Goal: Task Accomplishment & Management: Manage account settings

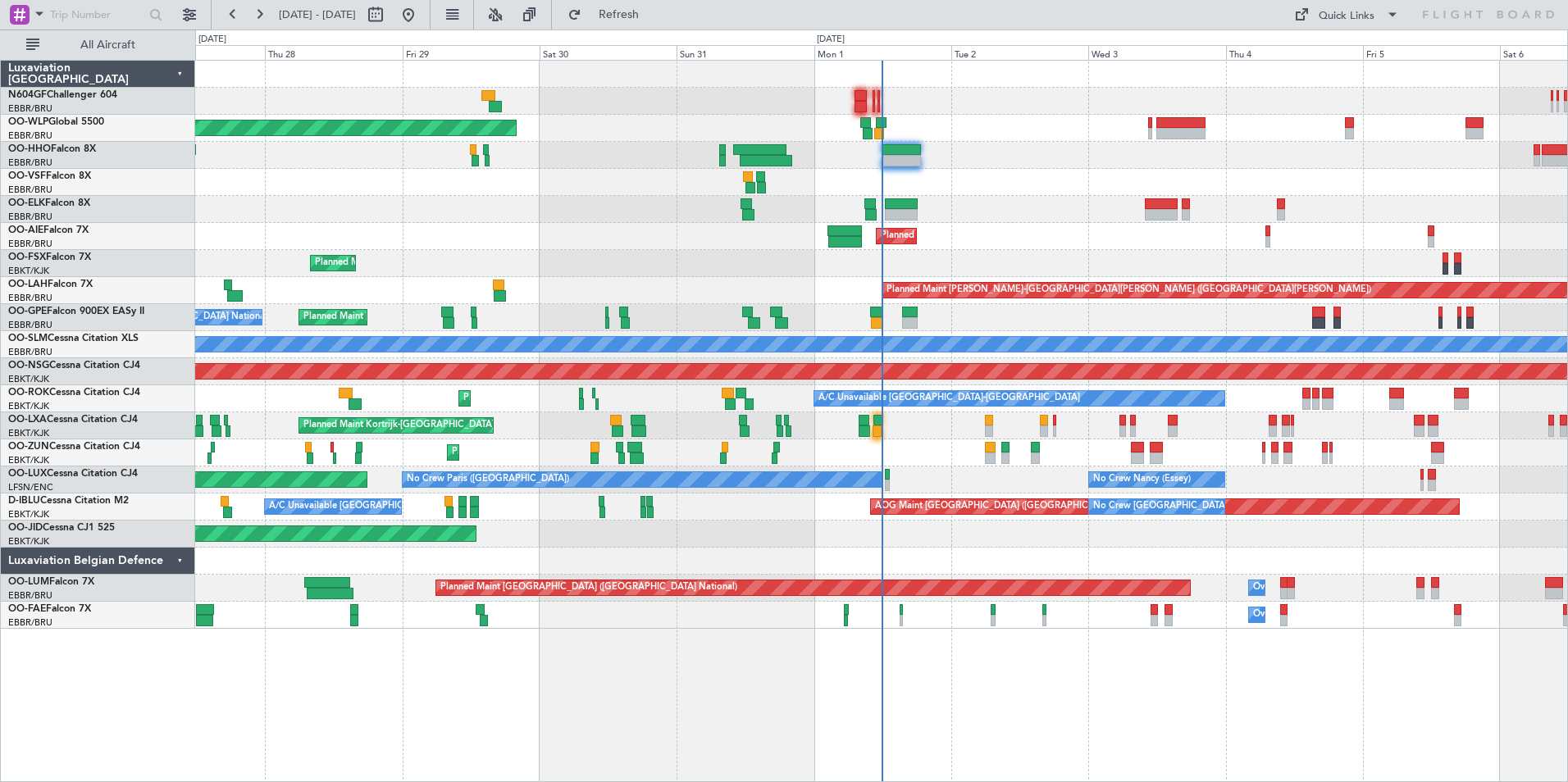
click at [628, 257] on div "Planned Maint Kortrijk-[GEOGRAPHIC_DATA] Planned Maint [GEOGRAPHIC_DATA]-[GEOGR…" at bounding box center [881, 263] width 1372 height 27
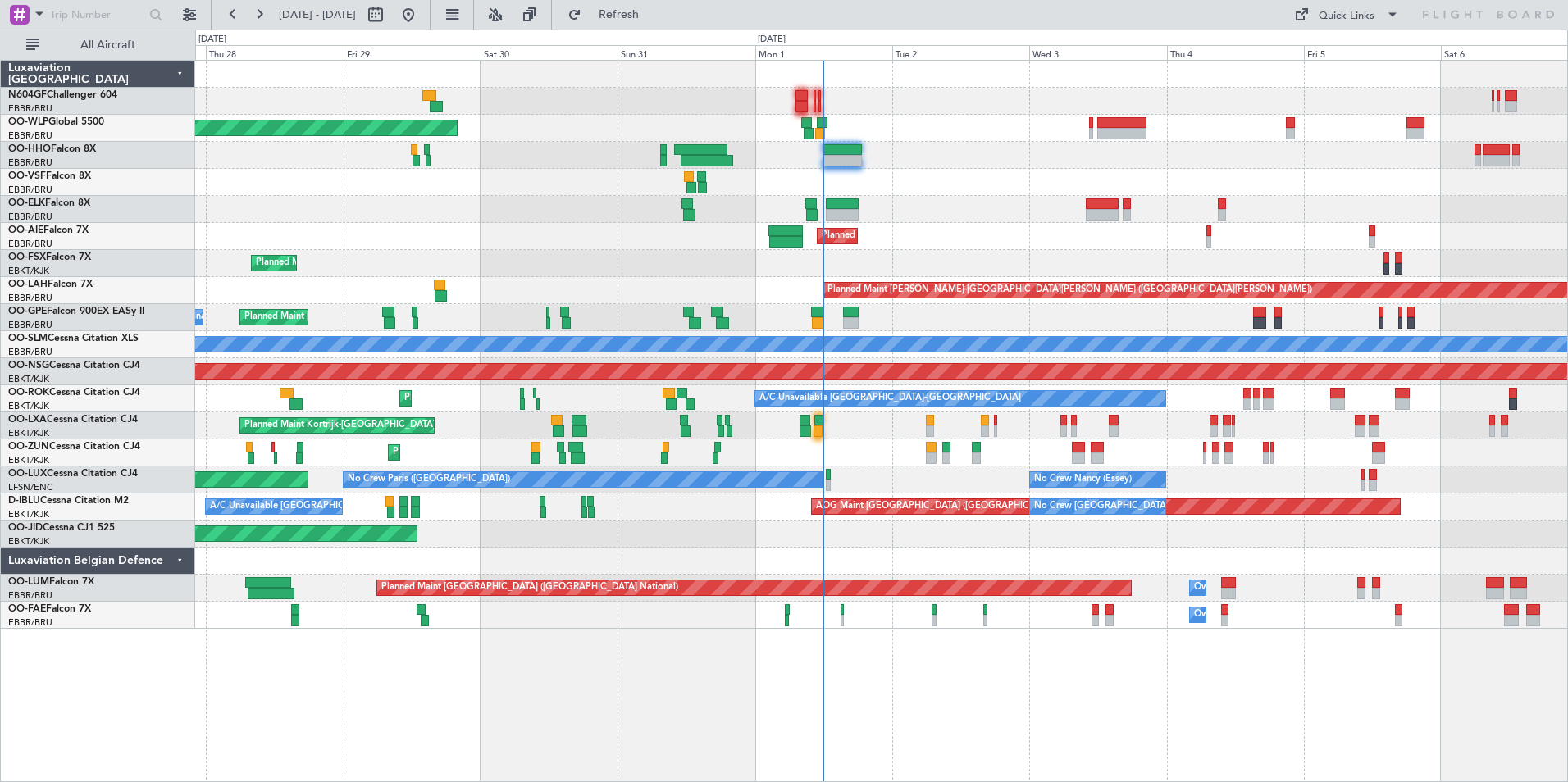
click at [707, 239] on div "Planned Maint [GEOGRAPHIC_DATA] ([GEOGRAPHIC_DATA])" at bounding box center [881, 237] width 1372 height 27
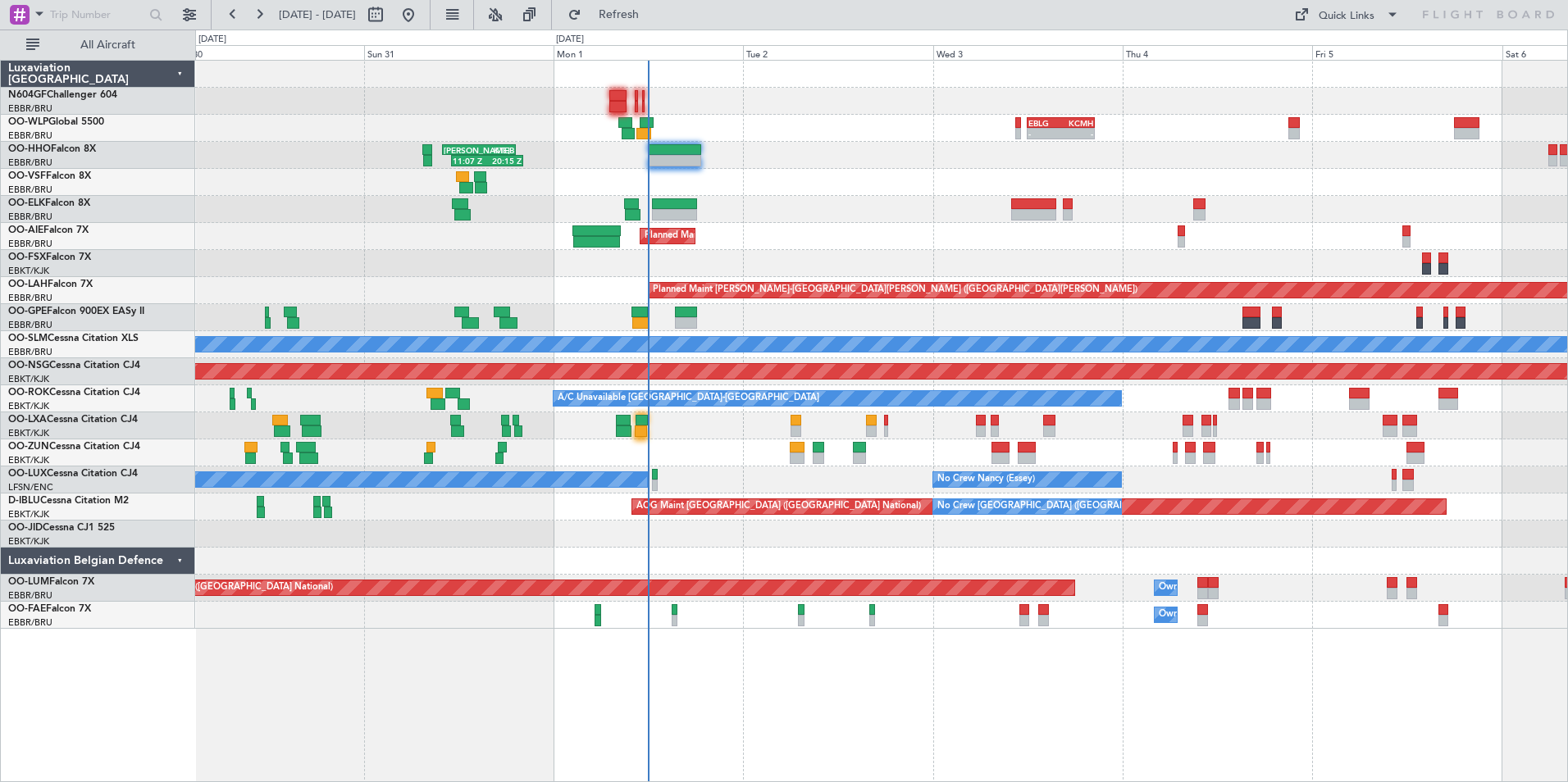
click at [699, 355] on div "- - EBLG 12:00 Z KCMH 20:30 Z - - [PERSON_NAME] 21:00 Z ELLX 06:45 Z Planned Ma…" at bounding box center [881, 344] width 1372 height 568
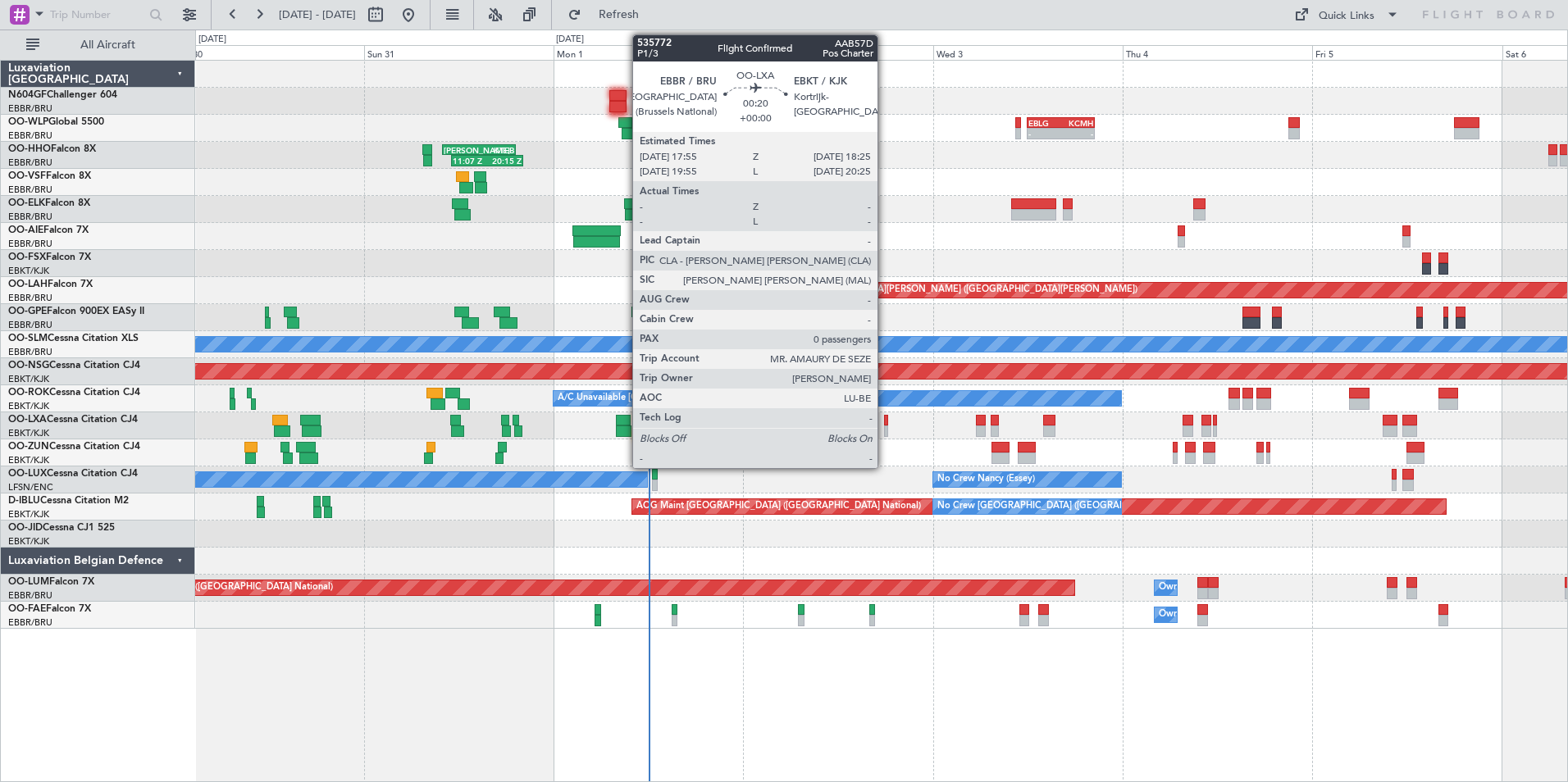
click at [885, 425] on div at bounding box center [886, 421] width 4 height 12
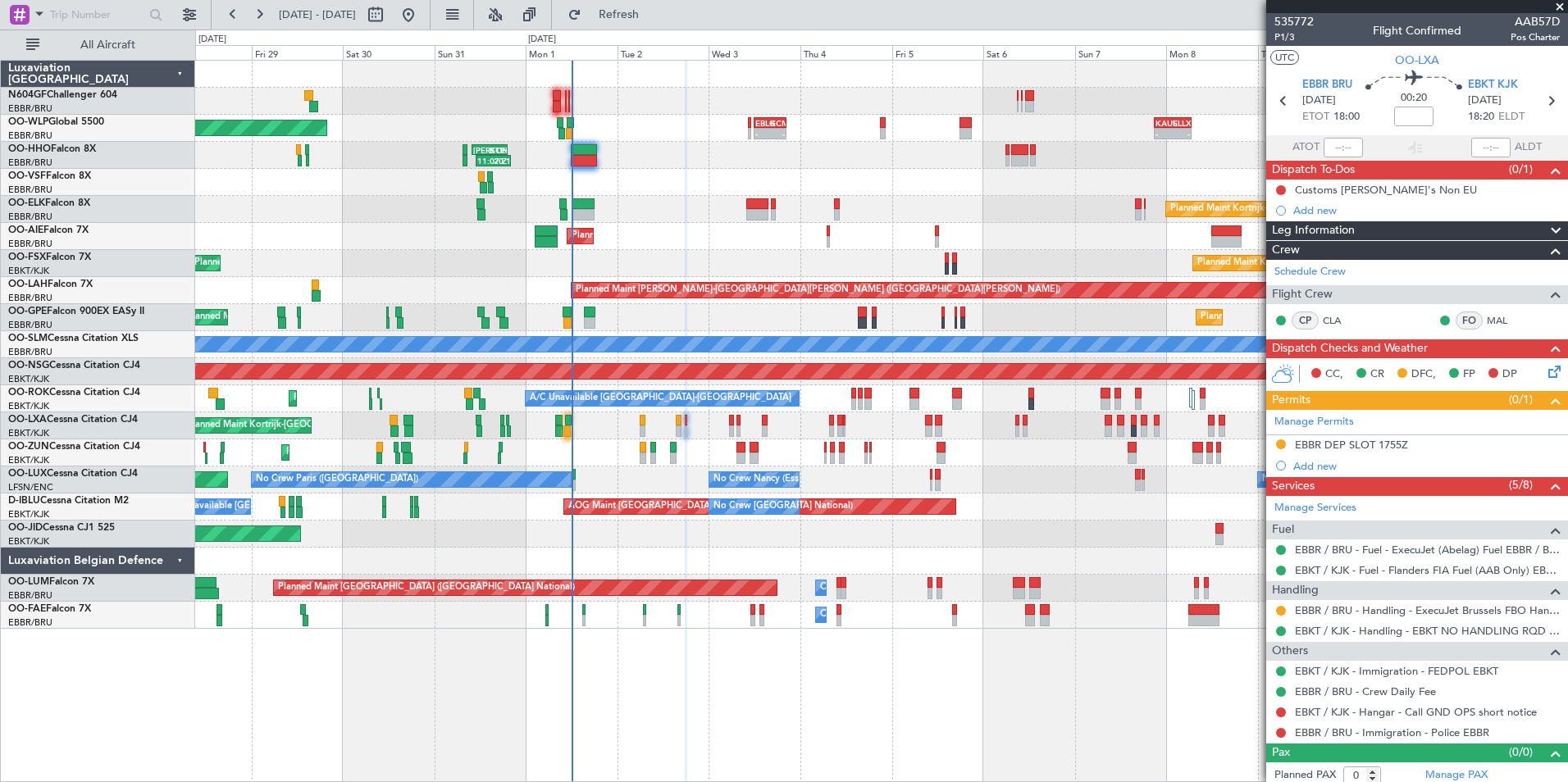
click at [728, 161] on div "11:07 Z 20:15 Z [PERSON_NAME] 10:00 Z KTEB 19:15 Z" at bounding box center [881, 155] width 1372 height 27
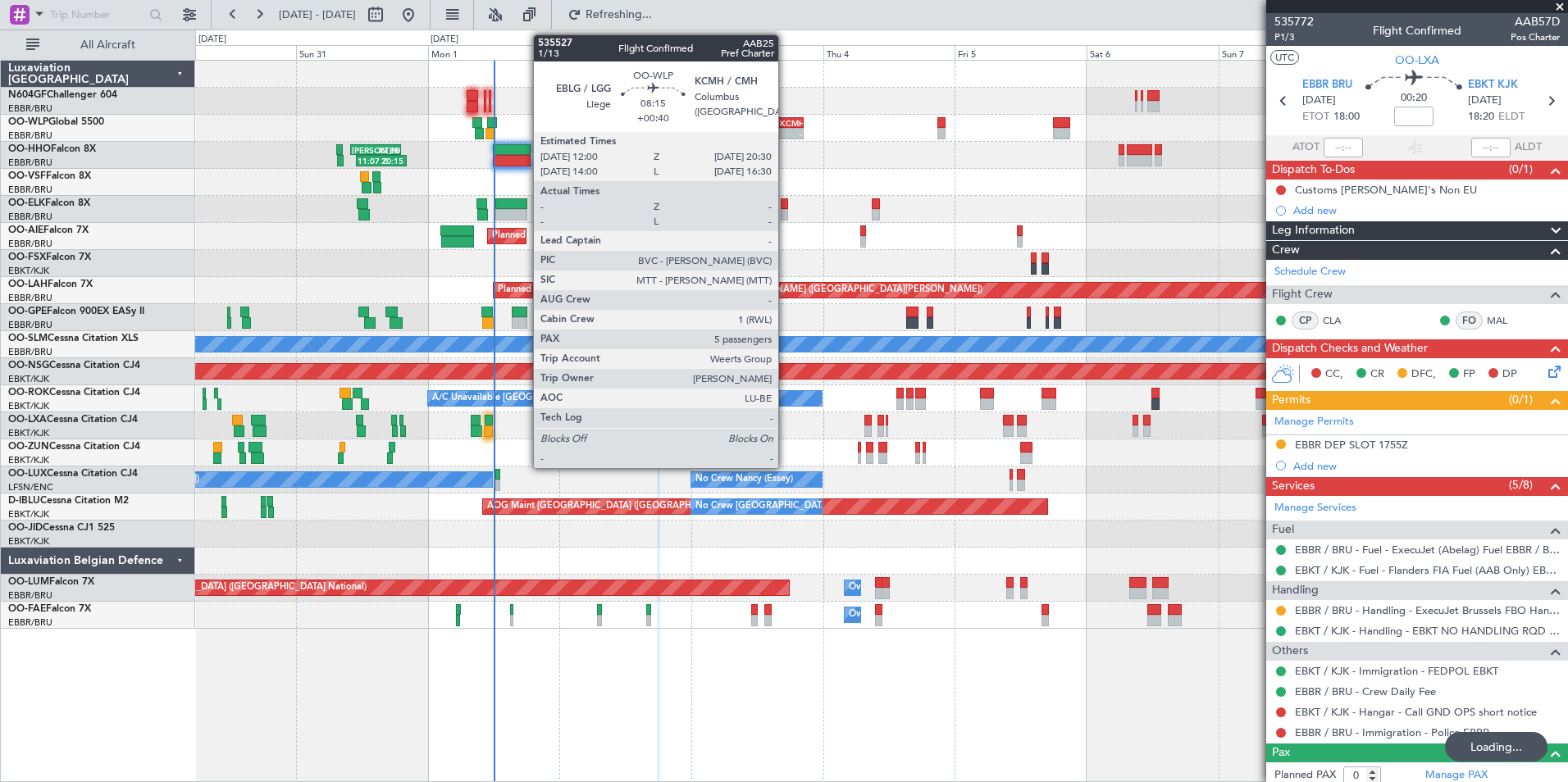
click at [785, 133] on div "-" at bounding box center [791, 133] width 22 height 10
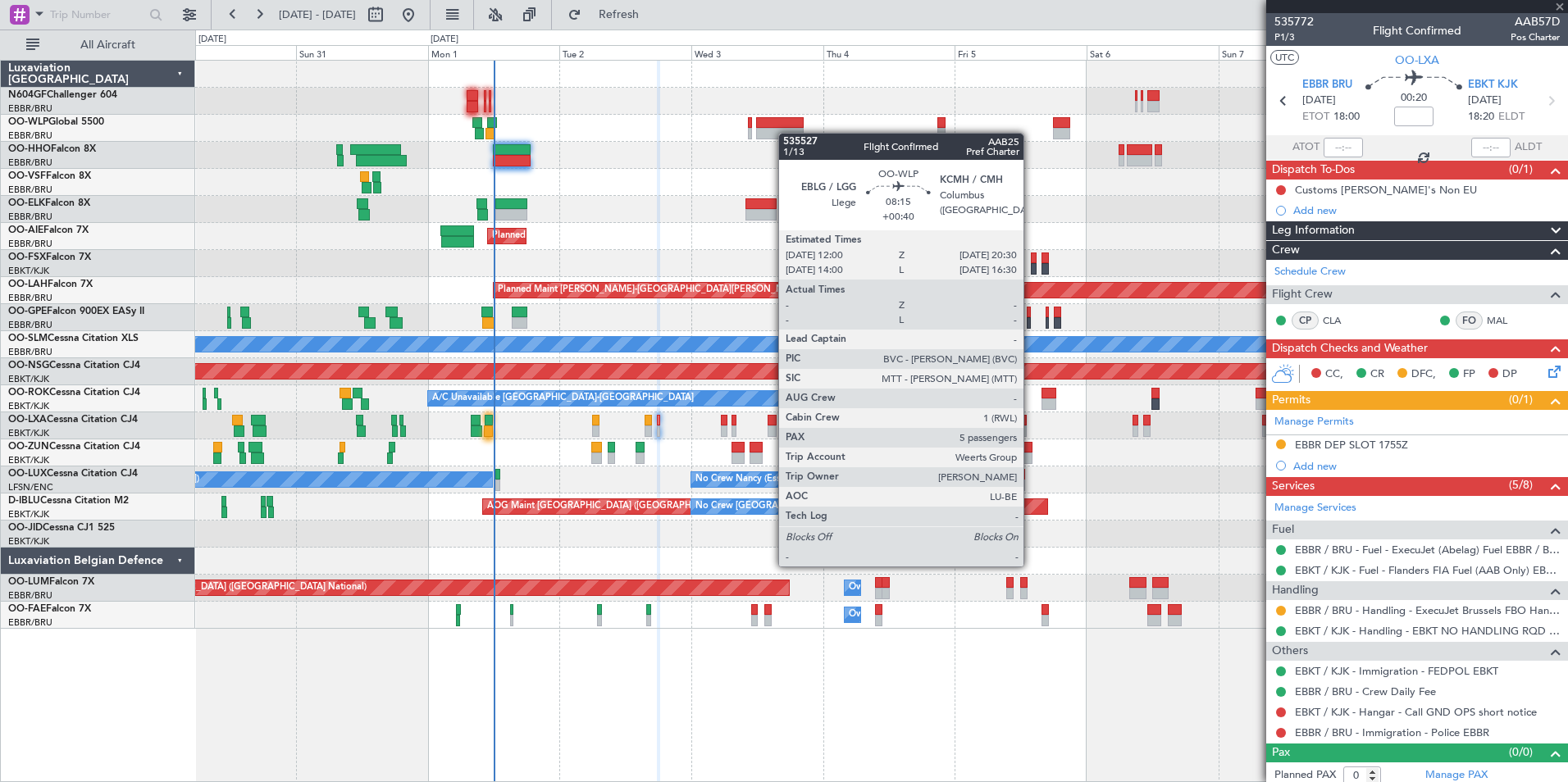
type input "+00:40"
type input "5"
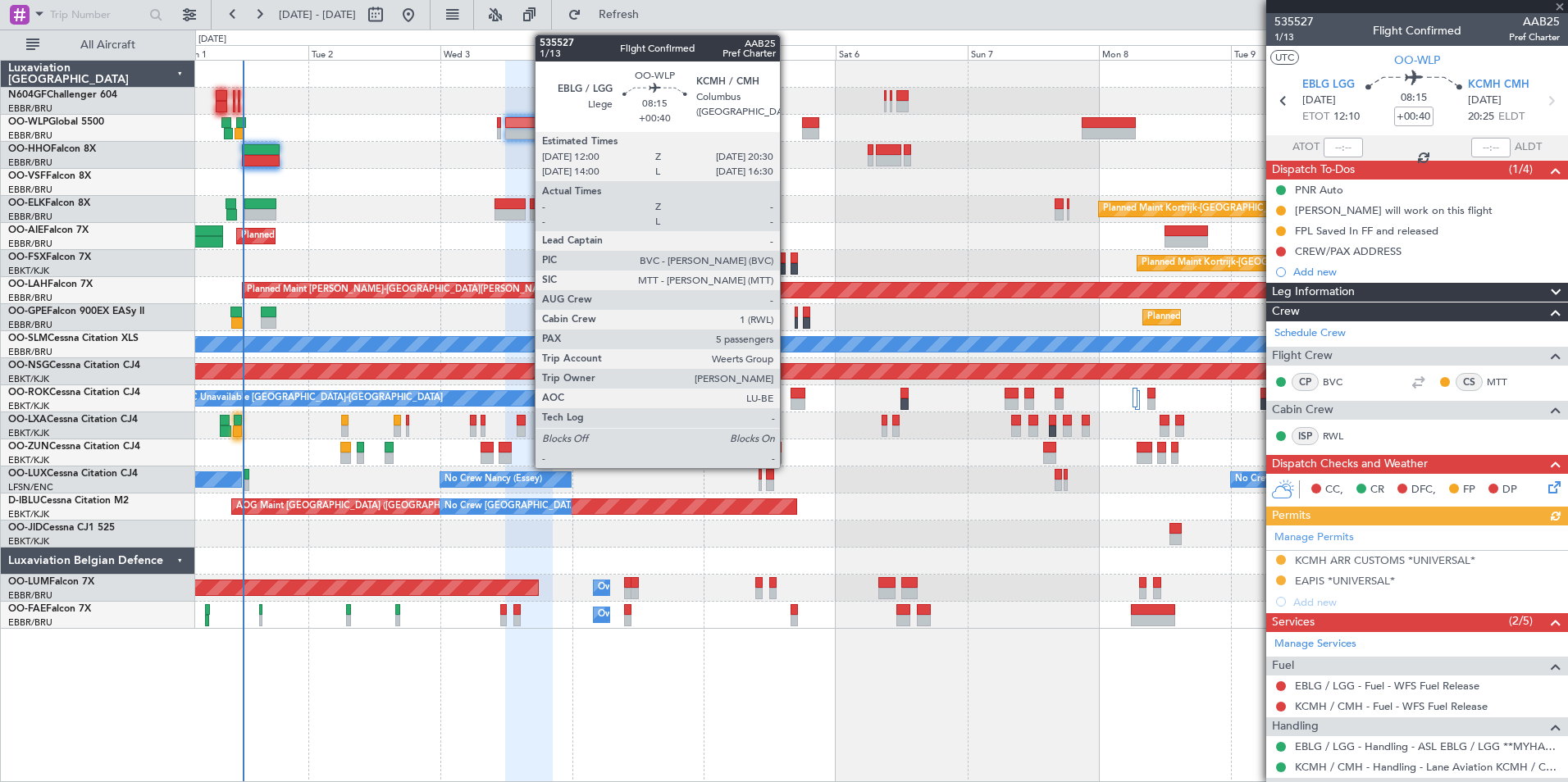
click at [640, 174] on div at bounding box center [881, 183] width 1372 height 27
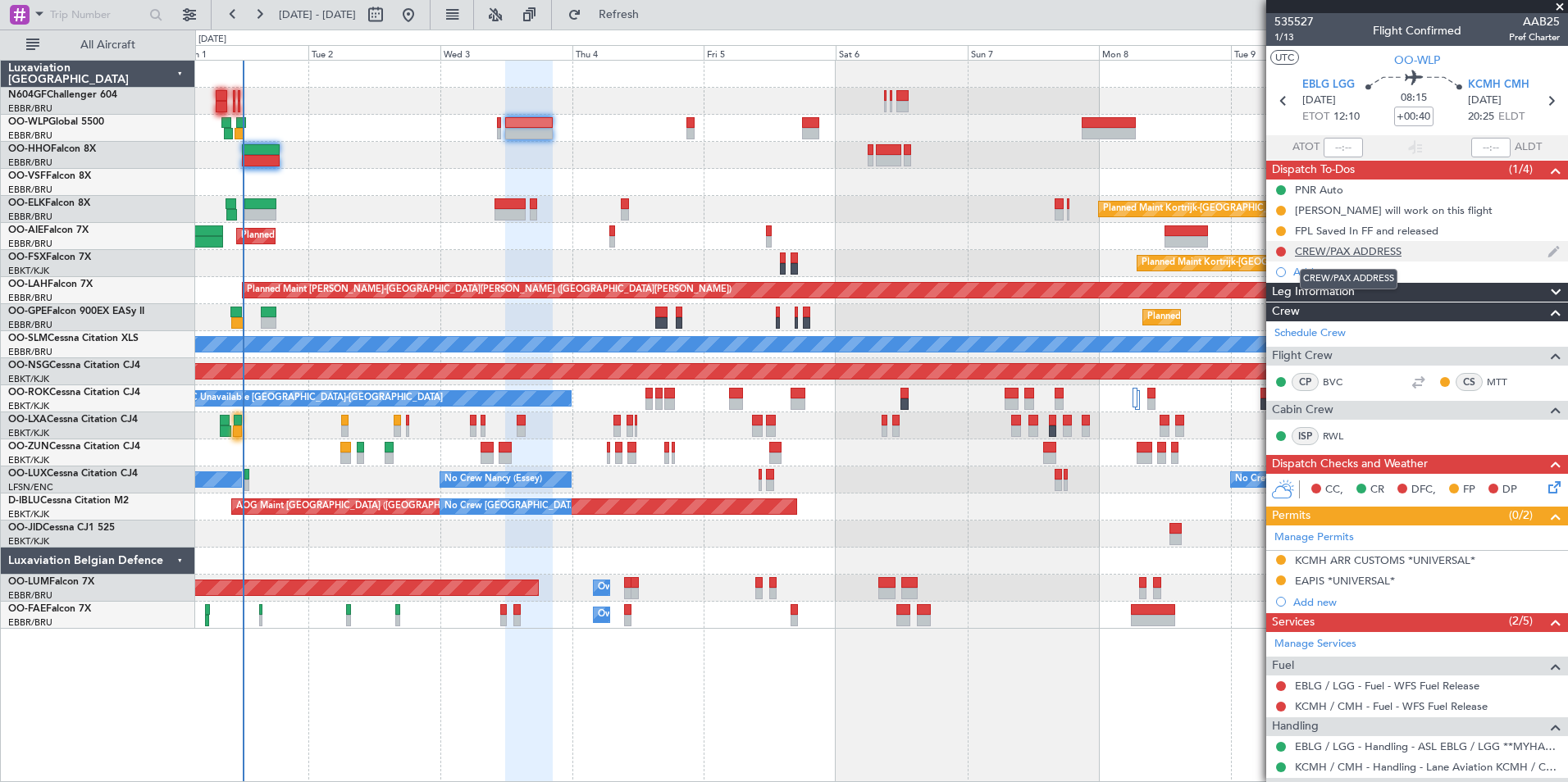
click at [1352, 245] on div "CREW/PAX ADDRESS" at bounding box center [1348, 251] width 107 height 14
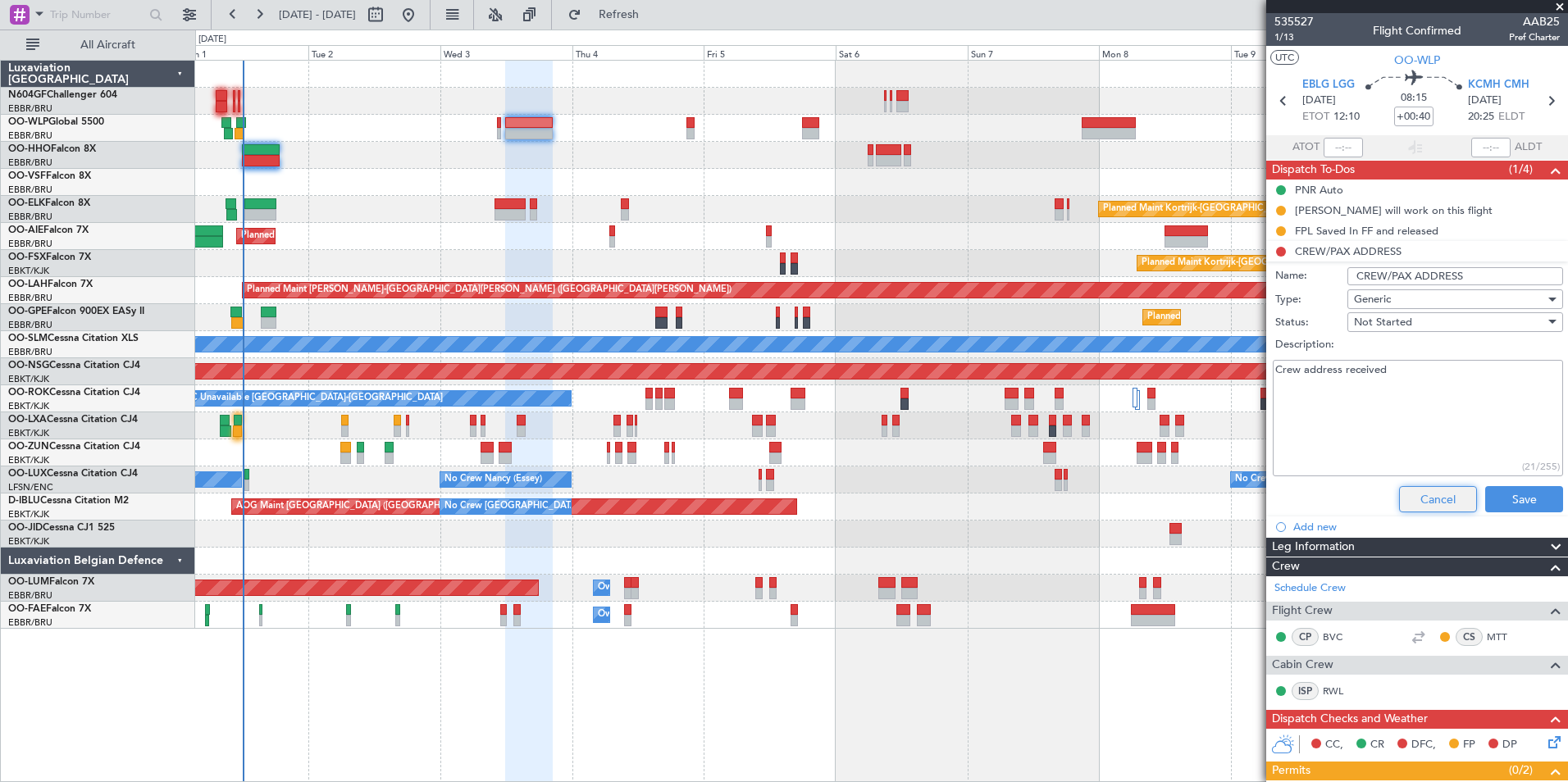
click at [1426, 500] on button "Cancel" at bounding box center [1438, 498] width 78 height 26
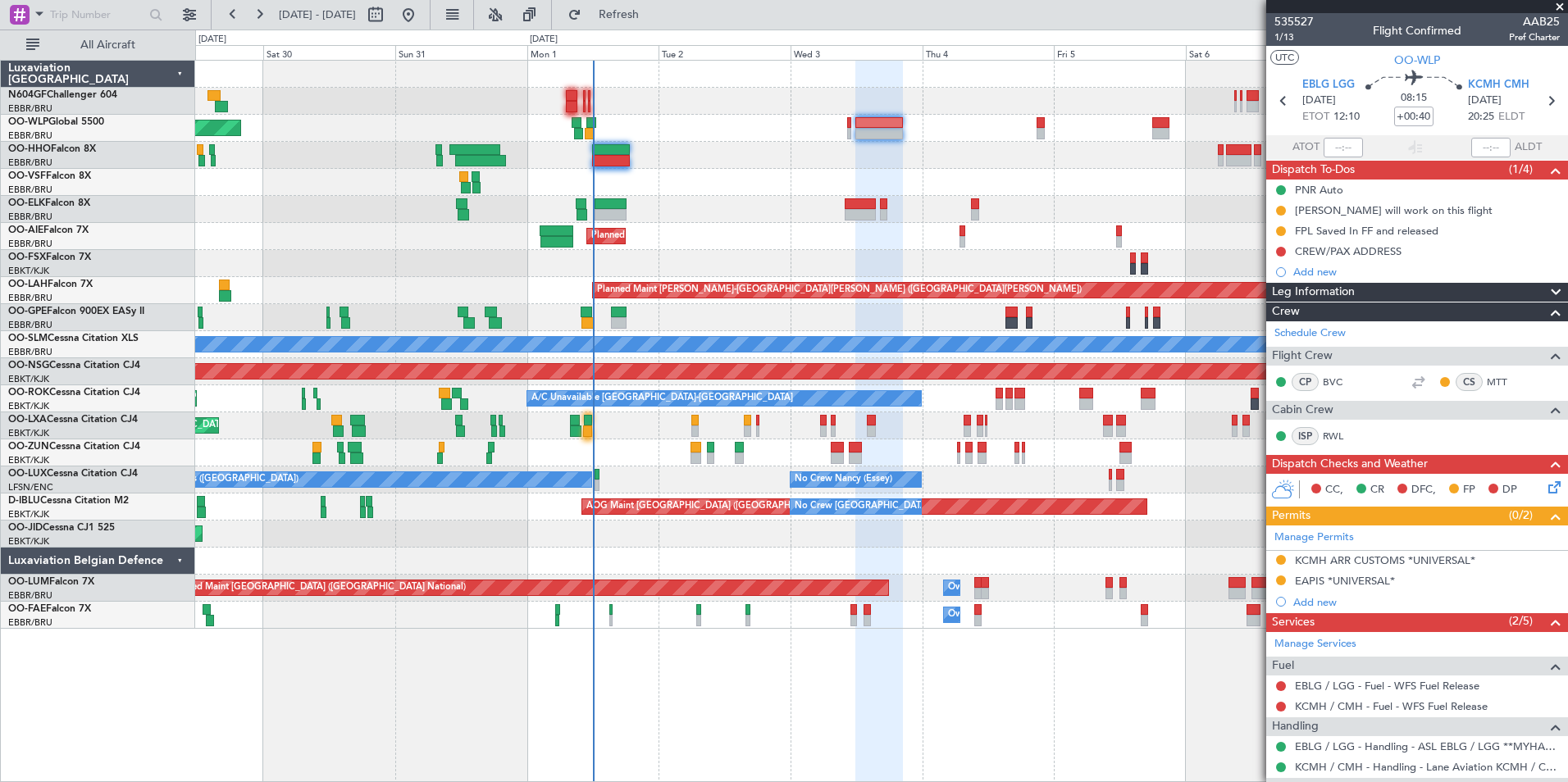
click at [787, 210] on div "Planned Maint [GEOGRAPHIC_DATA] ([GEOGRAPHIC_DATA]) Planned Maint [GEOGRAPHIC_D…" at bounding box center [881, 344] width 1372 height 568
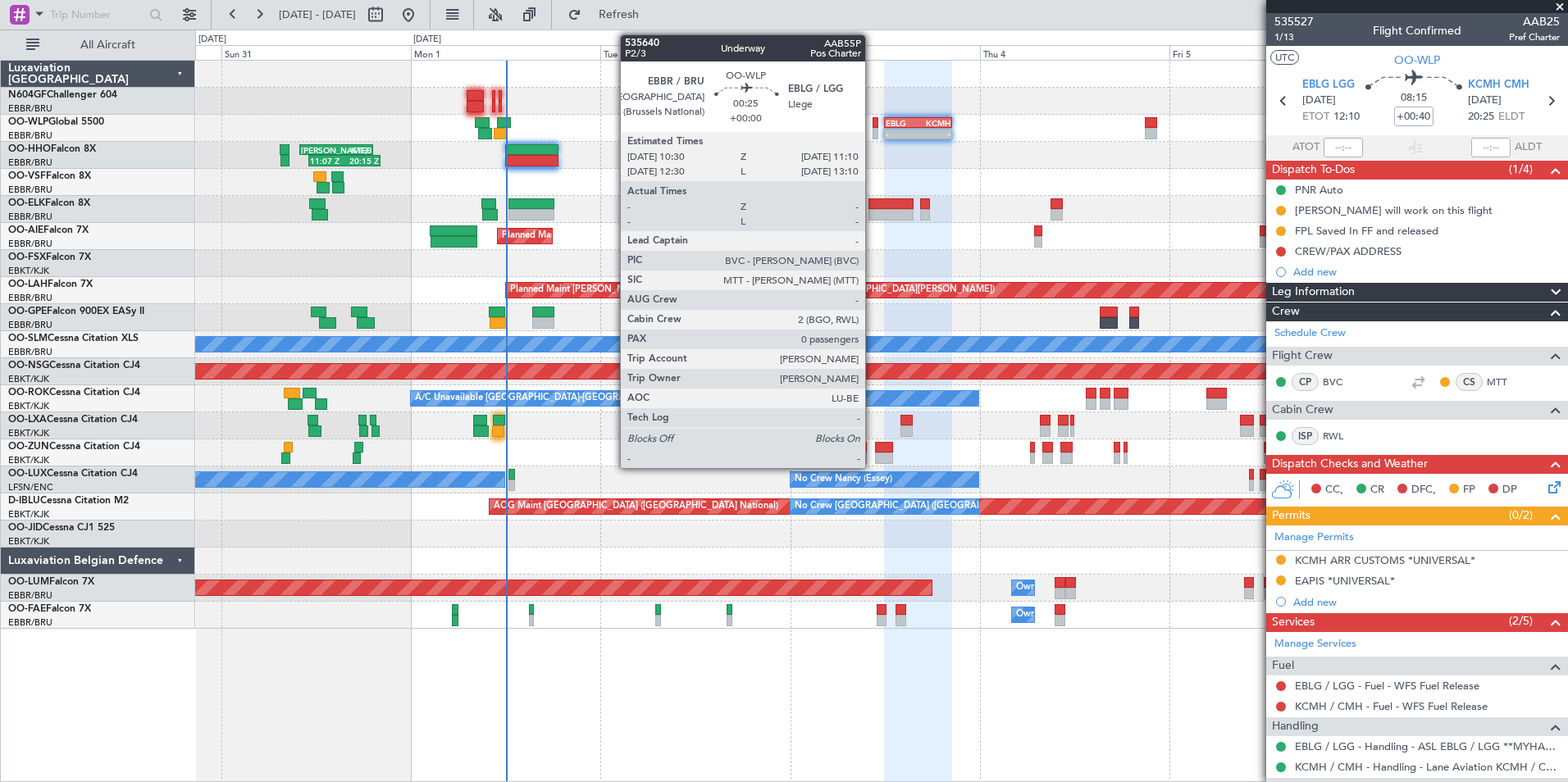
click at [872, 125] on div at bounding box center [875, 123] width 6 height 12
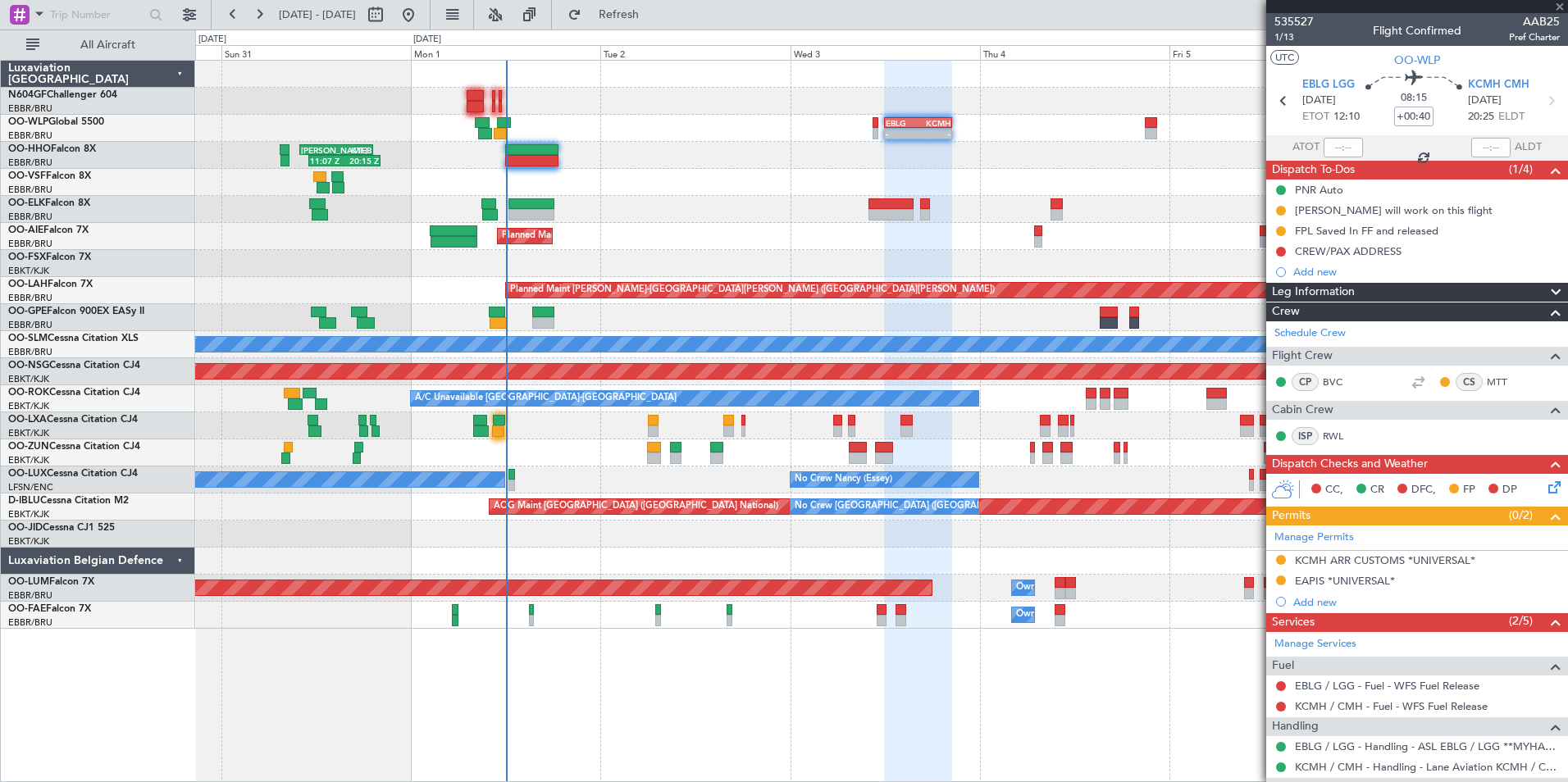
type input "0"
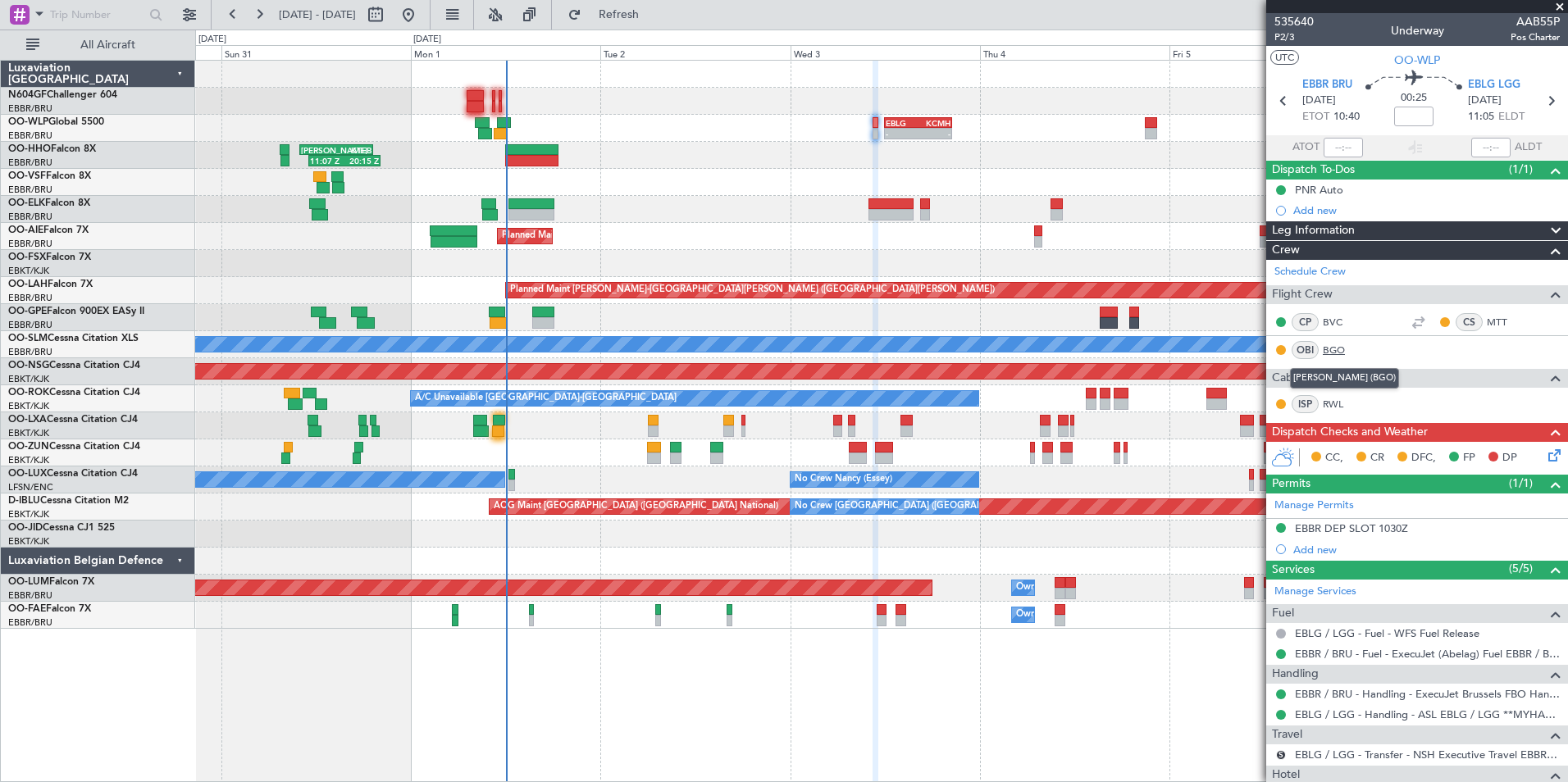
scroll to position [82, 0]
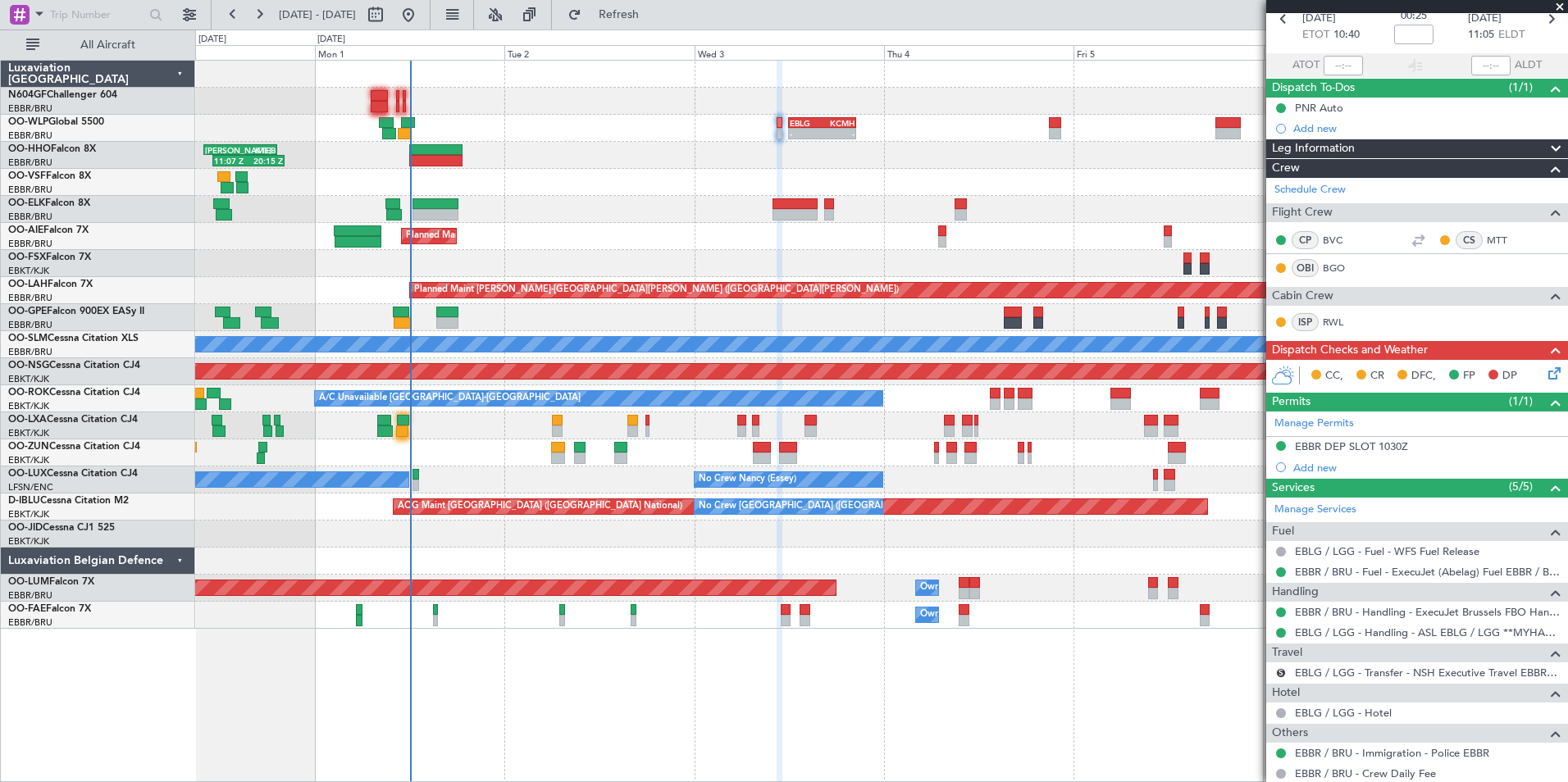
click at [859, 136] on div "- - EBLG 12:00 Z KCMH 20:30 Z - - [PERSON_NAME] 21:00 Z ELLX 06:45 Z Planned Ma…" at bounding box center [881, 128] width 1372 height 27
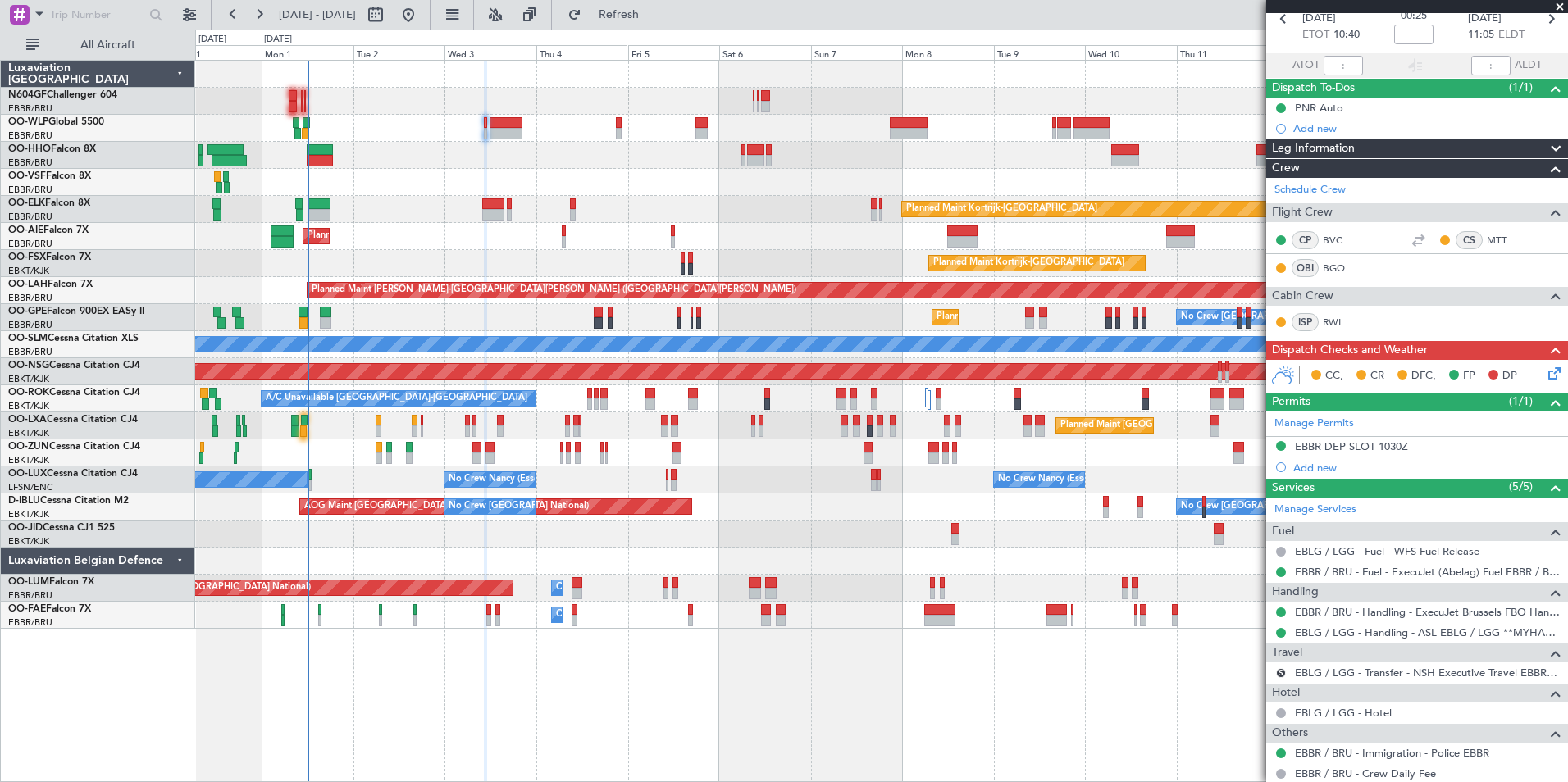
click at [623, 504] on div "AOG Maint [GEOGRAPHIC_DATA] ([GEOGRAPHIC_DATA] National) No Crew [GEOGRAPHIC_DA…" at bounding box center [881, 507] width 1372 height 27
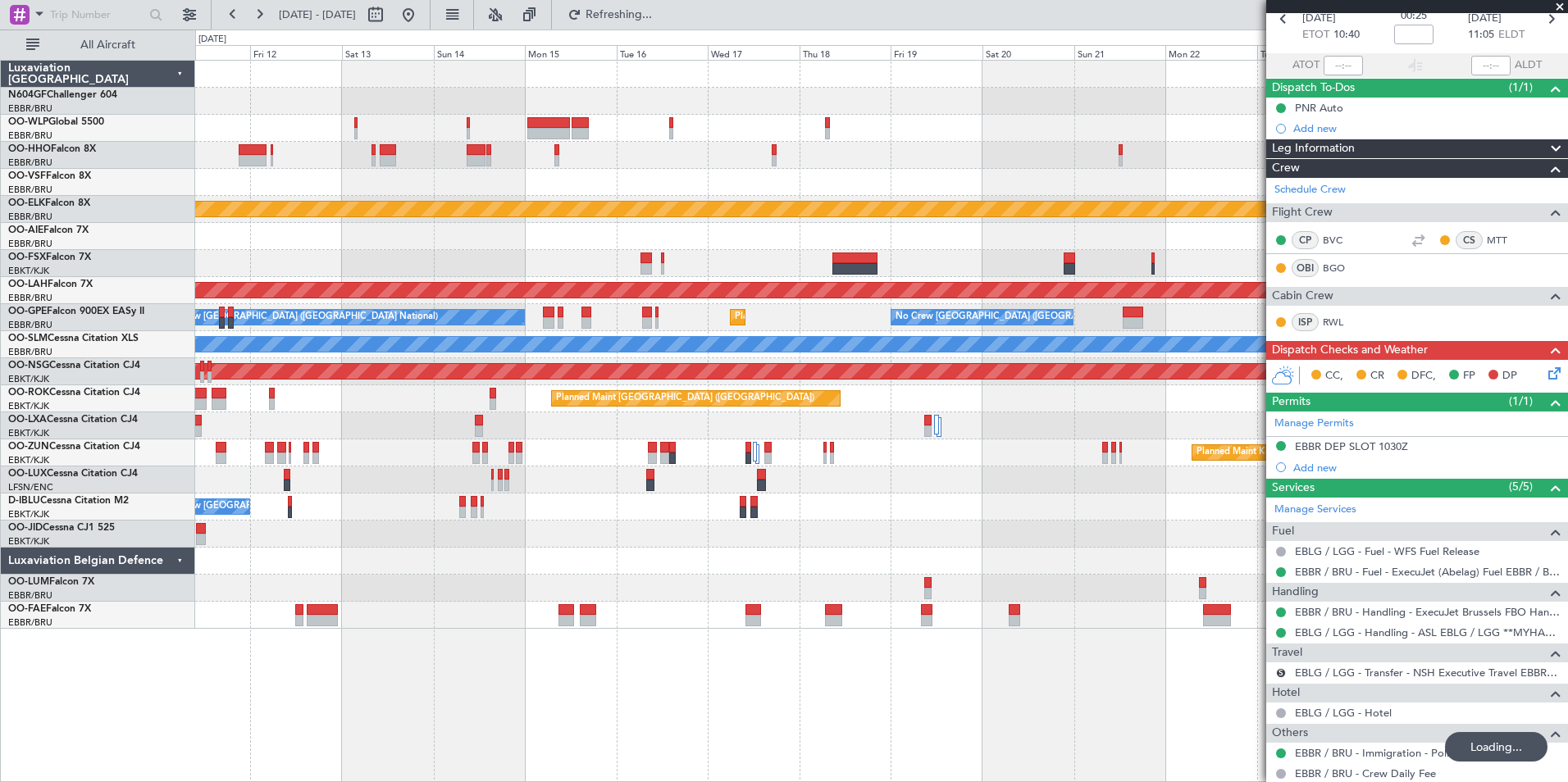
click at [505, 510] on div "Planned Maint Kortrijk-[GEOGRAPHIC_DATA] Planned Maint [GEOGRAPHIC_DATA]-[GEOGR…" at bounding box center [881, 344] width 1372 height 568
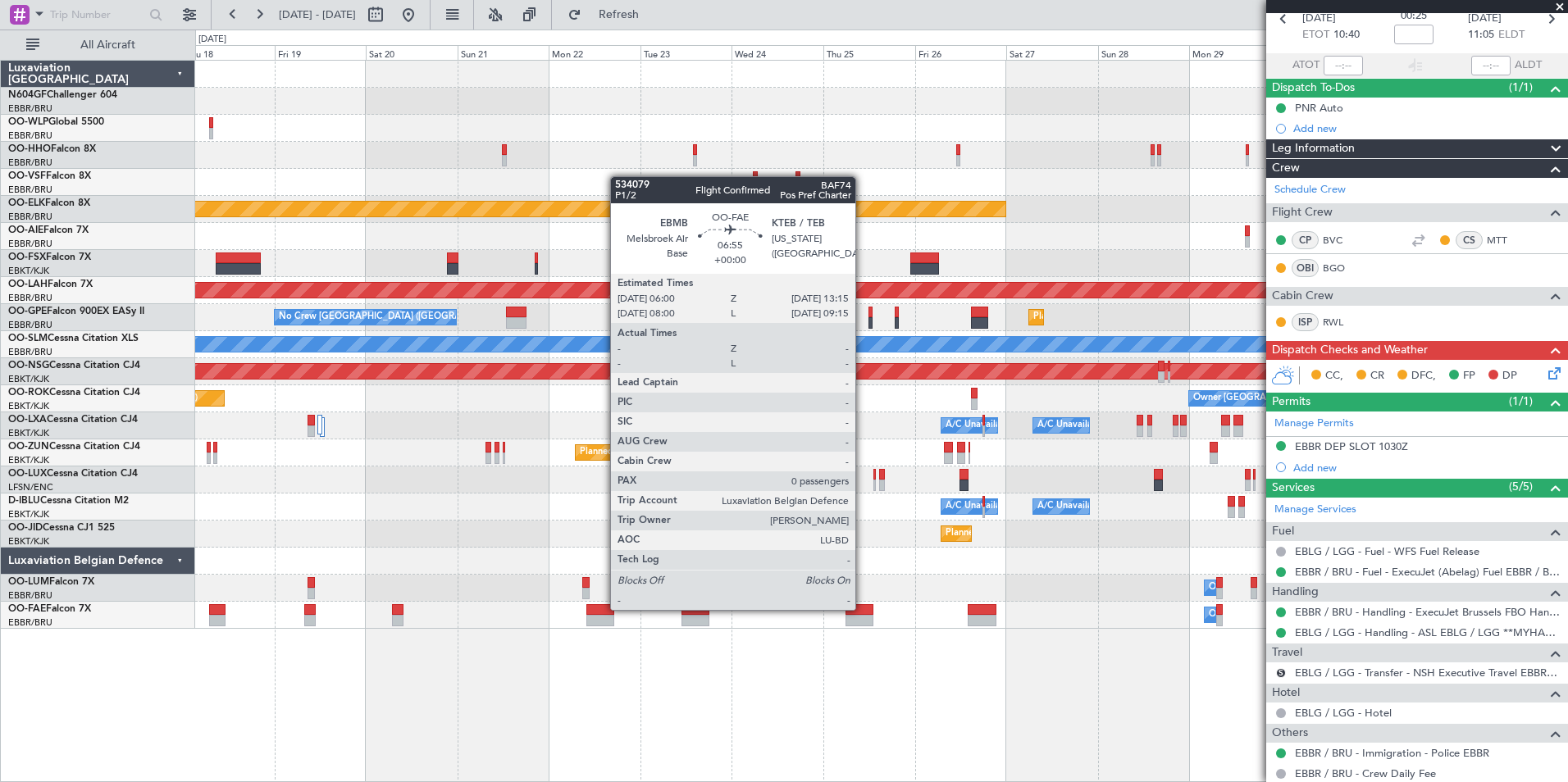
click at [863, 608] on div at bounding box center [859, 610] width 28 height 12
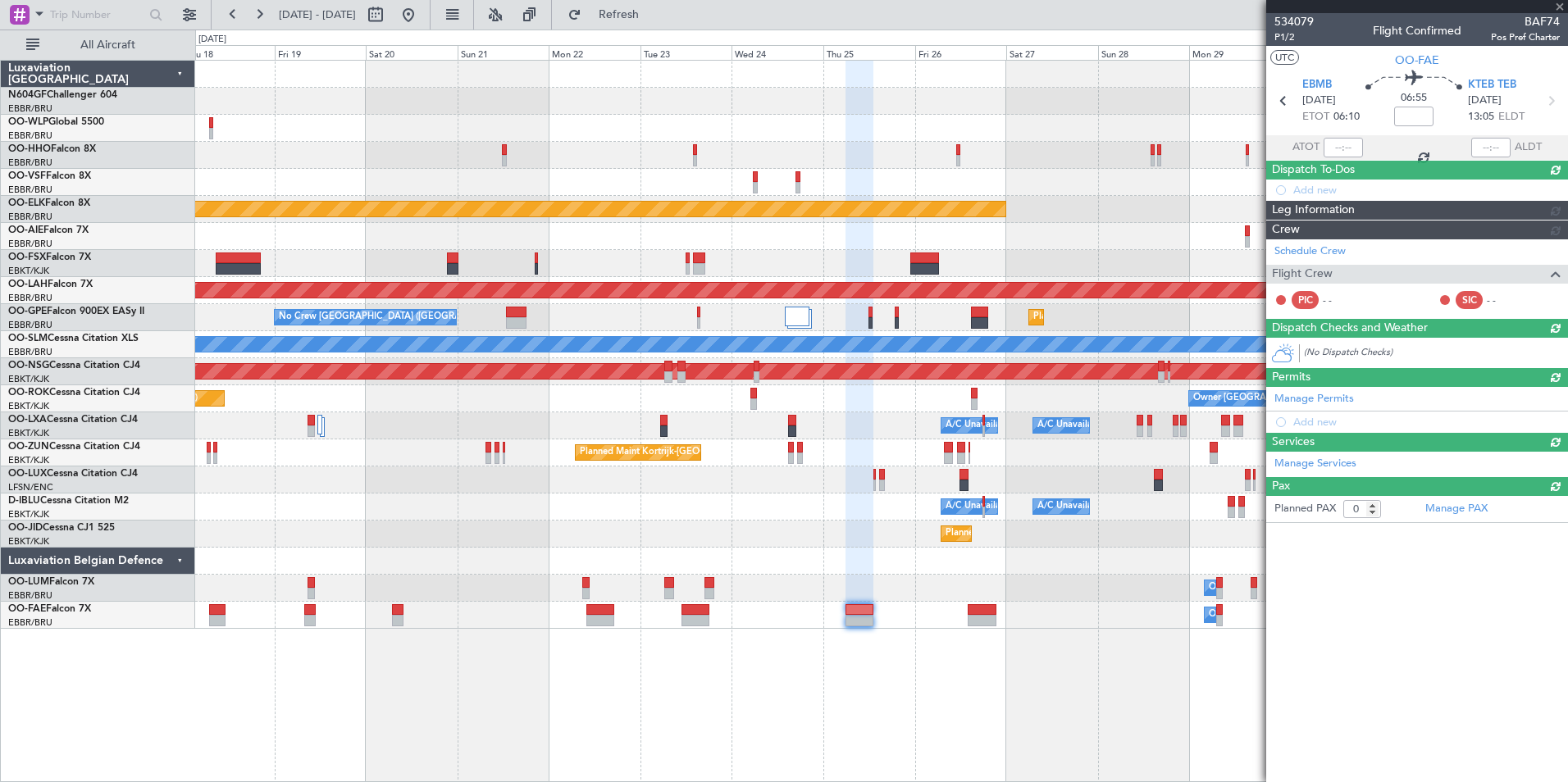
scroll to position [0, 0]
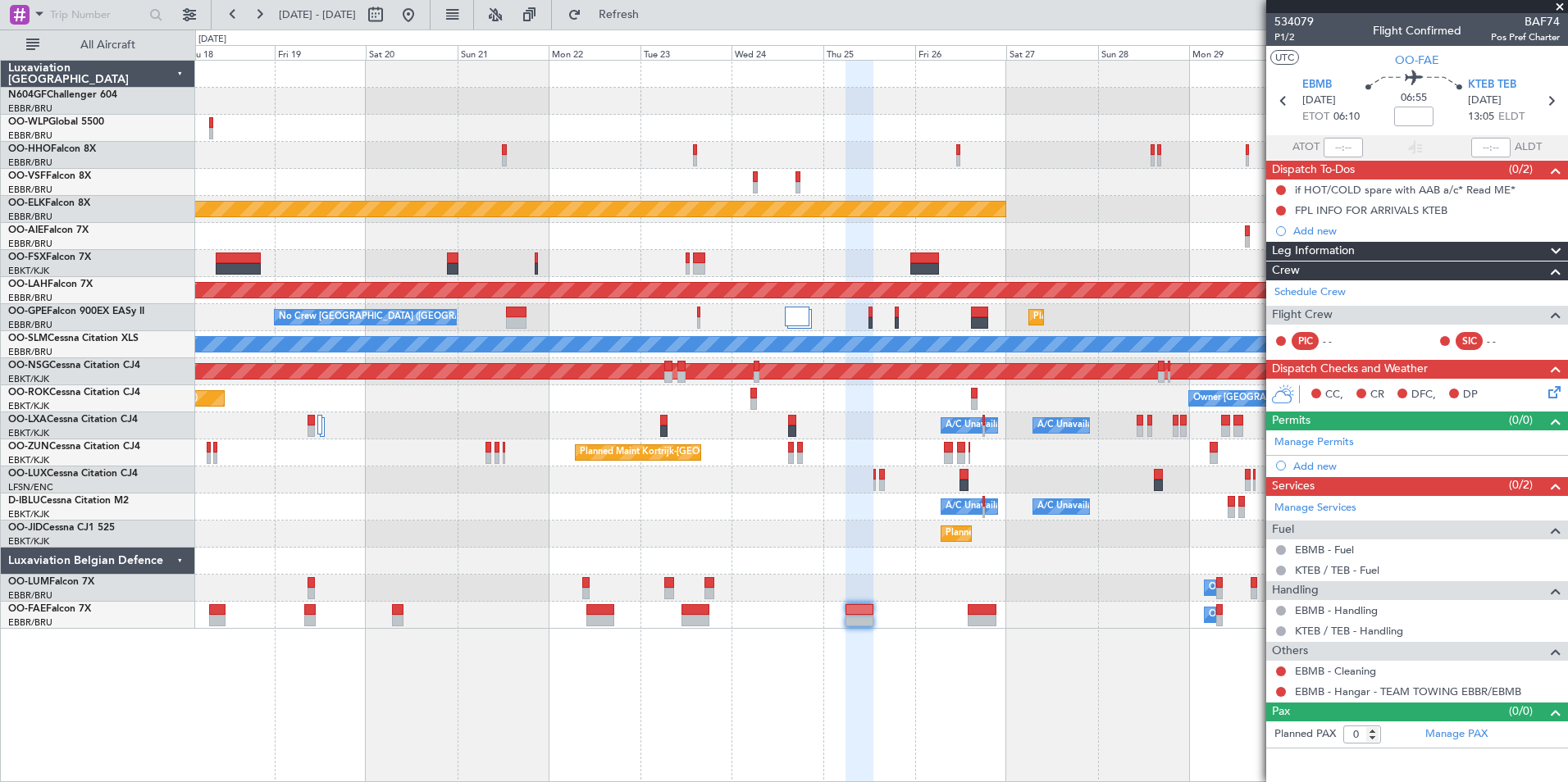
click at [1101, 497] on div "A/C Unavailable [GEOGRAPHIC_DATA] ([GEOGRAPHIC_DATA] National) A/C Unavailable …" at bounding box center [881, 507] width 1372 height 27
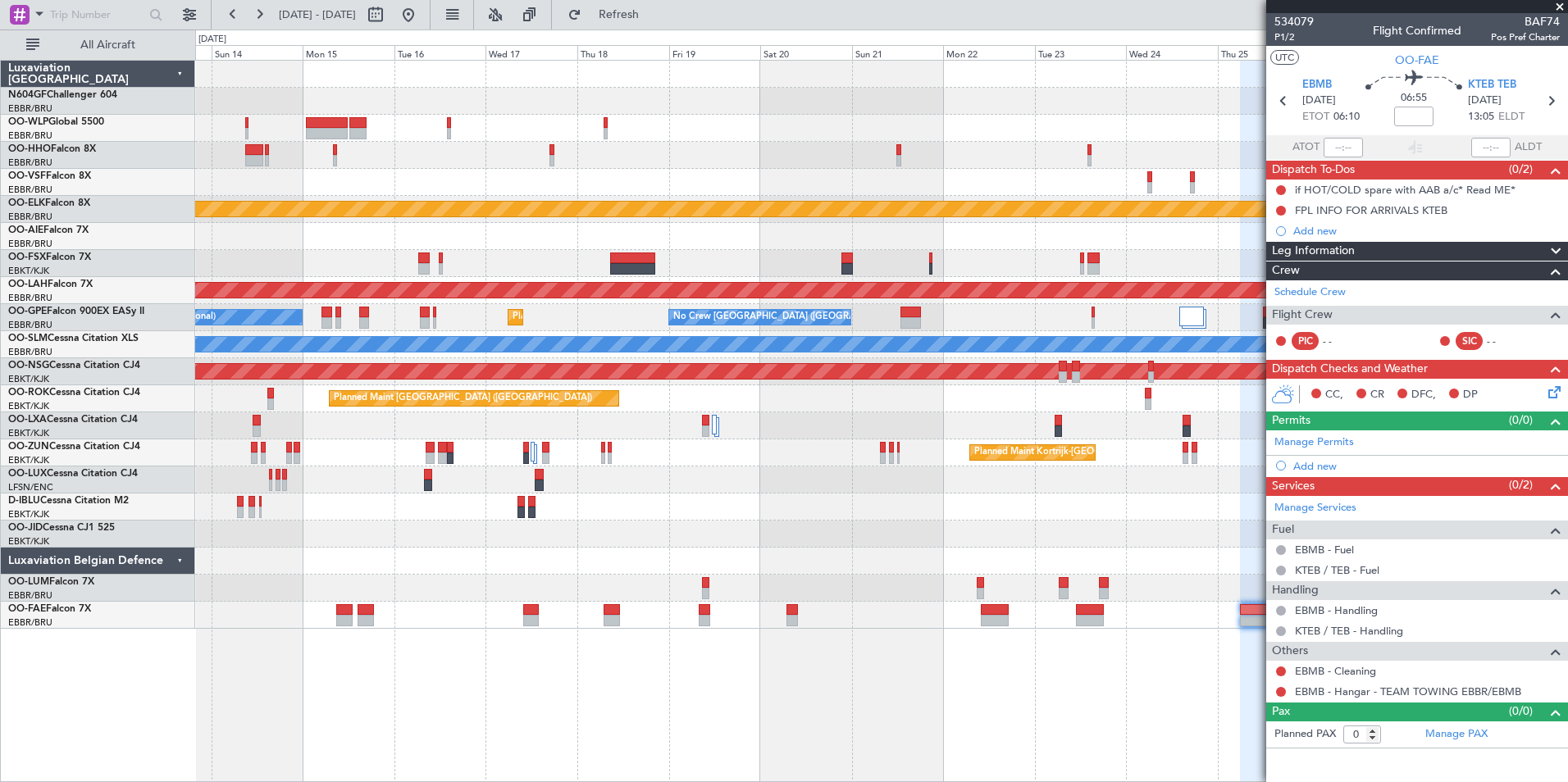
click at [659, 428] on div "Planned Maint Kortrijk-[GEOGRAPHIC_DATA] Planned Maint [GEOGRAPHIC_DATA]-[GEOGR…" at bounding box center [881, 344] width 1372 height 568
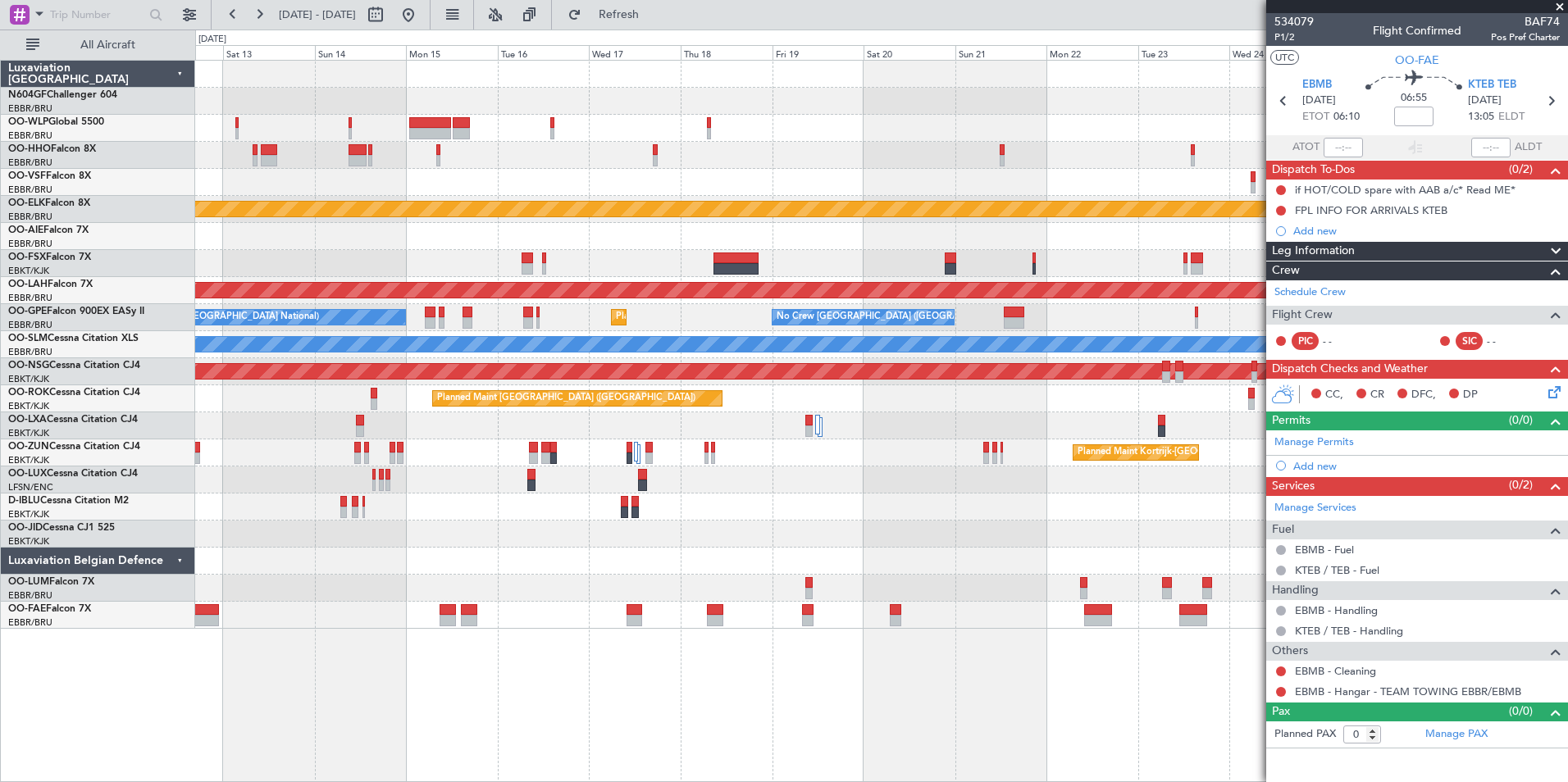
click at [466, 30] on div "0 0 Fri 12 Sat 13 Sun 14 [DATE] Tue 16 Wed 17 Thu 18 Fri 19 Sat 20 Sun 21 Mon 2…" at bounding box center [881, 45] width 1371 height 29
click at [422, 10] on button at bounding box center [408, 15] width 26 height 26
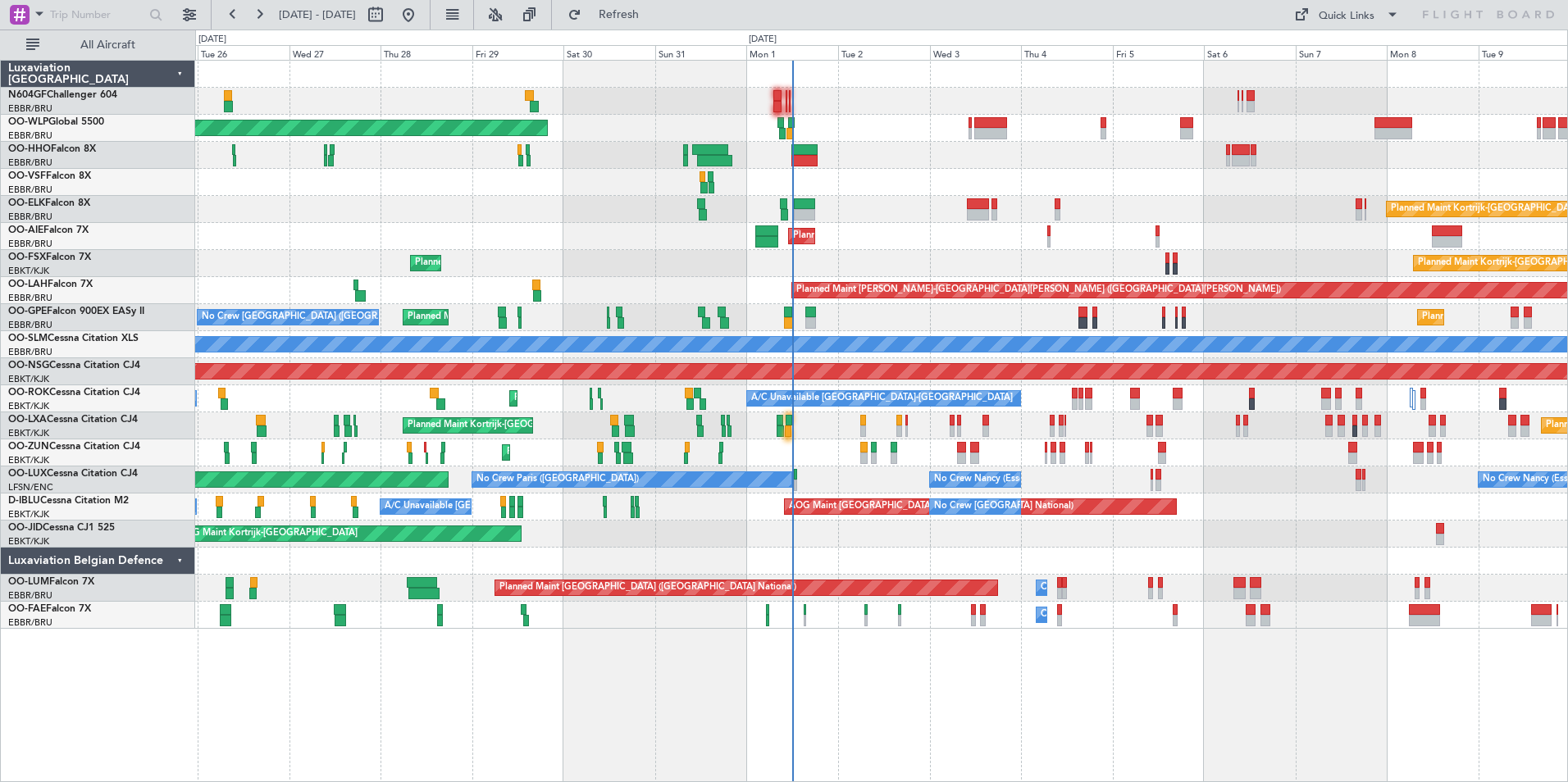
click at [788, 438] on div "Planned Maint Kortrijk-[GEOGRAPHIC_DATA] Planned Maint [GEOGRAPHIC_DATA] ([GEOG…" at bounding box center [881, 425] width 1372 height 27
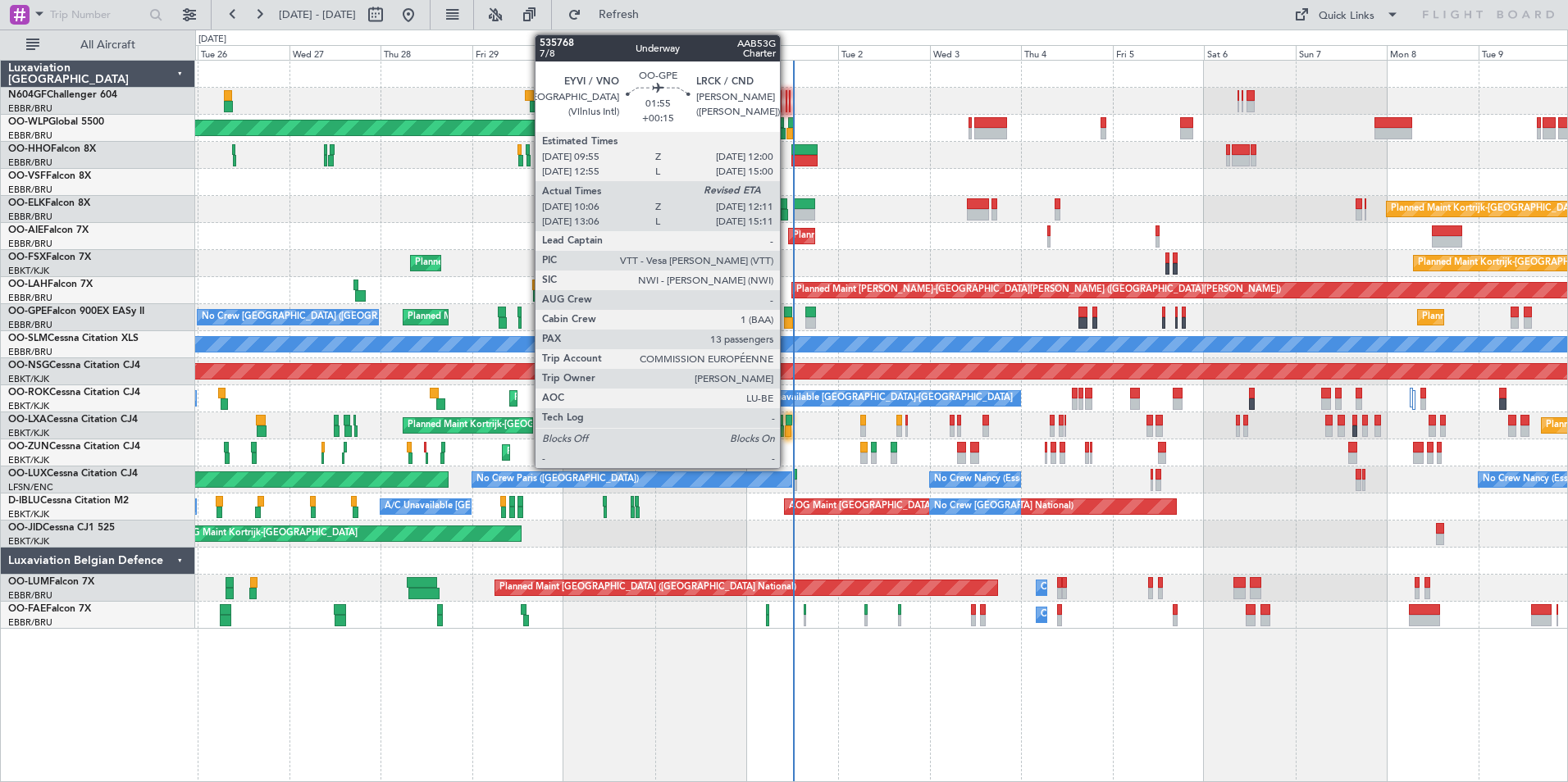
click at [787, 314] on div at bounding box center [788, 313] width 8 height 12
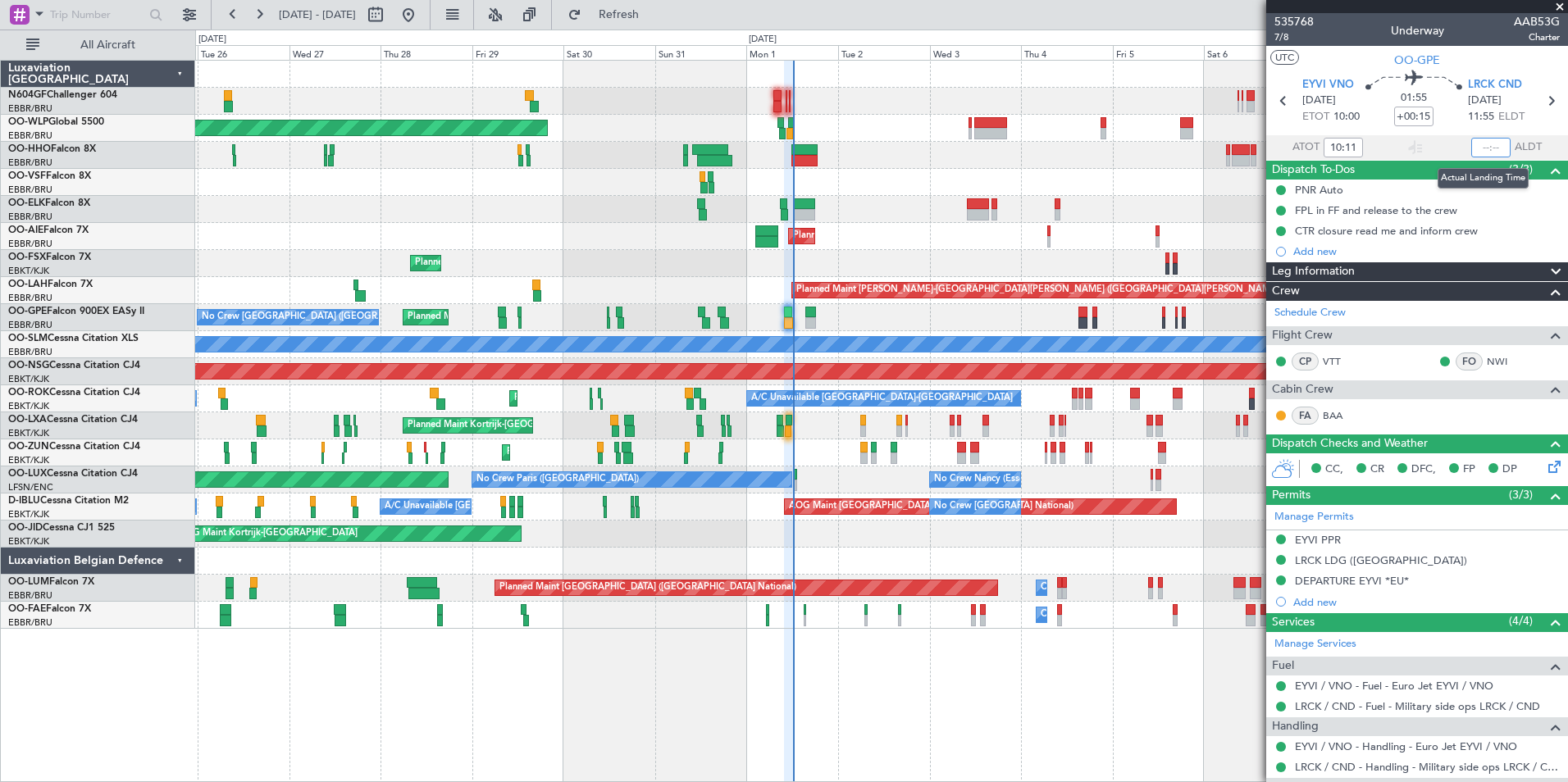
click at [1488, 143] on input "text" at bounding box center [1490, 148] width 40 height 19
click at [1474, 66] on section "UTC OO-GPE" at bounding box center [1416, 57] width 302 height 24
type input "12:08"
click at [553, 566] on div "Planned Maint [GEOGRAPHIC_DATA] ([GEOGRAPHIC_DATA]) Planned Maint [GEOGRAPHIC_D…" at bounding box center [881, 344] width 1372 height 568
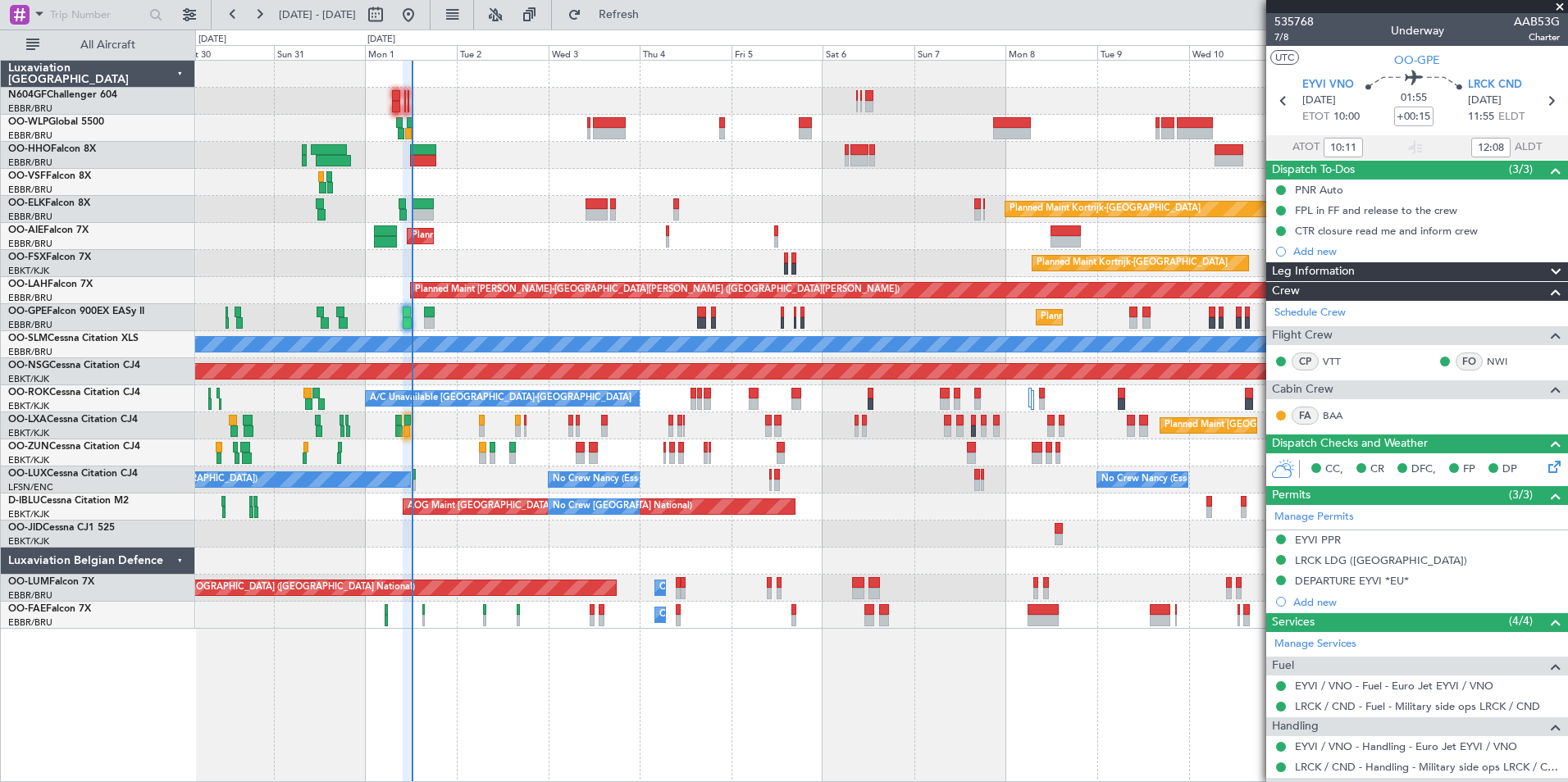
click at [653, 511] on div "Planned Maint Berlin (Brandenburg) Planned Maint Kortrijk-Wevelgem Planned Main…" at bounding box center [881, 344] width 1372 height 568
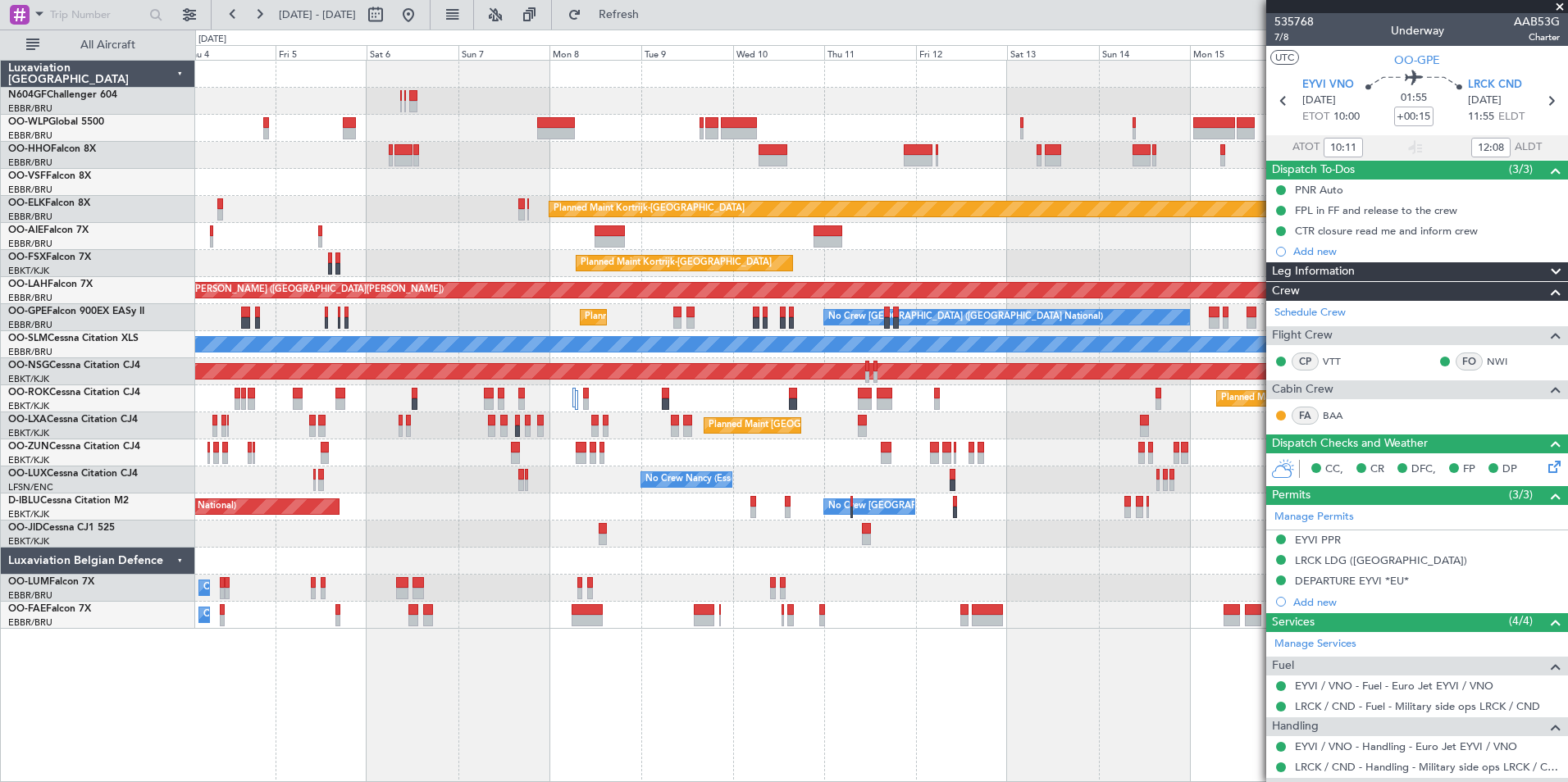
click at [282, 565] on div "Planned Maint Kortrijk-Wevelgem Planned Maint London (Farnborough) Planned Main…" at bounding box center [881, 344] width 1372 height 568
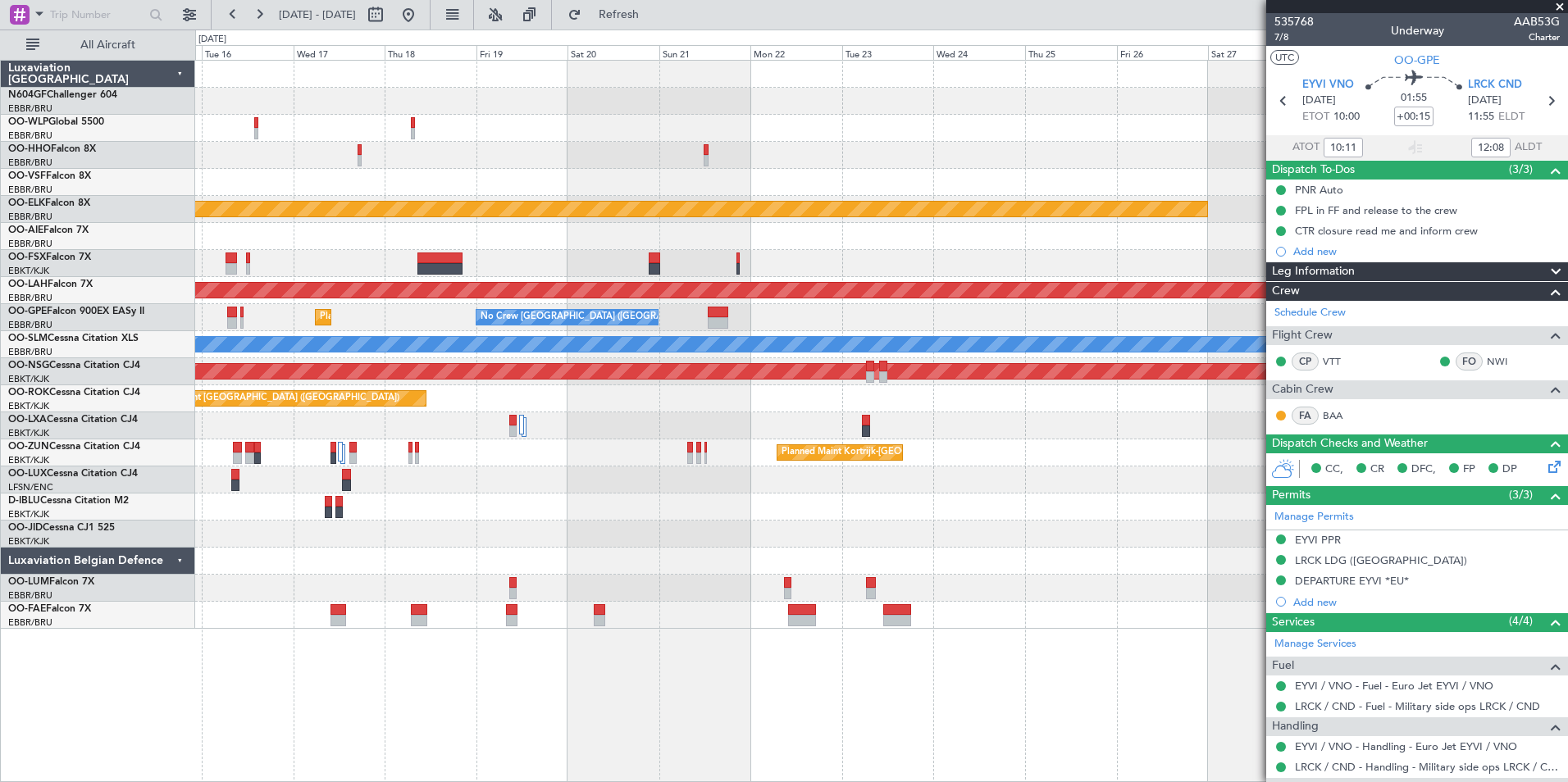
click at [153, 569] on div "Planned Maint Kortrijk-Wevelgem Planned Maint Alton-st Louis (St Louis Regl) Pl…" at bounding box center [784, 405] width 1568 height 753
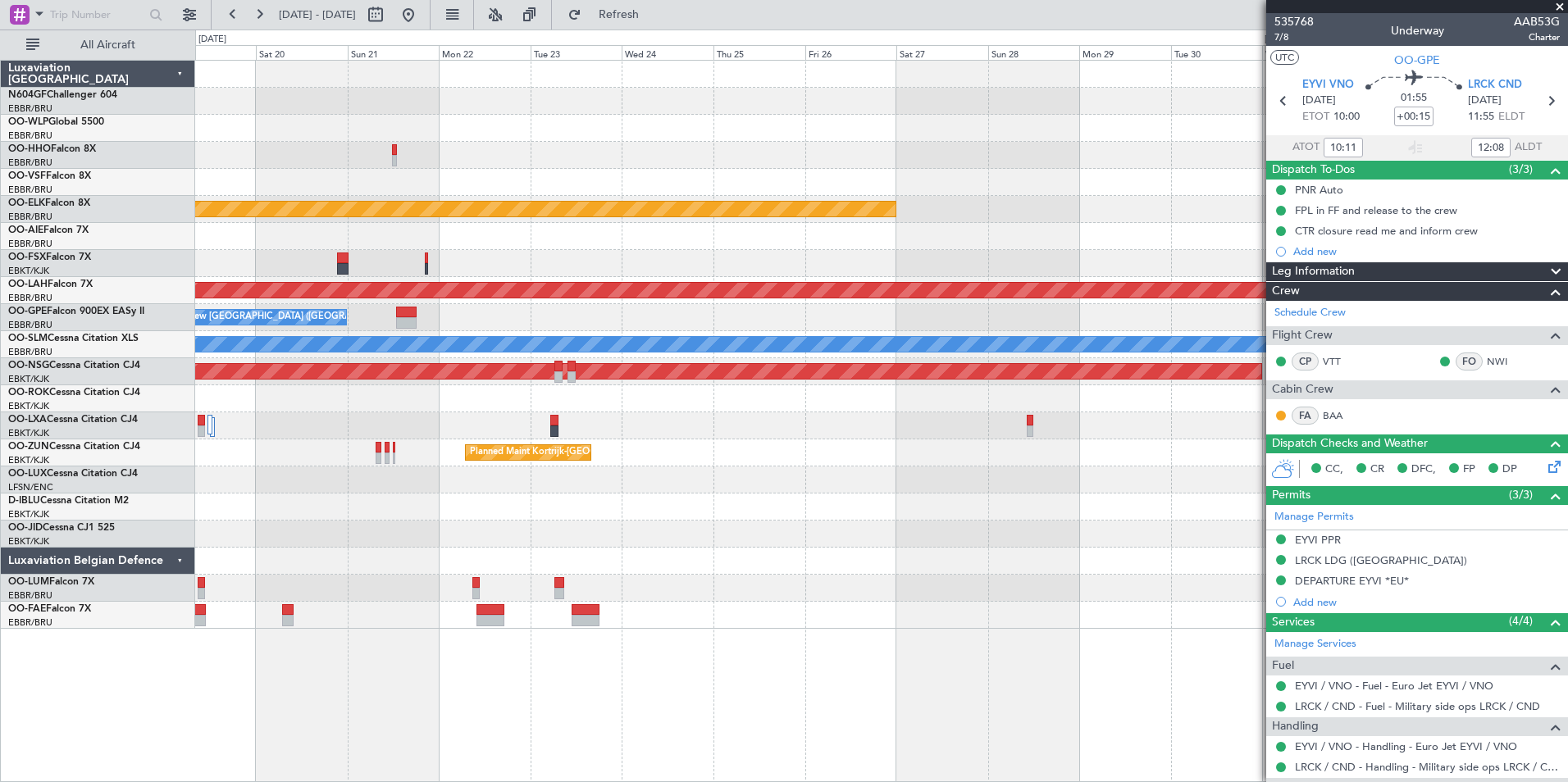
click at [457, 533] on div at bounding box center [881, 534] width 1372 height 27
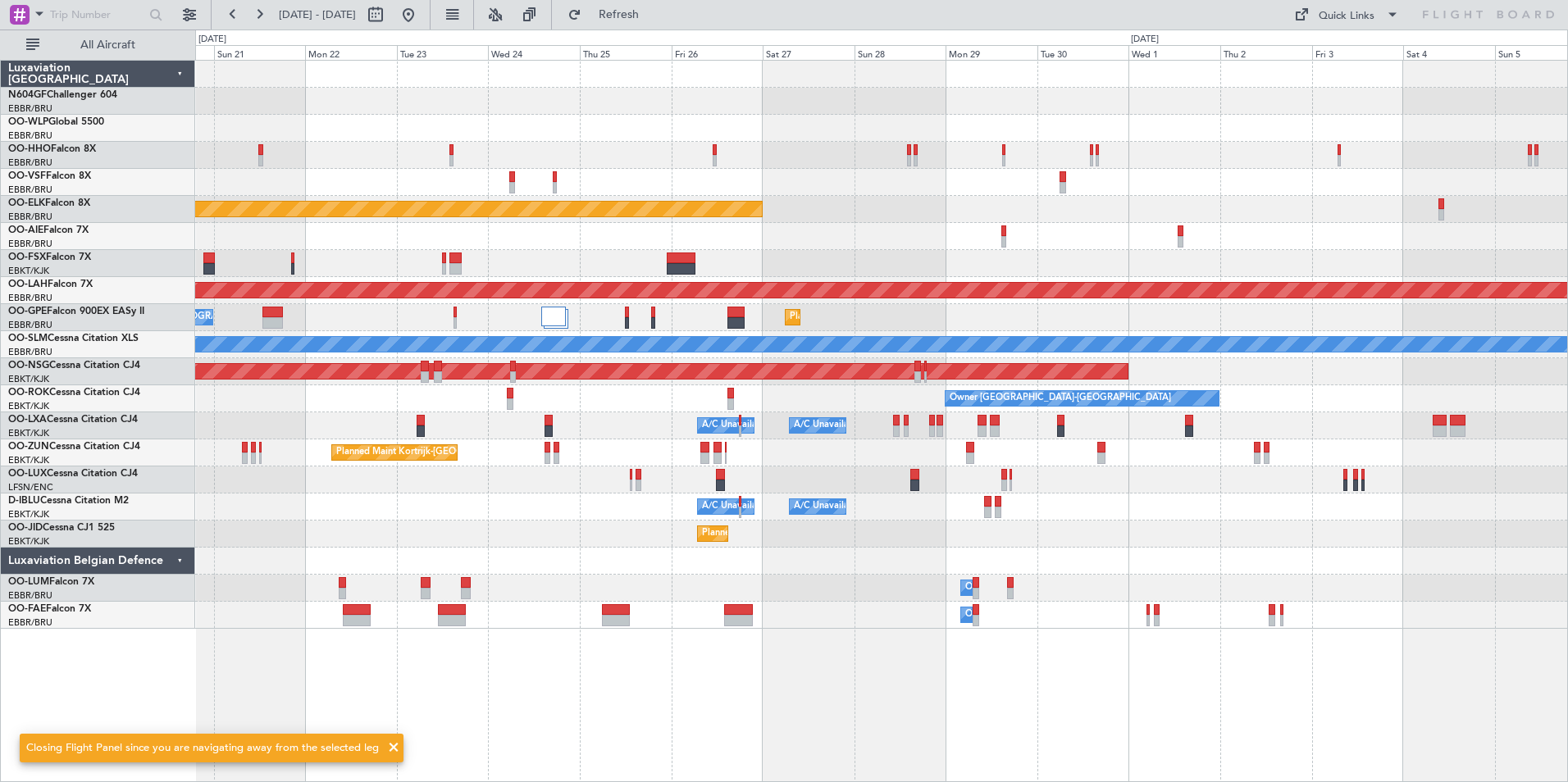
click at [553, 490] on div "Planned Maint Kortrijk-Wevelgem Planned Maint Alton-st Louis (St Louis Regl) No…" at bounding box center [881, 344] width 1372 height 568
click at [605, 512] on div "A/C Unavailable Brussels (Brussels National) A/C Unavailable Kortrijk-Wevelgem" at bounding box center [881, 507] width 1372 height 27
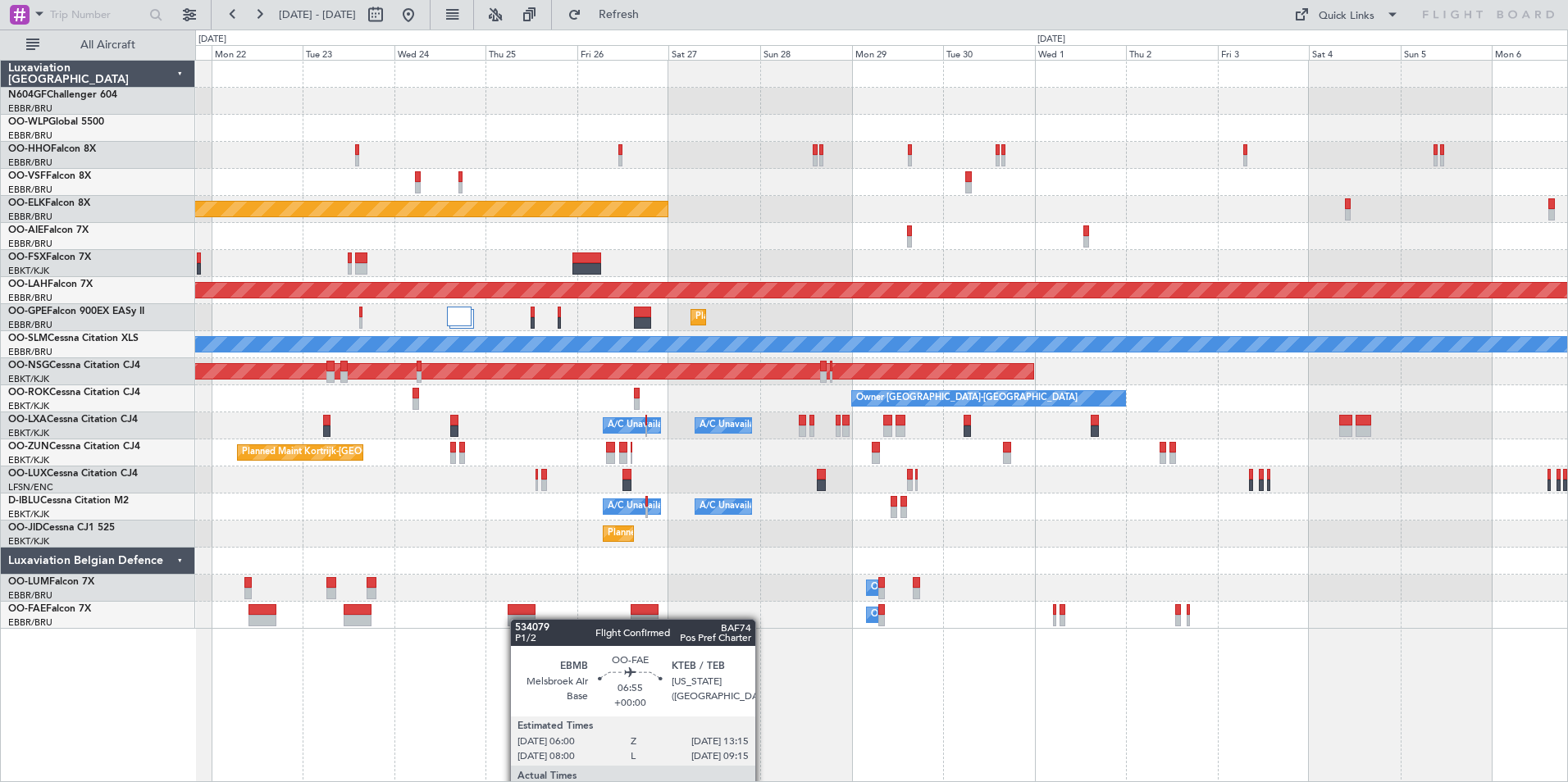
click at [526, 620] on div "Owner Melsbroek Air Base" at bounding box center [881, 615] width 1372 height 27
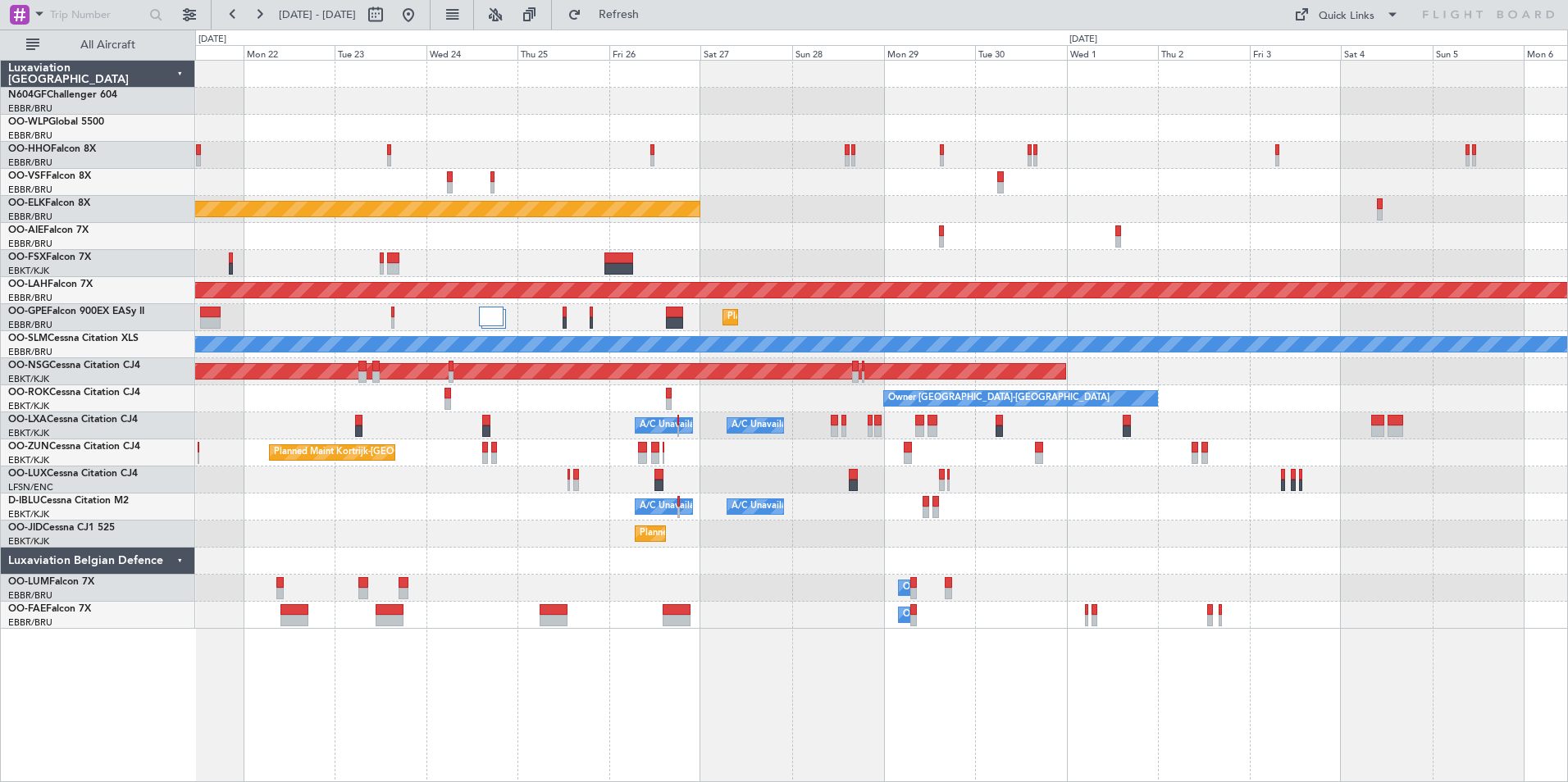
click at [516, 644] on div "Planned Maint Kortrijk-Wevelgem Planned Maint Alton-st Louis (St Louis Regl) Pl…" at bounding box center [881, 421] width 1373 height 722
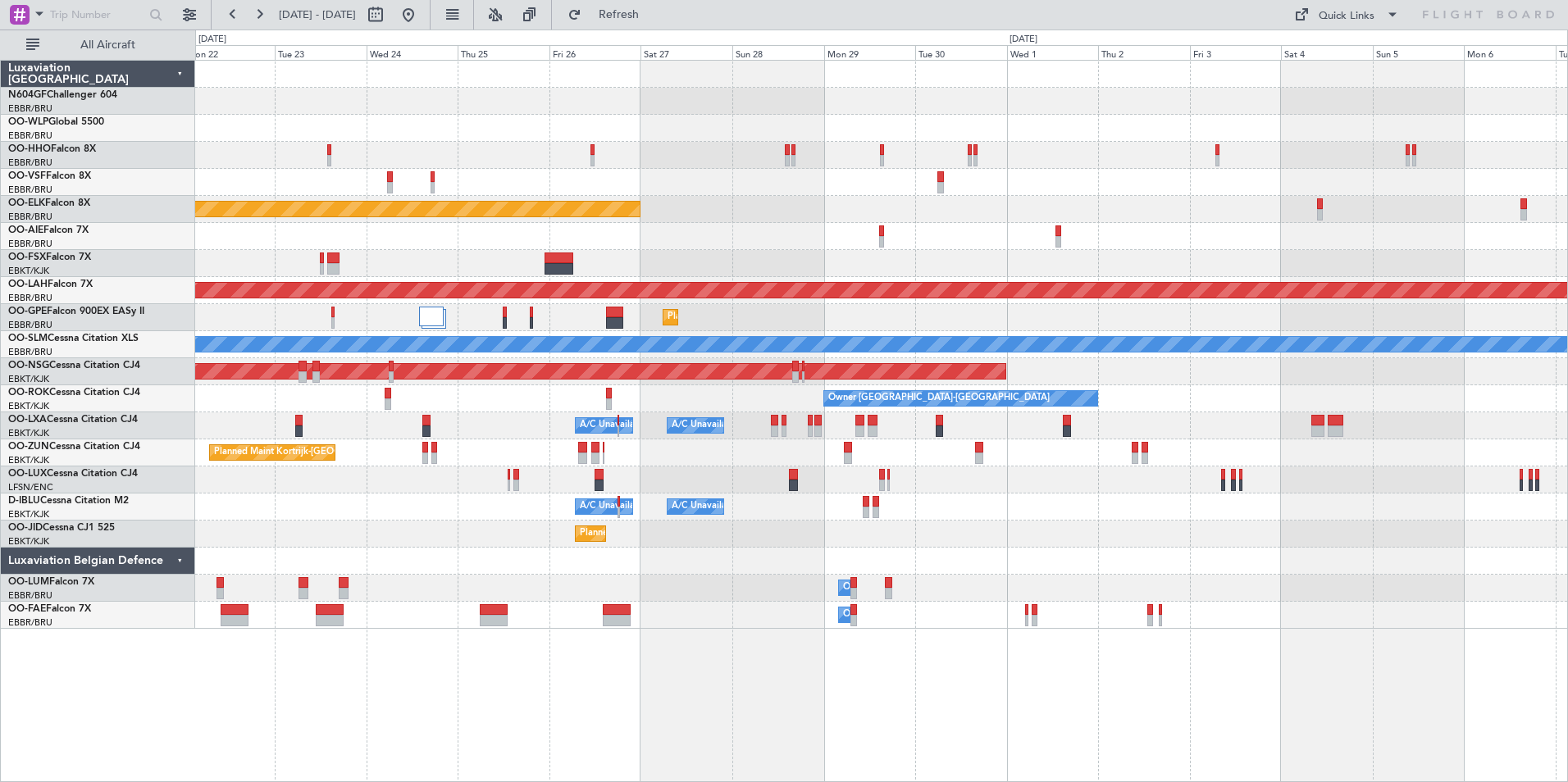
click at [431, 628] on div "Owner Melsbroek Air Base" at bounding box center [881, 615] width 1372 height 27
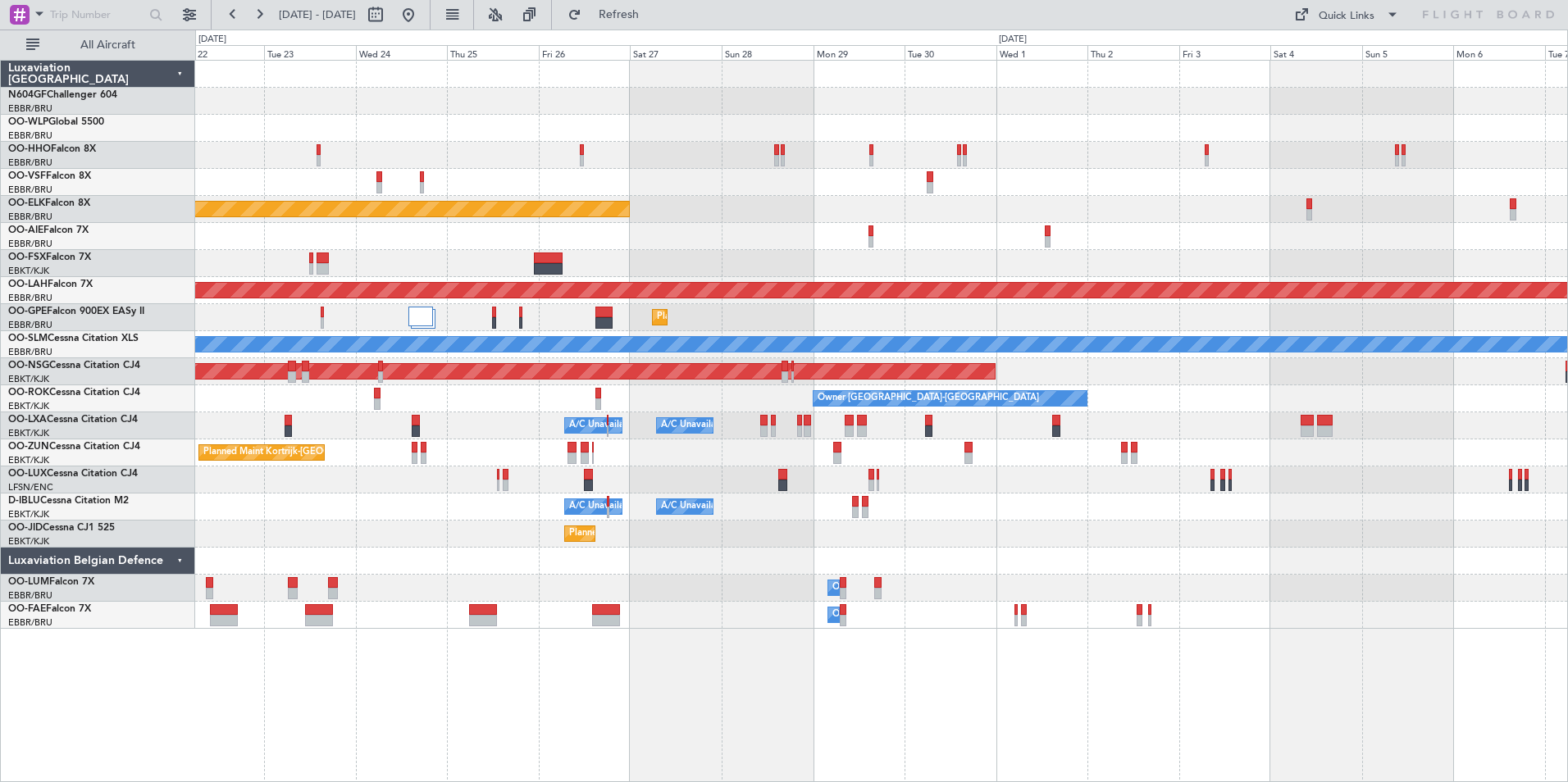
click at [367, 601] on div "Planned Maint Kortrijk-Wevelgem Planned Maint Alton-st Louis (St Louis Regl) Pl…" at bounding box center [881, 344] width 1372 height 568
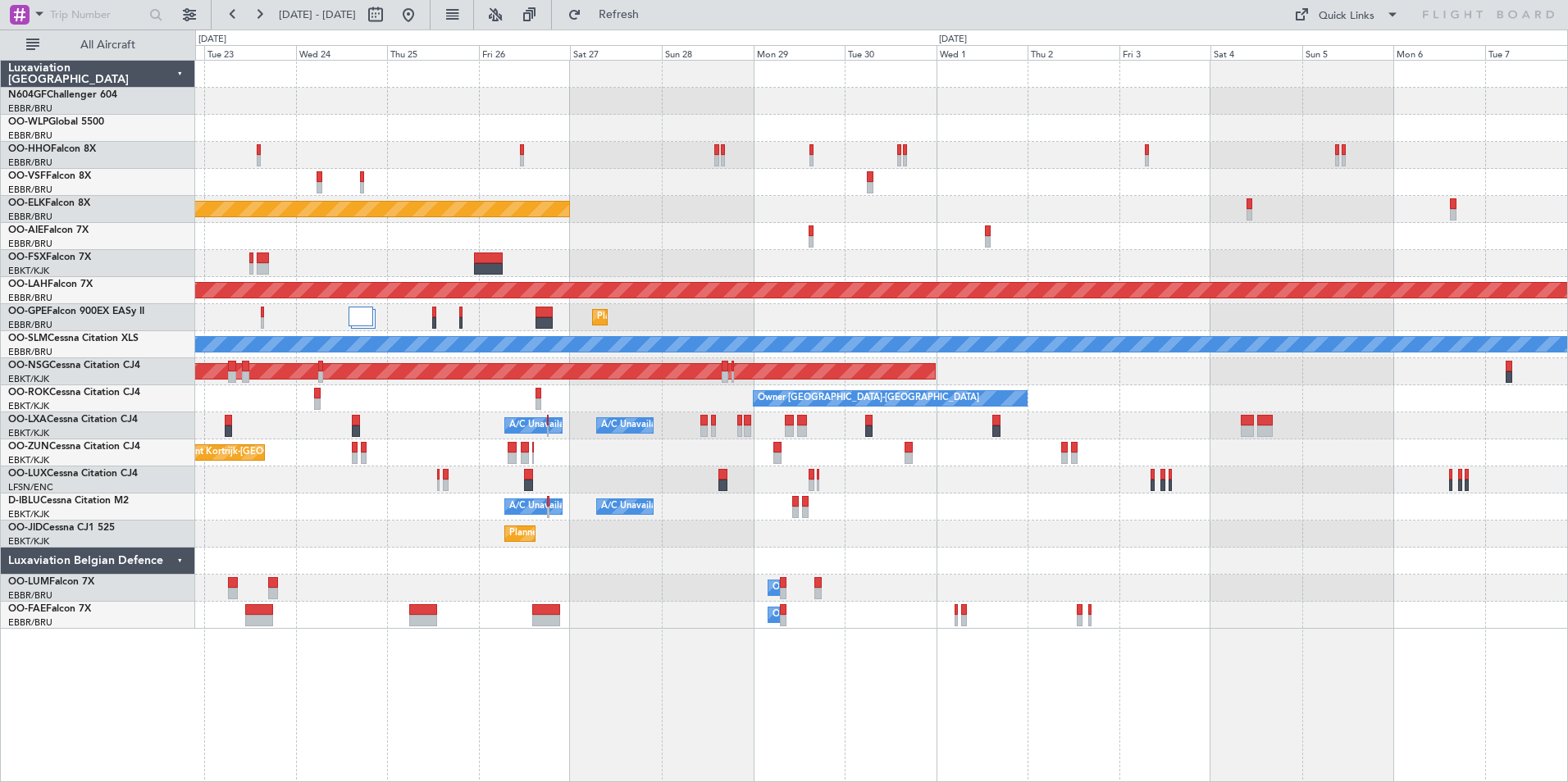
click at [419, 565] on div "Planned Maint Kortrijk-Wevelgem Planned Maint Alton-st Louis (St Louis Regl) Pl…" at bounding box center [881, 344] width 1372 height 568
click at [884, 160] on div "Planned Maint Kortrijk-Wevelgem Planned Maint Alton-st Louis (St Louis Regl) Pl…" at bounding box center [881, 344] width 1372 height 568
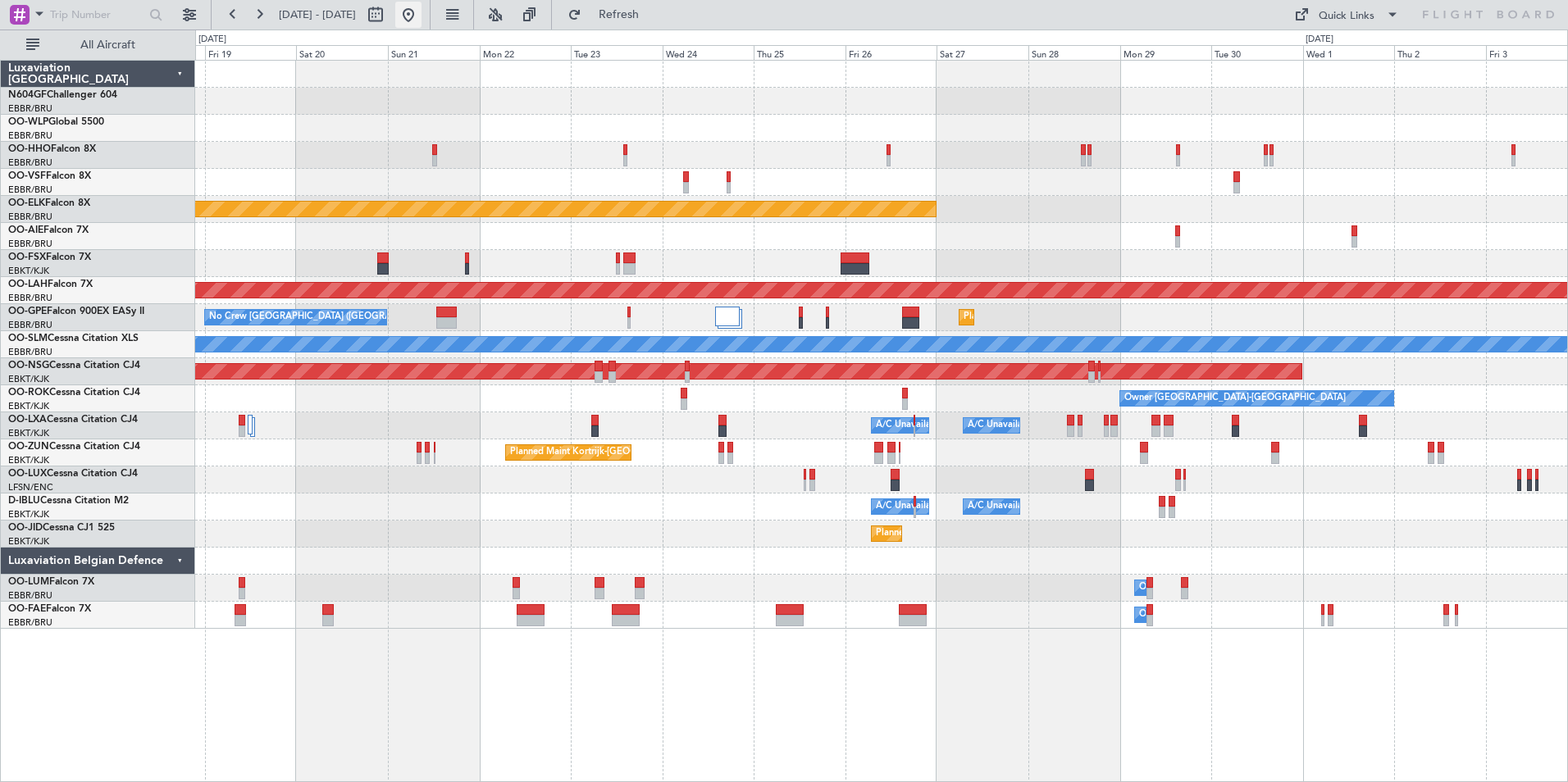
click at [422, 7] on button at bounding box center [408, 15] width 26 height 26
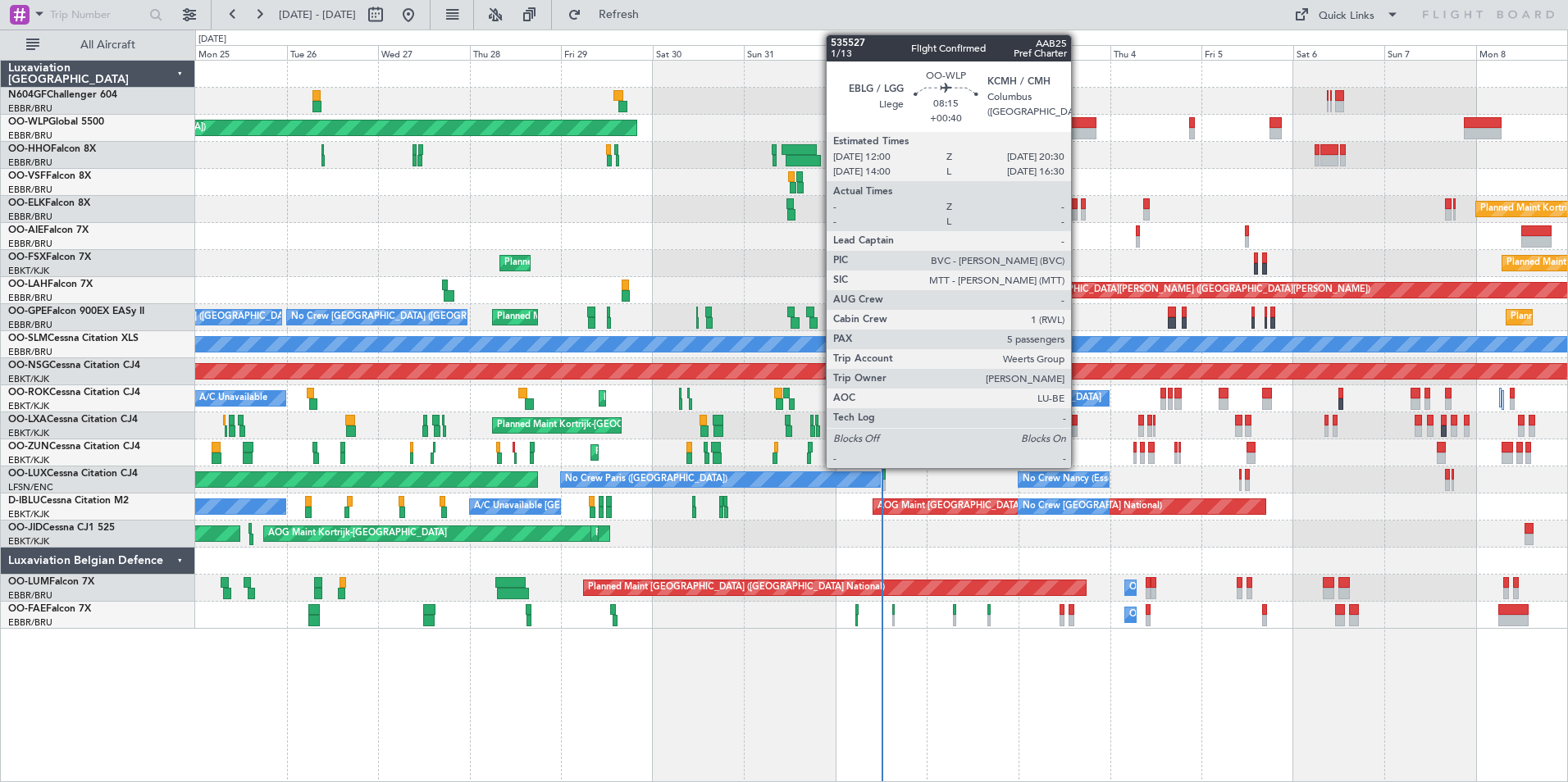
click at [1079, 137] on div at bounding box center [1080, 134] width 33 height 12
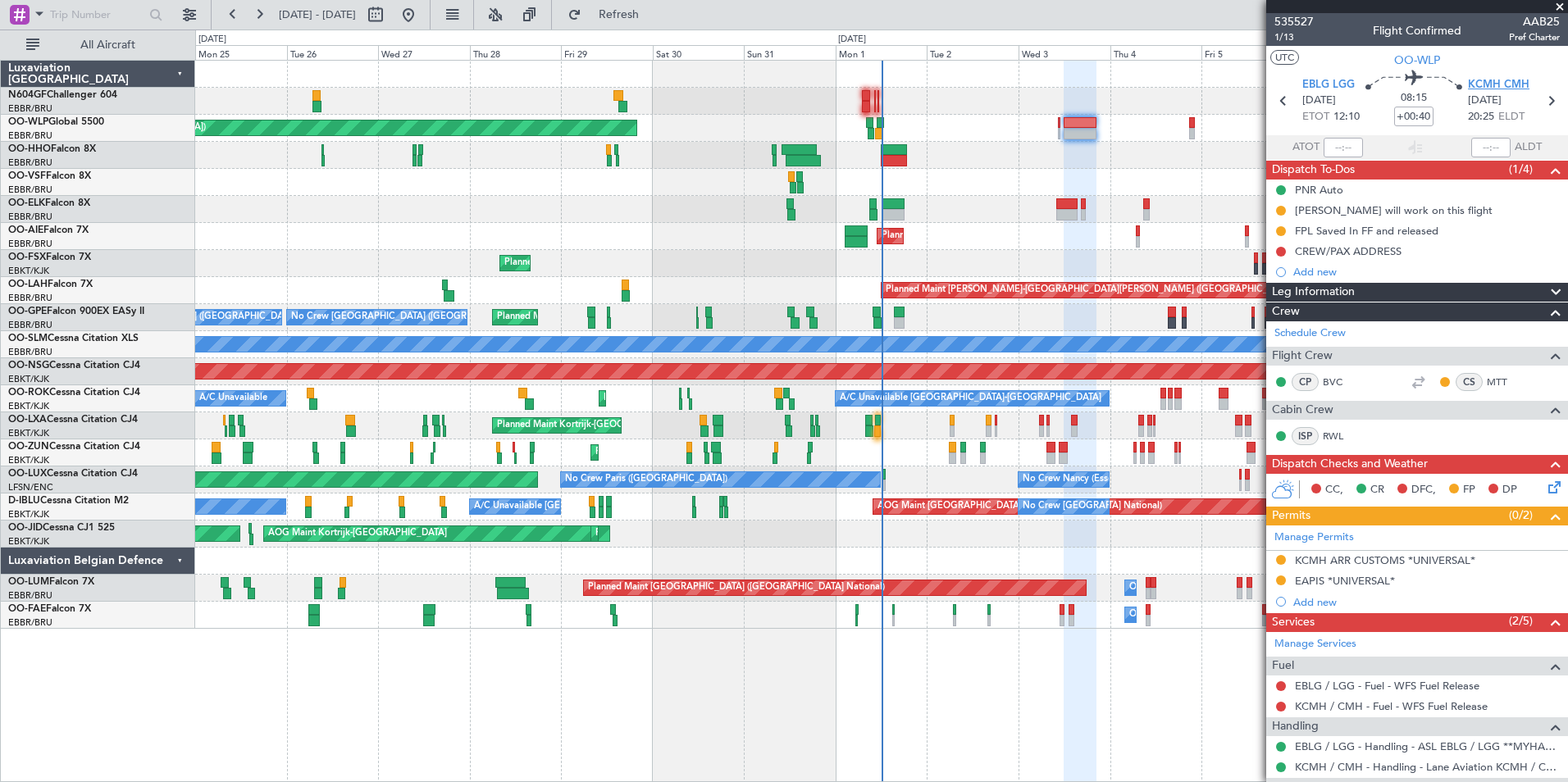
click at [1494, 85] on span "KCMH CMH" at bounding box center [1498, 85] width 61 height 17
click at [1500, 82] on span "KCMH CMH" at bounding box center [1498, 85] width 61 height 17
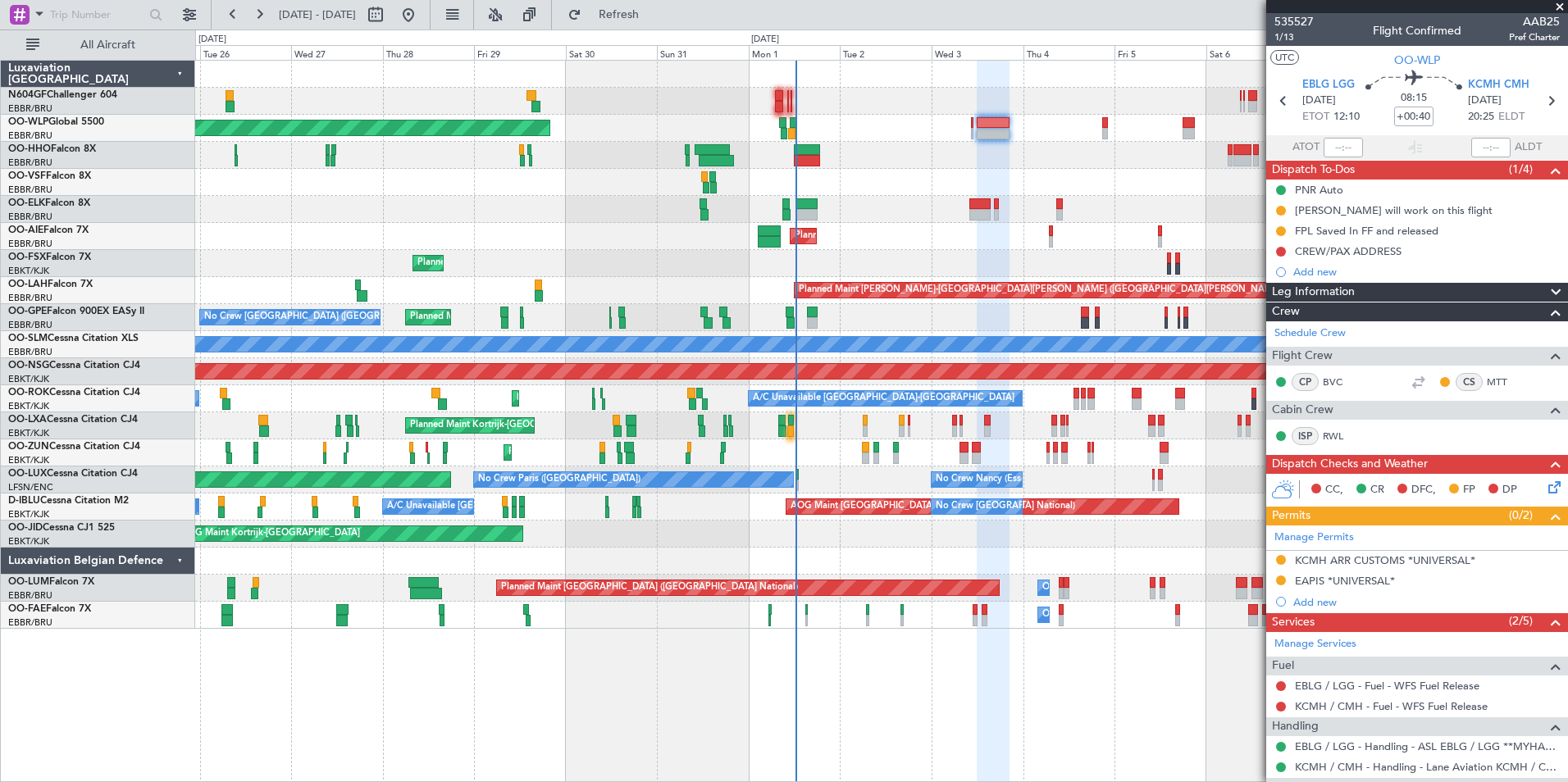
click at [514, 220] on div "Planned Maint Berlin (Brandenburg) Planned Maint Kortrijk-Wevelgem Planned Main…" at bounding box center [881, 344] width 1372 height 568
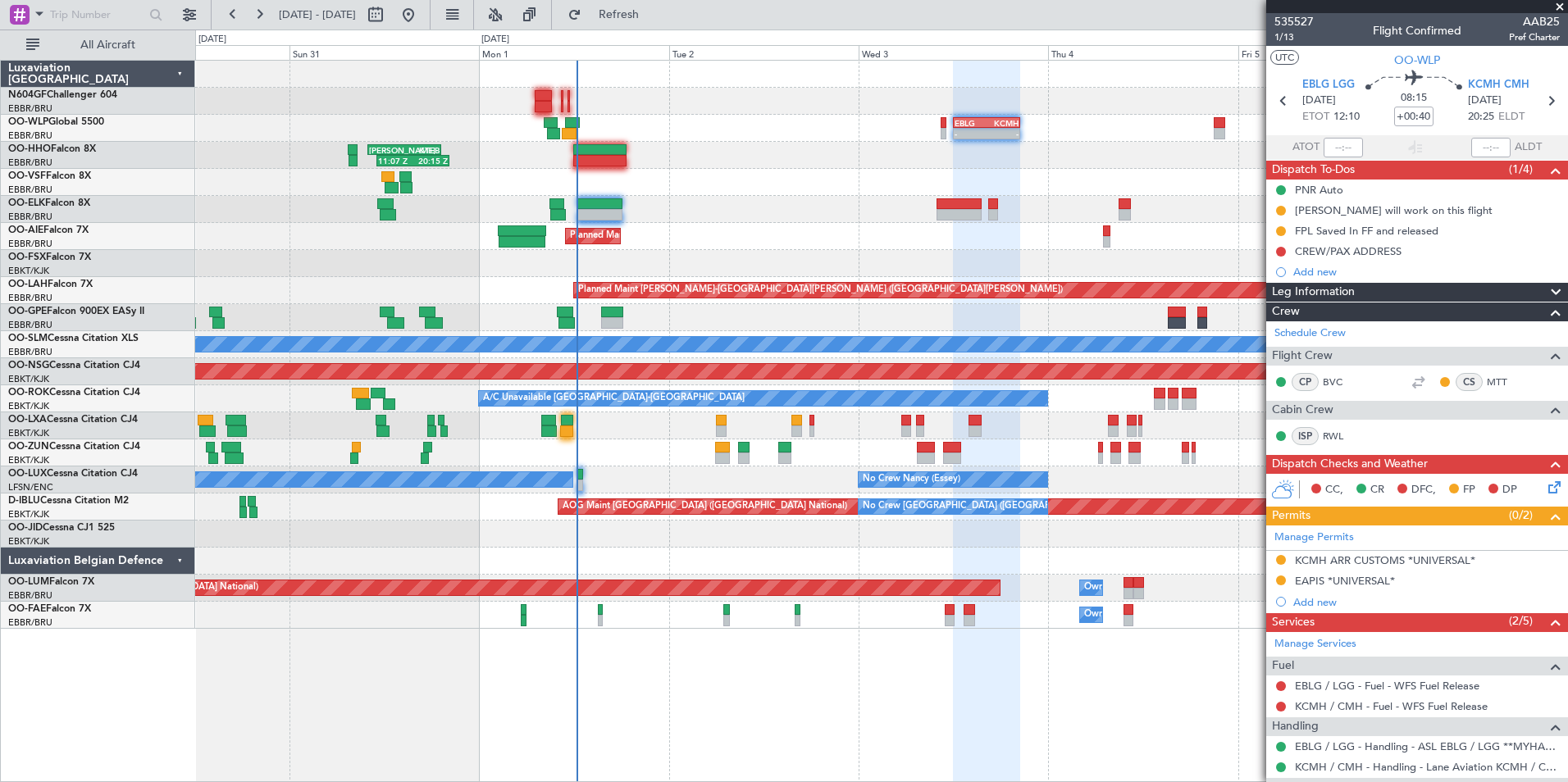
click at [822, 170] on div "- - EBLG 12:00 Z KCMH 20:30 Z - - KAUS 21:00 Z ELLX 06:45 Z Planned Maint Berli…" at bounding box center [881, 344] width 1372 height 568
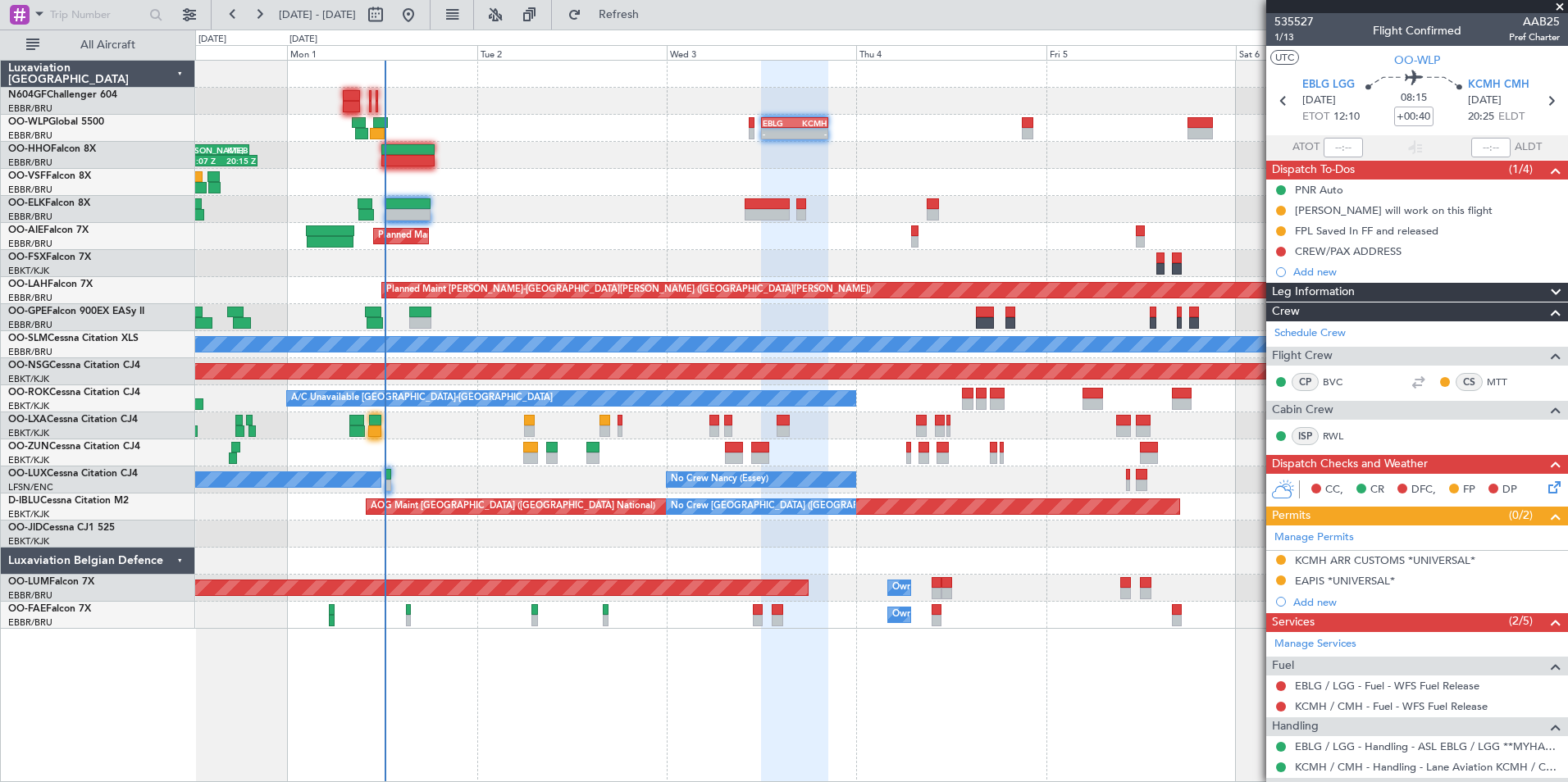
click at [642, 208] on div "Planned Maint Kortrijk-[GEOGRAPHIC_DATA]" at bounding box center [881, 210] width 1372 height 27
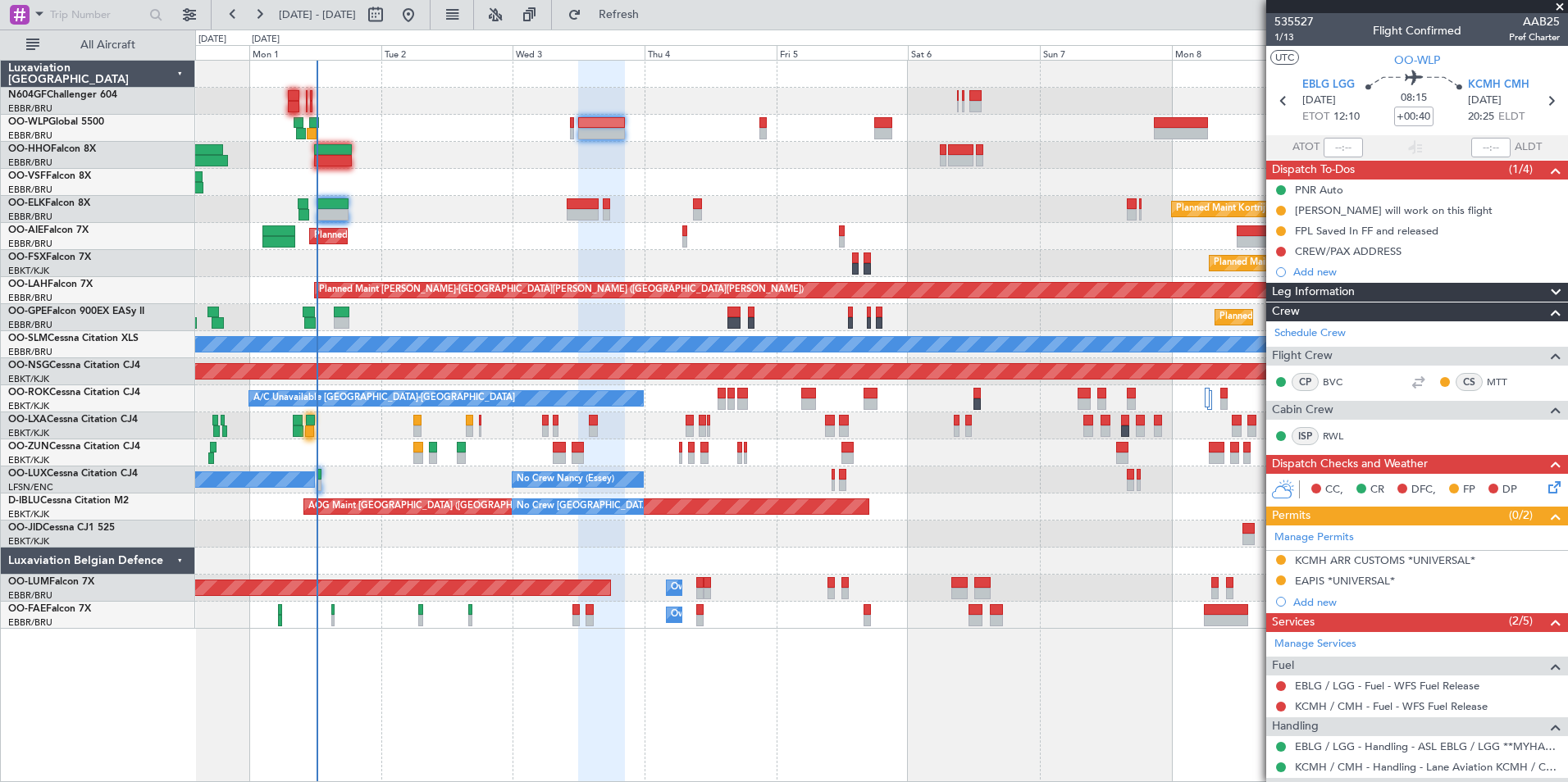
click at [647, 165] on div "Planned Maint Berlin (Brandenburg) Planned Maint Kortrijk-Wevelgem Planned Main…" at bounding box center [881, 344] width 1372 height 568
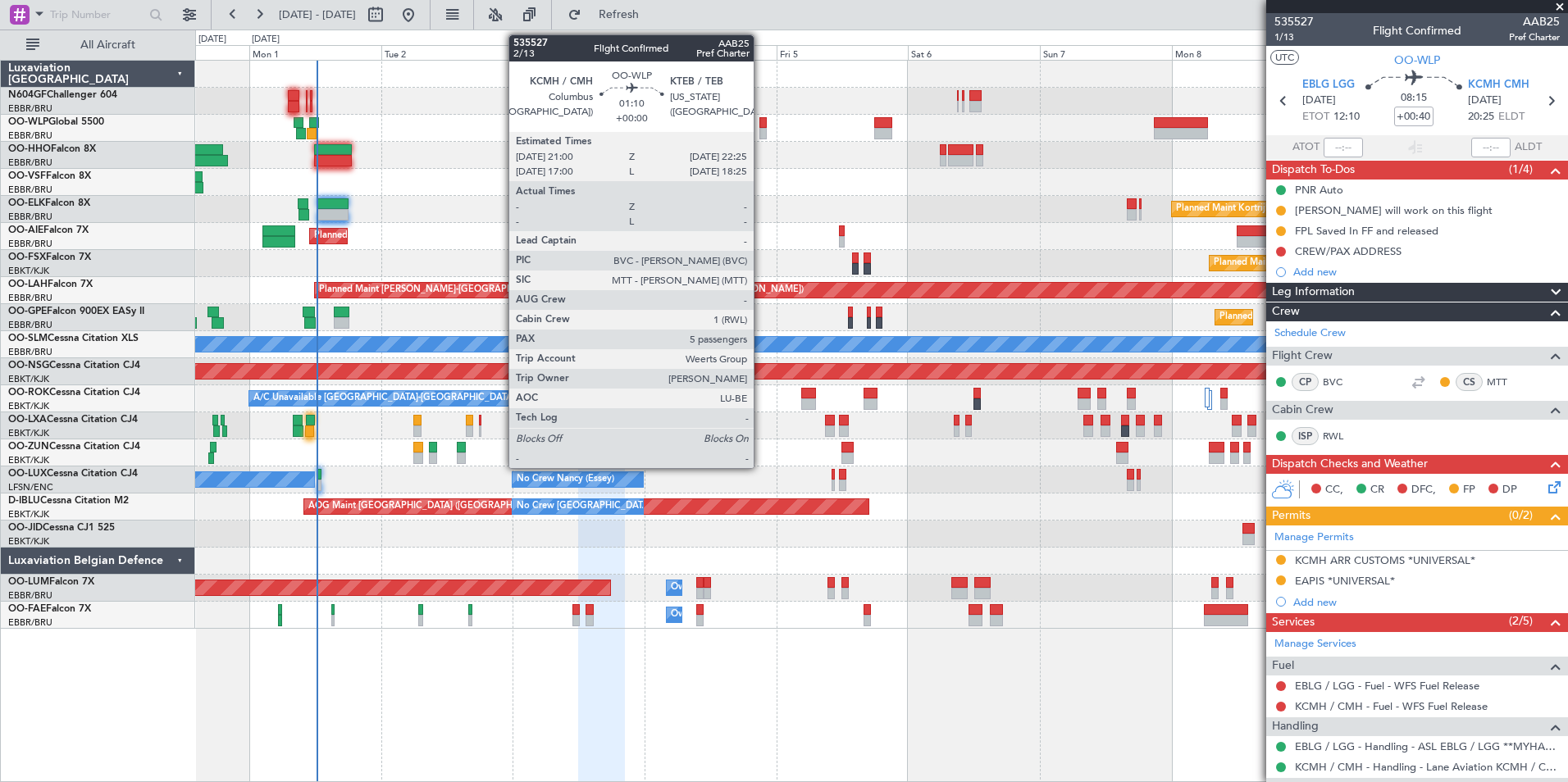
click at [761, 134] on div at bounding box center [763, 134] width 8 height 12
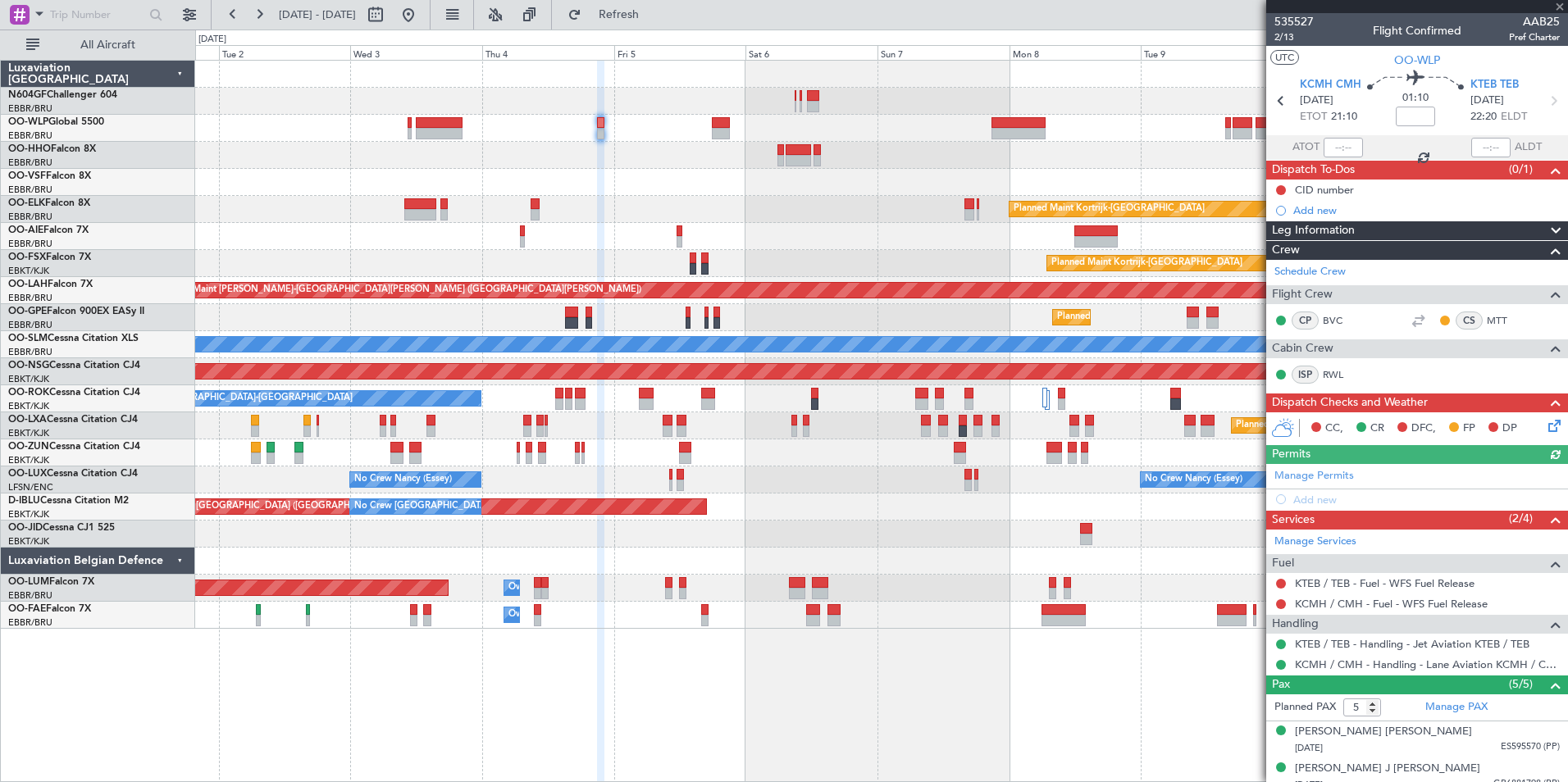
click at [650, 144] on div at bounding box center [881, 155] width 1372 height 27
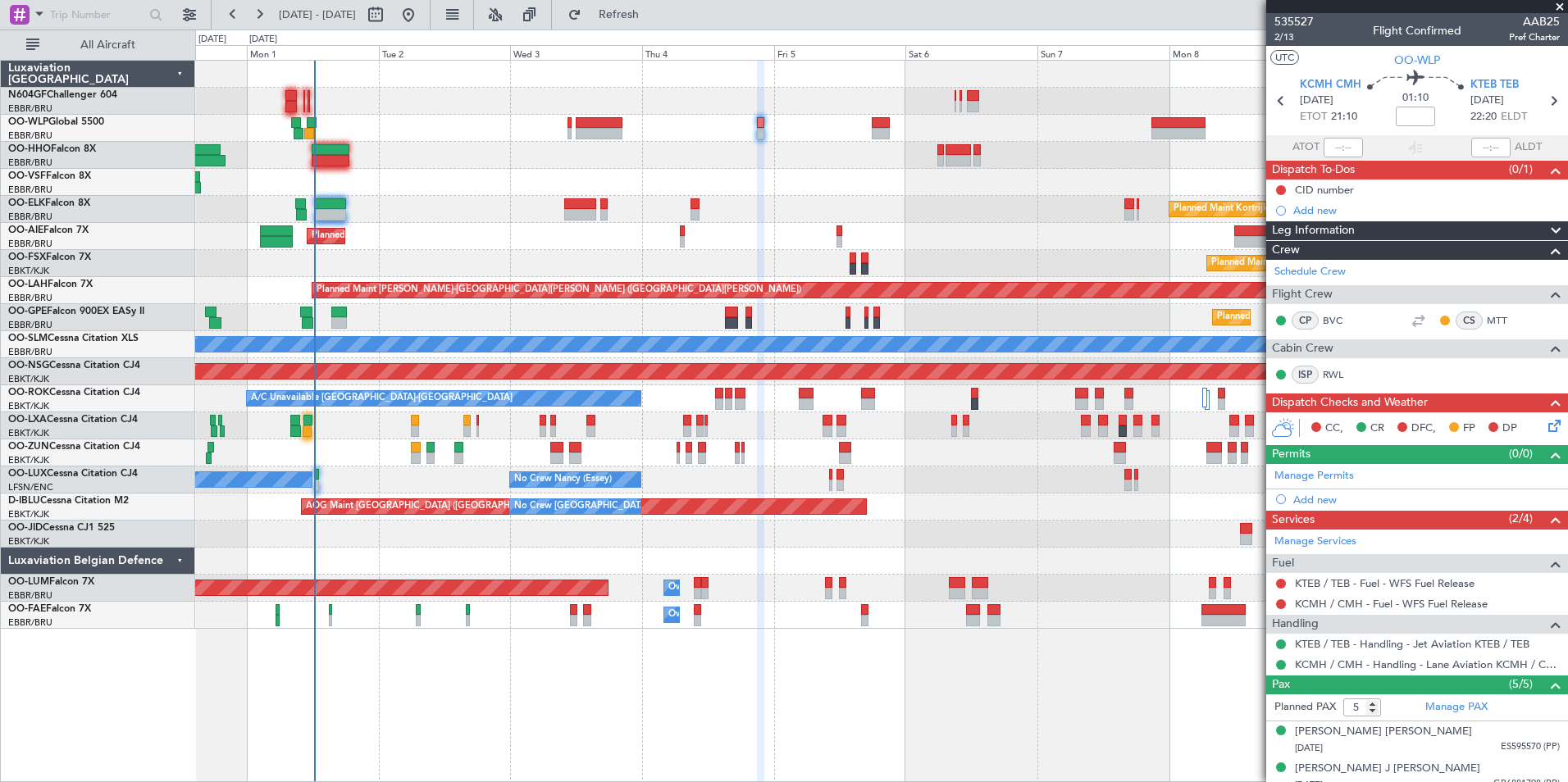
click at [755, 162] on div at bounding box center [881, 155] width 1372 height 27
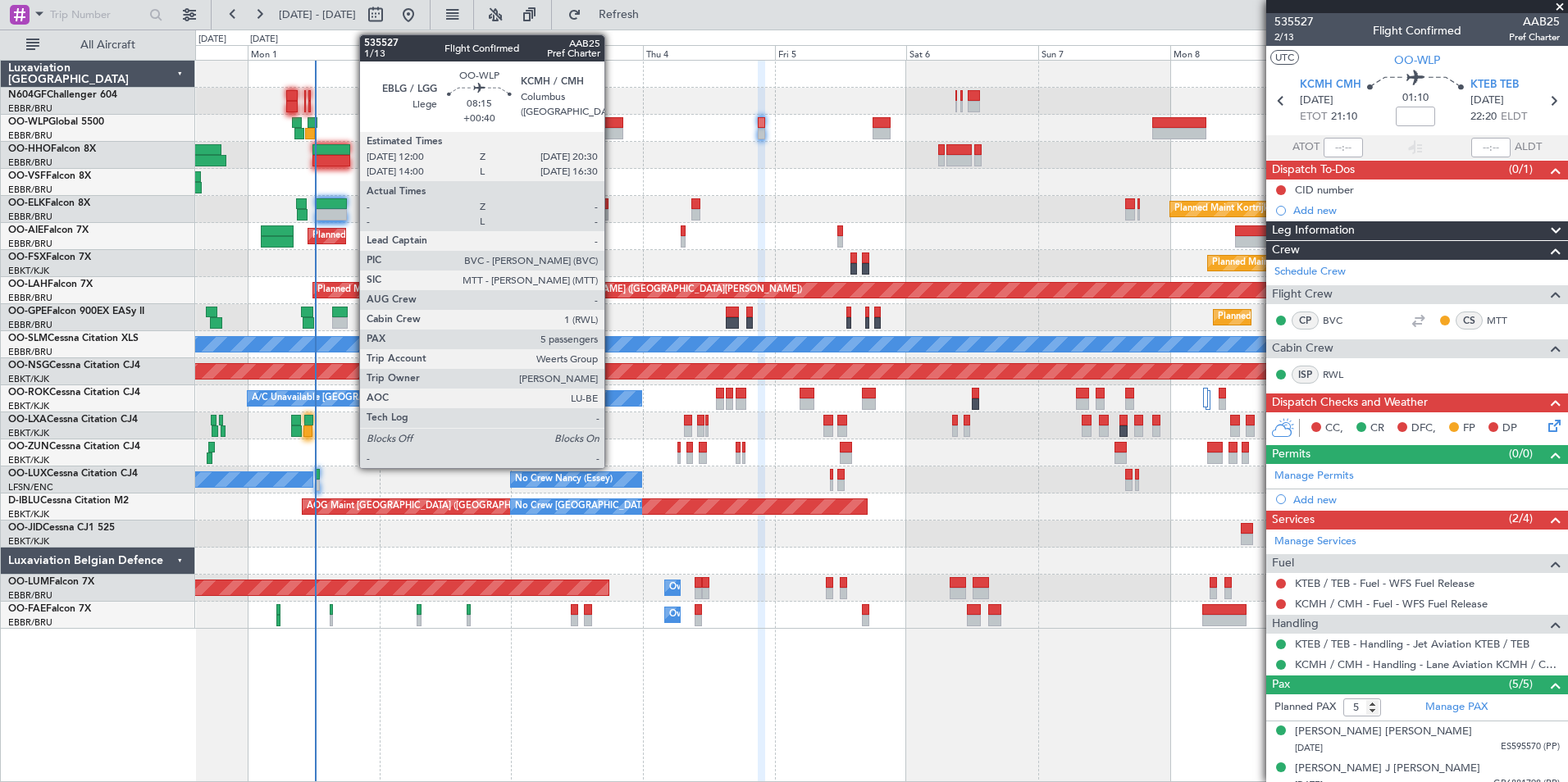
click at [612, 124] on div at bounding box center [599, 123] width 47 height 12
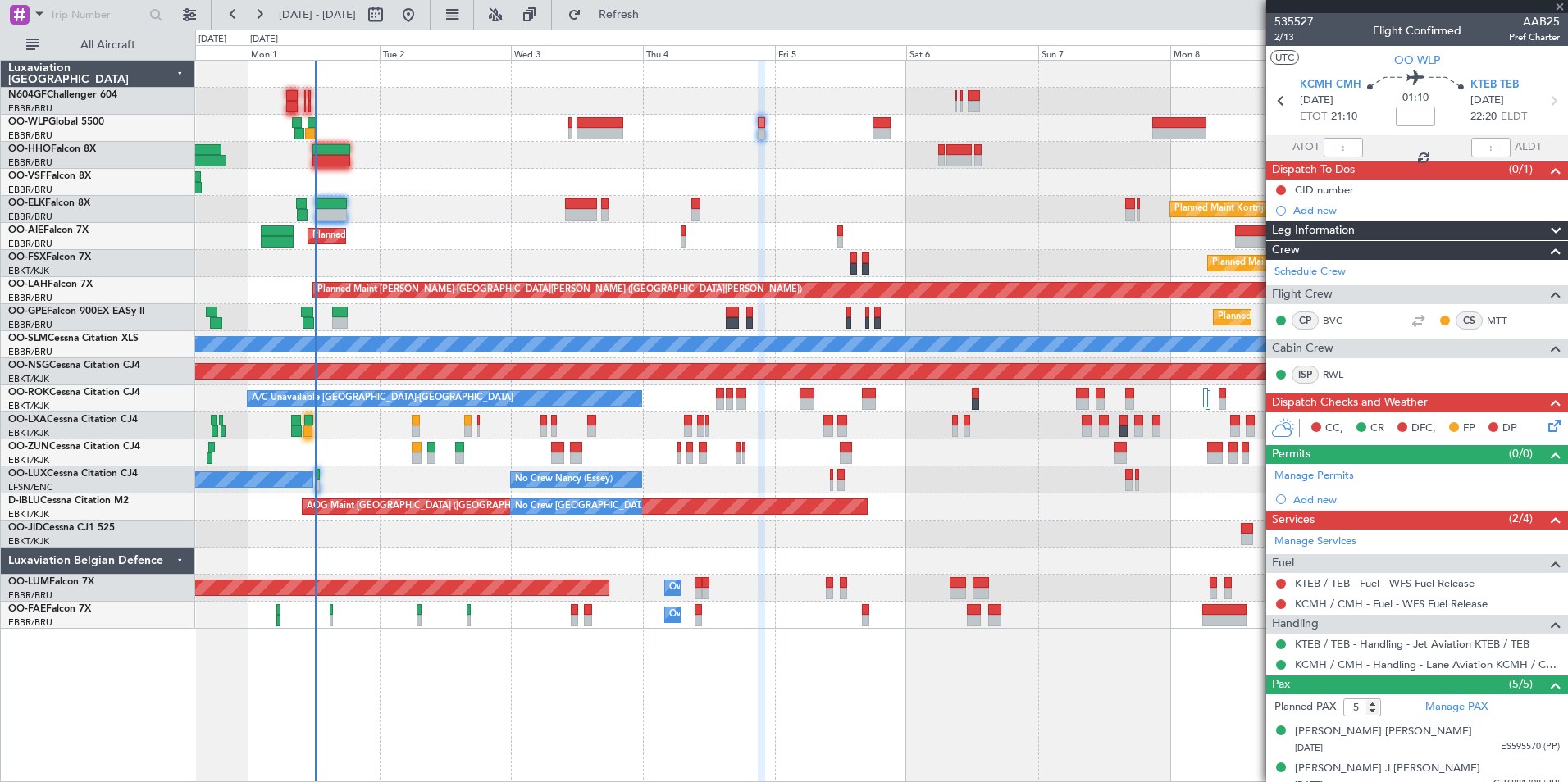
type input "+00:40"
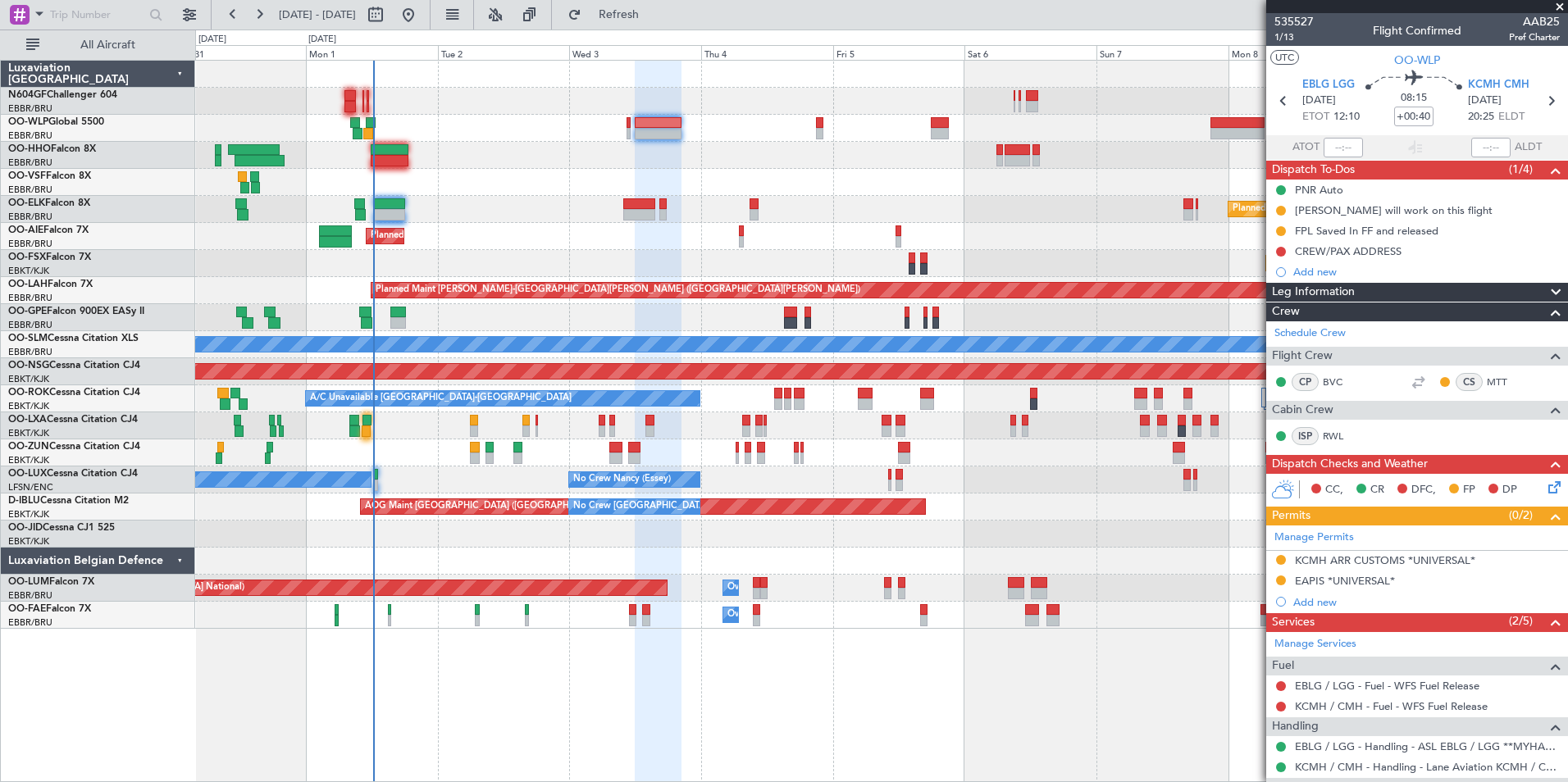
click at [684, 268] on div "Planned Maint Berlin (Brandenburg) Planned Maint Kortrijk-Wevelgem Planned Main…" at bounding box center [881, 344] width 1372 height 568
click at [1490, 82] on span "KCMH CMH" at bounding box center [1498, 85] width 61 height 17
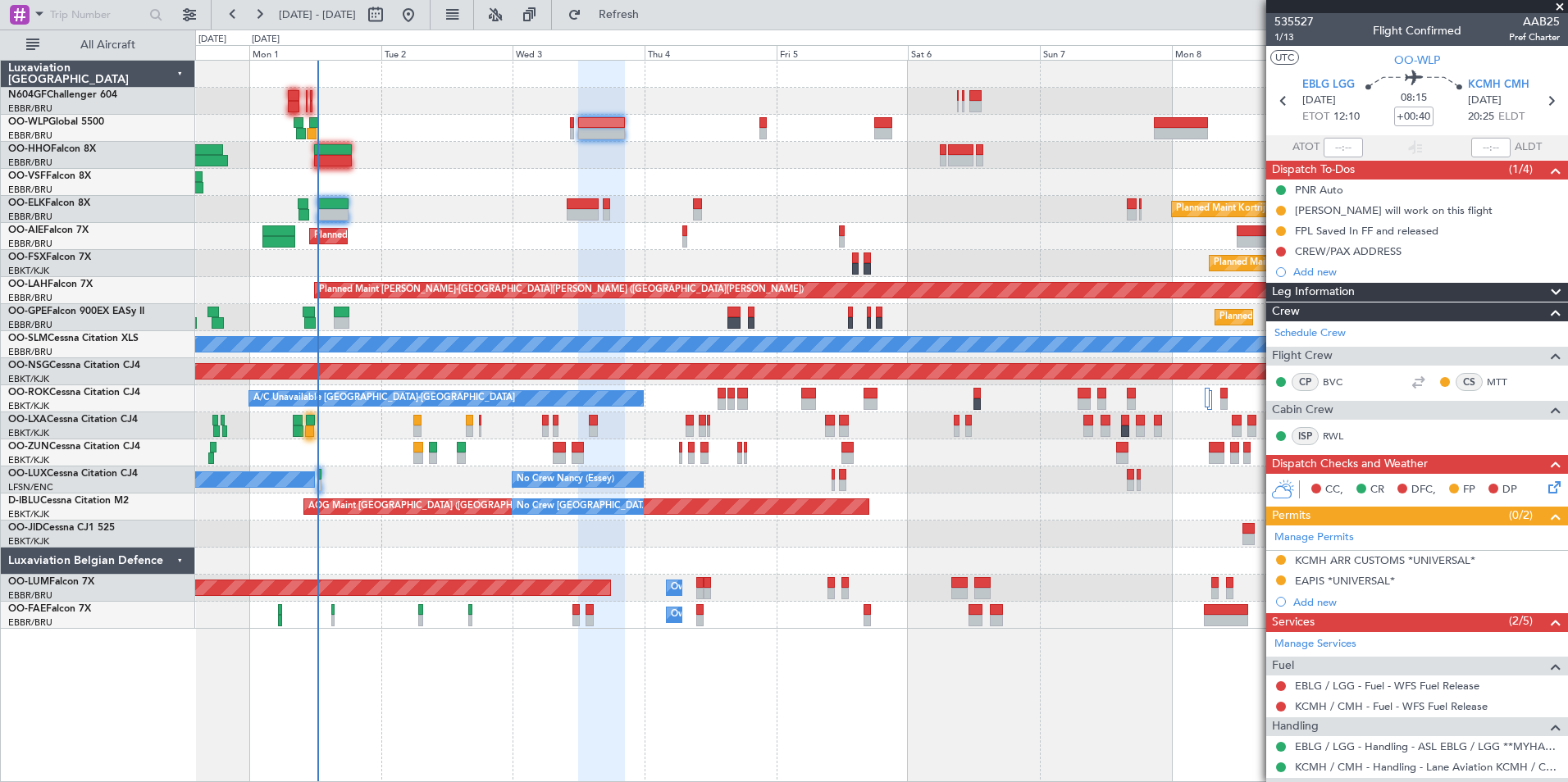
click at [698, 150] on div at bounding box center [881, 155] width 1372 height 27
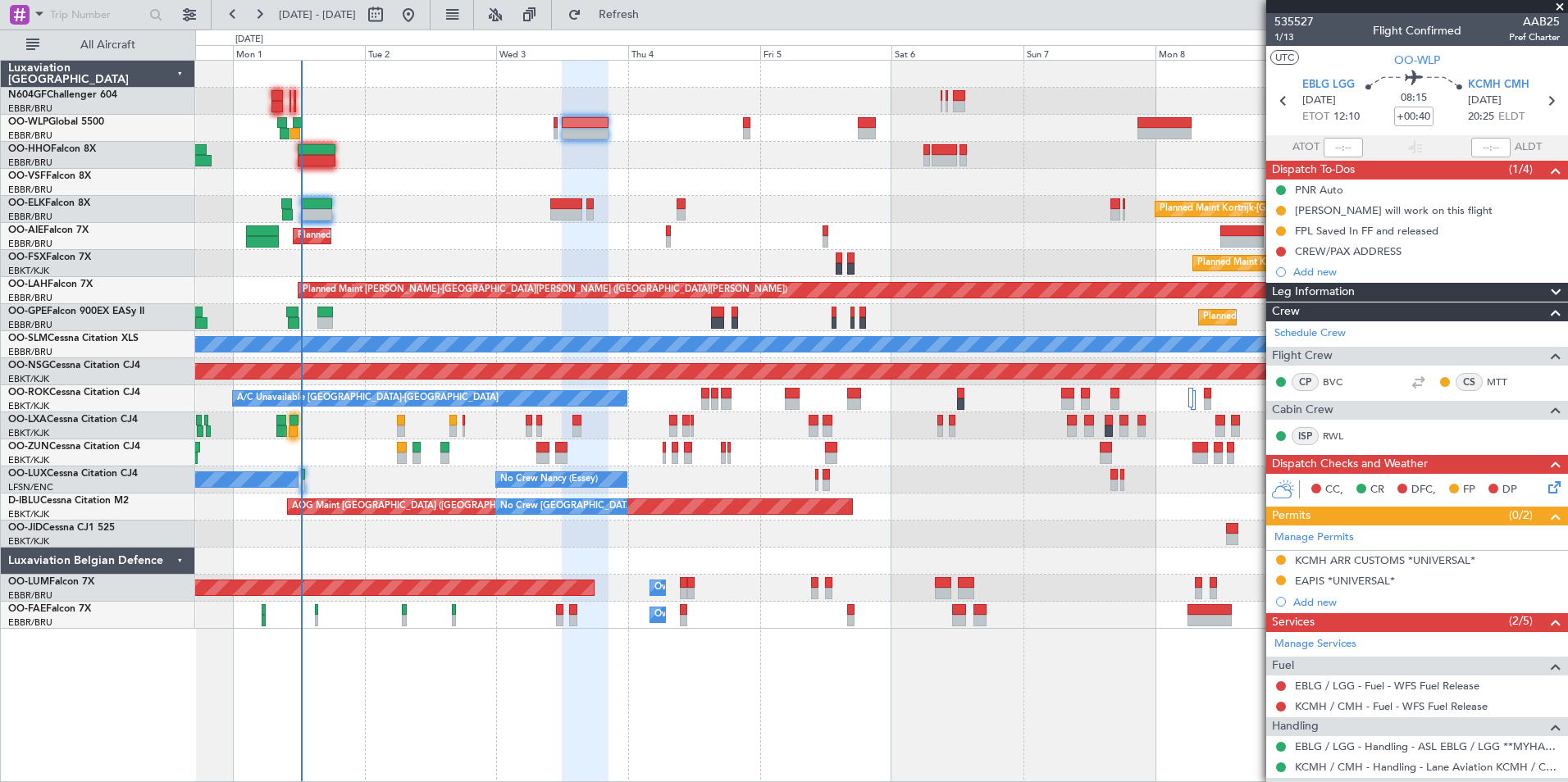
click at [589, 163] on div at bounding box center [881, 155] width 1372 height 27
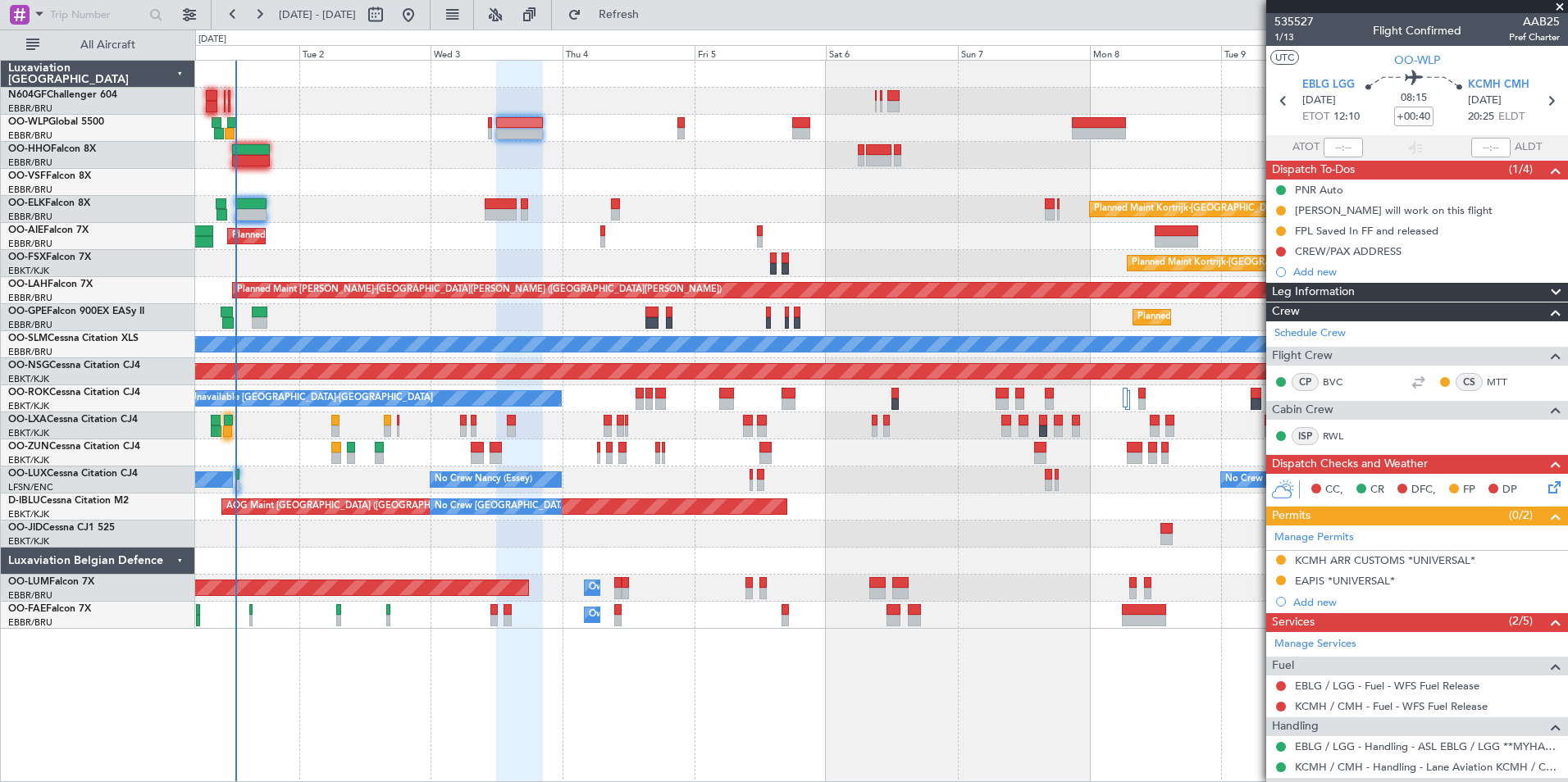
click at [891, 148] on div at bounding box center [881, 155] width 1372 height 27
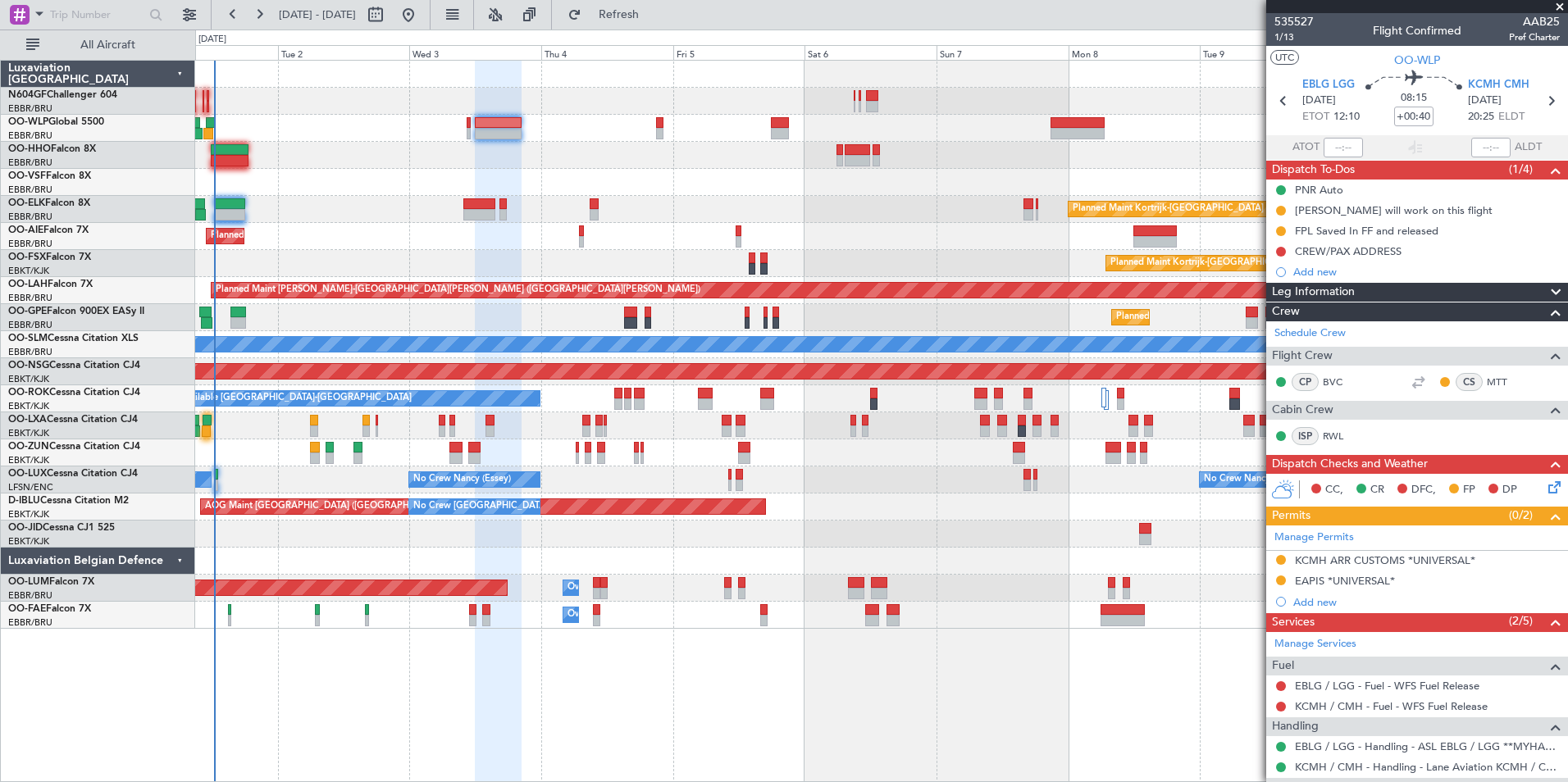
click at [1069, 164] on div at bounding box center [881, 155] width 1372 height 27
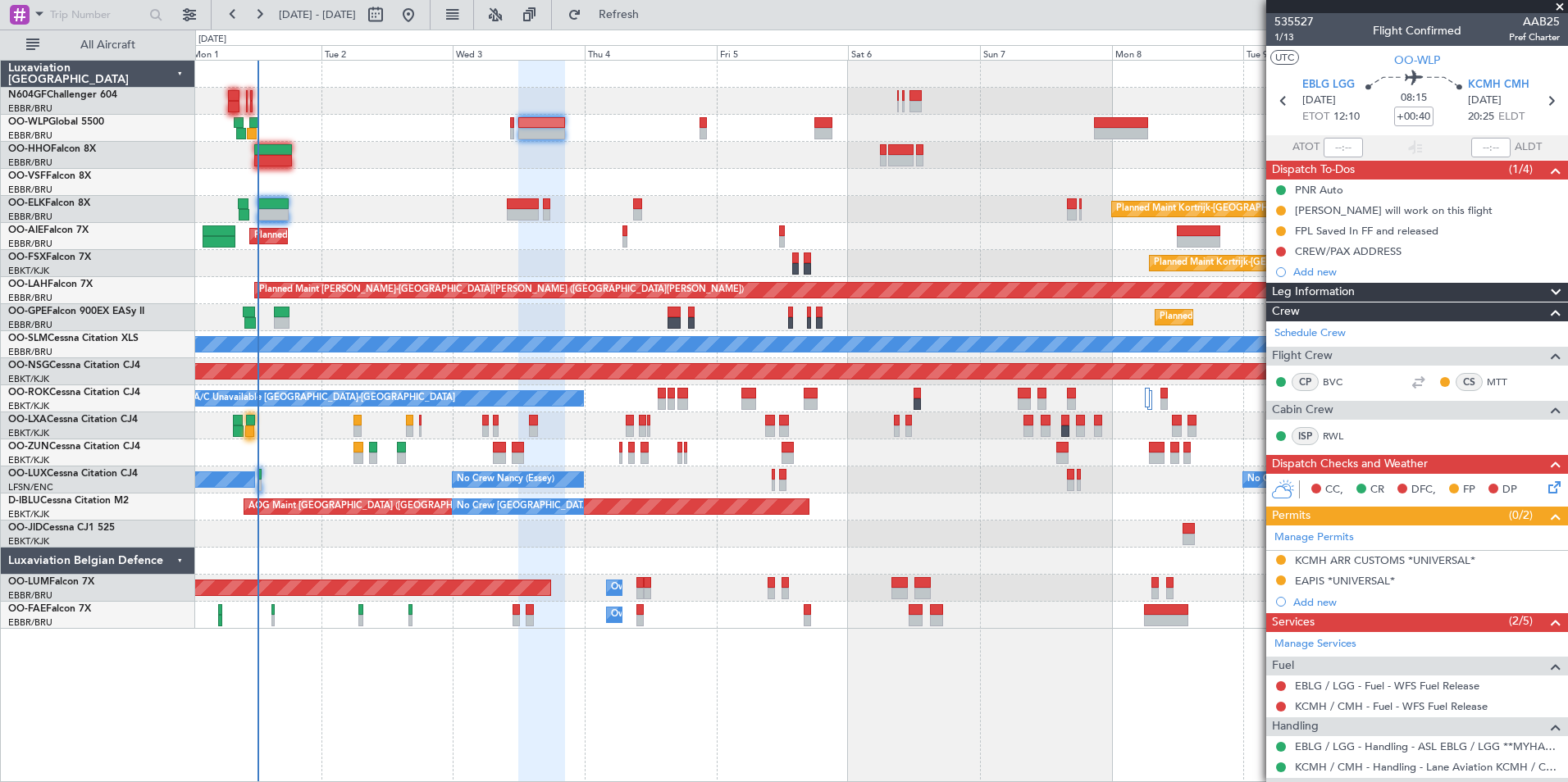
click at [1545, 492] on icon at bounding box center [1551, 485] width 14 height 14
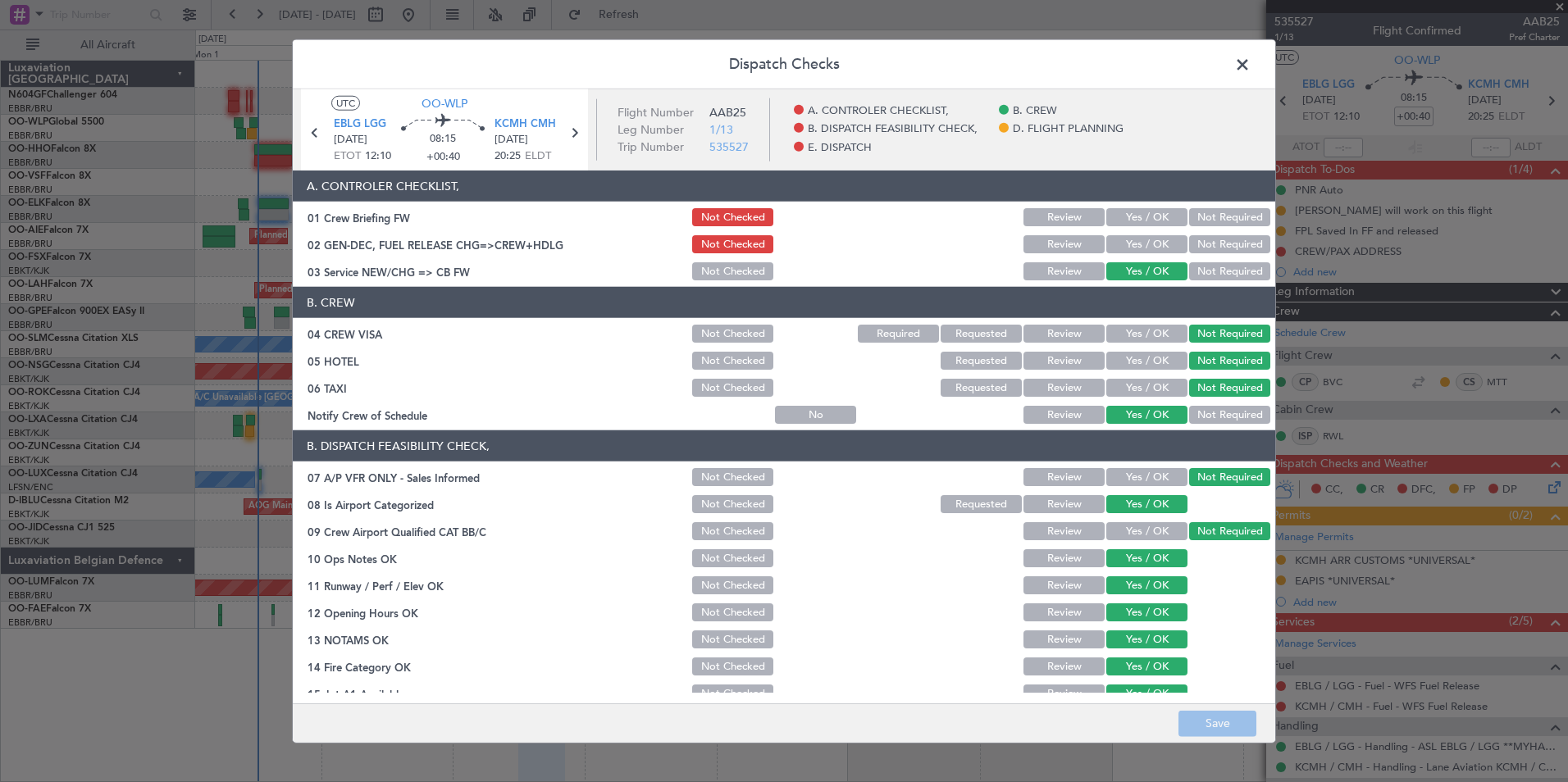
scroll to position [303, 0]
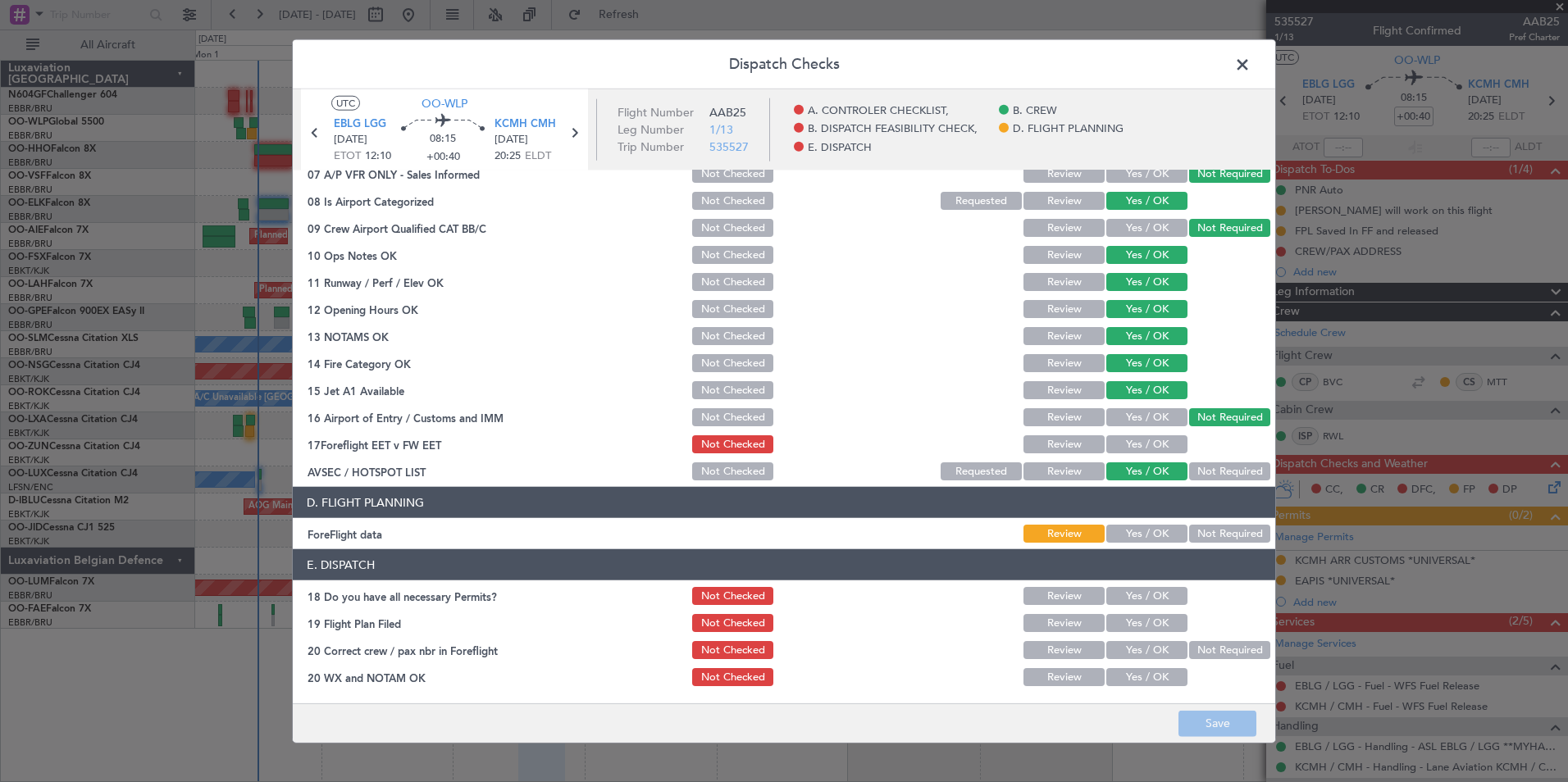
click at [1250, 69] on span at bounding box center [1250, 69] width 0 height 33
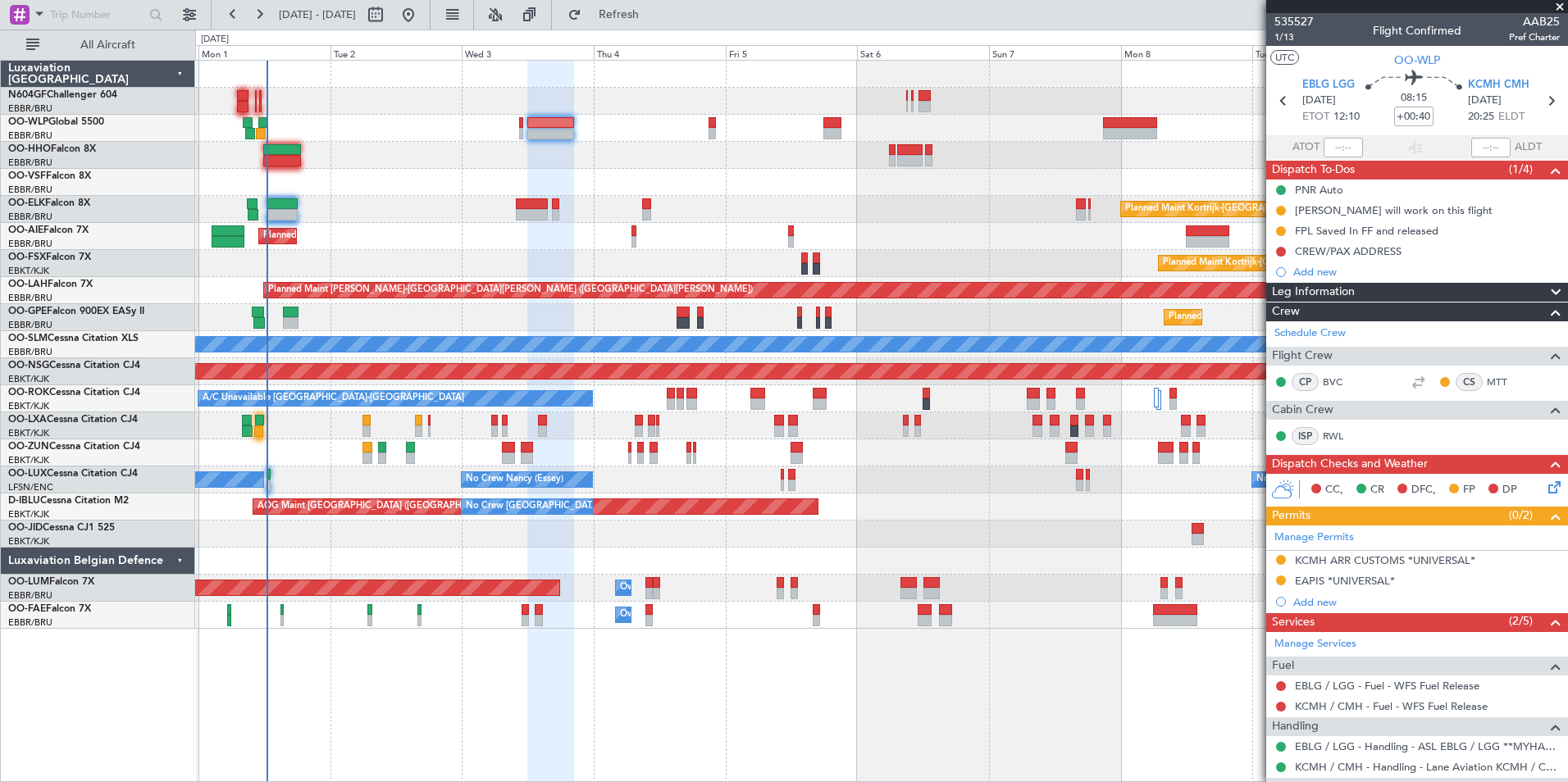
click at [743, 200] on div "Planned Maint Kortrijk-[GEOGRAPHIC_DATA]" at bounding box center [881, 210] width 1372 height 27
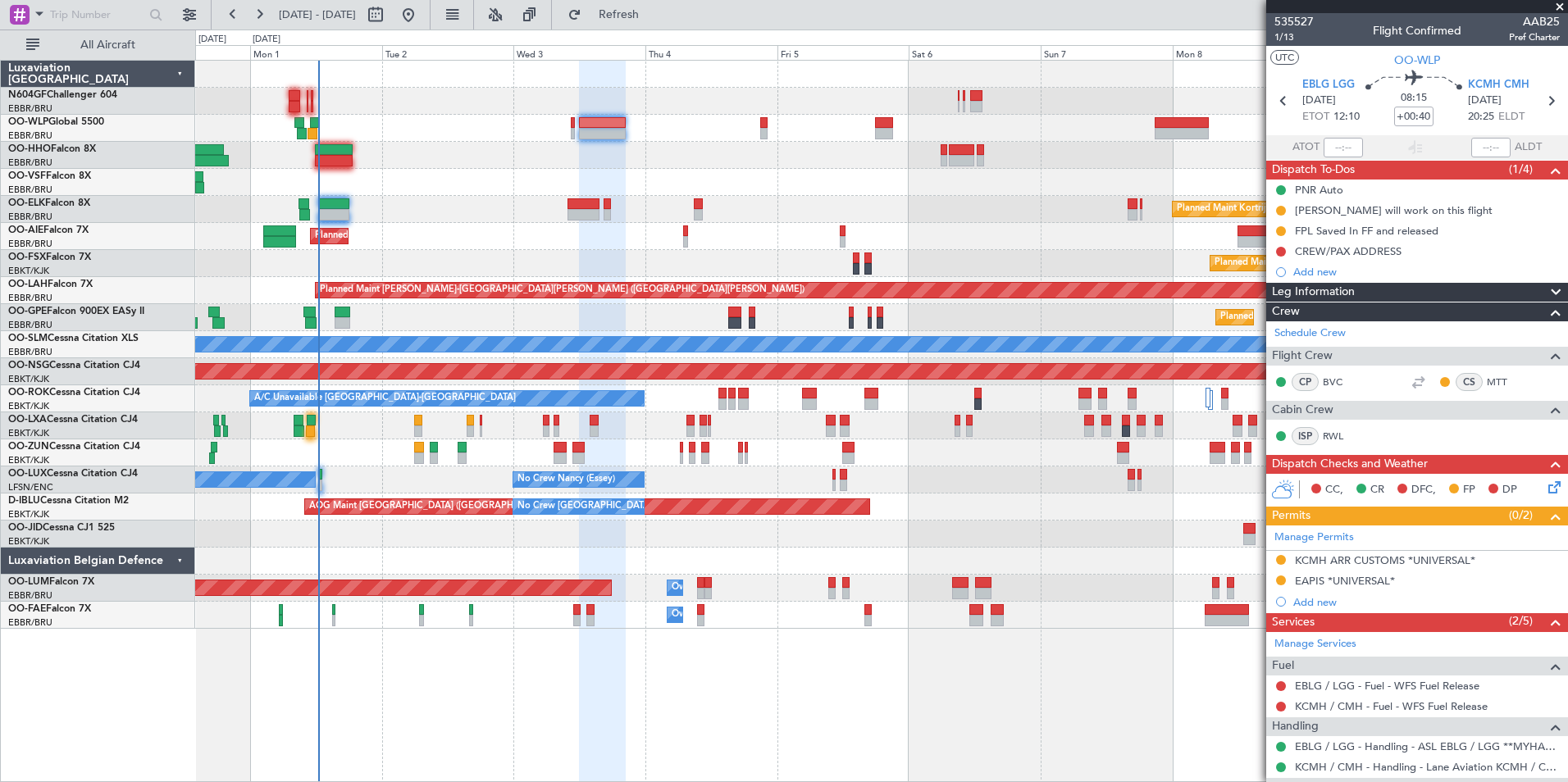
click at [379, 172] on div "Planned Maint Berlin (Brandenburg) Planned Maint Kortrijk-Wevelgem Planned Main…" at bounding box center [881, 344] width 1372 height 568
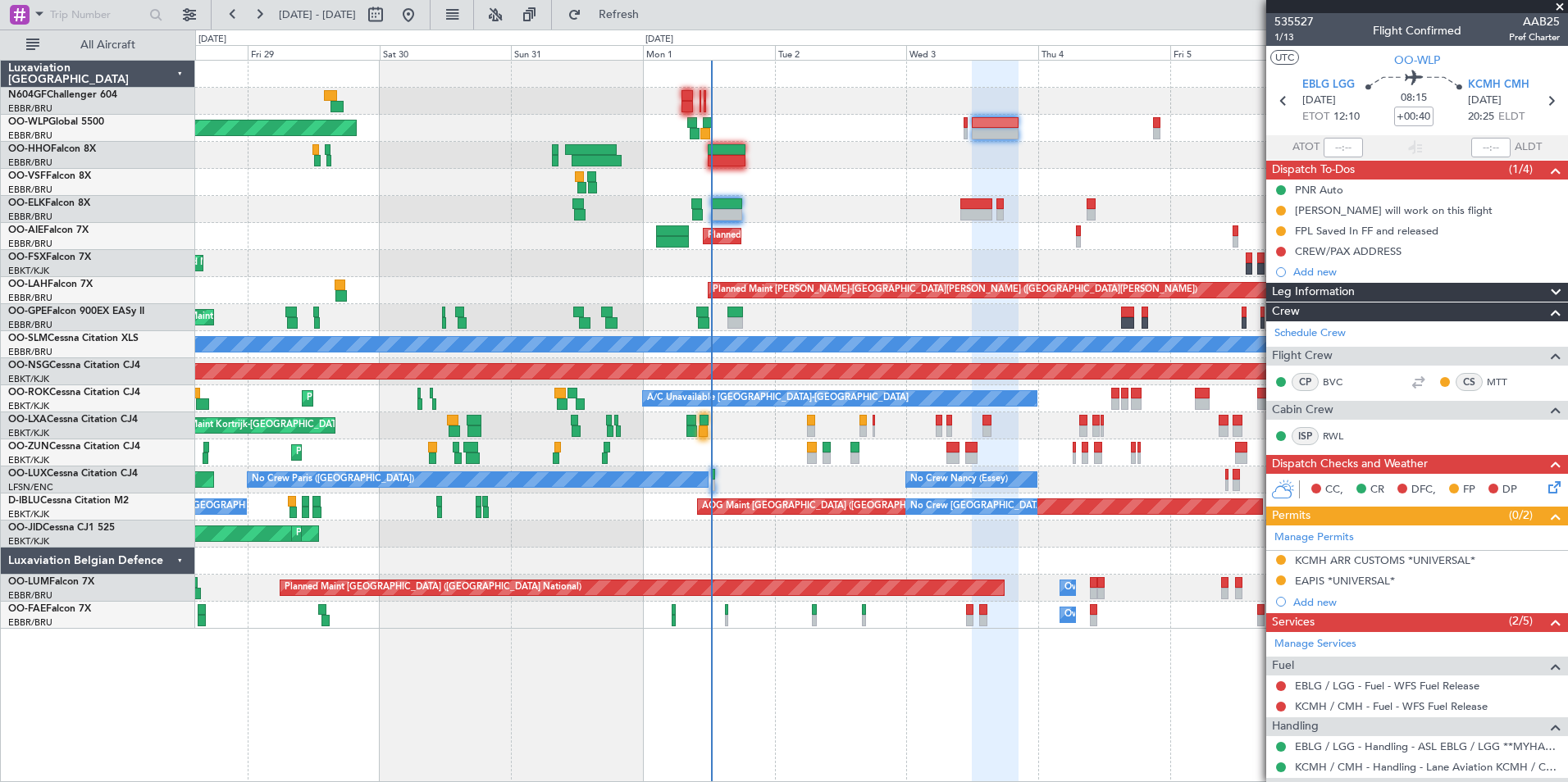
click at [813, 176] on div at bounding box center [881, 183] width 1372 height 27
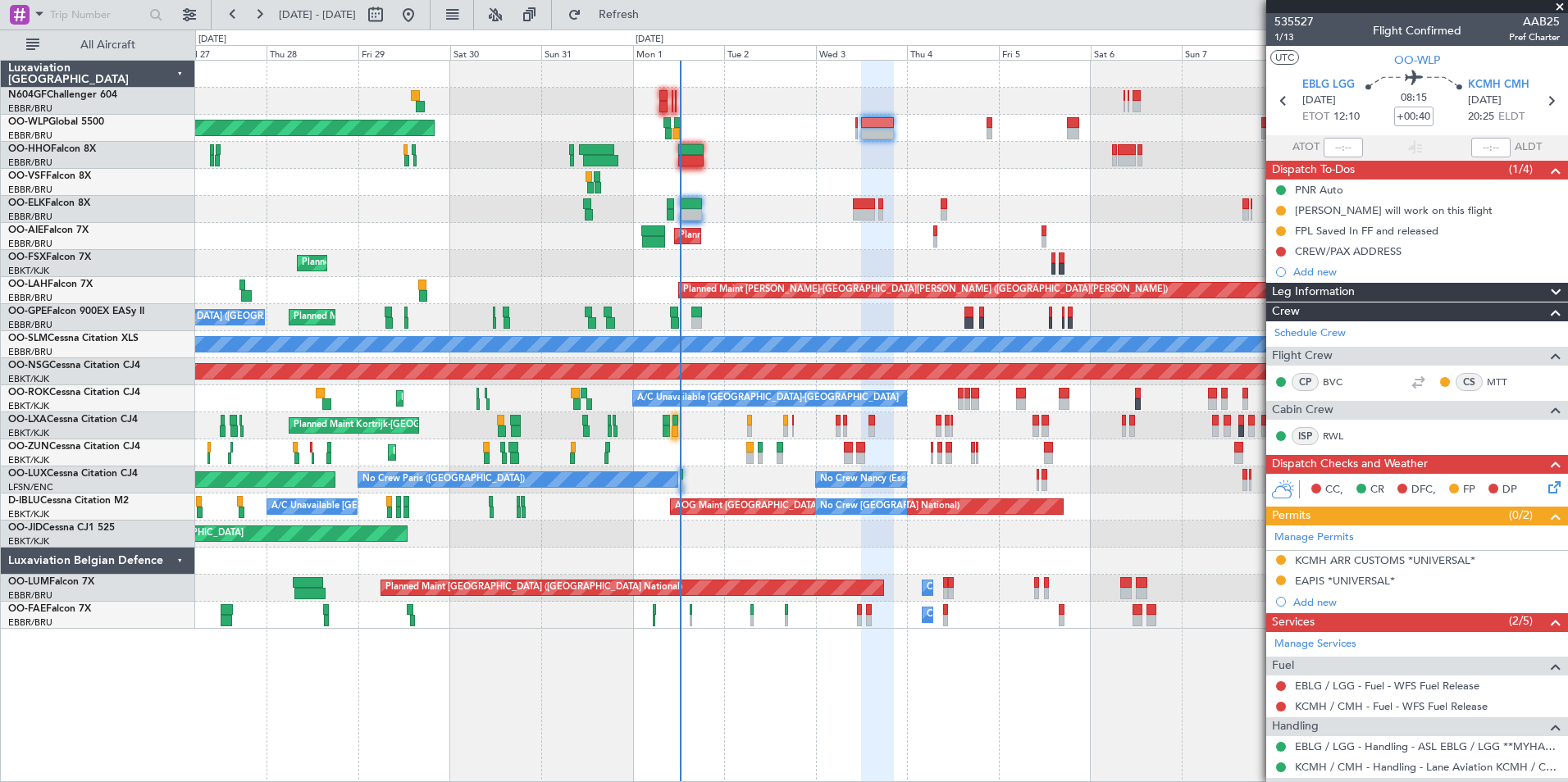
click at [568, 239] on div "Planned Maint [GEOGRAPHIC_DATA] ([GEOGRAPHIC_DATA])" at bounding box center [881, 237] width 1372 height 27
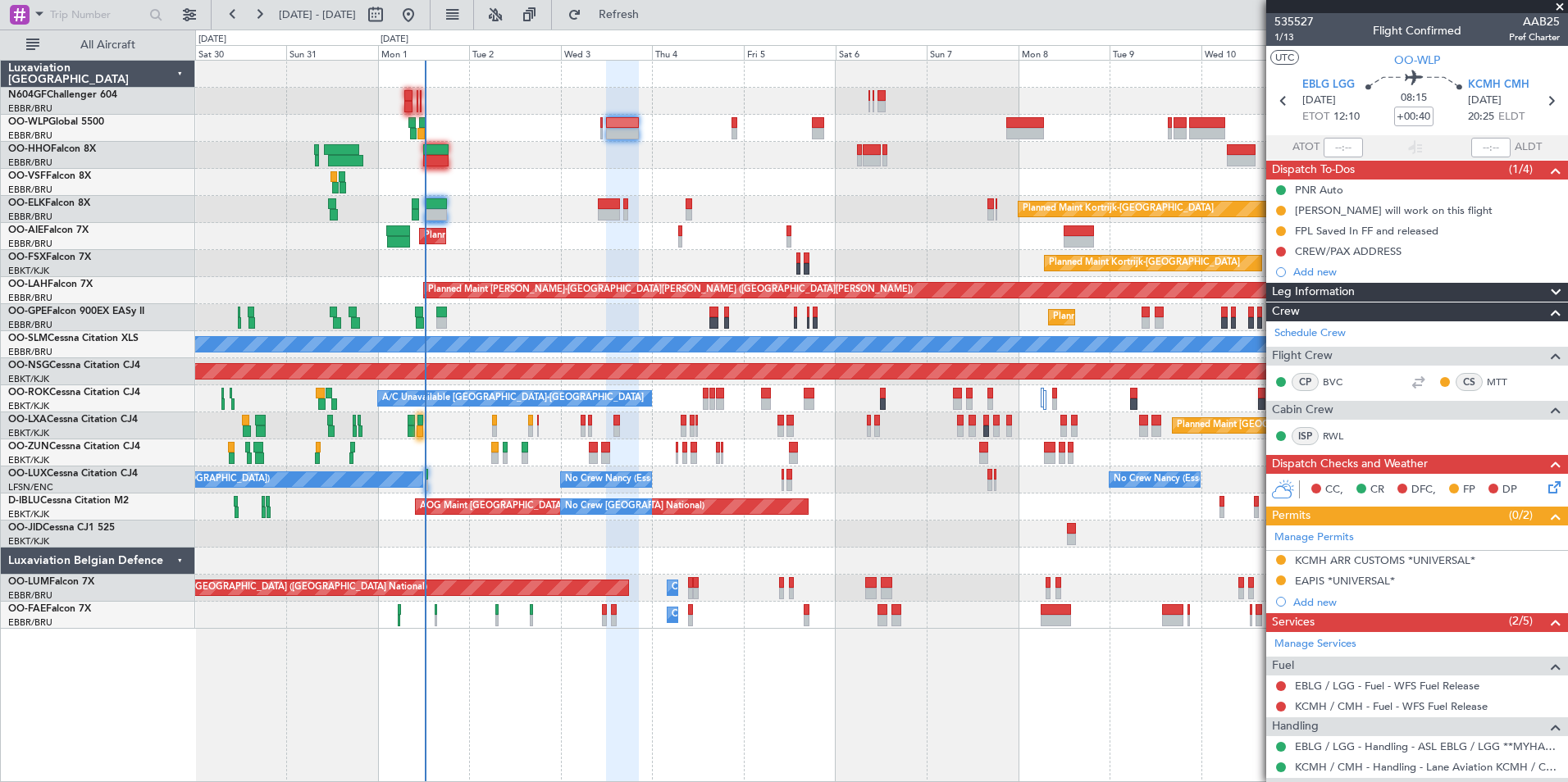
click at [634, 251] on div "Planned Maint Berlin (Brandenburg) Planned Maint Kortrijk-Wevelgem Planned Main…" at bounding box center [881, 344] width 1372 height 568
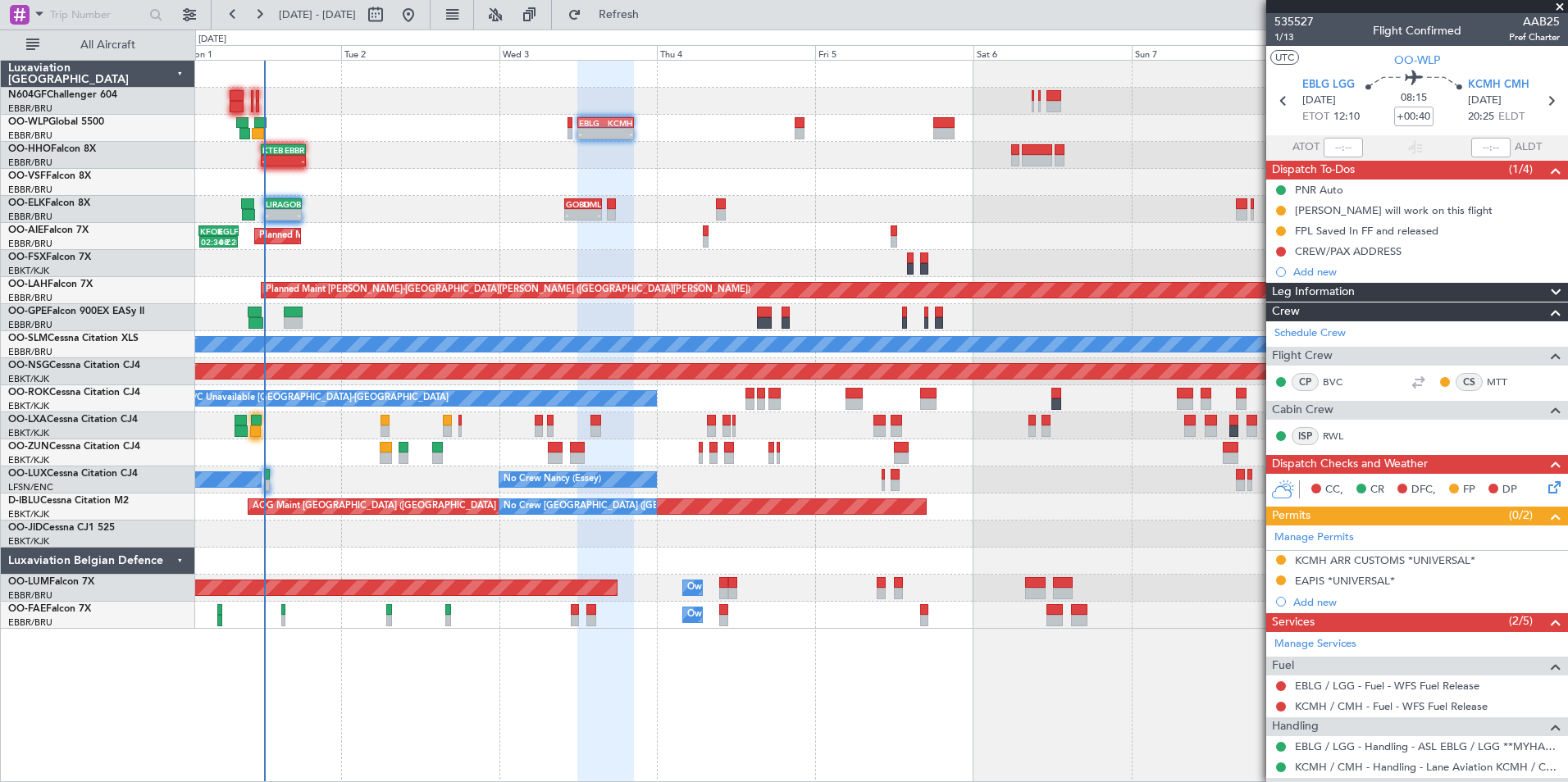
click at [576, 208] on div "GOBD 10:00 Z LIML 15:40 Z - - LIRA 12:30 Z GOBD 18:10 Z - - Planned Maint Kortr…" at bounding box center [881, 210] width 1372 height 27
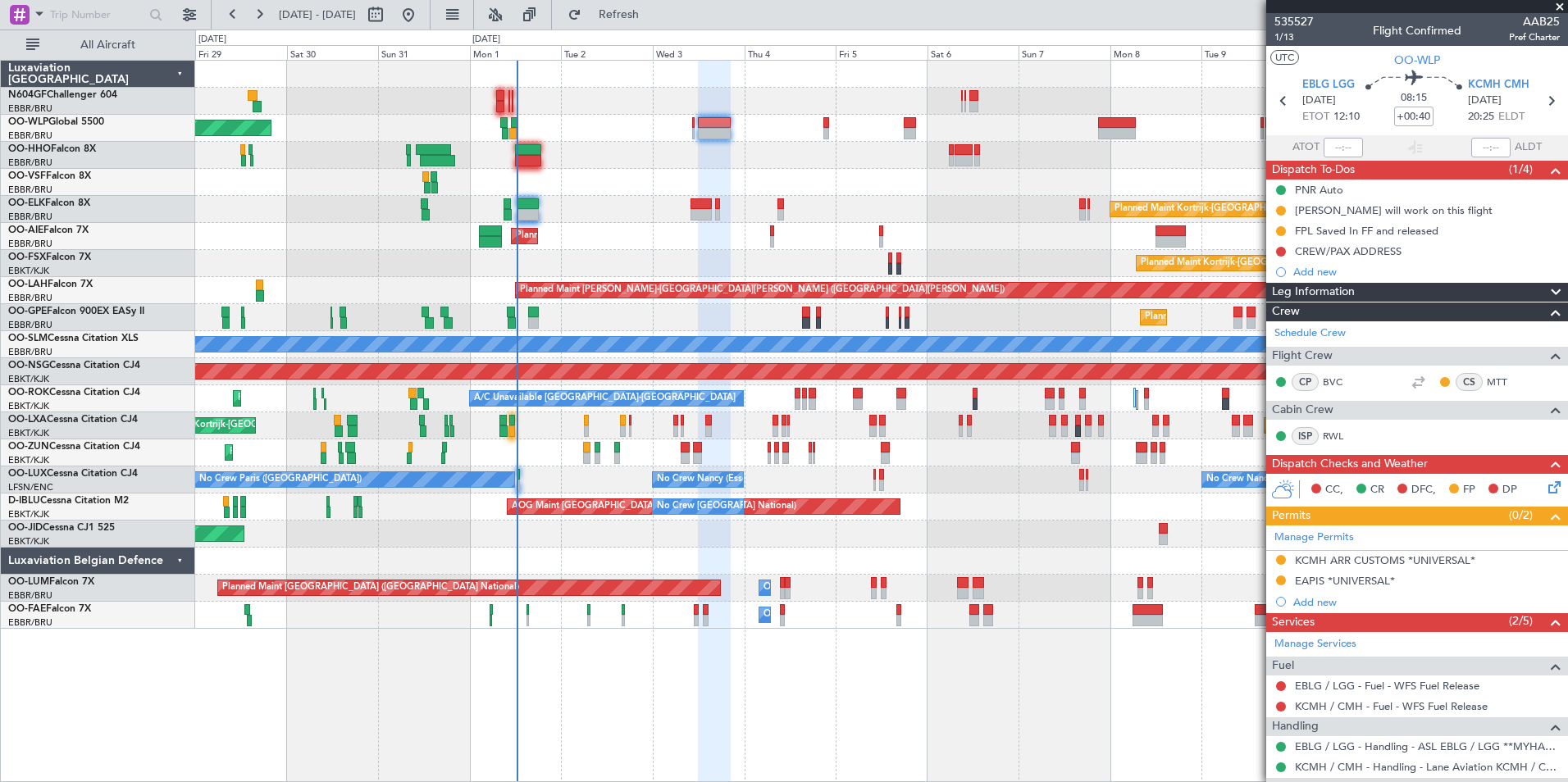
click at [776, 134] on div "Planned Maint Berlin (Brandenburg) - - RJTT 00:55 Z UBBB 11:55 Z" at bounding box center [881, 128] width 1372 height 27
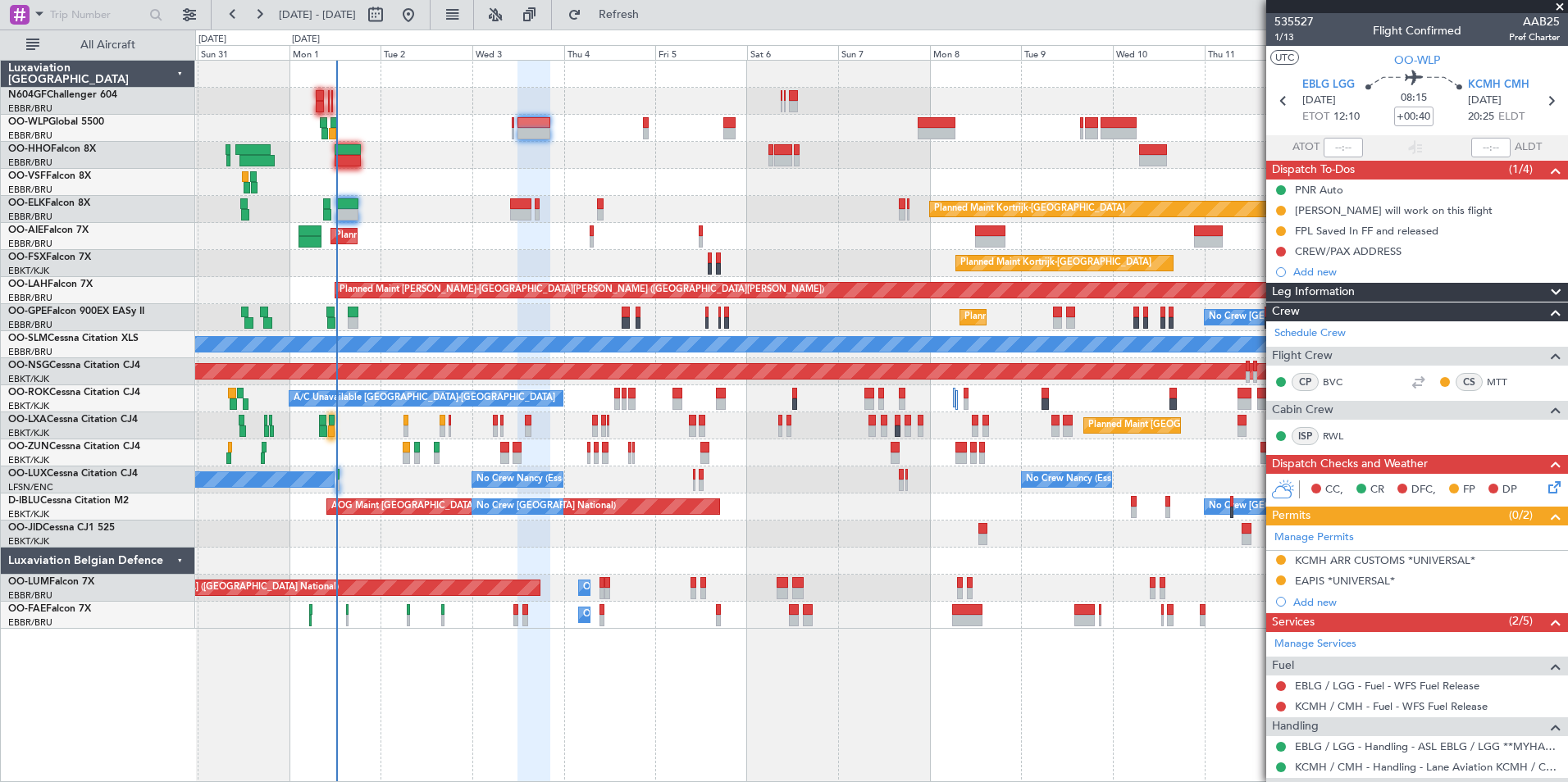
click at [832, 221] on div "Planned Maint Kortrijk-[GEOGRAPHIC_DATA]" at bounding box center [881, 210] width 1372 height 27
click at [536, 123] on div "Planned Maint Berlin (Brandenburg) Planned Maint Kortrijk-Wevelgem Planned Main…" at bounding box center [881, 344] width 1372 height 568
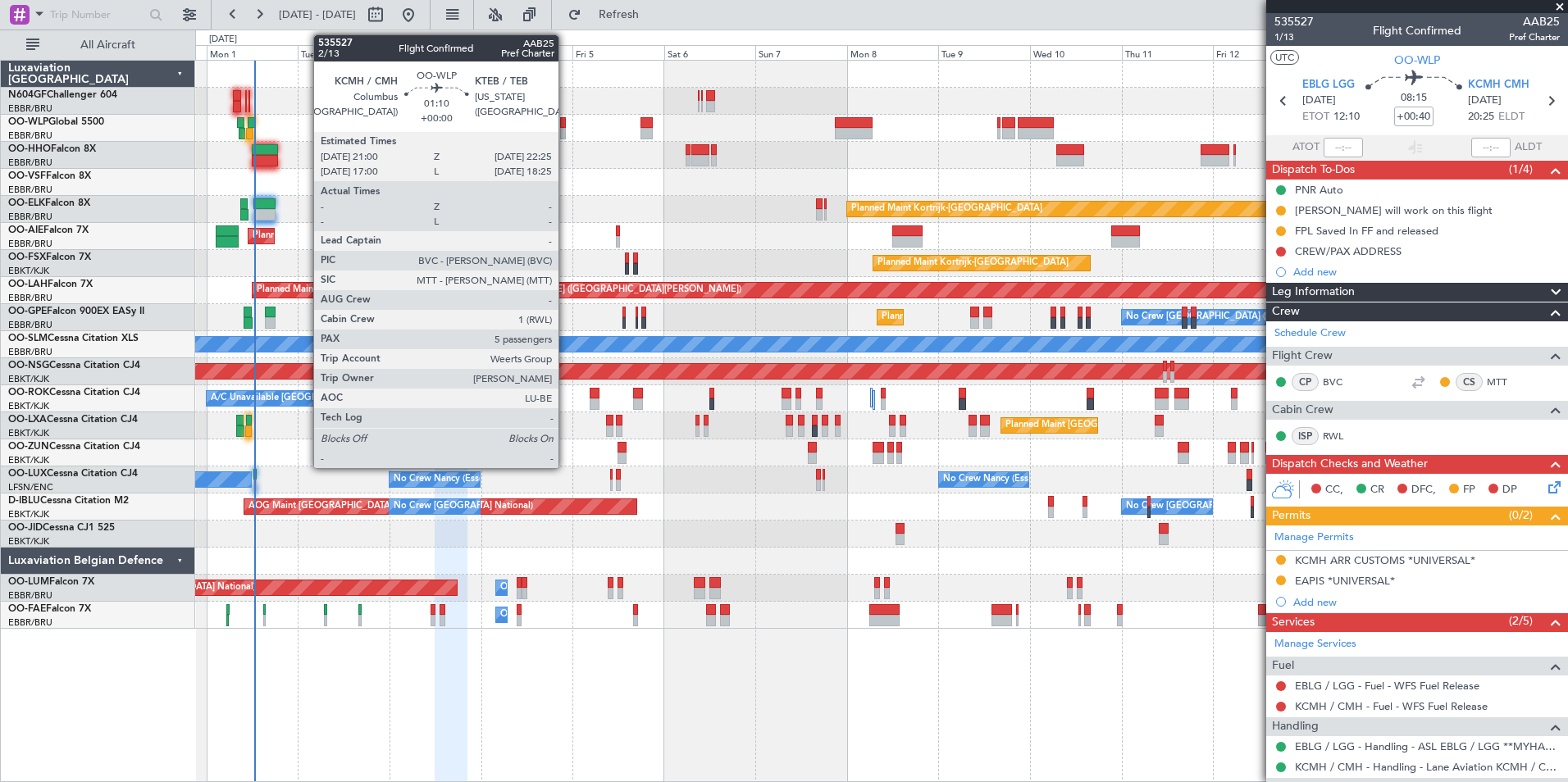
click at [565, 120] on div at bounding box center [562, 123] width 6 height 12
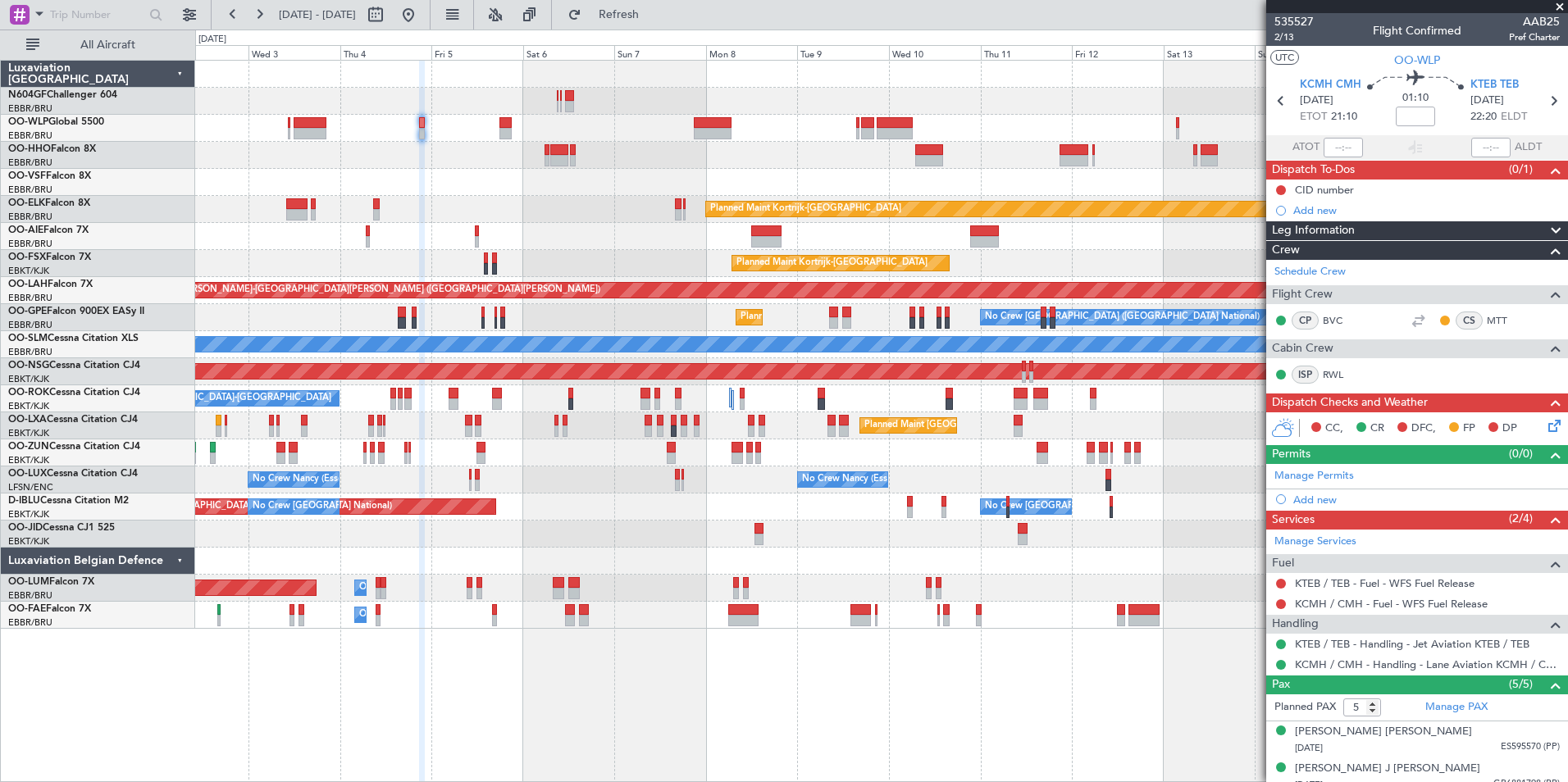
click at [391, 187] on div at bounding box center [881, 183] width 1372 height 27
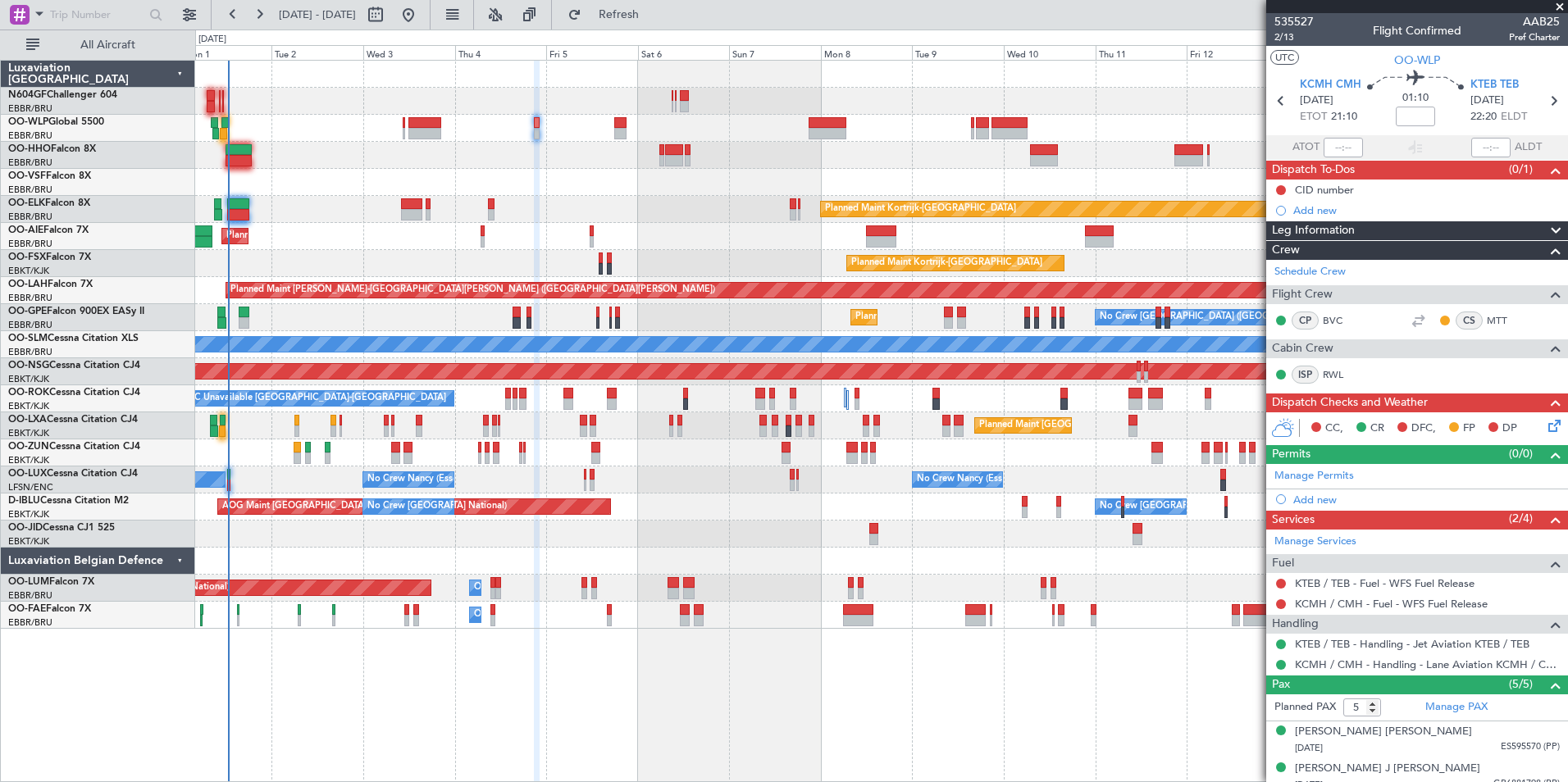
click at [712, 206] on div "Planned Maint Berlin (Brandenburg) Planned Maint Kortrijk-Wevelgem Planned Main…" at bounding box center [881, 344] width 1372 height 568
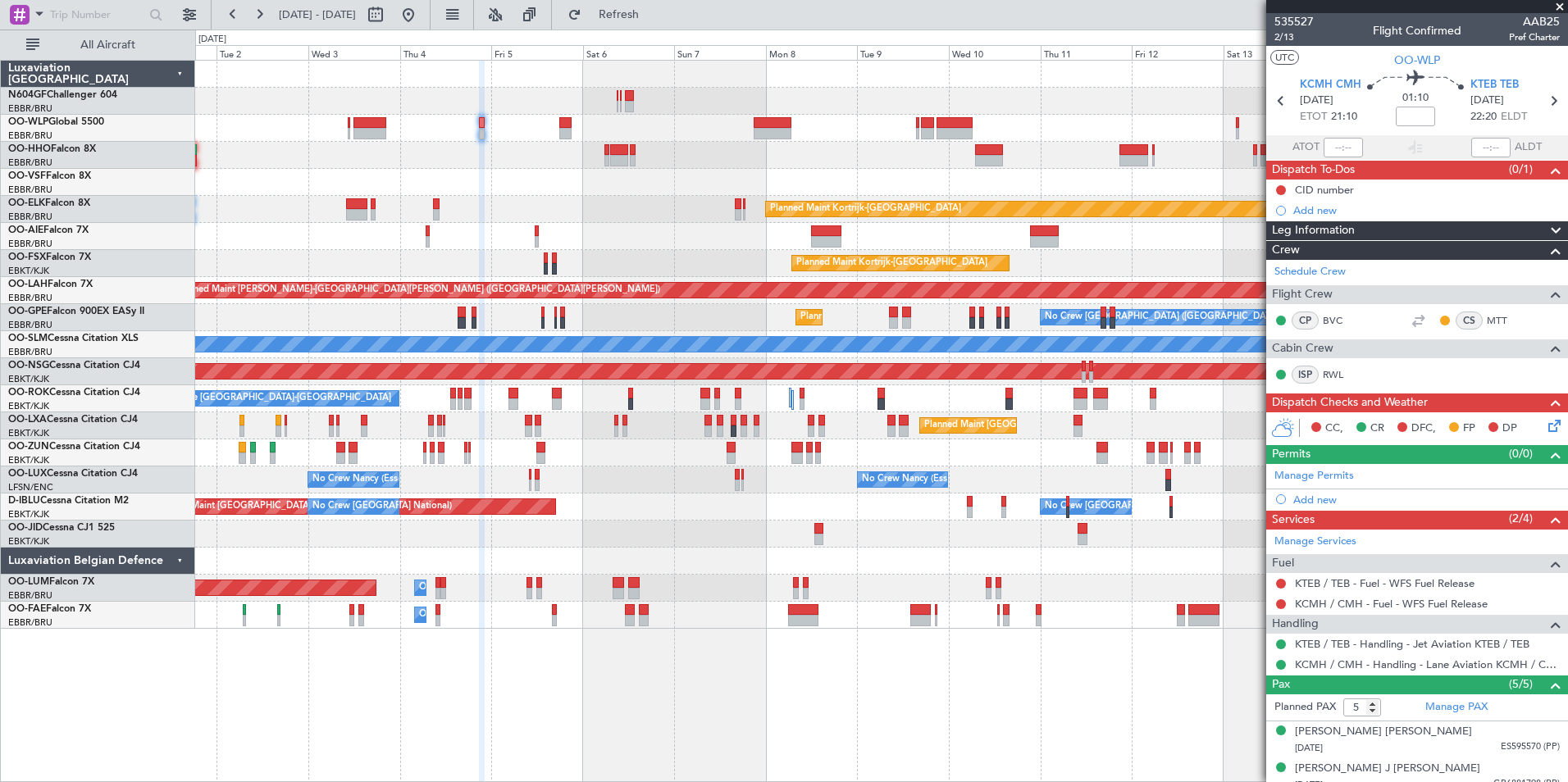
click at [502, 146] on div "Planned Maint Berlin (Brandenburg) Planned Maint Kortrijk-Wevelgem Planned Main…" at bounding box center [881, 344] width 1372 height 568
click at [1489, 82] on span "KTEB TEB" at bounding box center [1494, 85] width 49 height 17
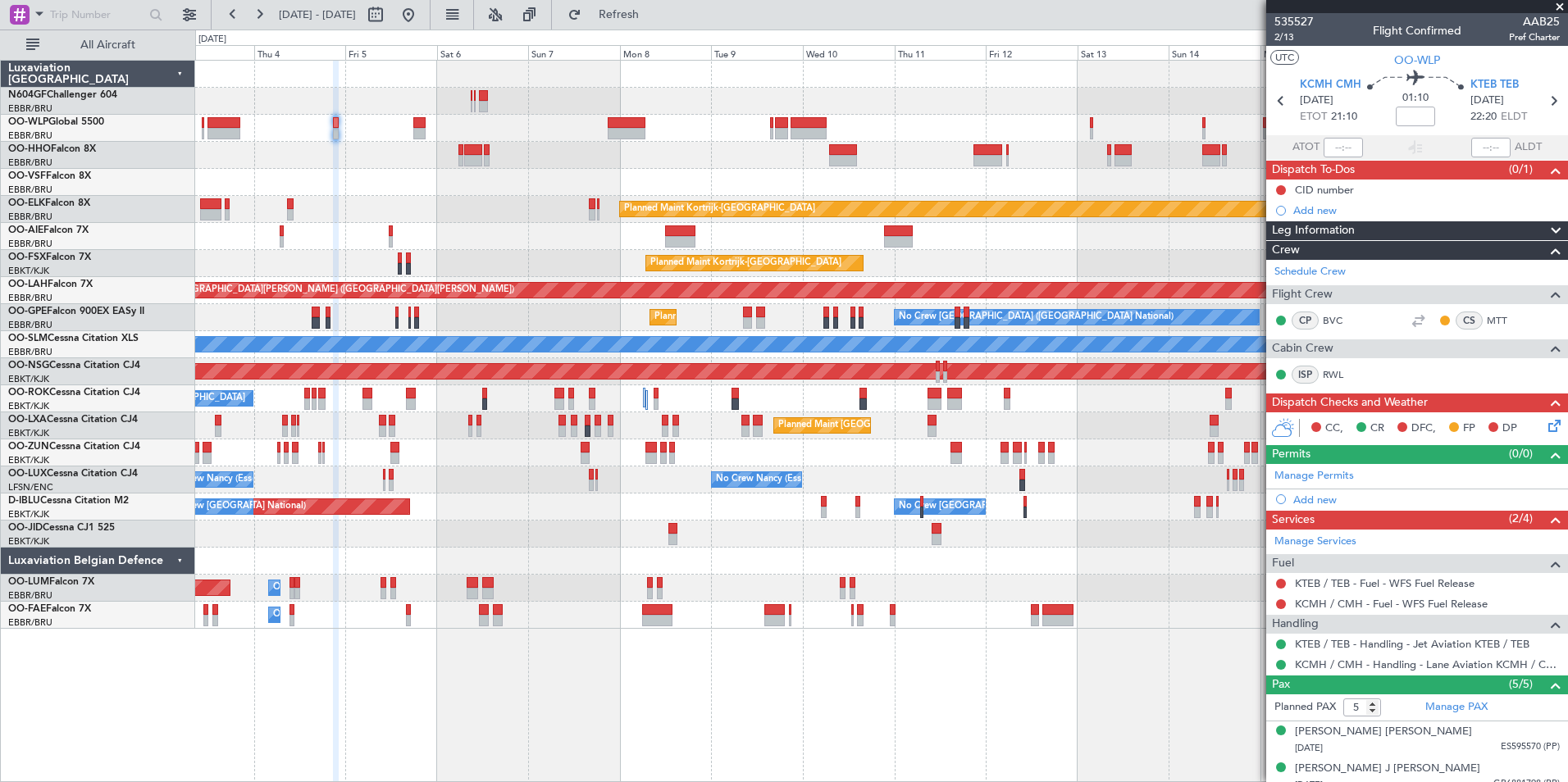
click at [457, 251] on div "Planned Maint Kortrijk-[GEOGRAPHIC_DATA]" at bounding box center [881, 263] width 1372 height 27
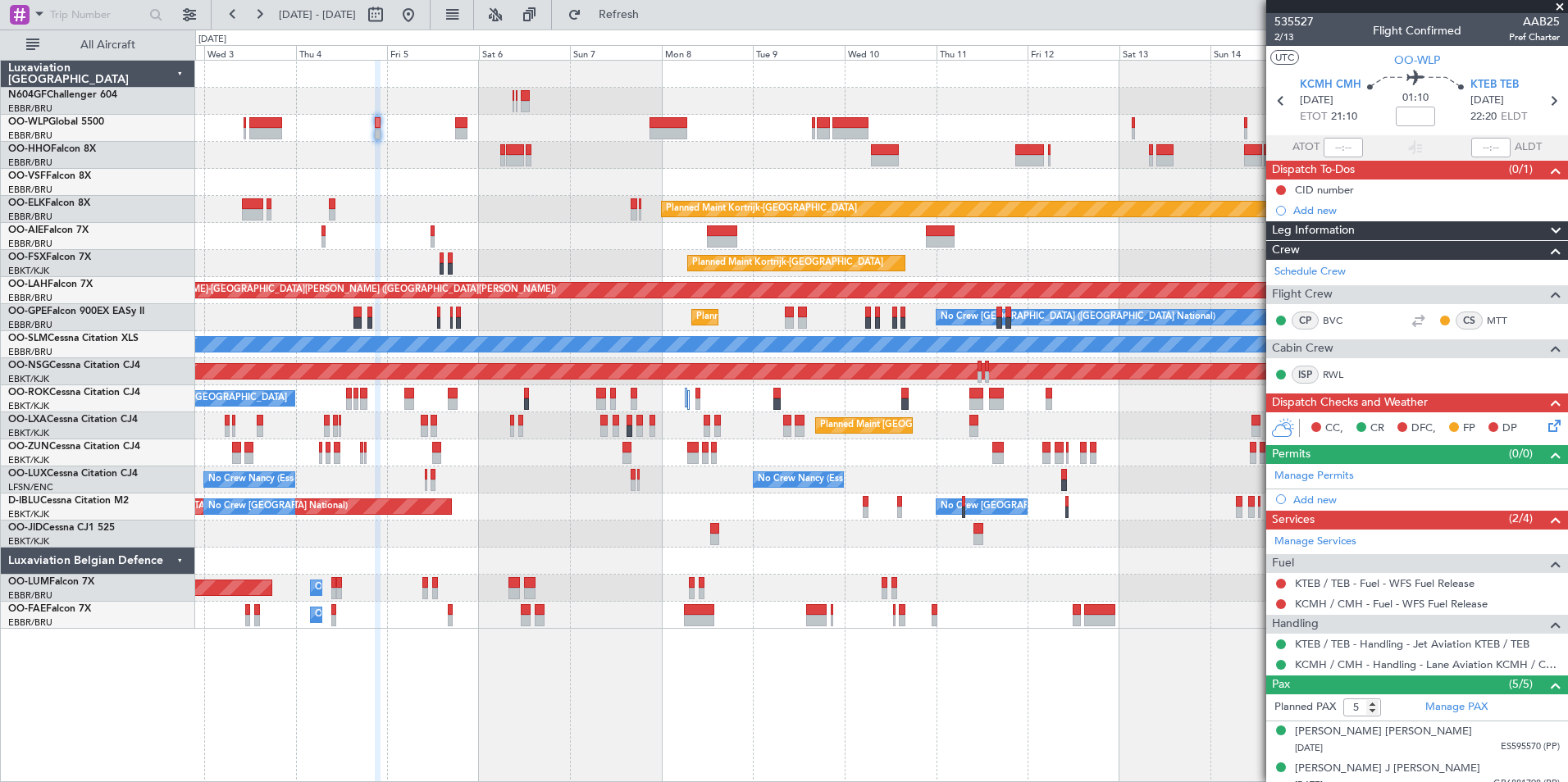
click at [498, 244] on div "Planned Maint Kortrijk-Wevelgem Planned Maint London (Farnborough) Planned Main…" at bounding box center [881, 344] width 1372 height 568
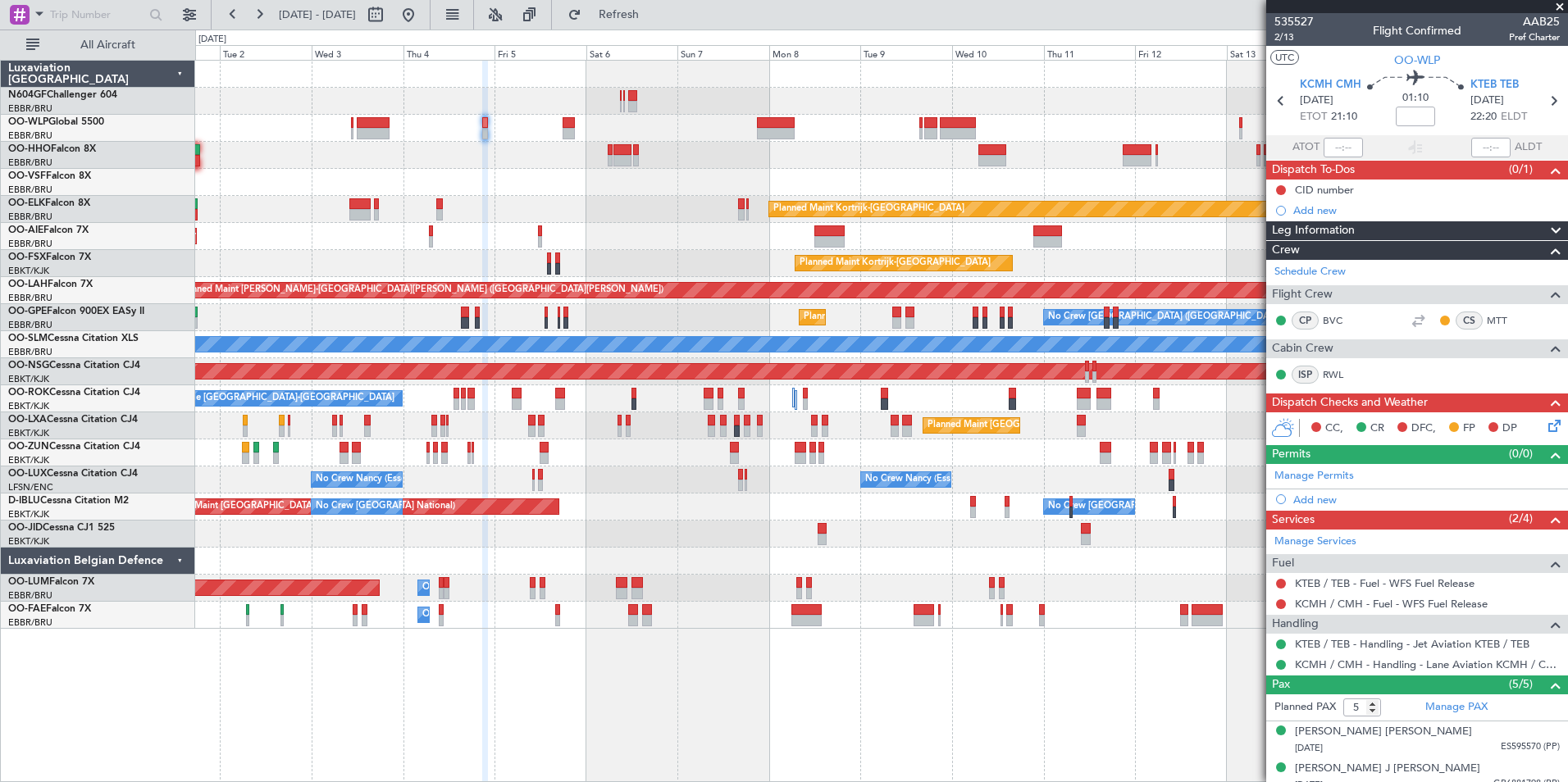
click at [501, 145] on div "Planned Maint Berlin (Brandenburg) Planned Maint Kortrijk-Wevelgem Planned Main…" at bounding box center [881, 344] width 1372 height 568
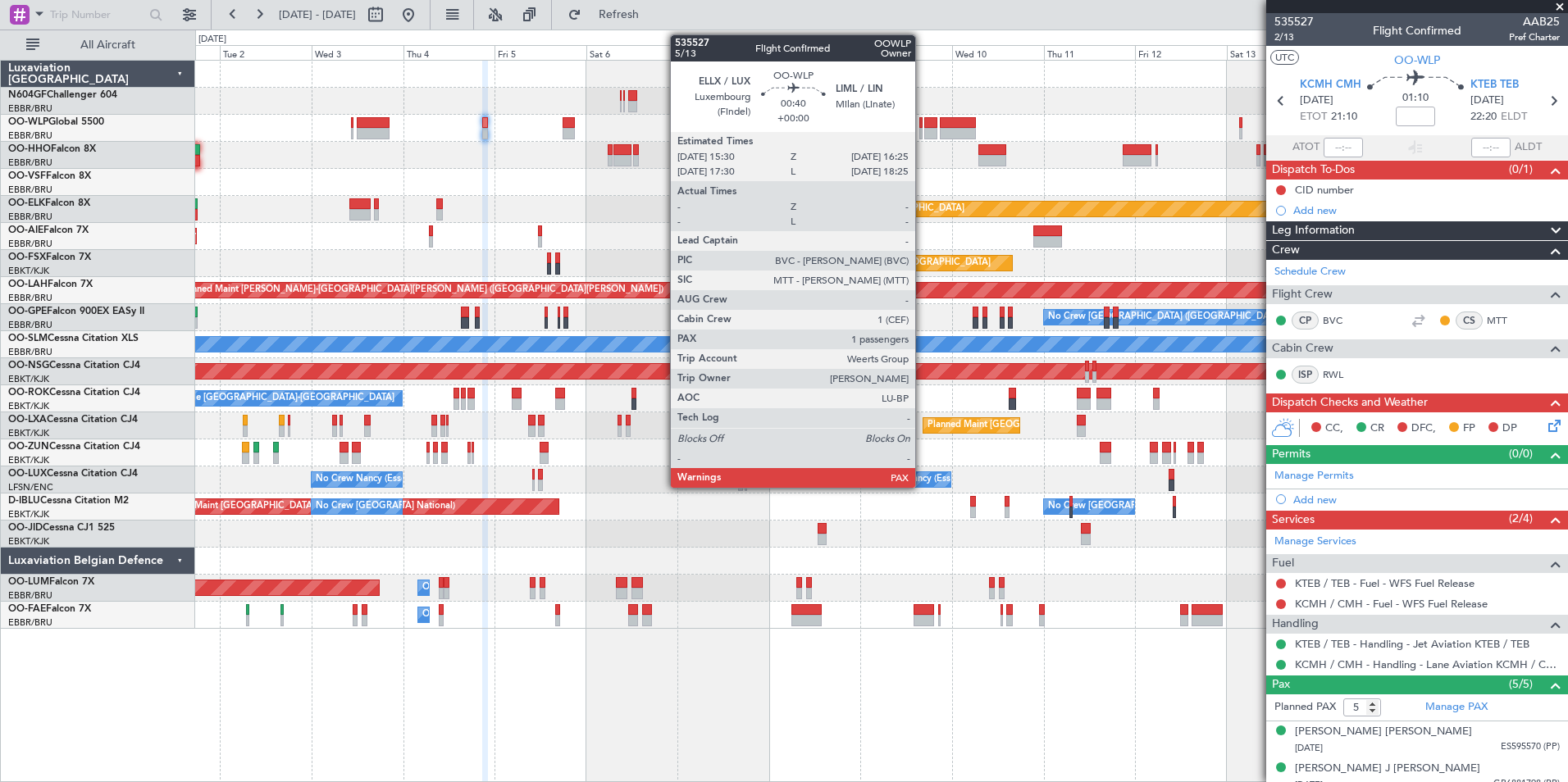
click at [922, 131] on div at bounding box center [921, 134] width 4 height 12
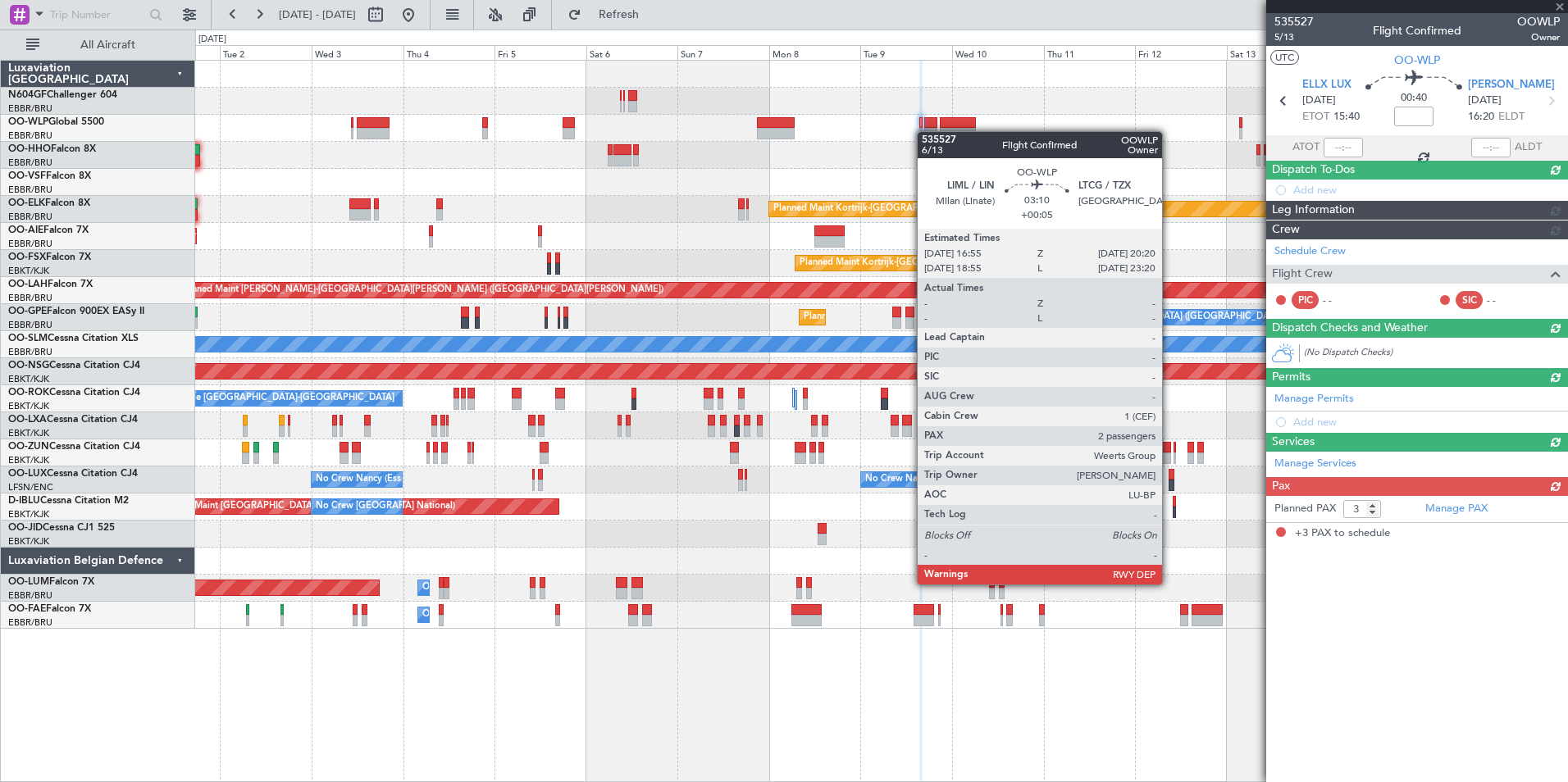
click at [869, 155] on div at bounding box center [881, 155] width 1372 height 27
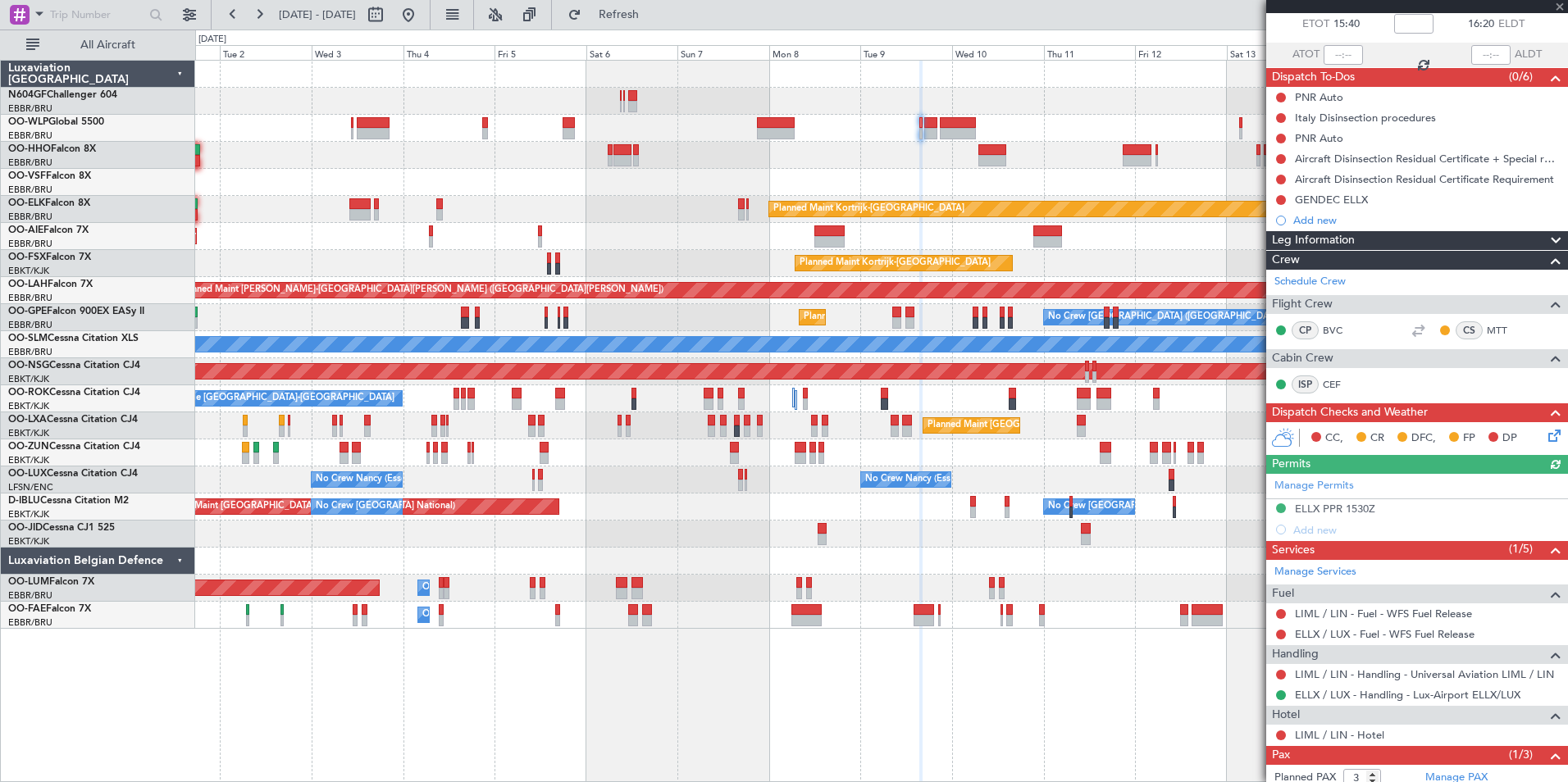
scroll to position [160, 0]
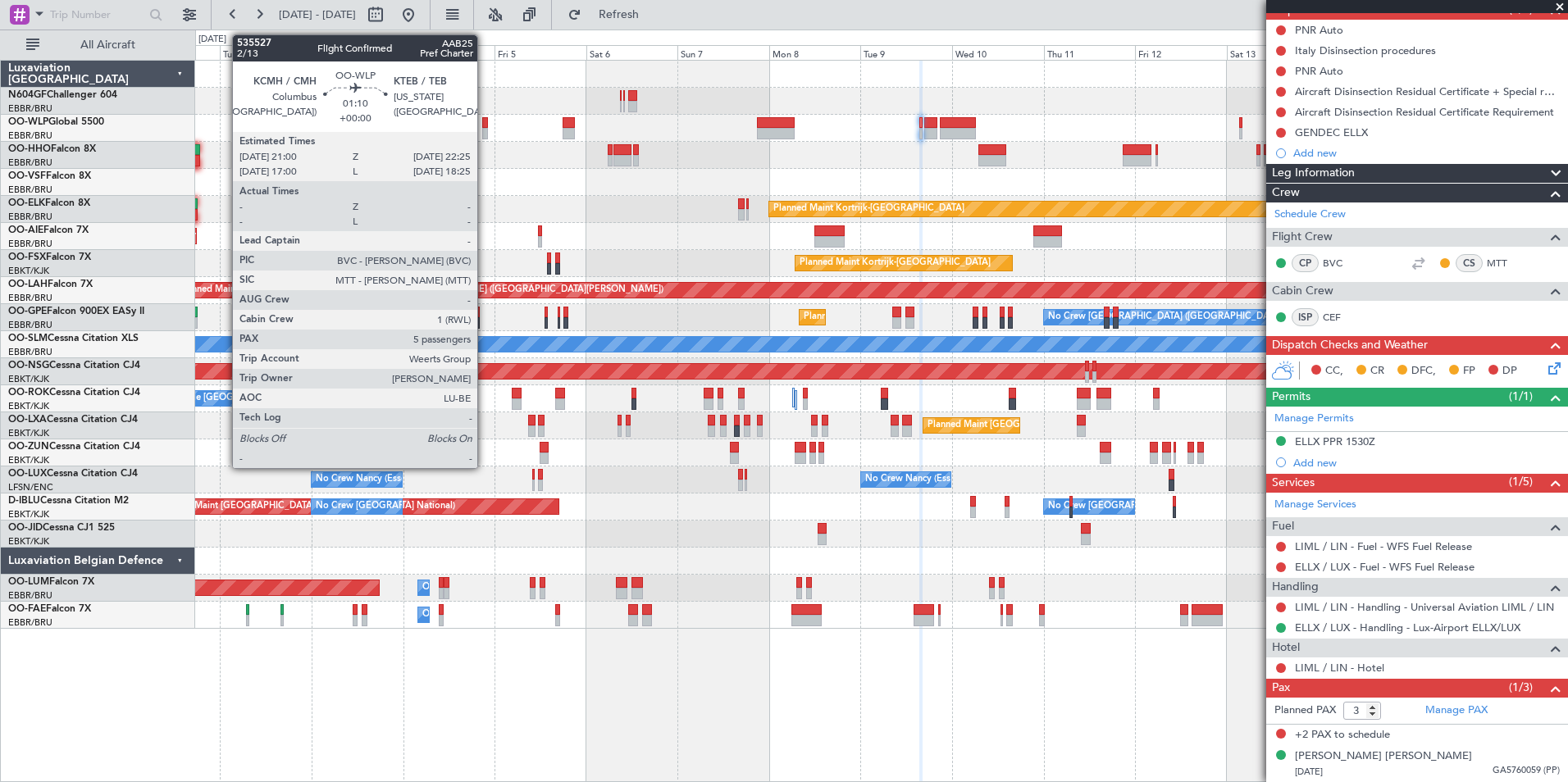
click at [483, 120] on div at bounding box center [485, 123] width 6 height 12
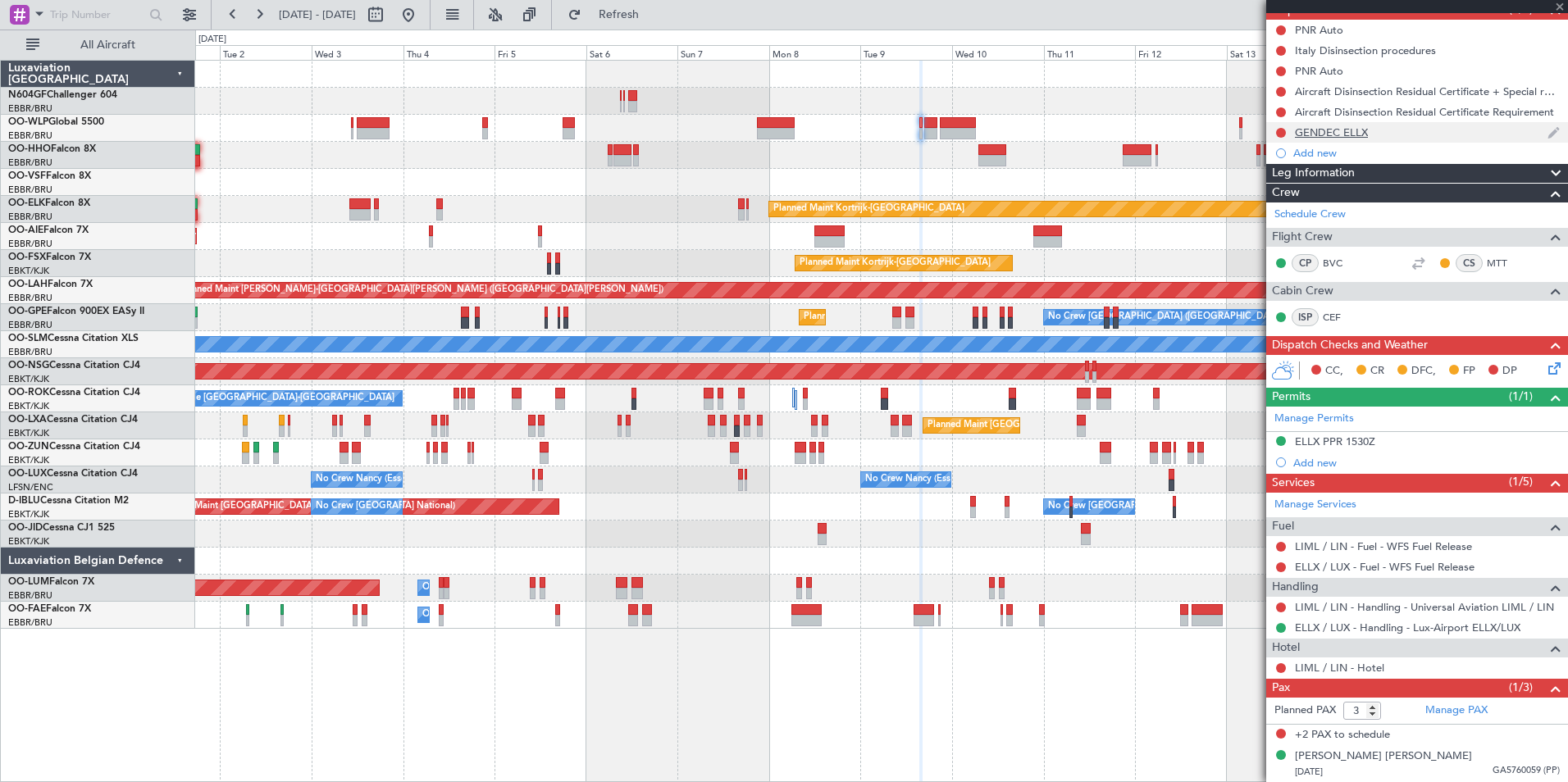
type input "5"
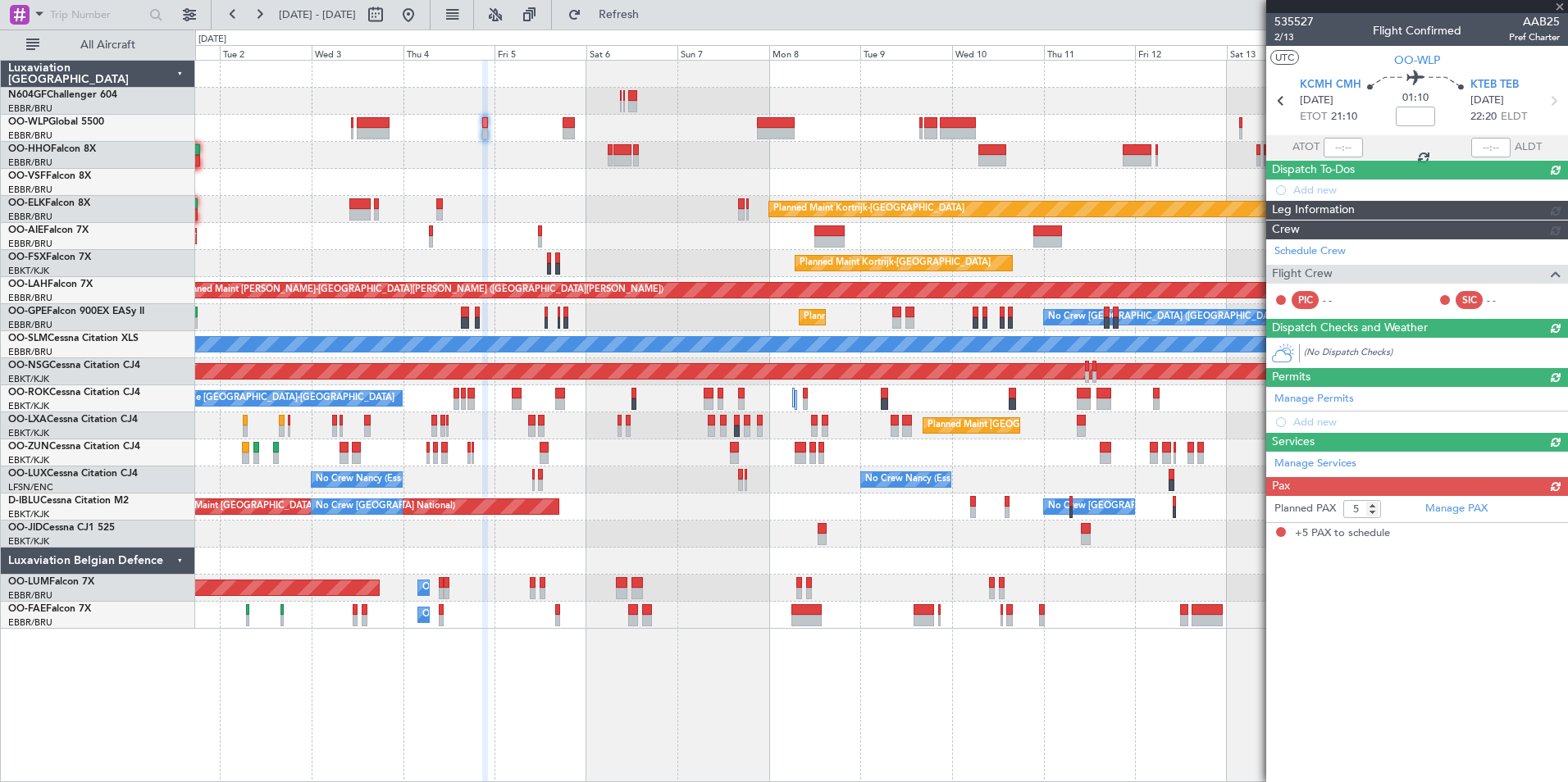
scroll to position [0, 0]
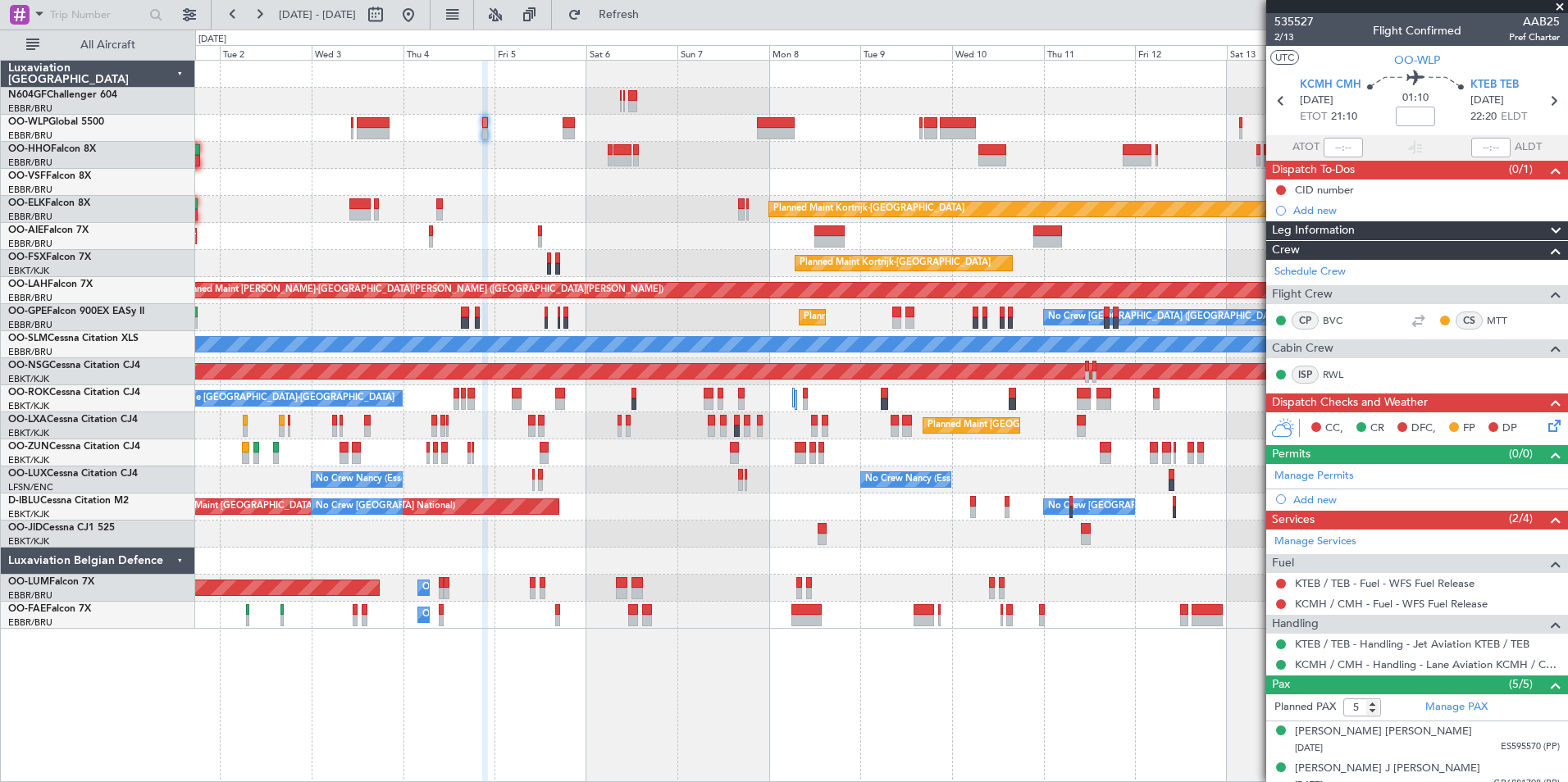
click at [652, 205] on div "Planned Maint Kortrijk-[GEOGRAPHIC_DATA]" at bounding box center [881, 210] width 1372 height 27
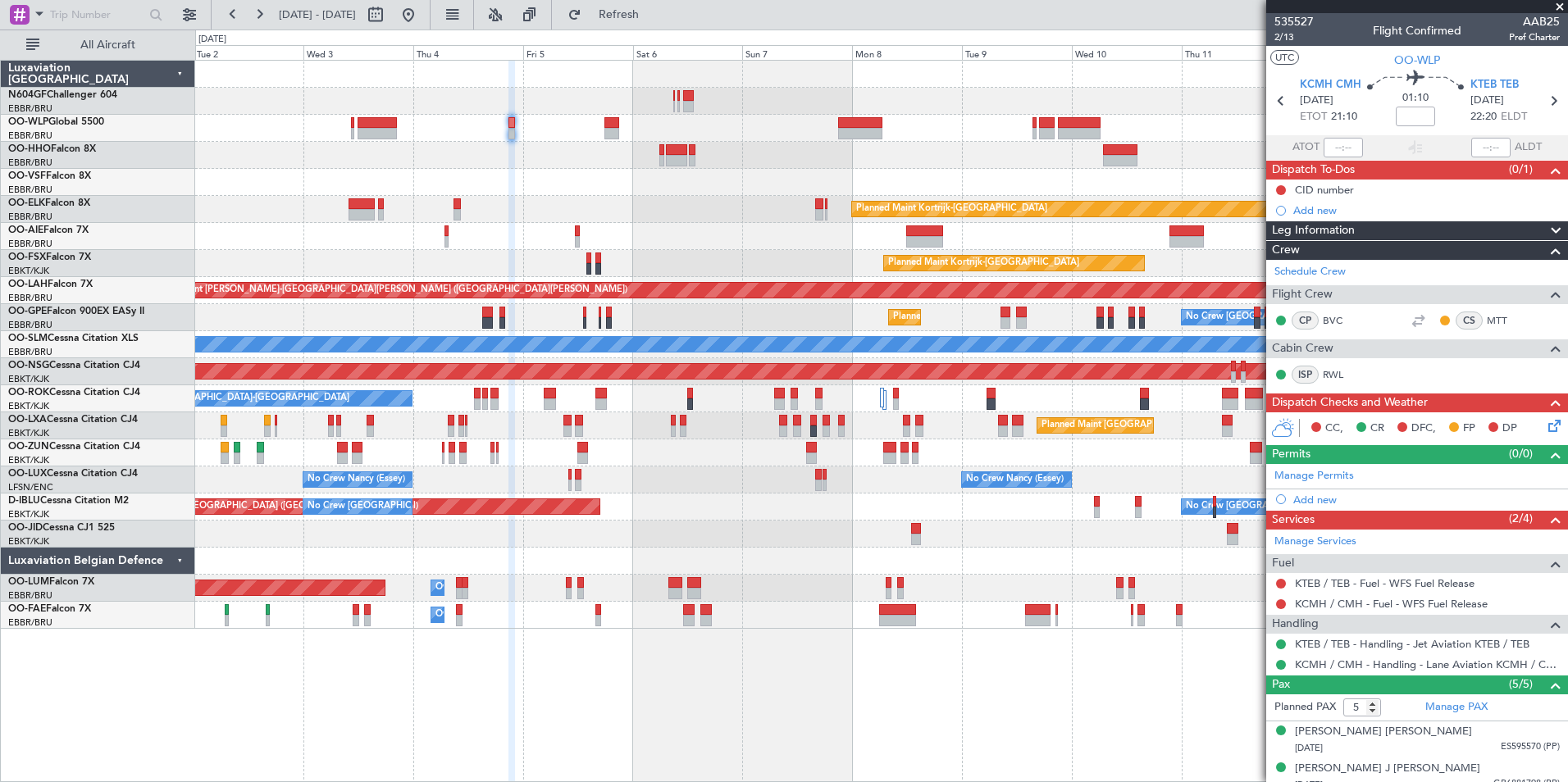
click at [1307, 212] on div "Add new" at bounding box center [1426, 210] width 266 height 14
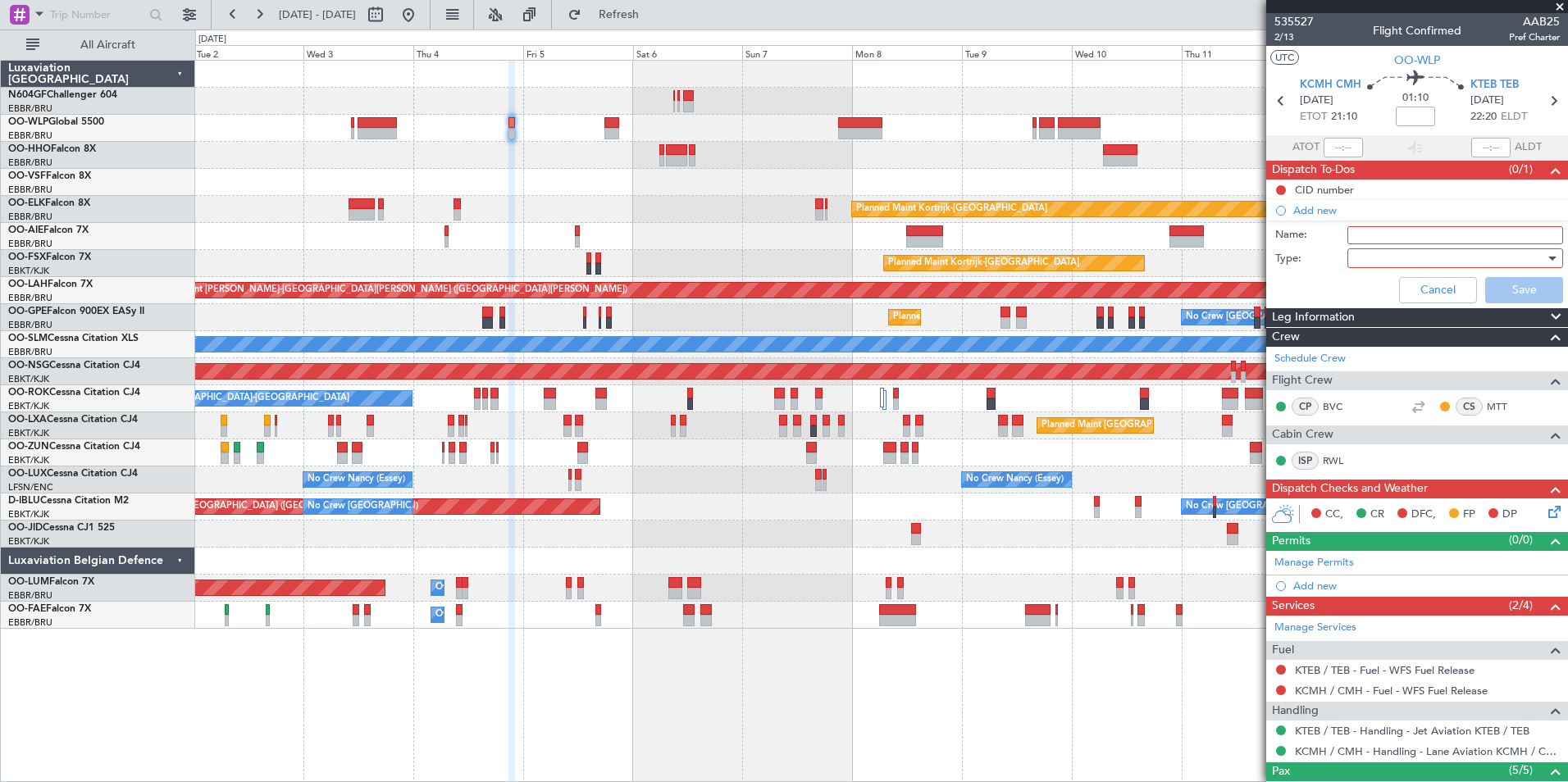
click at [1396, 235] on input "Name:" at bounding box center [1455, 235] width 216 height 18
type input "FPL Saved In FF and released"
click at [1403, 256] on div at bounding box center [1449, 257] width 191 height 24
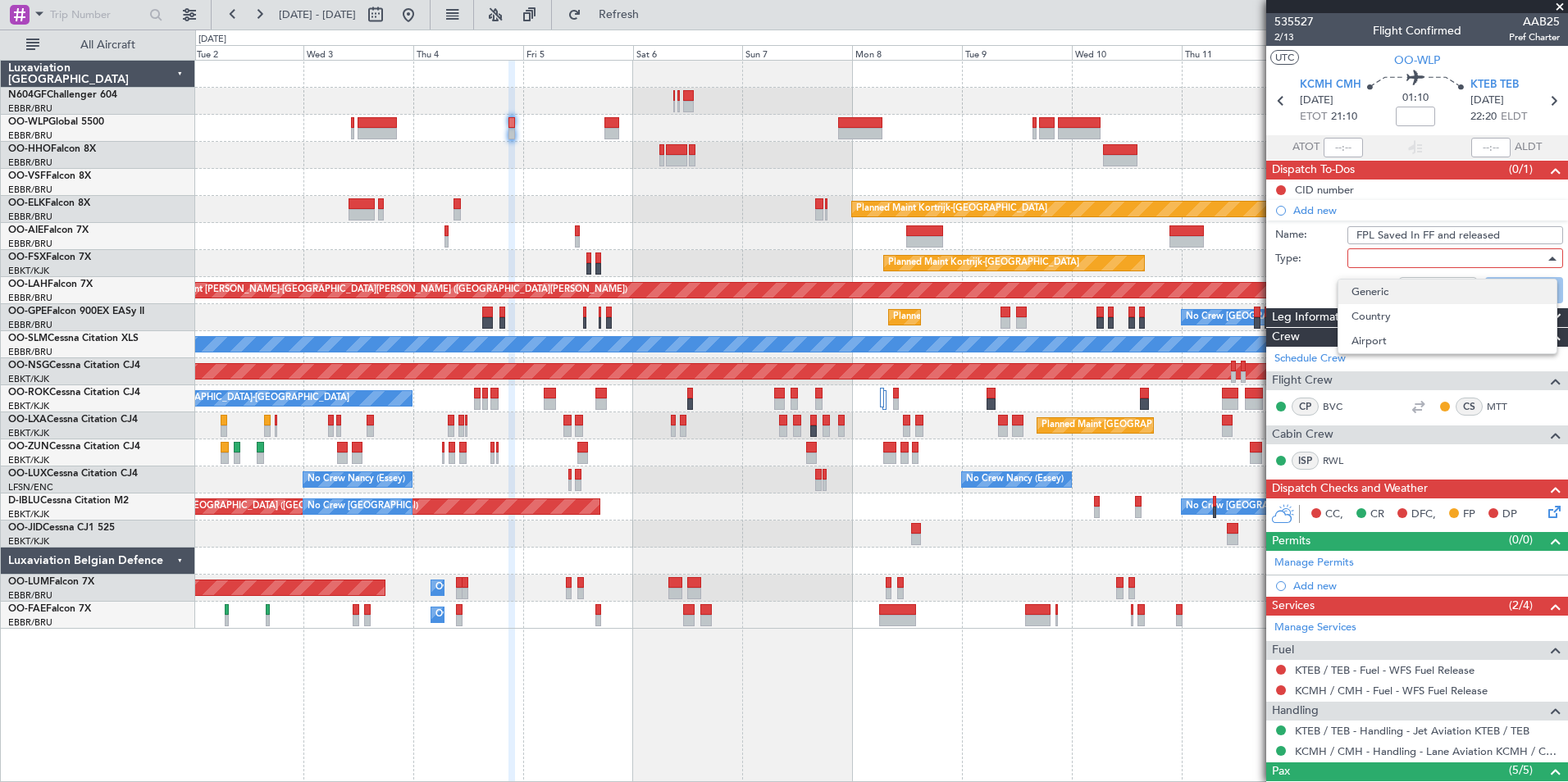
click at [1374, 287] on span "Generic" at bounding box center [1447, 291] width 191 height 24
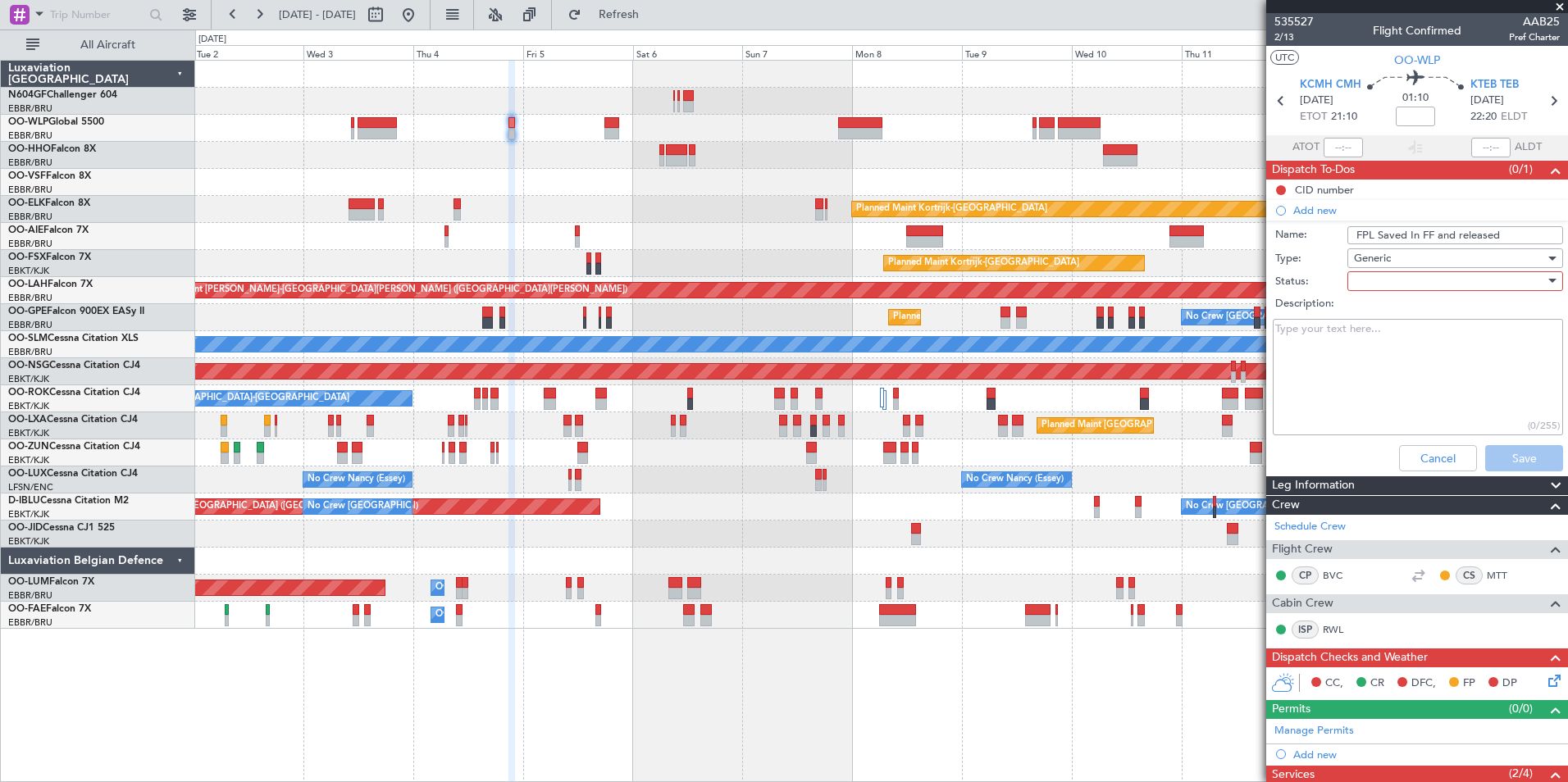
click at [1375, 288] on div at bounding box center [1449, 281] width 191 height 24
click at [1371, 330] on span "In Progress" at bounding box center [1447, 338] width 191 height 24
click at [1493, 459] on button "Save" at bounding box center [1523, 458] width 78 height 26
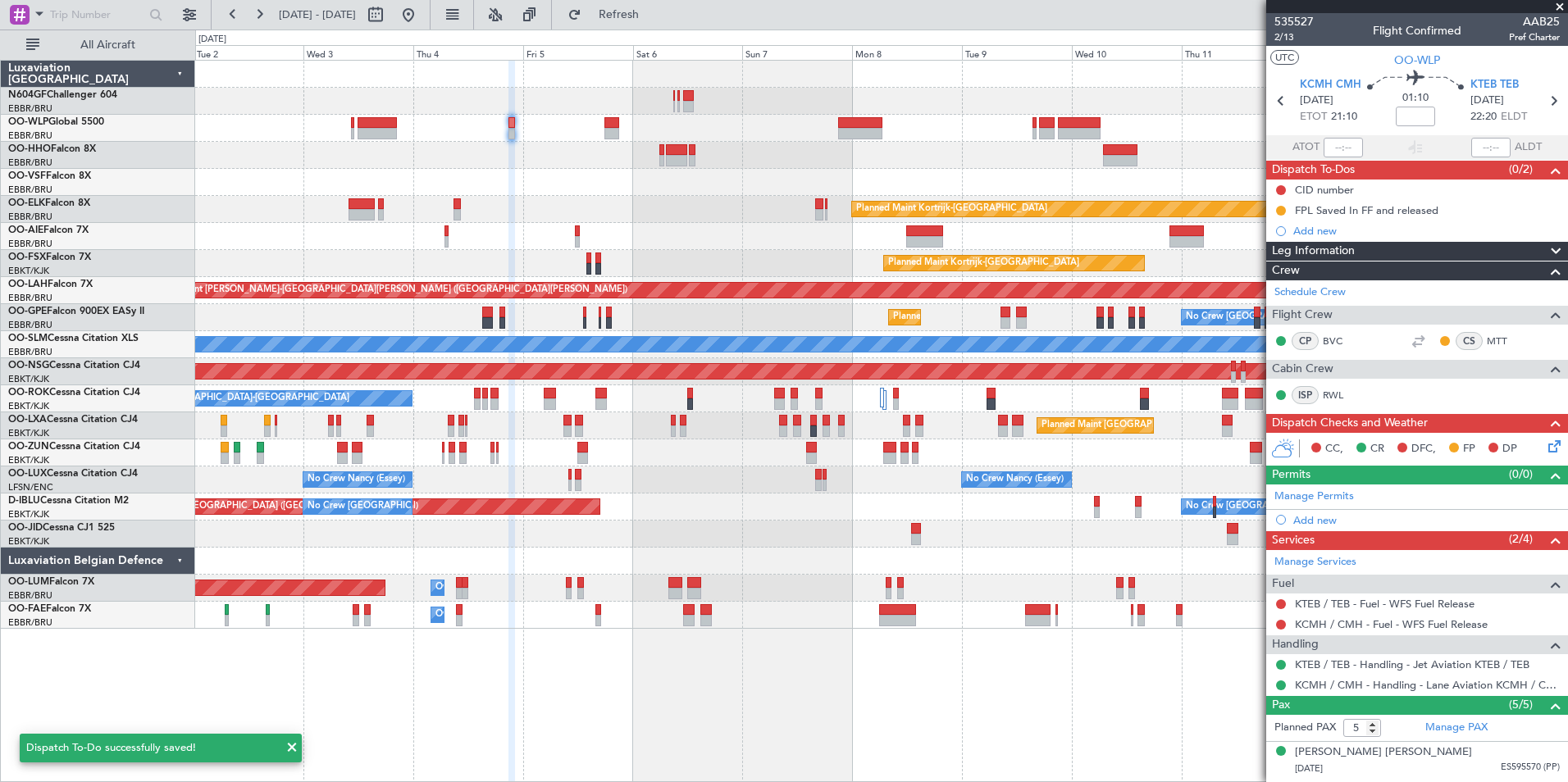
click at [1545, 440] on icon at bounding box center [1551, 444] width 14 height 14
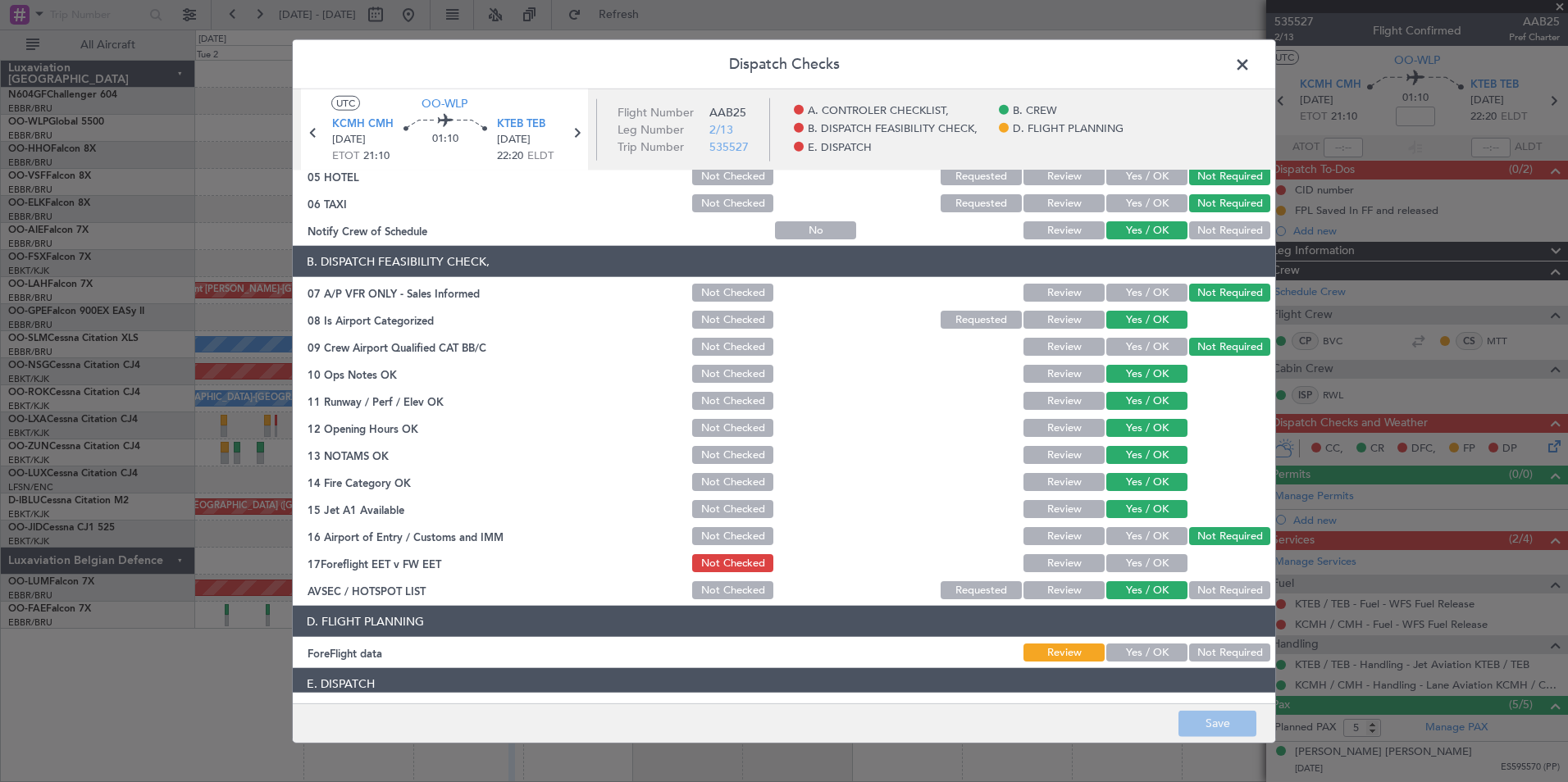
scroll to position [221, 0]
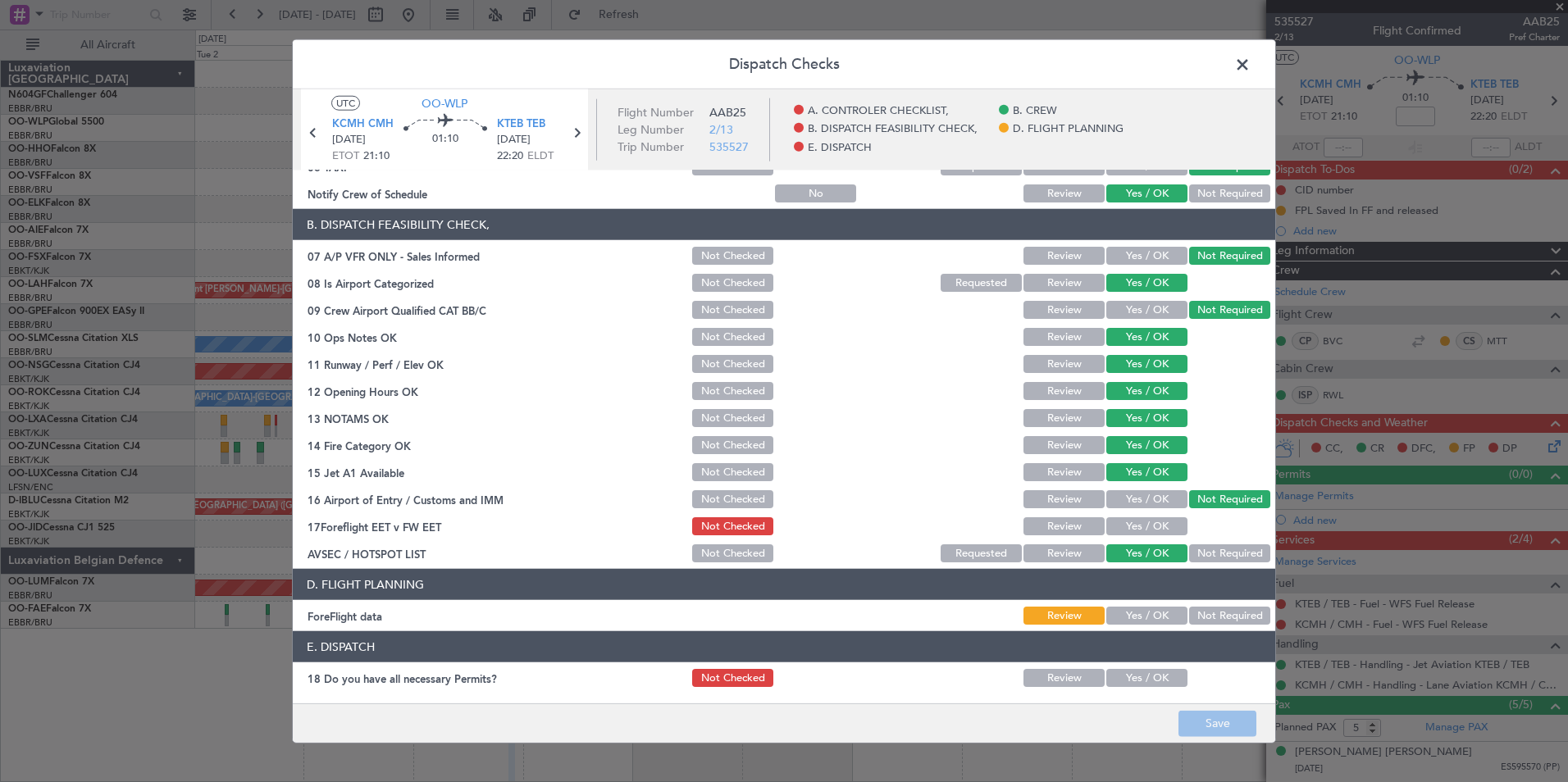
click at [1250, 62] on span at bounding box center [1250, 69] width 0 height 33
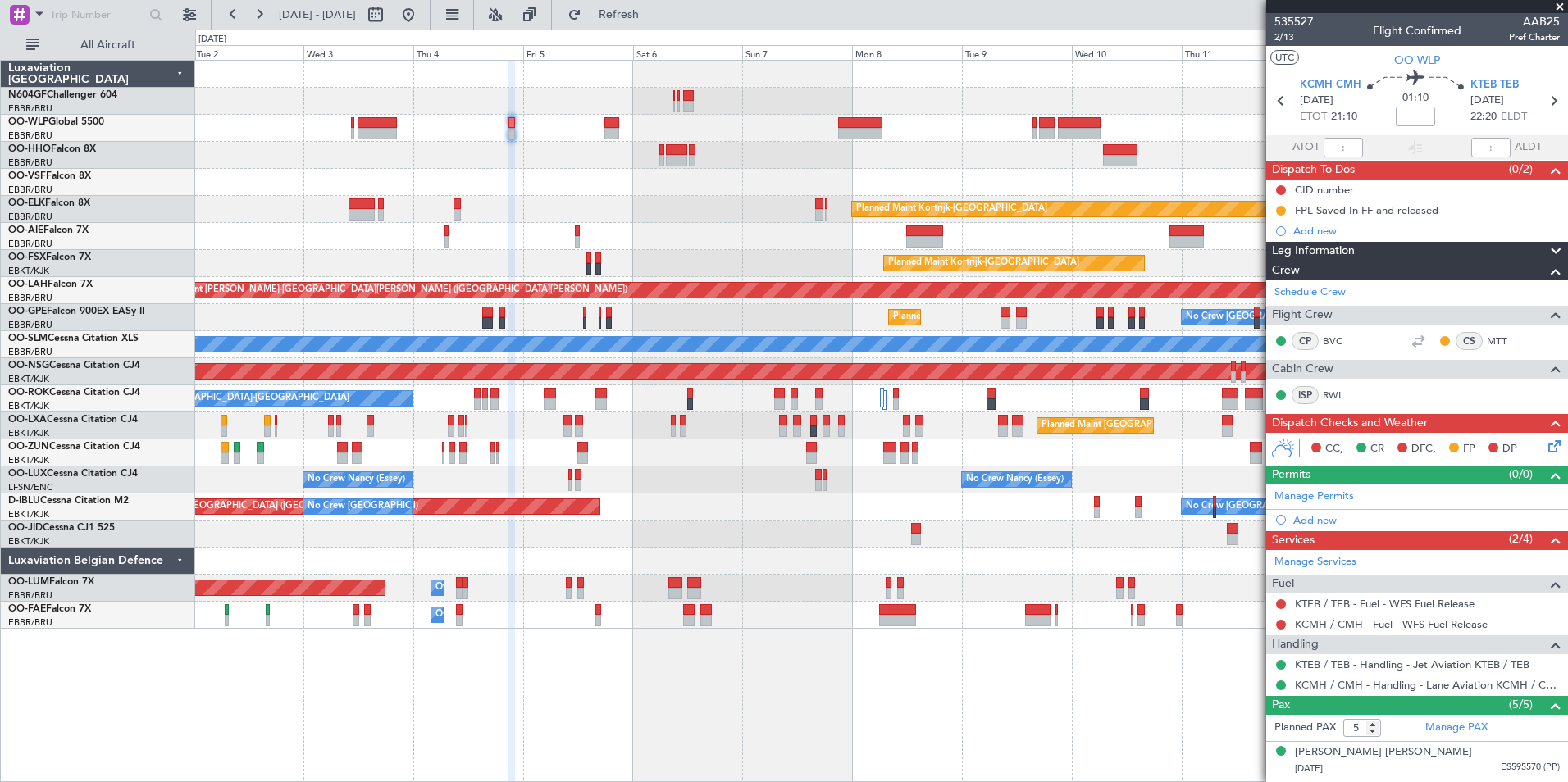
click at [1545, 445] on icon at bounding box center [1551, 444] width 14 height 14
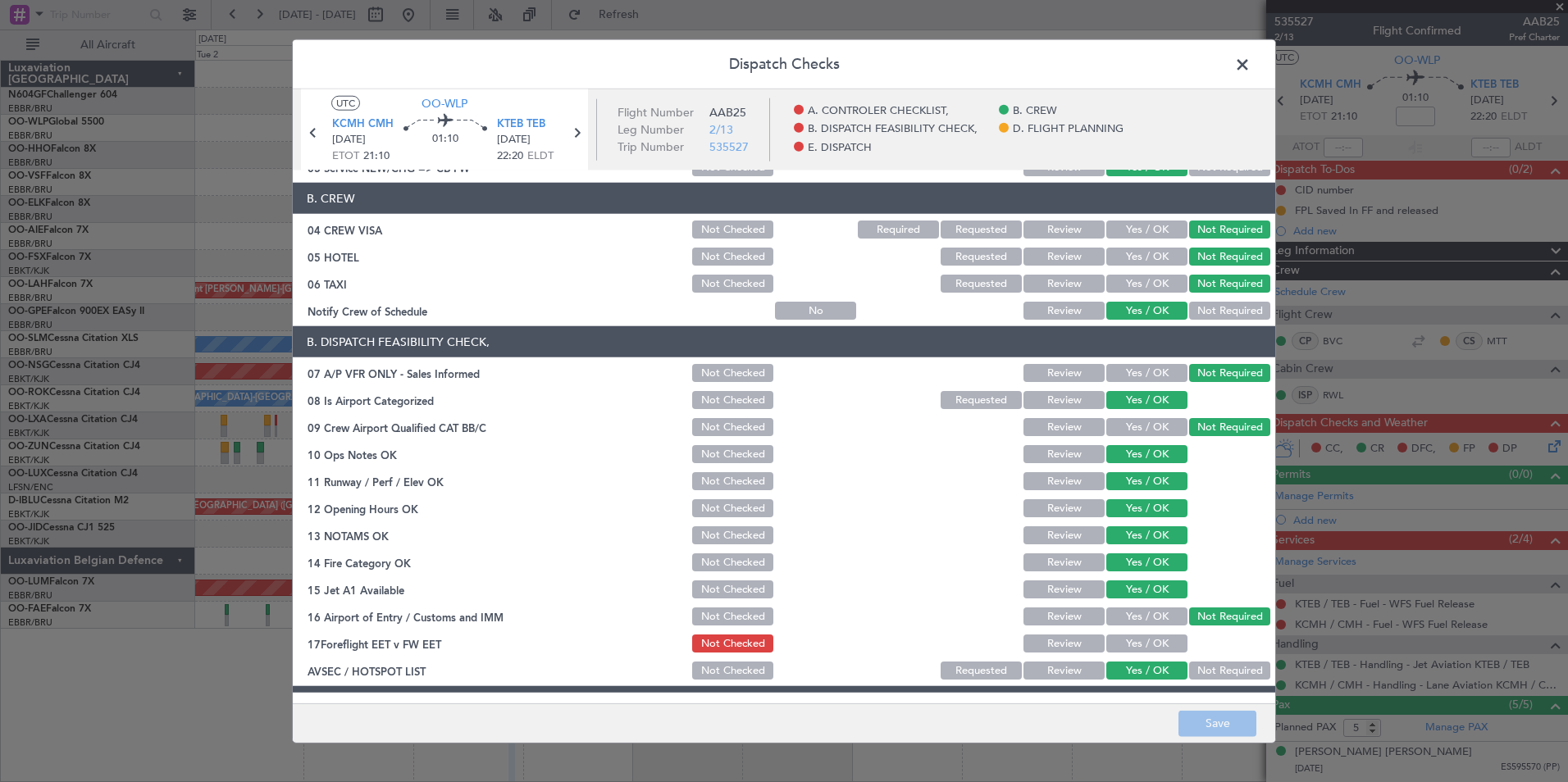
scroll to position [164, 0]
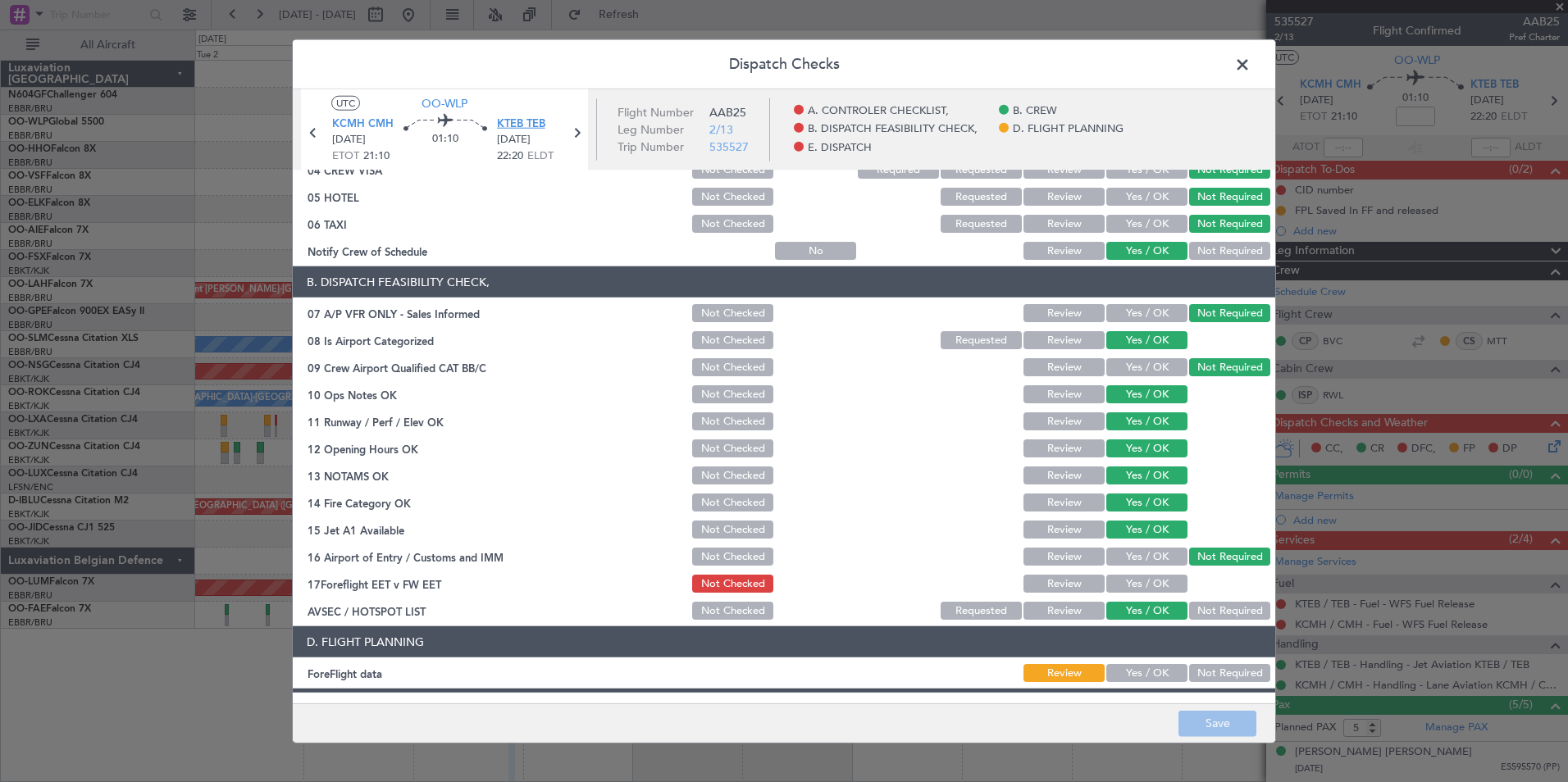
click at [519, 122] on span "KTEB TEB" at bounding box center [521, 124] width 49 height 17
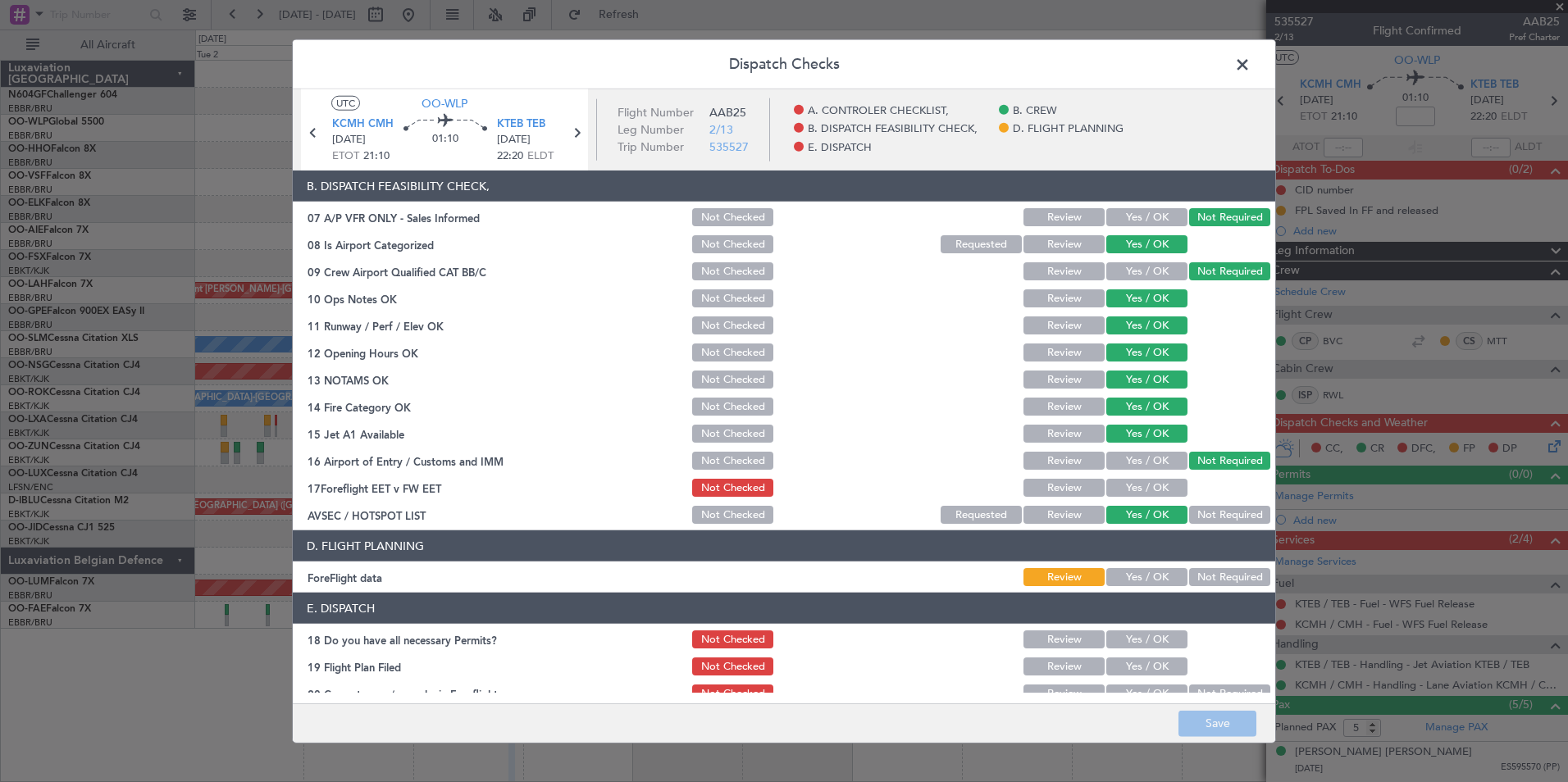
scroll to position [303, 0]
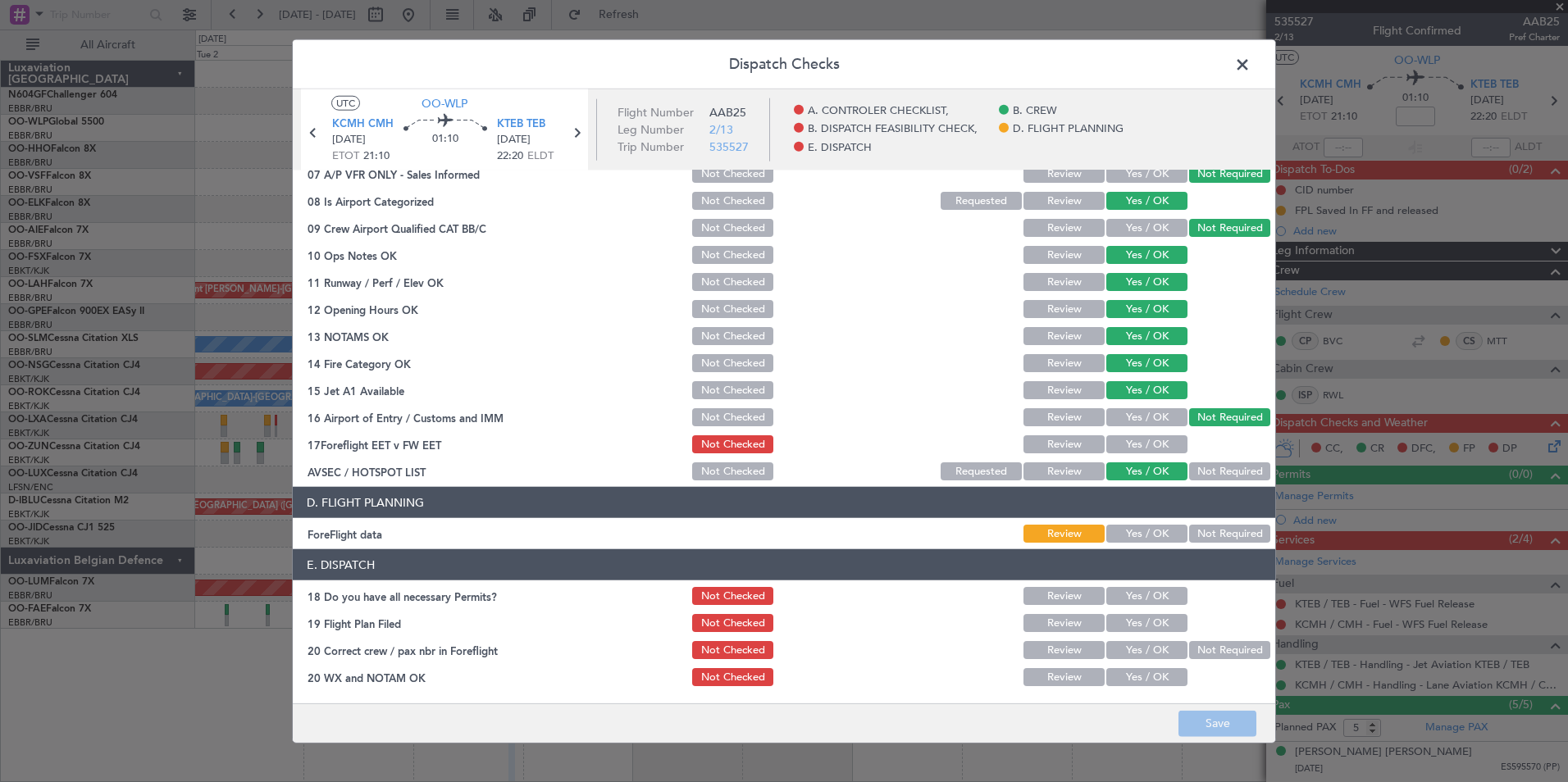
click at [1250, 72] on span at bounding box center [1250, 69] width 0 height 33
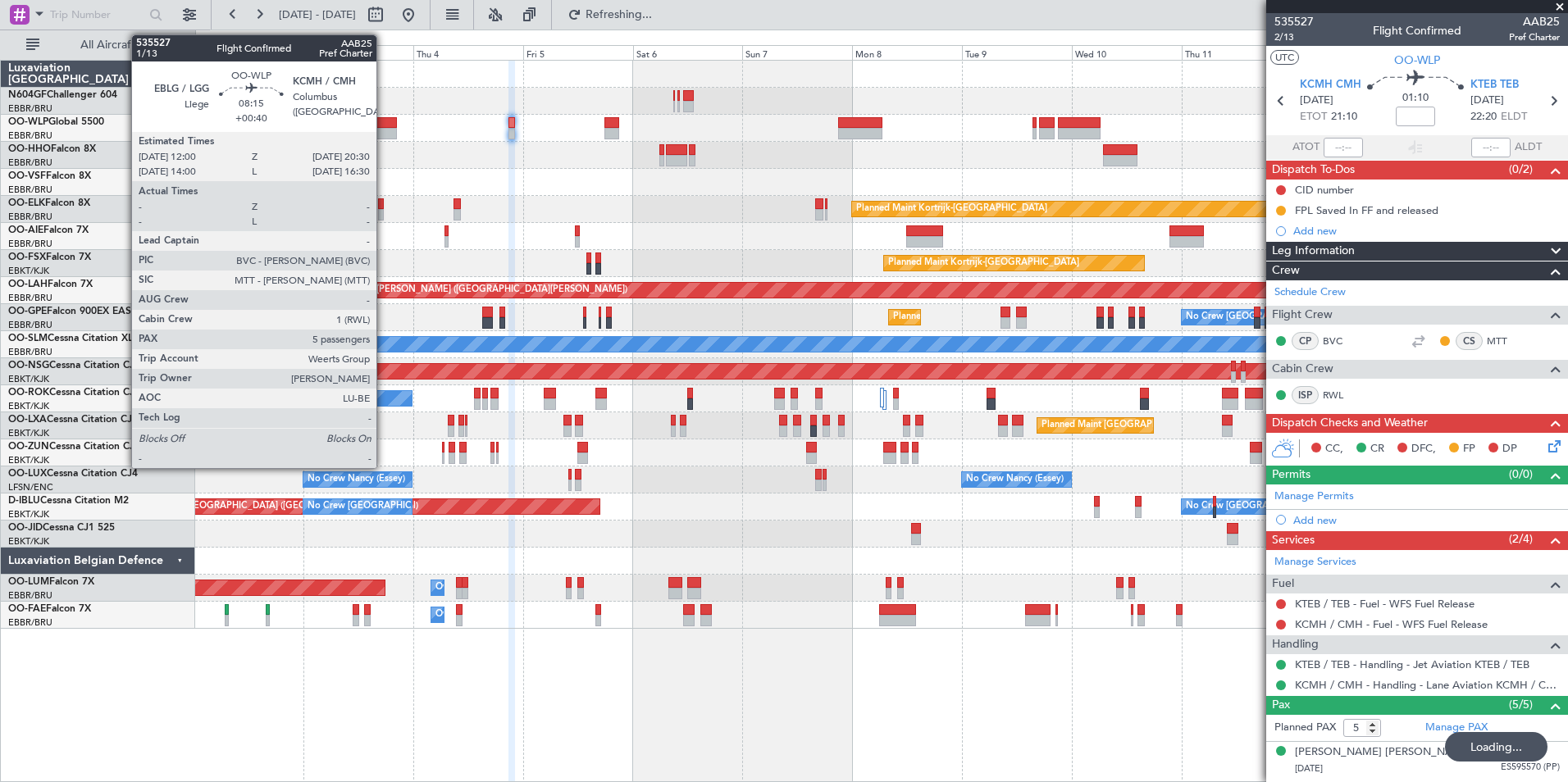
click at [384, 121] on div at bounding box center [377, 123] width 40 height 12
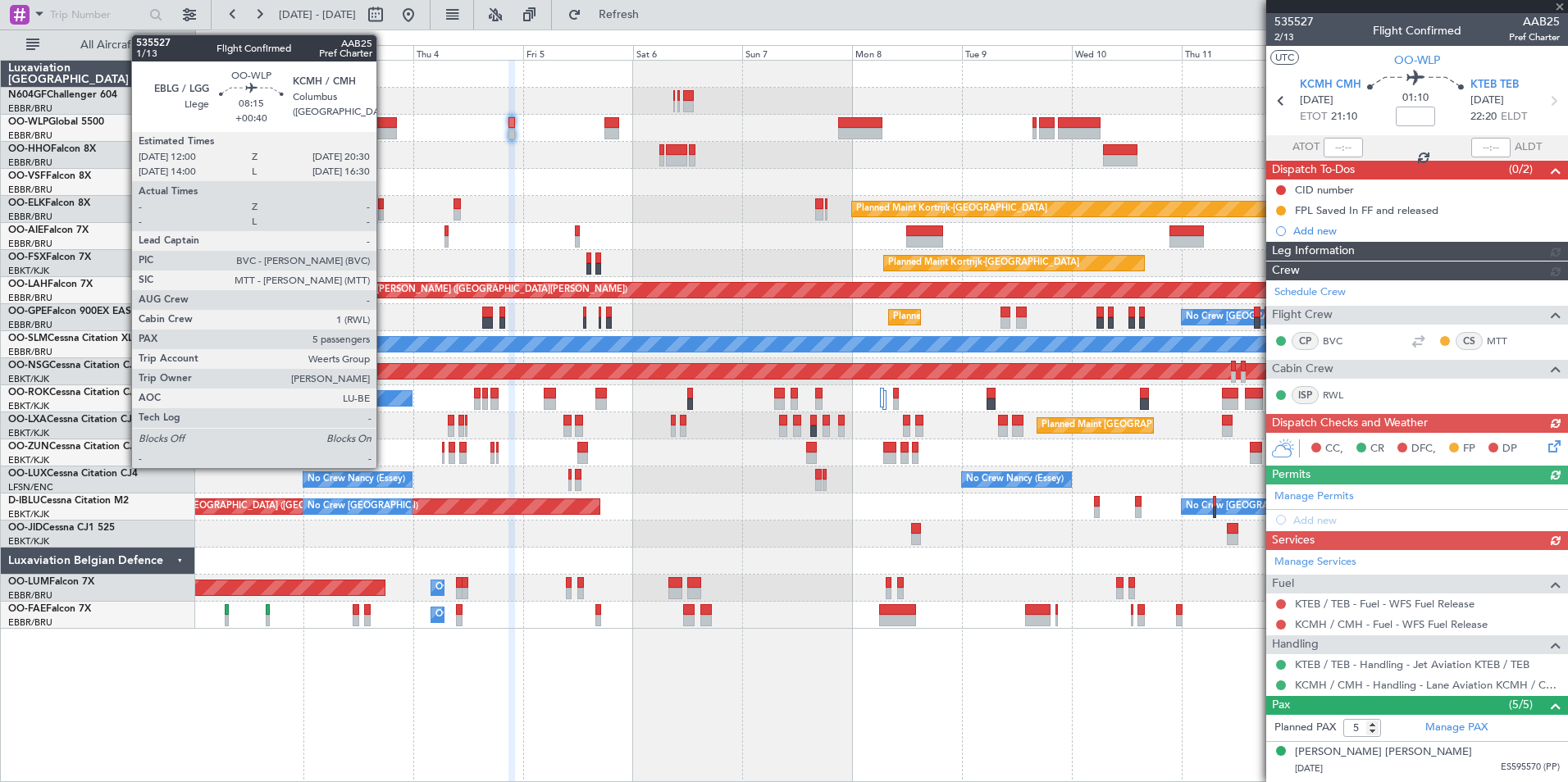
type input "+00:40"
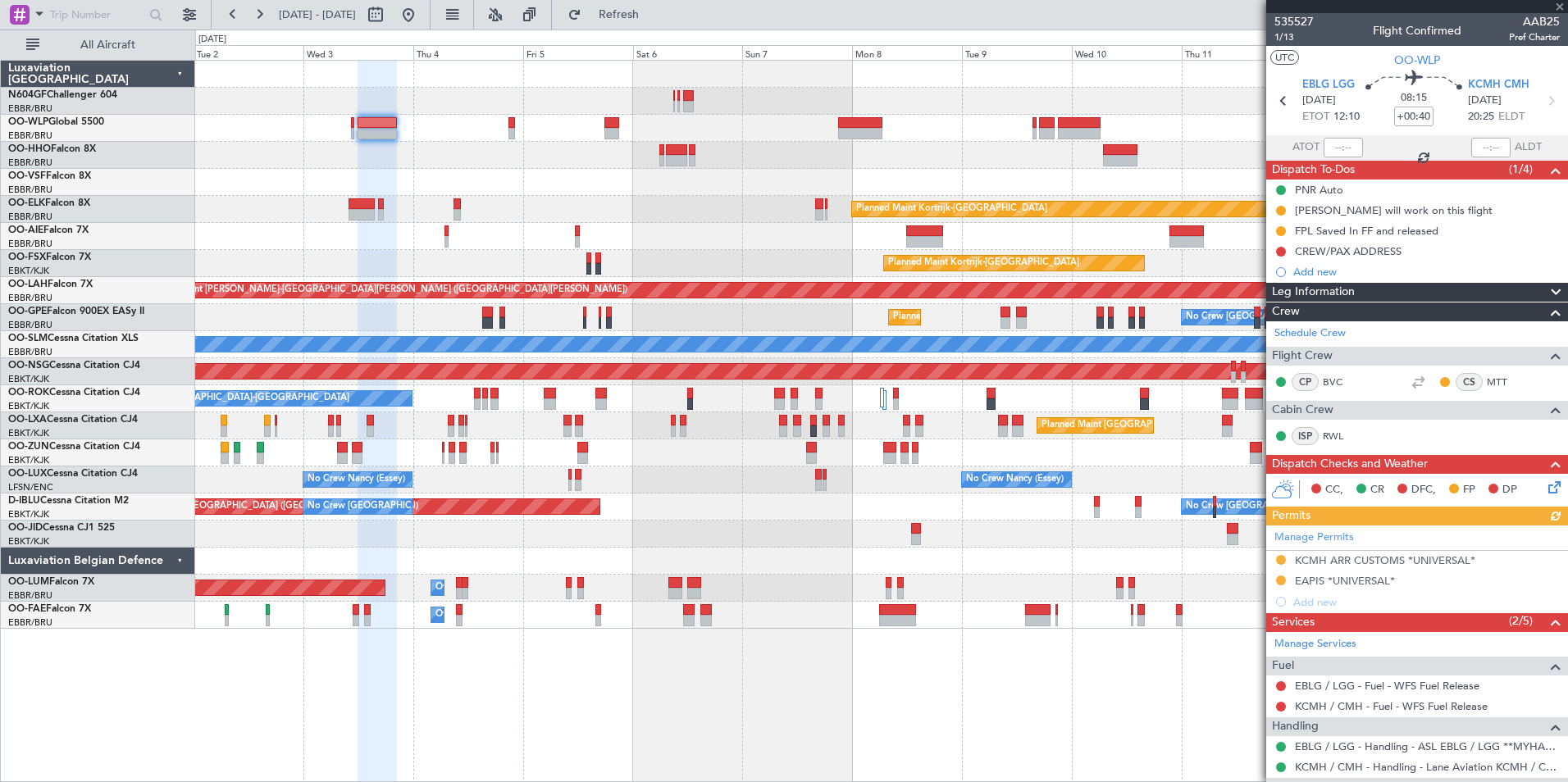
click at [1551, 486] on icon at bounding box center [1551, 485] width 14 height 14
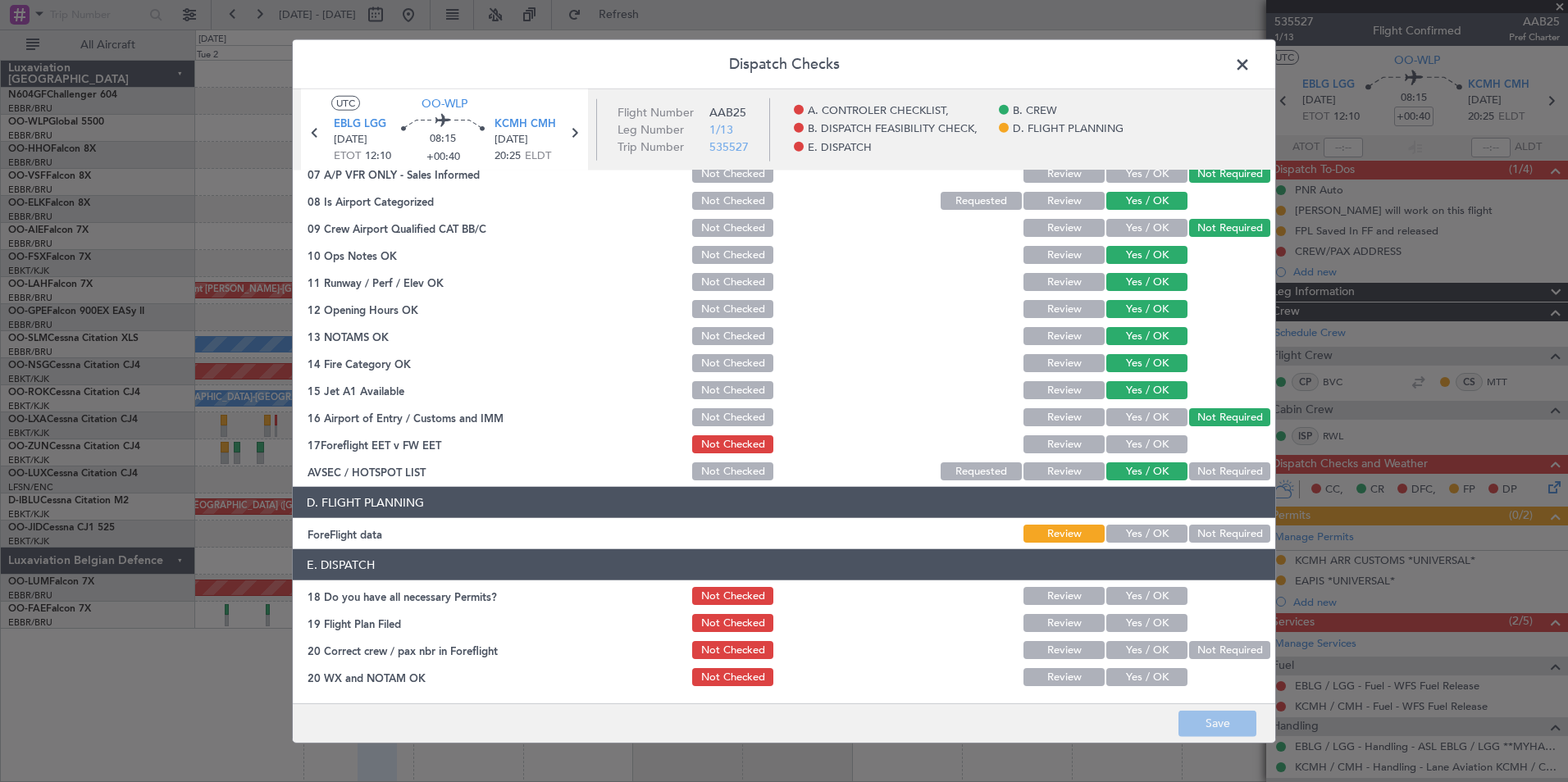
click at [1127, 426] on div "Yes / OK" at bounding box center [1144, 418] width 83 height 23
click at [1128, 423] on button "Yes / OK" at bounding box center [1146, 417] width 82 height 18
click at [1207, 727] on button "Save" at bounding box center [1217, 723] width 78 height 26
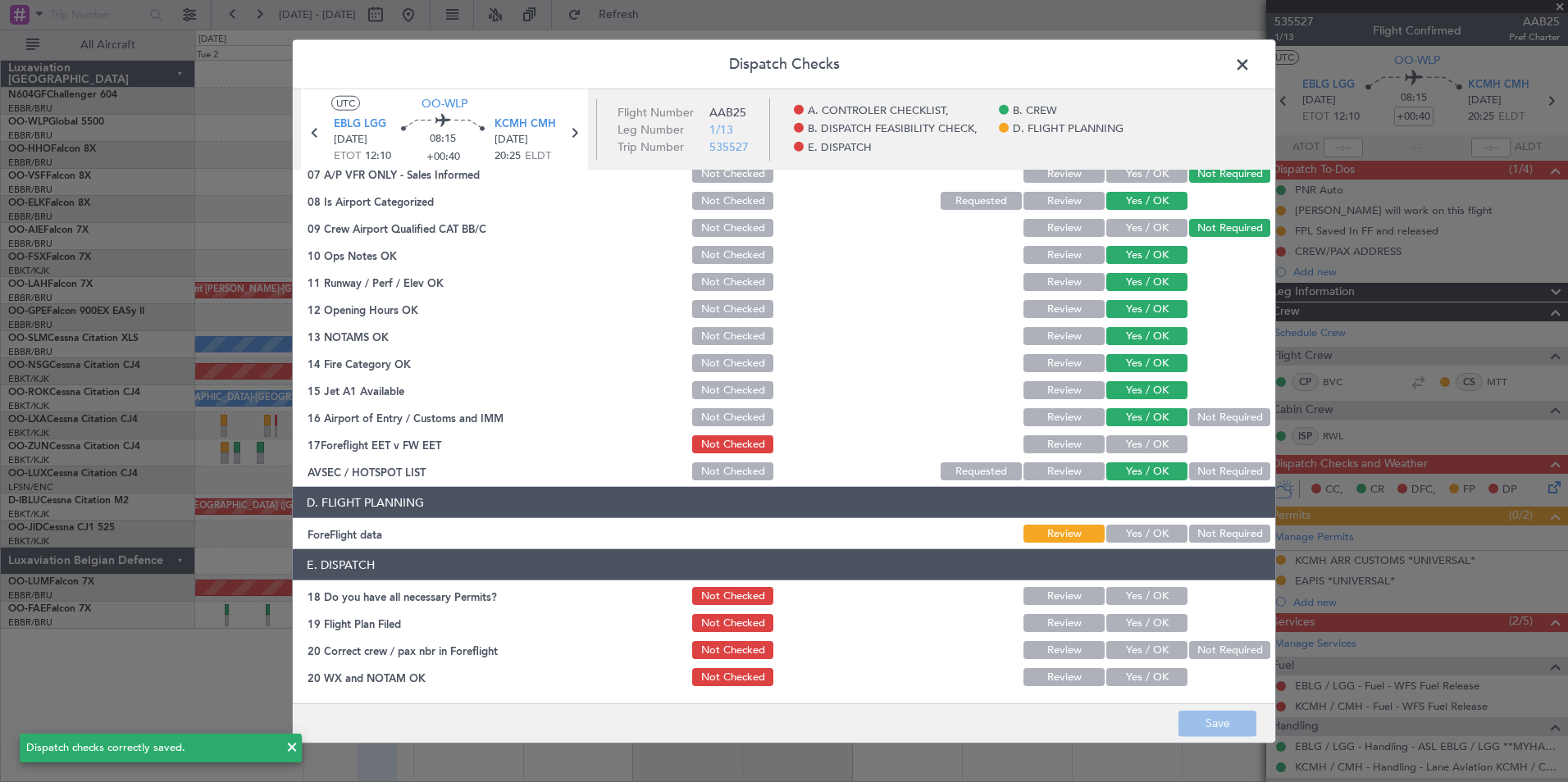
click at [1250, 66] on span at bounding box center [1250, 69] width 0 height 33
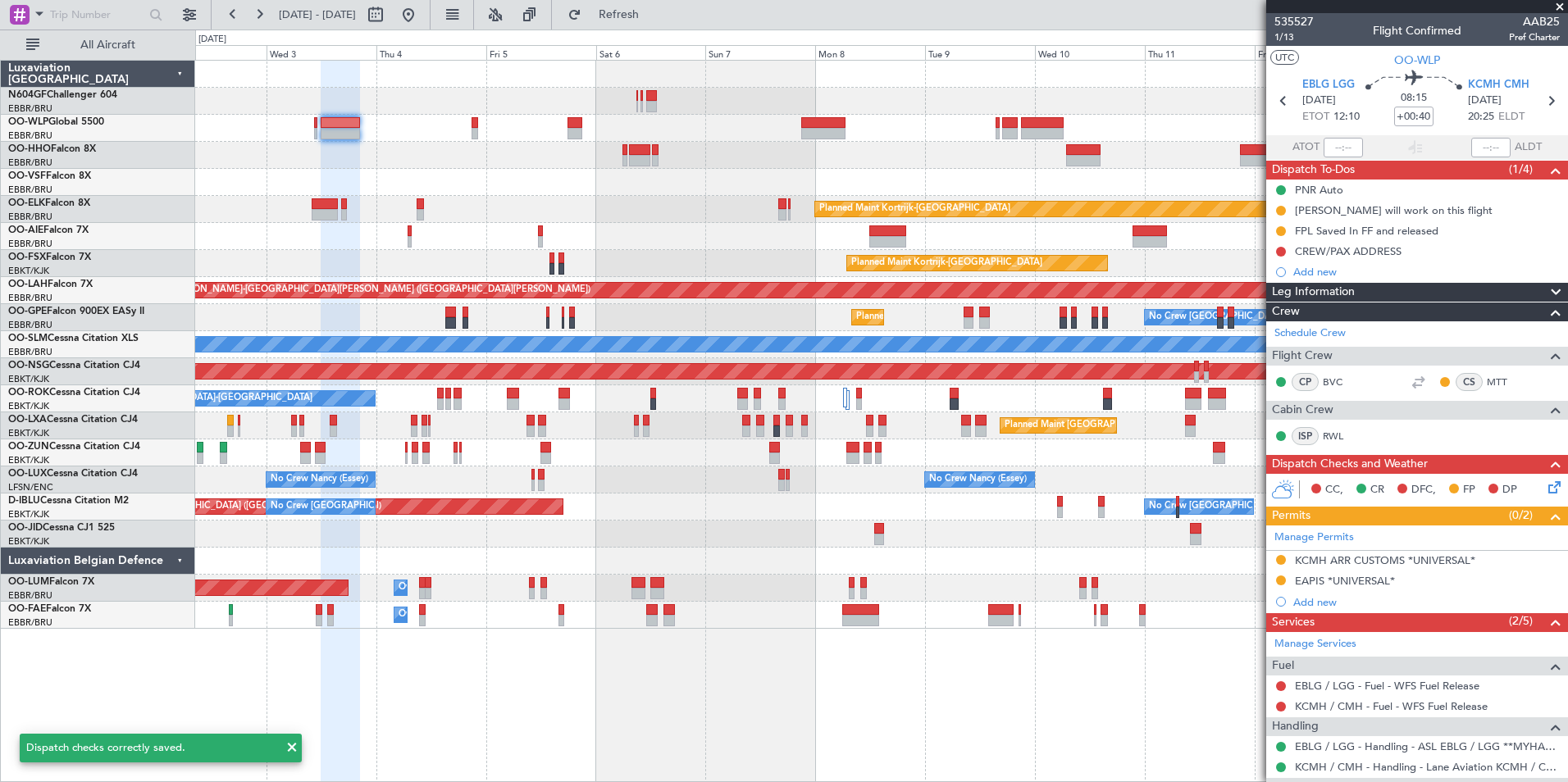
click at [689, 152] on div at bounding box center [881, 155] width 1372 height 27
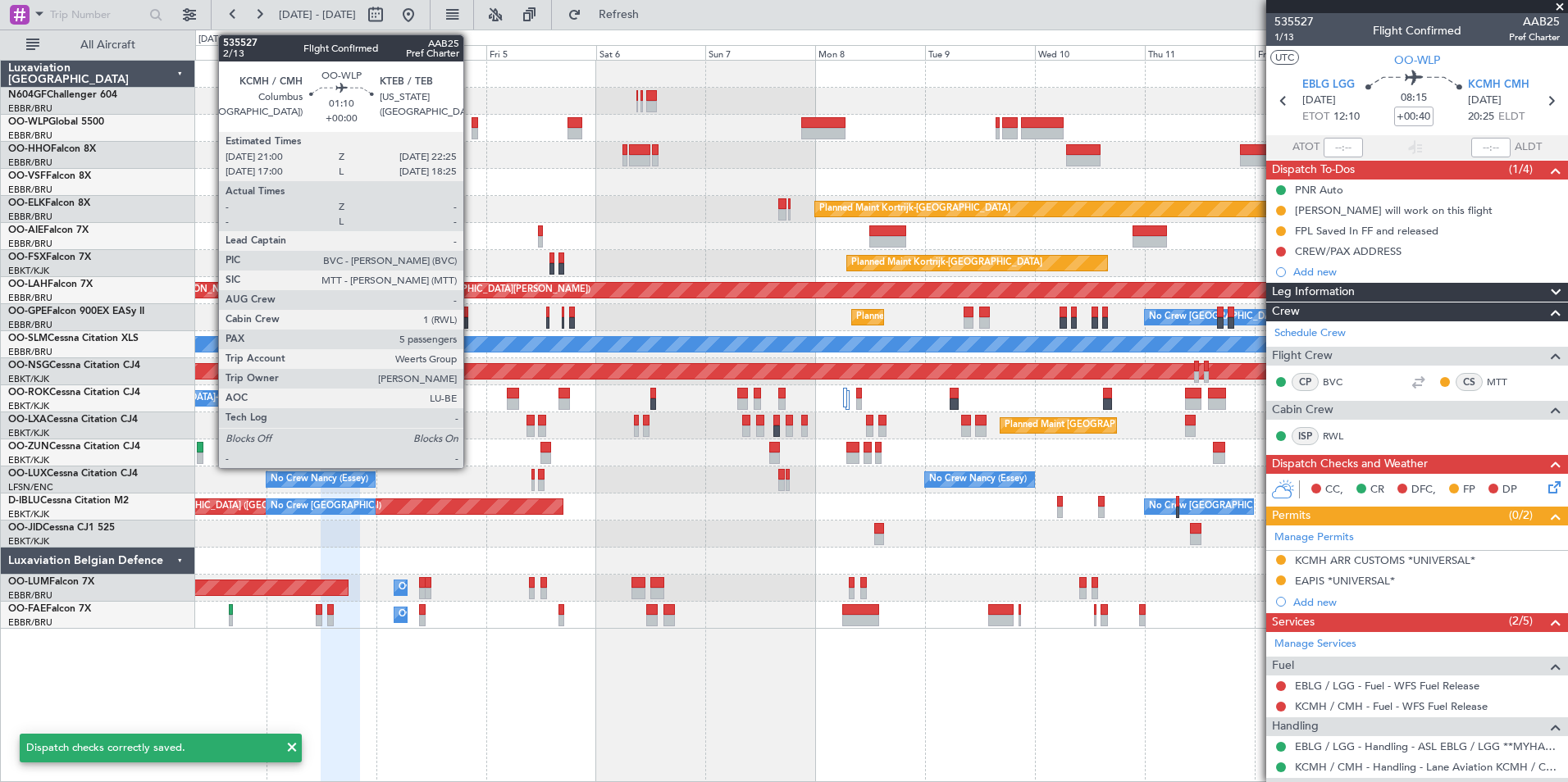
click at [471, 132] on div at bounding box center [474, 134] width 7 height 12
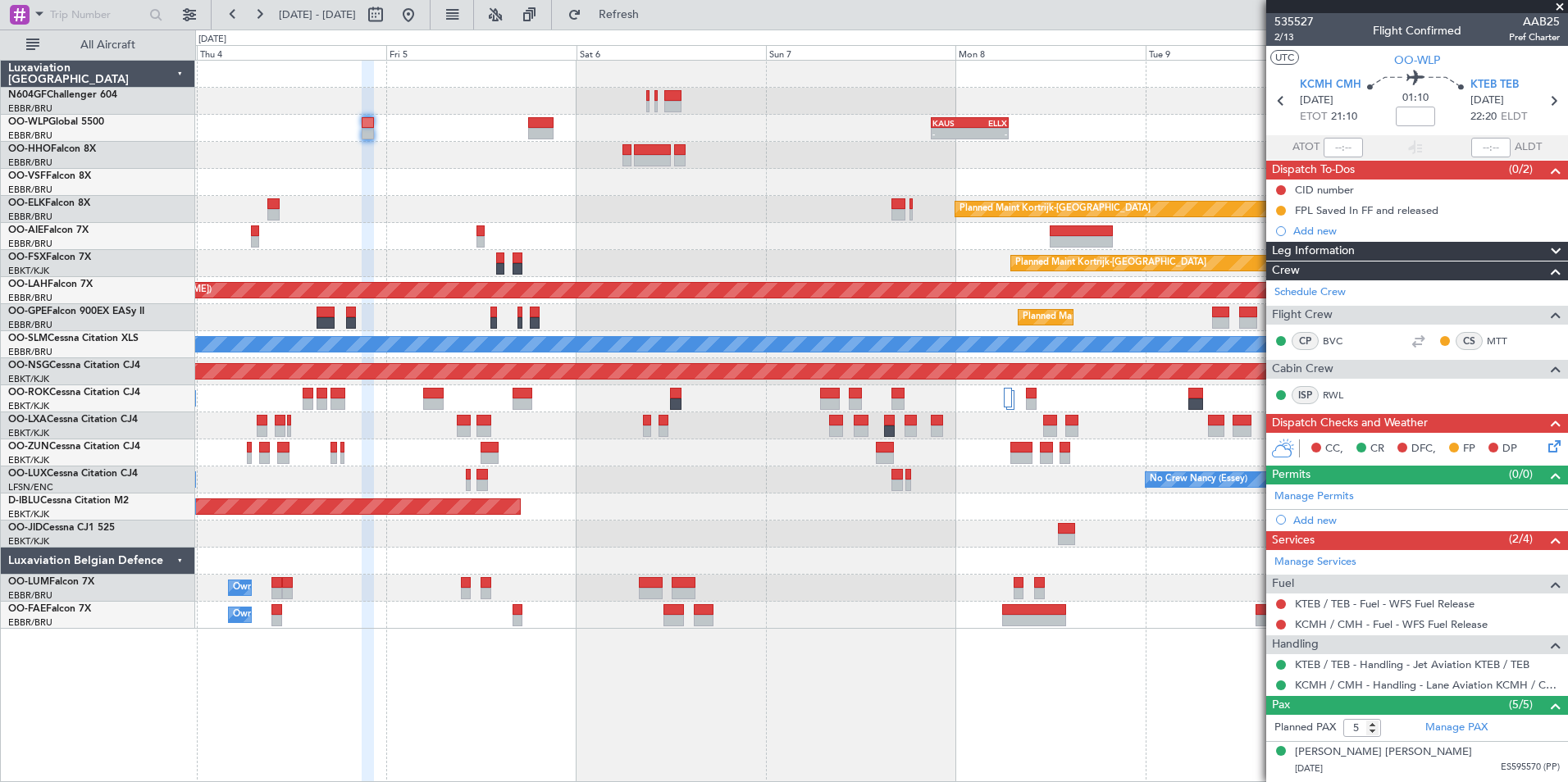
click at [1019, 194] on div at bounding box center [881, 183] width 1372 height 27
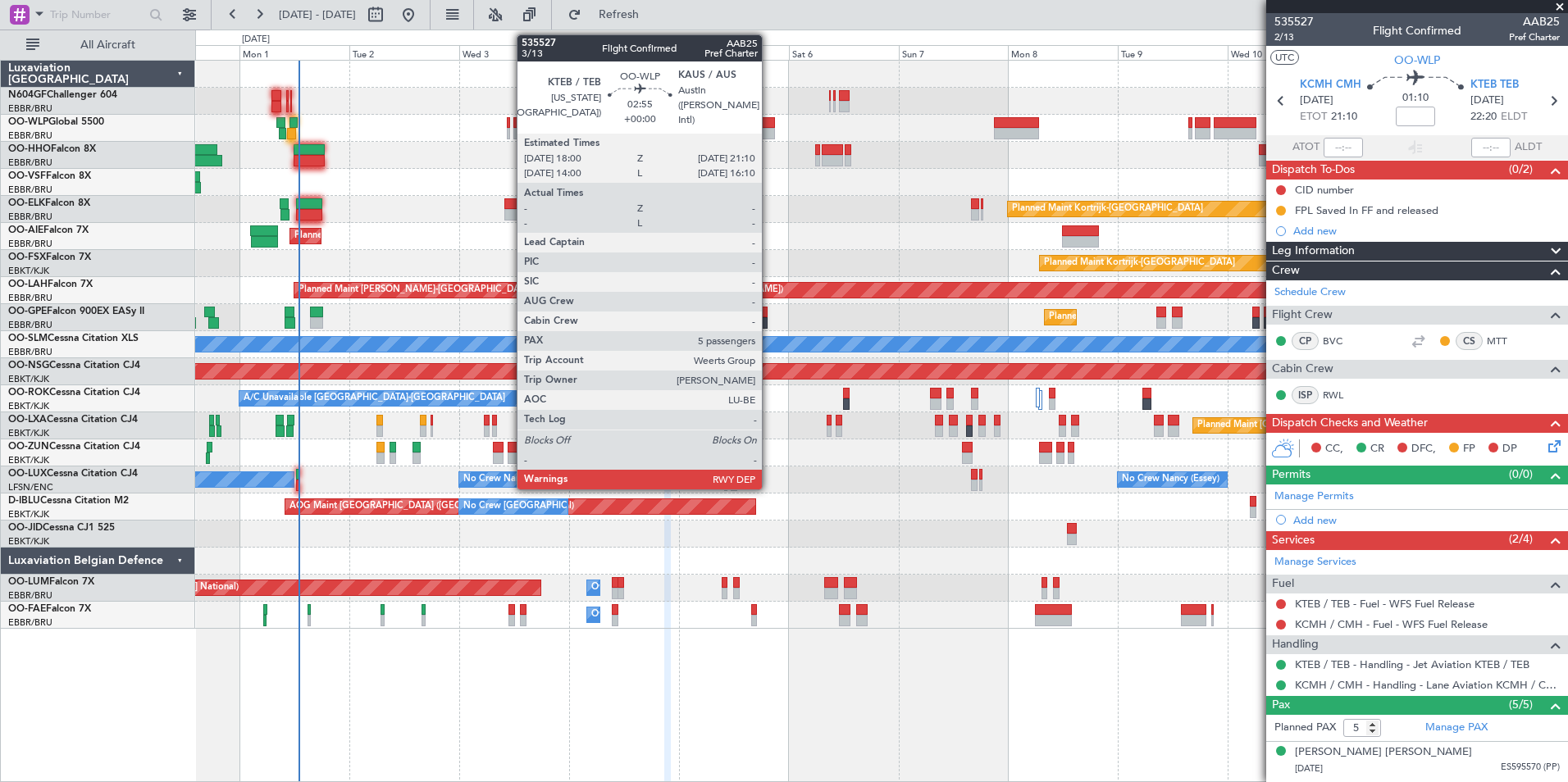
click at [769, 121] on div at bounding box center [767, 123] width 15 height 12
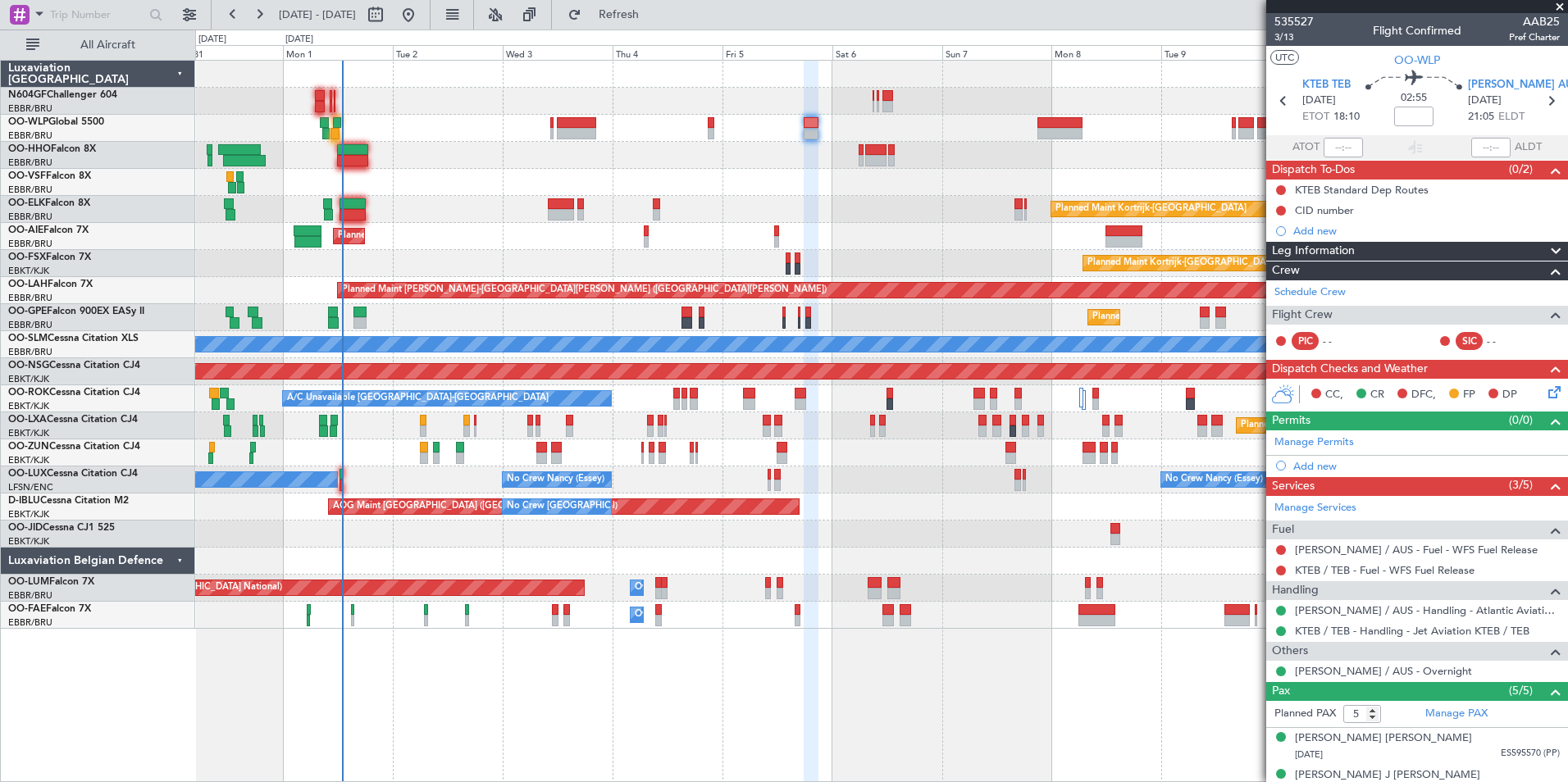
click at [520, 165] on div "Planned Maint Berlin (Brandenburg) Planned Maint Kortrijk-Wevelgem Planned Main…" at bounding box center [881, 344] width 1372 height 568
click at [489, 148] on div at bounding box center [881, 155] width 1372 height 27
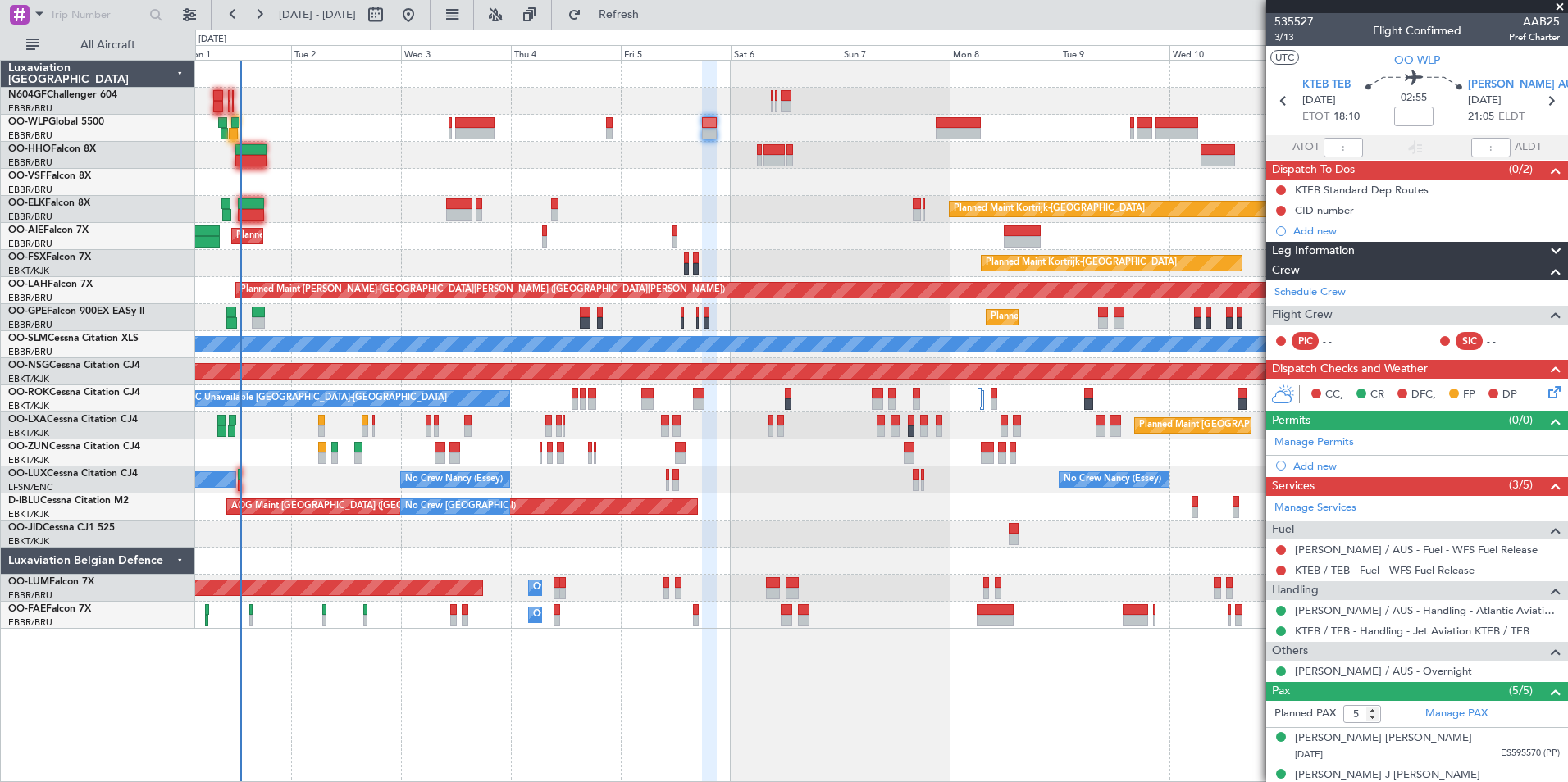
click at [660, 155] on div at bounding box center [881, 155] width 1372 height 27
click at [486, 139] on div "Planned Maint [GEOGRAPHIC_DATA] ([GEOGRAPHIC_DATA])" at bounding box center [881, 128] width 1372 height 27
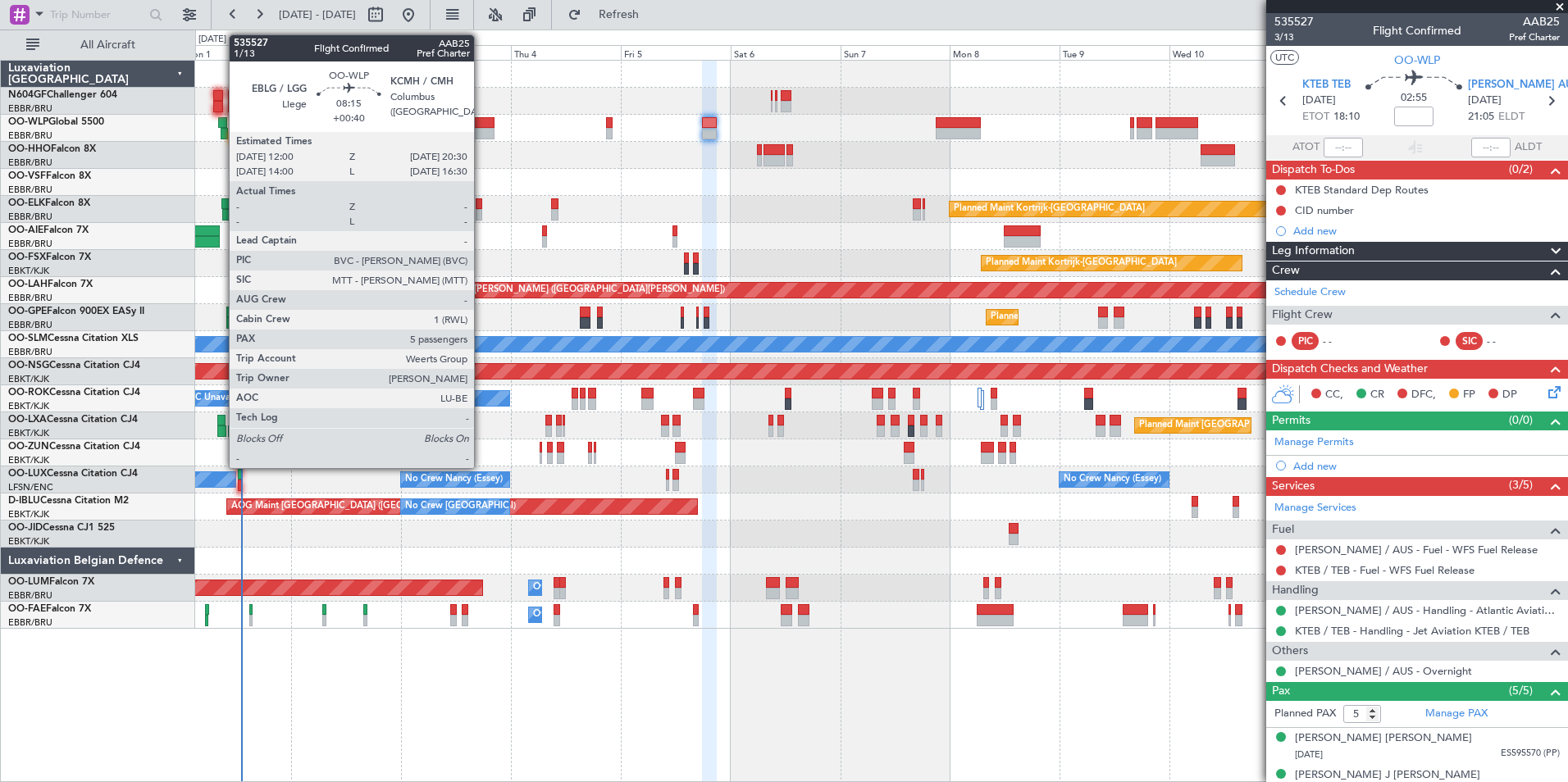
click at [473, 130] on div at bounding box center [474, 134] width 40 height 12
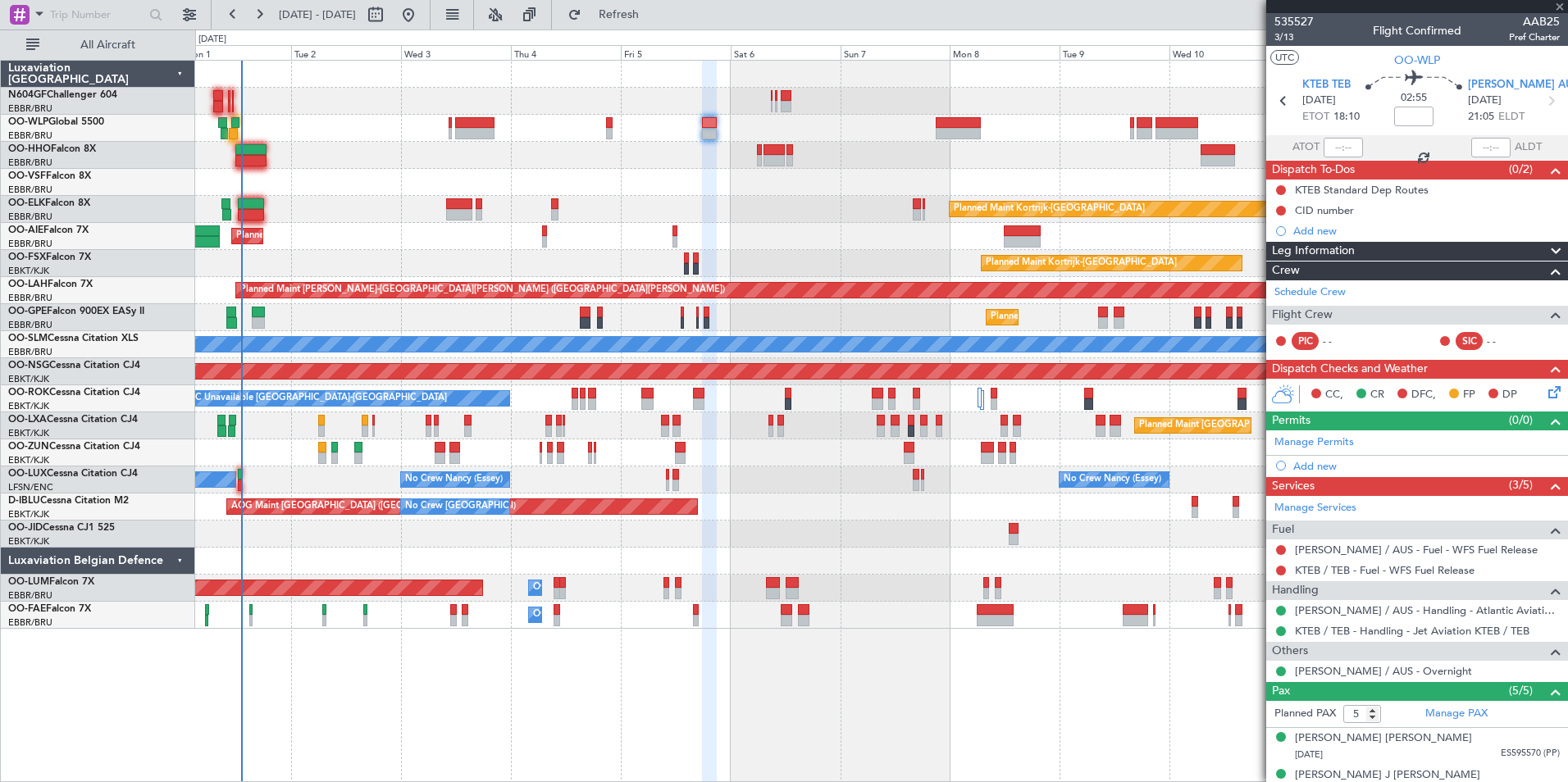
type input "+00:40"
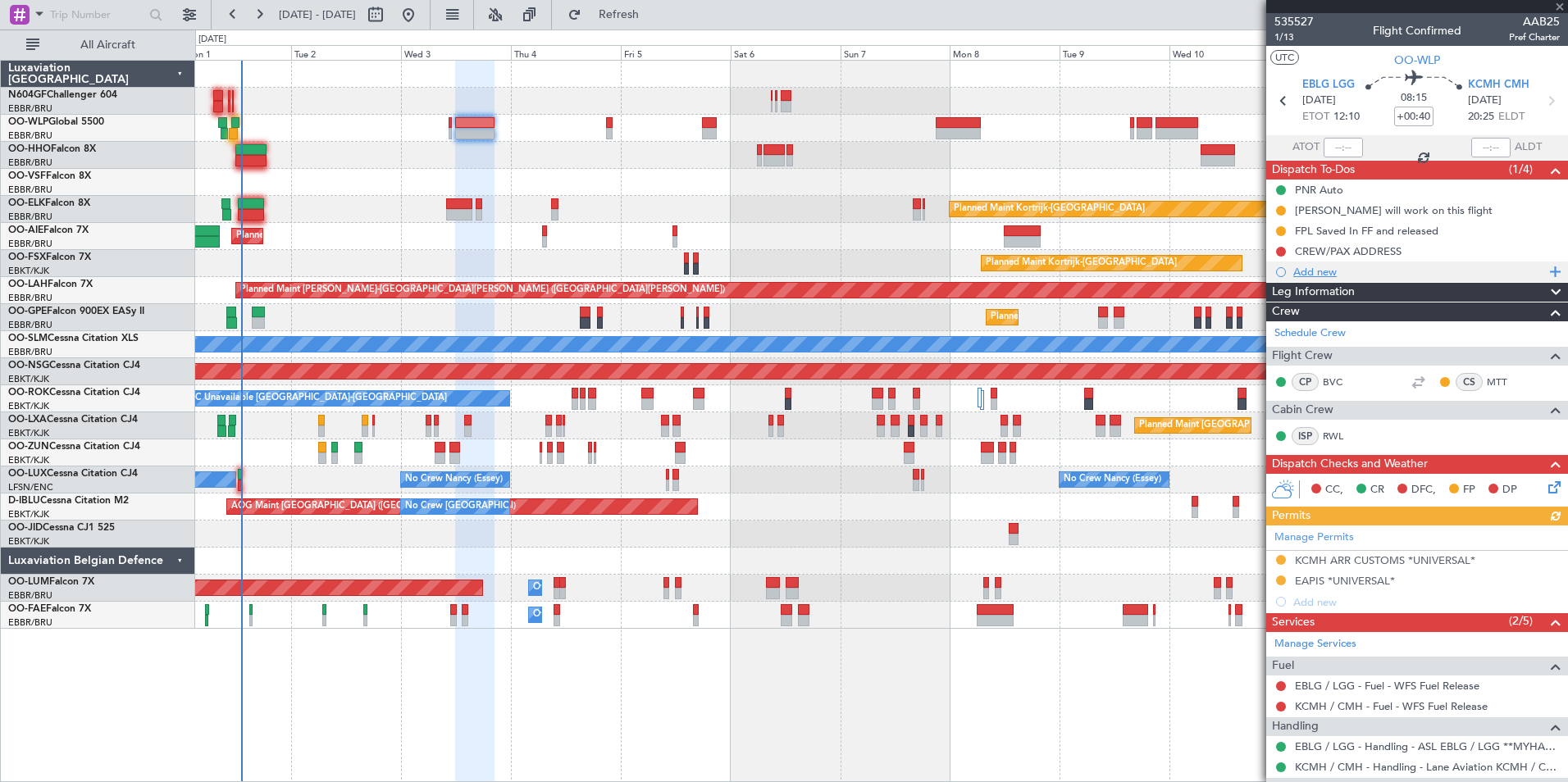
click at [1316, 269] on div "Add new" at bounding box center [1418, 272] width 252 height 14
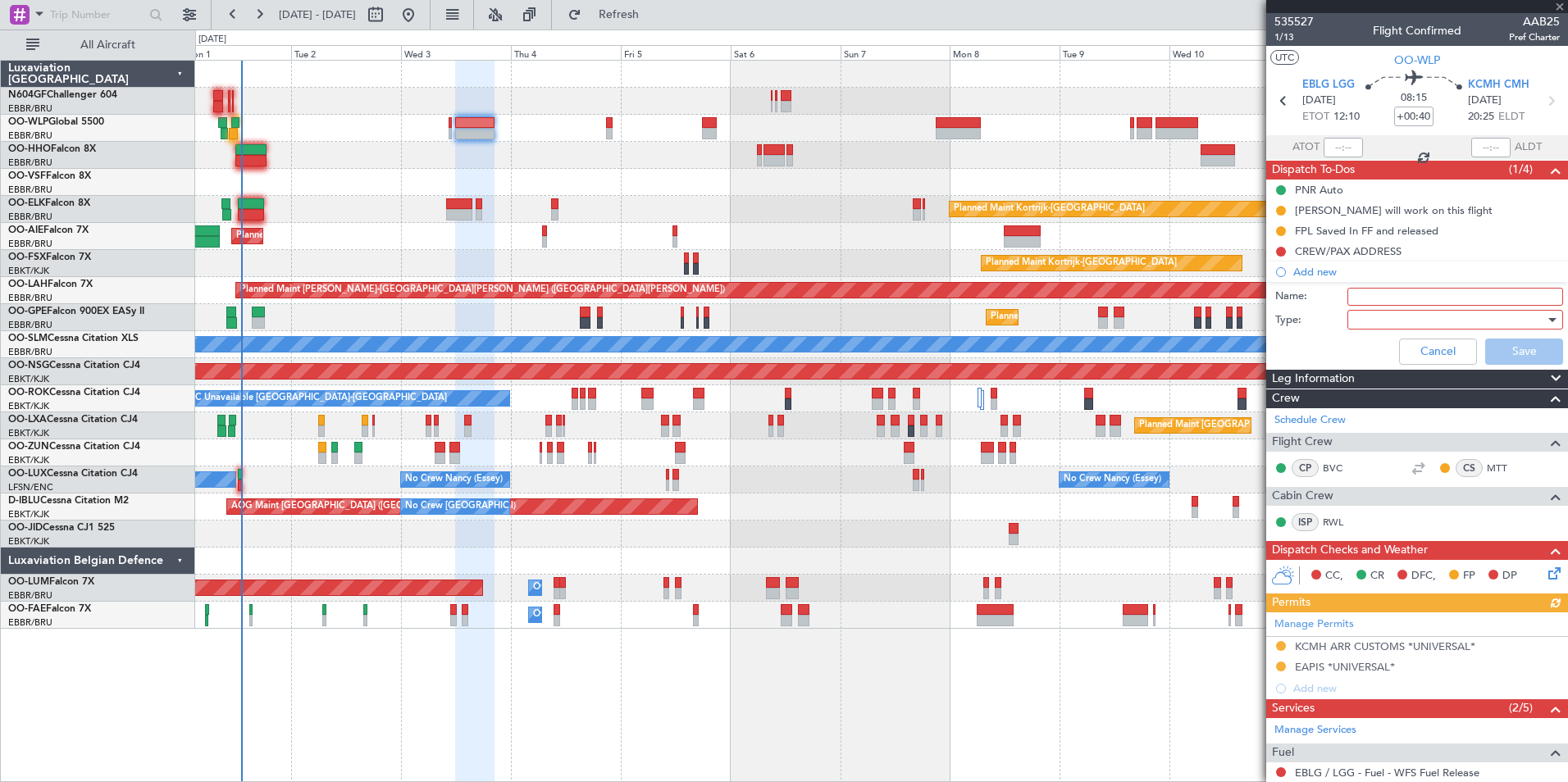
click at [1361, 302] on input "Name:" at bounding box center [1455, 296] width 216 height 18
type input "Alternate"
click at [1369, 318] on div at bounding box center [1449, 319] width 191 height 24
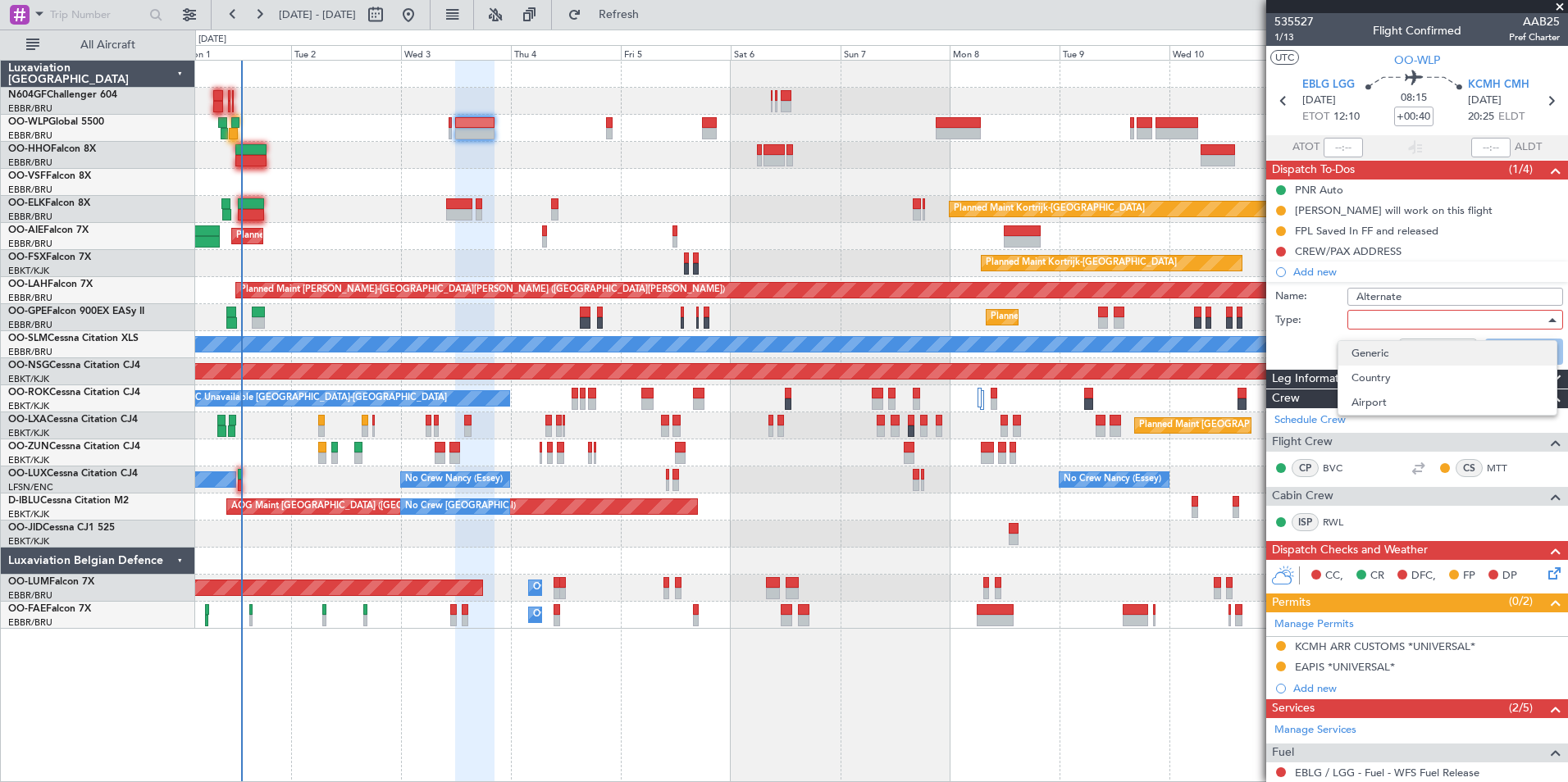
click at [1400, 352] on span "Generic" at bounding box center [1447, 353] width 191 height 24
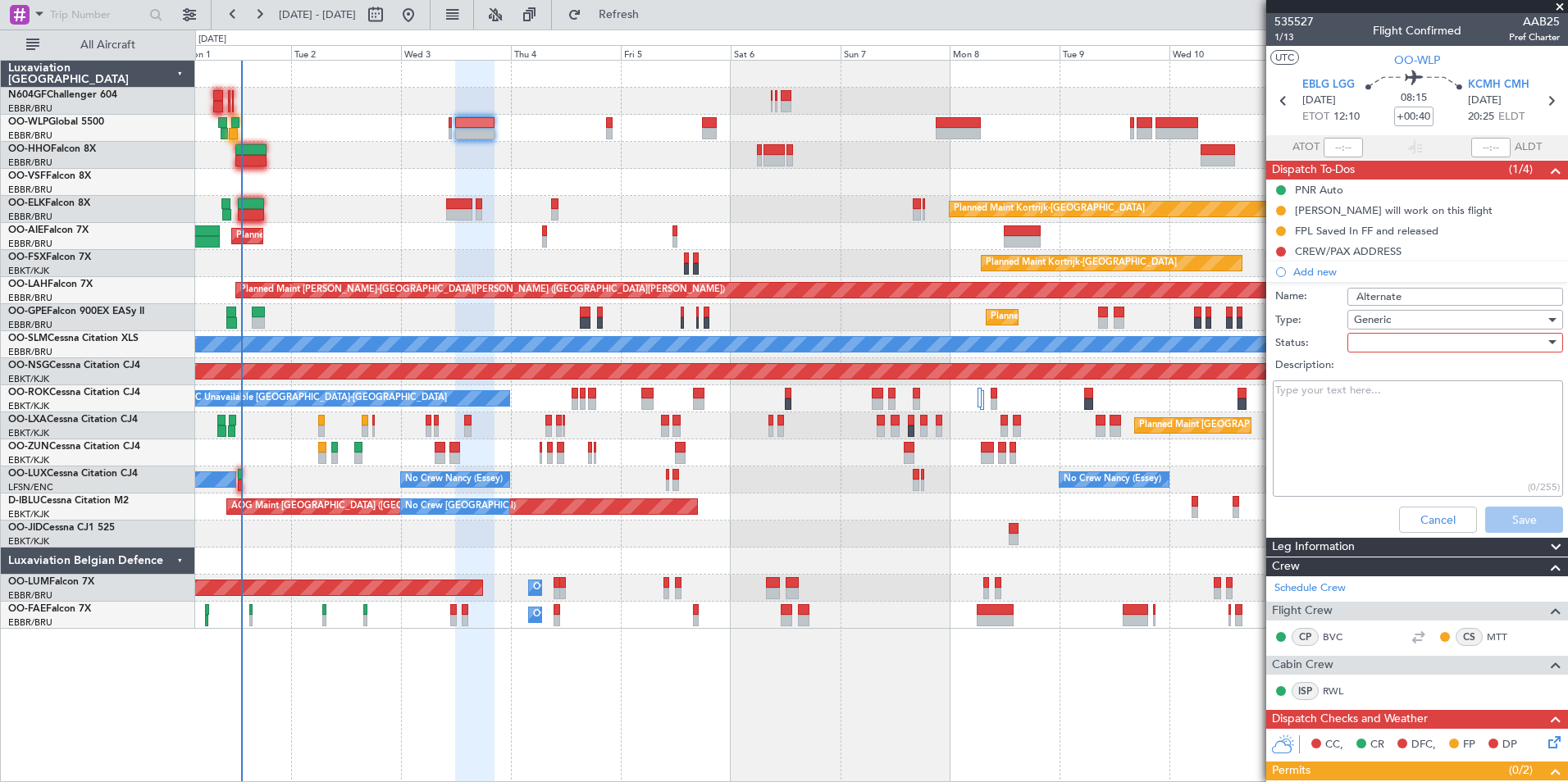
click at [1359, 356] on div "Description:" at bounding box center [1416, 366] width 318 height 23
click at [1353, 346] on div at bounding box center [1449, 342] width 191 height 24
click at [1363, 391] on span "In Progress" at bounding box center [1447, 399] width 191 height 24
click at [1333, 386] on textarea "Description:" at bounding box center [1417, 439] width 290 height 118
type textarea "On Matthias's request only one alternate for all the legs"
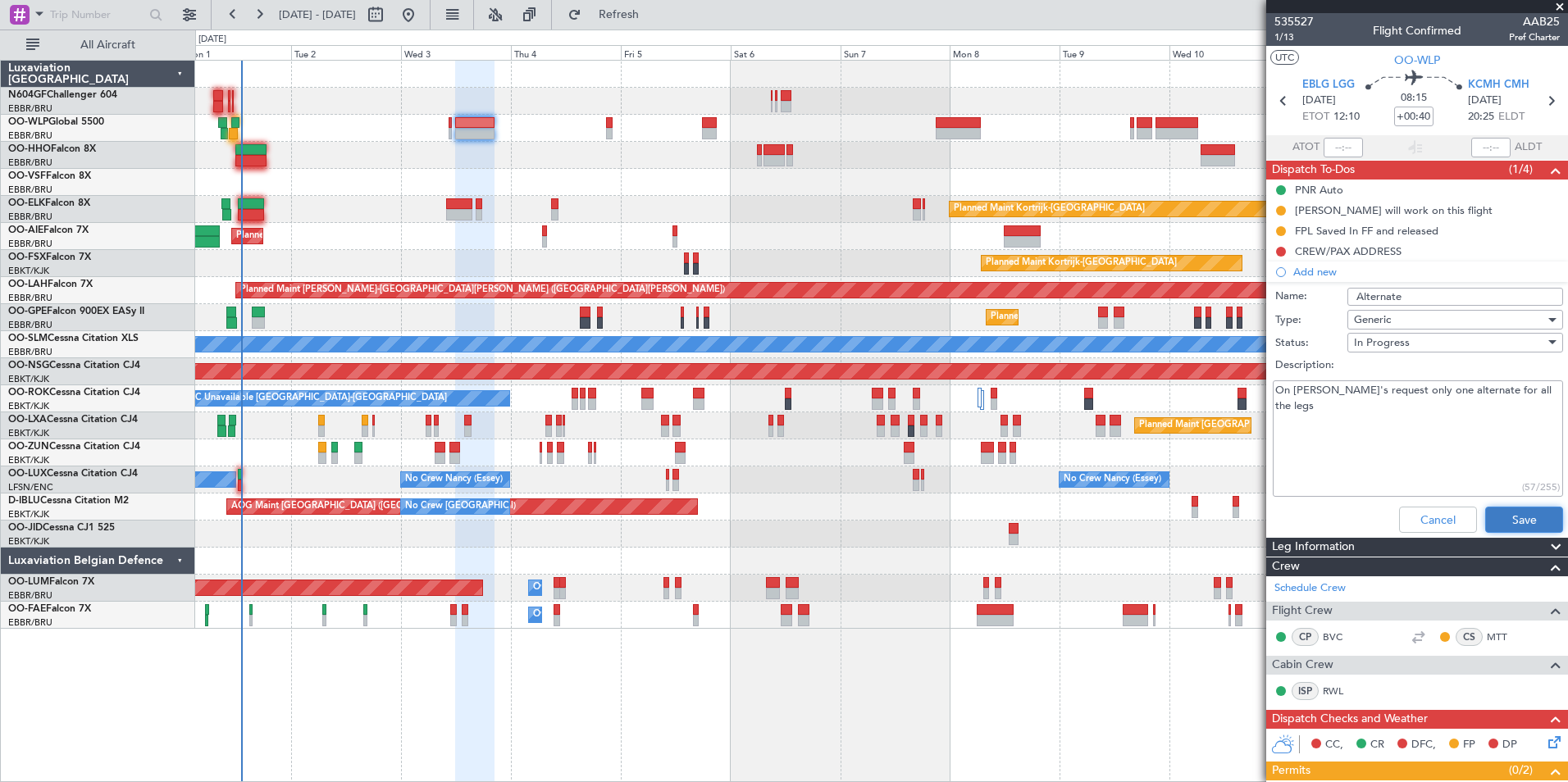
click at [1514, 514] on button "Save" at bounding box center [1523, 520] width 78 height 26
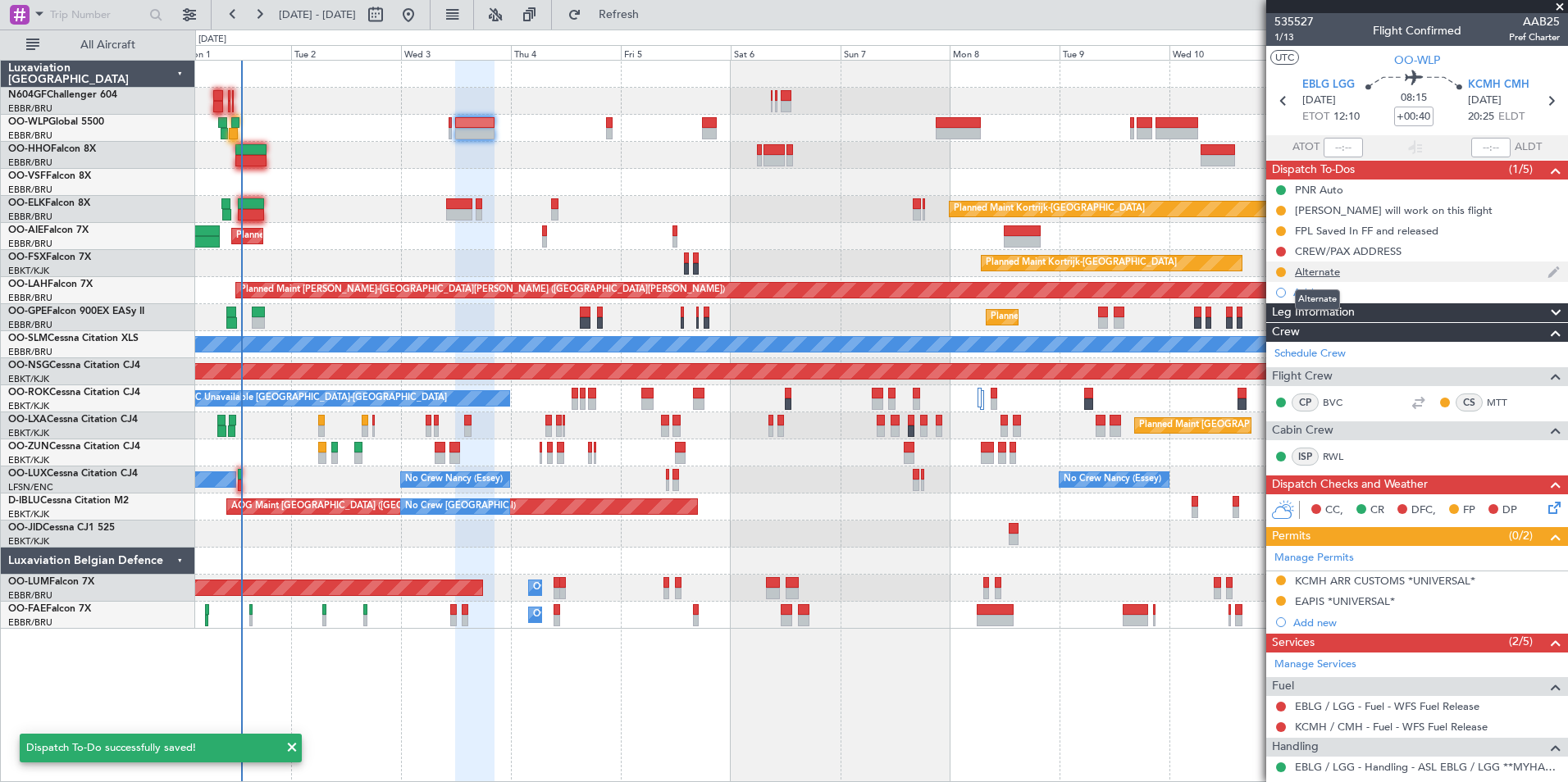
click at [1321, 269] on div "Alternate" at bounding box center [1317, 272] width 45 height 14
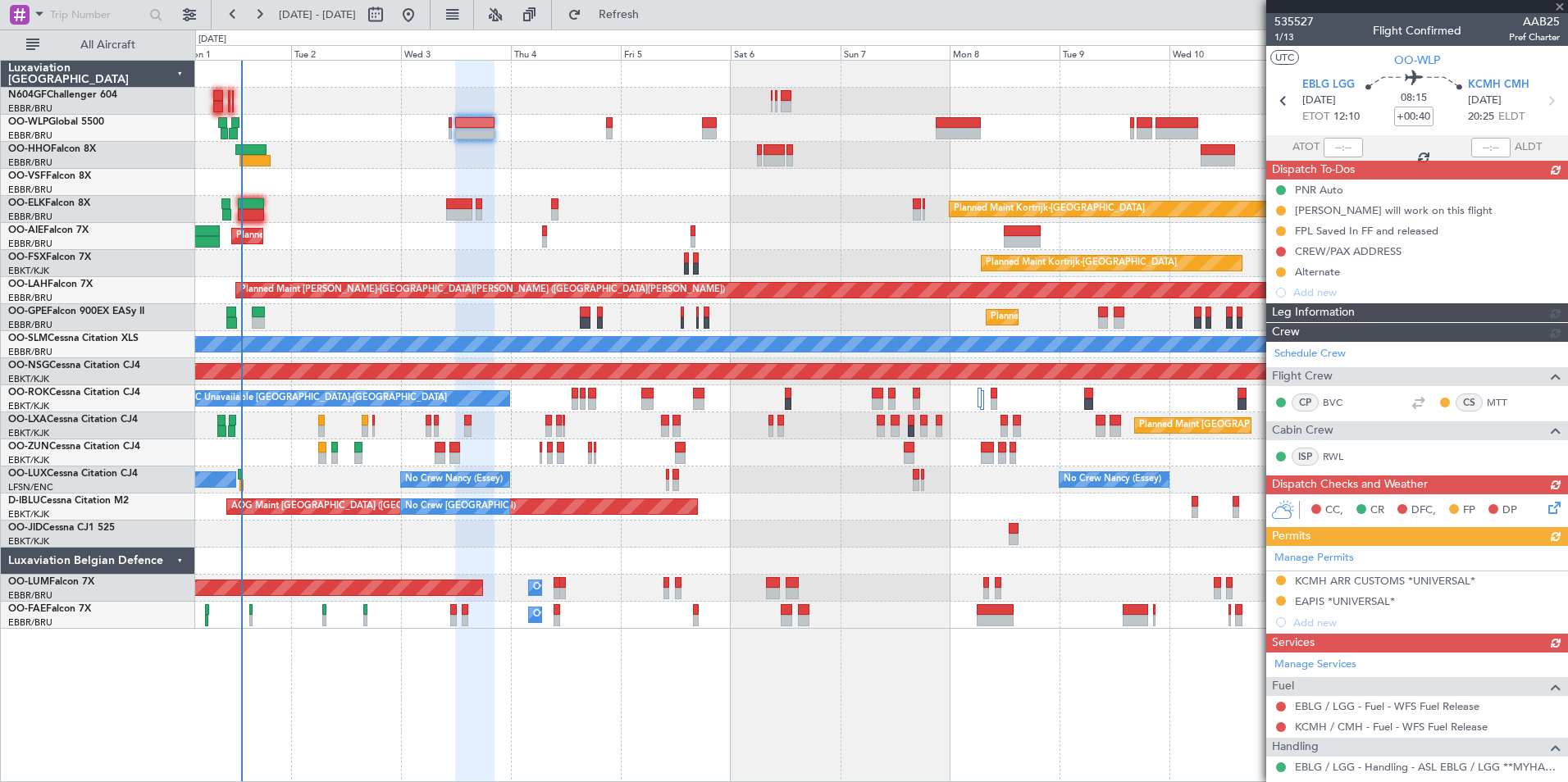
click at [1411, 516] on div "CC, CR DFC, FP DP" at bounding box center [1416, 511] width 302 height 33
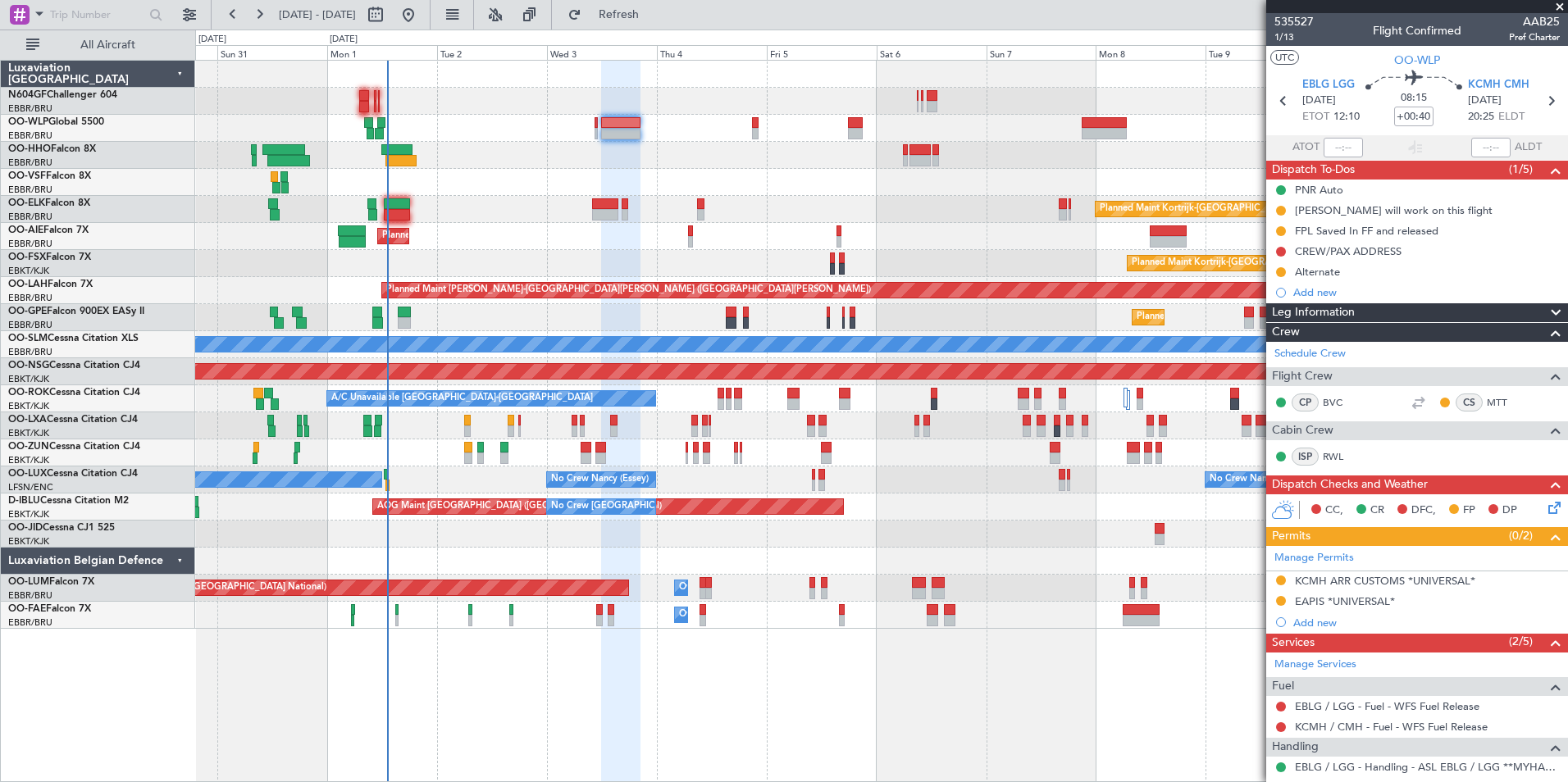
click at [861, 208] on div "Planned Maint Kortrijk-[GEOGRAPHIC_DATA]" at bounding box center [881, 210] width 1372 height 27
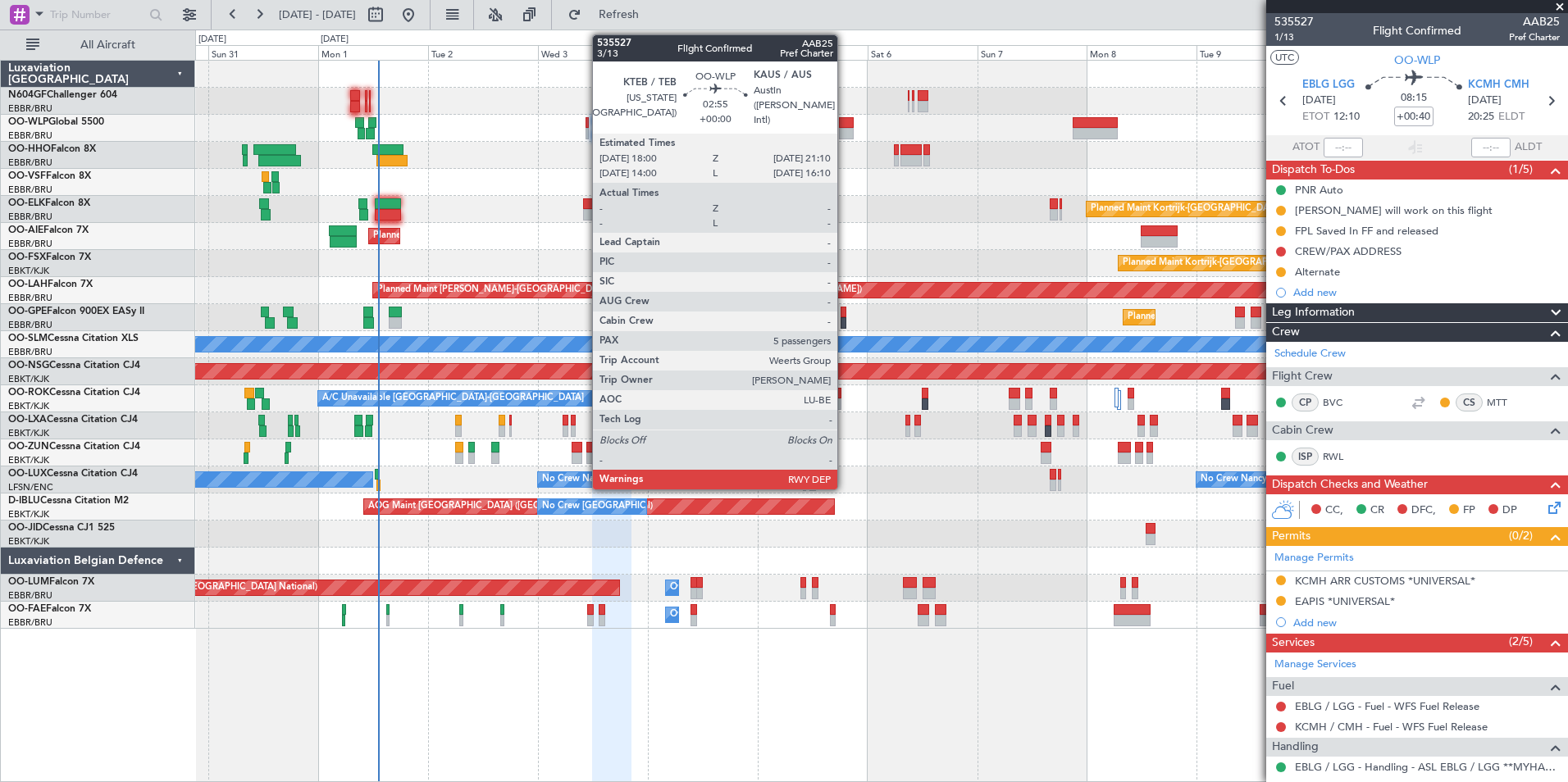
click at [844, 124] on div at bounding box center [845, 123] width 15 height 12
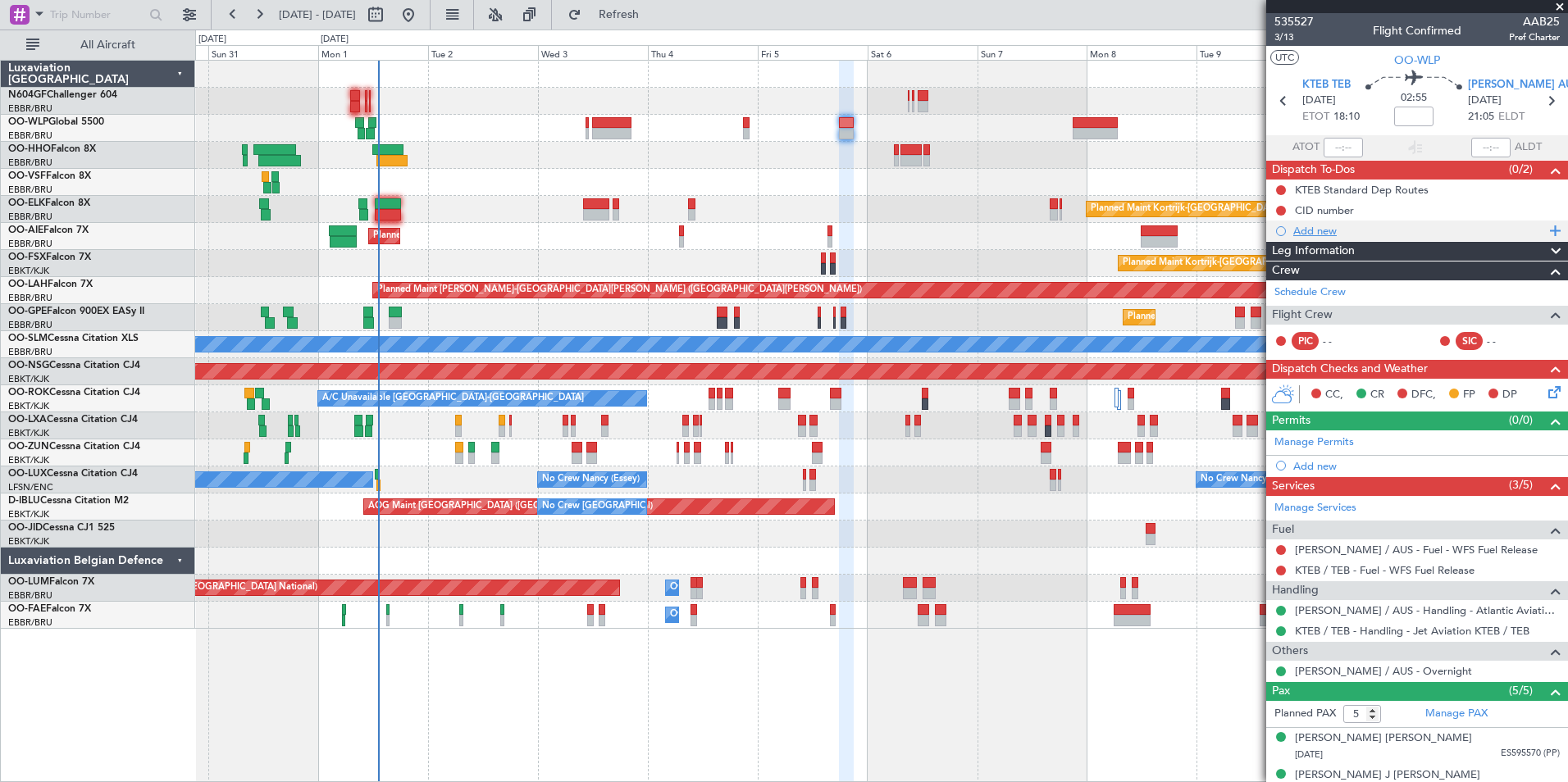
click at [1310, 227] on div "Add new" at bounding box center [1418, 230] width 252 height 14
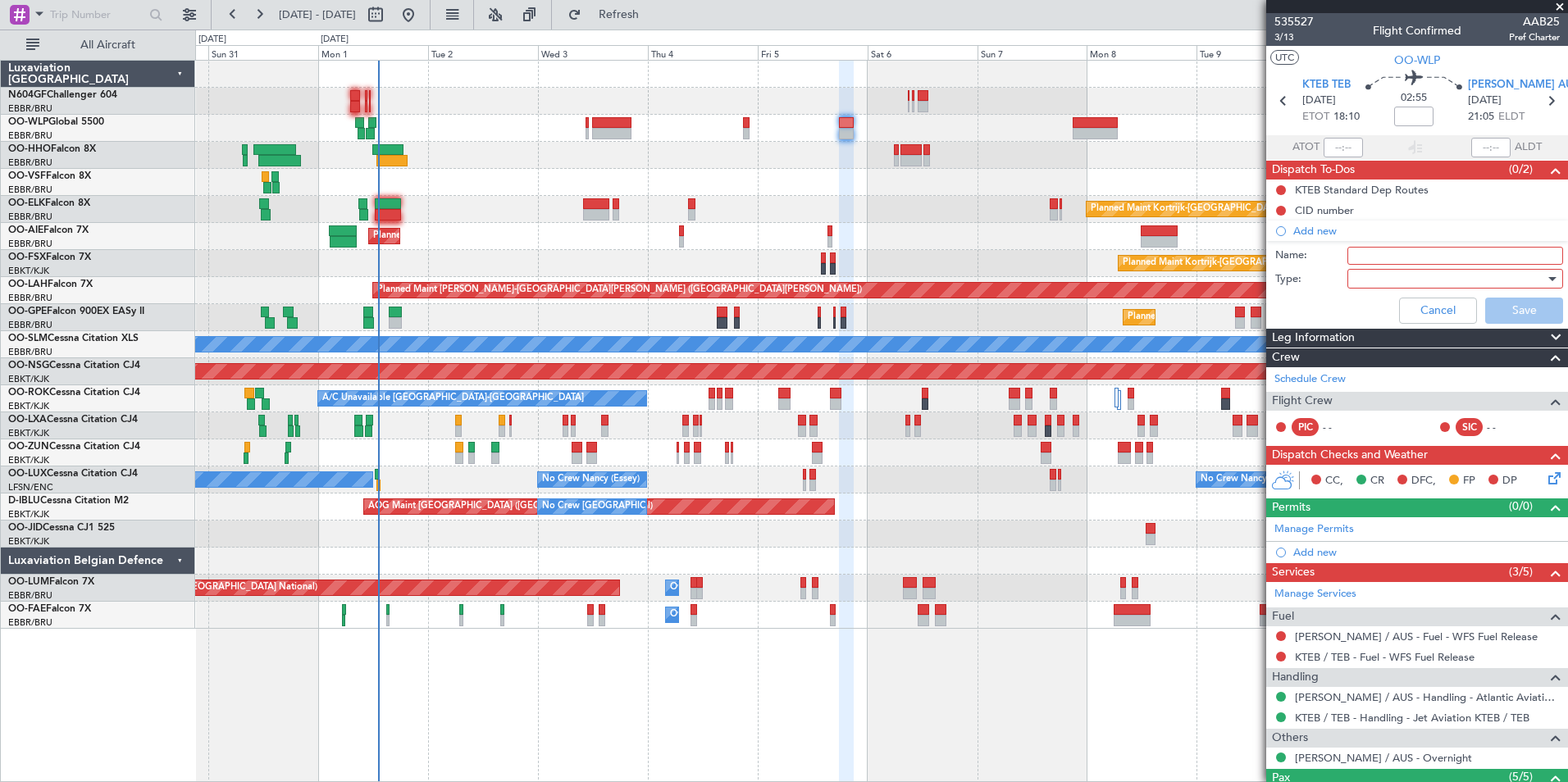
click at [1352, 257] on input "Name:" at bounding box center [1455, 255] width 216 height 18
type input "FPL Saved In FF and released"
click at [1370, 283] on div at bounding box center [1449, 278] width 191 height 24
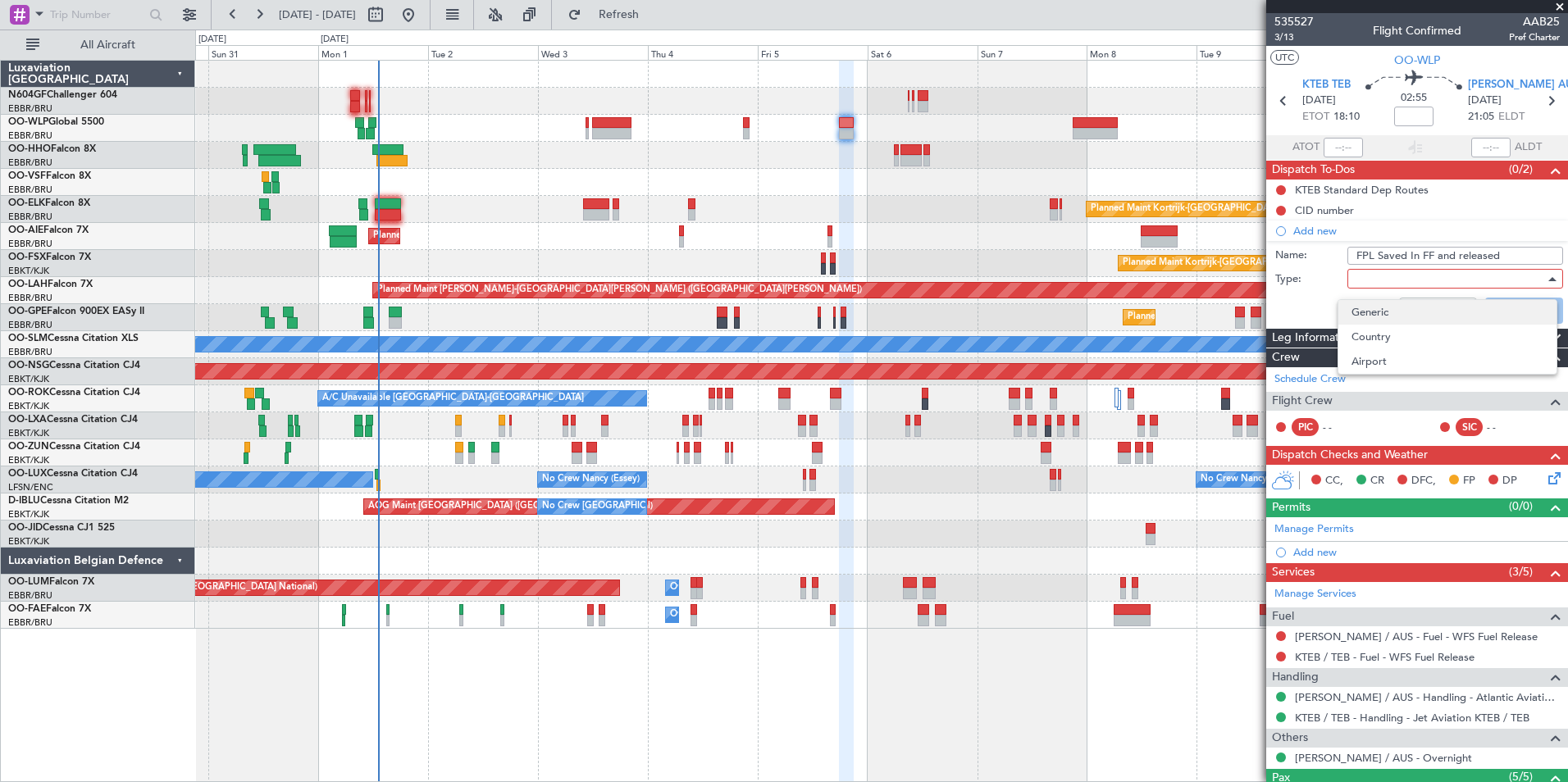
click at [1383, 322] on span "Generic" at bounding box center [1447, 312] width 191 height 24
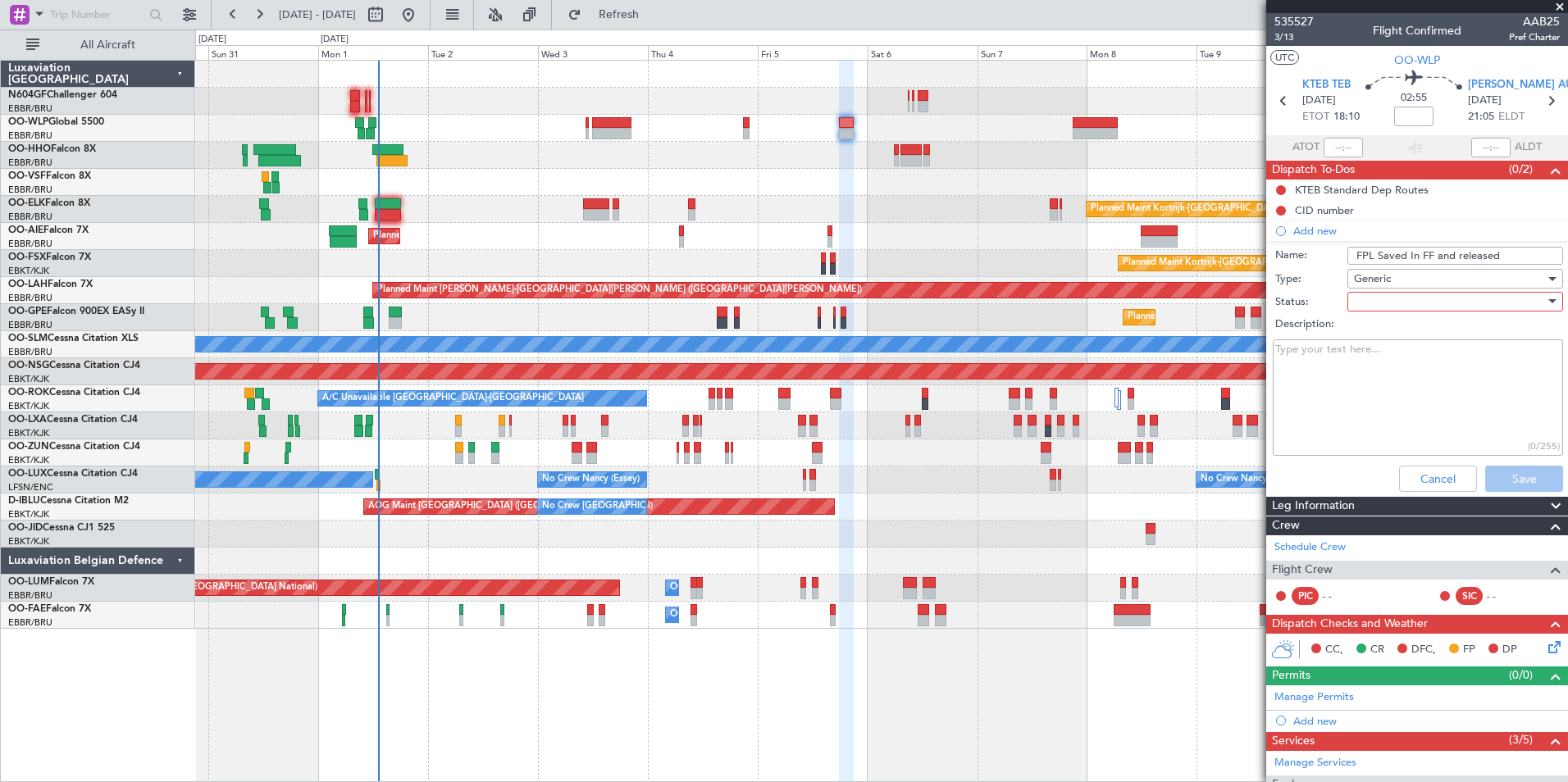
click at [1375, 303] on div at bounding box center [1449, 301] width 191 height 24
click at [1376, 357] on span "In Progress" at bounding box center [1447, 358] width 191 height 24
click at [1491, 470] on button "Save" at bounding box center [1523, 478] width 78 height 26
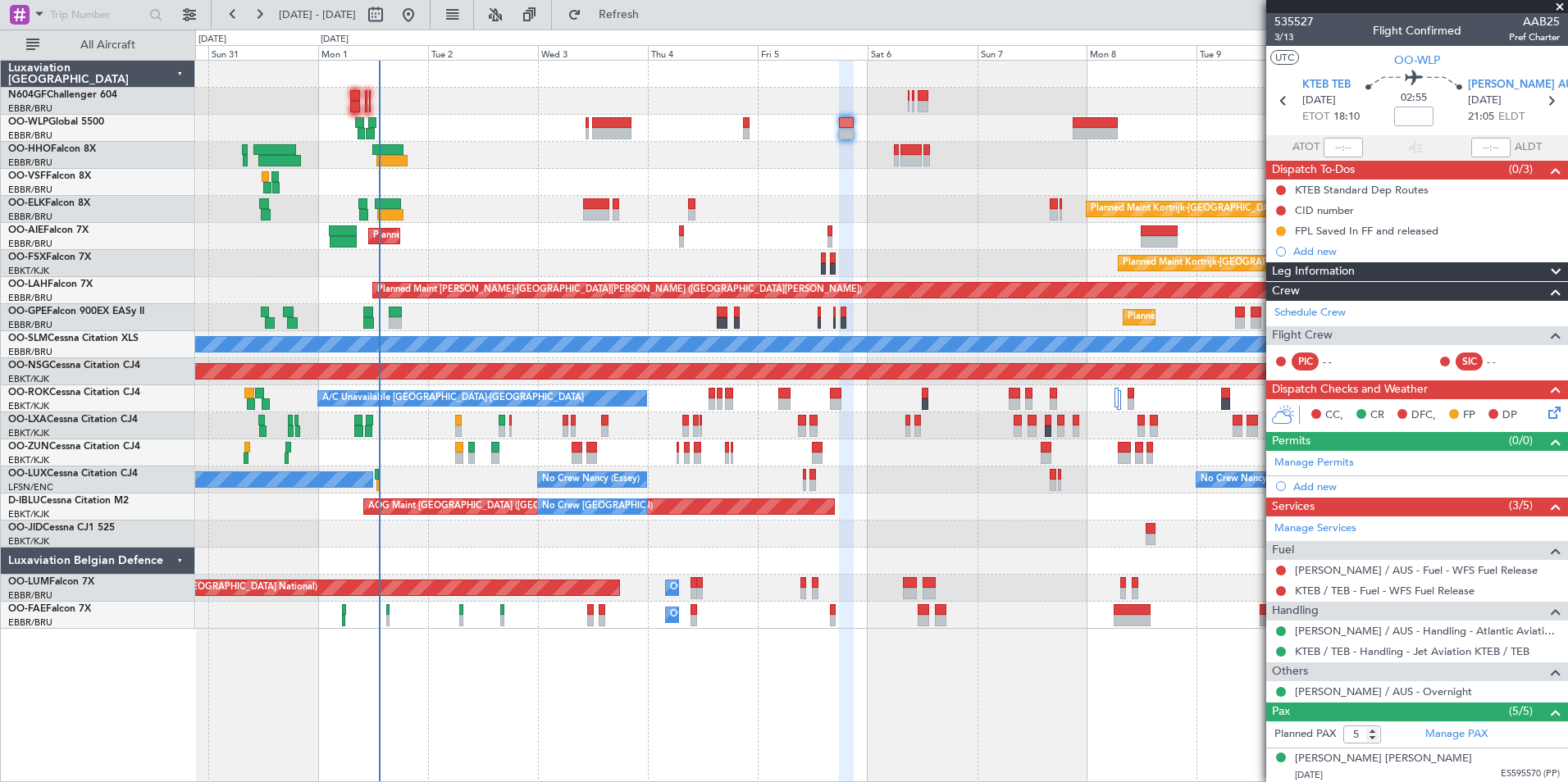
click at [400, 134] on div "Planned Maint [GEOGRAPHIC_DATA] ([GEOGRAPHIC_DATA])" at bounding box center [881, 128] width 1372 height 27
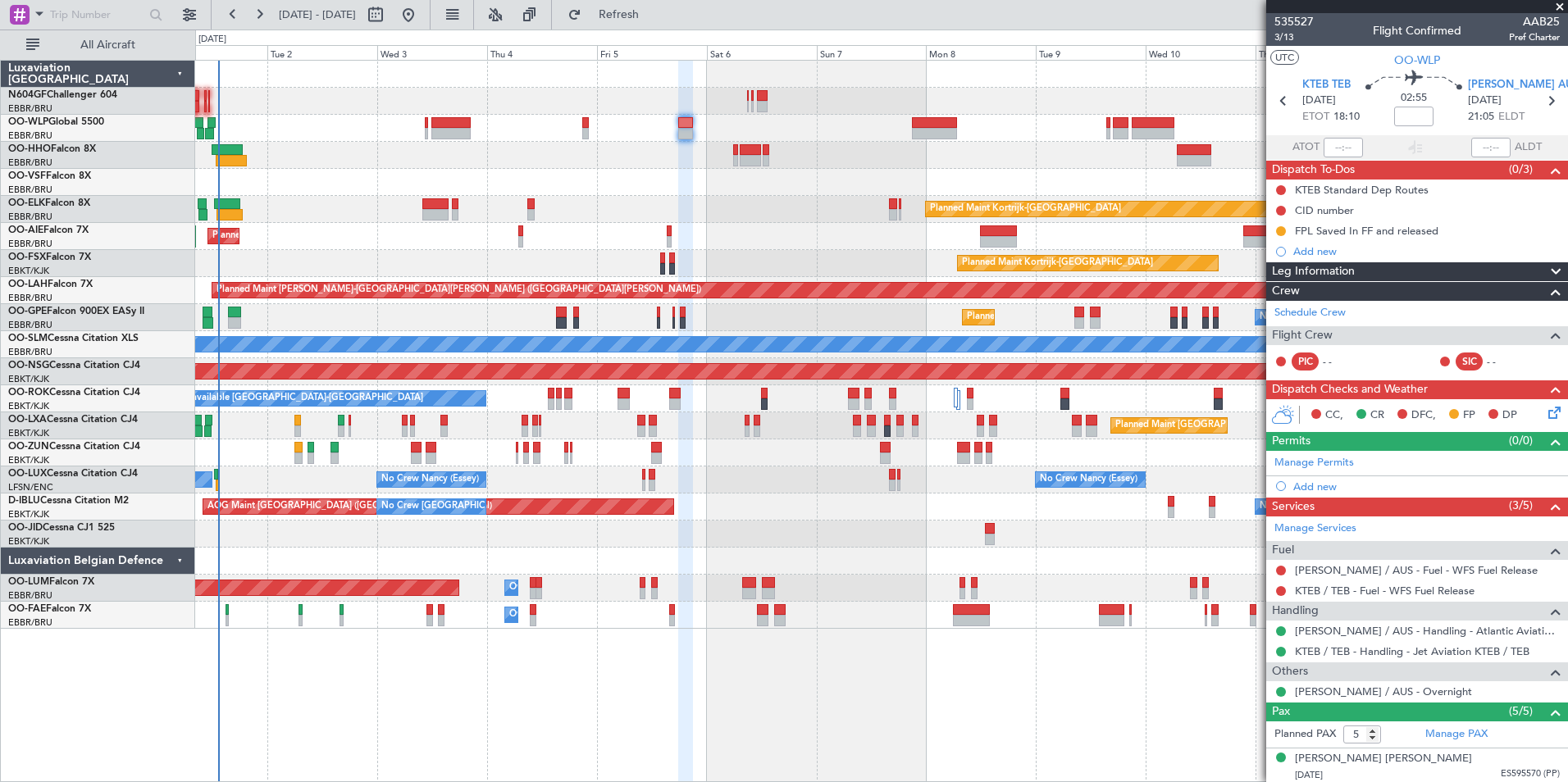
click at [601, 163] on div "Planned Maint Berlin (Brandenburg) Planned Maint Kortrijk-Wevelgem Planned Main…" at bounding box center [881, 344] width 1372 height 568
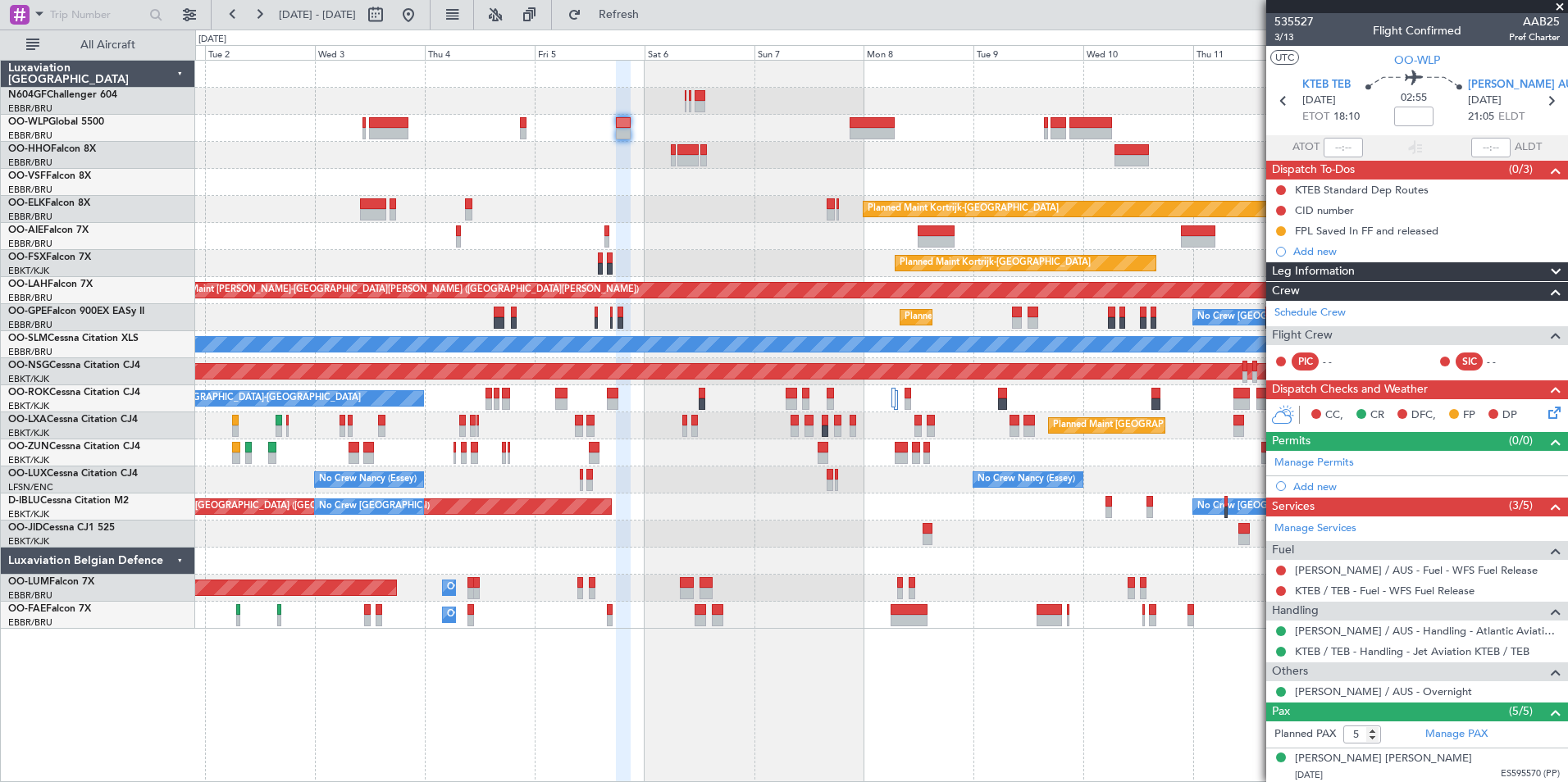
click at [660, 198] on div "Planned Maint Kortrijk-[GEOGRAPHIC_DATA]" at bounding box center [881, 210] width 1372 height 27
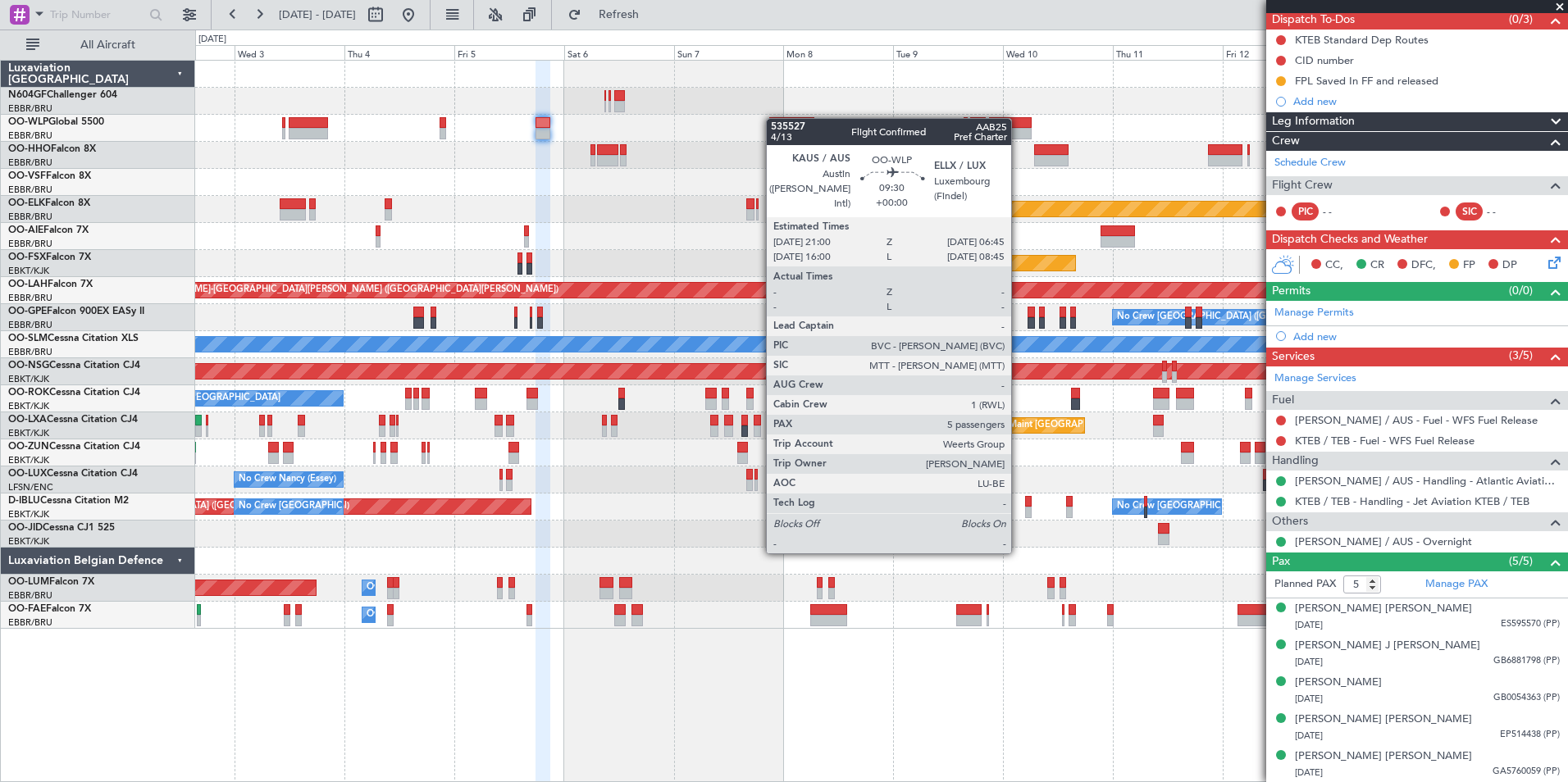
click at [774, 119] on div at bounding box center [792, 123] width 45 height 12
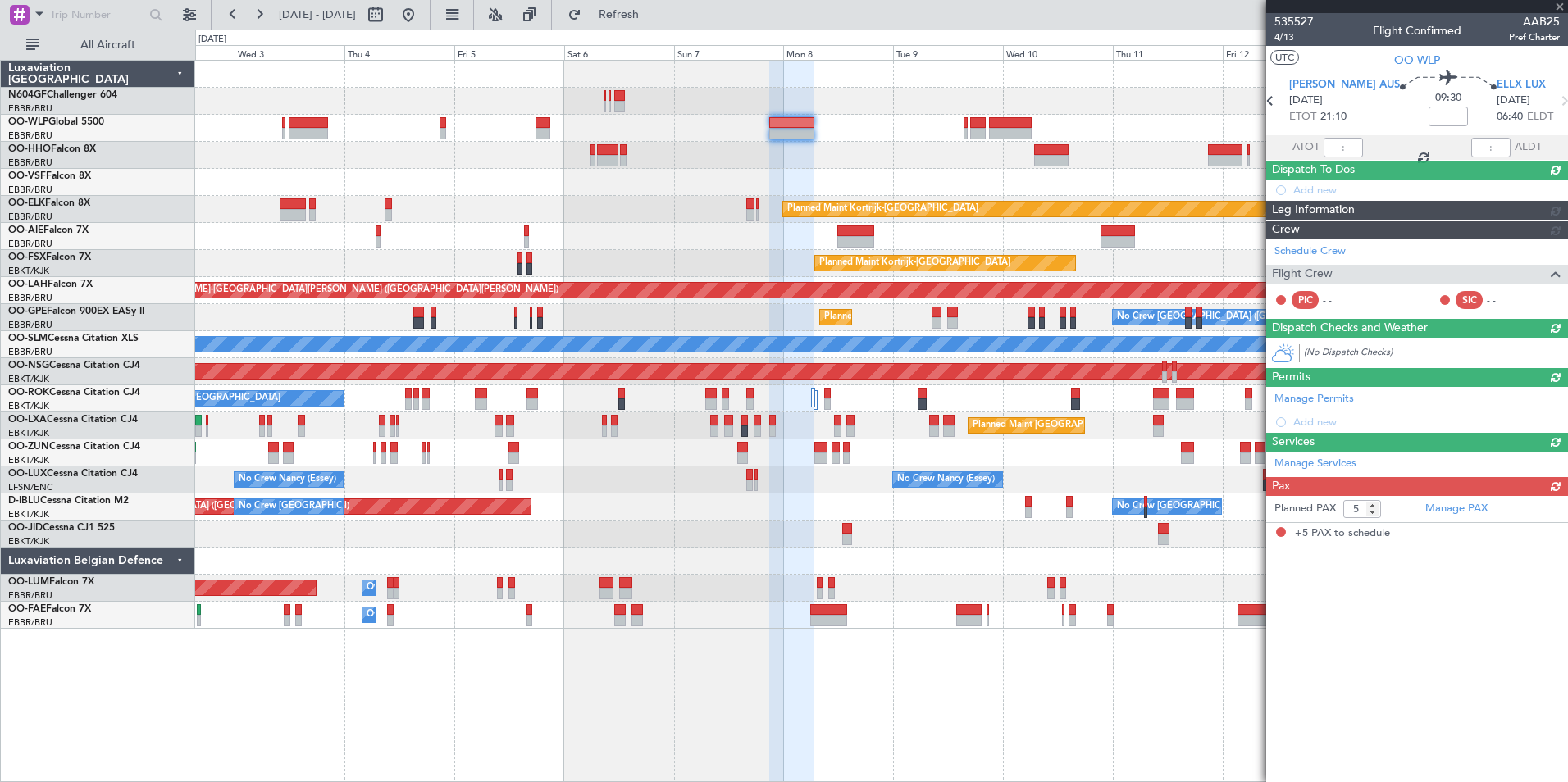
scroll to position [0, 0]
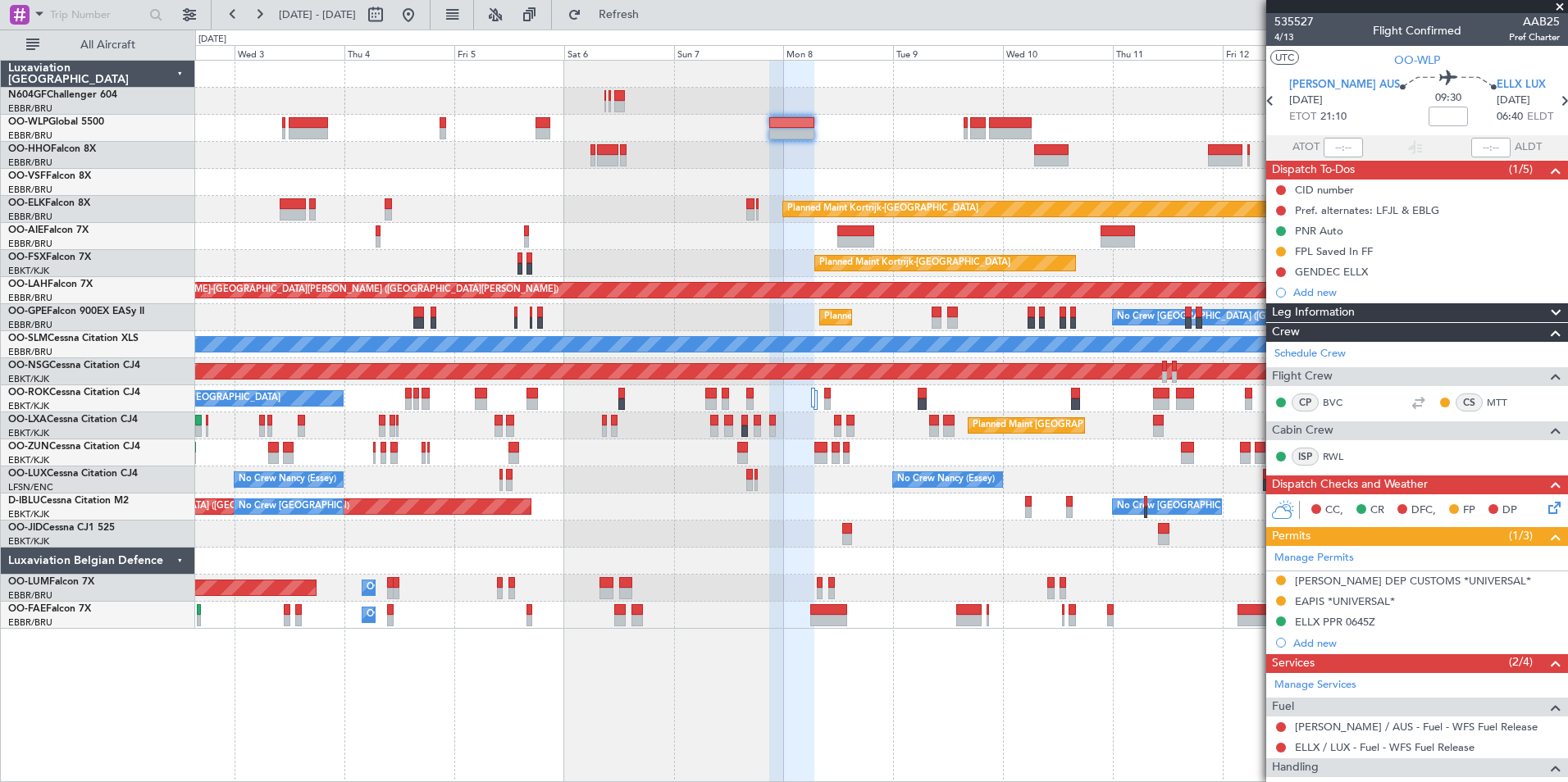
click at [828, 452] on div at bounding box center [881, 453] width 1372 height 27
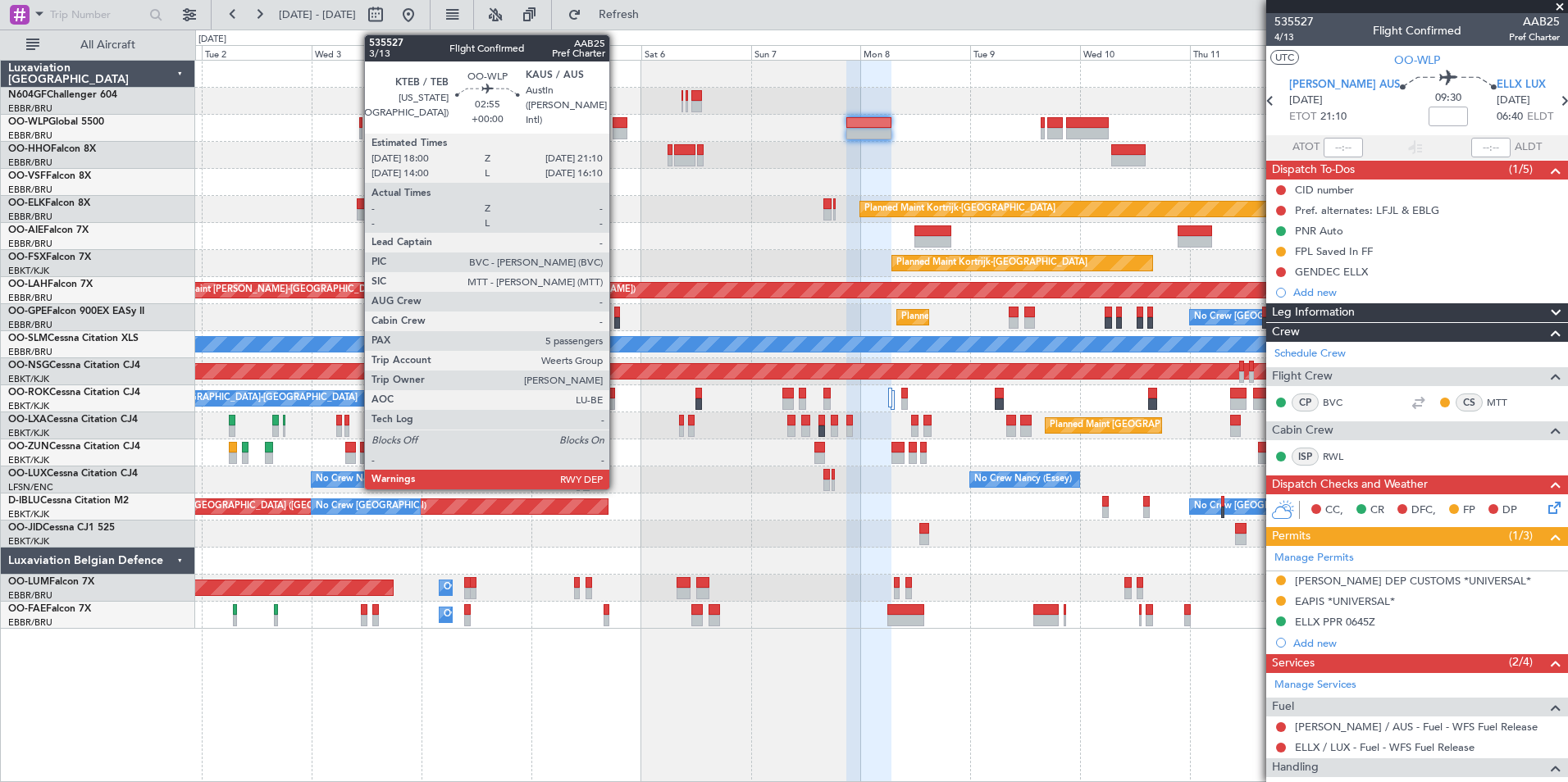
click at [617, 126] on div at bounding box center [619, 123] width 15 height 12
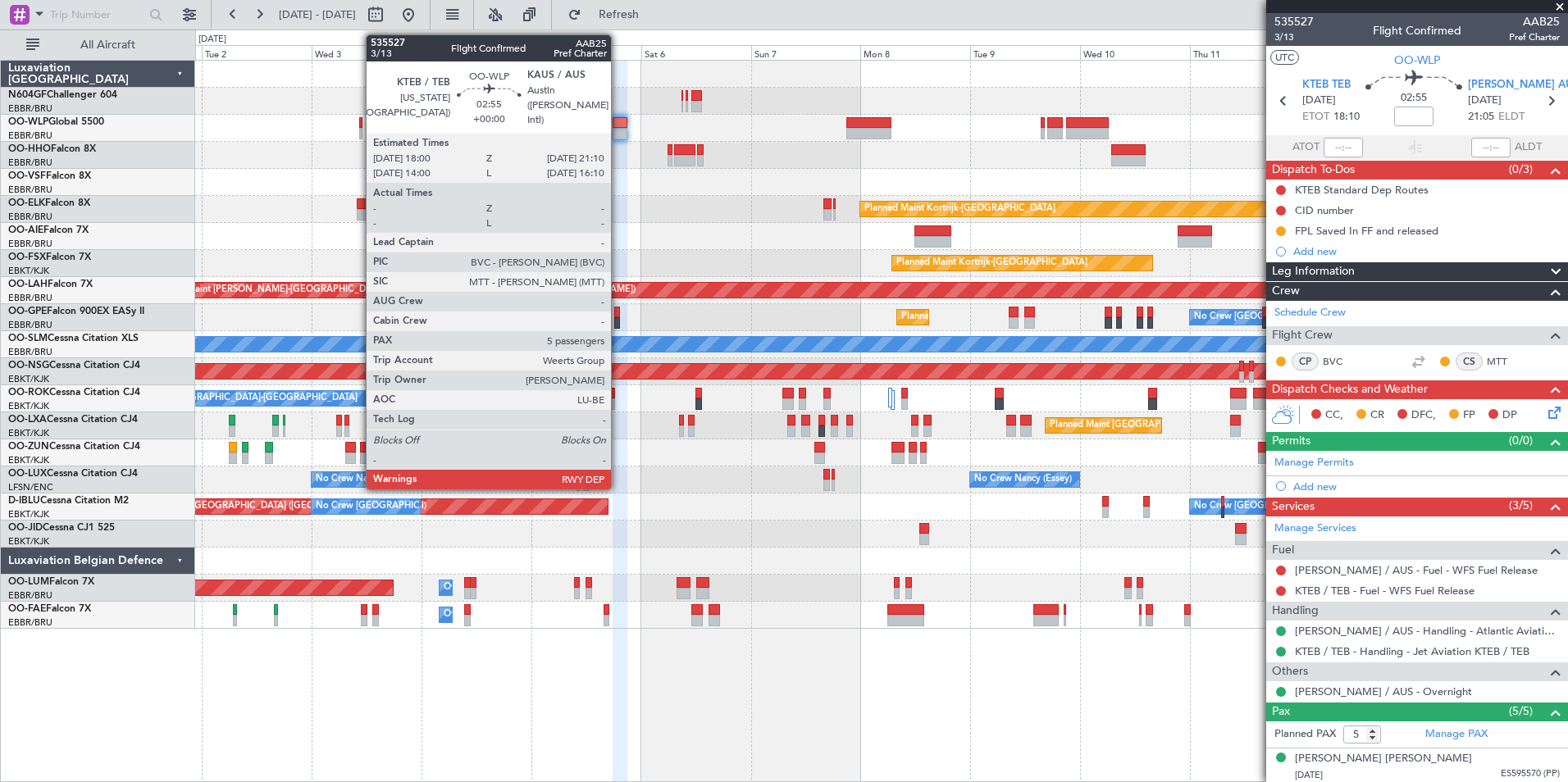
click at [634, 103] on div at bounding box center [881, 101] width 1372 height 27
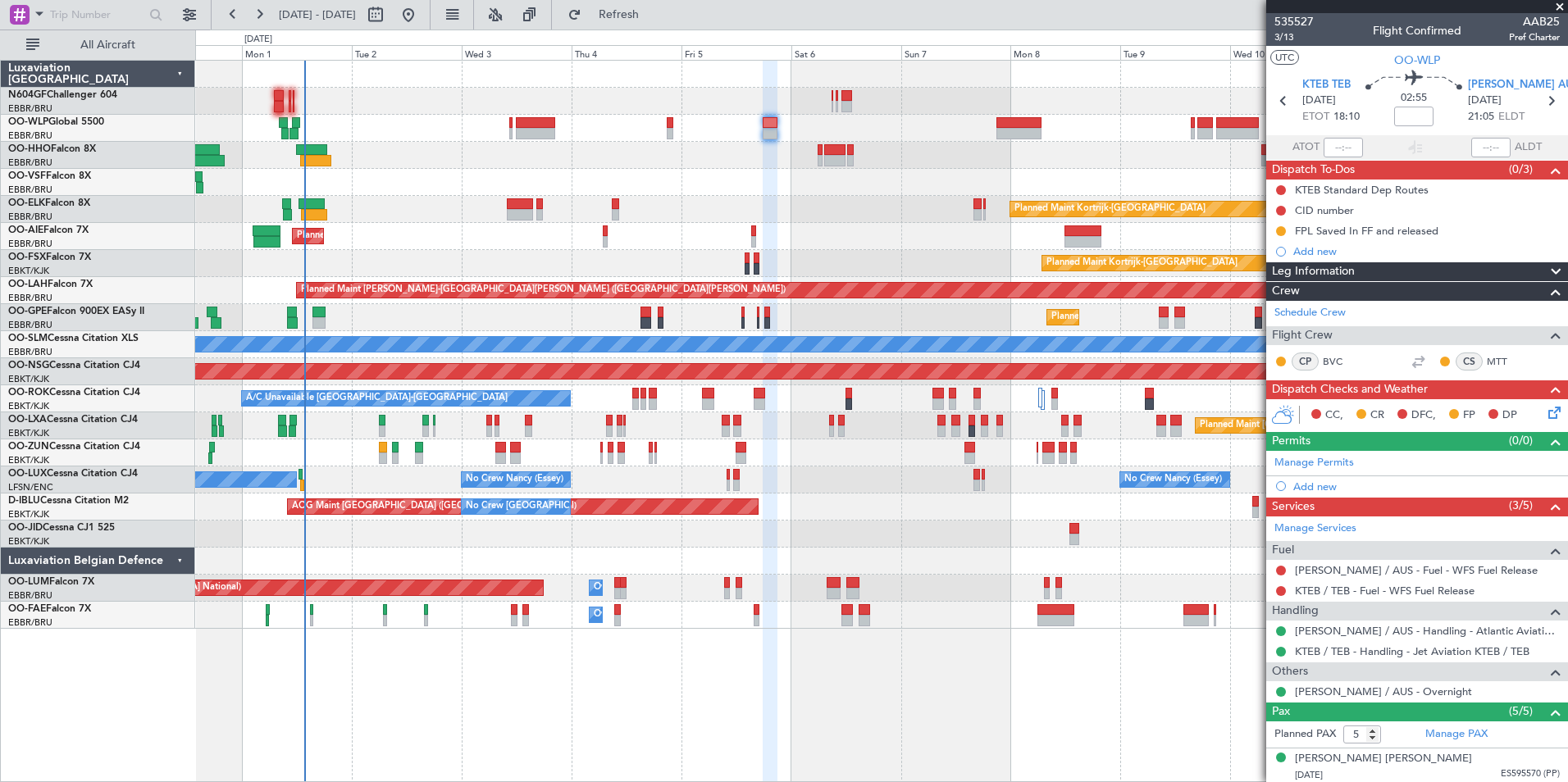
click at [659, 206] on div "Planned Maint Kortrijk-[GEOGRAPHIC_DATA]" at bounding box center [881, 210] width 1372 height 27
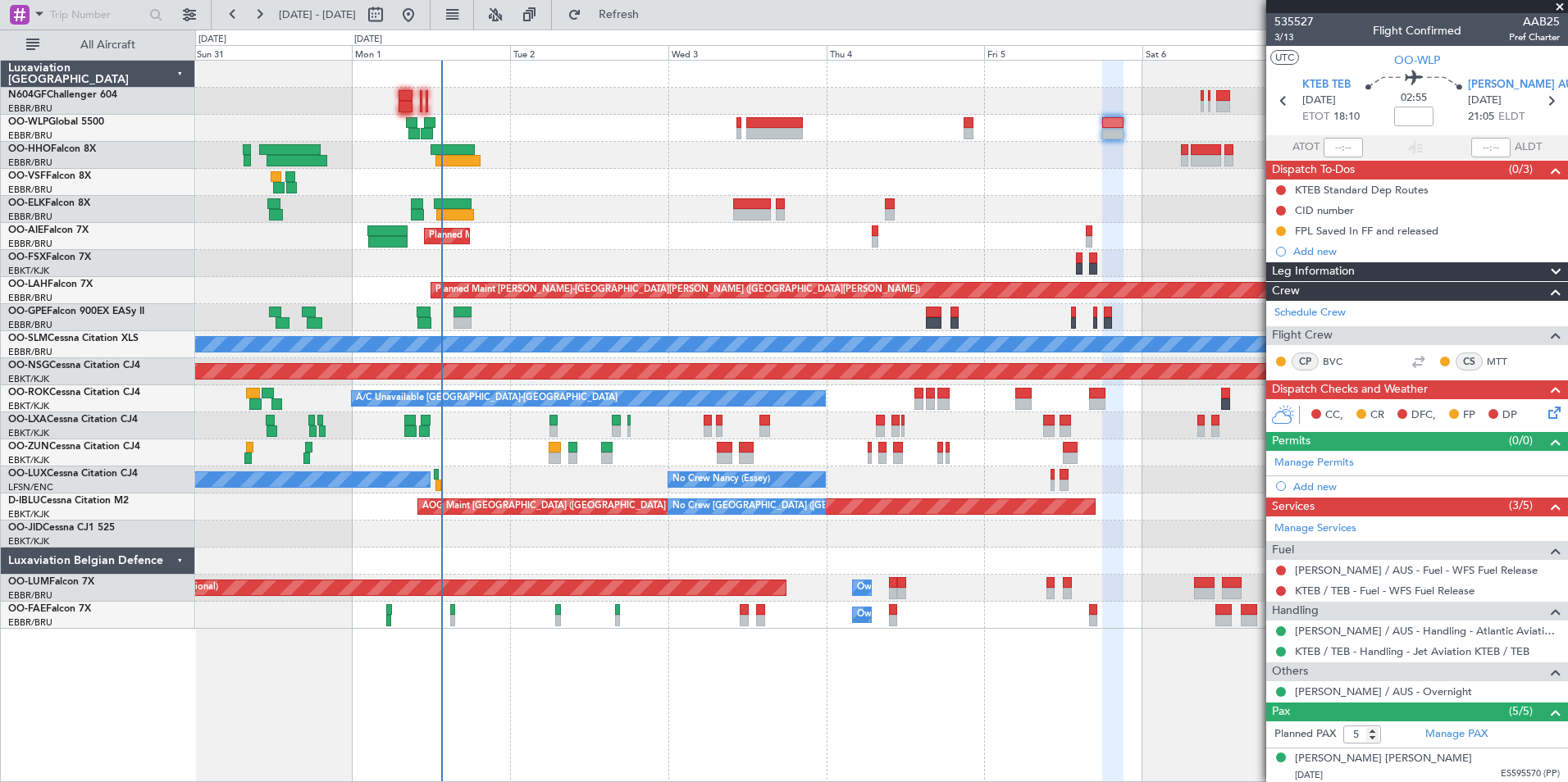
click at [426, 289] on div "Planned Maint [PERSON_NAME]-[GEOGRAPHIC_DATA][PERSON_NAME] ([GEOGRAPHIC_DATA][P…" at bounding box center [881, 290] width 1372 height 27
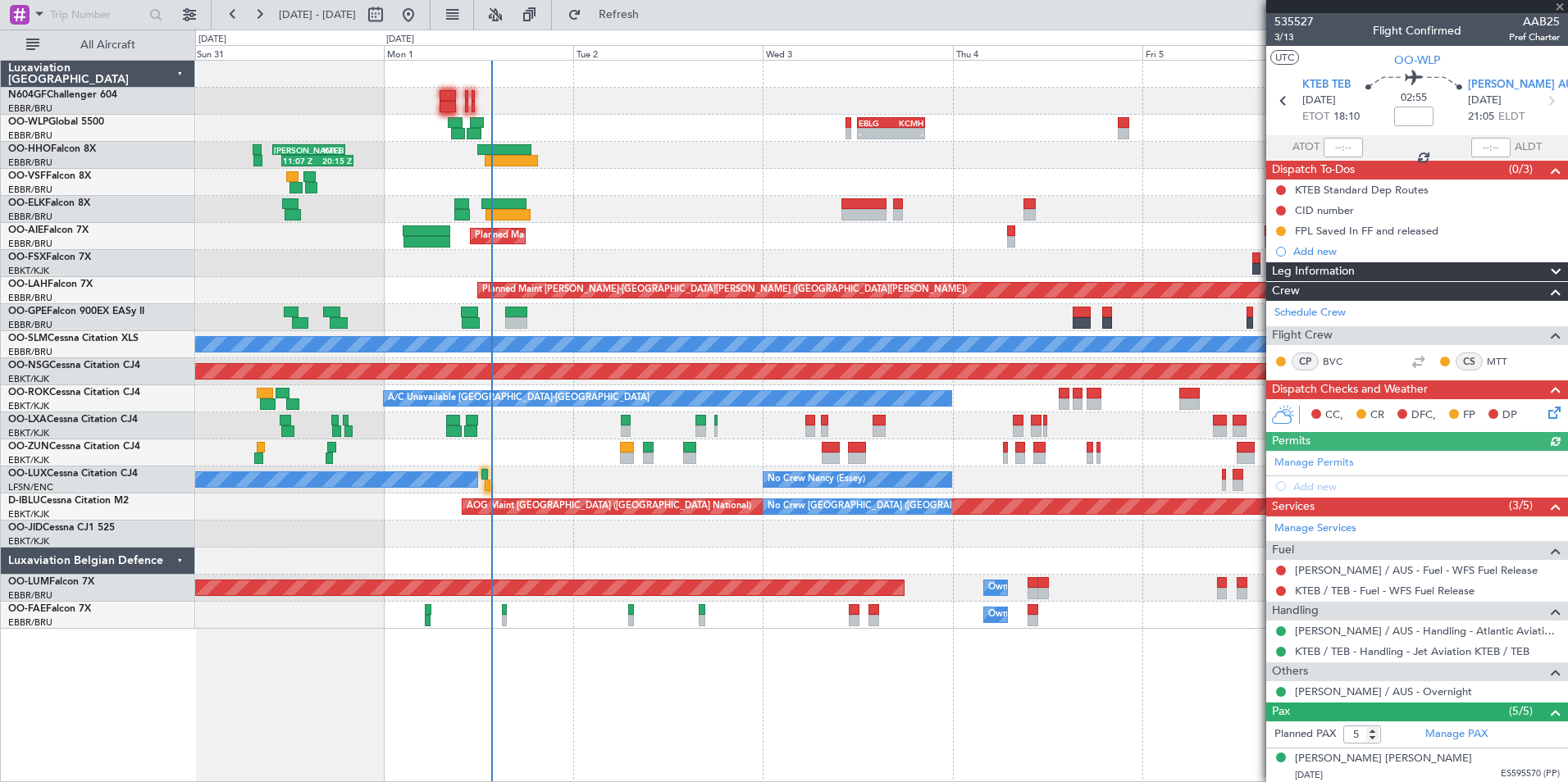
click at [539, 323] on div "Planned Maint [GEOGRAPHIC_DATA] ([GEOGRAPHIC_DATA] National)" at bounding box center [881, 318] width 1372 height 27
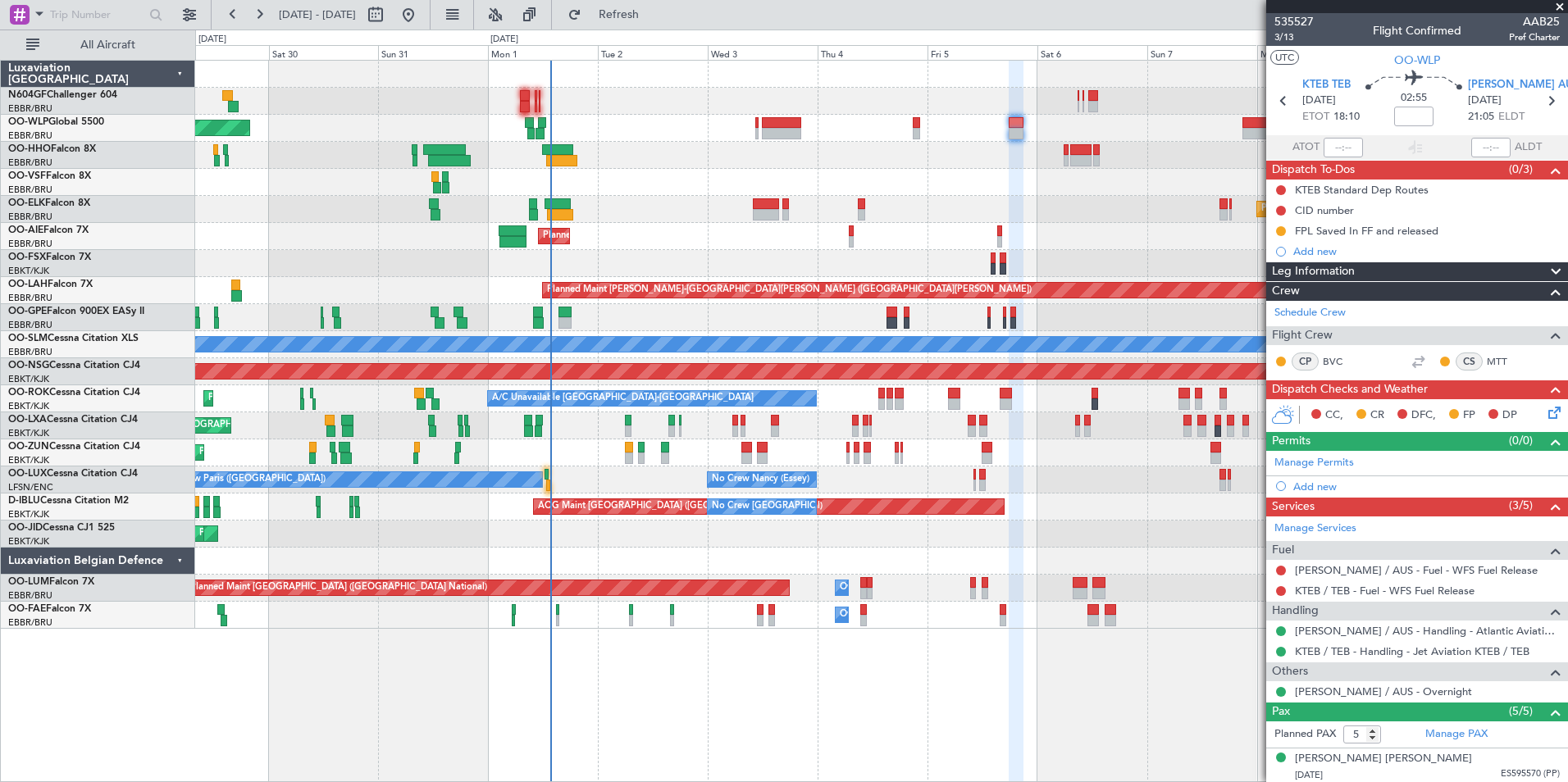
click at [584, 458] on div "Planned Maint Kortrijk-[GEOGRAPHIC_DATA]" at bounding box center [881, 453] width 1372 height 27
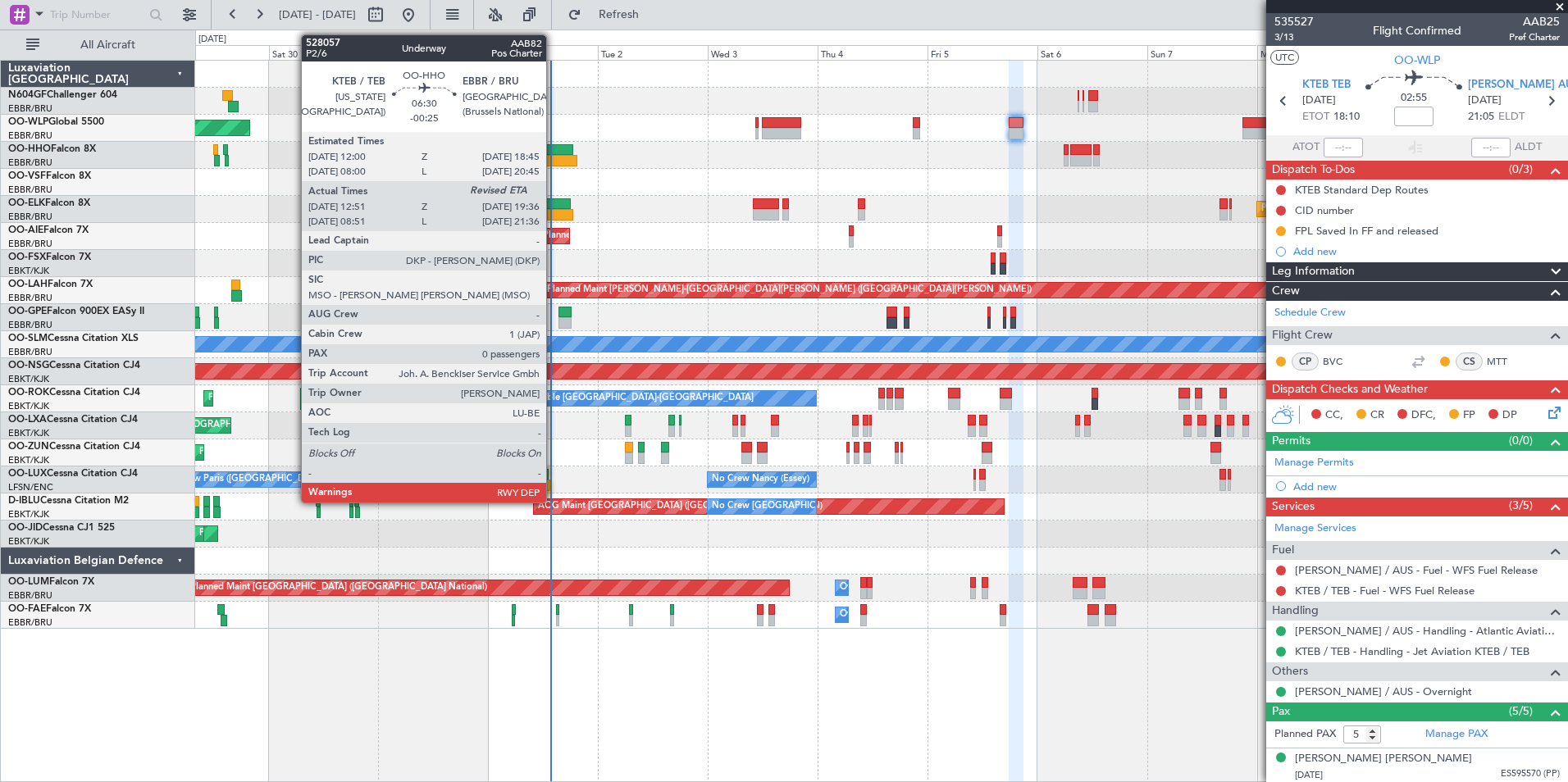
click at [588, 132] on div "Planned Maint Berlin (Brandenburg) Planned Maint Kortrijk-Wevelgem Planned Main…" at bounding box center [881, 344] width 1372 height 568
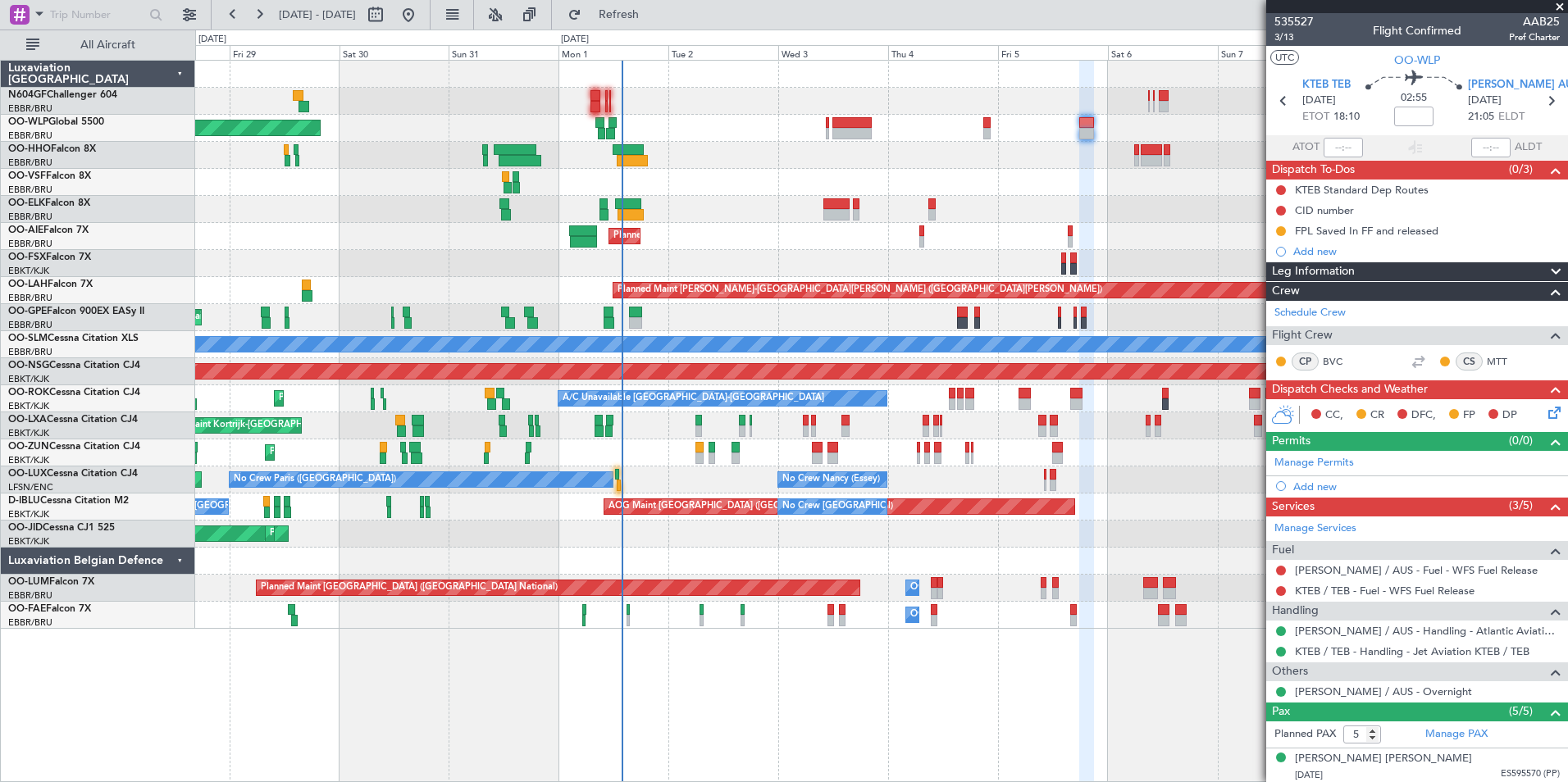
click at [699, 247] on div "Planned Maint [GEOGRAPHIC_DATA] ([GEOGRAPHIC_DATA])" at bounding box center [881, 237] width 1372 height 27
click at [568, 155] on div at bounding box center [881, 155] width 1372 height 27
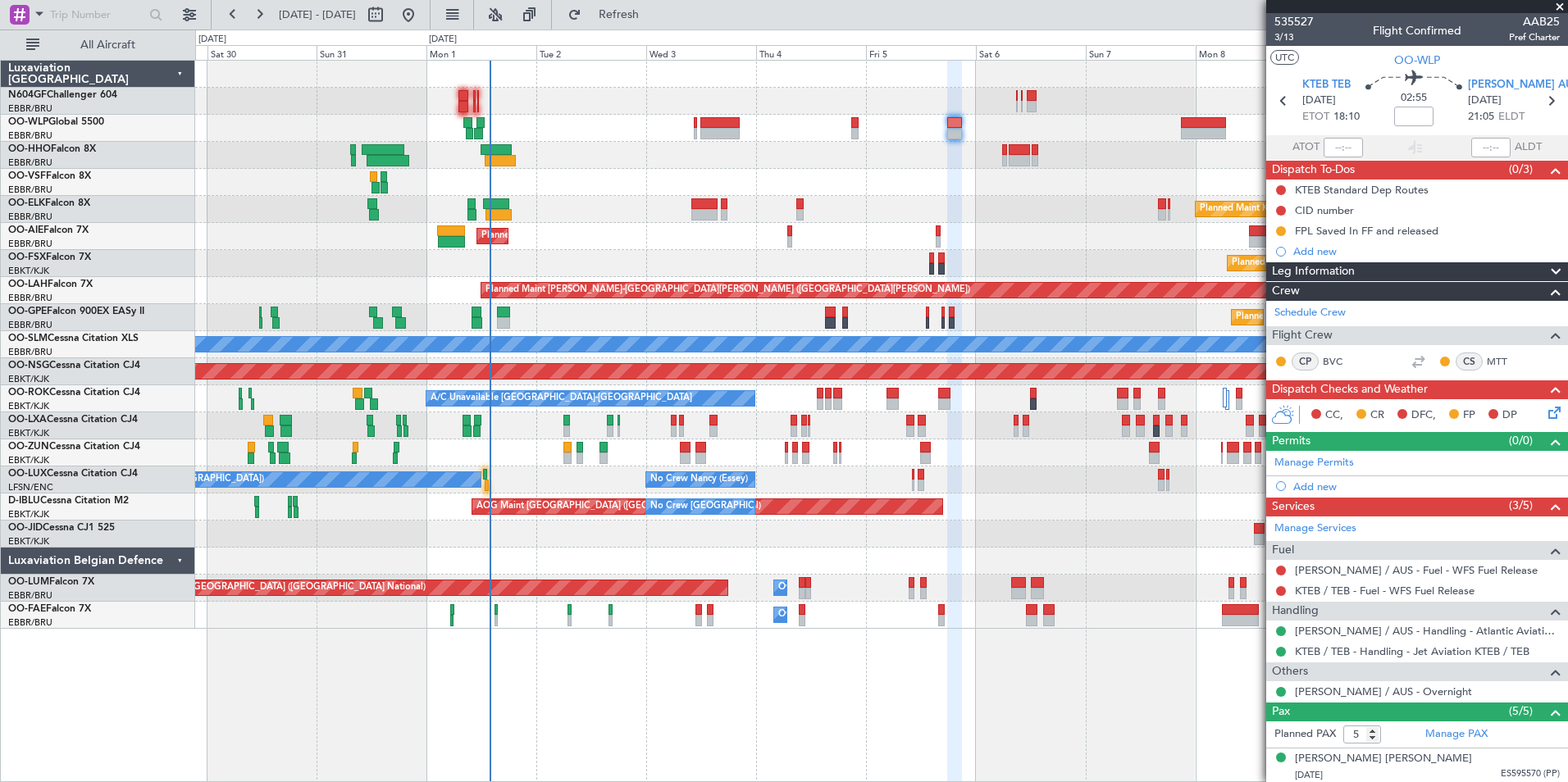
click at [920, 193] on div "Planned Maint Berlin (Brandenburg) Planned Maint Kortrijk-Wevelgem Planned Main…" at bounding box center [881, 344] width 1372 height 568
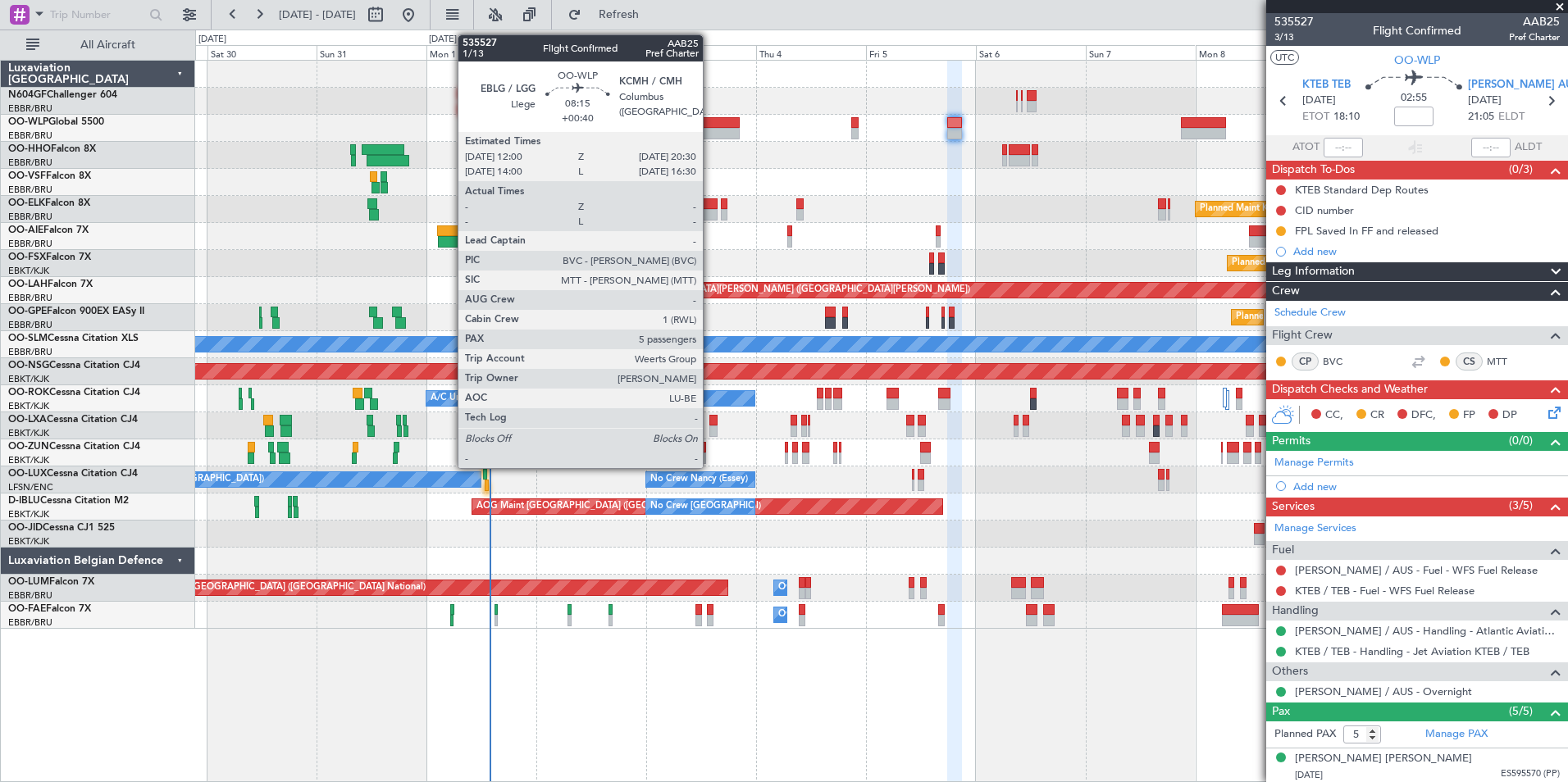
click at [710, 125] on div at bounding box center [720, 123] width 40 height 12
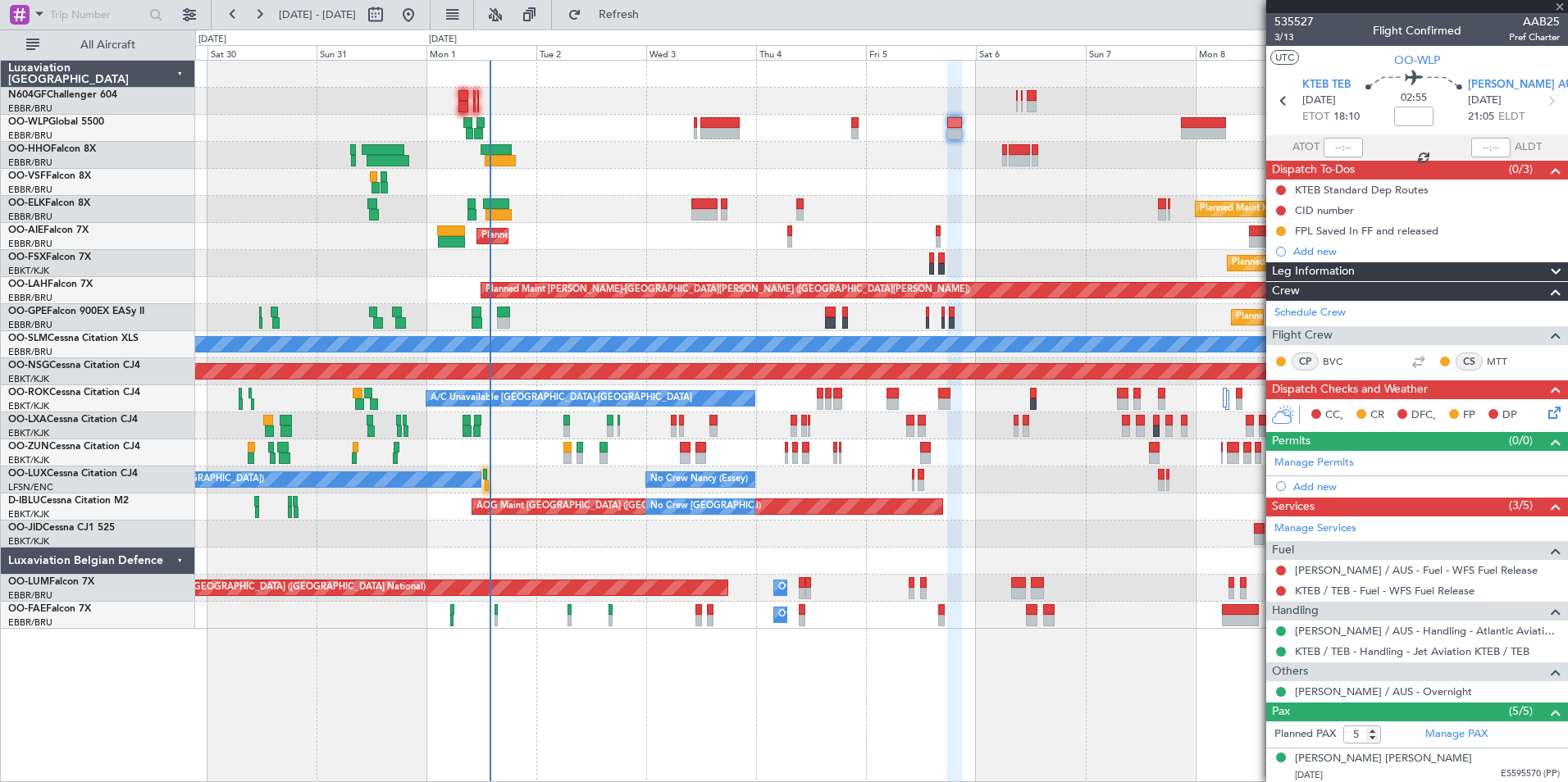
type input "+00:40"
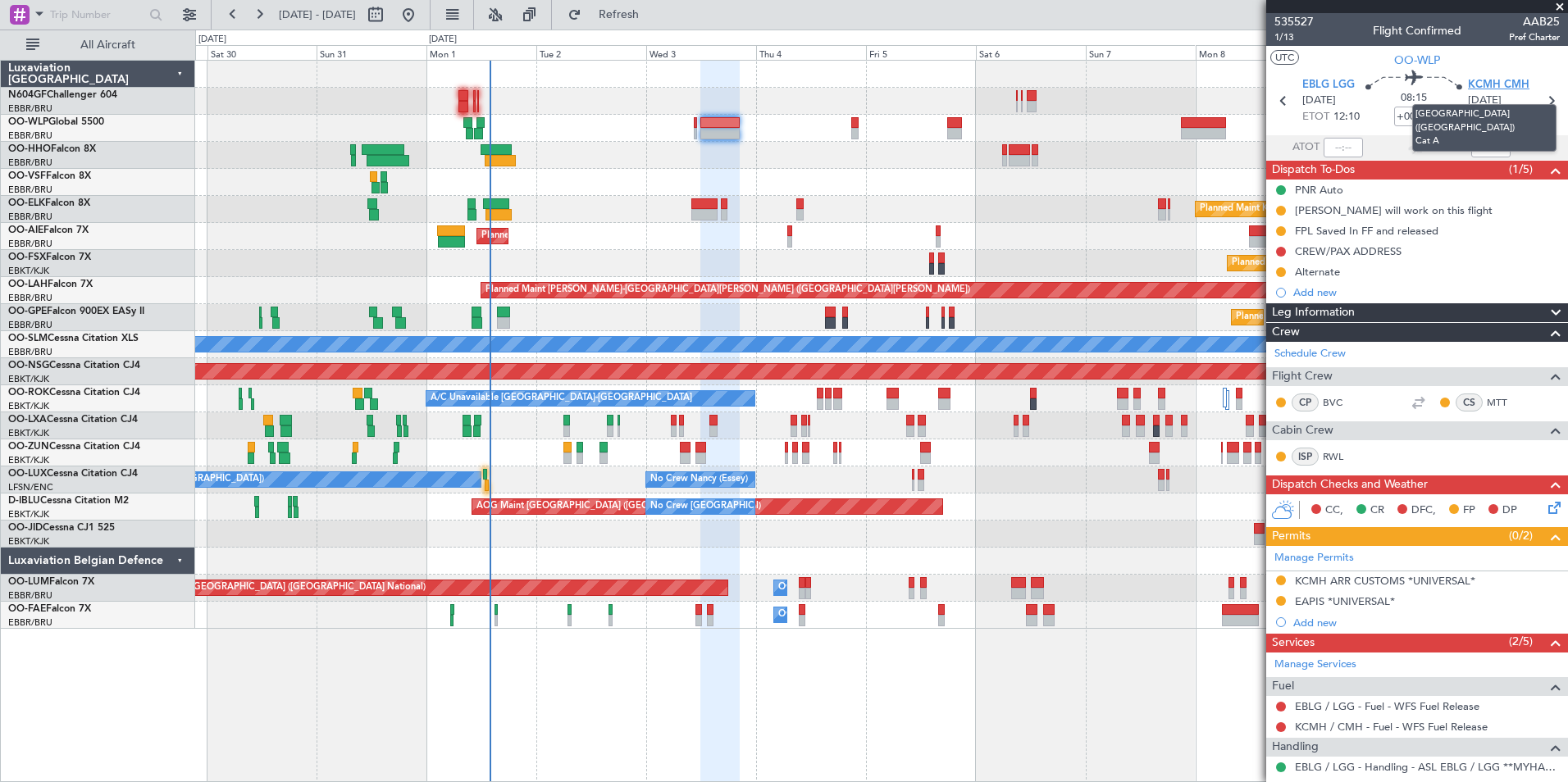
click at [1488, 85] on span "KCMH CMH" at bounding box center [1498, 85] width 61 height 17
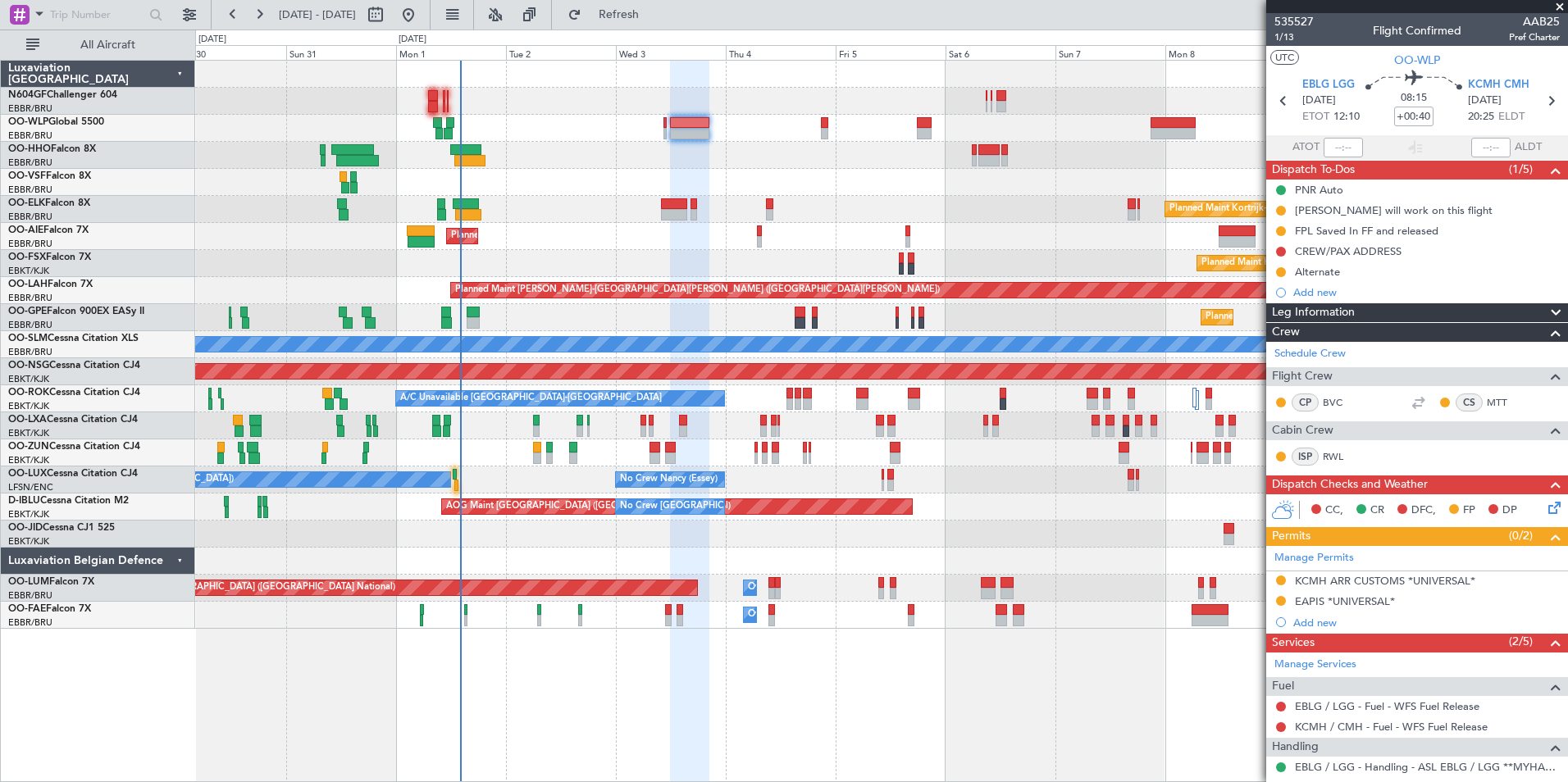
click at [624, 221] on div "Planned Maint Berlin (Brandenburg) Planned Maint Kortrijk-Wevelgem Planned Main…" at bounding box center [881, 344] width 1372 height 568
click at [1407, 61] on span "OO-WLP" at bounding box center [1416, 60] width 46 height 17
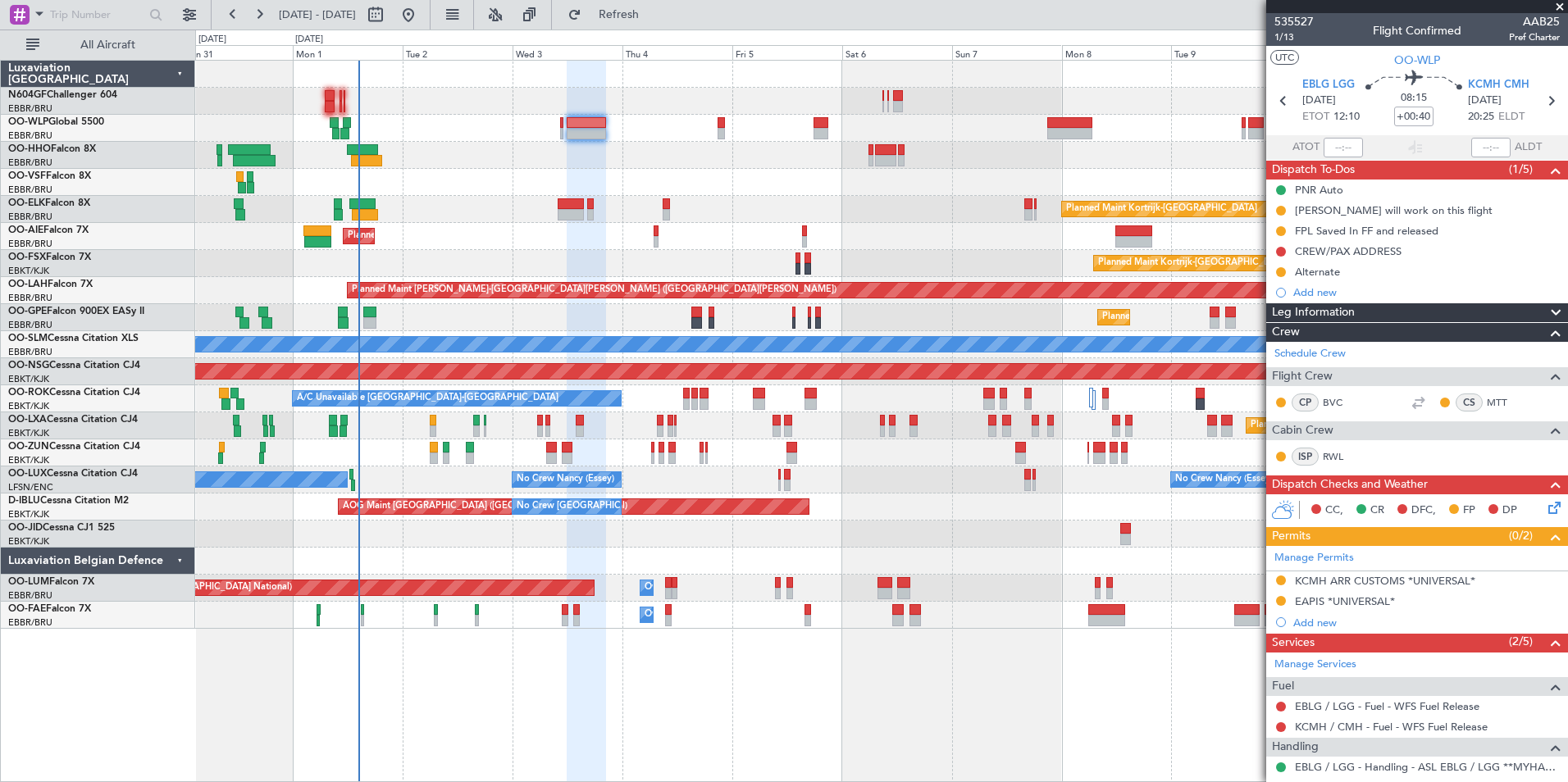
click at [501, 213] on div "Planned Maint Berlin (Brandenburg) Planned Maint Kortrijk-Wevelgem Planned Main…" at bounding box center [881, 344] width 1372 height 568
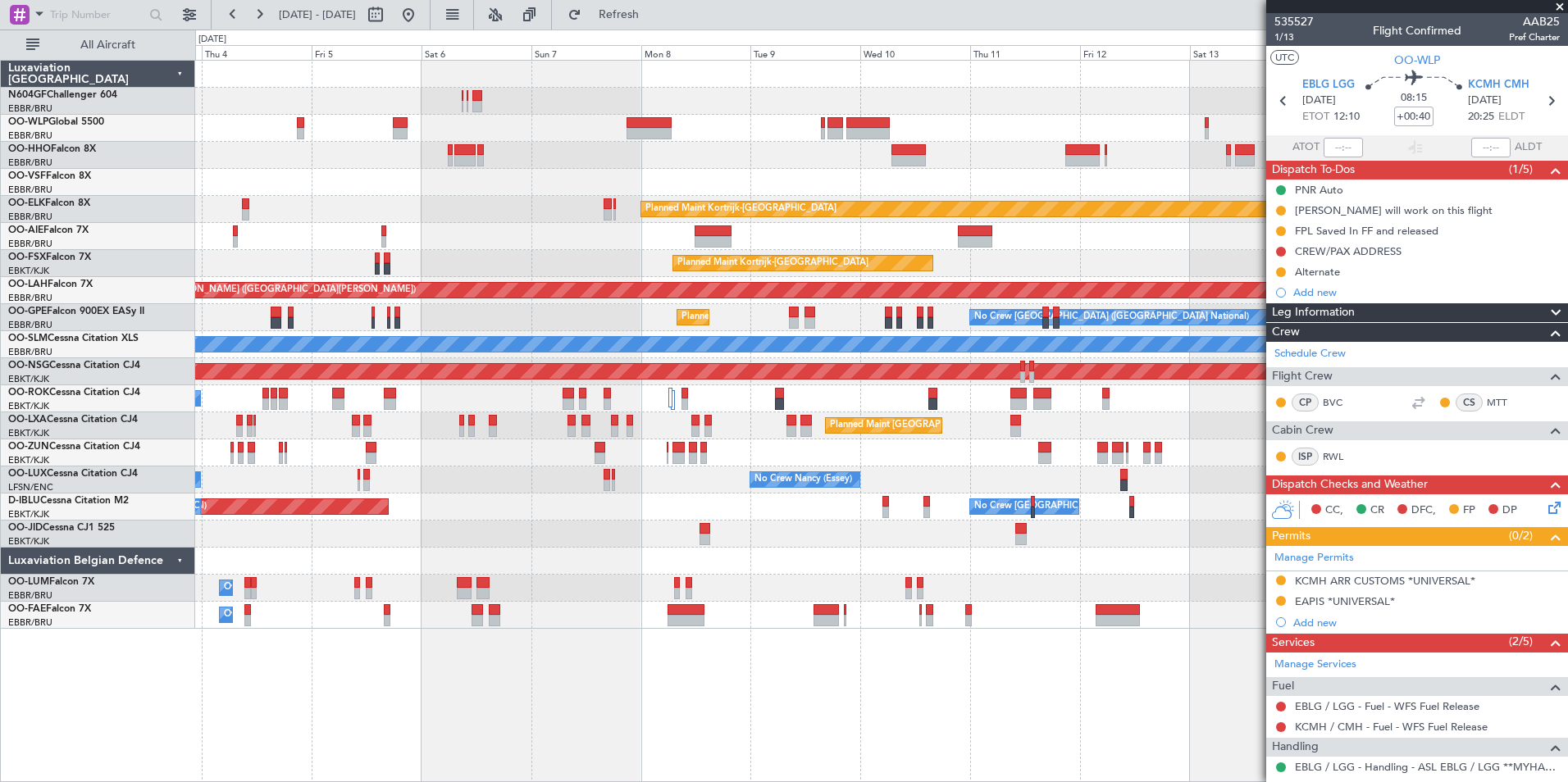
click at [421, 209] on div "Planned Maint Kortrijk-[GEOGRAPHIC_DATA]" at bounding box center [881, 210] width 1372 height 27
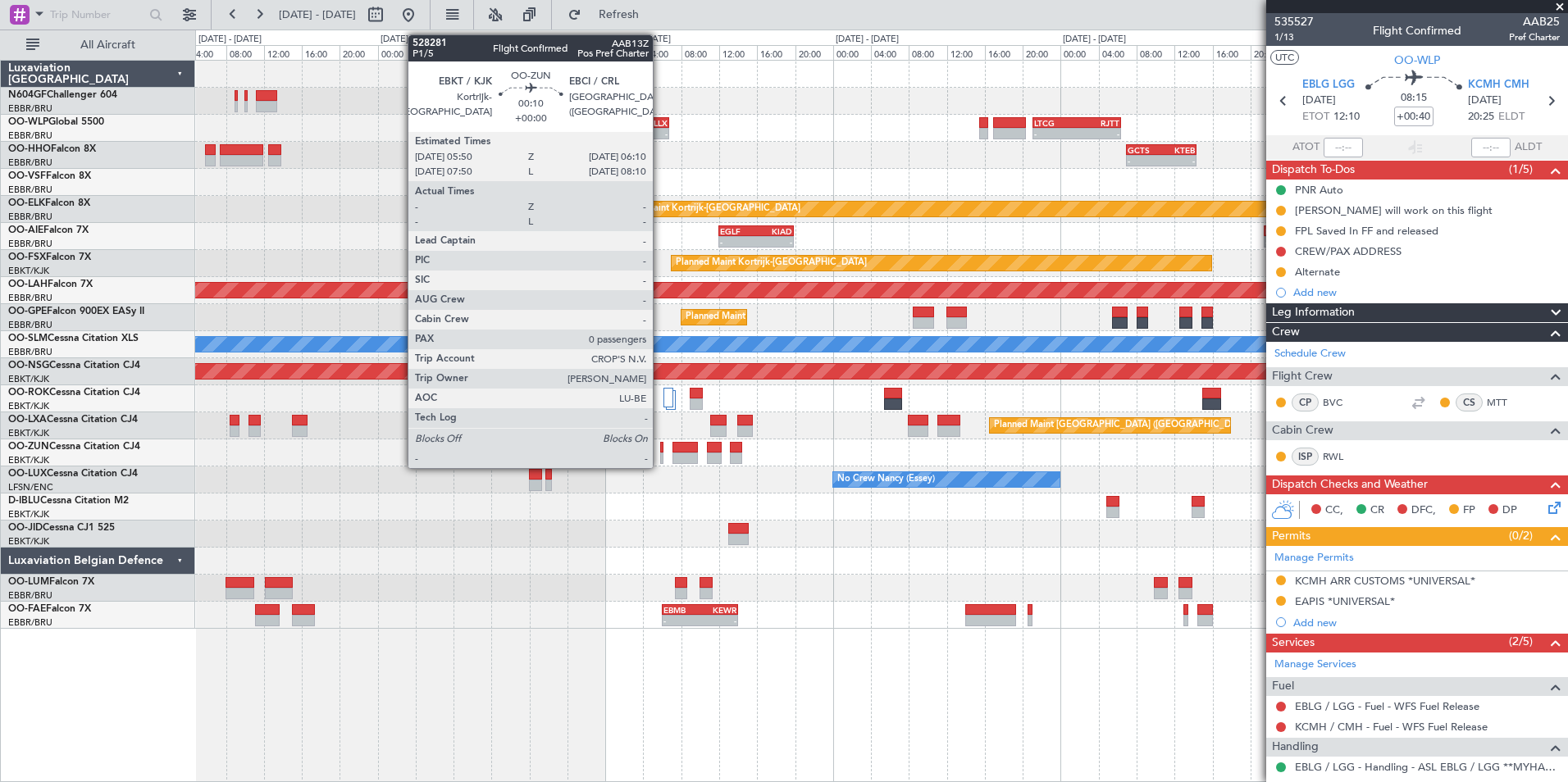
click at [660, 452] on div at bounding box center [661, 448] width 3 height 12
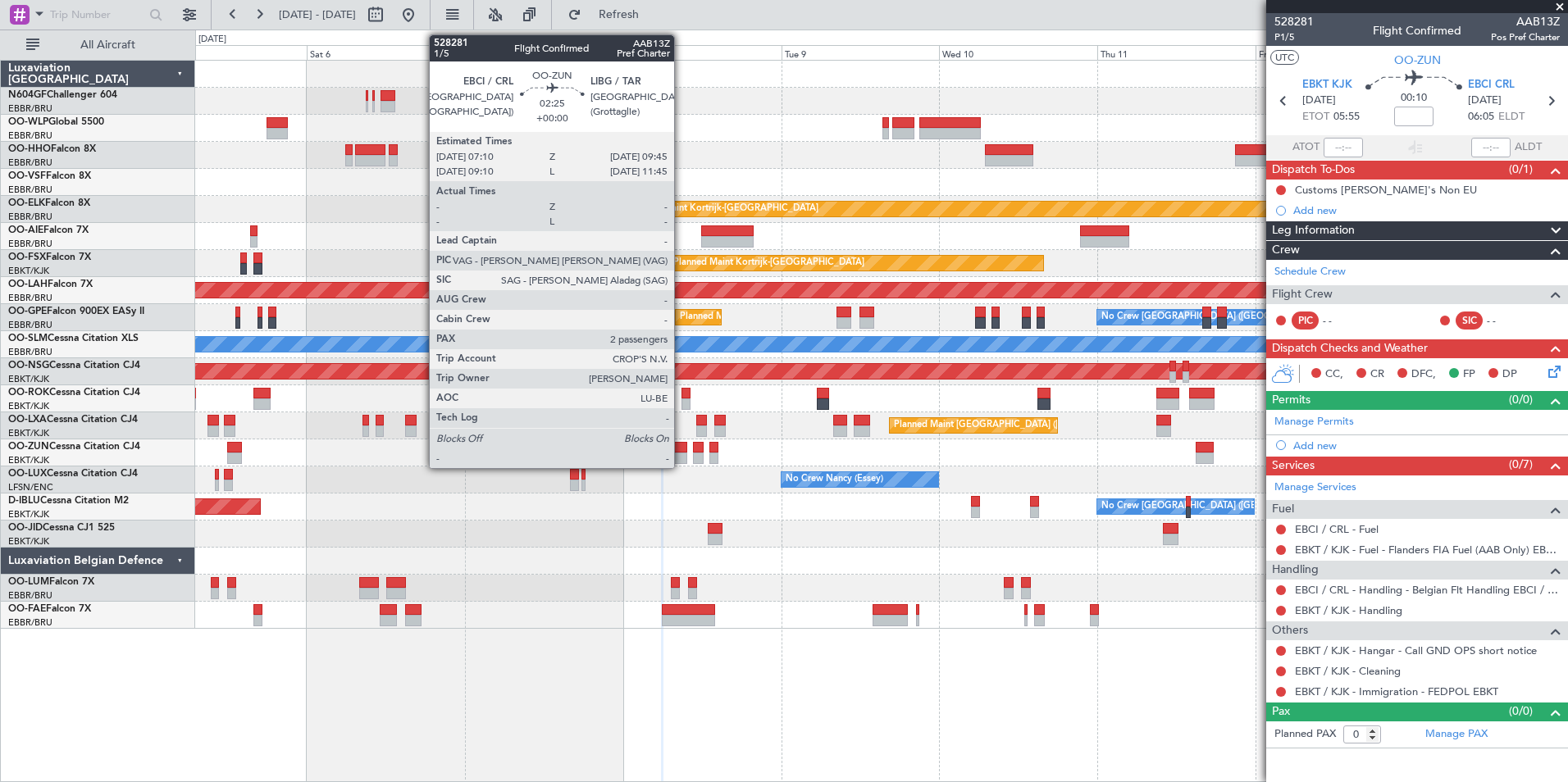
click at [681, 454] on div at bounding box center [678, 459] width 17 height 12
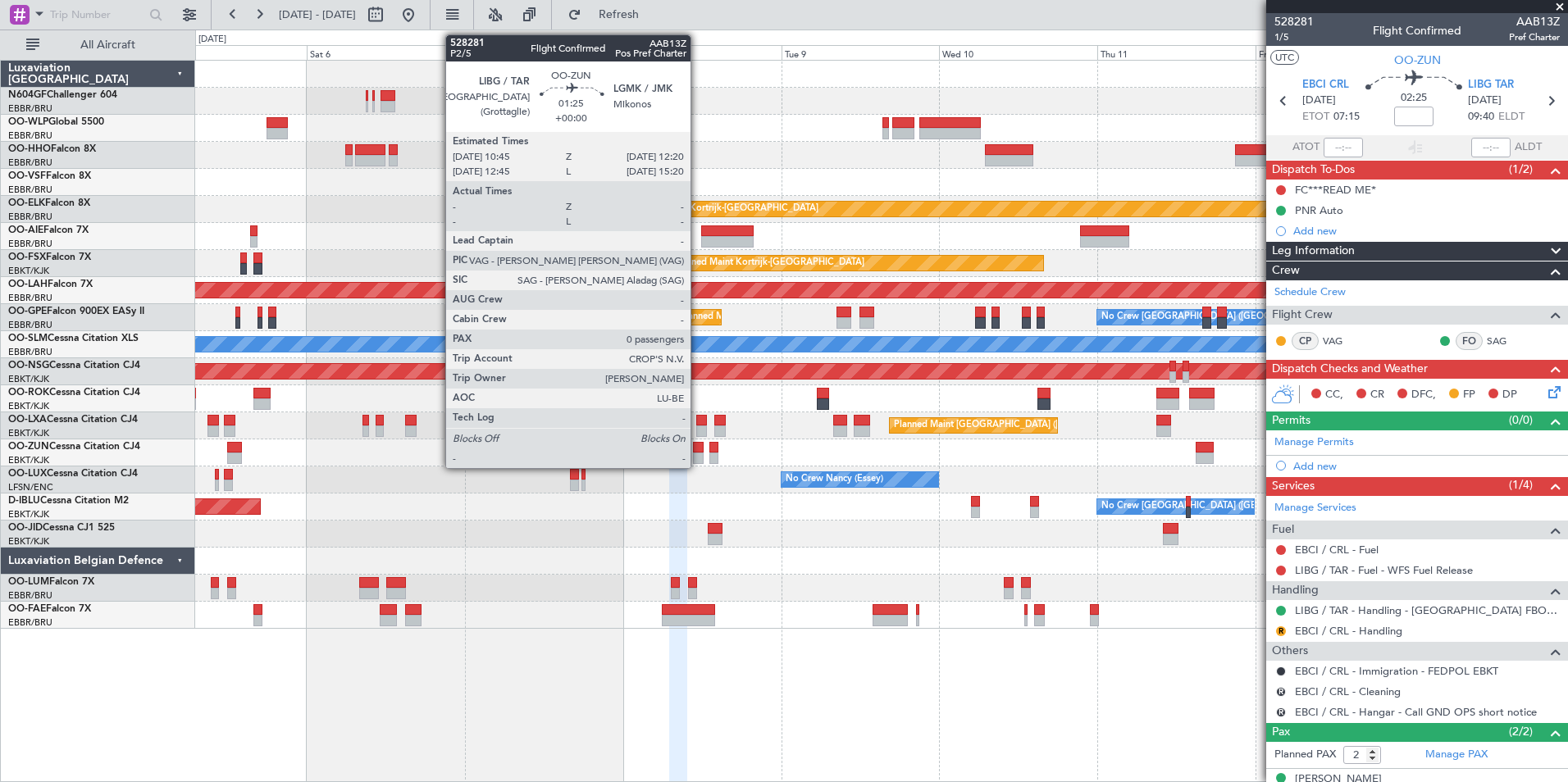
click at [698, 456] on div at bounding box center [698, 459] width 11 height 12
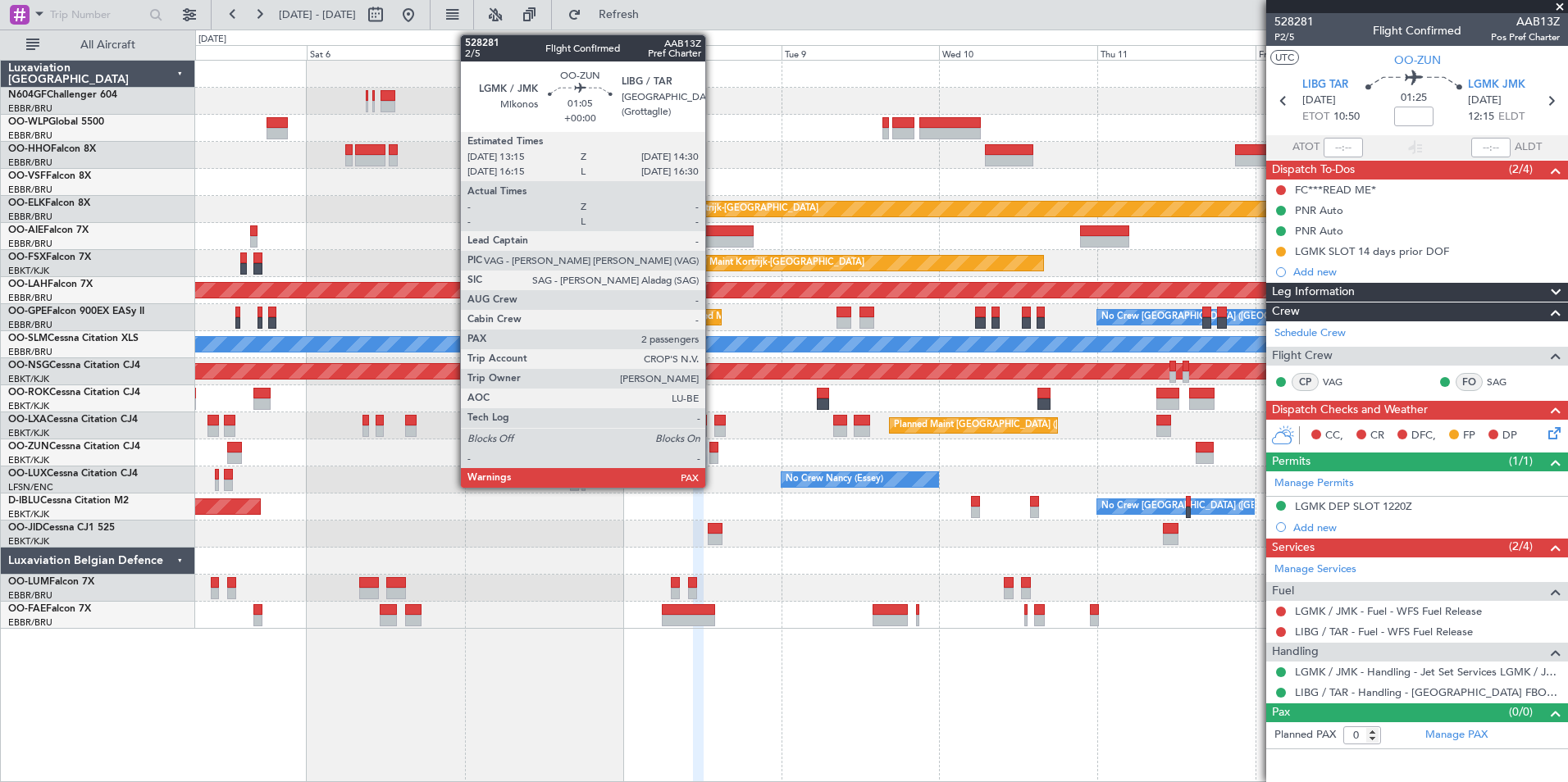
click at [712, 452] on div at bounding box center [713, 448] width 9 height 12
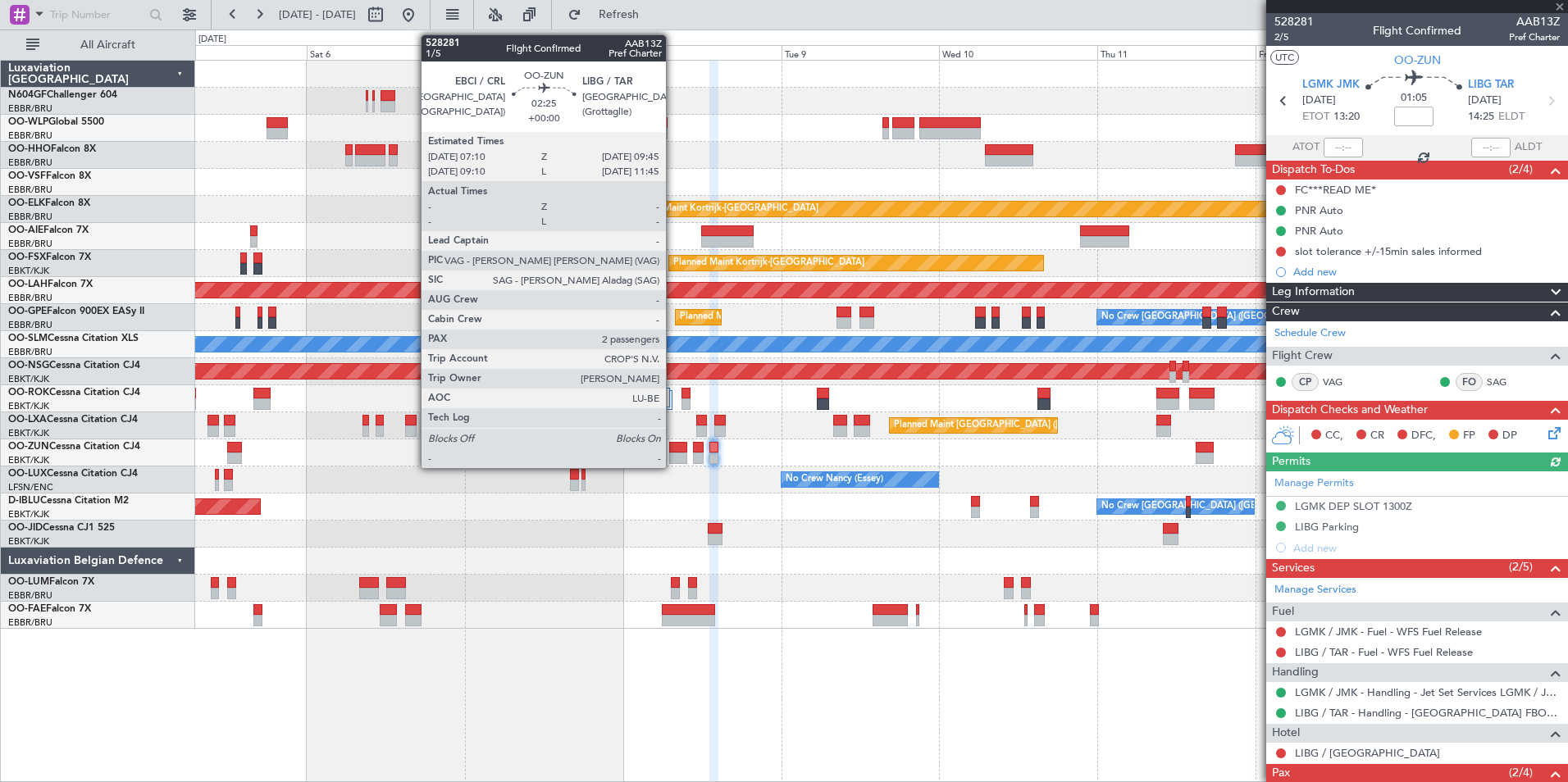
click at [673, 454] on div at bounding box center [678, 459] width 17 height 12
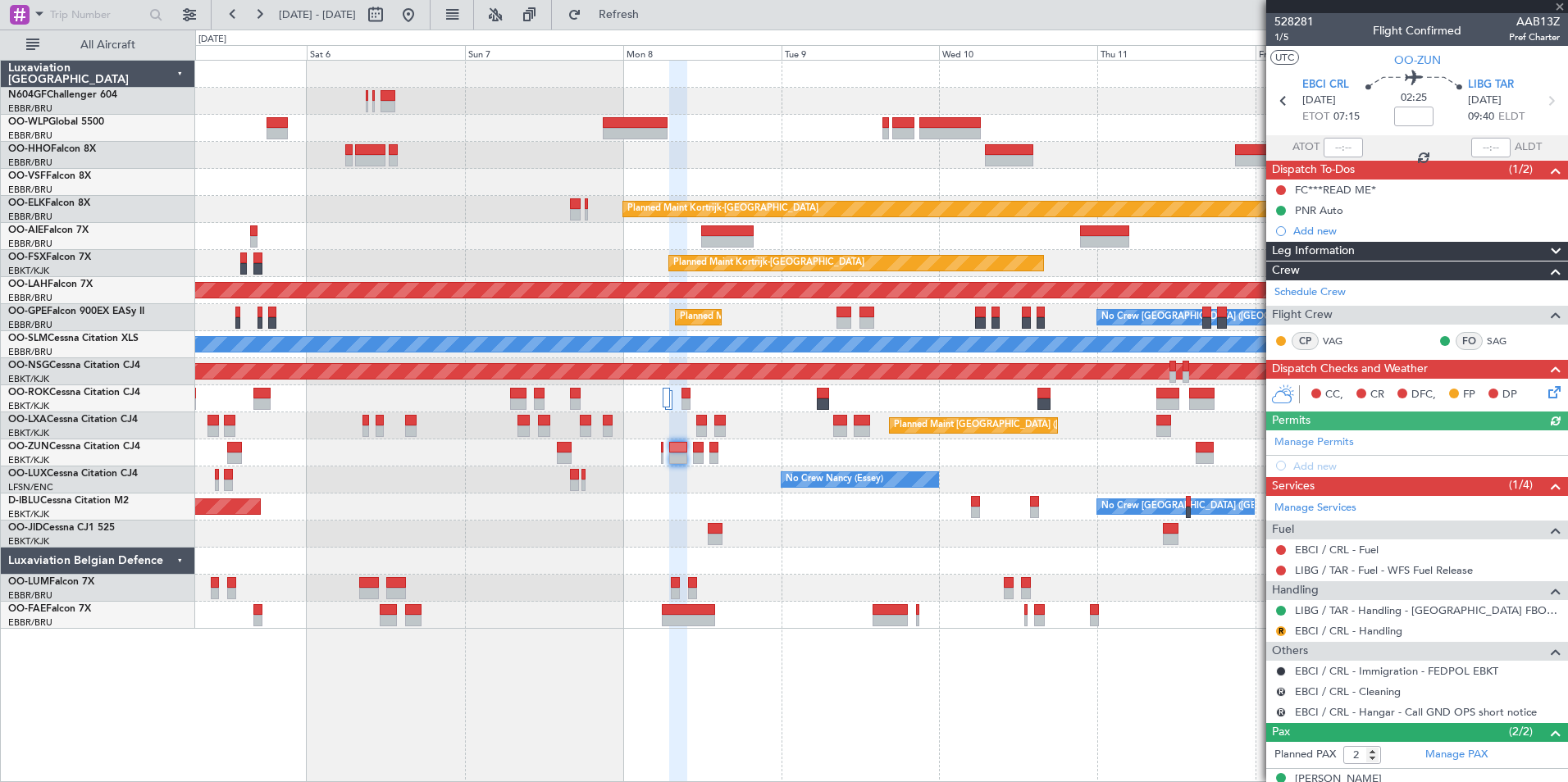
click at [1323, 556] on div "EBCI / CRL - Fuel" at bounding box center [1416, 549] width 302 height 20
click at [1321, 554] on link "EBCI / CRL - Fuel" at bounding box center [1337, 550] width 84 height 14
click at [659, 5] on button "Refresh" at bounding box center [608, 15] width 98 height 26
click at [1316, 632] on link "EBCI / CRL - Handling" at bounding box center [1348, 630] width 108 height 14
click at [646, 17] on span "Refresh" at bounding box center [619, 15] width 69 height 12
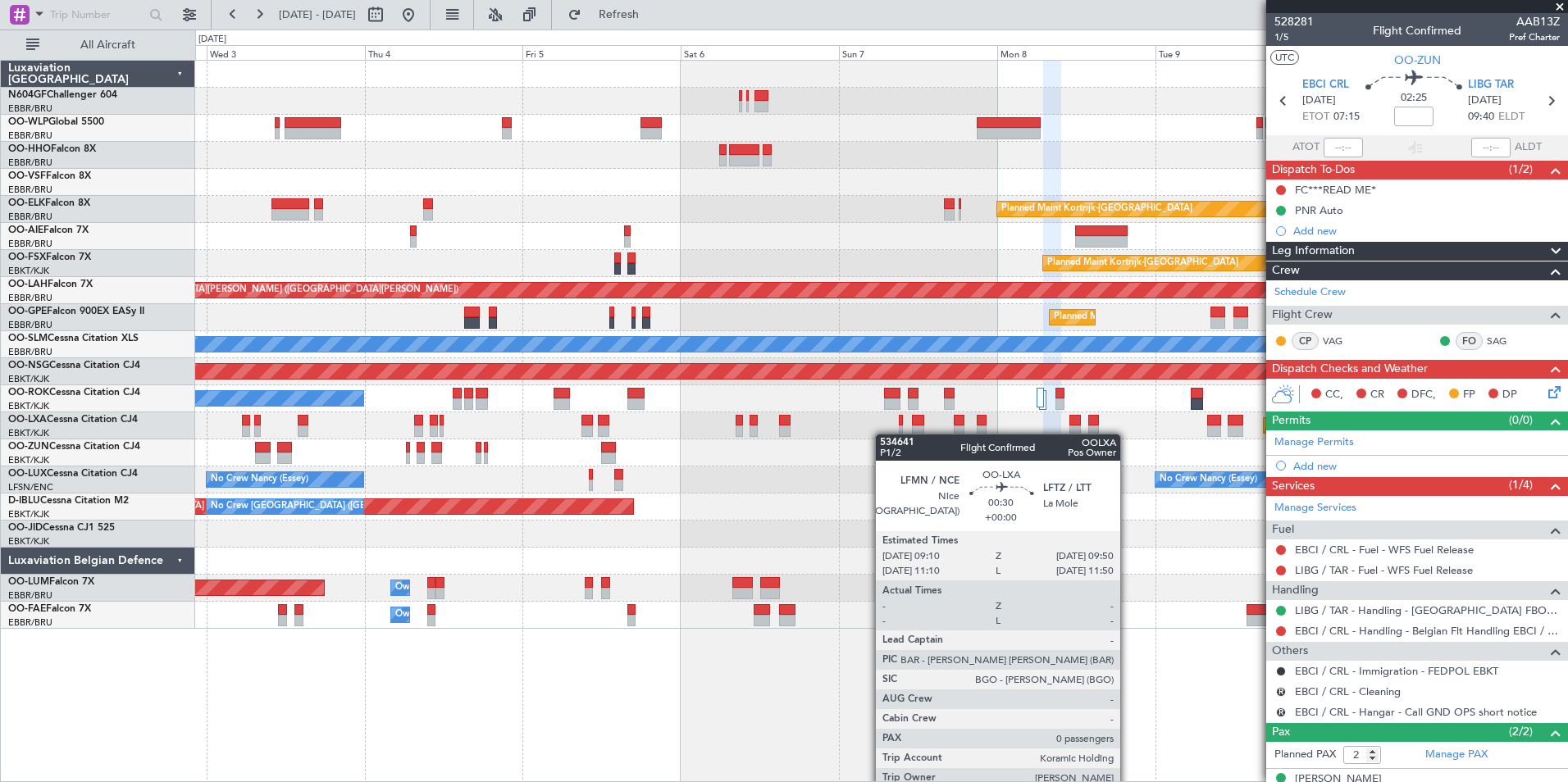
click at [890, 433] on div "Planned Maint Kortrijk-Wevelgem Planned Maint London (Farnborough) Planned Main…" at bounding box center [881, 344] width 1372 height 568
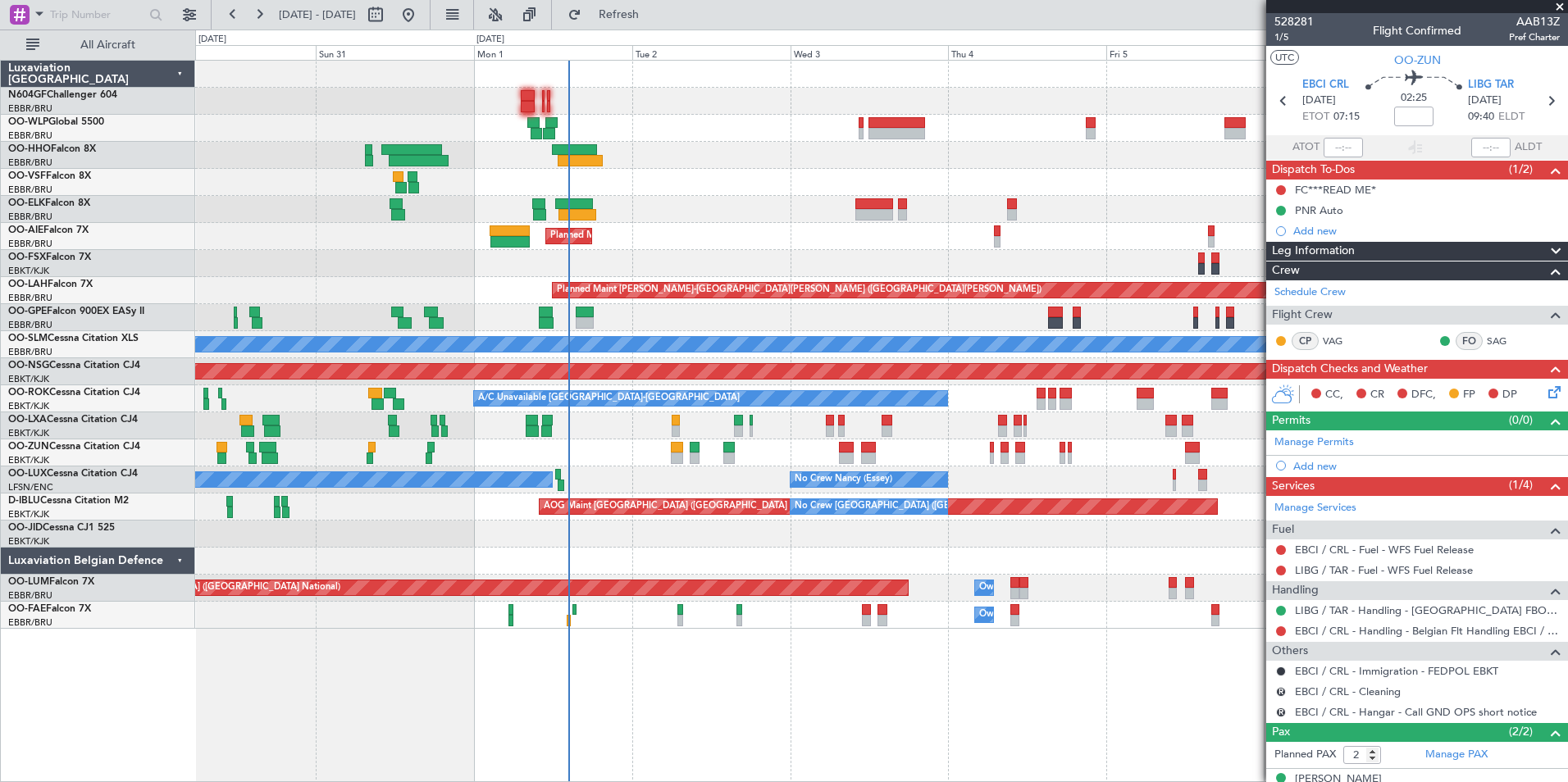
click at [599, 82] on div "Planned Maint Berlin (Brandenburg) Planned Maint Kortrijk-Wevelgem Planned Main…" at bounding box center [881, 344] width 1372 height 568
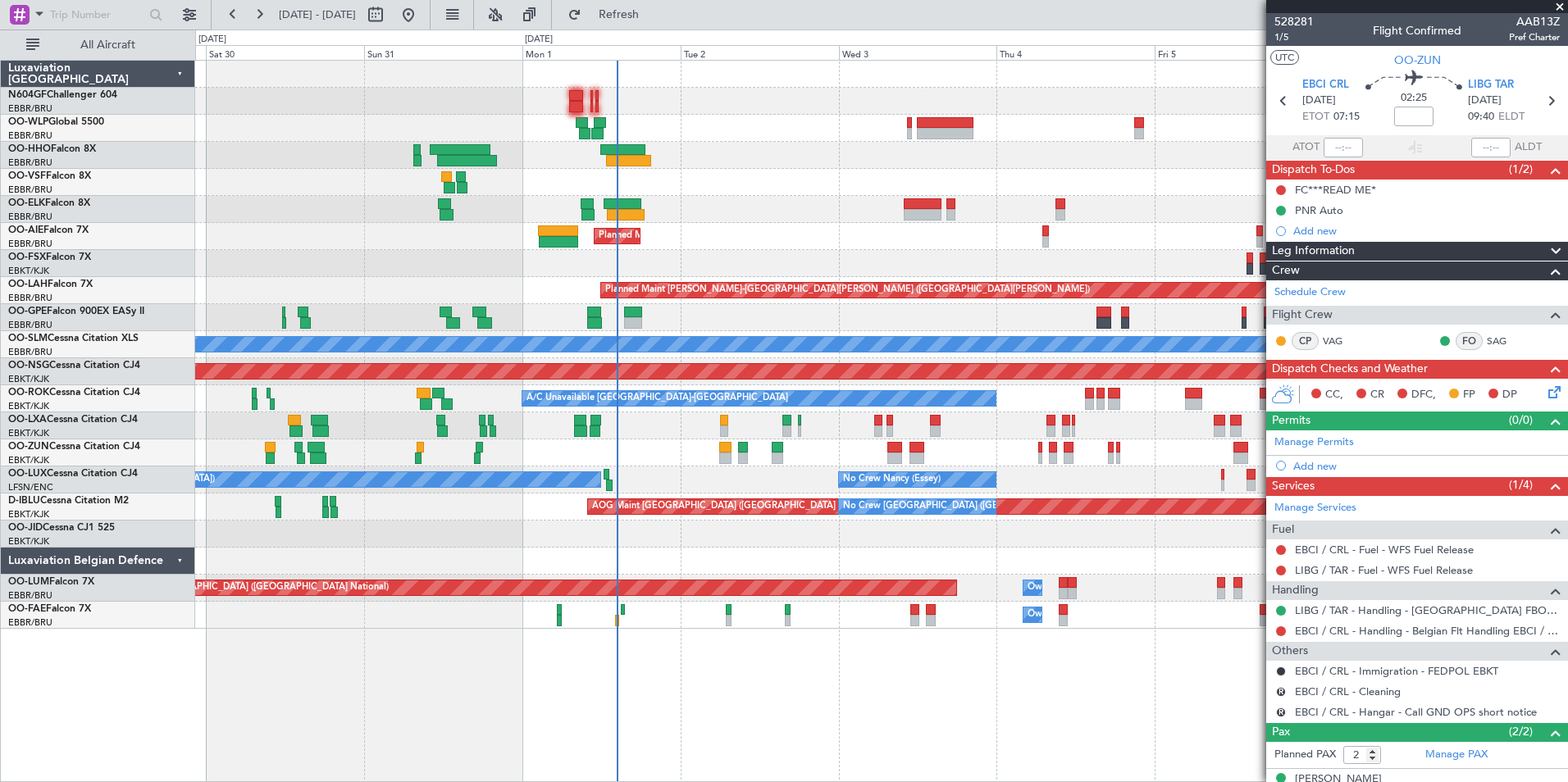
click at [523, 169] on div "Planned Maint Berlin (Brandenburg) Planned Maint Kortrijk-Wevelgem Planned Main…" at bounding box center [881, 344] width 1372 height 568
click at [784, 177] on div at bounding box center [881, 183] width 1372 height 27
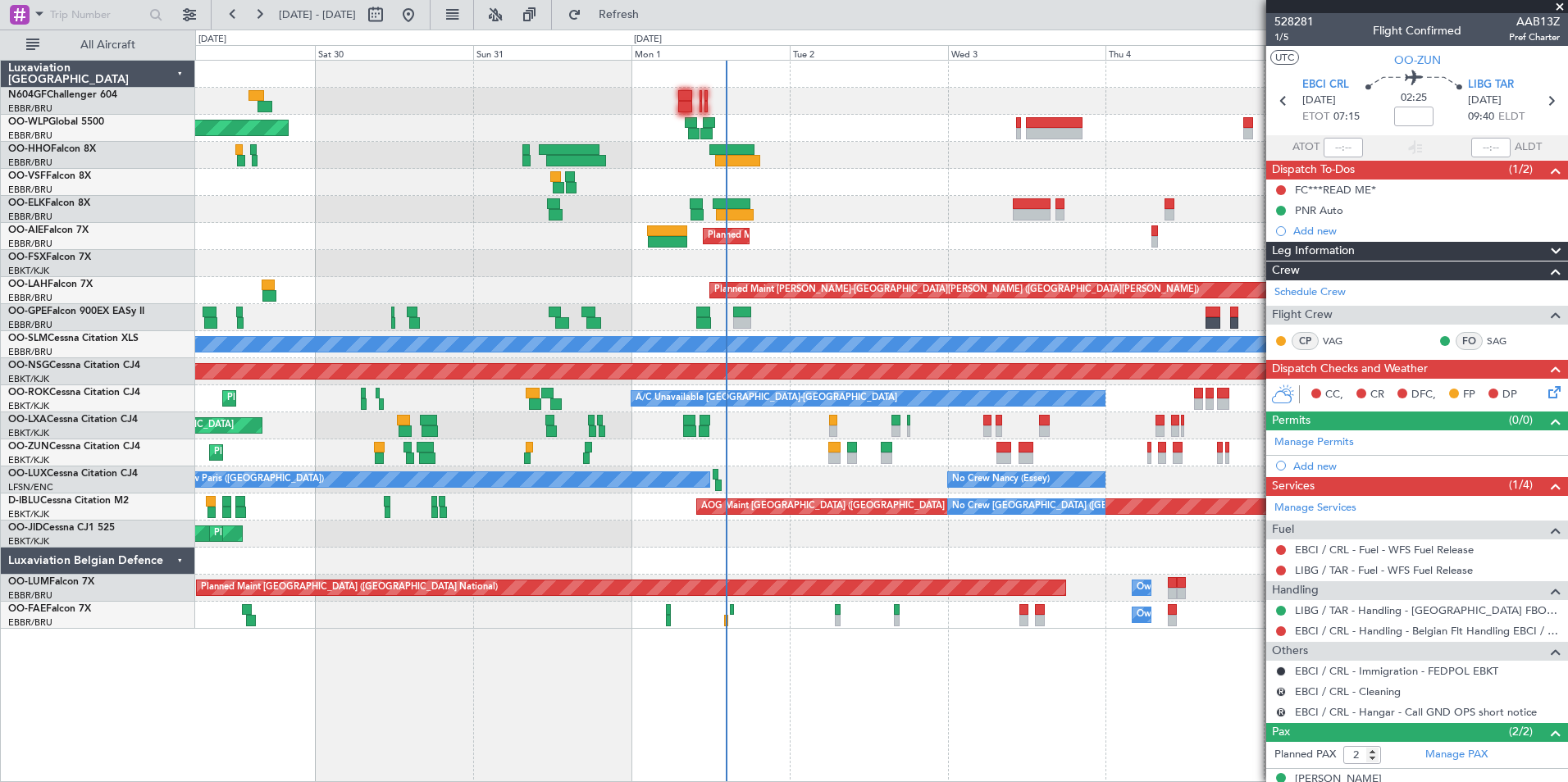
click at [786, 191] on div at bounding box center [881, 183] width 1372 height 27
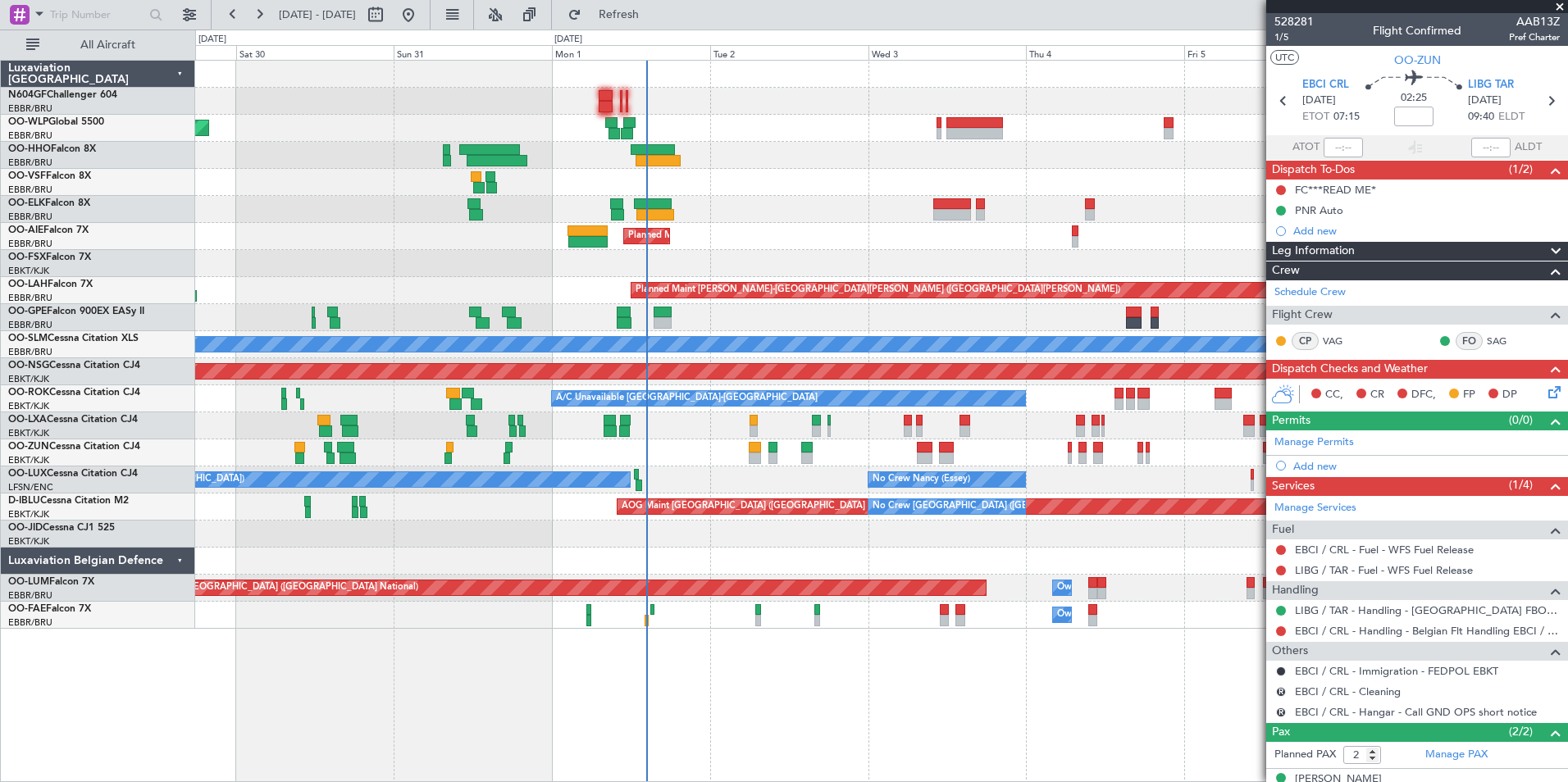
click at [606, 171] on div "Planned Maint Berlin (Brandenburg) Planned Maint Kortrijk-Wevelgem Planned Main…" at bounding box center [881, 344] width 1372 height 568
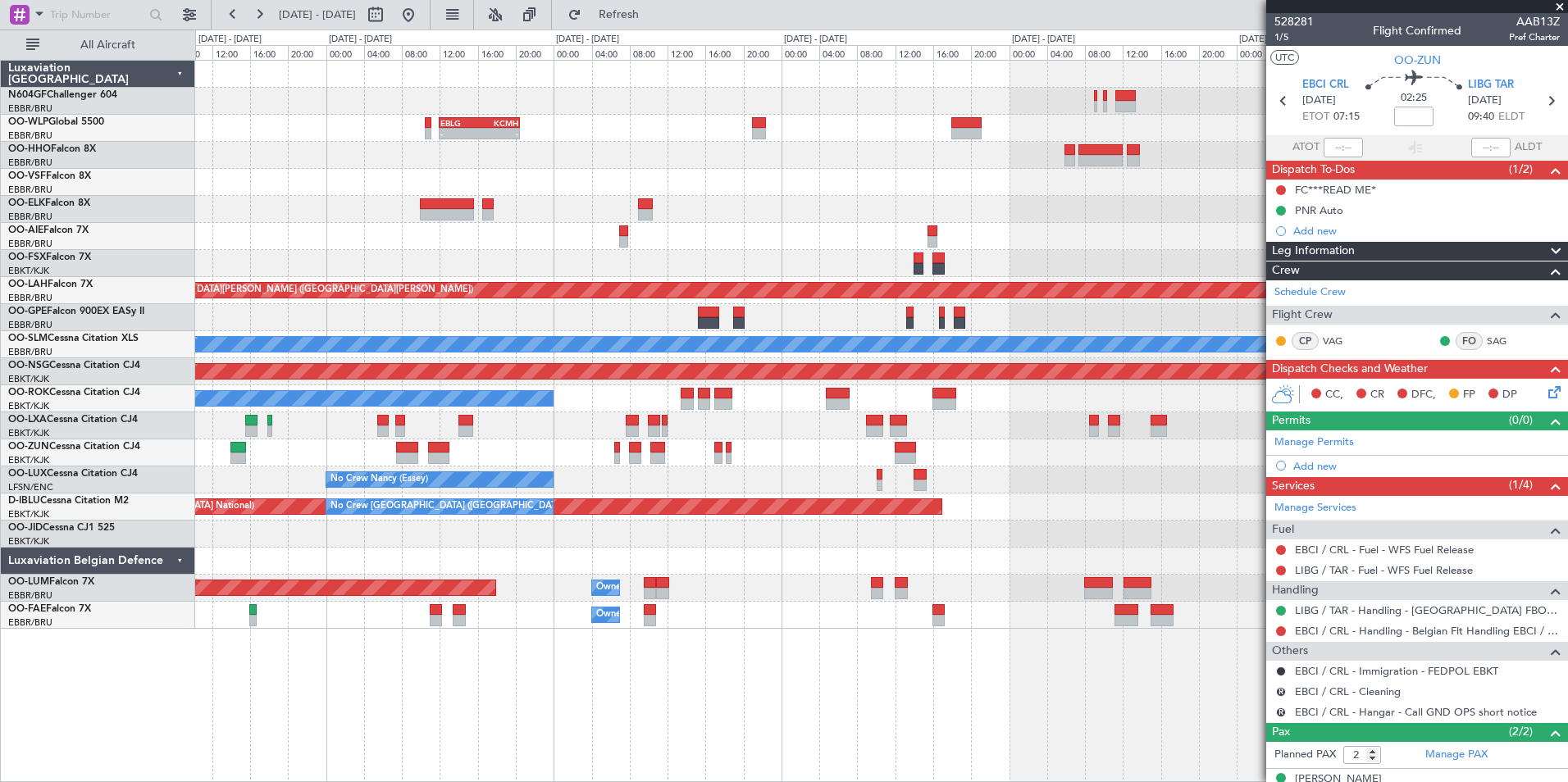
click at [281, 223] on div "- - EBLG 12:00 Z KCMH 20:30 Z - - KAUS 21:00 Z ELLX 06:45 Z - - LTCG 21:05 Z RJ…" at bounding box center [881, 344] width 1372 height 568
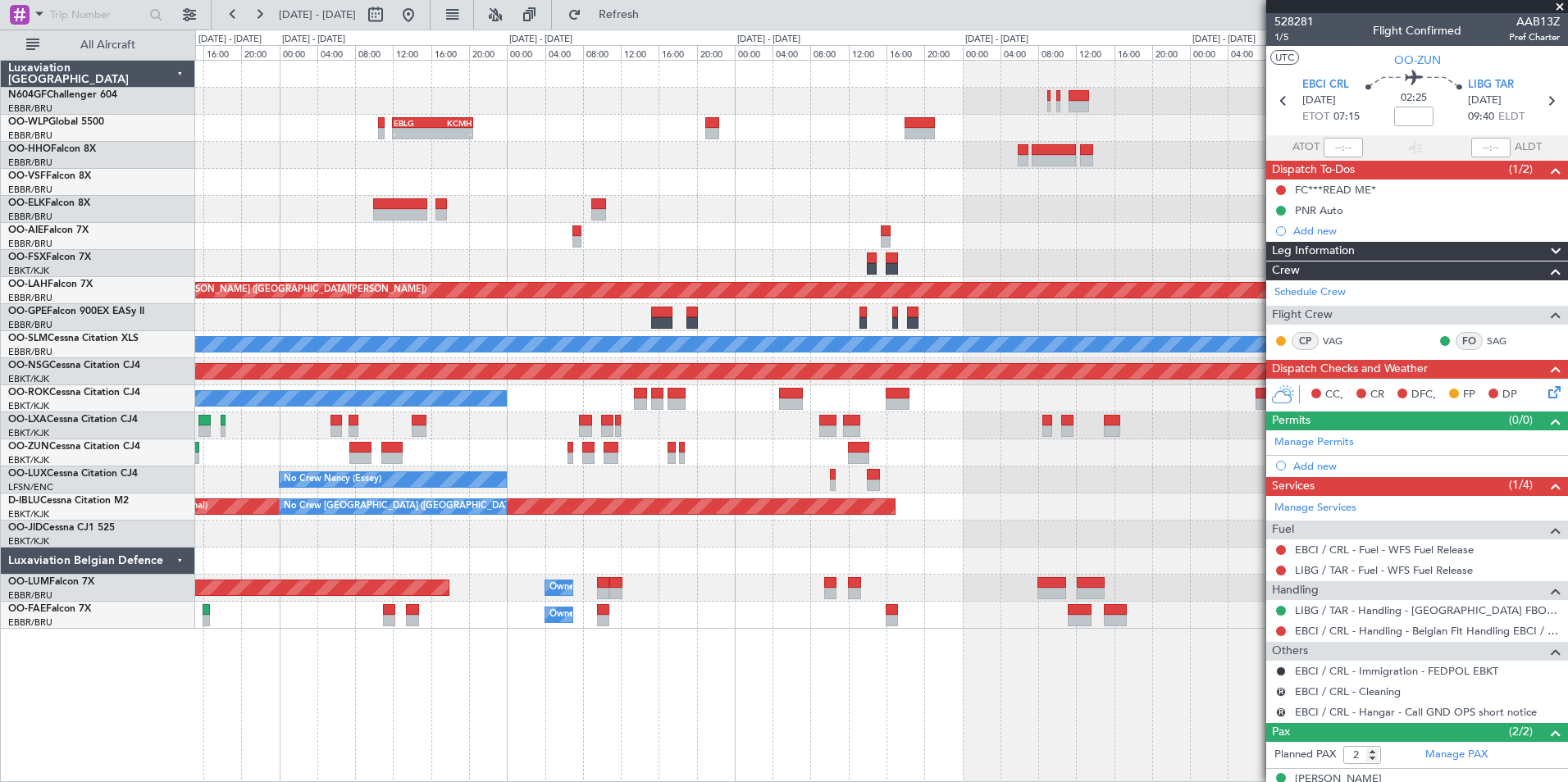
click at [518, 254] on div "- - EBLG 12:00 Z KCMH 20:30 Z - - KAUS 21:00 Z ELLX 06:45 Z - - LTCG 21:05 Z RJ…" at bounding box center [881, 344] width 1372 height 568
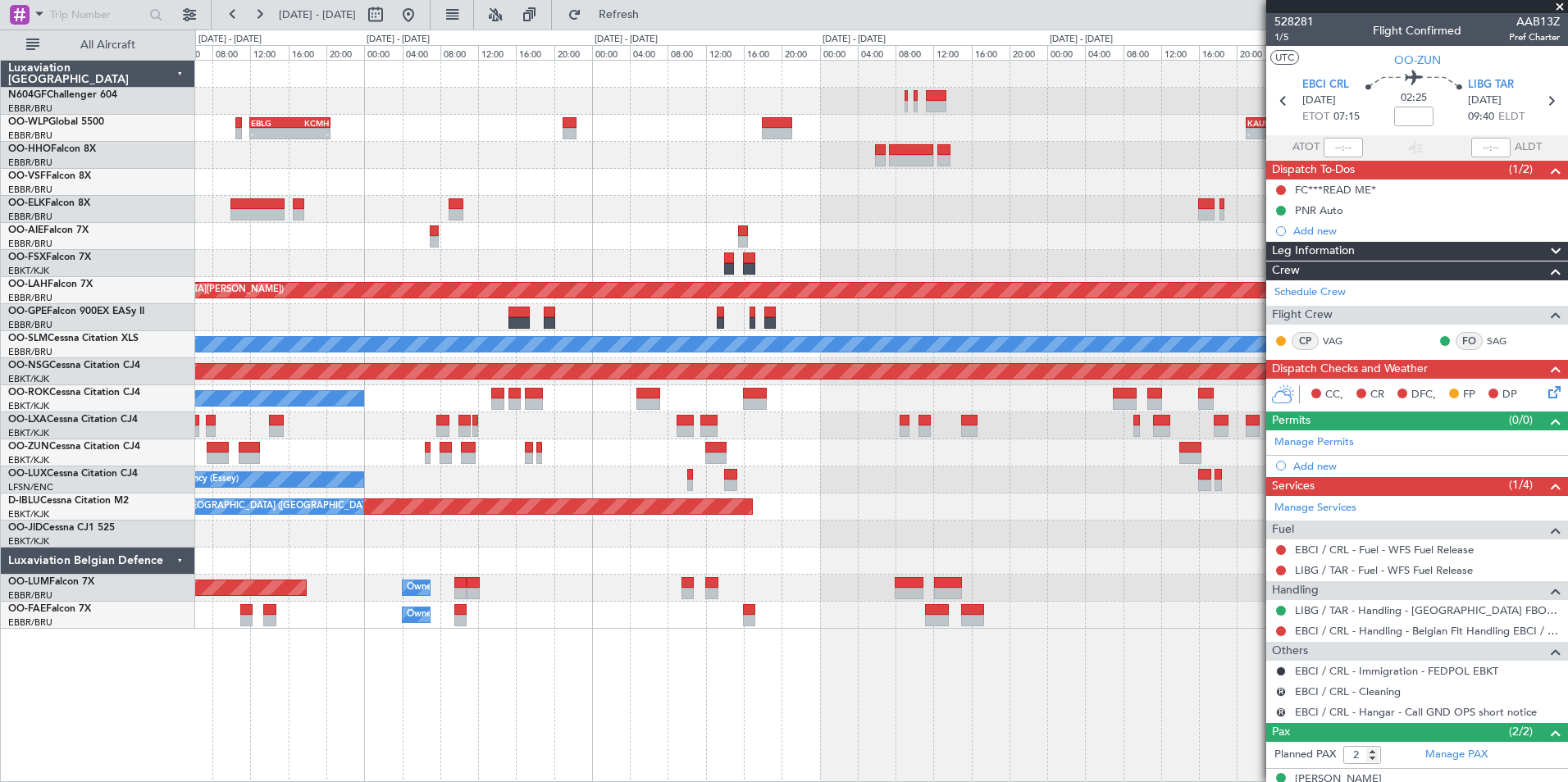
click at [1558, 8] on span at bounding box center [1559, 7] width 17 height 15
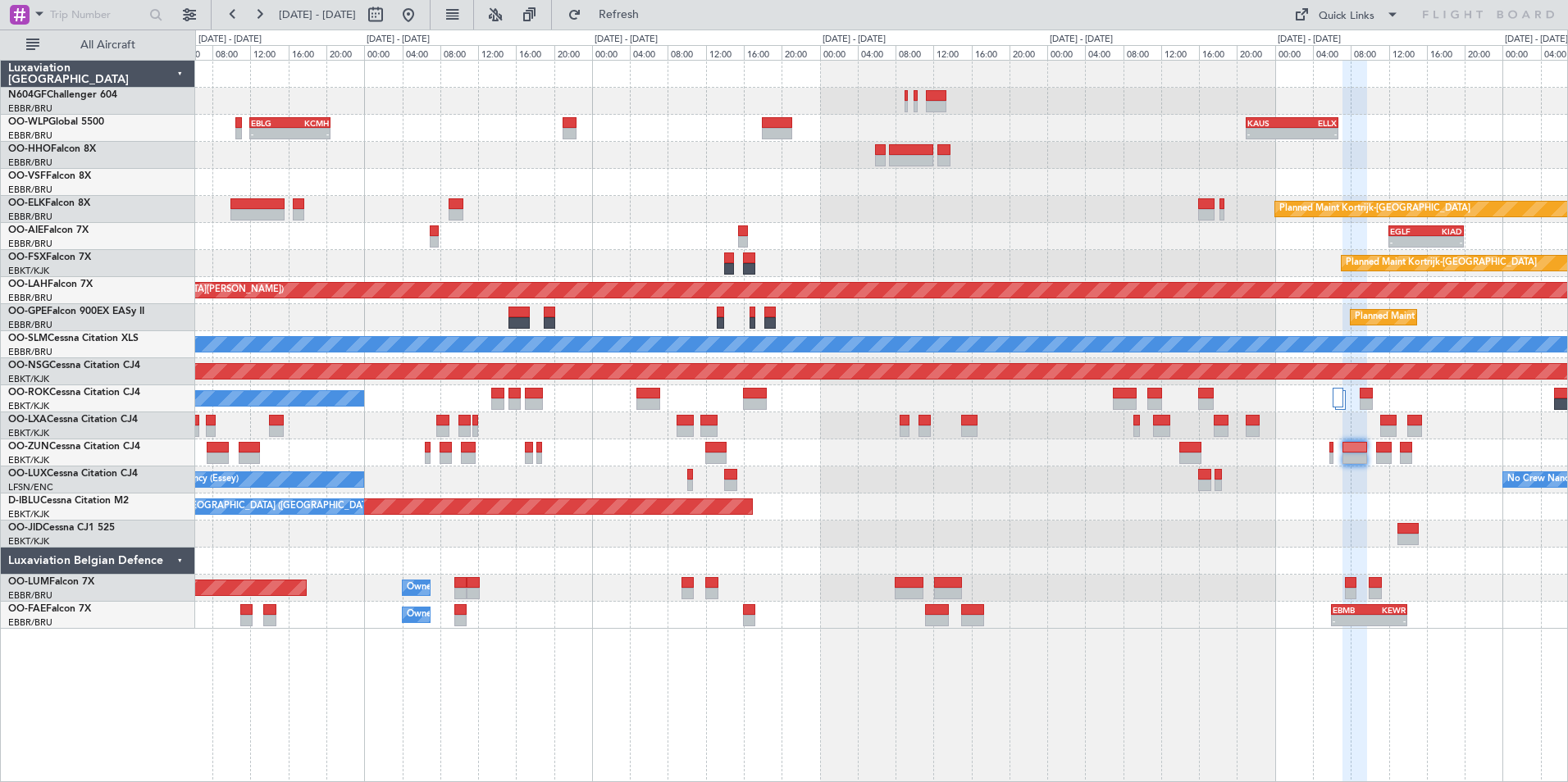
type input "0"
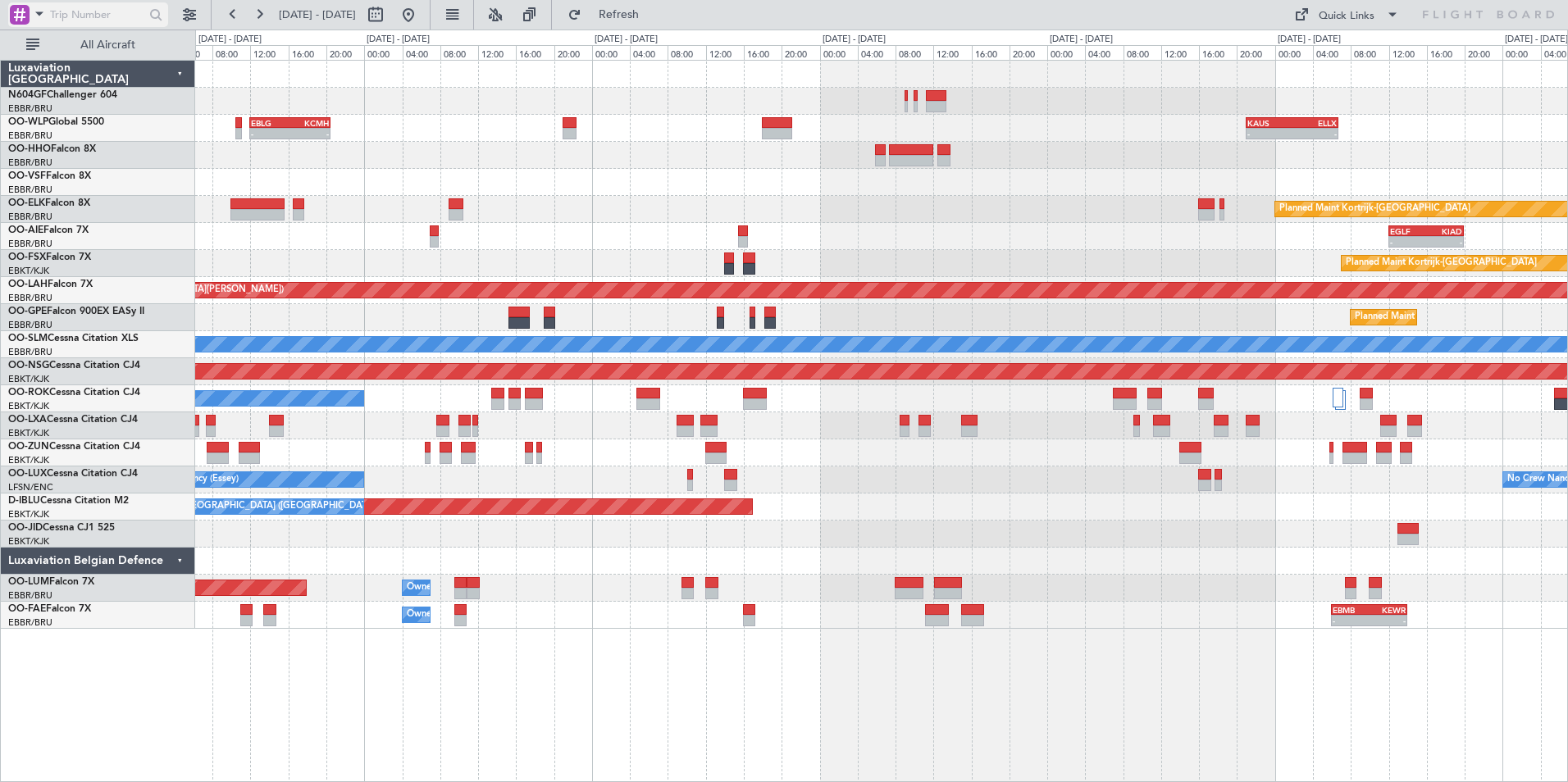
click at [14, 8] on div at bounding box center [19, 15] width 19 height 19
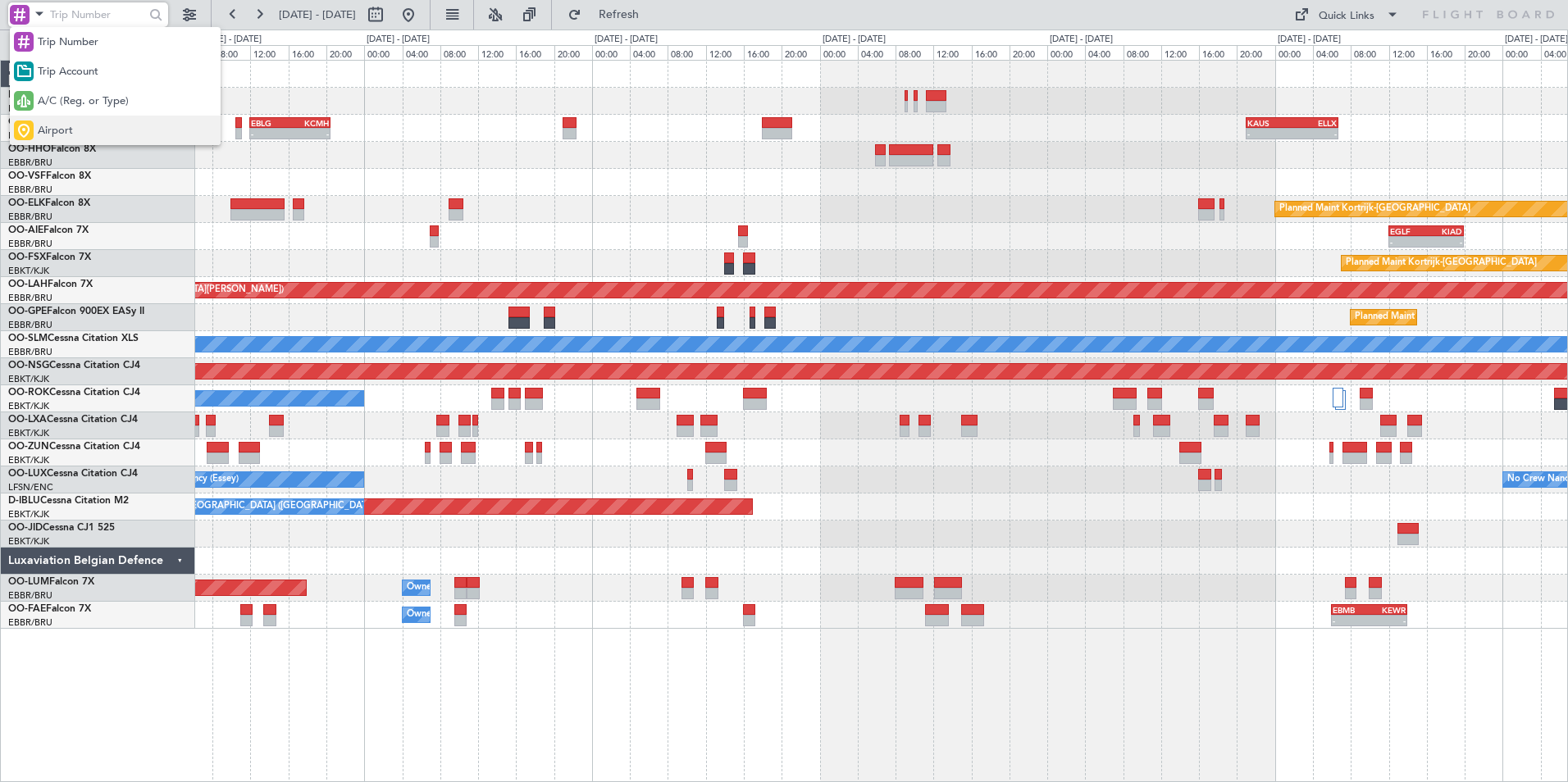
click at [76, 132] on div "Airport" at bounding box center [115, 130] width 211 height 29
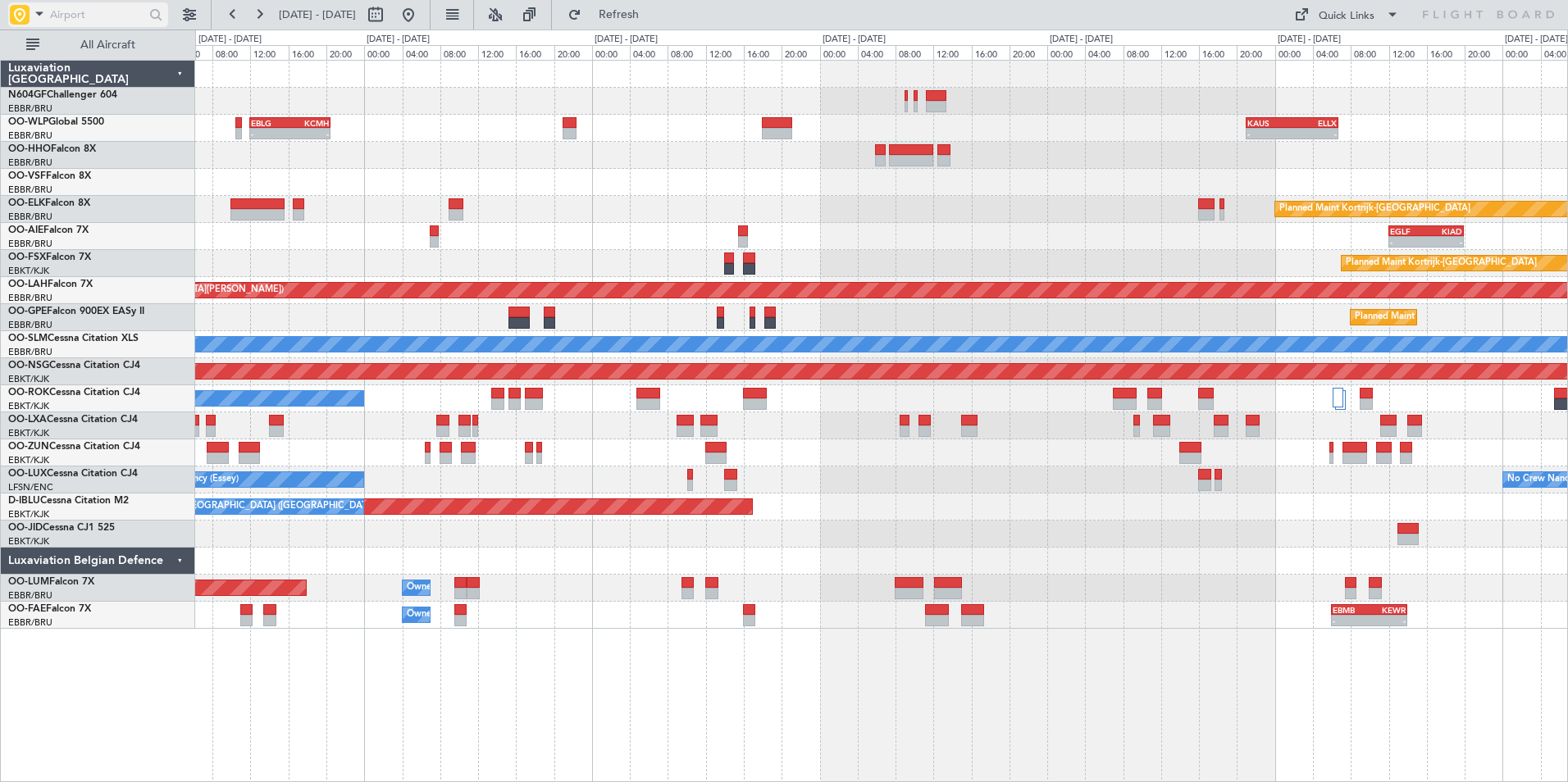
click at [66, 23] on input "text" at bounding box center [96, 15] width 94 height 24
type input "ebci"
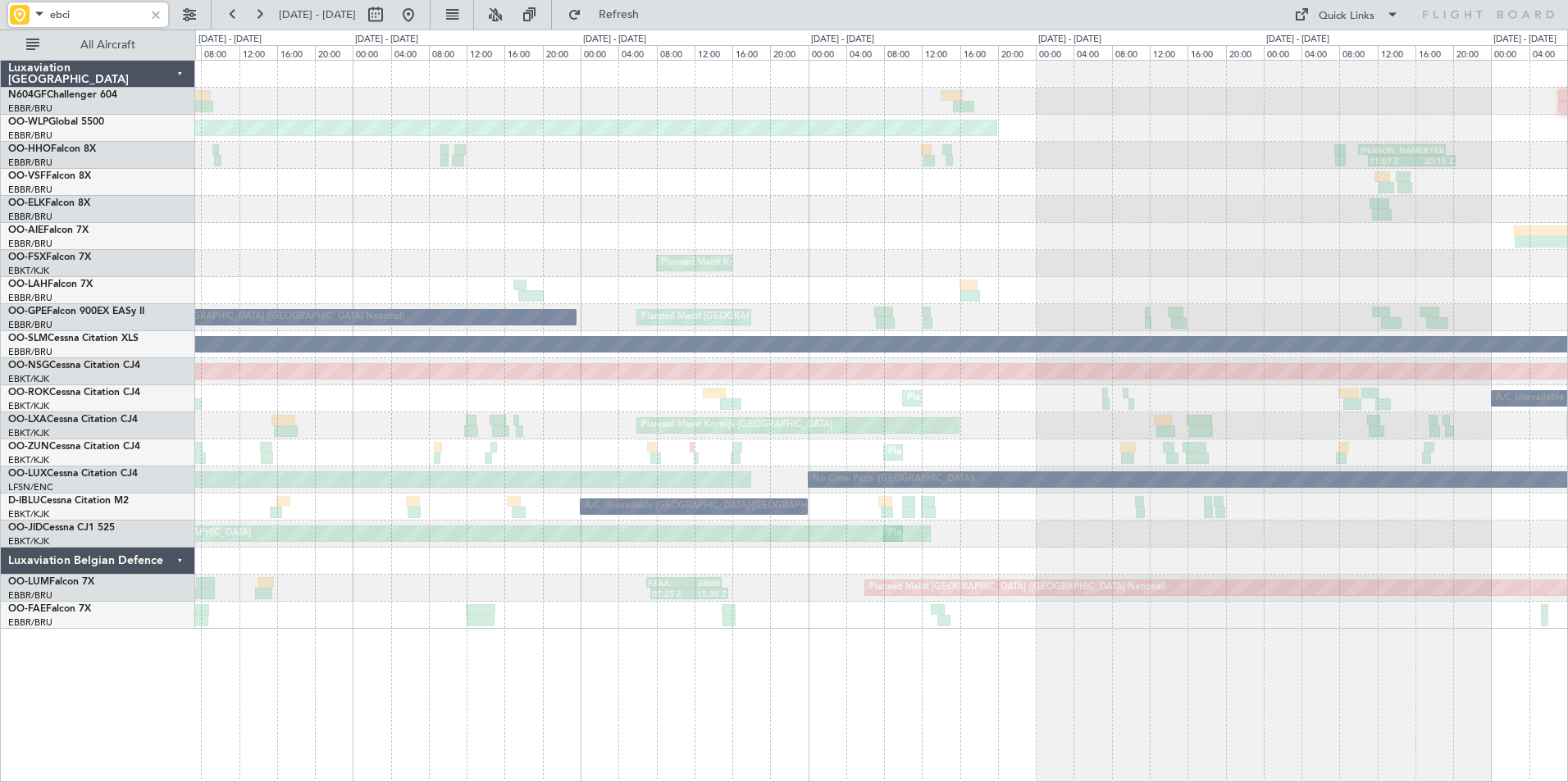
click at [1247, 179] on div "Planned Maint Berlin (Brandenburg) 11:07 Z 20:15 Z LIEO 10:00 Z KTEB 19:15 Z Pl…" at bounding box center [881, 344] width 1372 height 568
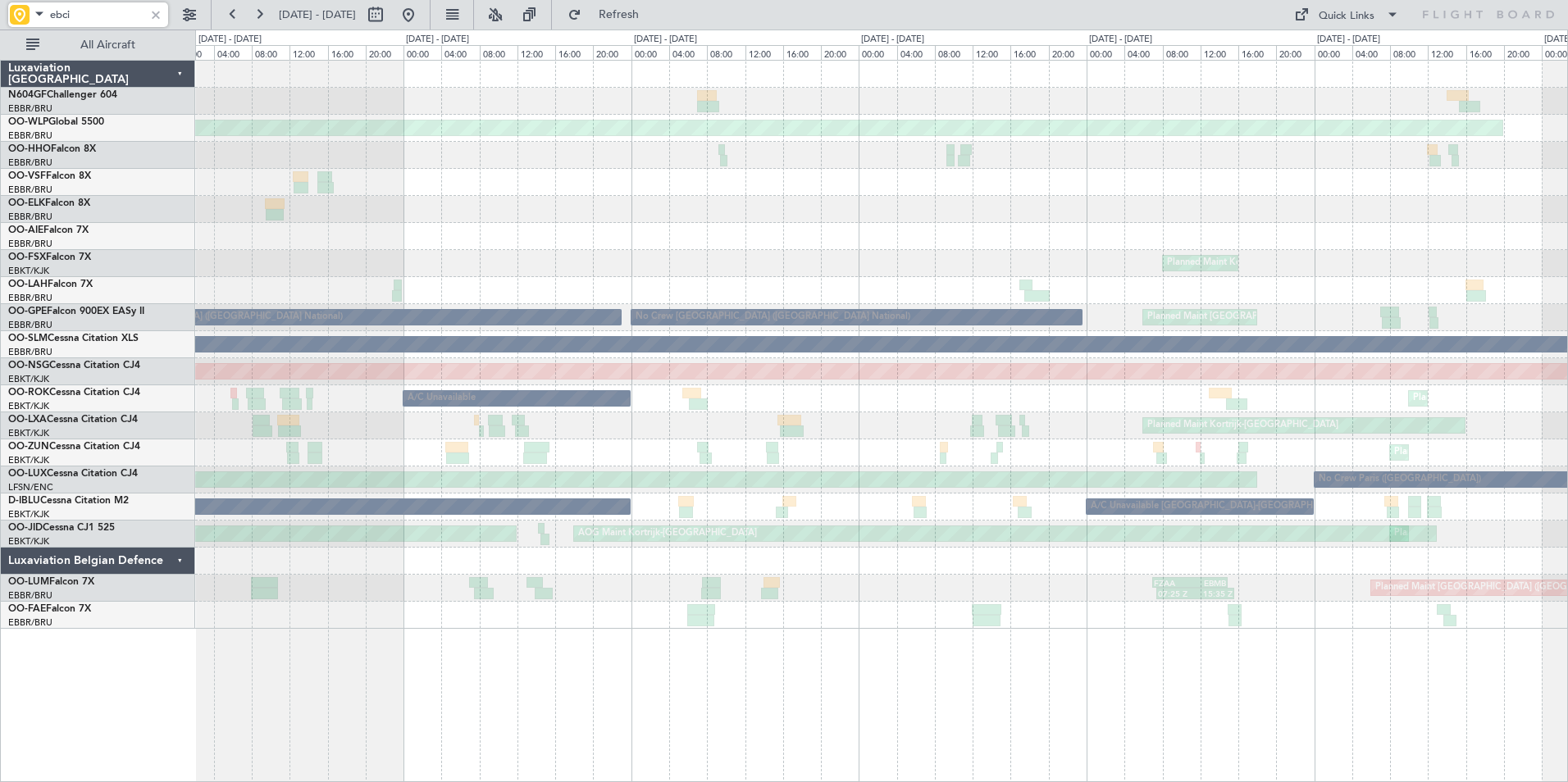
click at [1304, 169] on div "05:25 Z 13:20 Z LGSA 05:00 Z FZQA 12:50 Z Planned Maint Berlin (Brandenburg) LI…" at bounding box center [881, 344] width 1372 height 568
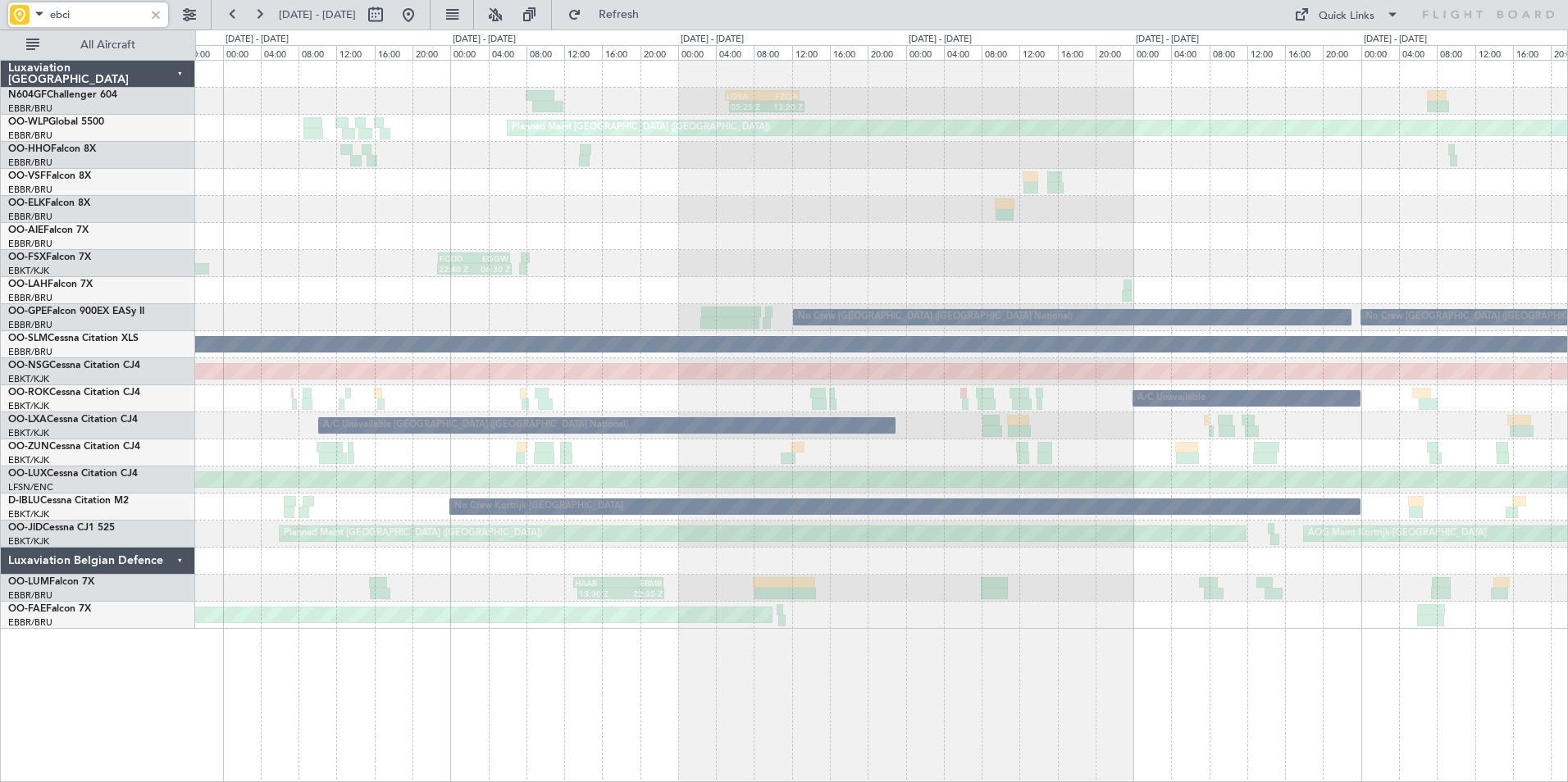
click at [1290, 138] on div "05:25 Z 13:20 Z LGSA 05:00 Z FZQA 12:50 Z Planned Maint Berlin (Brandenburg) FC…" at bounding box center [881, 344] width 1372 height 568
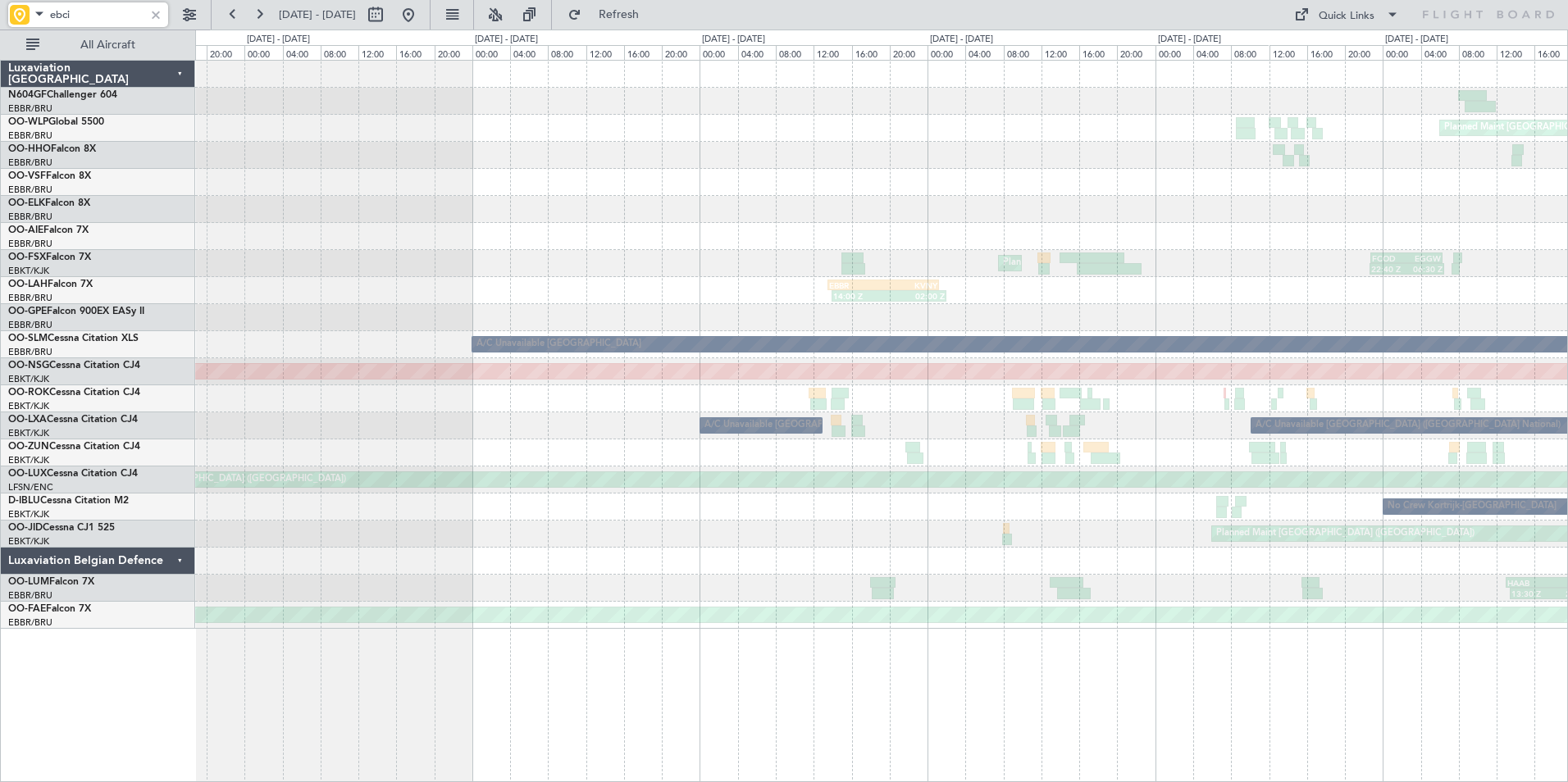
click at [1414, 80] on div "LGSA 05:00 Z FZQA 12:50 Z 05:25 Z 13:20 Z Planned Maint Berlin (Brandenburg) FC…" at bounding box center [881, 344] width 1372 height 568
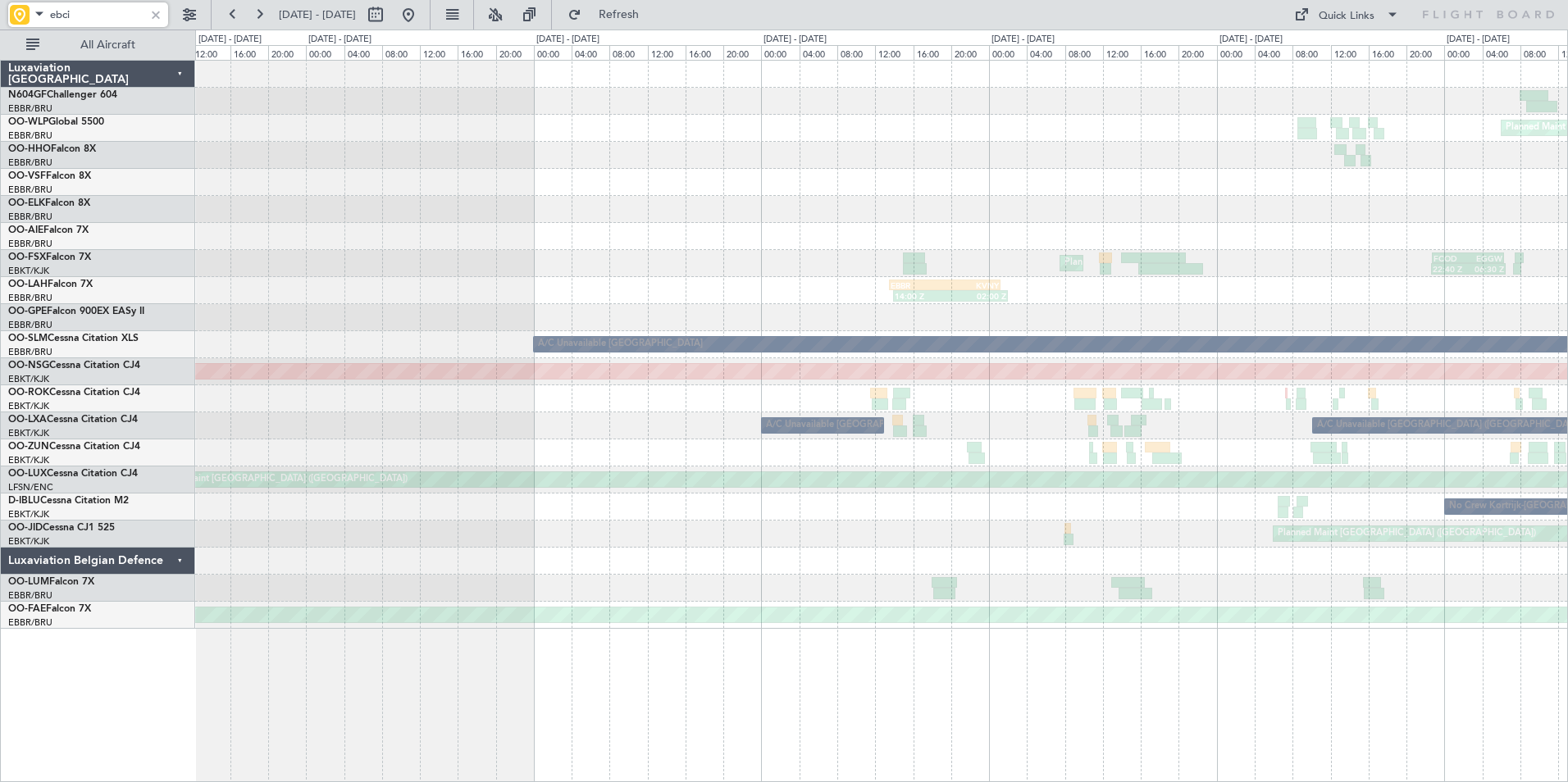
click at [1383, 105] on div "LGSA 05:00 Z FZQA 12:50 Z 05:25 Z 13:20 Z Planned Maint Berlin (Brandenburg) FC…" at bounding box center [881, 344] width 1372 height 568
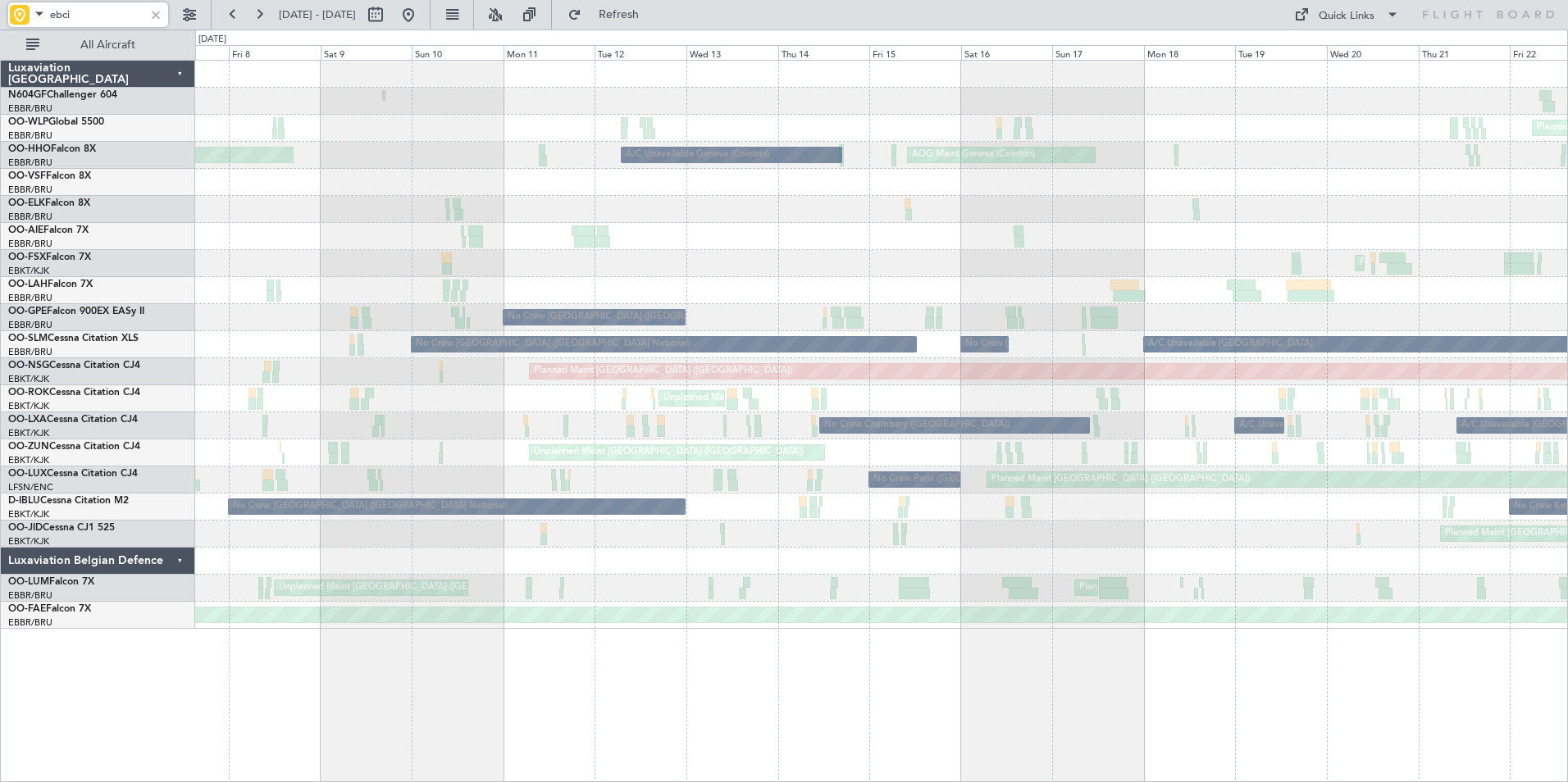
click at [973, 255] on div "Planned Maint Berlin (Brandenburg) Planned Maint Milan (Linate) Planned Maint G…" at bounding box center [881, 344] width 1372 height 568
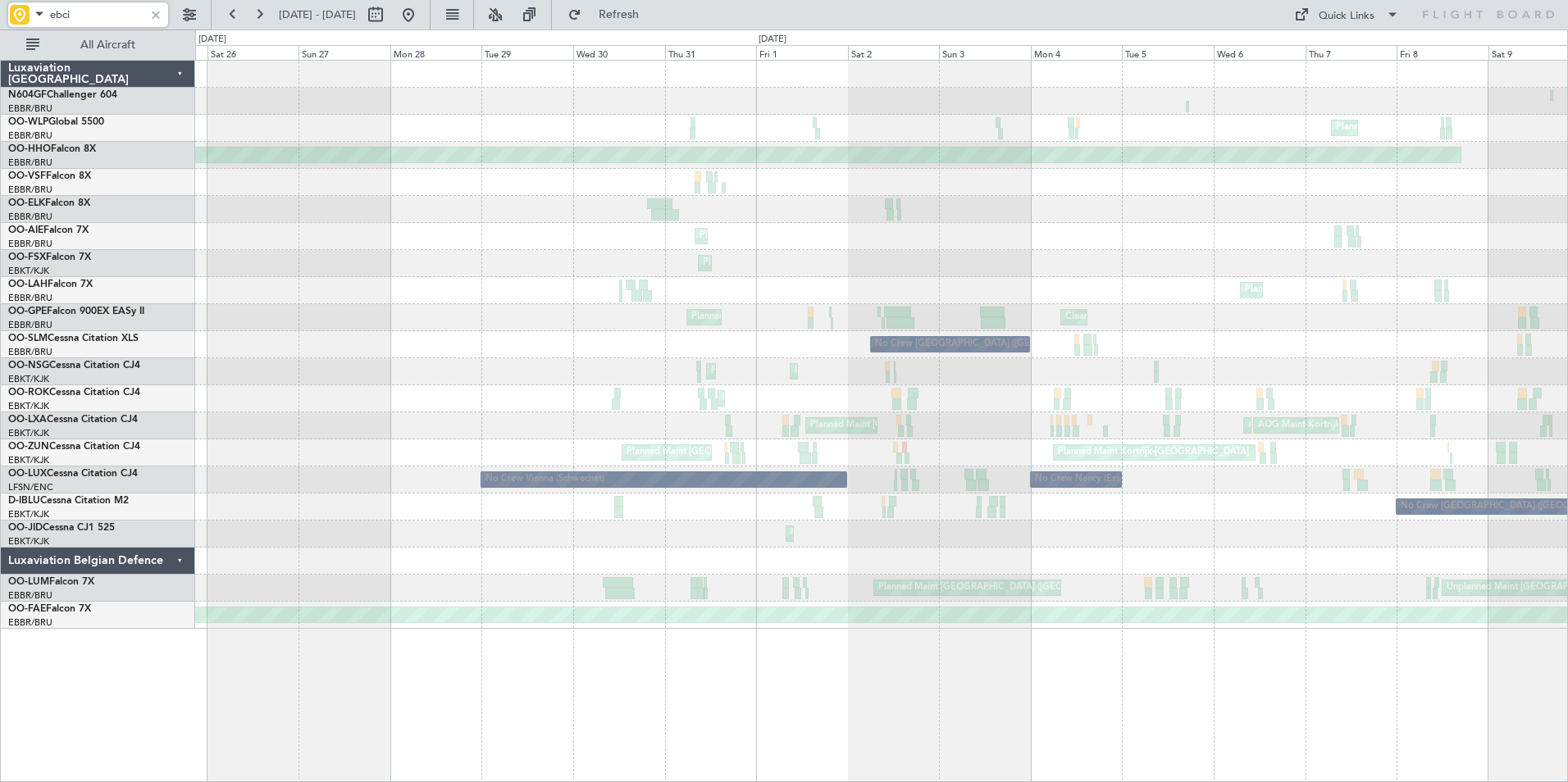
click at [1040, 266] on div "Planned Maint Milan (Linate) Planned Maint Geneva (Cointrin) A/C Unavailable Ge…" at bounding box center [881, 344] width 1372 height 568
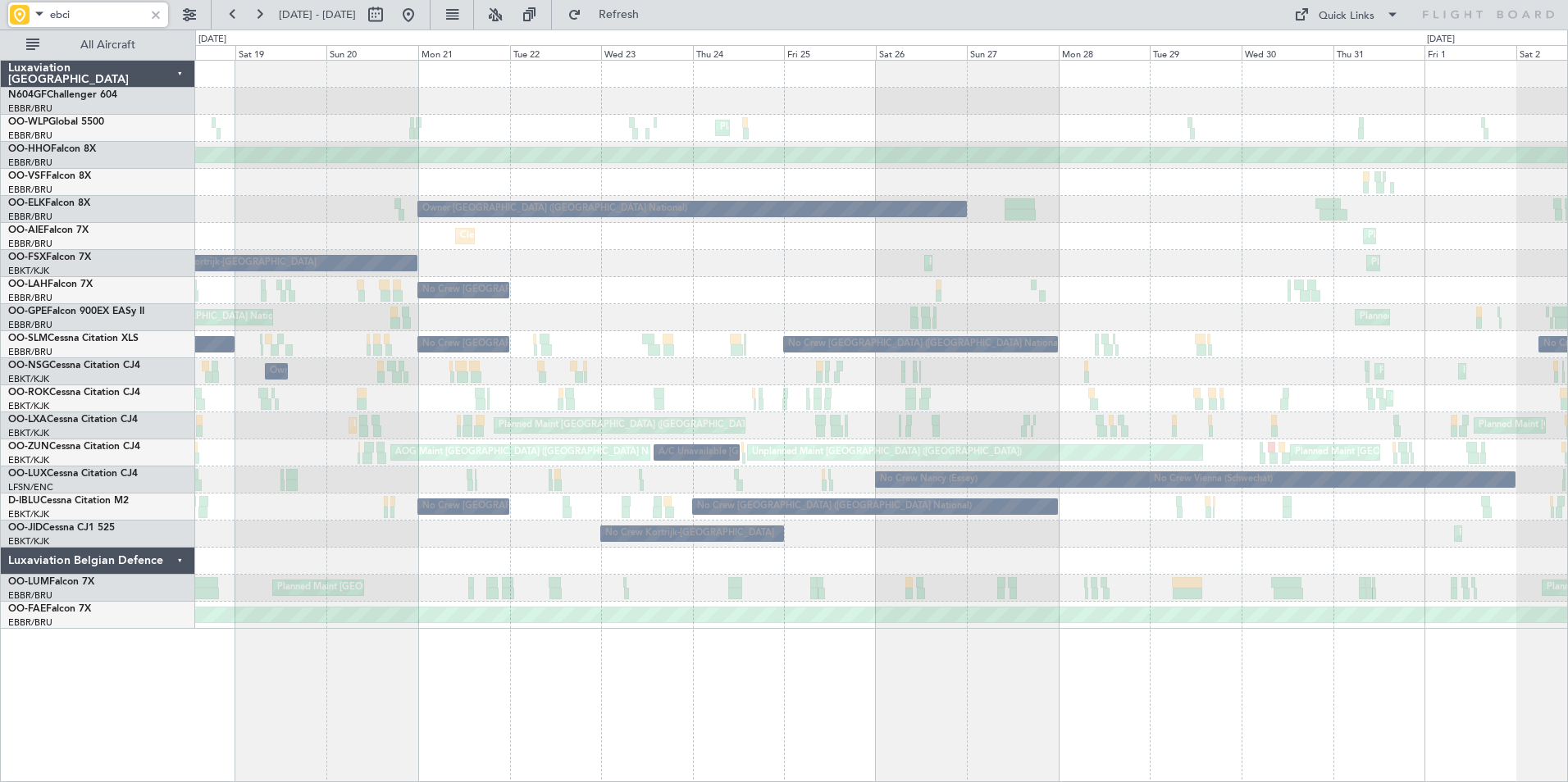
click at [988, 319] on div "Planned Maint Milan (Linate) Planned Maint Geneva (Cointrin) Owner Brussels (Br…" at bounding box center [881, 344] width 1372 height 568
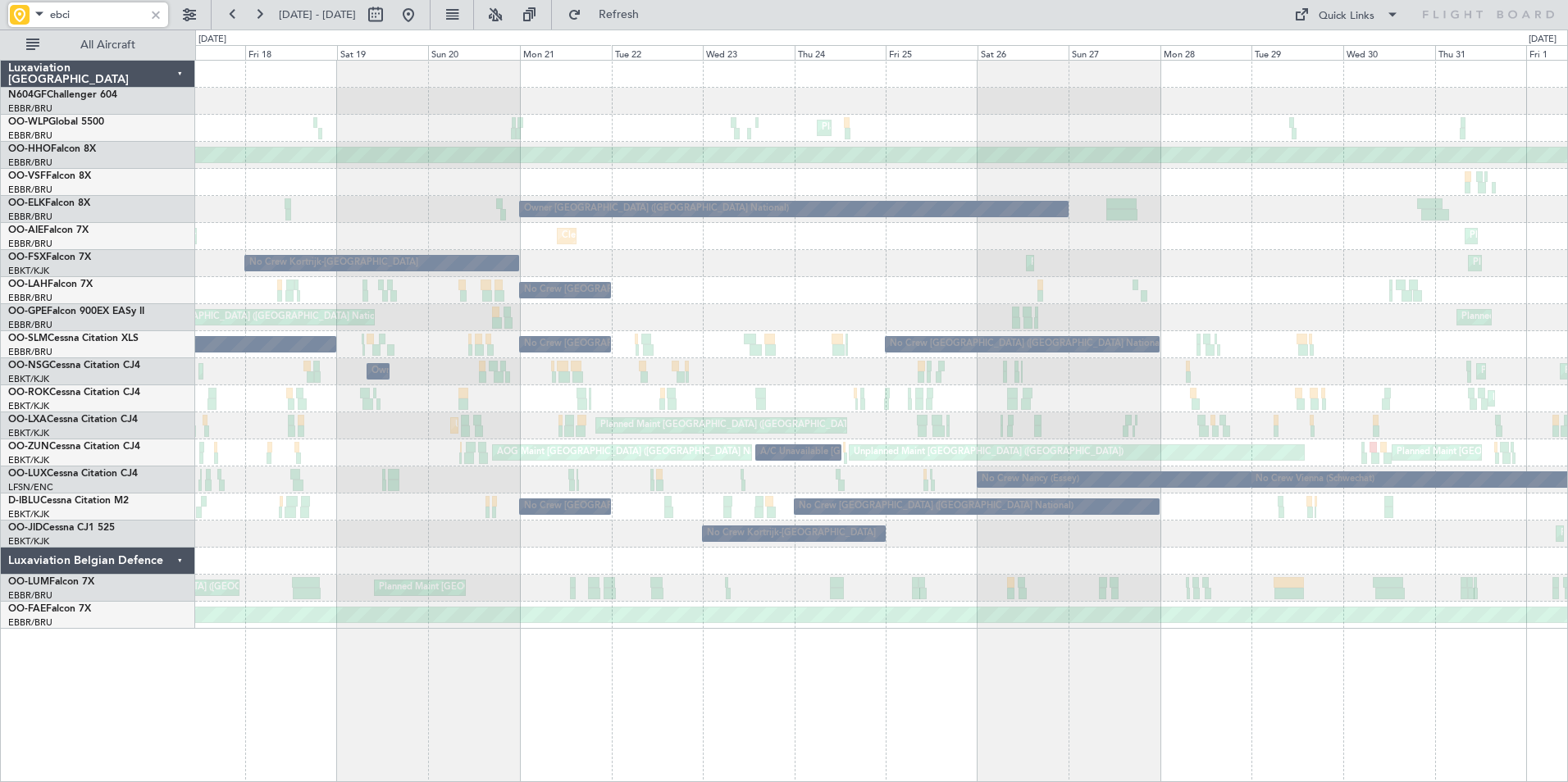
click at [962, 264] on div "Planned Maint Milan (Linate) Planned Maint Geneva (Cointrin) Owner Brussels (Br…" at bounding box center [881, 344] width 1372 height 568
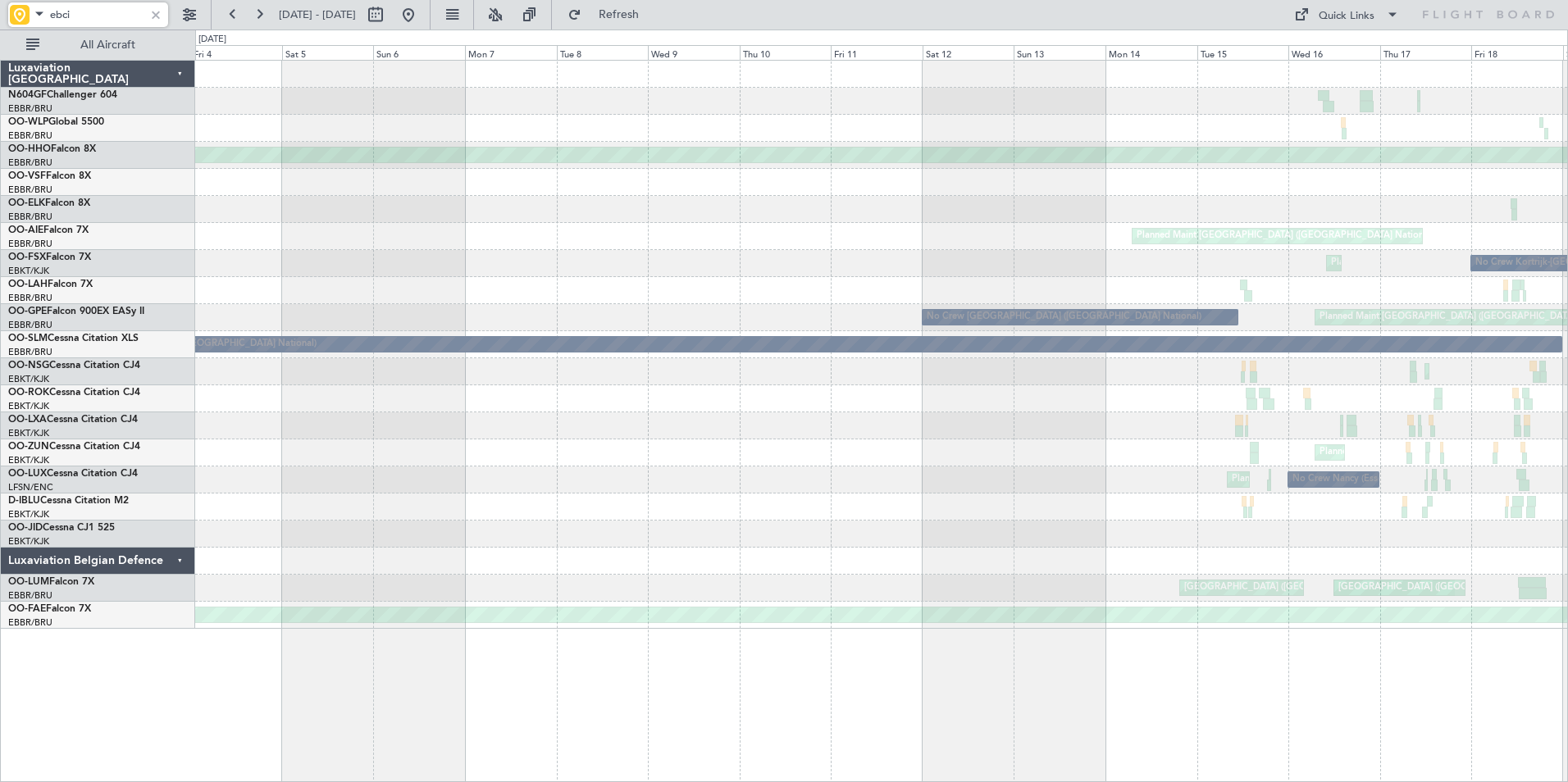
click at [1127, 176] on div "Planned Maint Geneva (Cointrin) Owner Brussels (Brussels National) Planned Main…" at bounding box center [881, 344] width 1372 height 568
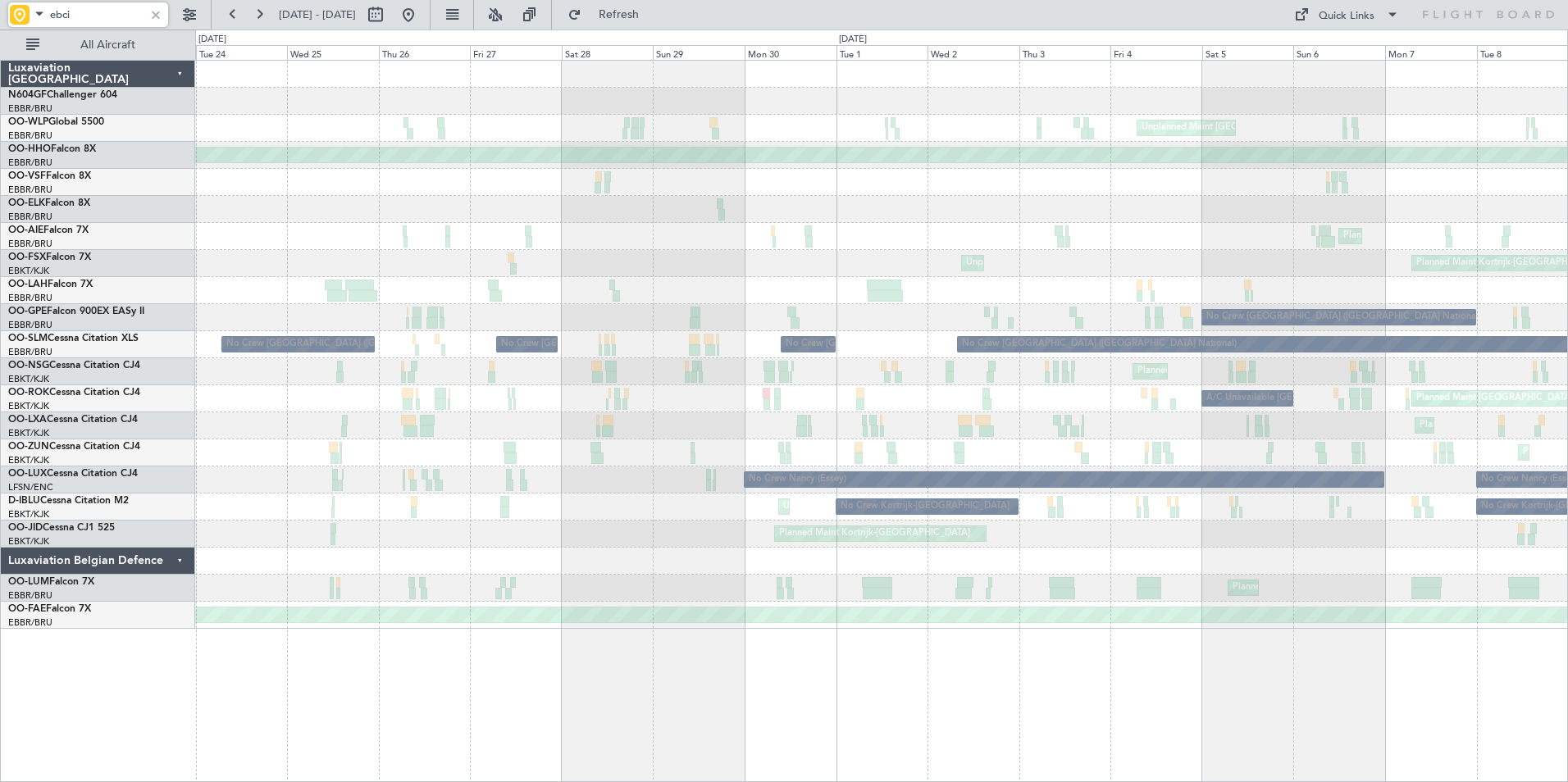
click at [1358, 125] on div "Unplanned Maint Basel-Mulhouse Planned Maint Liege Planned Maint Geneva (Cointr…" at bounding box center [881, 344] width 1372 height 568
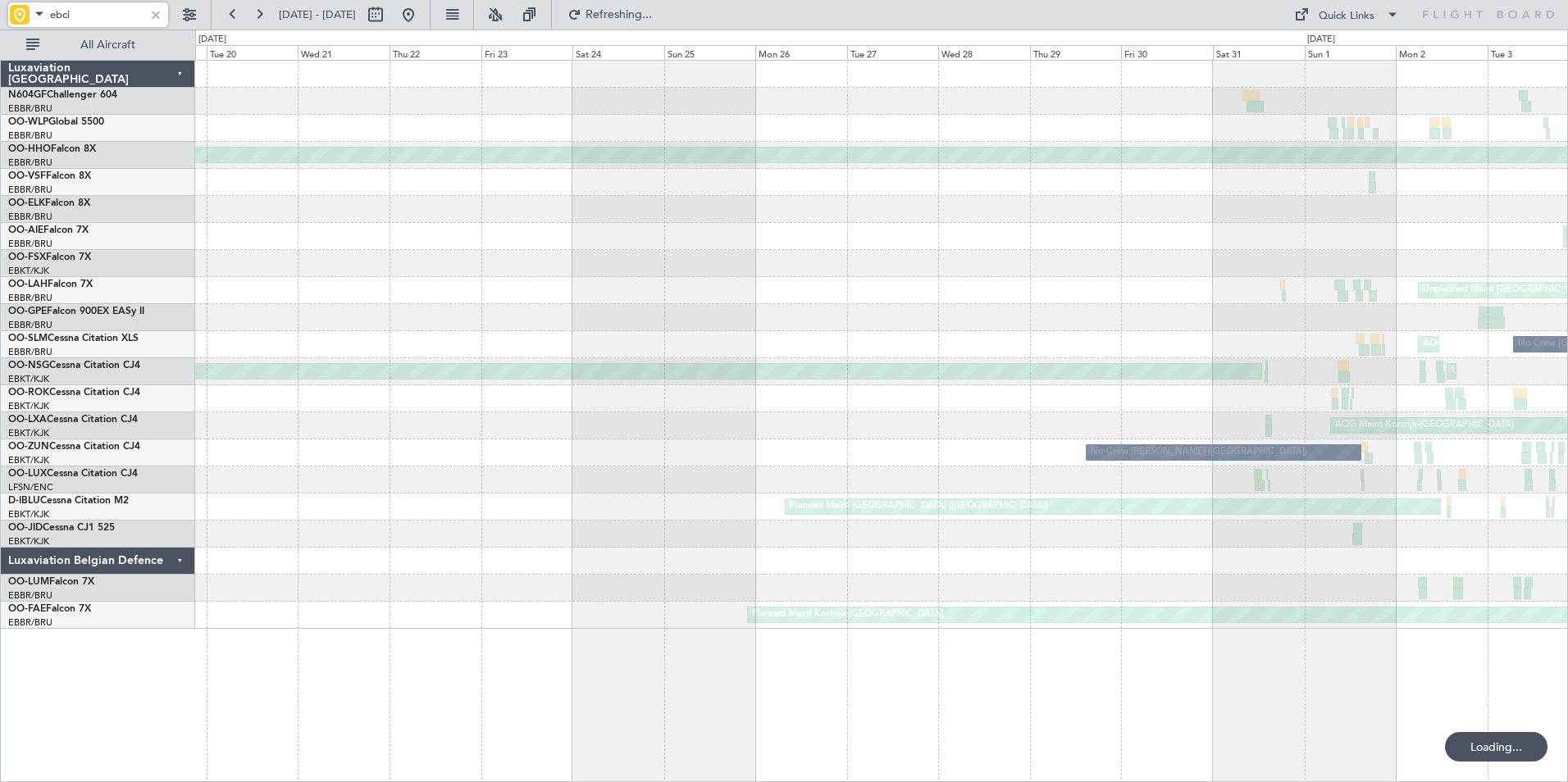
click at [1567, 84] on html "ebci 02 Jun 2025 - 17 Jun 2025 Refreshing... Quick Links All Aircraft Planned M…" at bounding box center [784, 391] width 1568 height 782
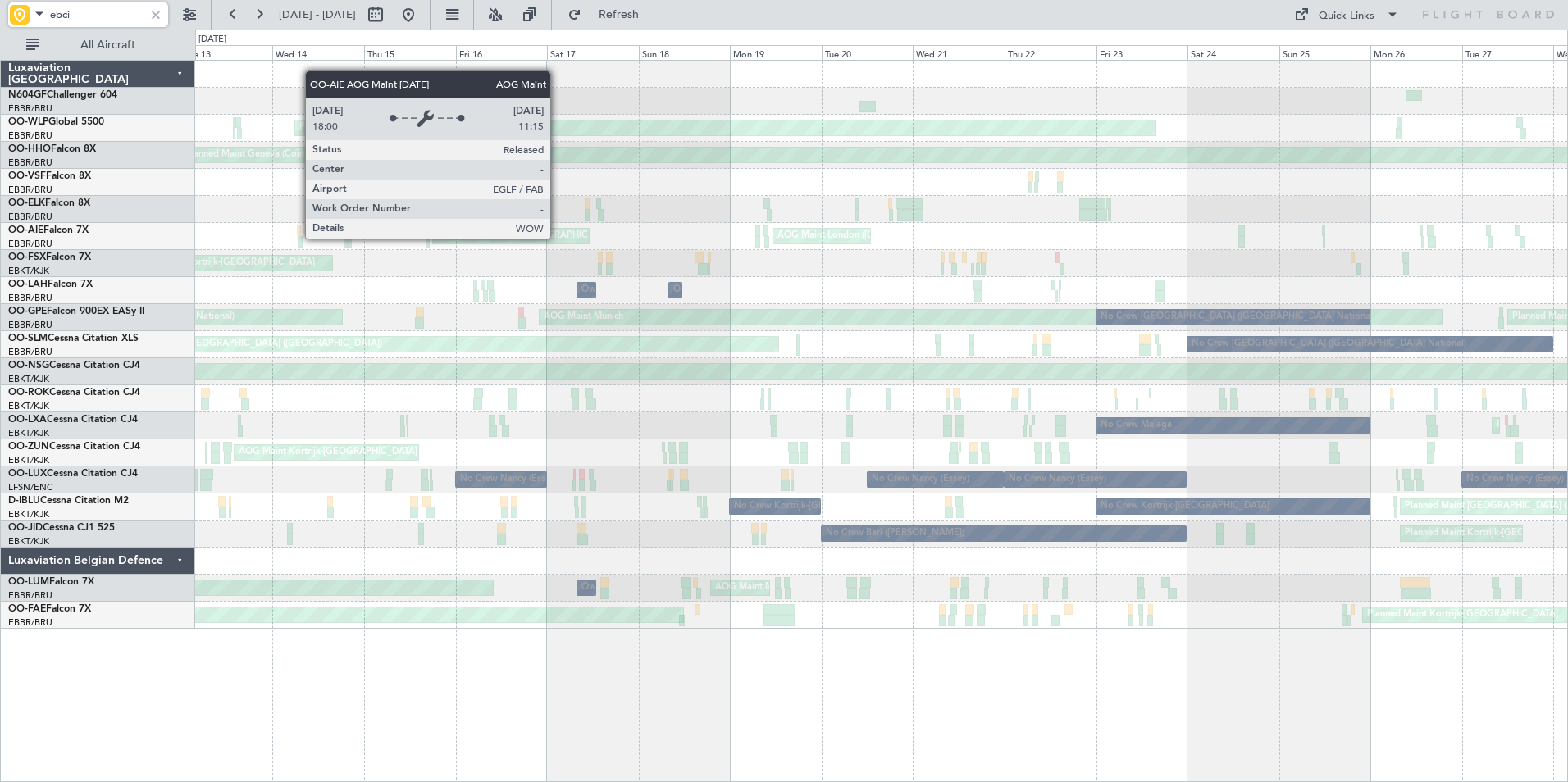
click at [1206, 146] on div "Planned Maint Milan (Linate) Planned Maint Geneva (Cointrin) AOG Maint London (…" at bounding box center [881, 344] width 1372 height 568
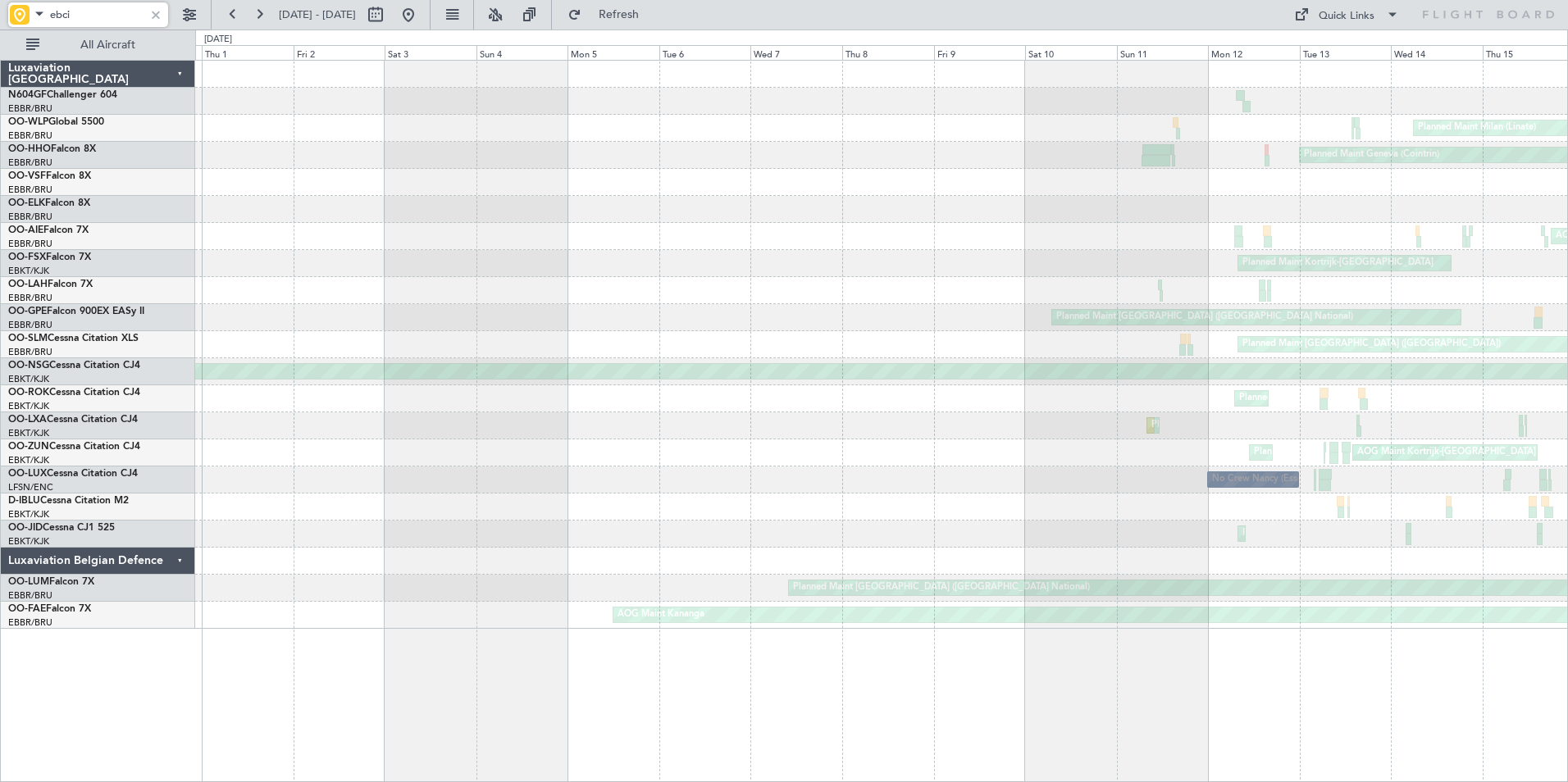
click at [1230, 174] on div "Planned Maint Milan (Linate) Planned Maint Geneva (Cointrin) AOG Maint London (…" at bounding box center [881, 344] width 1372 height 568
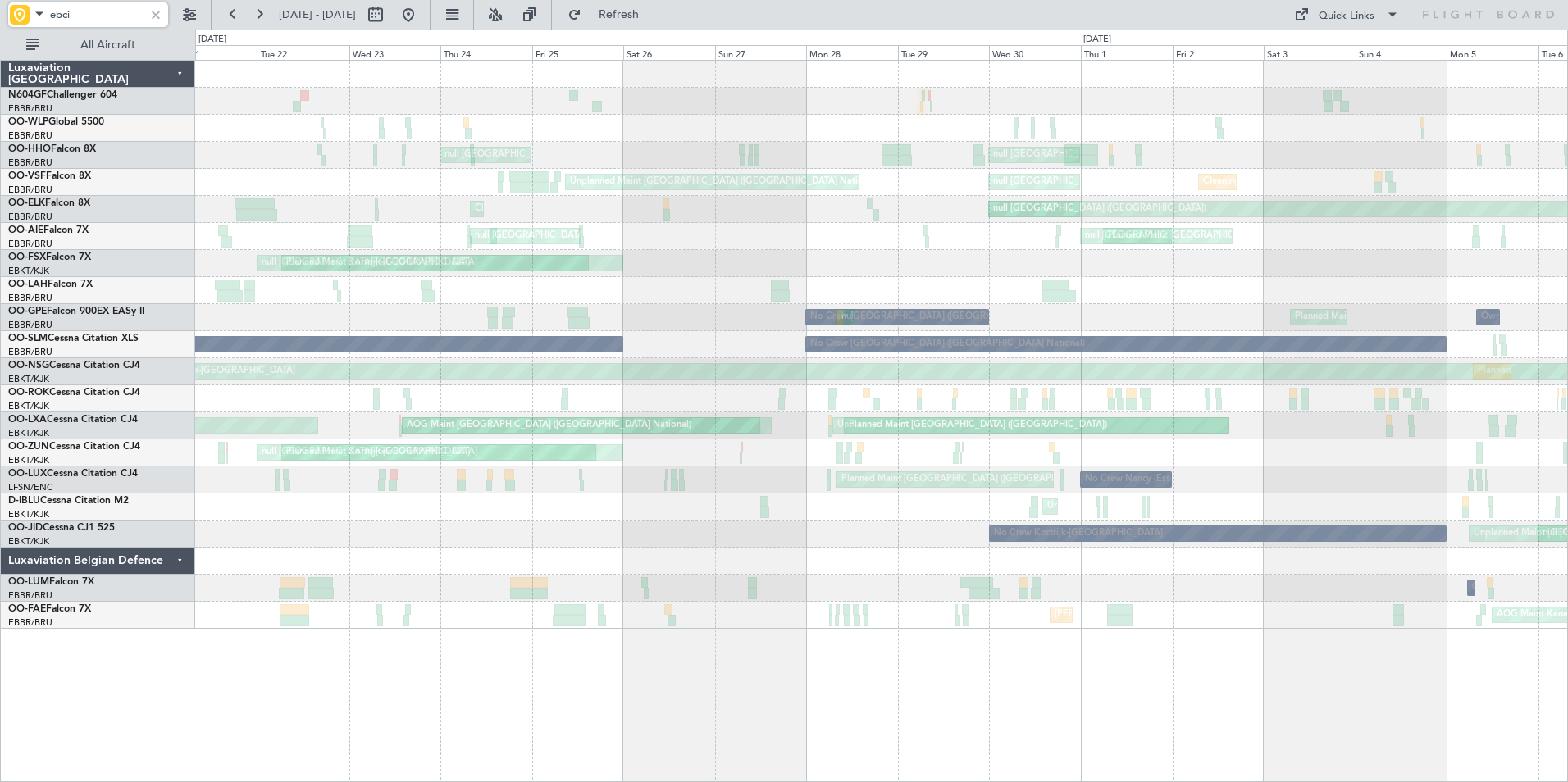
click at [1221, 195] on div "null Brussels (Brussels National) null Paris (Le Bourget) Planned Maint Geneva …" at bounding box center [881, 344] width 1372 height 568
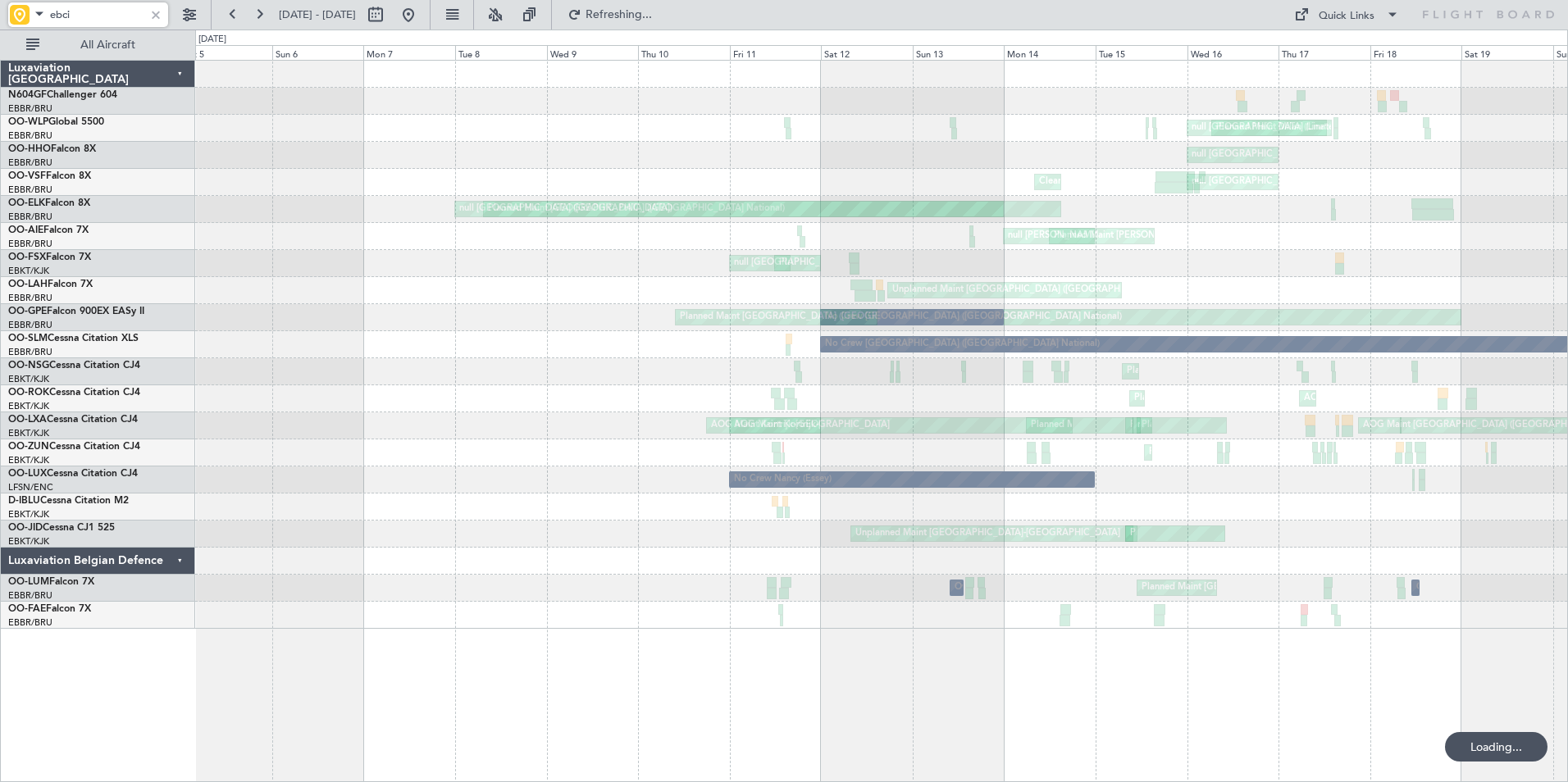
click at [1193, 171] on div "Planned Maint Milan (Linate) null Milan (Linate) null Brussels (Brussels Nation…" at bounding box center [881, 344] width 1372 height 568
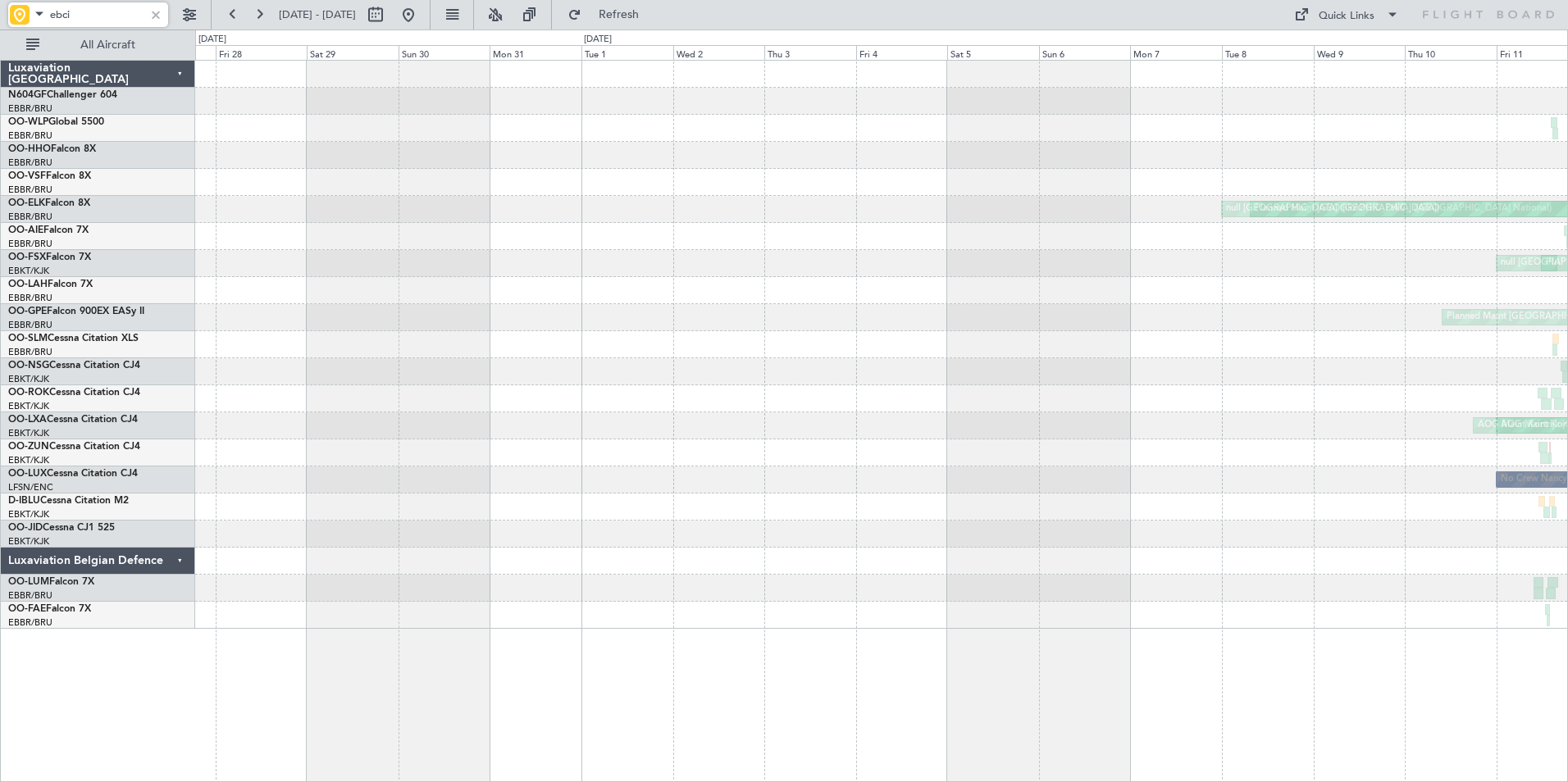
click at [1288, 177] on div "Cleaning Brussels (Brussels National) Planned Maint Brussels (Brussels National…" at bounding box center [881, 344] width 1372 height 568
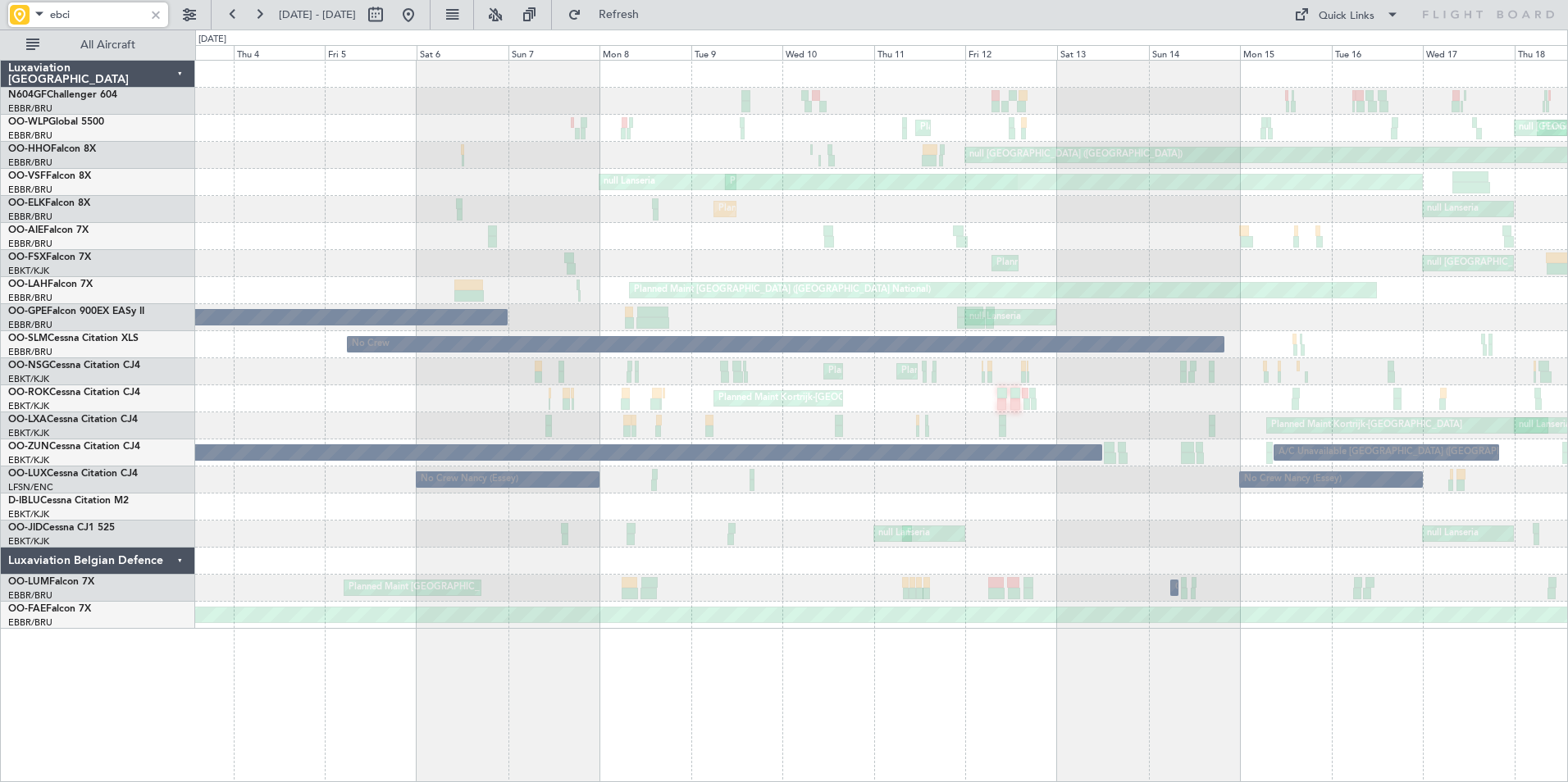
click at [1538, 334] on div "No Crew Unplanned Maint [GEOGRAPHIC_DATA] ([GEOGRAPHIC_DATA] National)" at bounding box center [881, 345] width 1372 height 27
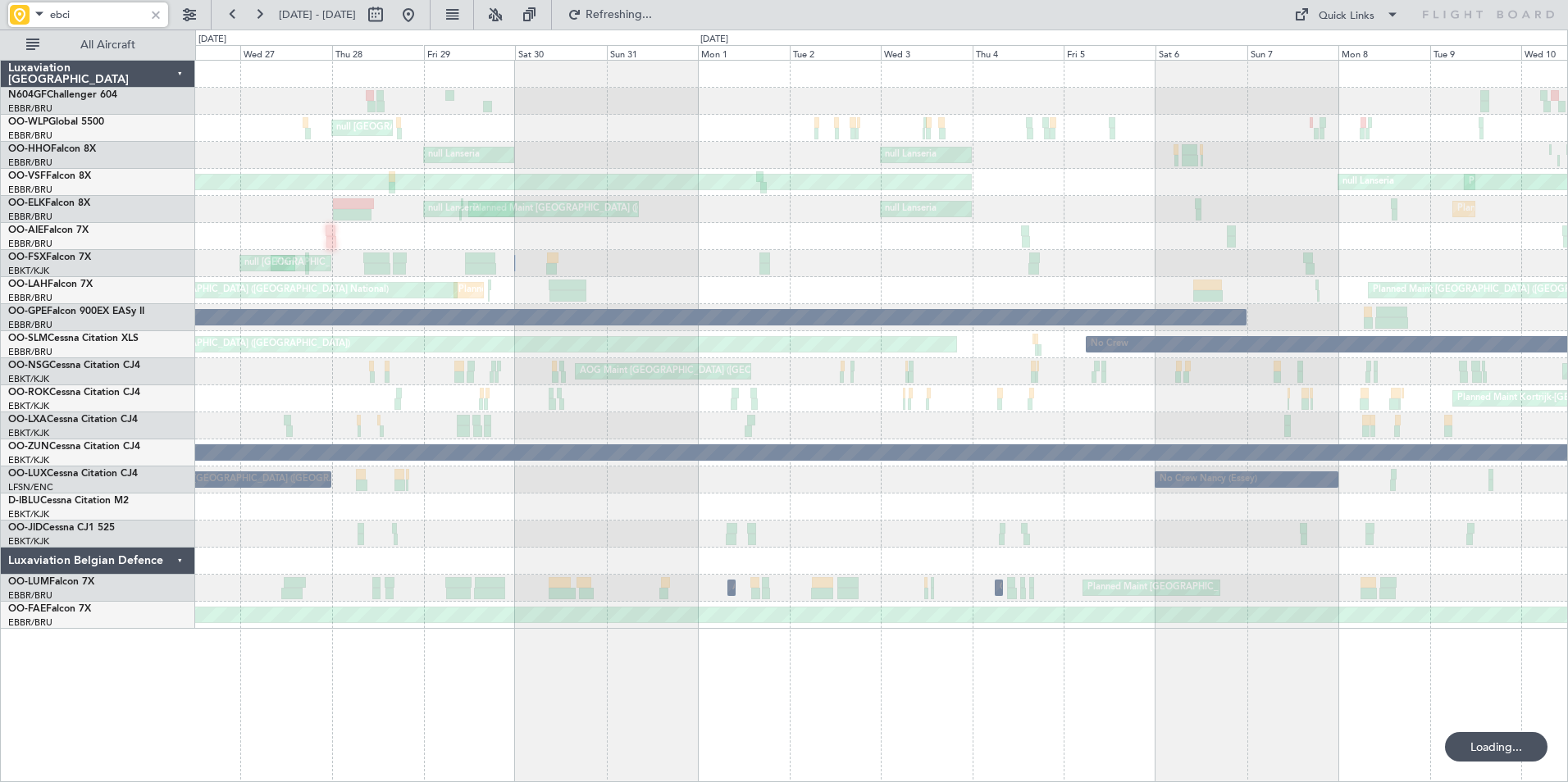
click at [828, 392] on div "Planned Maint Kortrijk-[GEOGRAPHIC_DATA]" at bounding box center [881, 399] width 1372 height 27
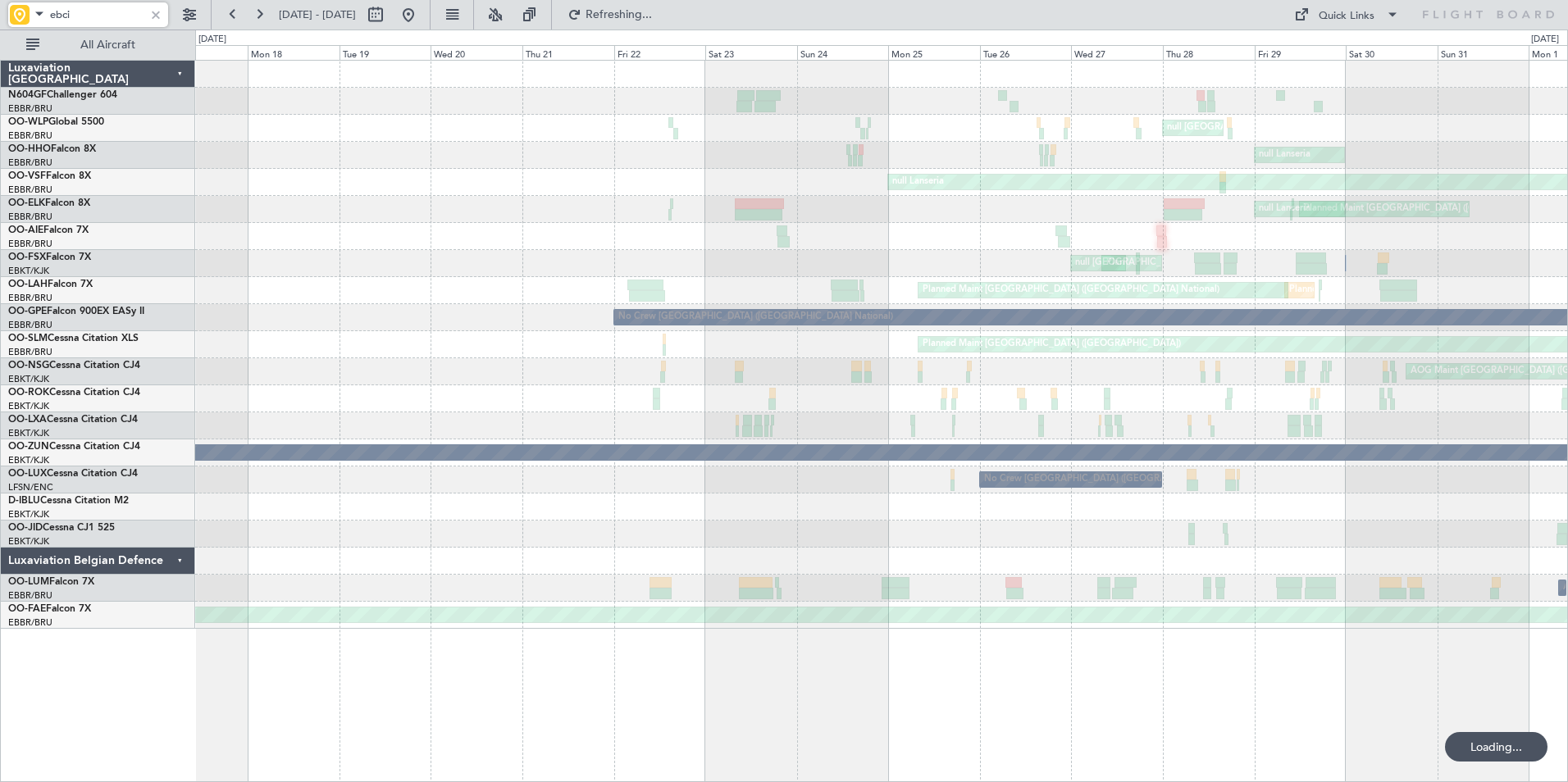
click at [1505, 534] on div "null [GEOGRAPHIC_DATA] (Linate) null [GEOGRAPHIC_DATA] null [GEOGRAPHIC_DATA] n…" at bounding box center [881, 344] width 1372 height 568
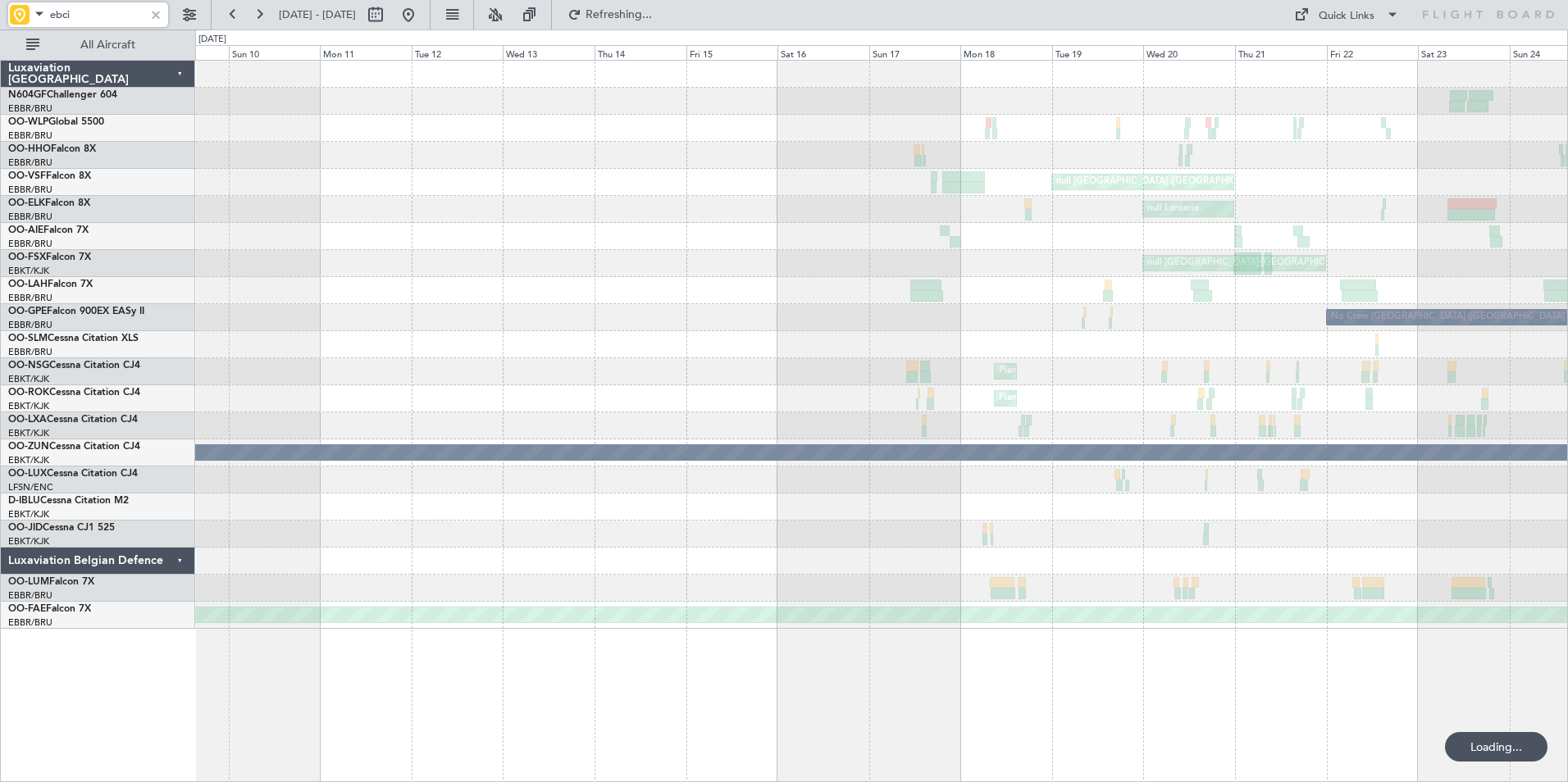
click at [1427, 489] on div "null [GEOGRAPHIC_DATA] (Linate) null [GEOGRAPHIC_DATA] ([GEOGRAPHIC_DATA]) null…" at bounding box center [881, 344] width 1372 height 568
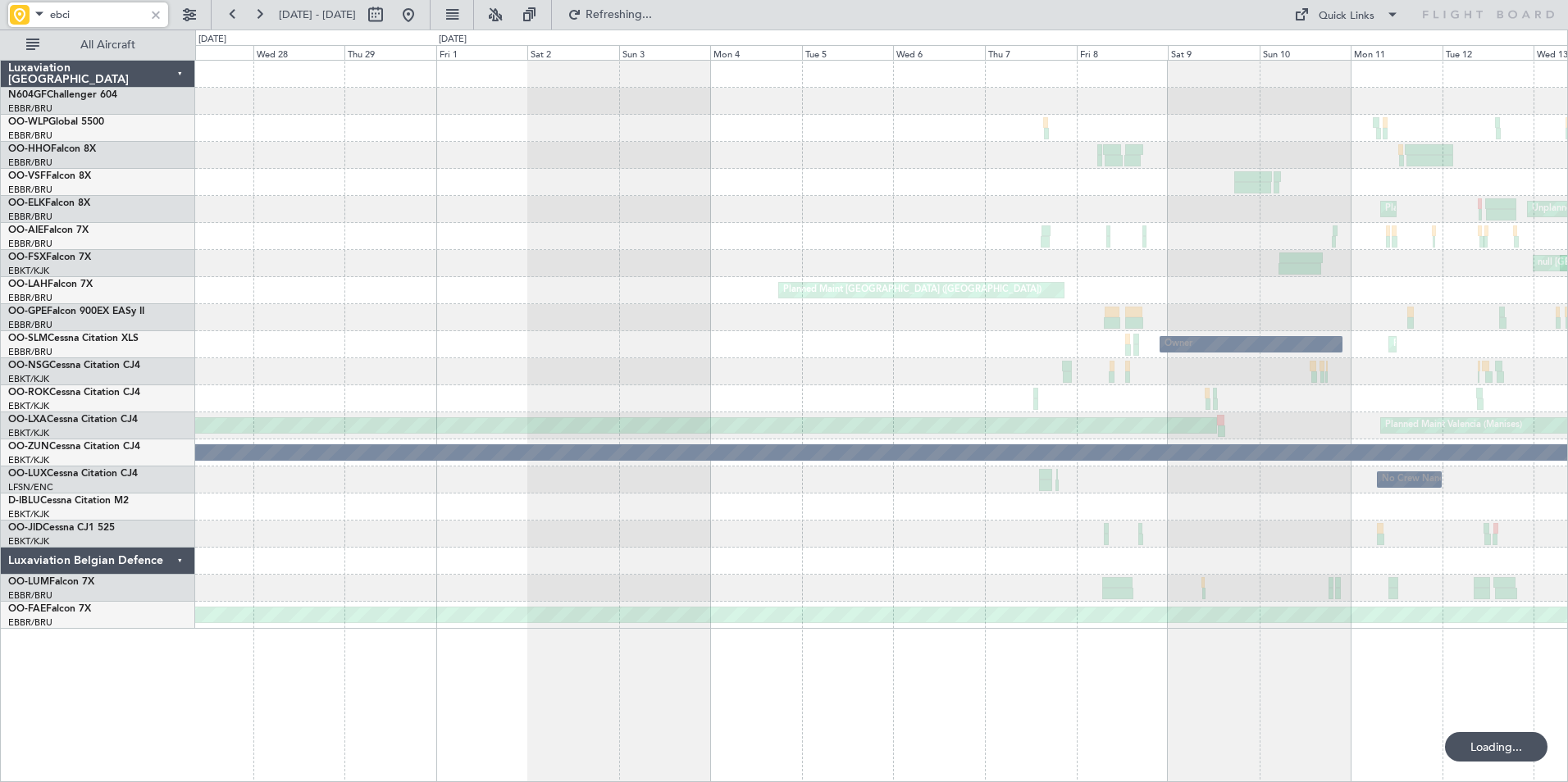
click at [1385, 461] on div "Planned Maint Geneva (Cointrin) Planned Maint [GEOGRAPHIC_DATA] ([GEOGRAPHIC_DA…" at bounding box center [881, 344] width 1372 height 568
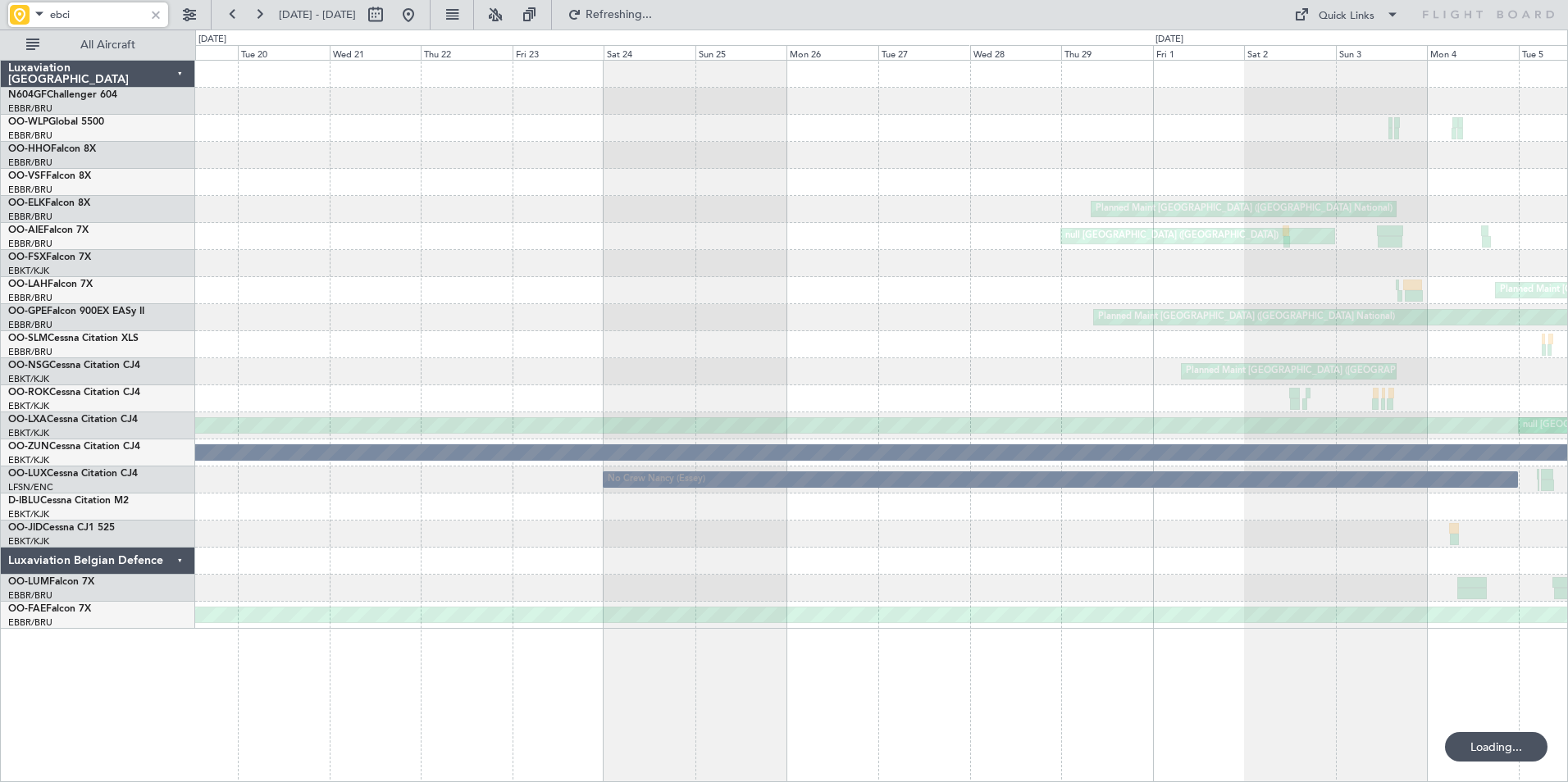
click at [1218, 289] on div "null [GEOGRAPHIC_DATA] ([GEOGRAPHIC_DATA]) null [GEOGRAPHIC_DATA] ([GEOGRAPHIC_…" at bounding box center [881, 344] width 1372 height 568
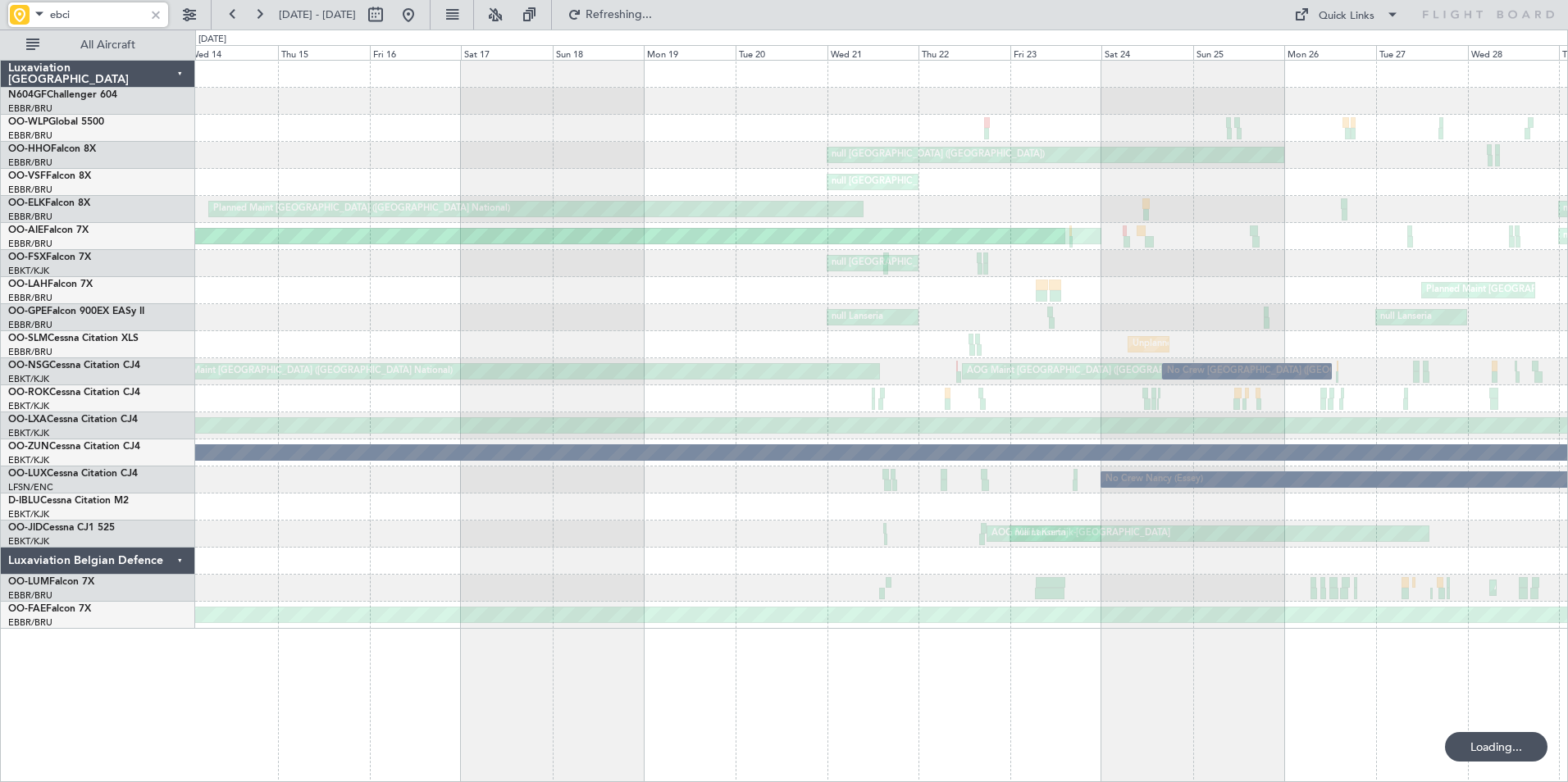
click at [1182, 254] on div "null [GEOGRAPHIC_DATA] ([GEOGRAPHIC_DATA]) null [GEOGRAPHIC_DATA] ([GEOGRAPHIC_…" at bounding box center [881, 344] width 1372 height 568
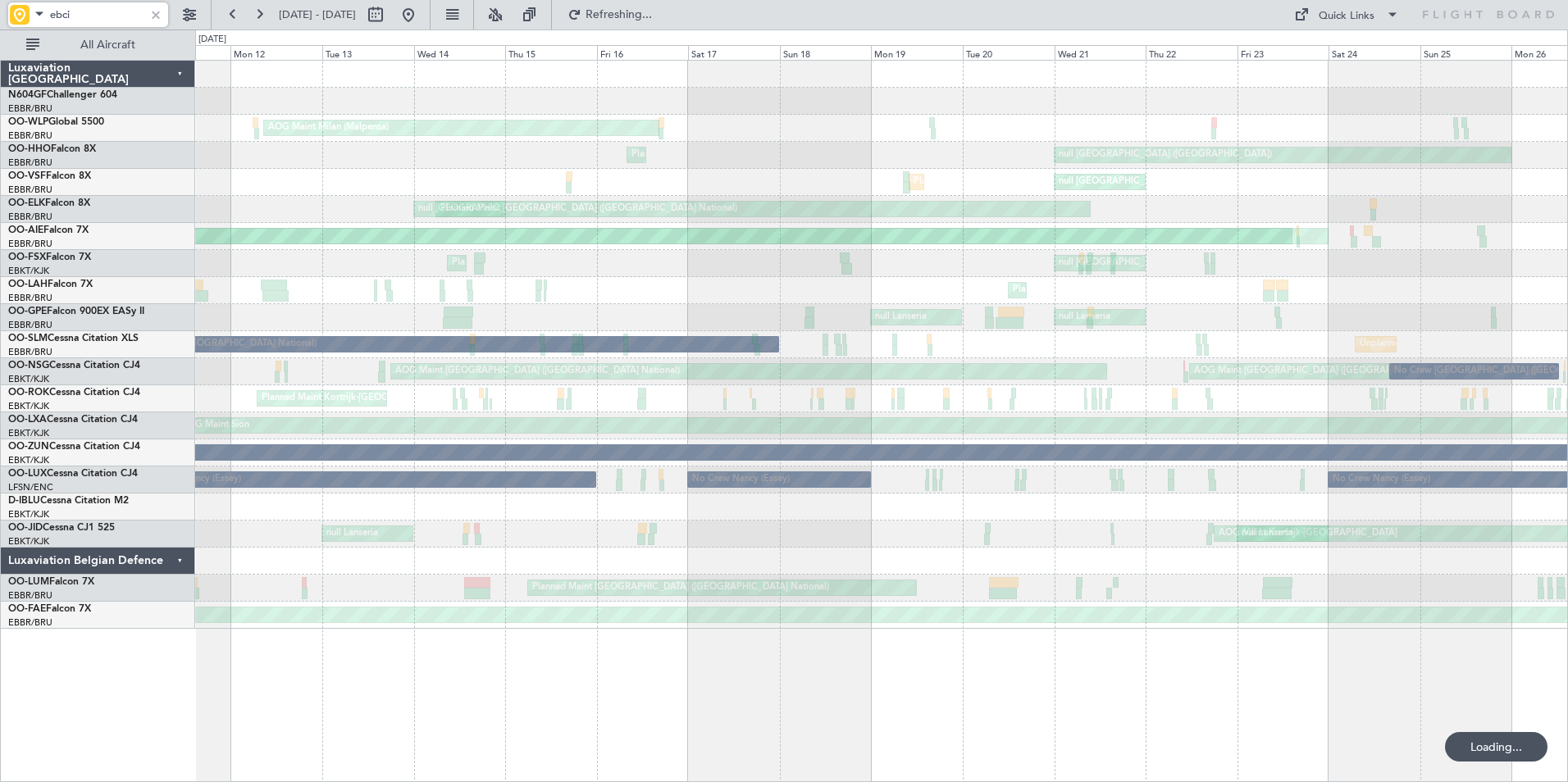
click at [765, 275] on div "AOG Maint Milan (Malpensa) null [GEOGRAPHIC_DATA] ([GEOGRAPHIC_DATA]) Planned M…" at bounding box center [881, 344] width 1372 height 568
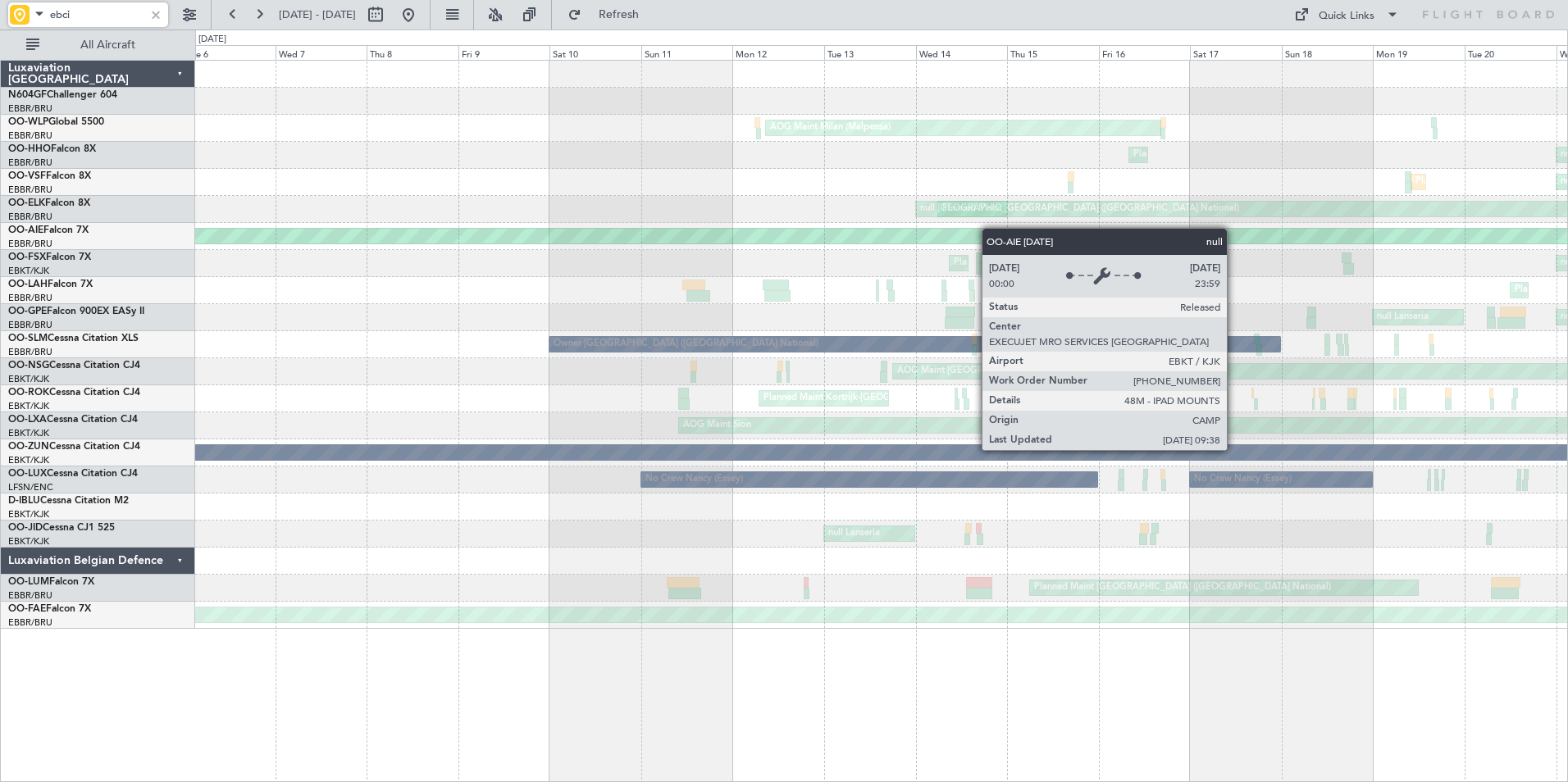
click at [1093, 244] on div "null [GEOGRAPHIC_DATA]-[GEOGRAPHIC_DATA]" at bounding box center [640, 236] width 2378 height 17
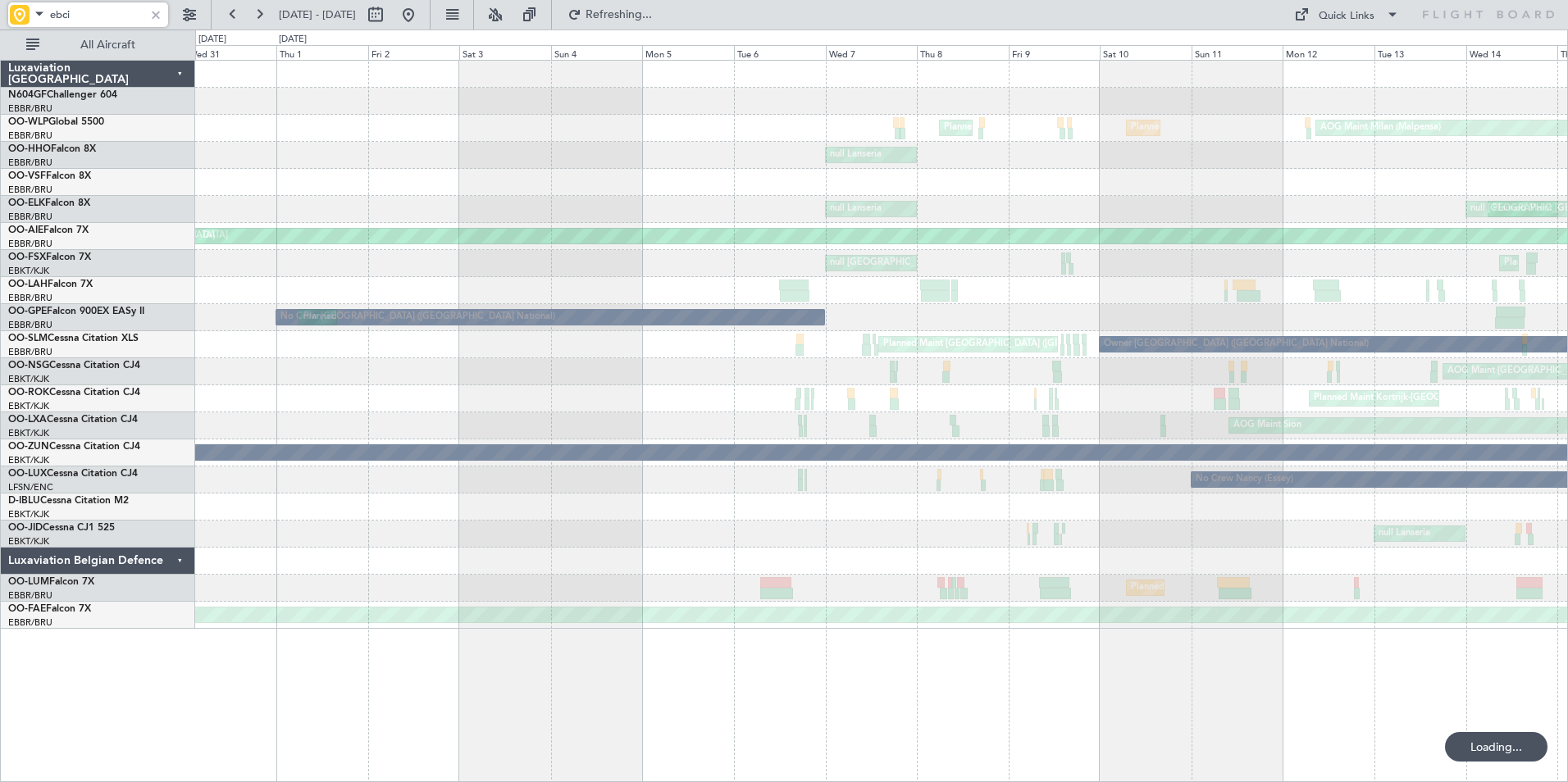
click at [1067, 248] on div "AOG Maint Milan (Malpensa) Planned Maint Liege Planned Maint Milan ([GEOGRAPHIC…" at bounding box center [881, 344] width 1372 height 568
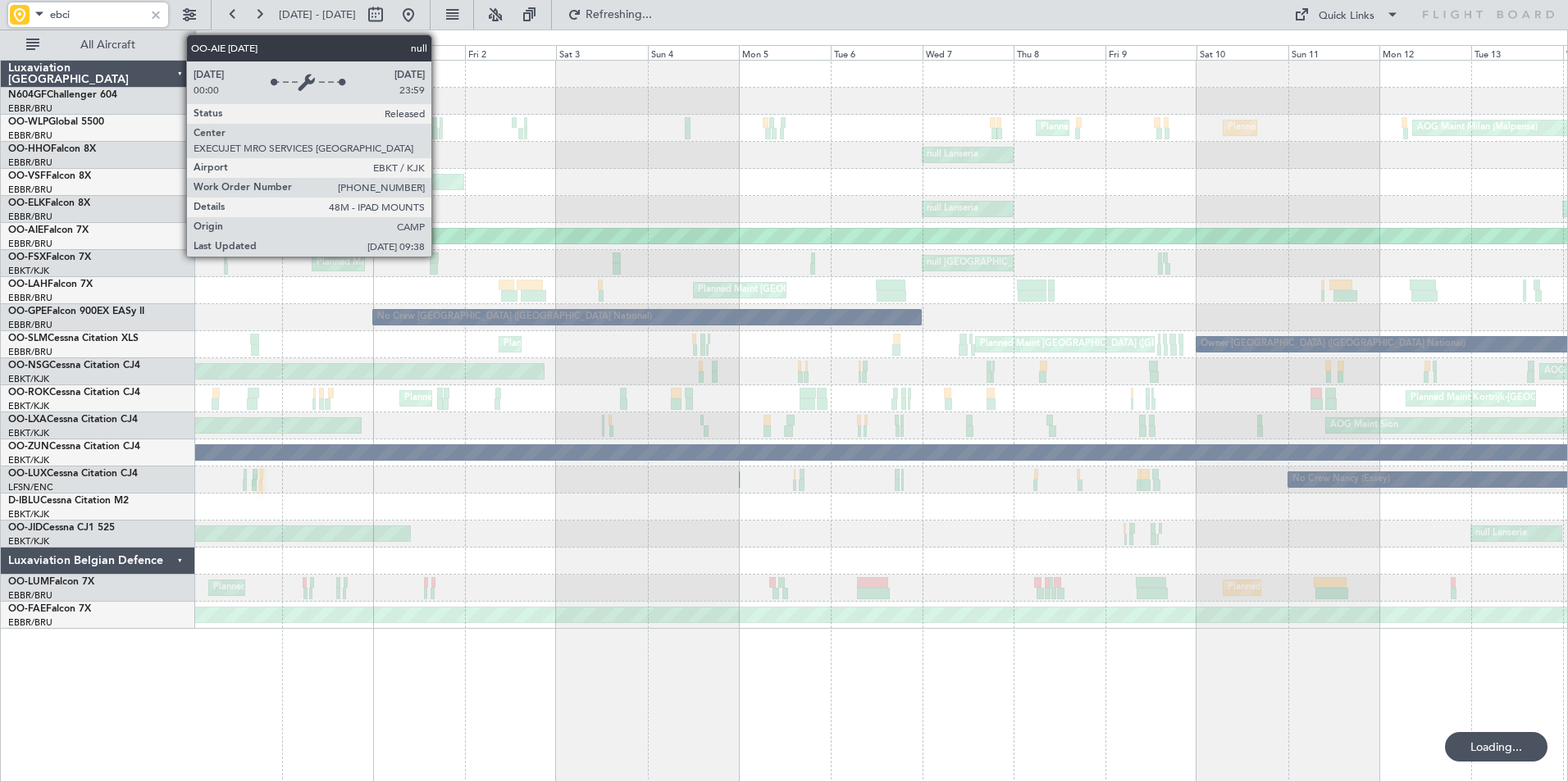
click at [1257, 233] on div "null [GEOGRAPHIC_DATA]-[GEOGRAPHIC_DATA]" at bounding box center [1287, 235] width 2377 height 15
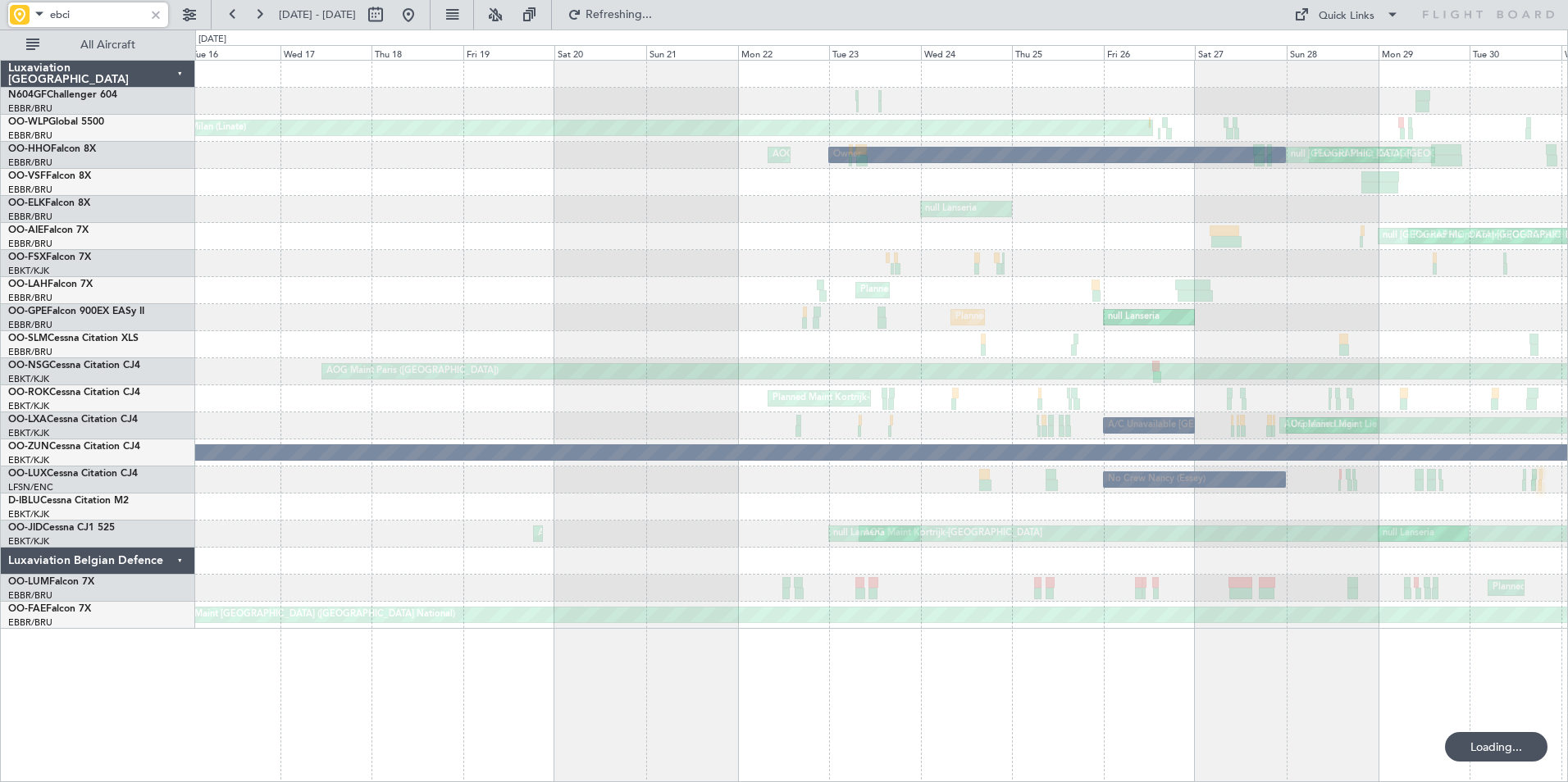
click at [804, 280] on div "Planned Maint [GEOGRAPHIC_DATA] ([GEOGRAPHIC_DATA] National)" at bounding box center [881, 290] width 1372 height 27
type input "ebci"
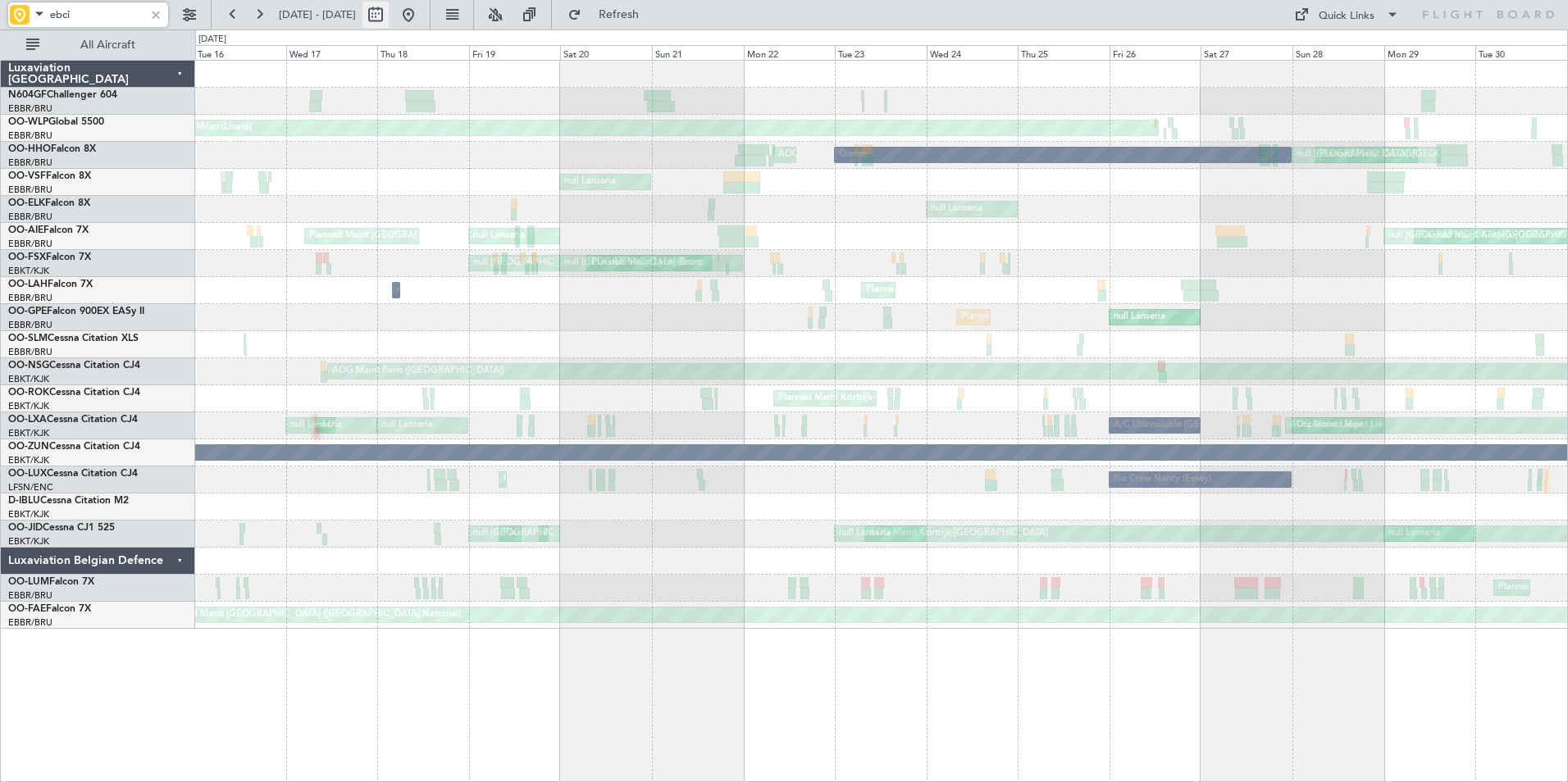
click at [389, 21] on button at bounding box center [375, 15] width 26 height 26
select select "2024"
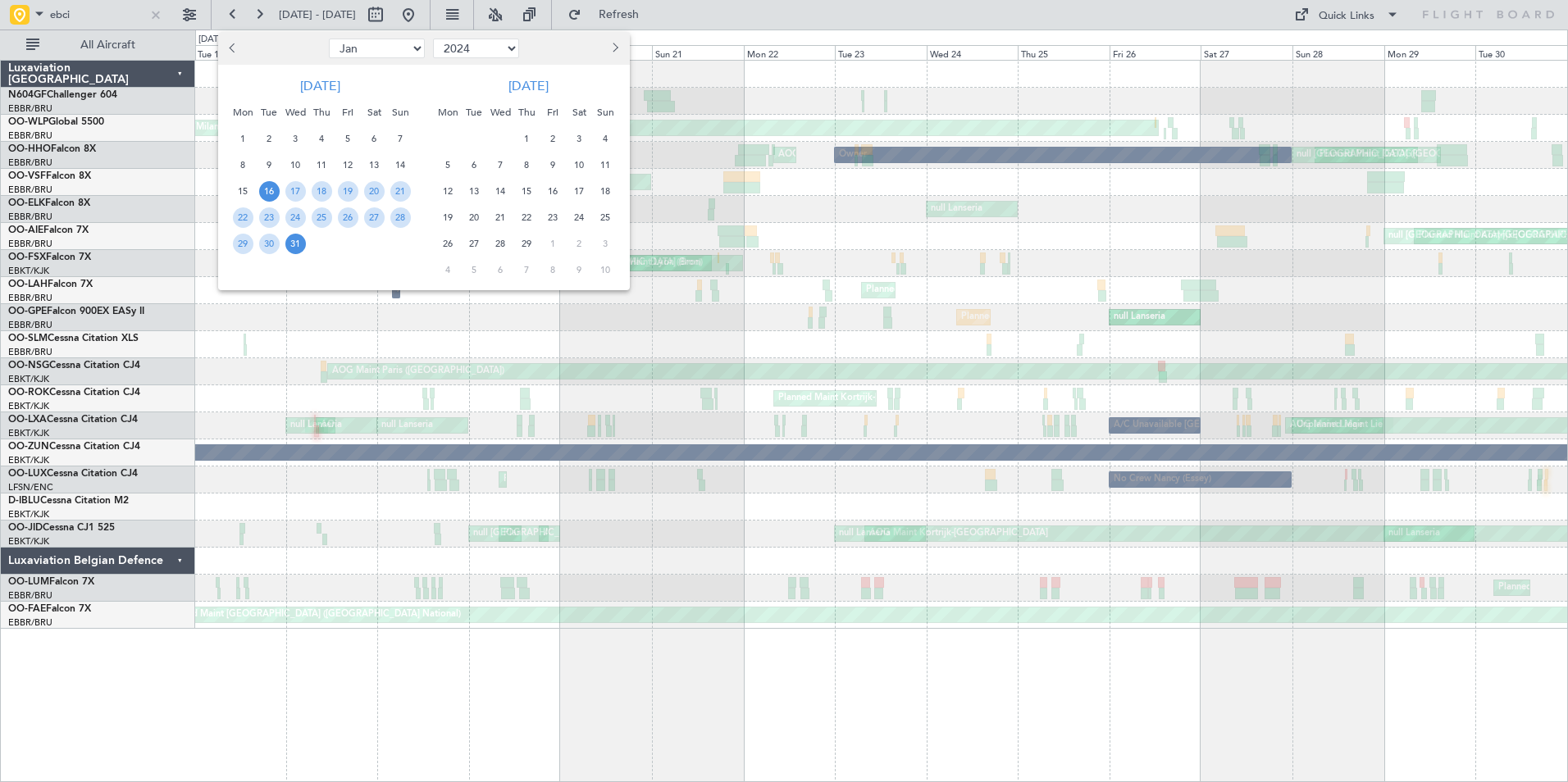
click at [367, 53] on select "Jan Feb Mar Apr May Jun [DATE] Aug Sep Oct Nov Dec" at bounding box center [376, 49] width 96 height 19
select select "5"
click at [328, 39] on select "Jan Feb Mar Apr May Jun [DATE] Aug Sep Oct Nov Dec" at bounding box center [376, 49] width 96 height 19
click at [394, 191] on span "19" at bounding box center [400, 191] width 20 height 20
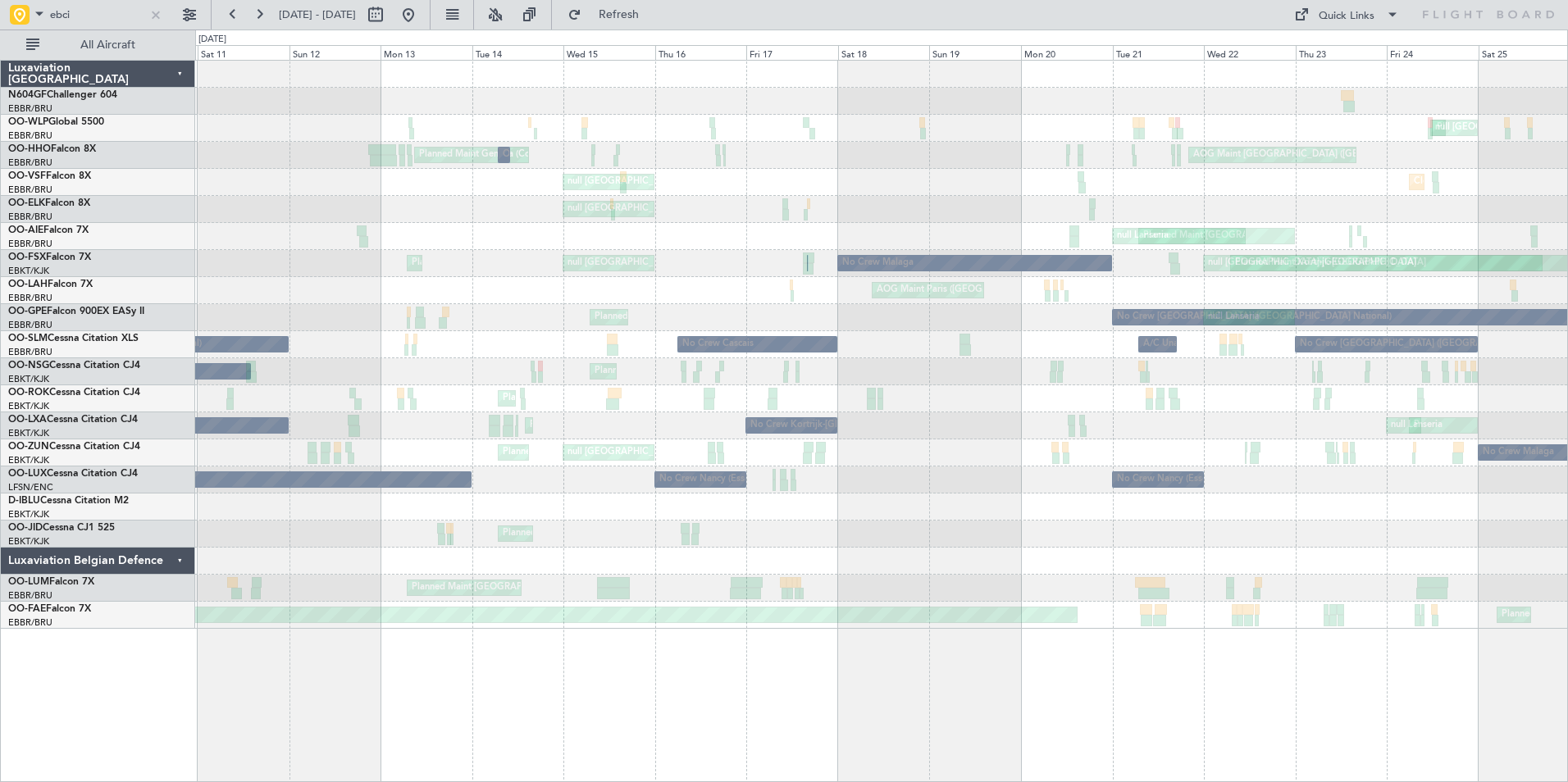
click at [835, 160] on div "AOG Maint [GEOGRAPHIC_DATA] ([GEOGRAPHIC_DATA] National) Planned Maint Geneva (…" at bounding box center [881, 155] width 1372 height 27
click at [422, 10] on button at bounding box center [408, 15] width 26 height 26
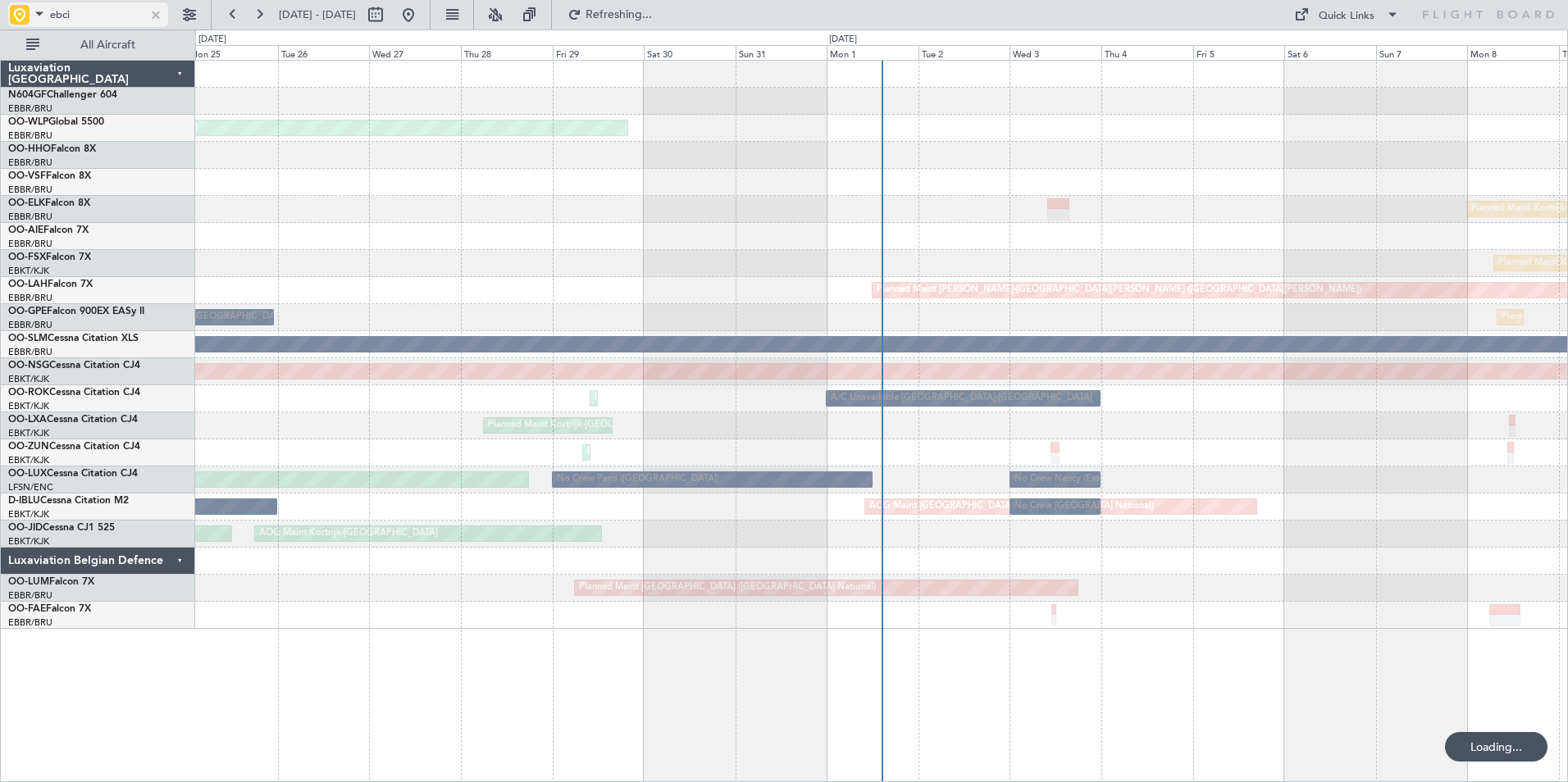
click at [34, 17] on span at bounding box center [39, 13] width 19 height 20
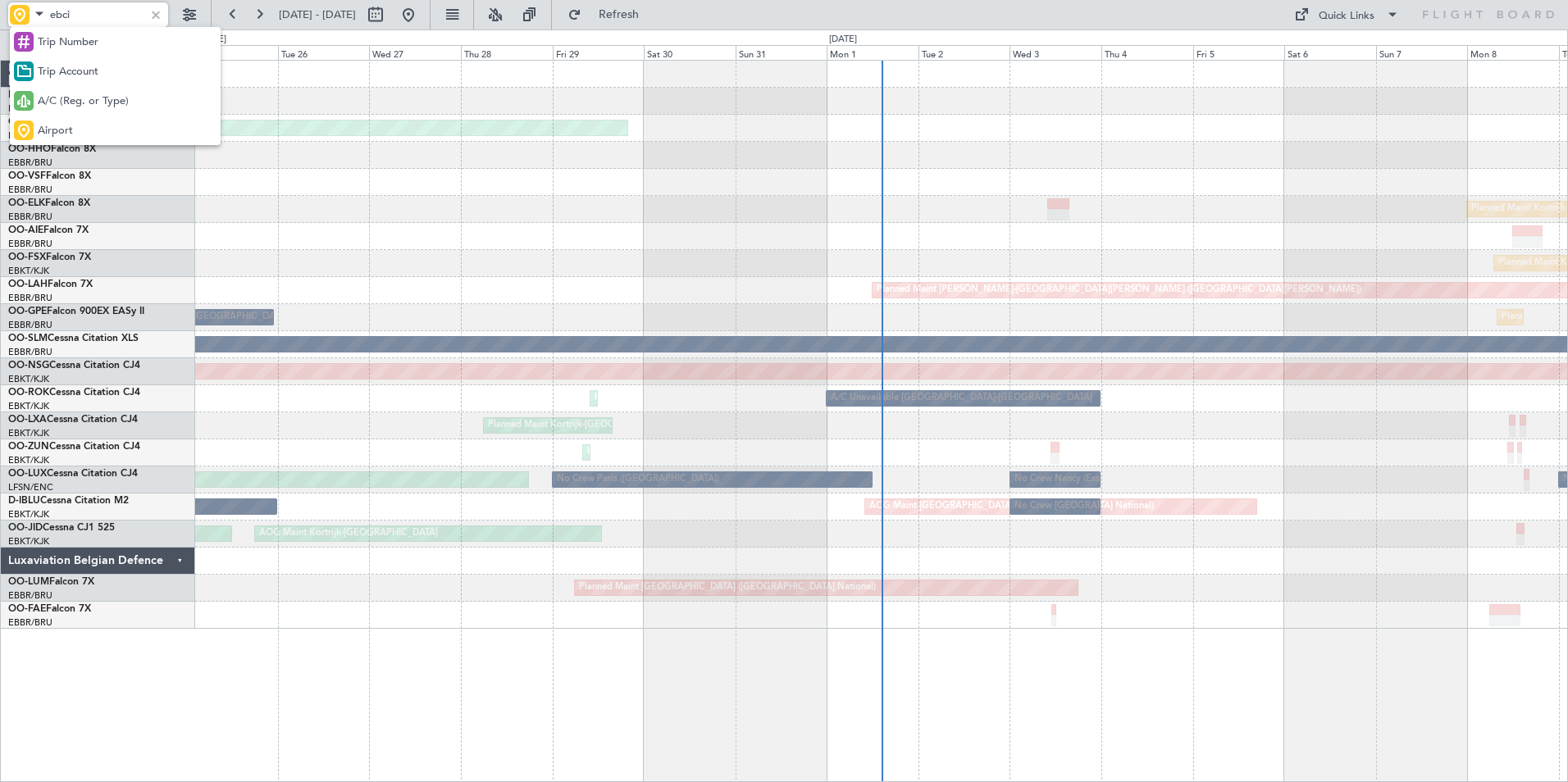
click at [67, 47] on span "Trip Number" at bounding box center [68, 42] width 60 height 17
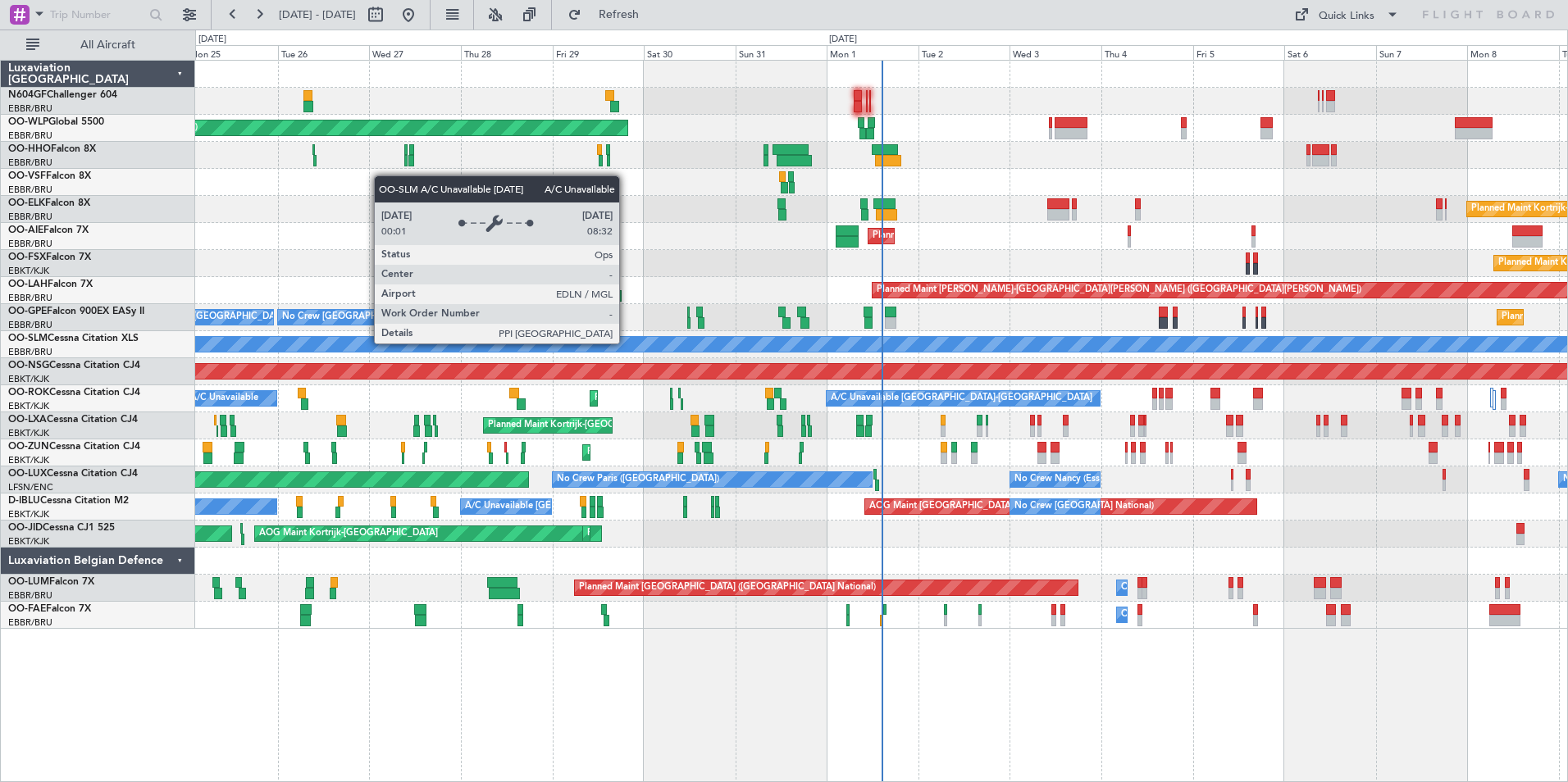
click at [365, 287] on div "Planned Maint Berlin (Brandenburg) Planned Maint Kortrijk-Wevelgem Planned Main…" at bounding box center [881, 344] width 1372 height 568
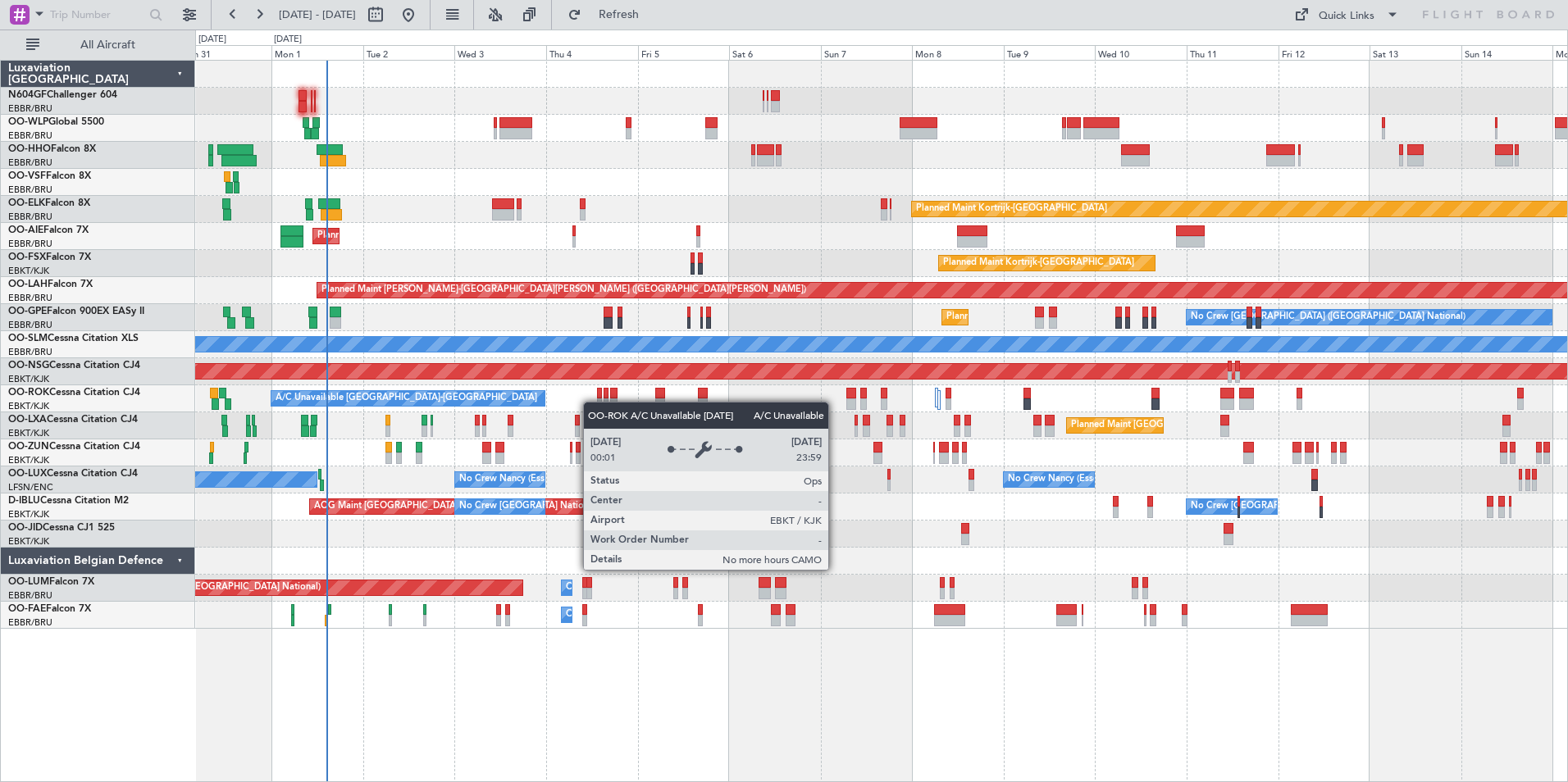
click at [391, 396] on div "Planned Maint Berlin (Brandenburg) Planned Maint Kortrijk-Wevelgem Planned Main…" at bounding box center [881, 344] width 1372 height 568
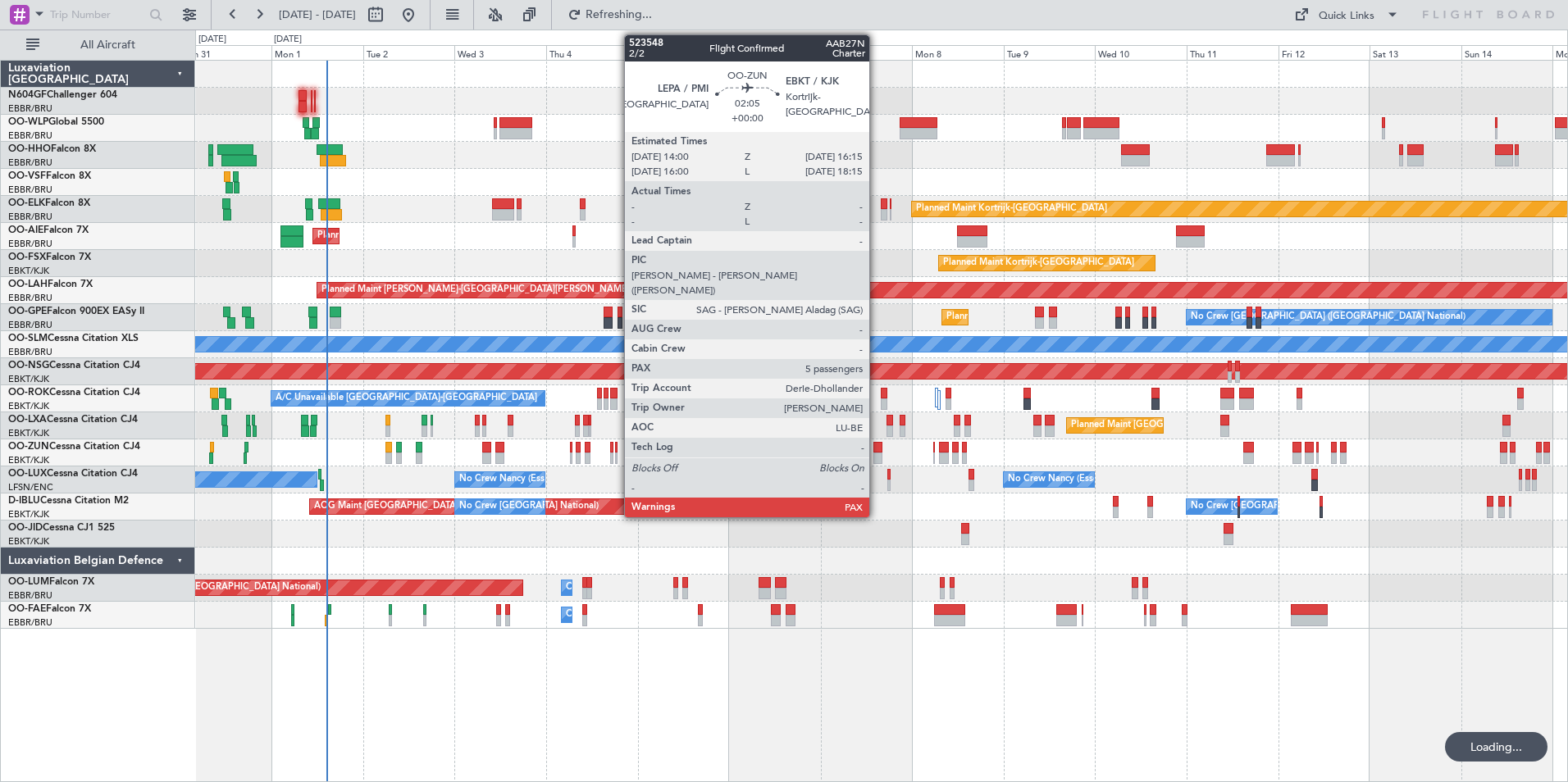
click at [873, 449] on div at bounding box center [877, 448] width 9 height 12
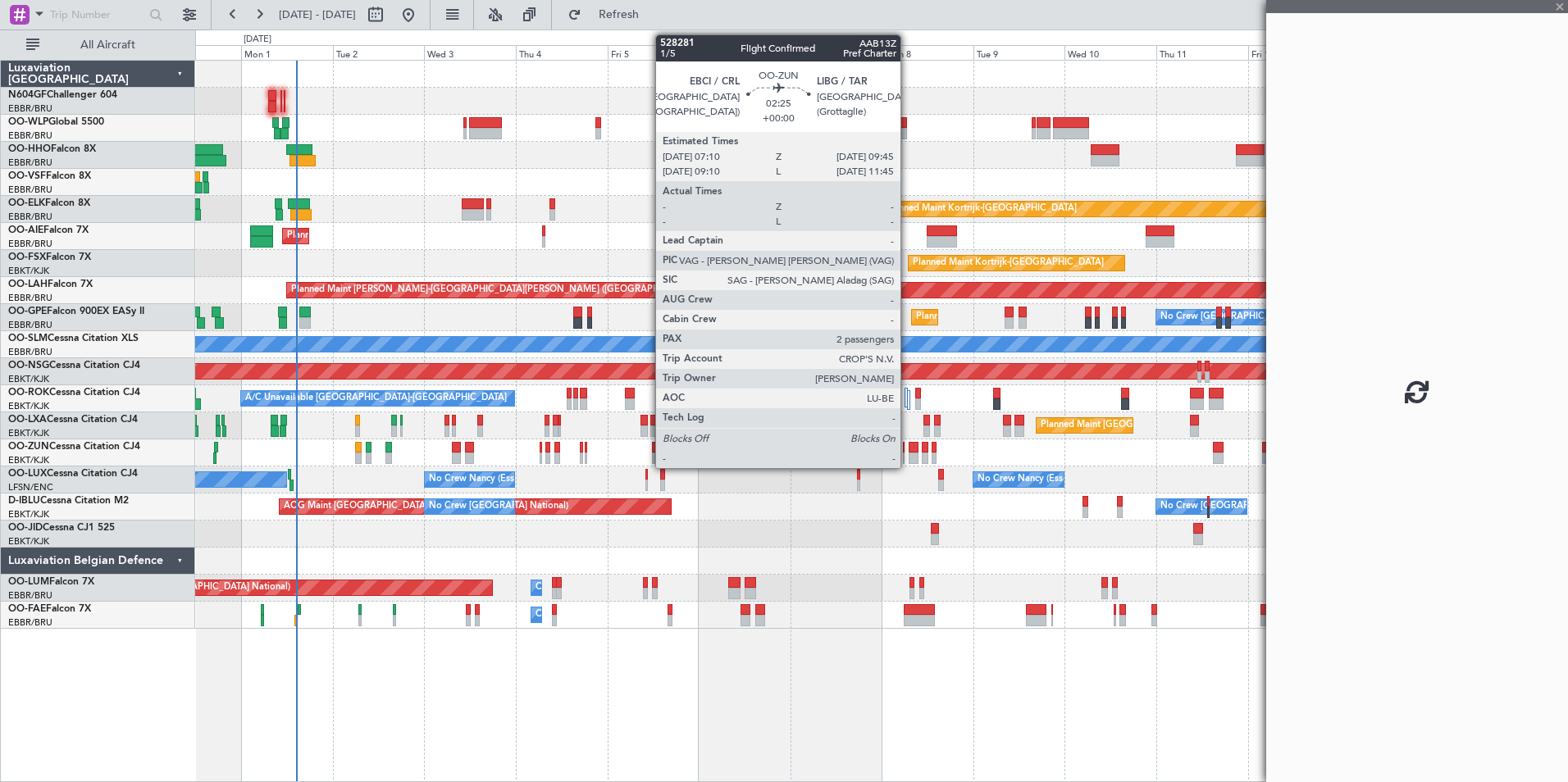
click at [908, 454] on div at bounding box center [913, 459] width 11 height 12
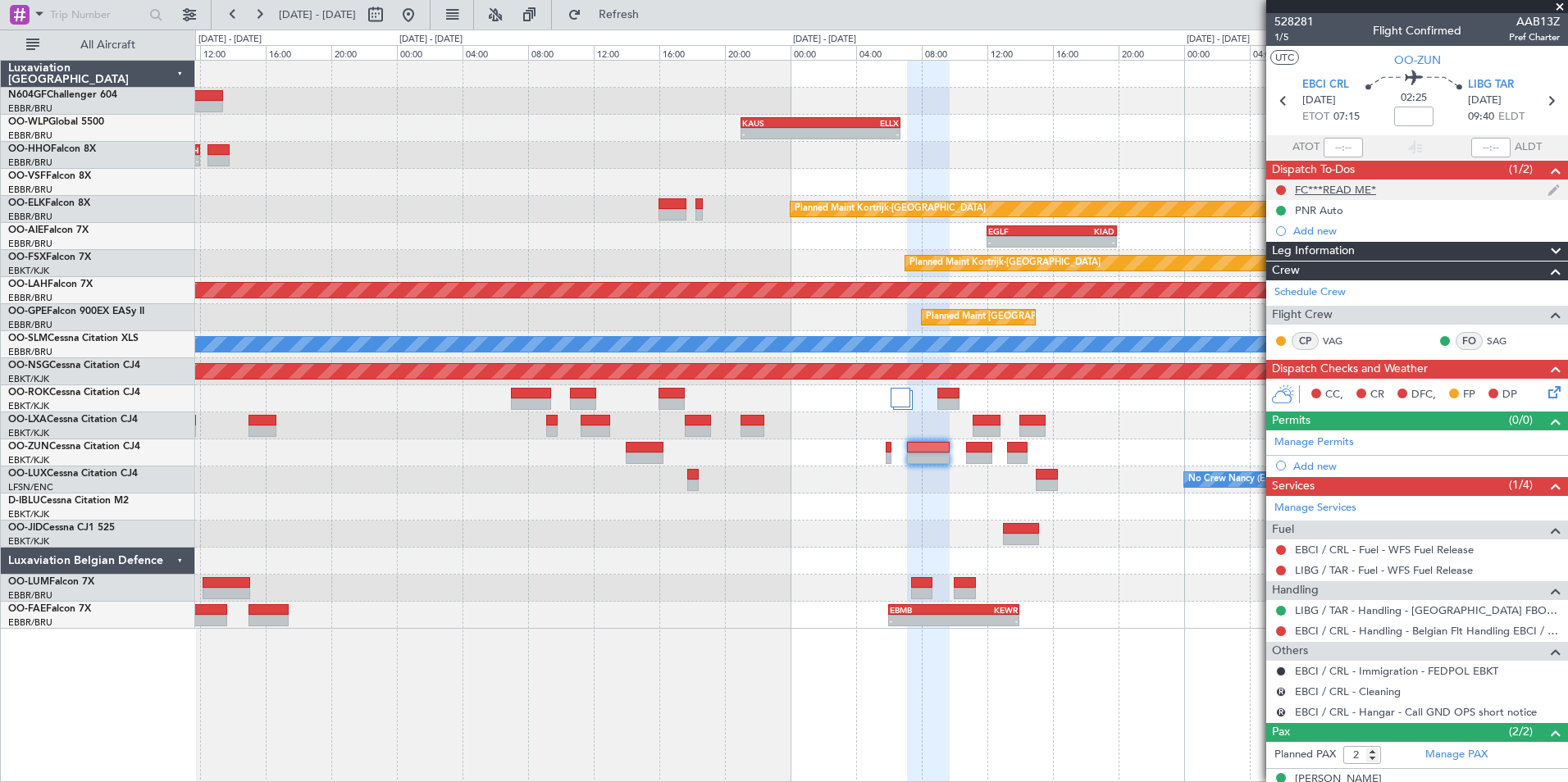
click at [1321, 185] on div "FC***READ ME*" at bounding box center [1336, 189] width 82 height 14
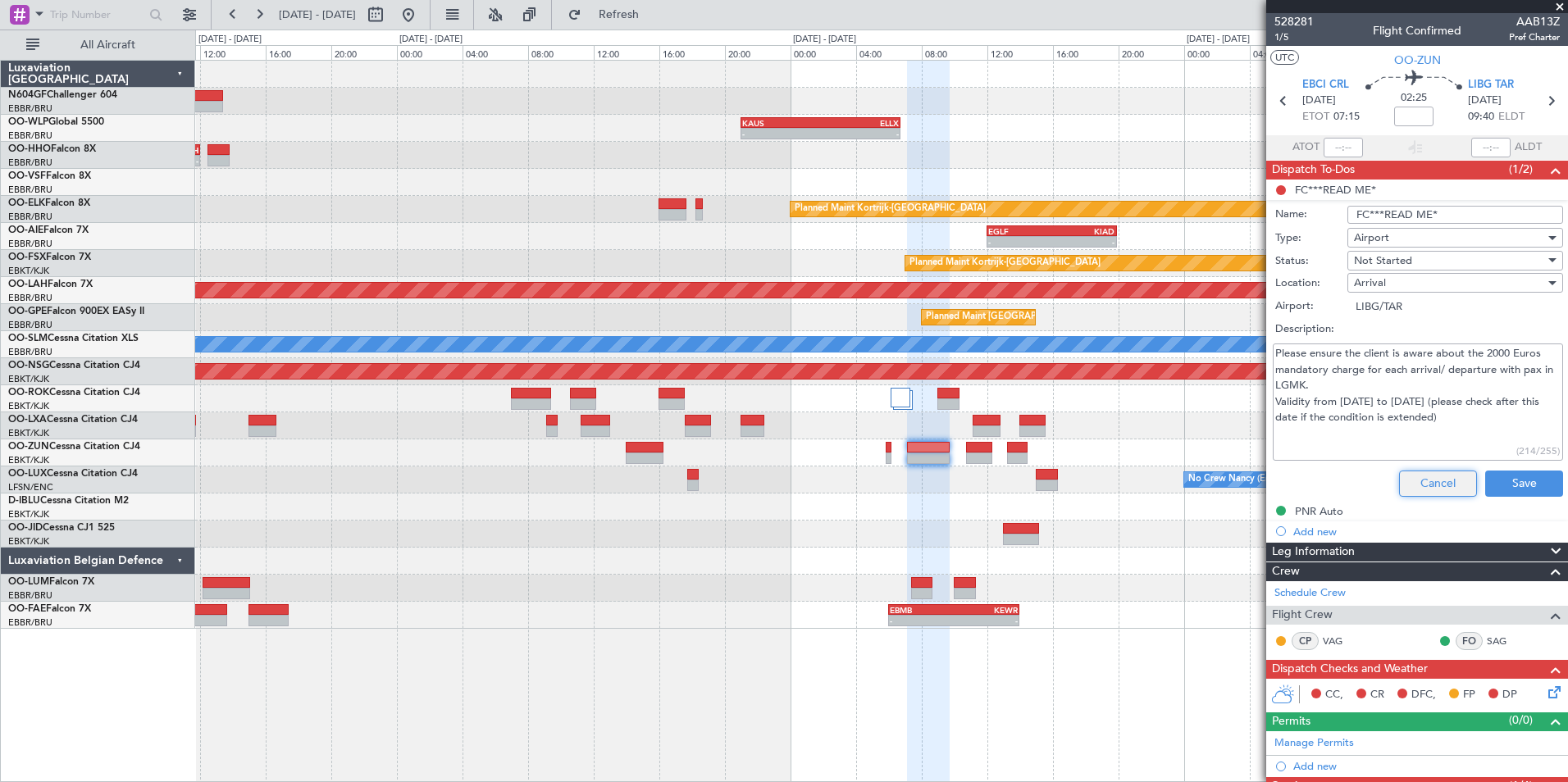
click at [1399, 486] on button "Cancel" at bounding box center [1438, 483] width 78 height 26
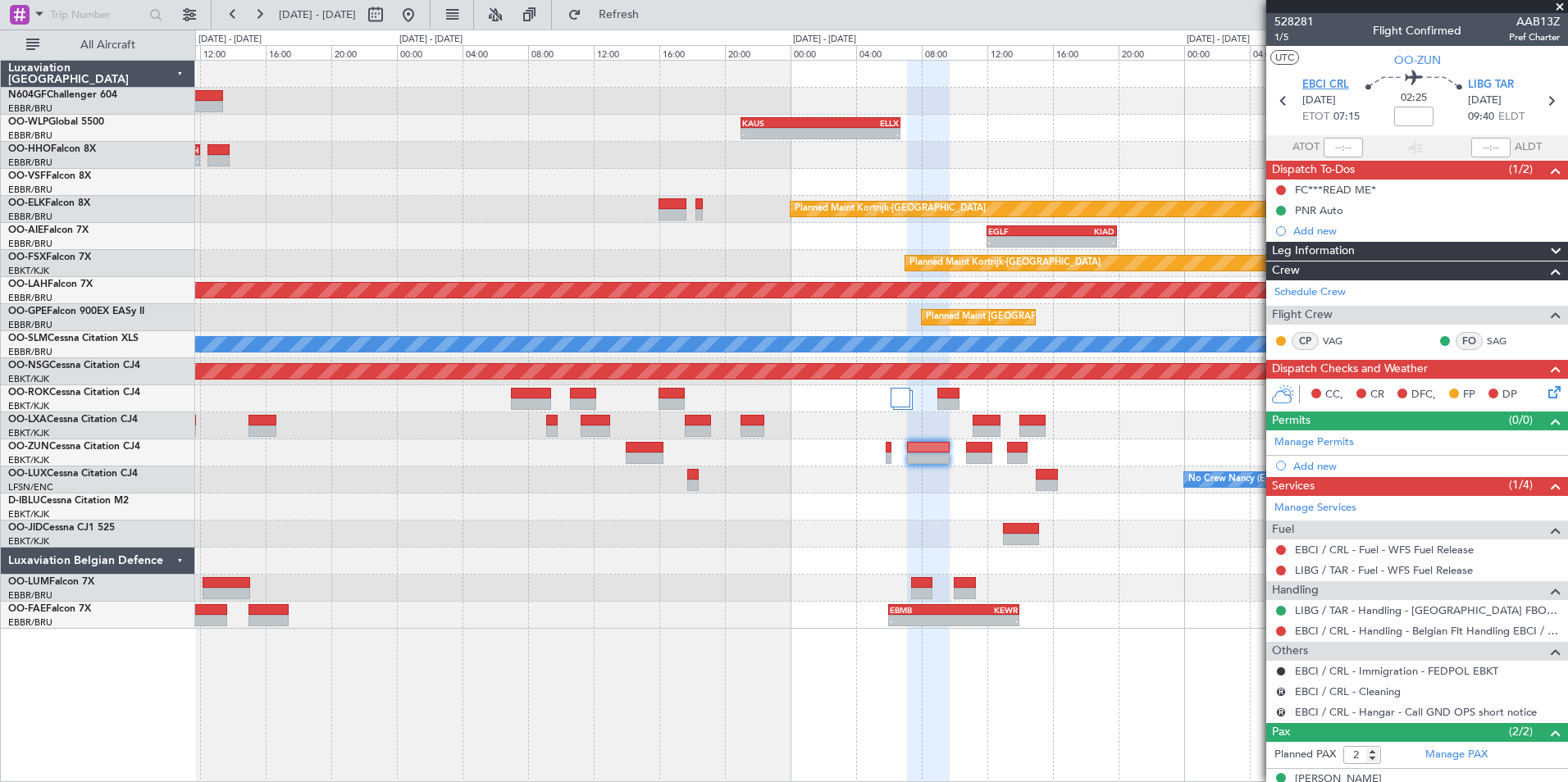
click at [1306, 82] on span "EBCI CRL" at bounding box center [1325, 85] width 47 height 17
click at [1290, 34] on span "1/5" at bounding box center [1293, 37] width 40 height 14
click at [642, 14] on span "Refresh" at bounding box center [619, 15] width 69 height 12
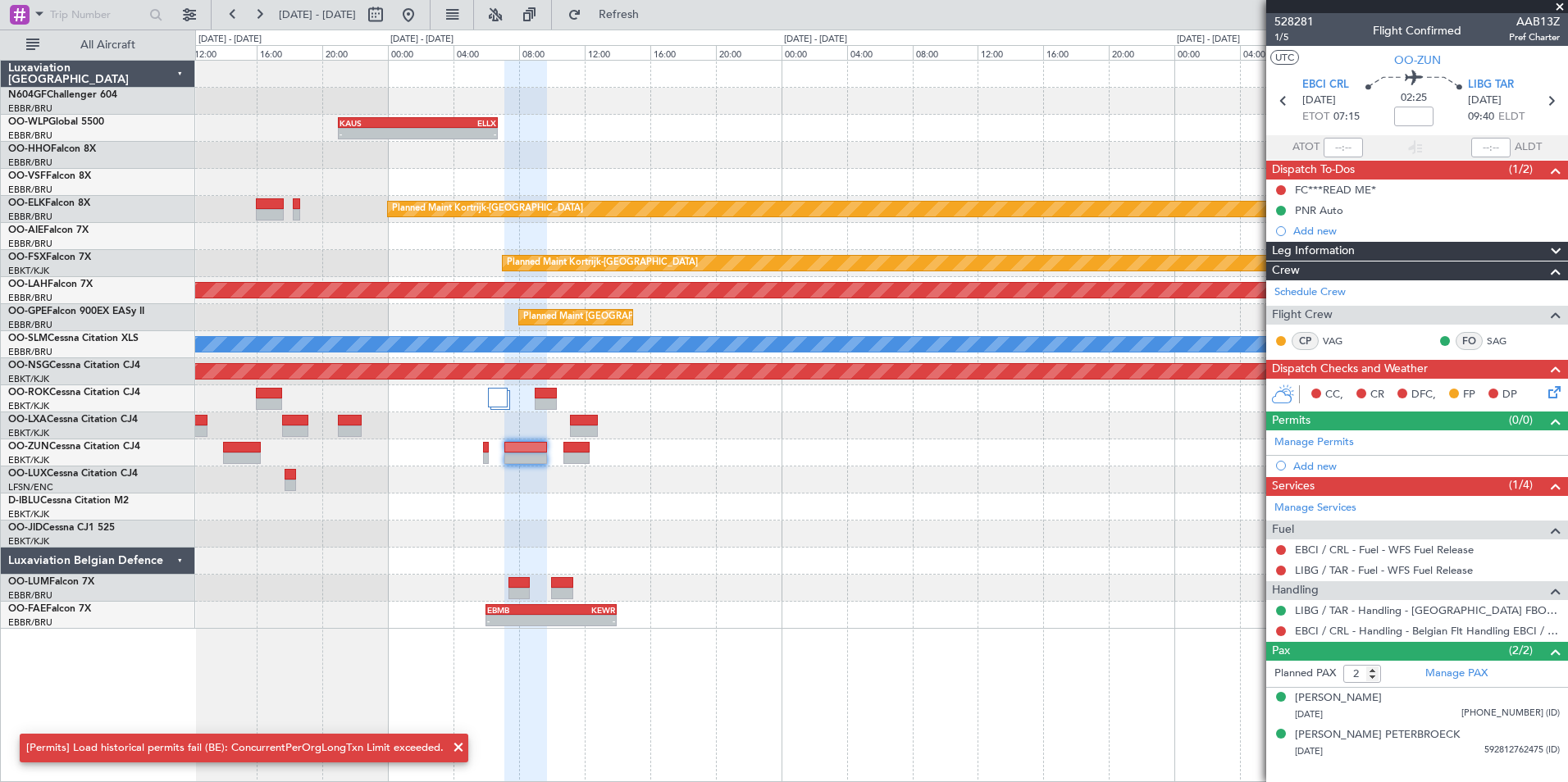
click at [349, 159] on div at bounding box center [881, 155] width 1372 height 27
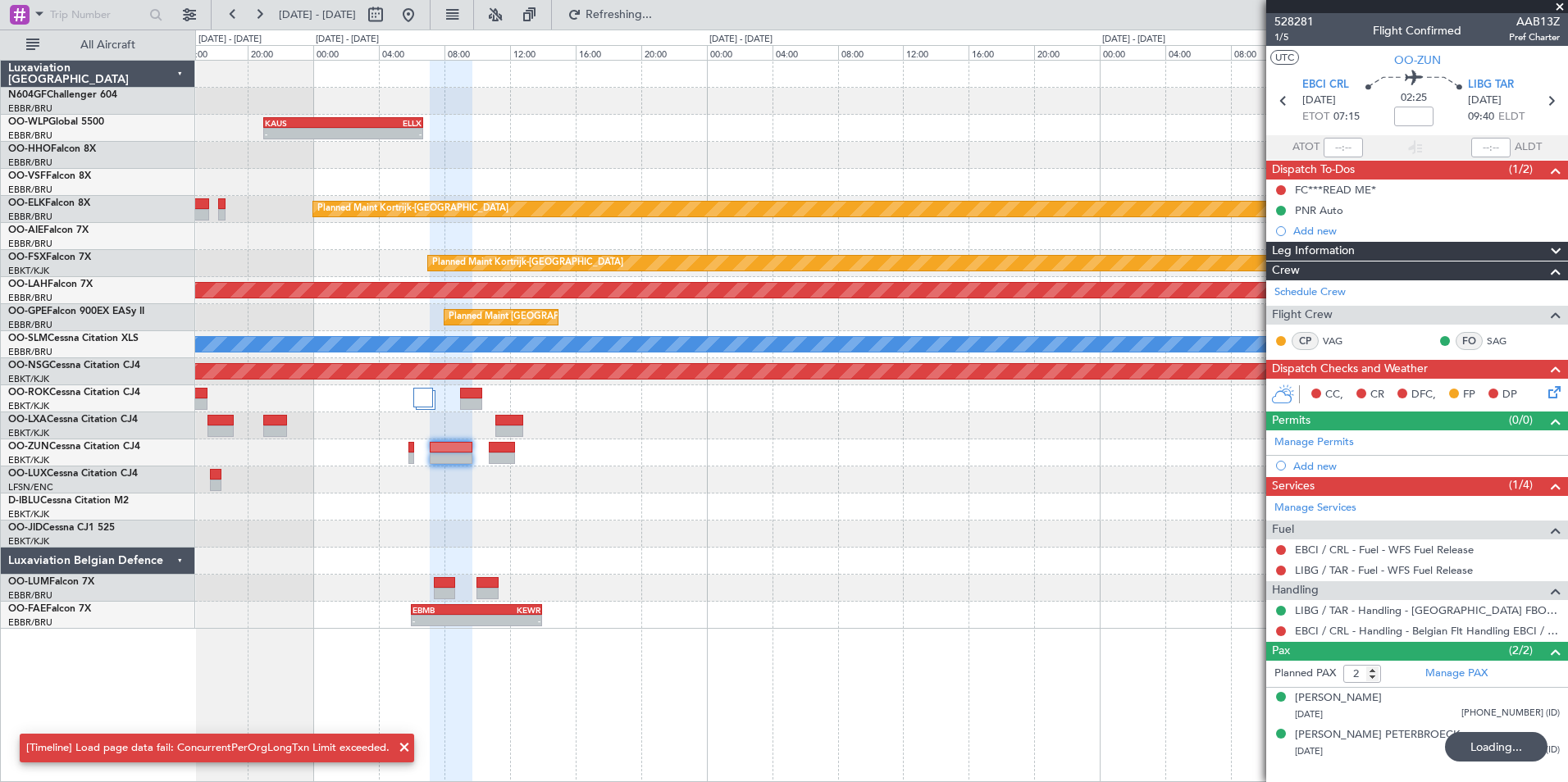
click at [1563, 8] on span at bounding box center [1559, 7] width 17 height 15
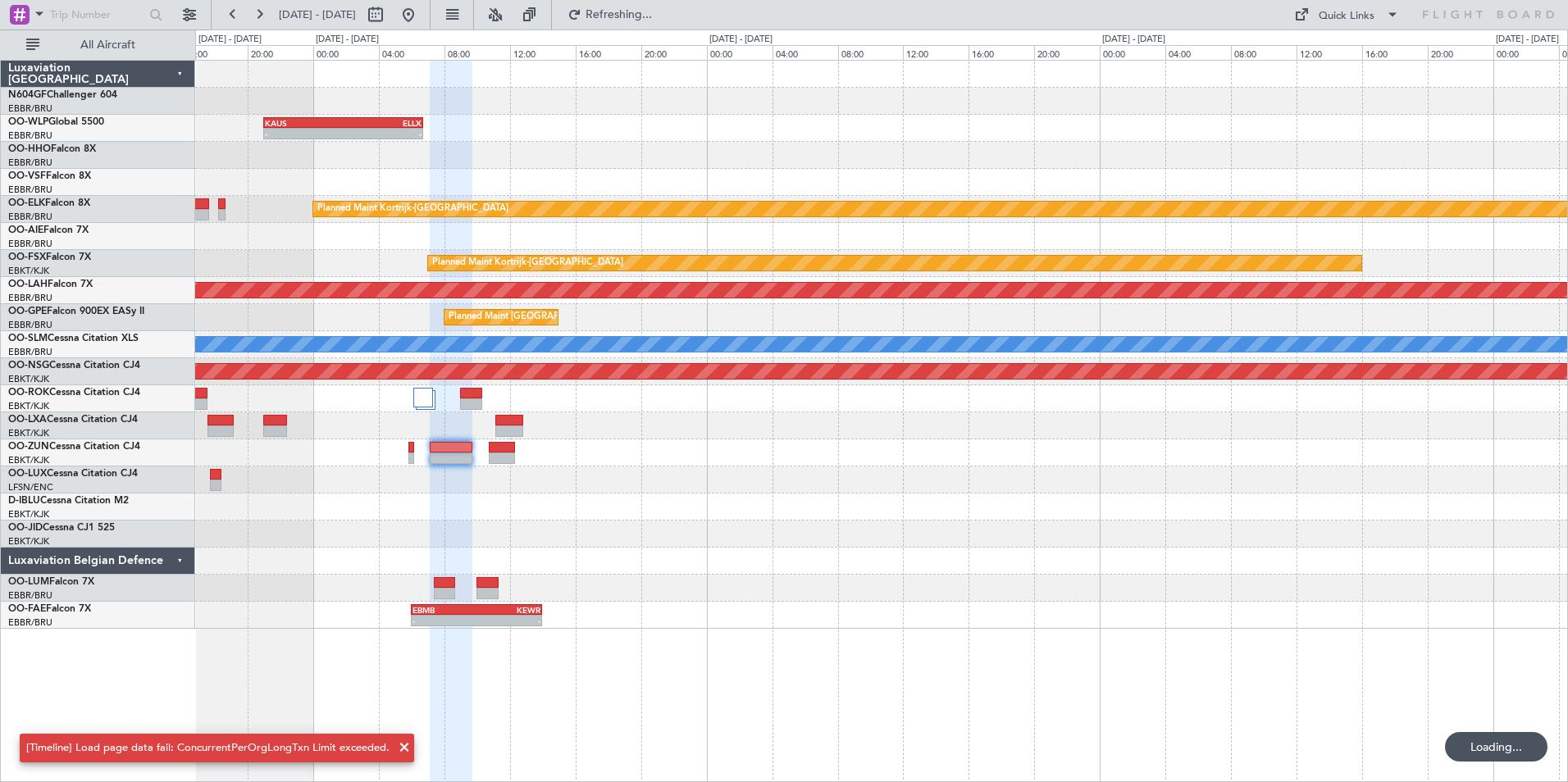
type input "0"
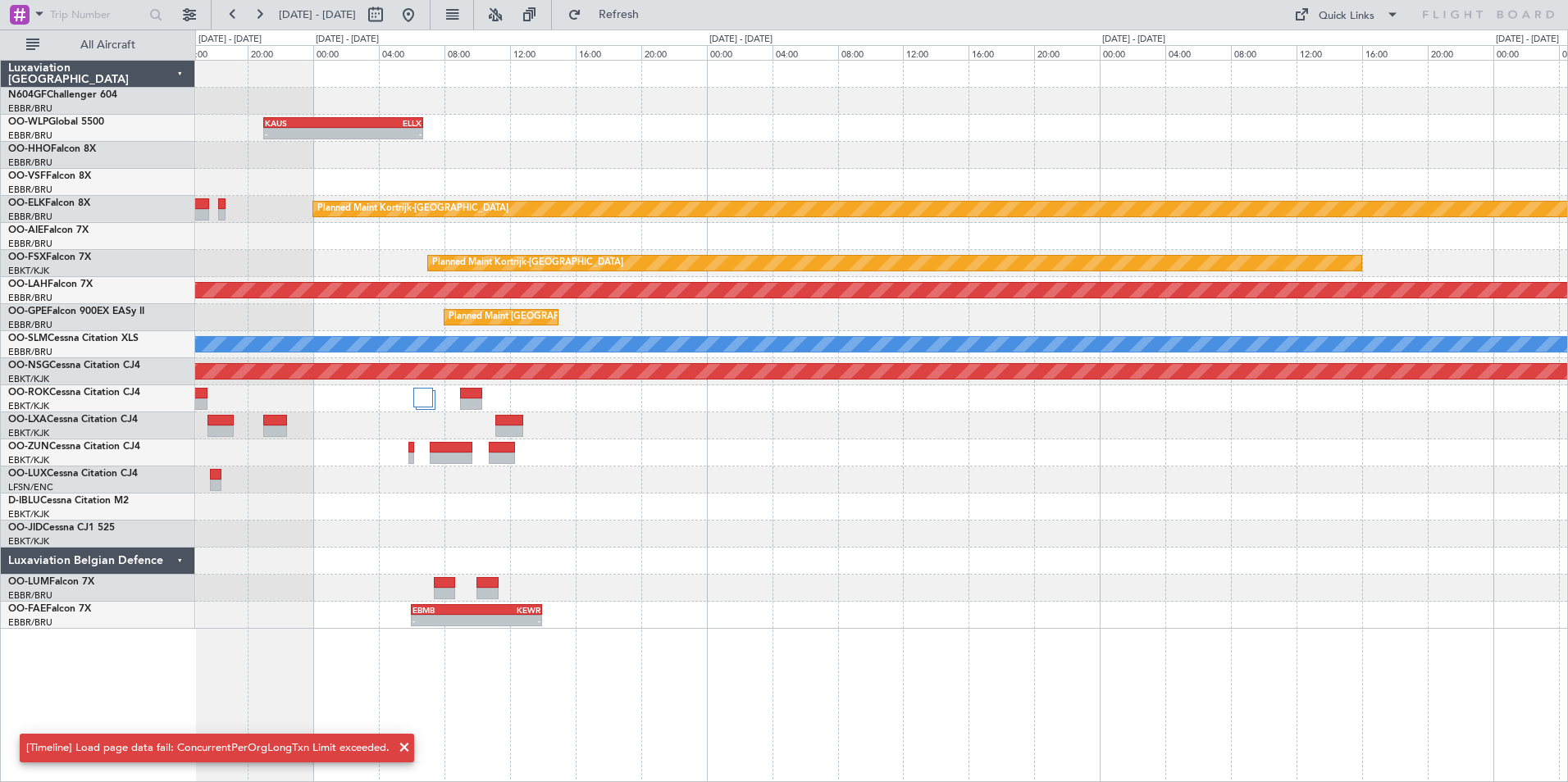
click at [909, 473] on div "- - KAUS 21:00 Z ELLX 06:45 Z Planned Maint Kortrijk-Wevelgem Planned Maint Kor…" at bounding box center [881, 344] width 1372 height 568
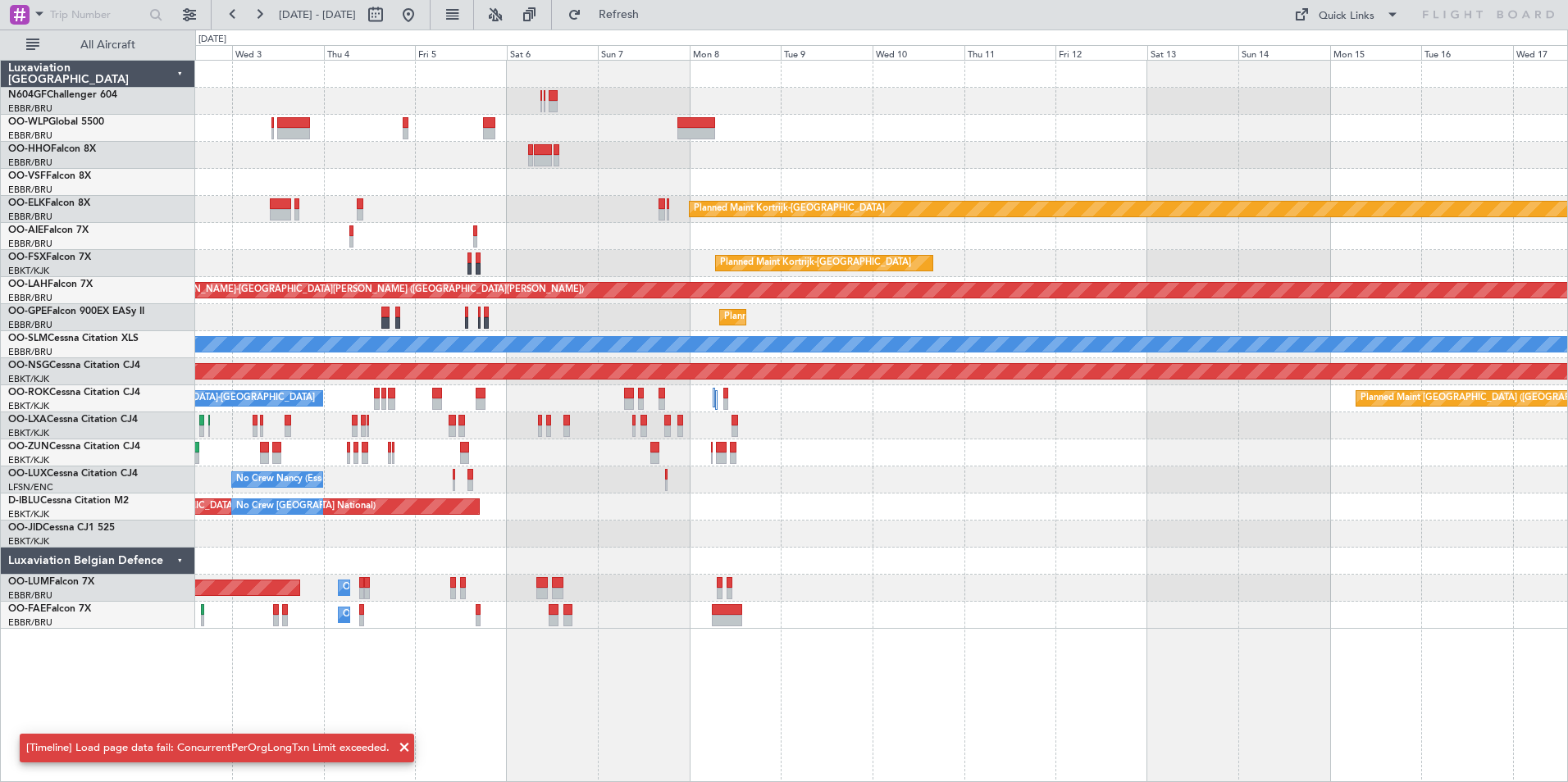
click at [797, 461] on div "Planned Maint Kortrijk-Wevelgem Planned Maint London (Farnborough) Planned Main…" at bounding box center [881, 344] width 1372 height 568
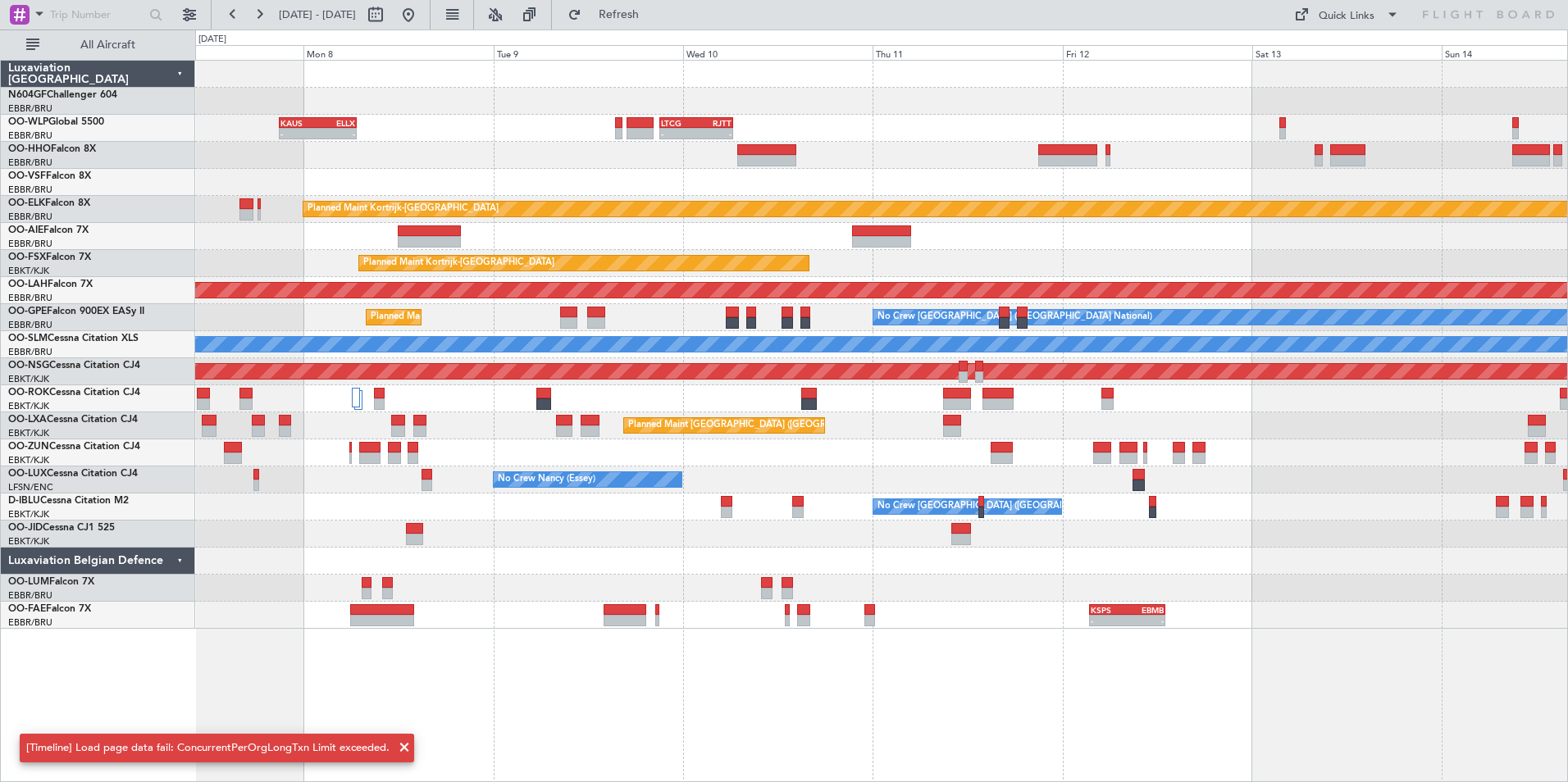
click at [1099, 490] on div "No Crew Nancy (Essey)" at bounding box center [881, 480] width 1372 height 27
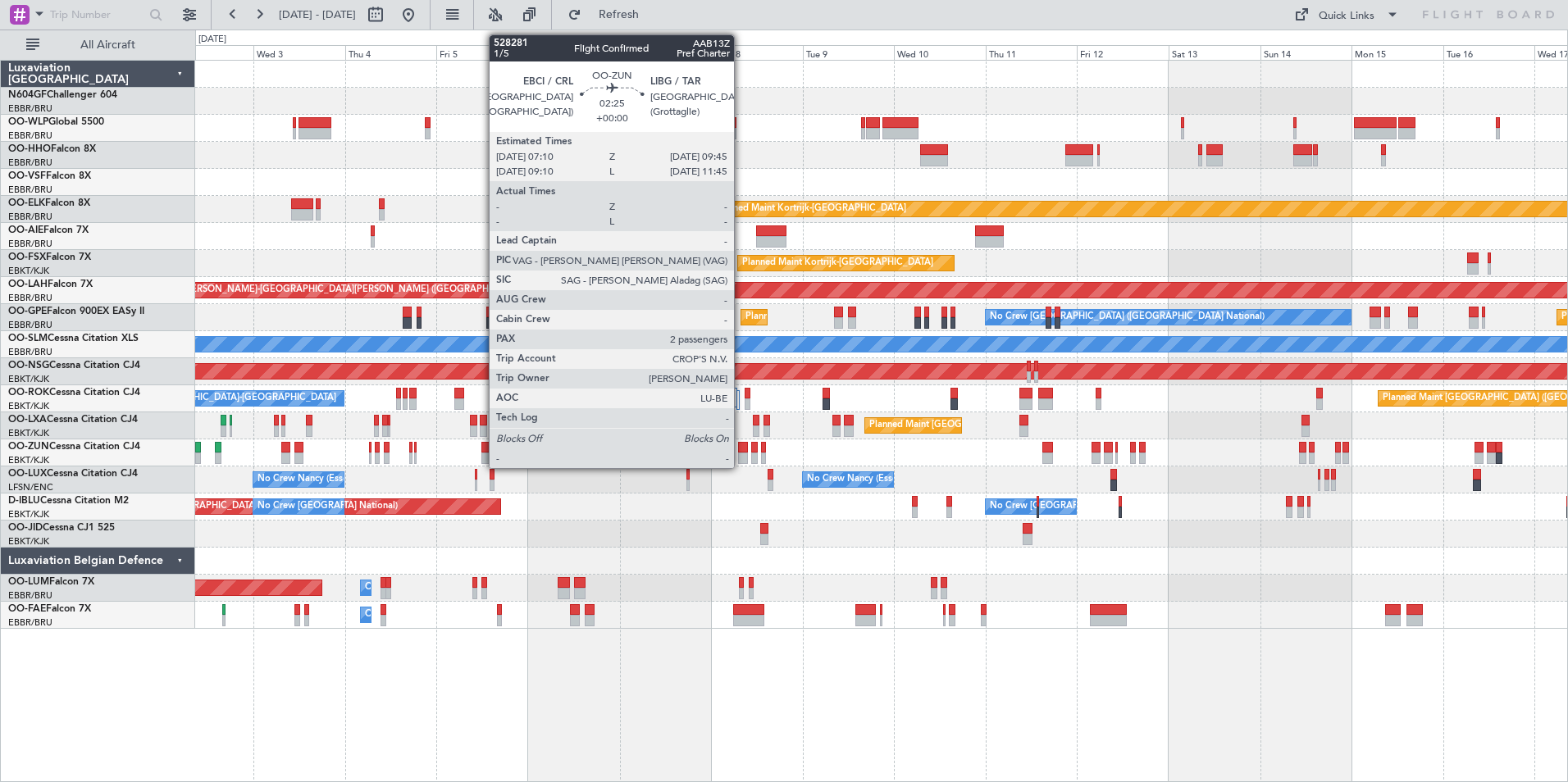
click at [741, 445] on div at bounding box center [743, 448] width 11 height 12
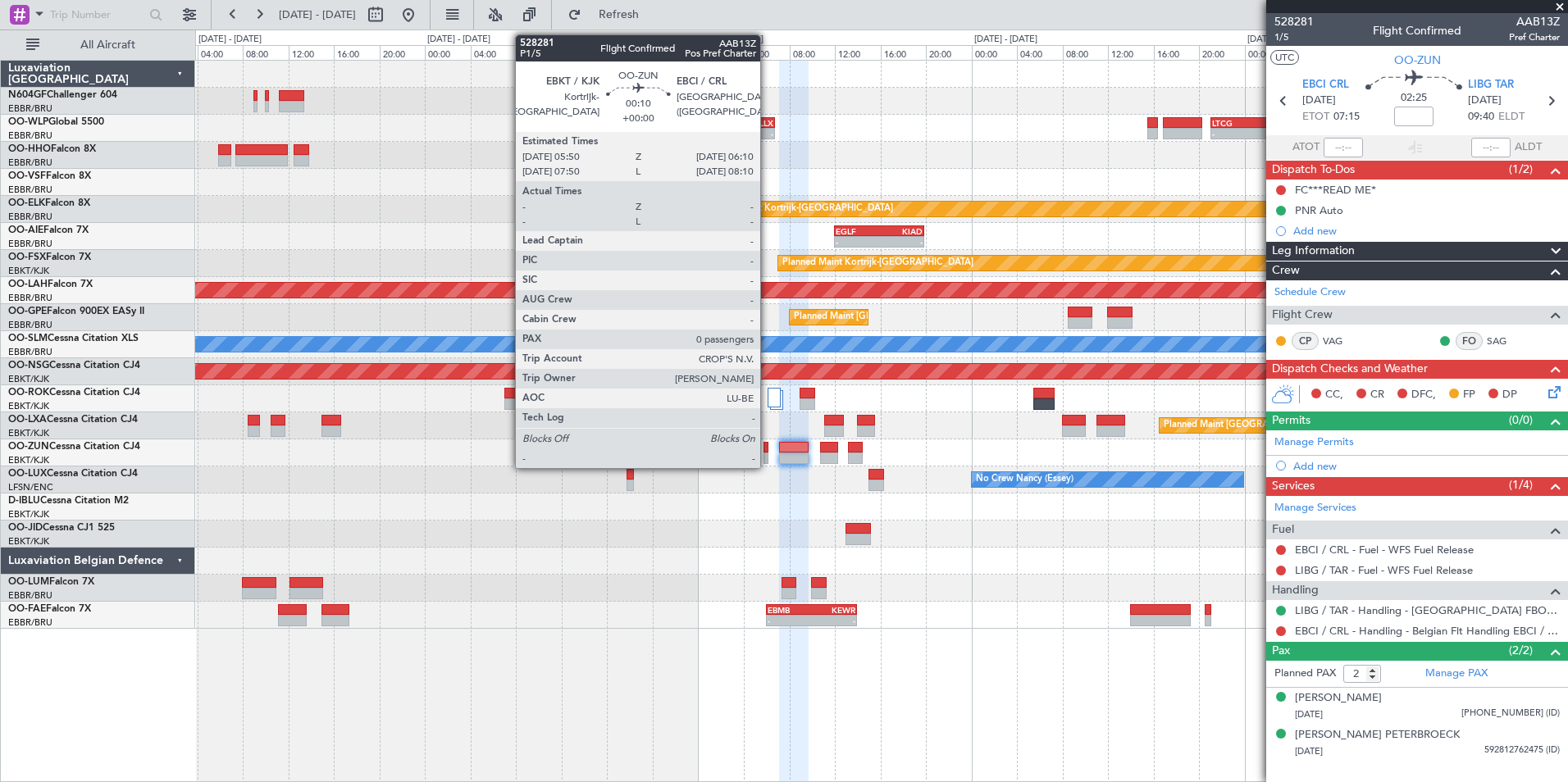
click at [767, 448] on div at bounding box center [766, 448] width 4 height 12
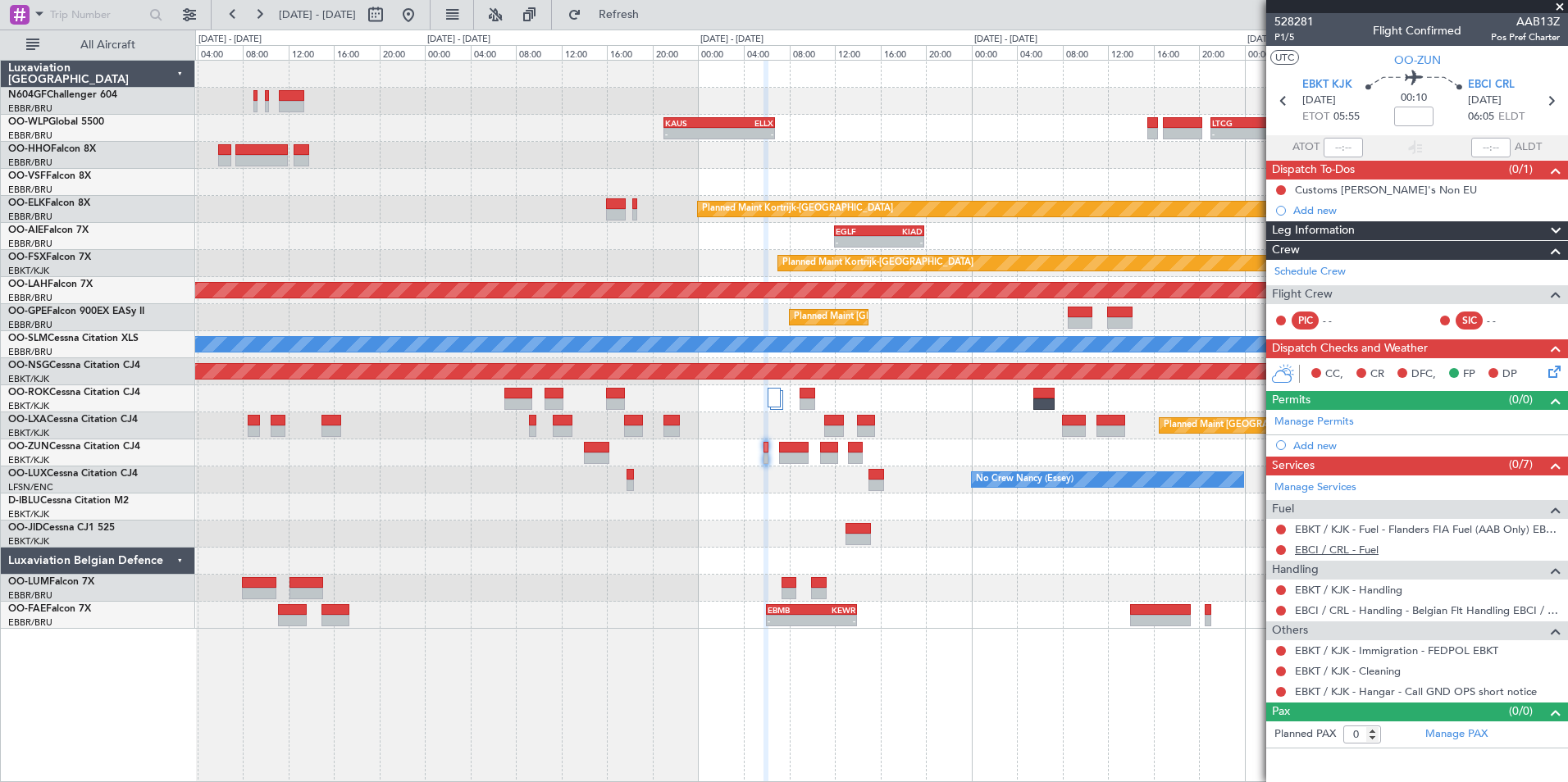
click at [1316, 549] on link "EBCI / CRL - Fuel" at bounding box center [1337, 550] width 84 height 14
click at [654, 10] on span "Refresh" at bounding box center [619, 15] width 69 height 12
click at [1327, 586] on link "EBKT / KJK - Handling" at bounding box center [1348, 590] width 108 height 14
click at [630, 14] on button "Refresh" at bounding box center [608, 15] width 98 height 26
click at [1279, 588] on button at bounding box center [1280, 591] width 10 height 10
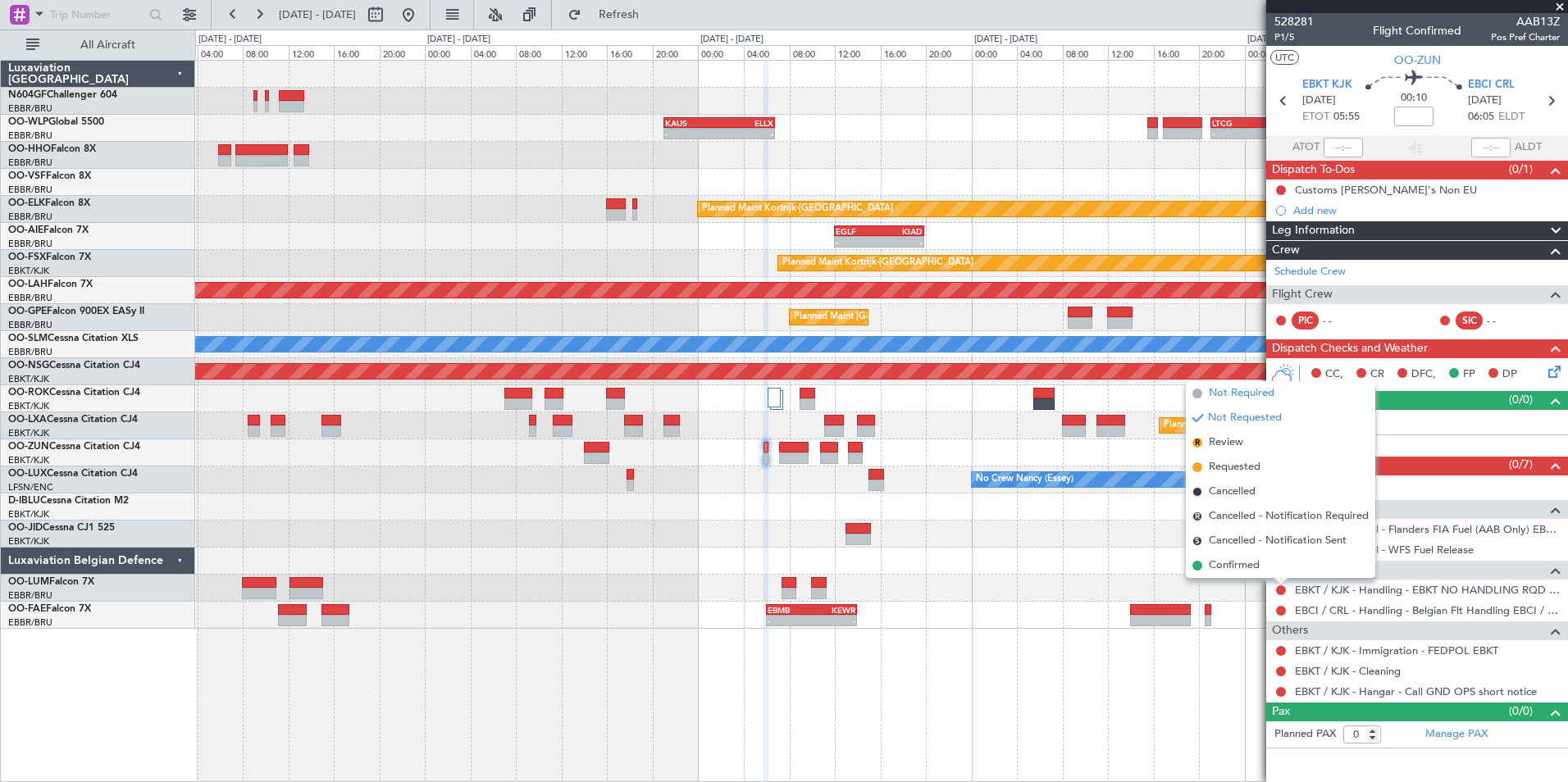
click at [1215, 391] on span "Not Required" at bounding box center [1242, 393] width 66 height 17
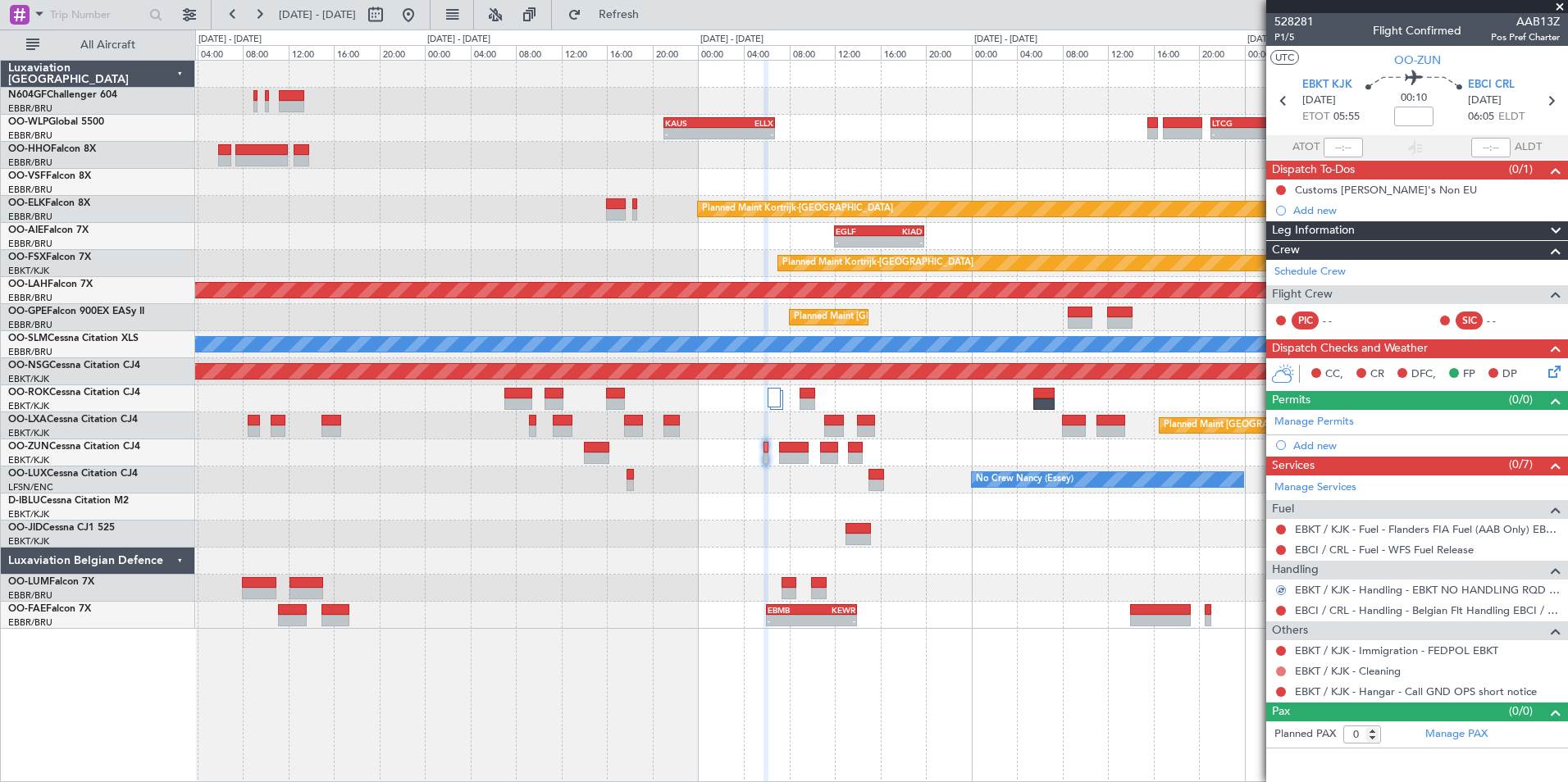
click at [1279, 666] on button at bounding box center [1280, 671] width 10 height 10
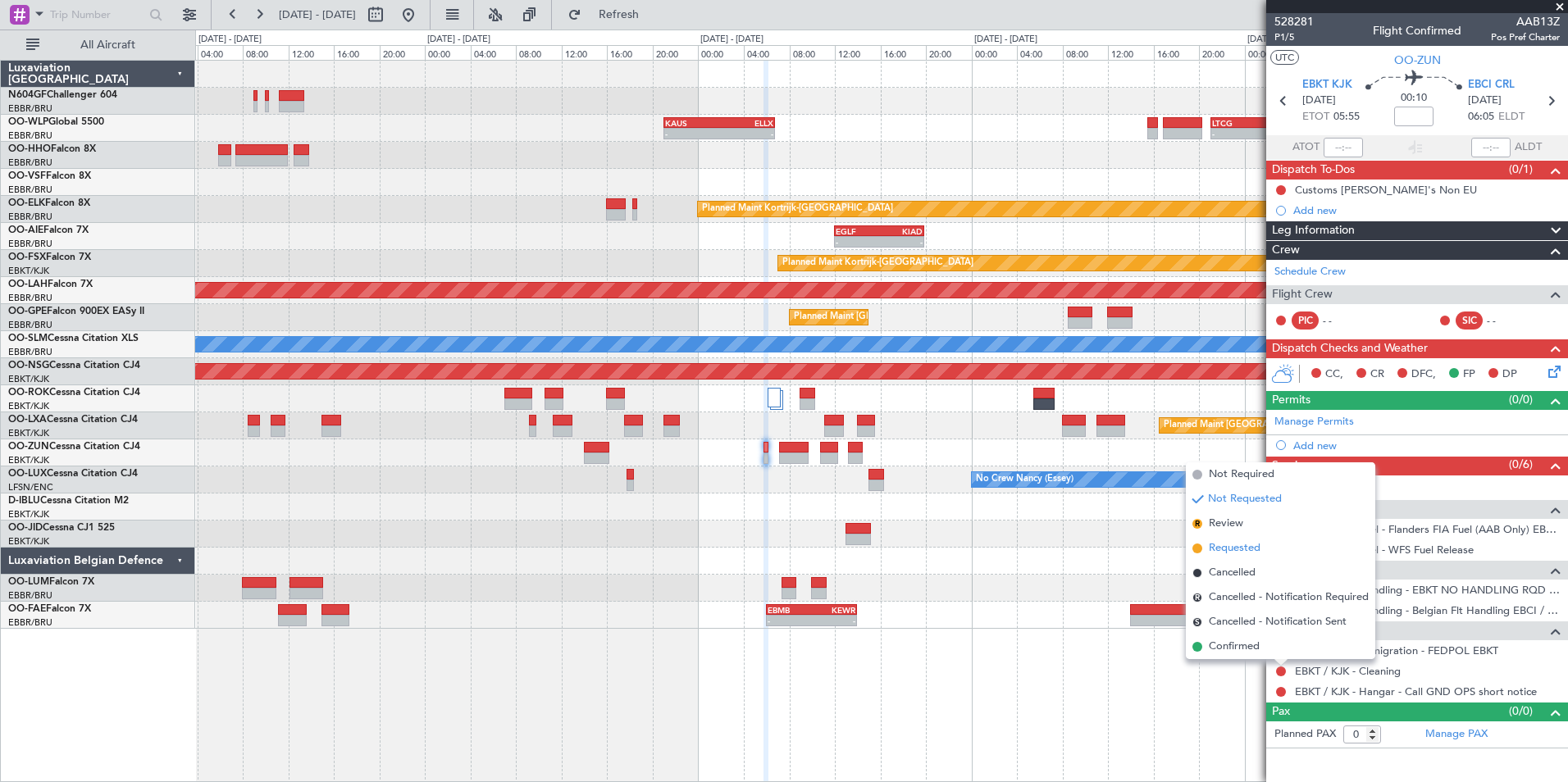
click at [1258, 547] on span "Requested" at bounding box center [1234, 548] width 51 height 17
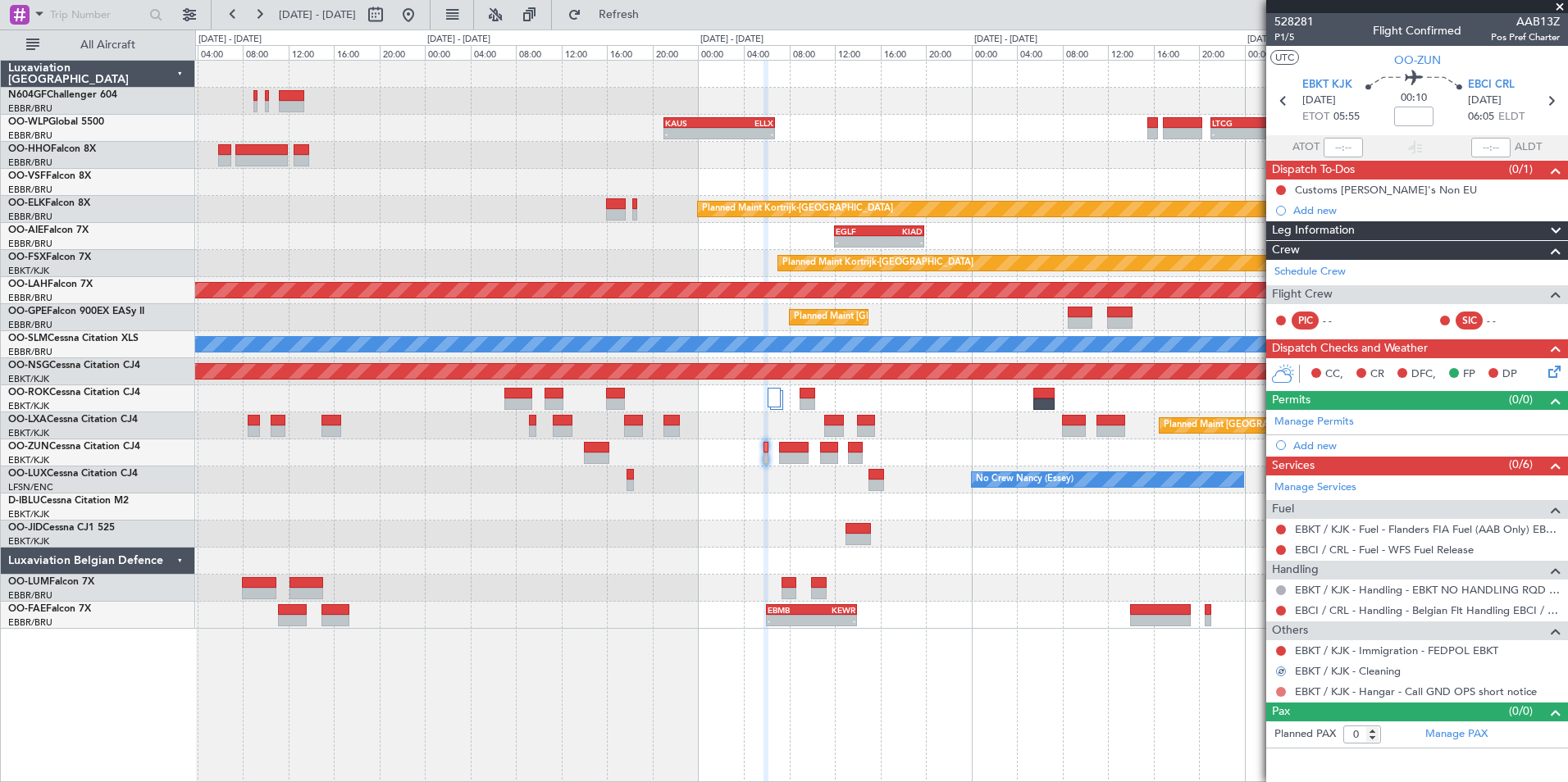
click at [1280, 689] on button at bounding box center [1280, 692] width 10 height 10
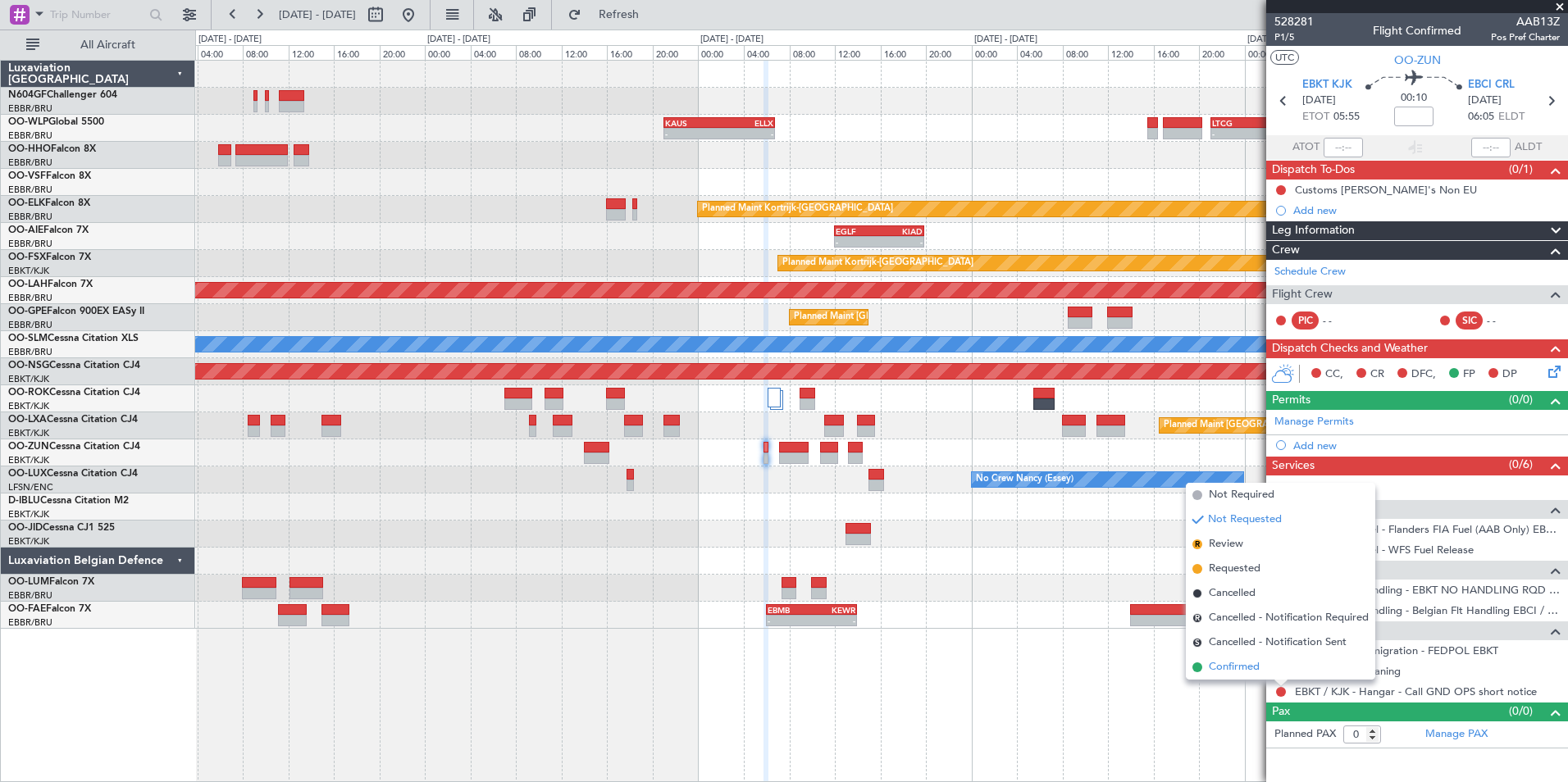
click at [1232, 665] on span "Confirmed" at bounding box center [1234, 667] width 51 height 17
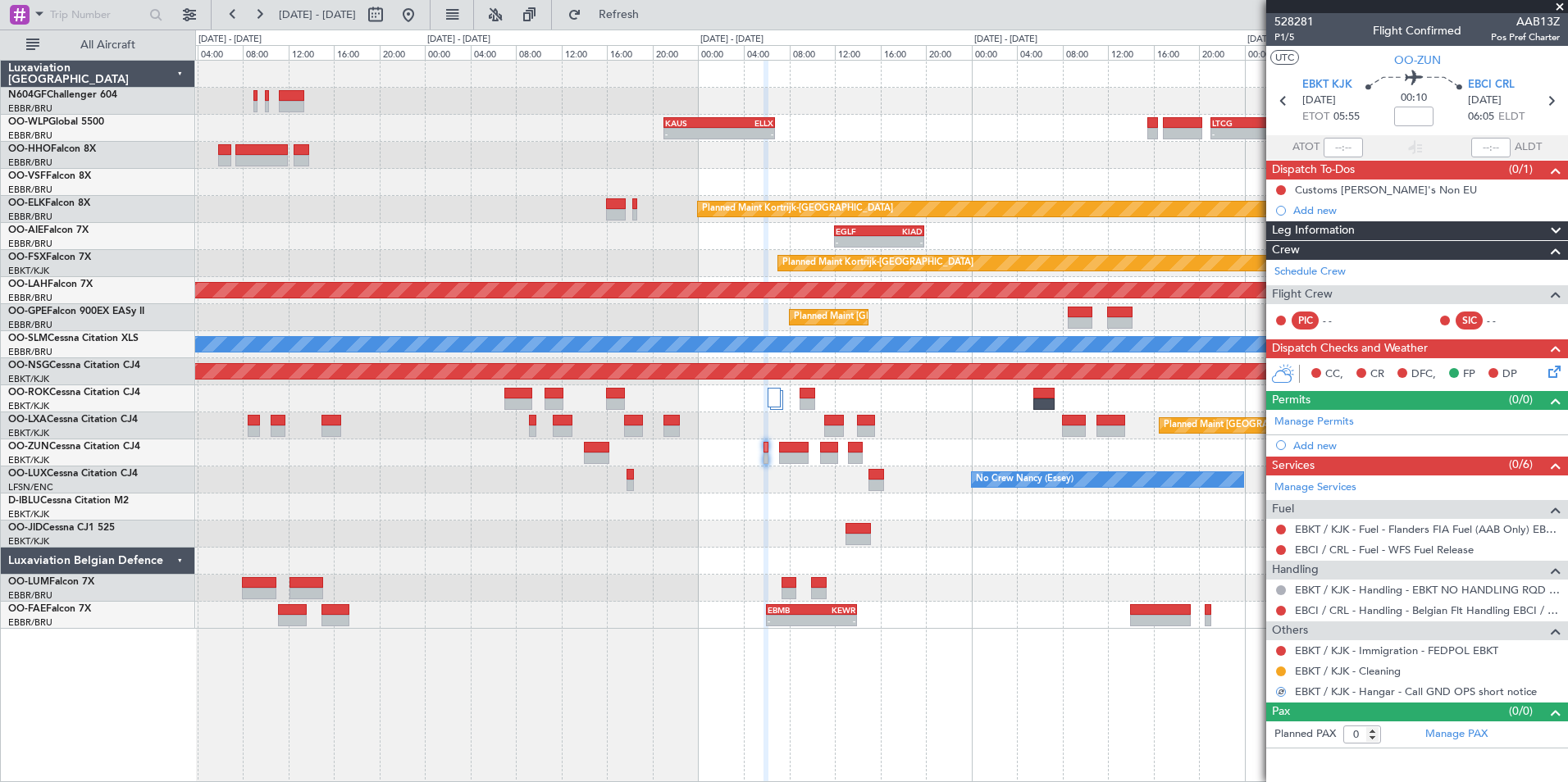
click at [1555, 362] on icon at bounding box center [1551, 369] width 14 height 14
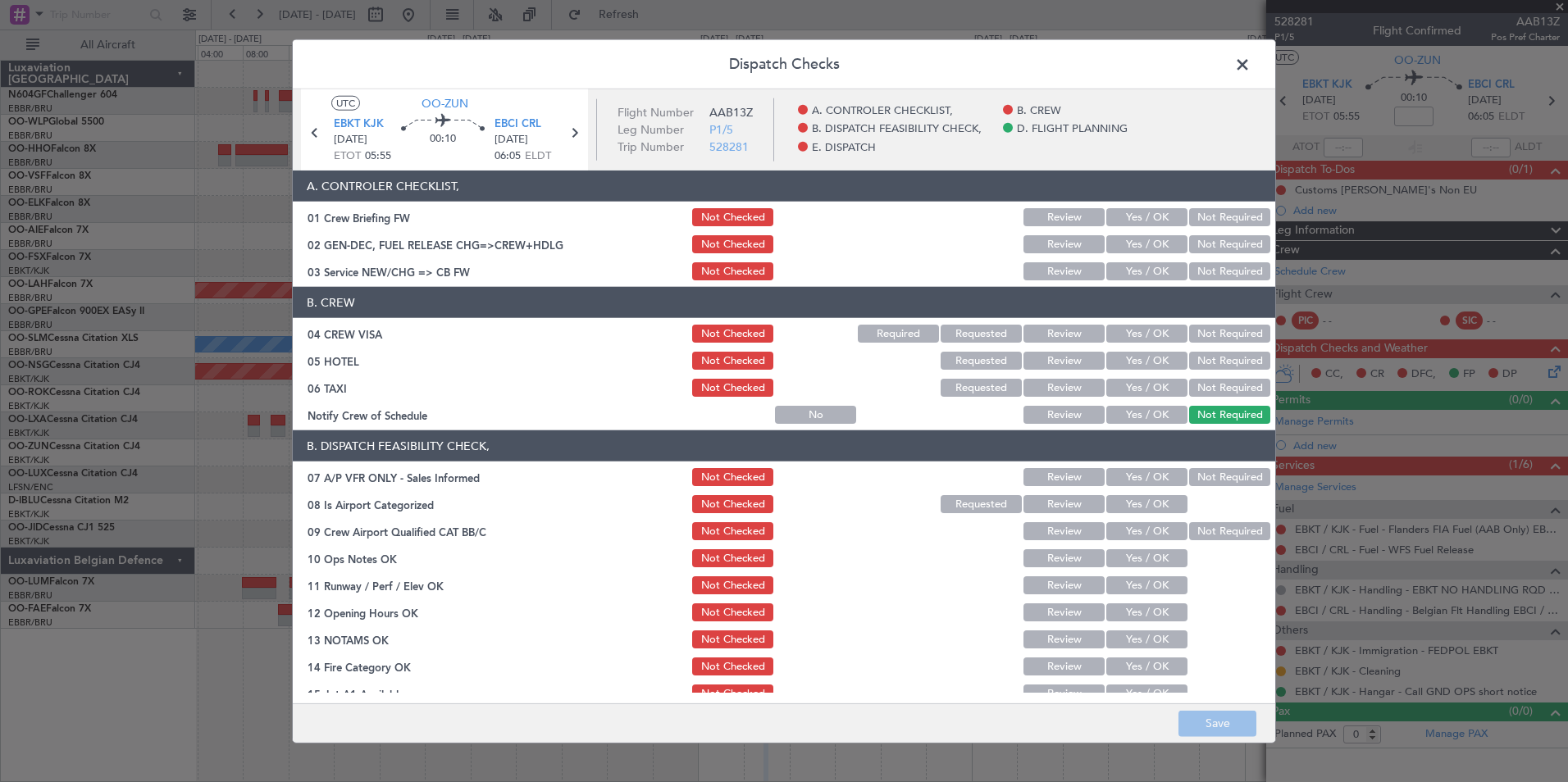
click at [1132, 265] on button "Yes / OK" at bounding box center [1146, 271] width 82 height 18
click at [1203, 339] on button "Not Required" at bounding box center [1230, 333] width 82 height 18
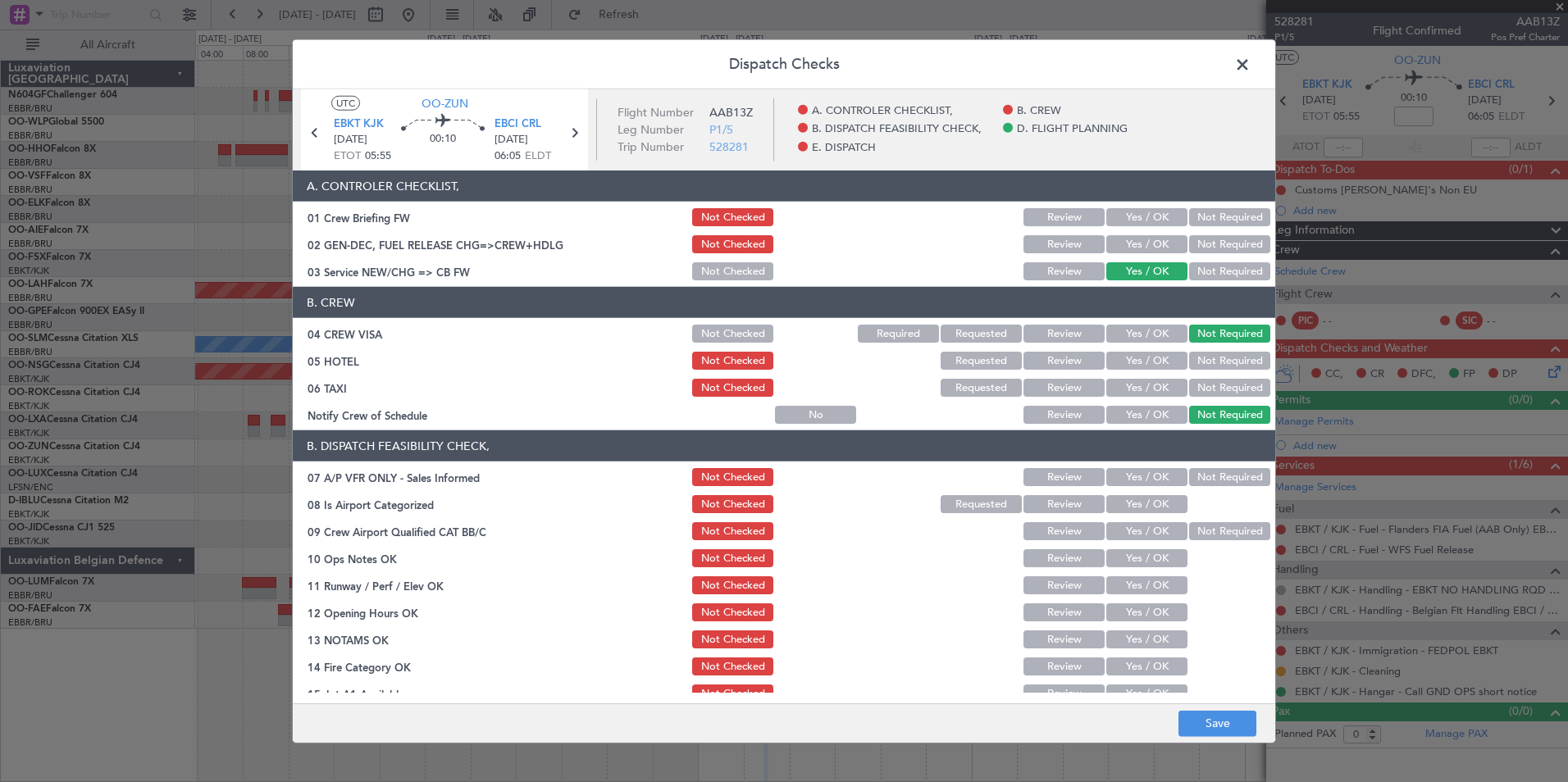
drag, startPoint x: 1210, startPoint y: 365, endPoint x: 1208, endPoint y: 384, distance: 19.1
click at [1210, 367] on button "Not Required" at bounding box center [1230, 360] width 82 height 18
click at [1208, 385] on button "Not Required" at bounding box center [1230, 388] width 82 height 18
click at [1126, 433] on header "B. DISPATCH FEASIBILITY CHECK," at bounding box center [783, 446] width 982 height 31
click at [1136, 418] on button "Yes / OK" at bounding box center [1146, 415] width 82 height 18
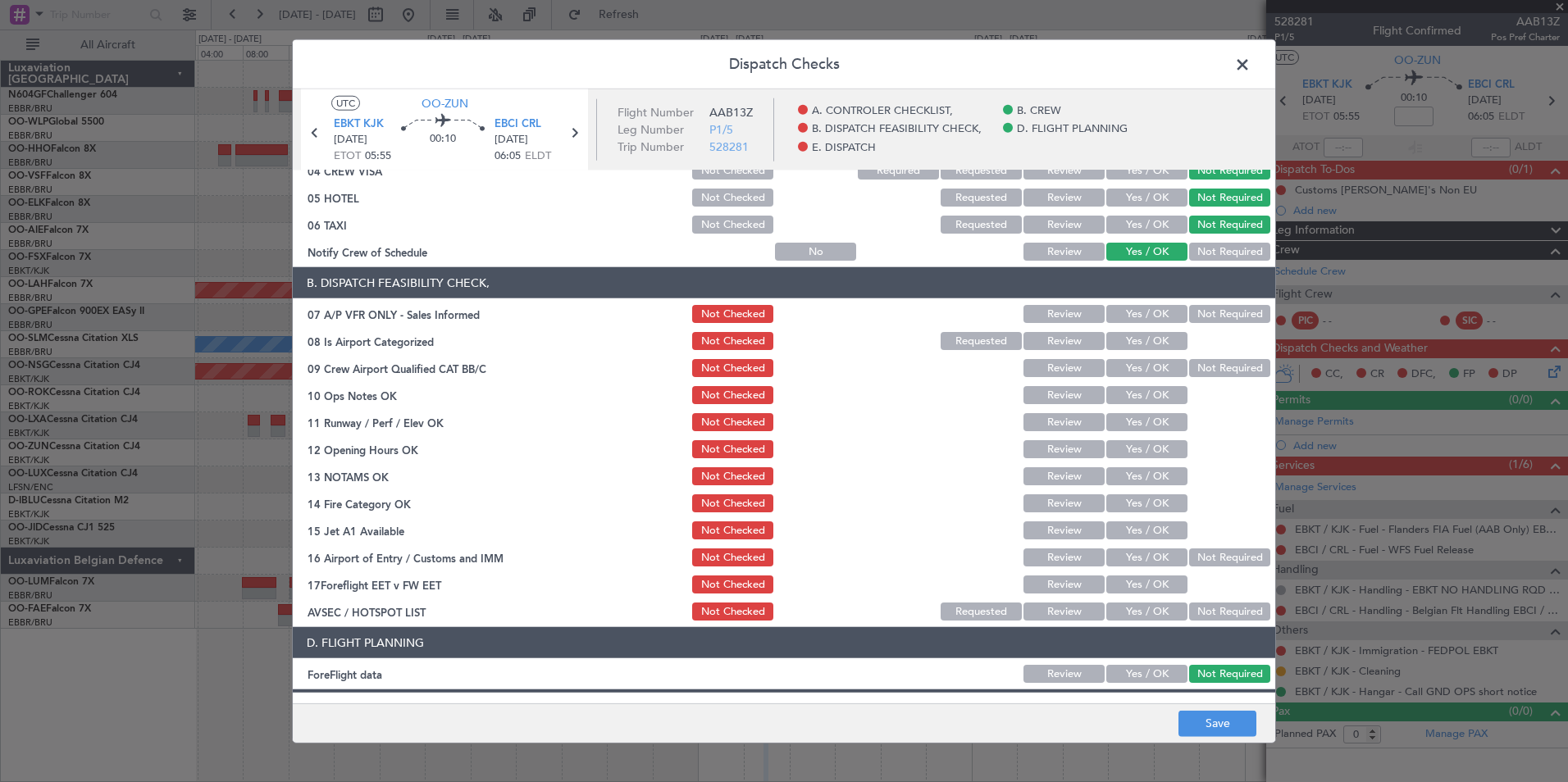
scroll to position [164, 0]
click at [1204, 307] on button "Not Required" at bounding box center [1230, 313] width 82 height 18
click at [1122, 341] on button "Yes / OK" at bounding box center [1146, 340] width 82 height 18
click at [1211, 375] on button "Not Required" at bounding box center [1230, 367] width 82 height 18
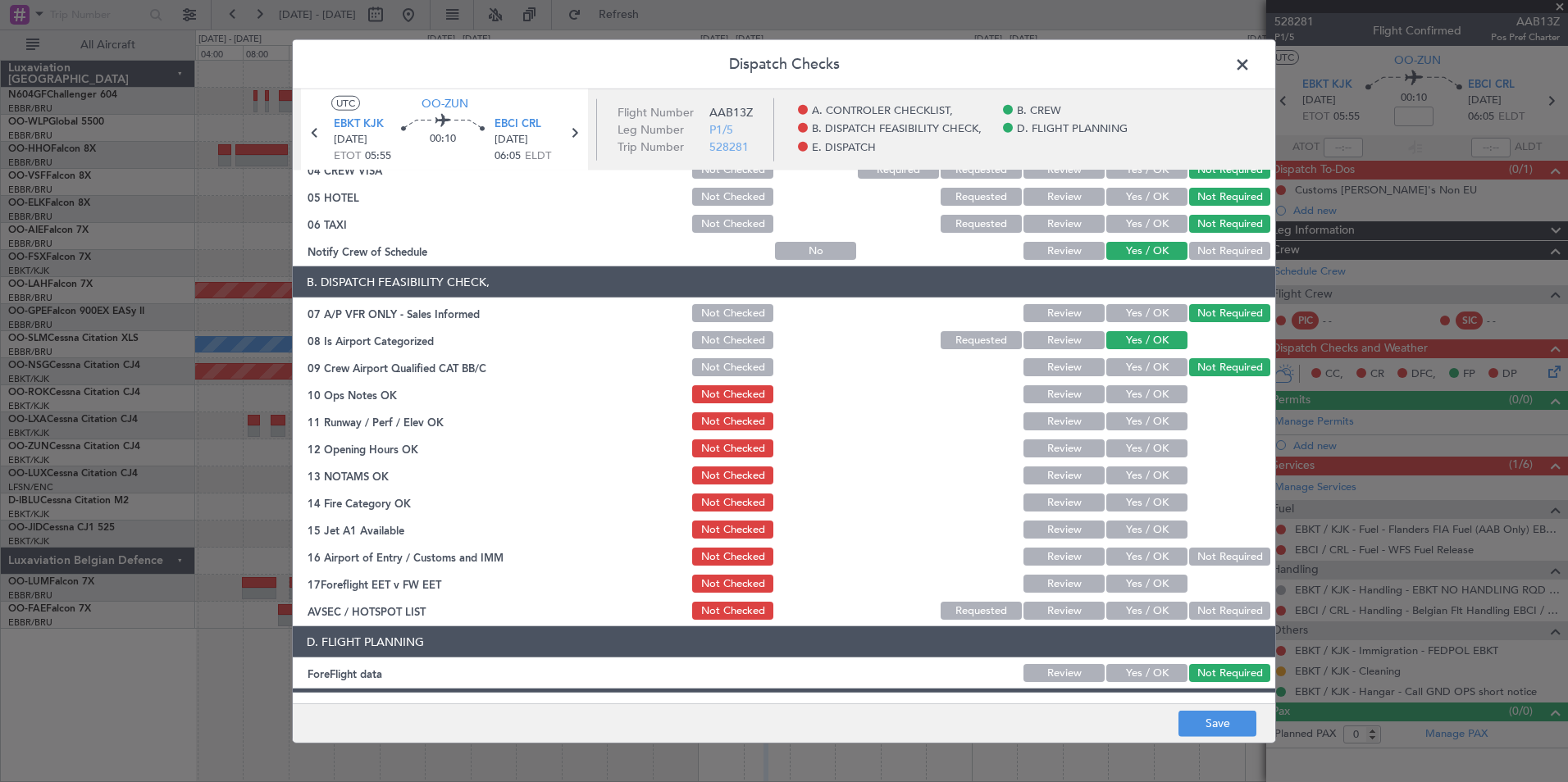
click at [1164, 391] on button "Yes / OK" at bounding box center [1146, 394] width 82 height 18
click at [1158, 418] on button "Yes / OK" at bounding box center [1146, 421] width 82 height 18
click at [1104, 455] on div "Yes / OK" at bounding box center [1144, 449] width 83 height 23
click at [1114, 450] on button "Yes / OK" at bounding box center [1146, 448] width 82 height 18
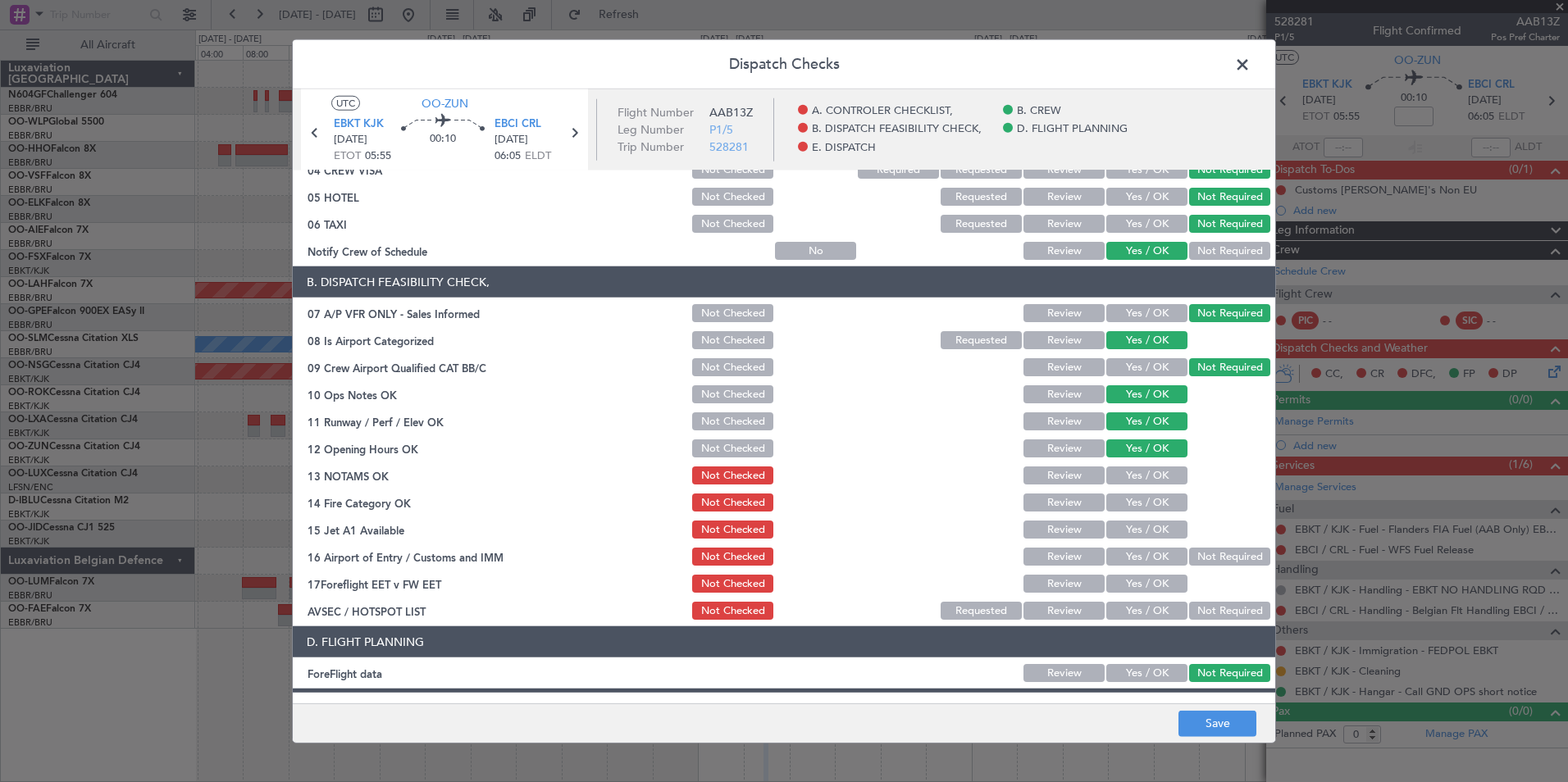
click at [1138, 475] on button "Yes / OK" at bounding box center [1146, 475] width 82 height 18
click at [1153, 500] on button "Yes / OK" at bounding box center [1146, 502] width 82 height 18
click at [1175, 529] on button "Yes / OK" at bounding box center [1146, 529] width 82 height 18
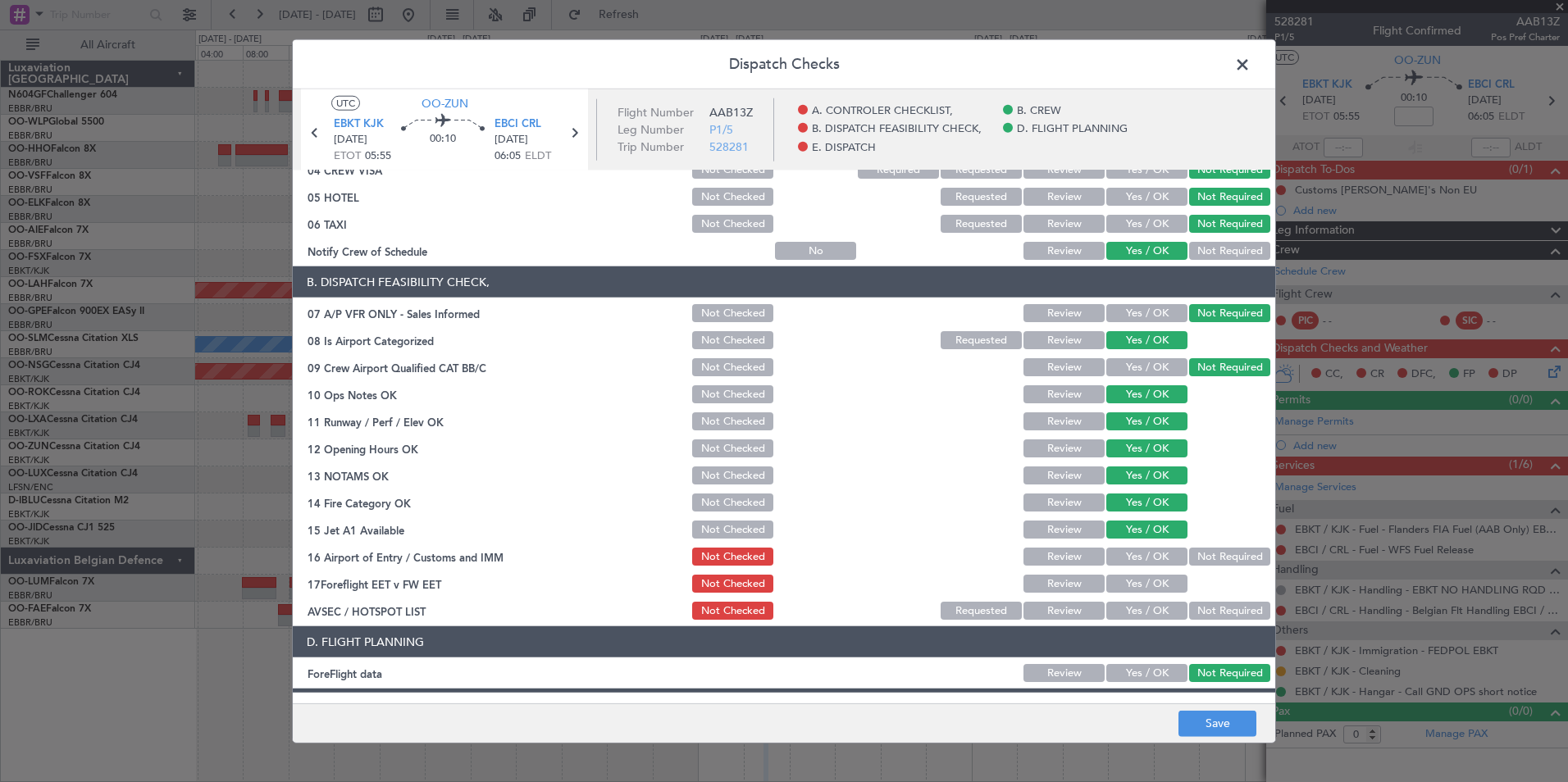
click at [1203, 561] on button "Not Required" at bounding box center [1230, 557] width 82 height 18
click at [1142, 617] on button "Yes / OK" at bounding box center [1146, 610] width 82 height 18
click at [1200, 726] on button "Save" at bounding box center [1217, 723] width 78 height 26
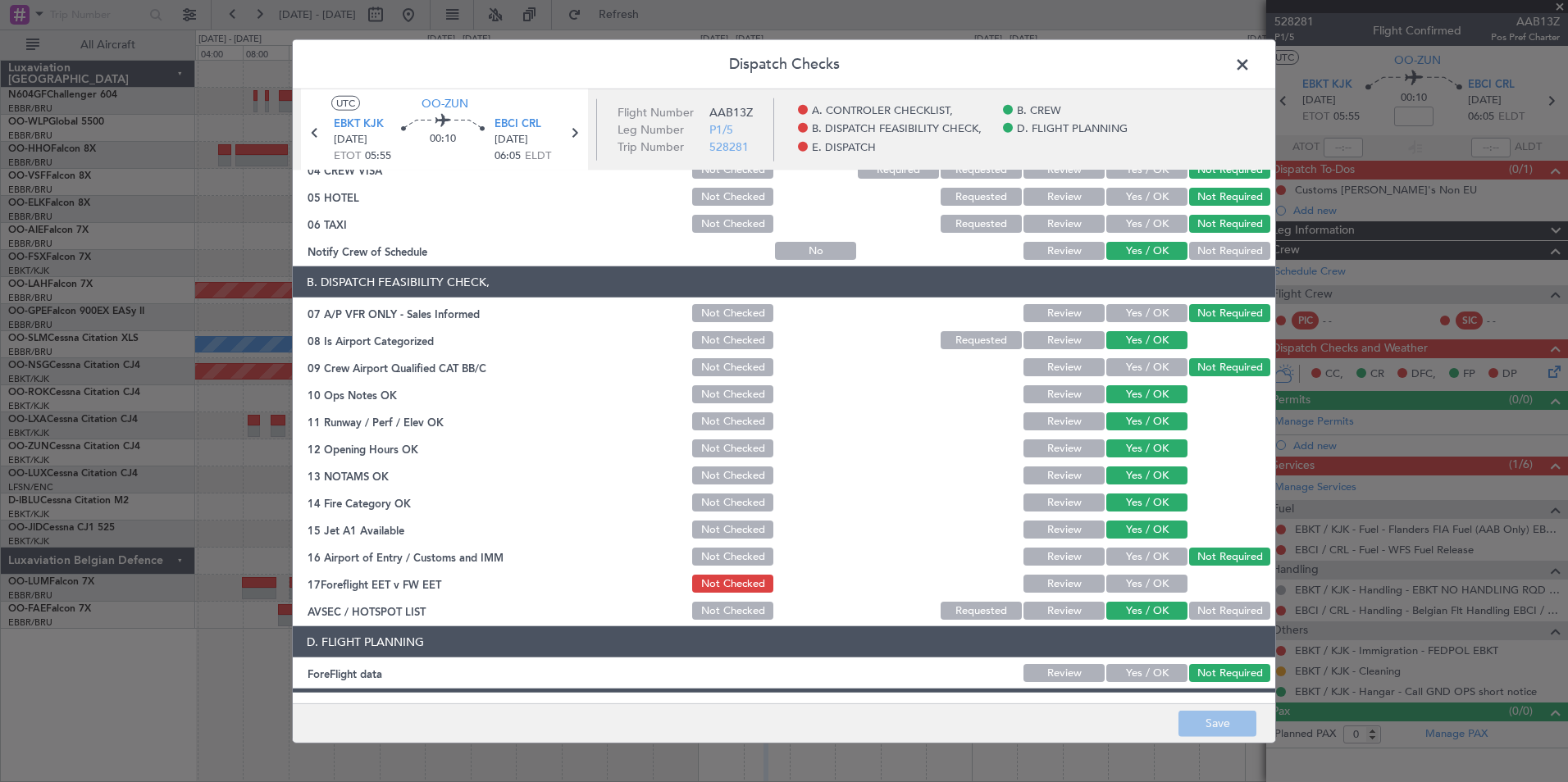
click at [1250, 67] on span at bounding box center [1250, 69] width 0 height 33
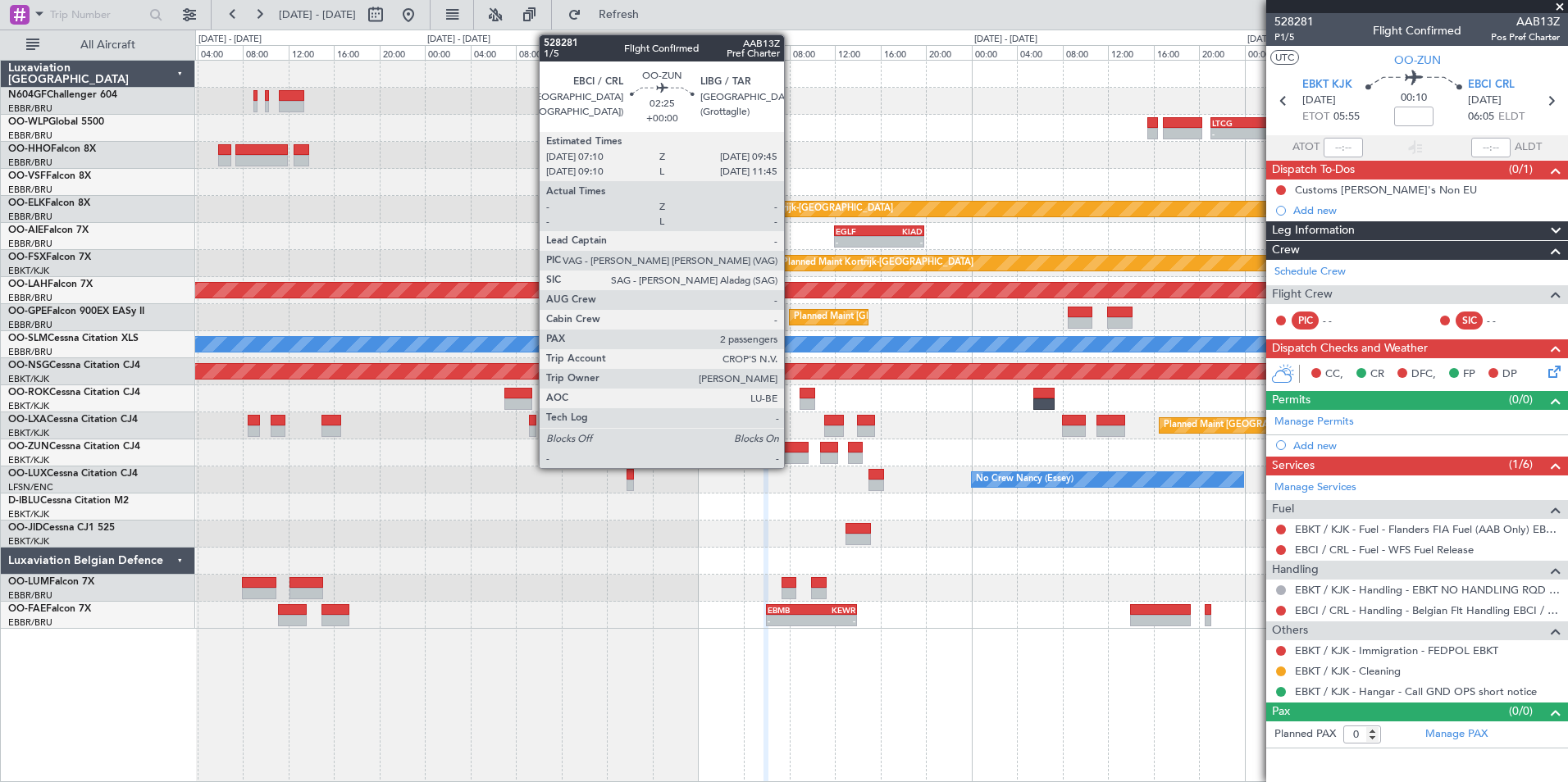
click at [791, 459] on div at bounding box center [794, 459] width 29 height 12
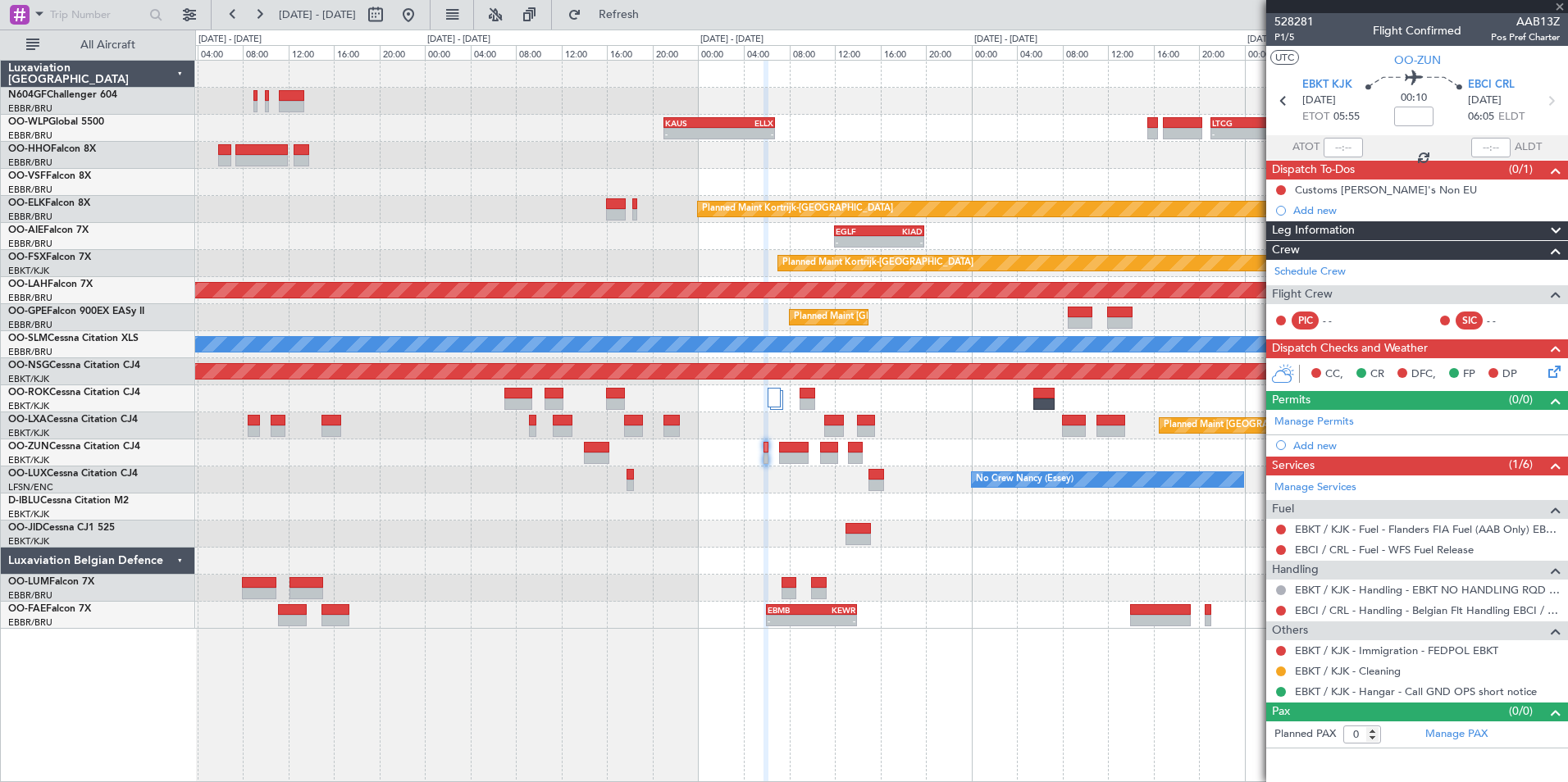
type input "2"
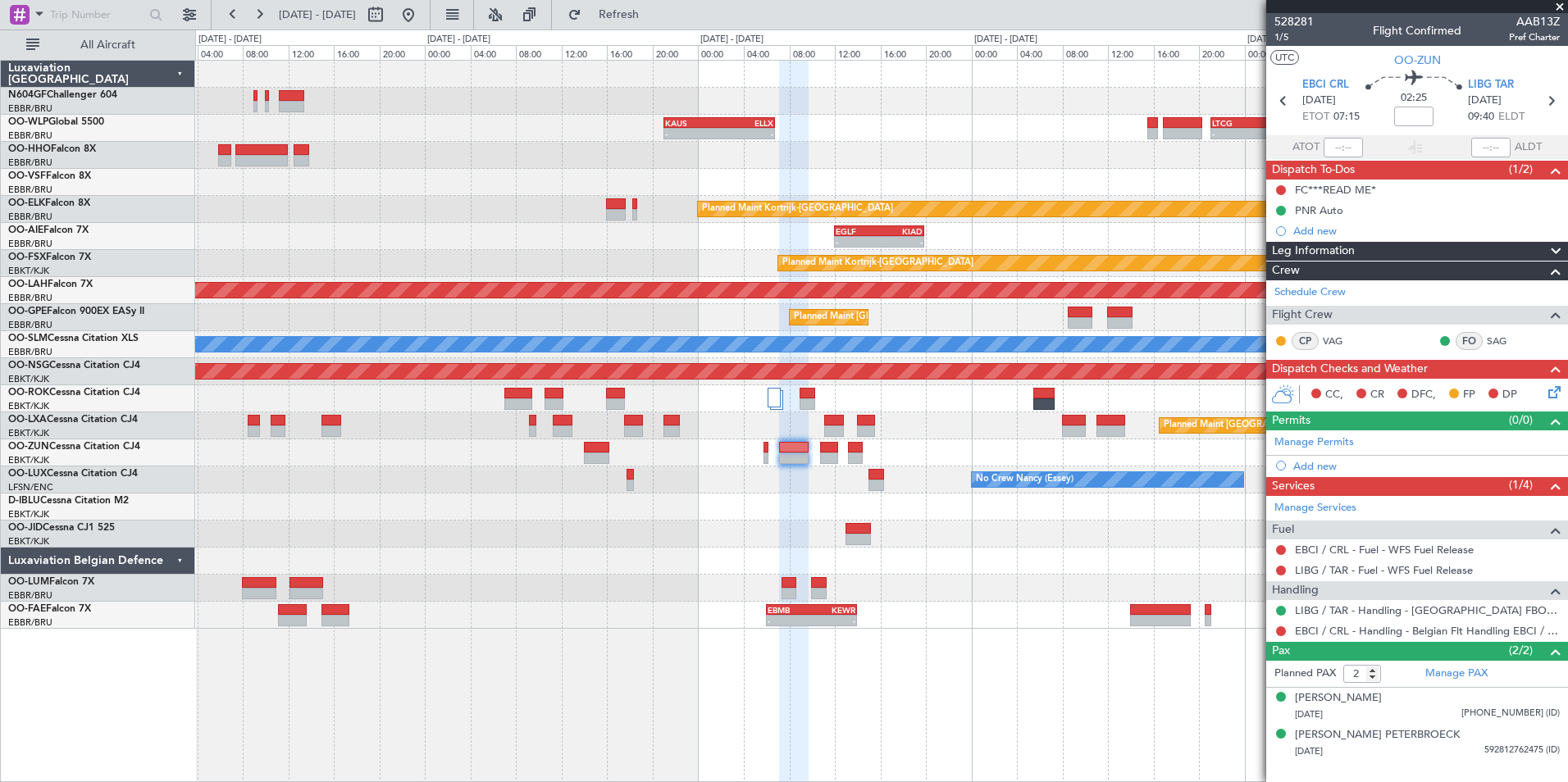
click at [1557, 387] on icon at bounding box center [1551, 390] width 14 height 14
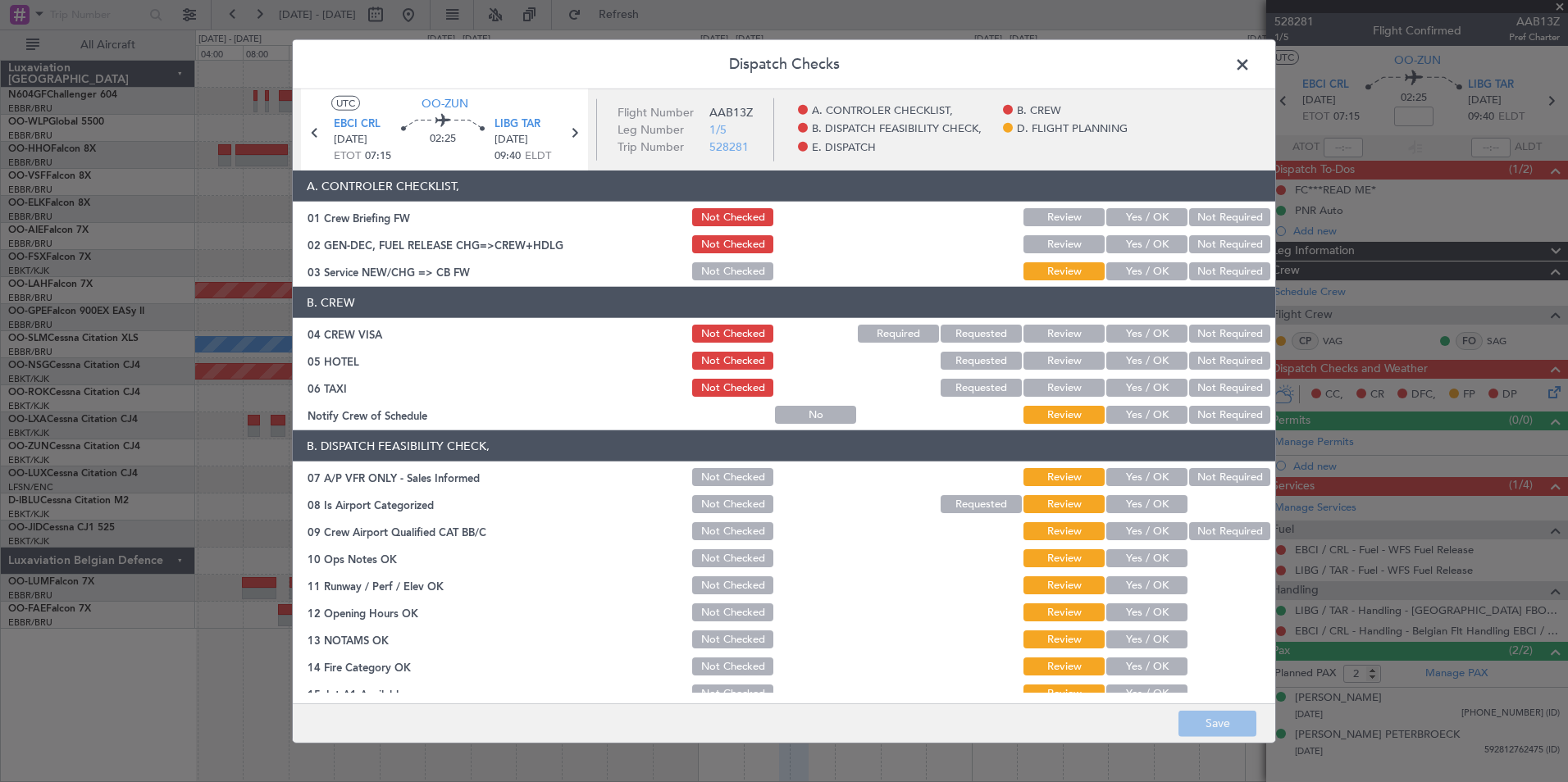
click at [1152, 278] on button "Yes / OK" at bounding box center [1146, 271] width 82 height 18
click at [1206, 339] on button "Not Required" at bounding box center [1230, 333] width 82 height 18
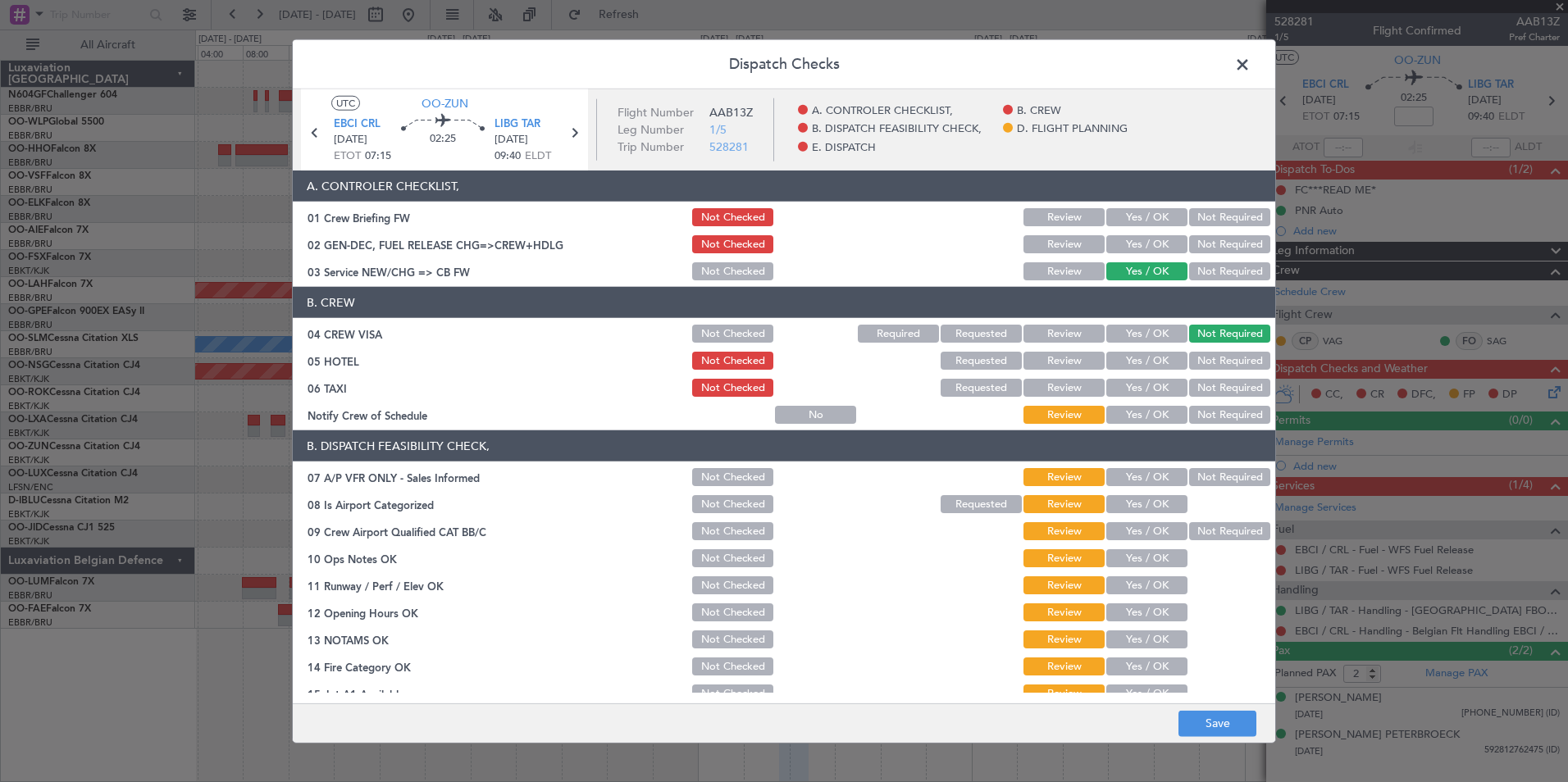
click at [1190, 359] on button "Not Required" at bounding box center [1230, 360] width 82 height 18
click at [1192, 386] on button "Not Required" at bounding box center [1230, 388] width 82 height 18
click at [1139, 414] on button "Yes / OK" at bounding box center [1146, 415] width 82 height 18
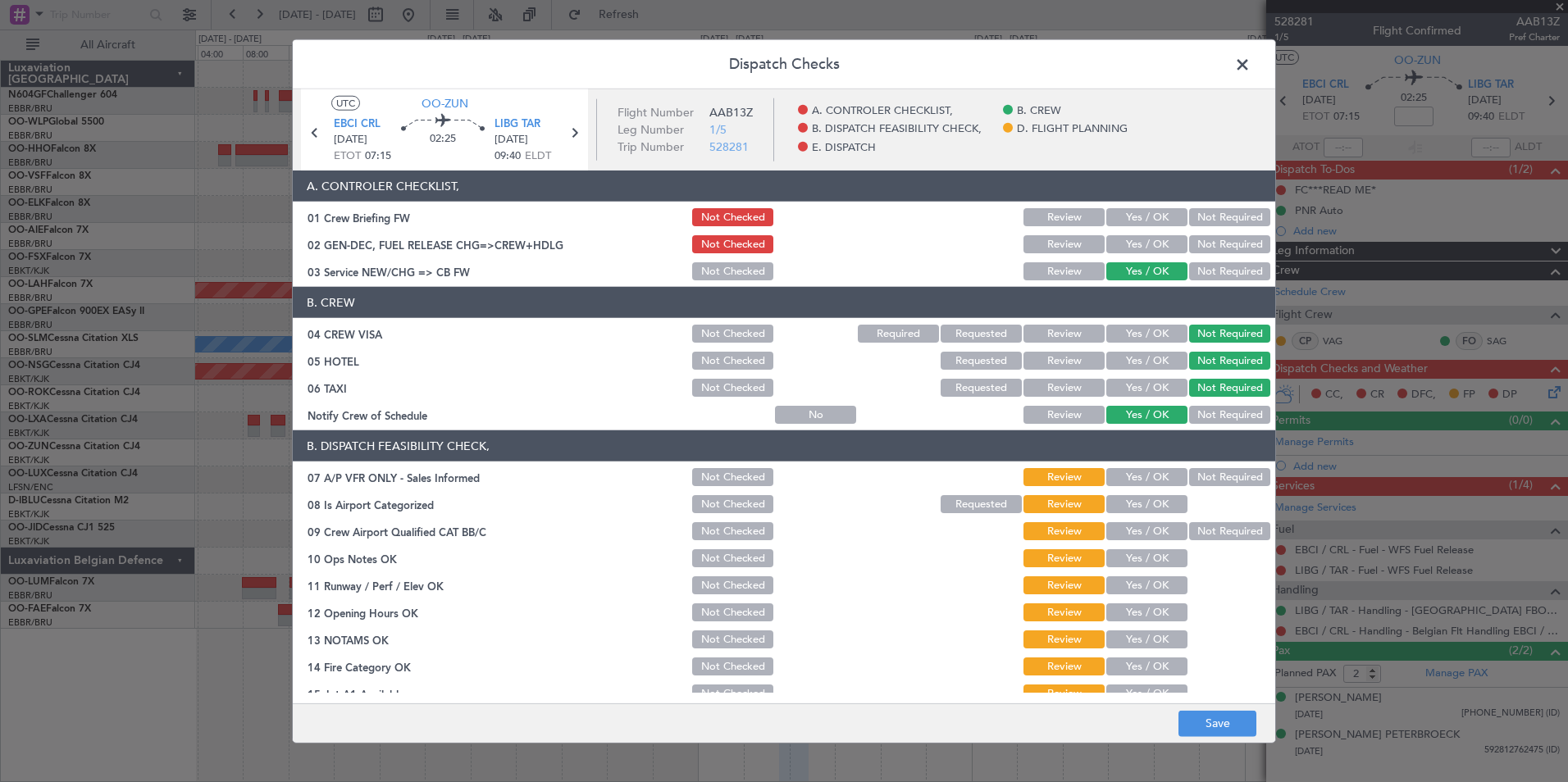
click at [1189, 471] on button "Not Required" at bounding box center [1230, 477] width 82 height 18
click at [1143, 506] on button "Yes / OK" at bounding box center [1146, 504] width 82 height 18
click at [1189, 533] on button "Not Required" at bounding box center [1230, 531] width 82 height 18
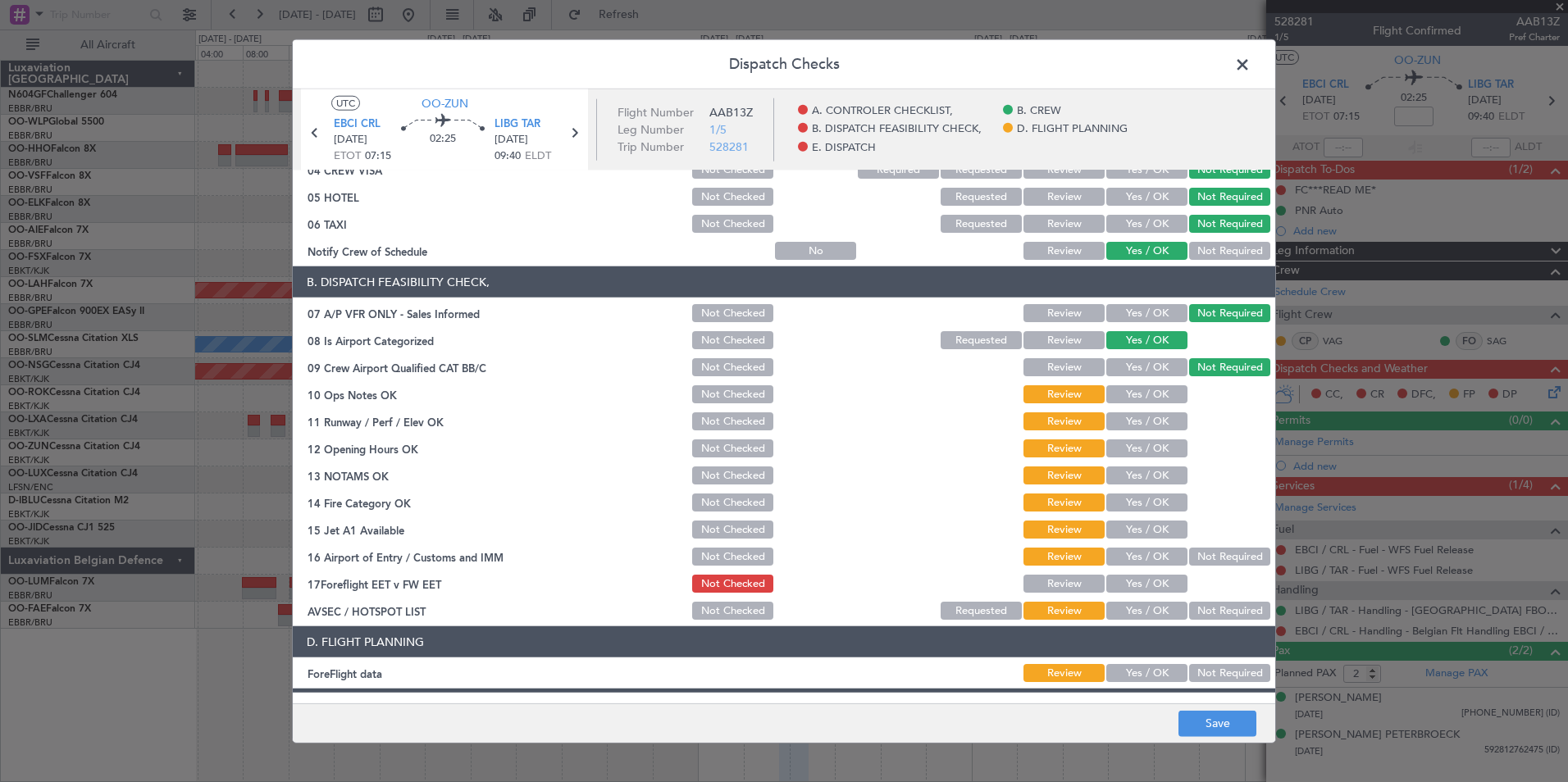
drag, startPoint x: 1132, startPoint y: 390, endPoint x: 1132, endPoint y: 402, distance: 12.0
click at [1132, 391] on button "Yes / OK" at bounding box center [1146, 394] width 82 height 18
click at [1136, 428] on button "Yes / OK" at bounding box center [1146, 421] width 82 height 18
click at [1140, 440] on button "Yes / OK" at bounding box center [1146, 448] width 82 height 18
click at [1138, 471] on section "B. DISPATCH FEASIBILITY CHECK, 07 A/P VFR ONLY - Sales Informed Not Checked Rev…" at bounding box center [783, 444] width 982 height 356
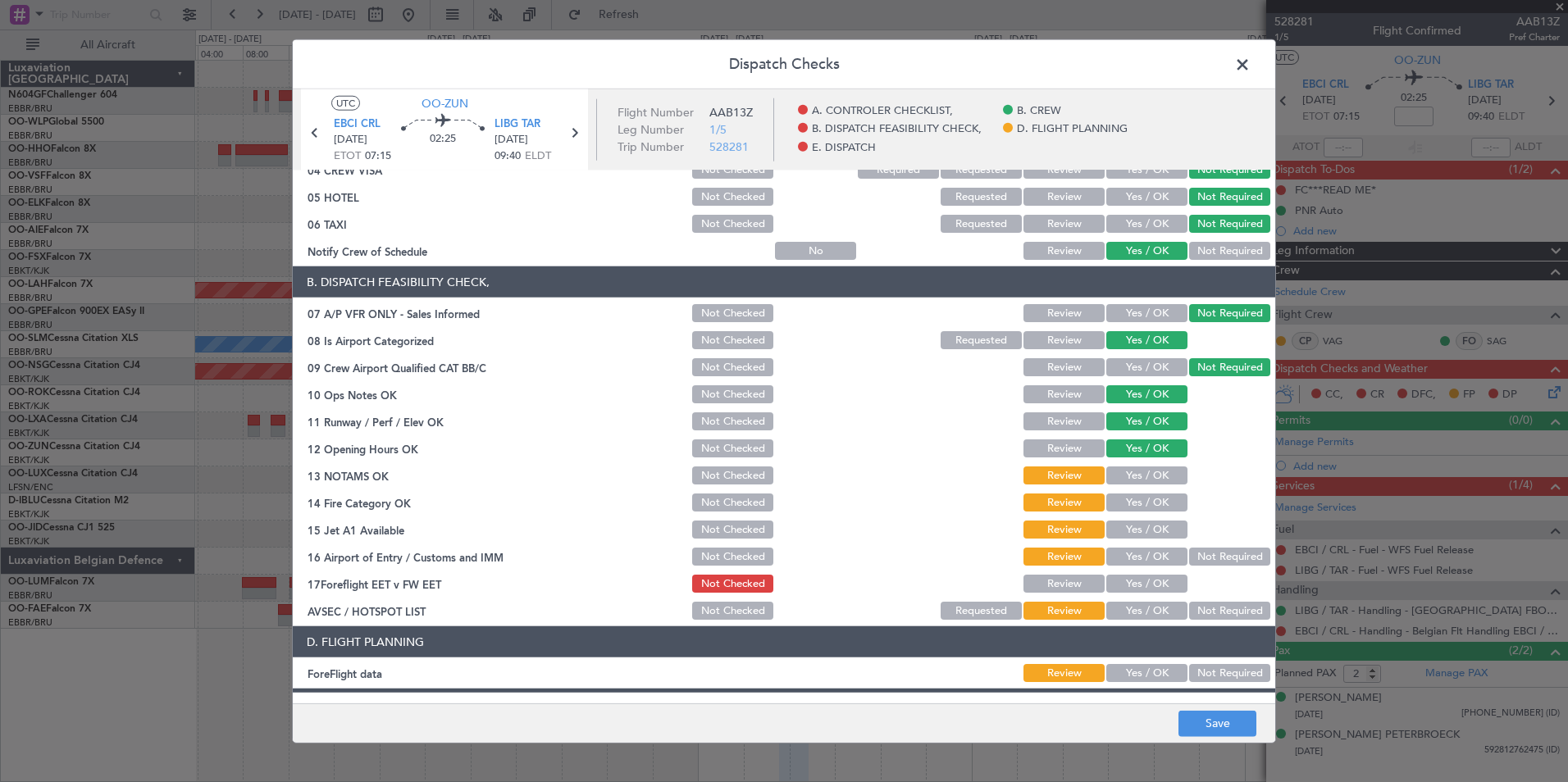
click at [1132, 486] on div "Yes / OK" at bounding box center [1144, 476] width 83 height 23
click at [1130, 503] on button "Yes / OK" at bounding box center [1146, 502] width 82 height 18
click at [1134, 480] on button "Yes / OK" at bounding box center [1146, 475] width 82 height 18
click at [1145, 535] on button "Yes / OK" at bounding box center [1146, 529] width 82 height 18
click at [1193, 560] on button "Not Required" at bounding box center [1230, 557] width 82 height 18
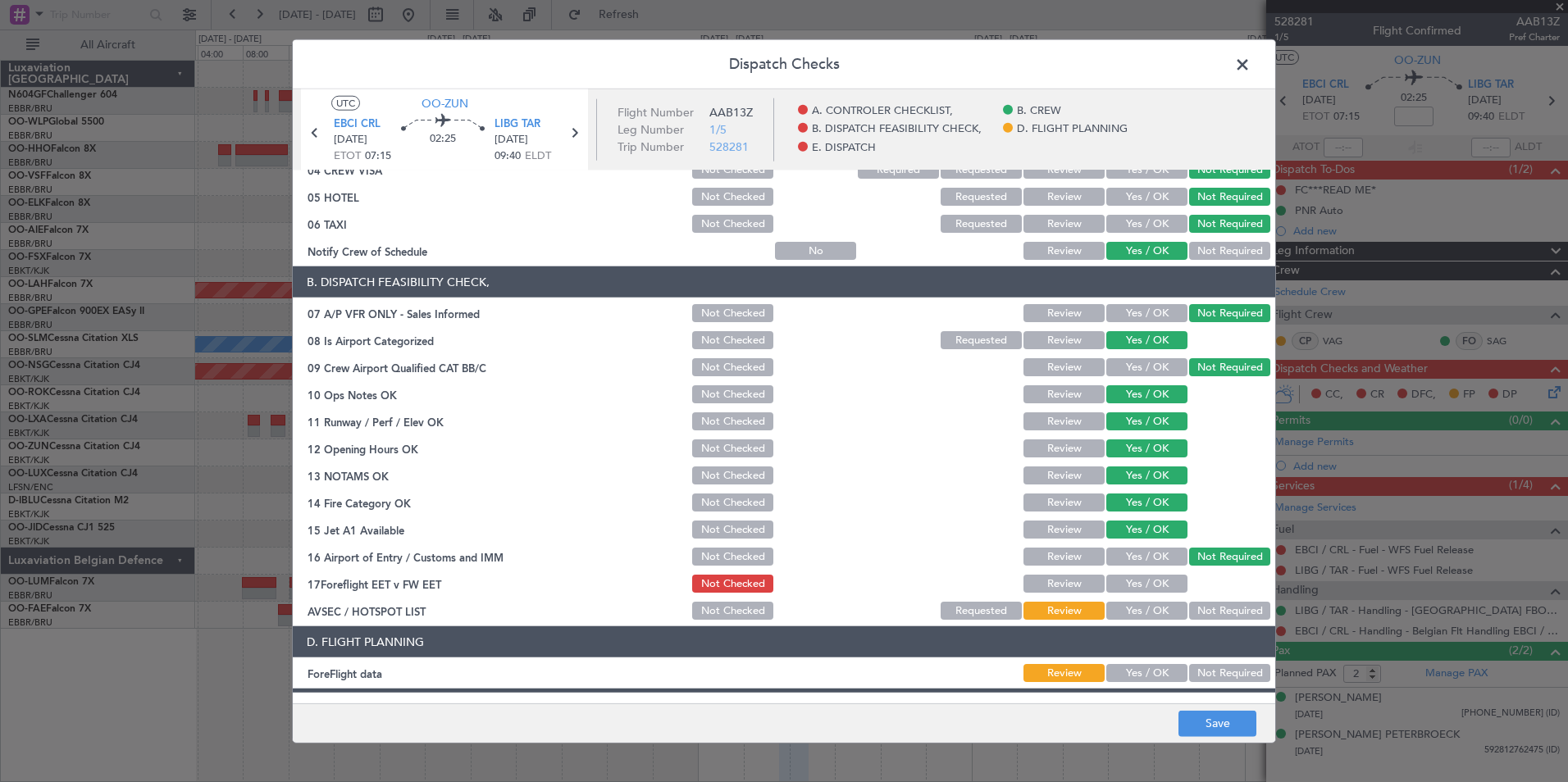
click at [1134, 600] on div "Yes / OK" at bounding box center [1144, 611] width 83 height 23
click at [1125, 624] on article "A. CONTROLER CHECKLIST, 01 Crew Briefing FW Not Checked Review Yes / OK Not Req…" at bounding box center [783, 432] width 982 height 523
click at [1120, 619] on button "Yes / OK" at bounding box center [1146, 610] width 82 height 18
click at [1207, 721] on button "Save" at bounding box center [1217, 723] width 78 height 26
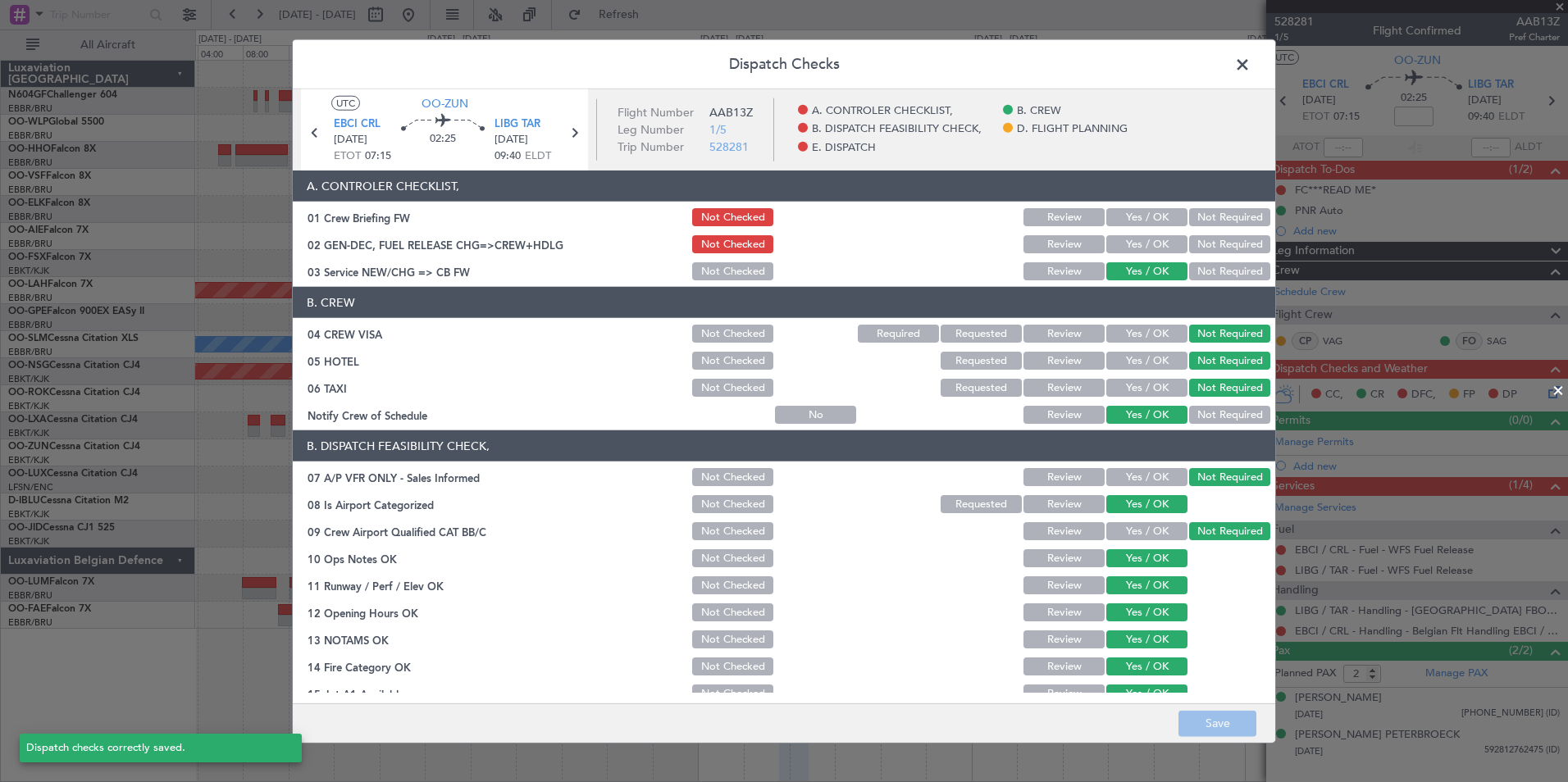
scroll to position [164, 0]
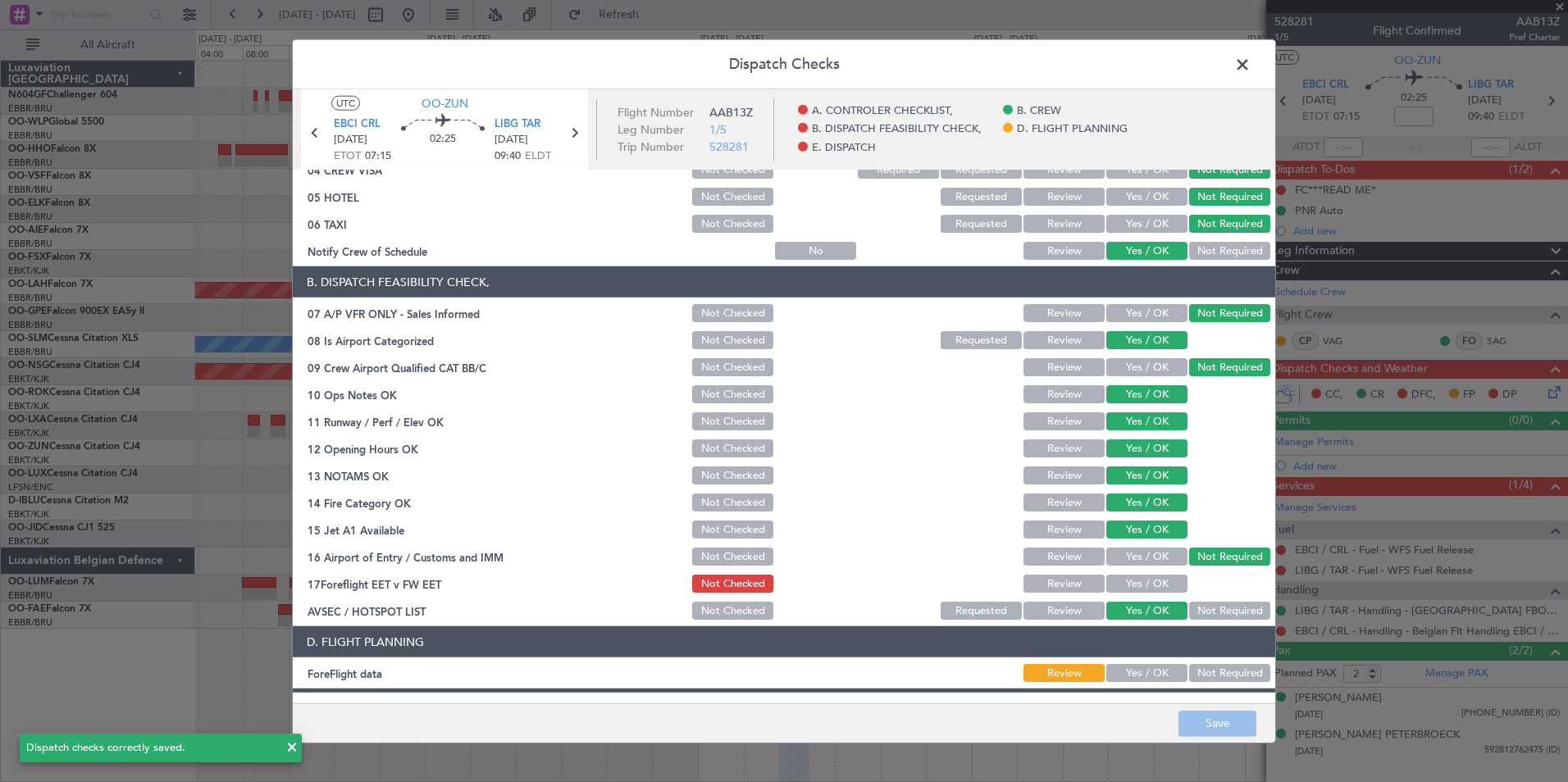
click at [1250, 71] on span at bounding box center [1250, 69] width 0 height 33
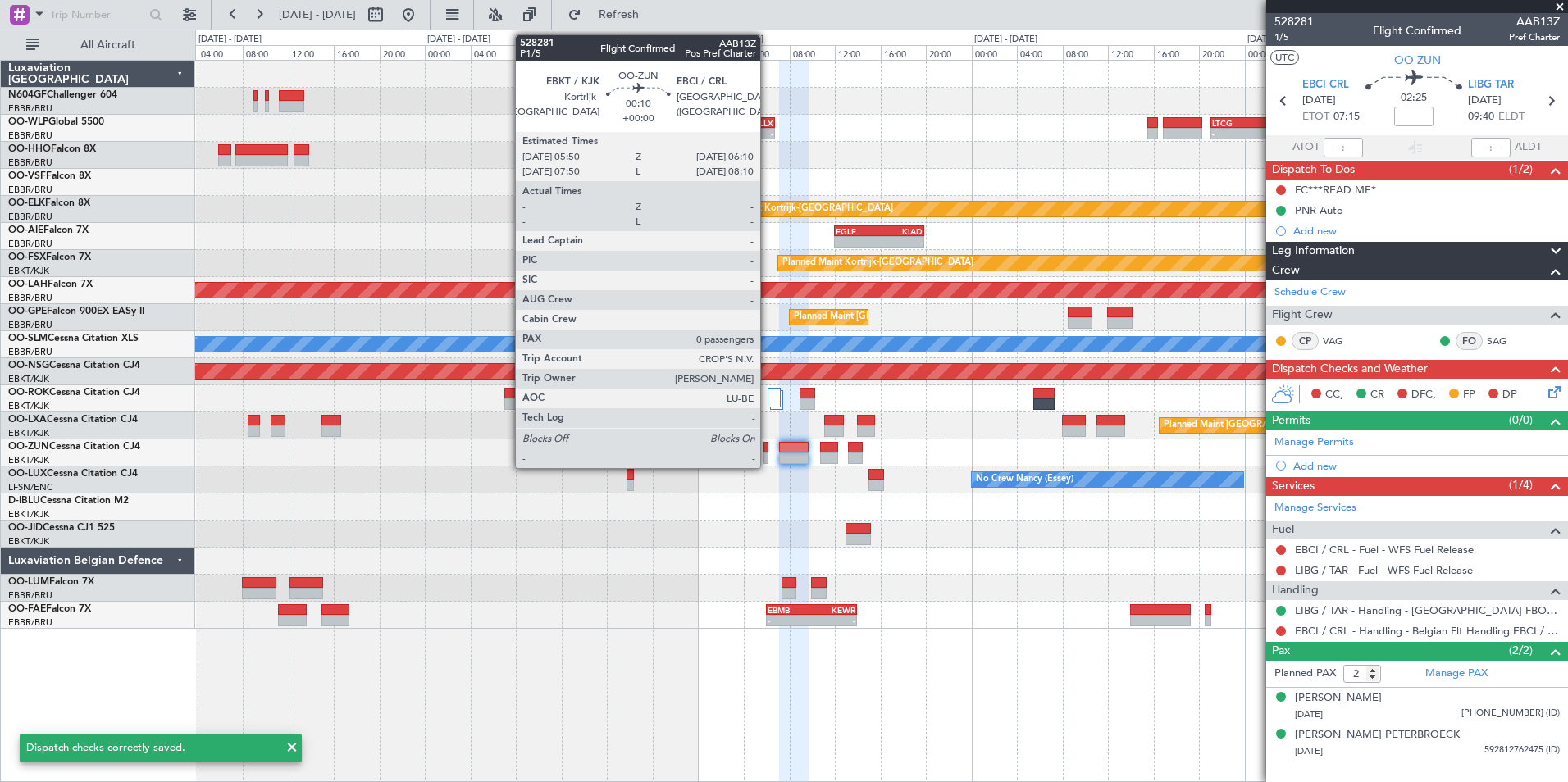
click at [767, 445] on div at bounding box center [766, 448] width 4 height 12
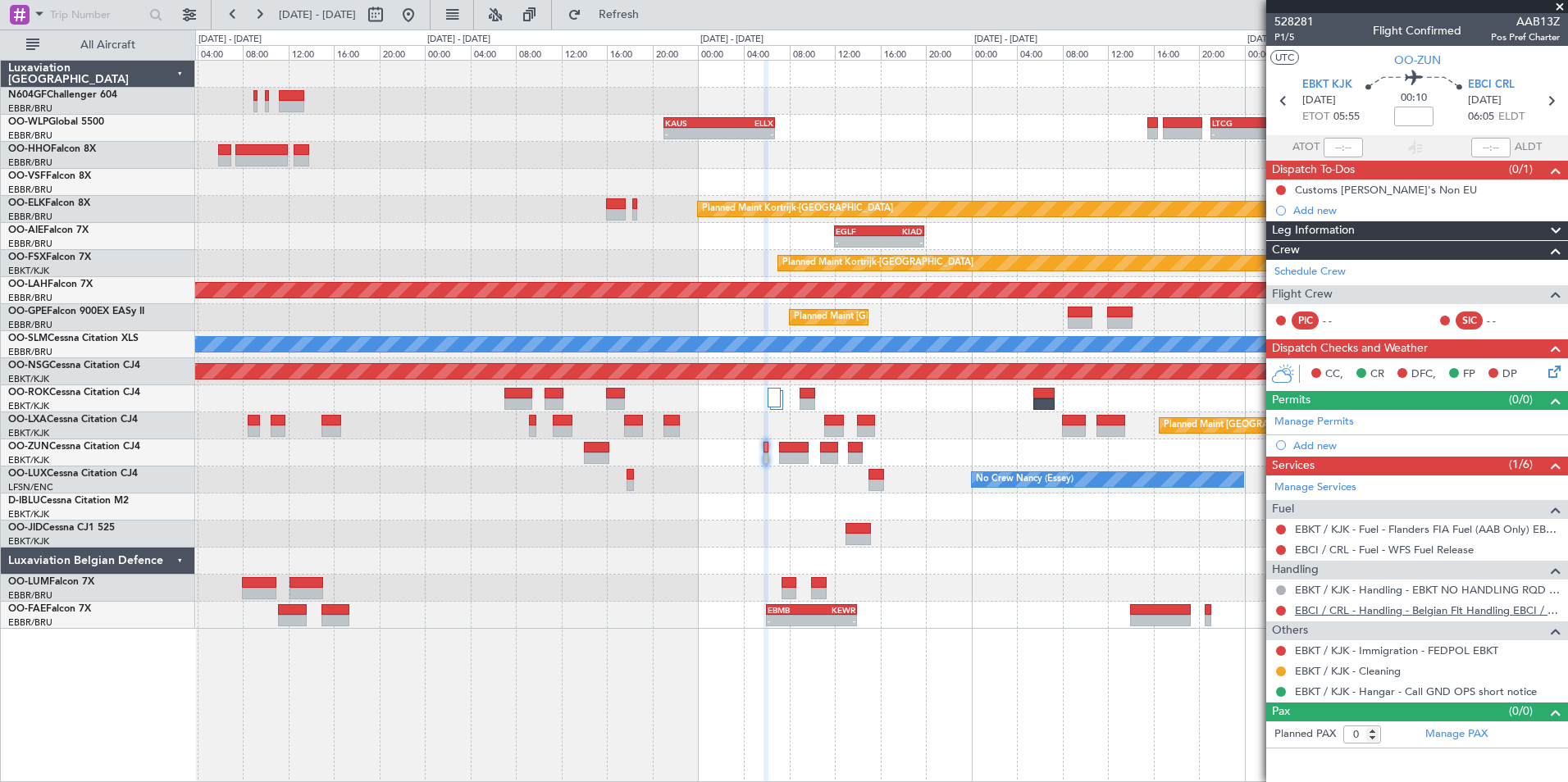
click at [1346, 613] on link "EBCI / CRL - Handling - Belgian Flt Handling EBCI / CRL" at bounding box center [1427, 610] width 265 height 14
click at [627, 11] on button "Refresh" at bounding box center [608, 15] width 98 height 26
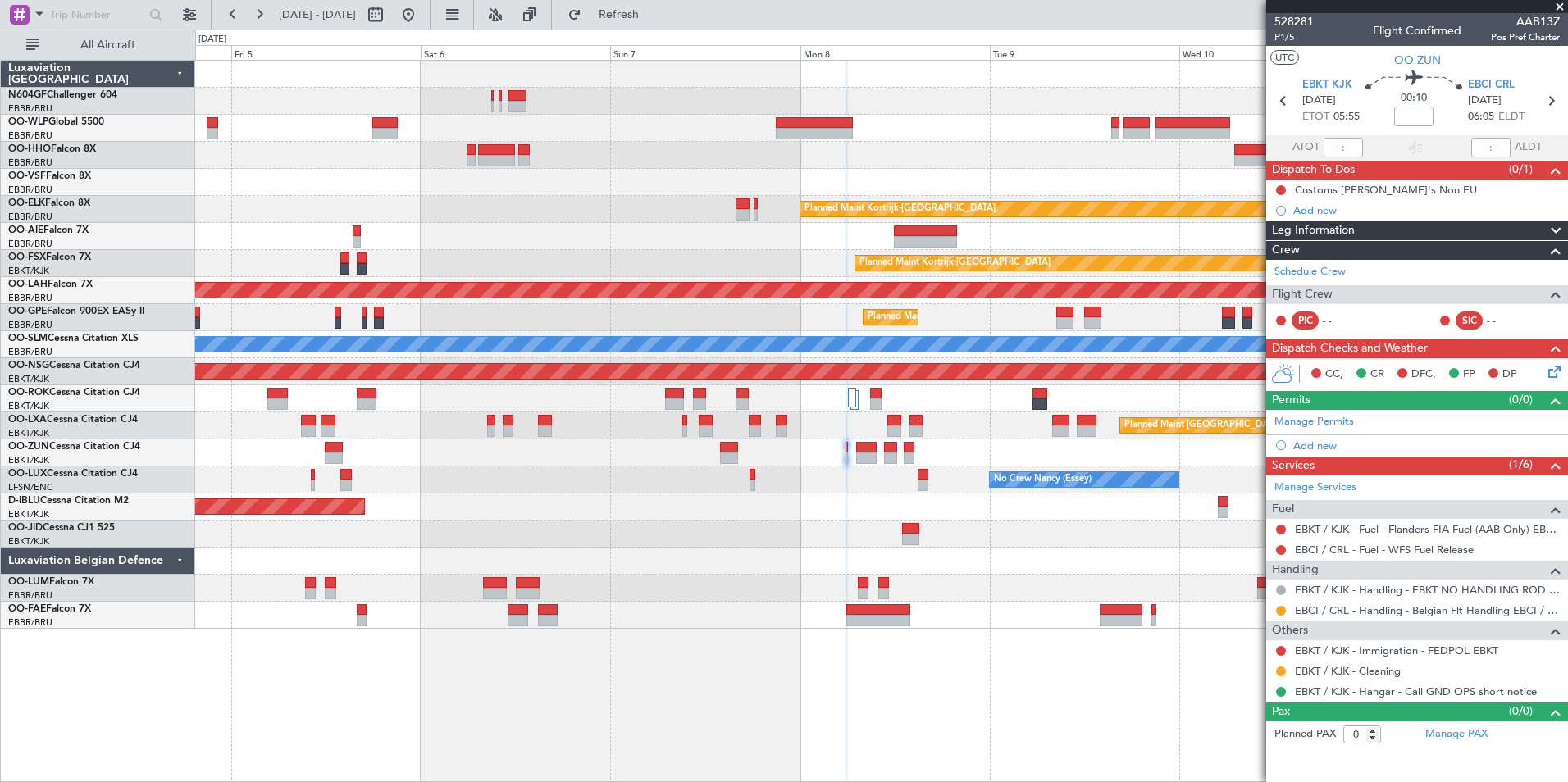
click at [554, 455] on div at bounding box center [881, 453] width 1372 height 27
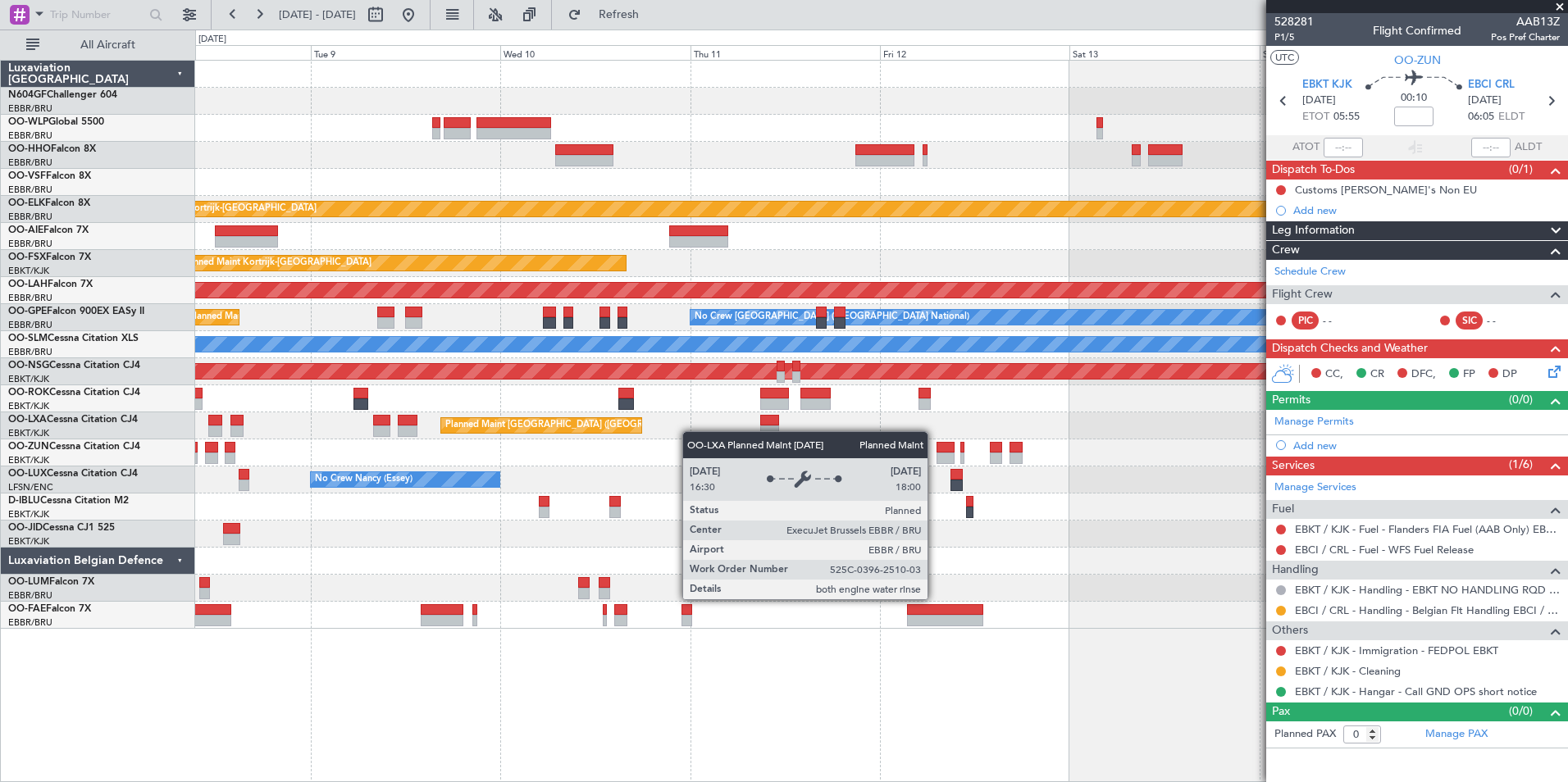
click at [596, 428] on div "Planned Maint Kortrijk-Wevelgem Planned Maint Kortrijk-Wevelgem Planned Maint A…" at bounding box center [881, 344] width 1372 height 568
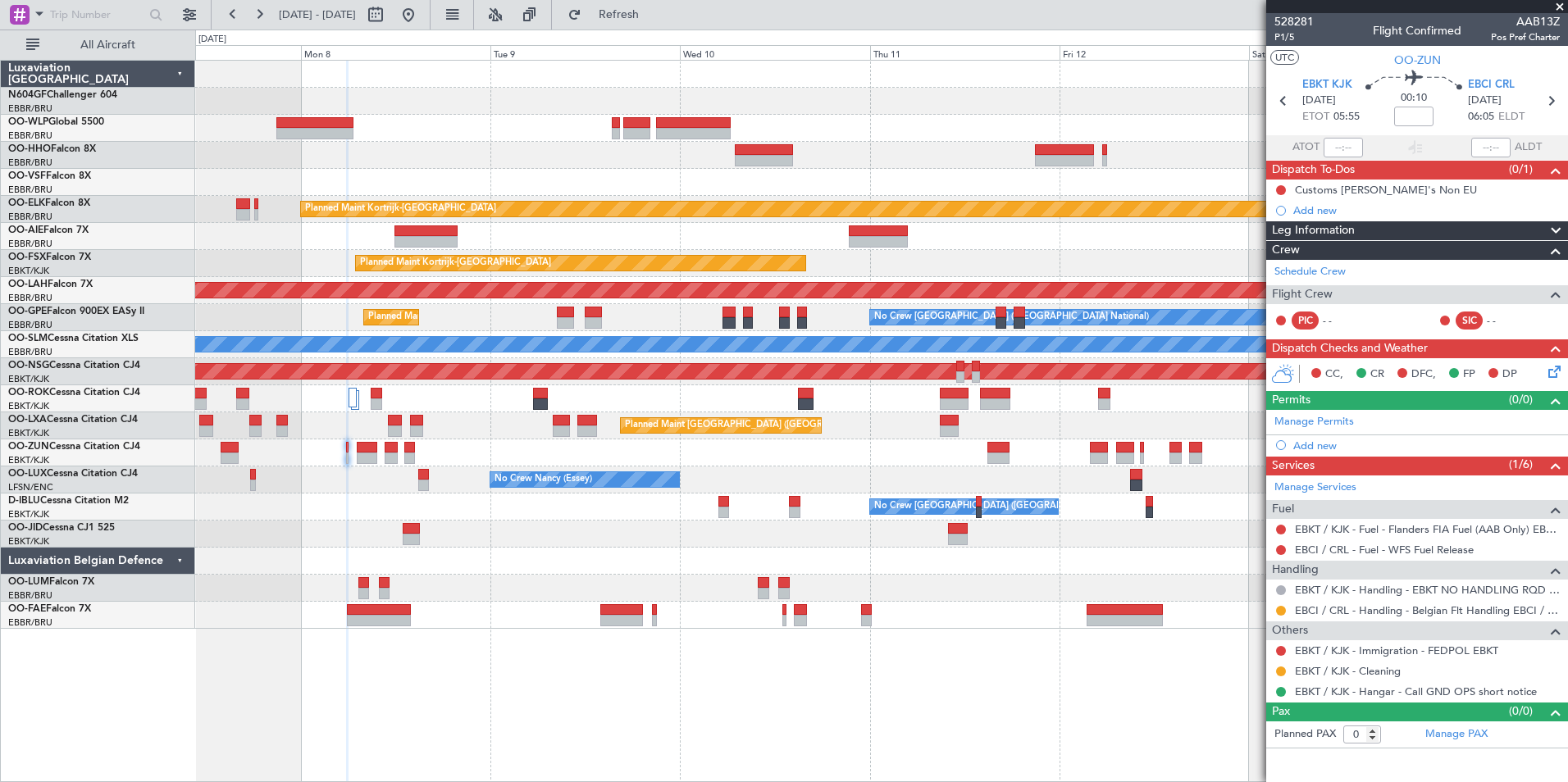
click at [848, 488] on div "No Crew Nancy (Essey)" at bounding box center [881, 480] width 1372 height 27
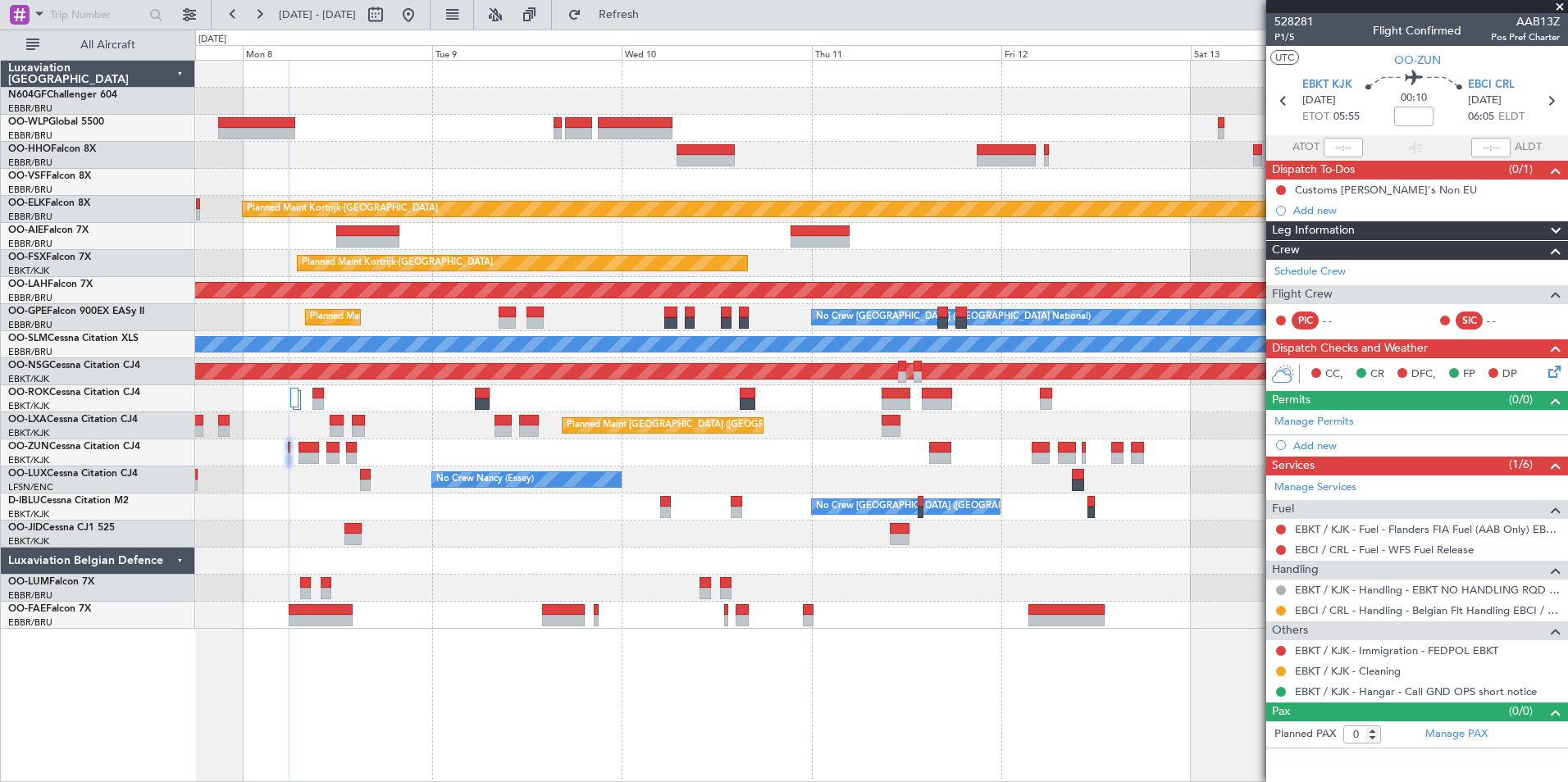
click at [774, 486] on div "No Crew Nancy (Essey)" at bounding box center [881, 480] width 1372 height 27
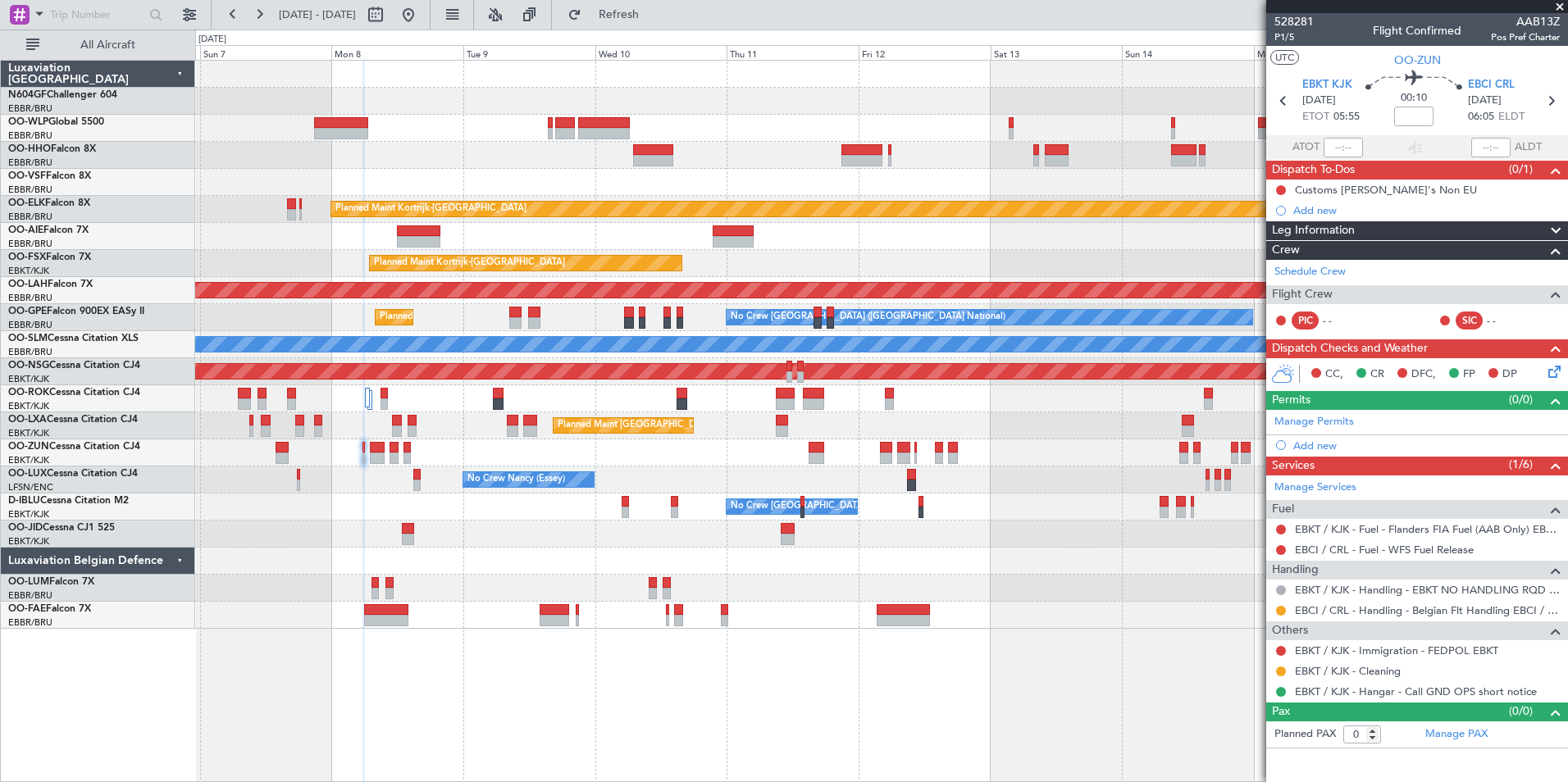
click at [515, 465] on div at bounding box center [881, 453] width 1372 height 27
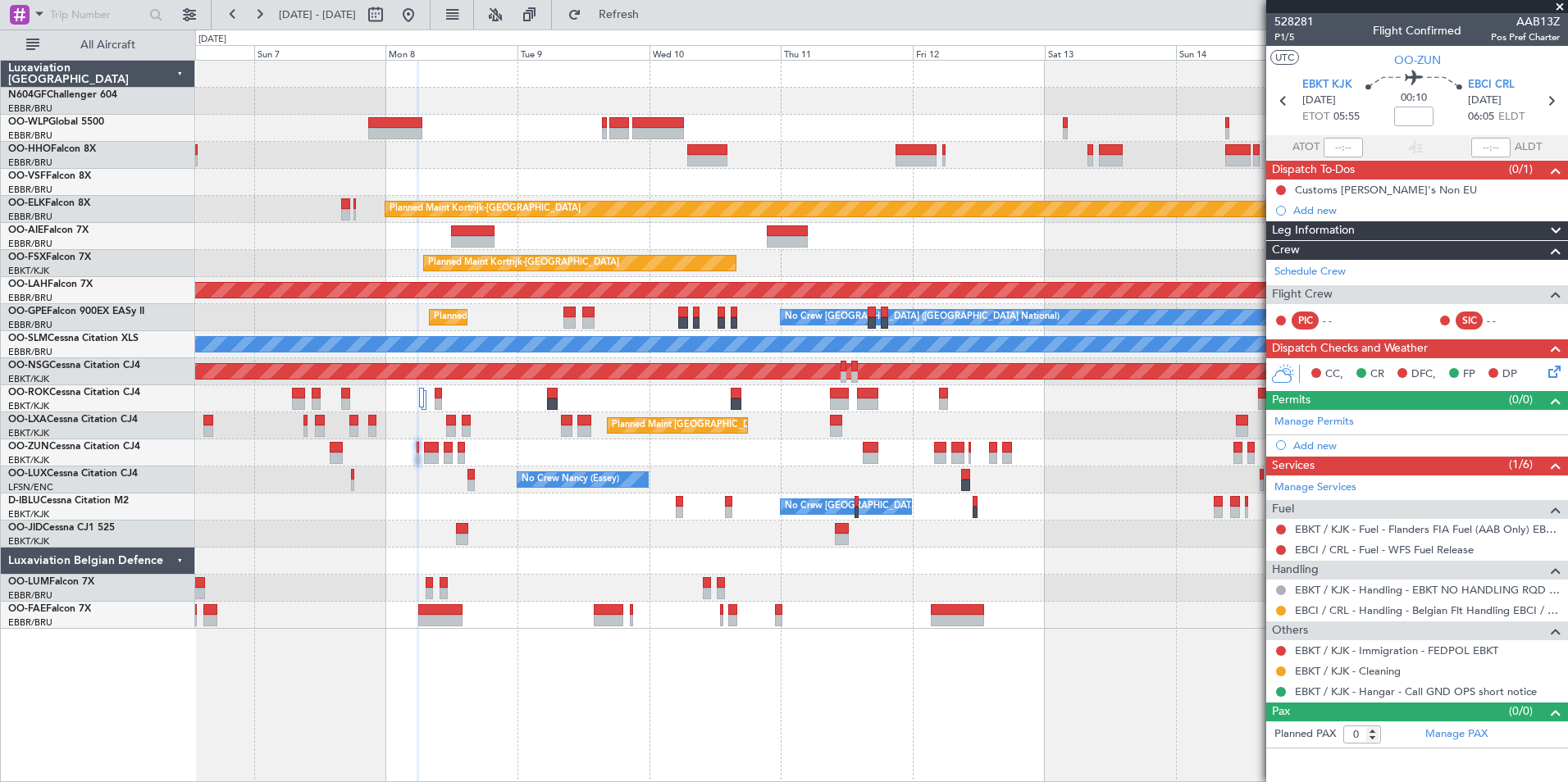
click at [860, 459] on div at bounding box center [881, 453] width 1372 height 27
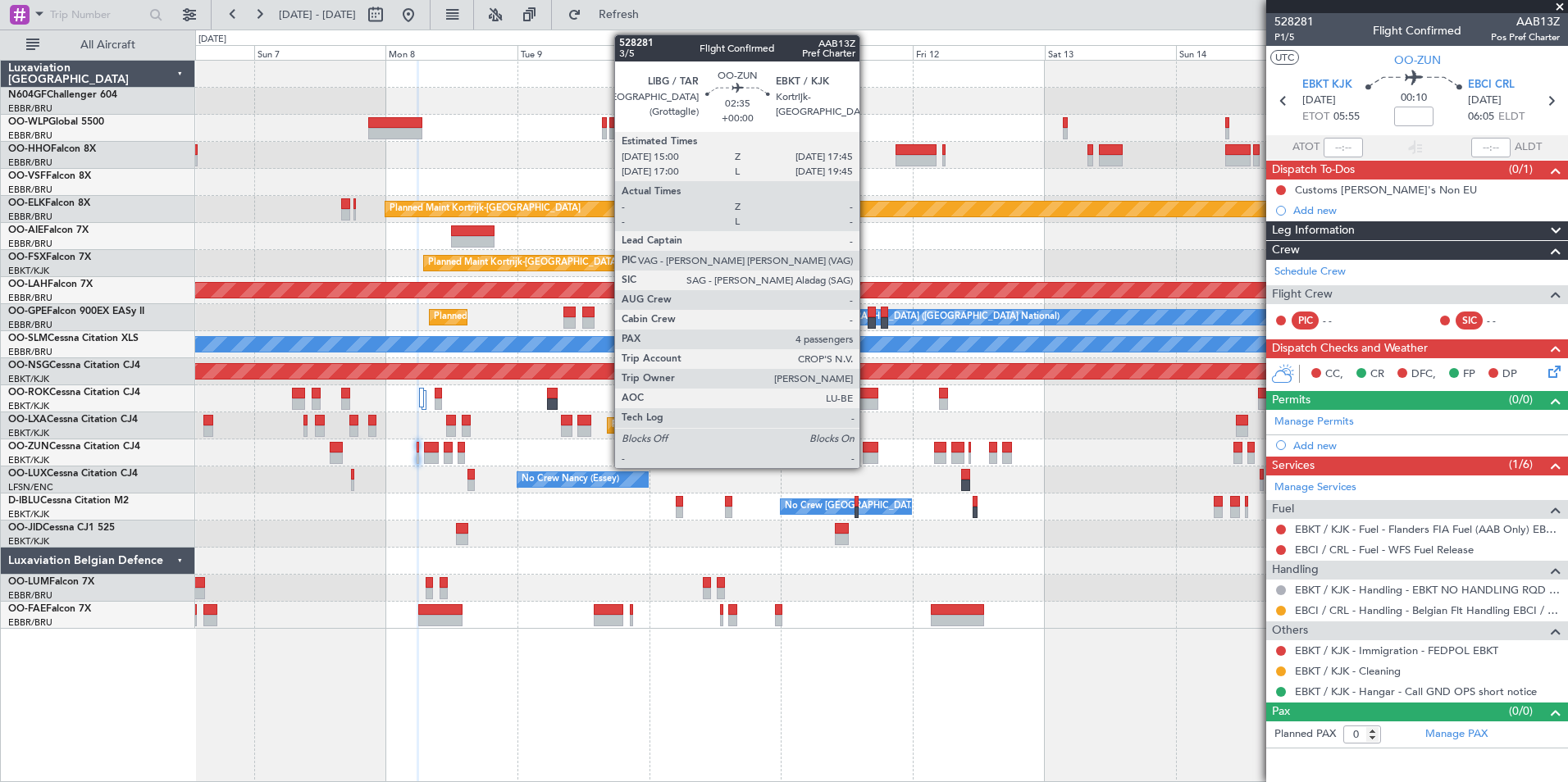
click at [867, 459] on div at bounding box center [870, 459] width 16 height 12
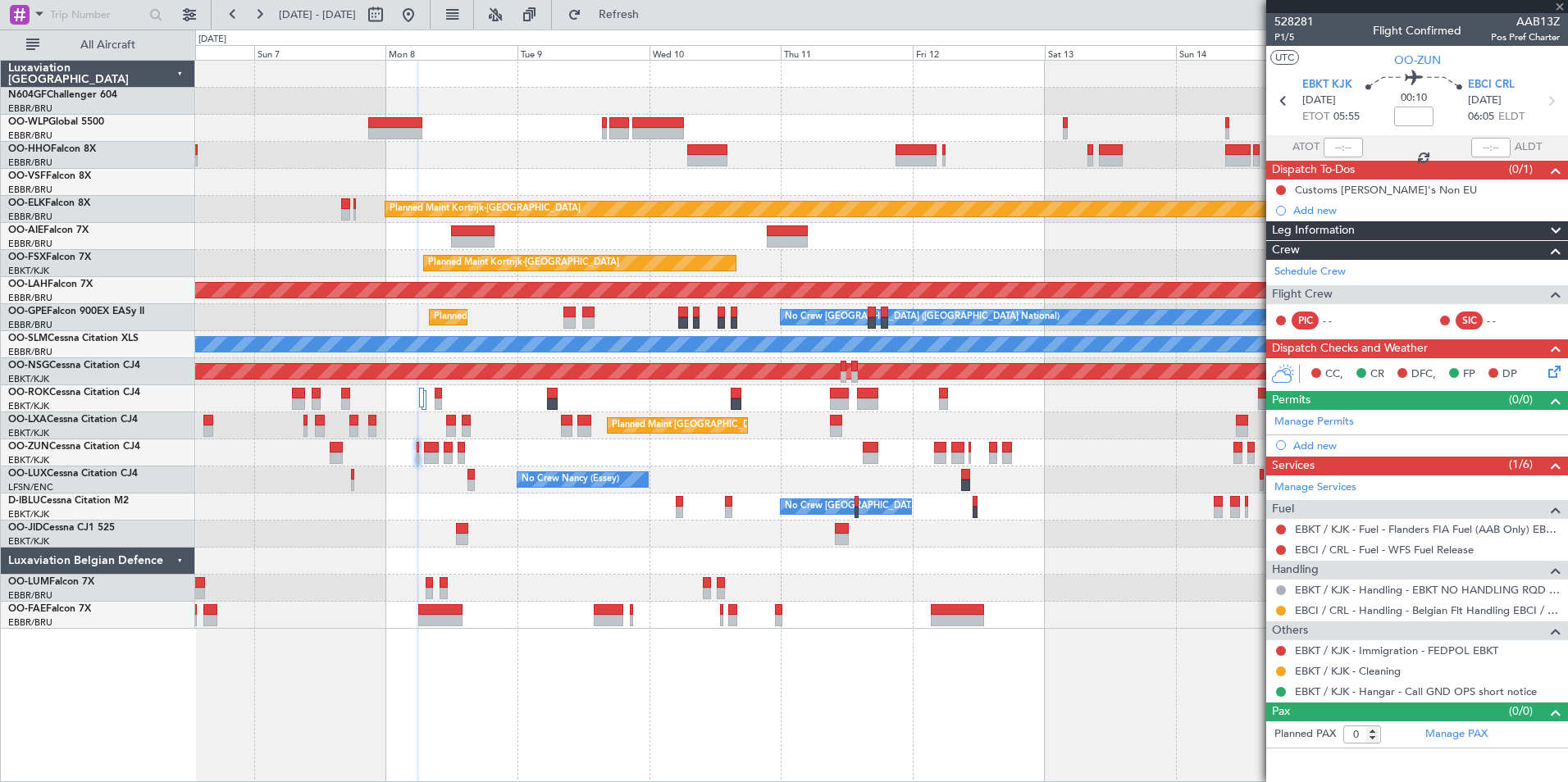
type input "4"
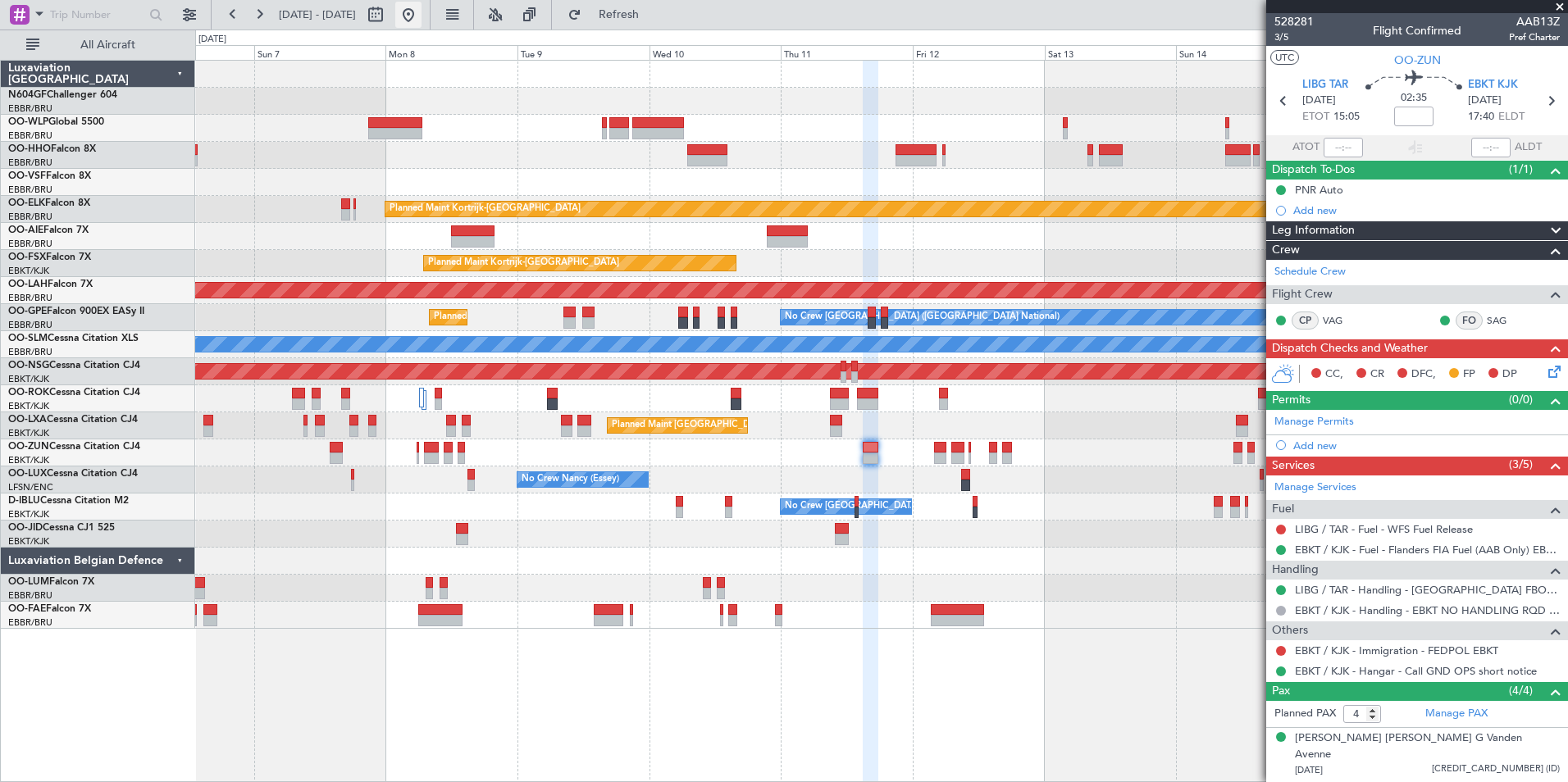
click at [422, 6] on button at bounding box center [408, 15] width 26 height 26
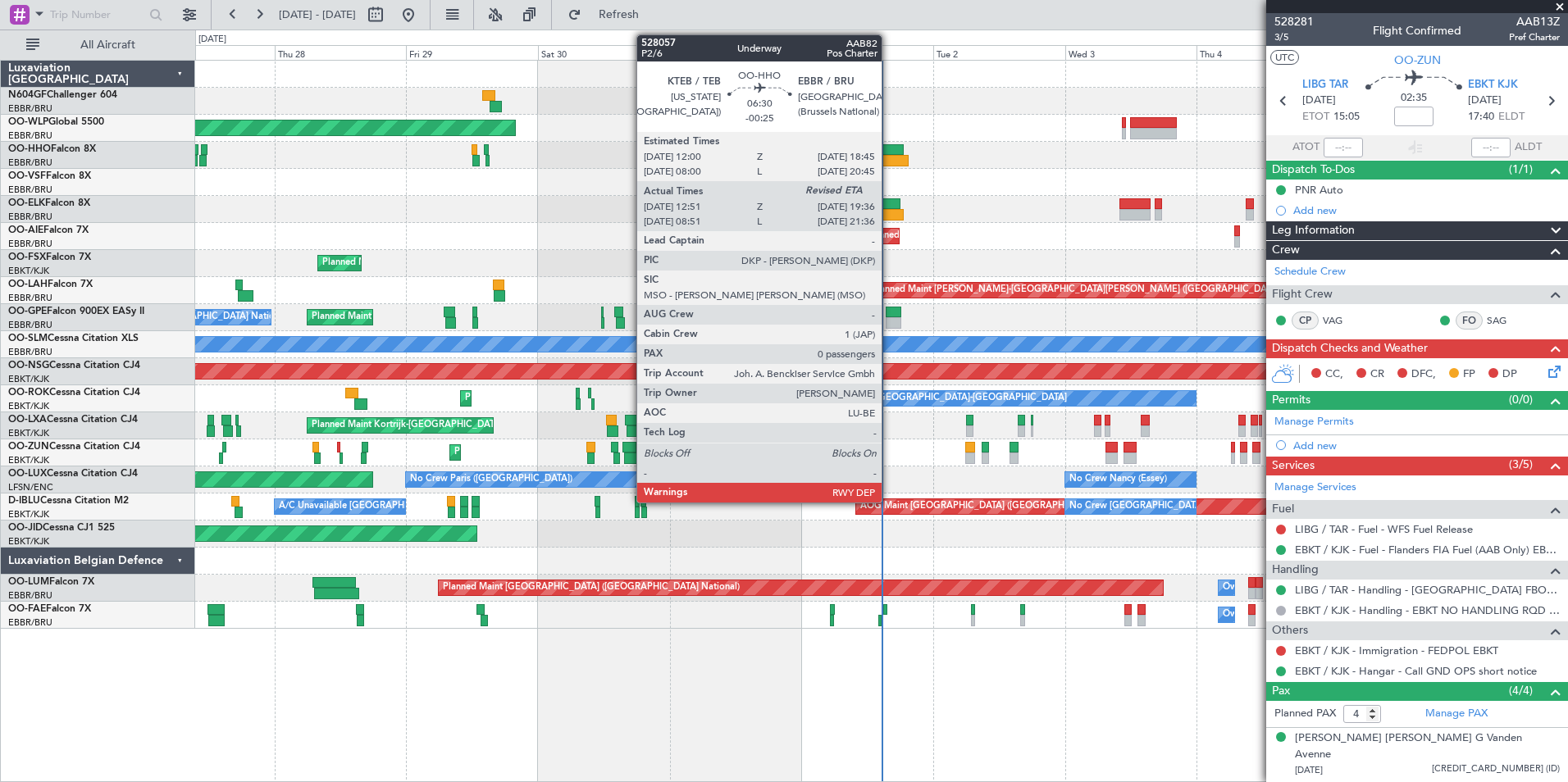
click at [889, 160] on div at bounding box center [889, 161] width 38 height 12
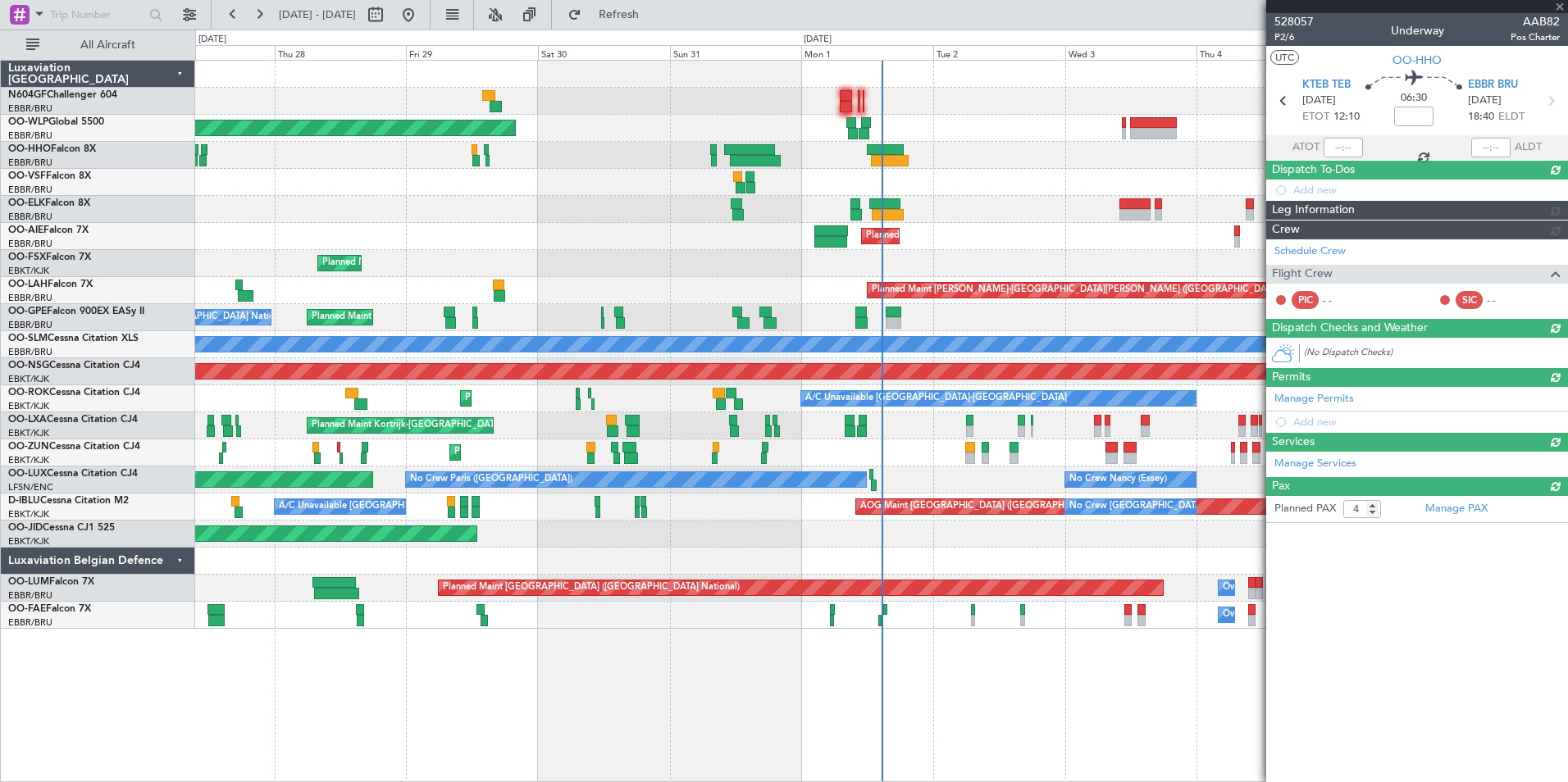
type input "-00:25"
type input "13:01"
type input "0"
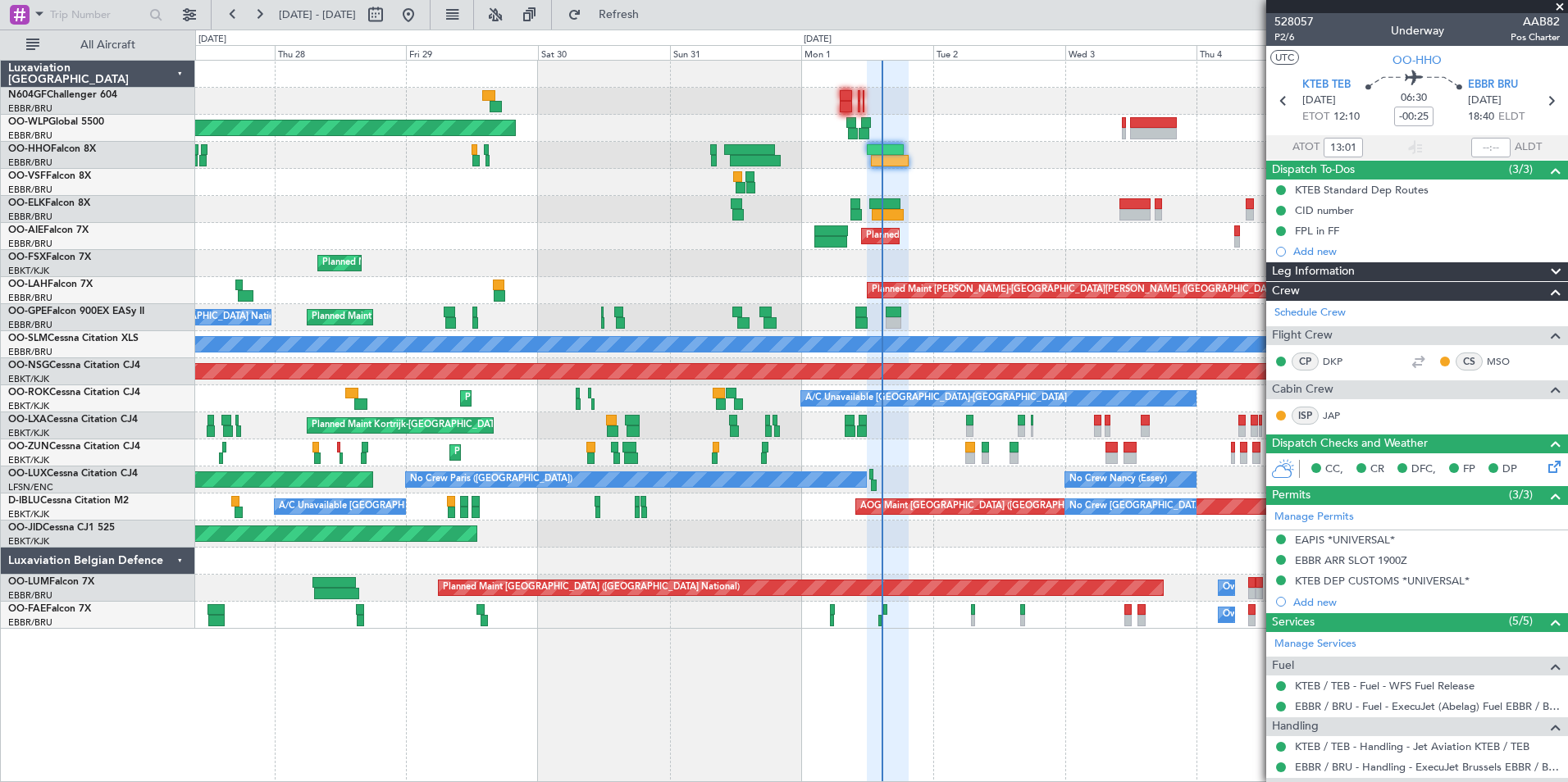
click at [964, 168] on div "Planned Maint Berlin (Brandenburg) Planned Maint Kortrijk-Wevelgem Planned Main…" at bounding box center [881, 344] width 1372 height 568
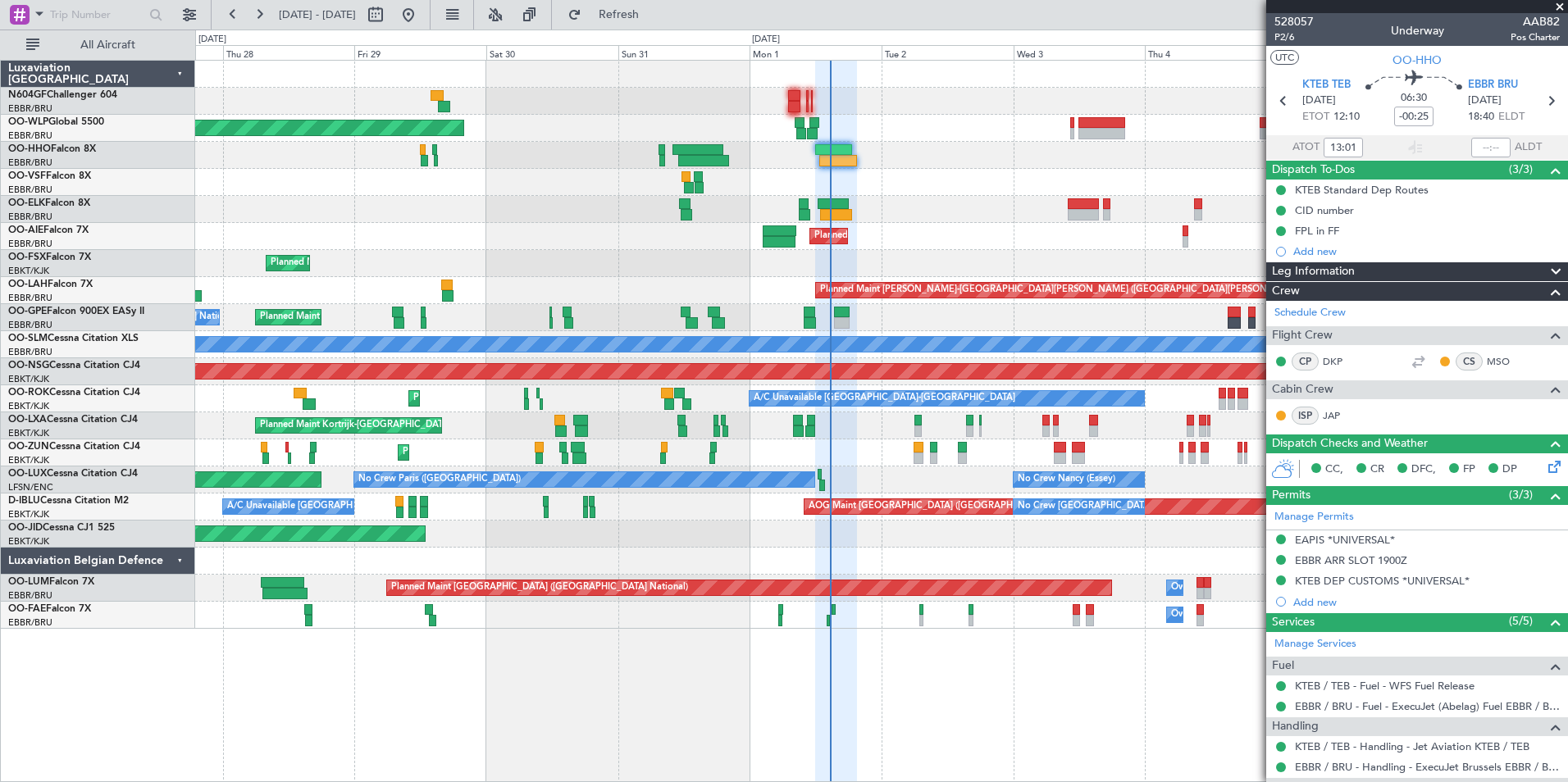
click at [633, 160] on div "Planned Maint Berlin (Brandenburg) Planned Maint Kortrijk-Wevelgem Planned Main…" at bounding box center [881, 344] width 1372 height 568
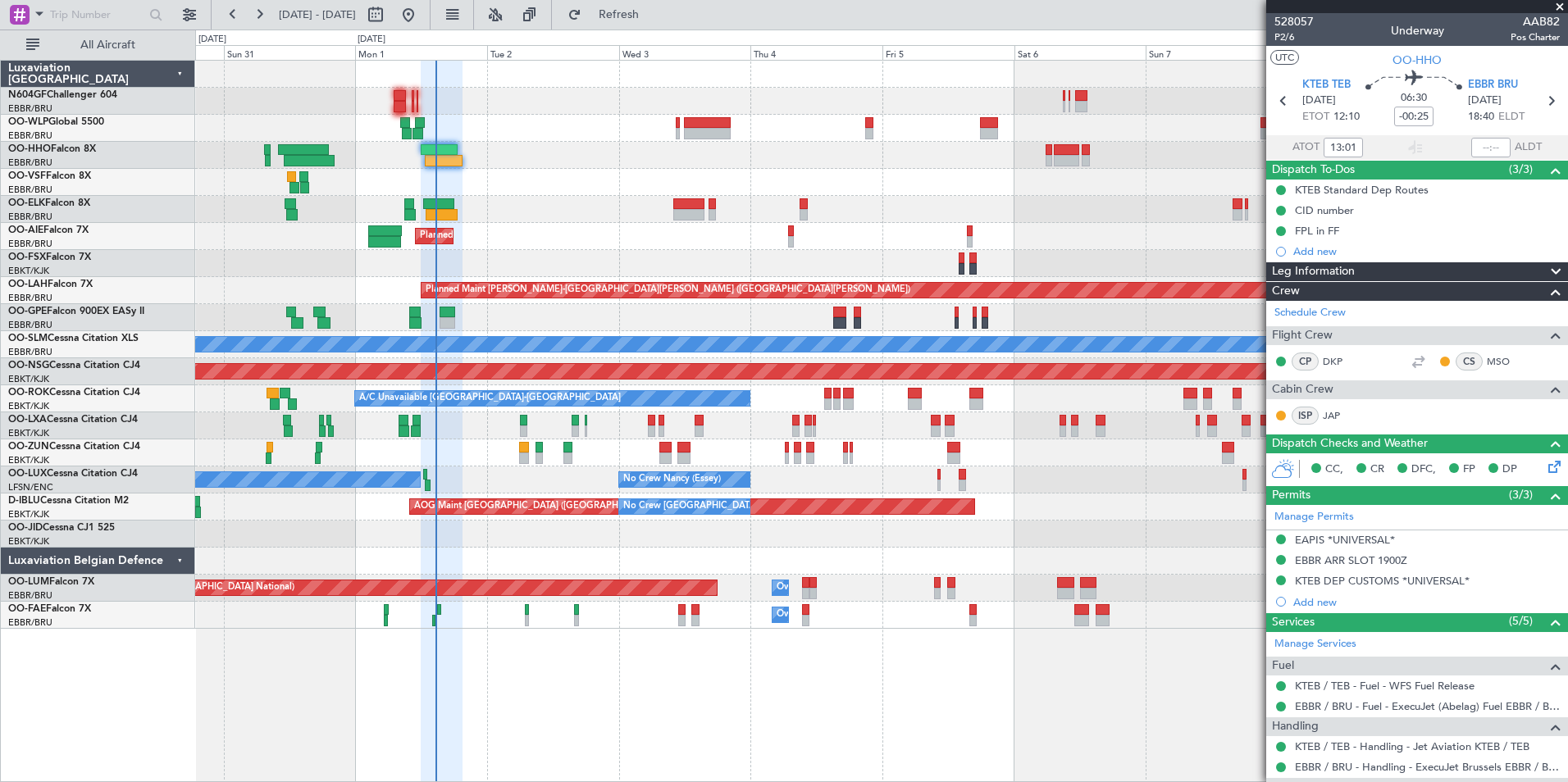
click at [839, 176] on div at bounding box center [881, 183] width 1372 height 27
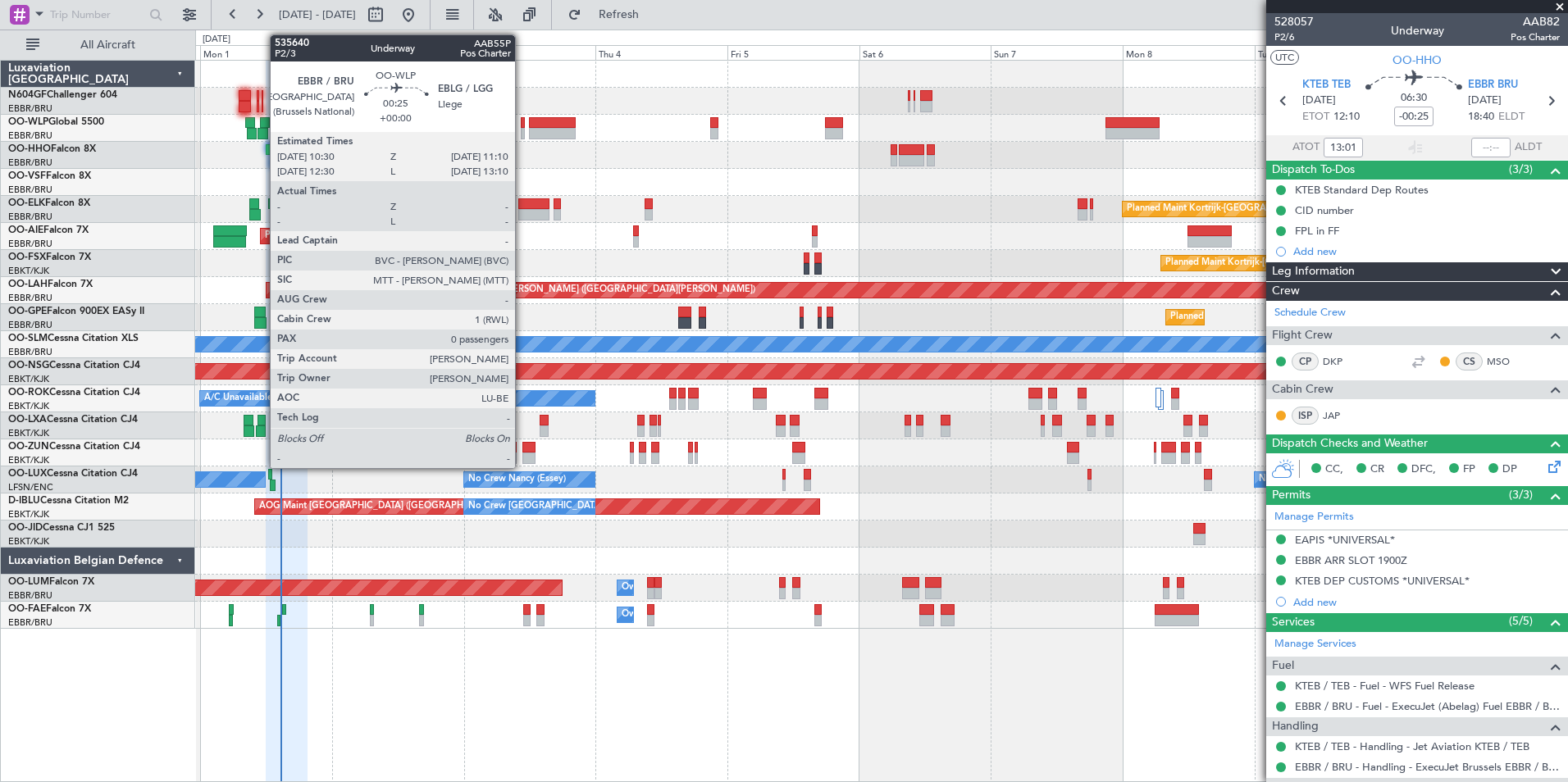
click at [523, 120] on div at bounding box center [523, 123] width 4 height 12
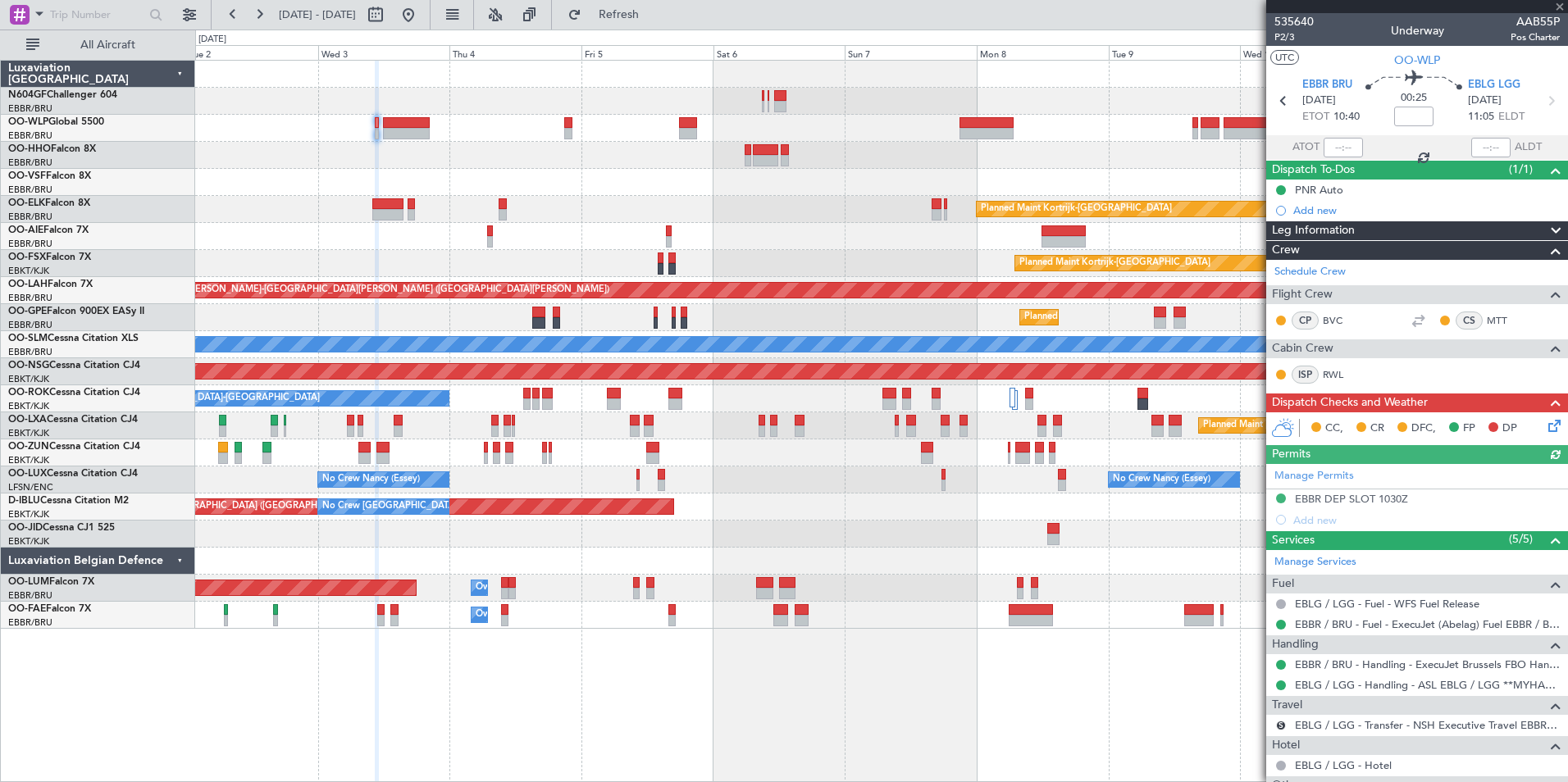
click at [572, 141] on div at bounding box center [881, 128] width 1372 height 27
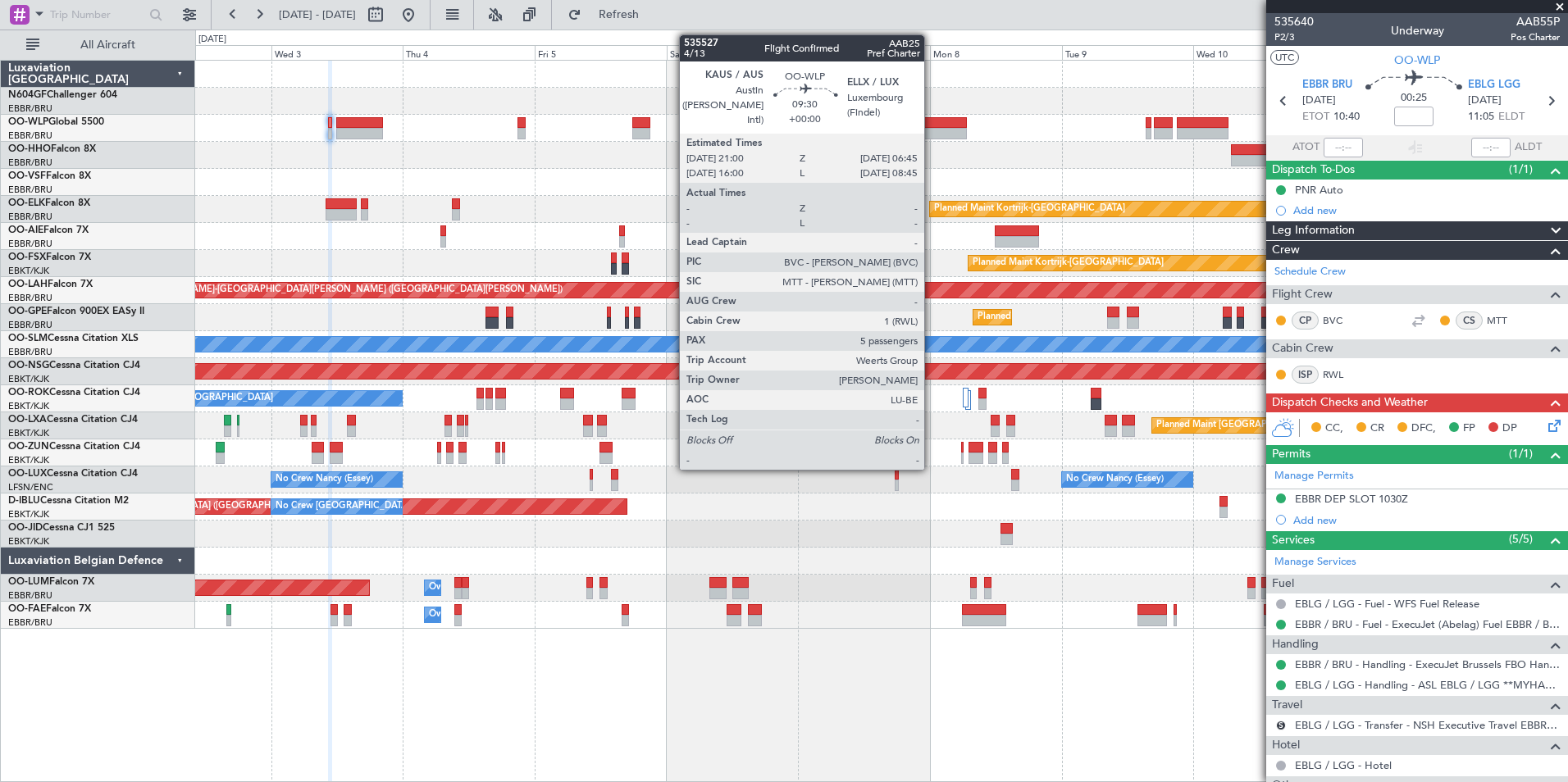
click at [932, 132] on div at bounding box center [939, 134] width 54 height 12
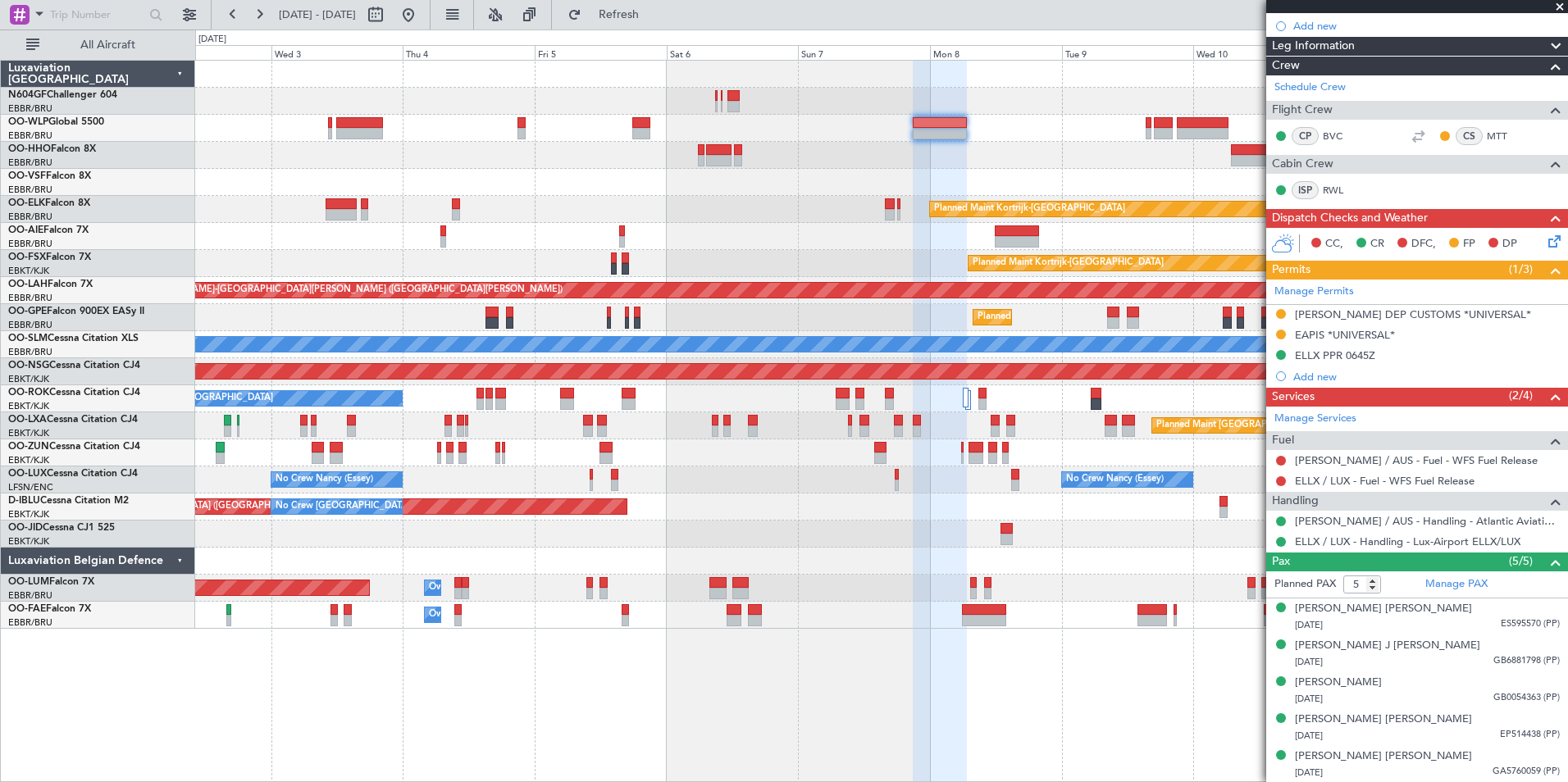
scroll to position [102, 0]
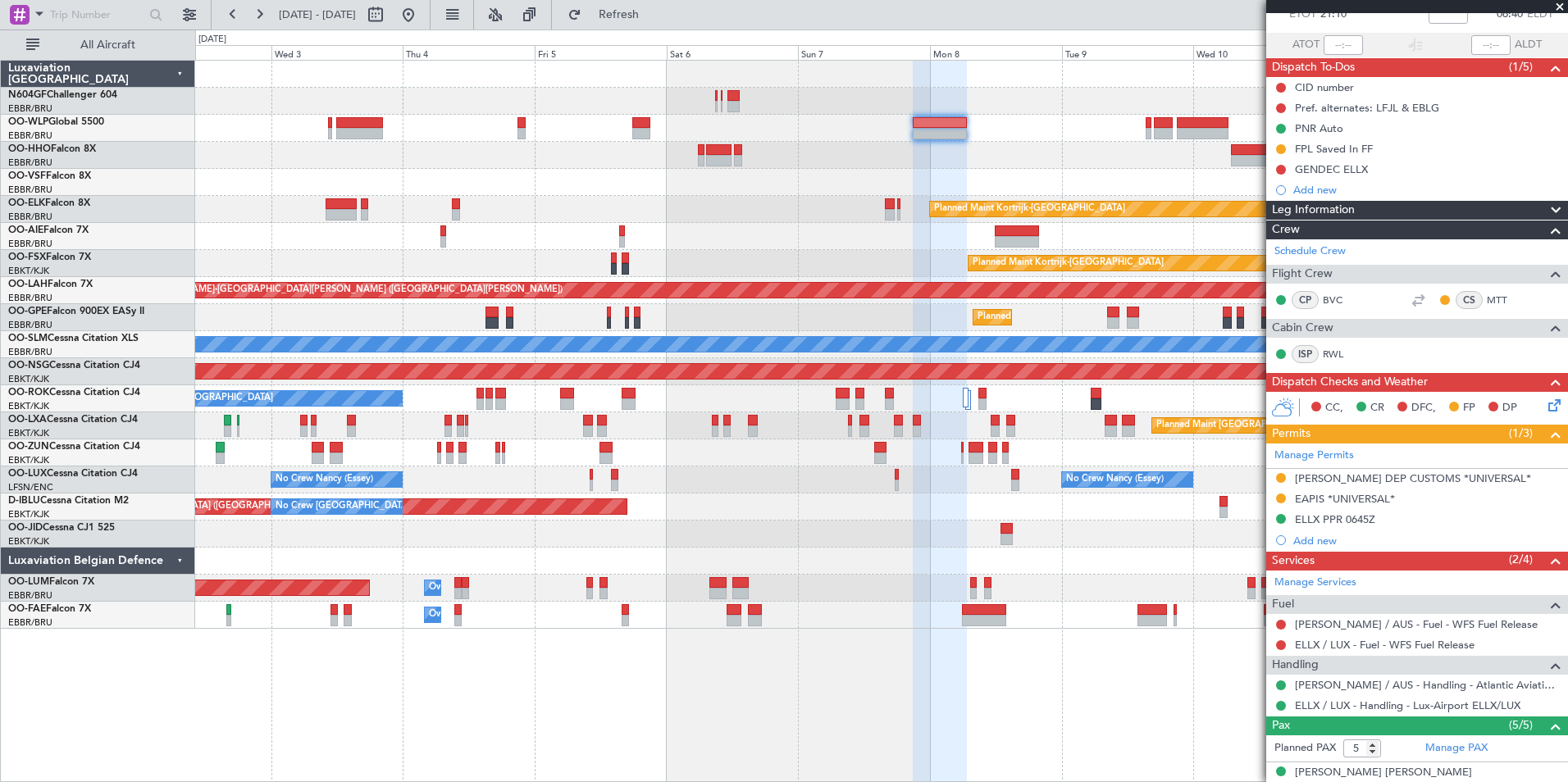
click at [1135, 175] on div at bounding box center [881, 183] width 1372 height 27
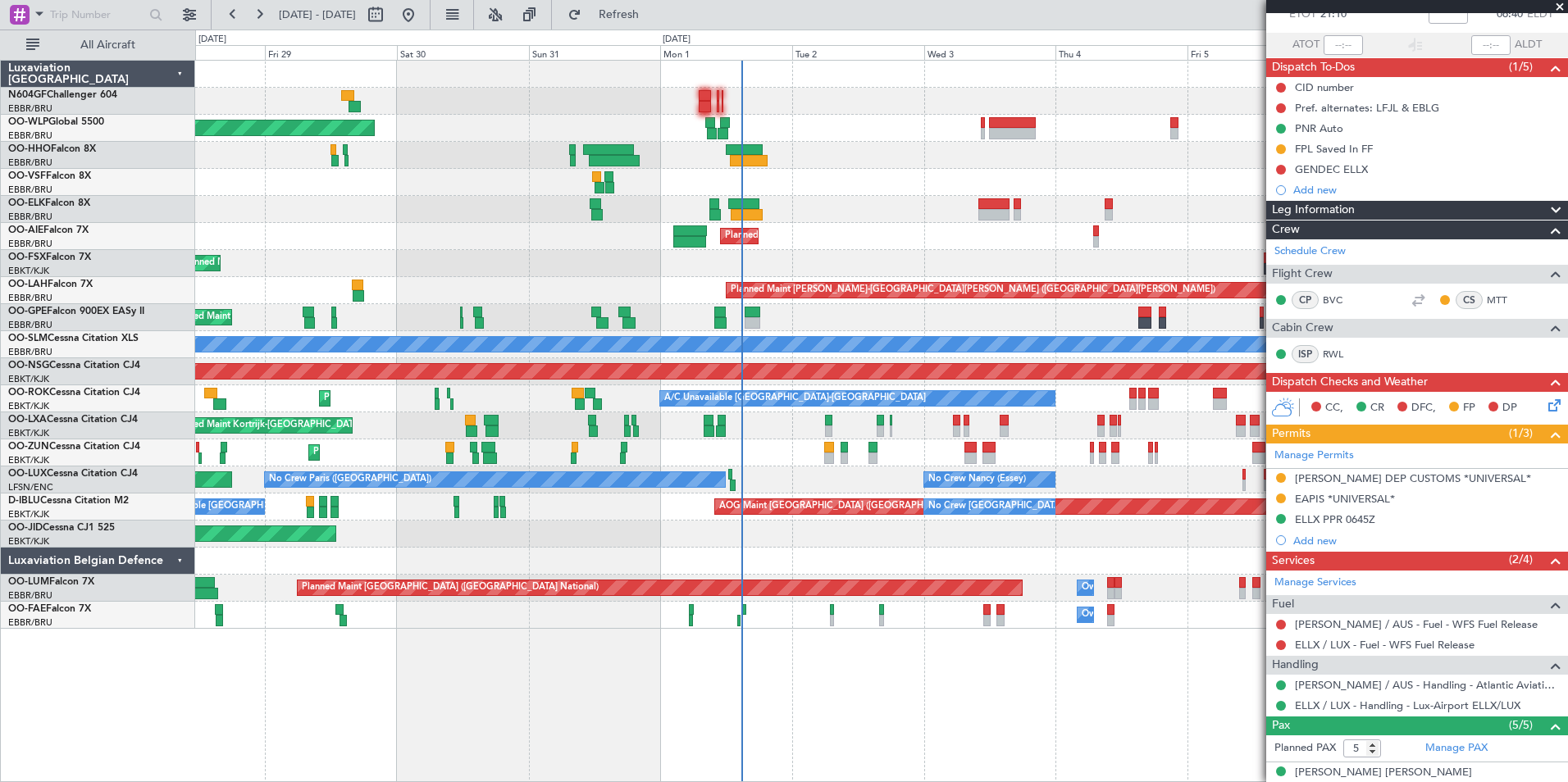
click at [948, 208] on div "Planned Maint Kortrijk-[GEOGRAPHIC_DATA]" at bounding box center [881, 210] width 1372 height 27
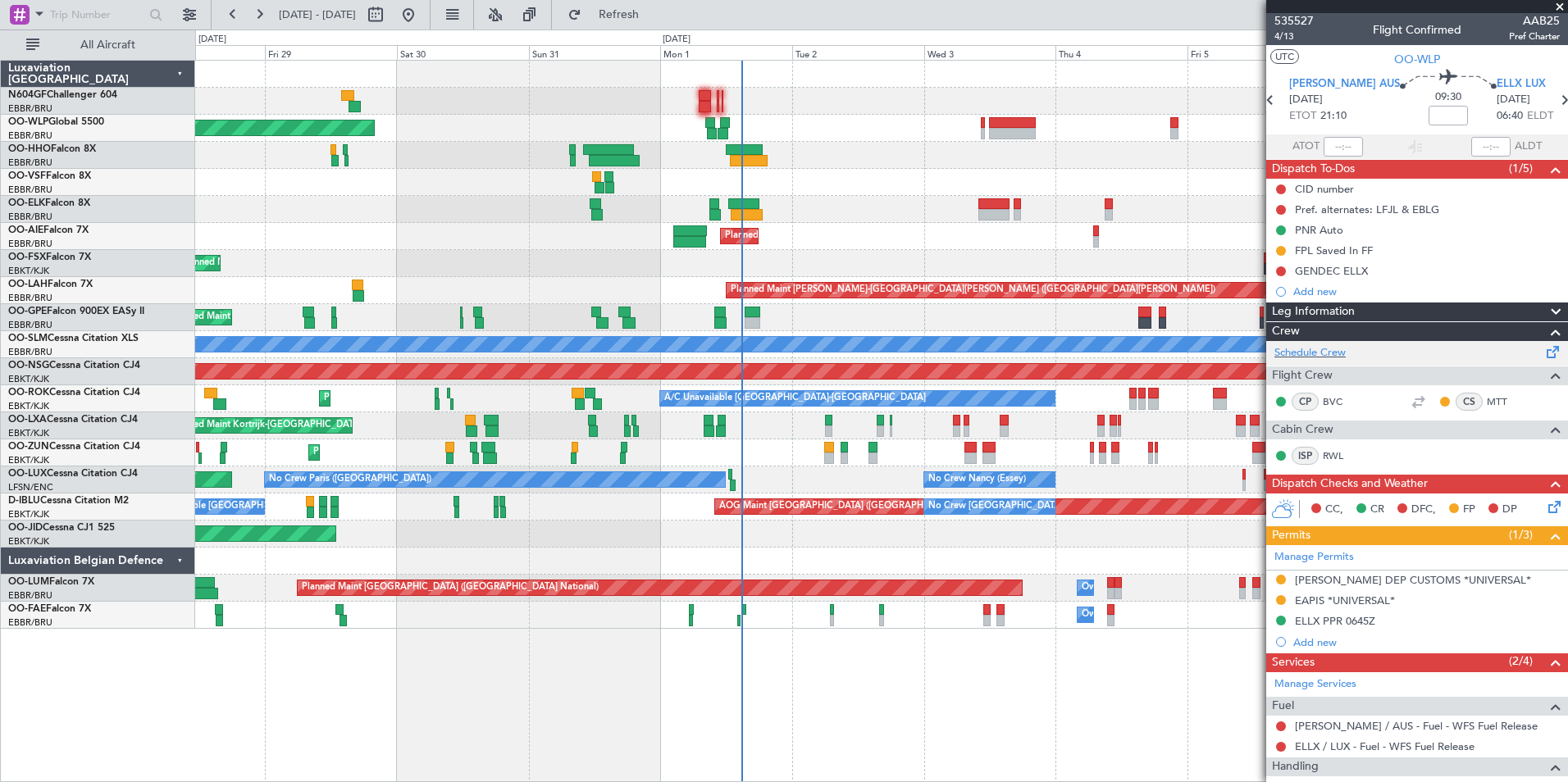
scroll to position [0, 0]
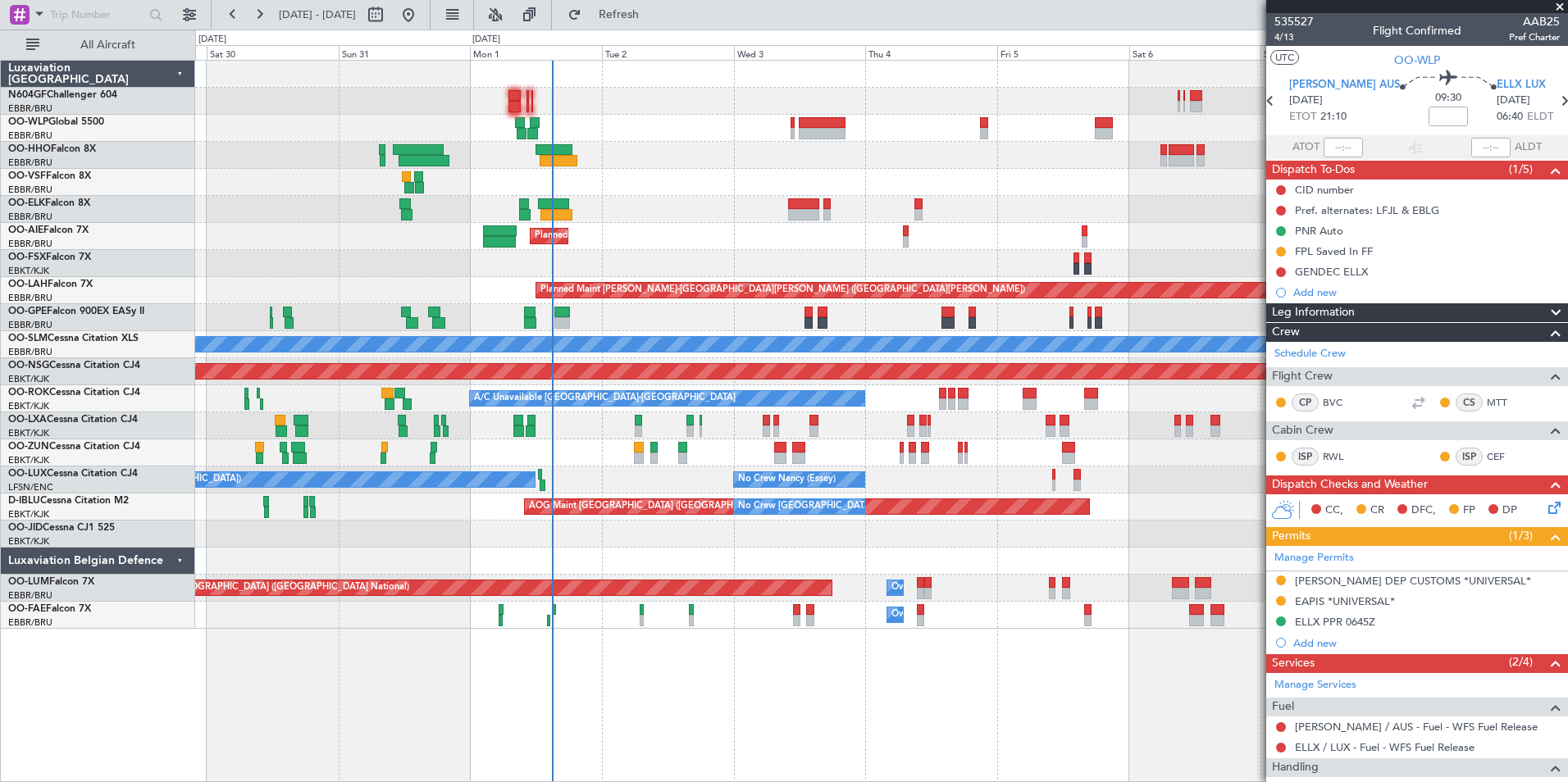
click at [595, 329] on div "Planned Maint Berlin (Brandenburg) Planned Maint Kortrijk-Wevelgem Planned Main…" at bounding box center [881, 344] width 1372 height 568
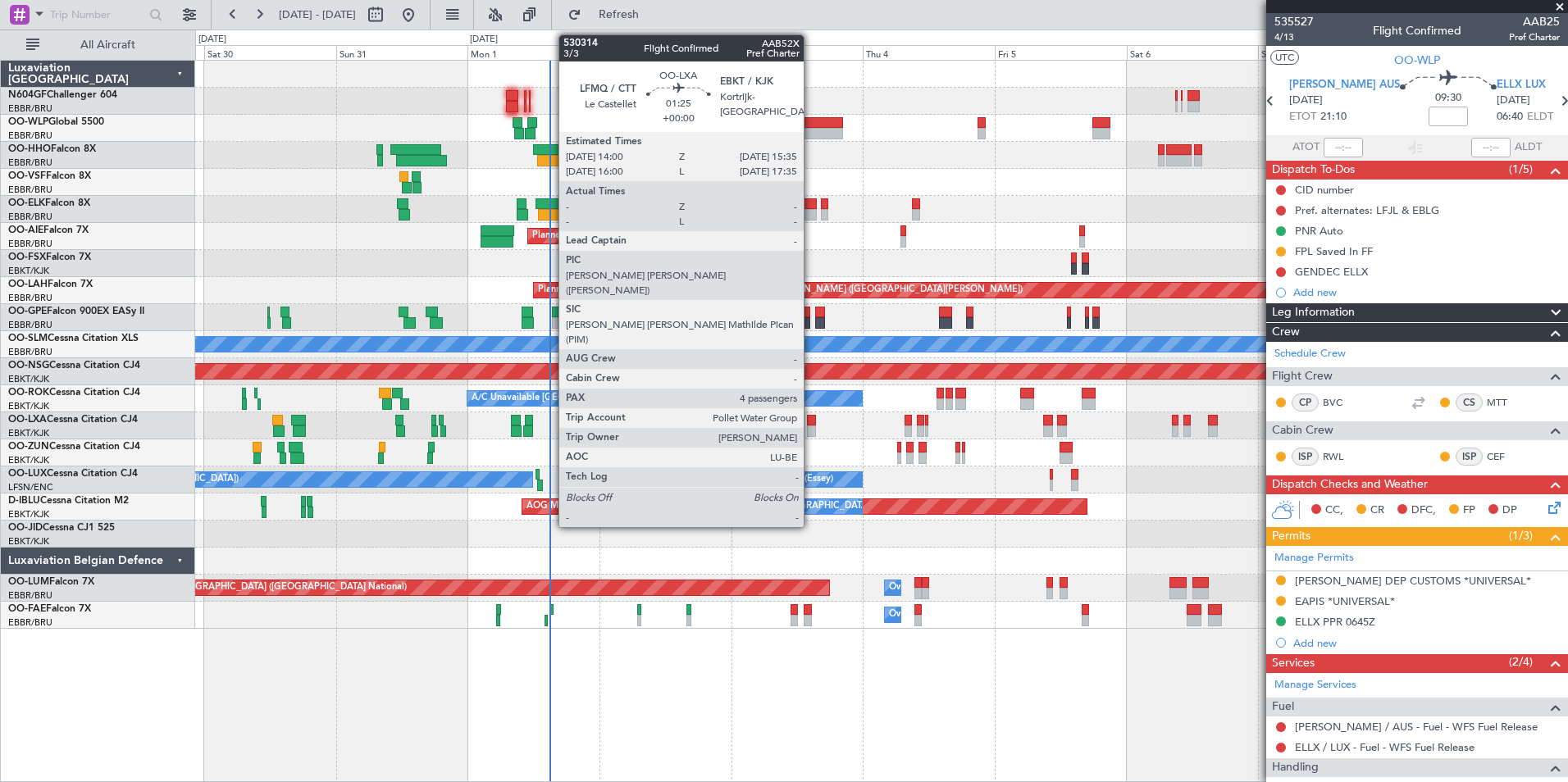
click at [811, 426] on div at bounding box center [810, 431] width 9 height 12
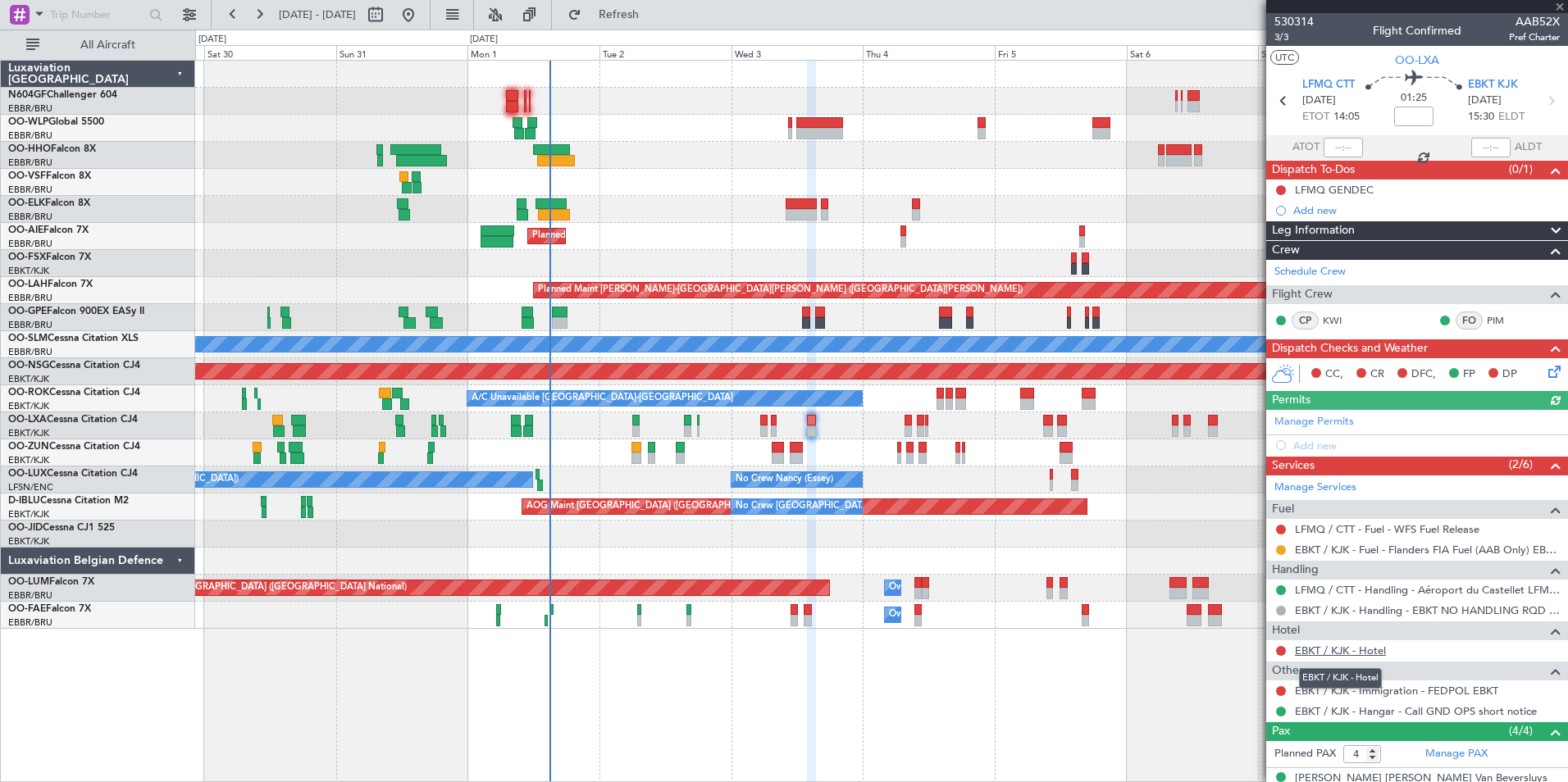
click at [1322, 652] on link "EBKT / KJK - Hotel" at bounding box center [1341, 650] width 91 height 14
click at [796, 425] on div "Planned Maint Kortrijk-Wevelgem Planned Maint Brussels (Brussels National)" at bounding box center [881, 425] width 1372 height 27
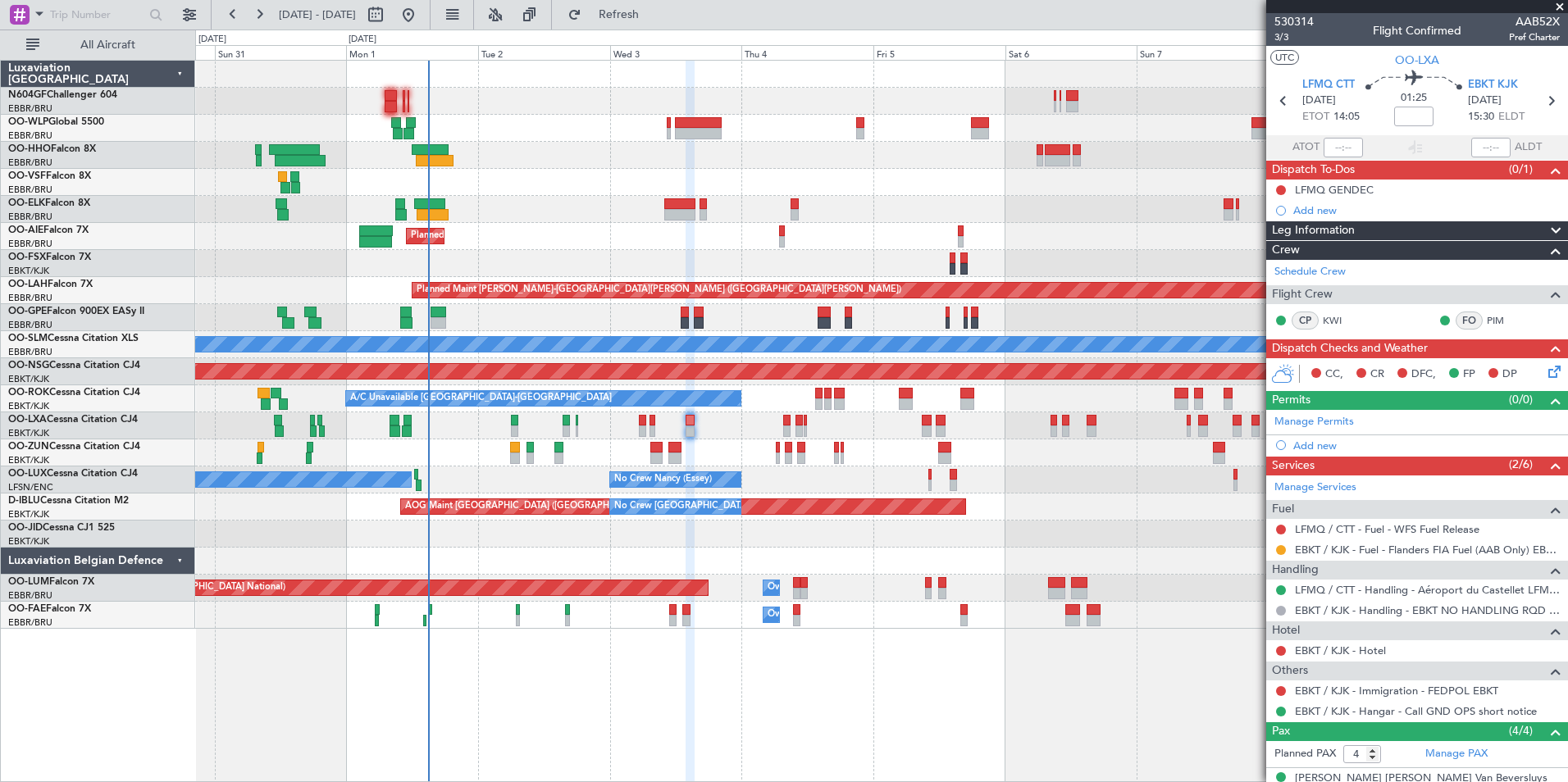
click at [768, 541] on div "Planned Maint Berlin (Brandenburg) Planned Maint Kortrijk-Wevelgem Planned Main…" at bounding box center [881, 344] width 1372 height 568
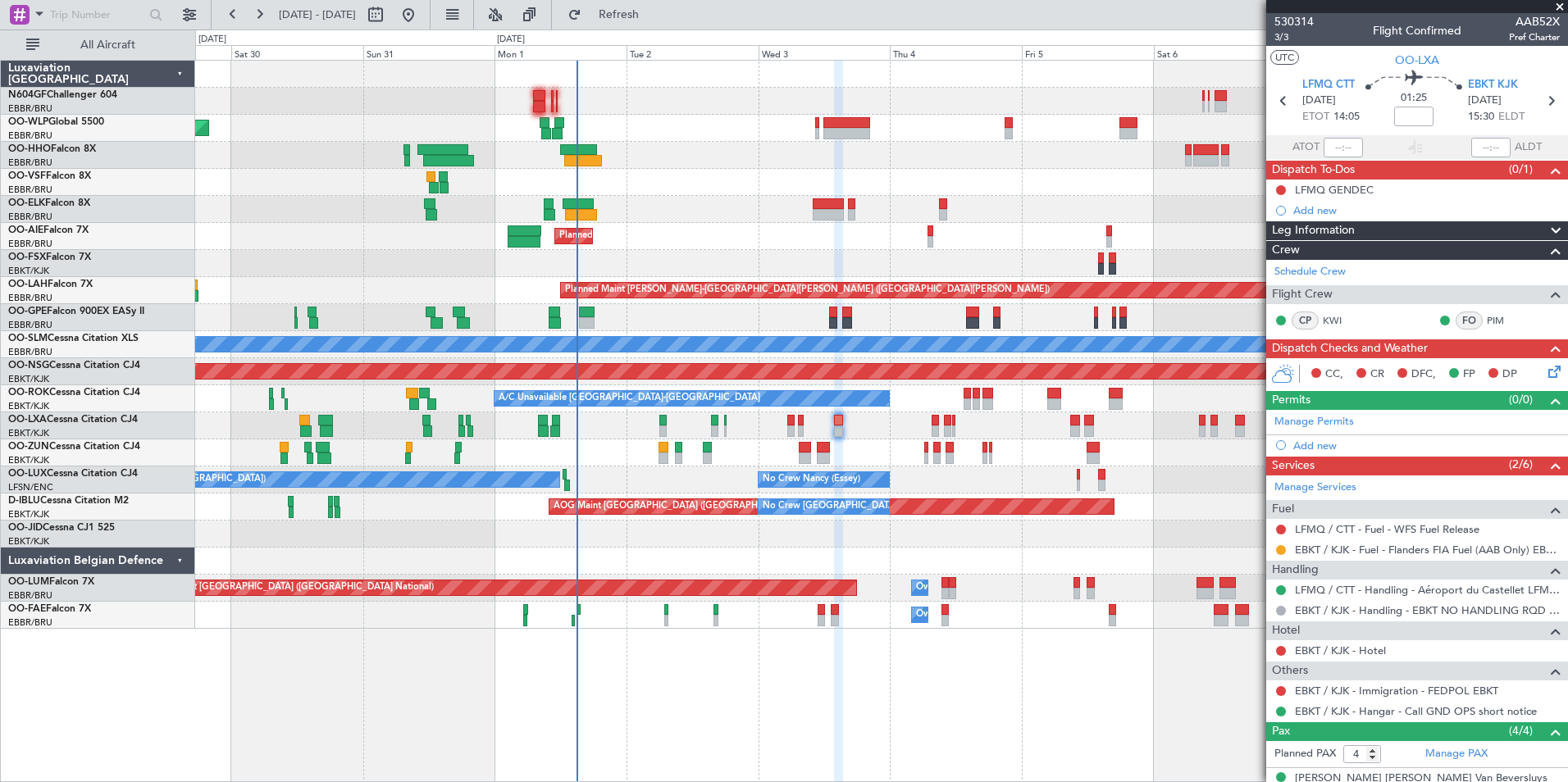
click at [737, 518] on div "Planned Maint Berlin (Brandenburg) Planned Maint Kortrijk-Wevelgem Planned Main…" at bounding box center [881, 344] width 1372 height 568
click at [501, 534] on div "Planned Maint Kortrijk-Wevelgem AOG Maint Kortrijk-Wevelgem" at bounding box center [881, 534] width 1372 height 27
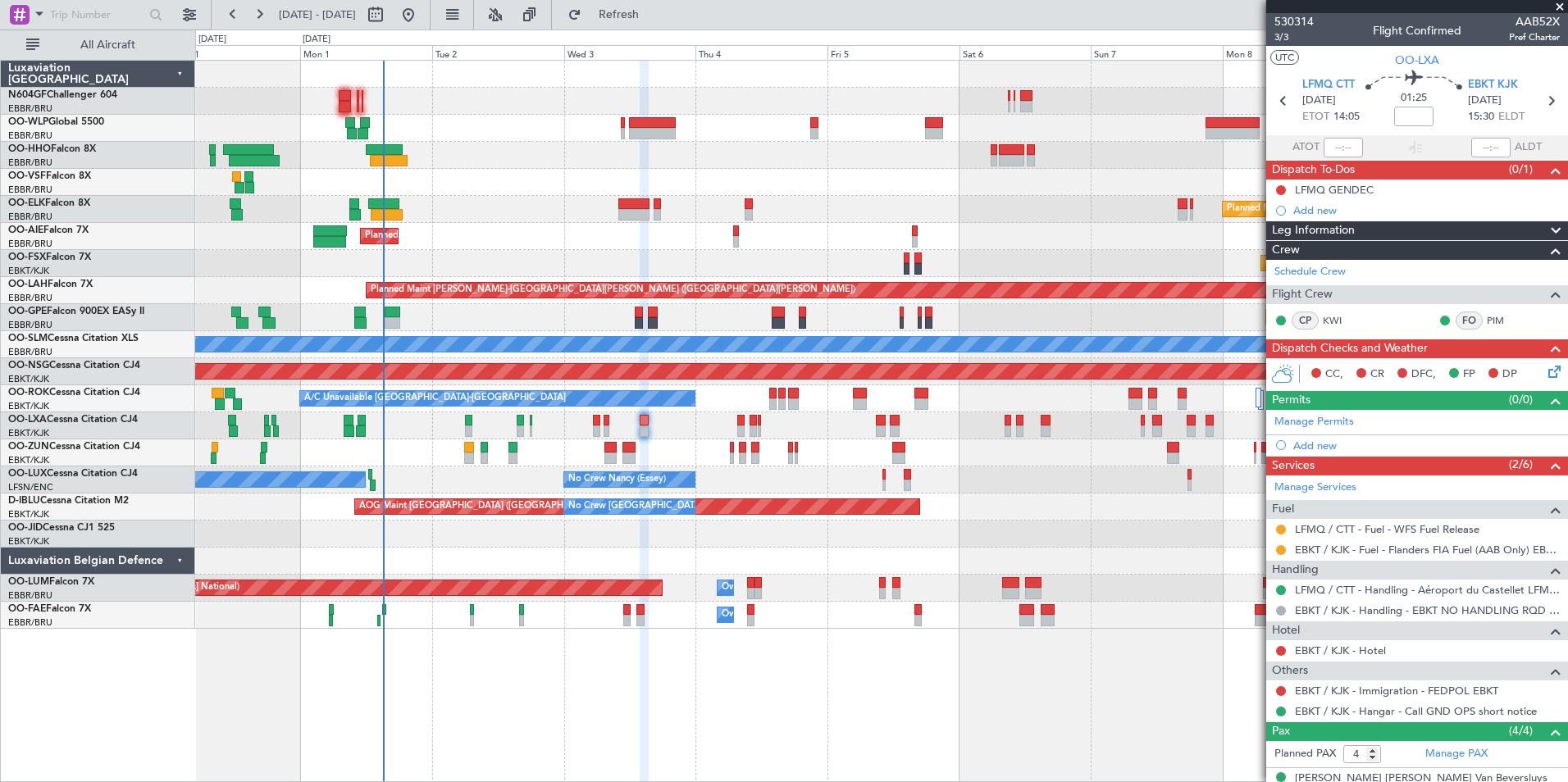
click at [762, 401] on div "Planned Maint Berlin (Brandenburg) Planned Maint Kortrijk-Wevelgem Planned Main…" at bounding box center [881, 344] width 1372 height 568
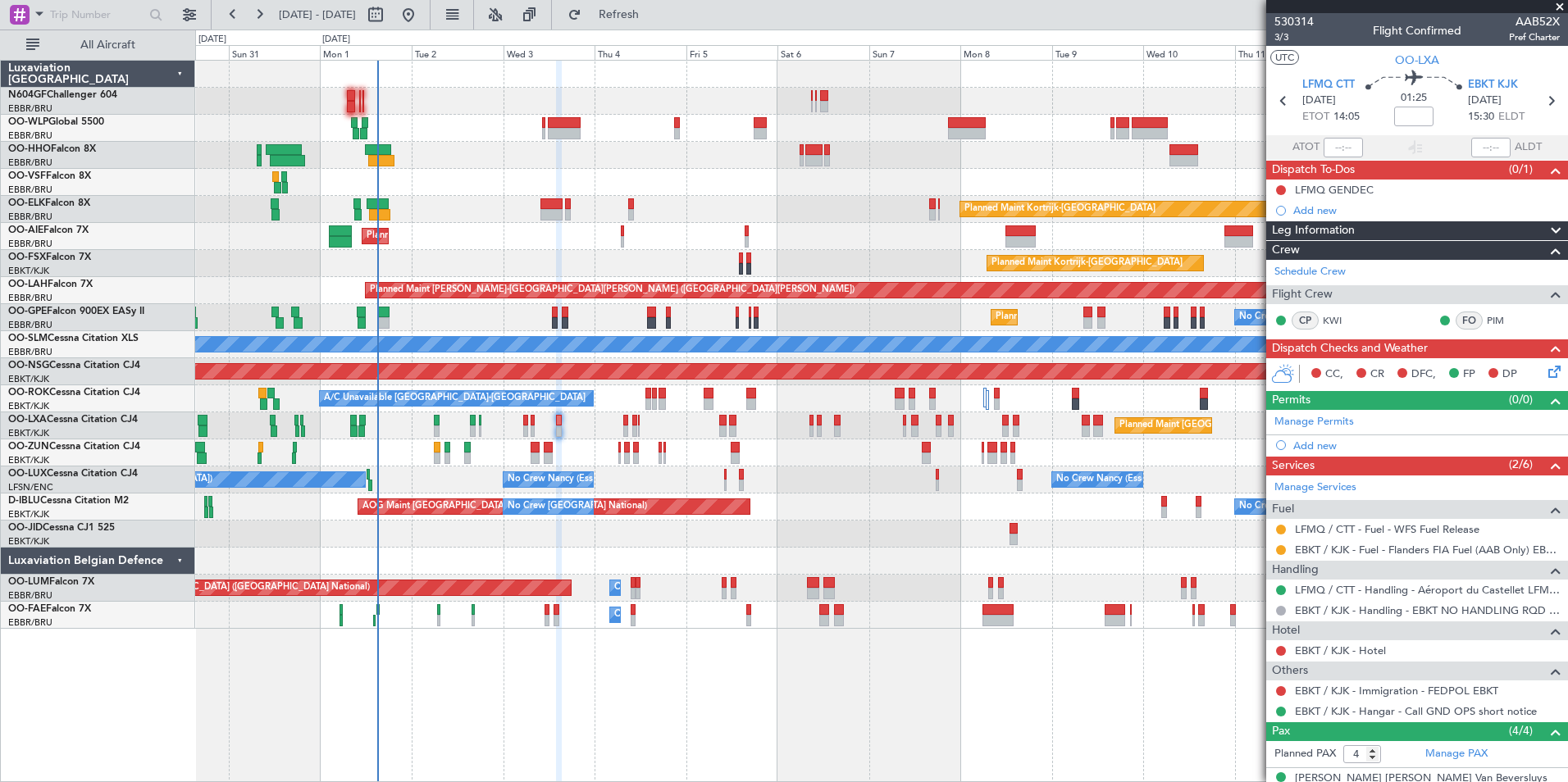
click at [430, 459] on div "Planned Maint Berlin (Brandenburg) Planned Maint Kortrijk-Wevelgem Planned Main…" at bounding box center [881, 344] width 1372 height 568
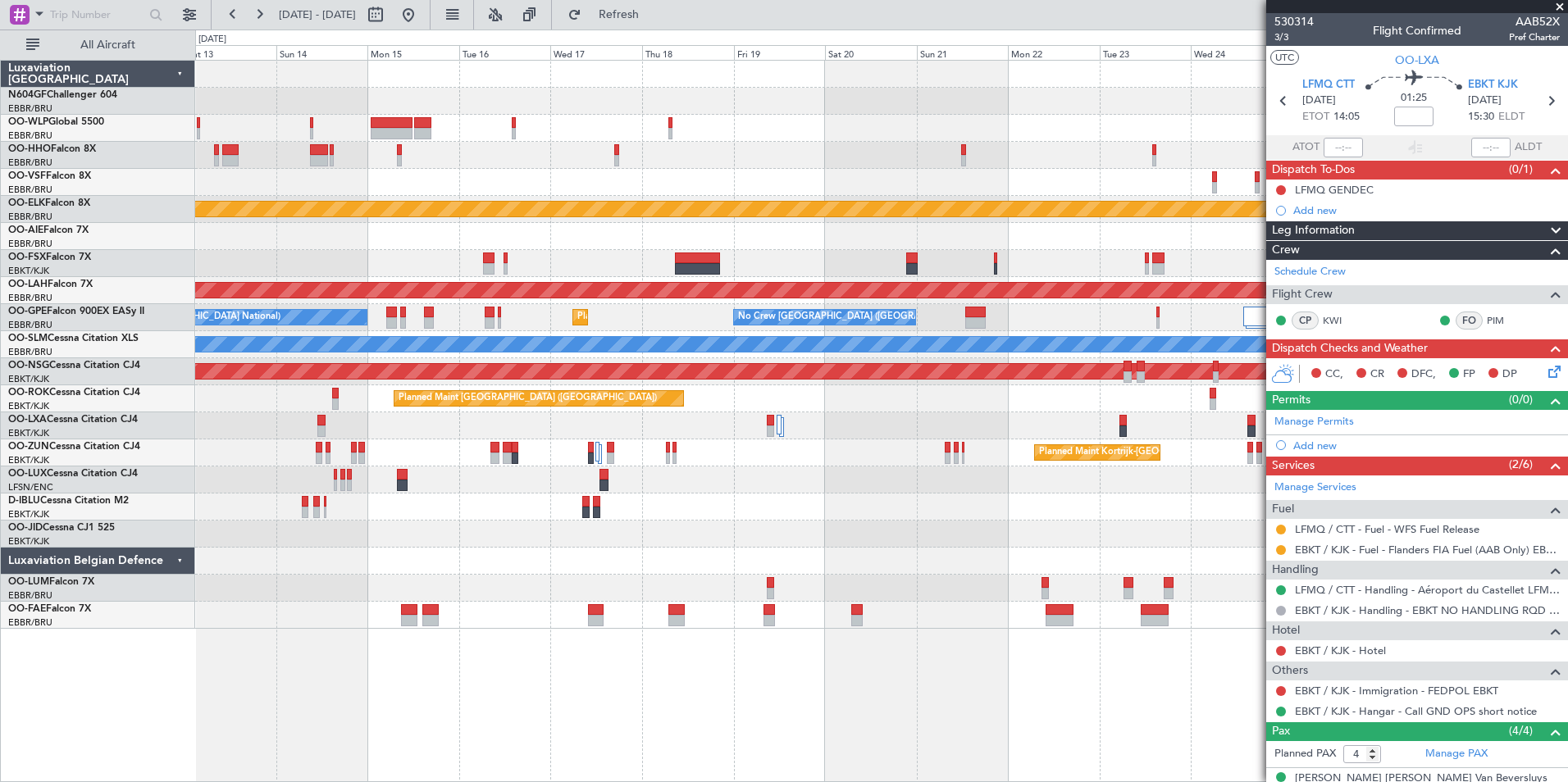
click at [407, 531] on div "Planned Maint Kortrijk-Wevelgem Planned Maint Kortrijk-Wevelgem Planned Maint A…" at bounding box center [881, 344] width 1372 height 568
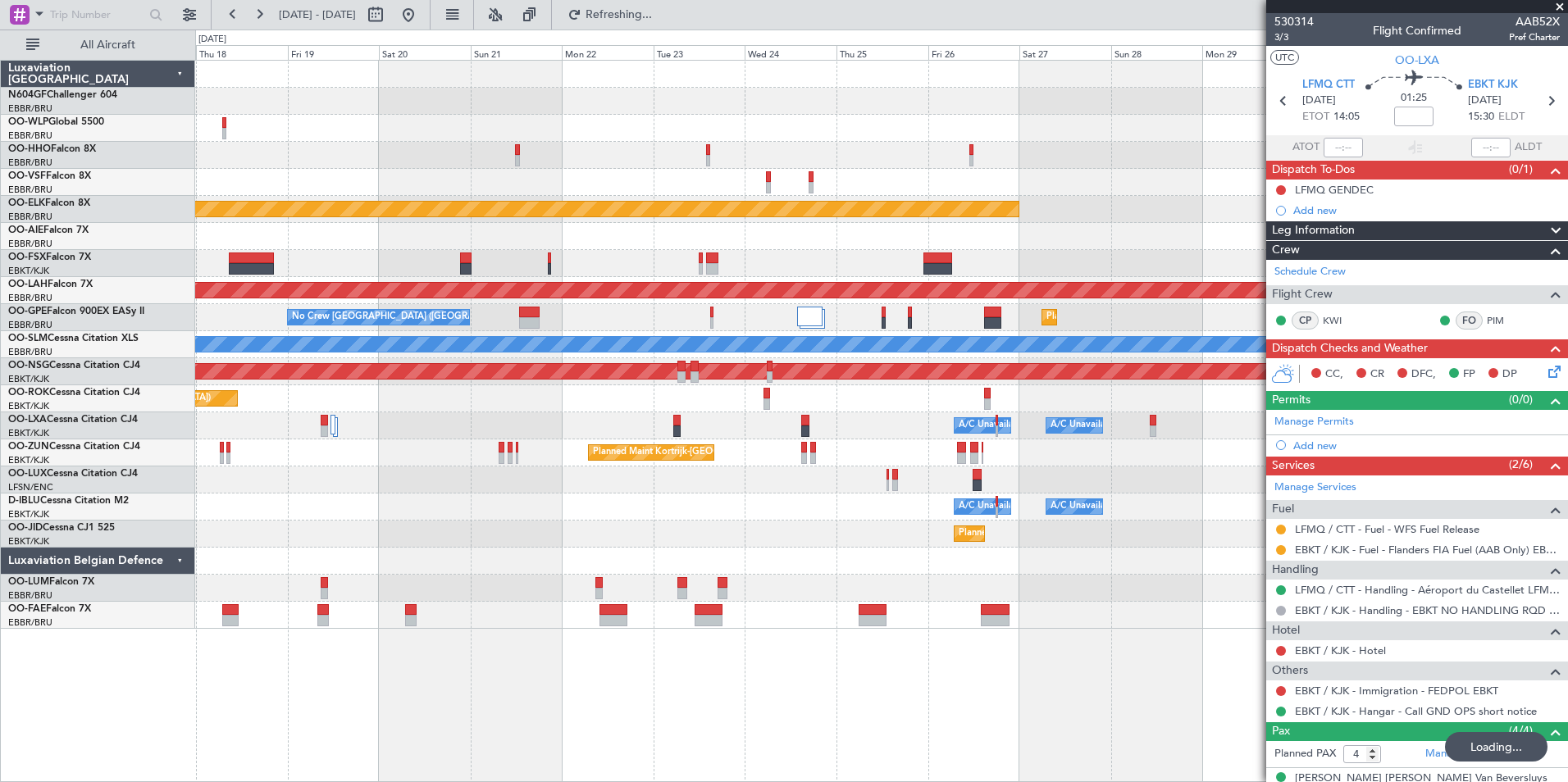
click at [740, 636] on div "Planned Maint Kortrijk-Wevelgem Planned Maint Alton-st Louis (St Louis Regl) Pl…" at bounding box center [881, 421] width 1373 height 722
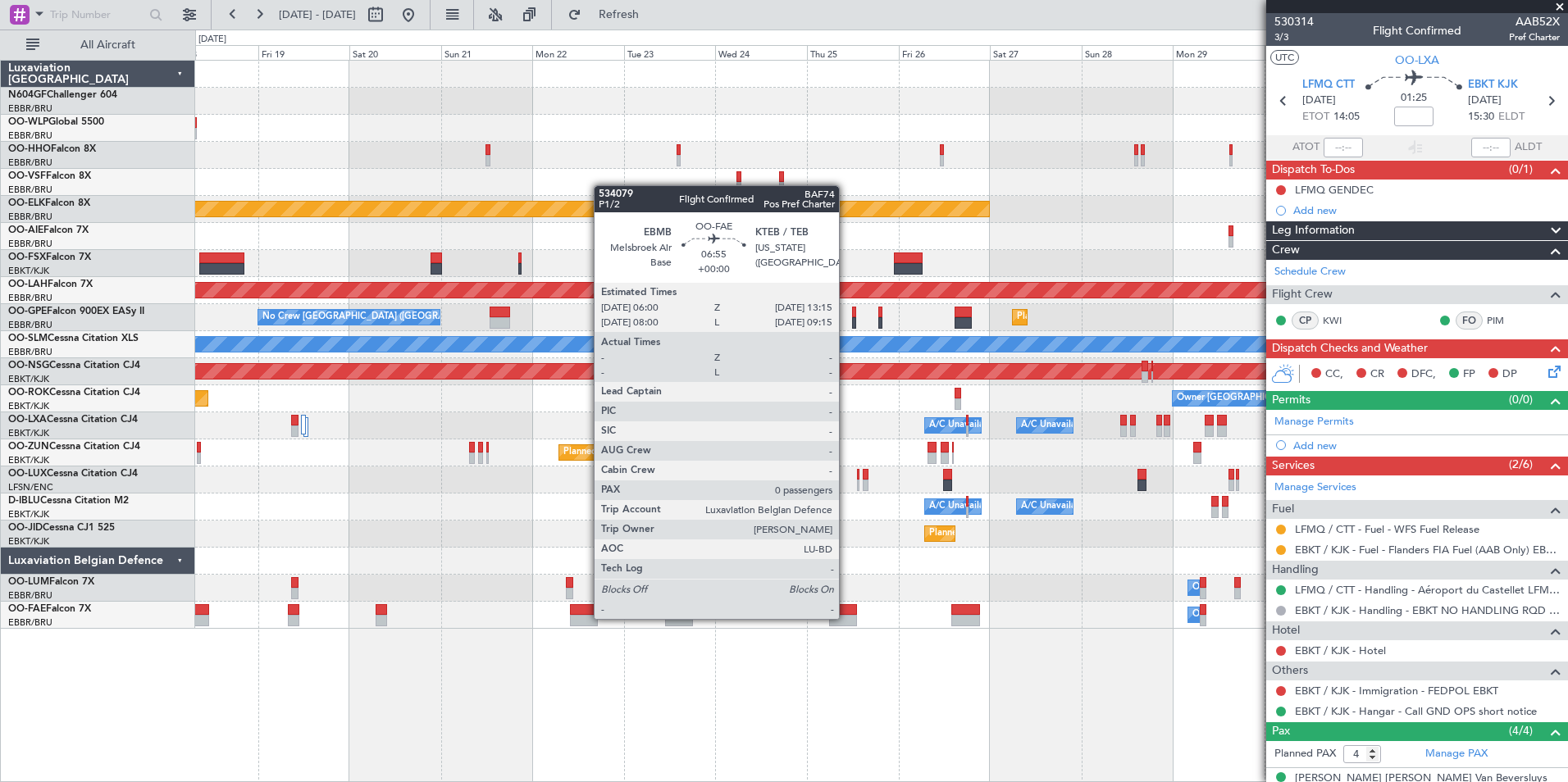
click at [846, 617] on div at bounding box center [842, 621] width 28 height 12
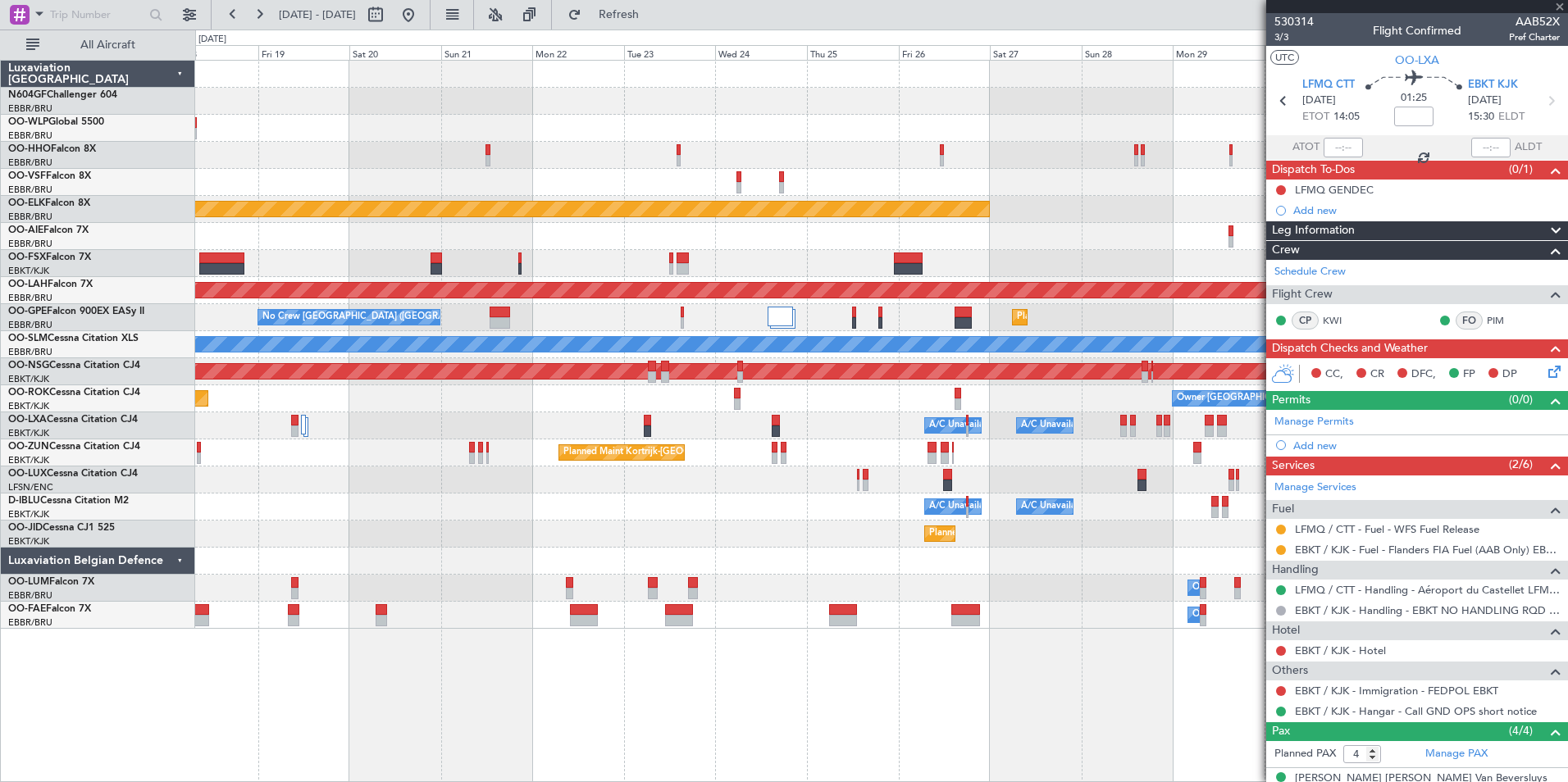
type input "0"
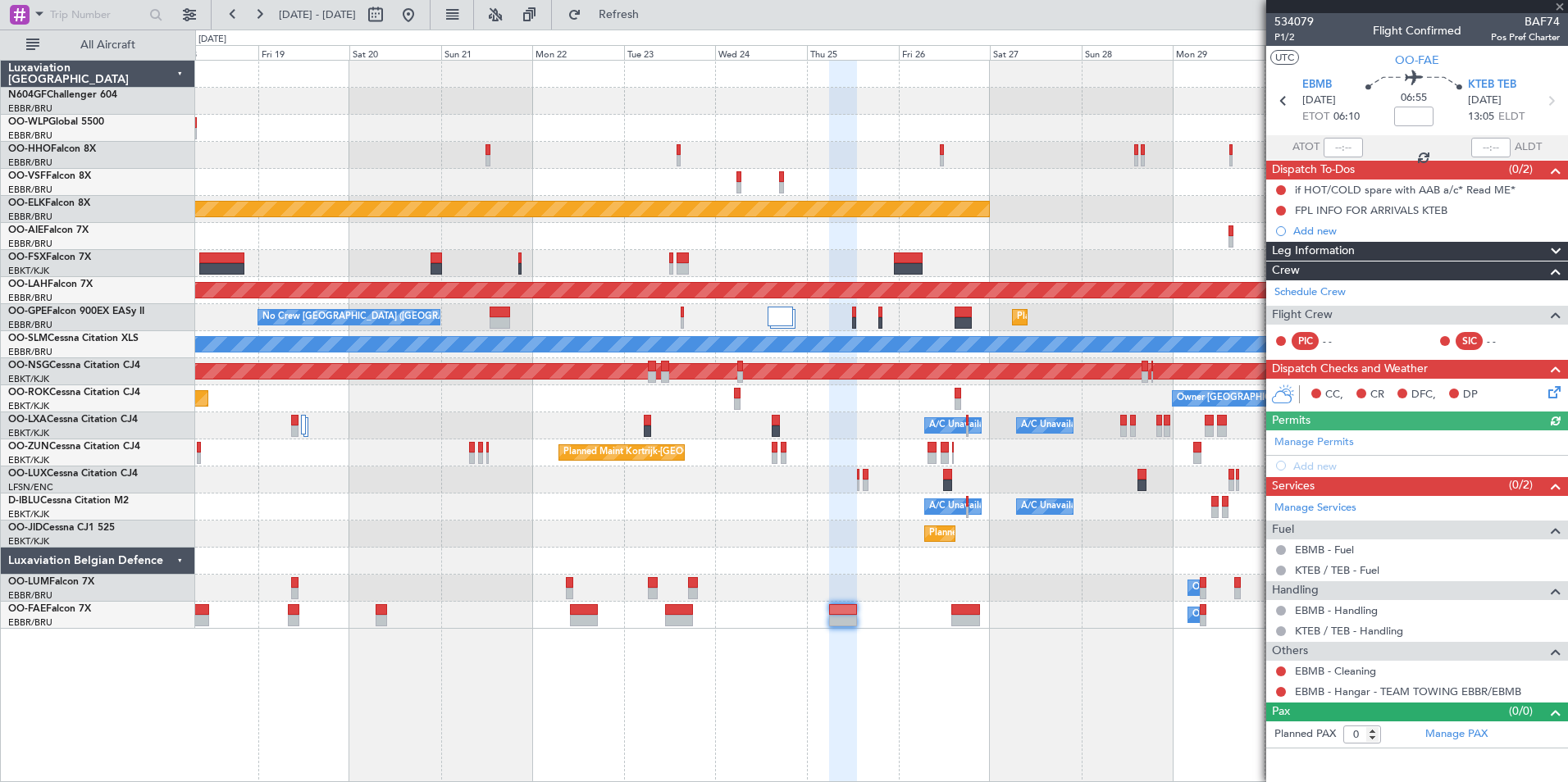
click at [765, 534] on div "Planned Maint Kortrijk-Wevelgem Planned Maint Alton-st Louis (St Louis Regl) Pl…" at bounding box center [881, 344] width 1372 height 568
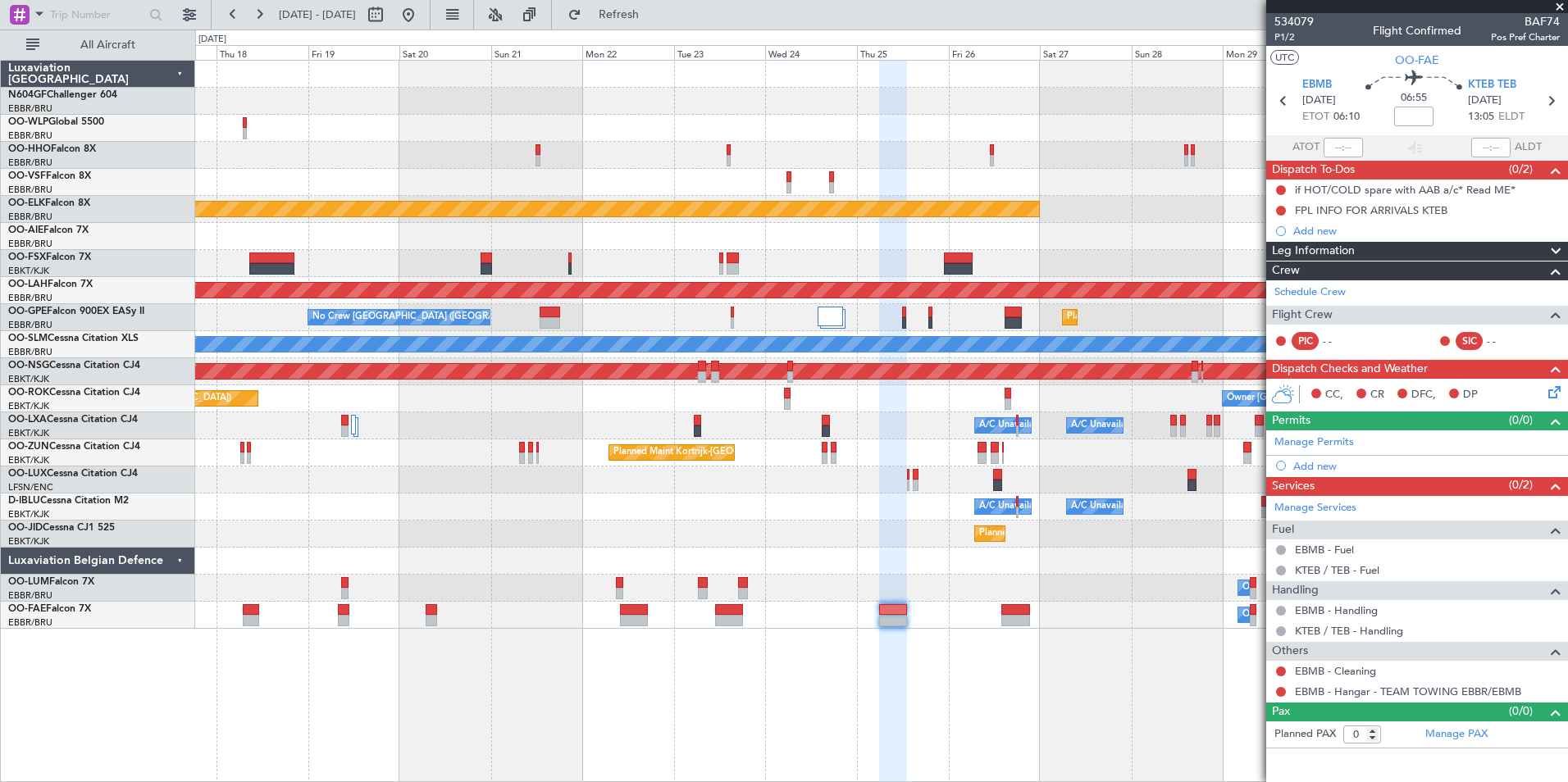
click at [837, 564] on div "Planned Maint Kortrijk-Wevelgem Planned Maint Alton-st Louis (St Louis Regl) Pl…" at bounding box center [881, 344] width 1372 height 568
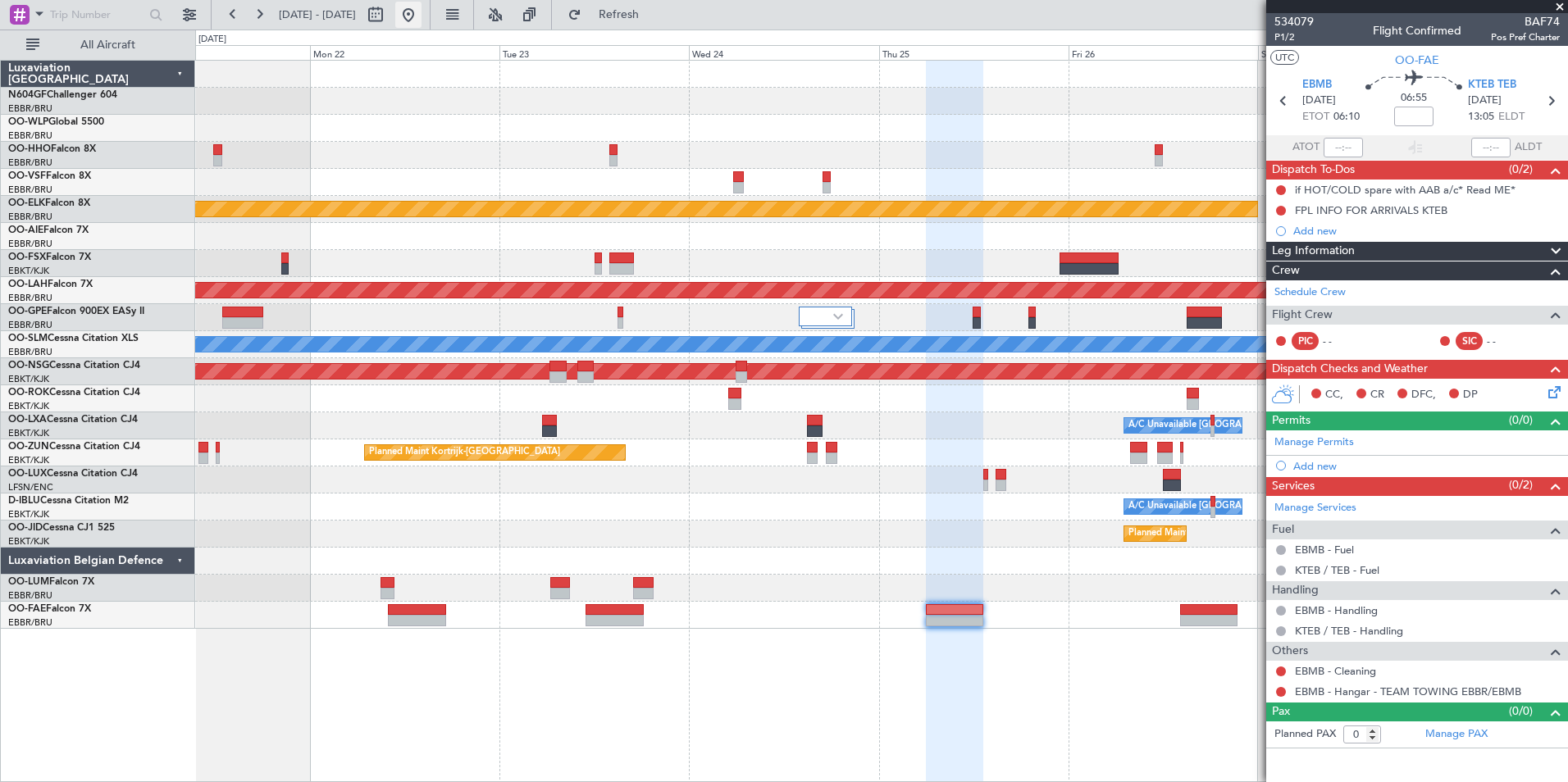
click at [422, 13] on button at bounding box center [408, 15] width 26 height 26
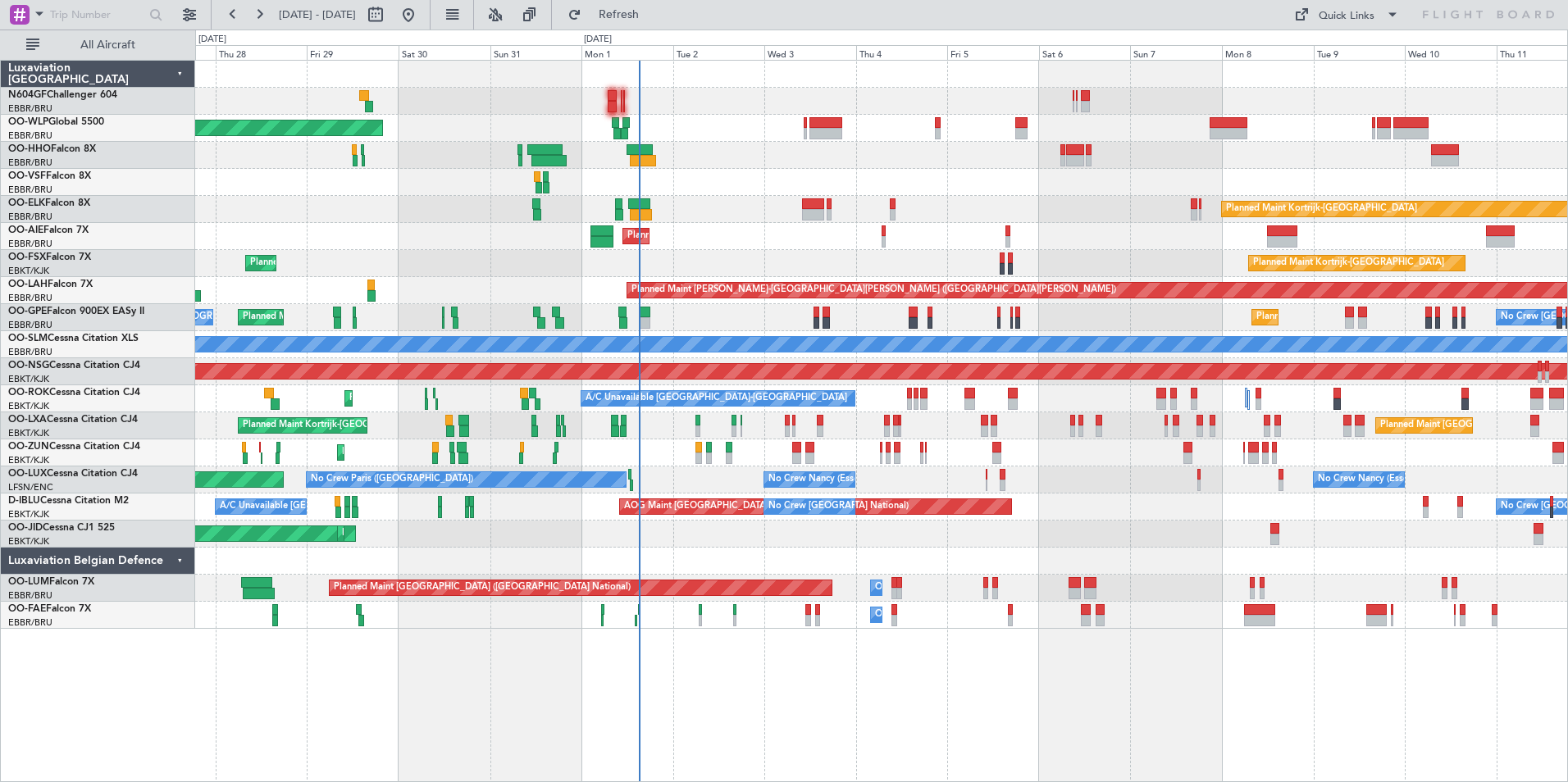
click at [776, 265] on div "Planned Maint Kortrijk-[GEOGRAPHIC_DATA] Planned Maint [GEOGRAPHIC_DATA]-[GEOGR…" at bounding box center [881, 263] width 1372 height 27
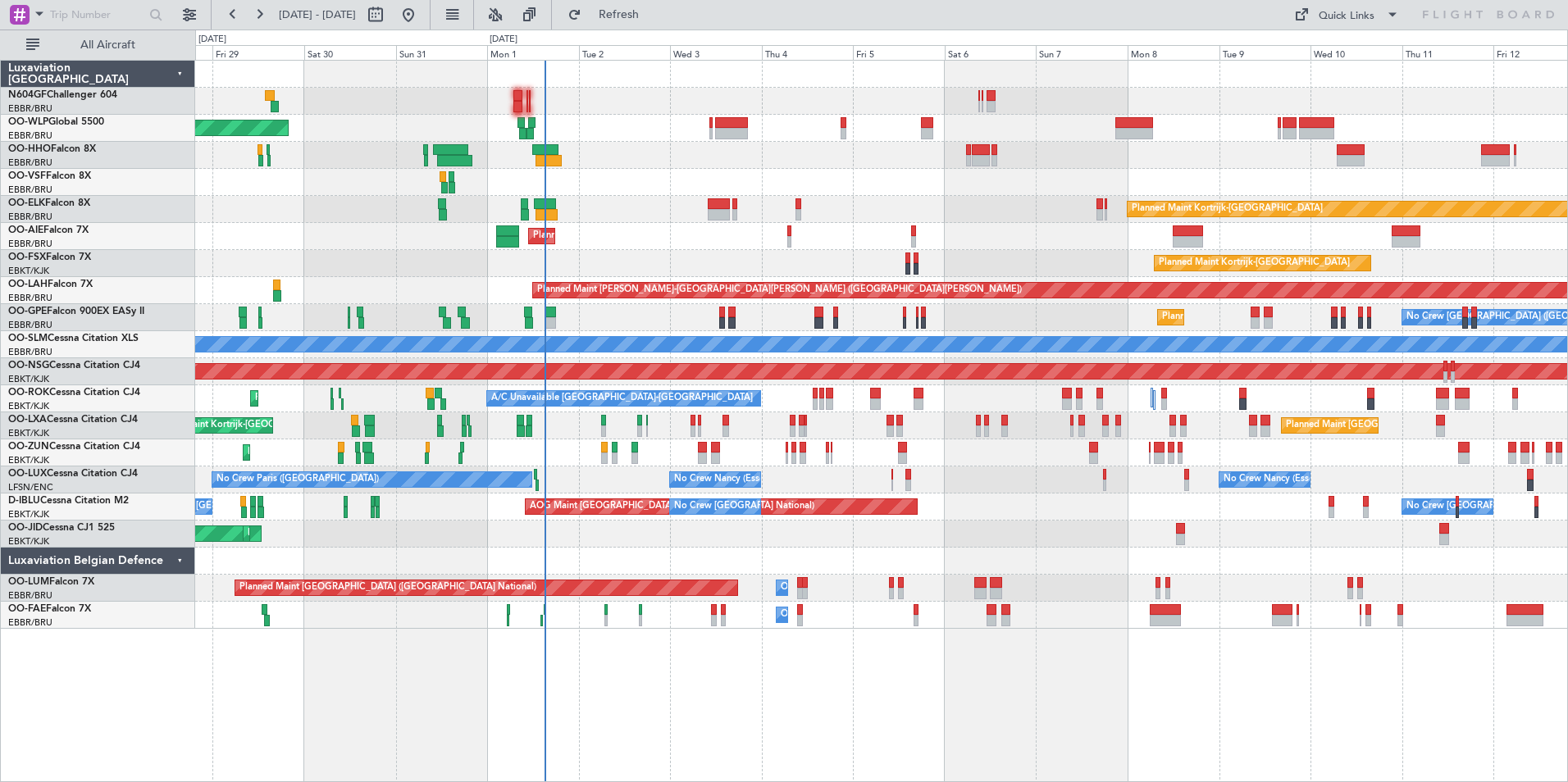
click at [790, 153] on div at bounding box center [881, 155] width 1372 height 27
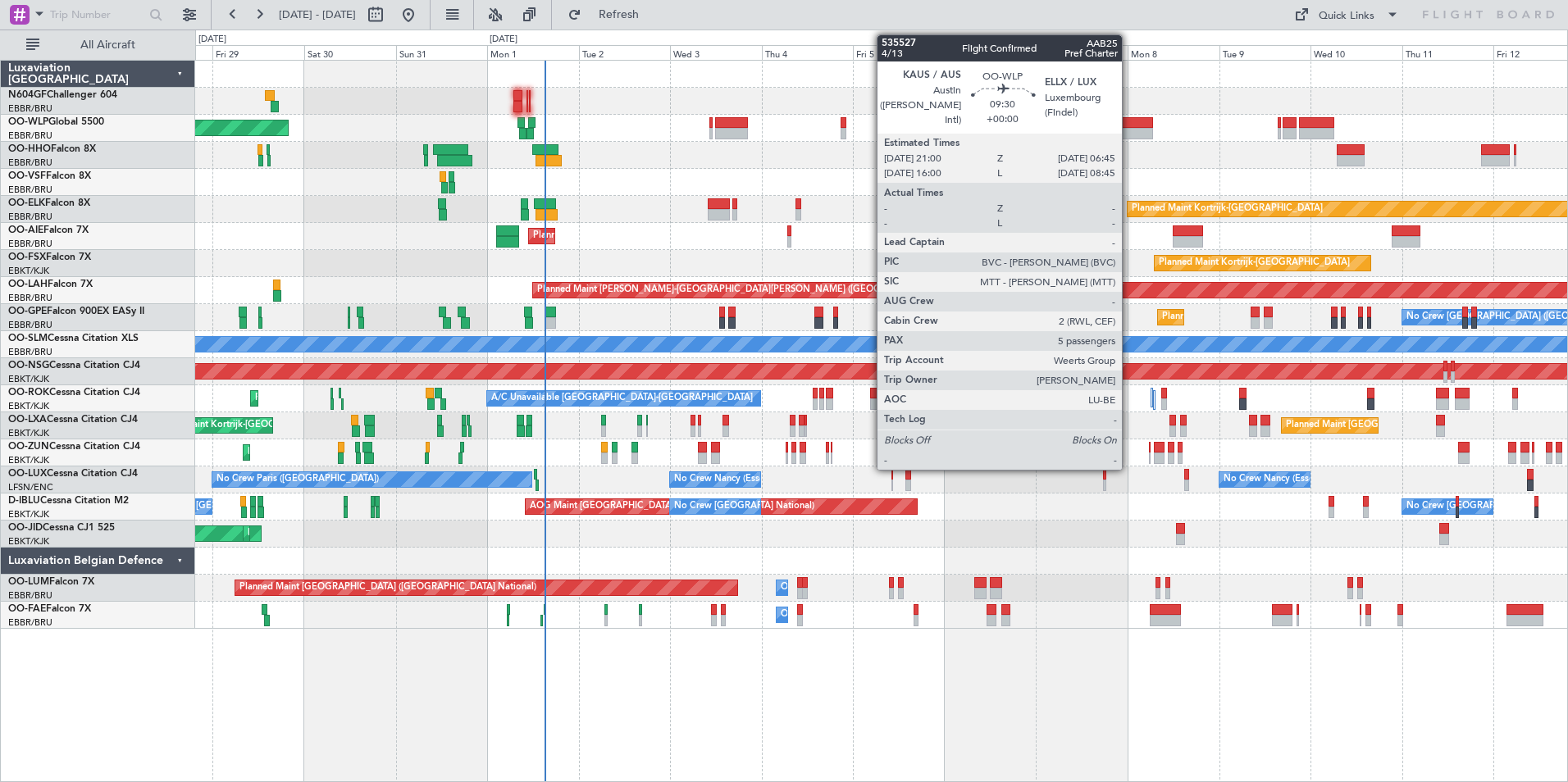
click at [1129, 127] on div at bounding box center [1134, 123] width 38 height 12
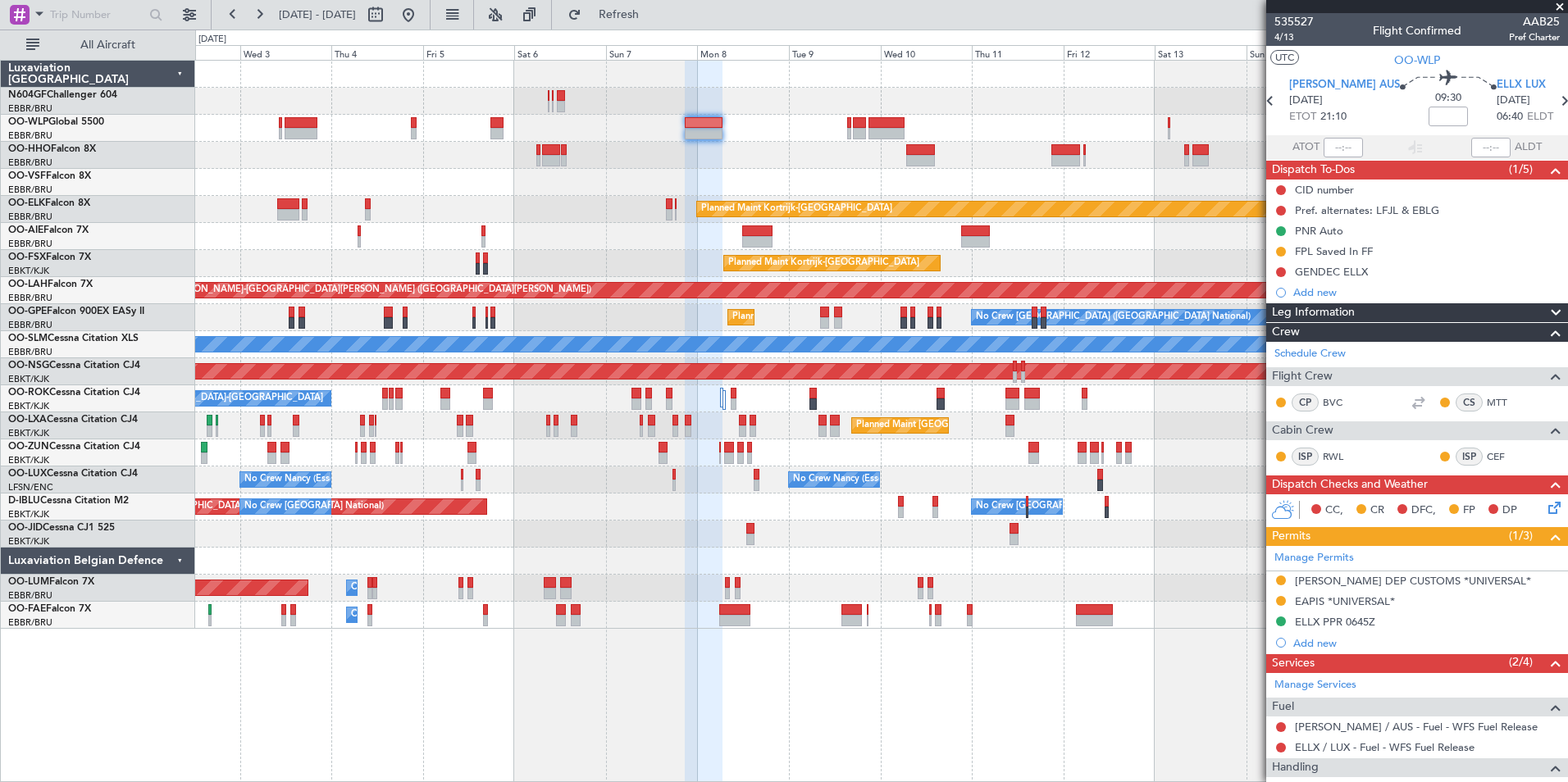
click at [479, 532] on div "Planned Maint Berlin (Brandenburg) Planned Maint Kortrijk-Wevelgem Planned Main…" at bounding box center [881, 344] width 1372 height 568
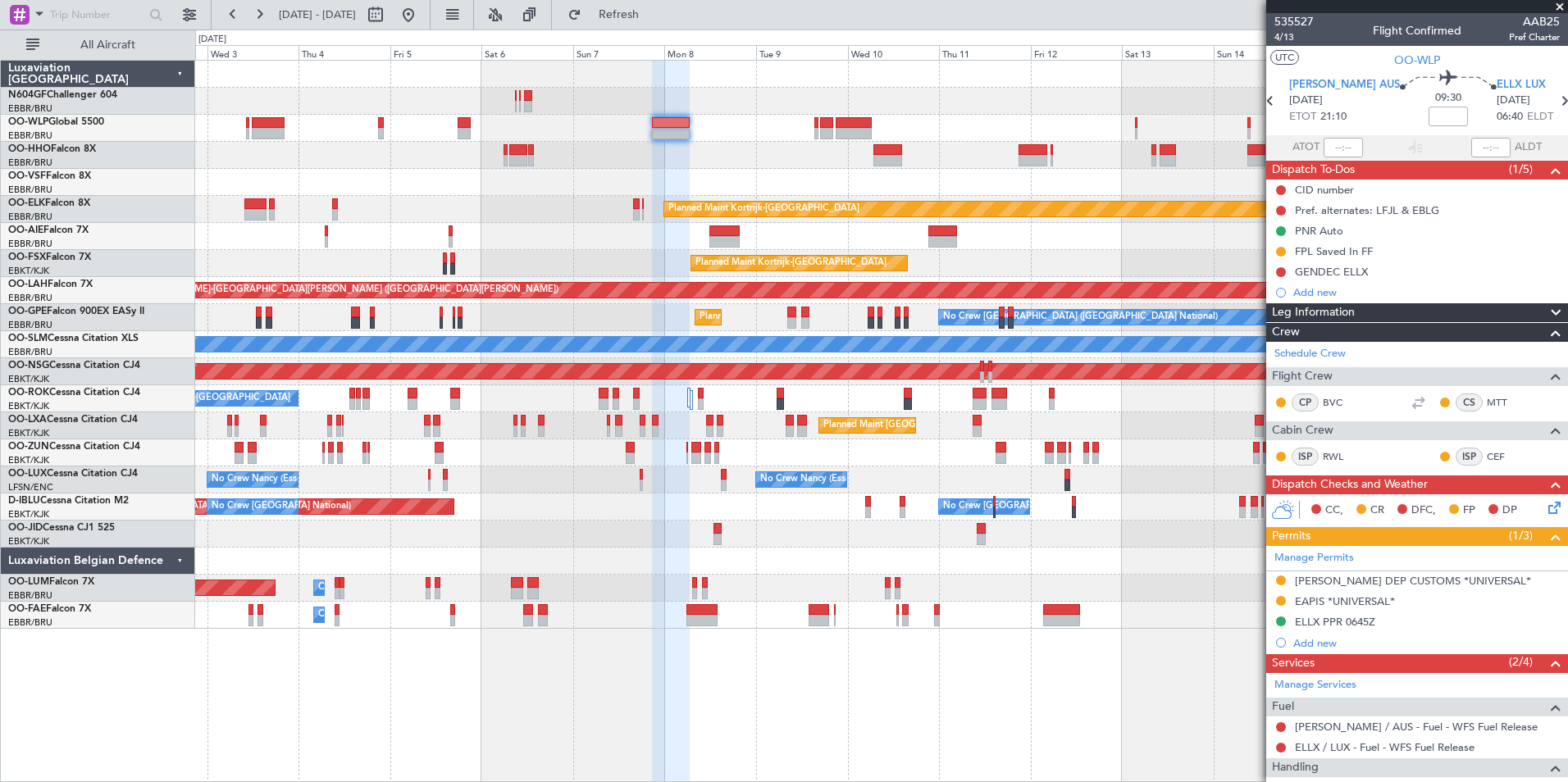
click at [742, 488] on div "Planned Maint Kortrijk-Wevelgem Planned Maint London (Farnborough) Planned Main…" at bounding box center [881, 344] width 1372 height 568
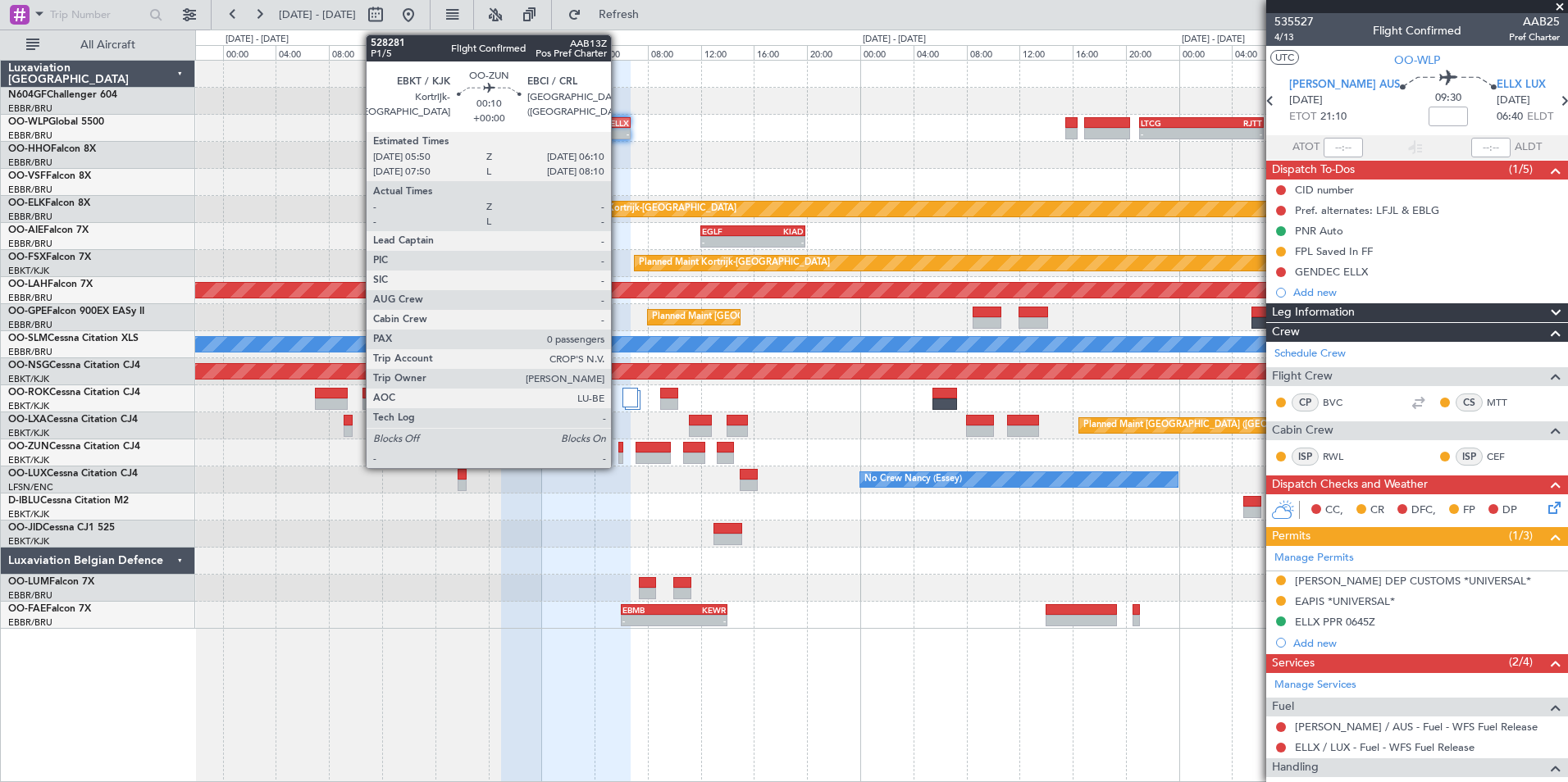
click at [618, 446] on div at bounding box center [620, 448] width 5 height 12
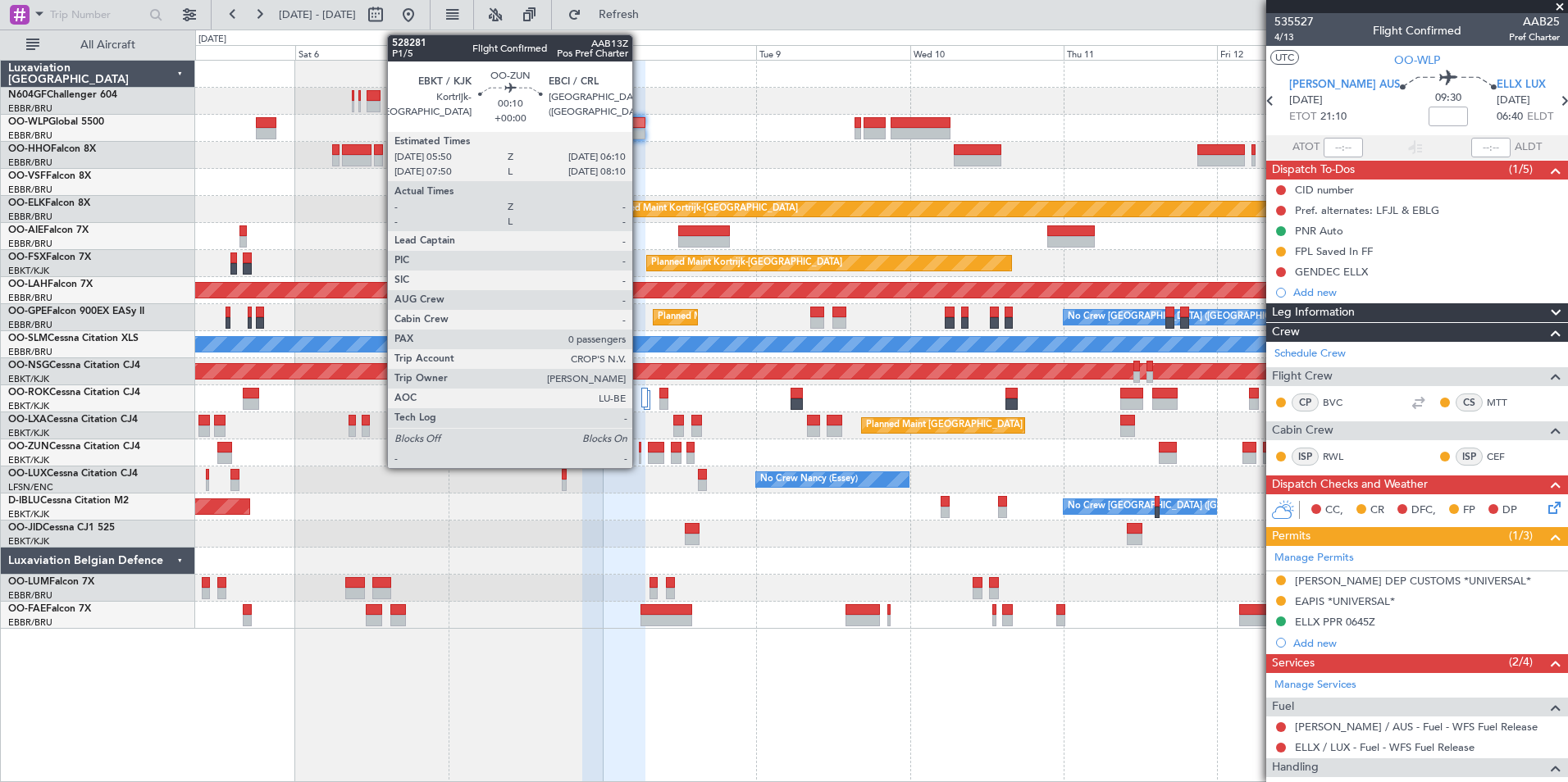
click at [637, 456] on div at bounding box center [881, 453] width 1372 height 27
click at [639, 454] on div at bounding box center [639, 459] width 3 height 12
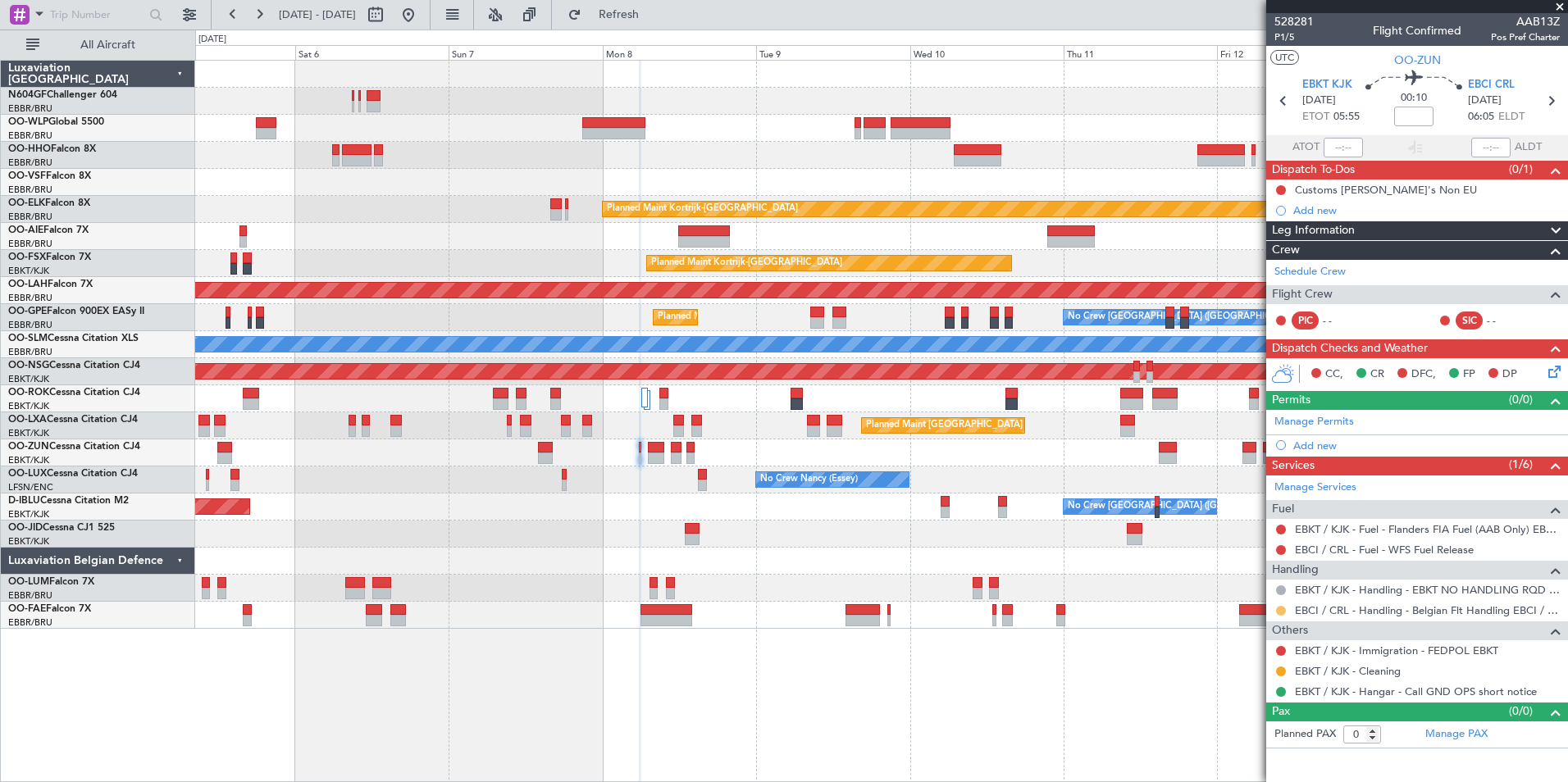
click at [1279, 610] on button at bounding box center [1280, 611] width 10 height 10
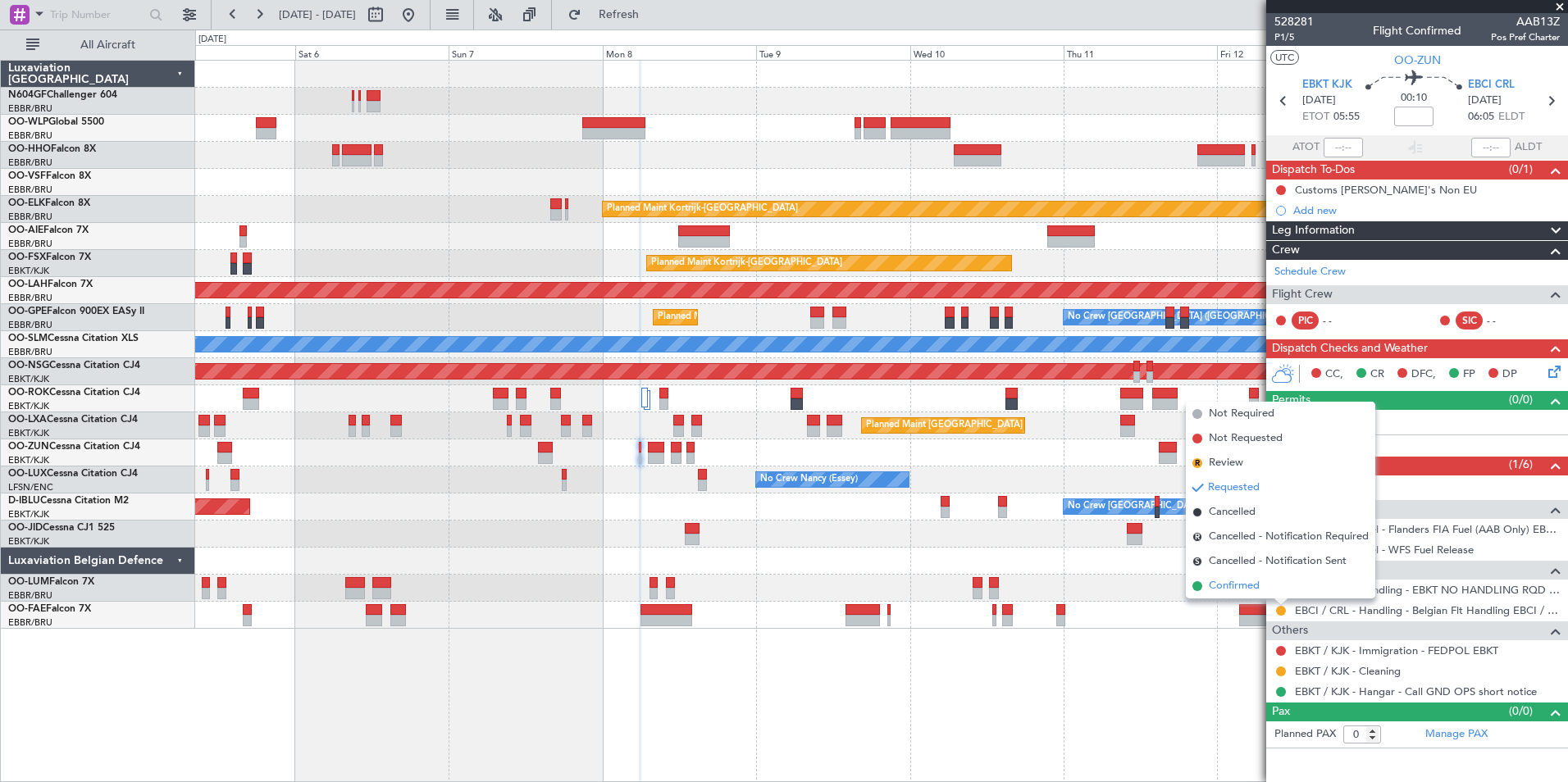
click at [1207, 580] on li "Confirmed" at bounding box center [1279, 586] width 189 height 24
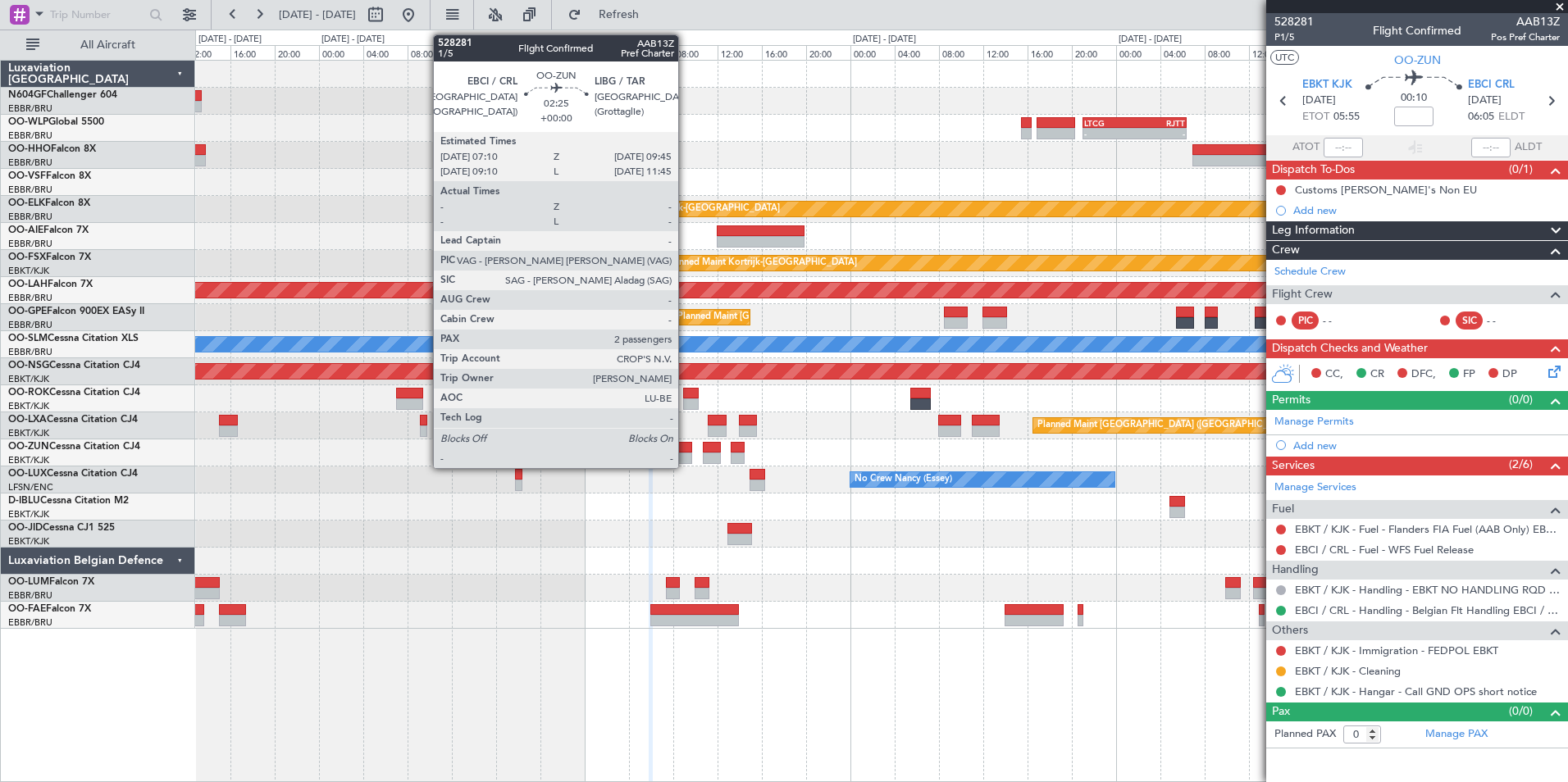
click at [686, 455] on div at bounding box center [678, 459] width 29 height 12
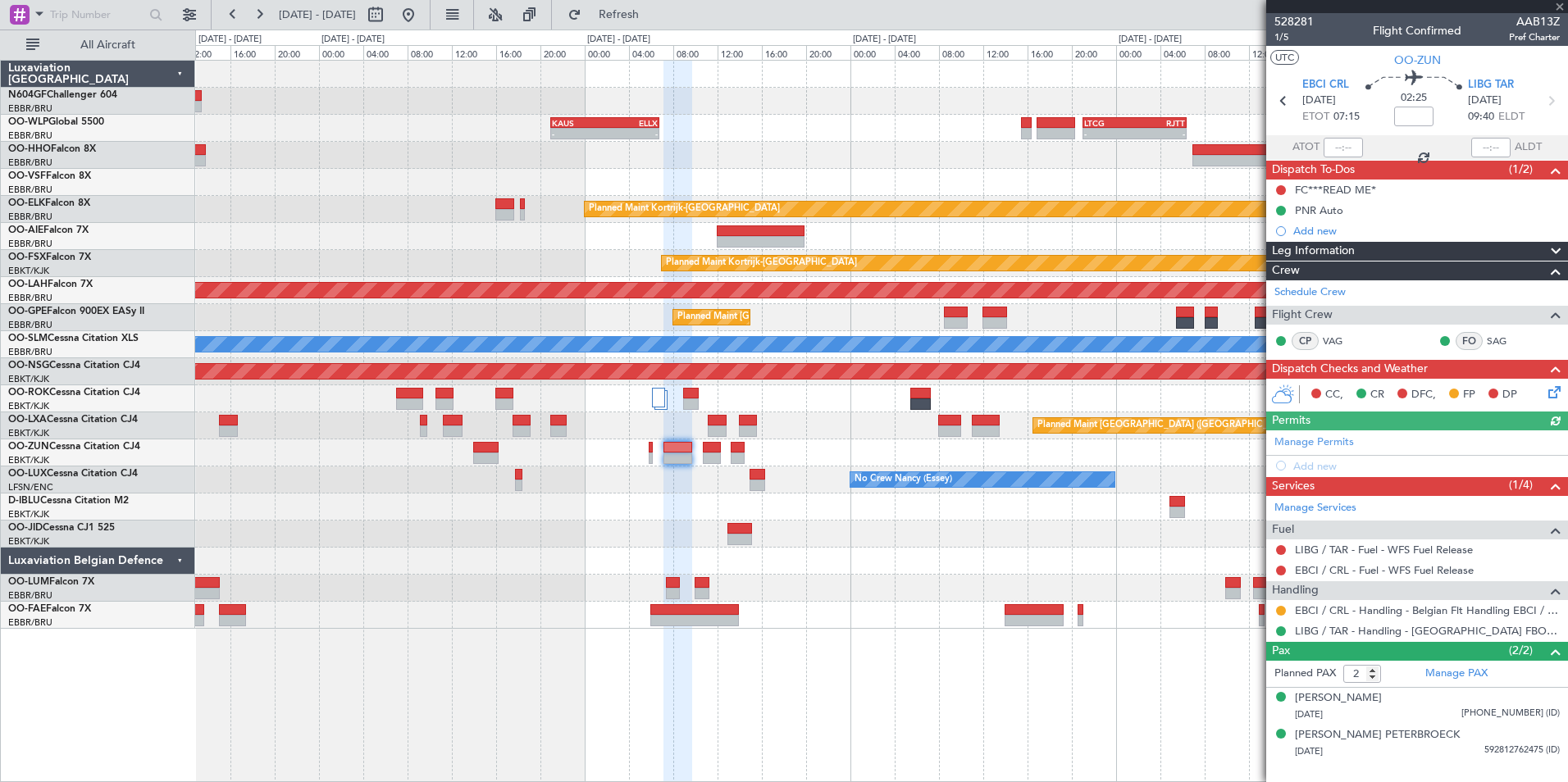
click at [1285, 607] on div at bounding box center [1280, 611] width 14 height 14
click at [1279, 607] on button at bounding box center [1280, 611] width 10 height 10
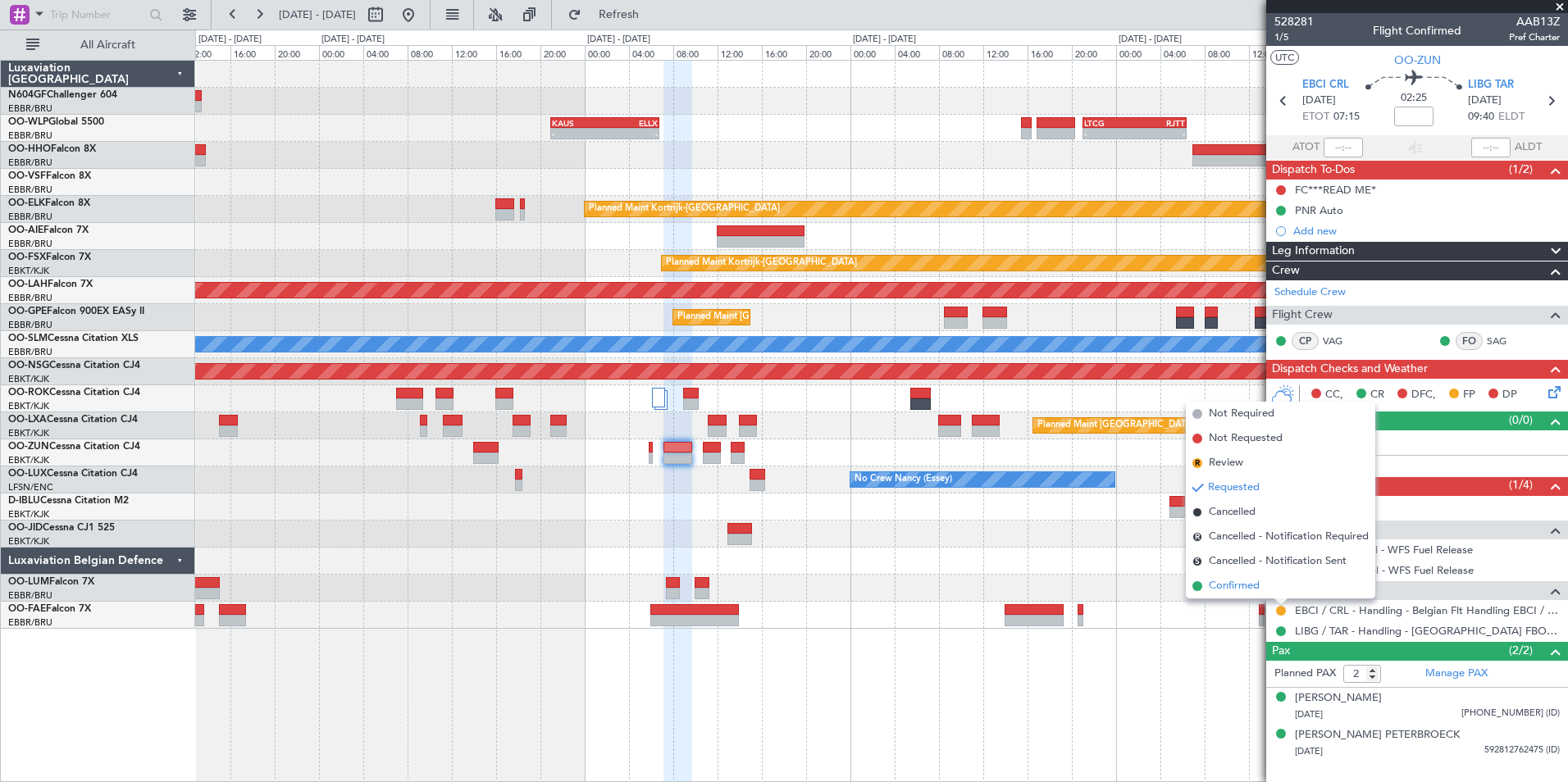
click at [1219, 574] on li "Confirmed" at bounding box center [1279, 586] width 189 height 24
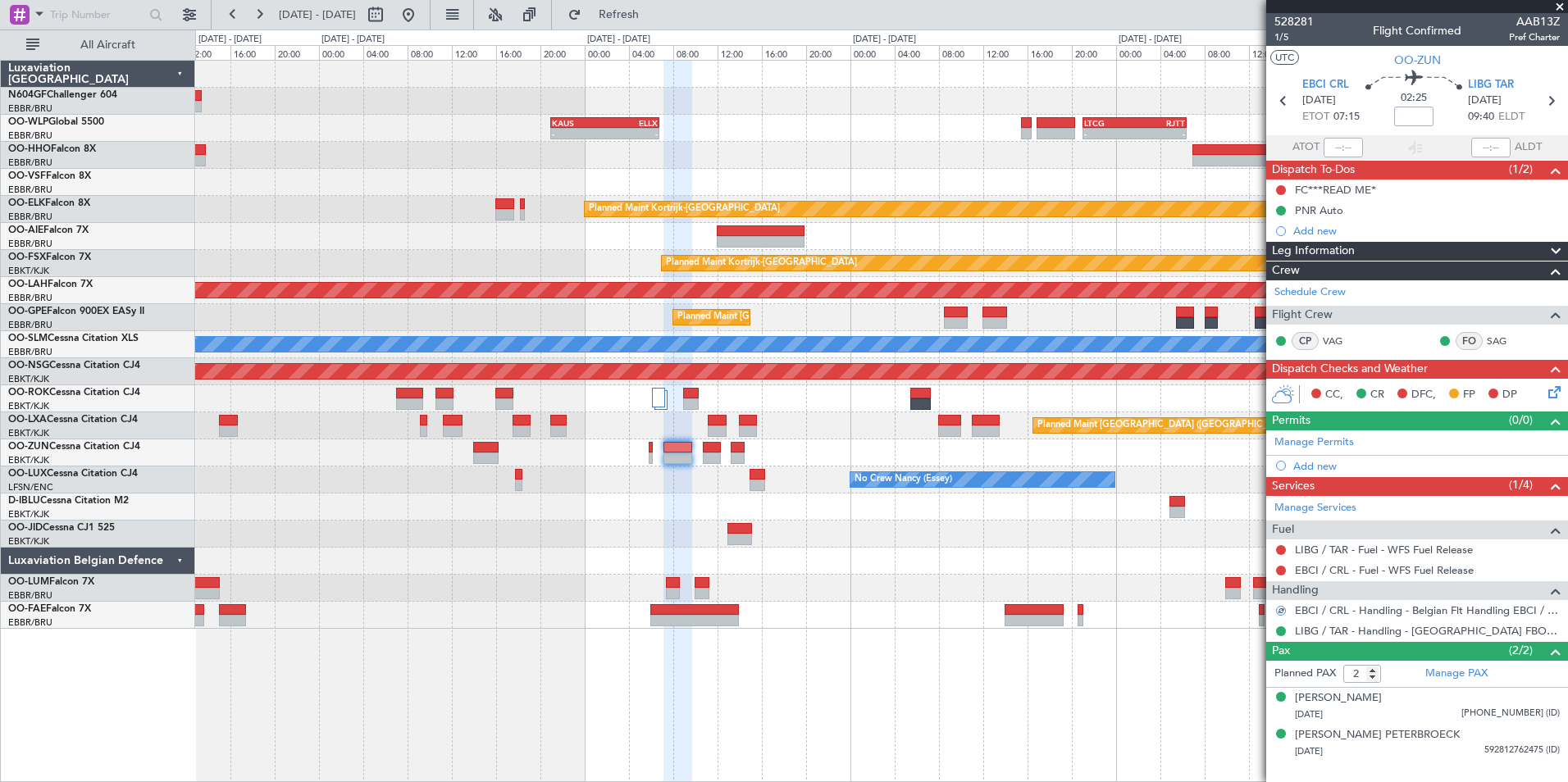
click at [996, 556] on div "- - [PERSON_NAME] 21:00 Z ELLX 06:45 Z - - LTCG 21:05 Z RJTT 06:25 Z Planned Ma…" at bounding box center [881, 344] width 1372 height 568
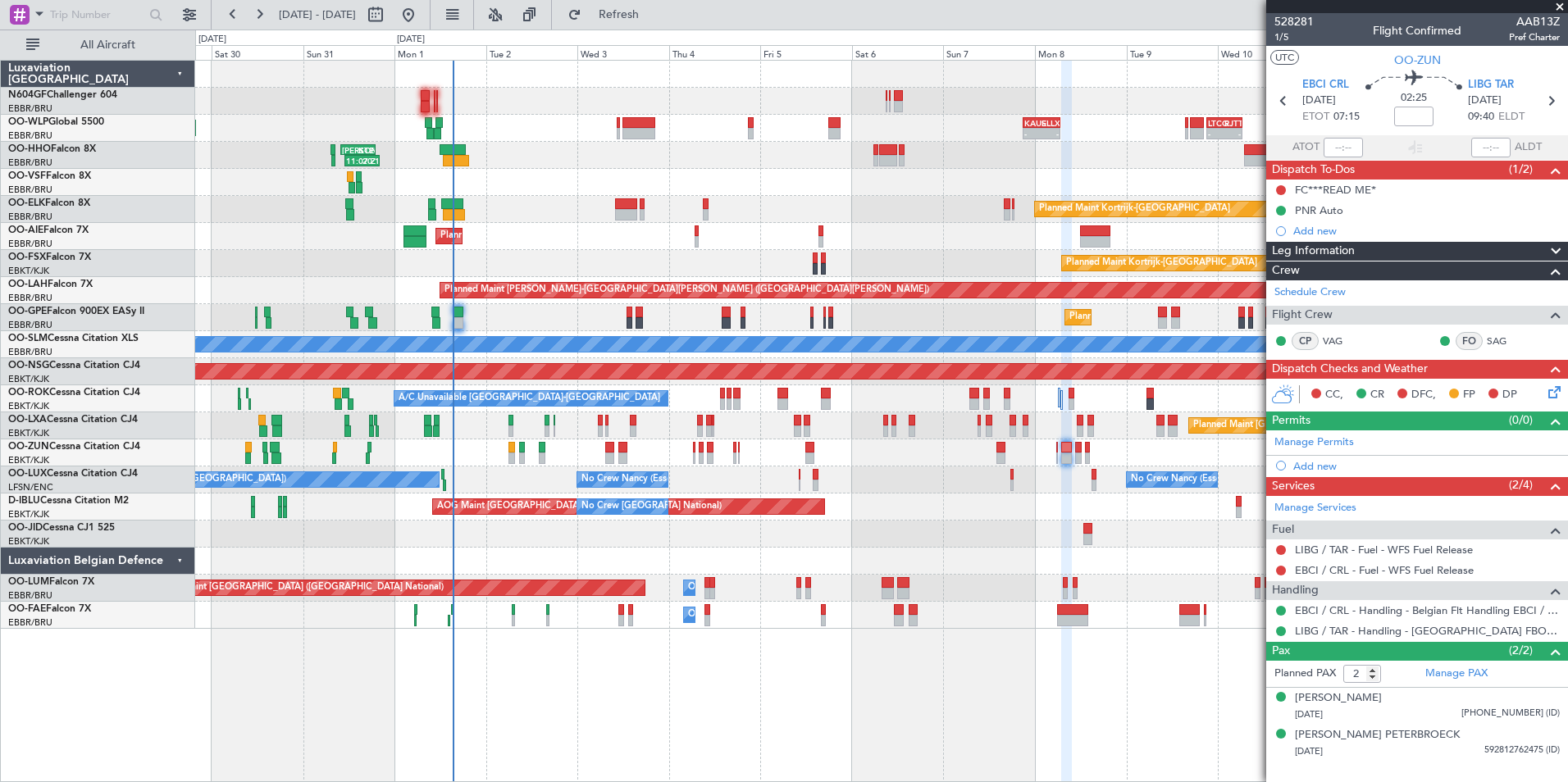
click at [882, 215] on div "- - [PERSON_NAME] 21:00 Z ELLX 06:45 Z - - LTCG 21:05 Z RJTT 06:25 Z Planned Ma…" at bounding box center [881, 344] width 1372 height 568
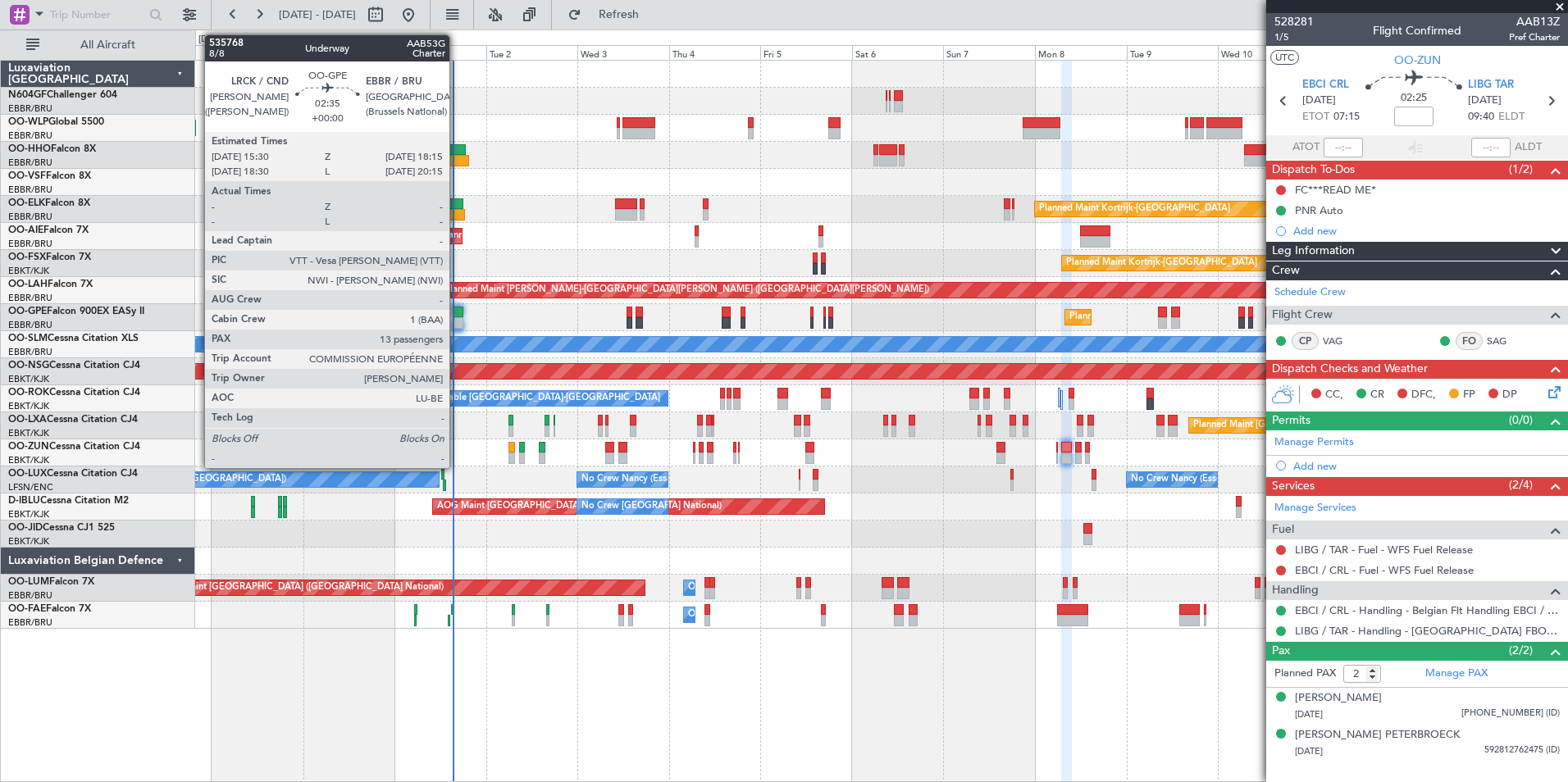
click at [457, 319] on div at bounding box center [458, 323] width 11 height 12
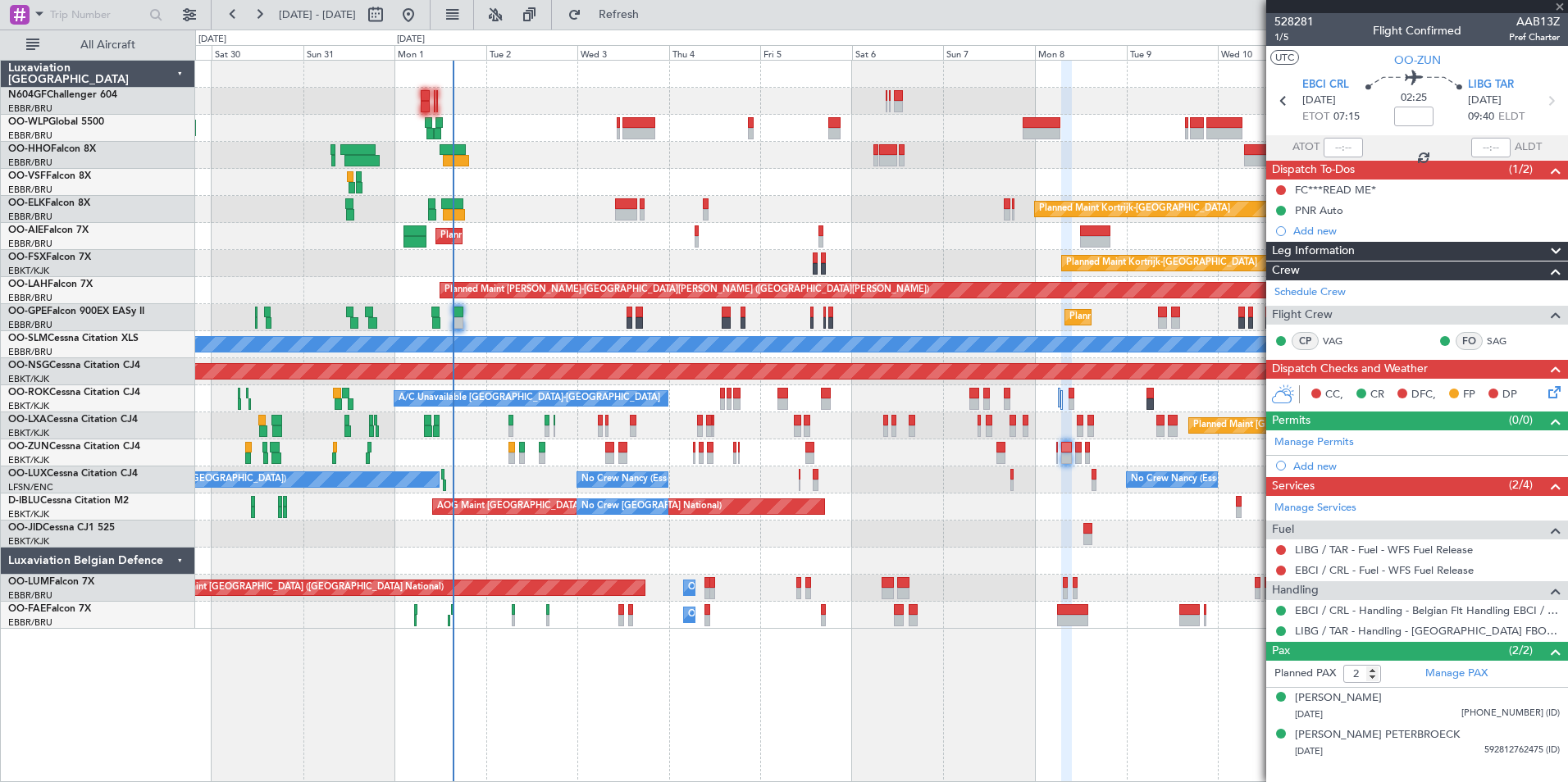
type input "13"
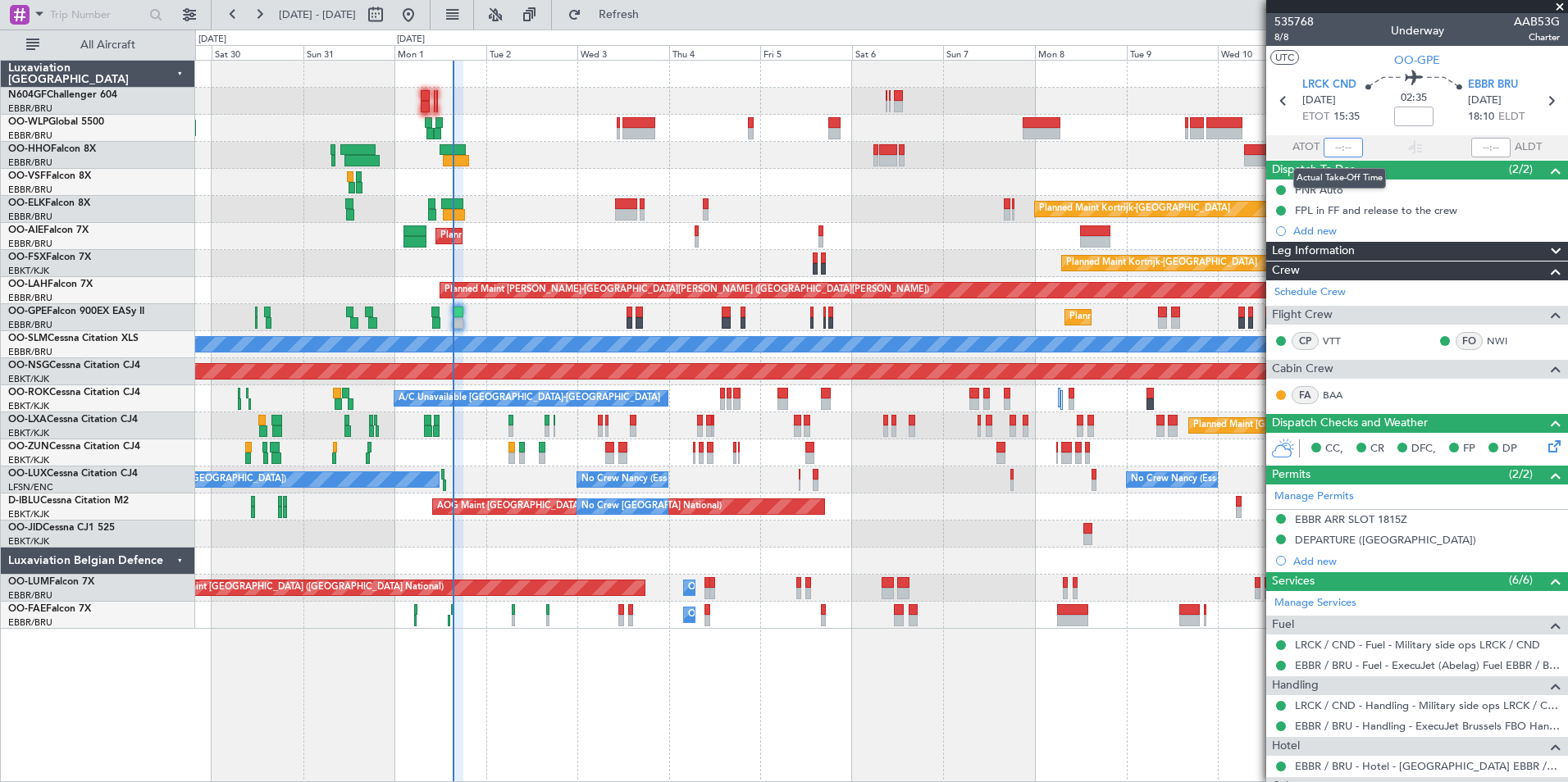
click at [1343, 153] on input "text" at bounding box center [1343, 148] width 40 height 19
type input "15:25"
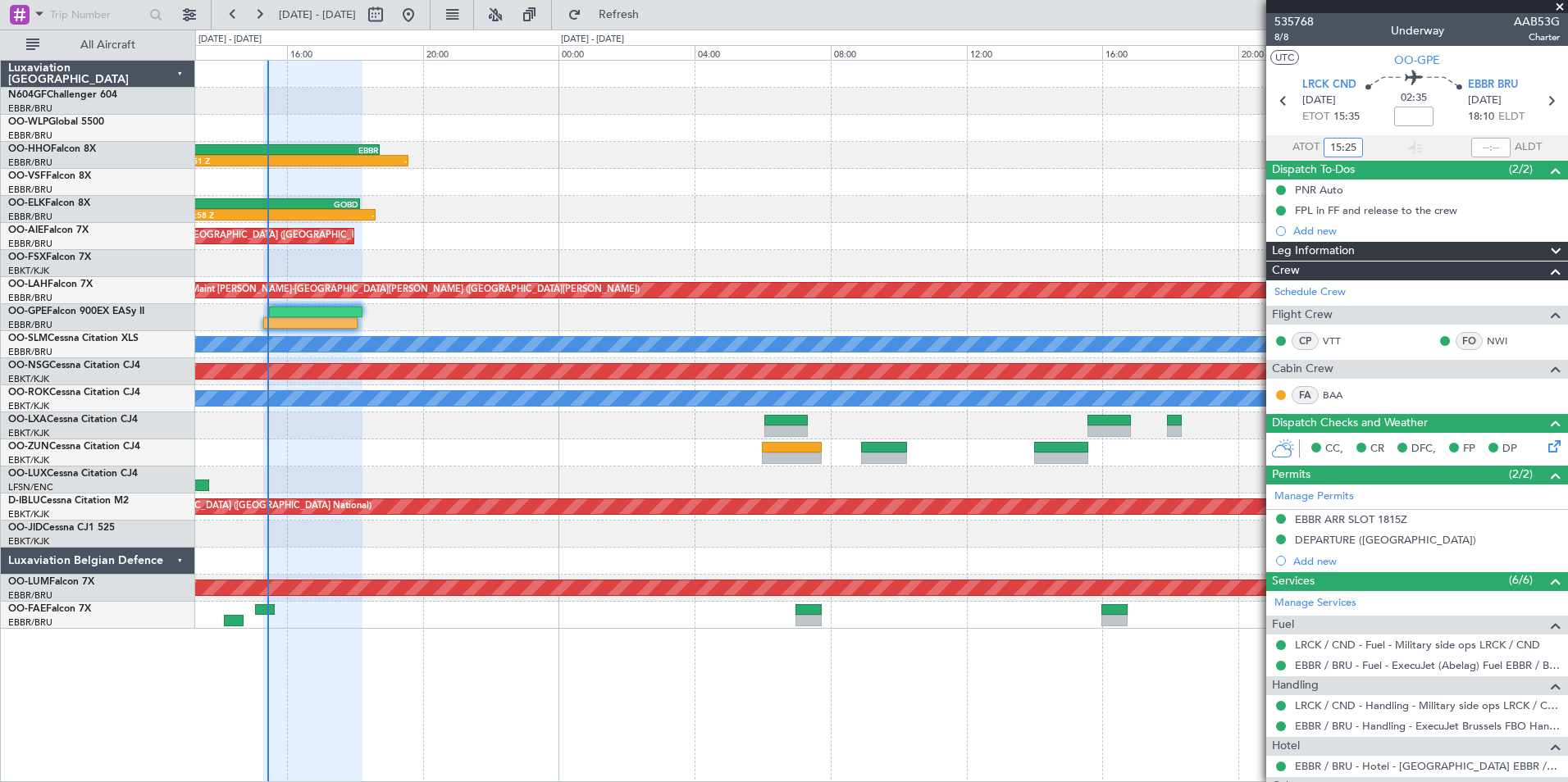
click at [466, 333] on div "A/C Unavailable [GEOGRAPHIC_DATA]" at bounding box center [881, 345] width 1372 height 27
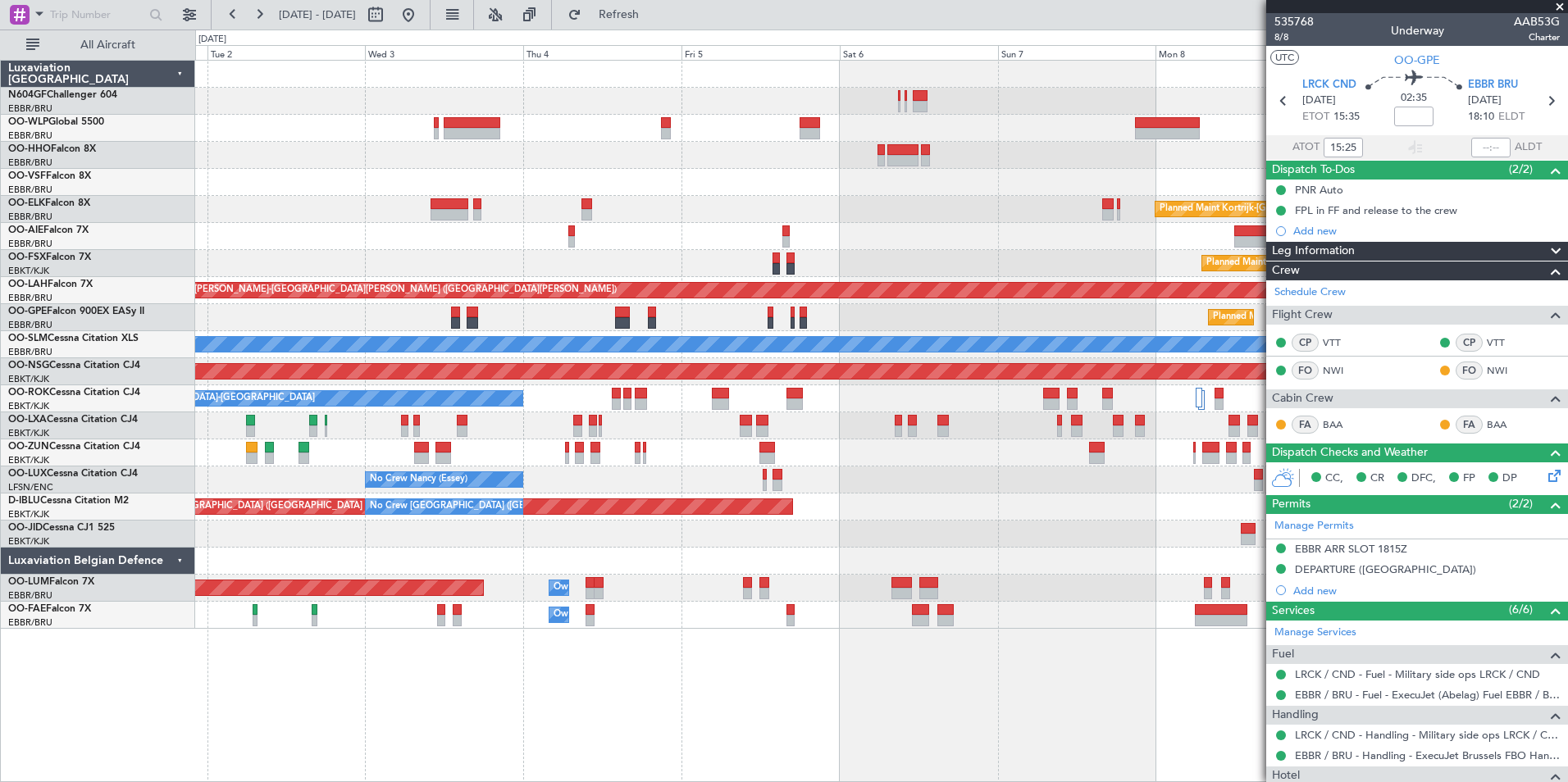
click at [334, 254] on div "Planned Maint Kortrijk-[GEOGRAPHIC_DATA] Planned Maint [GEOGRAPHIC_DATA] ([GEOG…" at bounding box center [881, 344] width 1372 height 568
click at [486, 211] on div "Planned Maint Kortrijk-[GEOGRAPHIC_DATA]" at bounding box center [881, 210] width 1372 height 27
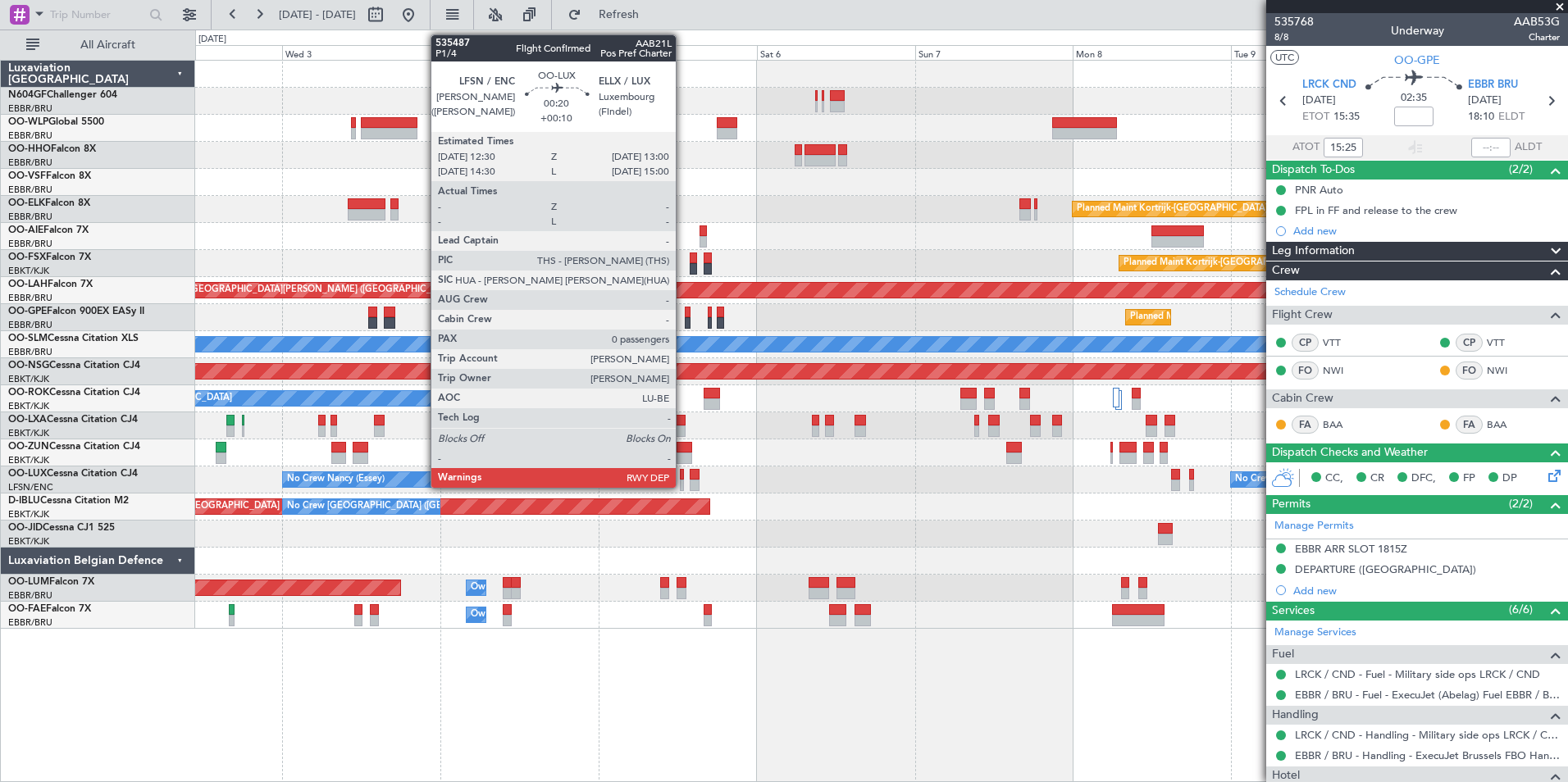
click at [683, 484] on div at bounding box center [682, 486] width 4 height 12
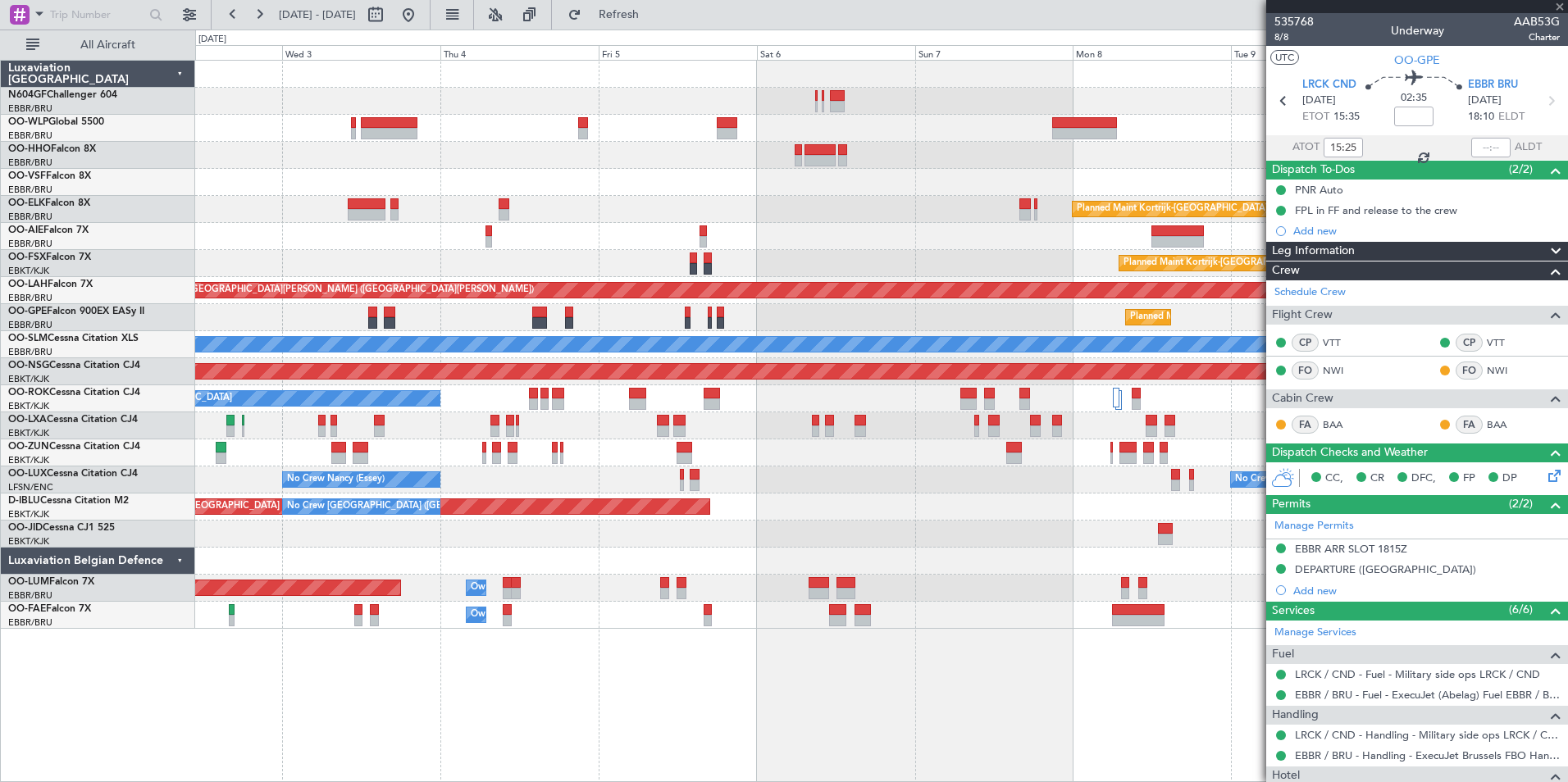
type input "+00:10"
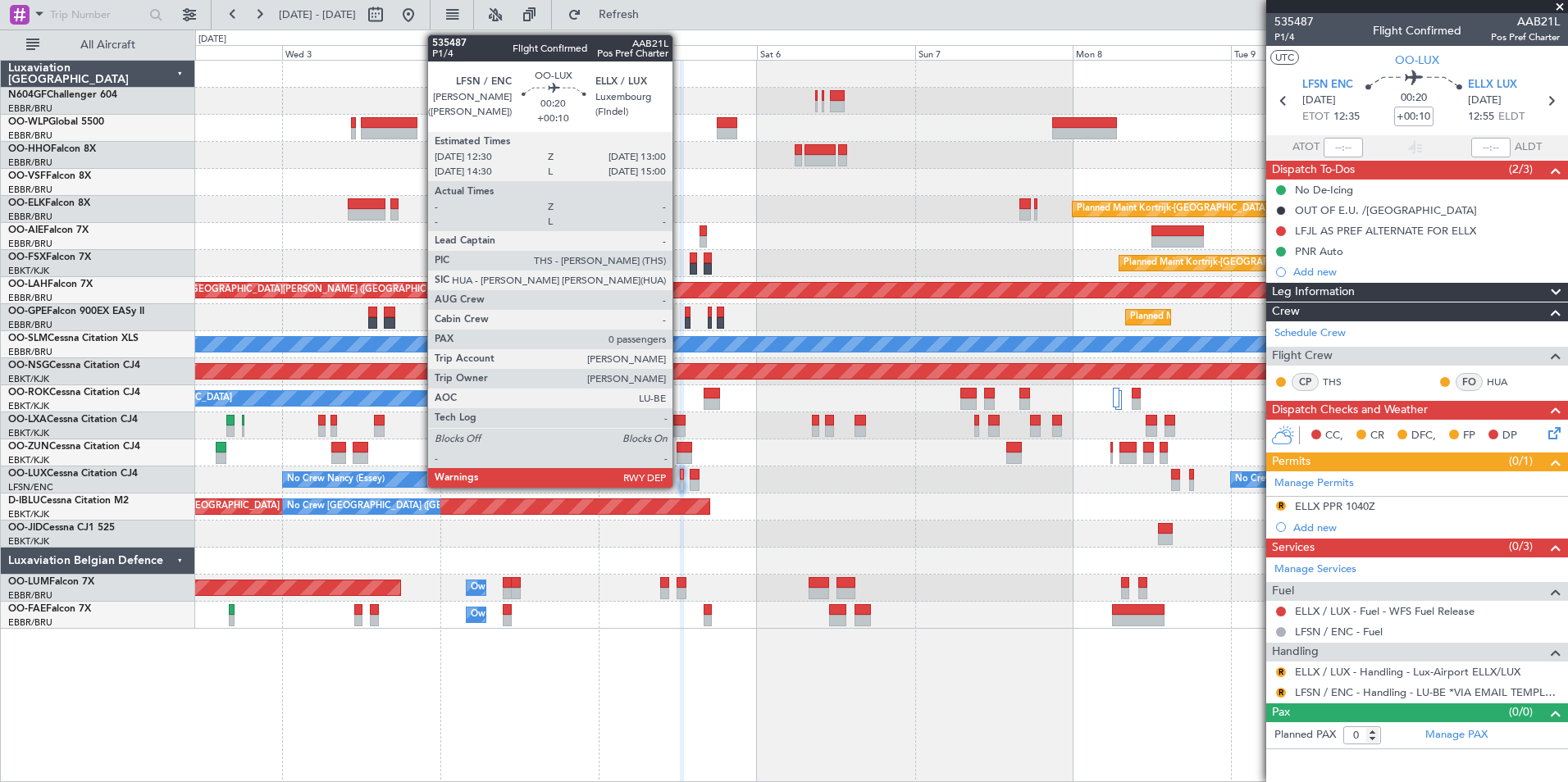
click at [721, 496] on div "No Crew [GEOGRAPHIC_DATA] ([GEOGRAPHIC_DATA] National) AOG Maint [GEOGRAPHIC_DA…" at bounding box center [881, 507] width 1372 height 27
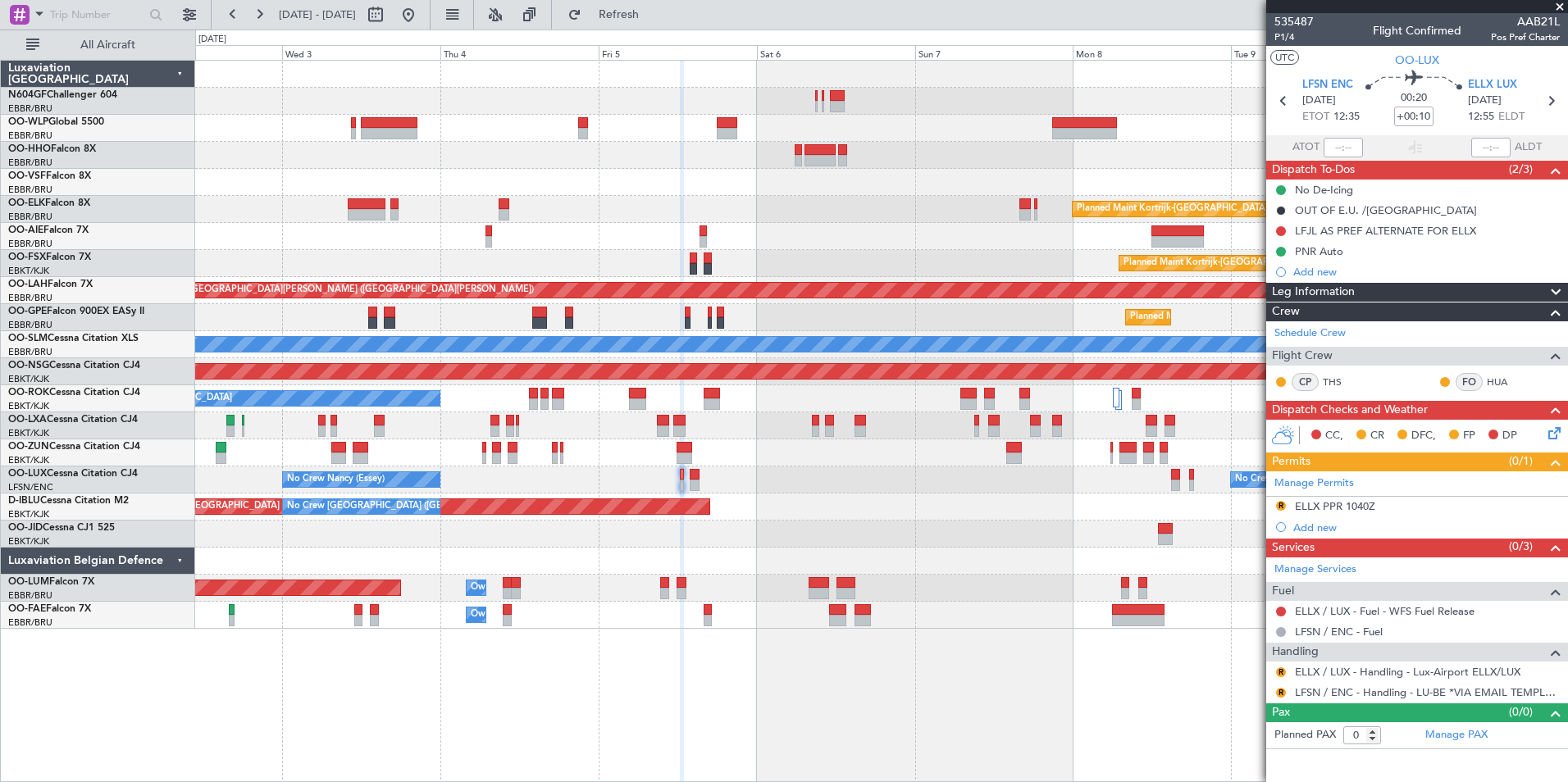
click at [730, 481] on div "No Crew [PERSON_NAME] ([PERSON_NAME]) No Crew [PERSON_NAME] ([PERSON_NAME]) No …" at bounding box center [881, 480] width 1372 height 27
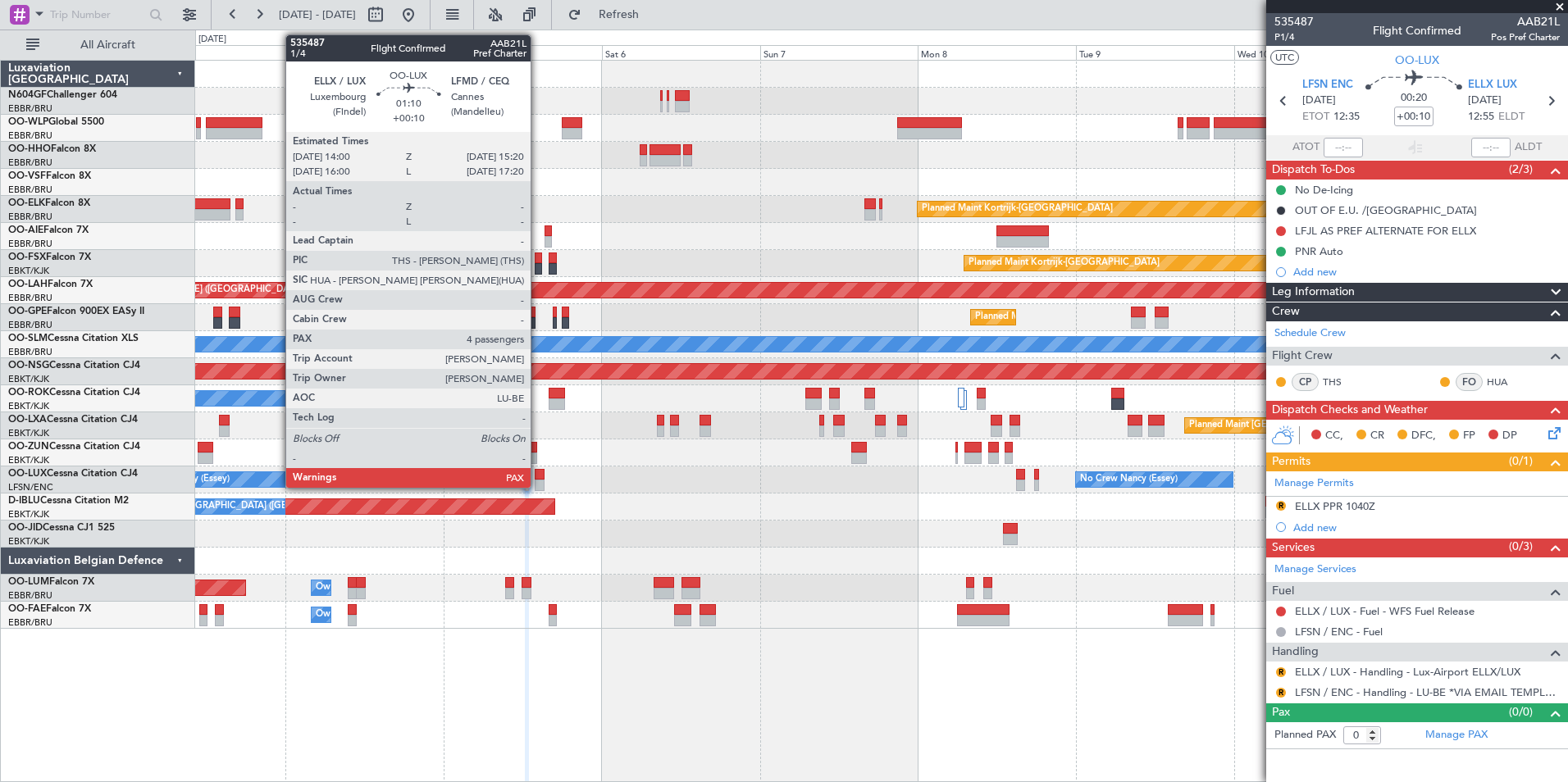
click at [538, 479] on div at bounding box center [538, 475] width 9 height 12
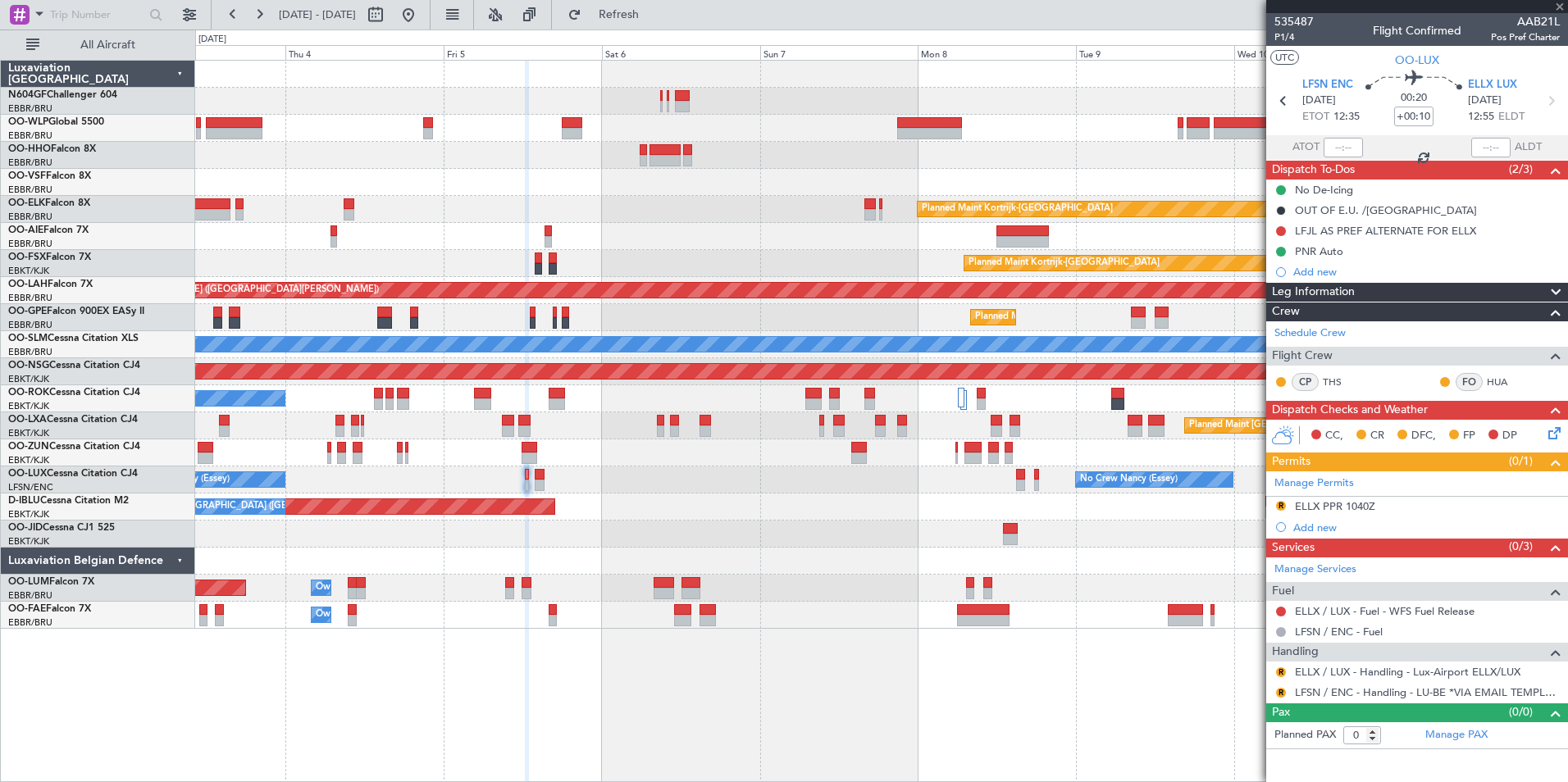
type input "4"
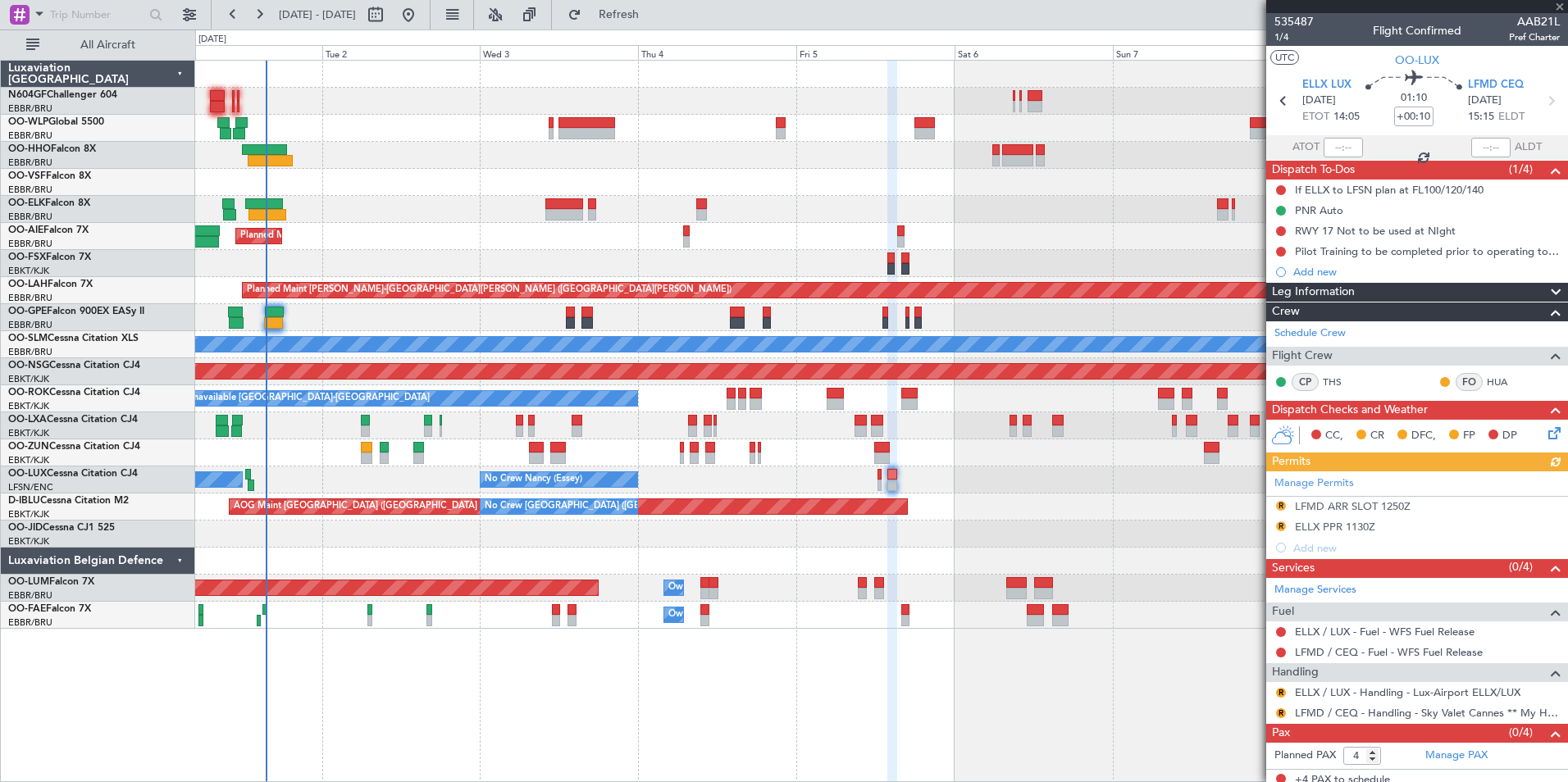
click at [927, 464] on div "Planned Maint Kortrijk-[GEOGRAPHIC_DATA] Planned Maint [GEOGRAPHIC_DATA] ([GEOG…" at bounding box center [881, 344] width 1372 height 568
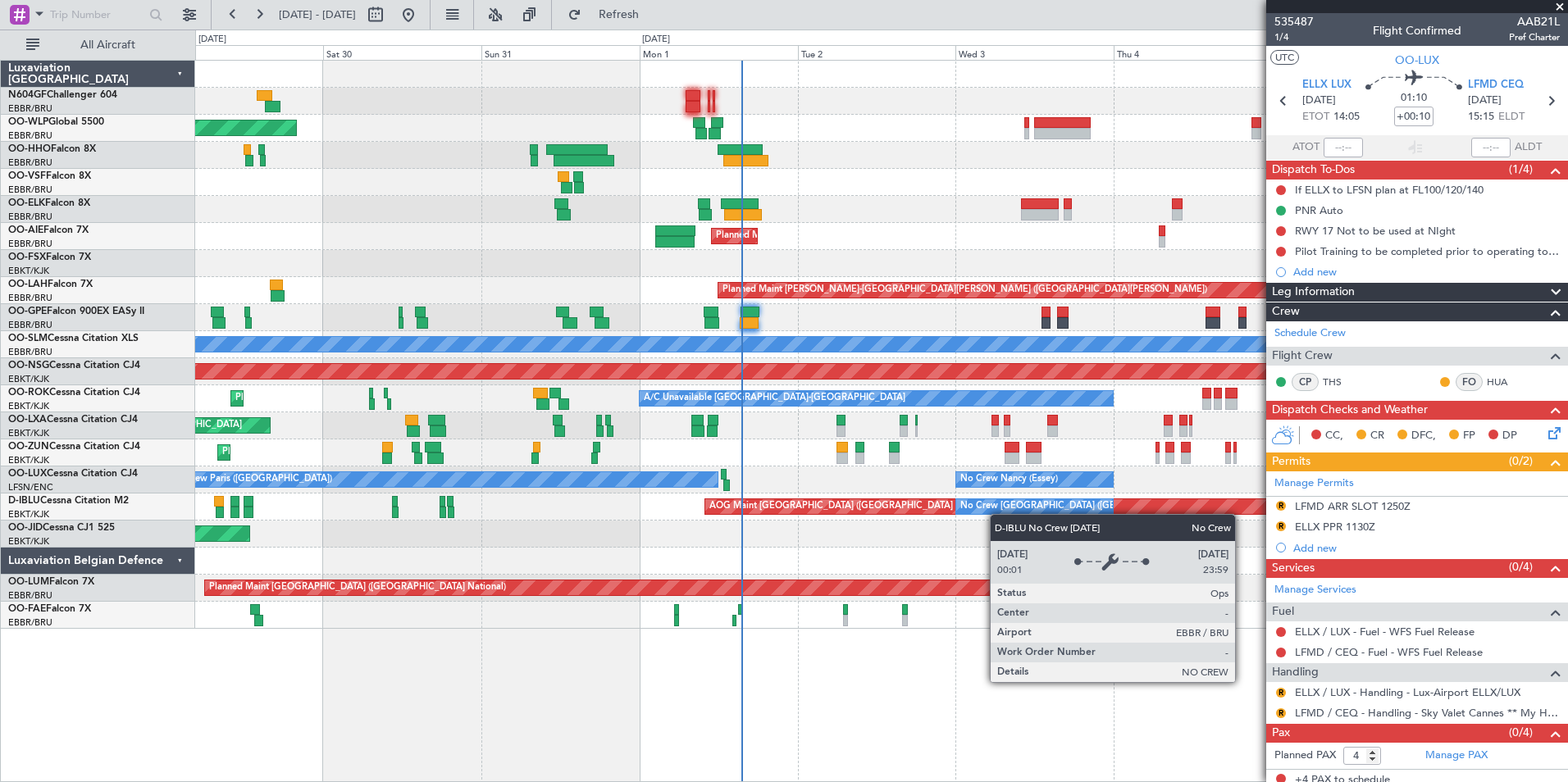
click at [1001, 514] on div "No Crew [GEOGRAPHIC_DATA] ([GEOGRAPHIC_DATA] National)" at bounding box center [1034, 506] width 158 height 17
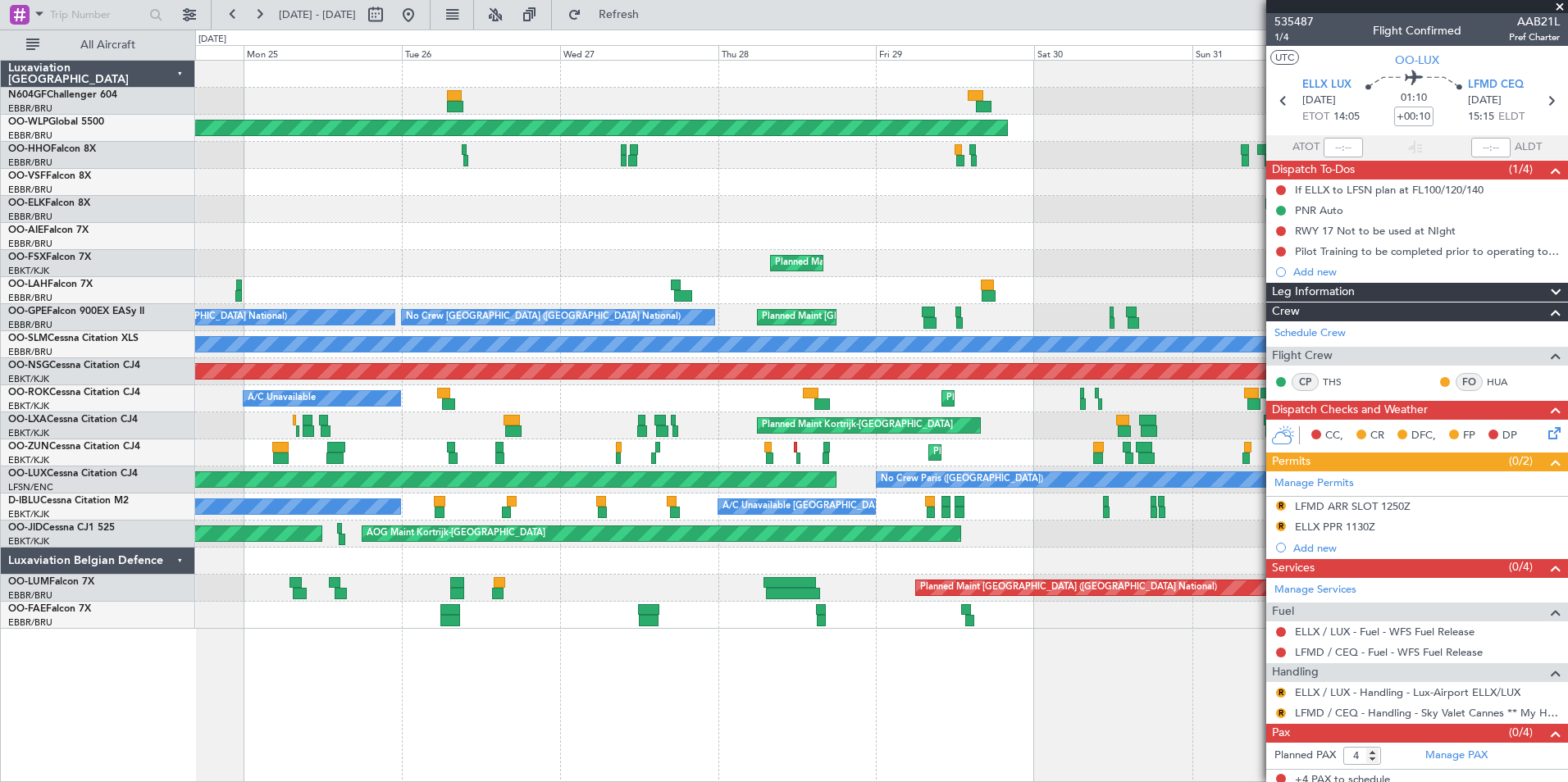
click at [1261, 457] on div "Planned Maint Berlin (Brandenburg) Planned Maint London (Farnborough) Planned M…" at bounding box center [881, 344] width 1372 height 568
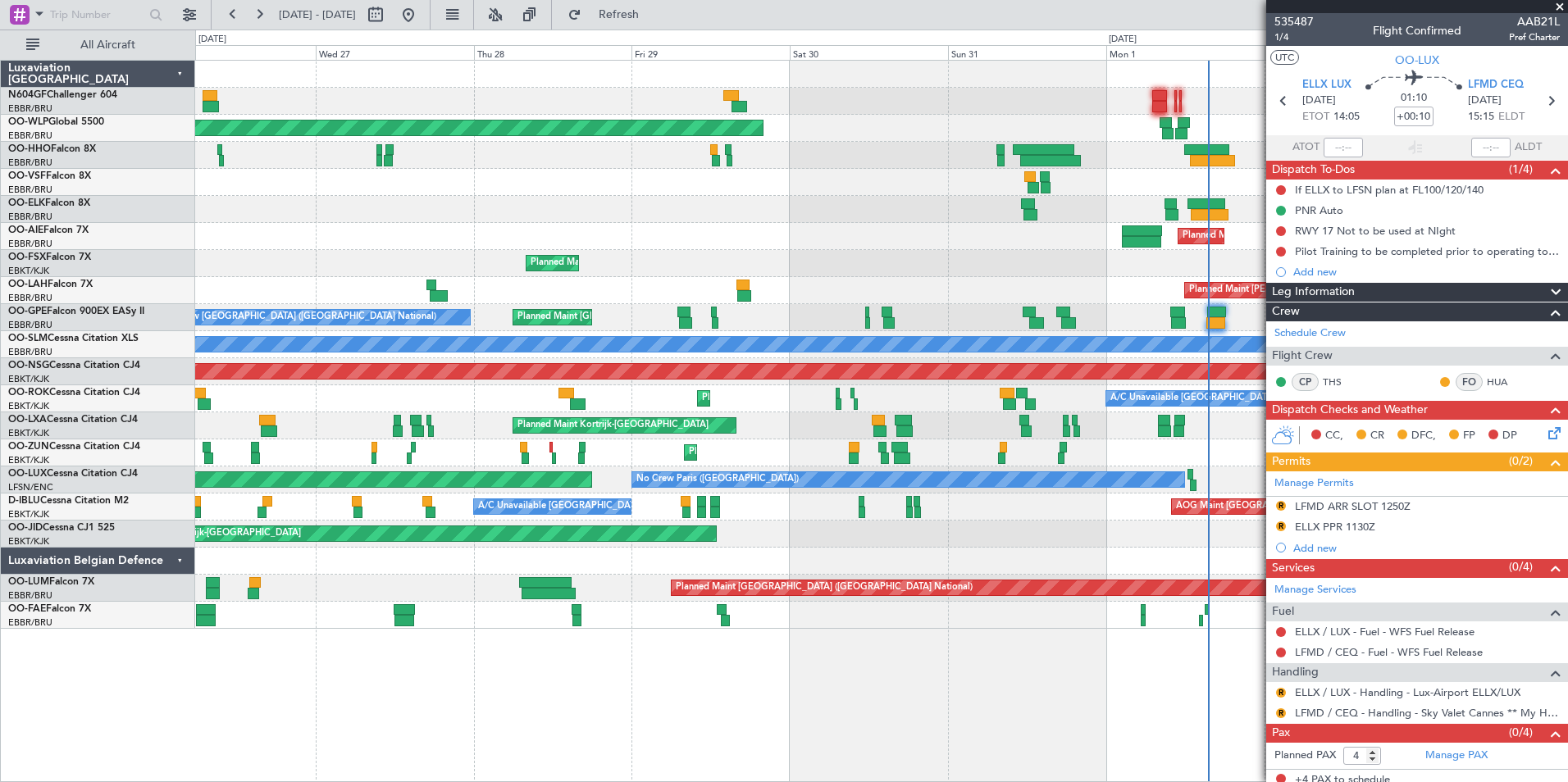
click at [823, 489] on div "Planned Maint Berlin (Brandenburg) Planned Maint London (Farnborough) Planned M…" at bounding box center [881, 344] width 1372 height 568
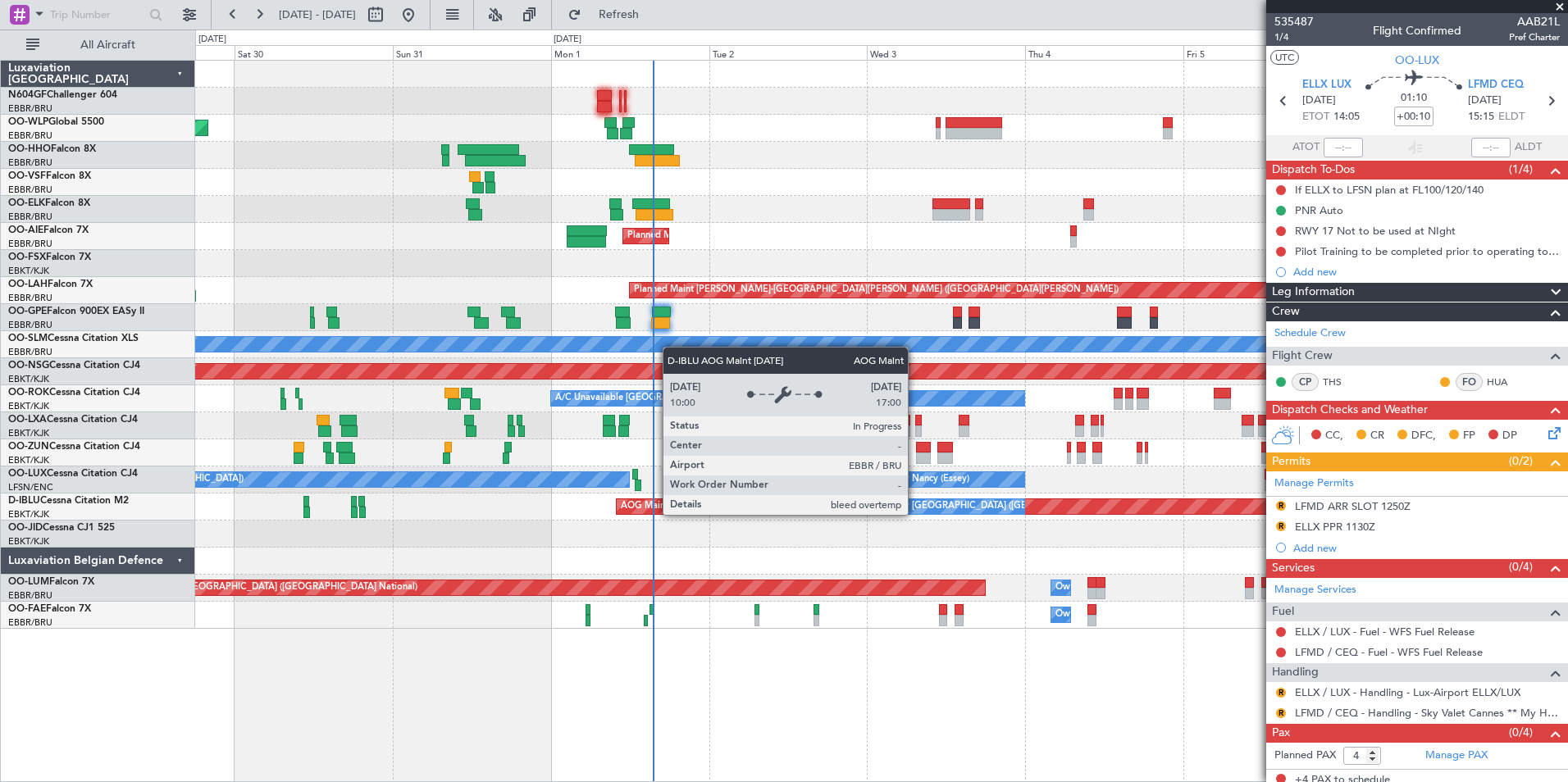
click at [765, 508] on div "AOG Maint [GEOGRAPHIC_DATA] ([GEOGRAPHIC_DATA] National)" at bounding box center [955, 506] width 679 height 17
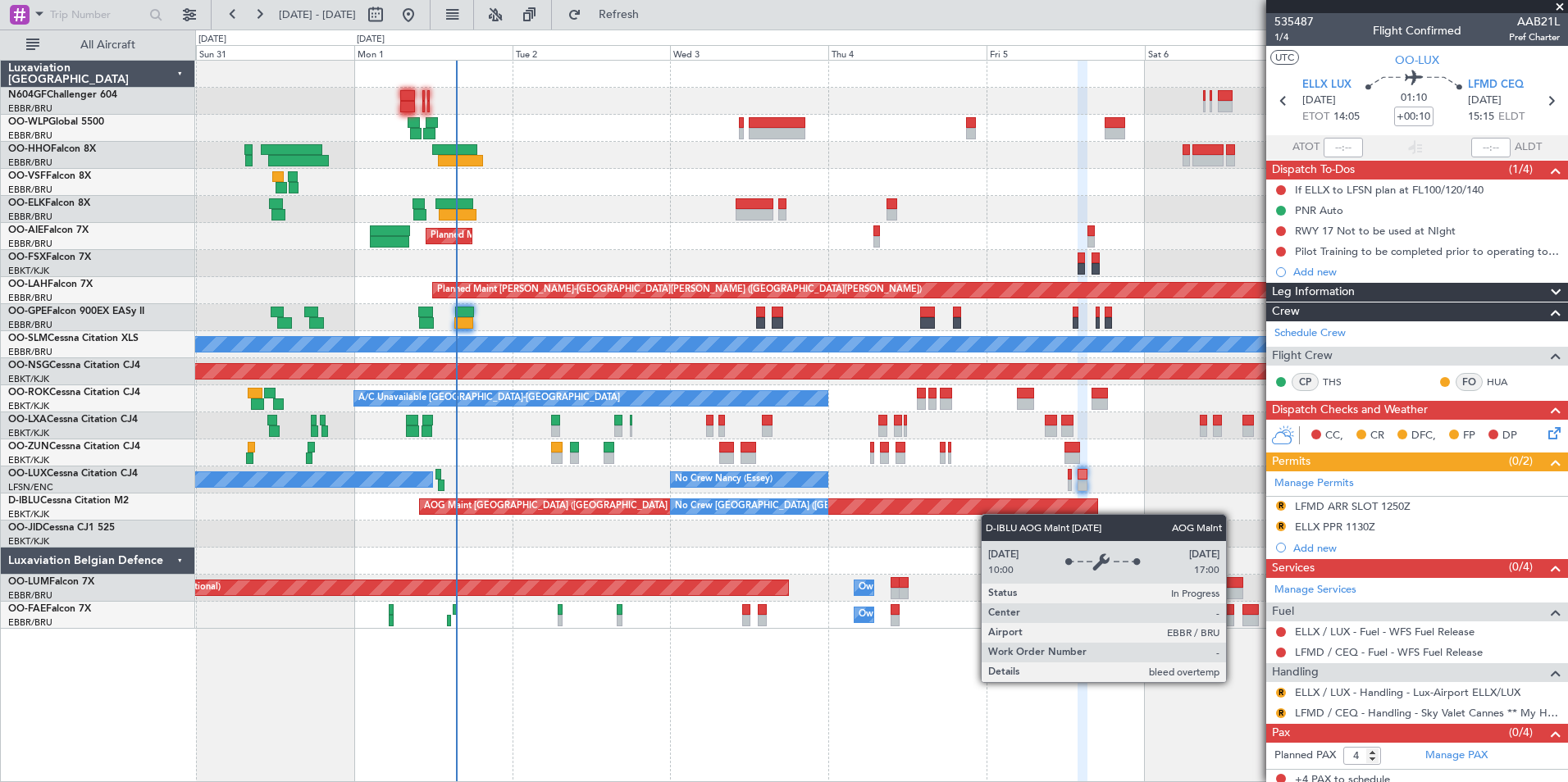
click at [857, 506] on div "Planned Maint Berlin (Brandenburg) Planned Maint Kortrijk-Wevelgem Planned Main…" at bounding box center [881, 344] width 1372 height 568
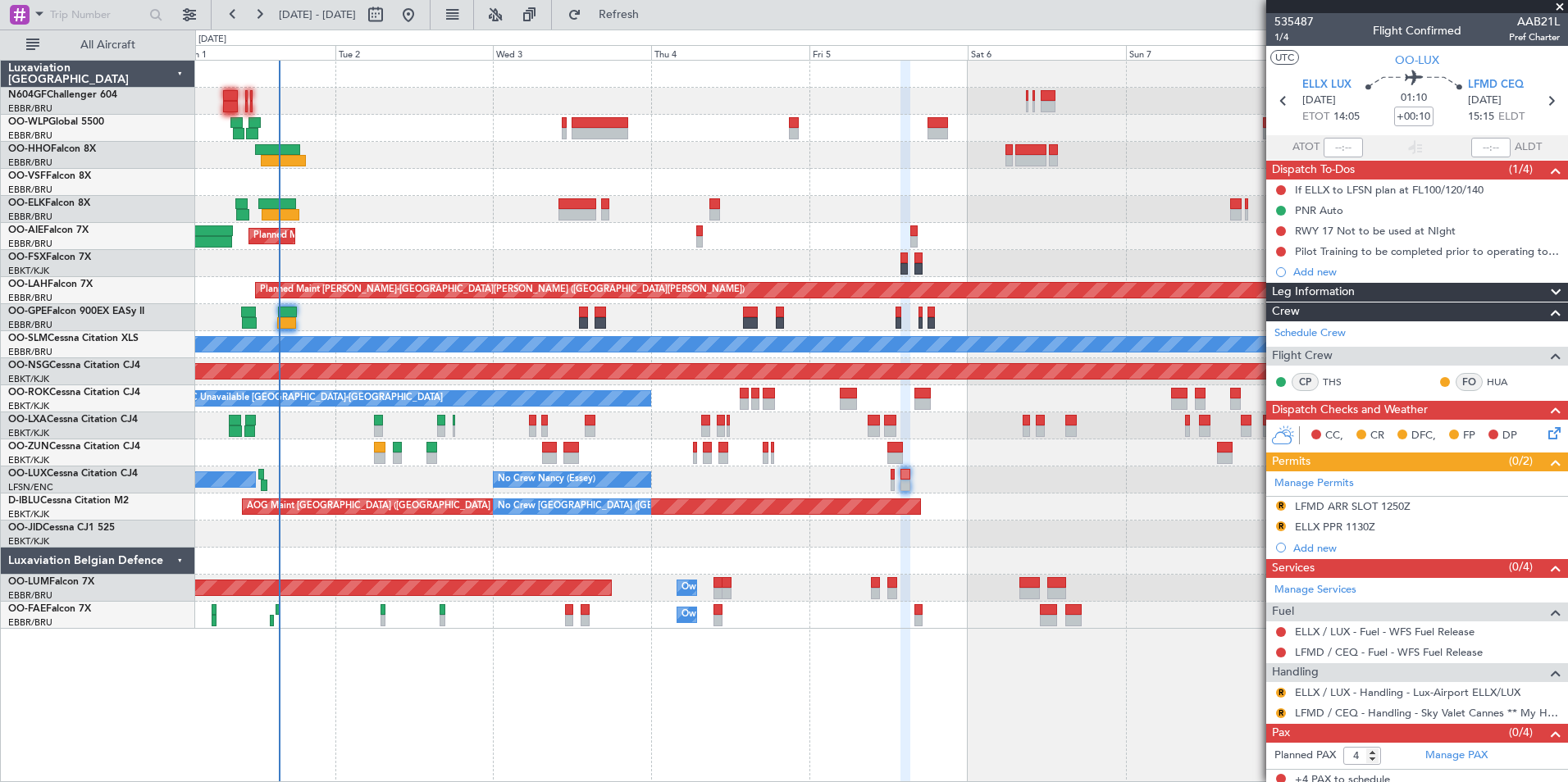
click at [794, 518] on div "Planned Maint Kortrijk-Wevelgem Planned Maint London (Farnborough) Planned Main…" at bounding box center [881, 344] width 1372 height 568
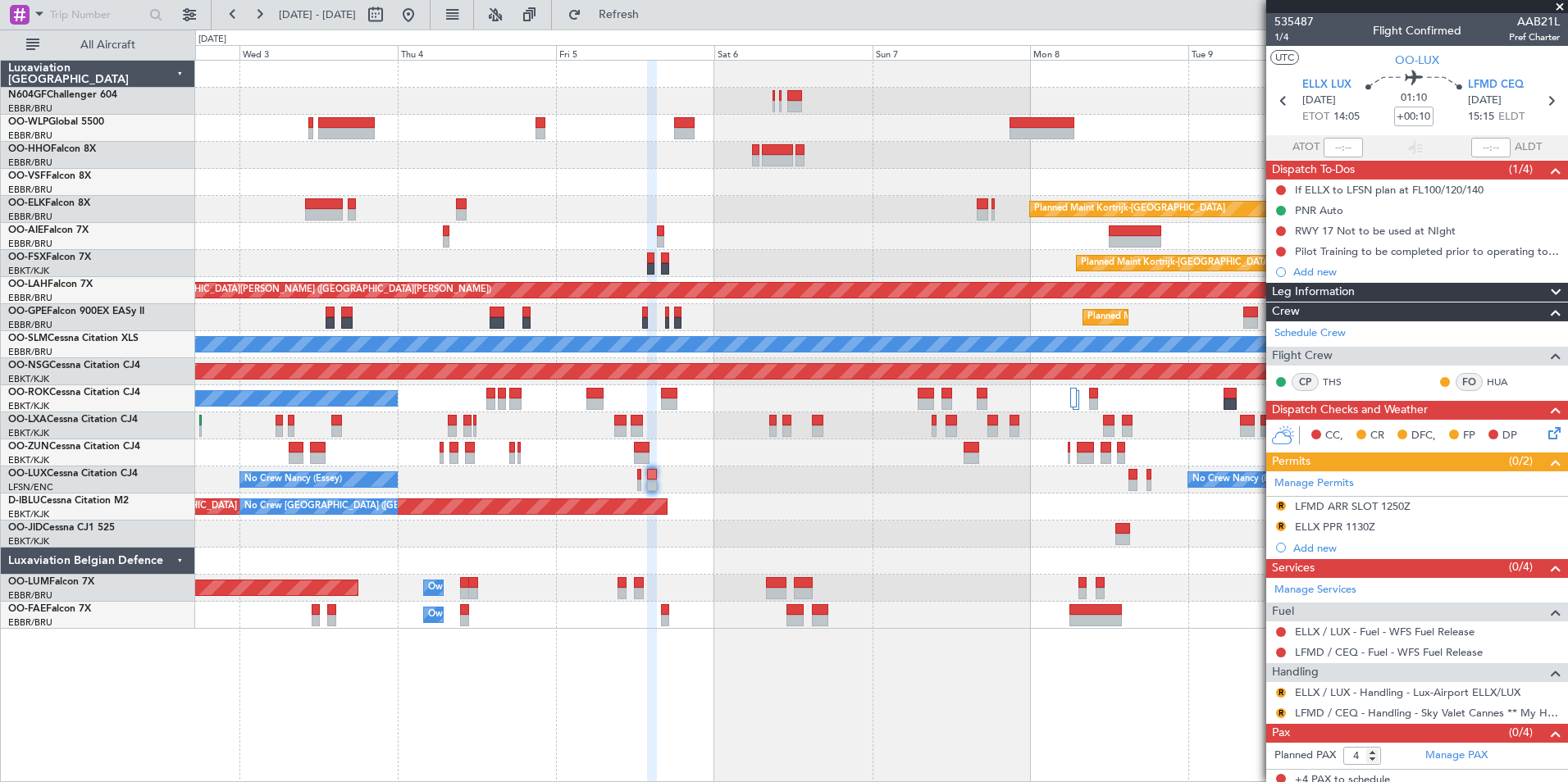
click at [742, 503] on div "AOG Maint Brussels (Brussels National) No Crew Brussels (Brussels National) No …" at bounding box center [881, 507] width 1372 height 27
click at [706, 470] on div "Planned Maint Kortrijk-Wevelgem Planned Maint London (Farnborough) Planned Main…" at bounding box center [881, 344] width 1372 height 568
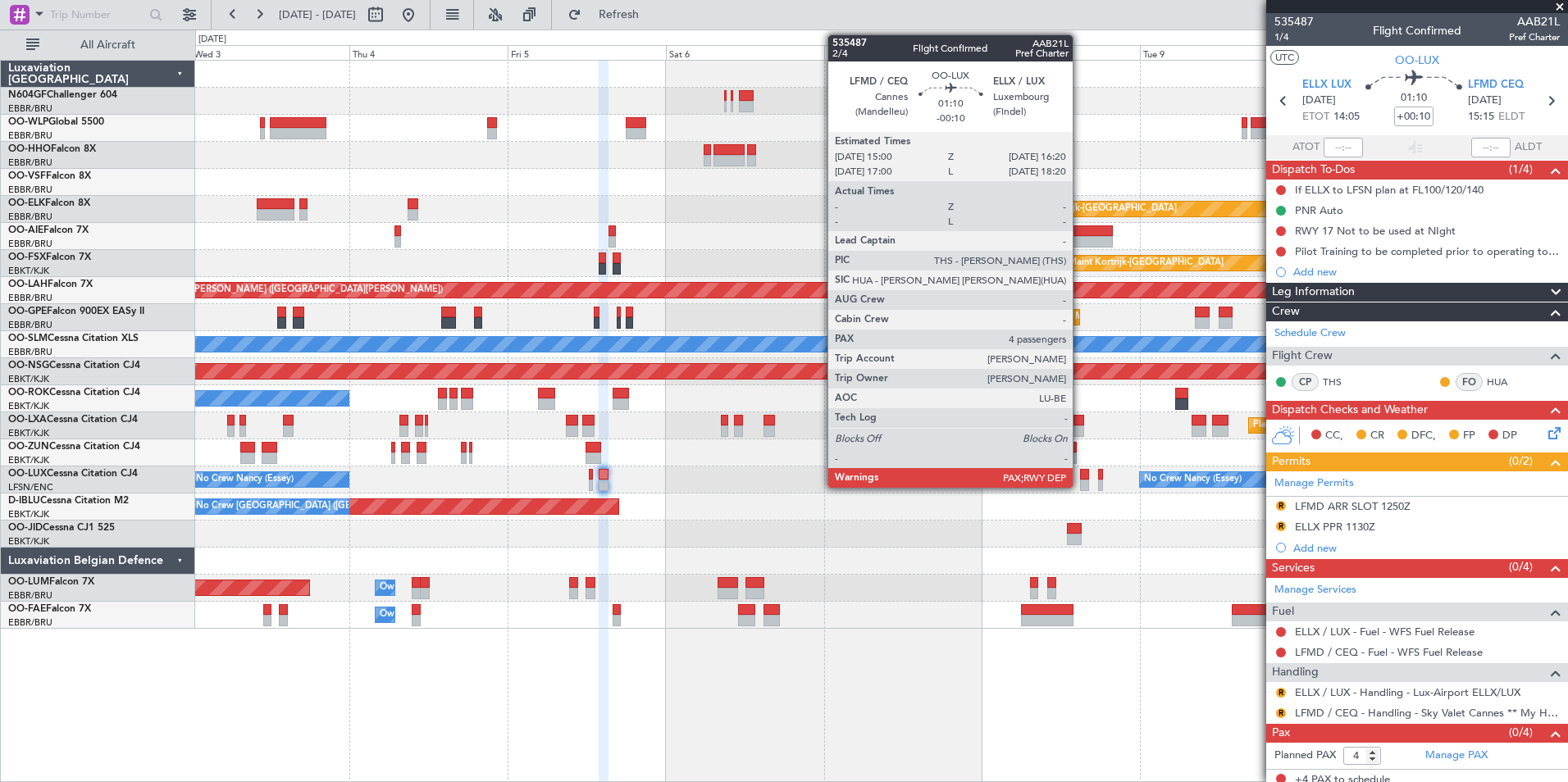
click at [1079, 478] on div at bounding box center [1083, 475] width 9 height 12
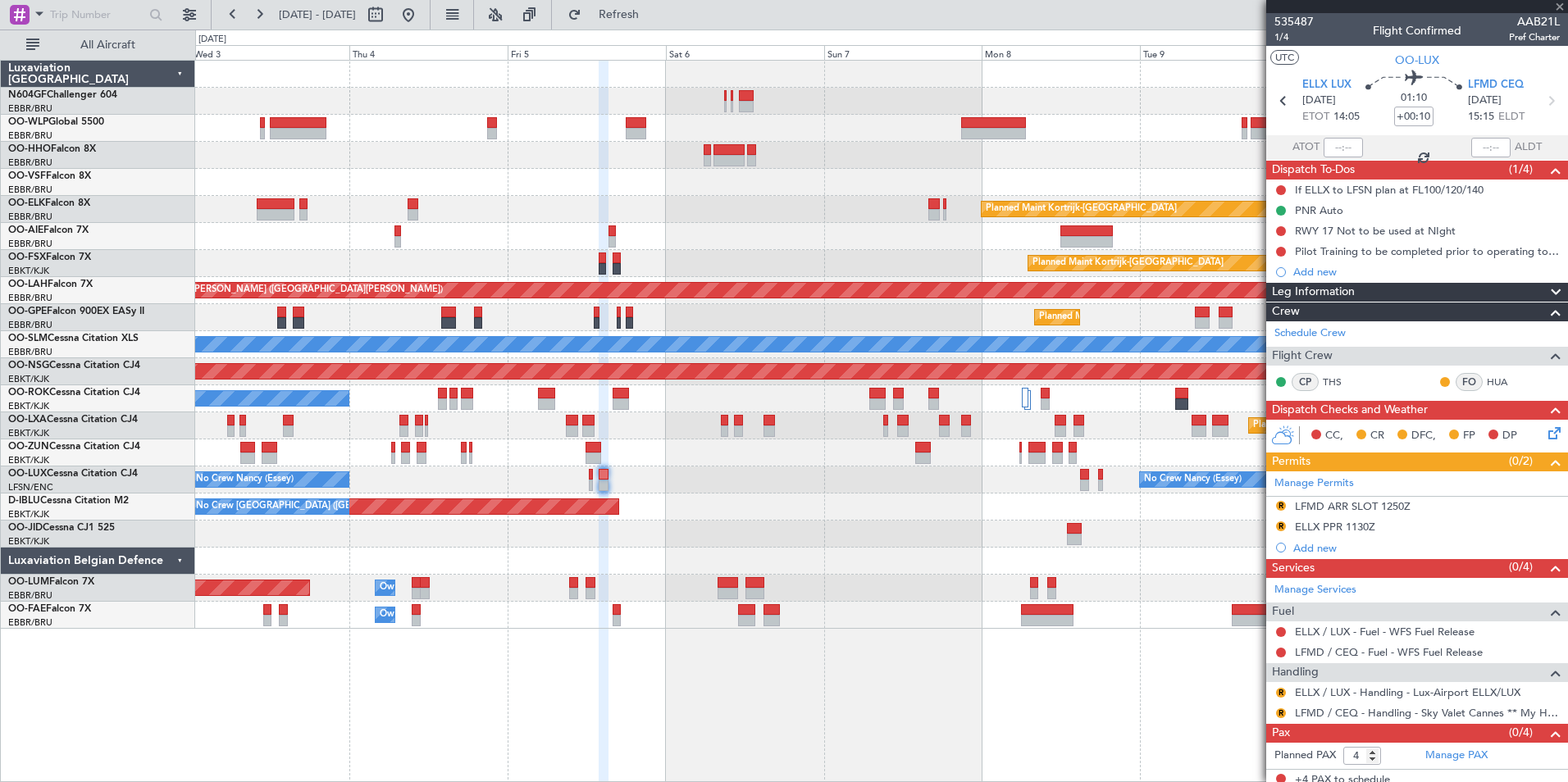
click at [1042, 487] on div "No Crew [PERSON_NAME] ([PERSON_NAME]) No Crew [PERSON_NAME] ([PERSON_NAME]) No …" at bounding box center [881, 480] width 1372 height 27
type input "-00:10"
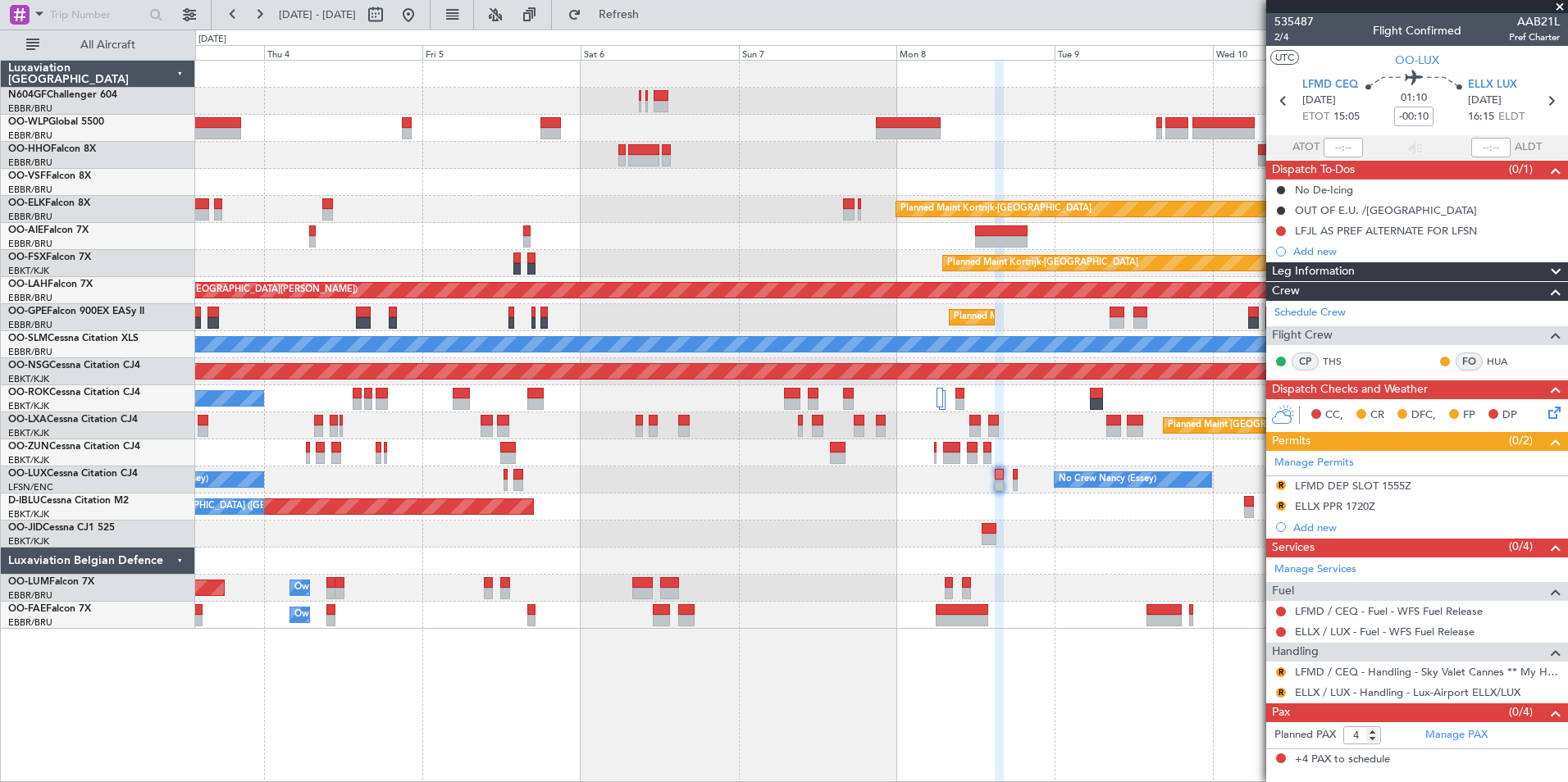
click at [824, 427] on div "Planned Maint [GEOGRAPHIC_DATA] ([GEOGRAPHIC_DATA] National)" at bounding box center [881, 425] width 1372 height 27
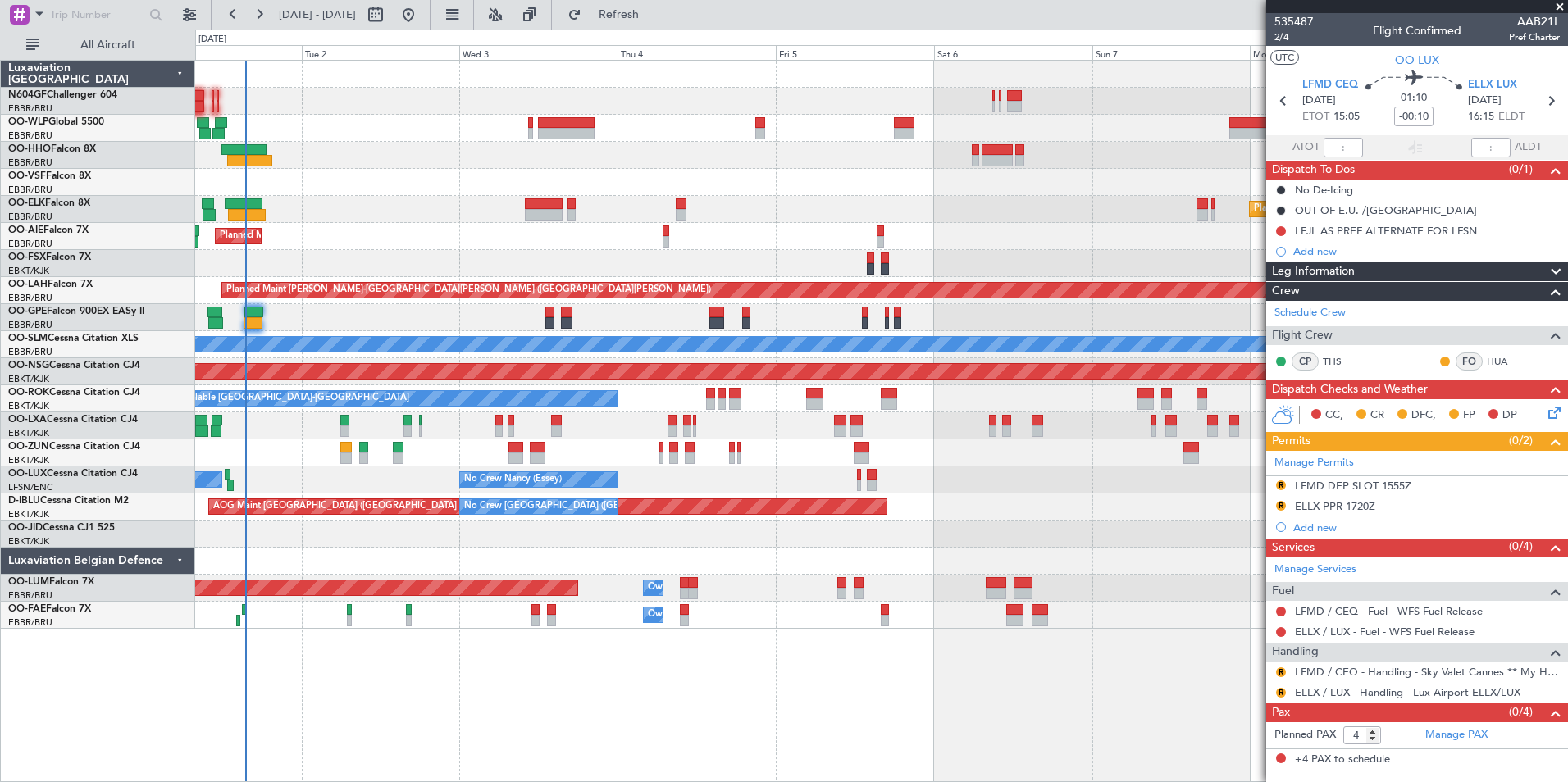
click at [1109, 485] on div "Planned Maint Kortrijk-Wevelgem Planned Maint London (Farnborough) Planned Main…" at bounding box center [881, 344] width 1372 height 568
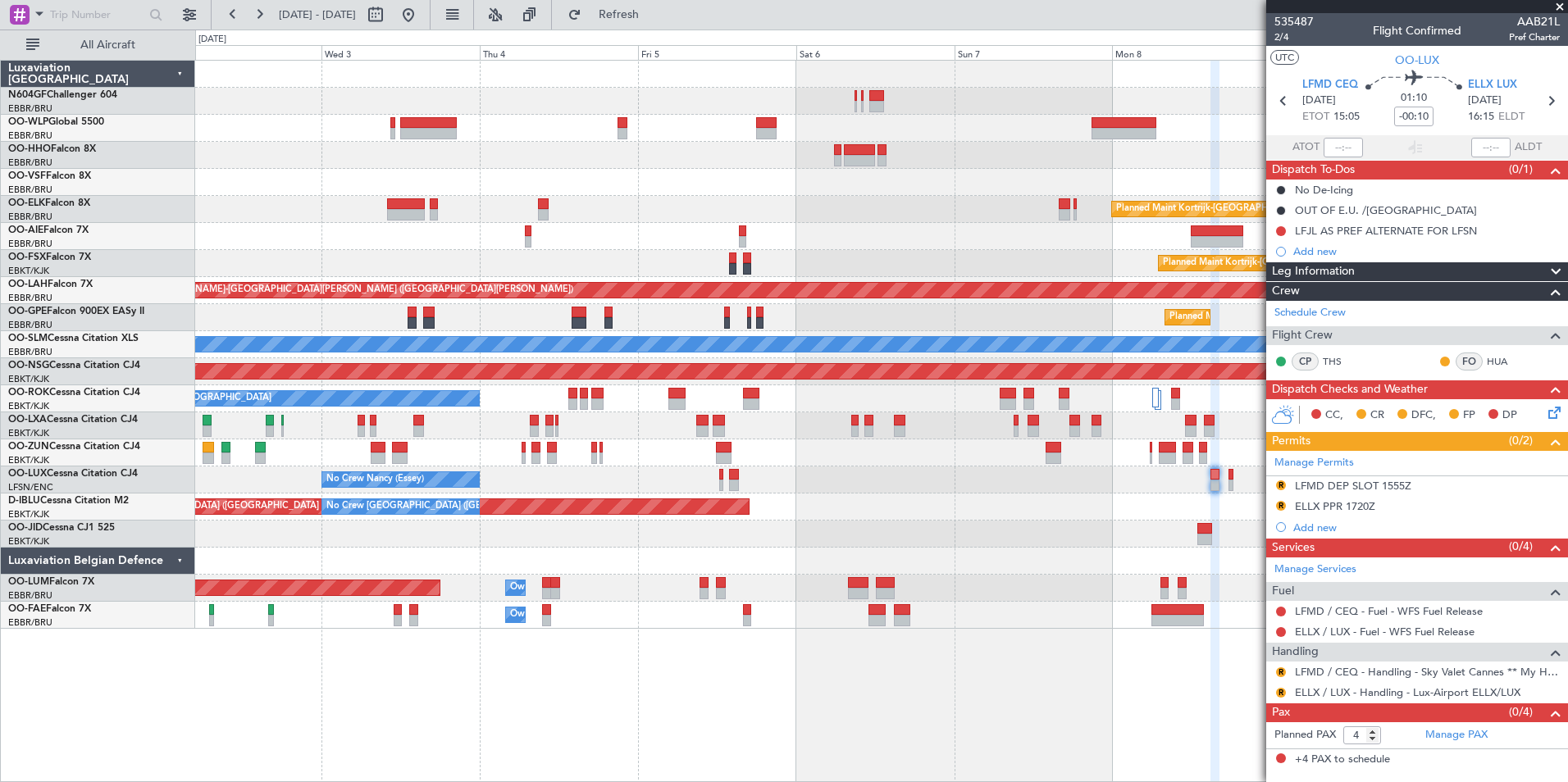
click at [646, 486] on div "Planned Maint Kortrijk-Wevelgem Planned Maint London (Farnborough) Planned Main…" at bounding box center [881, 344] width 1372 height 568
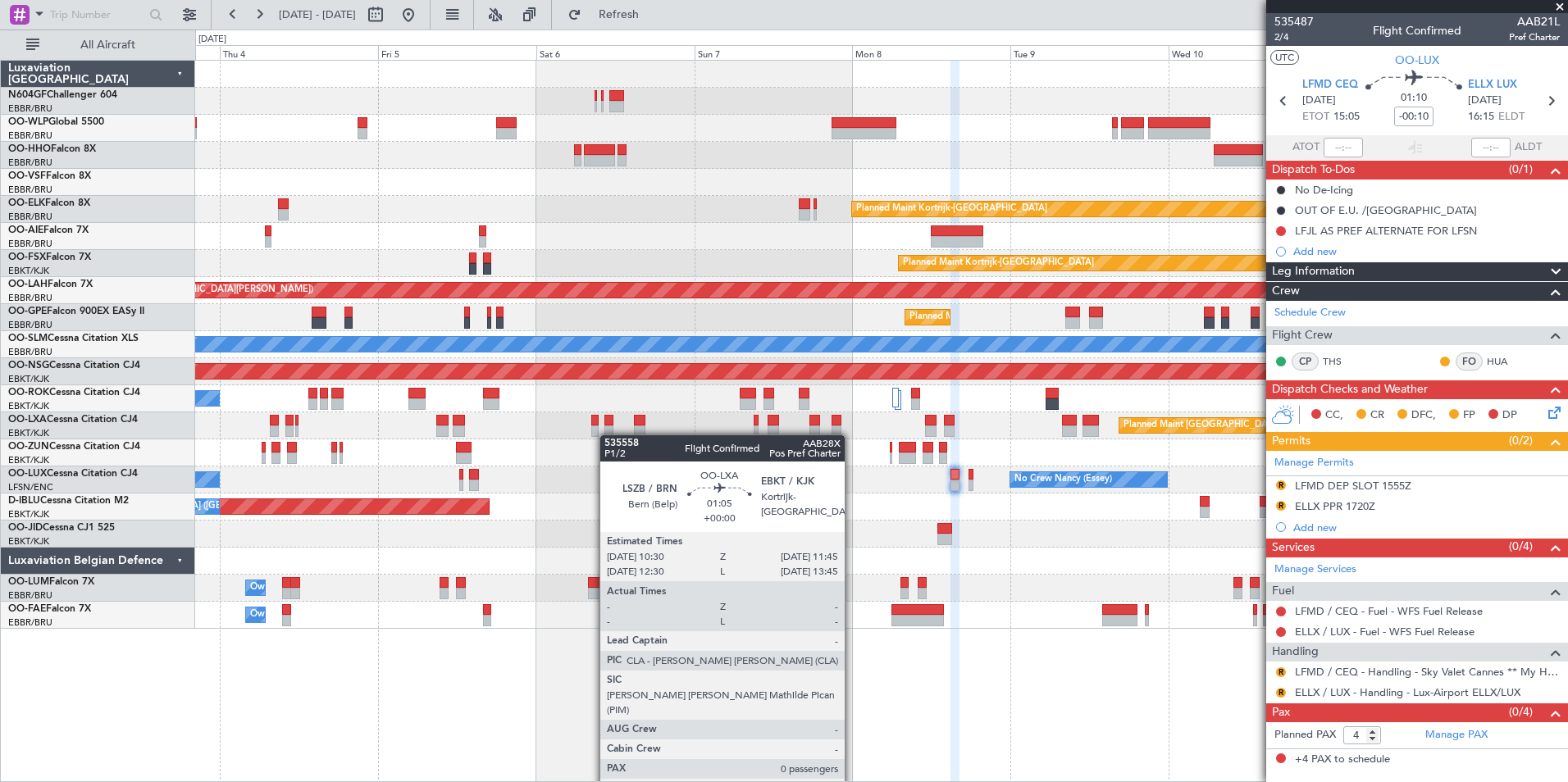
click at [607, 434] on div "Planned Maint Kortrijk-Wevelgem Planned Maint London (Farnborough) Planned Main…" at bounding box center [881, 344] width 1372 height 568
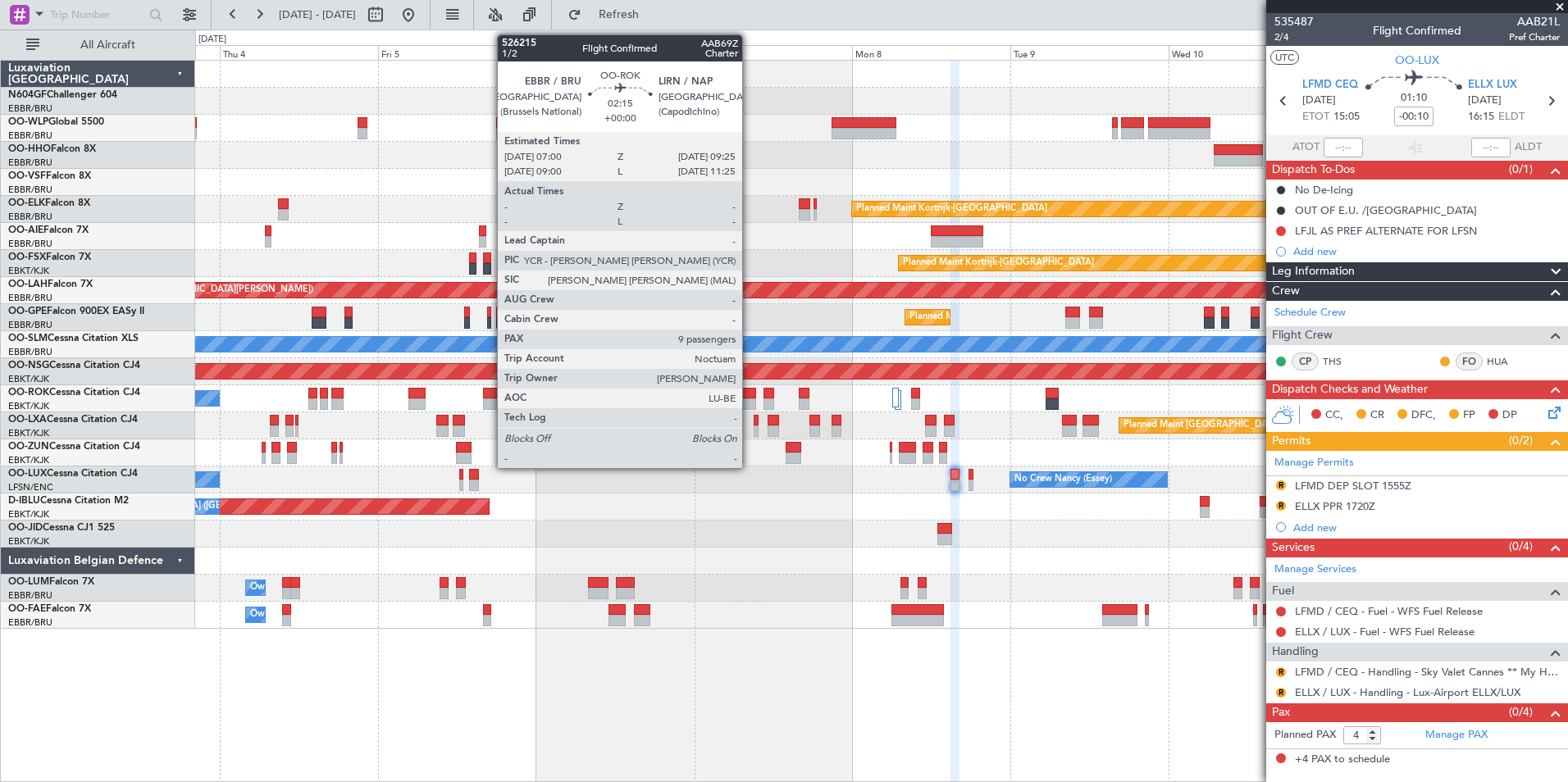
click at [749, 401] on div at bounding box center [747, 404] width 17 height 12
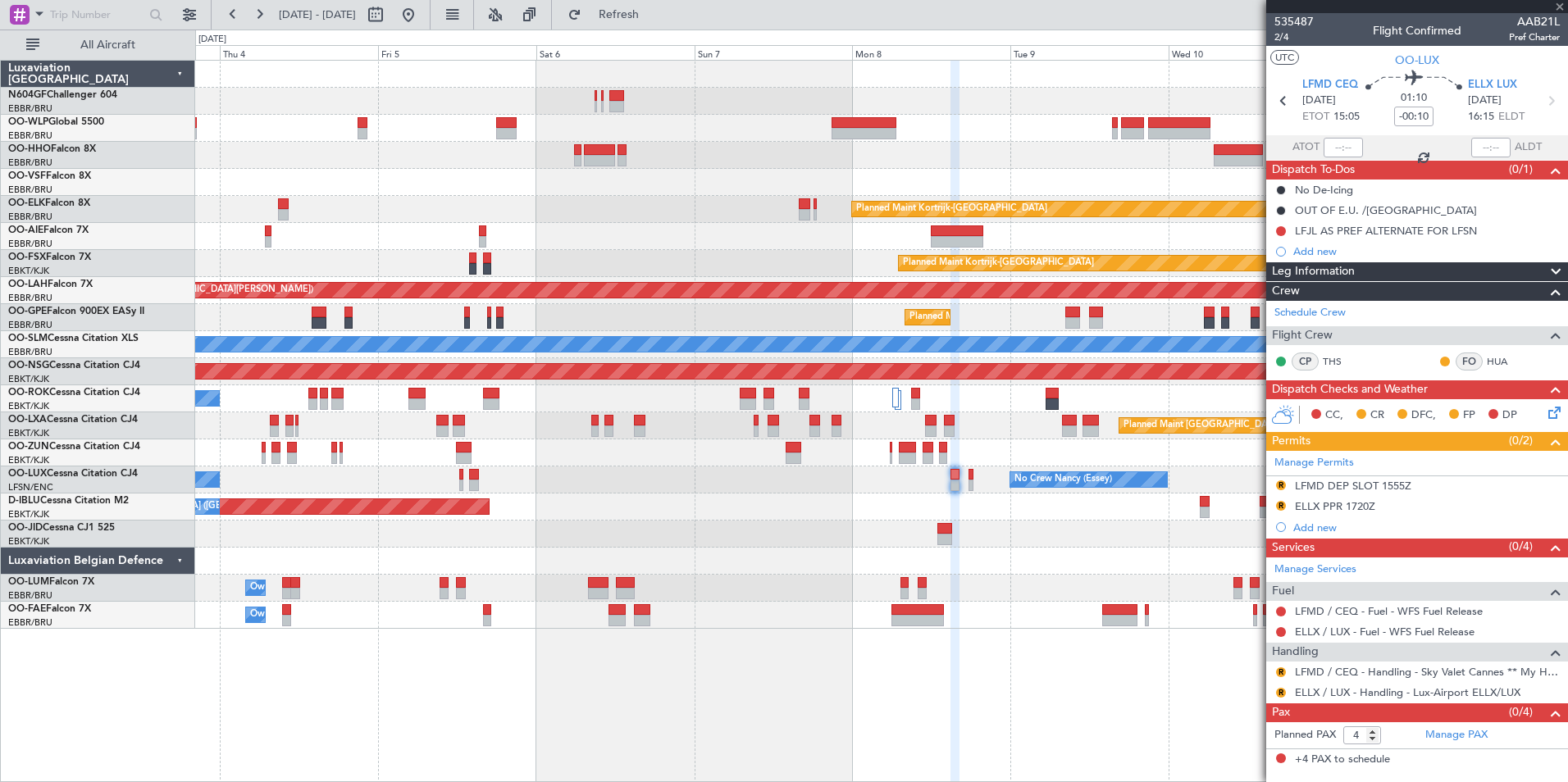
type input "9"
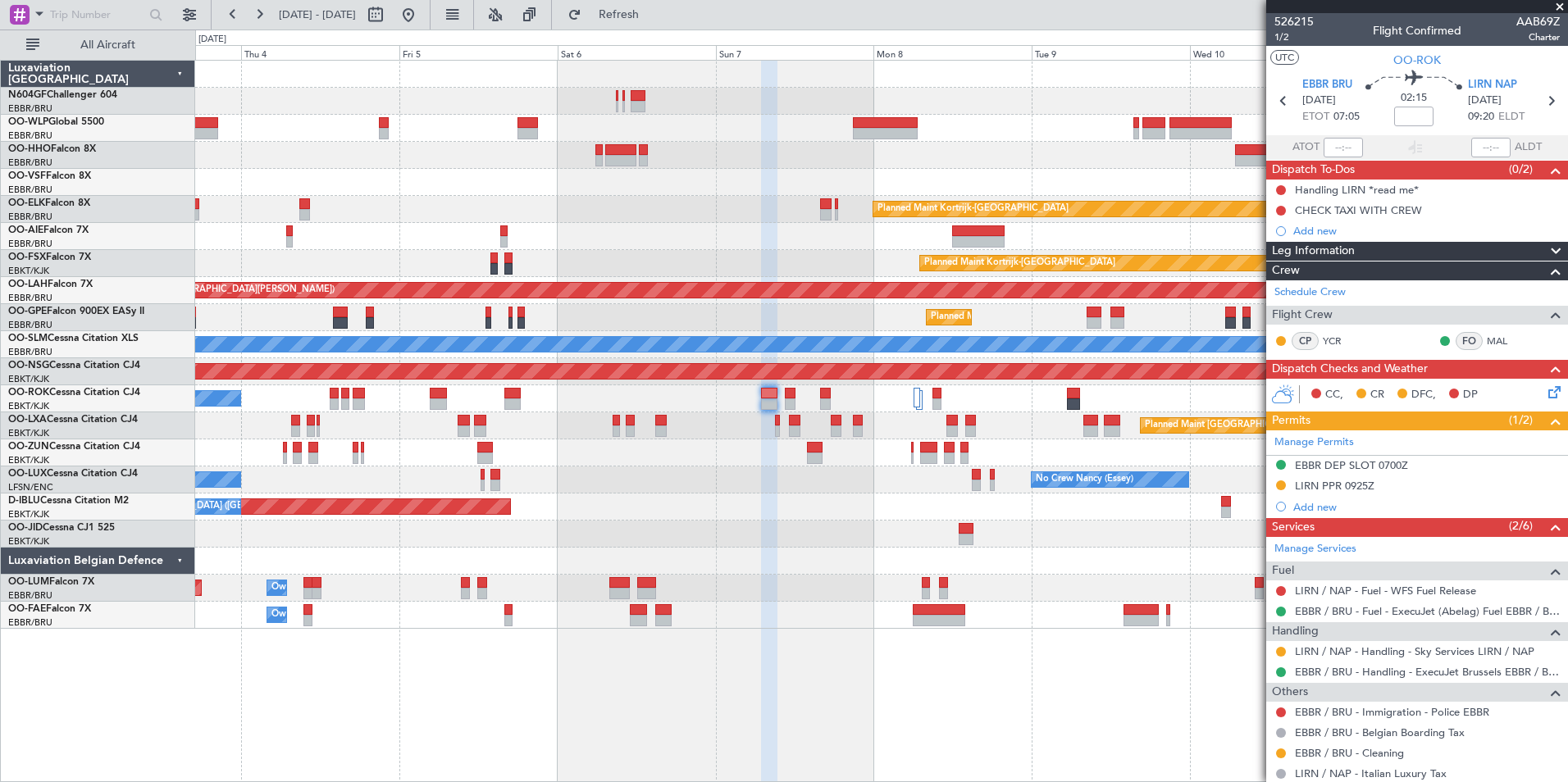
click at [738, 487] on div "No Crew Nancy (Essey) No Crew Nancy (Essey)" at bounding box center [881, 480] width 1372 height 27
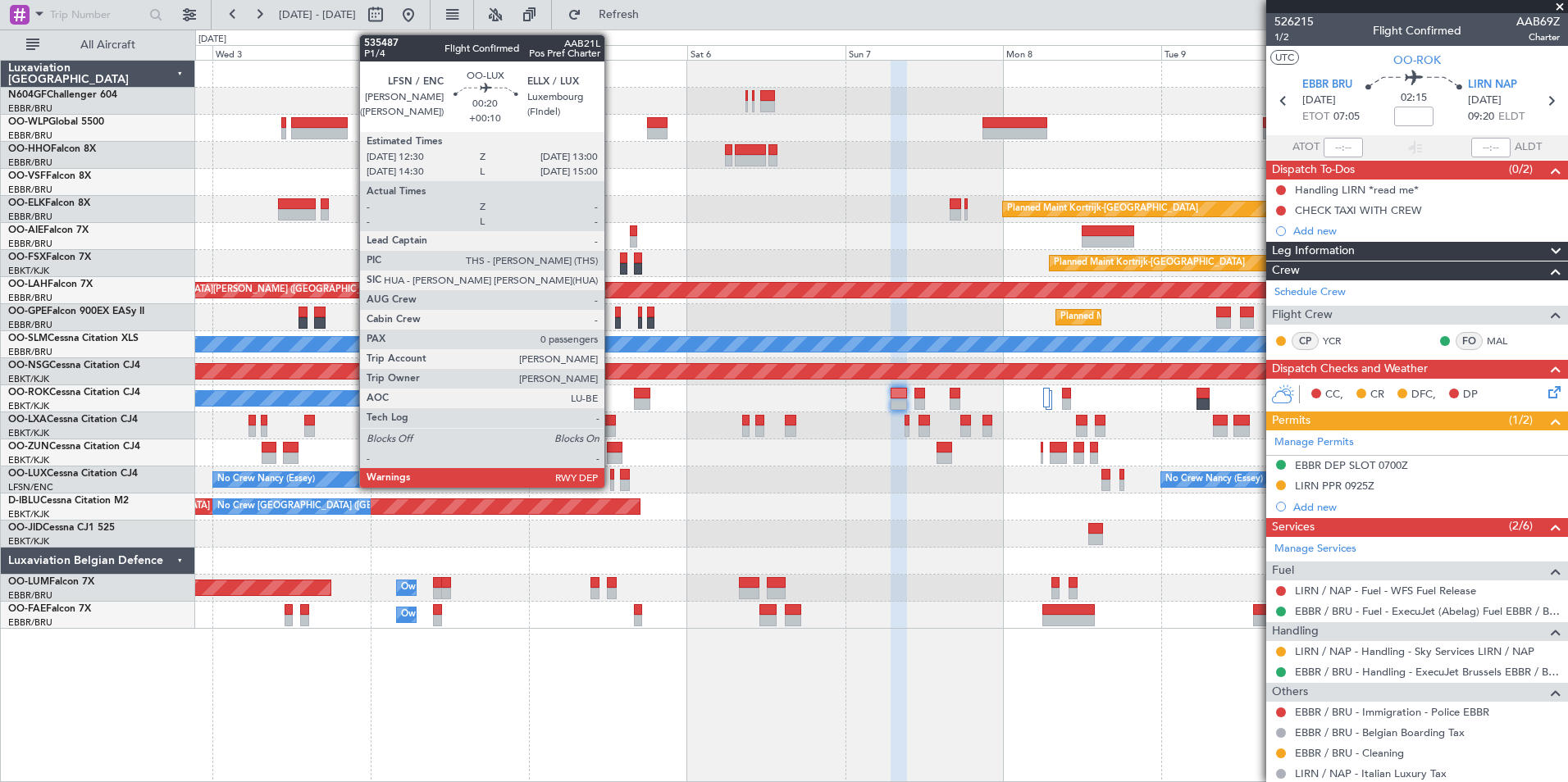
click at [612, 474] on div at bounding box center [612, 475] width 4 height 12
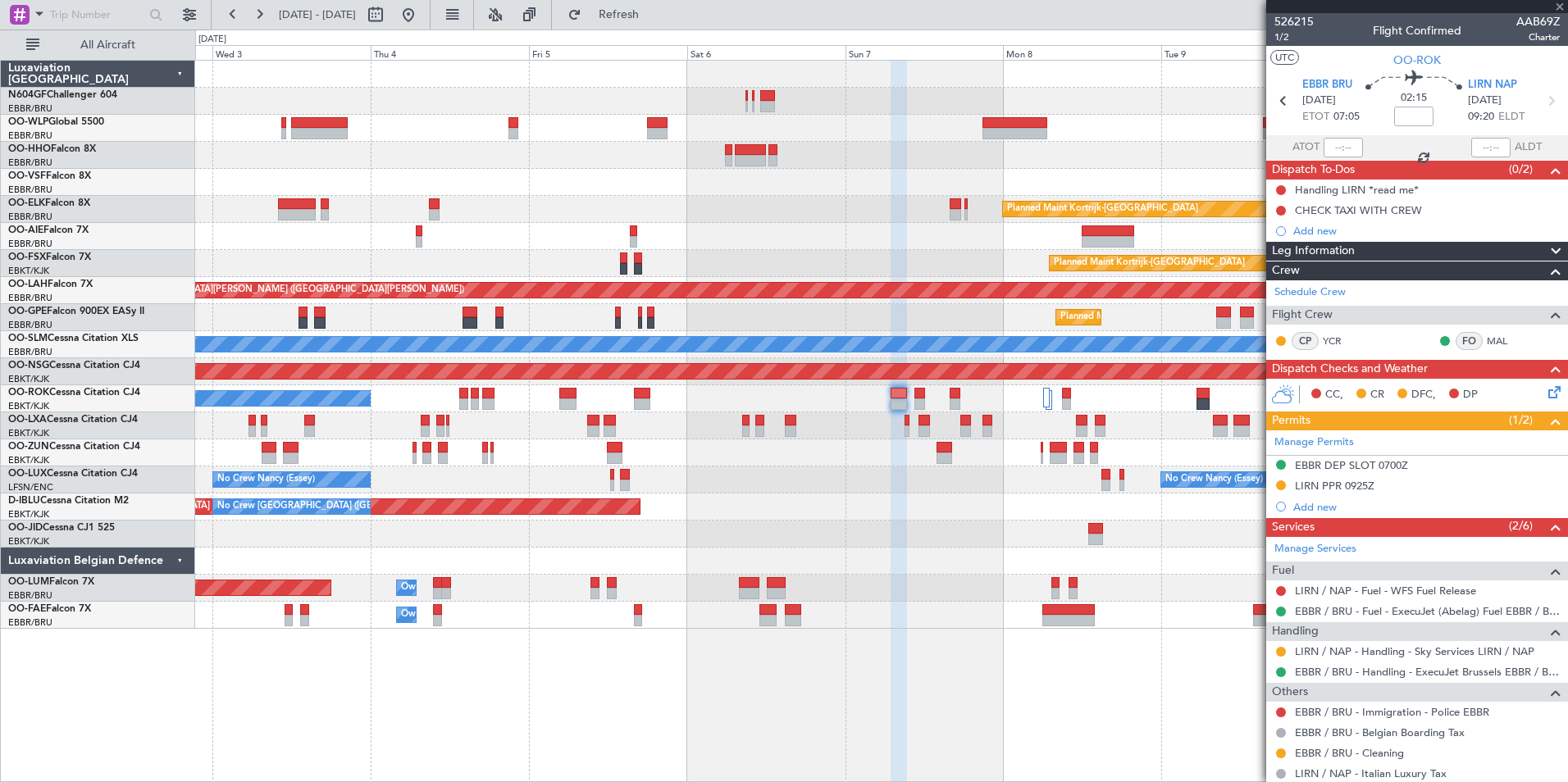
type input "+00:10"
type input "0"
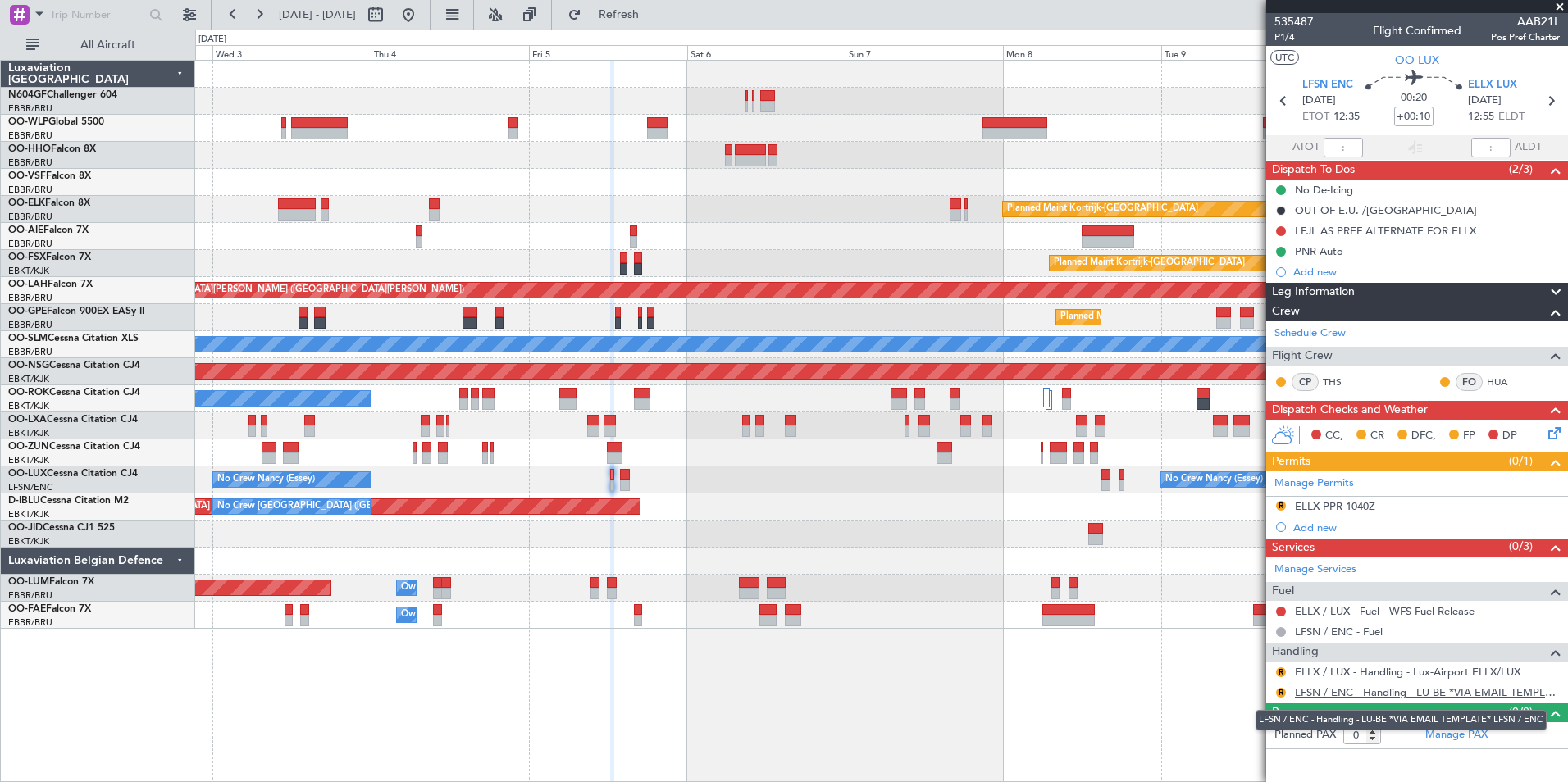
click at [1306, 690] on link "LFSN / ENC - Handling - LU-BE *VIA EMAIL TEMPLATE* LFSN / ENC" at bounding box center [1427, 693] width 265 height 14
click at [1279, 688] on button "R" at bounding box center [1280, 693] width 10 height 10
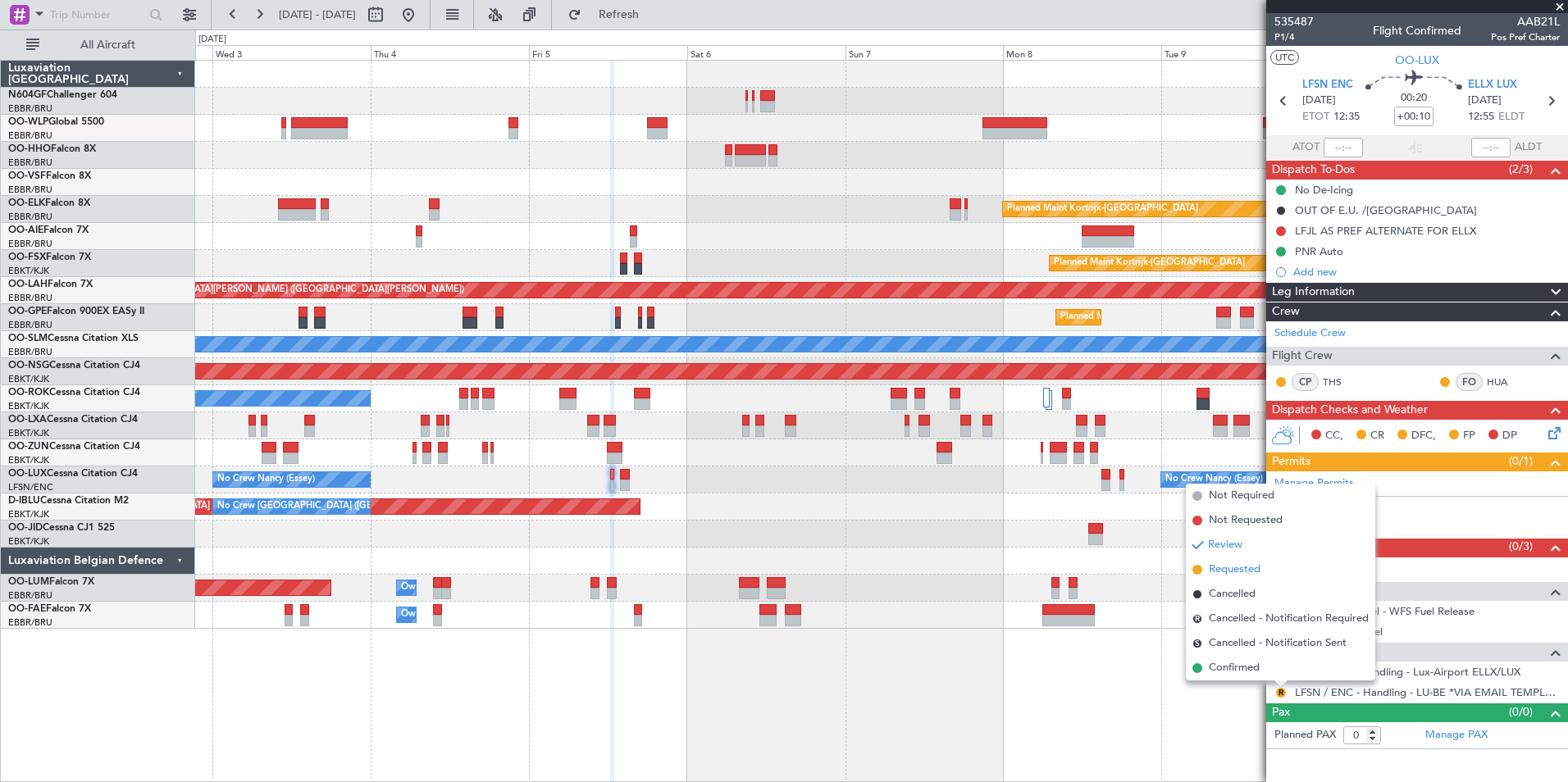
click at [1238, 560] on li "Requested" at bounding box center [1279, 569] width 189 height 24
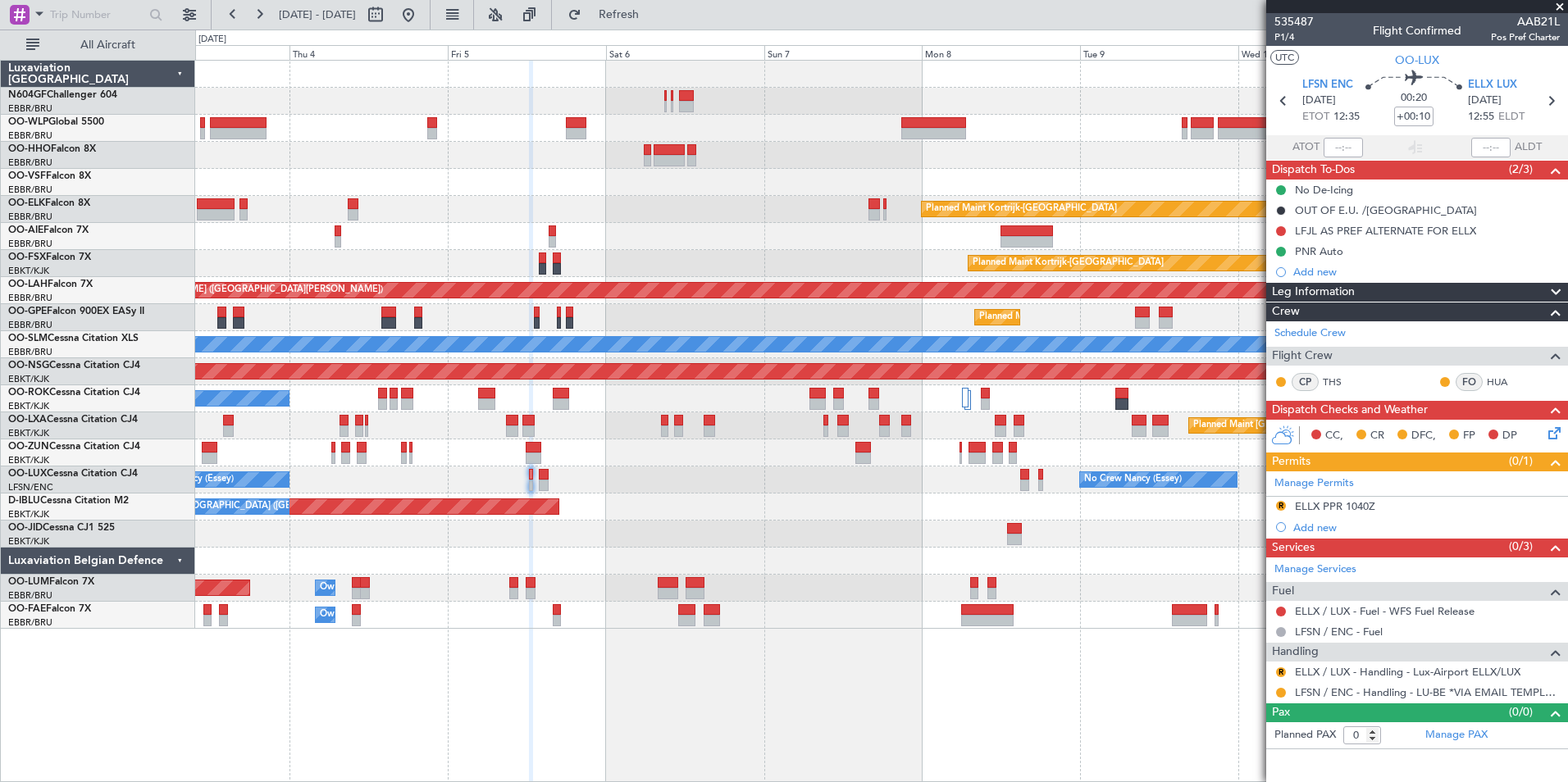
click at [775, 576] on div "Planned Maint Kortrijk-Wevelgem Planned Maint London (Farnborough) Planned Main…" at bounding box center [881, 344] width 1372 height 568
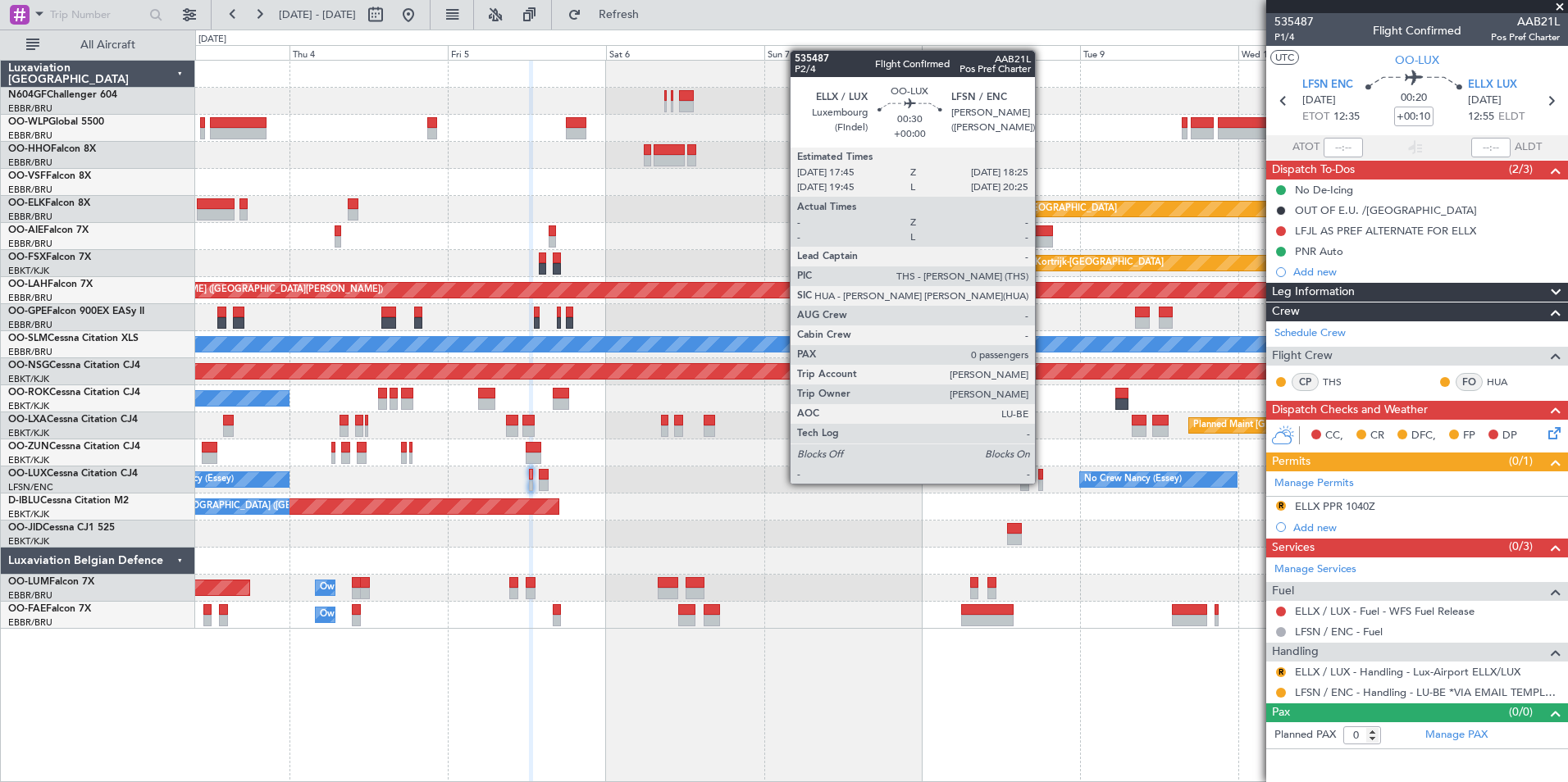
click at [1042, 482] on div at bounding box center [1040, 486] width 5 height 12
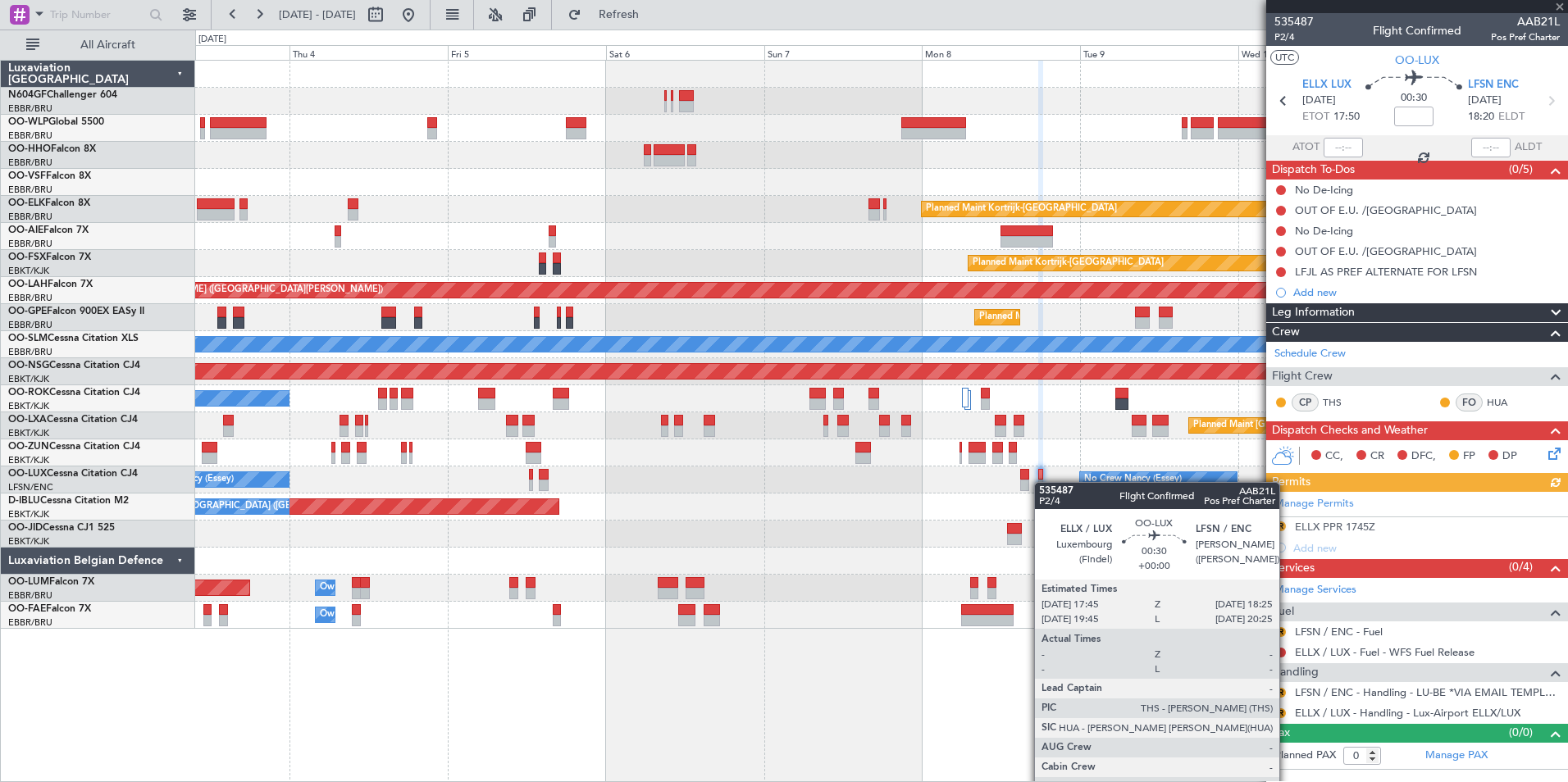
click at [893, 511] on div "AOG Maint Brussels (Brussels National) No Crew Brussels (Brussels National) No …" at bounding box center [881, 507] width 1372 height 27
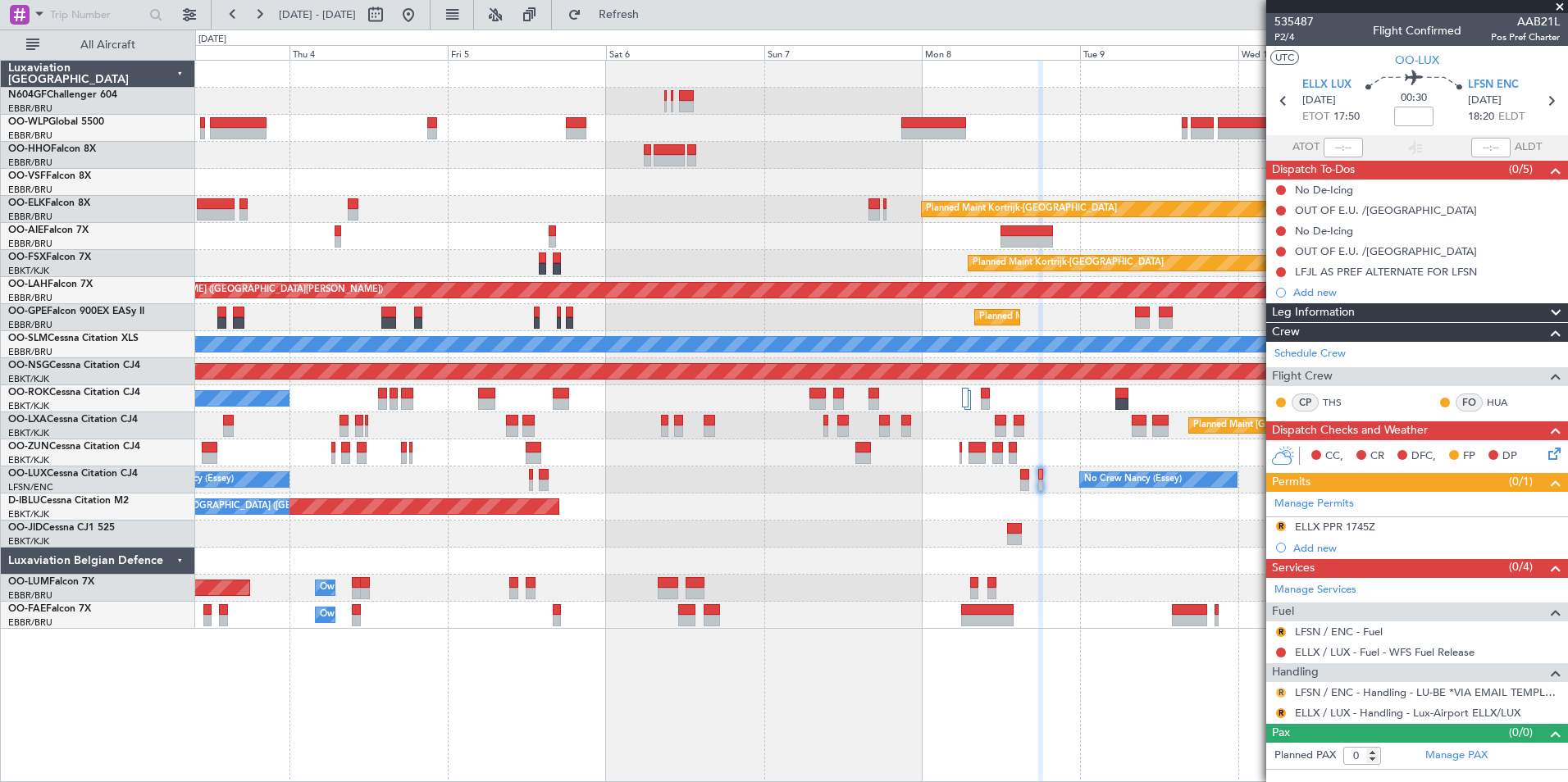
click at [1279, 691] on button "R" at bounding box center [1280, 693] width 10 height 10
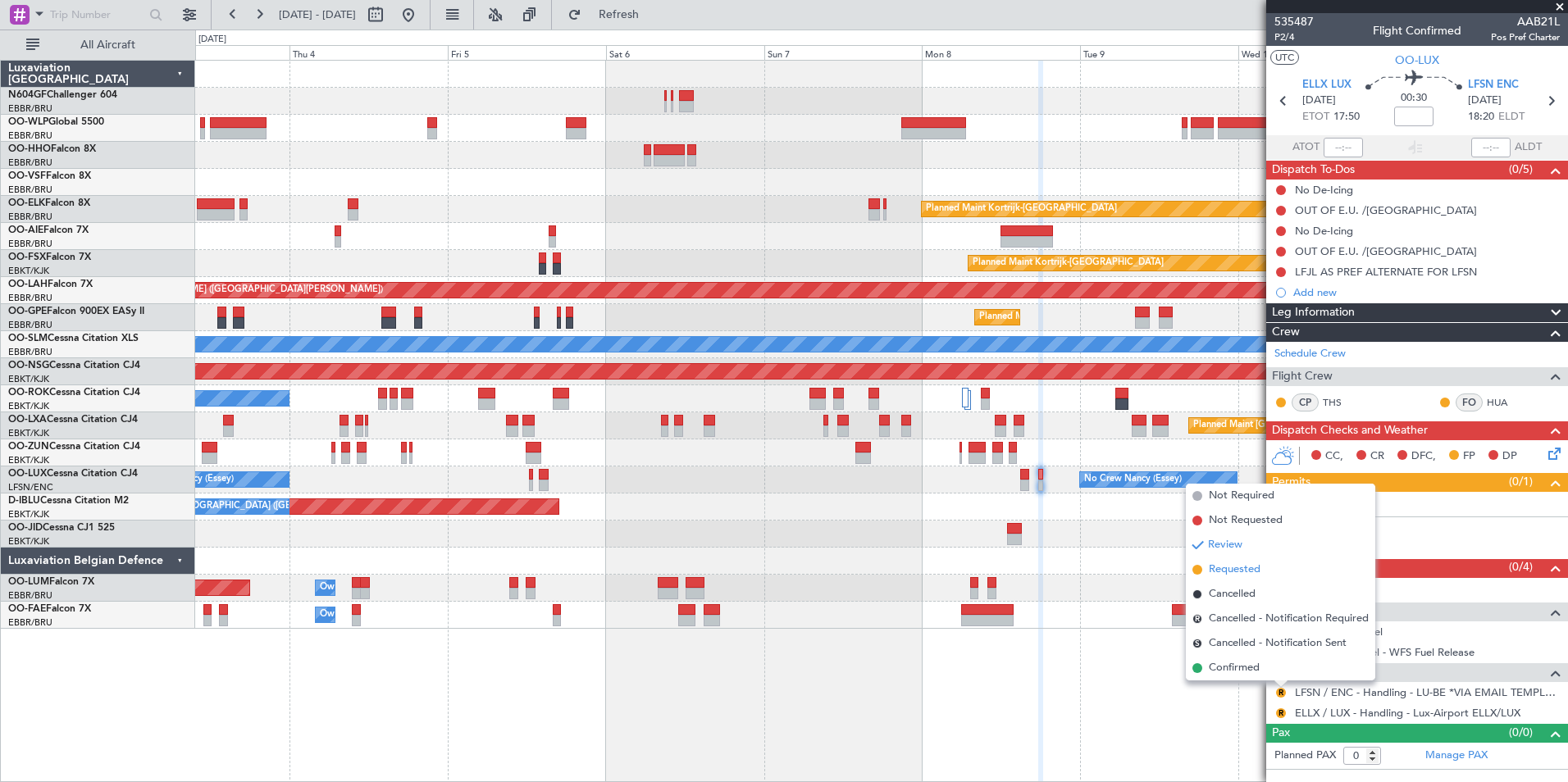
click at [1234, 564] on span "Requested" at bounding box center [1234, 569] width 51 height 17
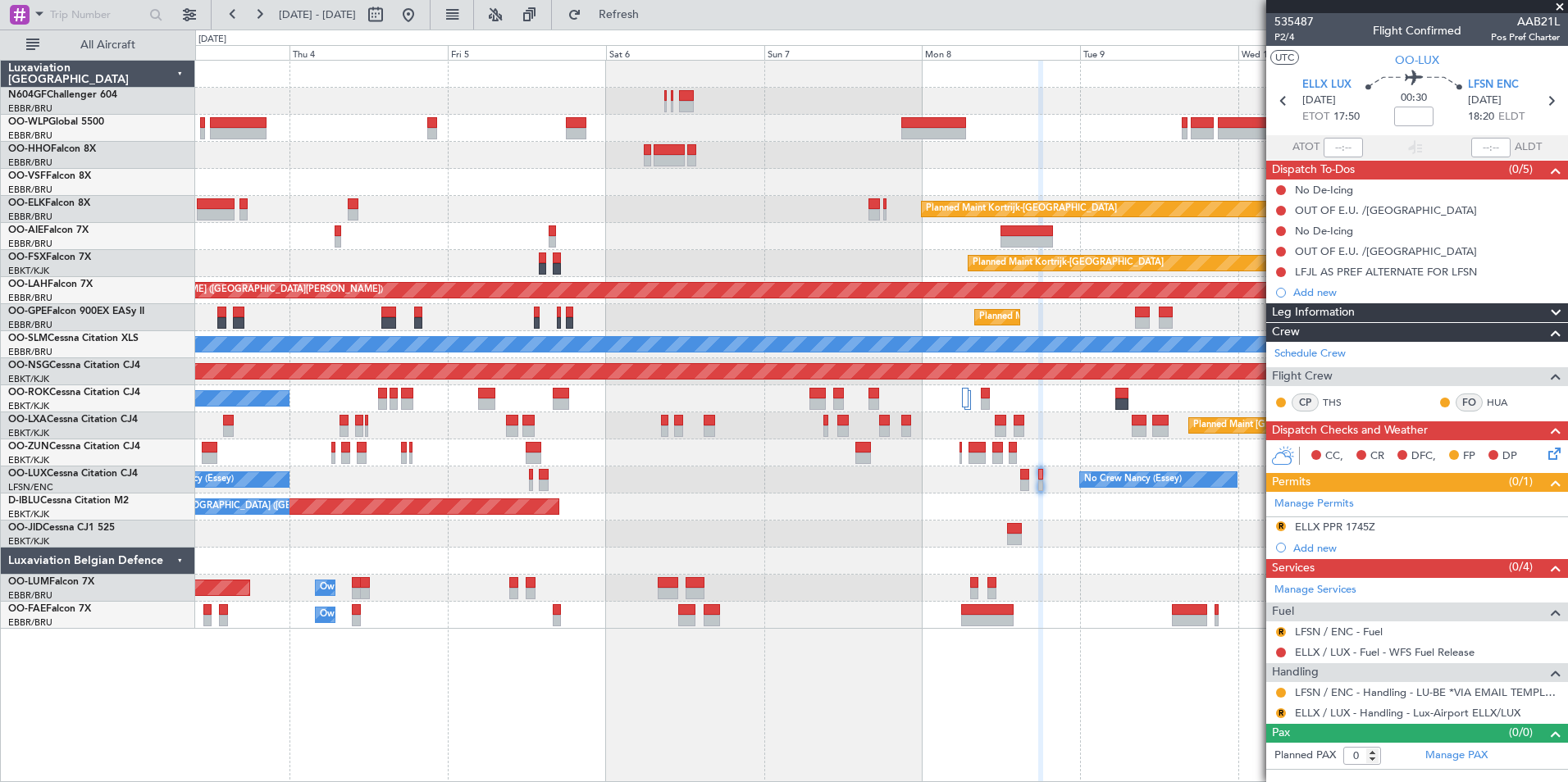
click at [652, 544] on div at bounding box center [881, 534] width 1372 height 27
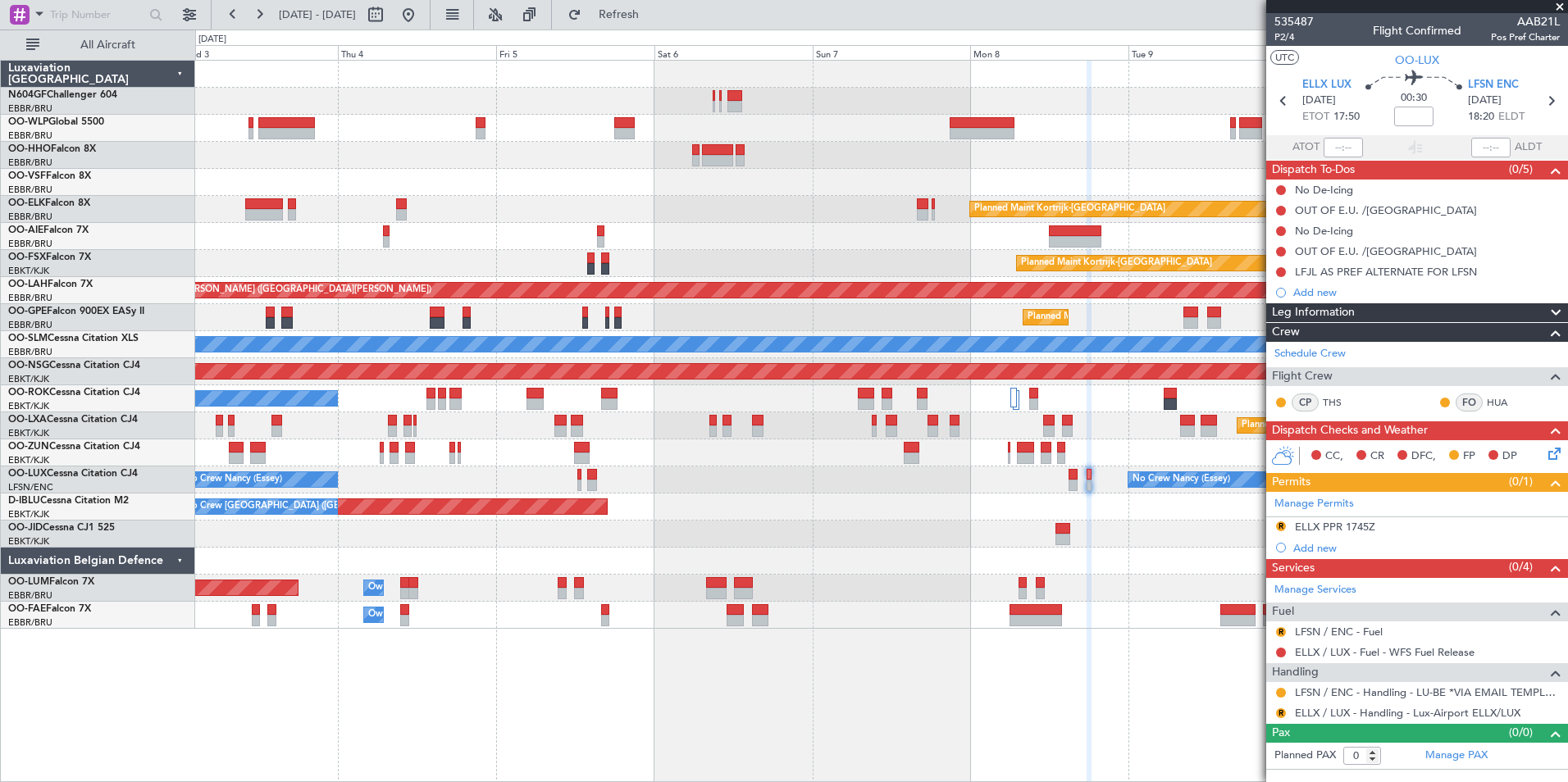
click at [575, 479] on div "No Crew Nancy (Essey) No Crew Nancy (Essey) No Crew Paris (Le Bourget)" at bounding box center [881, 480] width 1372 height 27
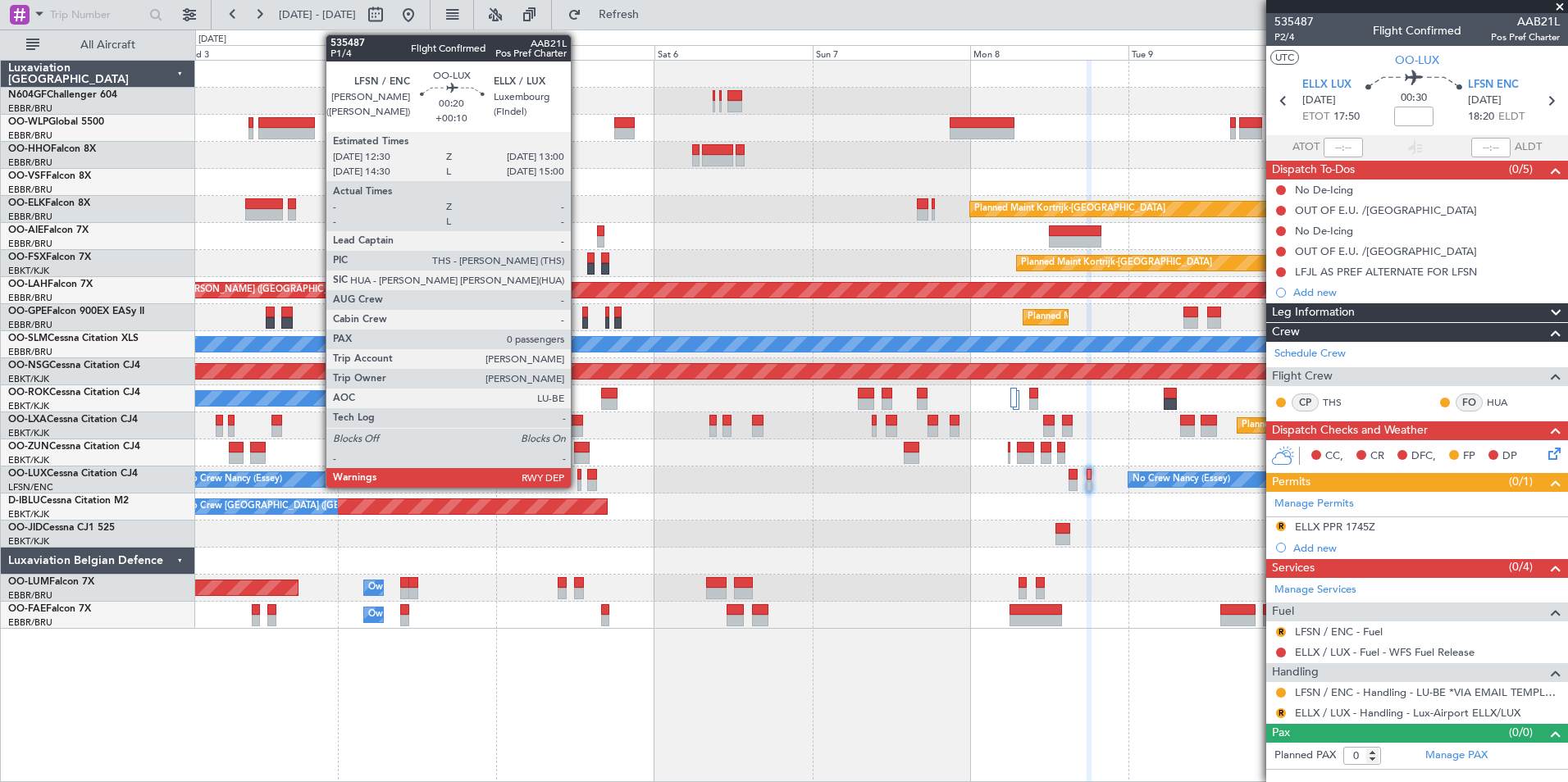
click at [578, 478] on div at bounding box center [579, 475] width 4 height 12
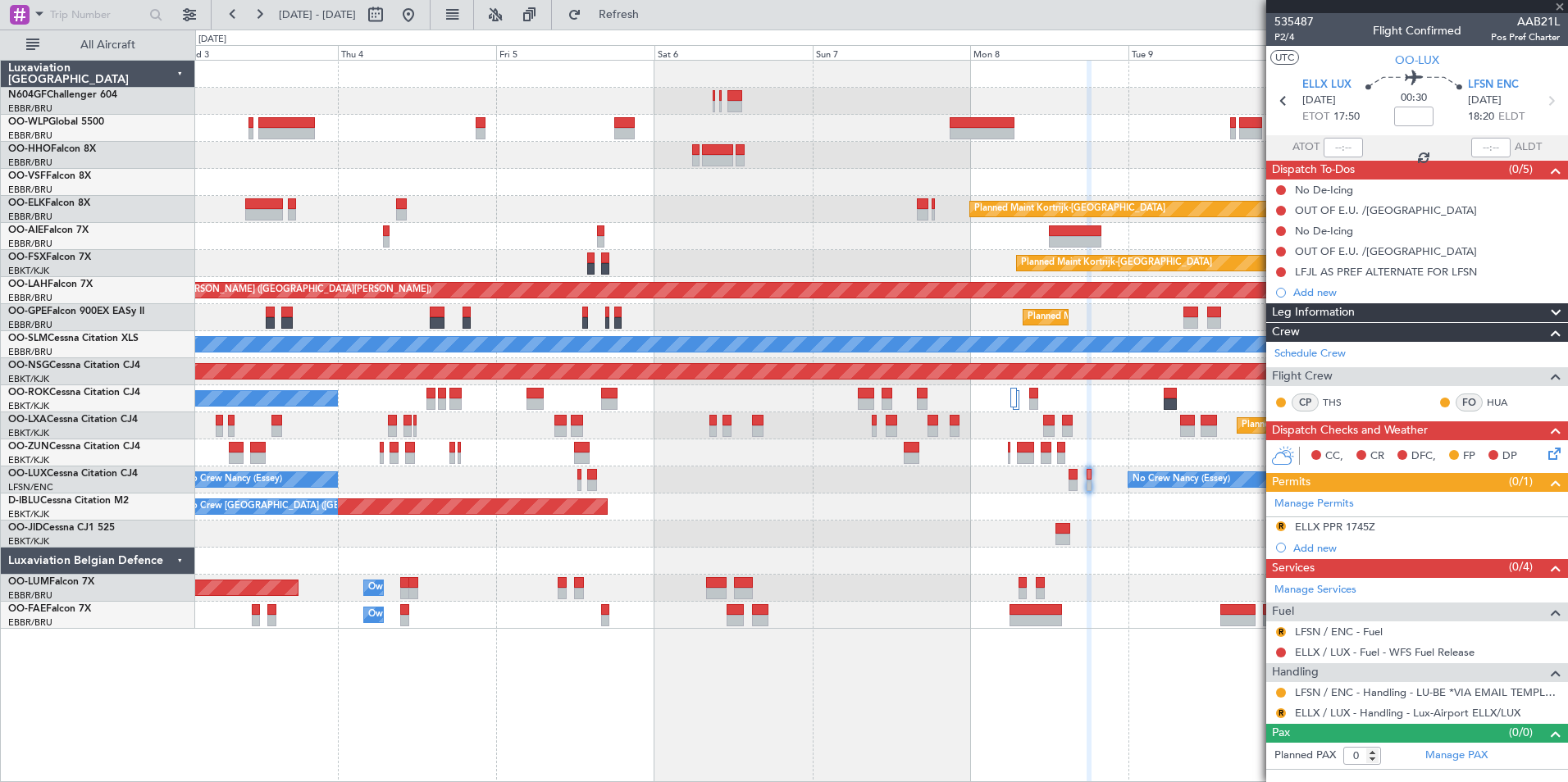
type input "+00:10"
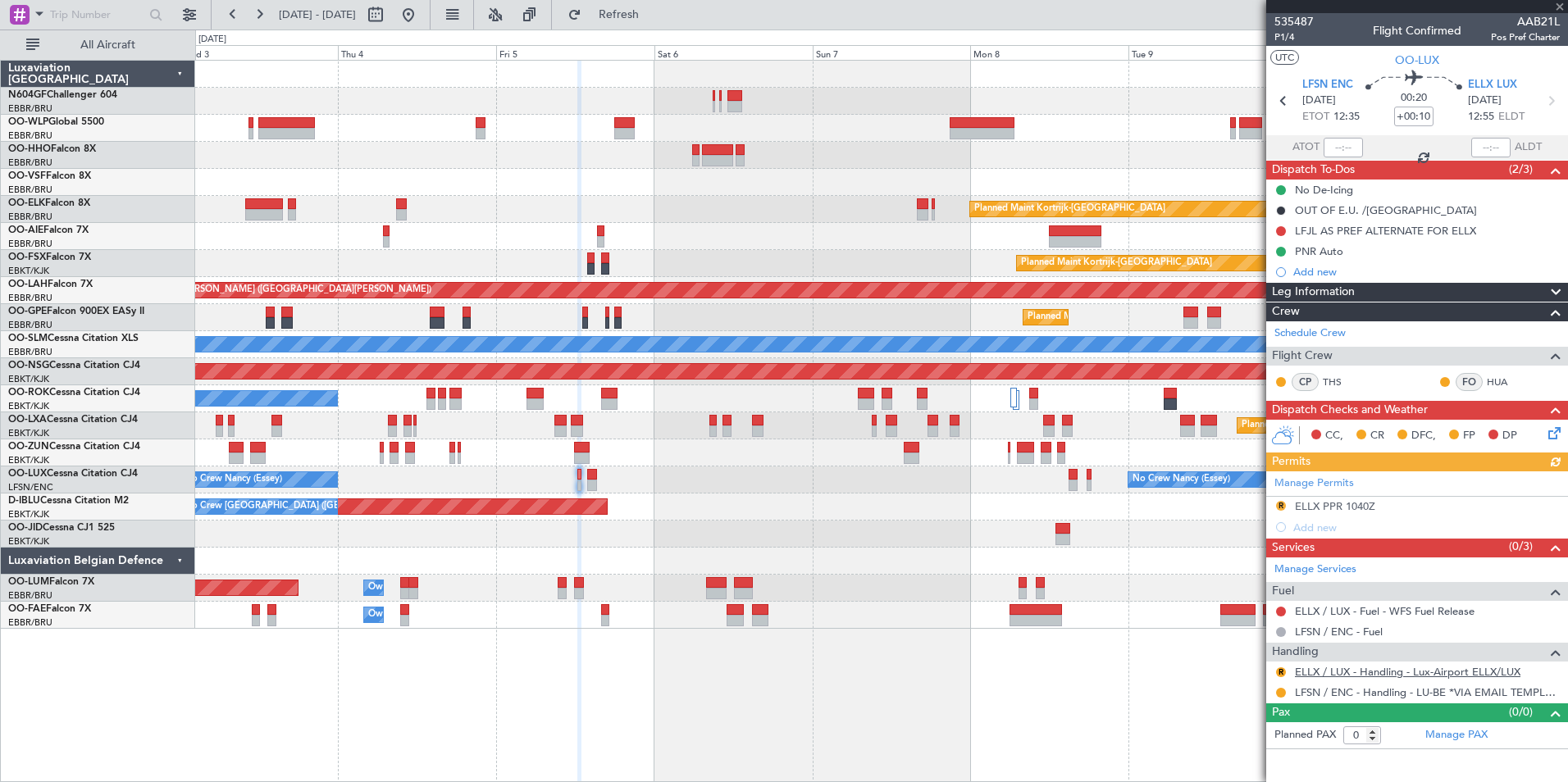
click at [1325, 666] on link "ELLX / LUX - Handling - Lux-Airport ELLX/LUX" at bounding box center [1408, 671] width 225 height 14
click at [619, 221] on div "Planned Maint Kortrijk-[GEOGRAPHIC_DATA]" at bounding box center [881, 210] width 1372 height 27
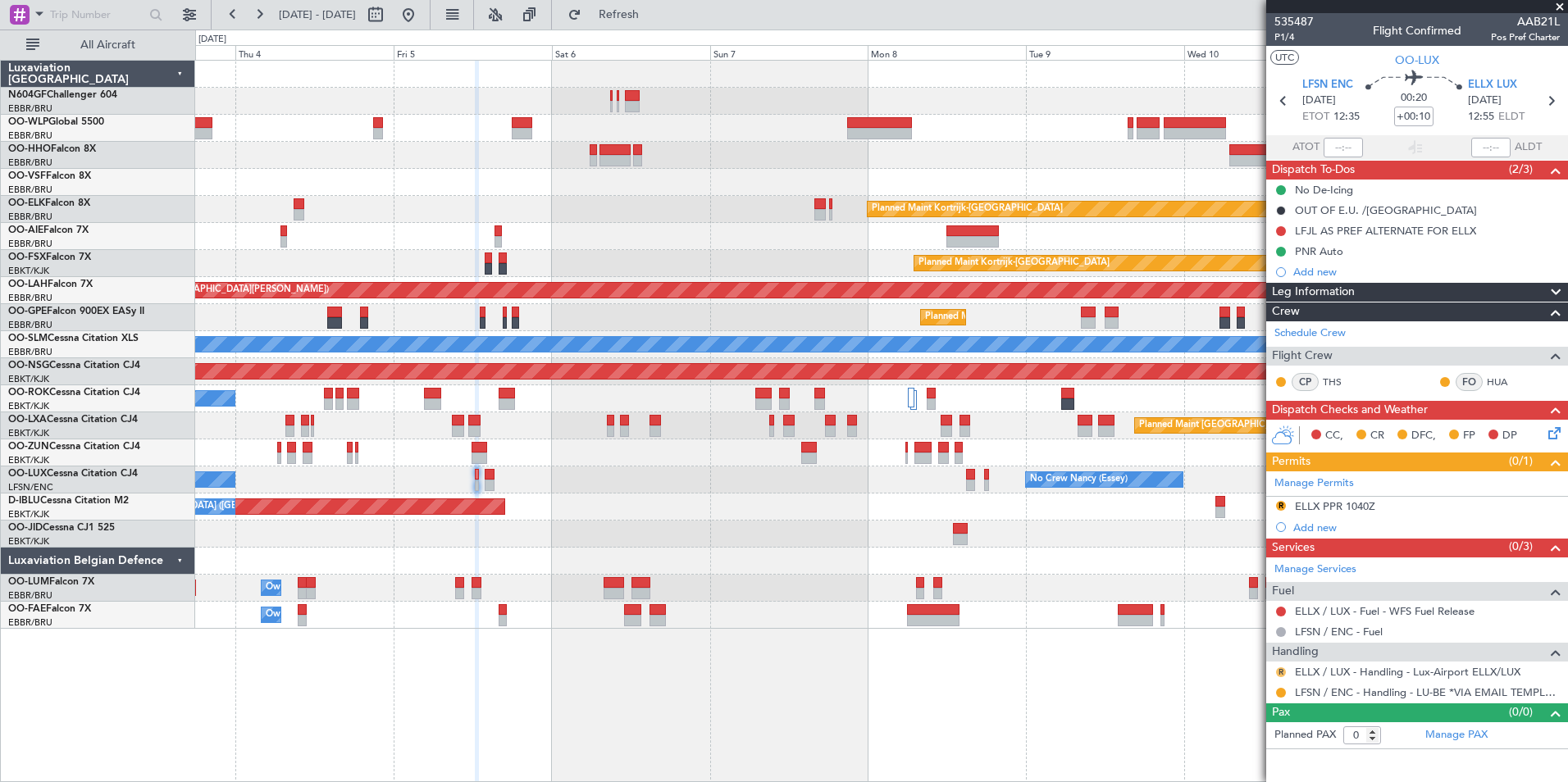
click at [1277, 674] on button "R" at bounding box center [1280, 672] width 10 height 10
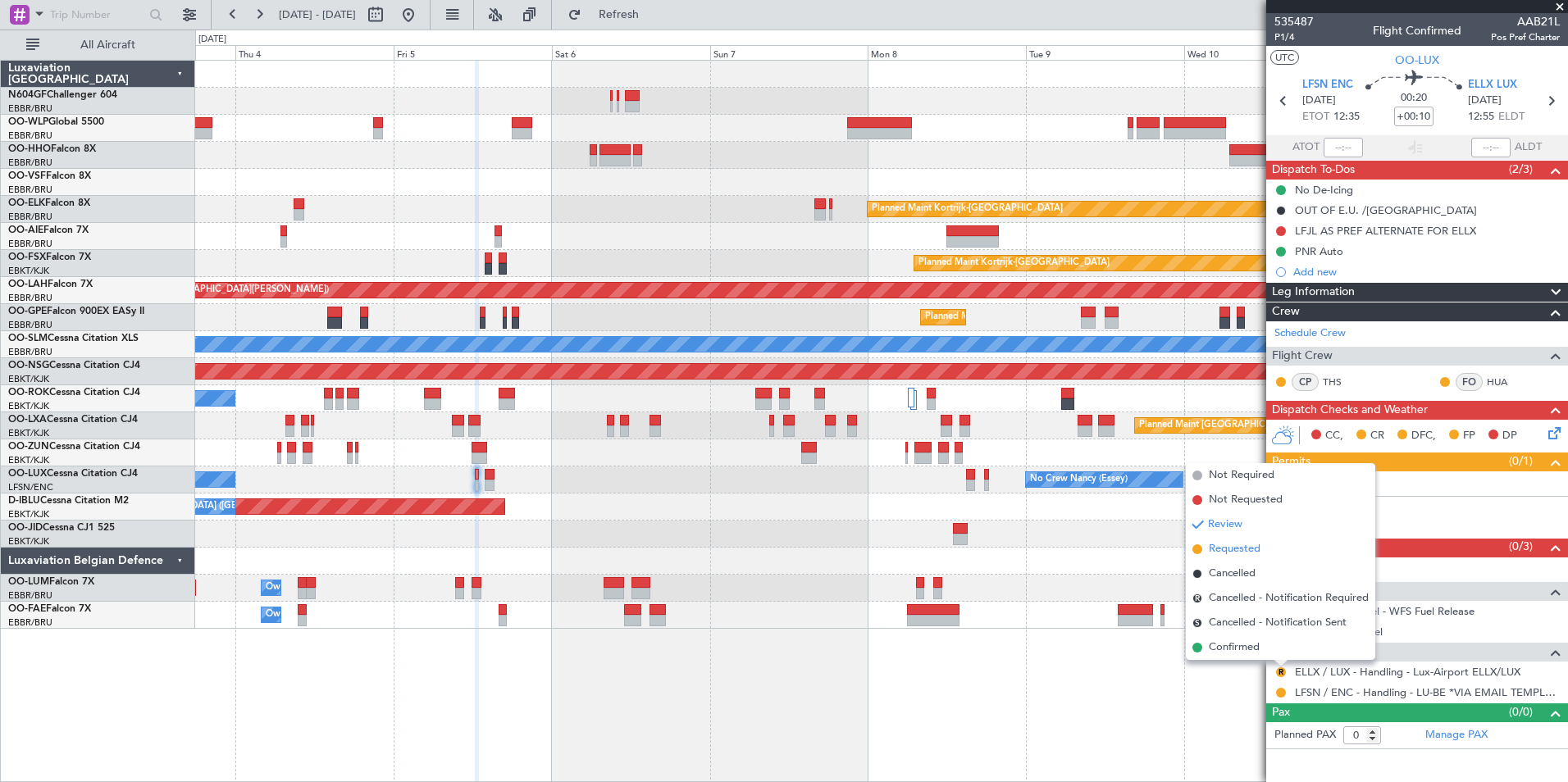
click at [1227, 557] on span "Requested" at bounding box center [1234, 549] width 51 height 17
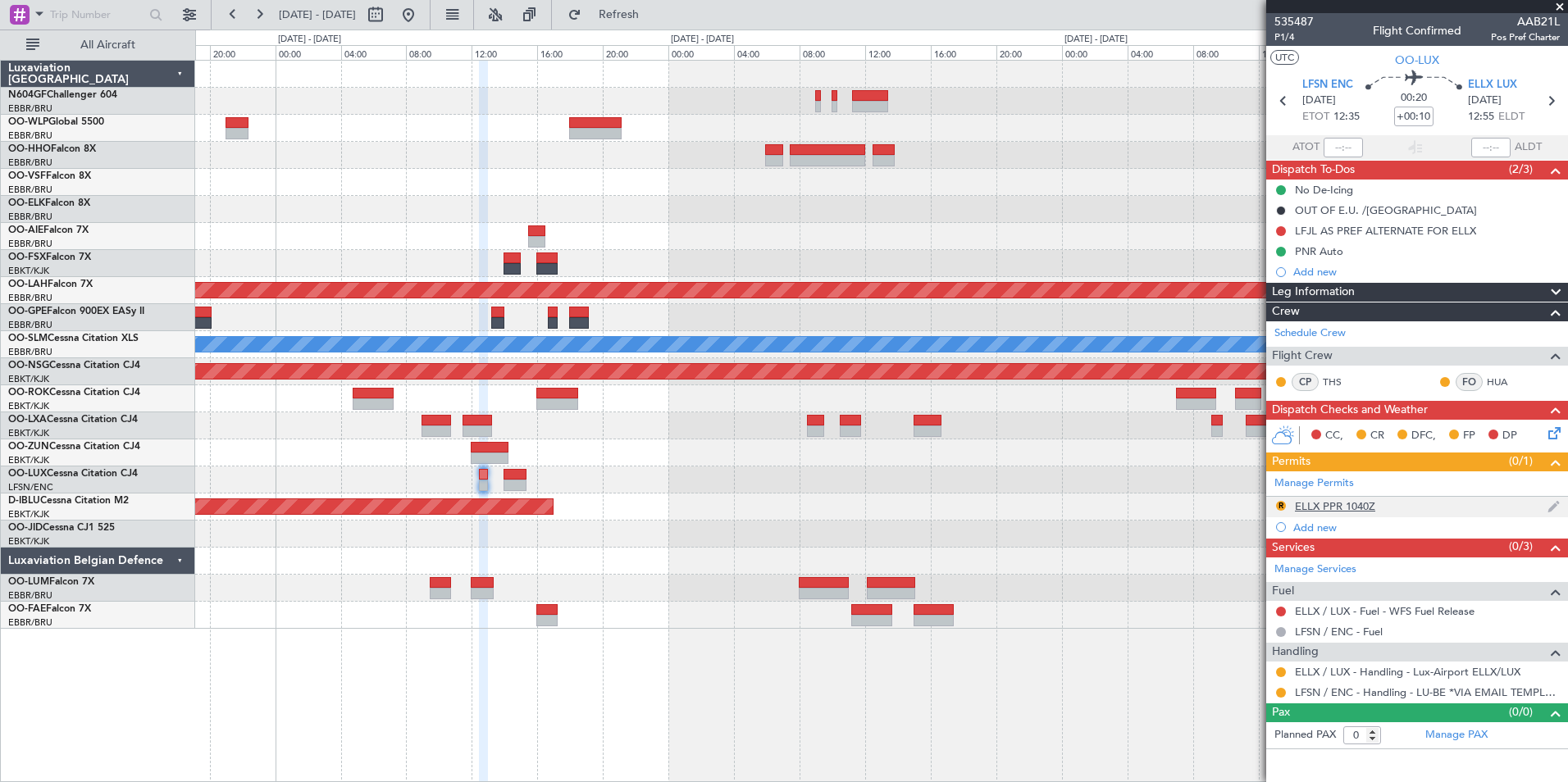
click at [1341, 507] on div "ELLX PPR 1040Z" at bounding box center [1335, 506] width 81 height 14
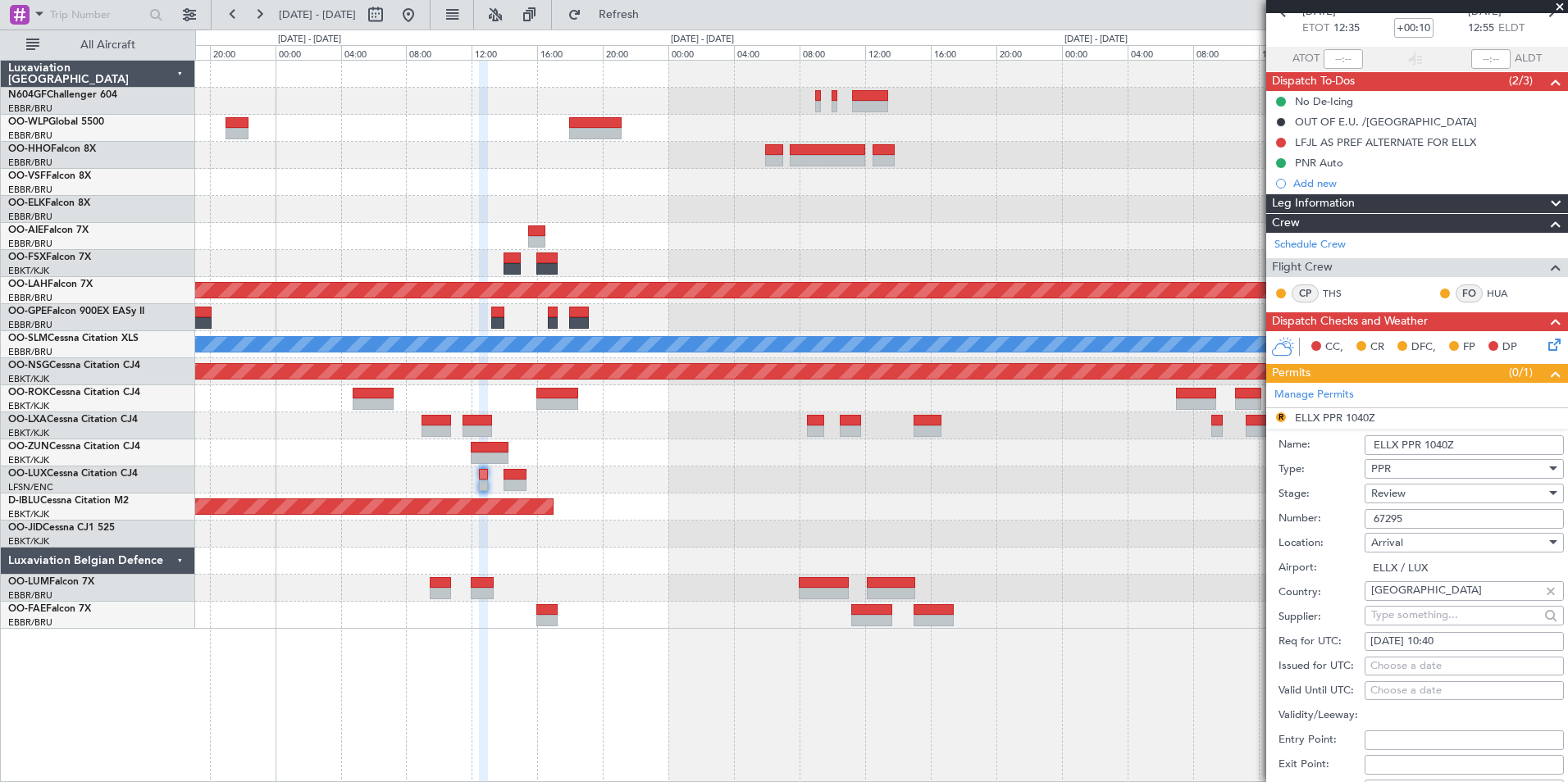
scroll to position [164, 0]
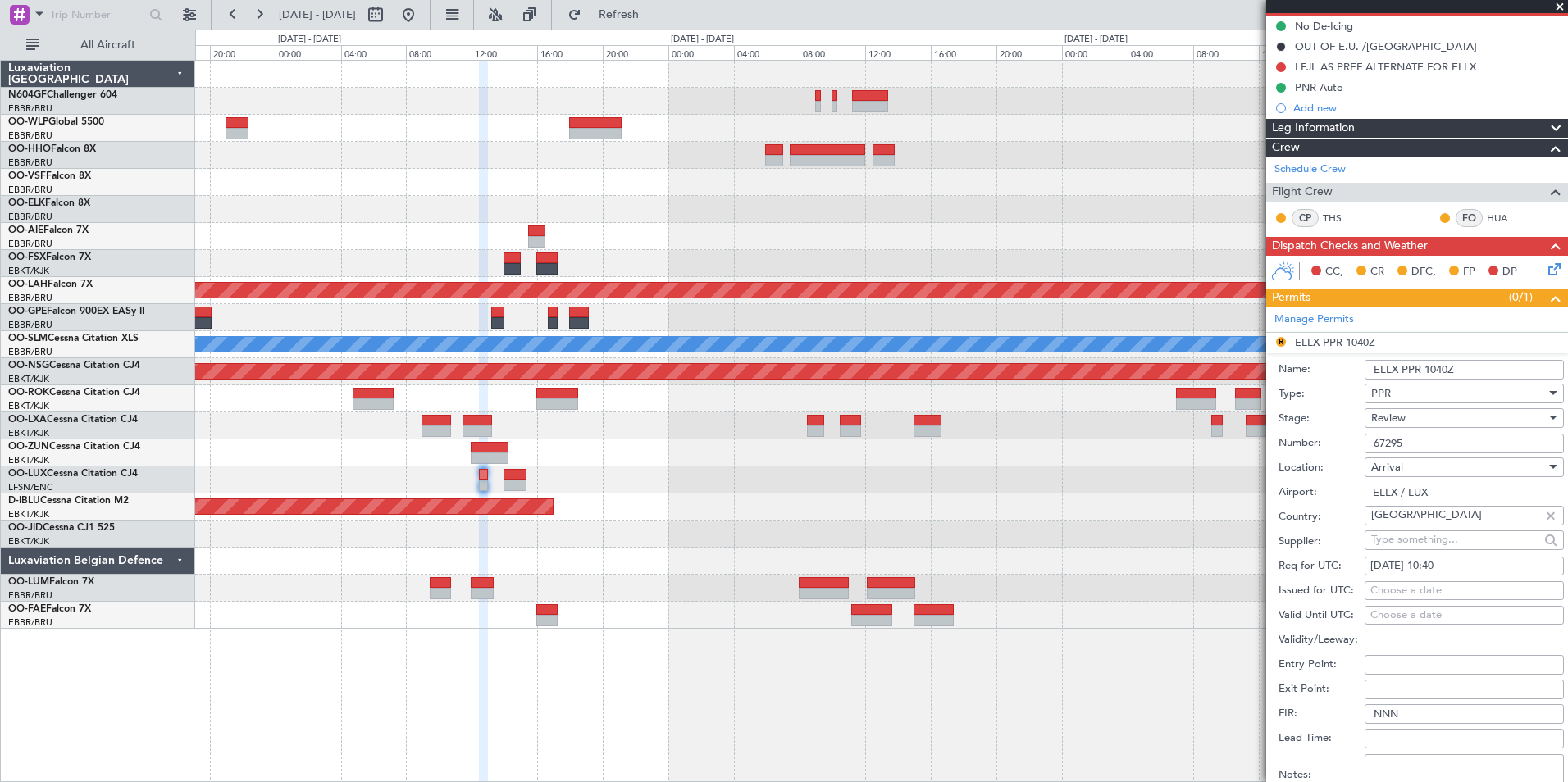
click at [1428, 423] on div "Review" at bounding box center [1458, 418] width 175 height 24
click at [1421, 516] on span "Requested" at bounding box center [1457, 524] width 172 height 24
click at [1452, 561] on div "05/09/2025 10:40" at bounding box center [1463, 566] width 187 height 17
select select "9"
select select "2025"
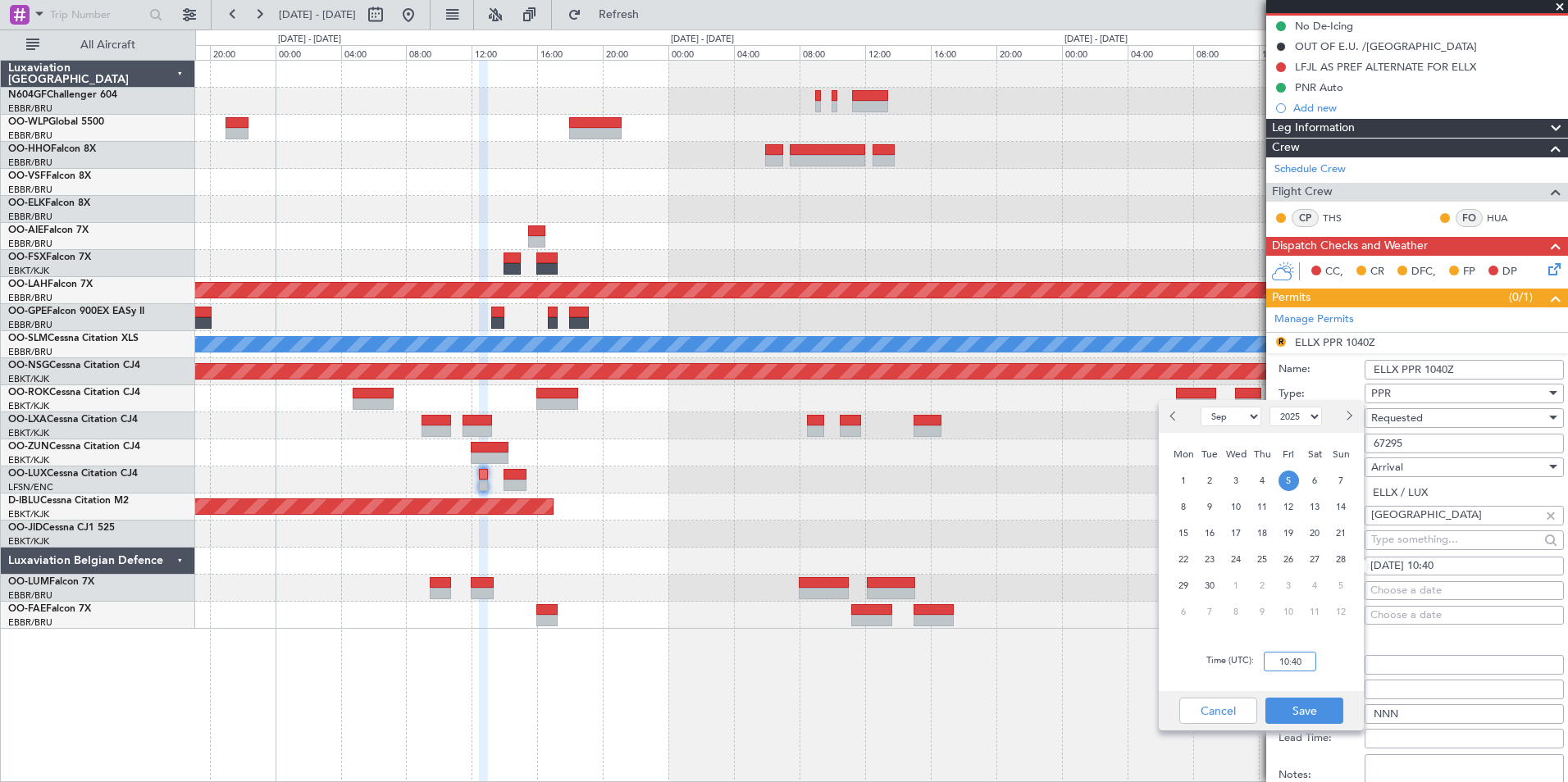
click at [1273, 669] on input "10:40" at bounding box center [1289, 662] width 52 height 19
type input "13:00"
click at [1363, 694] on body "04 Sep 2025 - 08 Sep 2025 Refresh Quick Links All Aircraft - - KAUS 21:00 Z ELL…" at bounding box center [784, 391] width 1568 height 782
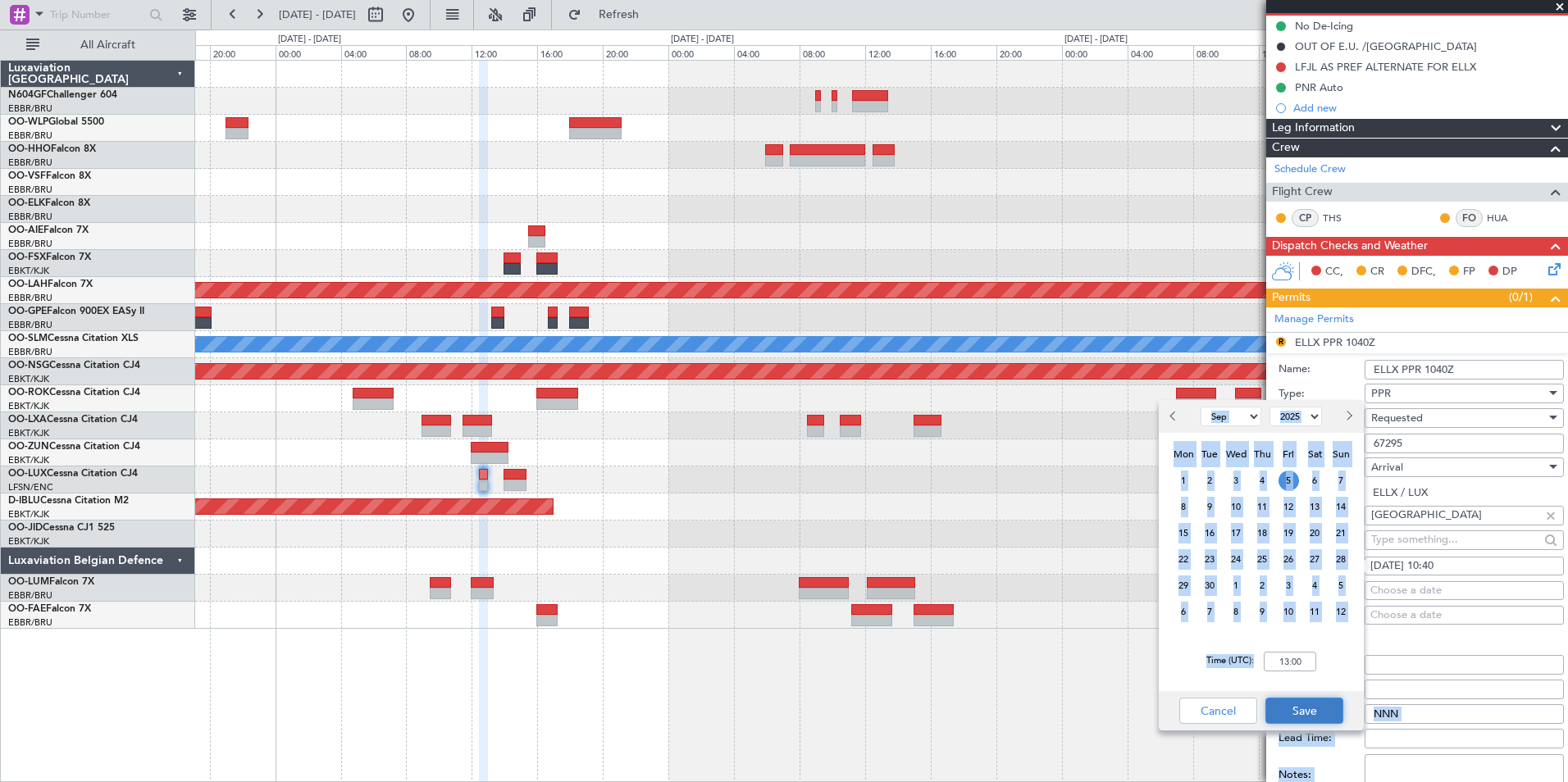
drag, startPoint x: 1363, startPoint y: 695, endPoint x: 1304, endPoint y: 717, distance: 63.0
click at [1304, 717] on button "Save" at bounding box center [1304, 710] width 78 height 26
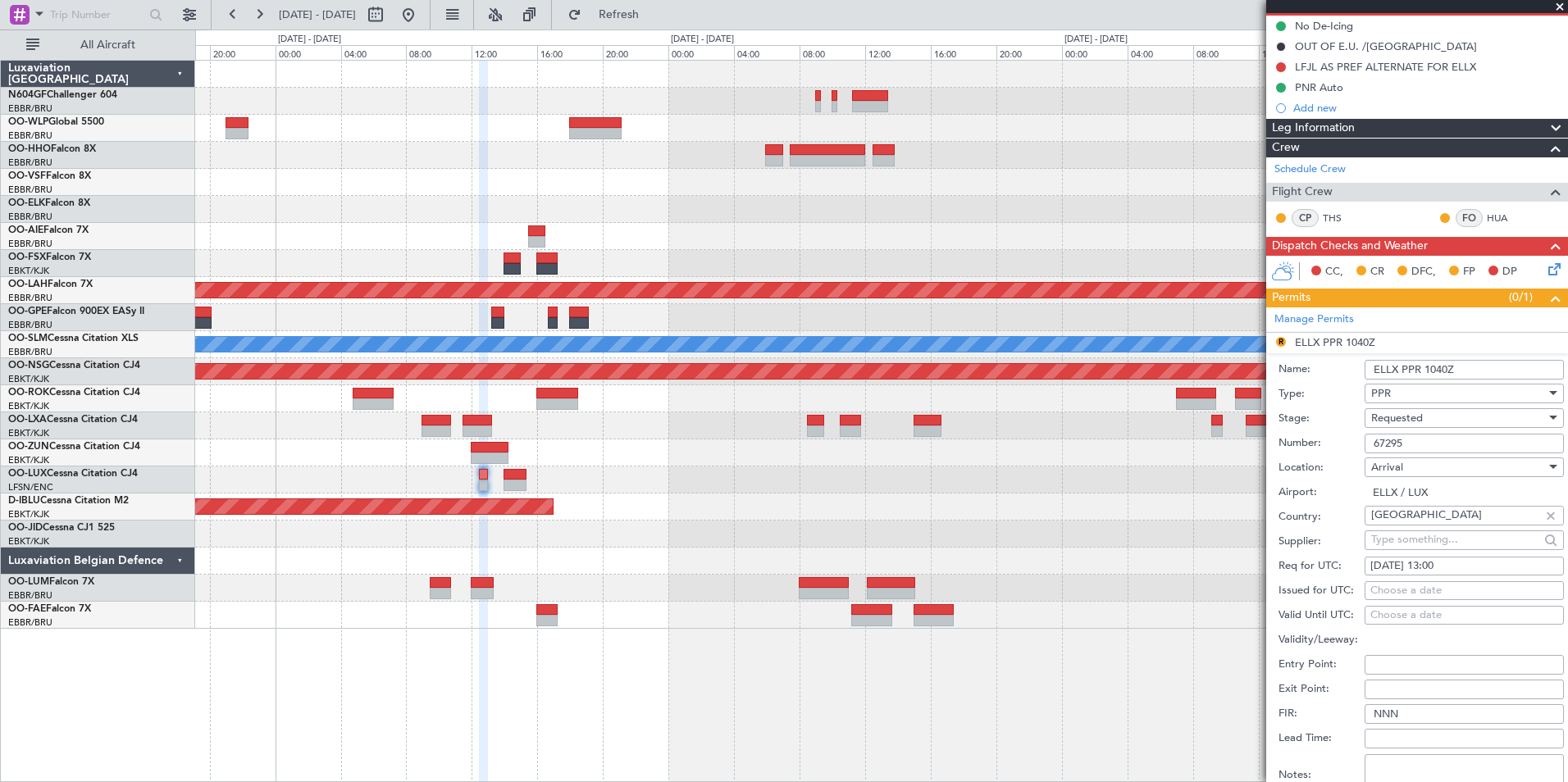
click at [1448, 643] on input "Validity/Leeway:" at bounding box center [1463, 640] width 199 height 19
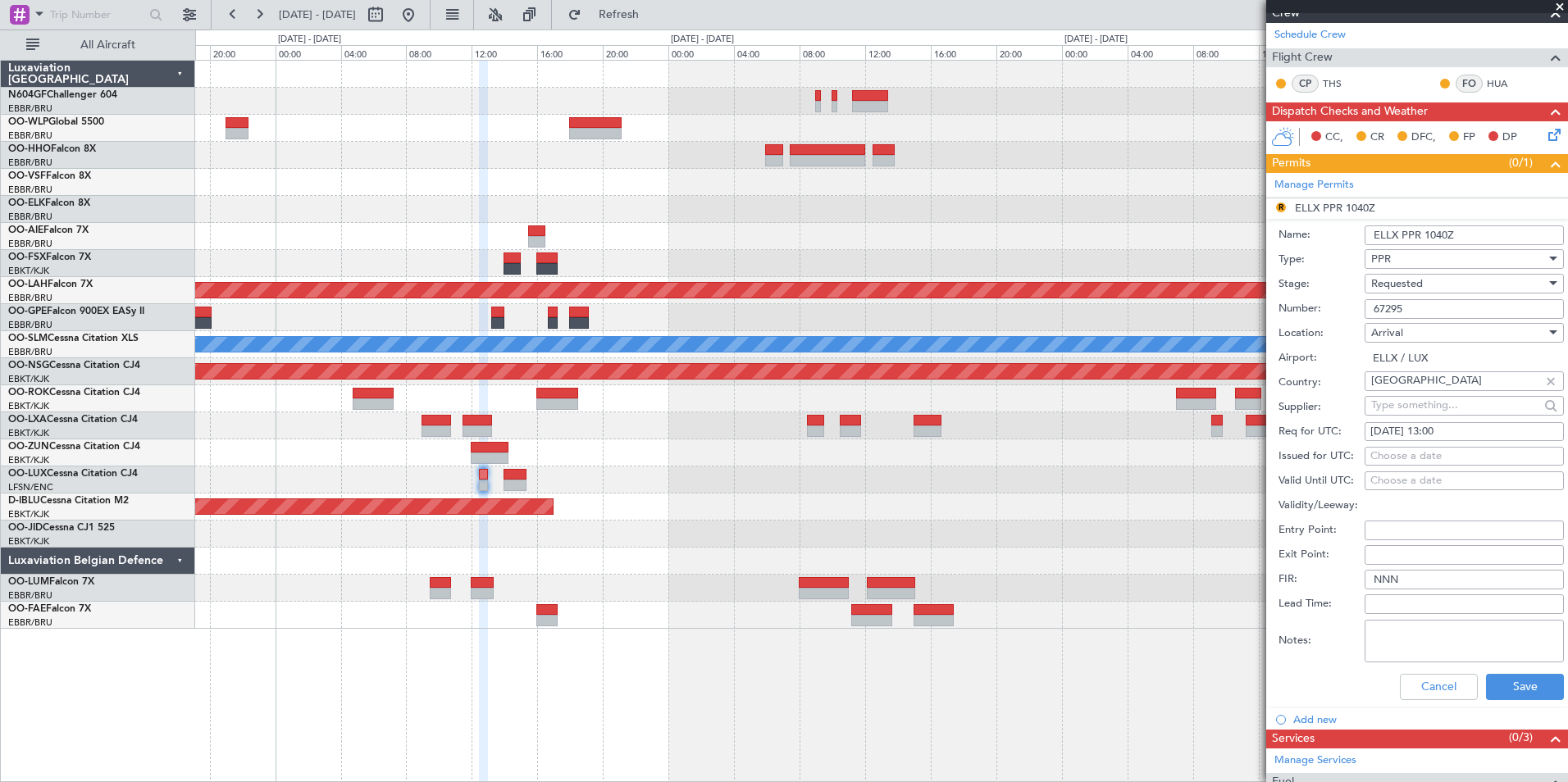
scroll to position [410, 0]
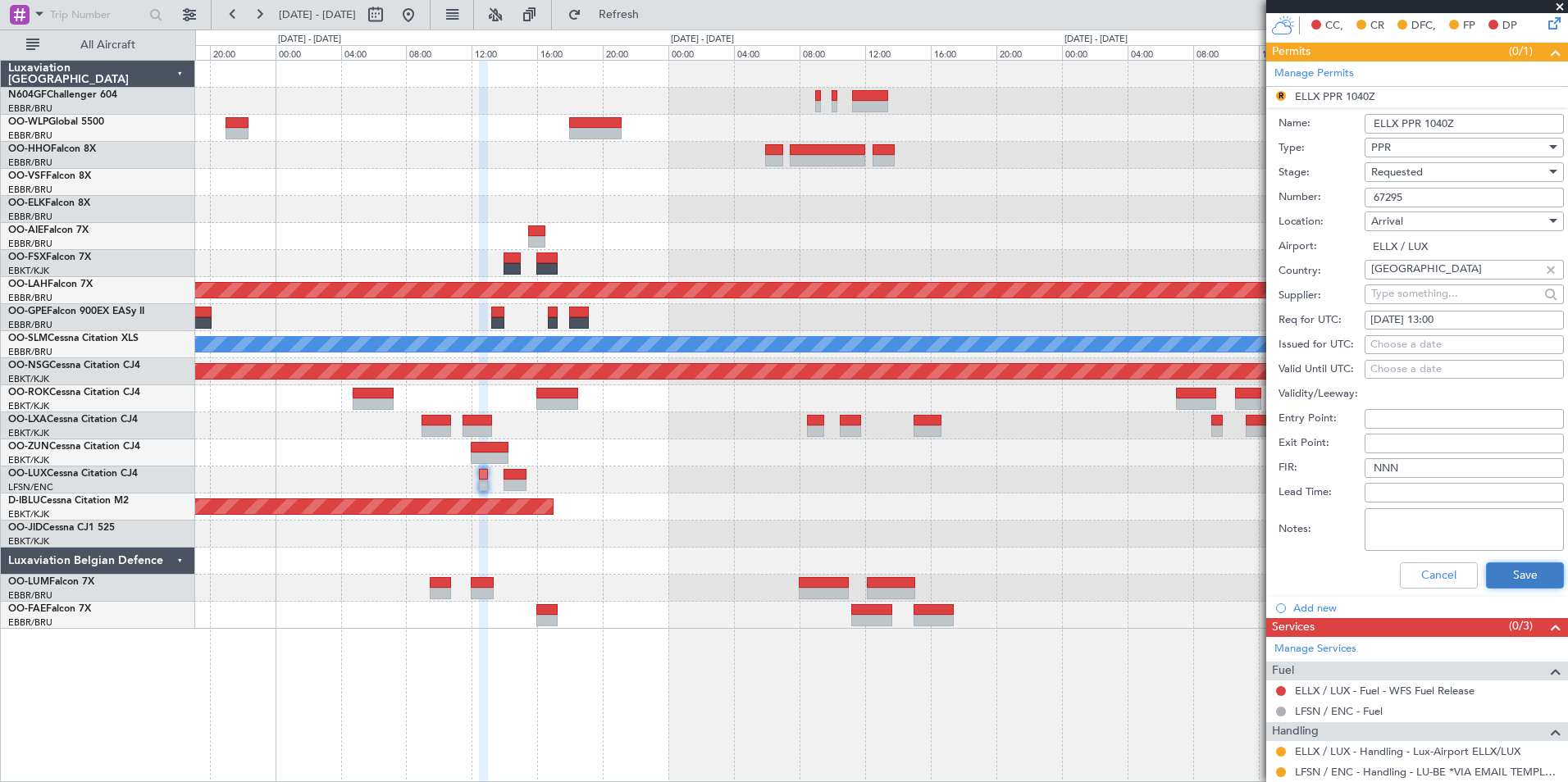
click at [1522, 576] on button "Save" at bounding box center [1524, 575] width 78 height 26
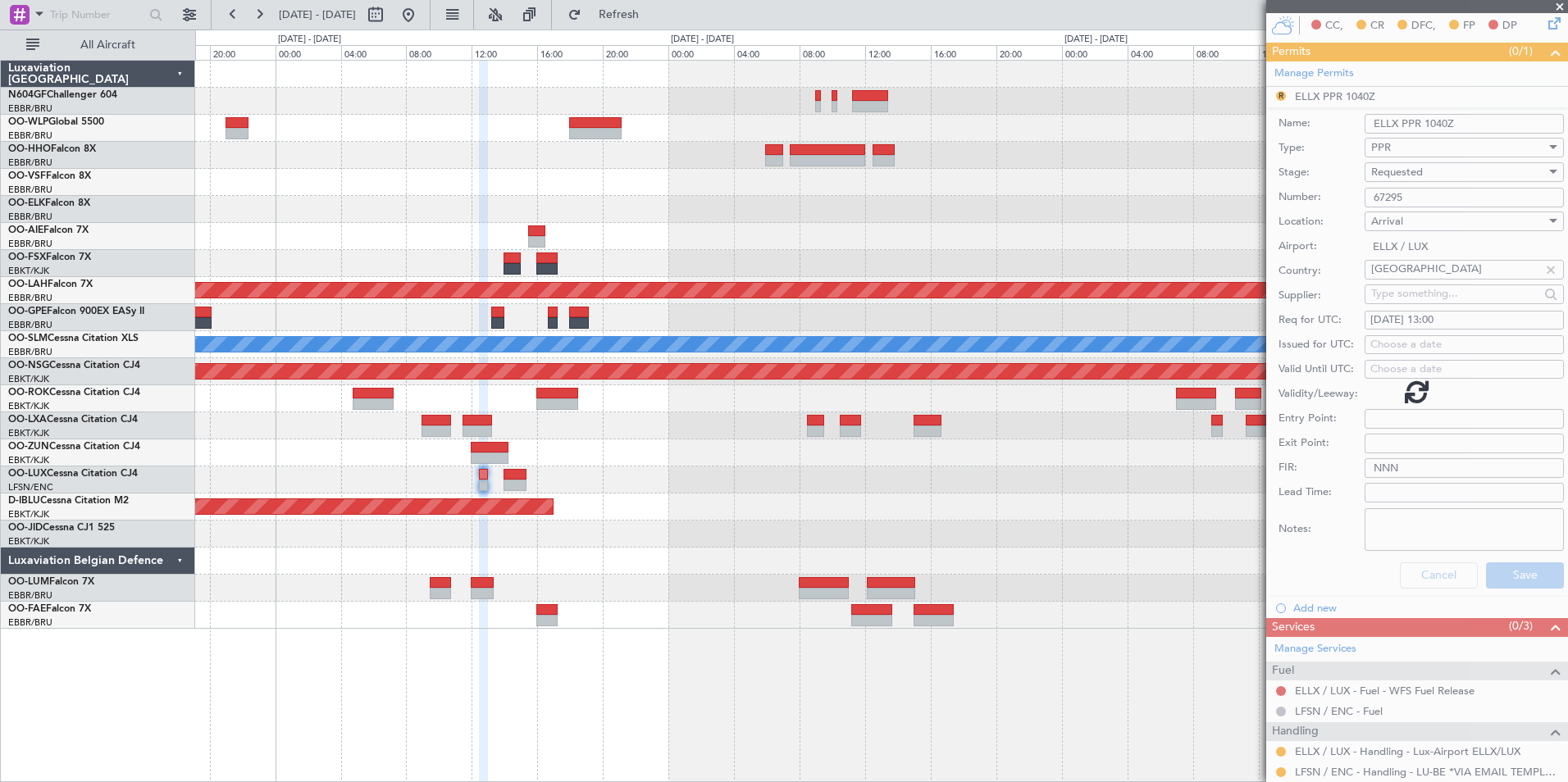
scroll to position [0, 0]
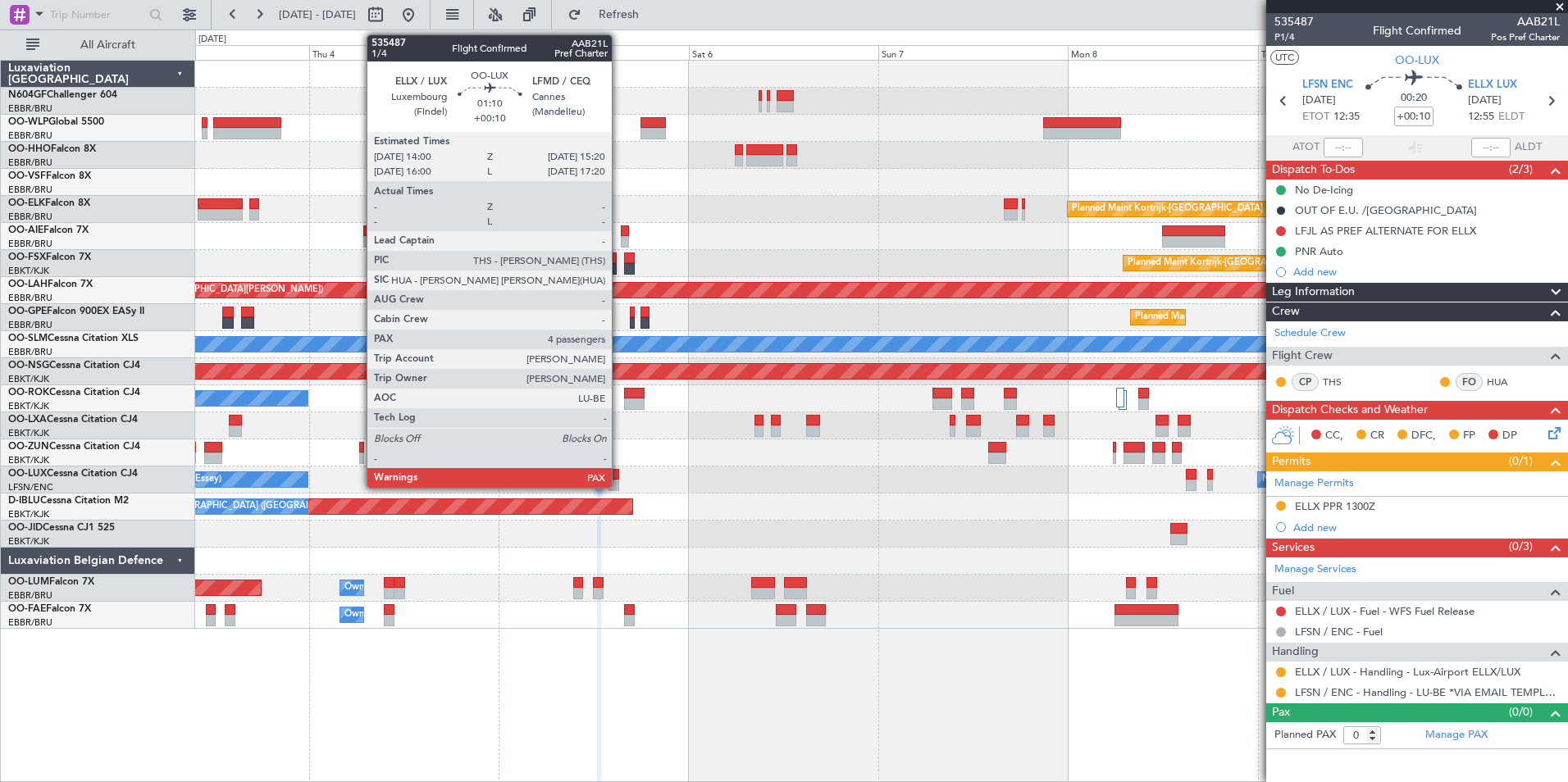
click at [619, 476] on div at bounding box center [613, 475] width 11 height 12
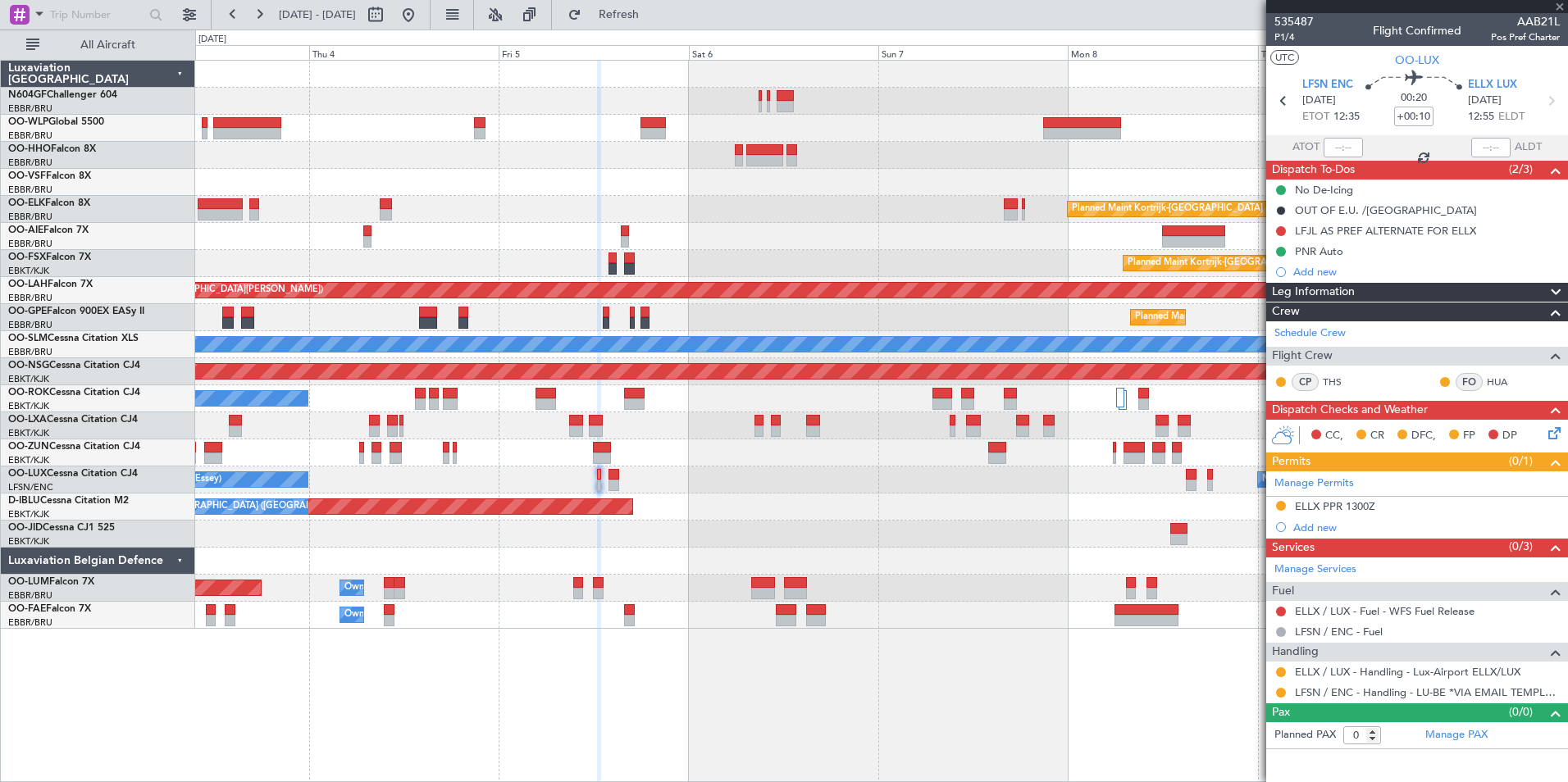
type input "4"
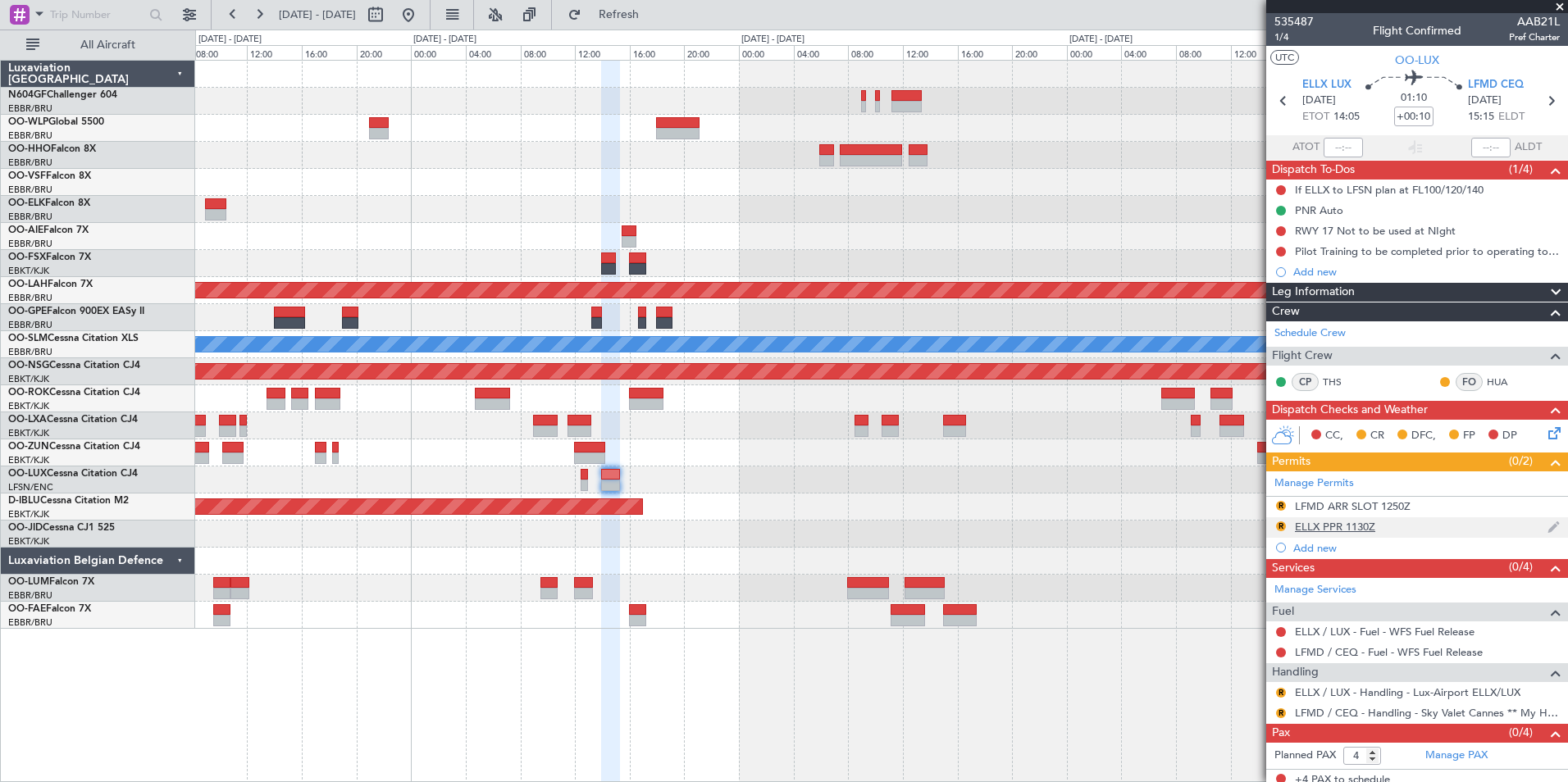
click at [1356, 526] on div "ELLX PPR 1130Z" at bounding box center [1335, 527] width 81 height 14
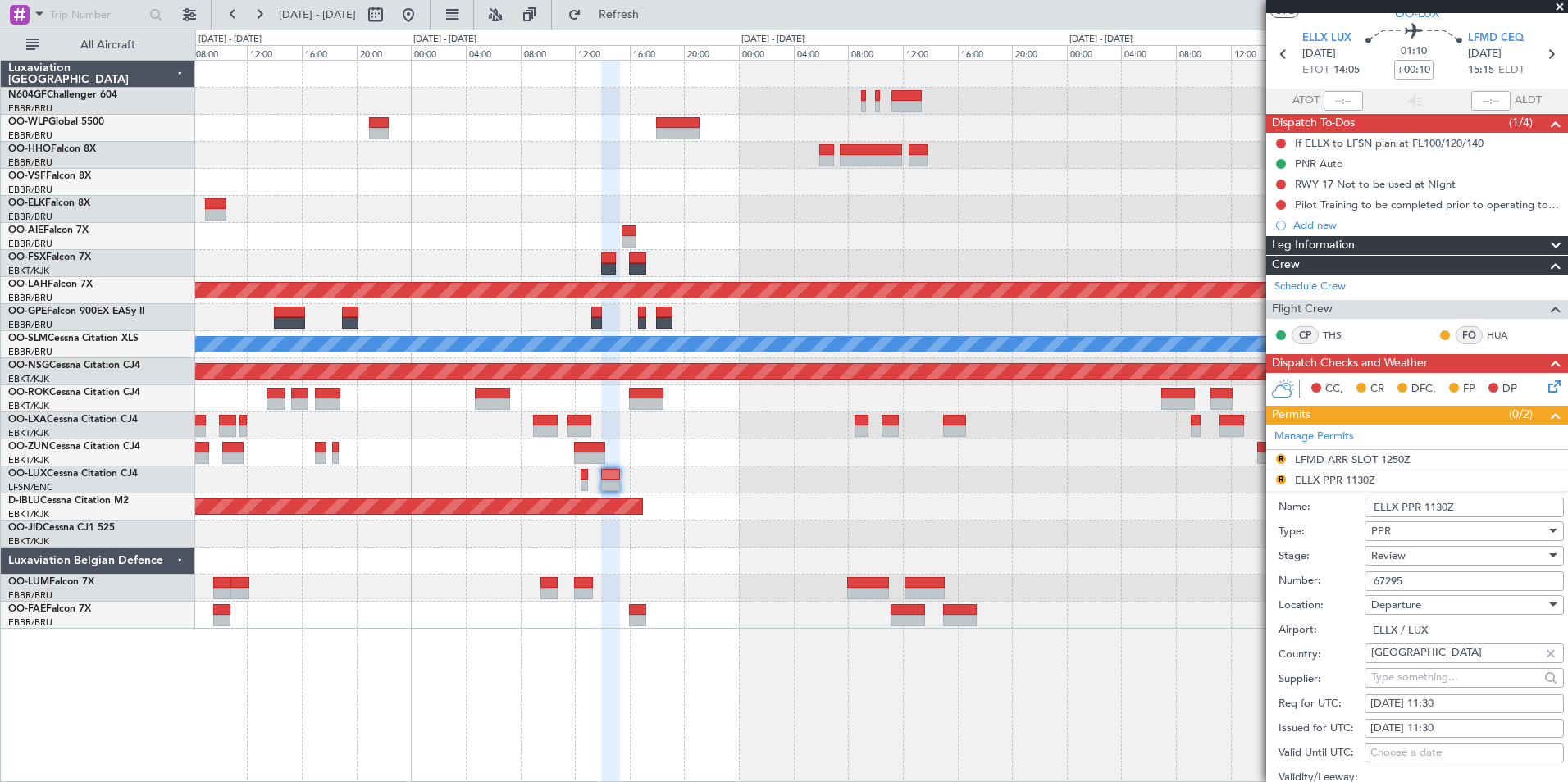
scroll to position [164, 0]
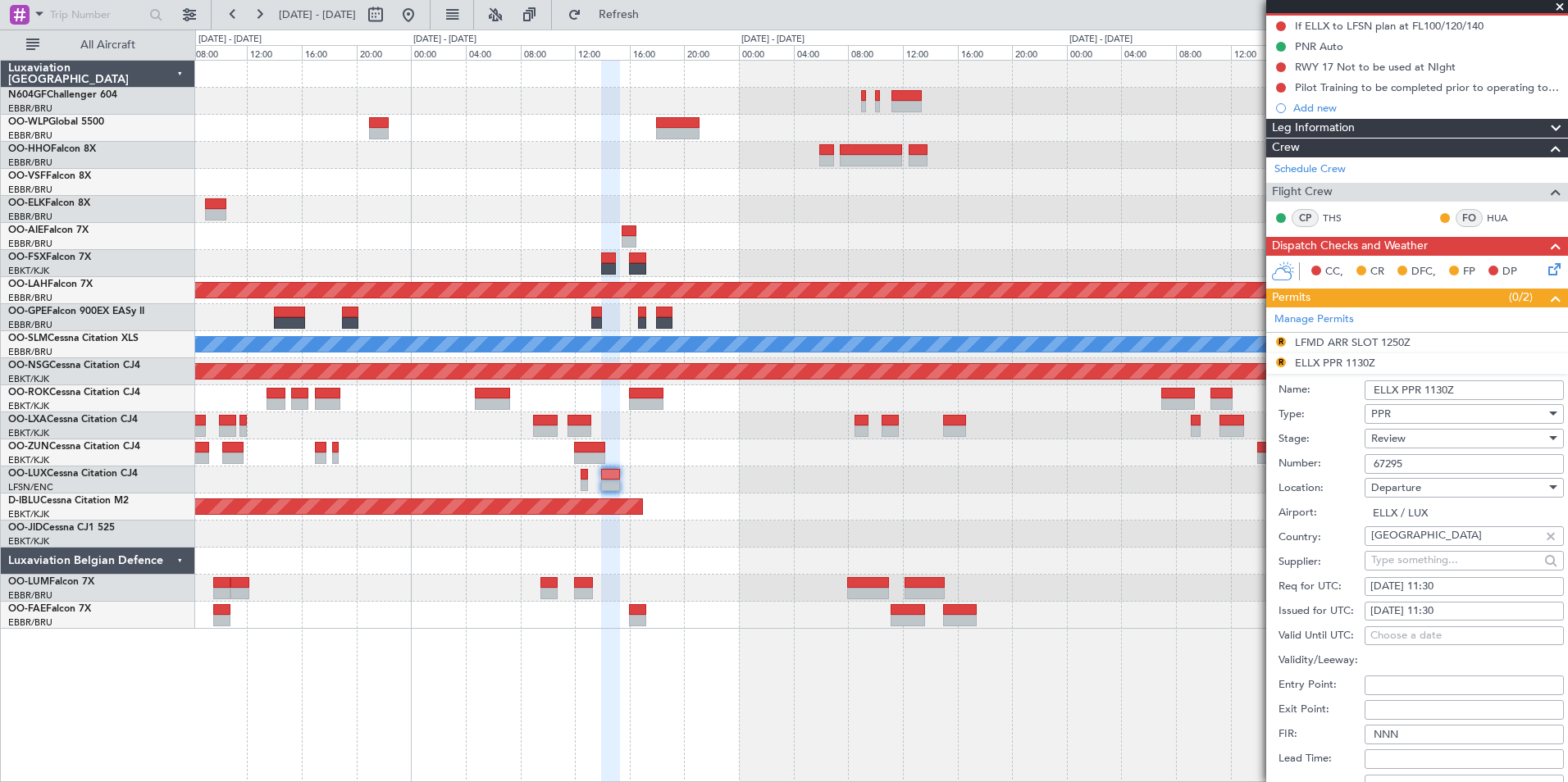
click at [1404, 439] on span "Review" at bounding box center [1387, 438] width 34 height 15
click at [1441, 537] on span "Requested" at bounding box center [1457, 545] width 172 height 24
click at [1460, 587] on div "05/09/2025 11:30" at bounding box center [1463, 587] width 187 height 17
select select "9"
select select "2025"
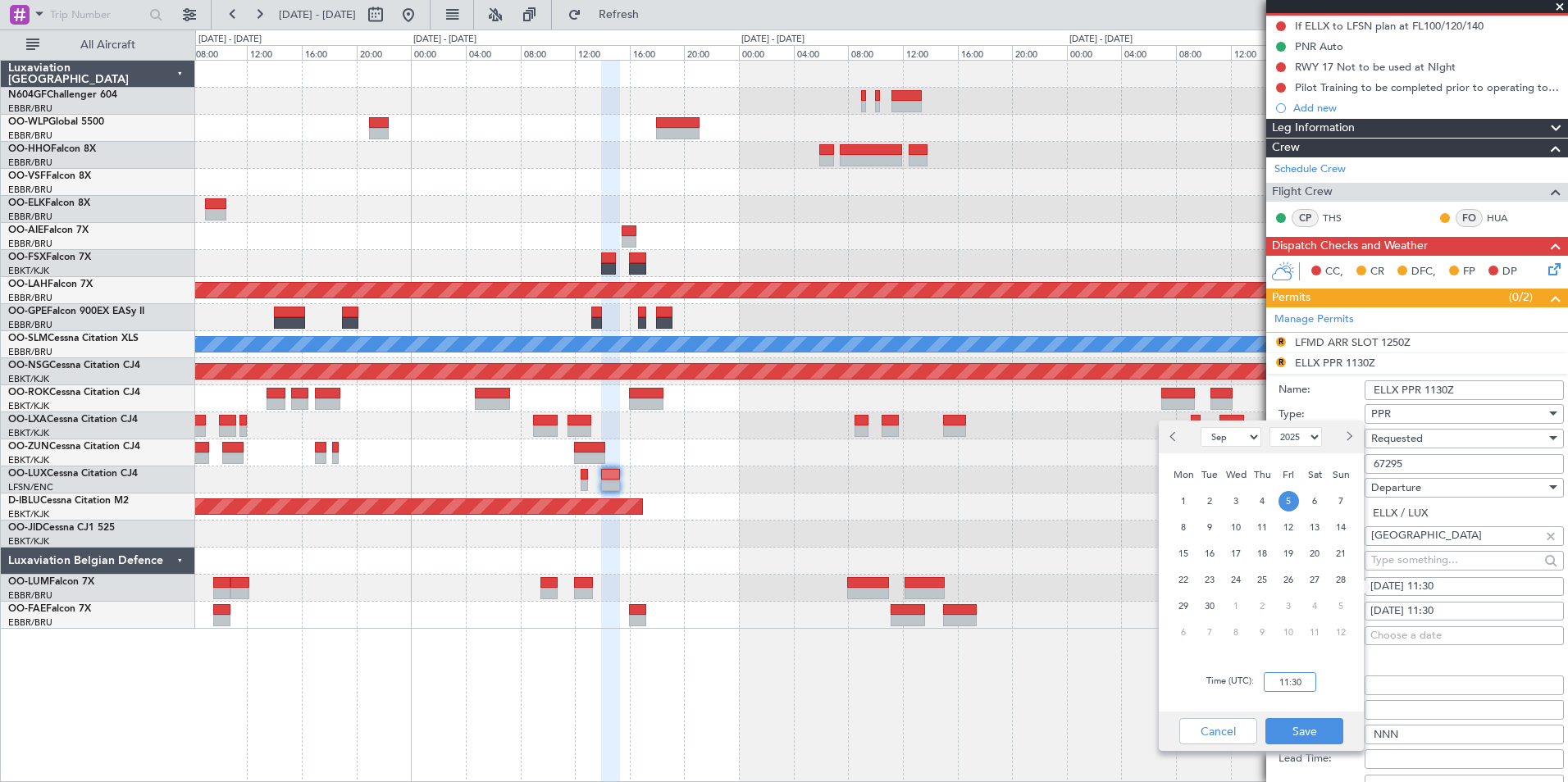
click at [1287, 684] on input "11:30" at bounding box center [1289, 682] width 52 height 19
type input "14:00"
click at [1338, 699] on div "Time (UTC): 14:00" at bounding box center [1260, 682] width 205 height 59
click at [1311, 743] on button "Save" at bounding box center [1304, 731] width 78 height 26
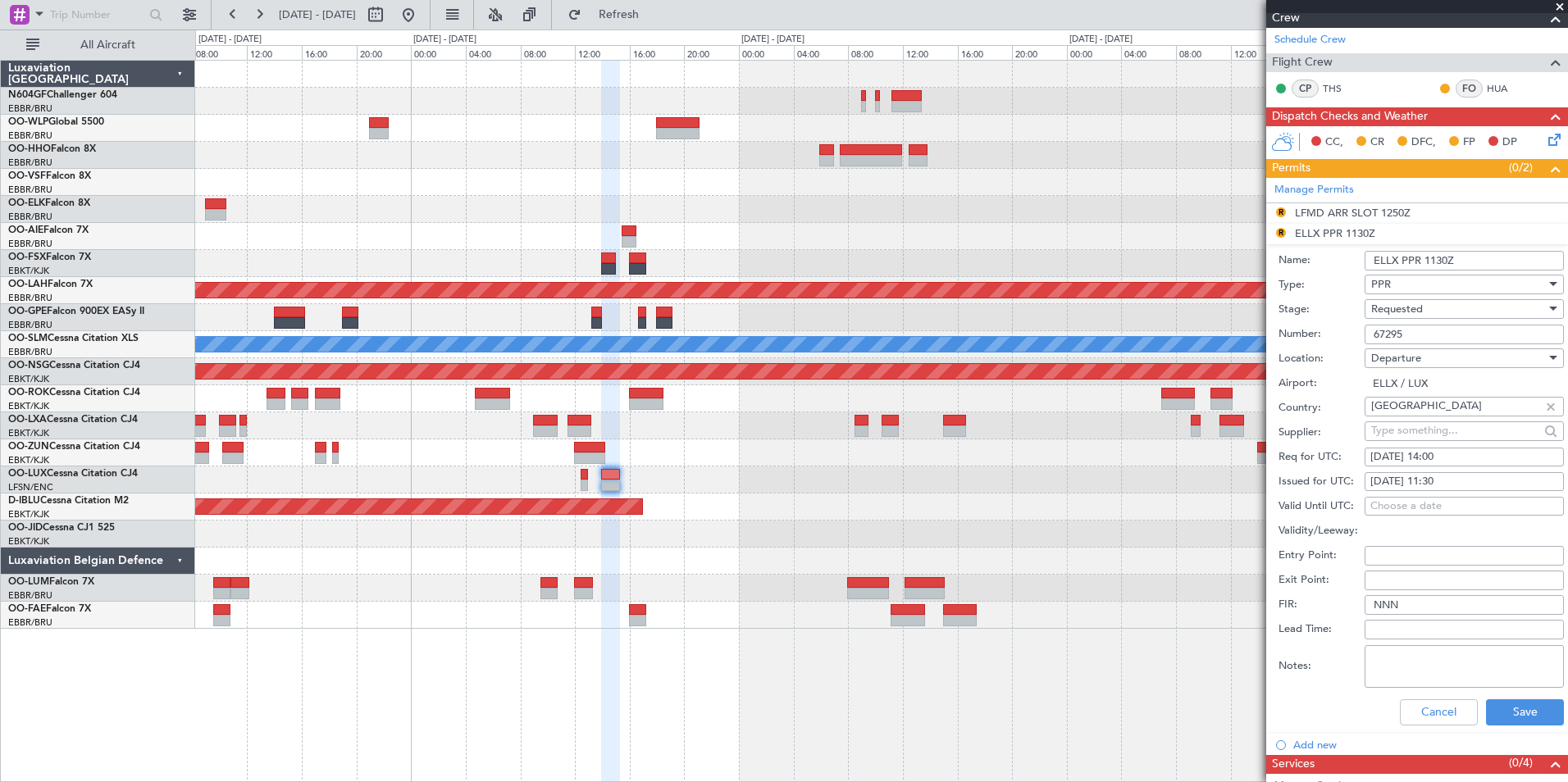
scroll to position [410, 0]
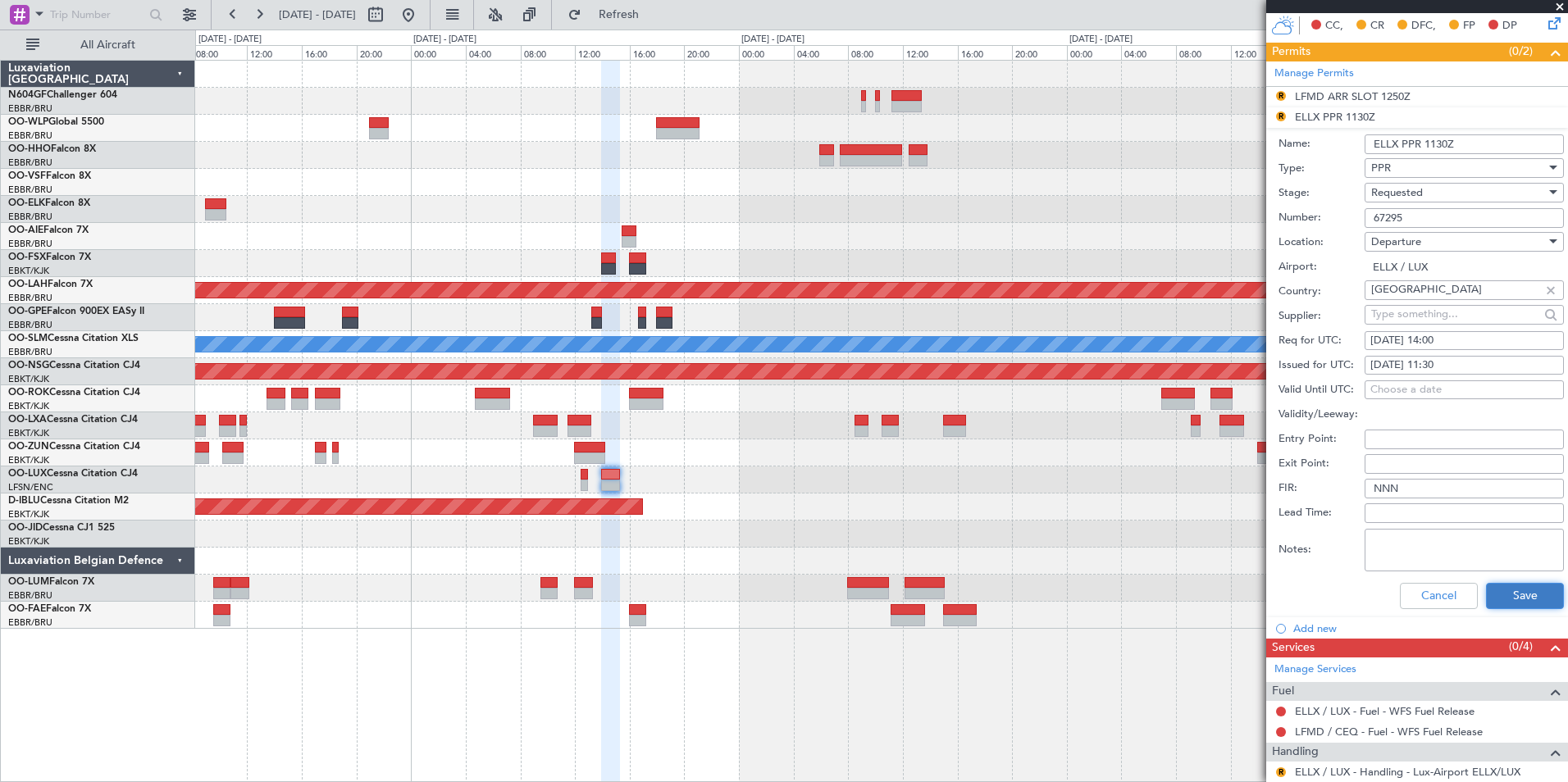
click at [1512, 602] on button "Save" at bounding box center [1524, 595] width 78 height 26
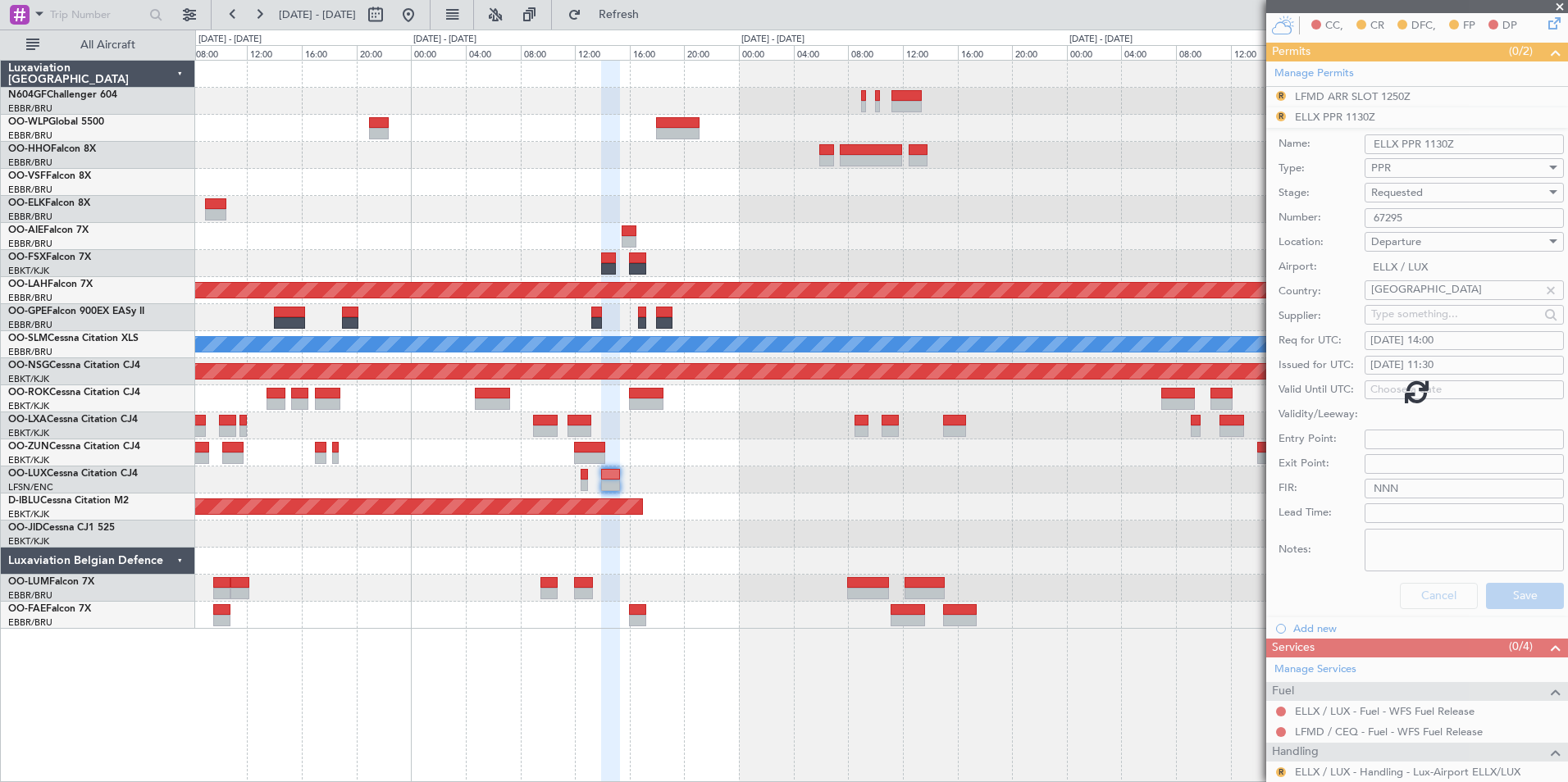
scroll to position [8, 0]
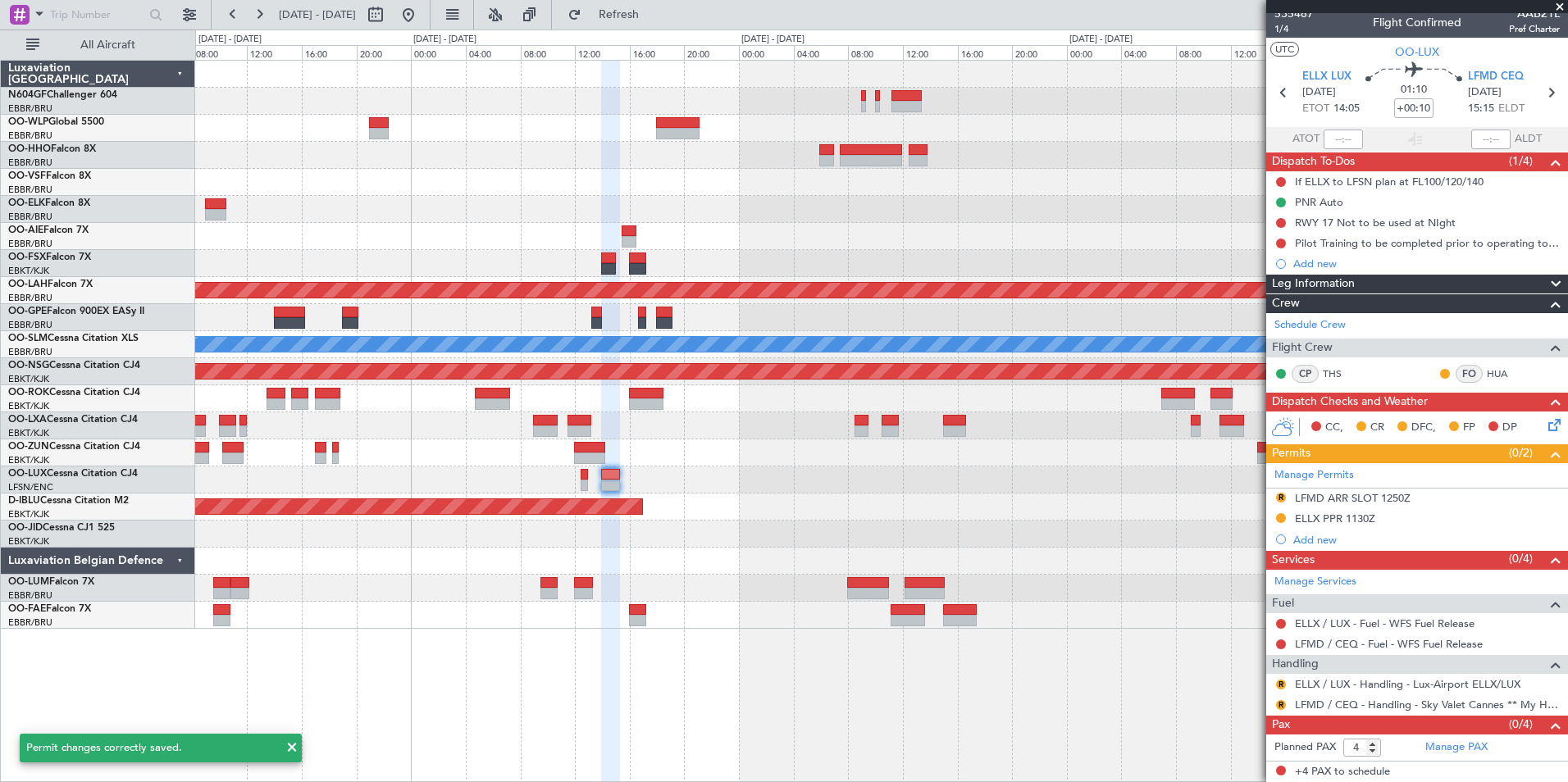
click at [1282, 689] on mat-tooltip-component "Review" at bounding box center [1280, 710] width 59 height 44
click at [1279, 686] on button "R" at bounding box center [1280, 685] width 10 height 10
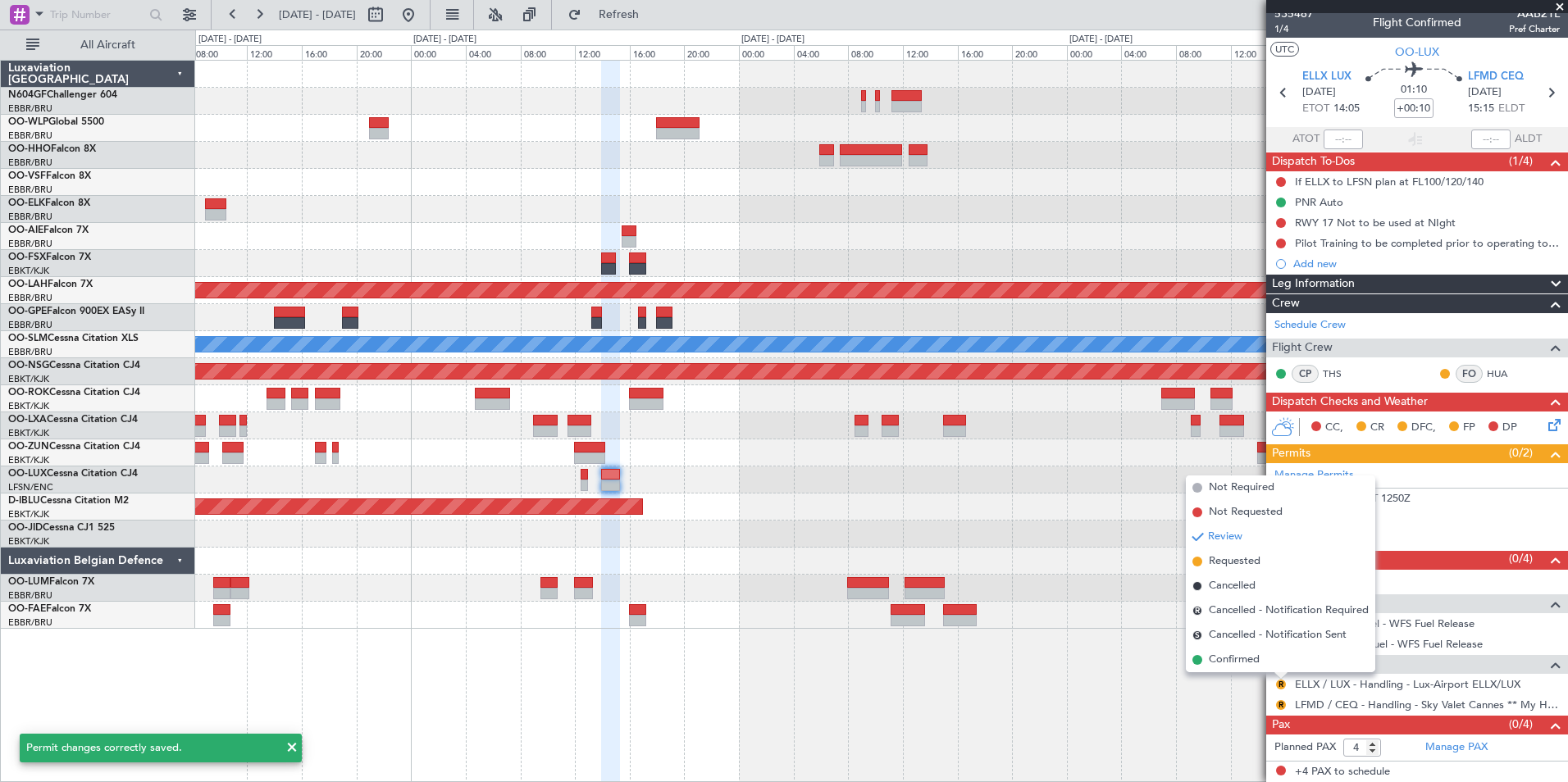
drag, startPoint x: 1279, startPoint y: 686, endPoint x: 1202, endPoint y: 563, distance: 145.1
click at [1202, 563] on li "Requested" at bounding box center [1279, 561] width 189 height 24
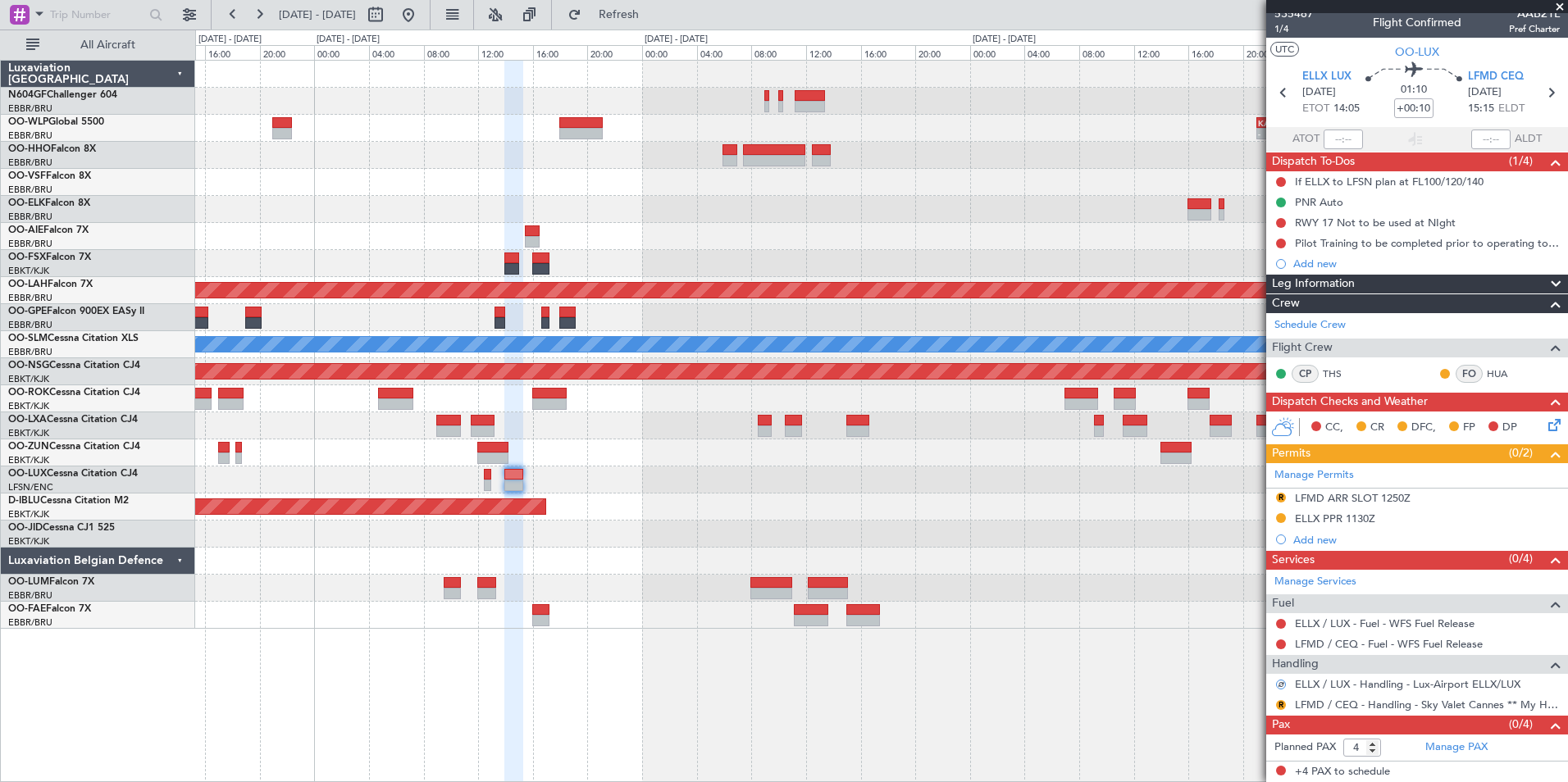
click at [833, 448] on div at bounding box center [881, 453] width 1372 height 27
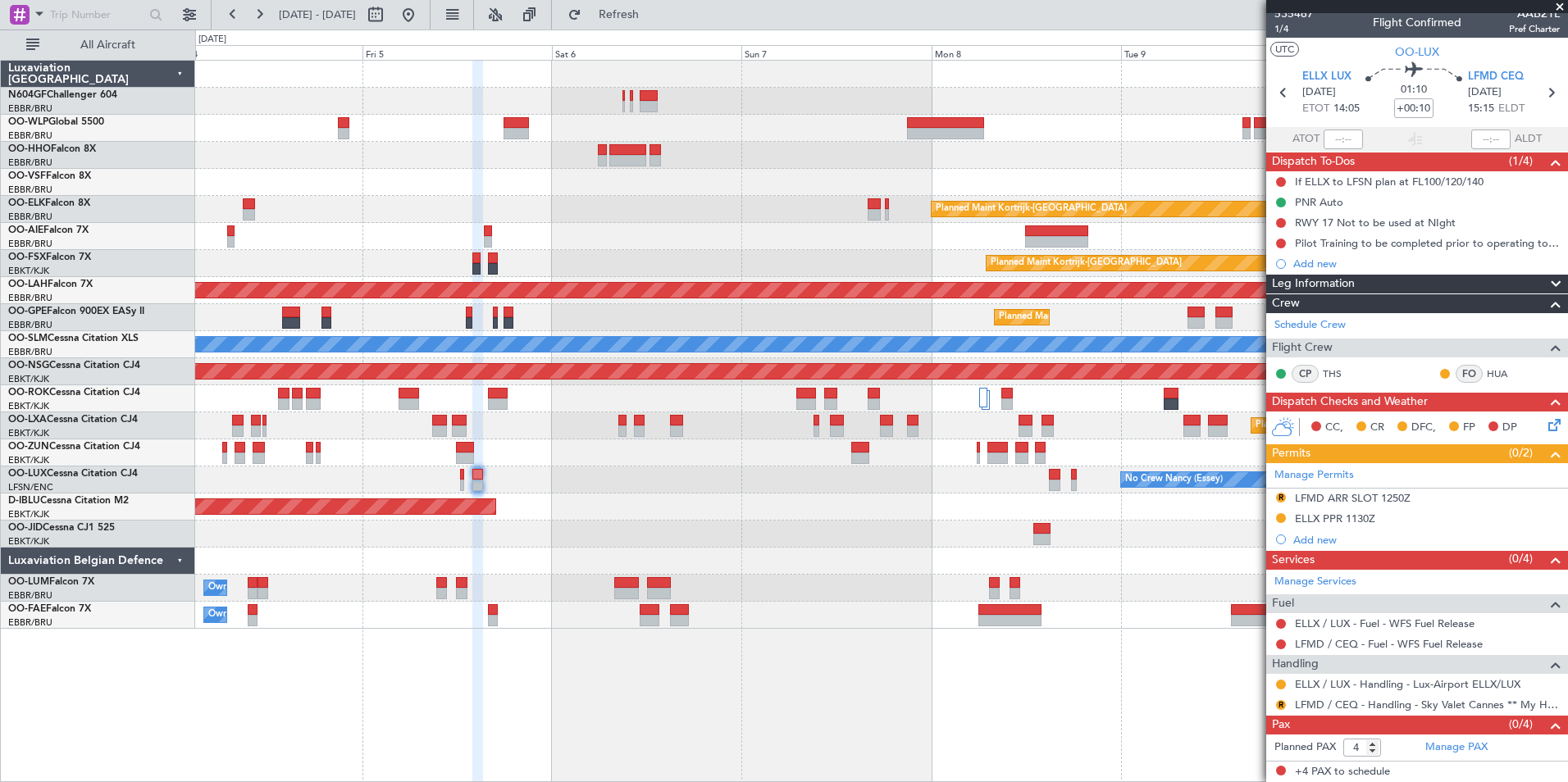
click at [837, 525] on div "Planned Maint Kortrijk-Wevelgem Planned Maint Kortrijk-Wevelgem Planned Maint A…" at bounding box center [881, 344] width 1372 height 568
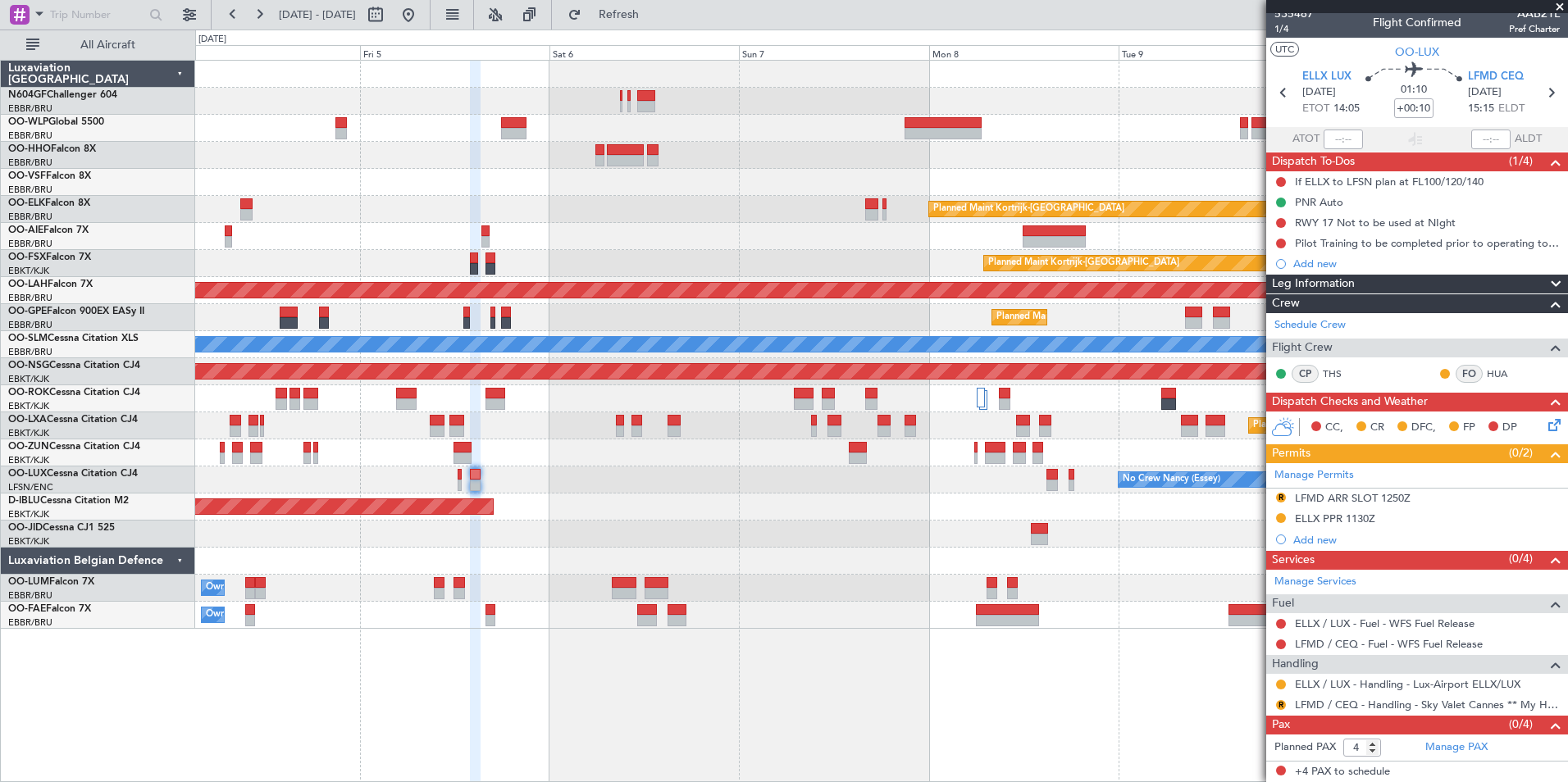
click at [1546, 424] on icon at bounding box center [1551, 423] width 14 height 14
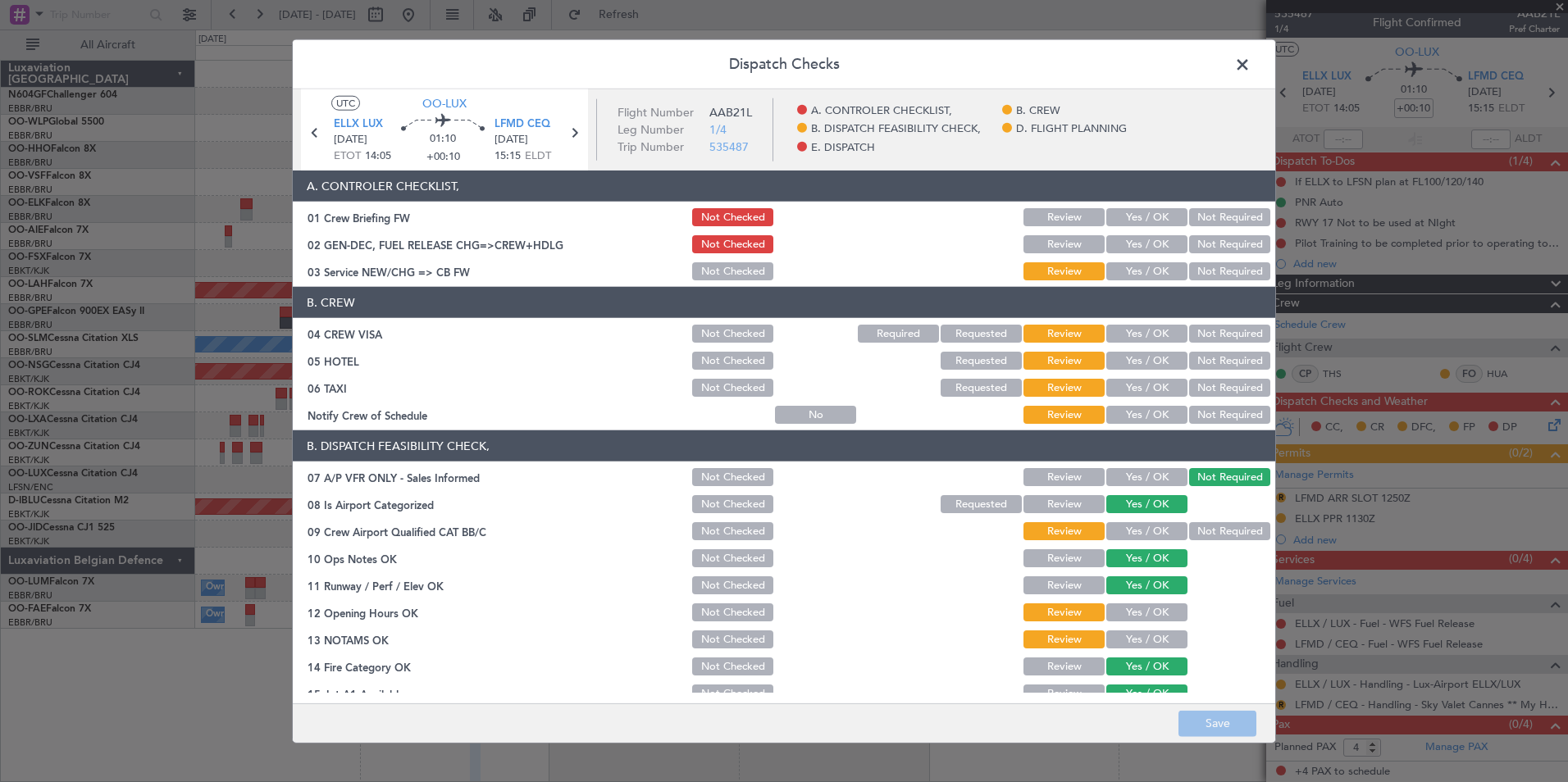
click at [1147, 263] on button "Yes / OK" at bounding box center [1146, 271] width 82 height 18
click at [1186, 323] on div "Not Required" at bounding box center [1227, 334] width 83 height 23
drag, startPoint x: 1185, startPoint y: 330, endPoint x: 1194, endPoint y: 341, distance: 14.2
click at [1192, 340] on button "Not Required" at bounding box center [1230, 333] width 82 height 18
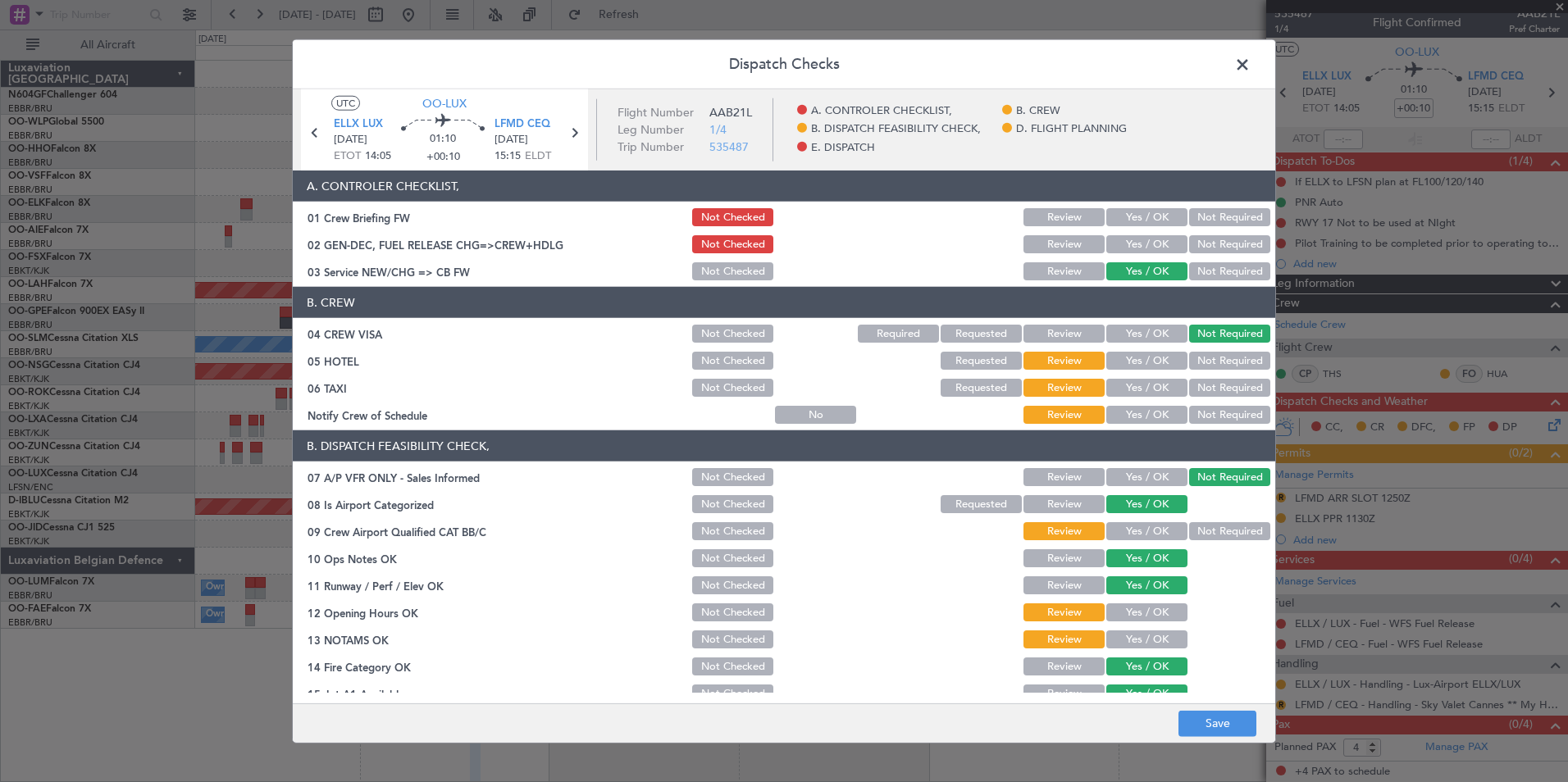
drag, startPoint x: 1202, startPoint y: 356, endPoint x: 1200, endPoint y: 384, distance: 28.1
click at [1202, 357] on button "Not Required" at bounding box center [1230, 360] width 82 height 18
drag, startPoint x: 1199, startPoint y: 386, endPoint x: 1163, endPoint y: 418, distance: 48.2
click at [1198, 390] on button "Not Required" at bounding box center [1230, 388] width 82 height 18
click at [1130, 426] on article "A. CONTROLER CHECKLIST, 01 Crew Briefing FW Not Checked Review Yes / OK Not Req…" at bounding box center [783, 432] width 982 height 523
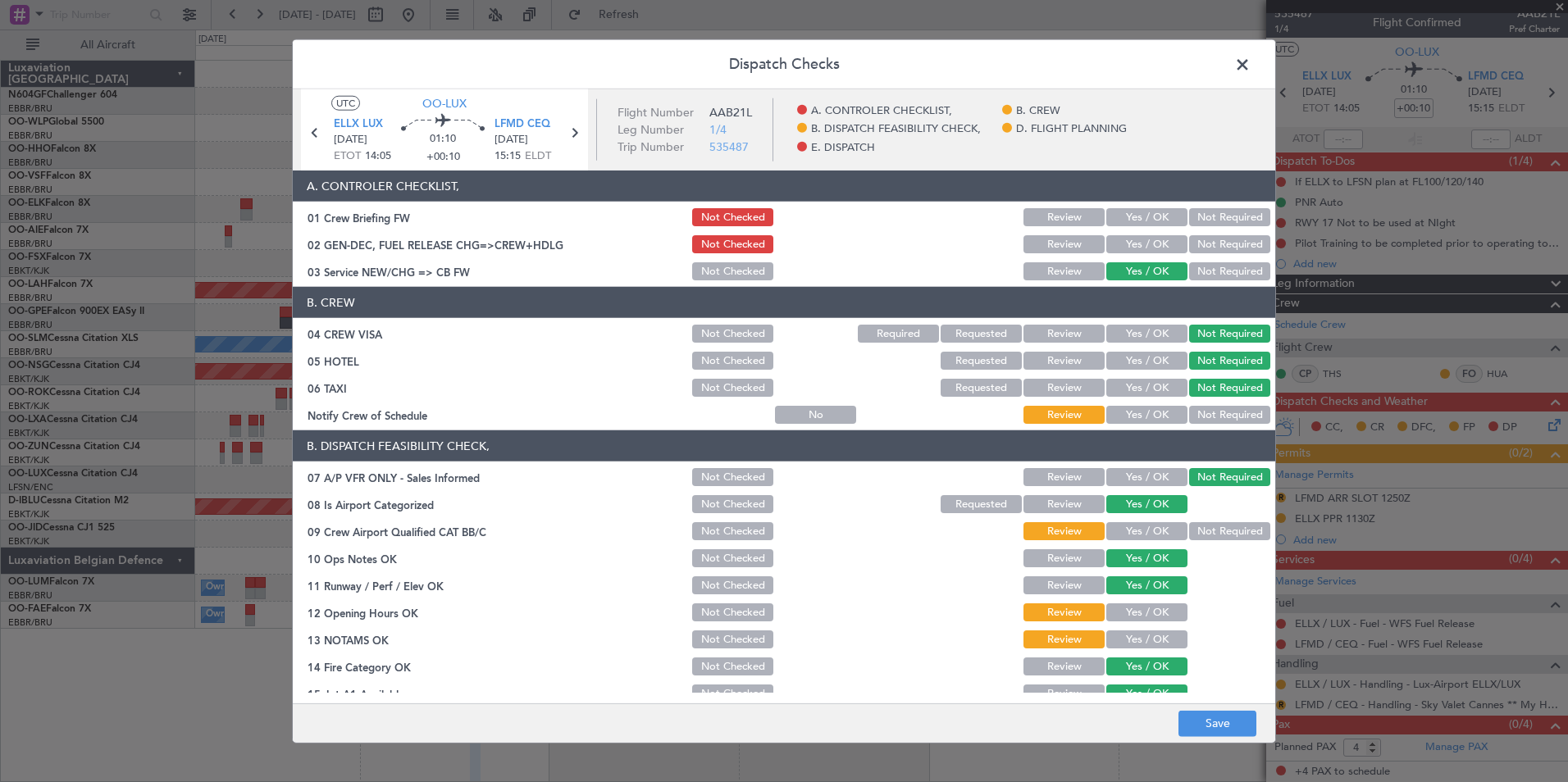
click at [1142, 409] on button "Yes / OK" at bounding box center [1146, 415] width 82 height 18
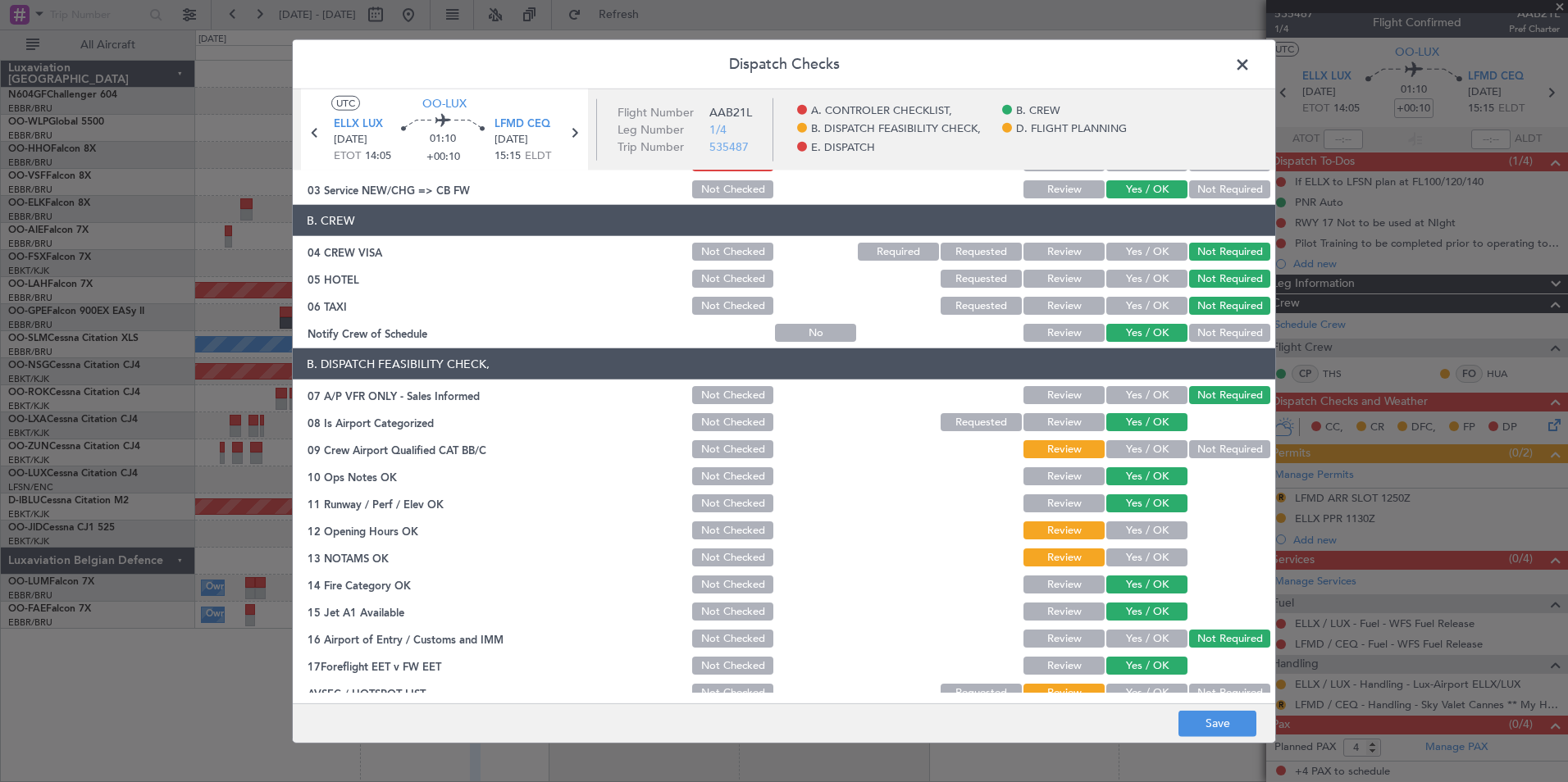
scroll to position [0, 0]
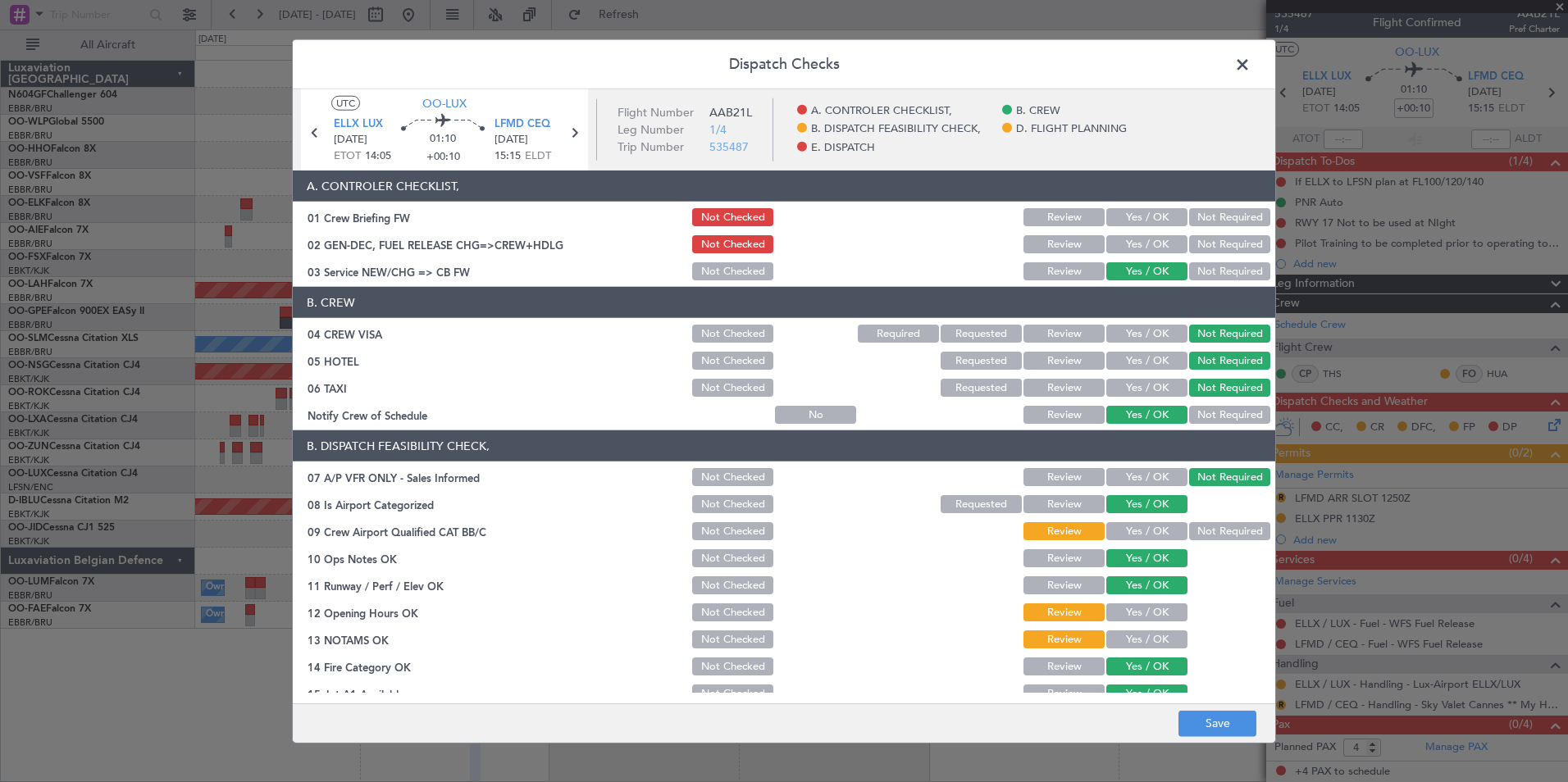
click at [732, 359] on button "Not Checked" at bounding box center [733, 360] width 82 height 18
click at [1198, 532] on button "Not Required" at bounding box center [1230, 531] width 82 height 18
click at [1134, 609] on button "Yes / OK" at bounding box center [1146, 612] width 82 height 18
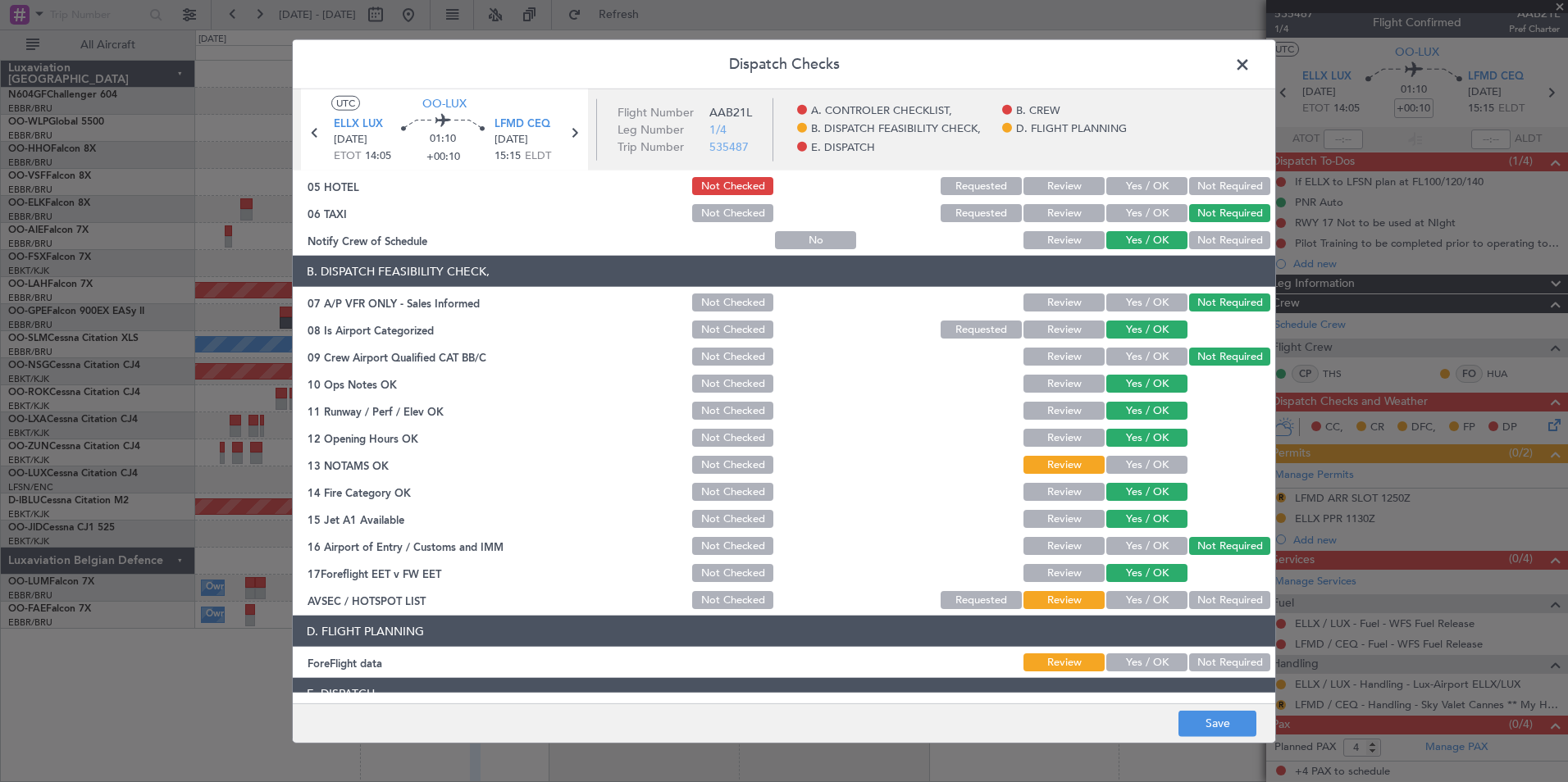
scroll to position [246, 0]
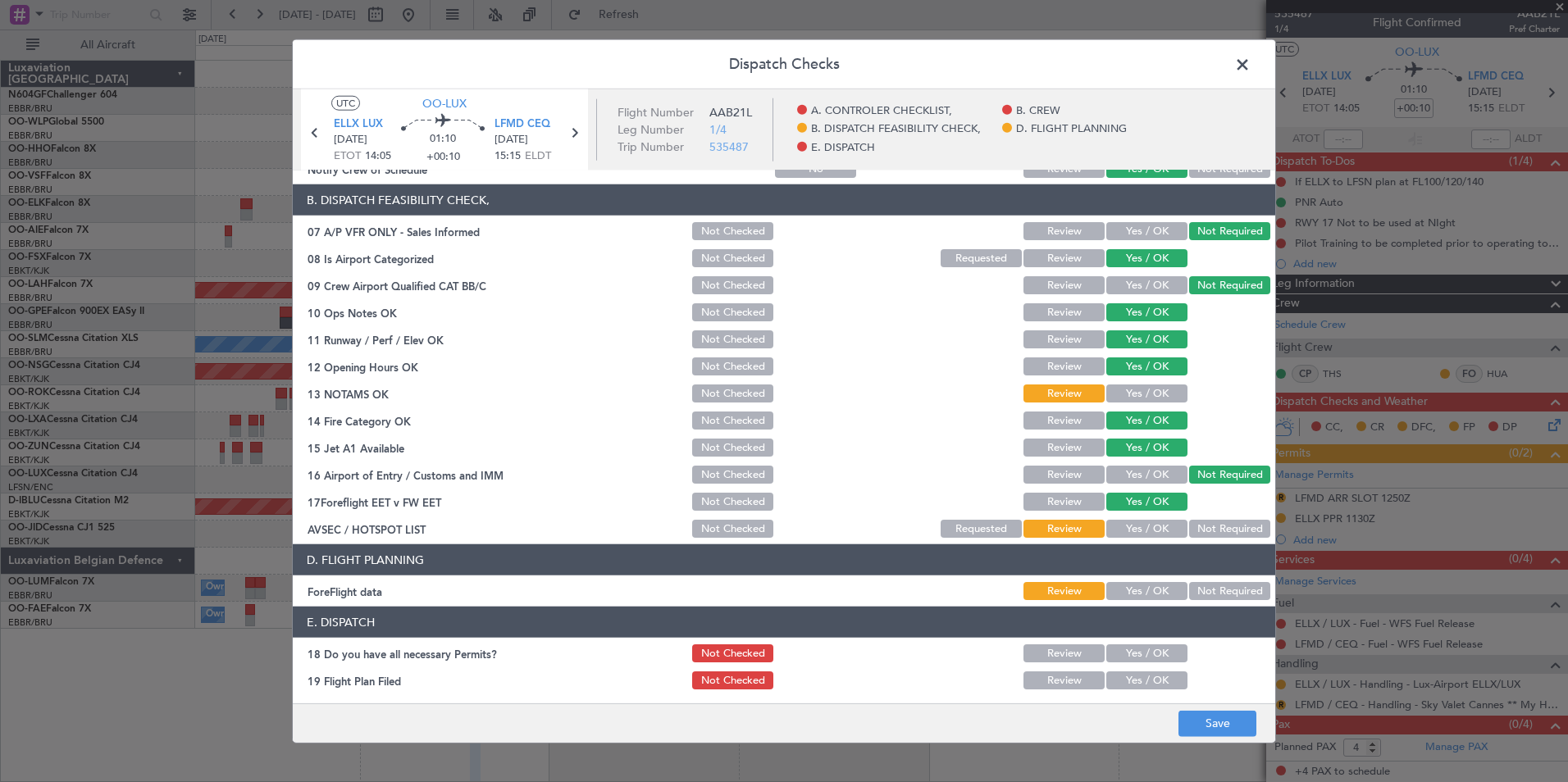
click at [1125, 399] on button "Yes / OK" at bounding box center [1146, 393] width 82 height 18
click at [1135, 525] on button "Yes / OK" at bounding box center [1146, 528] width 82 height 18
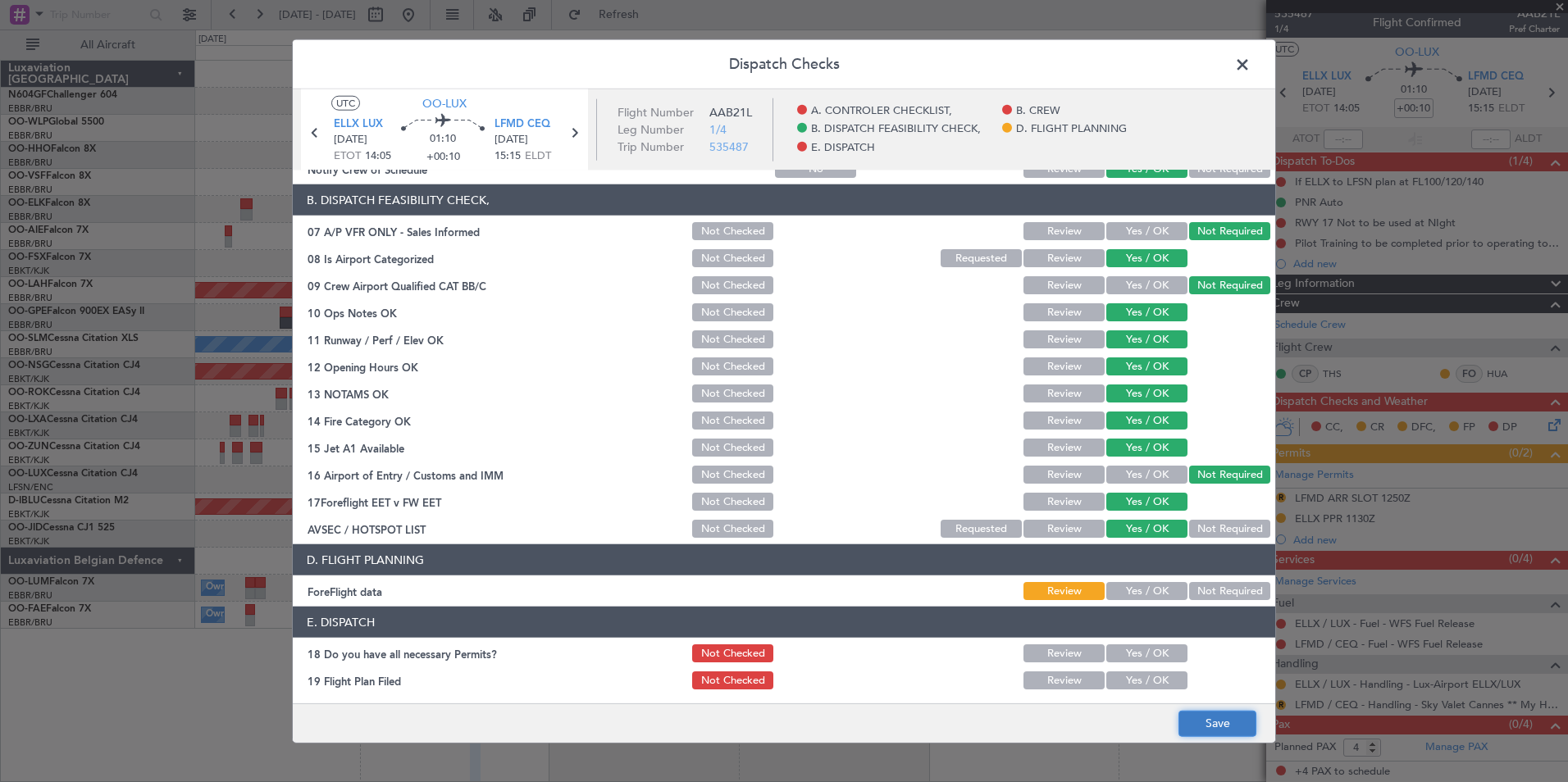
click at [1216, 733] on button "Save" at bounding box center [1217, 723] width 78 height 26
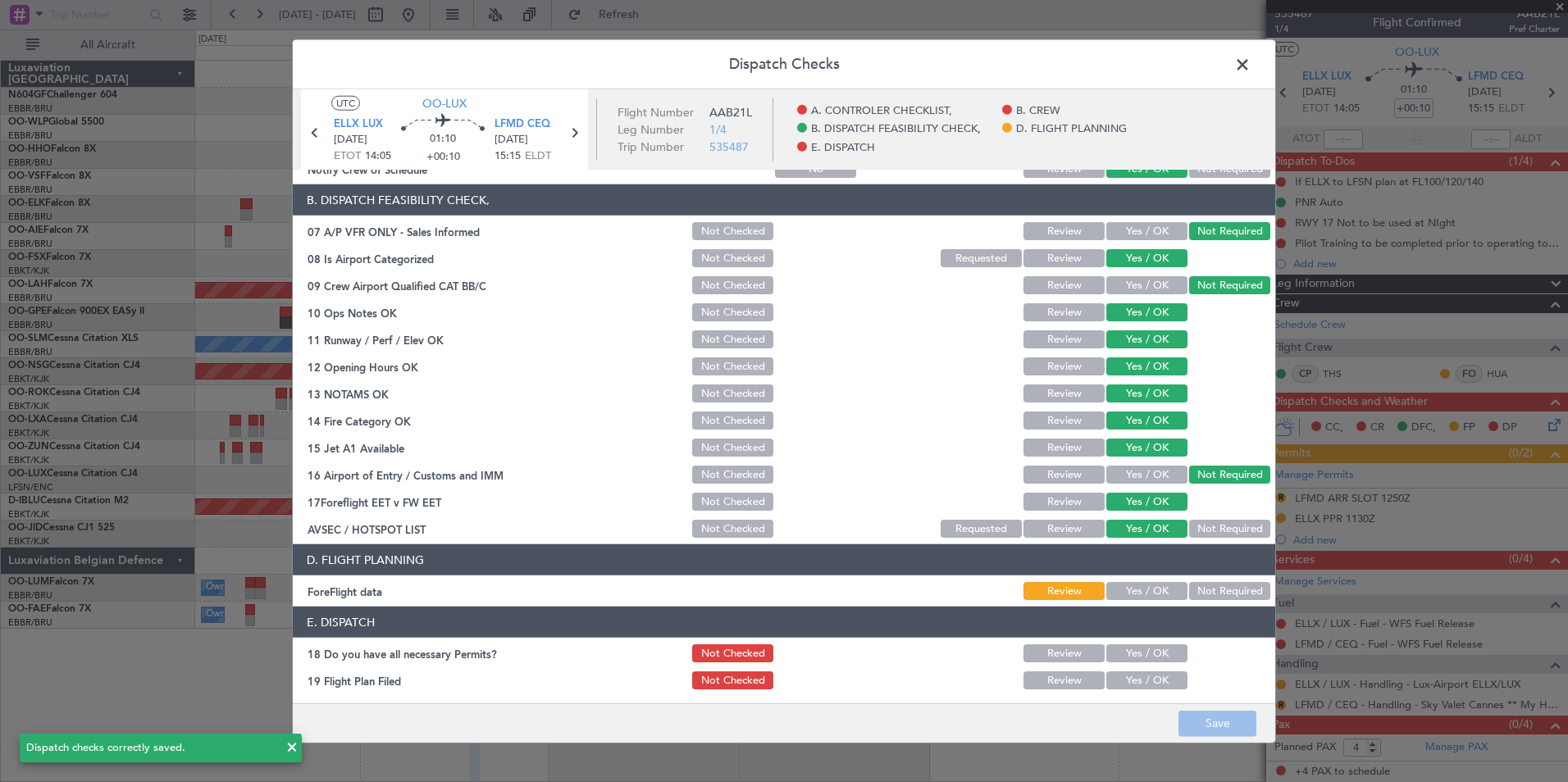
click at [1241, 77] on header "Dispatch Checks" at bounding box center [783, 64] width 982 height 50
click at [1250, 76] on span at bounding box center [1250, 69] width 0 height 33
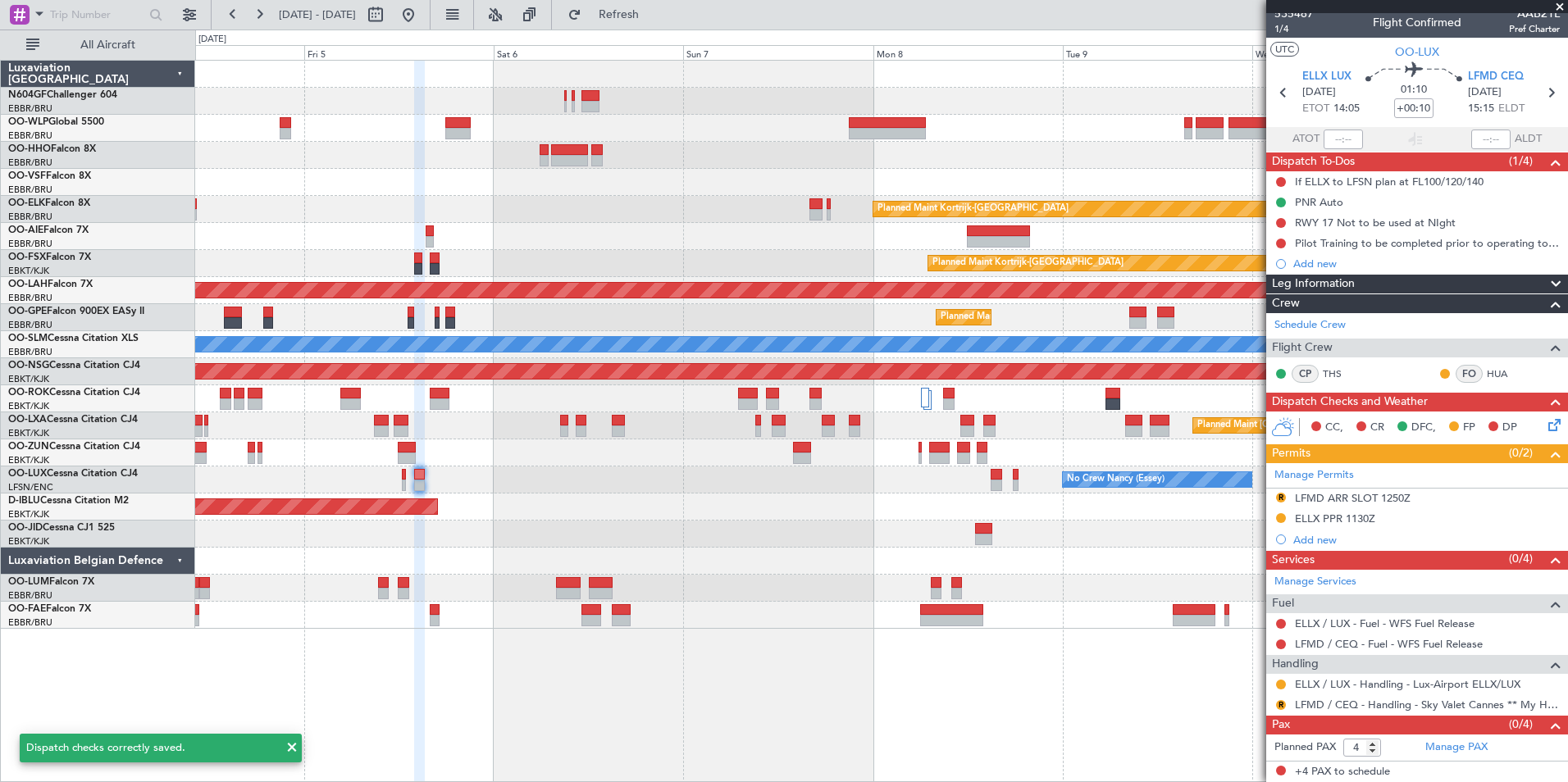
click at [665, 457] on div "Planned Maint Kortrijk-Wevelgem Planned Maint Kortrijk-Wevelgem Planned Maint A…" at bounding box center [881, 344] width 1372 height 568
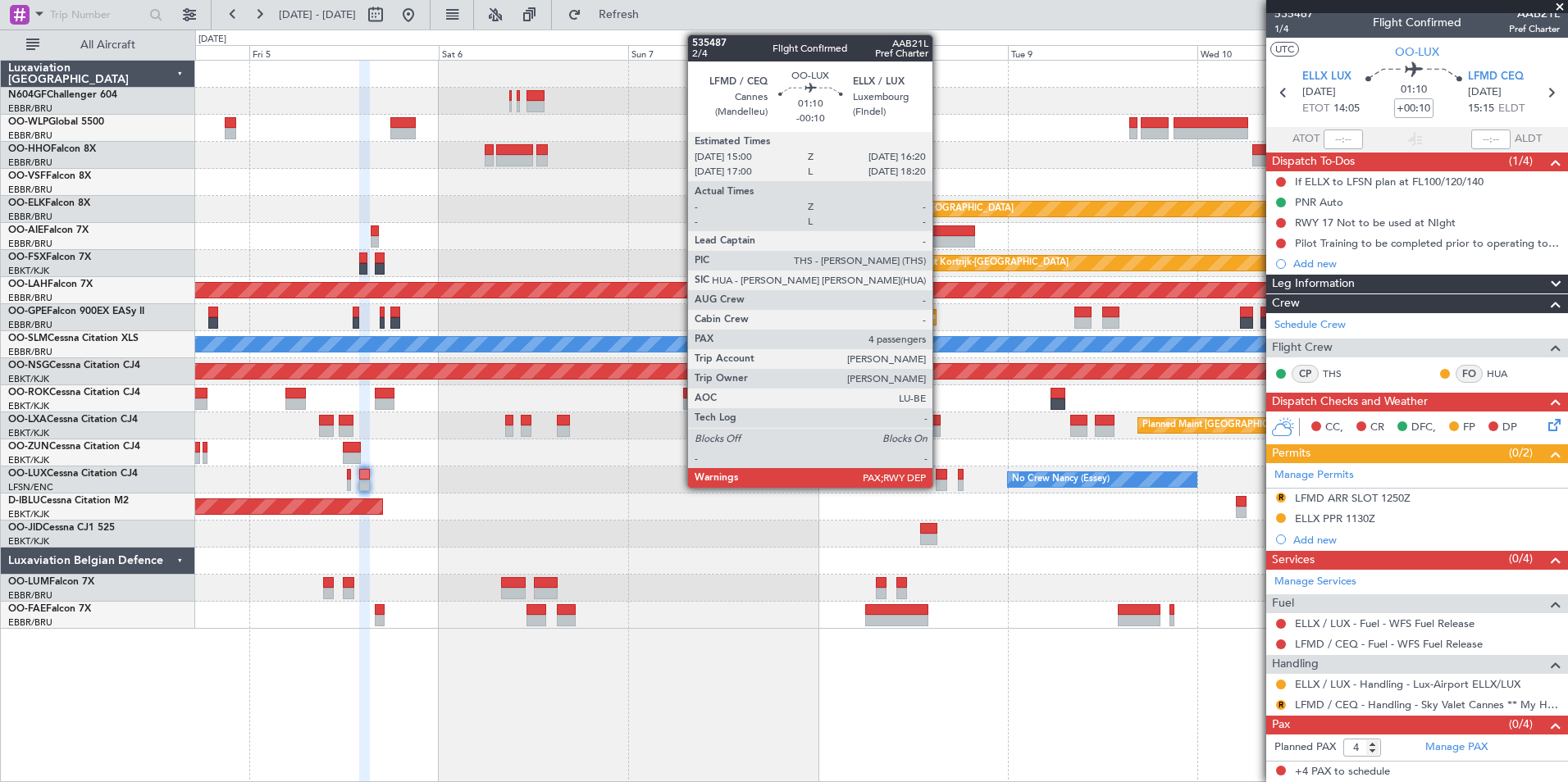
click at [939, 483] on div at bounding box center [940, 486] width 11 height 12
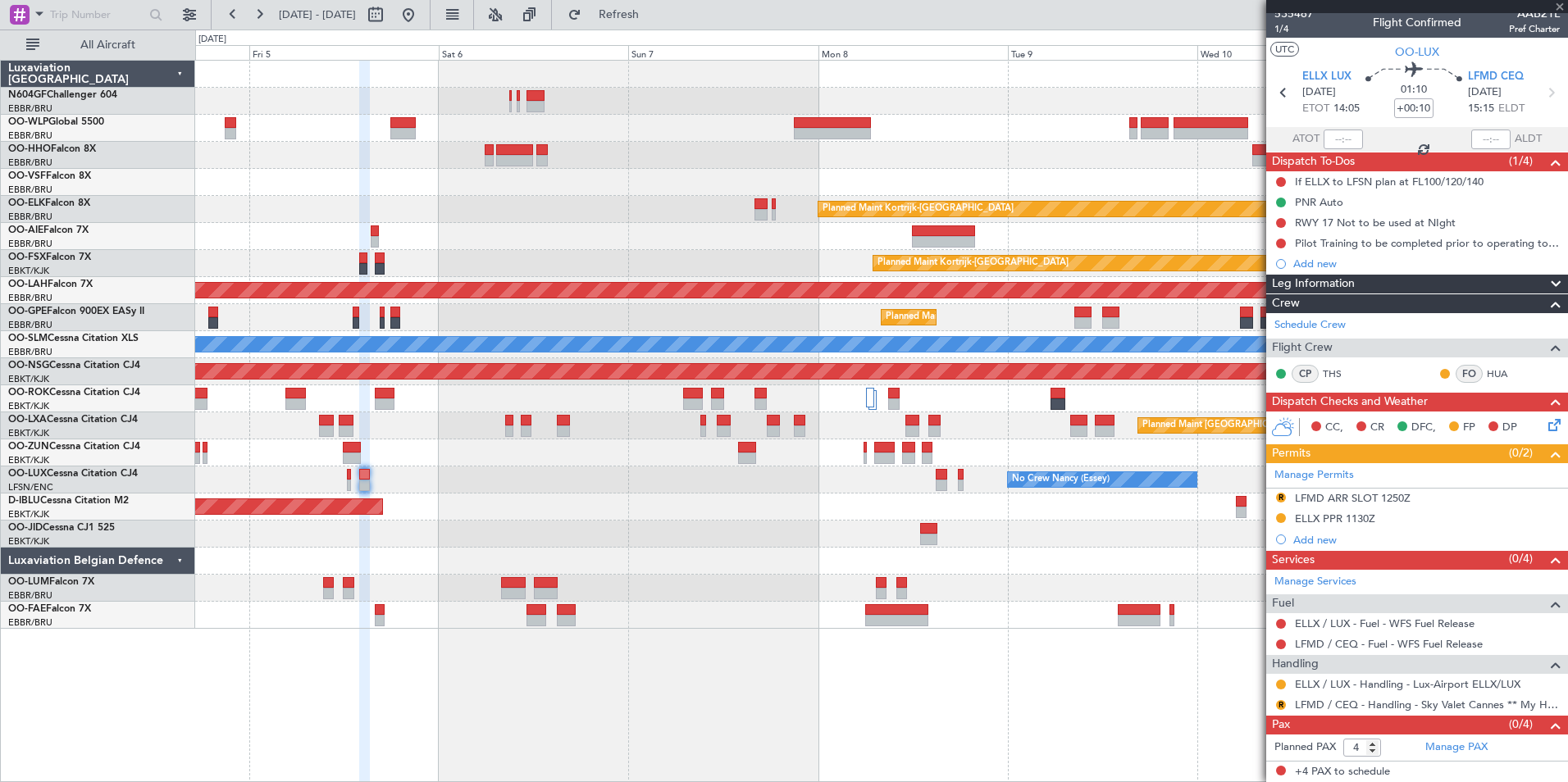
type input "-00:10"
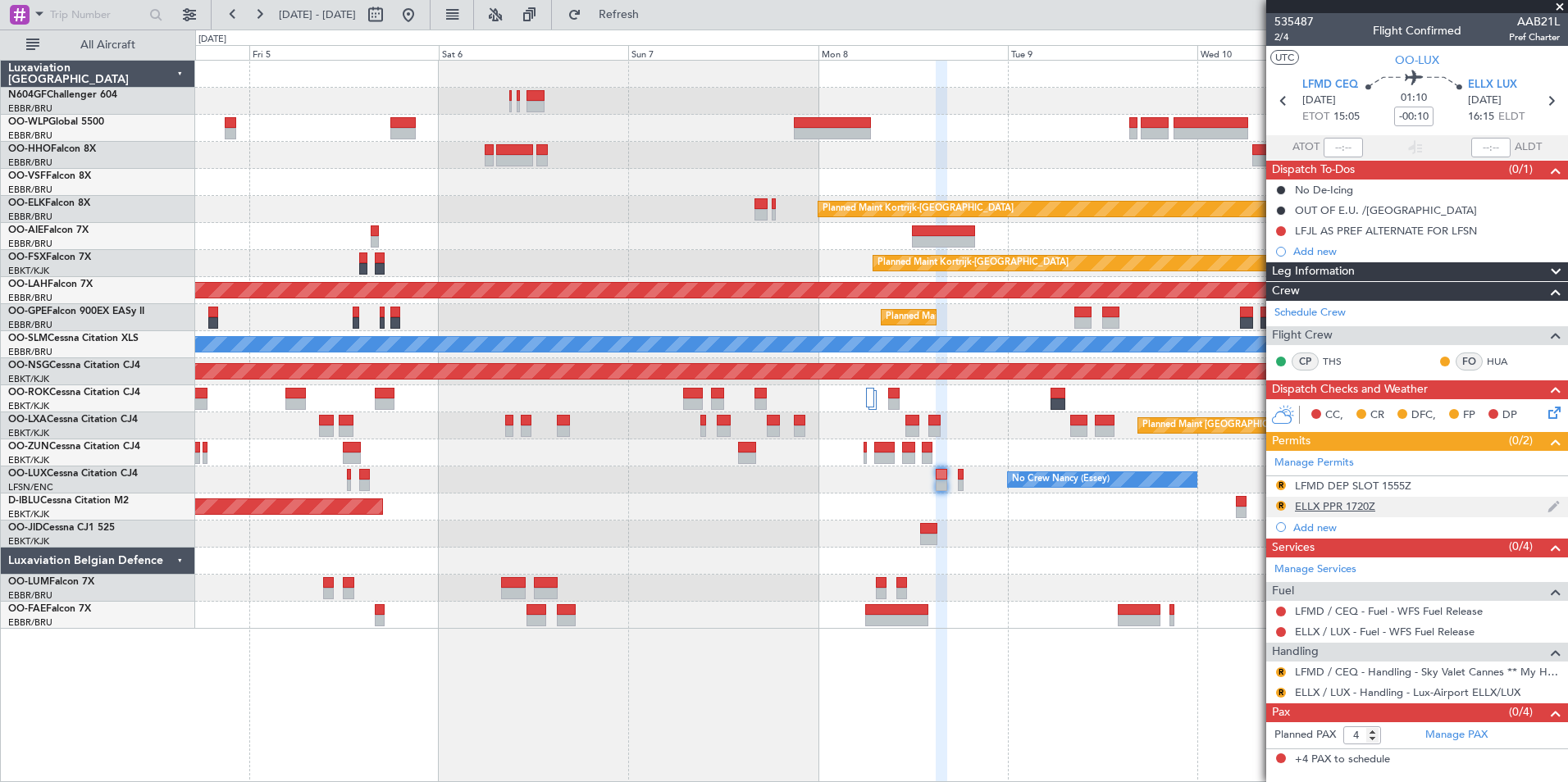
click at [1345, 507] on div "ELLX PPR 1720Z" at bounding box center [1335, 506] width 81 height 14
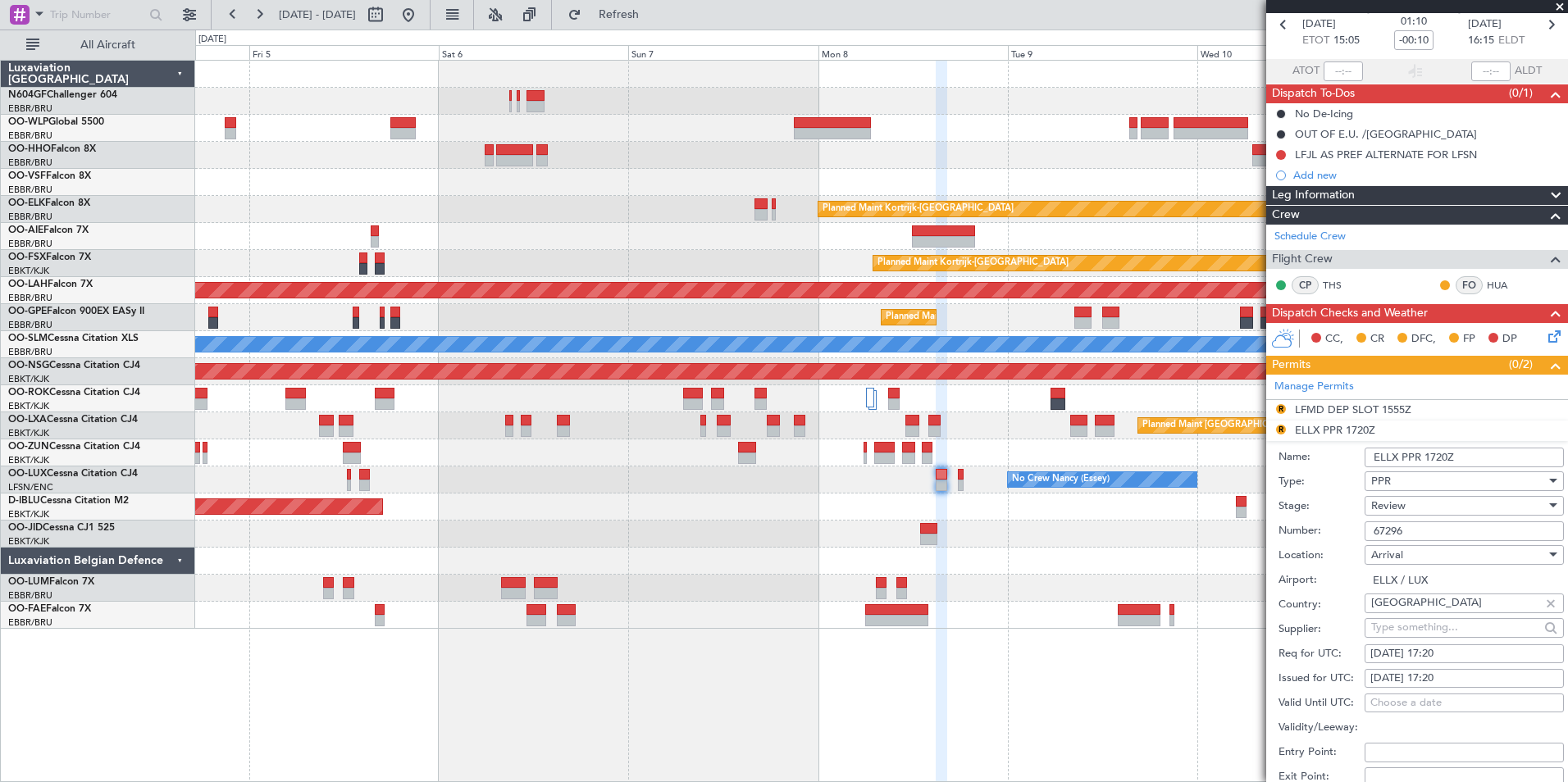
scroll to position [164, 0]
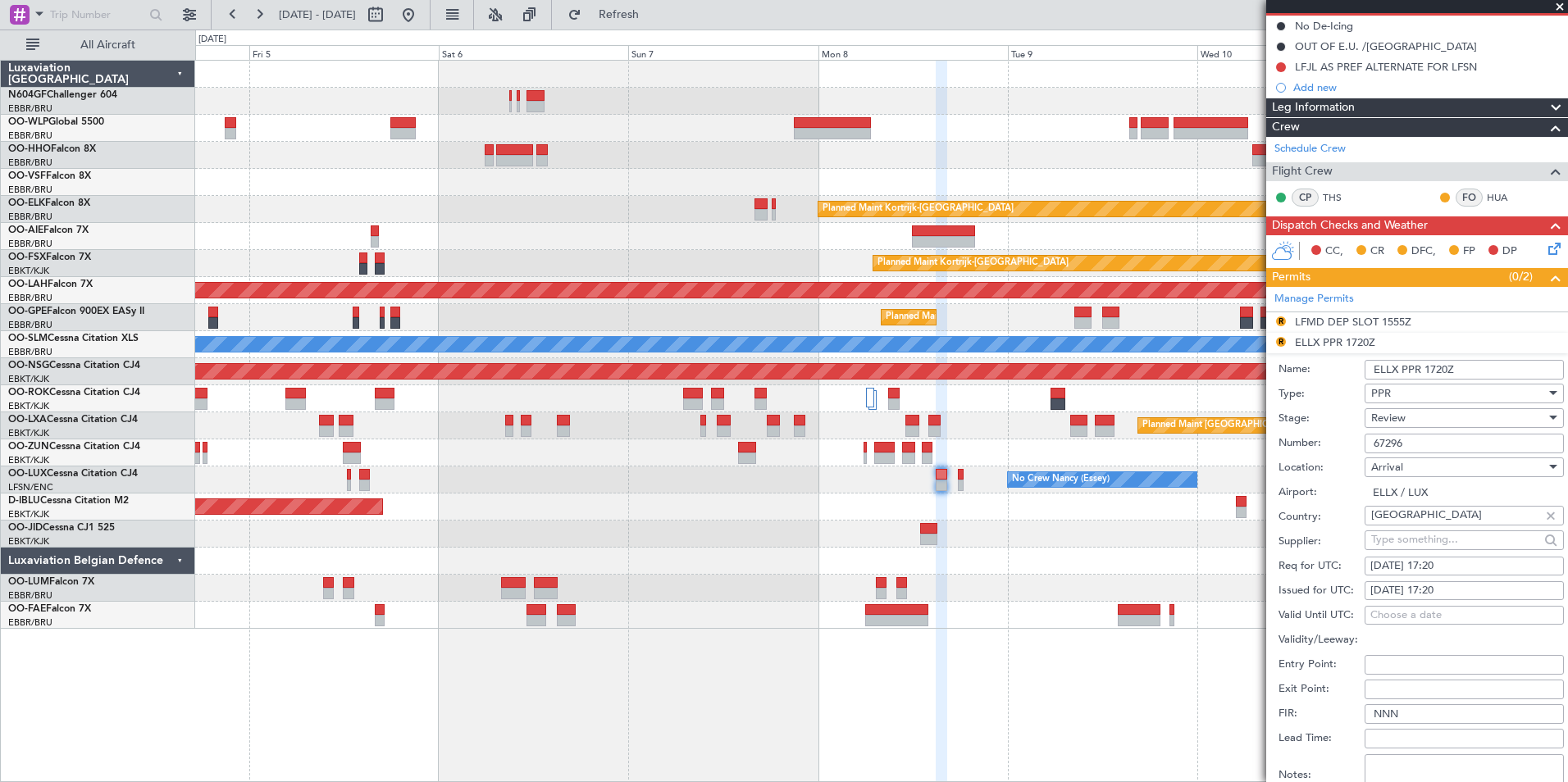
click at [1393, 428] on div "Review" at bounding box center [1458, 418] width 175 height 24
click at [1430, 531] on span "Requested" at bounding box center [1457, 524] width 172 height 24
click at [1479, 570] on div "07/09/2025 17:20" at bounding box center [1463, 566] width 187 height 17
select select "9"
select select "2025"
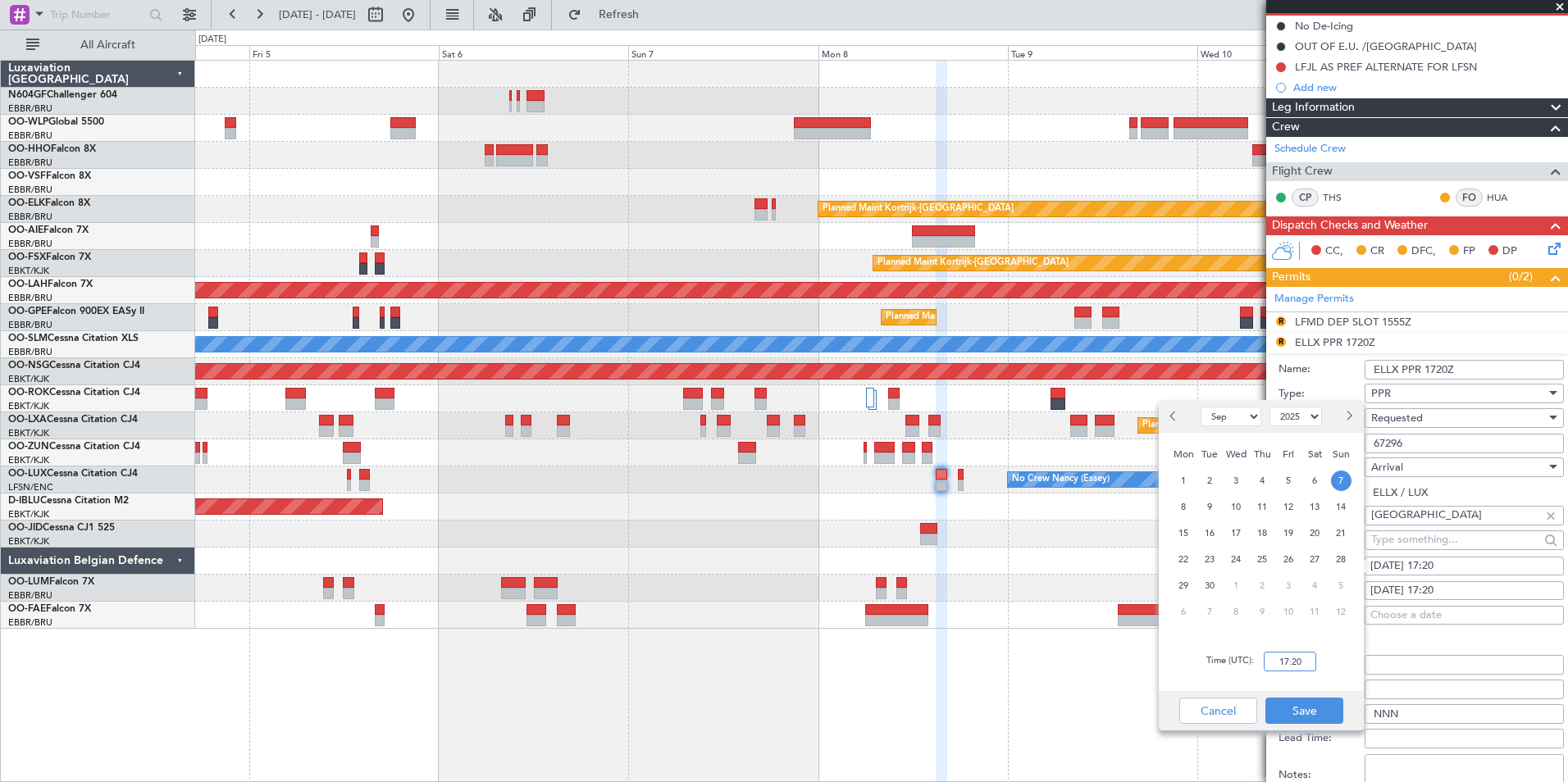
click at [1297, 658] on input "17:20" at bounding box center [1289, 662] width 52 height 19
type input "16:20"
click at [1283, 639] on div "Time (UTC): 16:20" at bounding box center [1260, 662] width 205 height 59
click at [1332, 710] on button "Save" at bounding box center [1304, 710] width 78 height 26
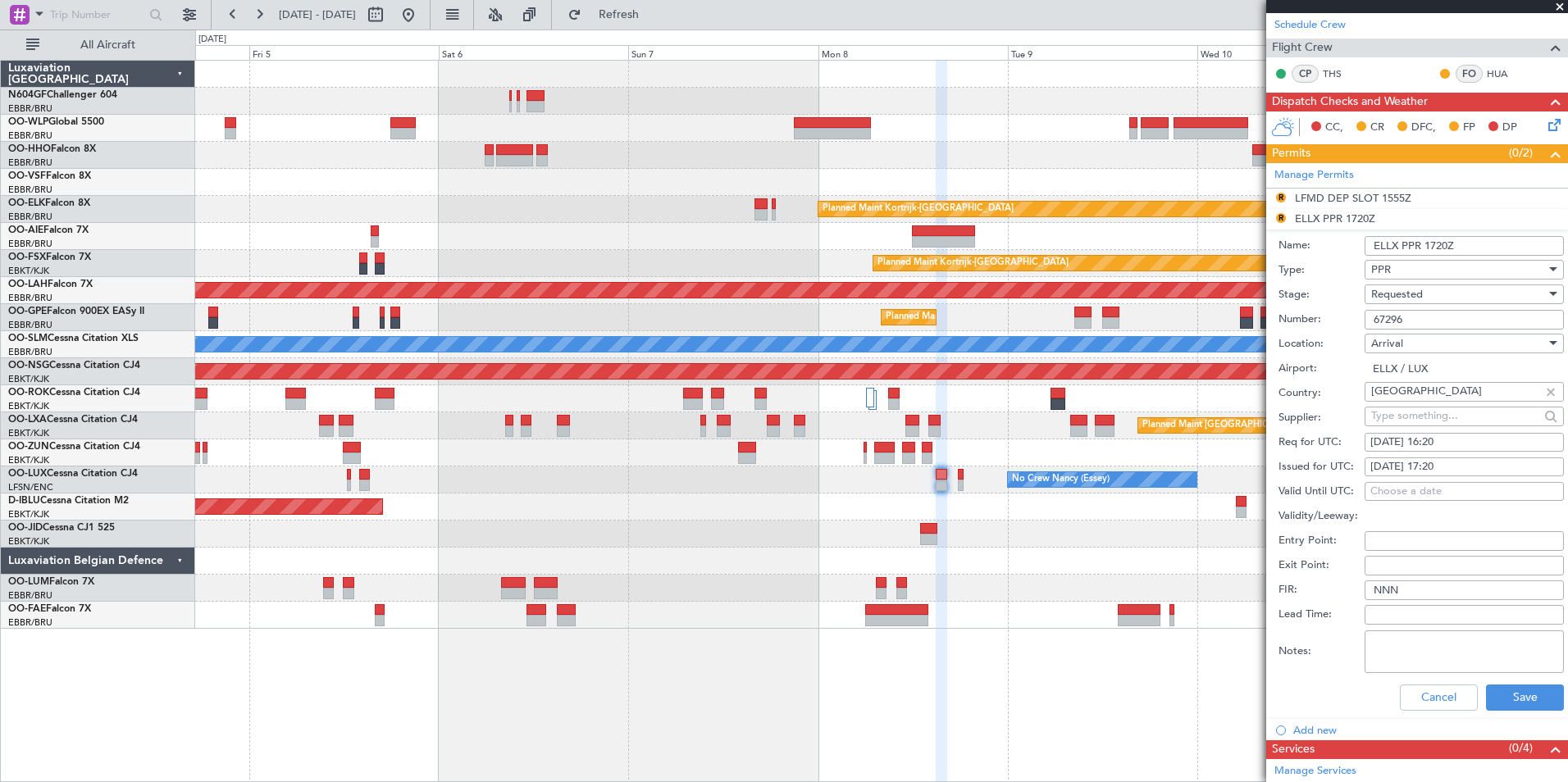
scroll to position [410, 0]
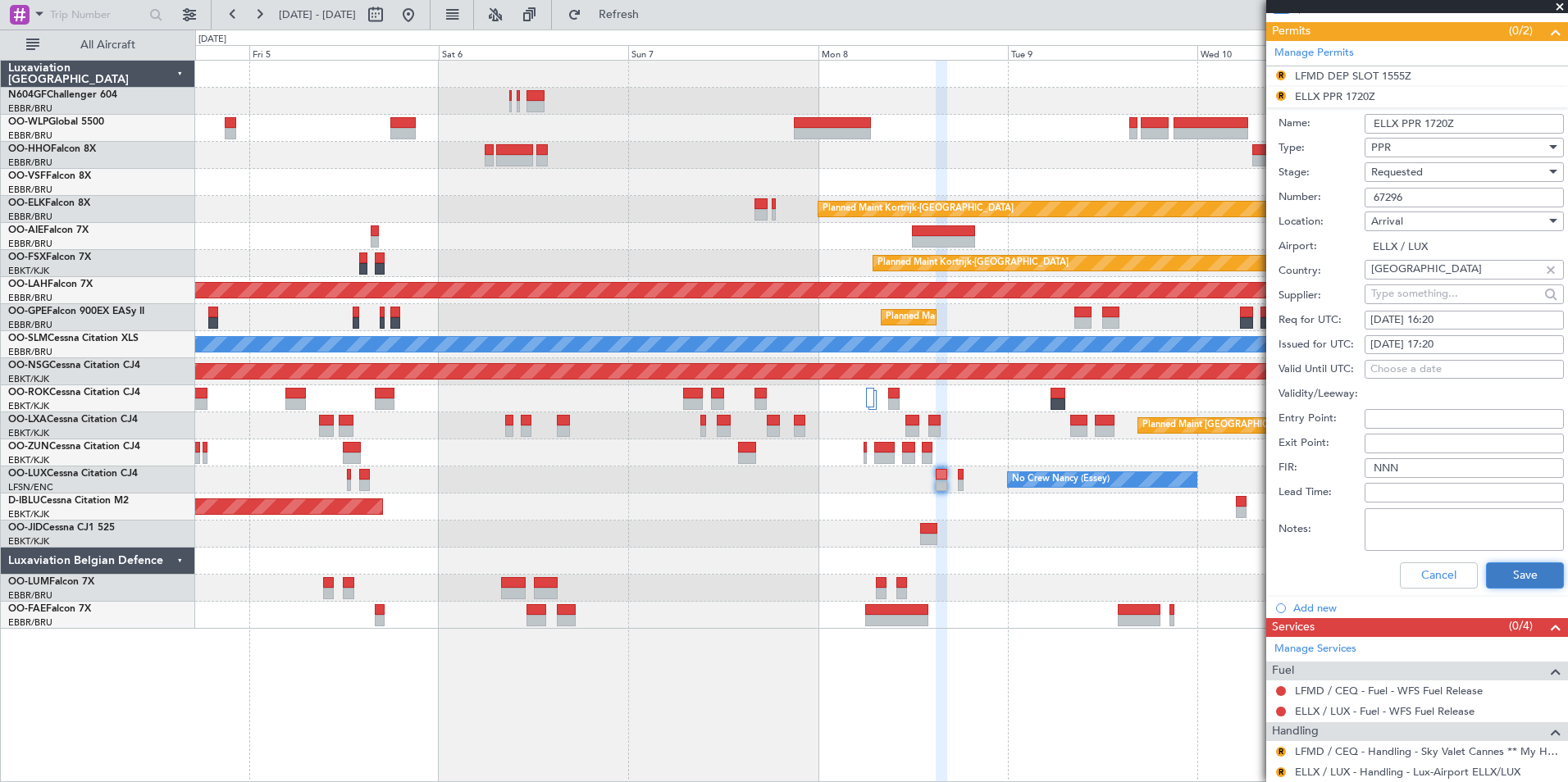
click at [1489, 574] on button "Save" at bounding box center [1524, 575] width 78 height 26
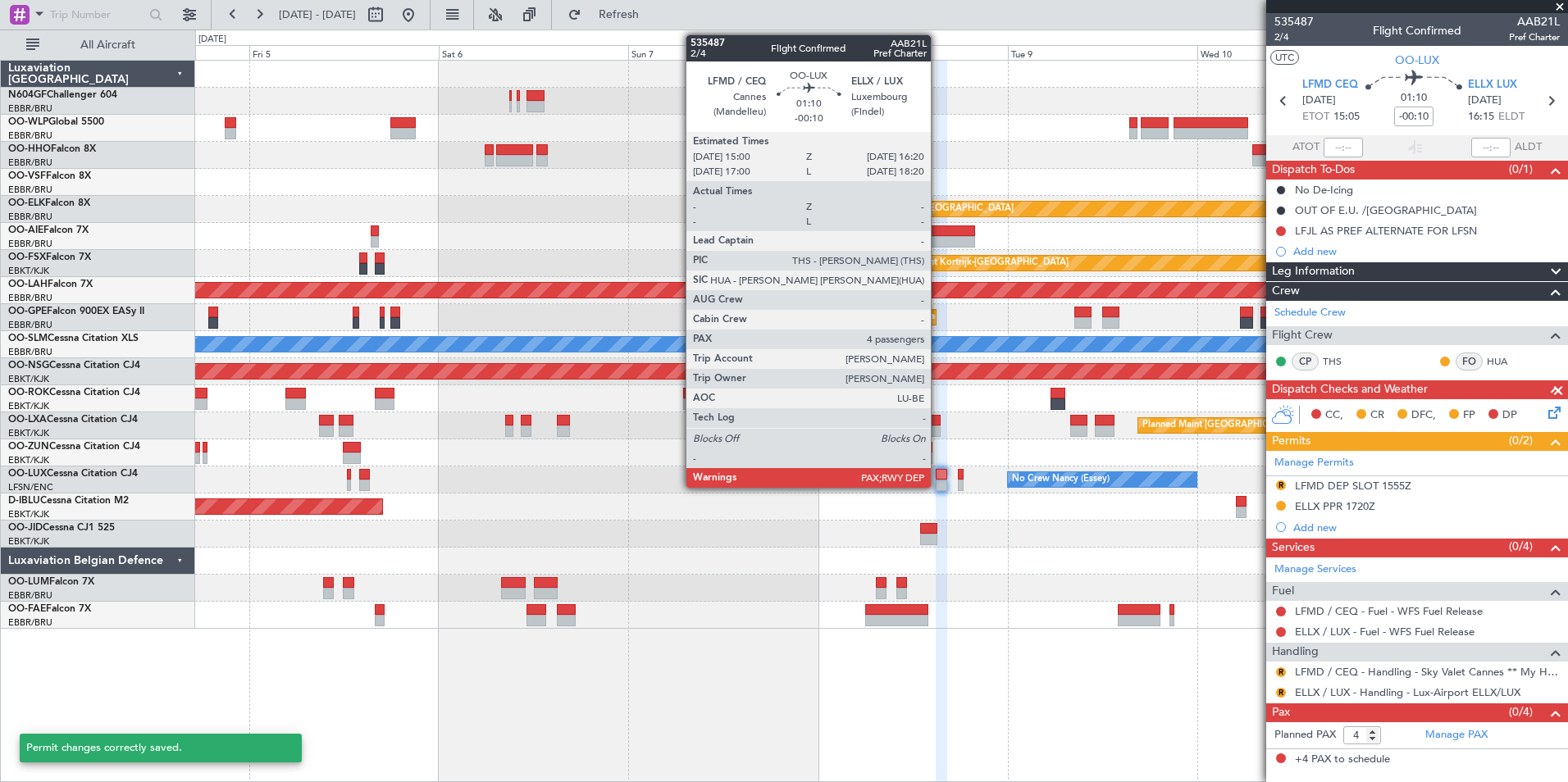
scroll to position [0, 0]
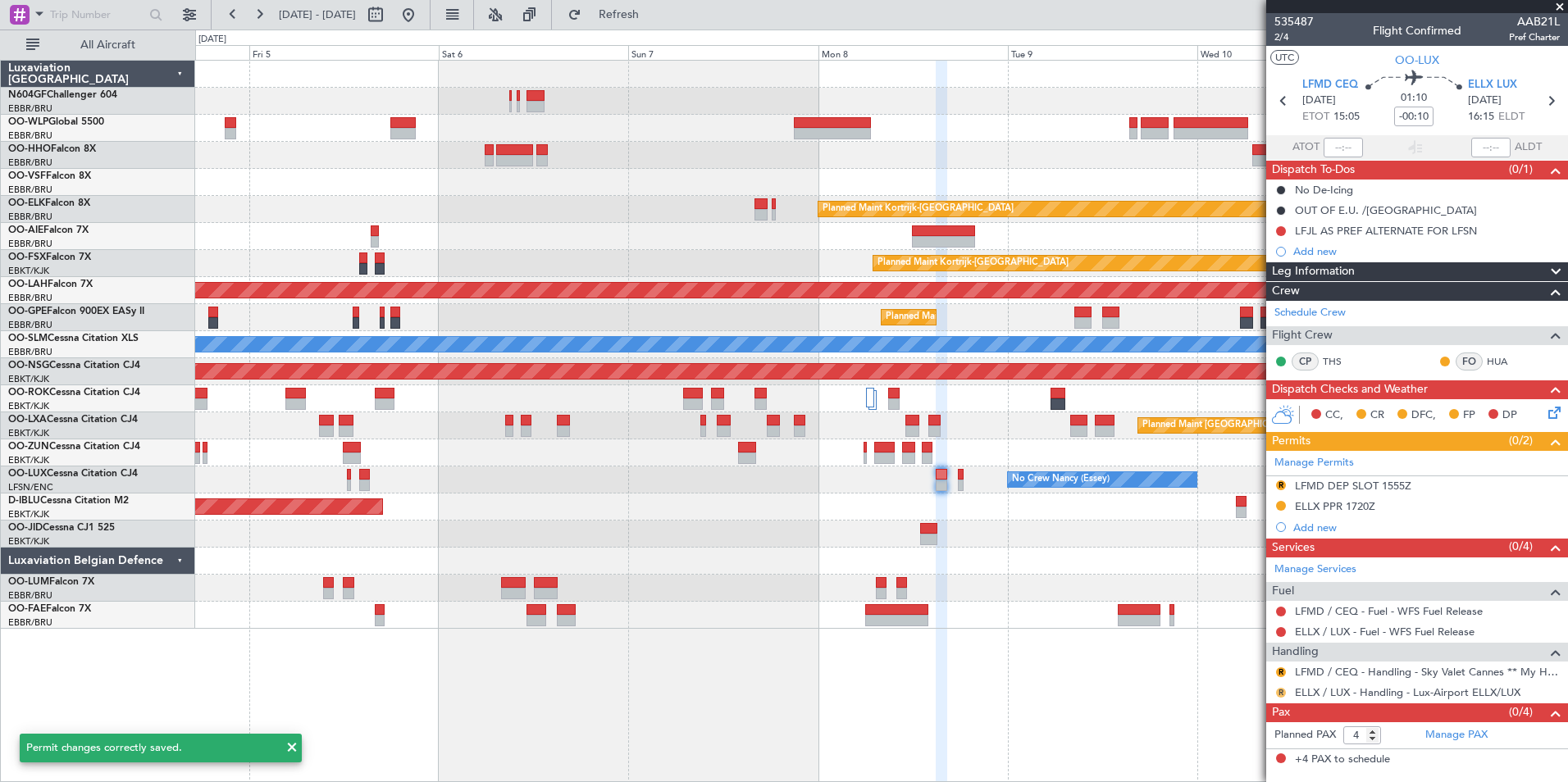
click at [1279, 695] on button "R" at bounding box center [1280, 693] width 10 height 10
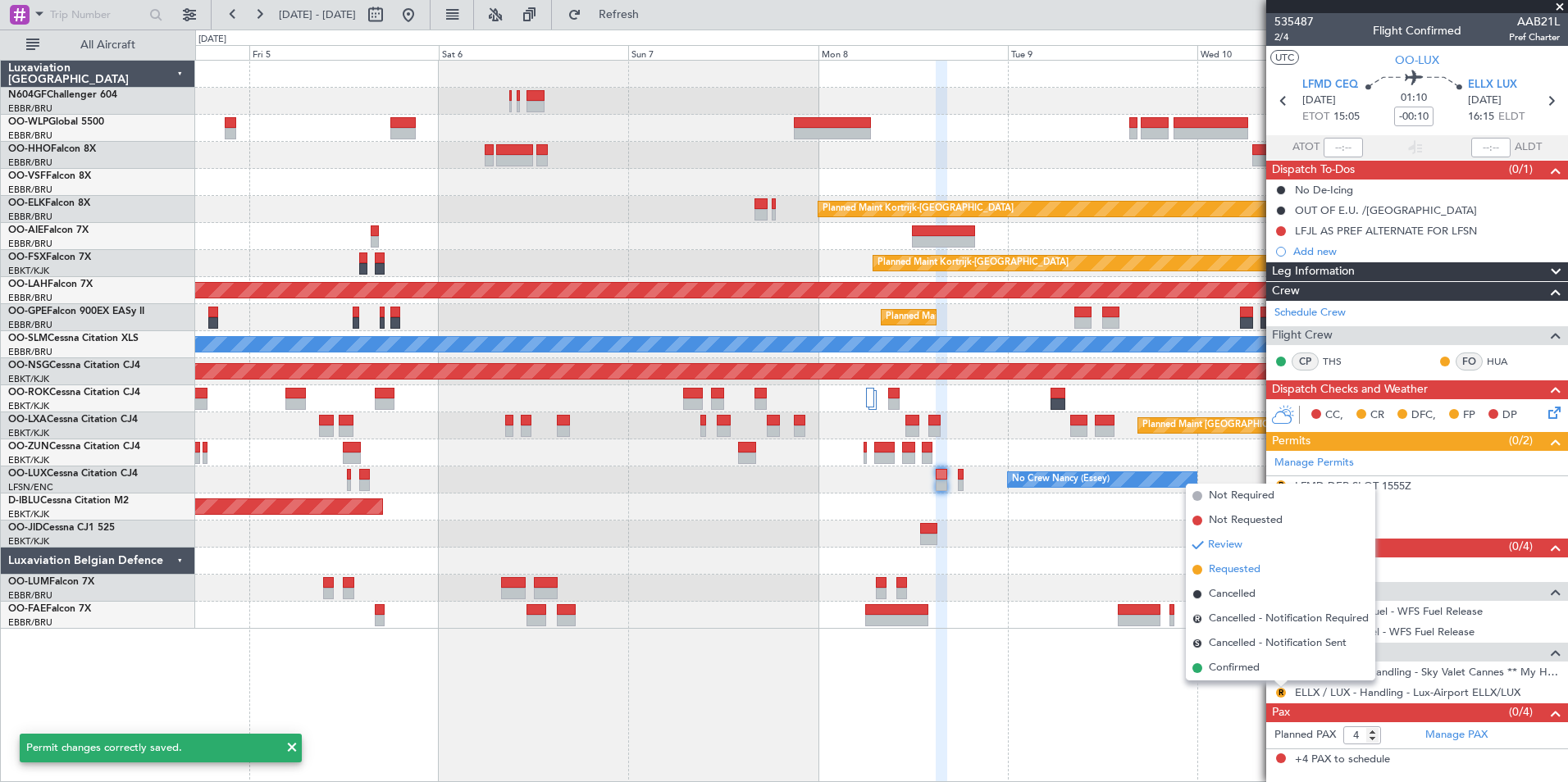
click at [1232, 574] on span "Requested" at bounding box center [1234, 569] width 51 height 17
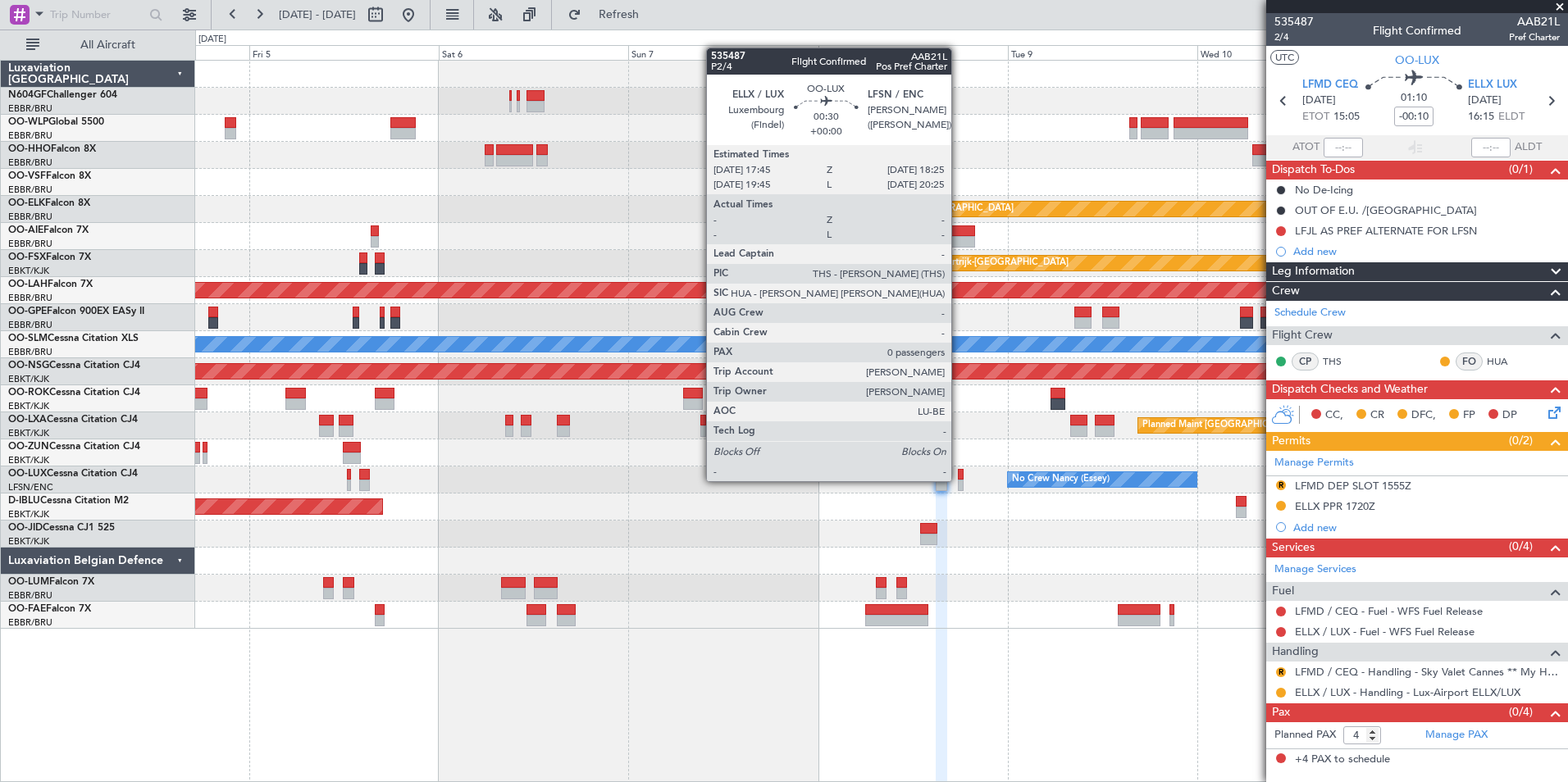
click at [959, 480] on div at bounding box center [961, 486] width 6 height 12
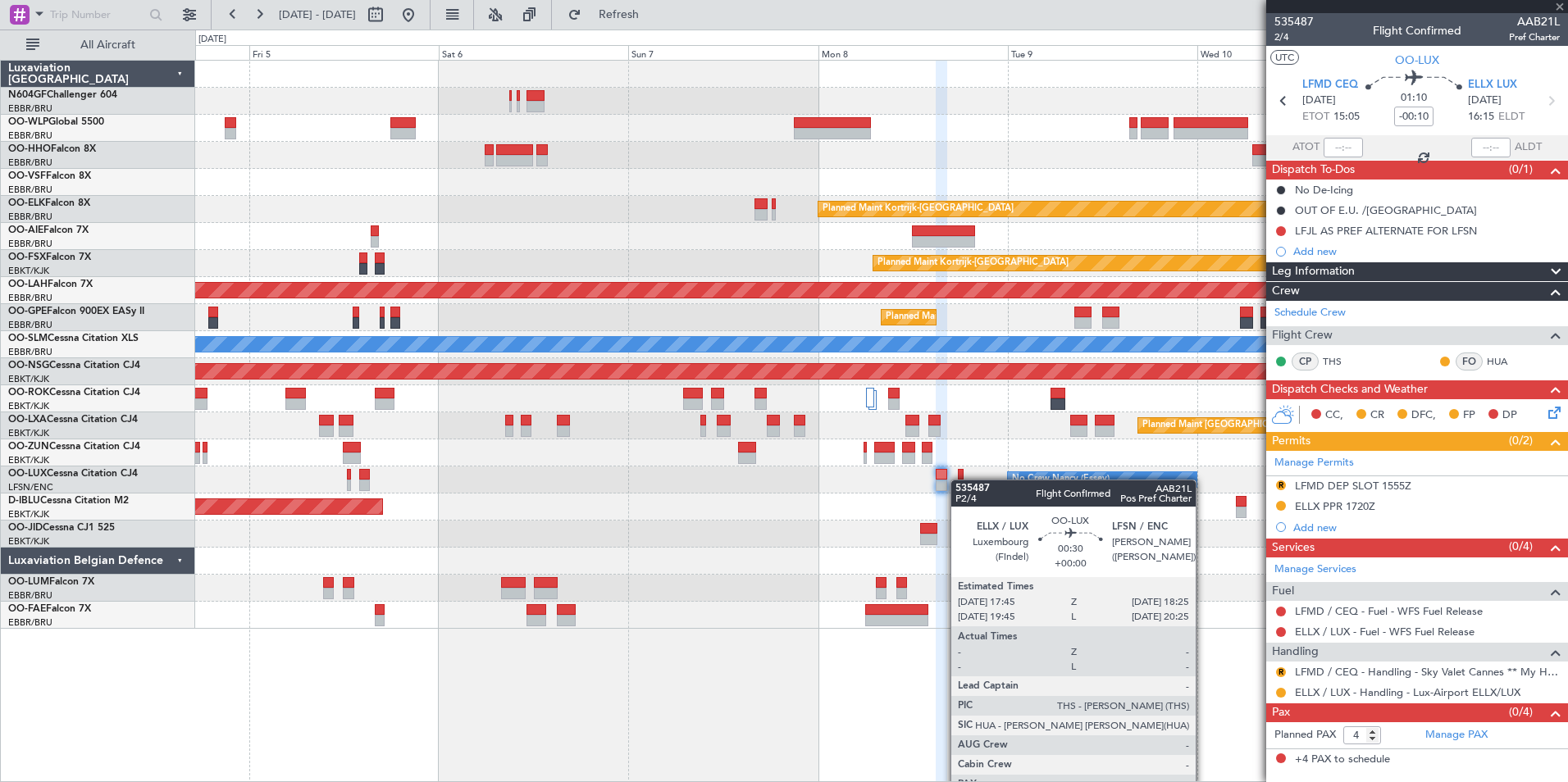
type input "0"
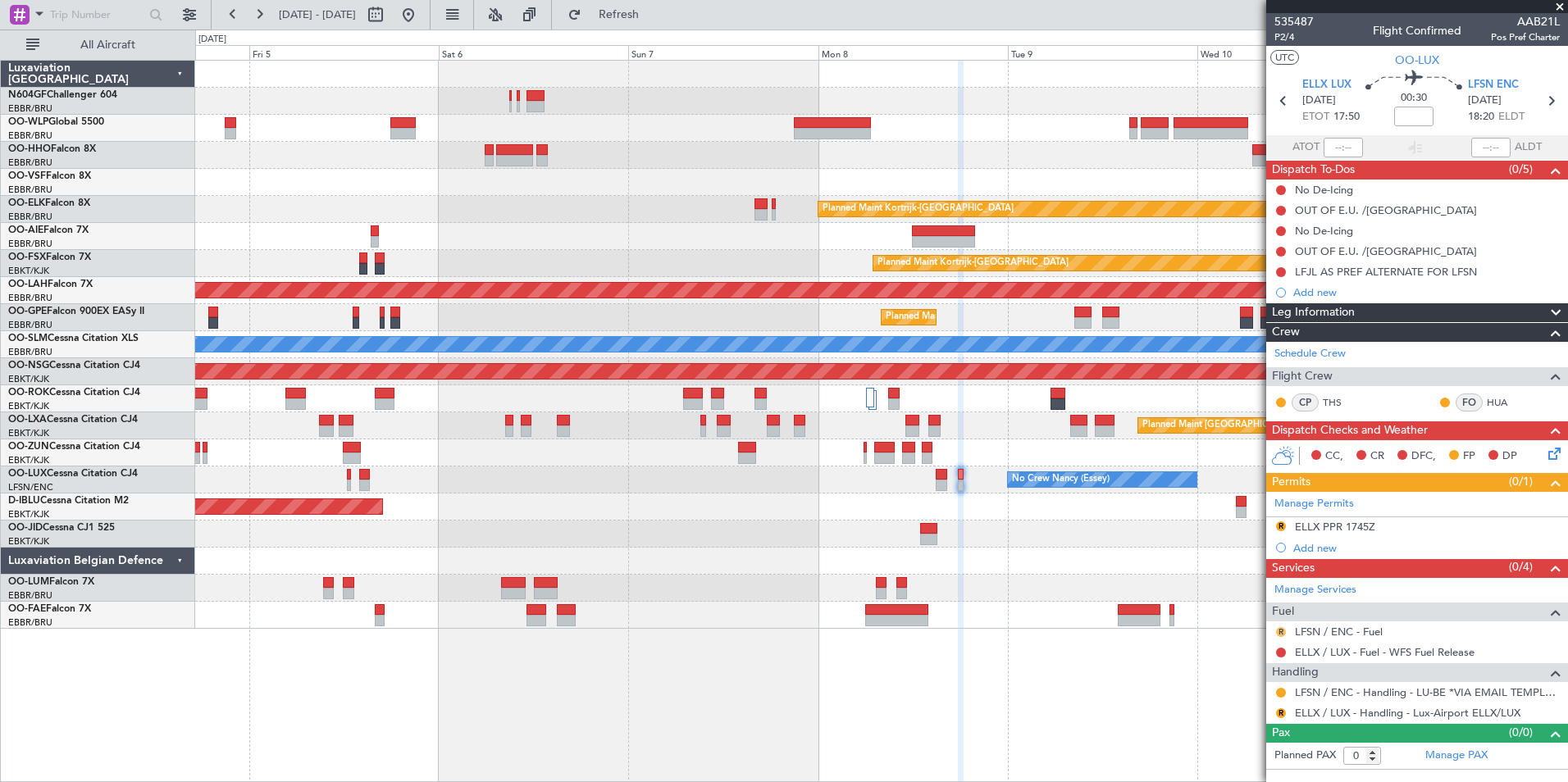
click at [1283, 632] on button "R" at bounding box center [1280, 632] width 10 height 10
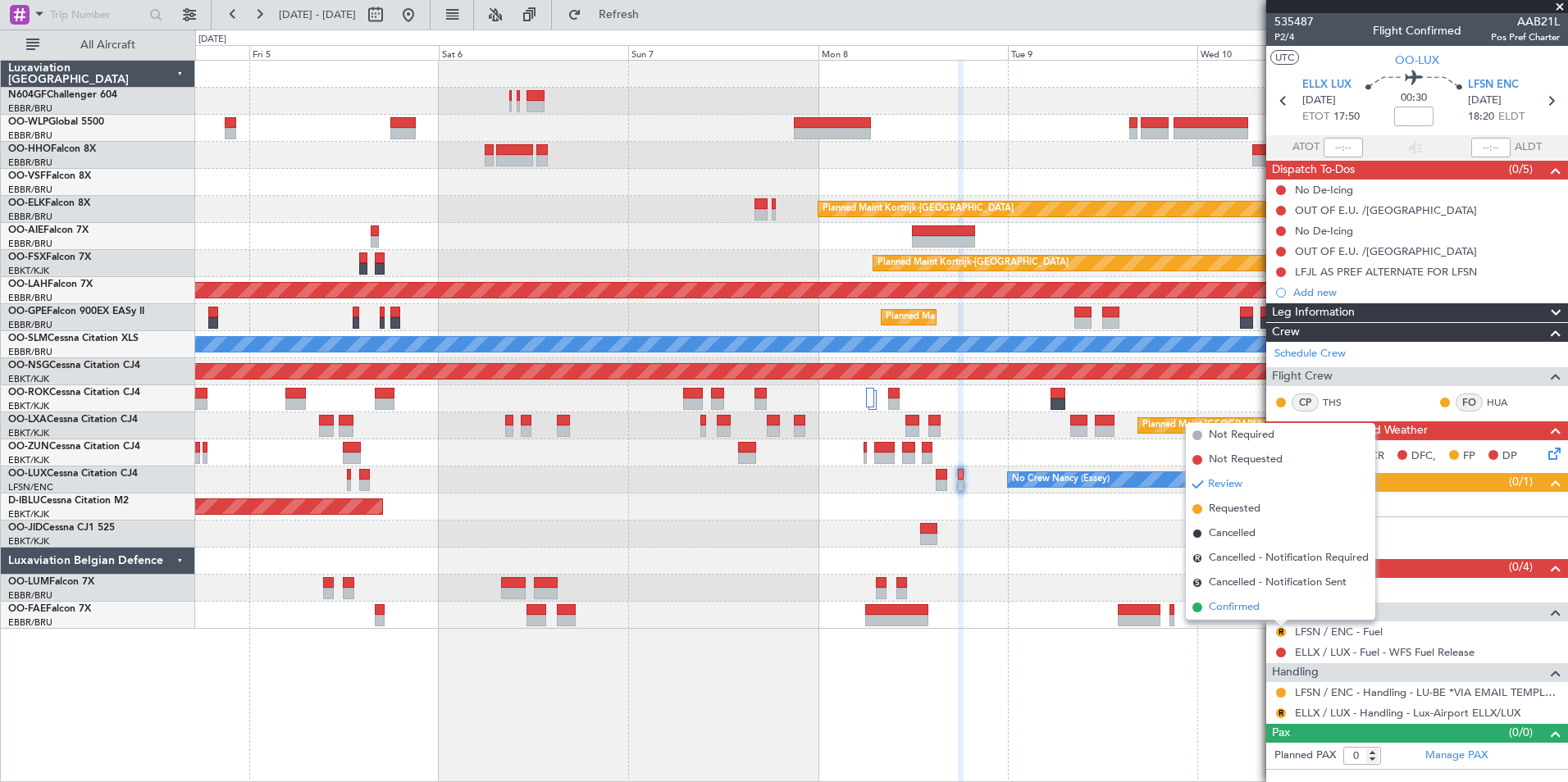
click at [1237, 609] on span "Confirmed" at bounding box center [1234, 607] width 51 height 17
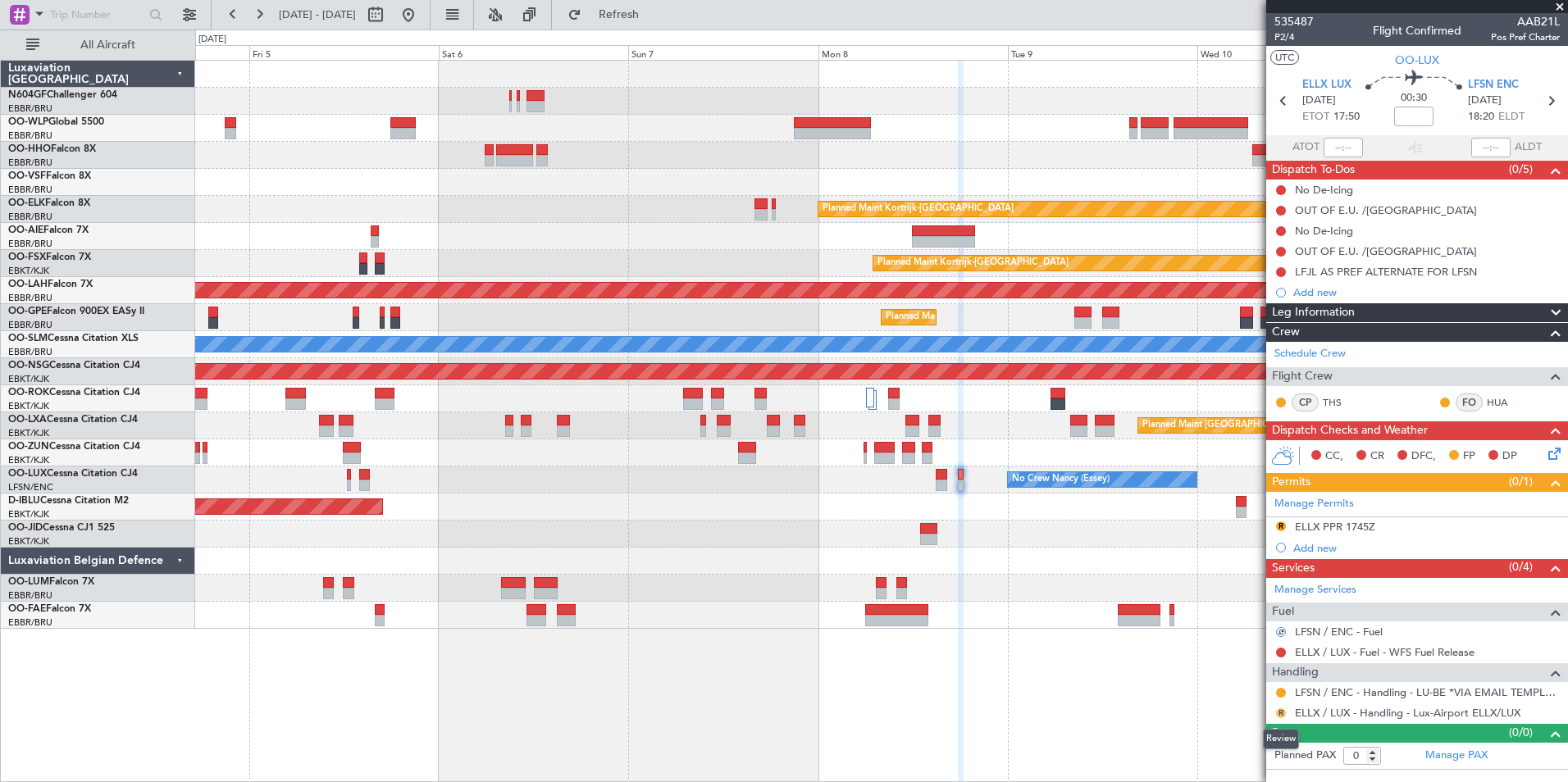
click at [1279, 711] on button "R" at bounding box center [1280, 713] width 10 height 10
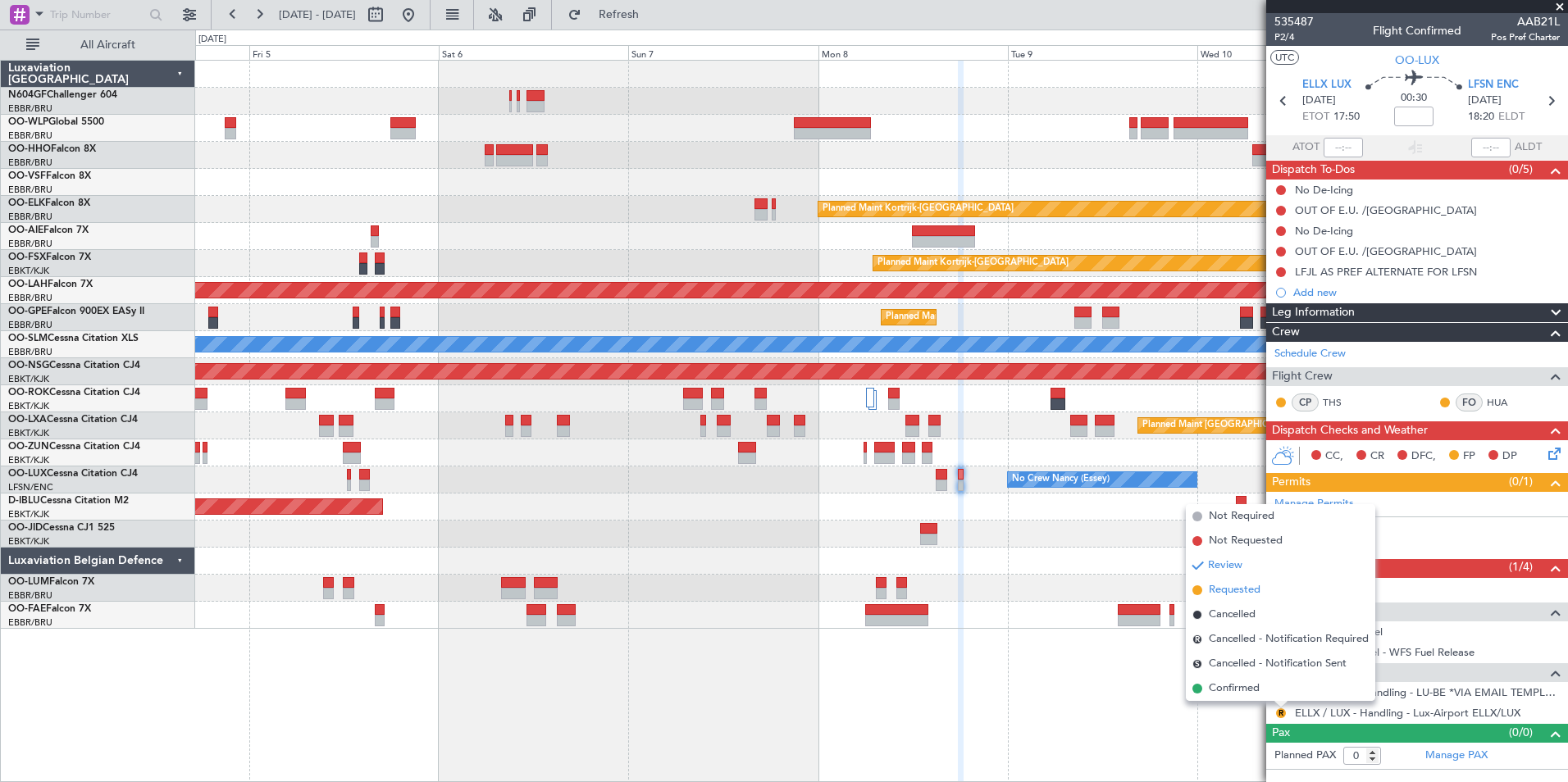
click at [1221, 594] on span "Requested" at bounding box center [1234, 590] width 51 height 17
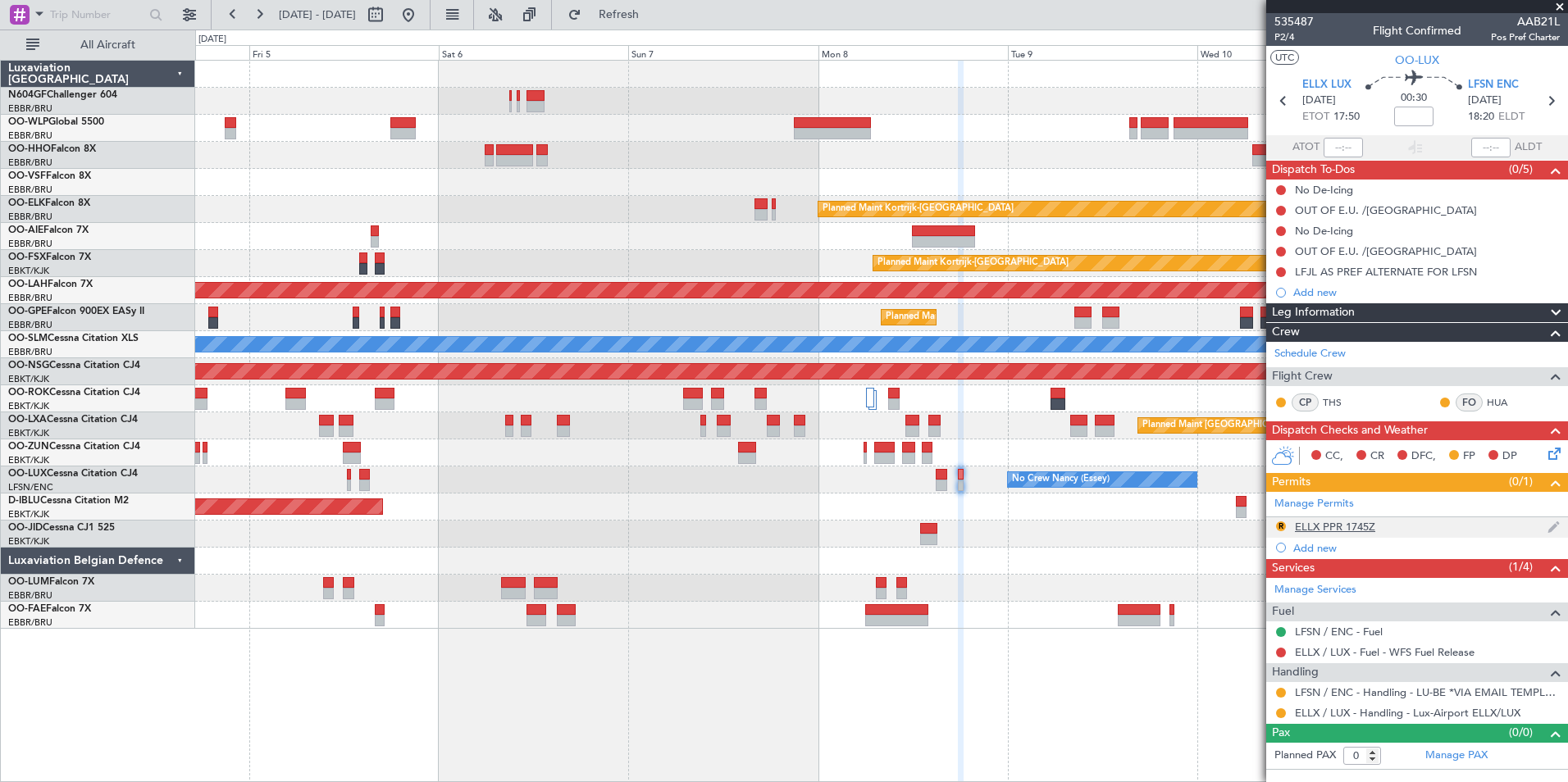
click at [1314, 527] on div "ELLX PPR 1745Z" at bounding box center [1335, 527] width 81 height 14
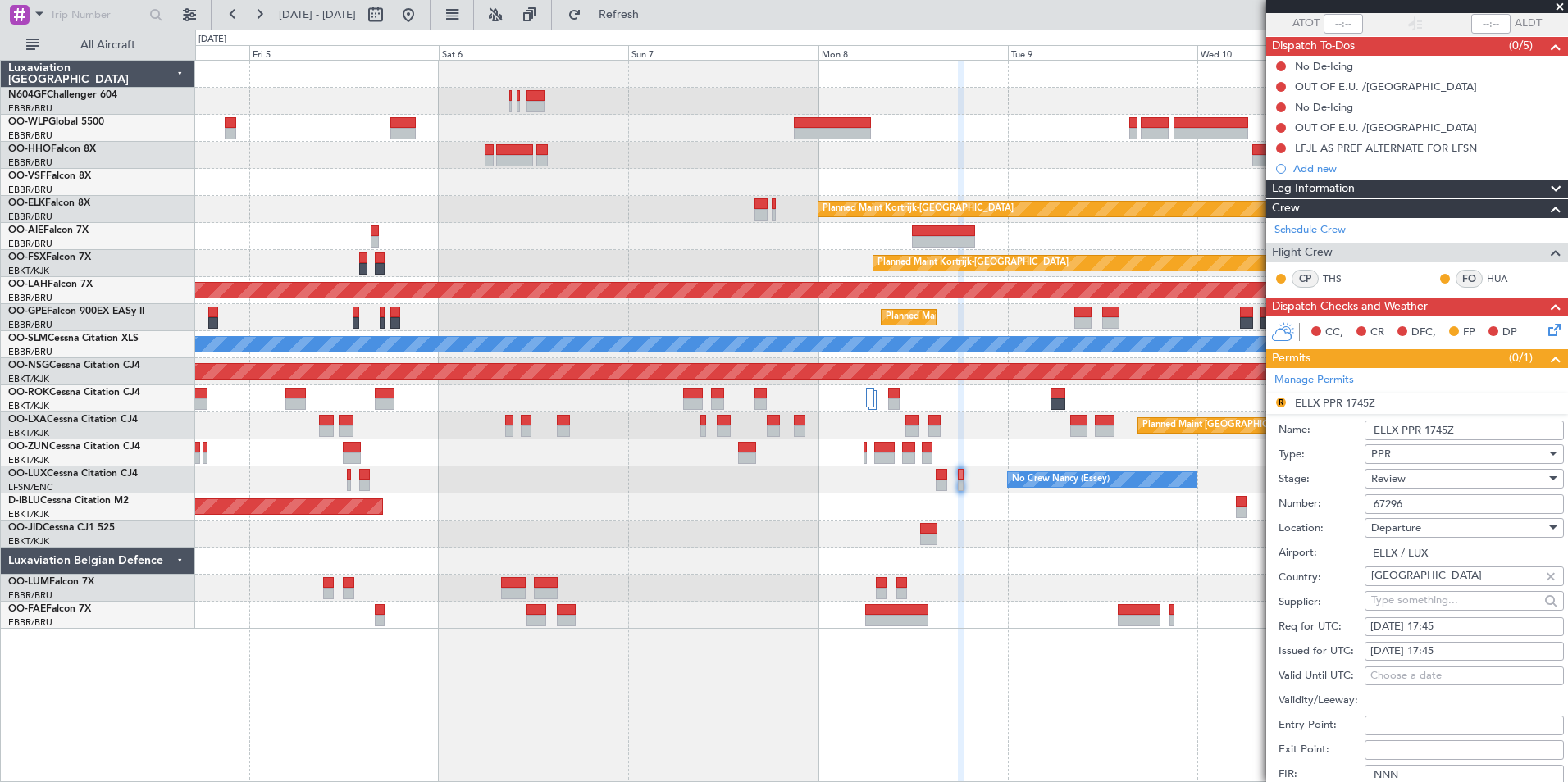
scroll to position [246, 0]
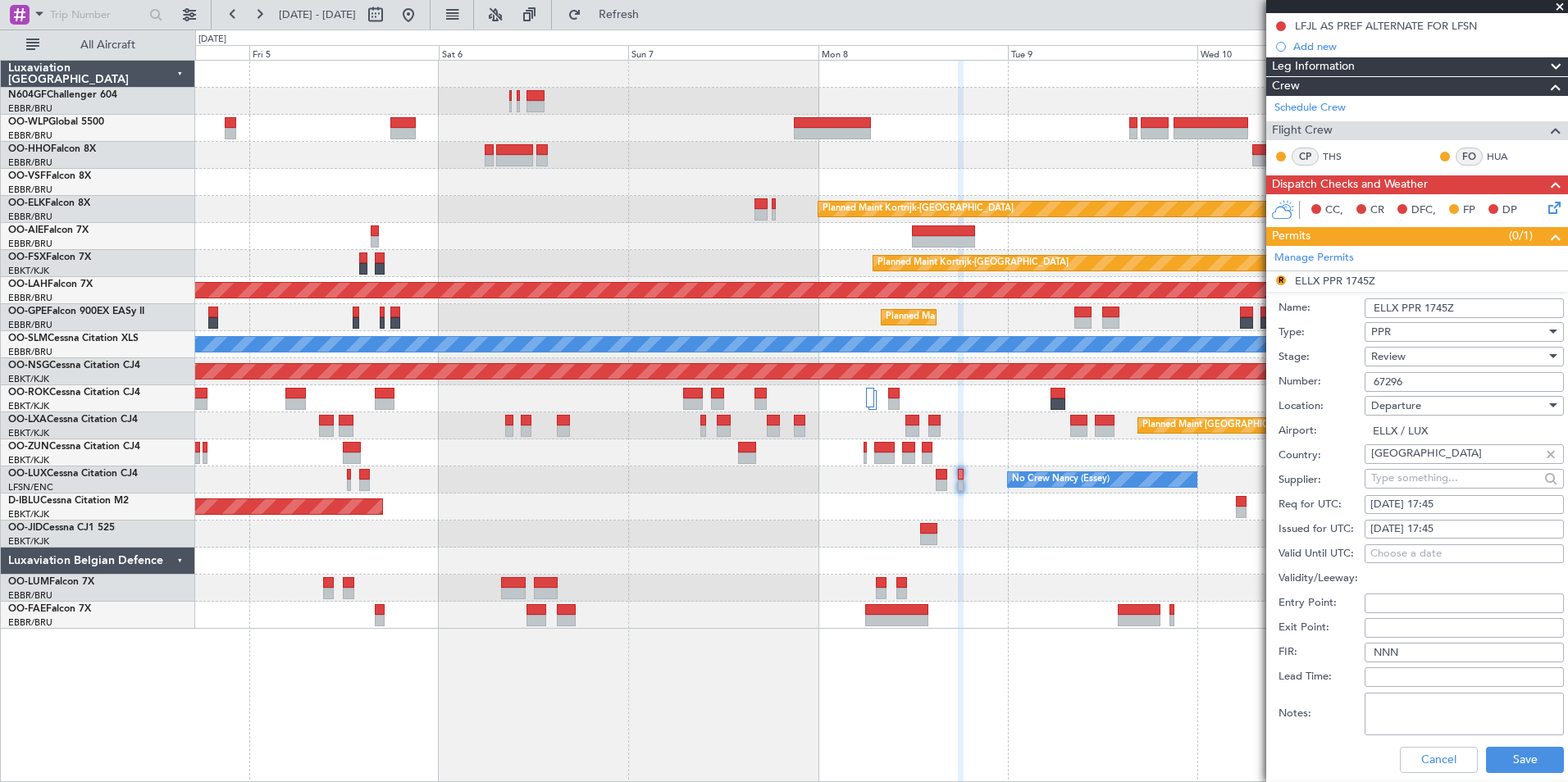
click at [1417, 360] on div "Review" at bounding box center [1458, 356] width 175 height 24
click at [1425, 468] on span "Requested" at bounding box center [1457, 462] width 172 height 24
click at [1517, 758] on button "Save" at bounding box center [1524, 760] width 78 height 26
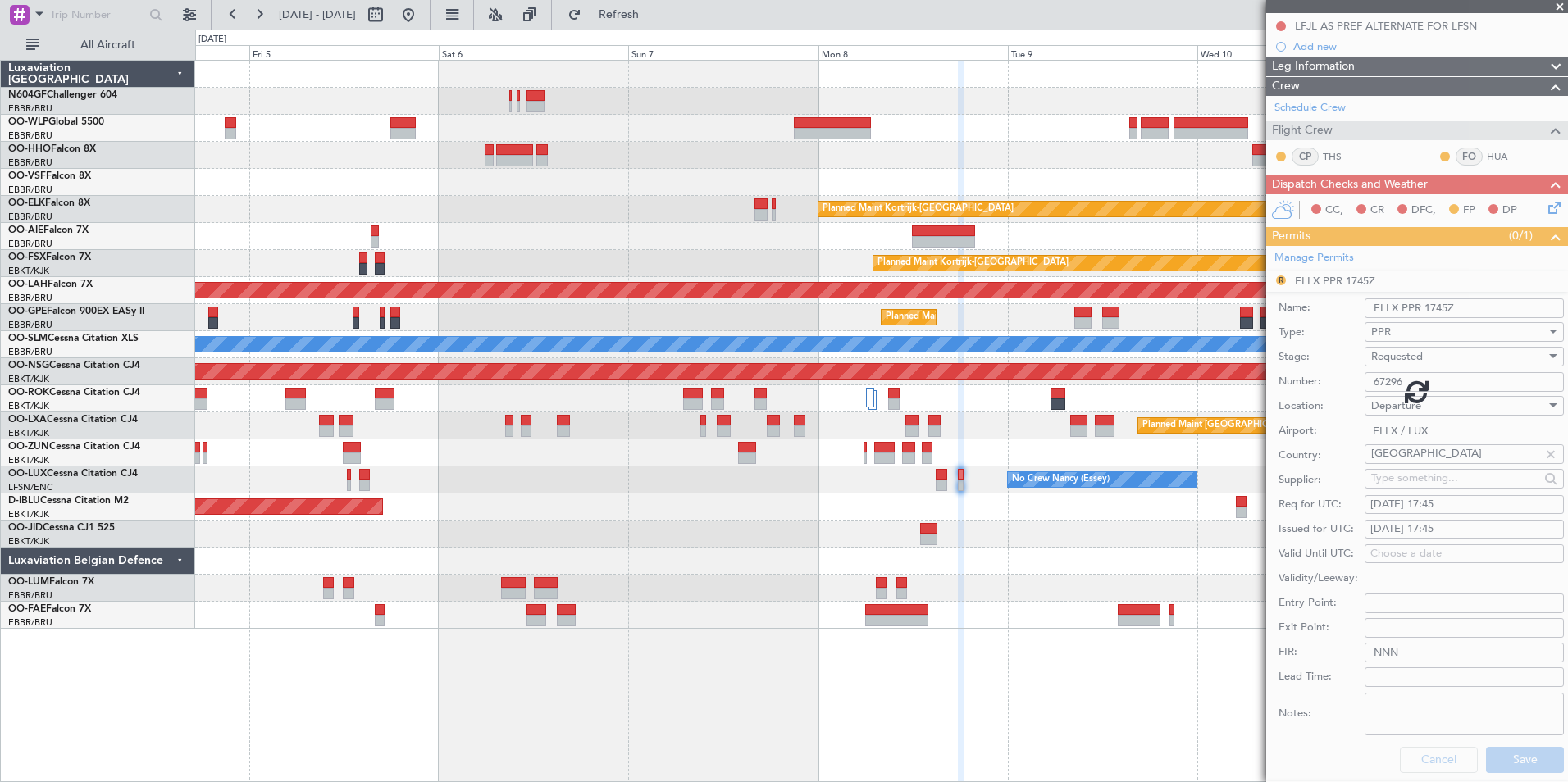
scroll to position [0, 0]
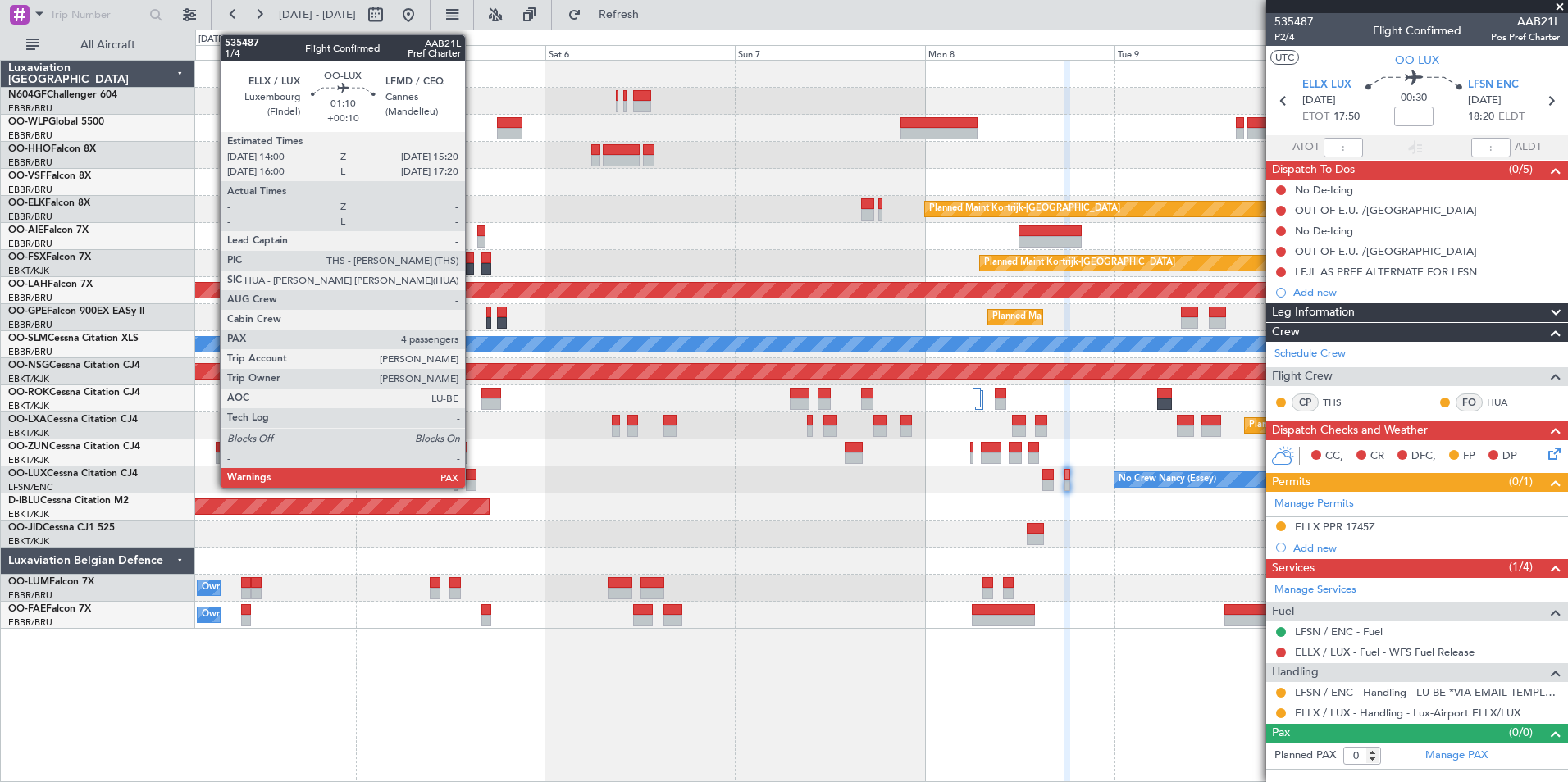
click at [472, 480] on div at bounding box center [470, 486] width 11 height 12
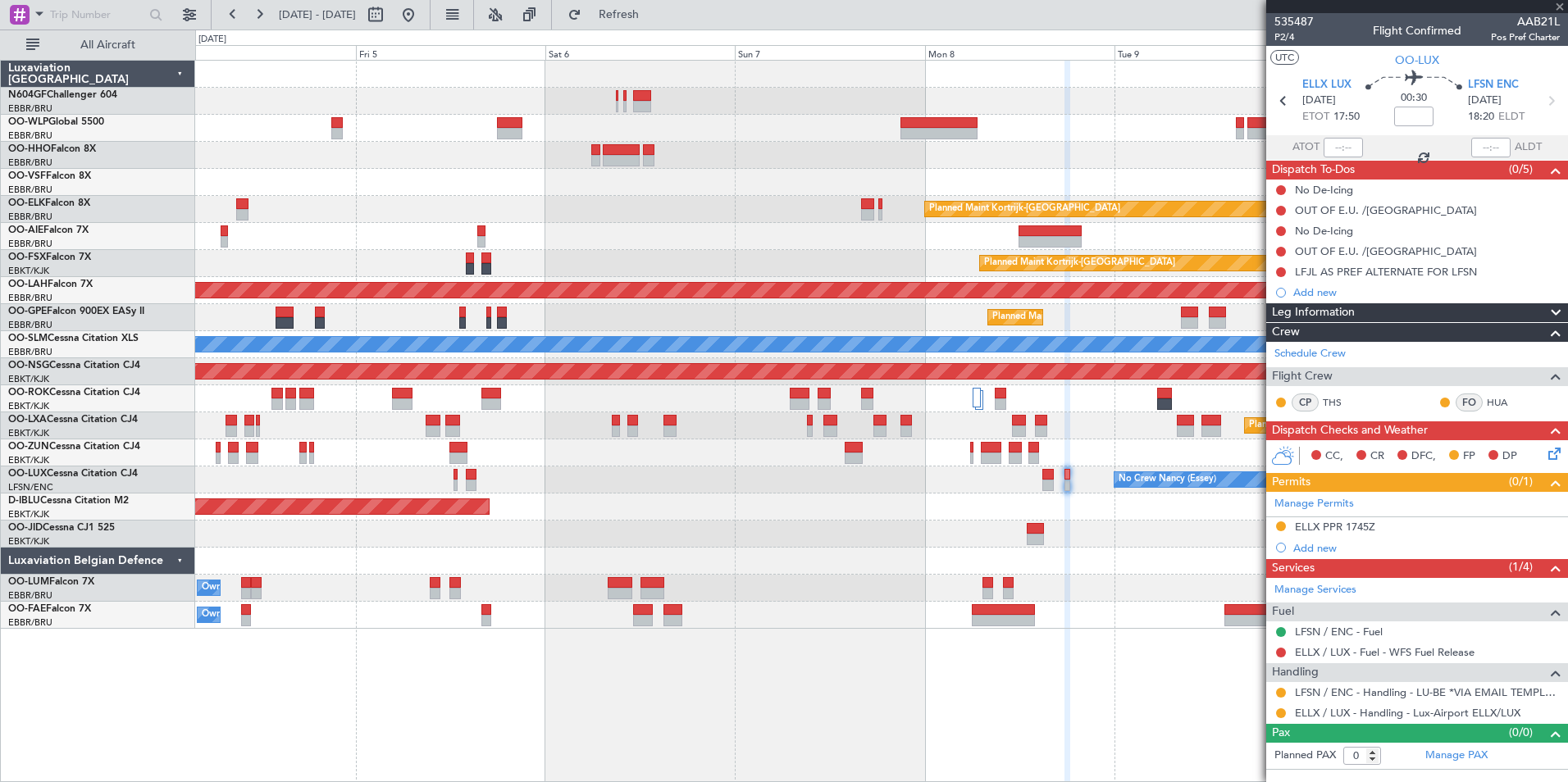
type input "+00:10"
type input "4"
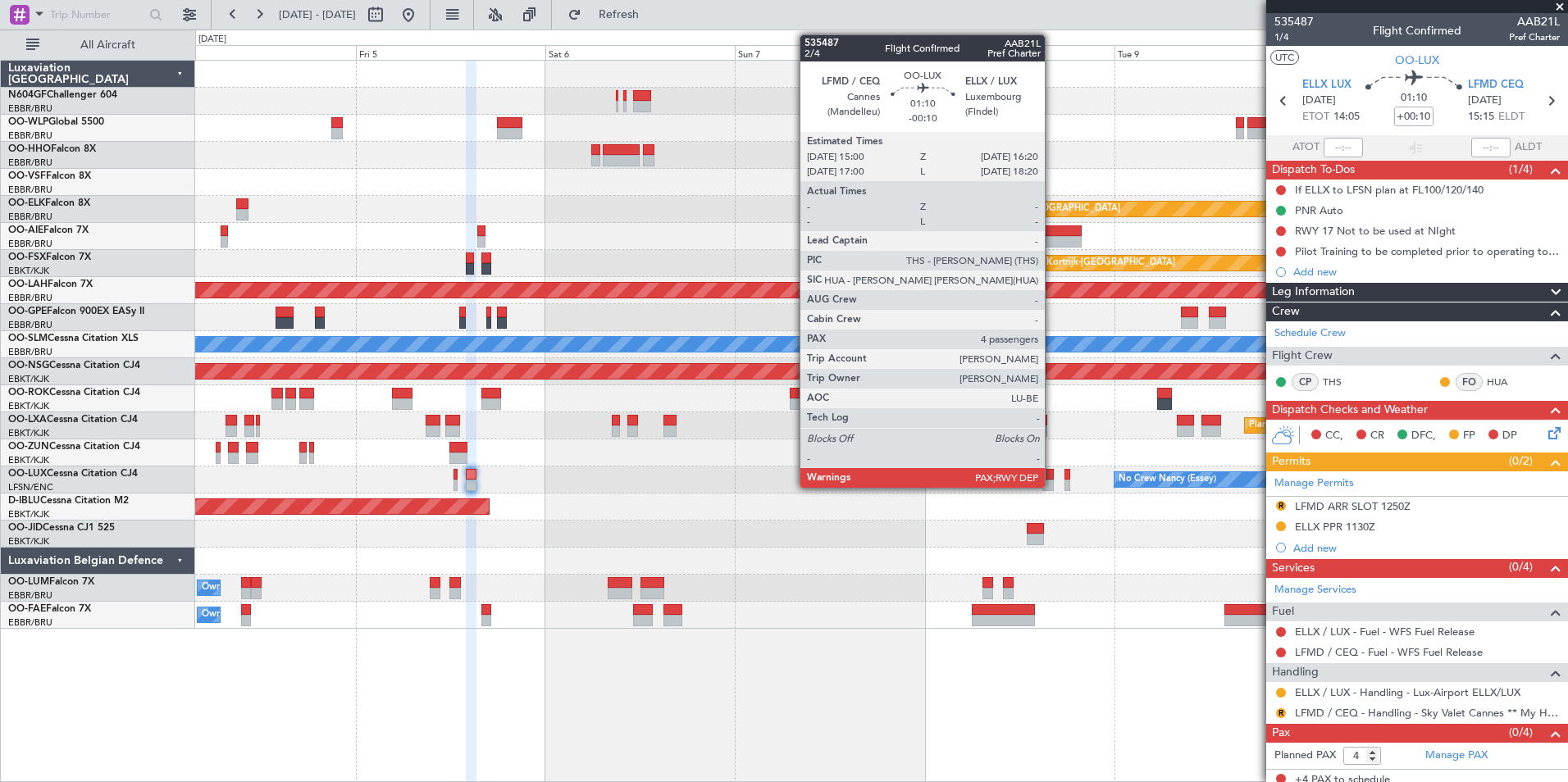
click at [1052, 480] on div at bounding box center [1047, 486] width 11 height 12
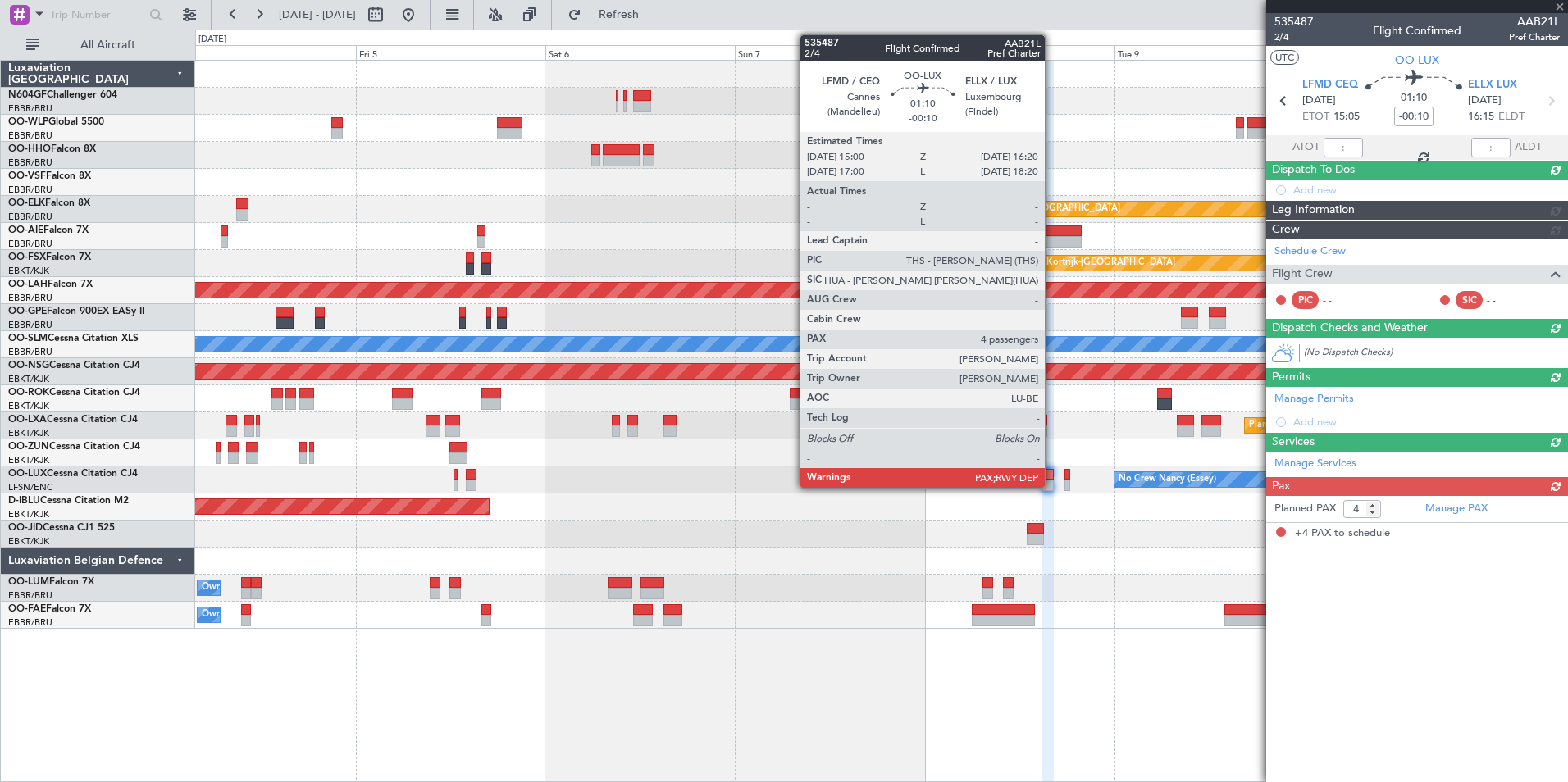
type input "+00:10"
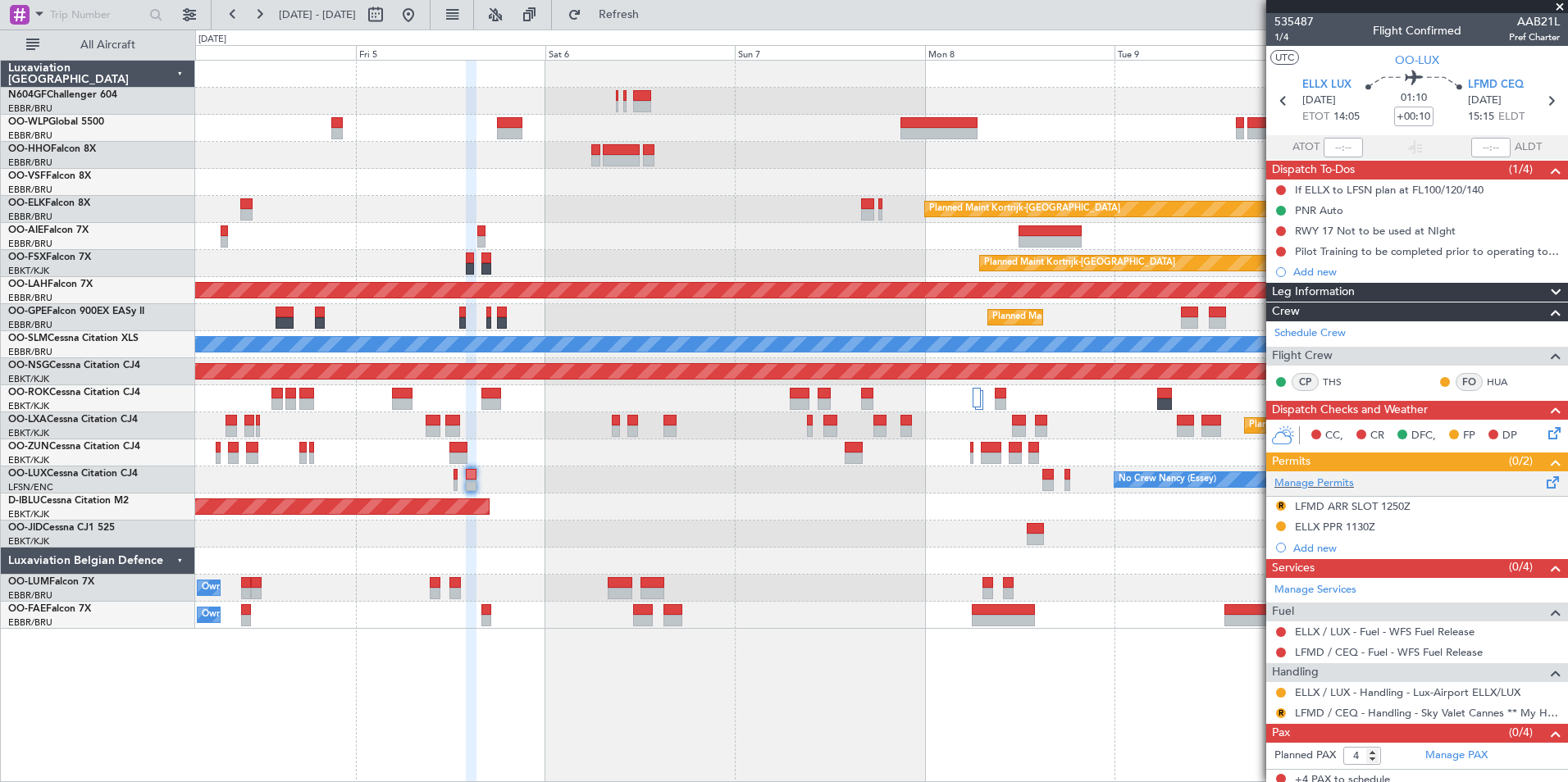
scroll to position [8, 0]
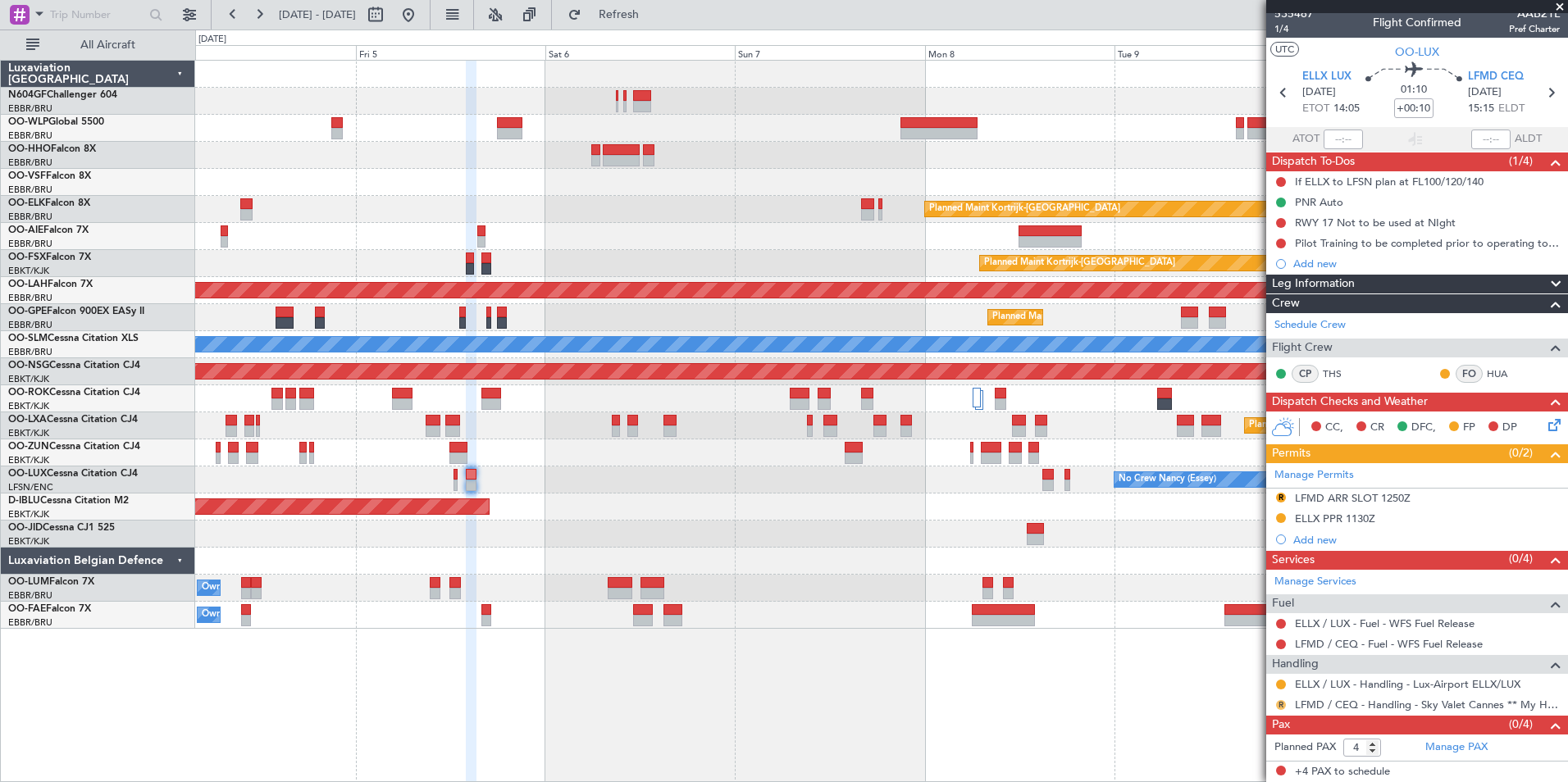
click at [1279, 701] on button "R" at bounding box center [1280, 705] width 10 height 10
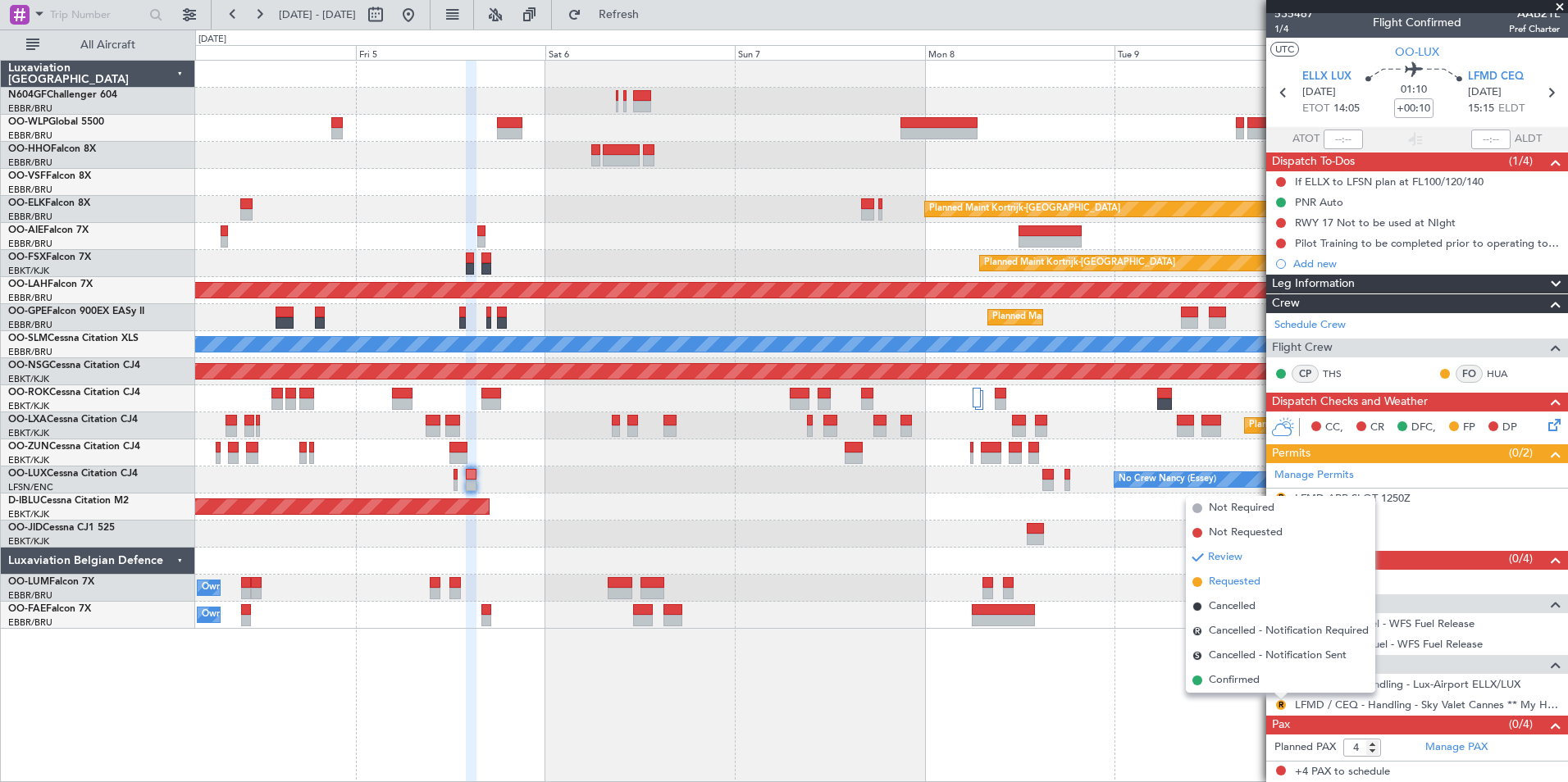
click at [1231, 585] on span "Requested" at bounding box center [1234, 582] width 51 height 17
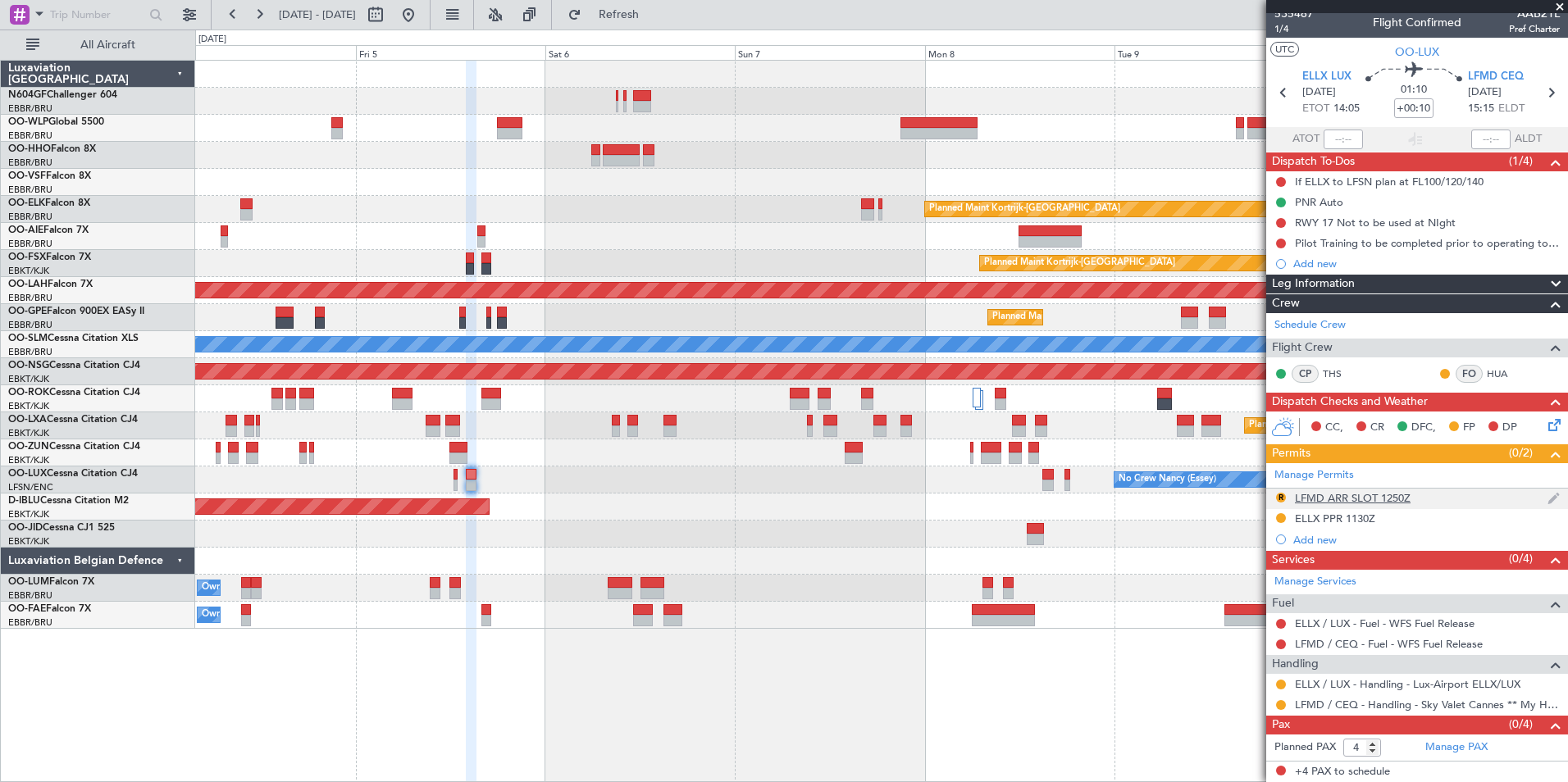
click at [1346, 498] on div "LFMD ARR SLOT 1250Z" at bounding box center [1352, 498] width 116 height 14
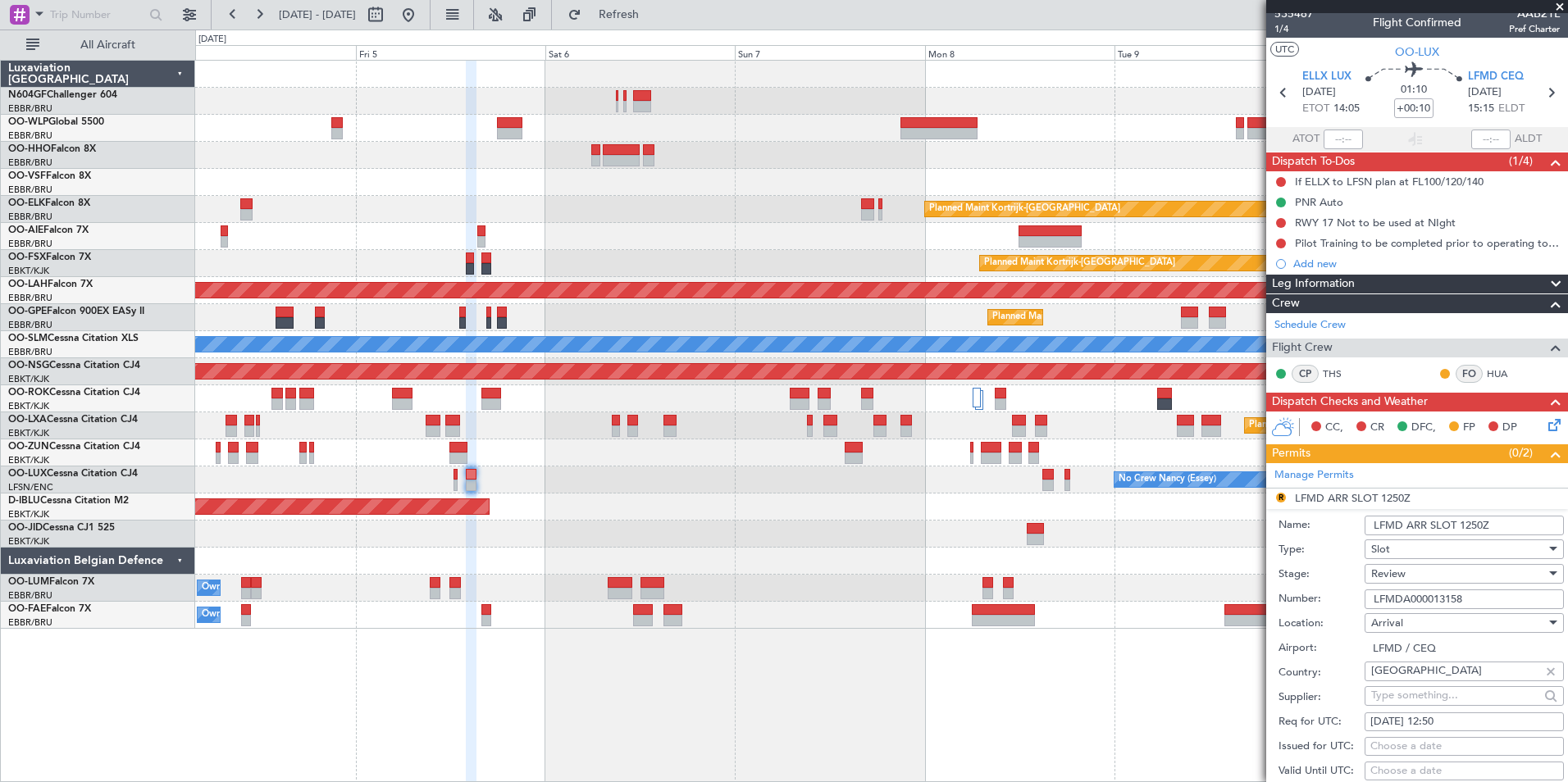
scroll to position [172, 0]
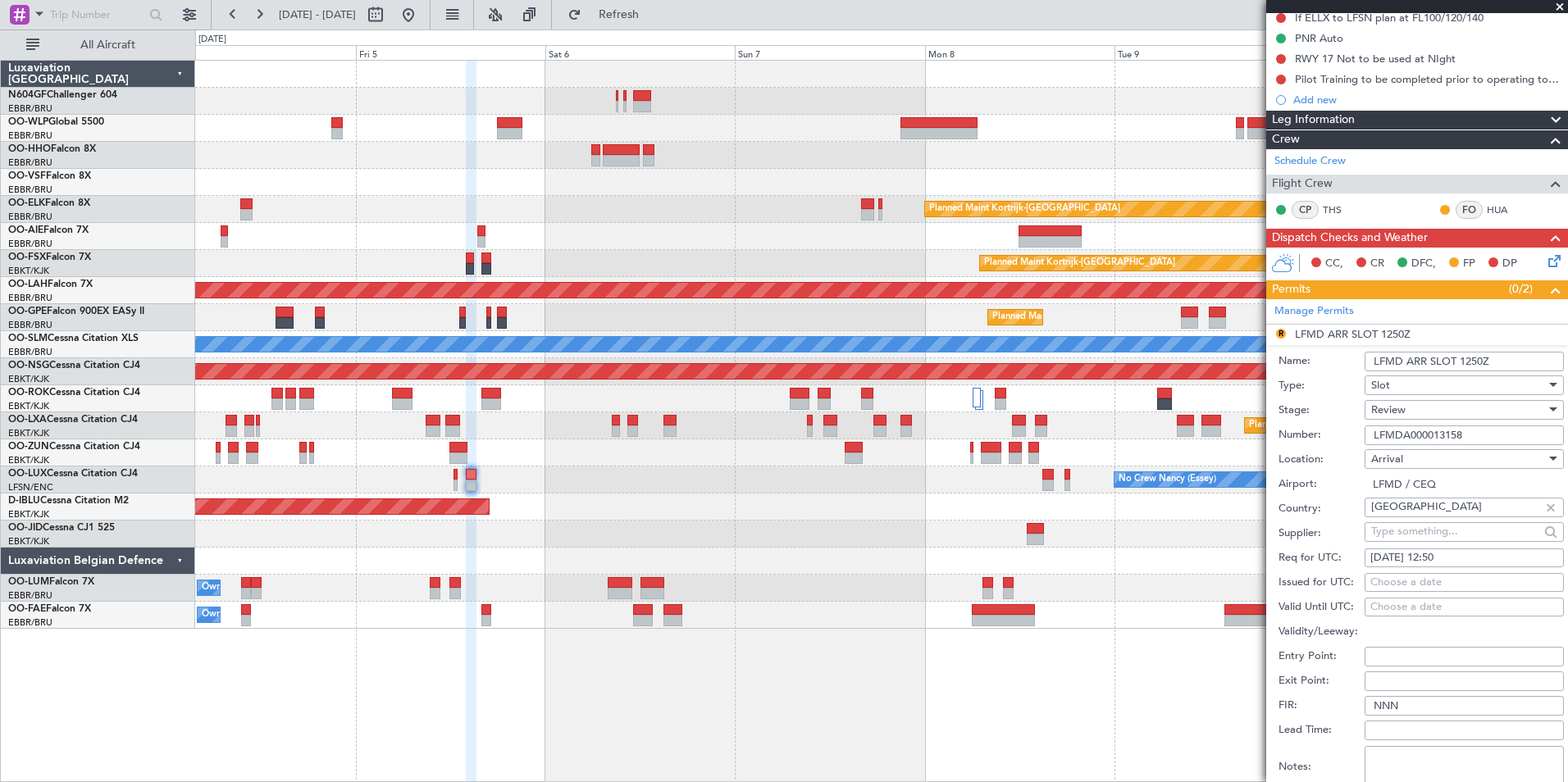
click at [1442, 555] on div "[DATE] 12:50" at bounding box center [1463, 558] width 187 height 17
select select "8"
select select "2025"
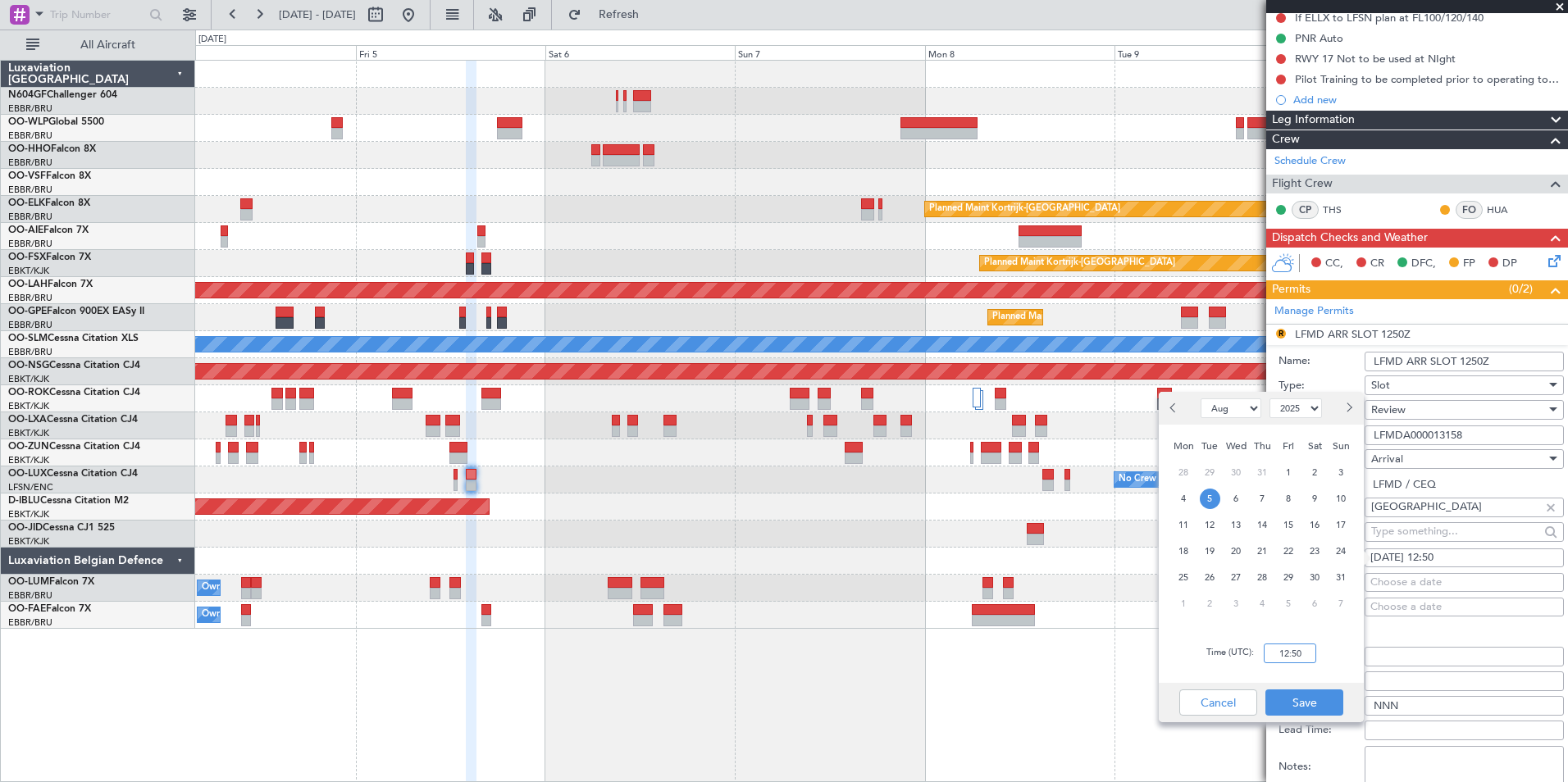
click at [1301, 653] on input "12:50" at bounding box center [1289, 653] width 52 height 19
type input "15:20"
click at [1300, 636] on div "Time (UTC): 15:20" at bounding box center [1260, 653] width 205 height 59
click at [1302, 708] on button "Save" at bounding box center [1304, 702] width 78 height 26
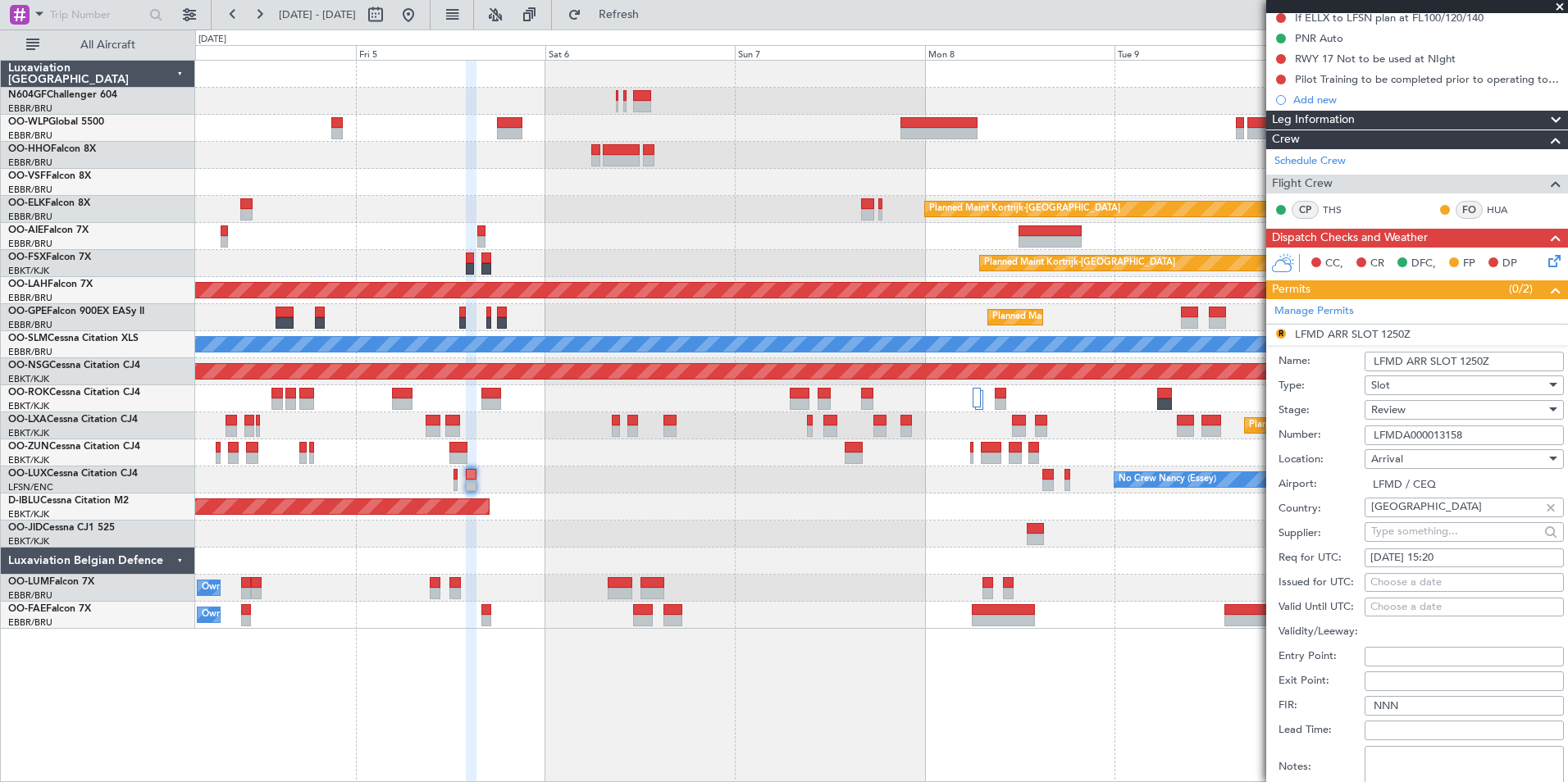
click at [1395, 411] on span "Review" at bounding box center [1387, 409] width 34 height 15
click at [1415, 517] on span "Requested" at bounding box center [1457, 516] width 172 height 24
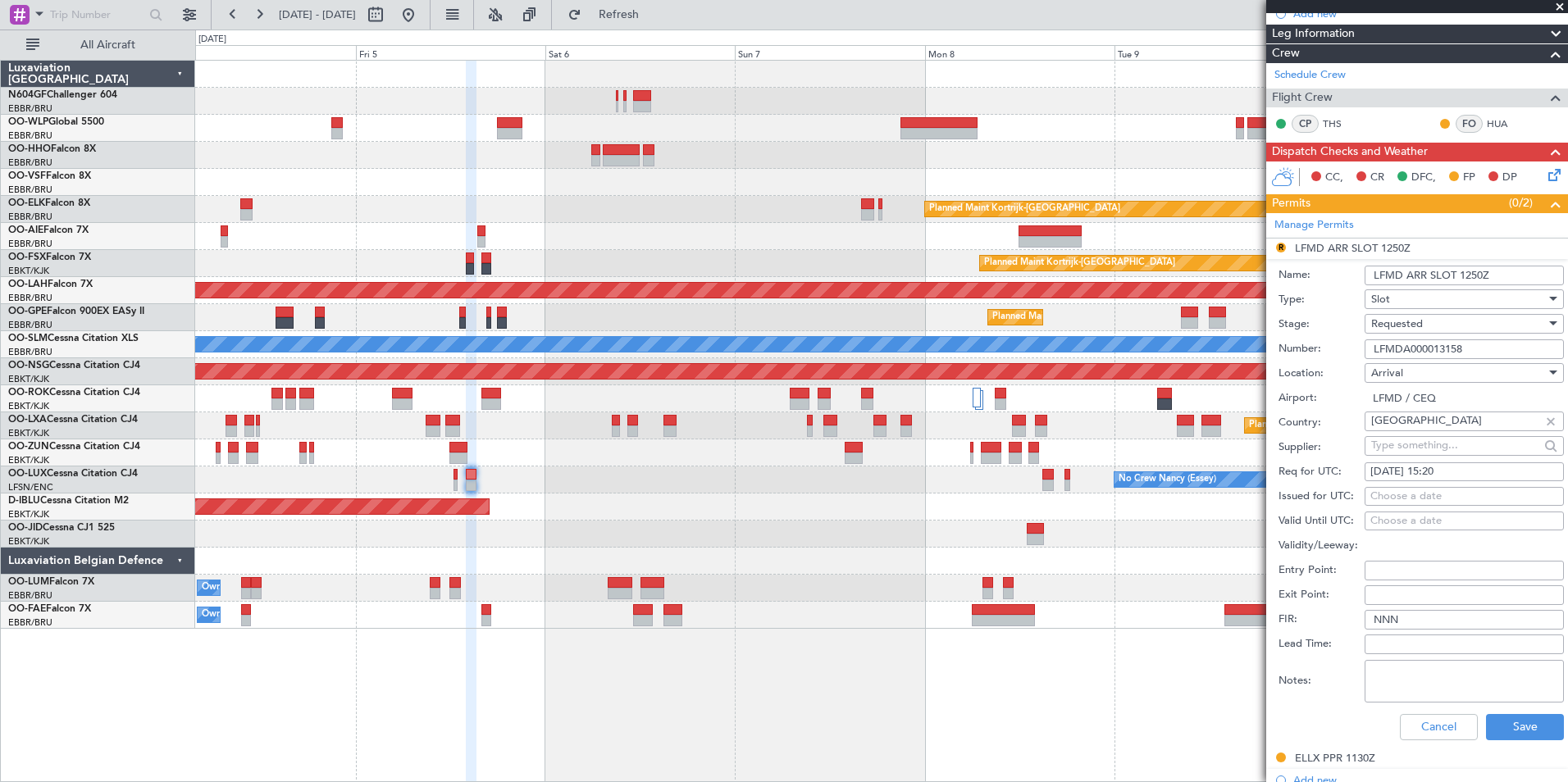
scroll to position [336, 0]
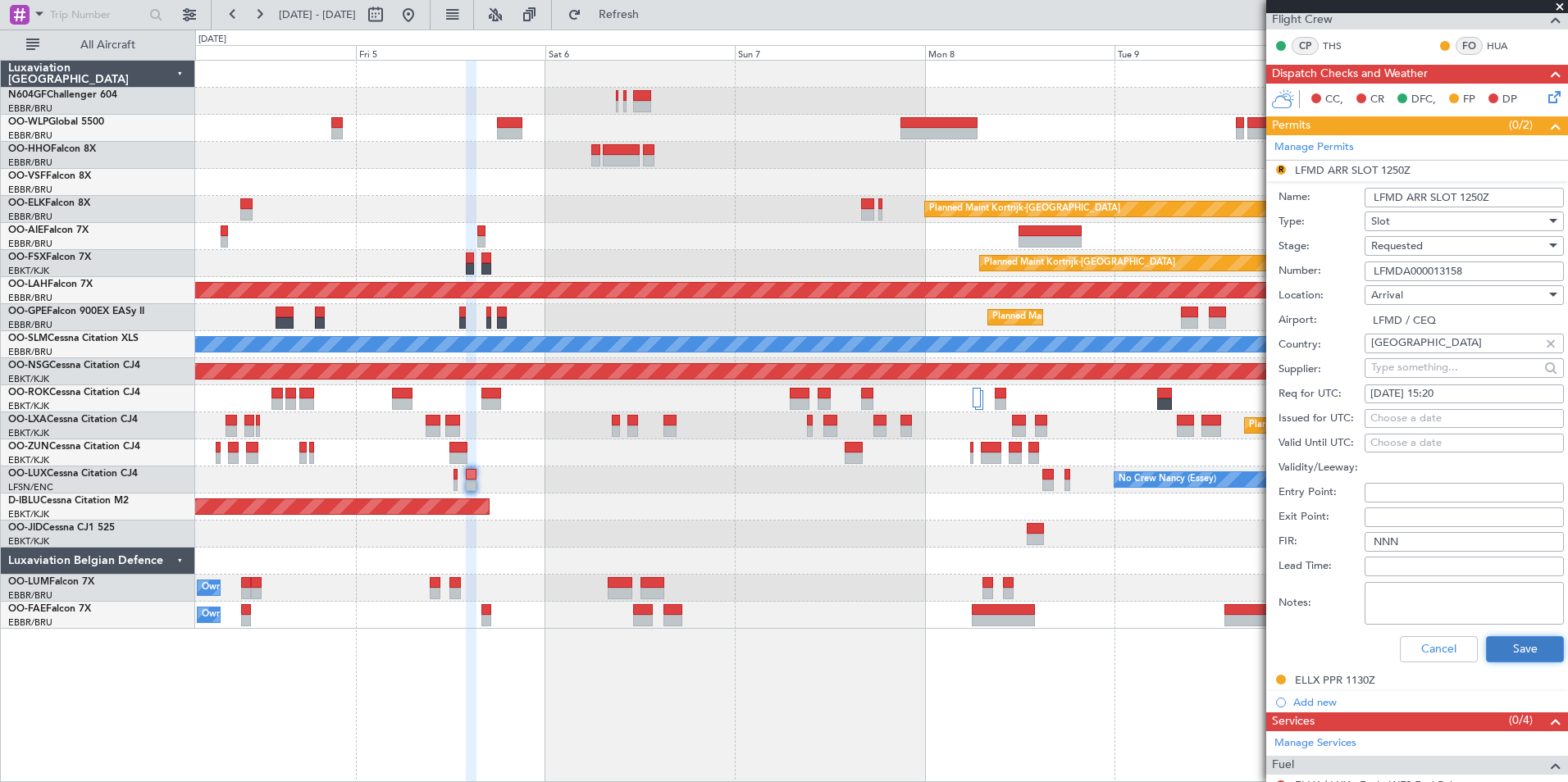
click at [1508, 658] on button "Save" at bounding box center [1524, 649] width 78 height 26
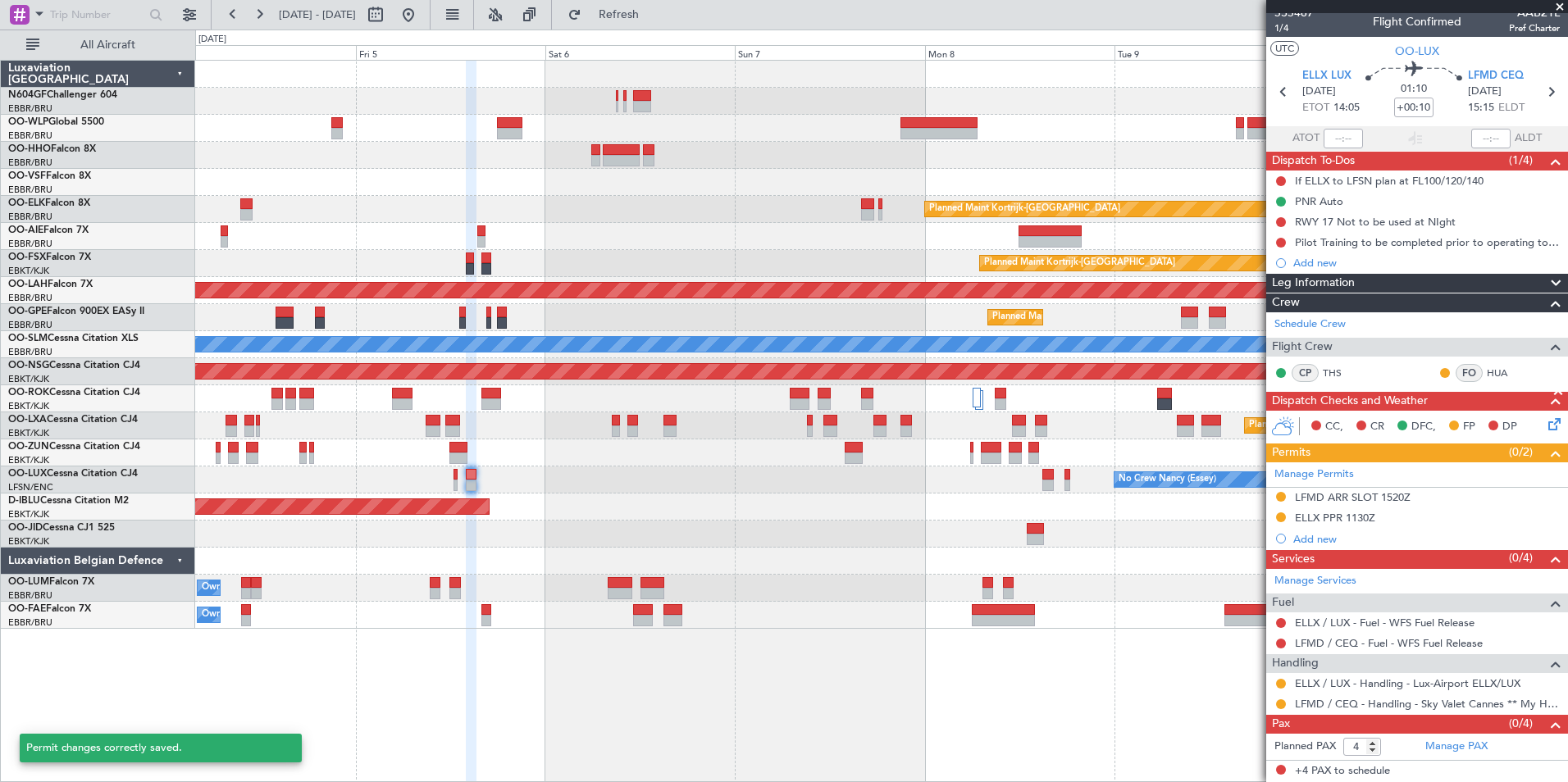
scroll to position [8, 0]
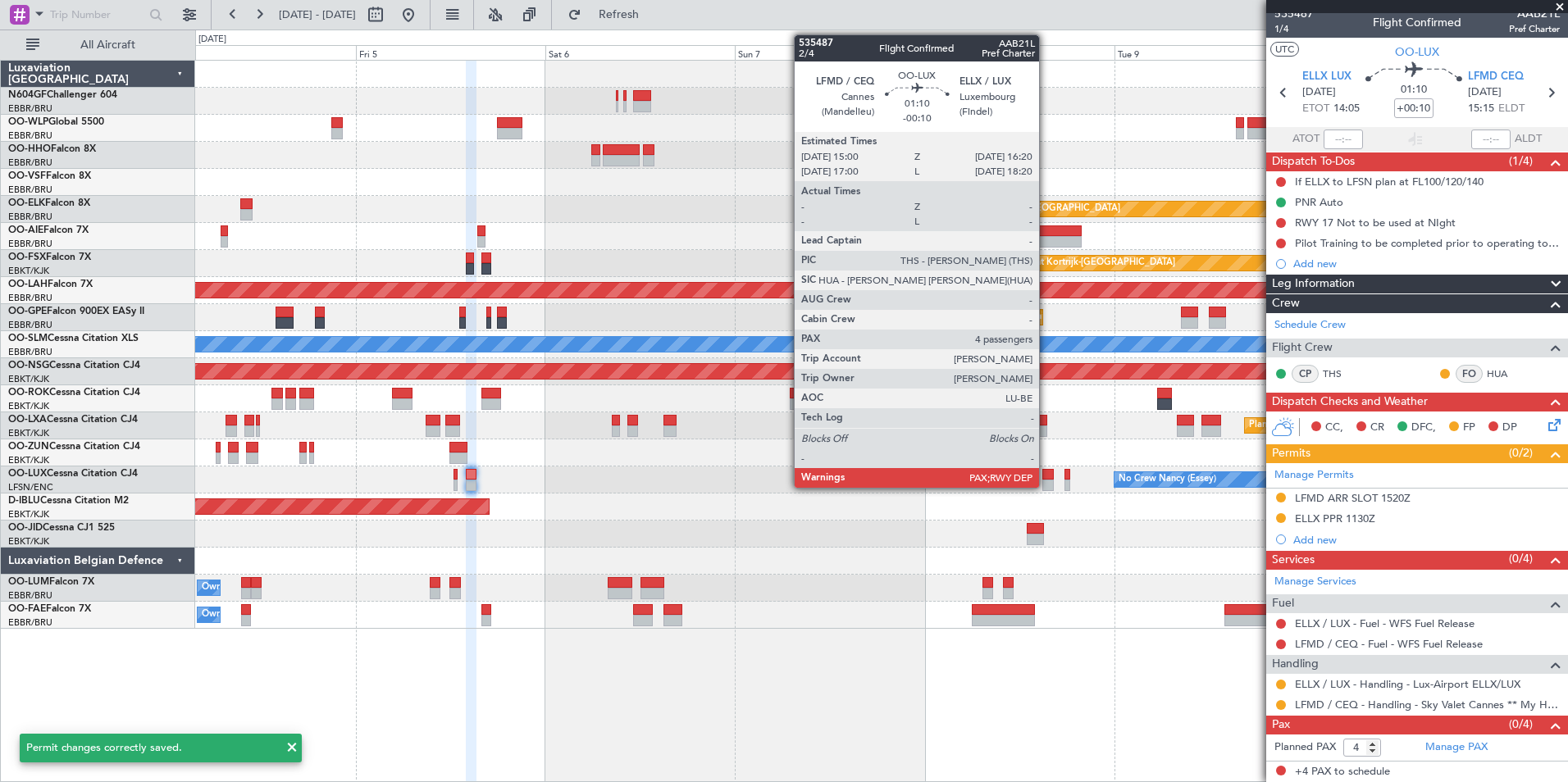
click at [1046, 486] on div at bounding box center [1047, 486] width 11 height 12
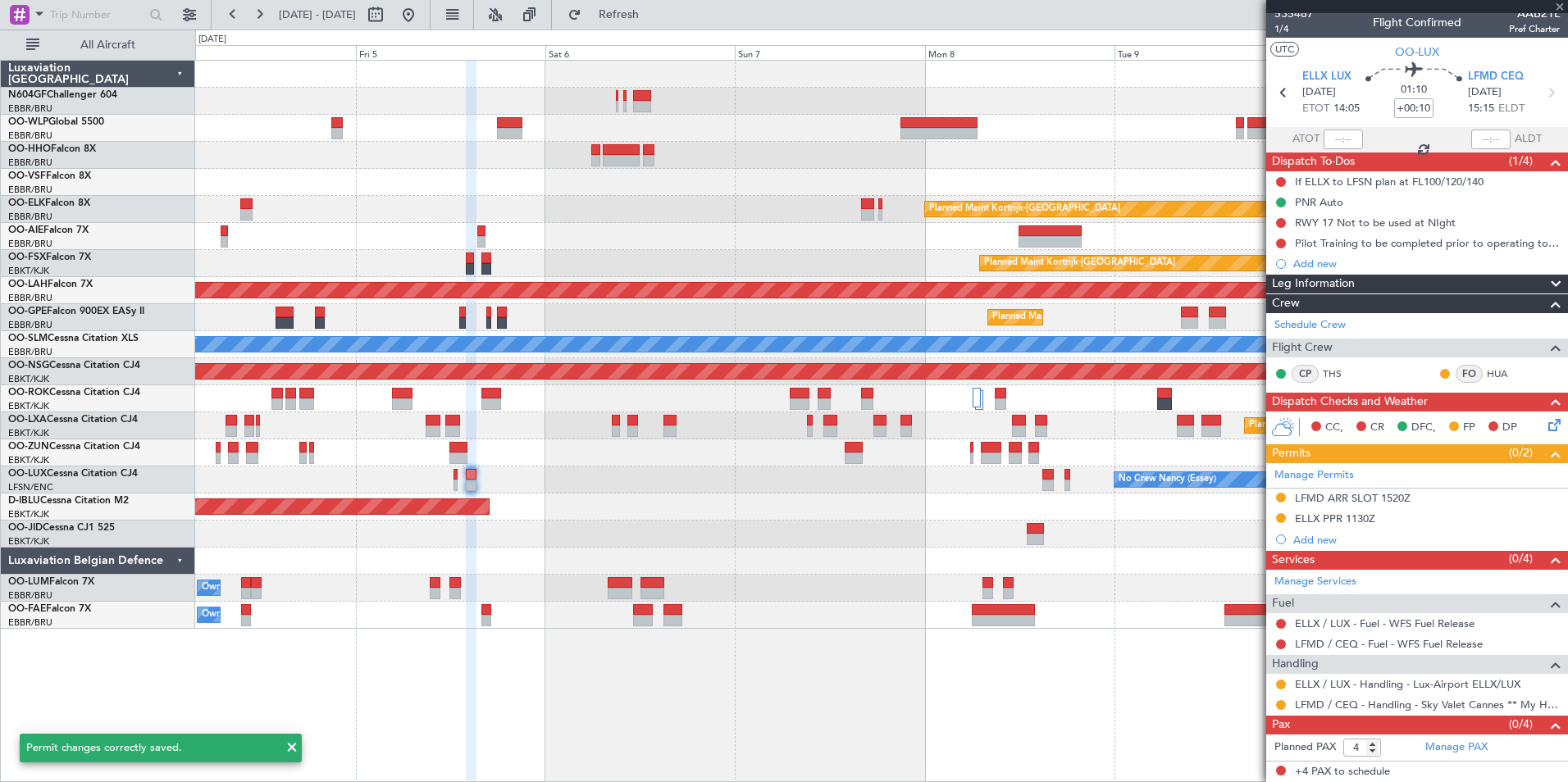
type input "-00:10"
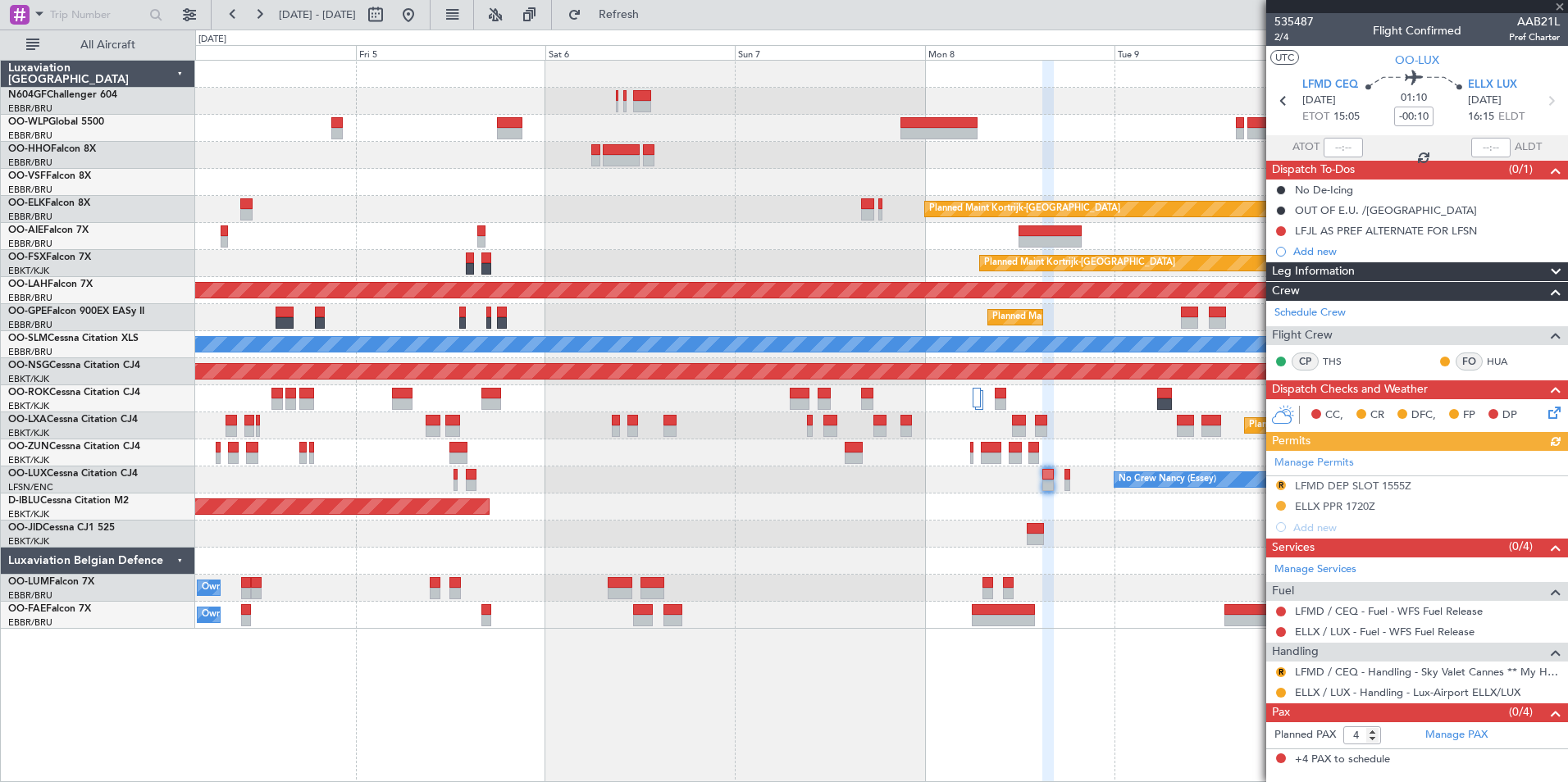
click at [1557, 417] on icon at bounding box center [1551, 410] width 14 height 14
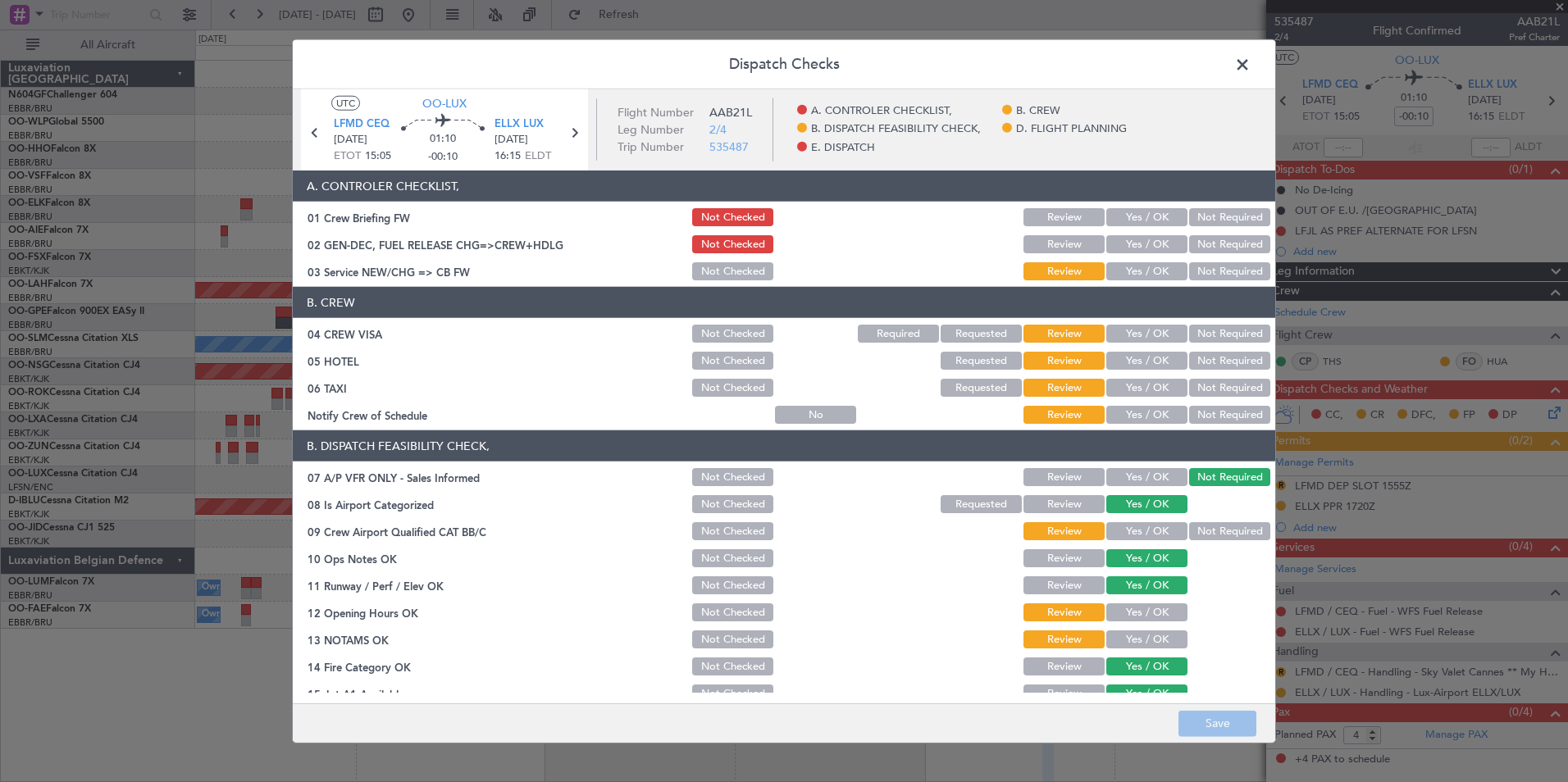
click at [1152, 270] on button "Yes / OK" at bounding box center [1146, 271] width 82 height 18
click at [1202, 336] on button "Not Required" at bounding box center [1230, 333] width 82 height 18
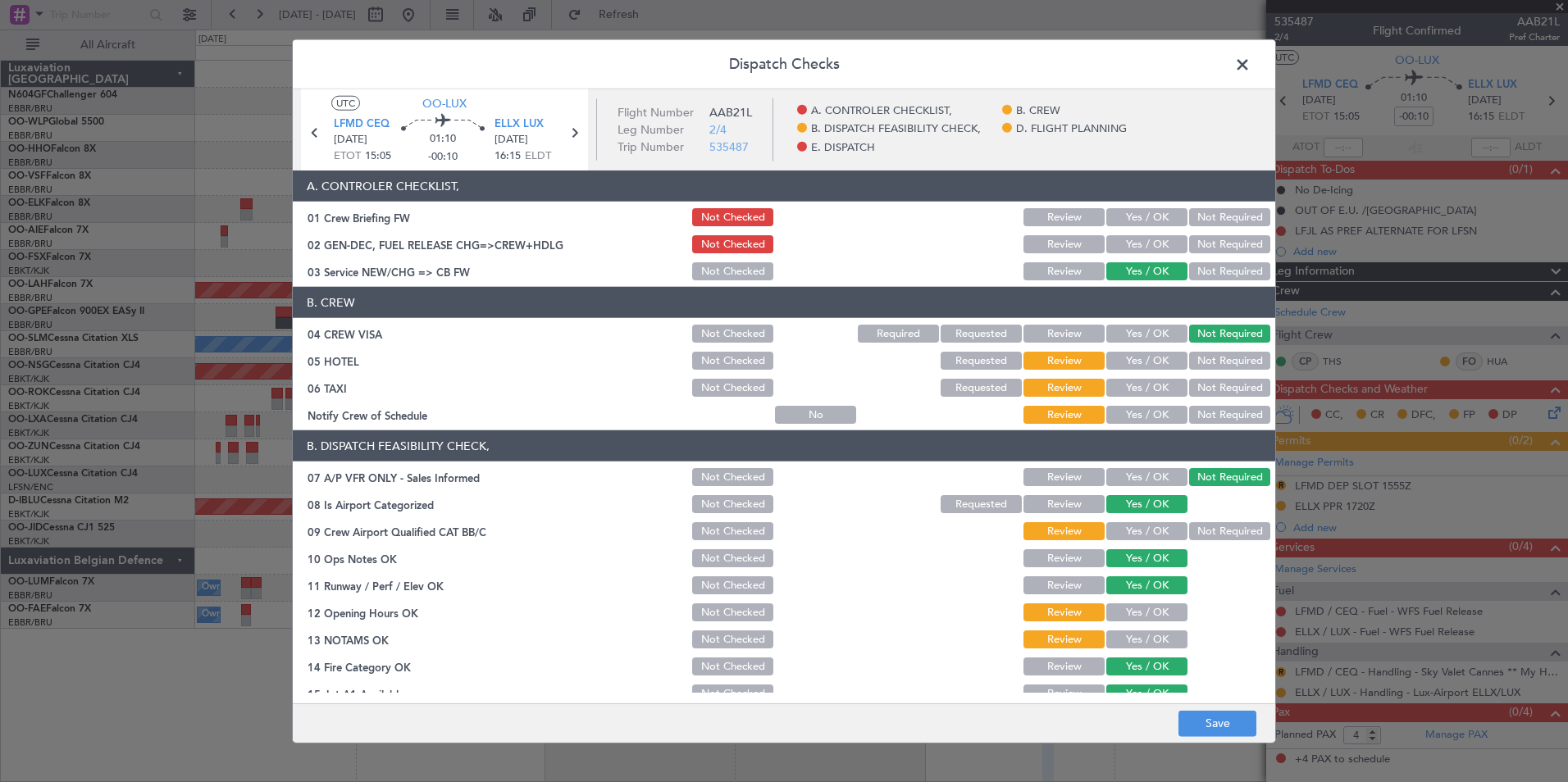
click at [1201, 369] on button "Not Required" at bounding box center [1230, 360] width 82 height 18
click at [1194, 387] on button "Not Required" at bounding box center [1230, 388] width 82 height 18
click at [1157, 408] on button "Yes / OK" at bounding box center [1146, 415] width 82 height 18
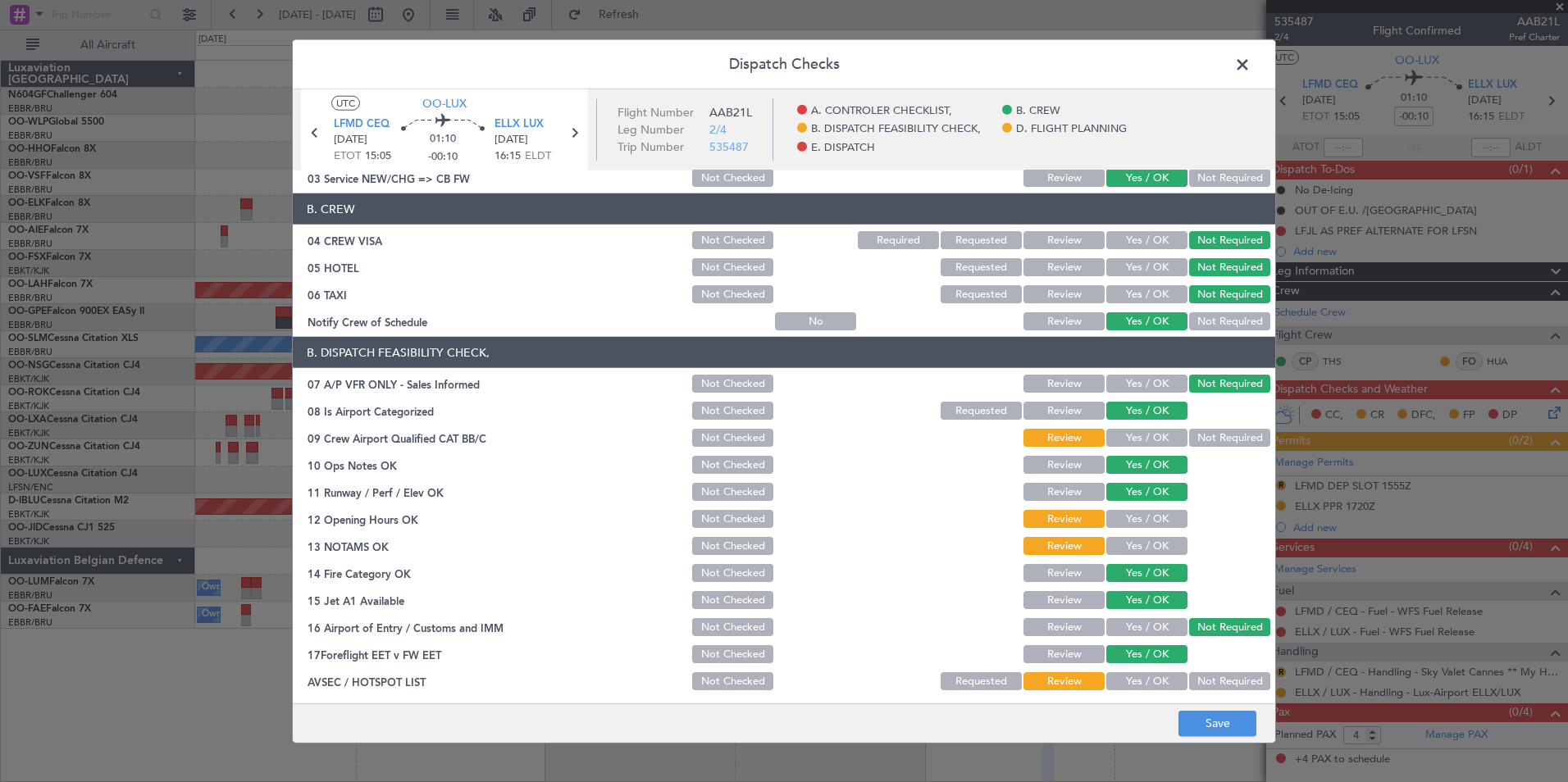
scroll to position [164, 0]
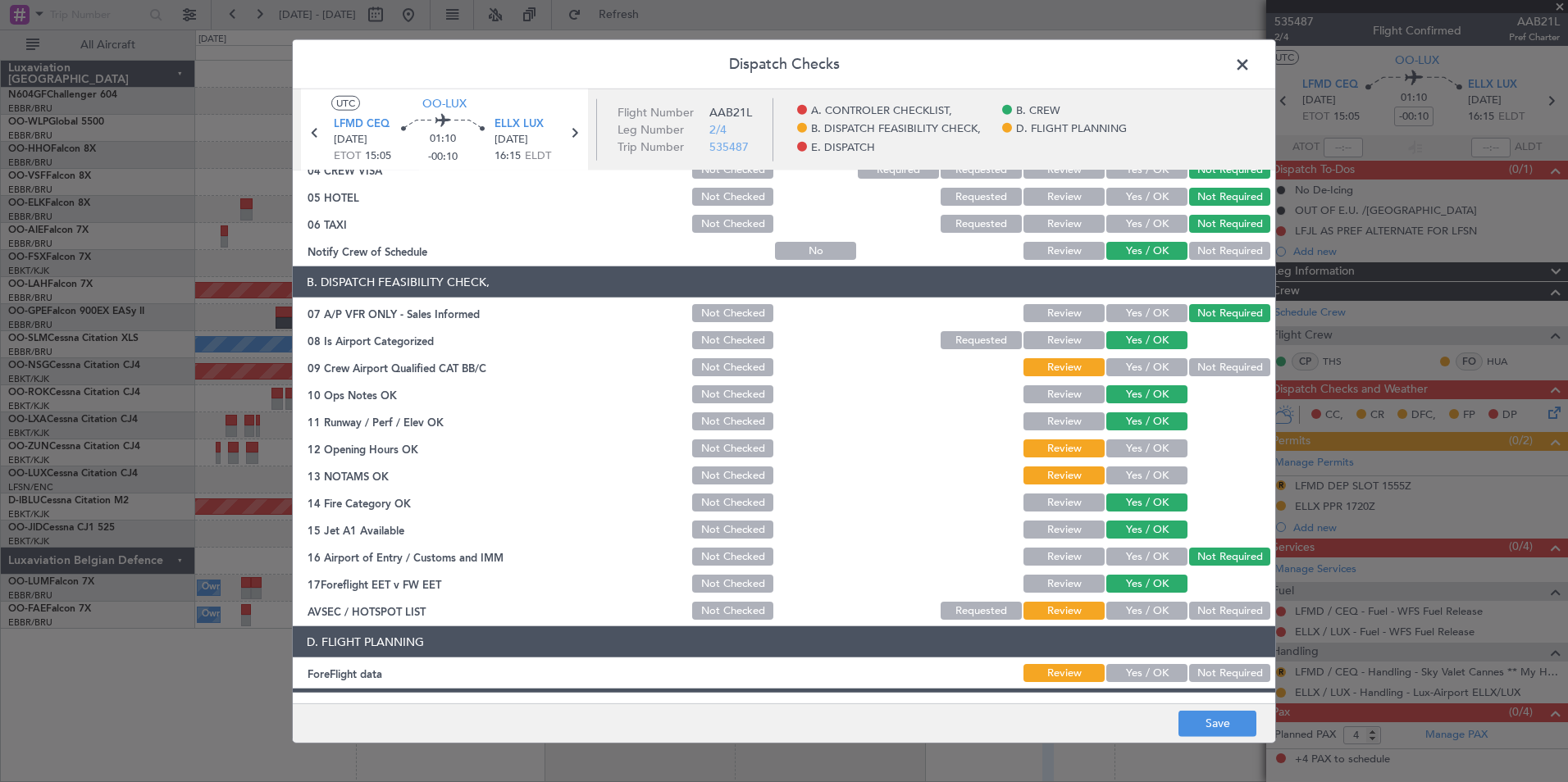
click at [1137, 359] on button "Yes / OK" at bounding box center [1146, 367] width 82 height 18
click at [1196, 365] on button "Not Required" at bounding box center [1230, 367] width 82 height 18
click at [1141, 454] on button "Yes / OK" at bounding box center [1146, 448] width 82 height 18
click at [1134, 475] on button "Yes / OK" at bounding box center [1146, 475] width 82 height 18
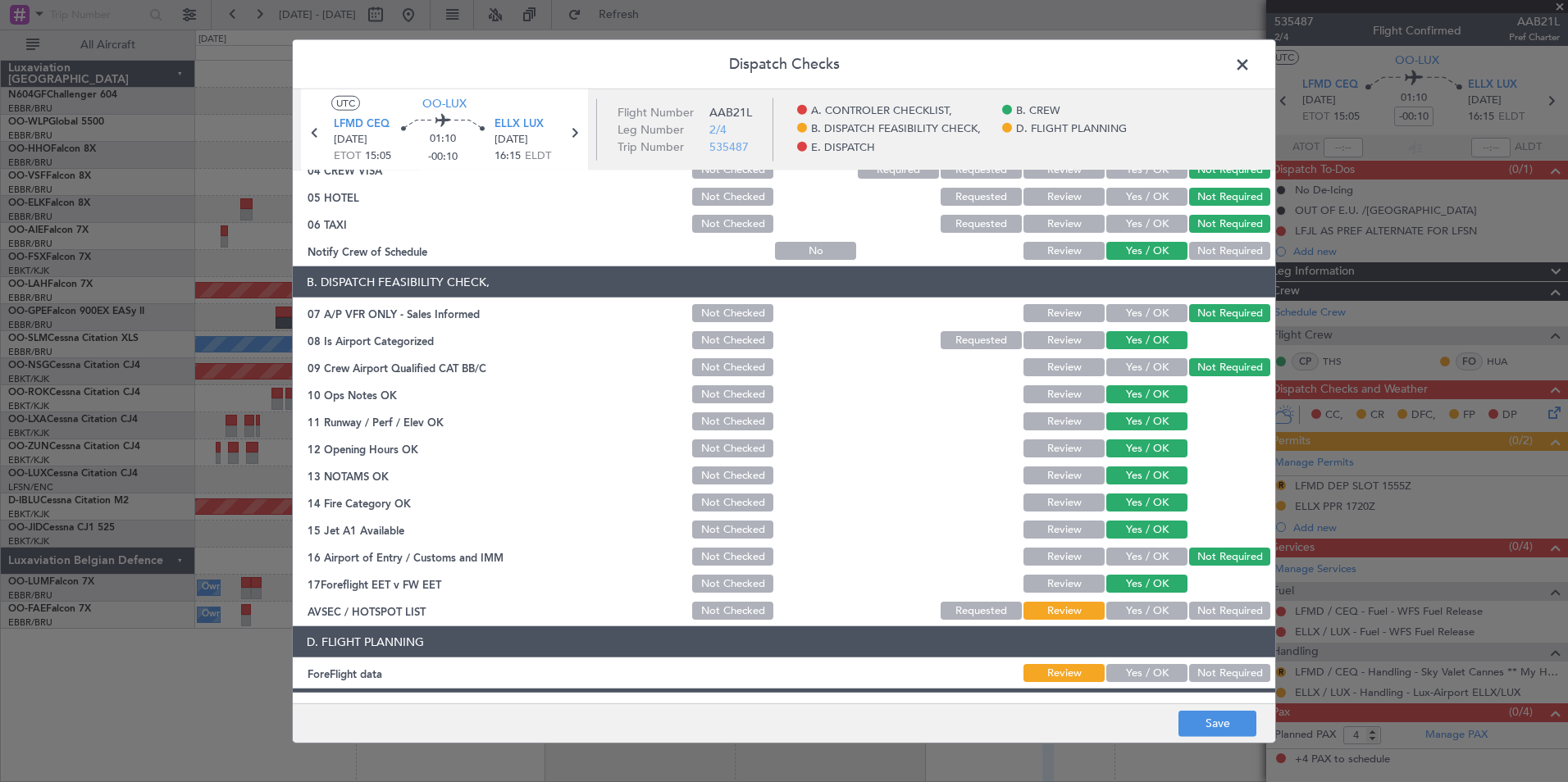
click at [1128, 604] on button "Yes / OK" at bounding box center [1146, 610] width 82 height 18
click at [1208, 727] on button "Save" at bounding box center [1217, 723] width 78 height 26
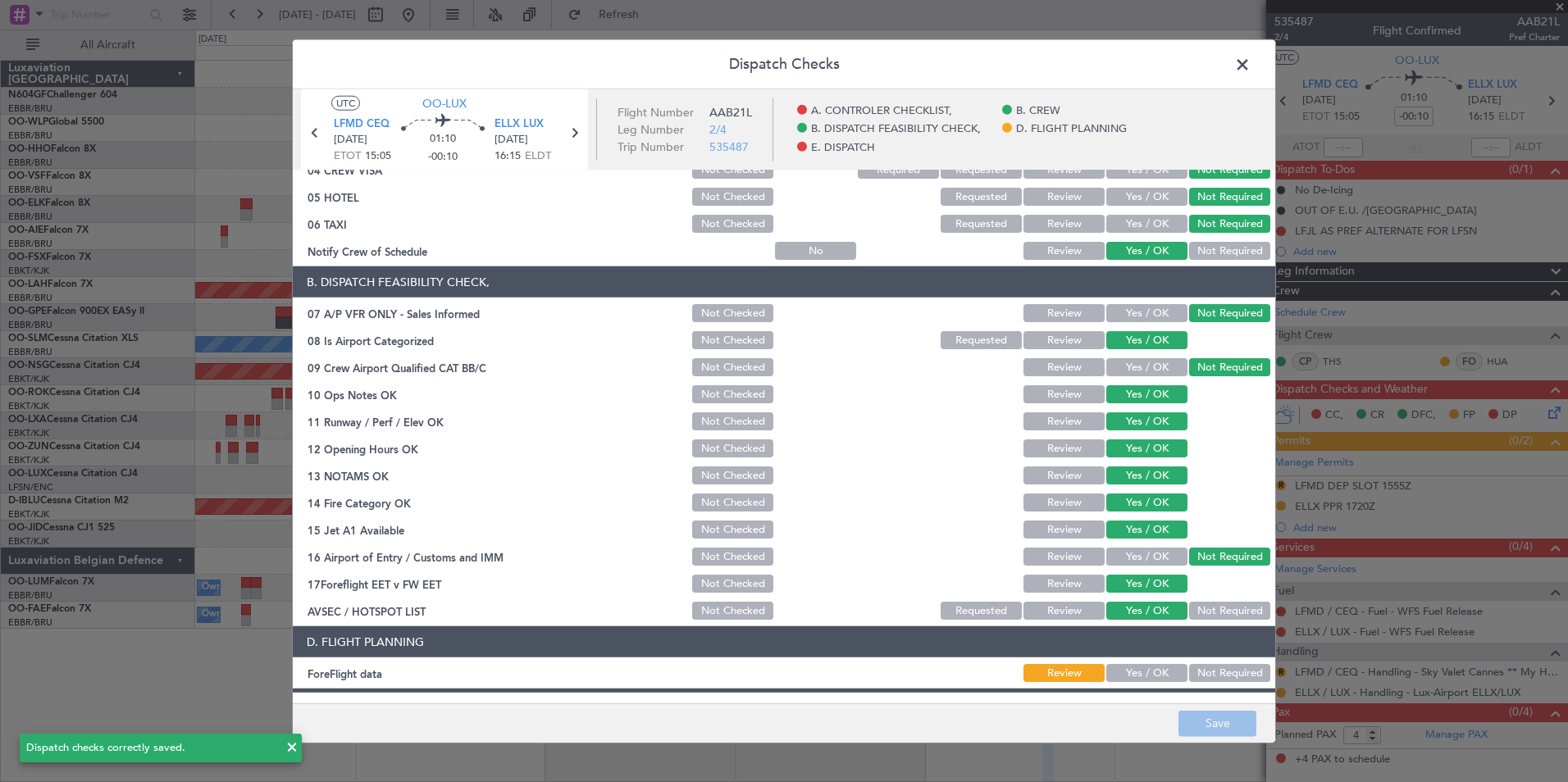
click at [1250, 65] on span at bounding box center [1250, 69] width 0 height 33
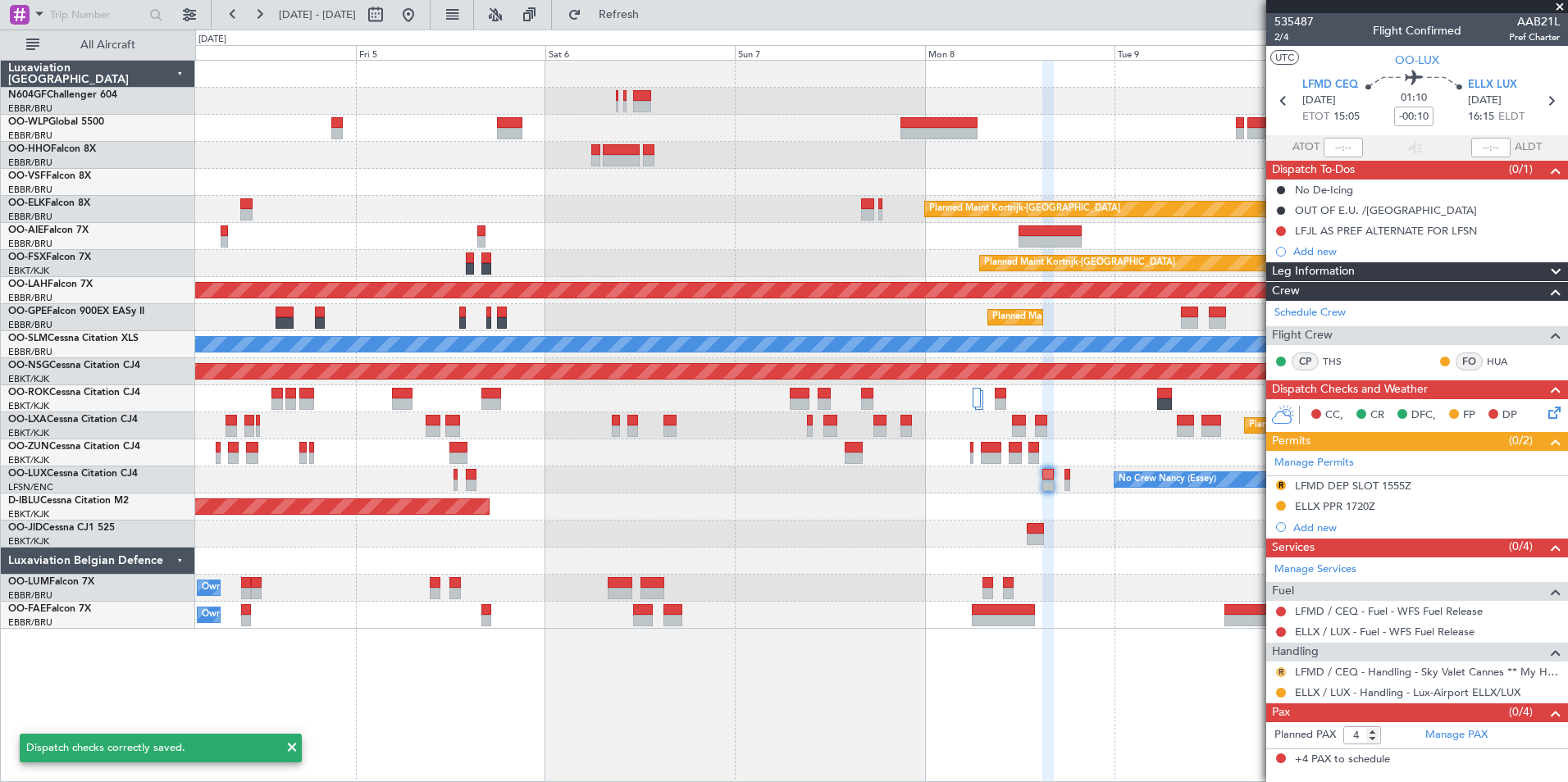
click at [1280, 669] on button "R" at bounding box center [1280, 672] width 10 height 10
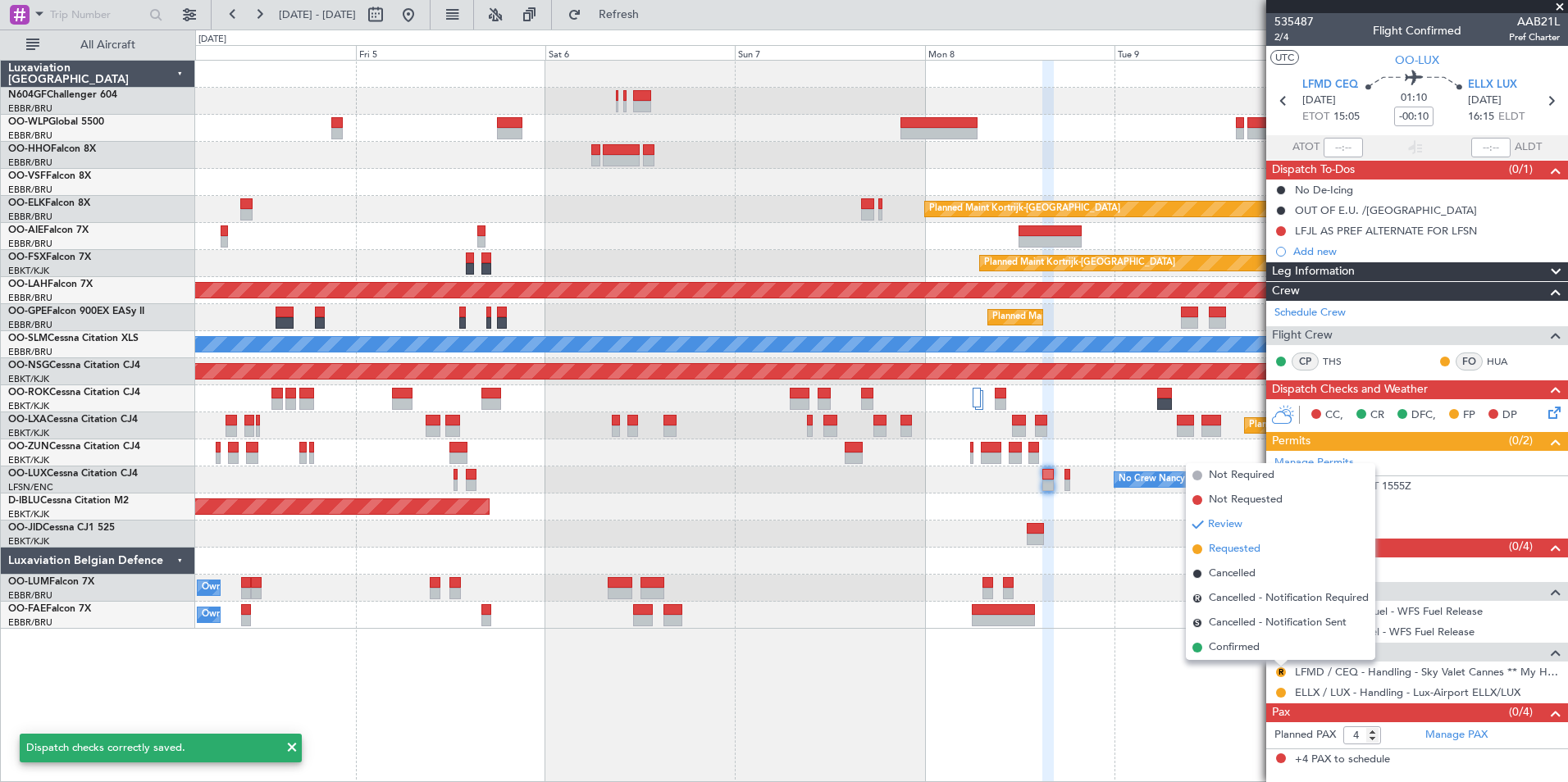
click at [1238, 555] on span "Requested" at bounding box center [1234, 549] width 51 height 17
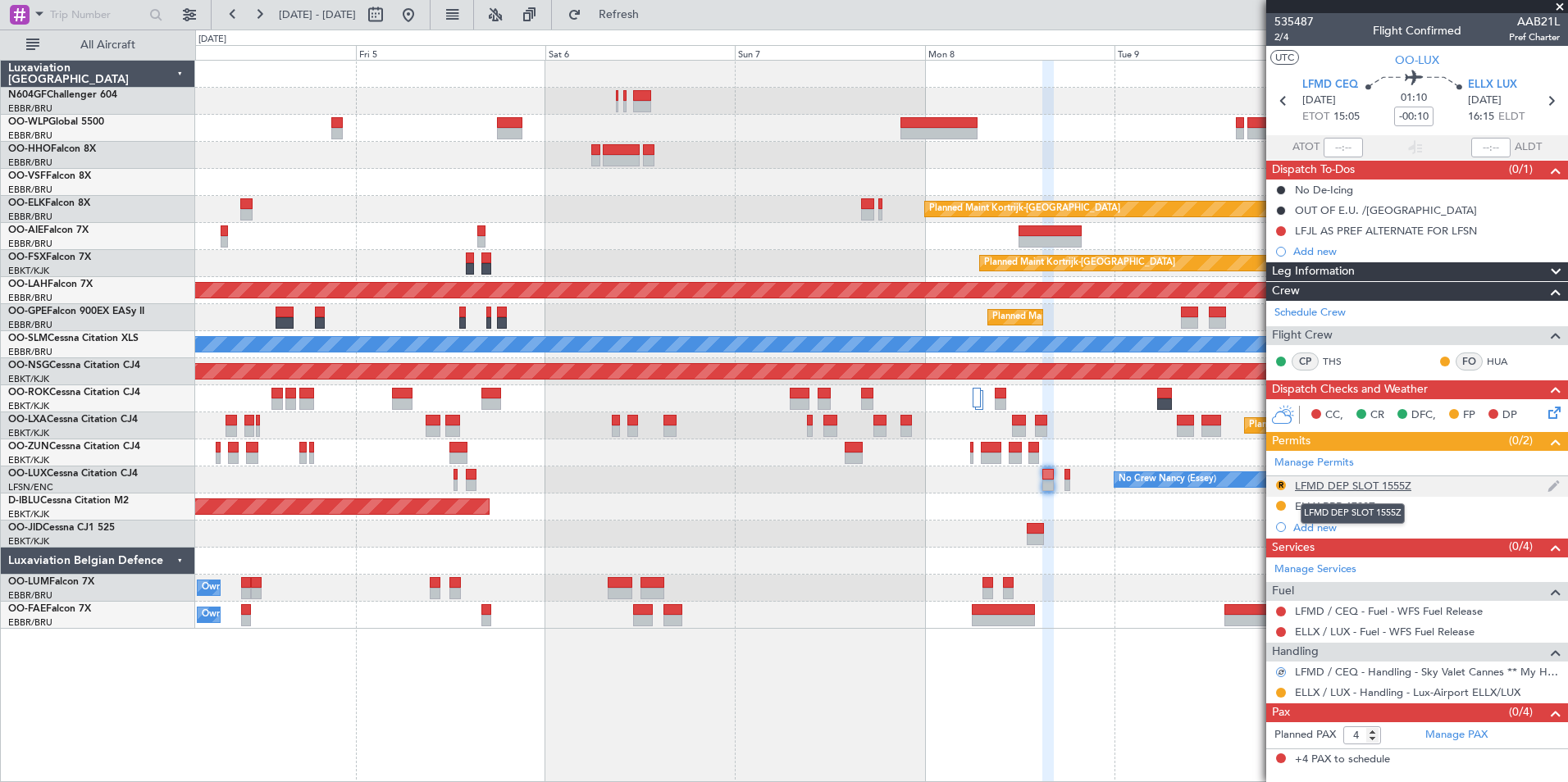
click at [1338, 487] on div "LFMD DEP SLOT 1555Z" at bounding box center [1353, 486] width 117 height 14
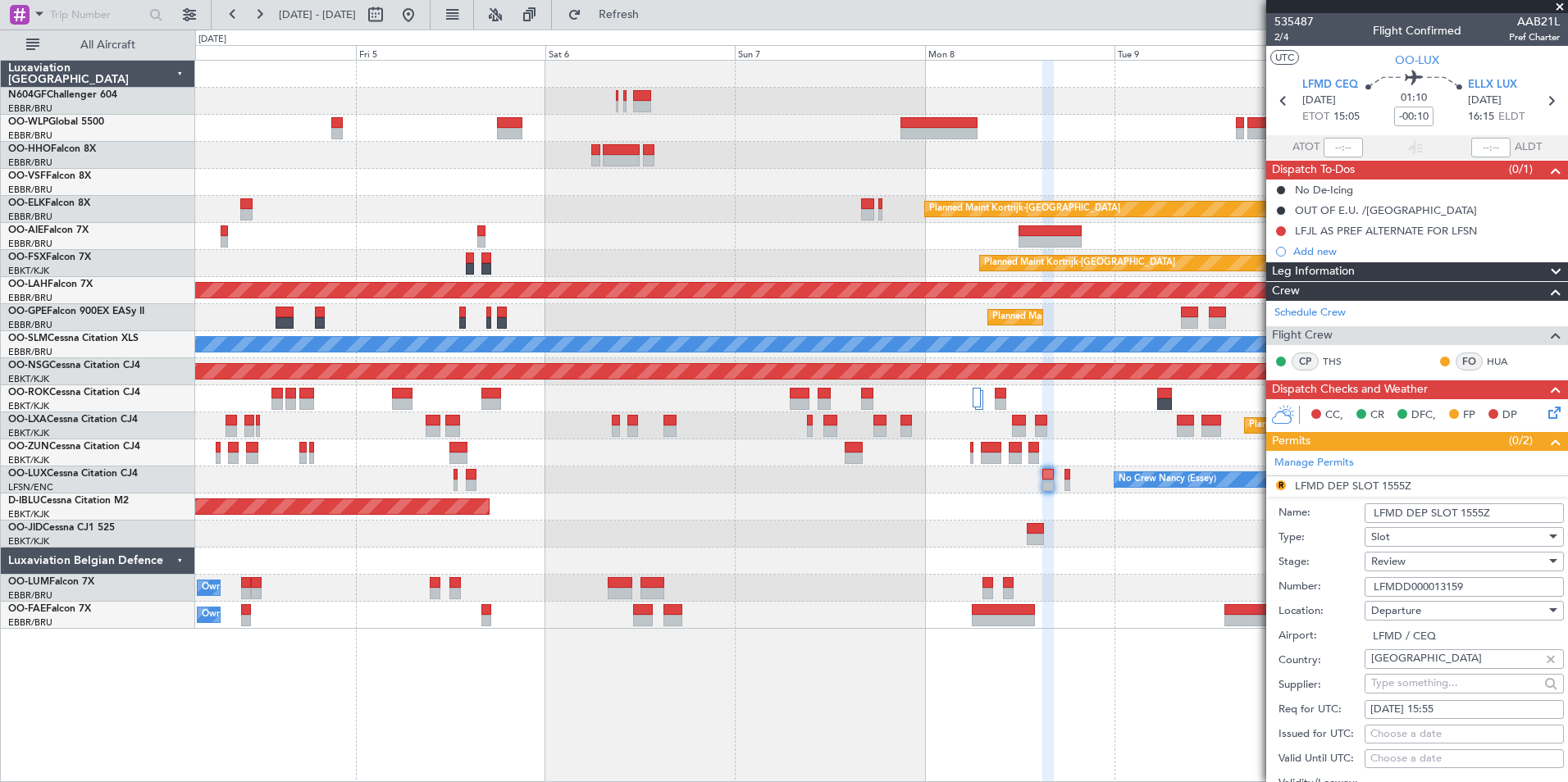
click at [1463, 715] on div "07/09/2025 15:55" at bounding box center [1463, 709] width 187 height 17
select select "9"
select select "2025"
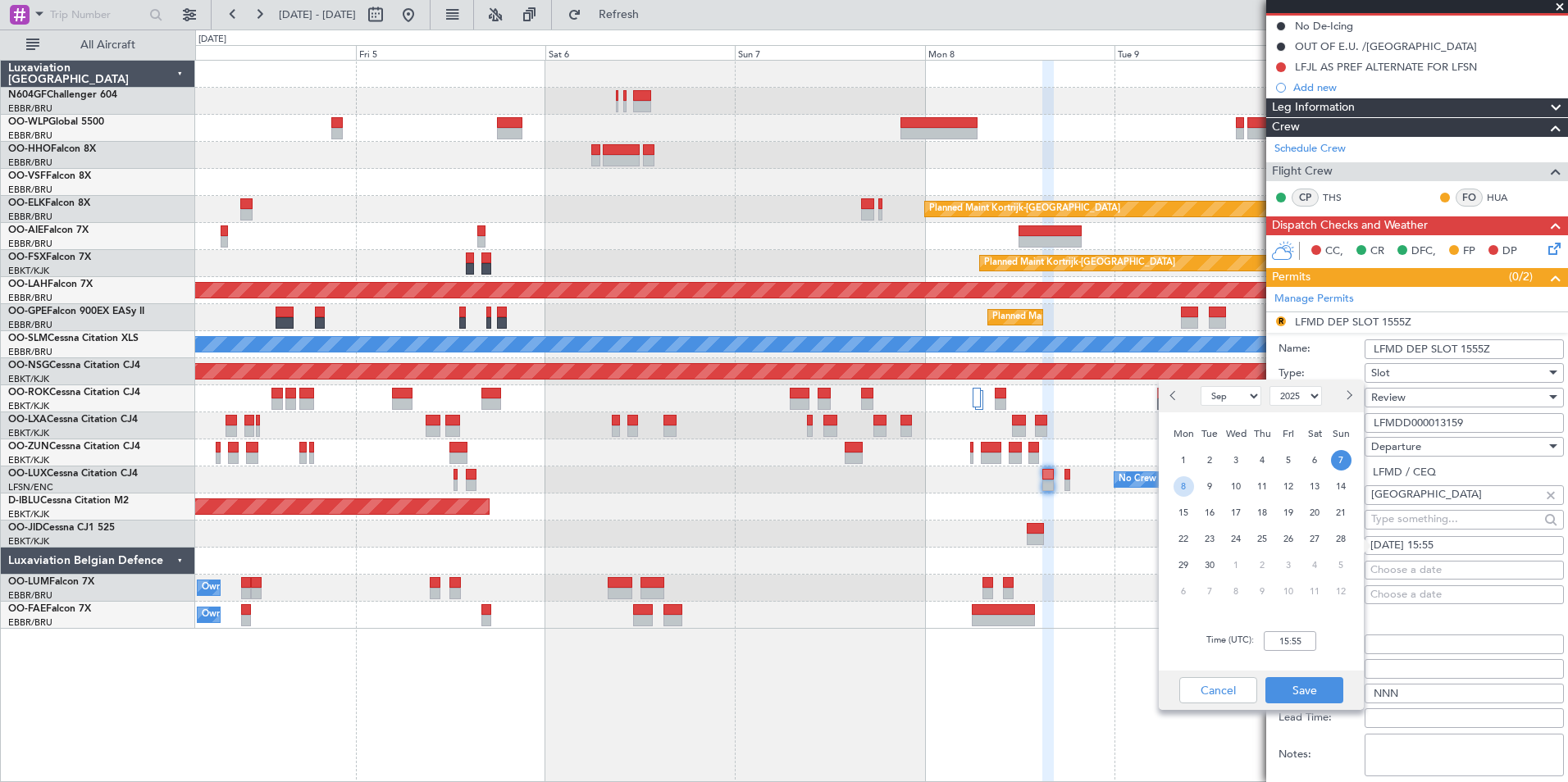
drag, startPoint x: 1177, startPoint y: 480, endPoint x: 1210, endPoint y: 507, distance: 42.6
click at [1177, 481] on span "8" at bounding box center [1183, 486] width 20 height 20
click at [1302, 644] on input "00:00" at bounding box center [1289, 641] width 52 height 19
type input "15:00"
click at [1312, 652] on div "Time (UTC): 15:00" at bounding box center [1260, 641] width 205 height 59
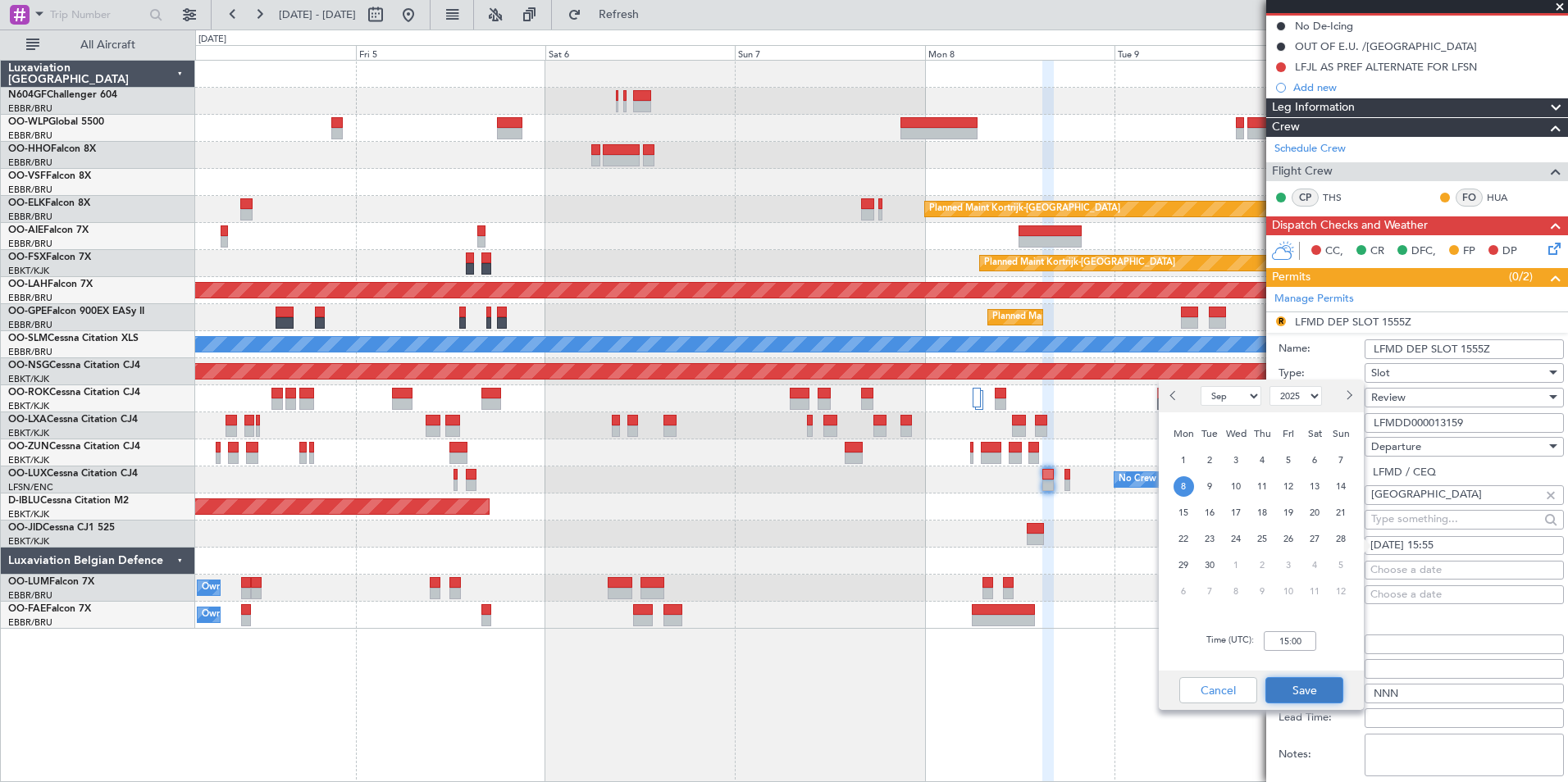
click at [1303, 689] on button "Save" at bounding box center [1304, 690] width 78 height 26
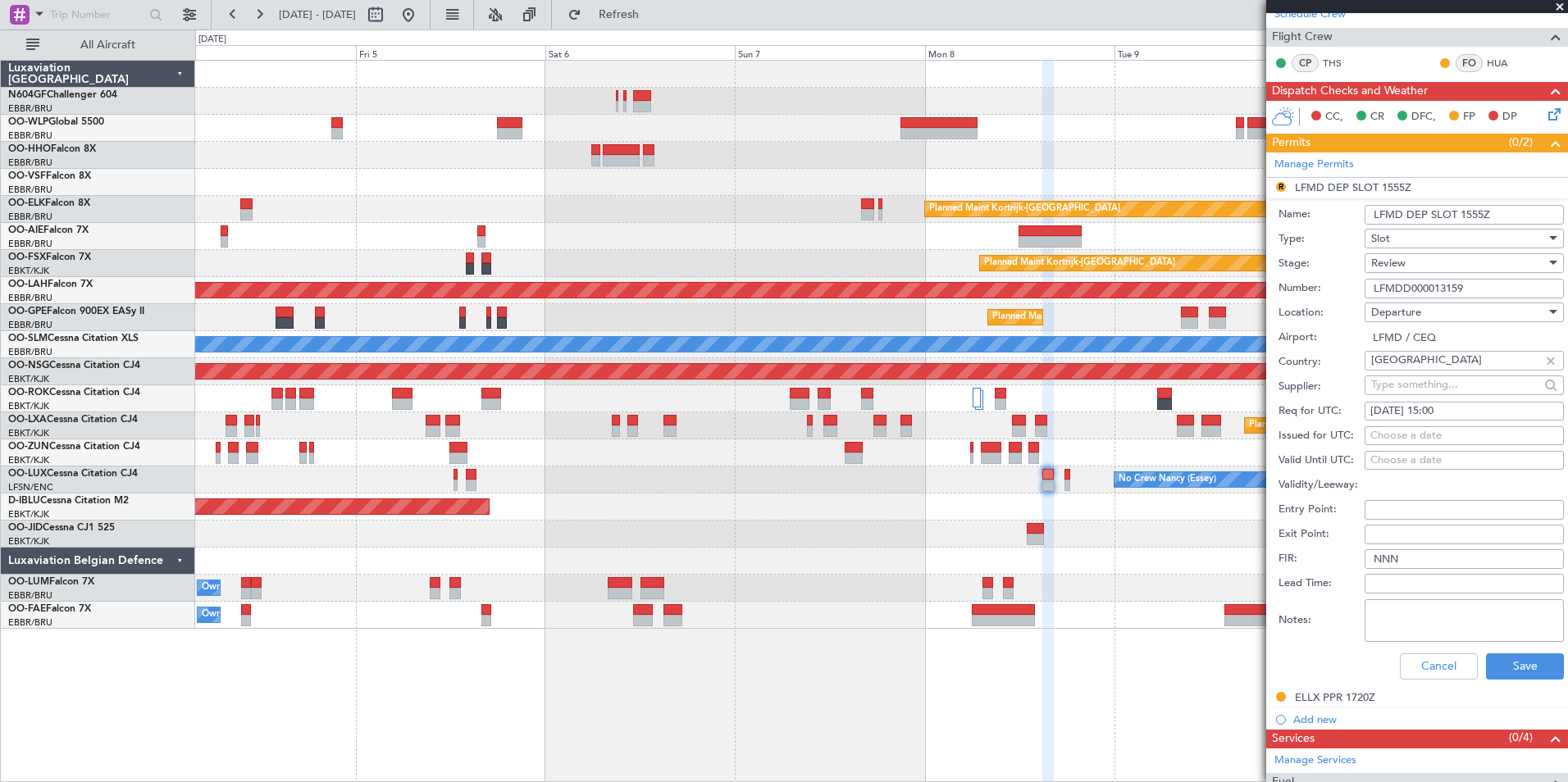
scroll to position [410, 0]
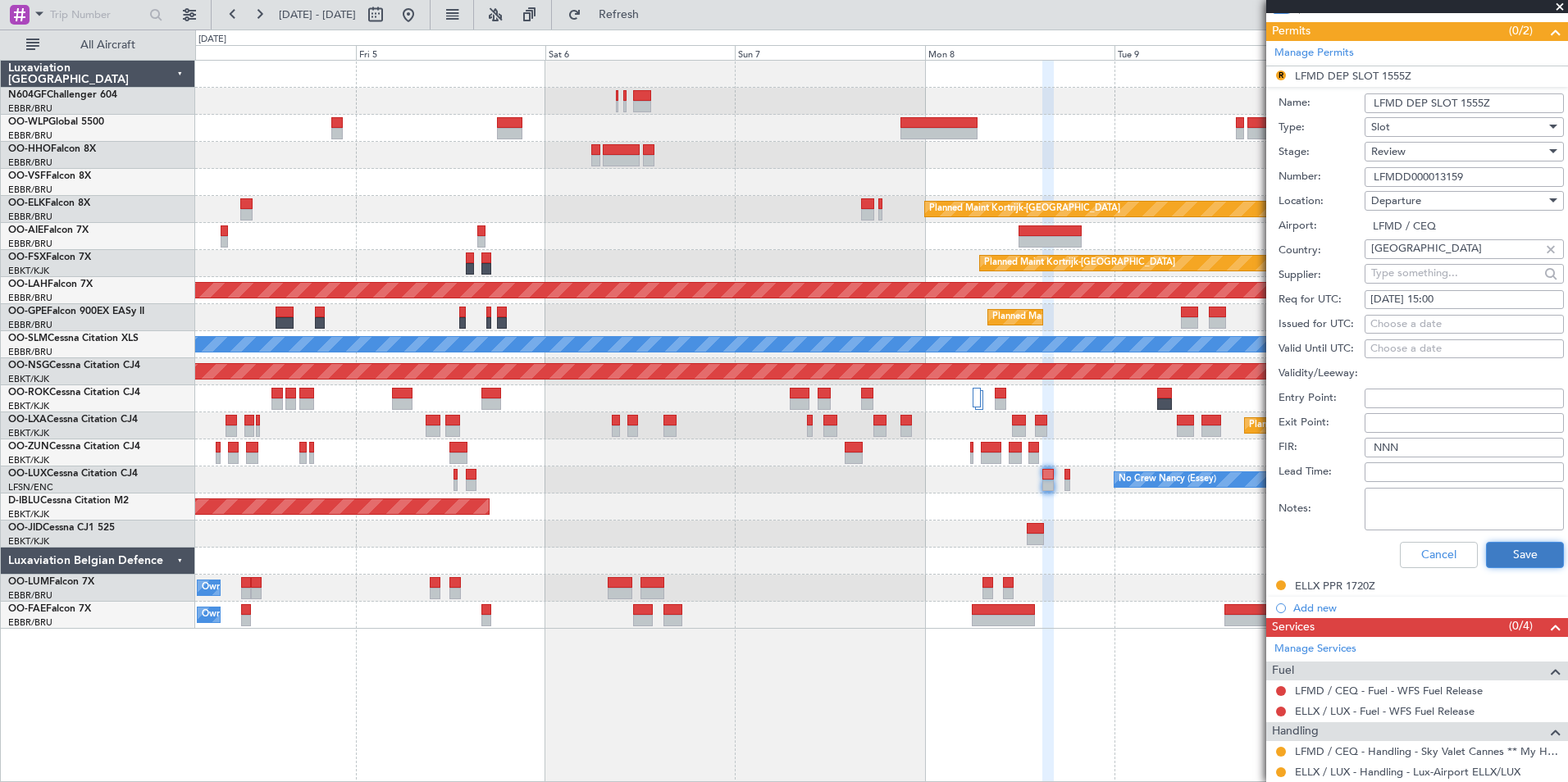
click at [1494, 554] on button "Save" at bounding box center [1524, 555] width 78 height 26
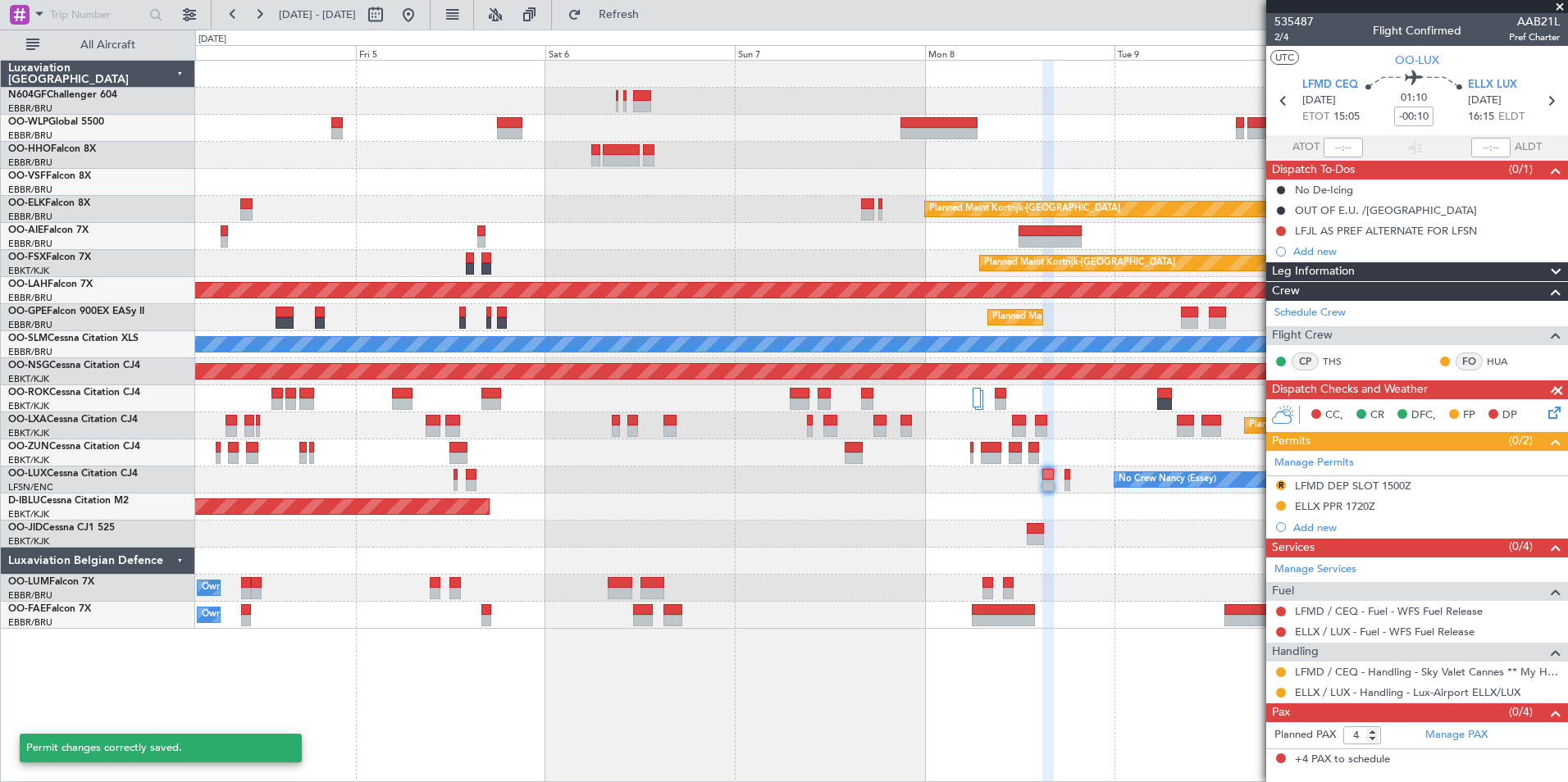
scroll to position [0, 0]
click at [1276, 487] on button "R" at bounding box center [1280, 486] width 10 height 10
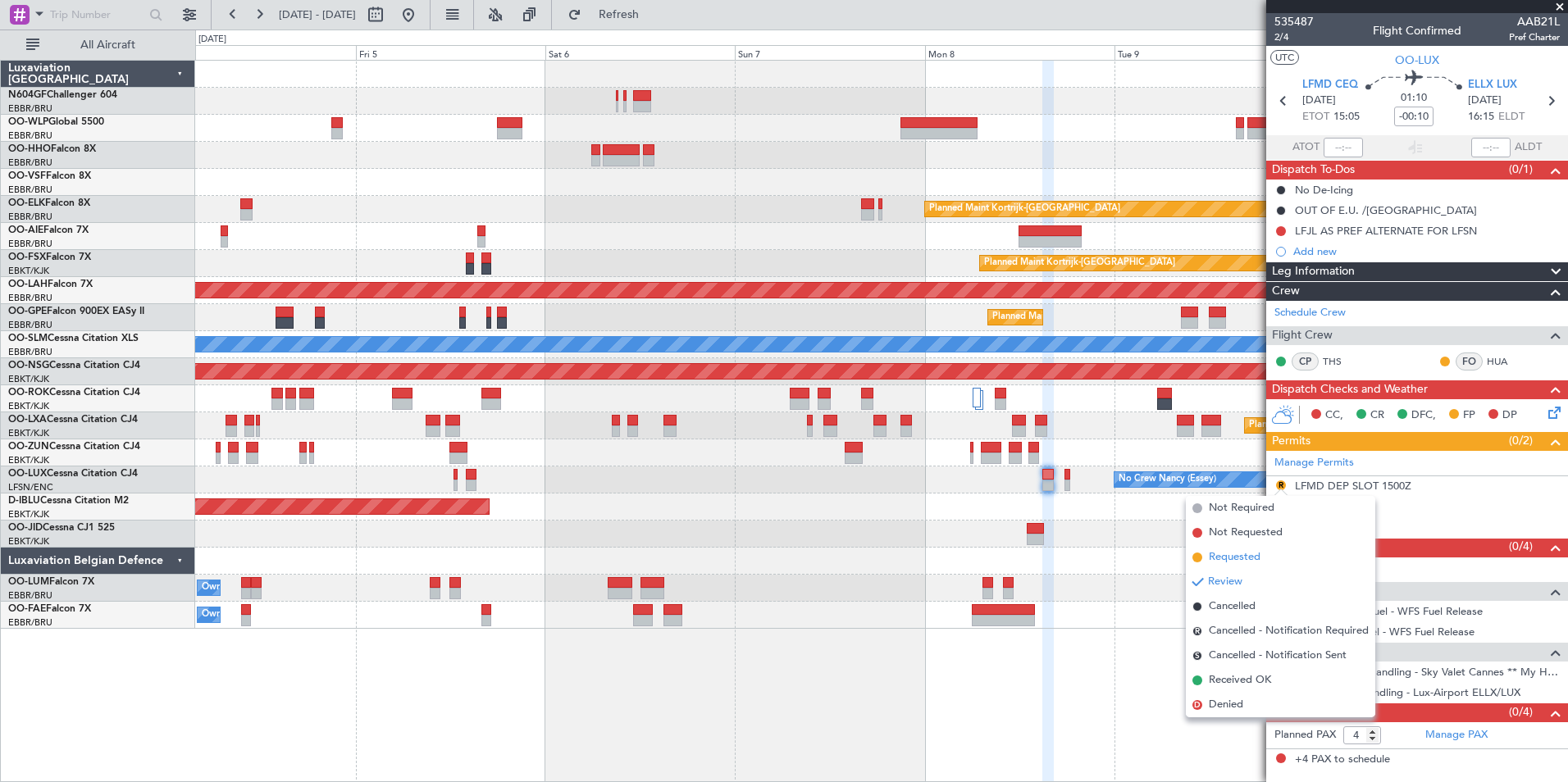
click at [1259, 552] on span "Requested" at bounding box center [1234, 557] width 51 height 17
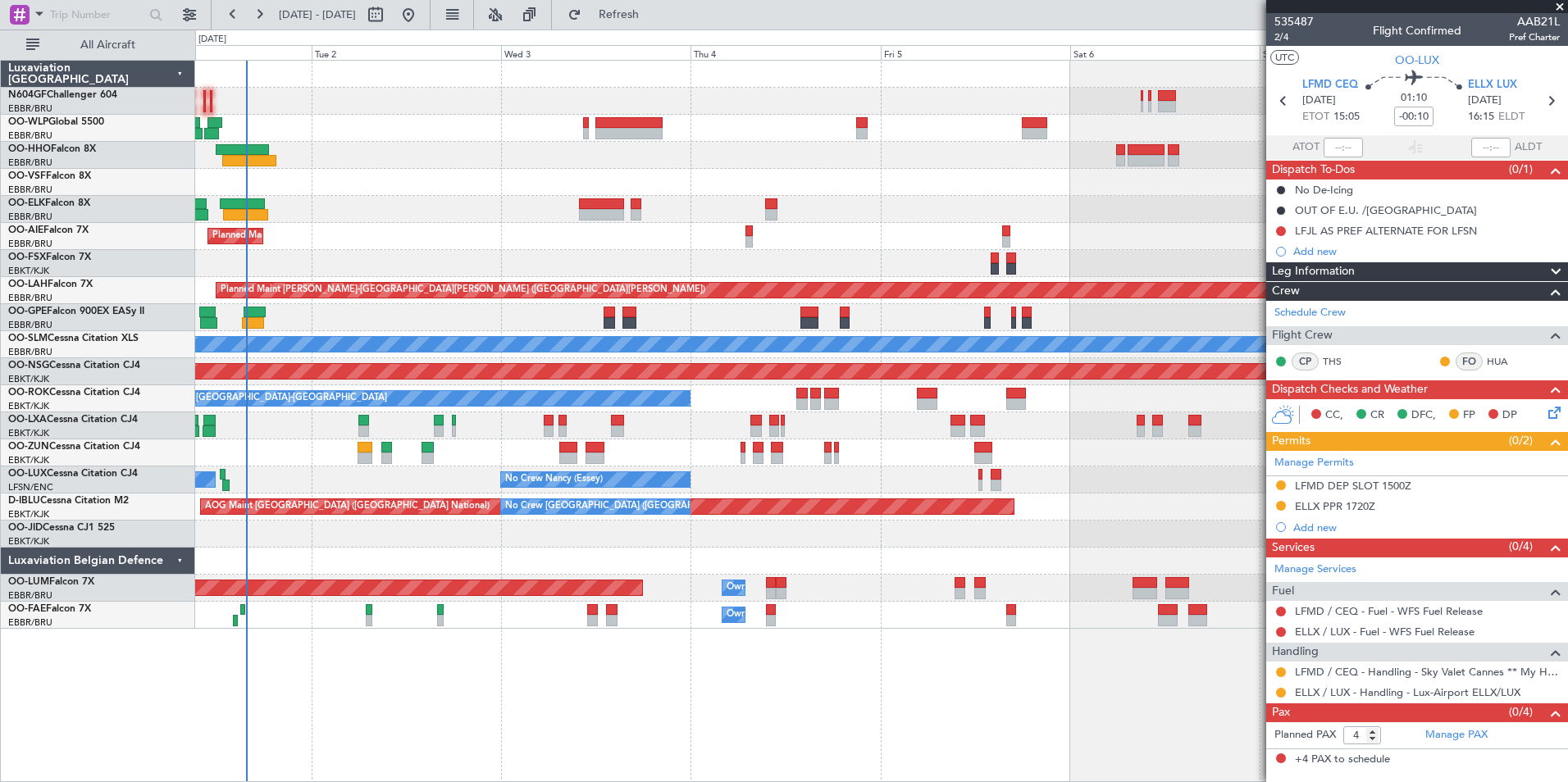
click at [1217, 457] on div at bounding box center [881, 453] width 1372 height 27
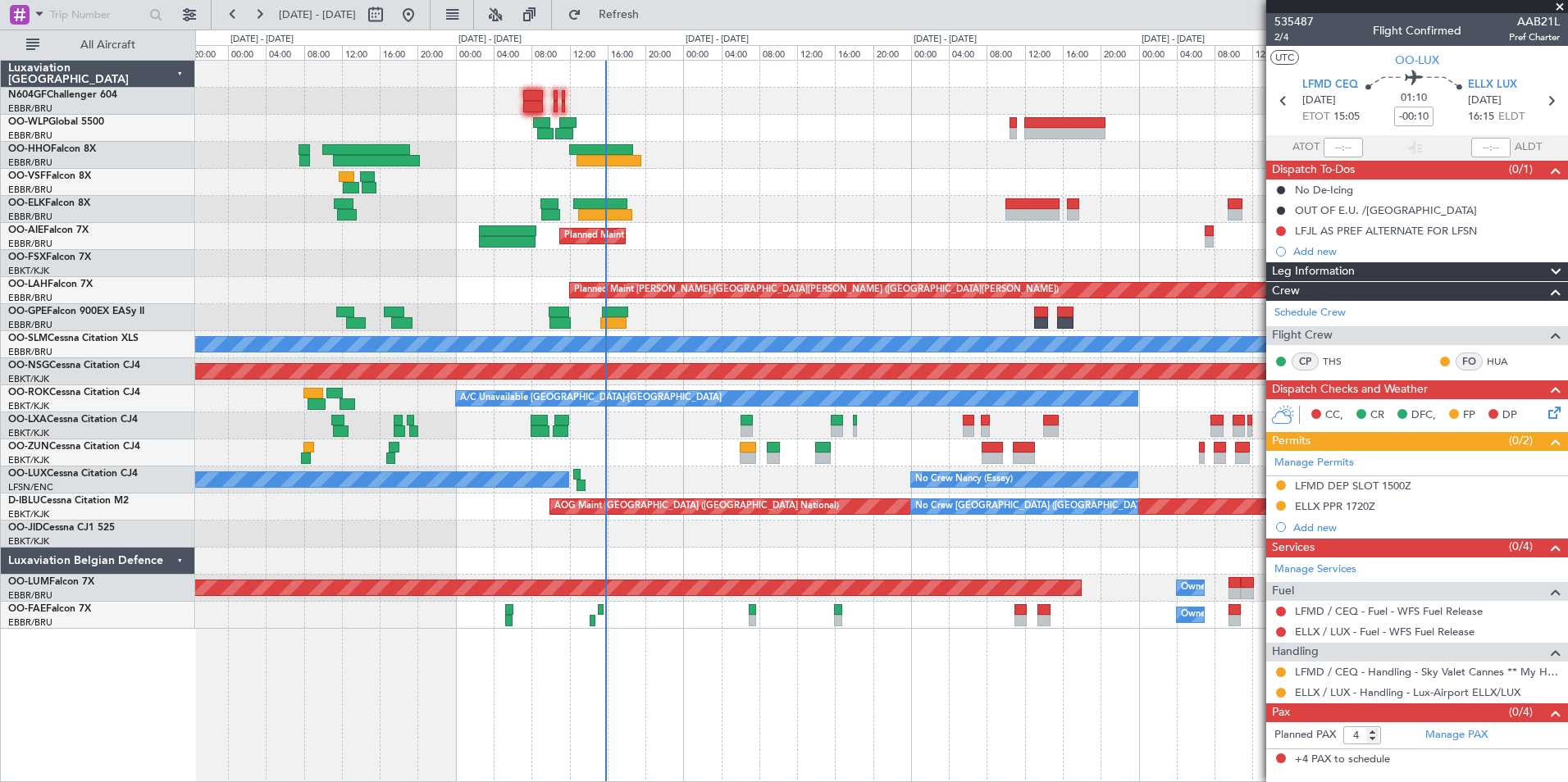
click at [749, 123] on div "Planned Maint Berlin (Brandenburg) Planned Maint London (Farnborough) Planned M…" at bounding box center [881, 344] width 1372 height 568
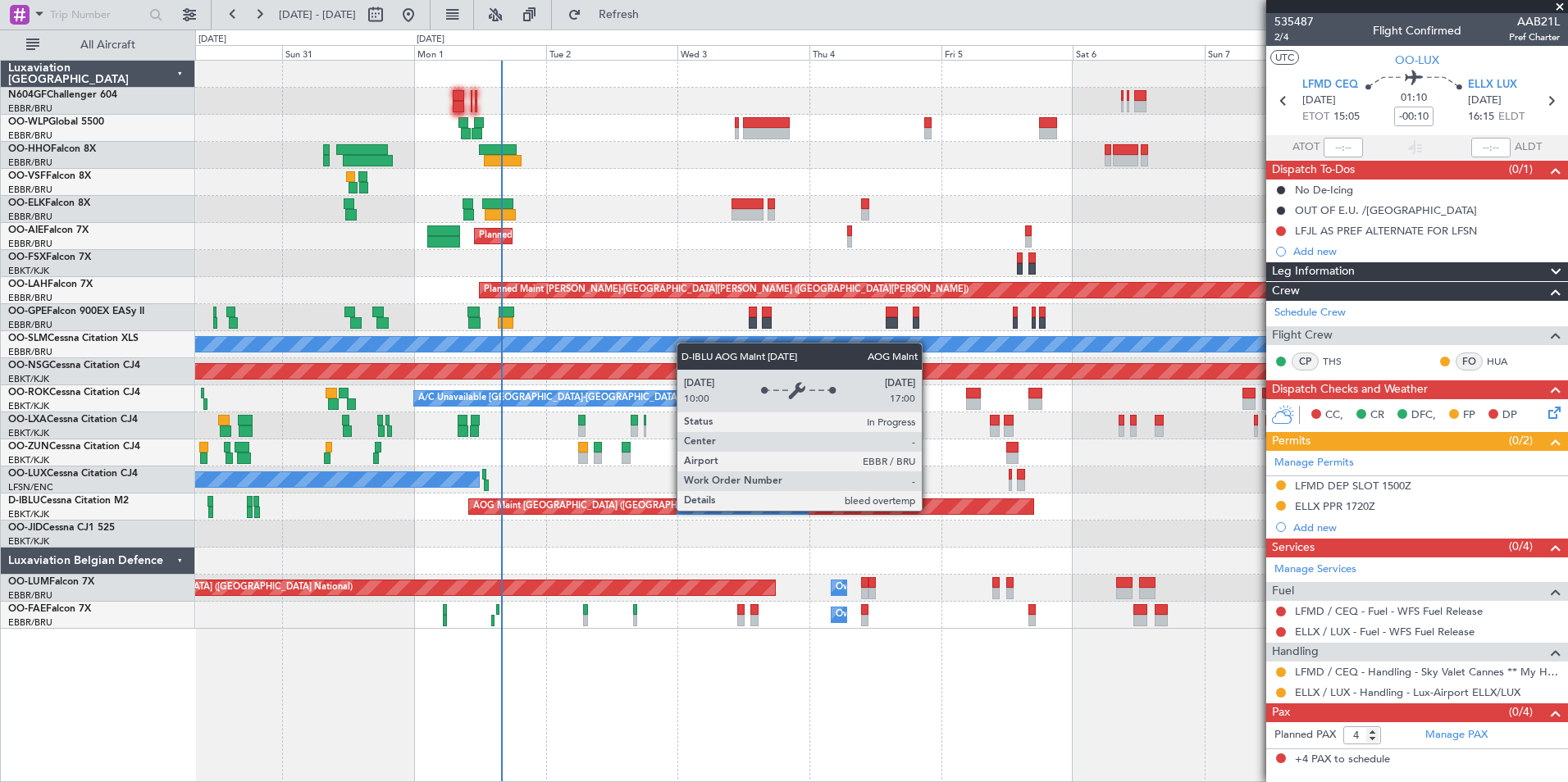
click at [849, 510] on div "AOG Maint [GEOGRAPHIC_DATA] ([GEOGRAPHIC_DATA] National)" at bounding box center [751, 506] width 564 height 15
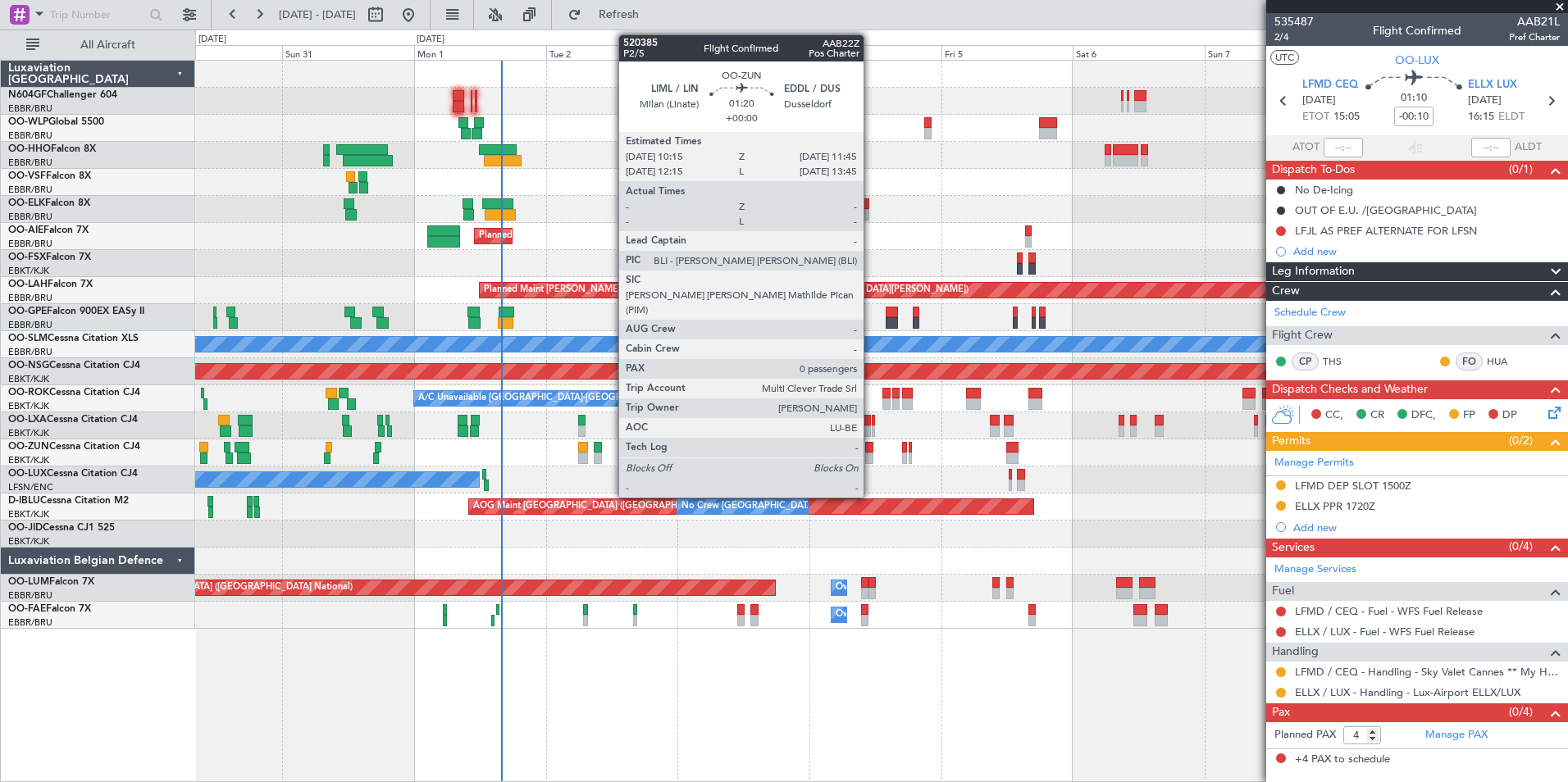
click at [870, 453] on div at bounding box center [869, 459] width 9 height 12
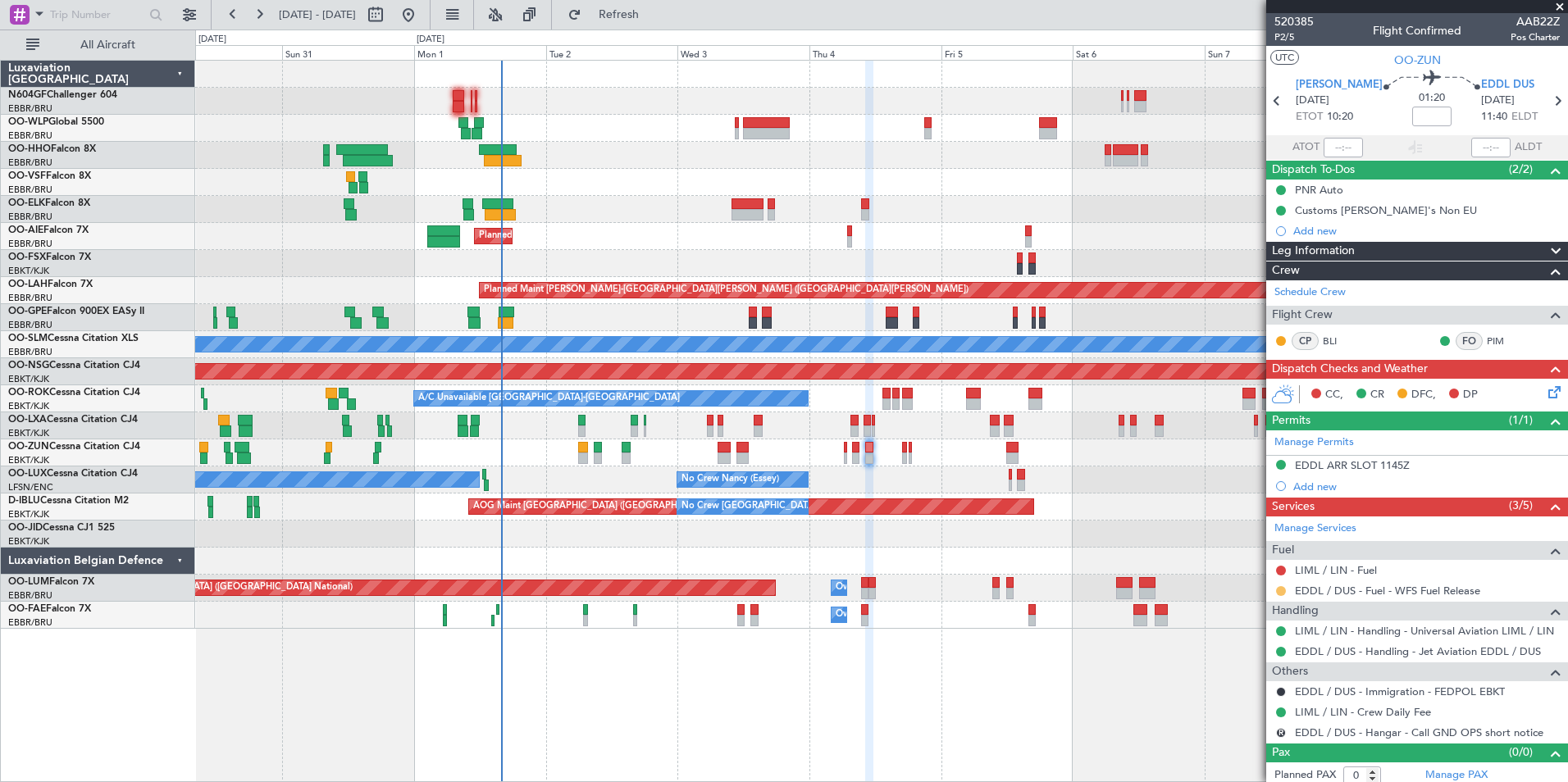
click at [1284, 587] on button at bounding box center [1280, 591] width 10 height 10
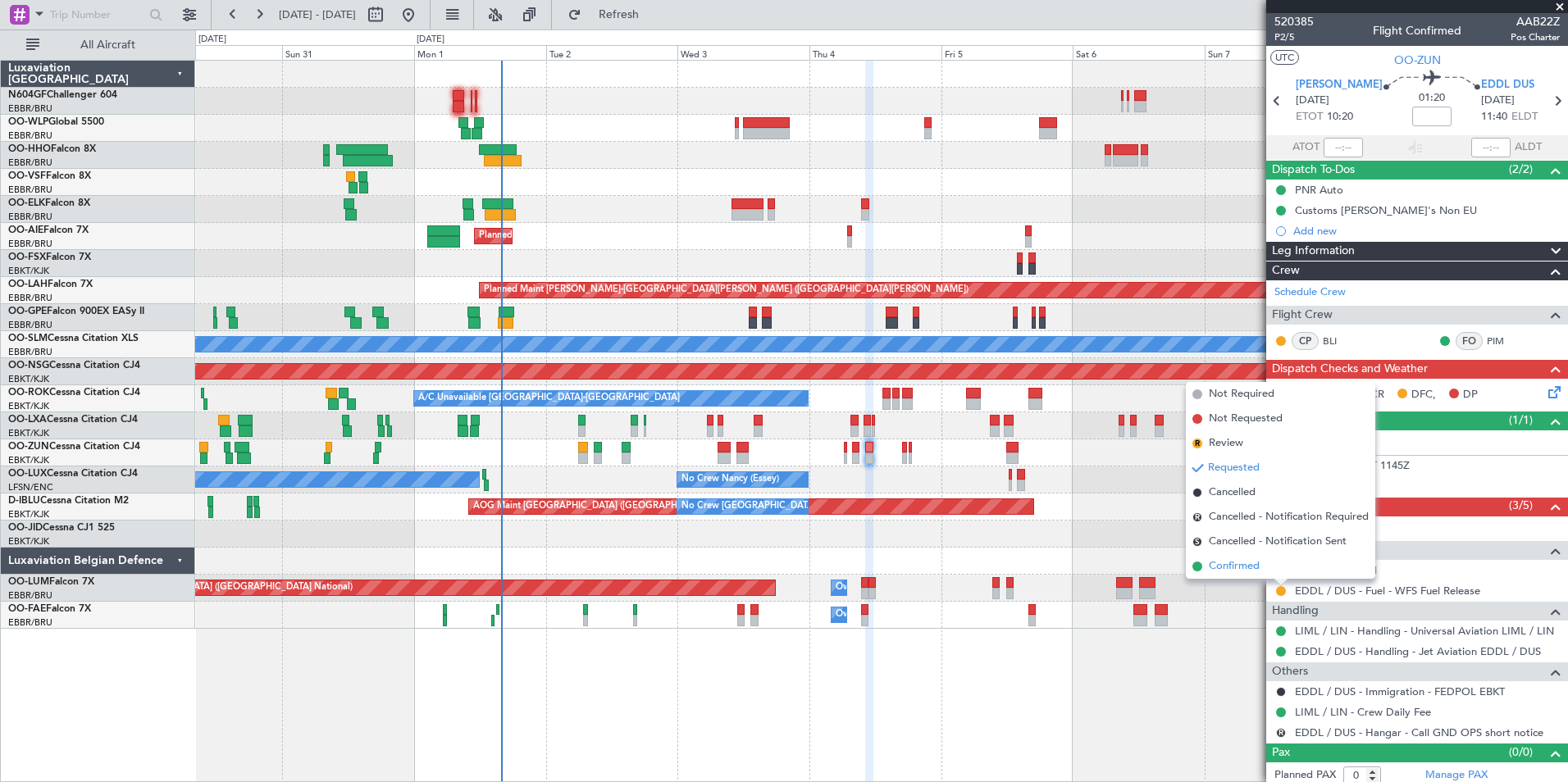
click at [1243, 566] on span "Confirmed" at bounding box center [1234, 566] width 51 height 17
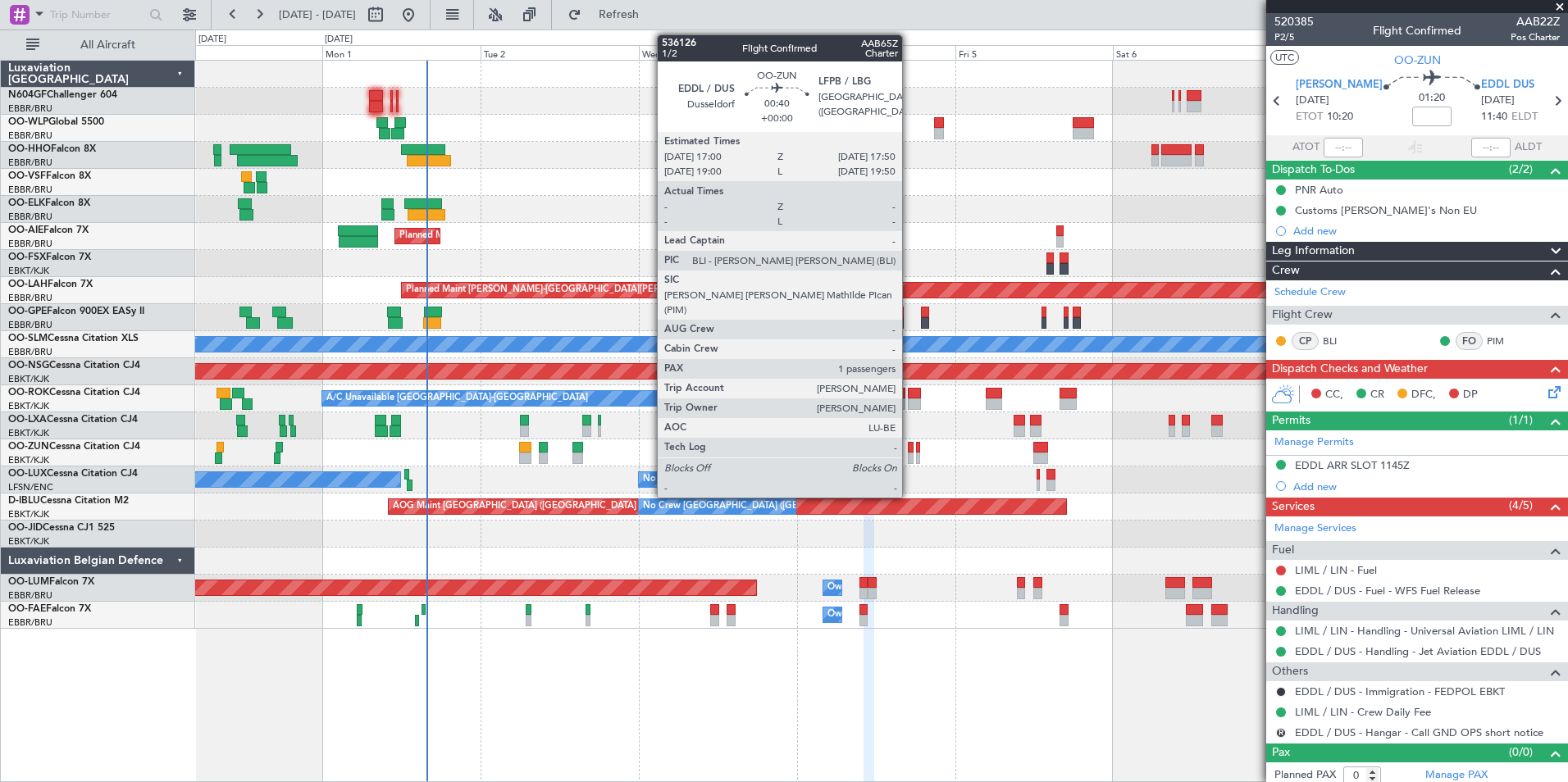
click at [909, 456] on div at bounding box center [910, 459] width 6 height 12
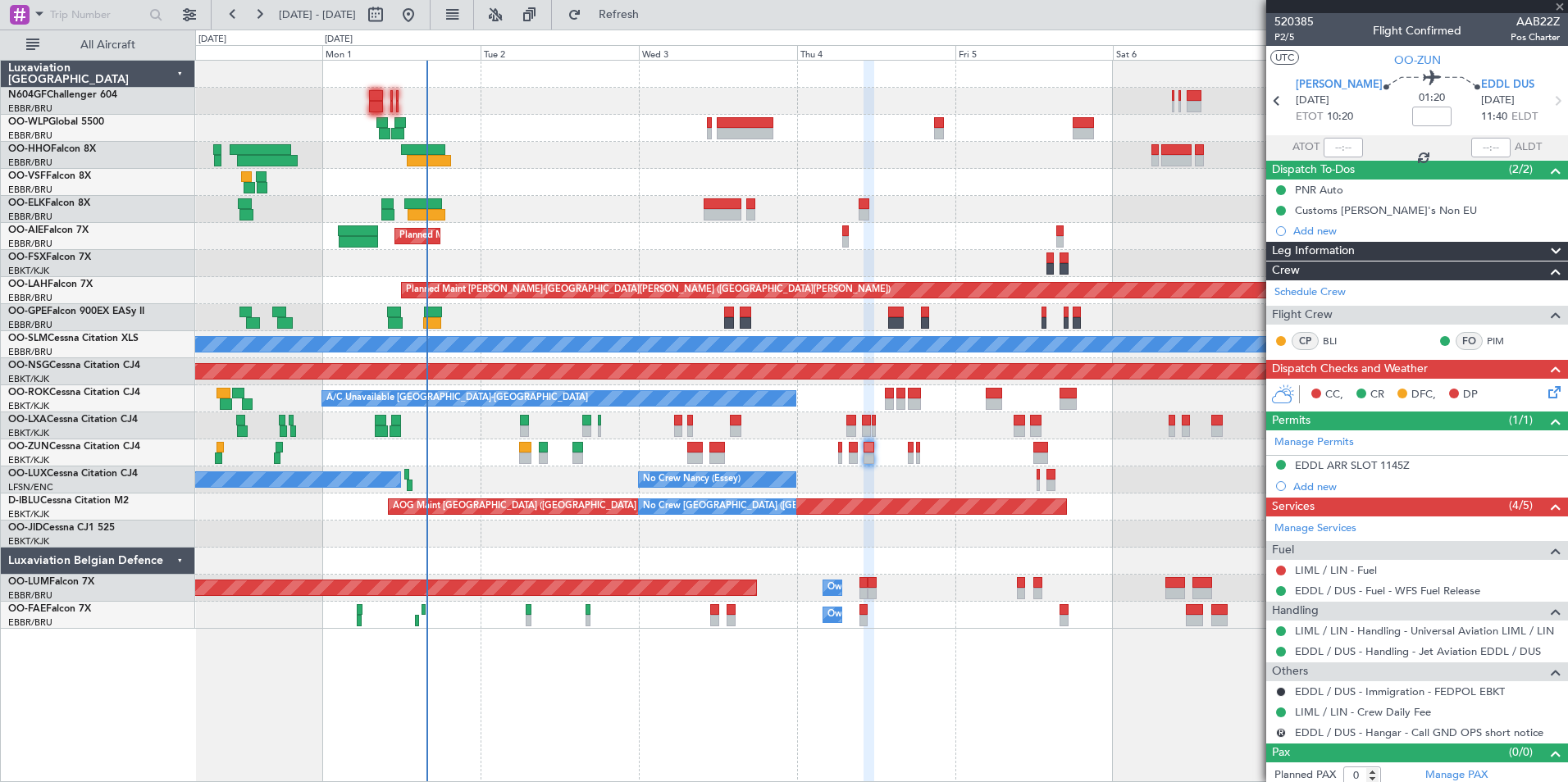
type input "1"
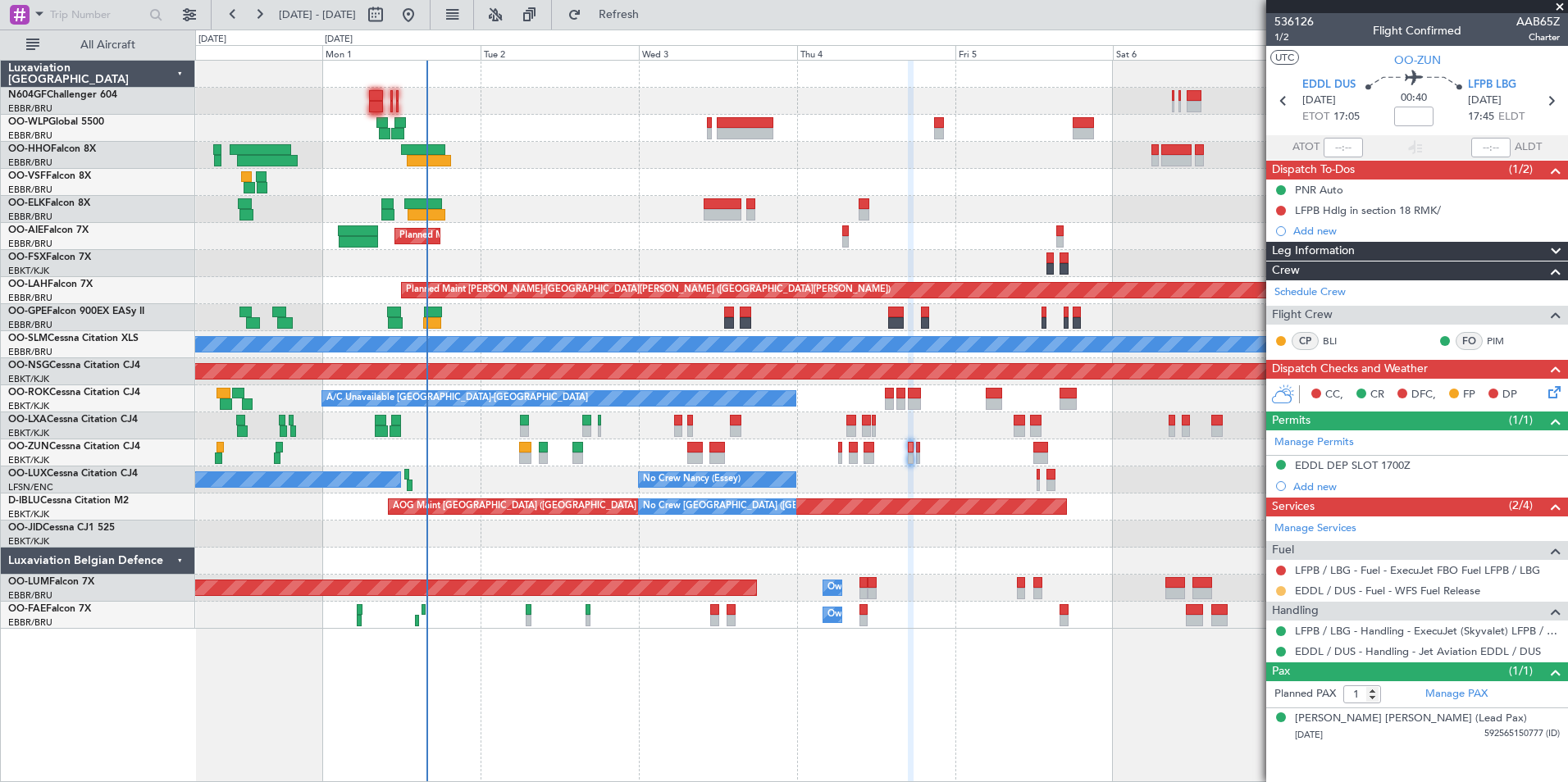
click at [1278, 586] on button at bounding box center [1280, 591] width 10 height 10
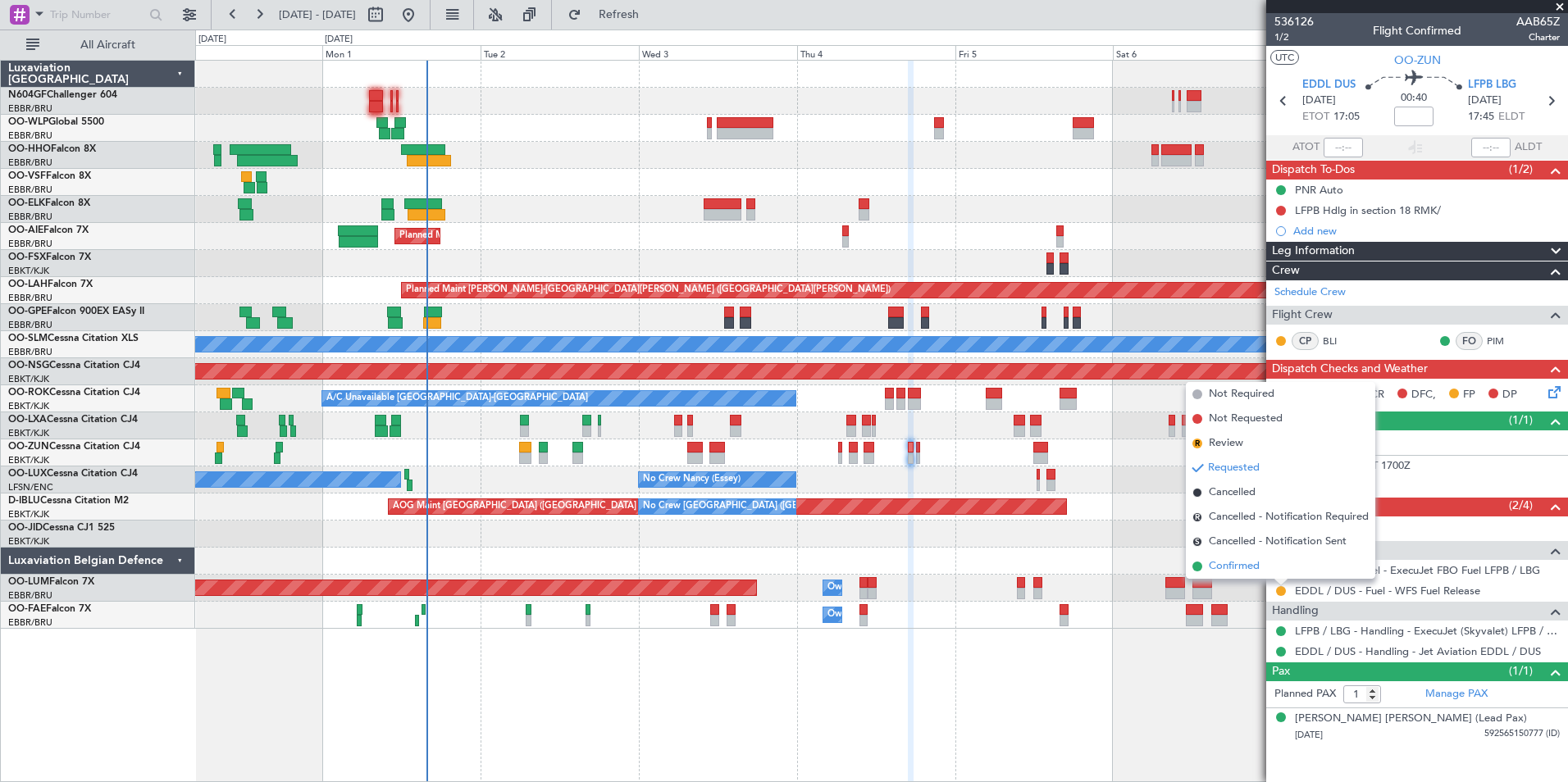
click at [1228, 565] on span "Confirmed" at bounding box center [1234, 566] width 51 height 17
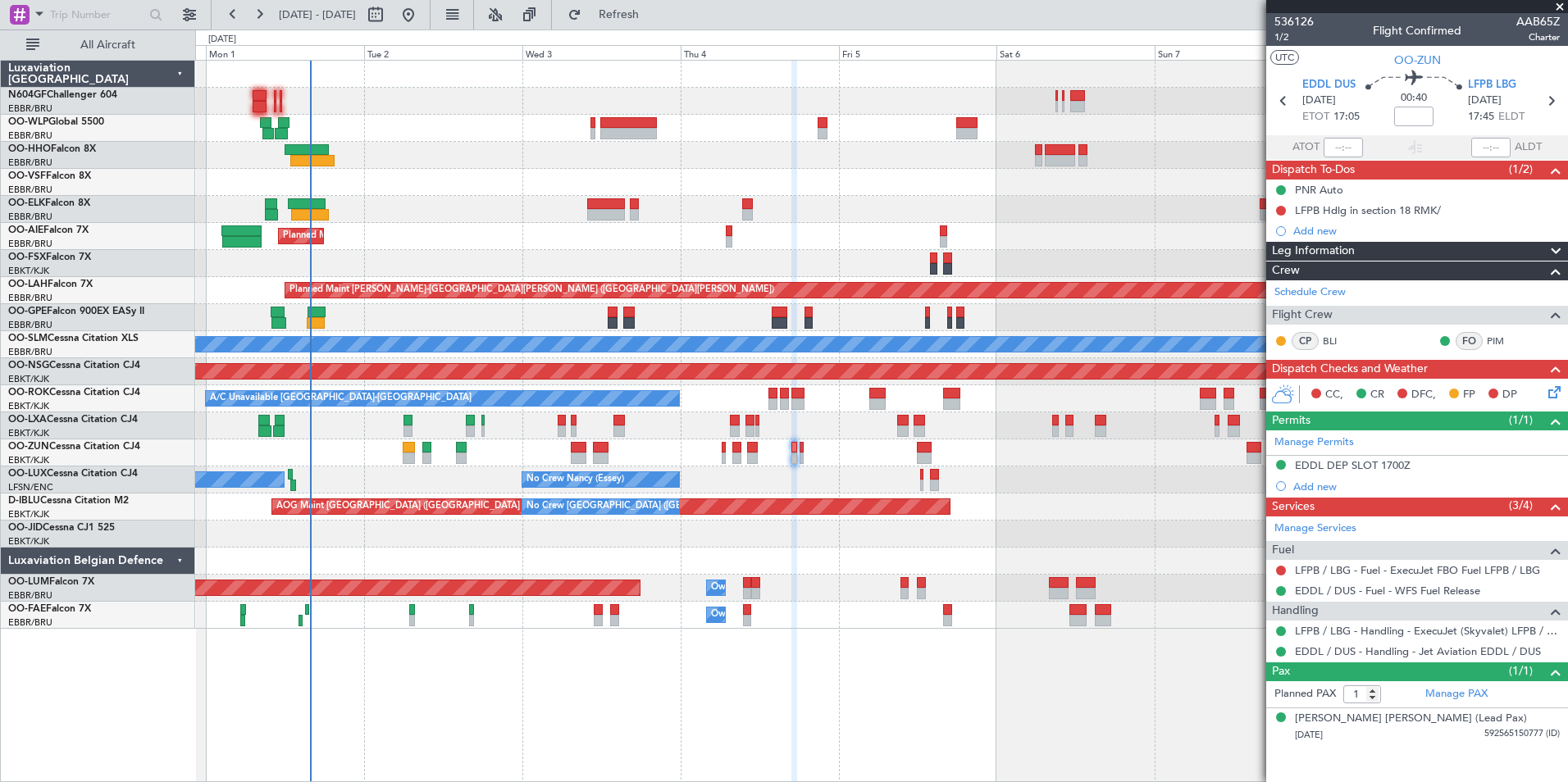
click at [914, 459] on div at bounding box center [881, 453] width 1372 height 27
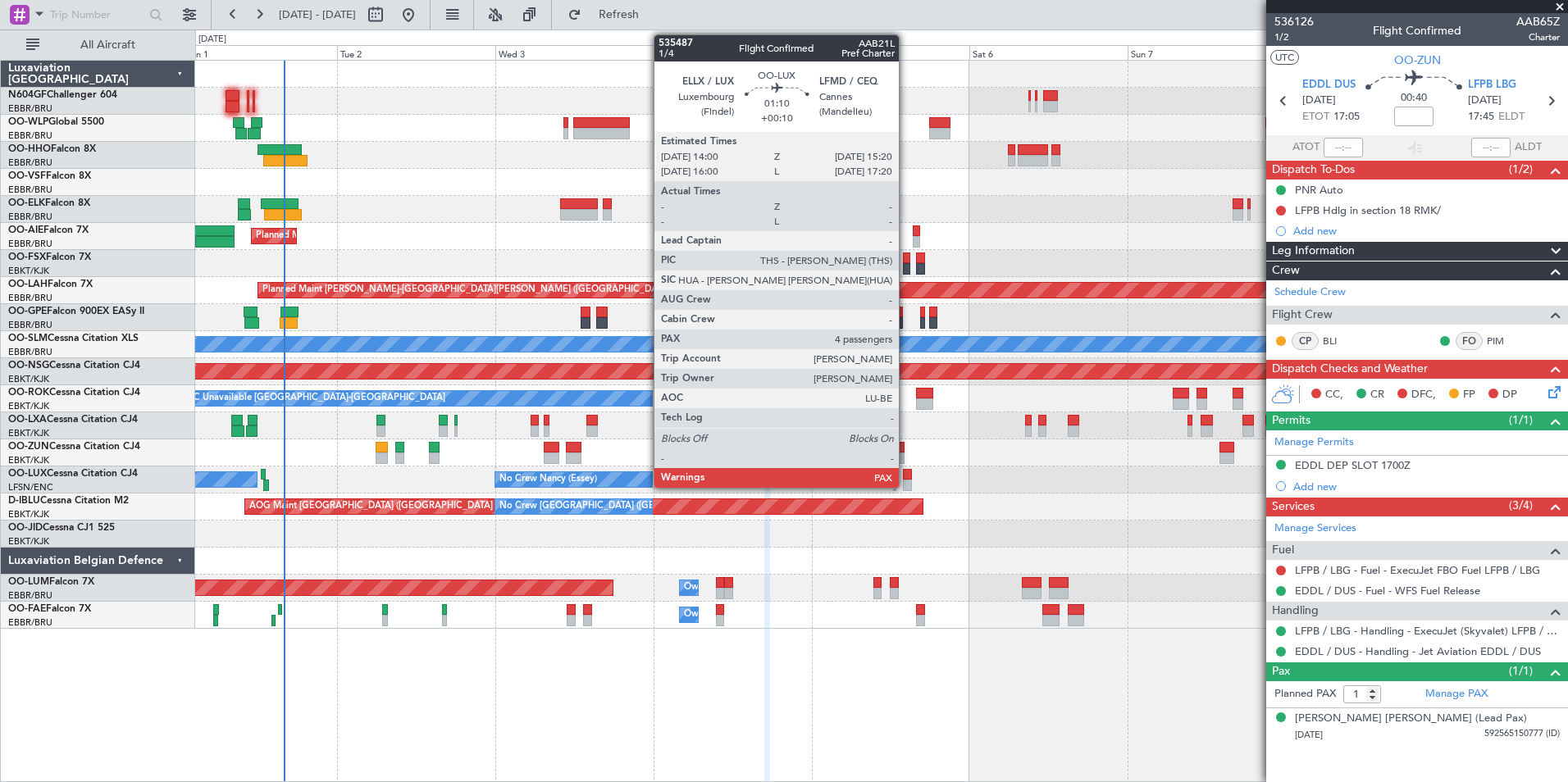
click at [906, 475] on div at bounding box center [906, 475] width 9 height 12
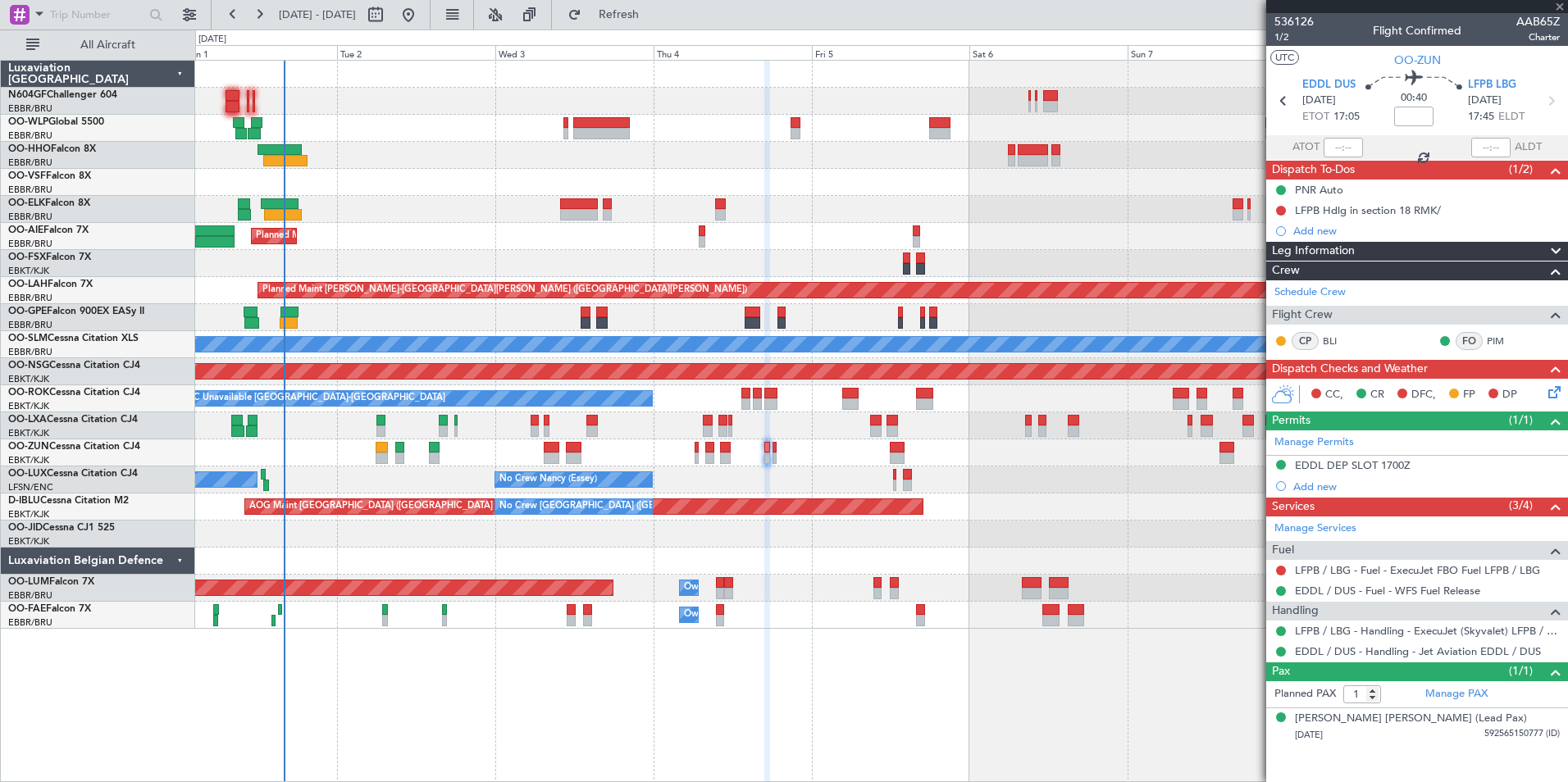
type input "+00:10"
type input "4"
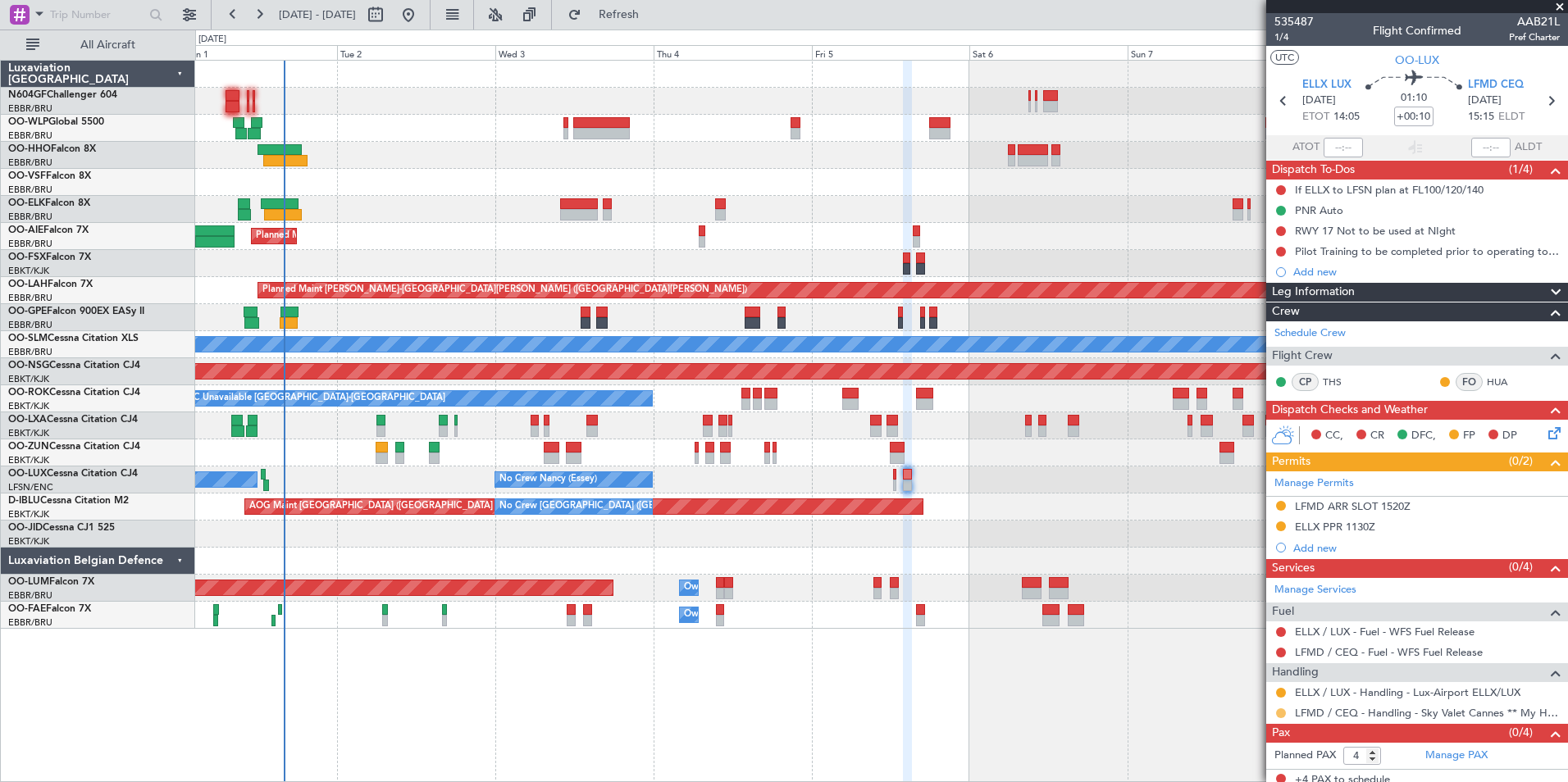
click at [1278, 710] on button at bounding box center [1280, 713] width 10 height 10
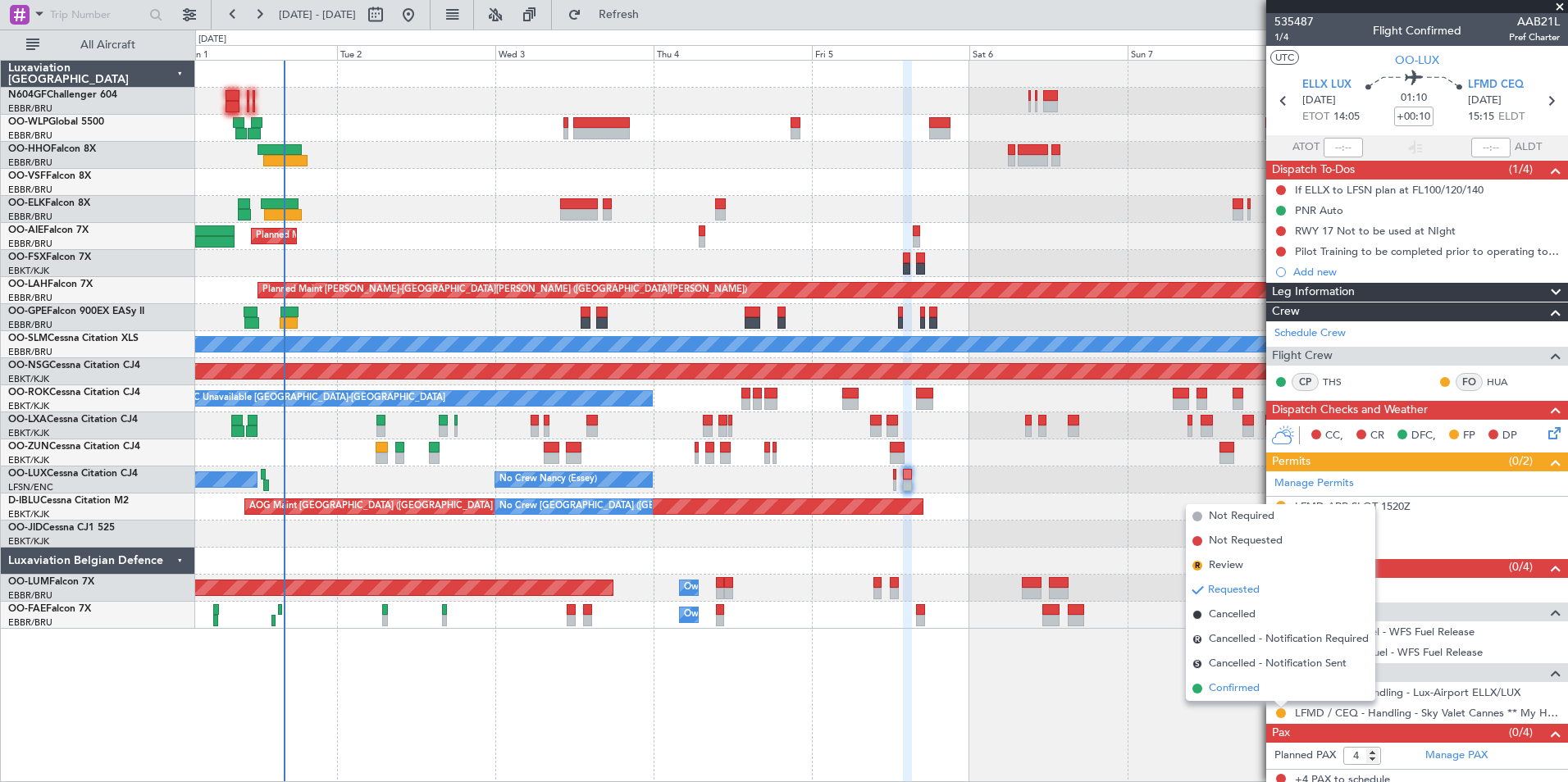
click at [1274, 697] on li "Confirmed" at bounding box center [1279, 688] width 189 height 24
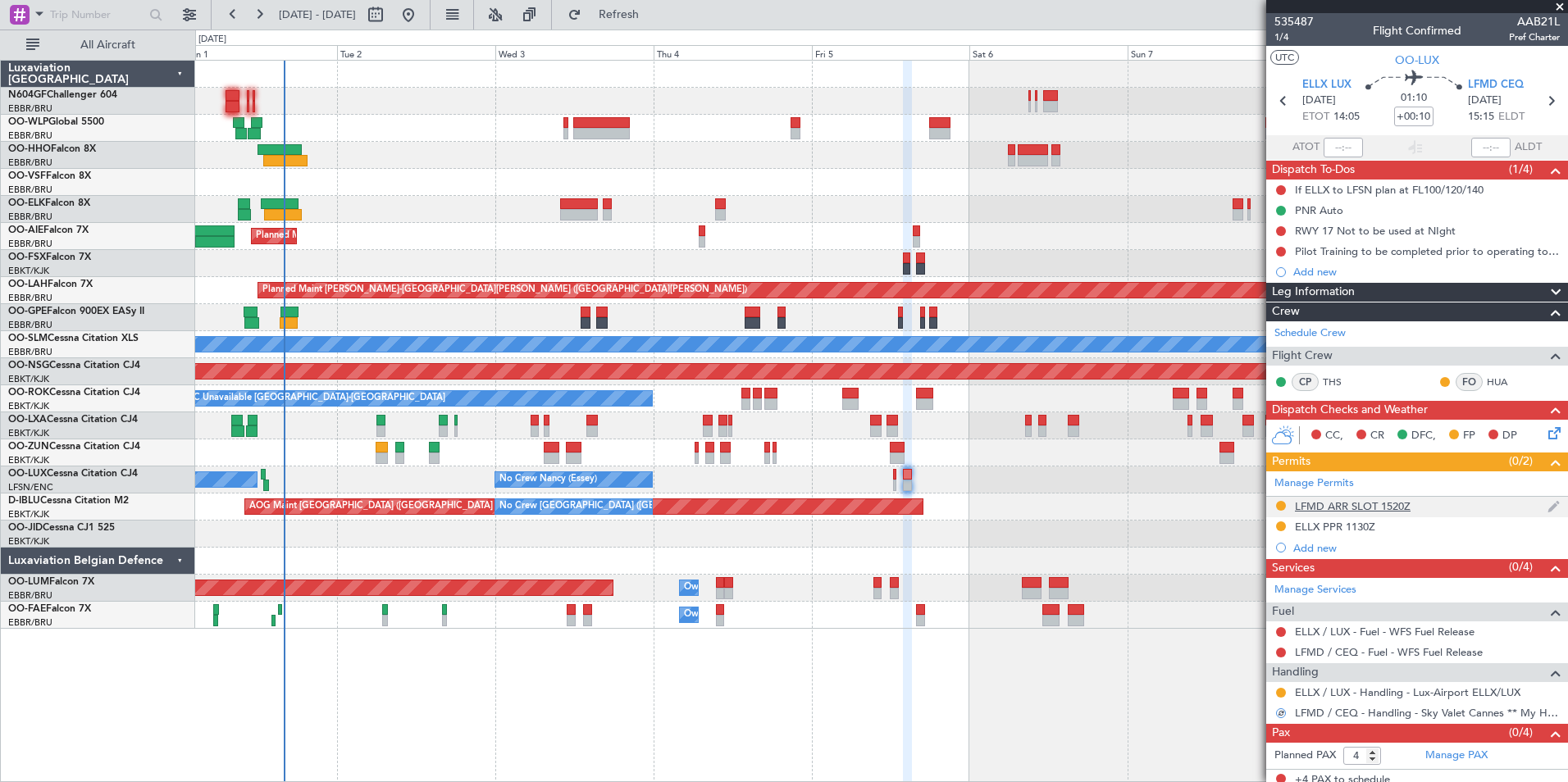
click at [1352, 514] on div "LFMD ARR SLOT 1520Z" at bounding box center [1416, 506] width 302 height 20
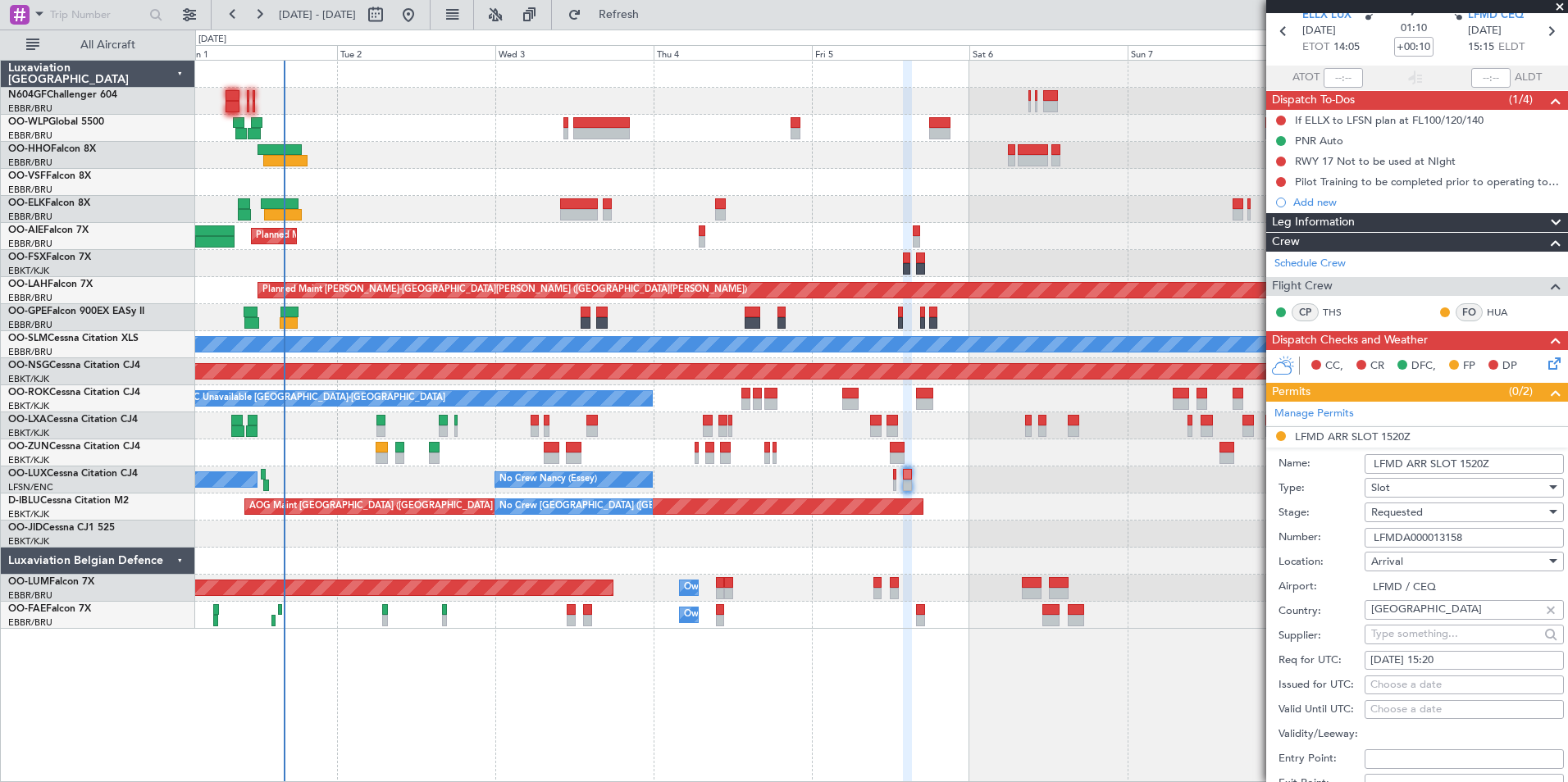
scroll to position [164, 0]
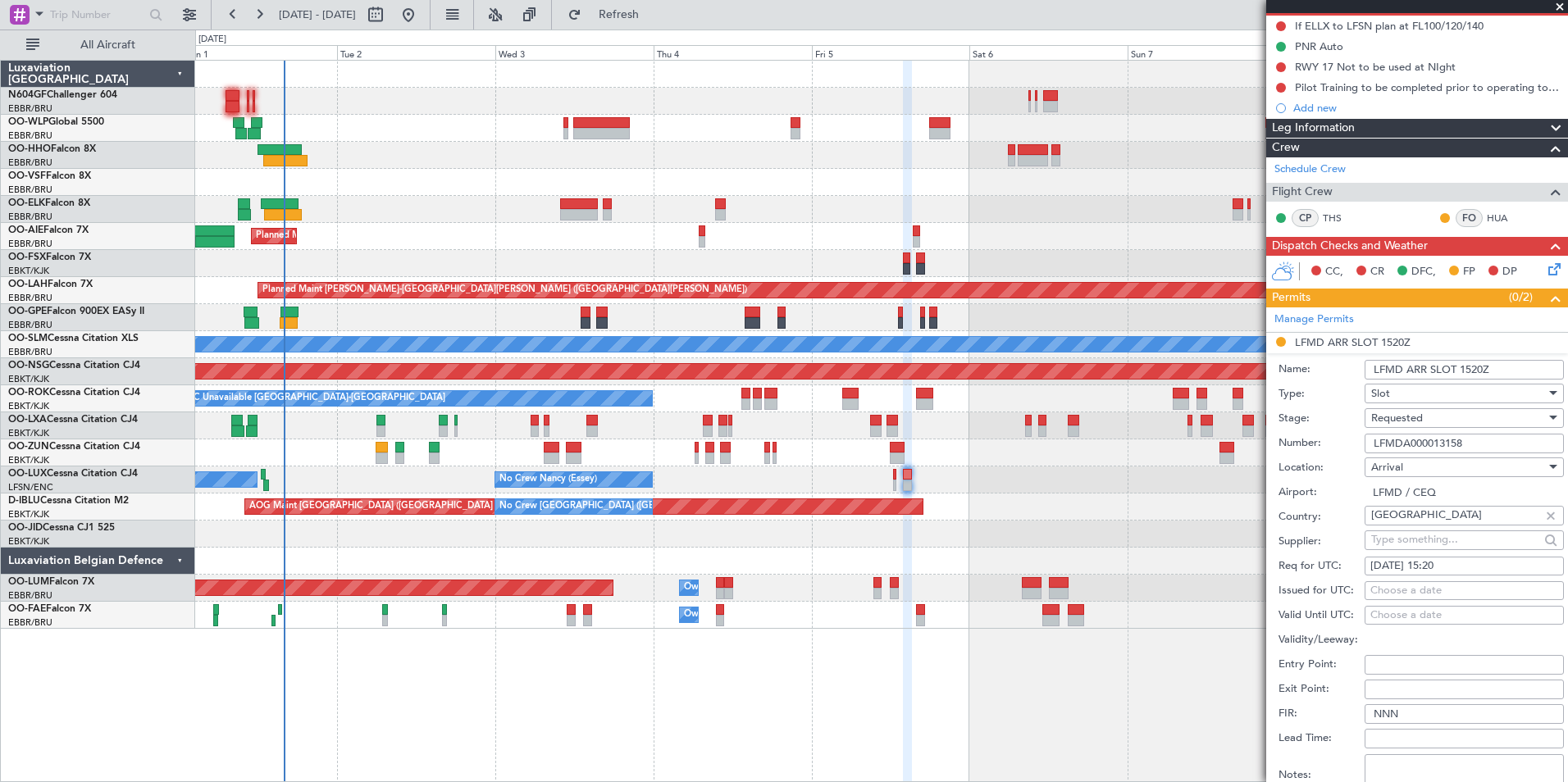
click at [1467, 446] on input "LFMDA000013158" at bounding box center [1463, 443] width 199 height 19
paste input "LFMDA000013158"
type input "LFMDA000013158"
click at [1436, 420] on div "Requested" at bounding box center [1458, 418] width 175 height 24
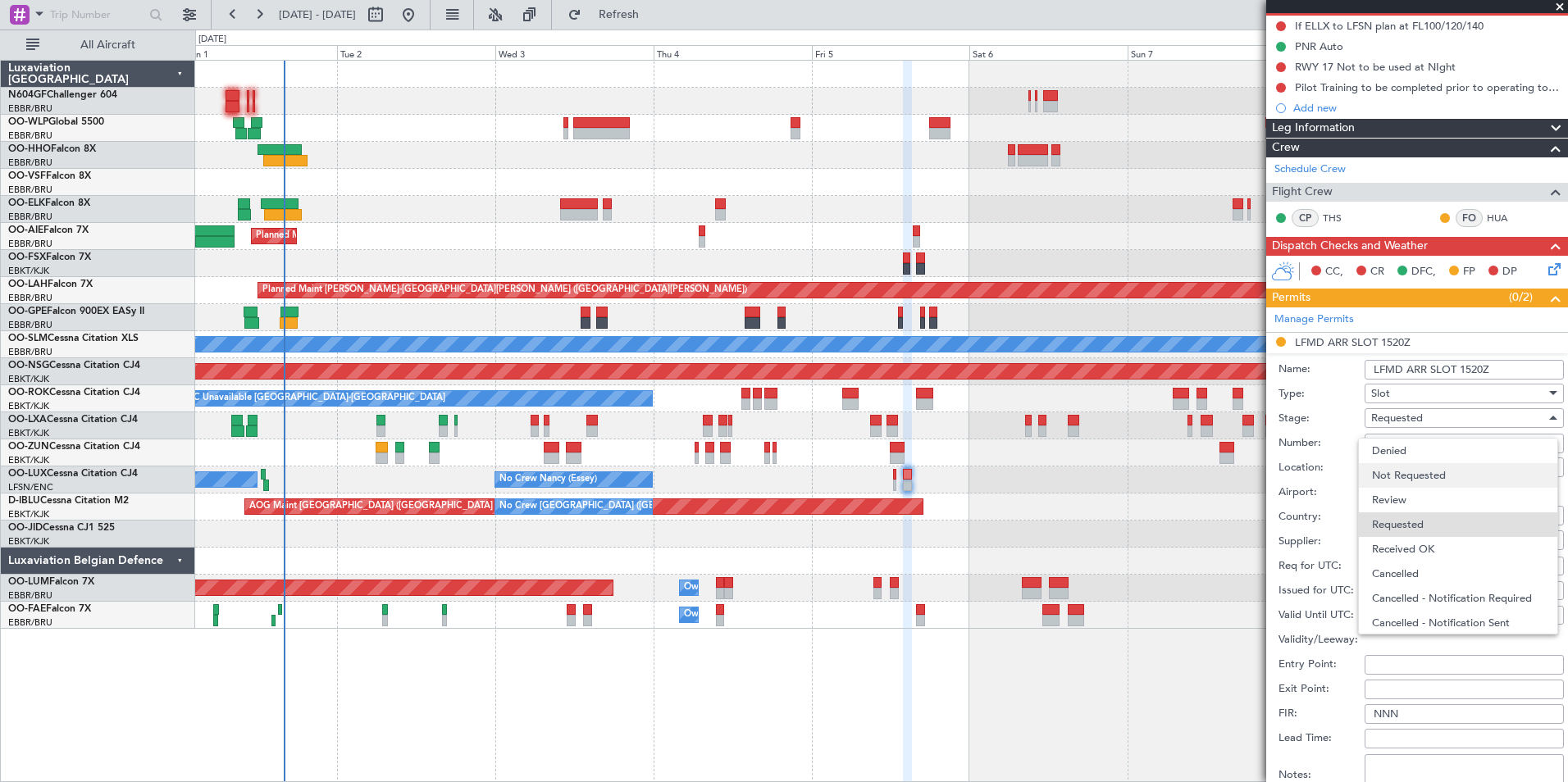
scroll to position [8, 0]
click at [1410, 540] on span "Received OK" at bounding box center [1457, 541] width 172 height 24
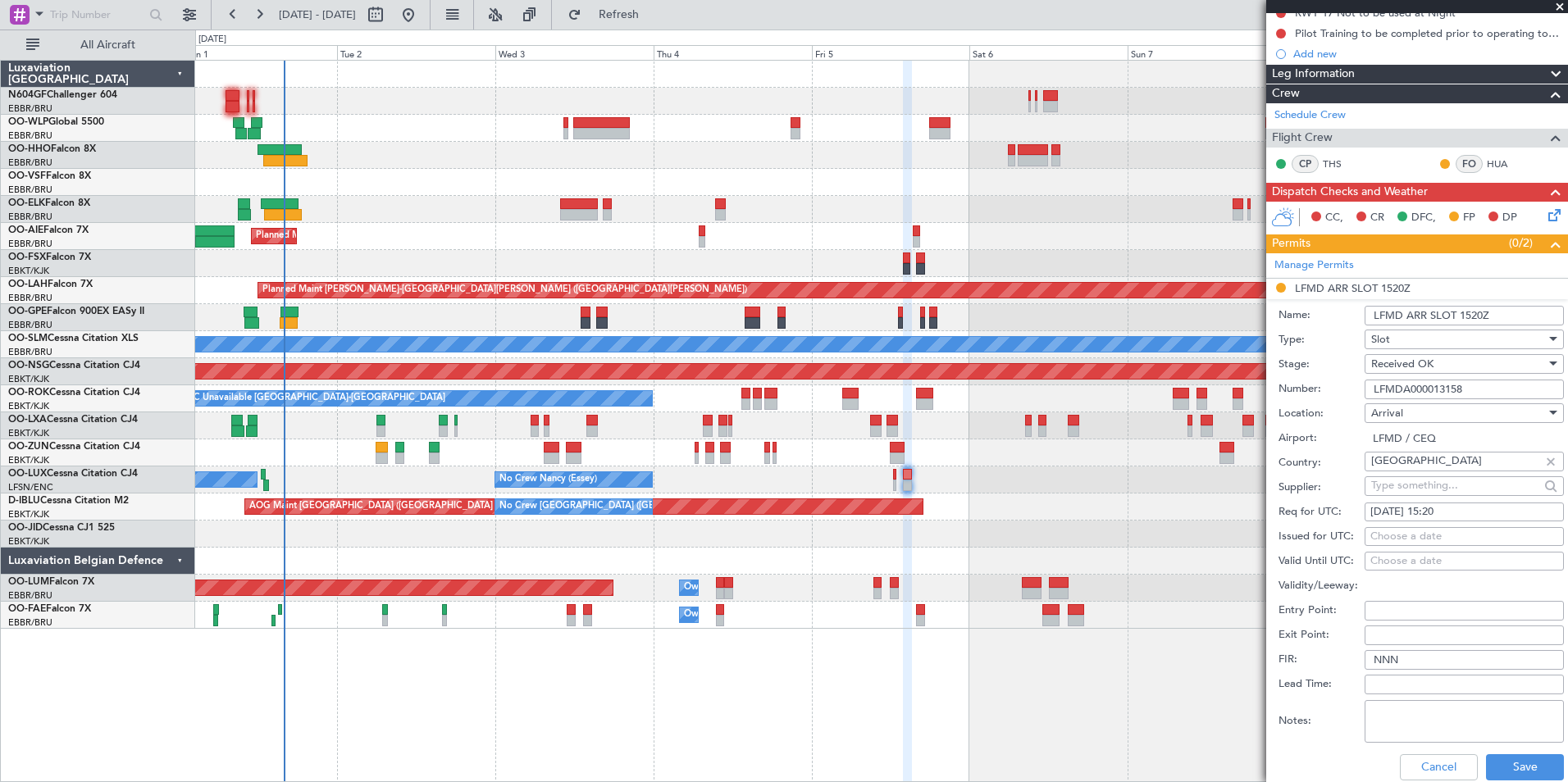
scroll to position [246, 0]
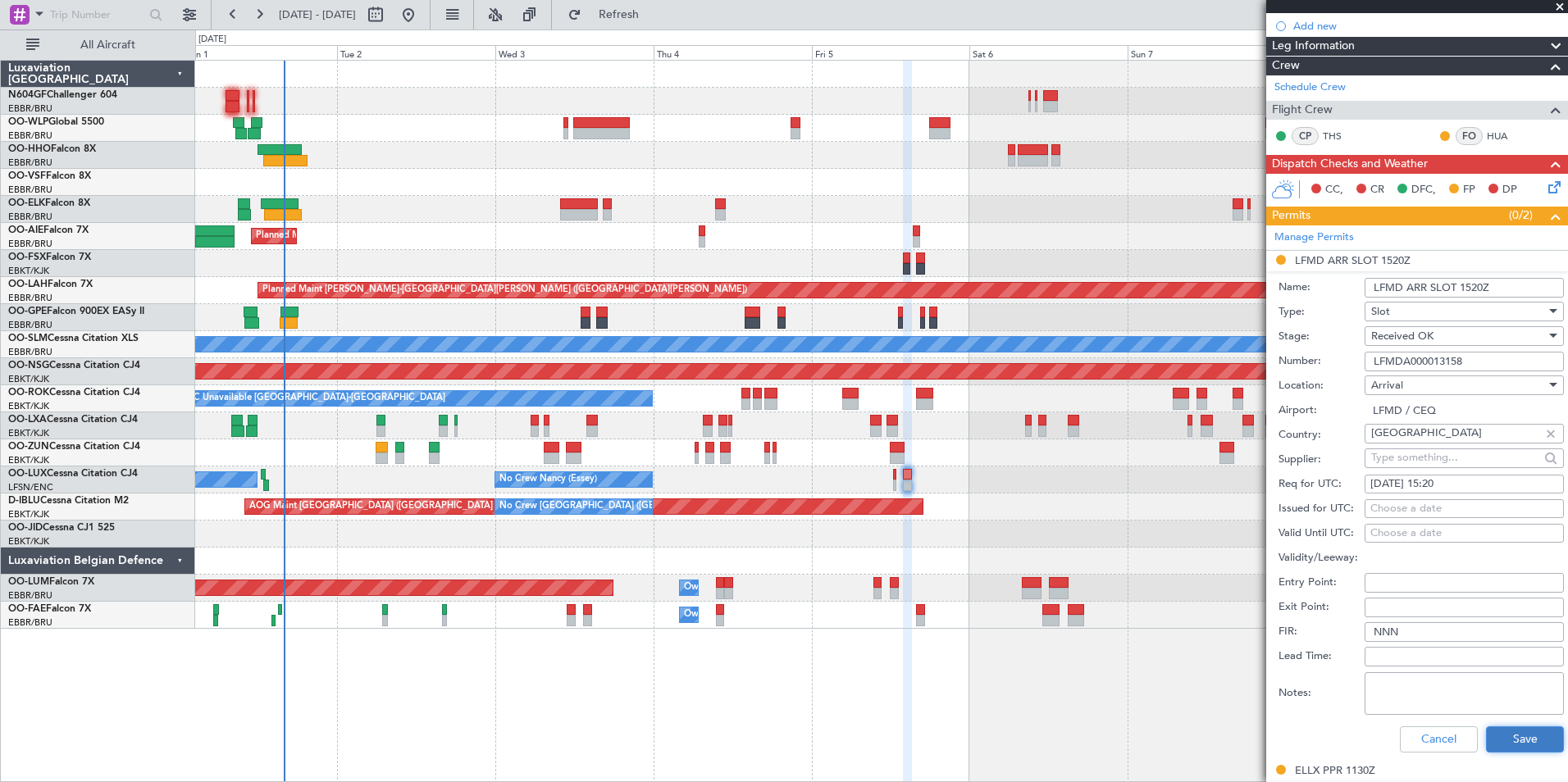
click at [1502, 727] on button "Save" at bounding box center [1524, 739] width 78 height 26
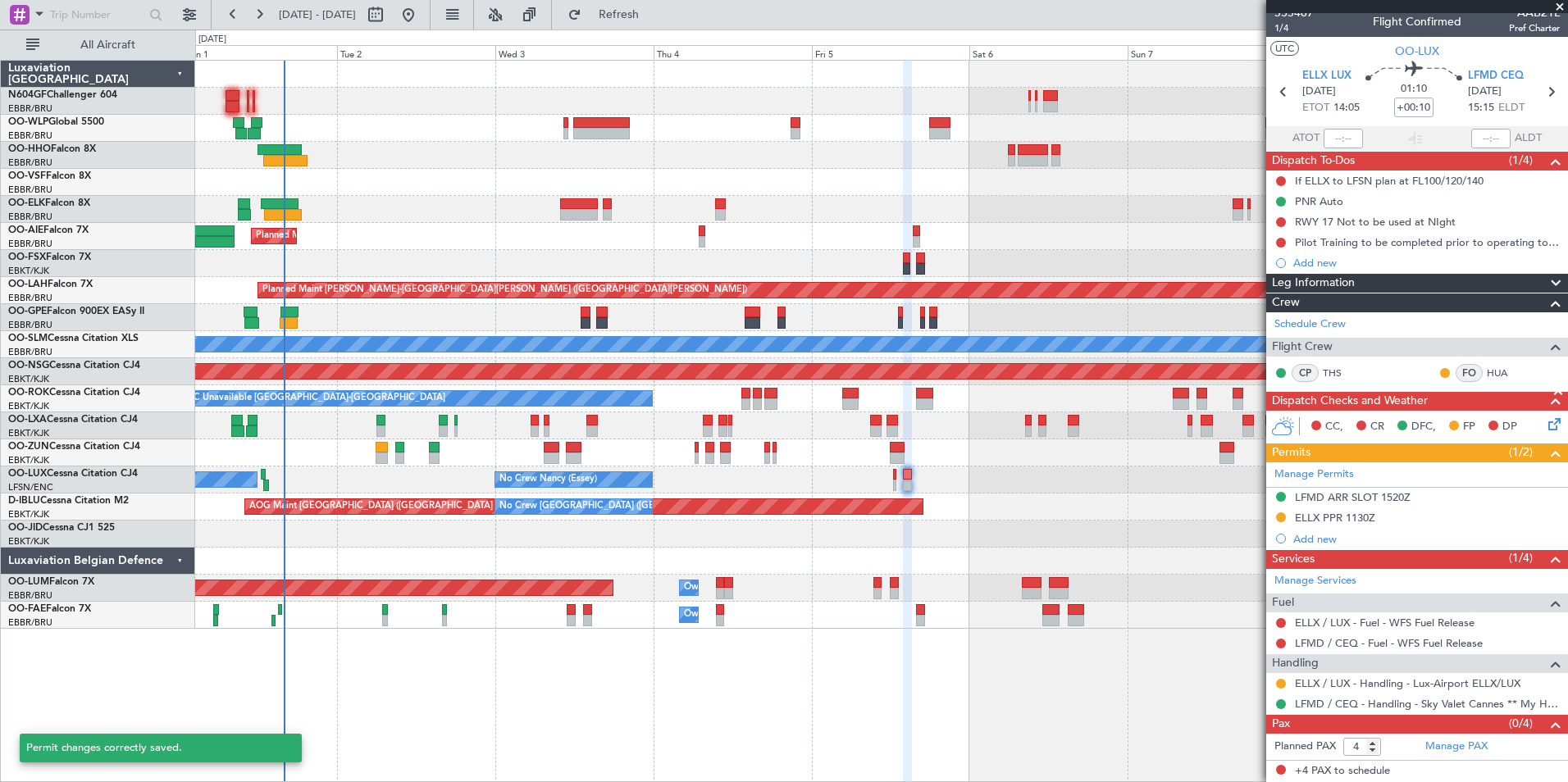
scroll to position [8, 0]
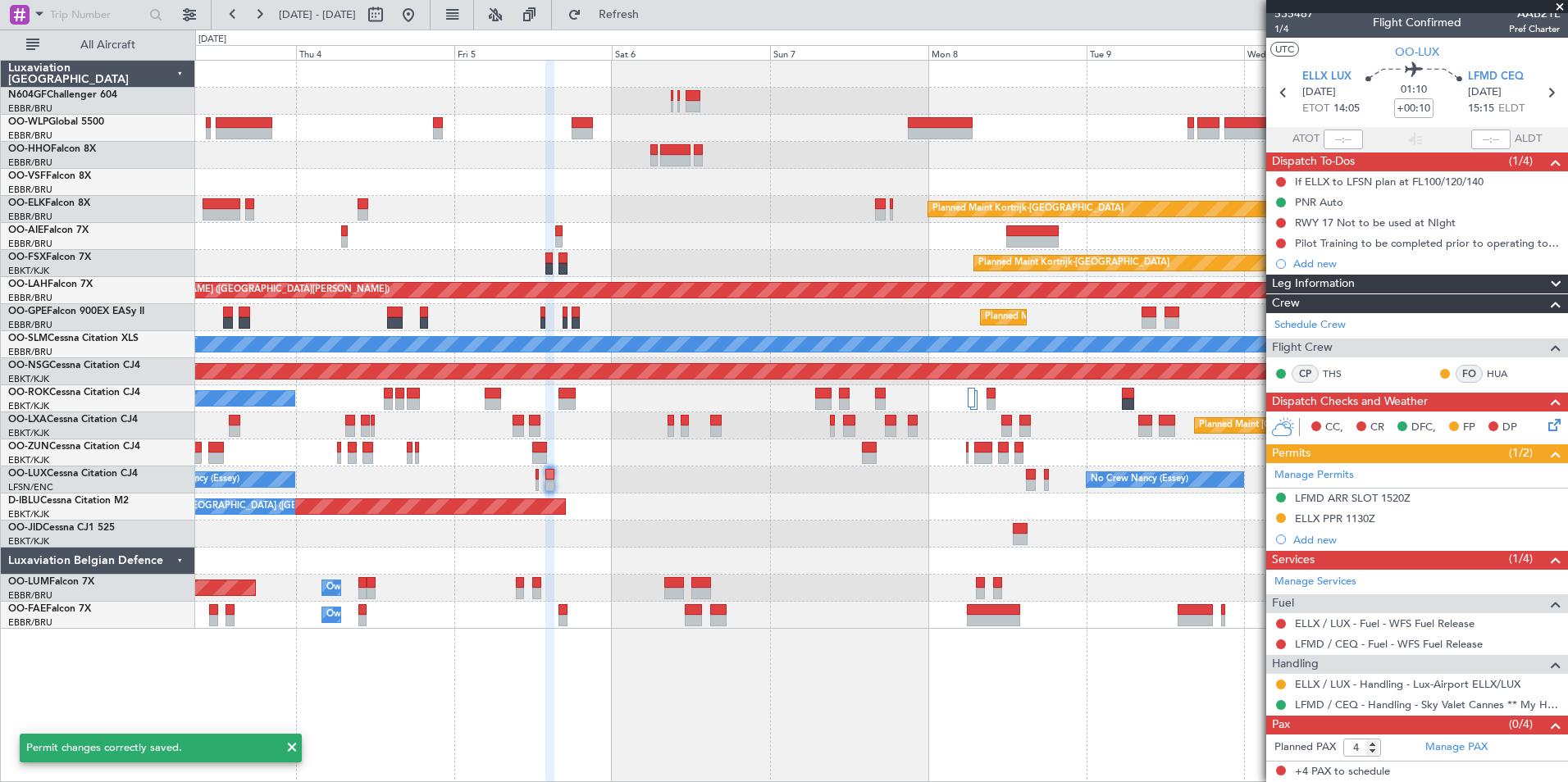
click at [795, 481] on div "No Crew Nancy (Essey) No Crew Nancy (Essey) No Crew Paris (Le Bourget)" at bounding box center [881, 480] width 1372 height 27
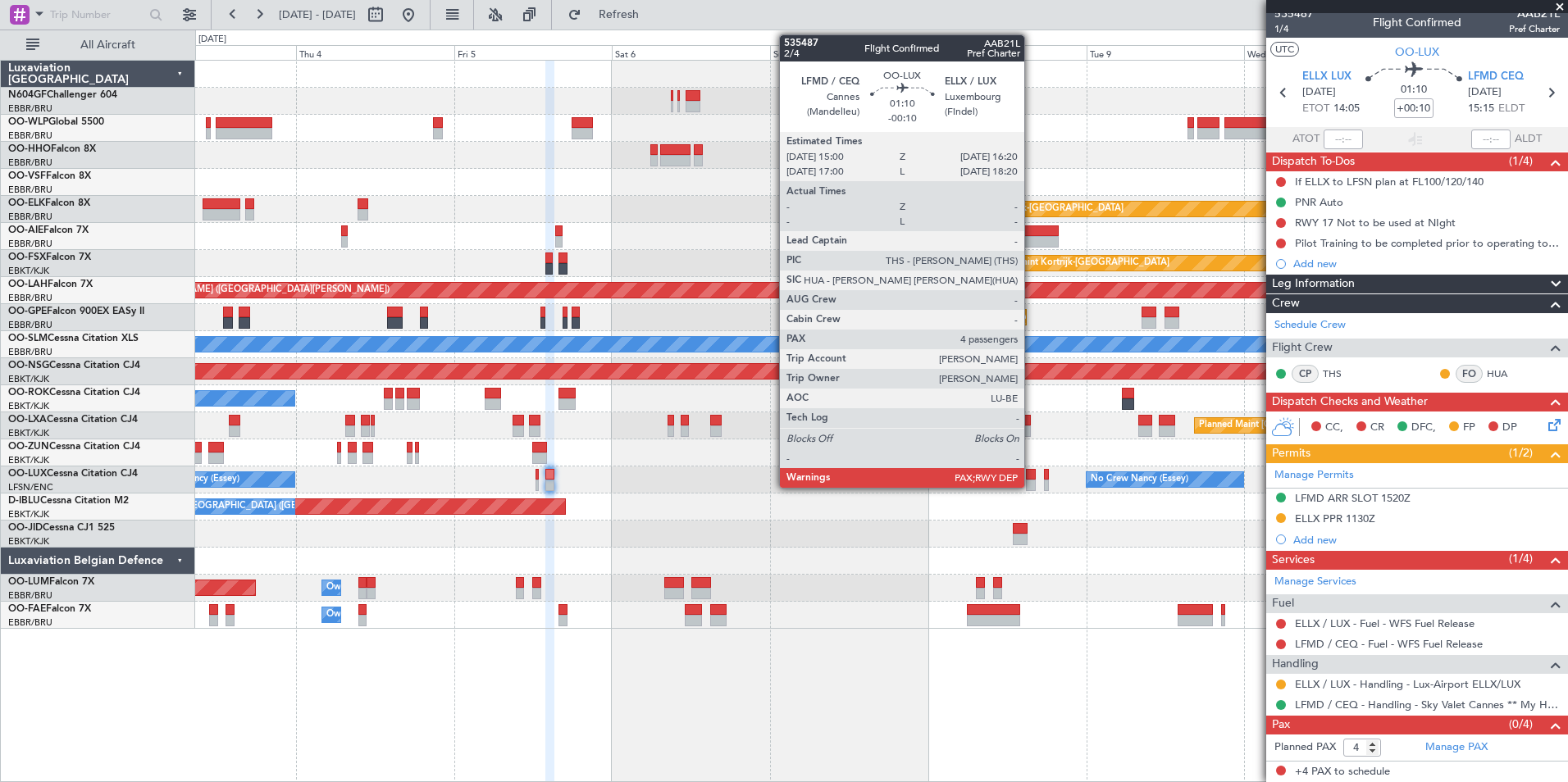
click at [1032, 478] on div at bounding box center [1030, 475] width 9 height 12
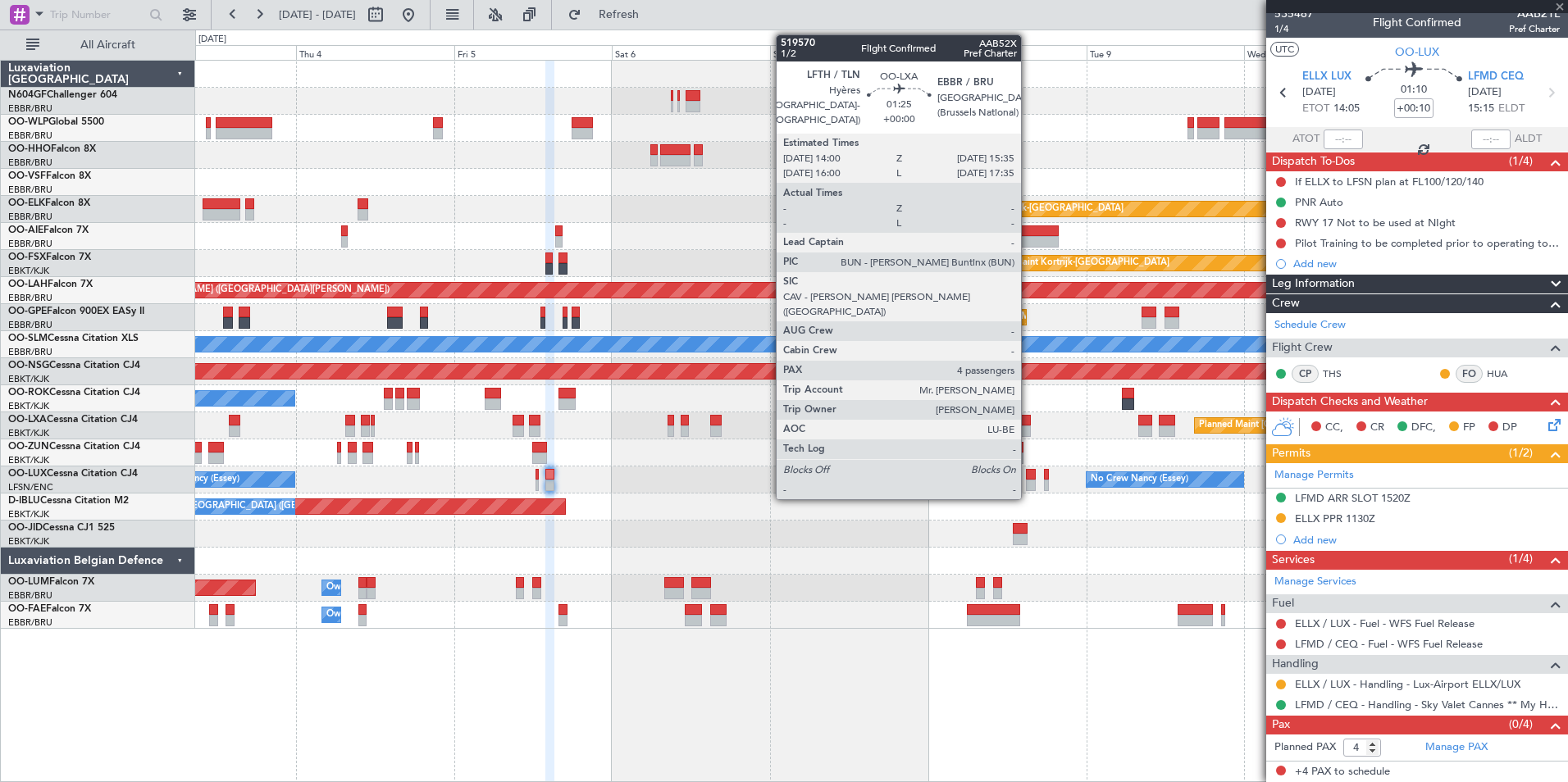
type input "-00:10"
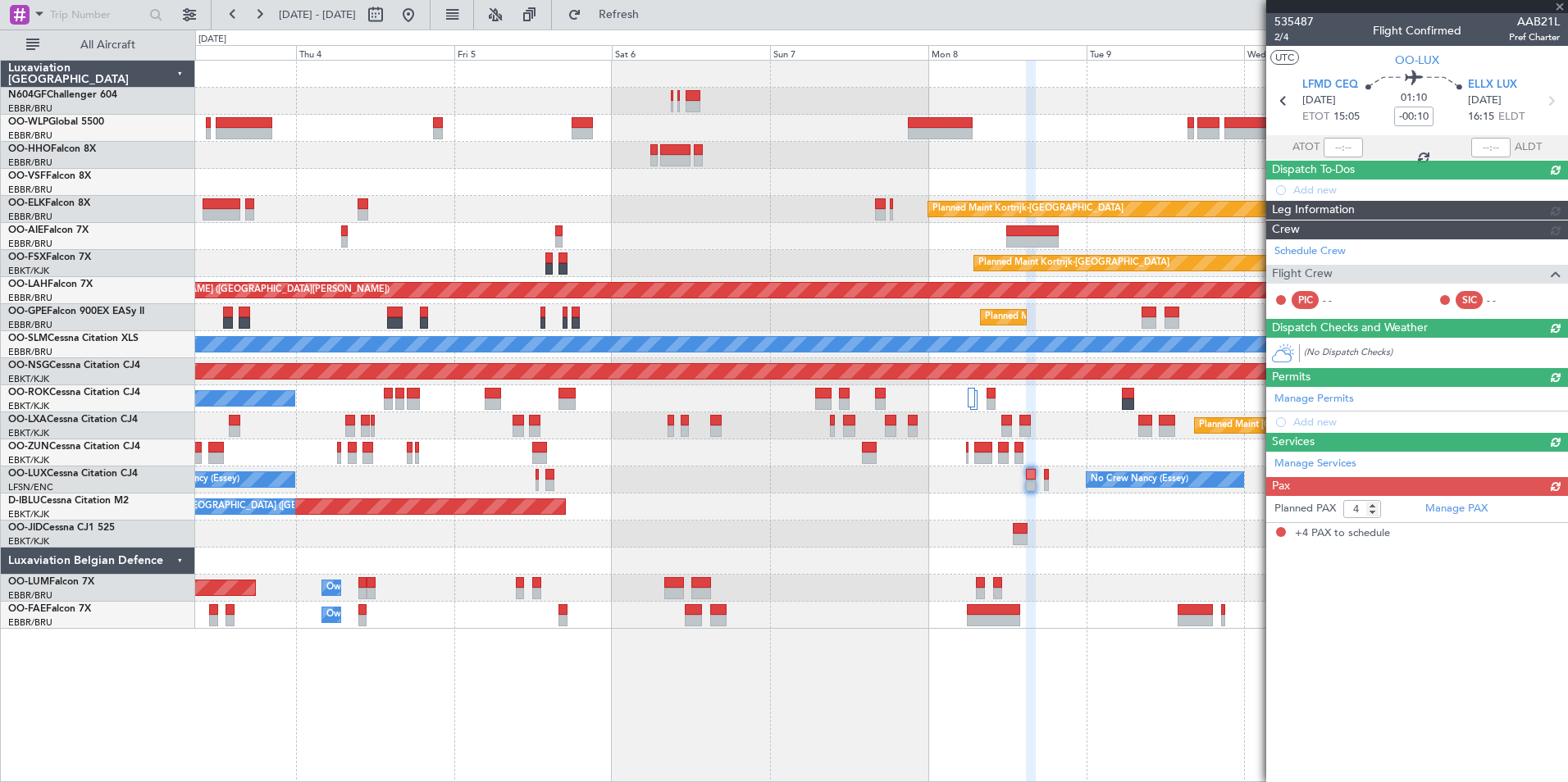
scroll to position [0, 0]
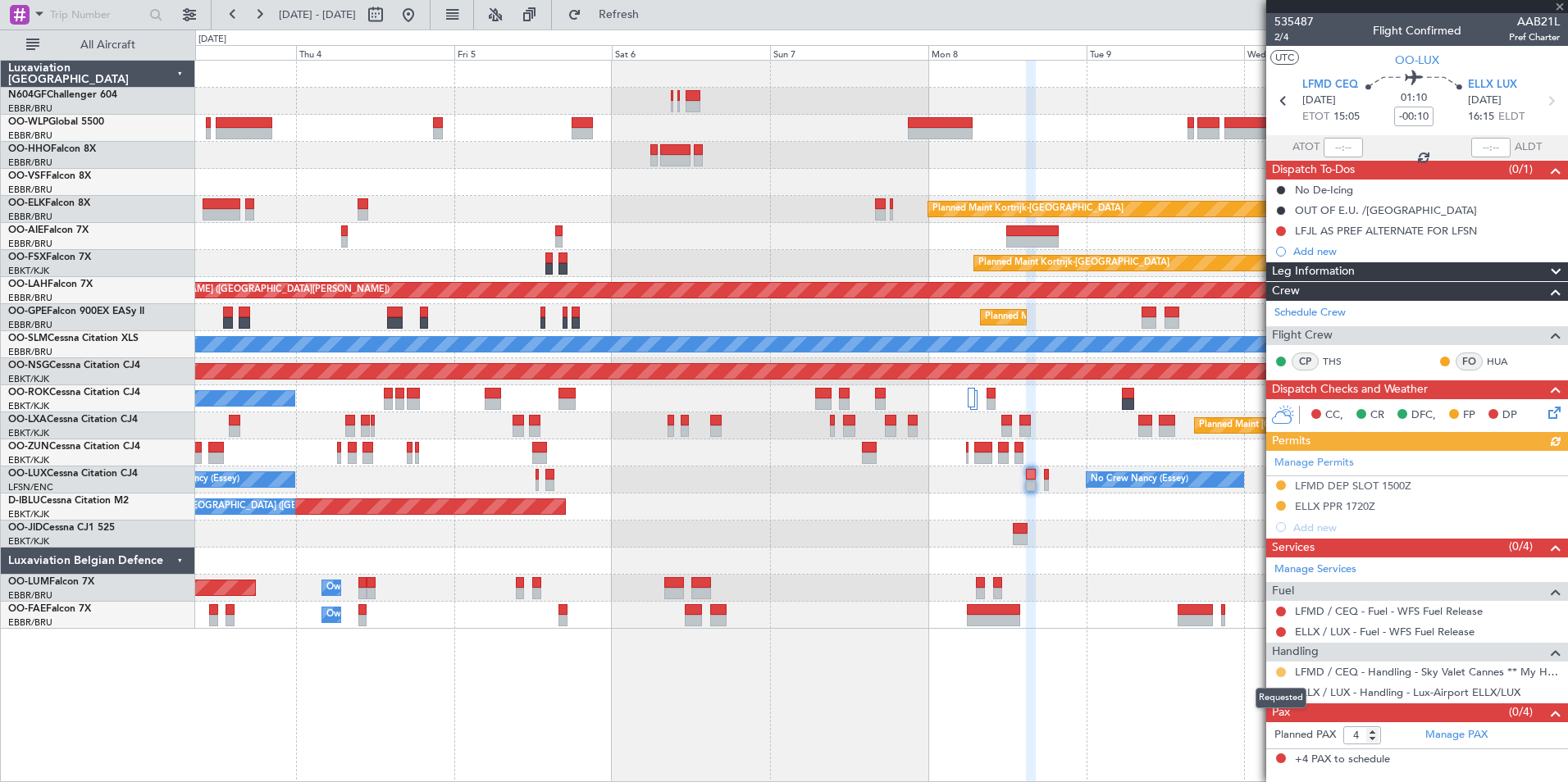
click at [1284, 672] on button at bounding box center [1280, 672] width 10 height 10
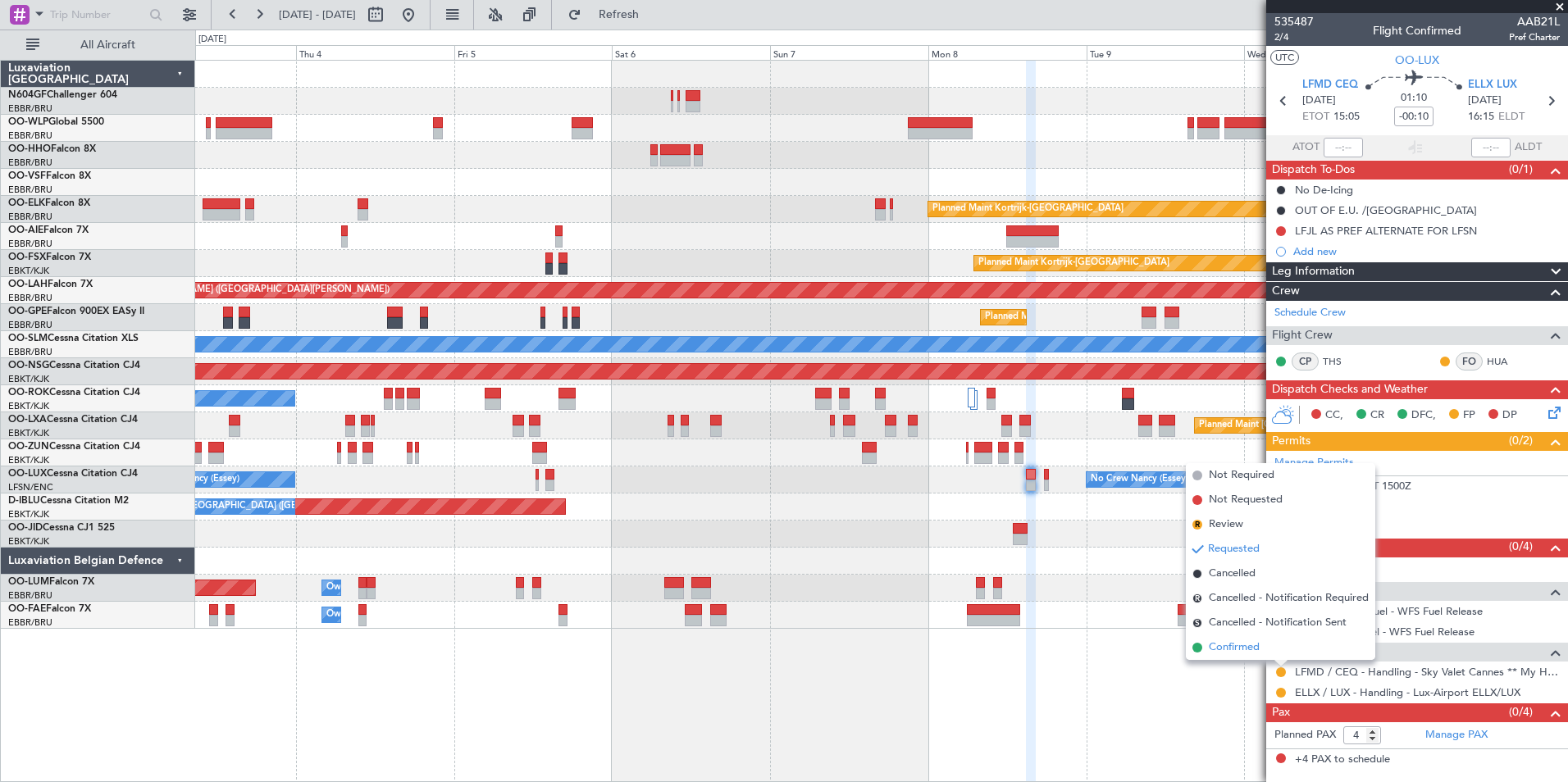
click at [1257, 650] on span "Confirmed" at bounding box center [1234, 647] width 51 height 17
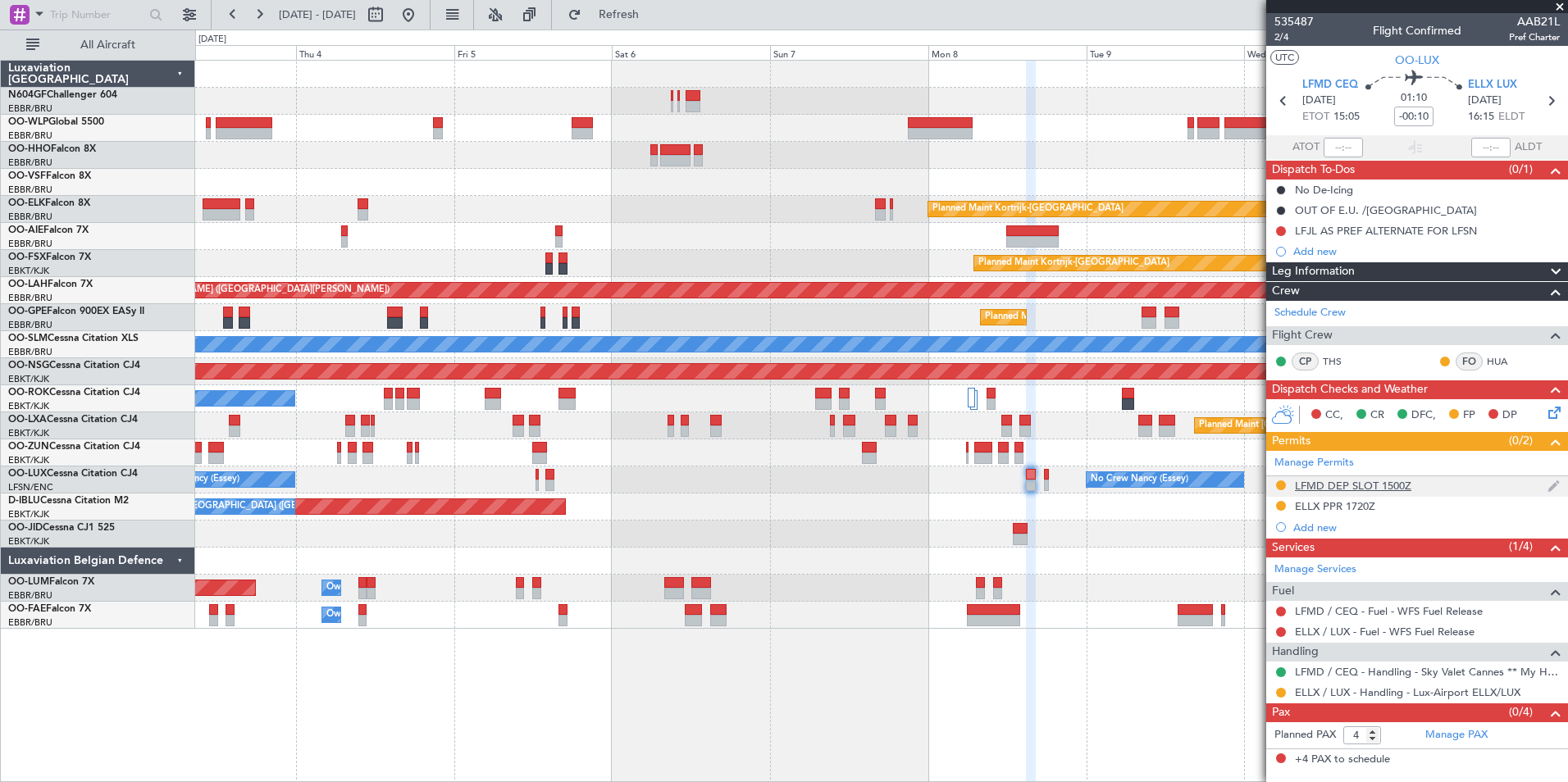
click at [1324, 482] on div "LFMD DEP SLOT 1500Z" at bounding box center [1353, 486] width 117 height 14
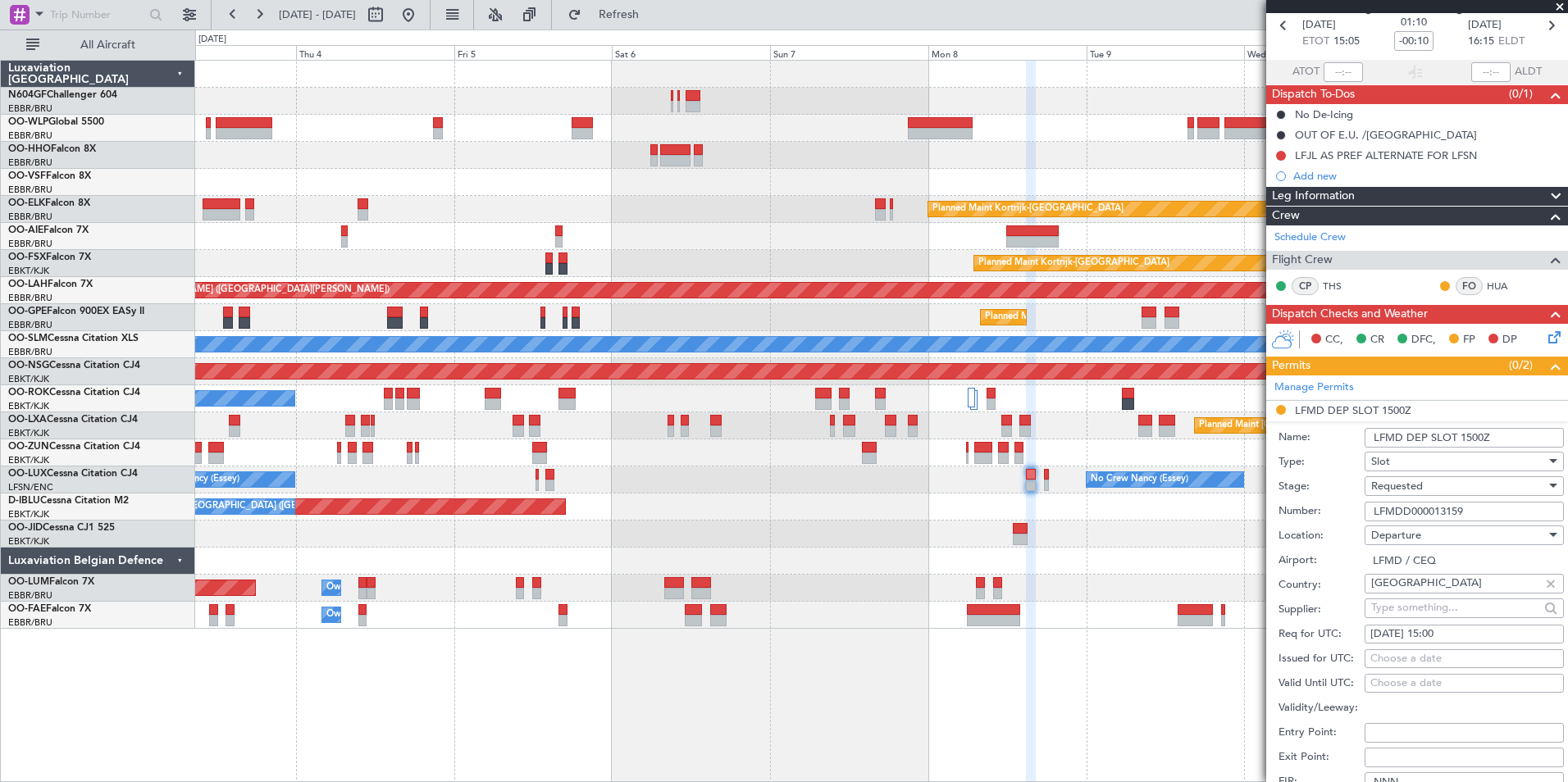
scroll to position [164, 0]
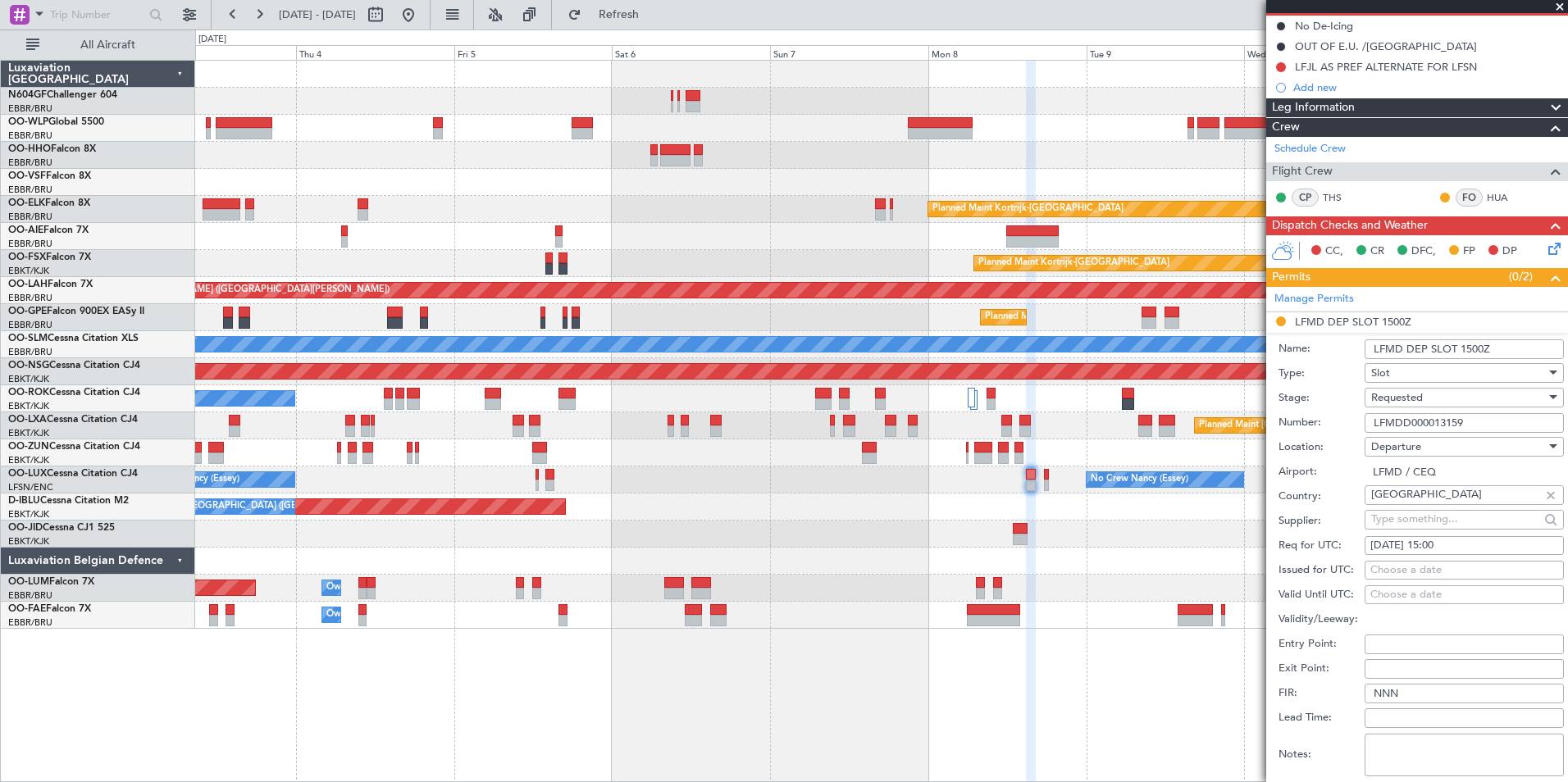
click at [1436, 570] on div "Choose a date" at bounding box center [1463, 570] width 187 height 17
select select "9"
select select "2025"
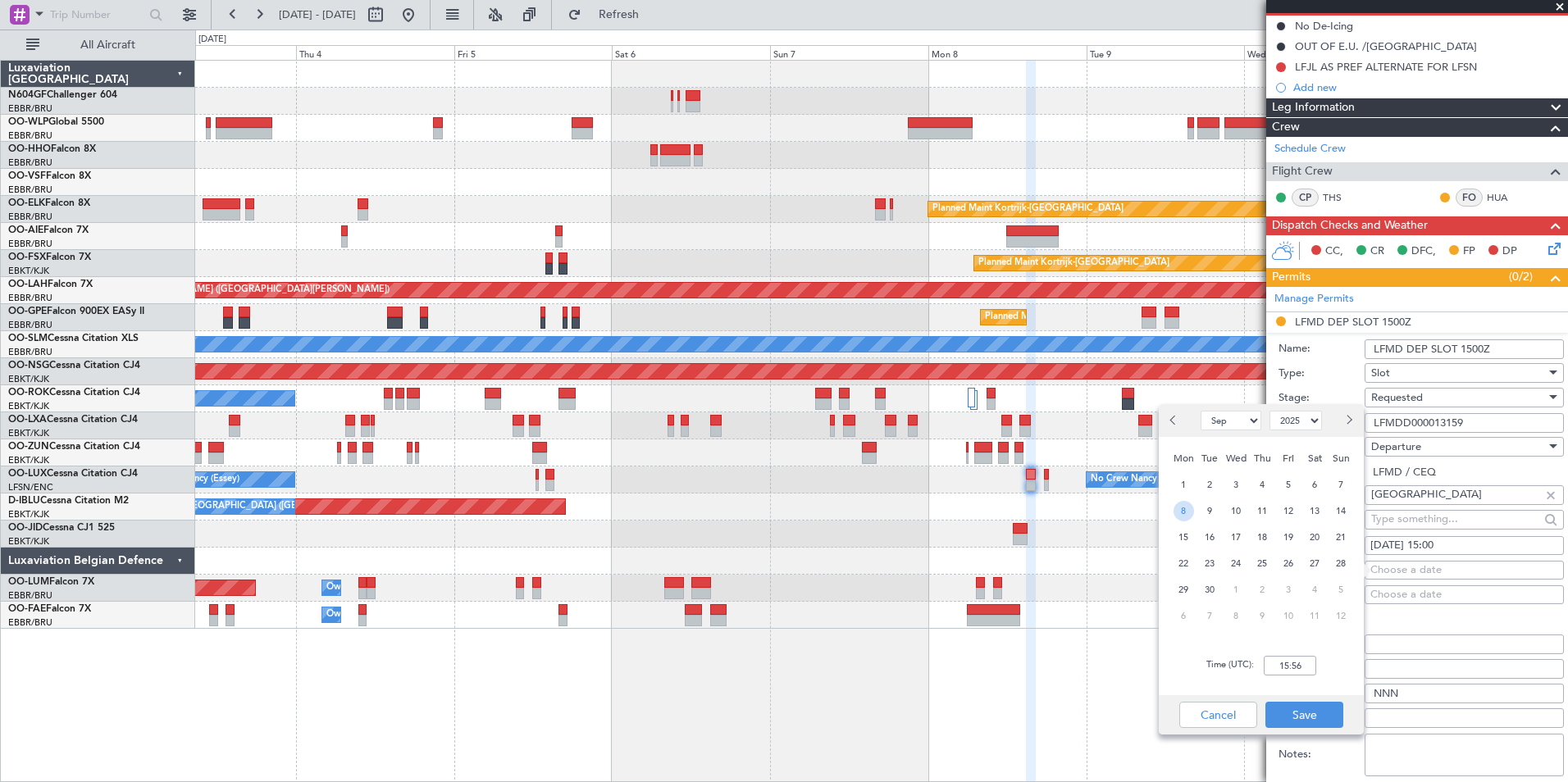
click at [1187, 506] on span "8" at bounding box center [1183, 511] width 20 height 20
click at [1284, 658] on input "00:00" at bounding box center [1289, 665] width 52 height 19
type input "14:45"
click at [1325, 639] on div "Time (UTC): 14:45" at bounding box center [1260, 665] width 205 height 59
click at [1337, 712] on button "Save" at bounding box center [1304, 714] width 78 height 26
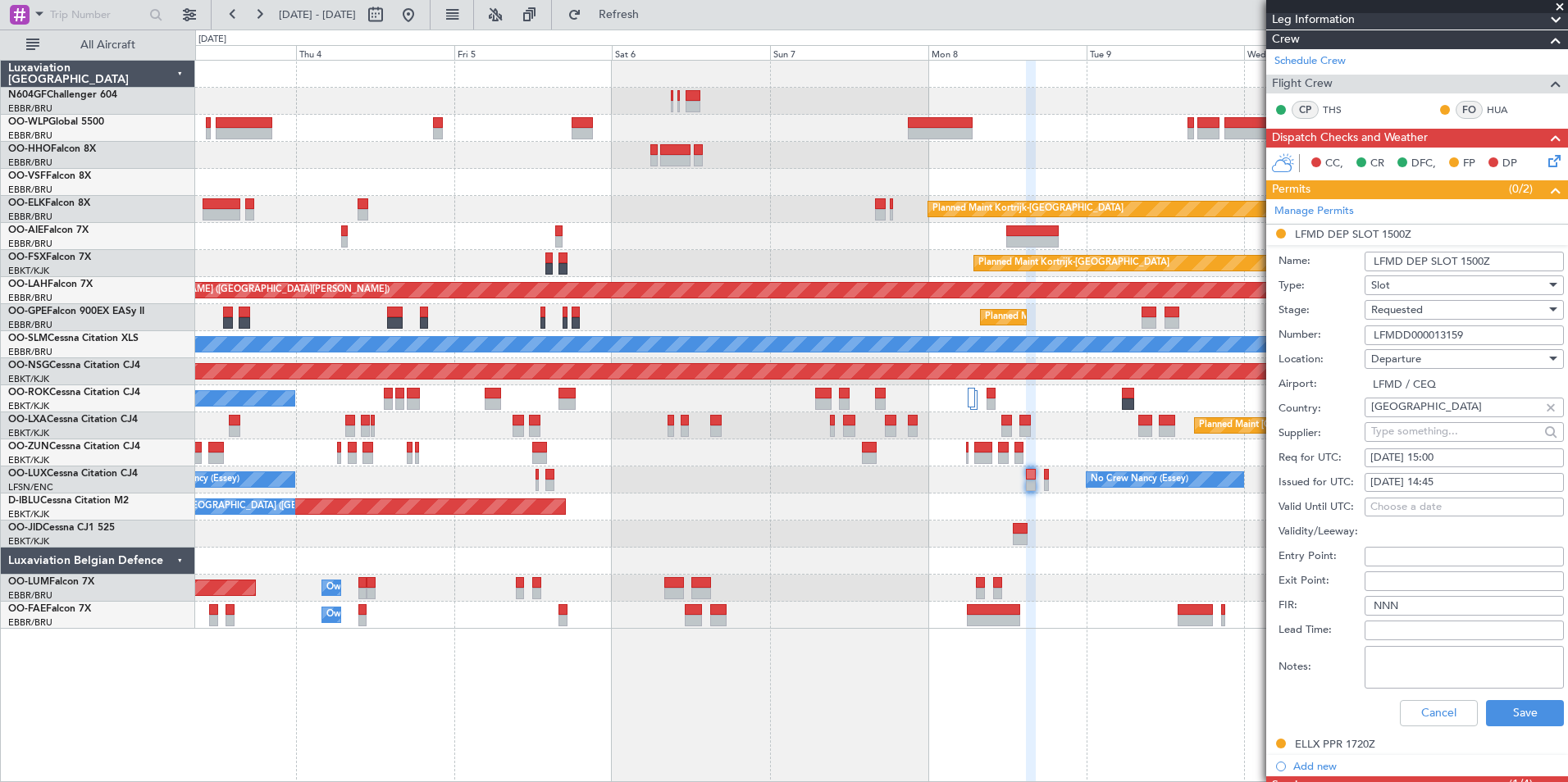
scroll to position [328, 0]
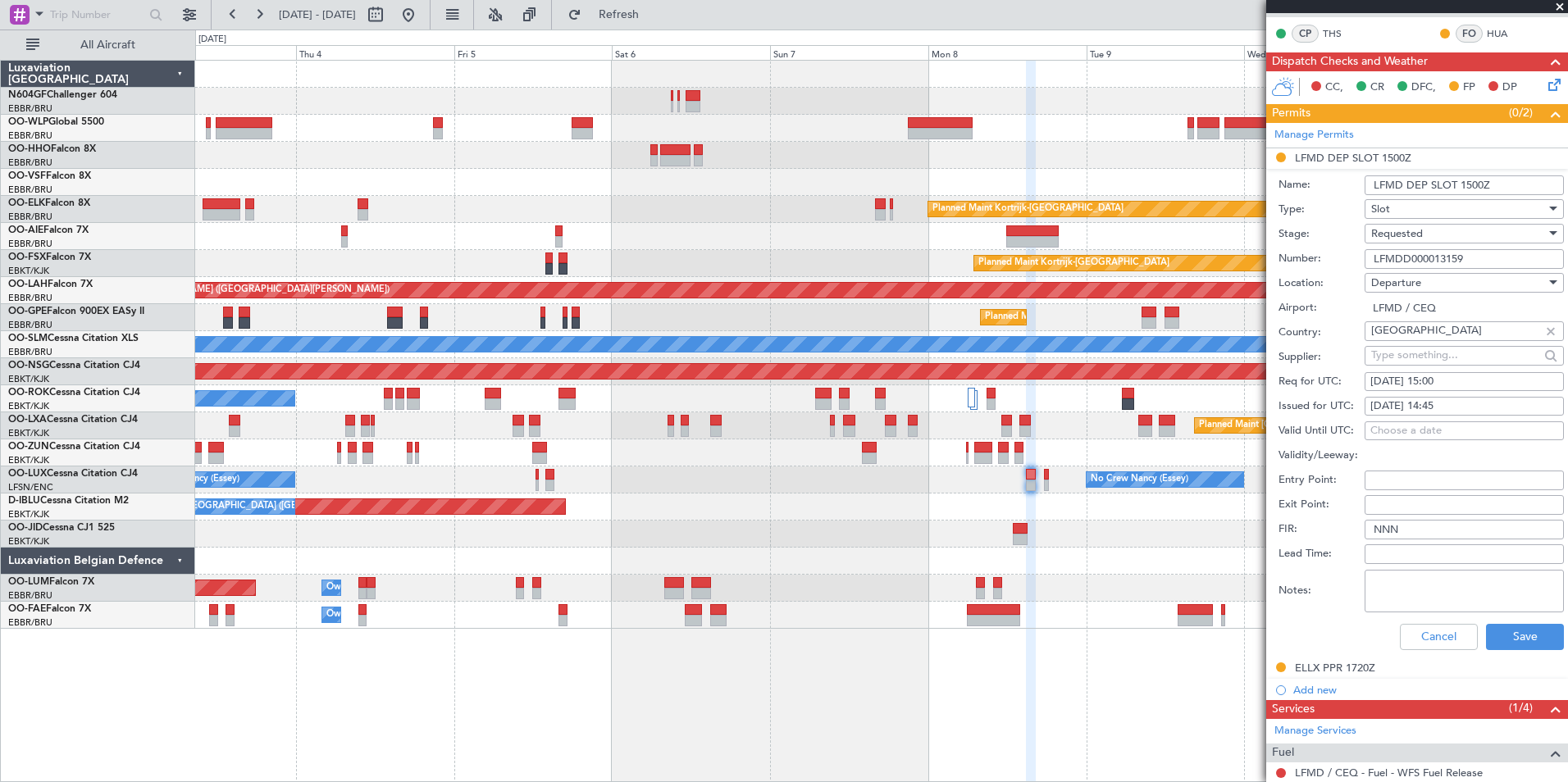
click at [1416, 234] on span "Requested" at bounding box center [1396, 233] width 51 height 15
click at [1400, 351] on span "Received OK" at bounding box center [1457, 357] width 172 height 24
click at [1493, 643] on button "Save" at bounding box center [1524, 636] width 78 height 26
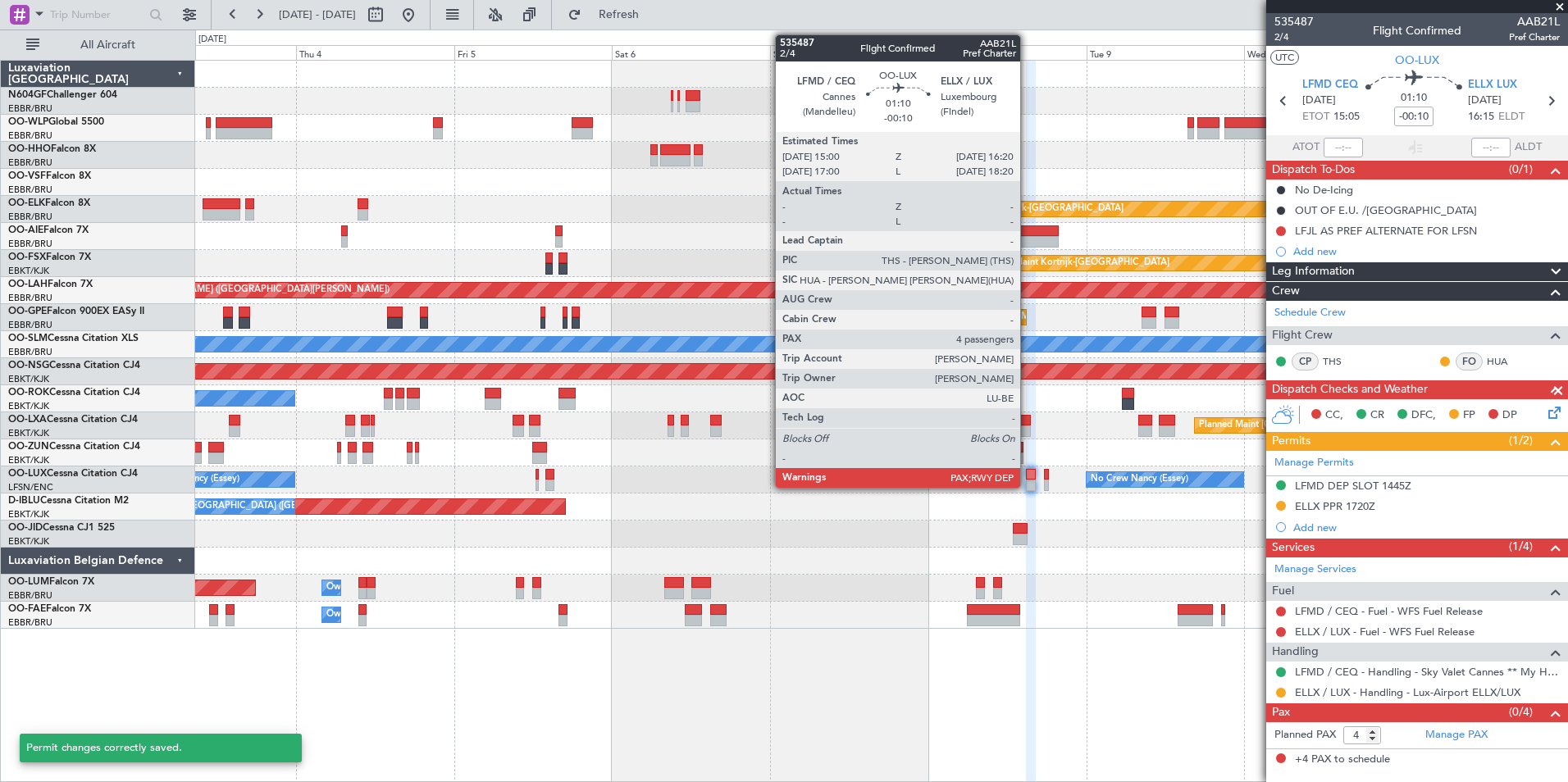
scroll to position [0, 0]
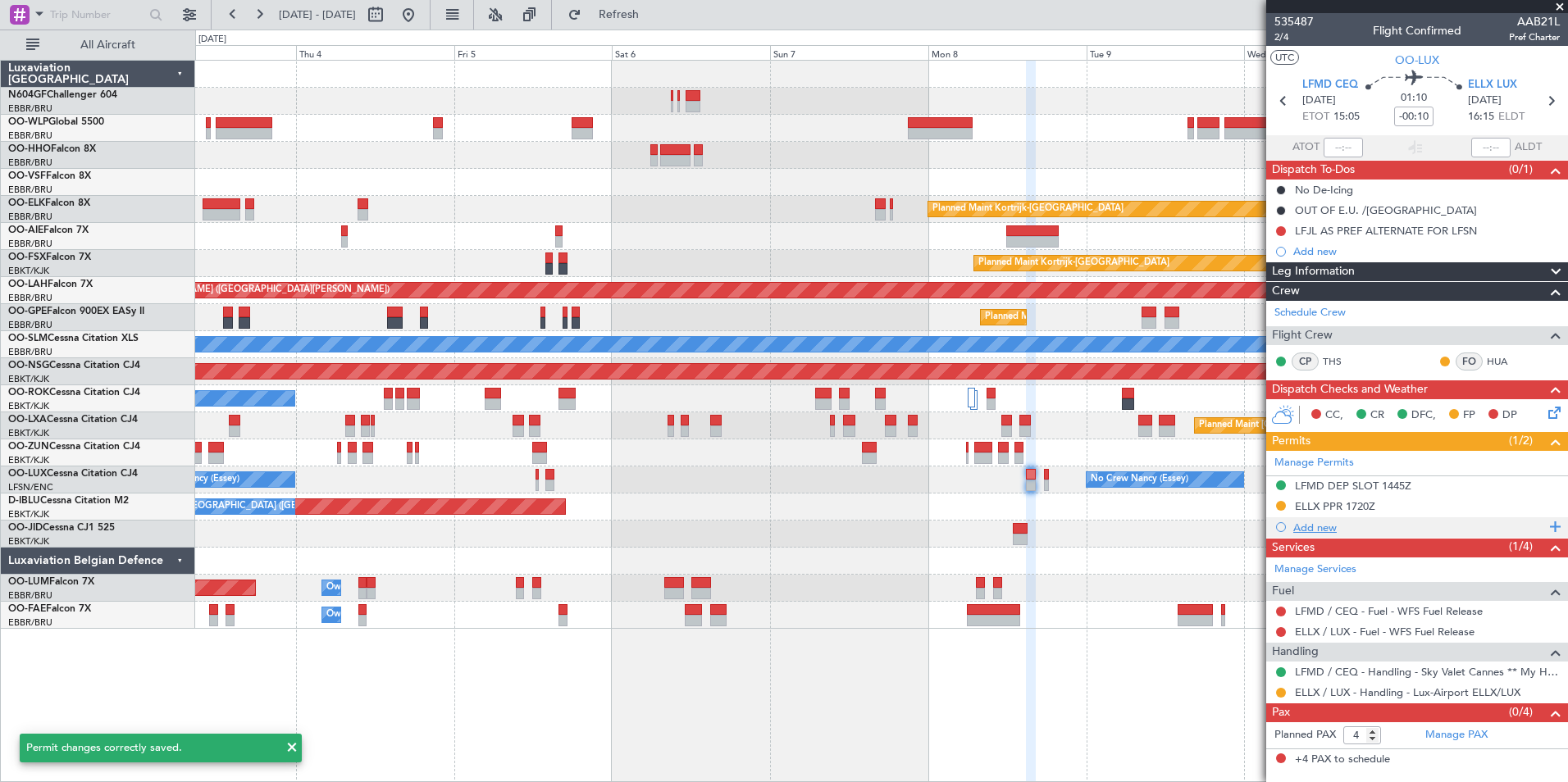
click at [1318, 533] on div "Add new" at bounding box center [1418, 527] width 252 height 14
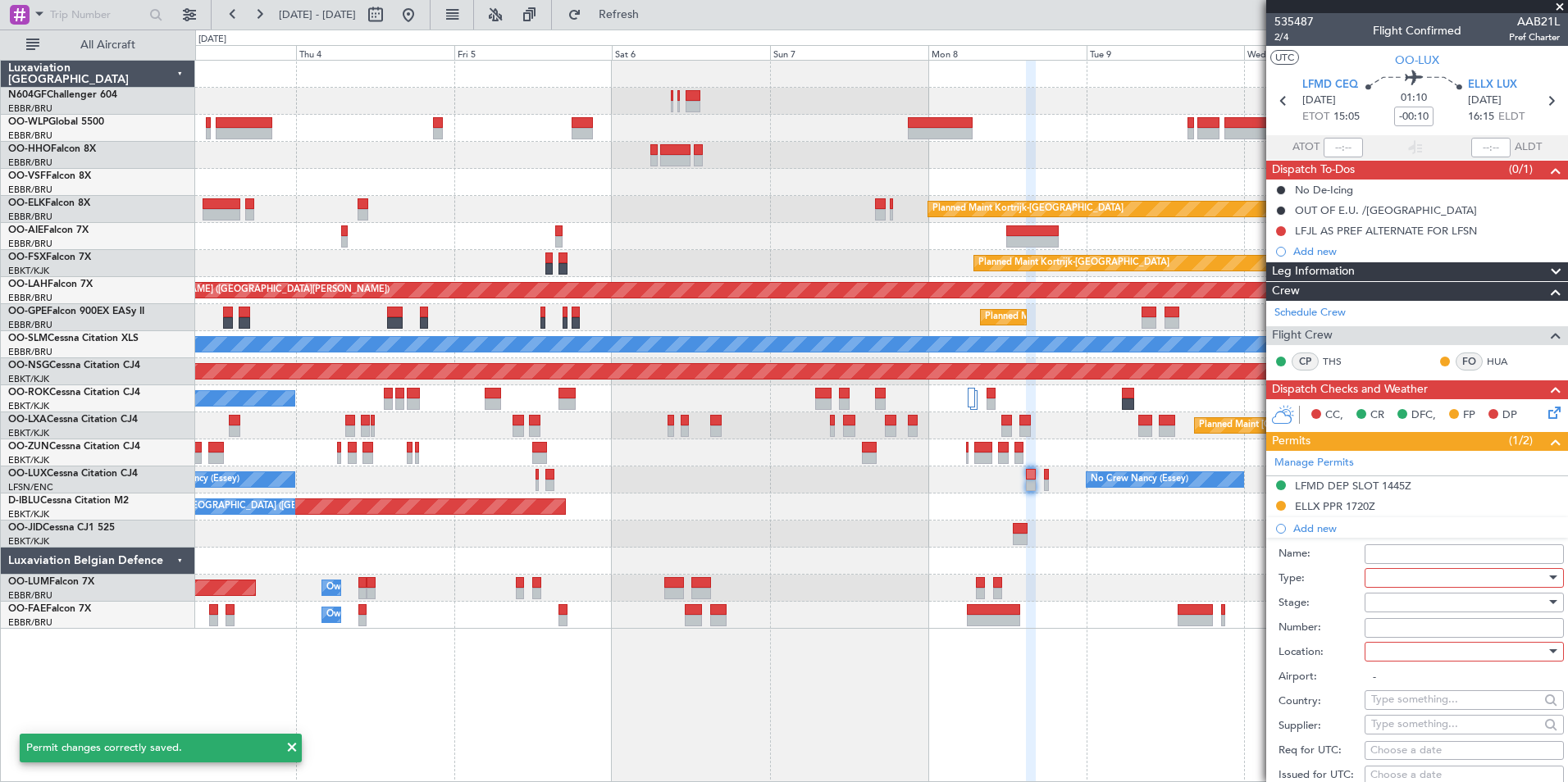
click at [1402, 578] on div at bounding box center [1458, 577] width 175 height 24
click at [1415, 726] on span "Slot" at bounding box center [1457, 731] width 172 height 24
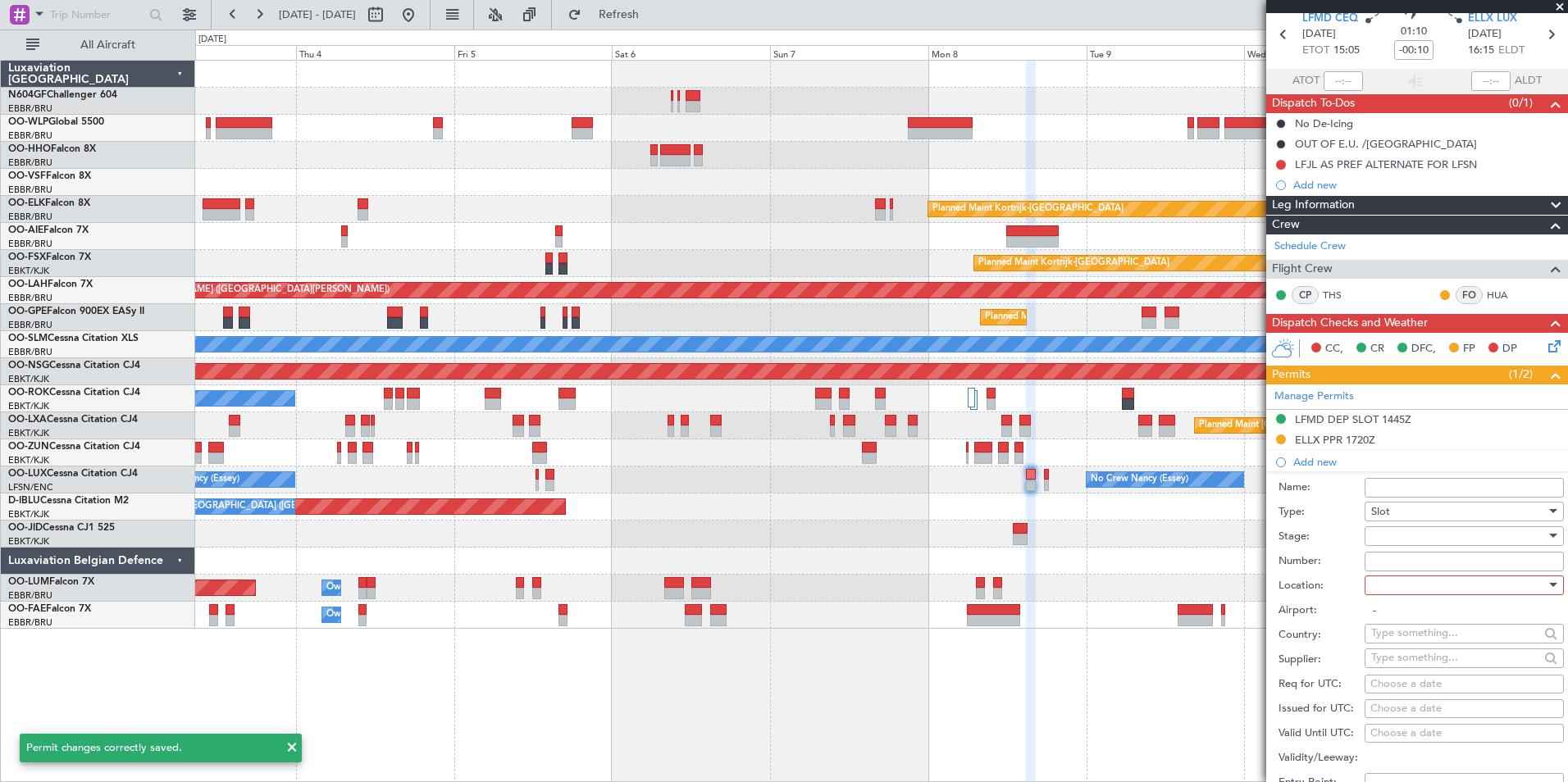
scroll to position [164, 0]
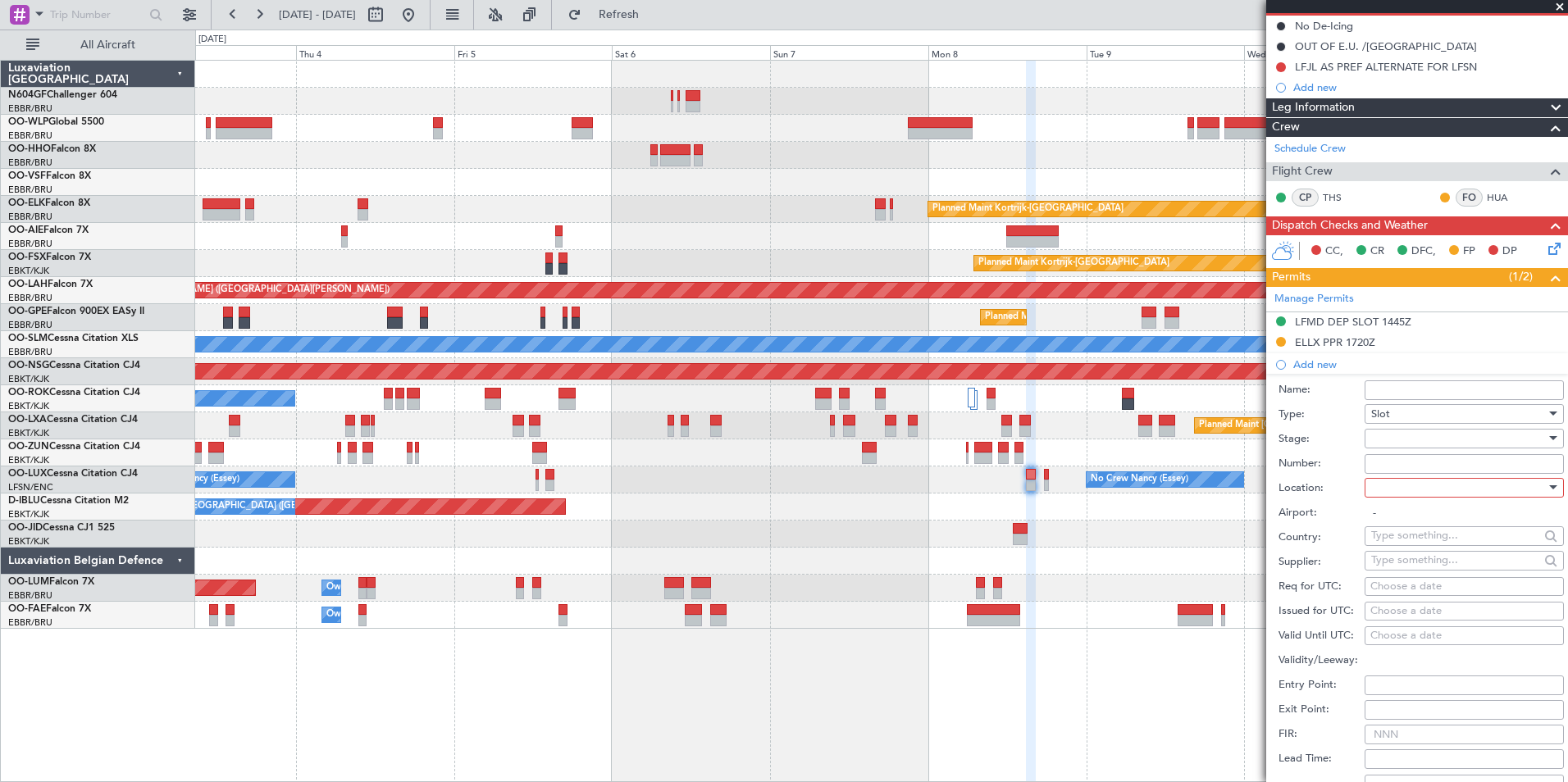
click at [1421, 432] on div at bounding box center [1458, 438] width 175 height 24
click at [1419, 480] on span "Denied" at bounding box center [1457, 471] width 172 height 24
click at [1417, 488] on div at bounding box center [1458, 487] width 175 height 24
click at [1415, 513] on span "Departure" at bounding box center [1457, 520] width 172 height 24
type input "LFMD / CEQ"
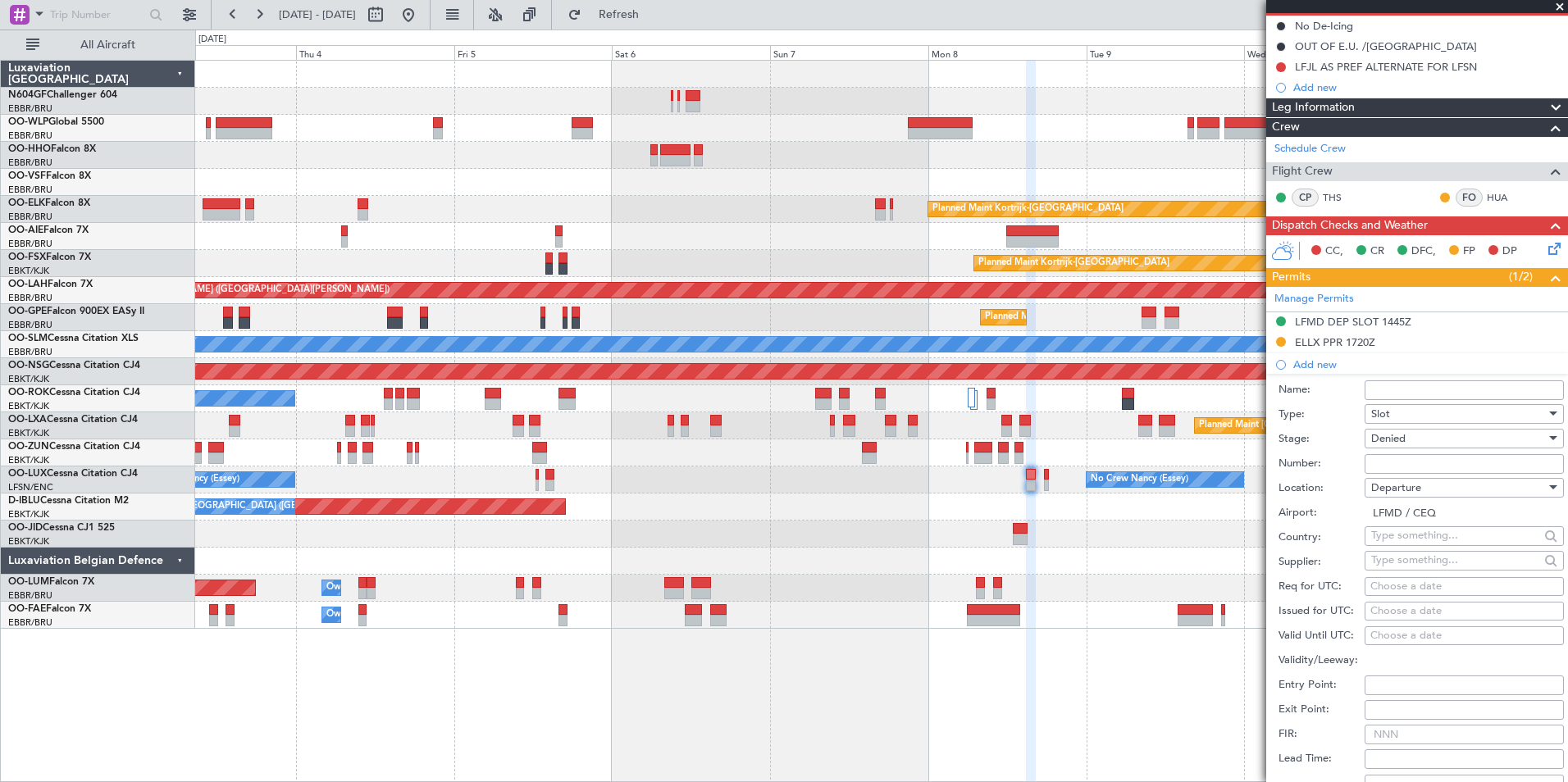
click at [1395, 593] on div "Choose a date" at bounding box center [1463, 587] width 187 height 17
select select "9"
select select "2025"
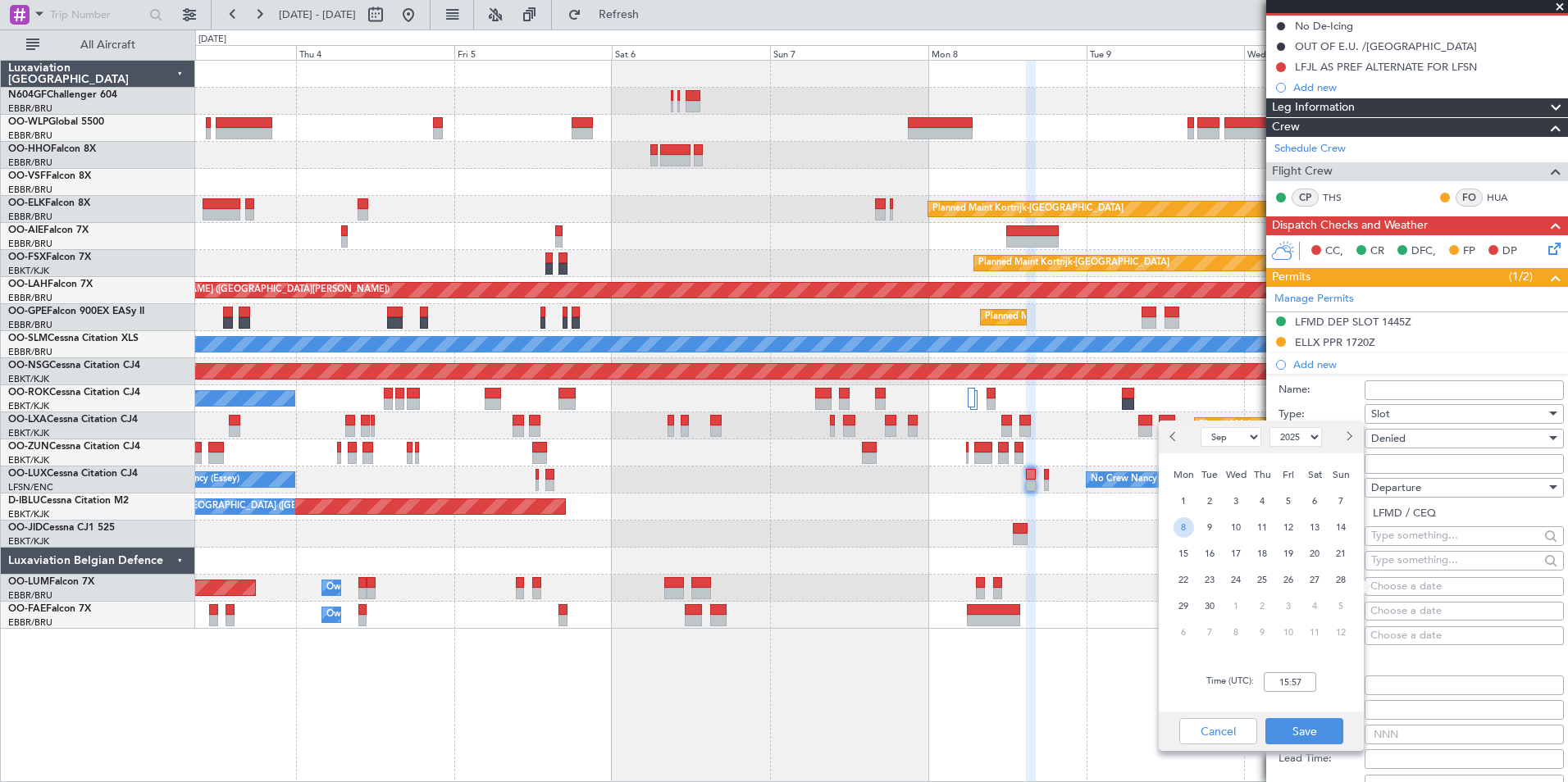
click at [1177, 526] on span "8" at bounding box center [1183, 527] width 20 height 20
click at [1275, 682] on input "00:00" at bounding box center [1289, 682] width 52 height 19
type input "15:00"
click at [1346, 712] on div "Cancel Save" at bounding box center [1260, 731] width 205 height 40
click at [1322, 731] on button "Save" at bounding box center [1304, 731] width 78 height 26
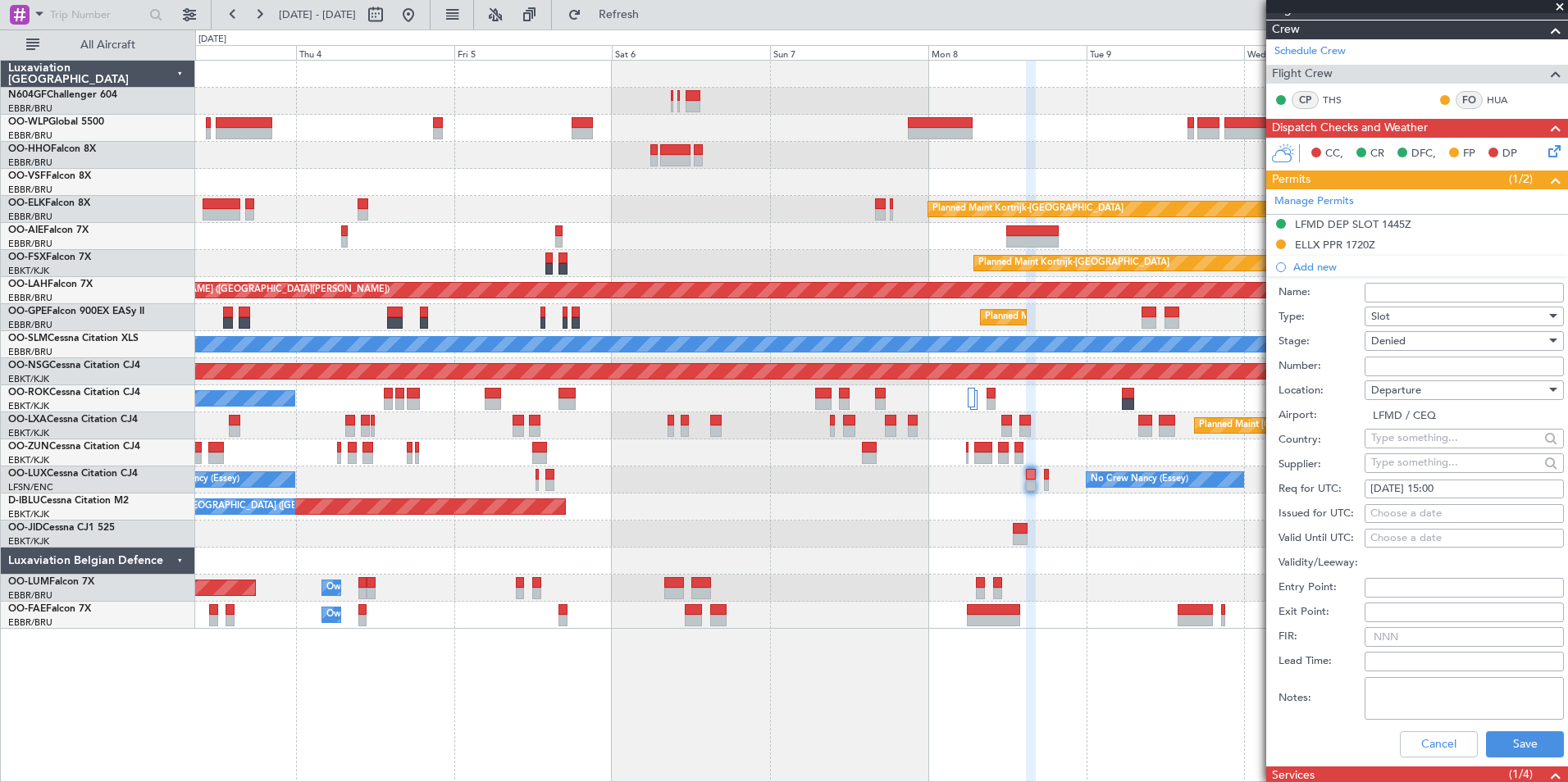
scroll to position [328, 0]
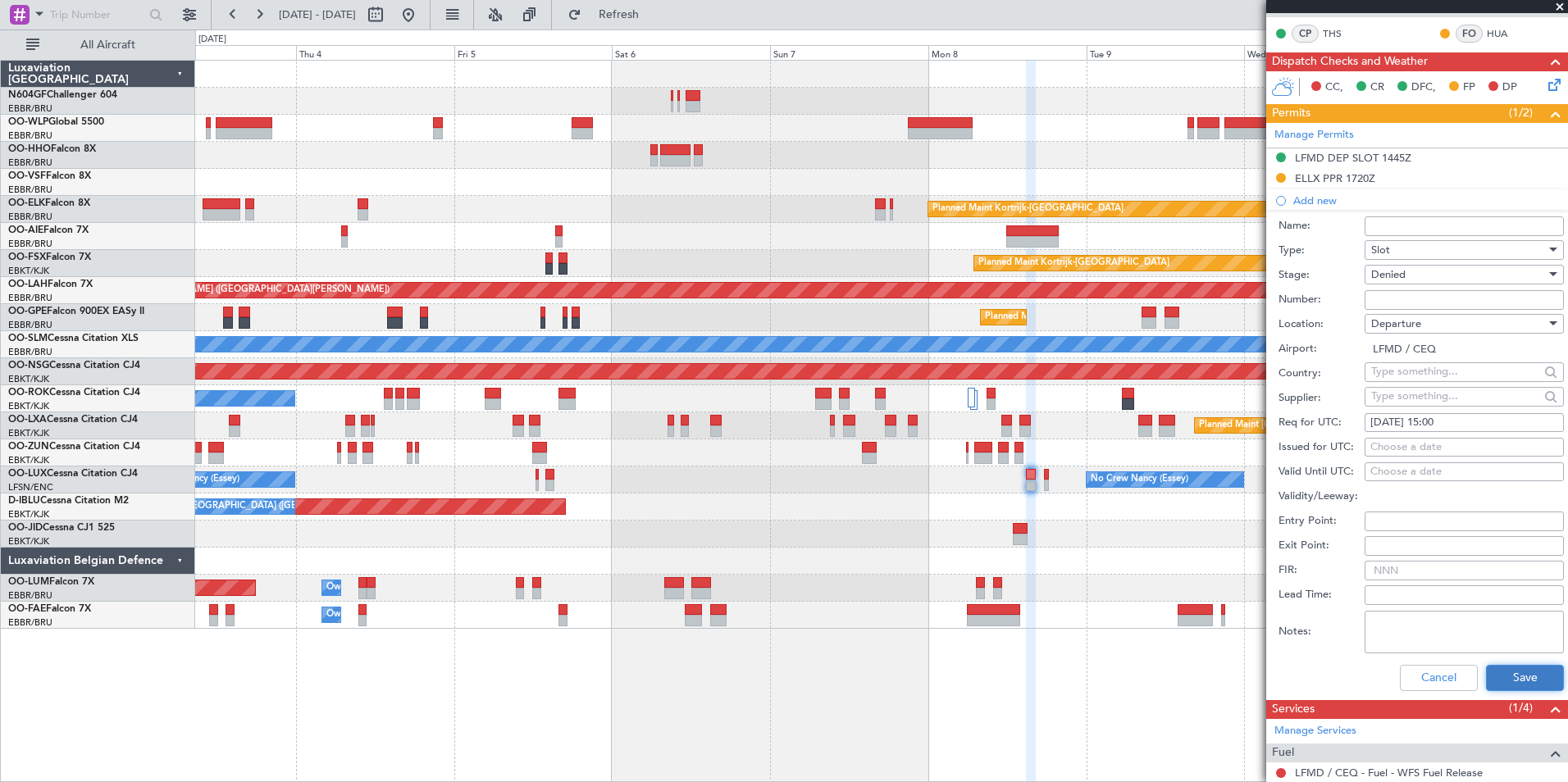
click at [1520, 689] on button "Save" at bounding box center [1524, 677] width 78 height 26
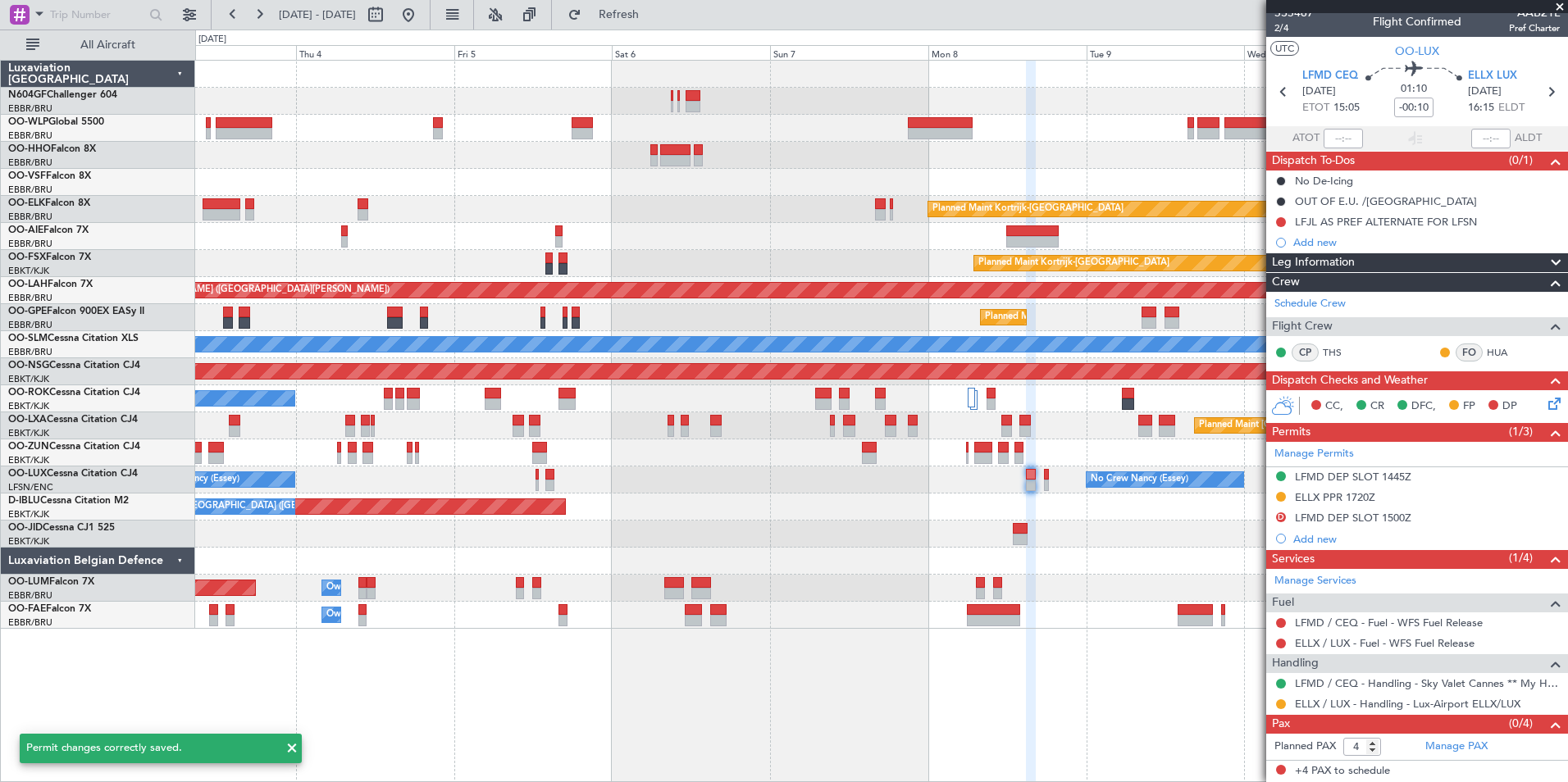
scroll to position [8, 0]
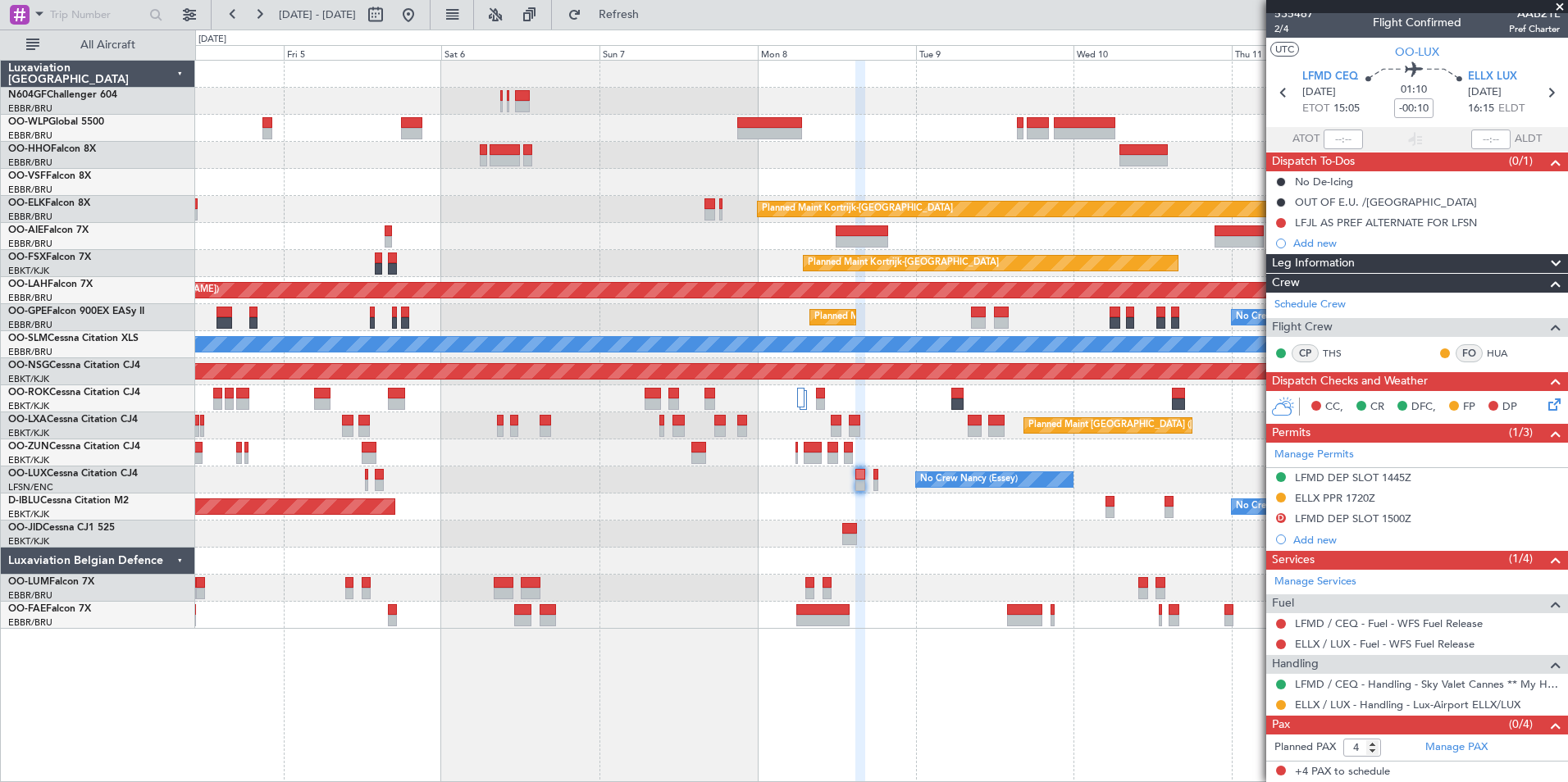
click at [1231, 438] on div "Planned Maint Kortrijk-Wevelgem Planned Maint Kortrijk-Wevelgem Planned Maint A…" at bounding box center [881, 344] width 1372 height 568
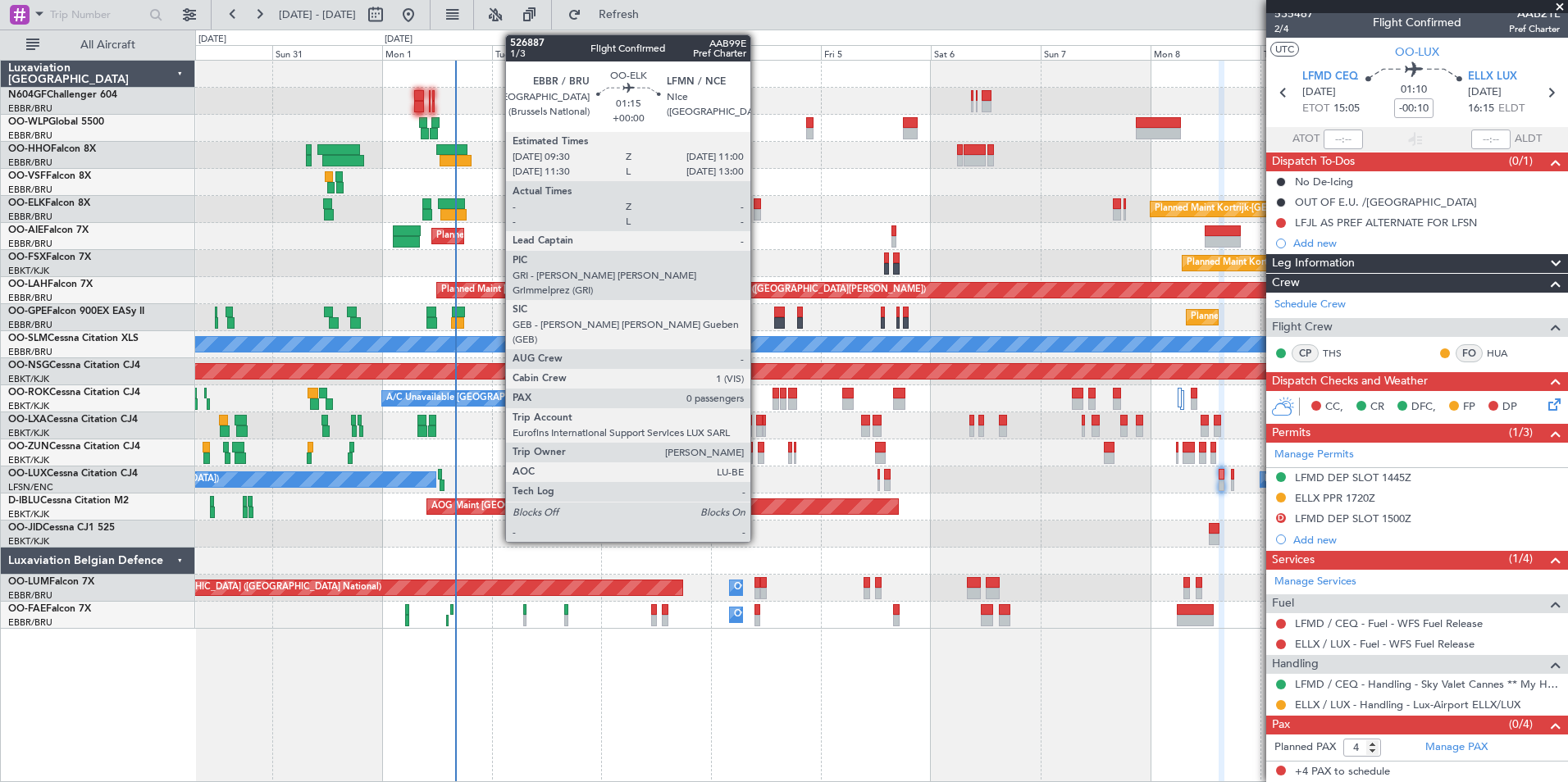
click at [758, 209] on div at bounding box center [758, 215] width 8 height 12
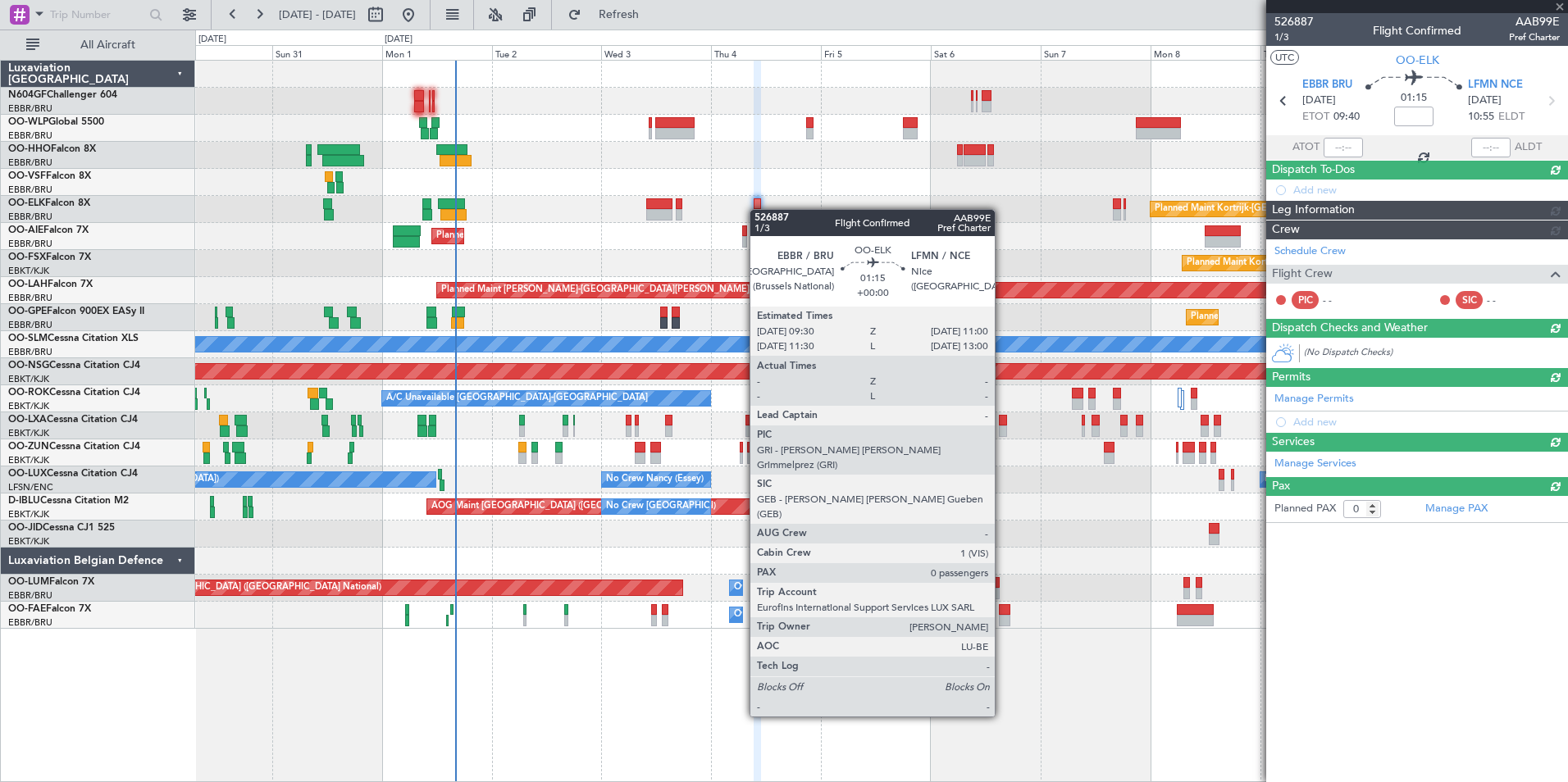
scroll to position [0, 0]
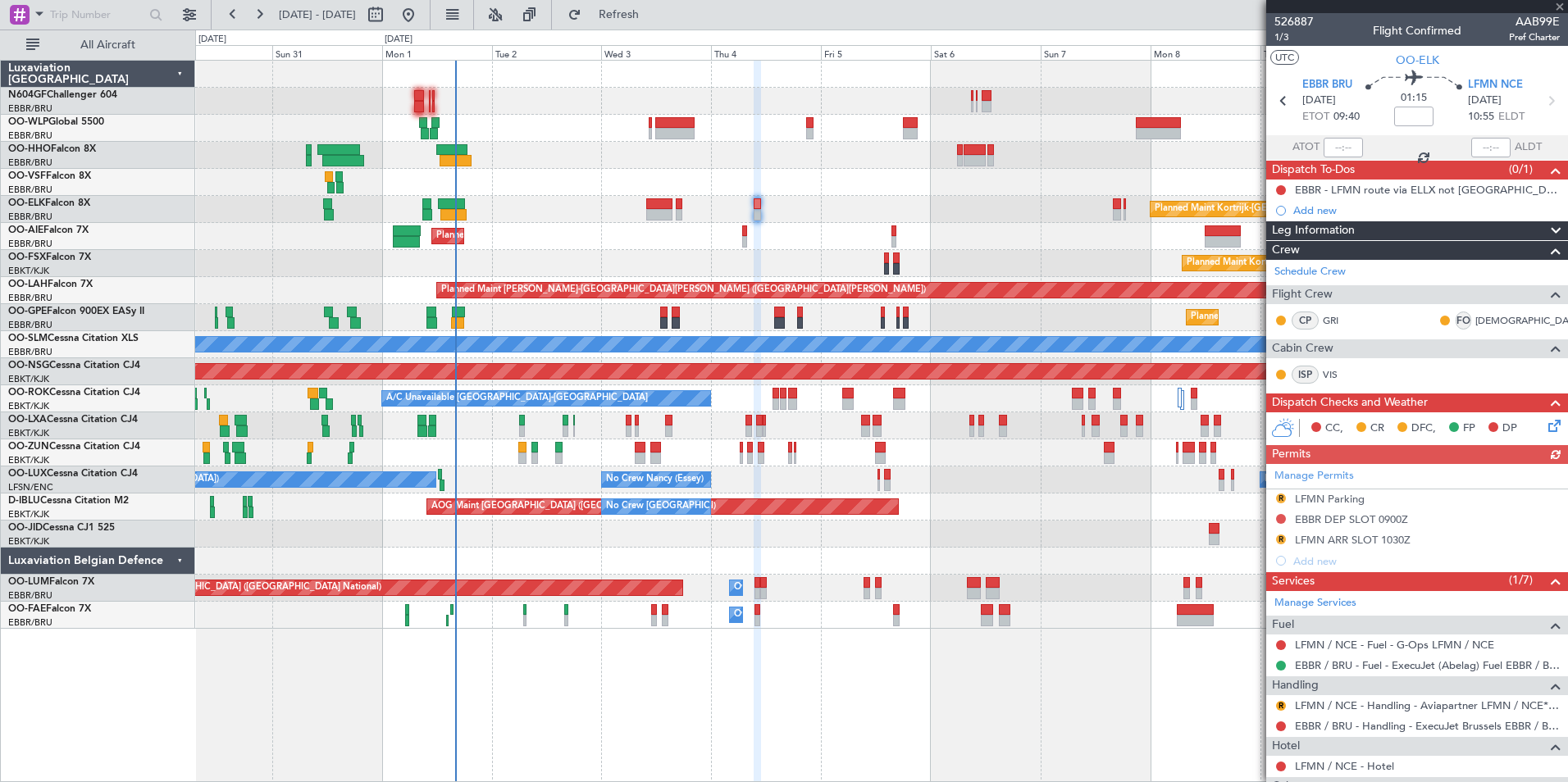
click at [798, 194] on div at bounding box center [881, 183] width 1372 height 27
click at [635, 179] on div at bounding box center [881, 183] width 1372 height 27
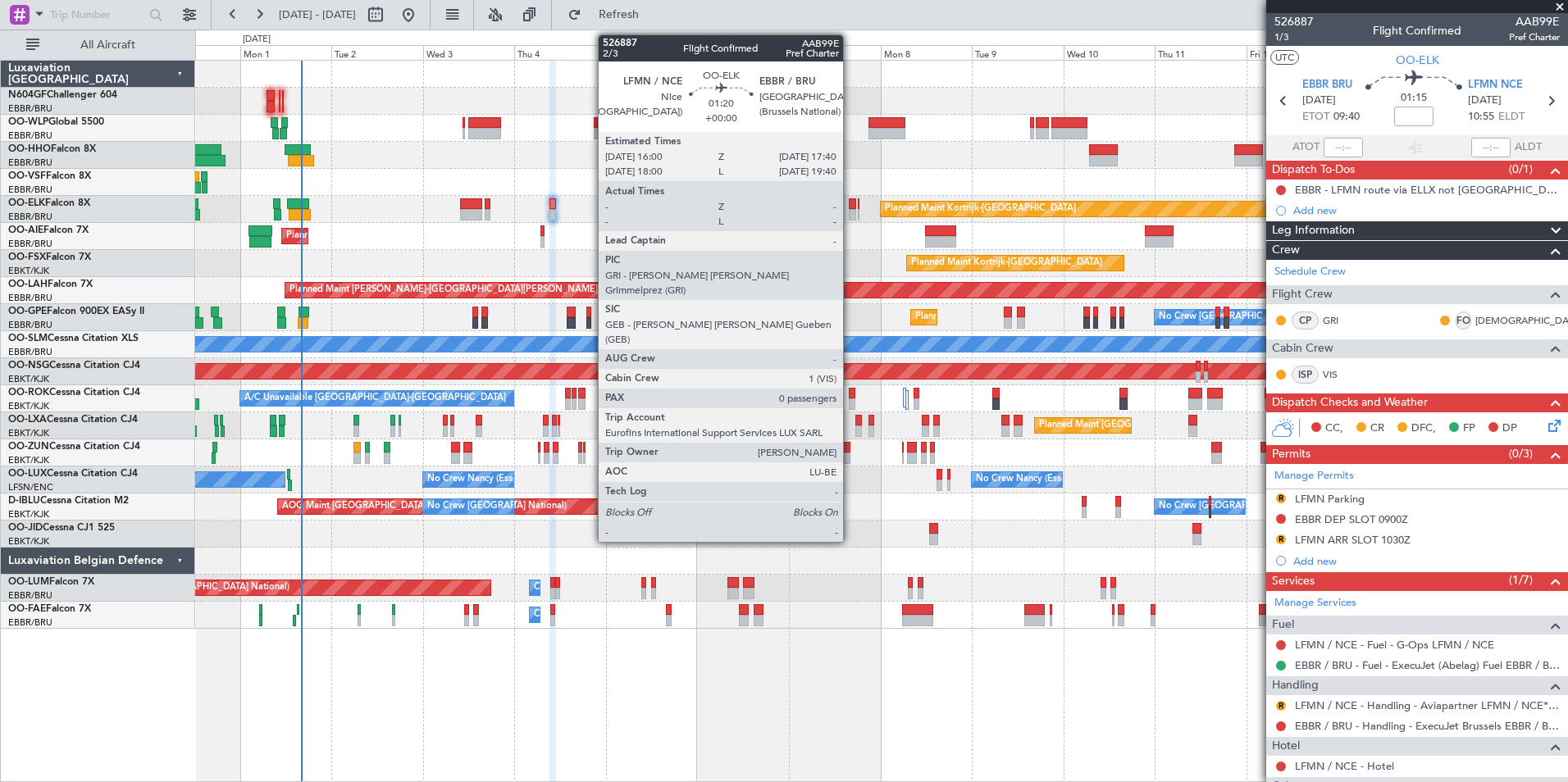
click at [850, 204] on div at bounding box center [851, 204] width 7 height 12
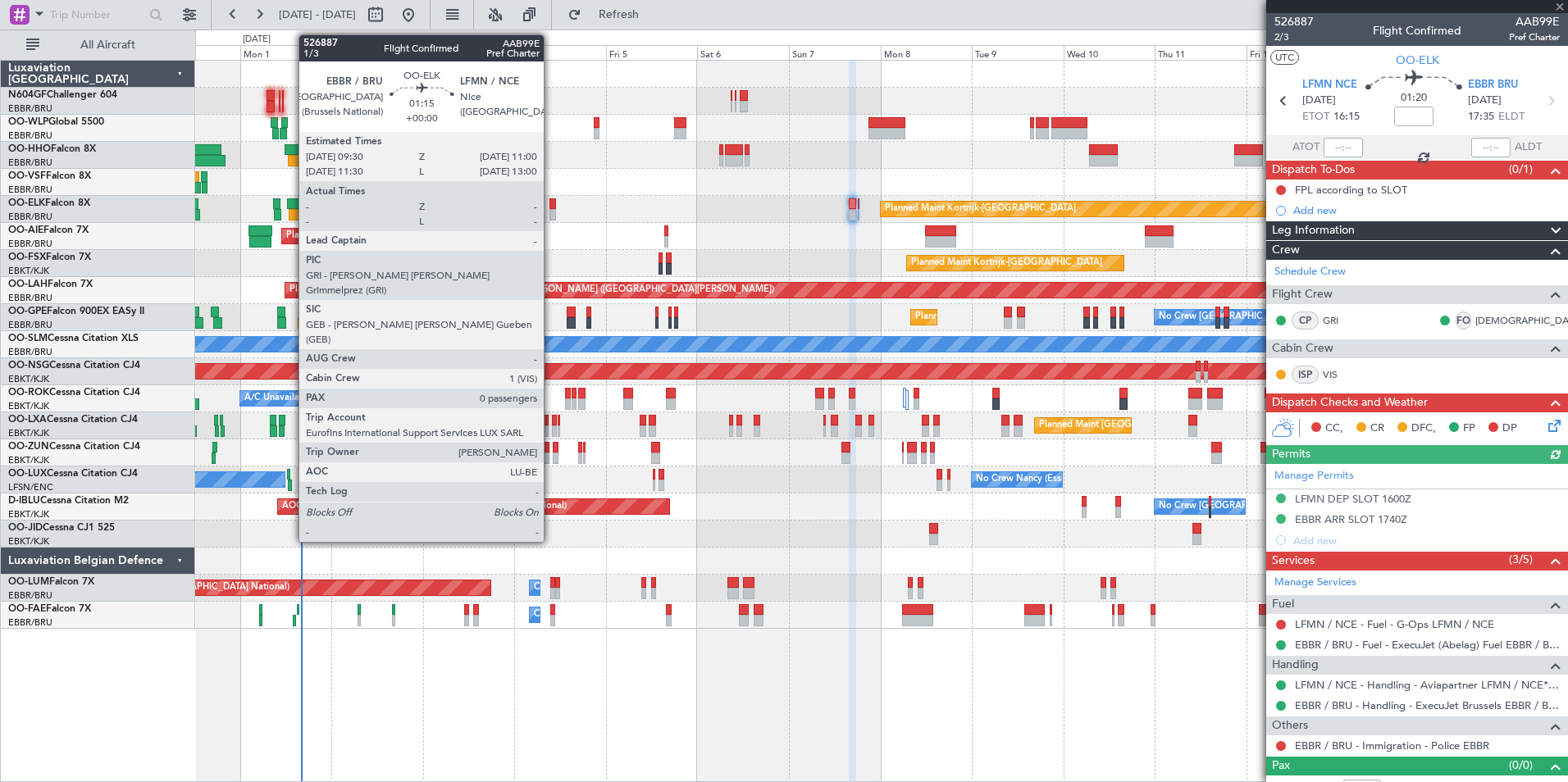
click at [551, 208] on div at bounding box center [552, 204] width 6 height 12
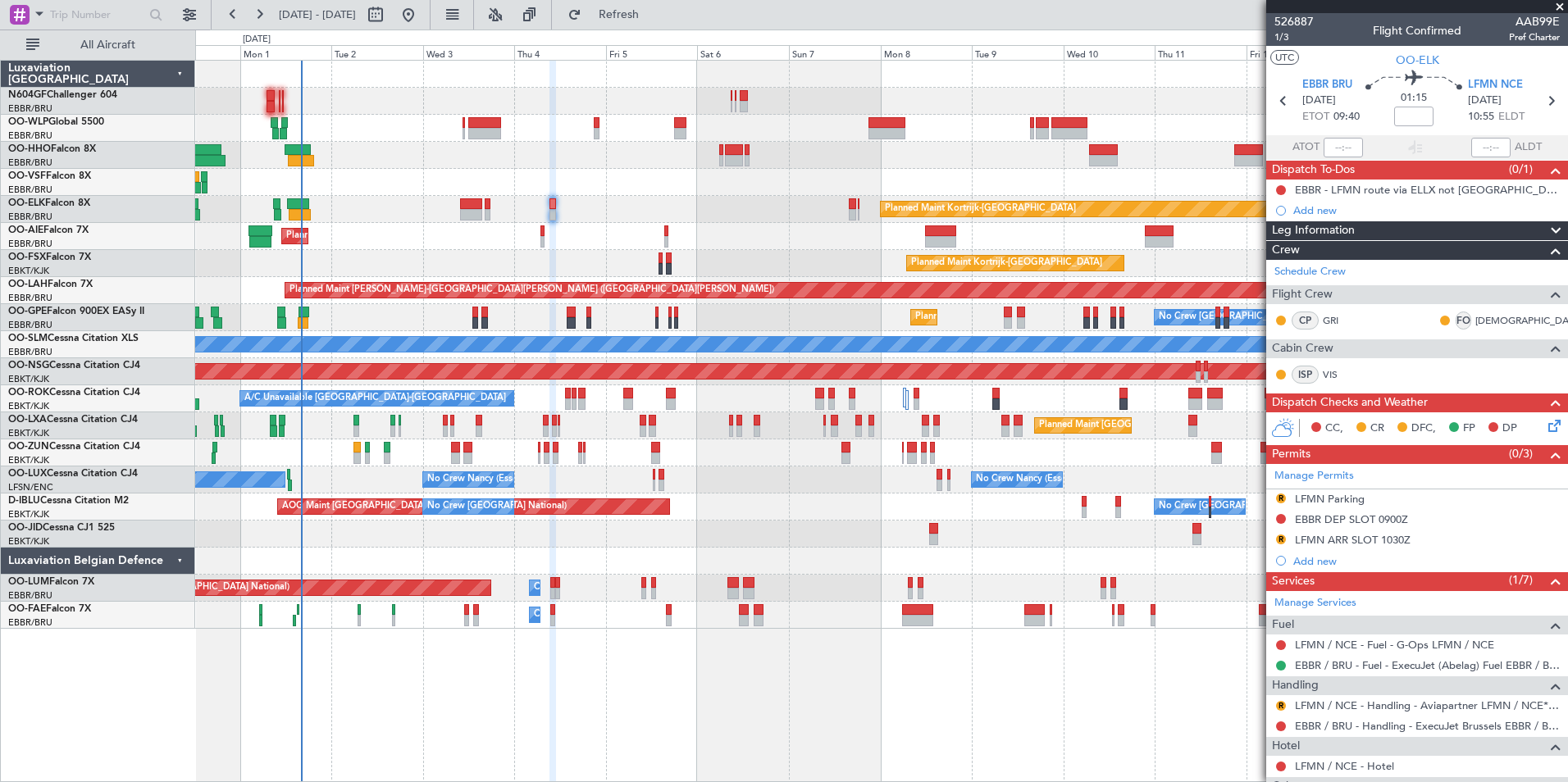
click at [538, 176] on div "Planned Maint Berlin (Brandenburg) Planned Maint Kortrijk-Wevelgem Planned Main…" at bounding box center [881, 344] width 1372 height 568
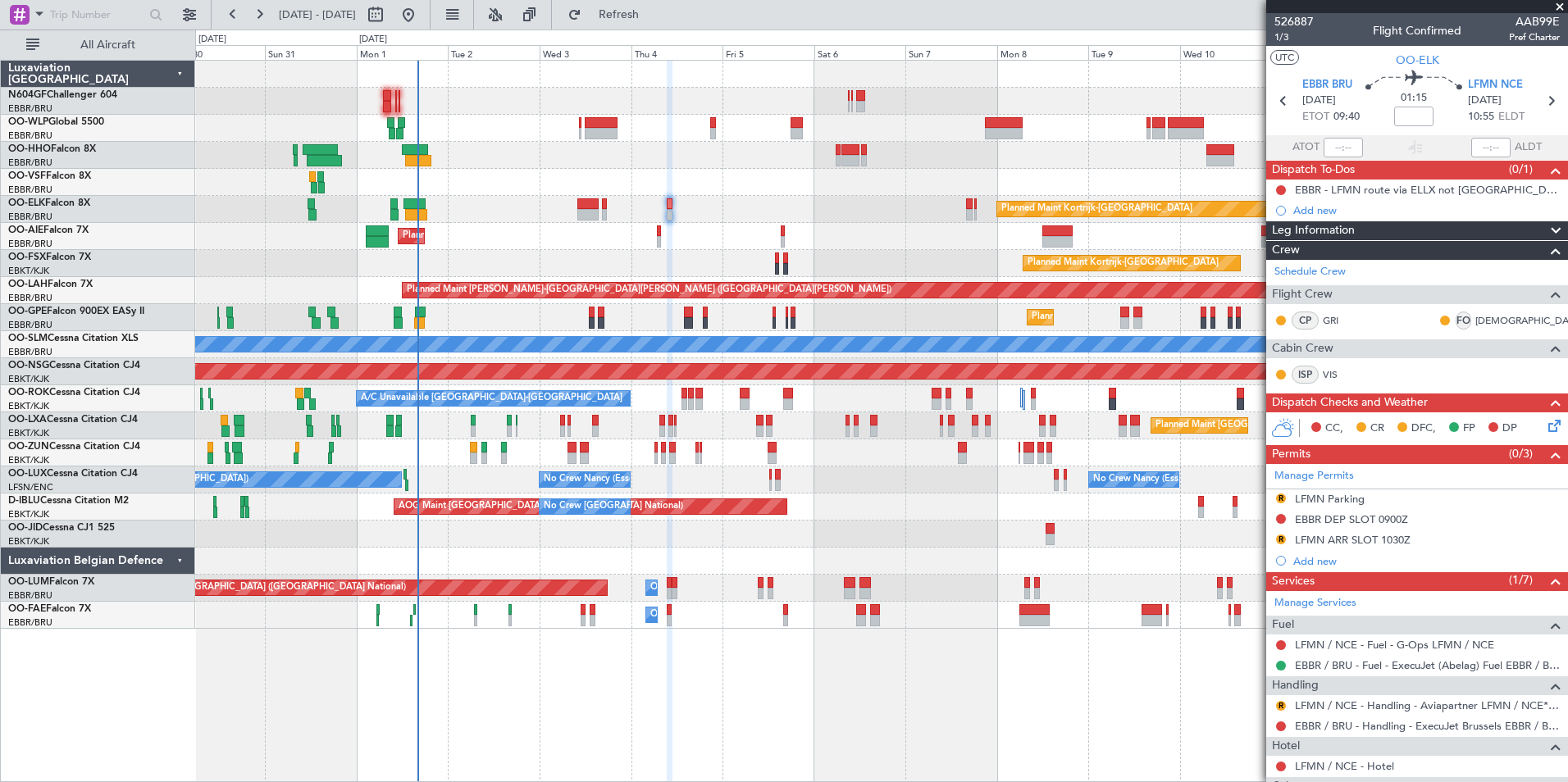
click at [867, 226] on div "Planned Maint Berlin (Brandenburg) Planned Maint Kortrijk-Wevelgem Planned Main…" at bounding box center [881, 344] width 1372 height 568
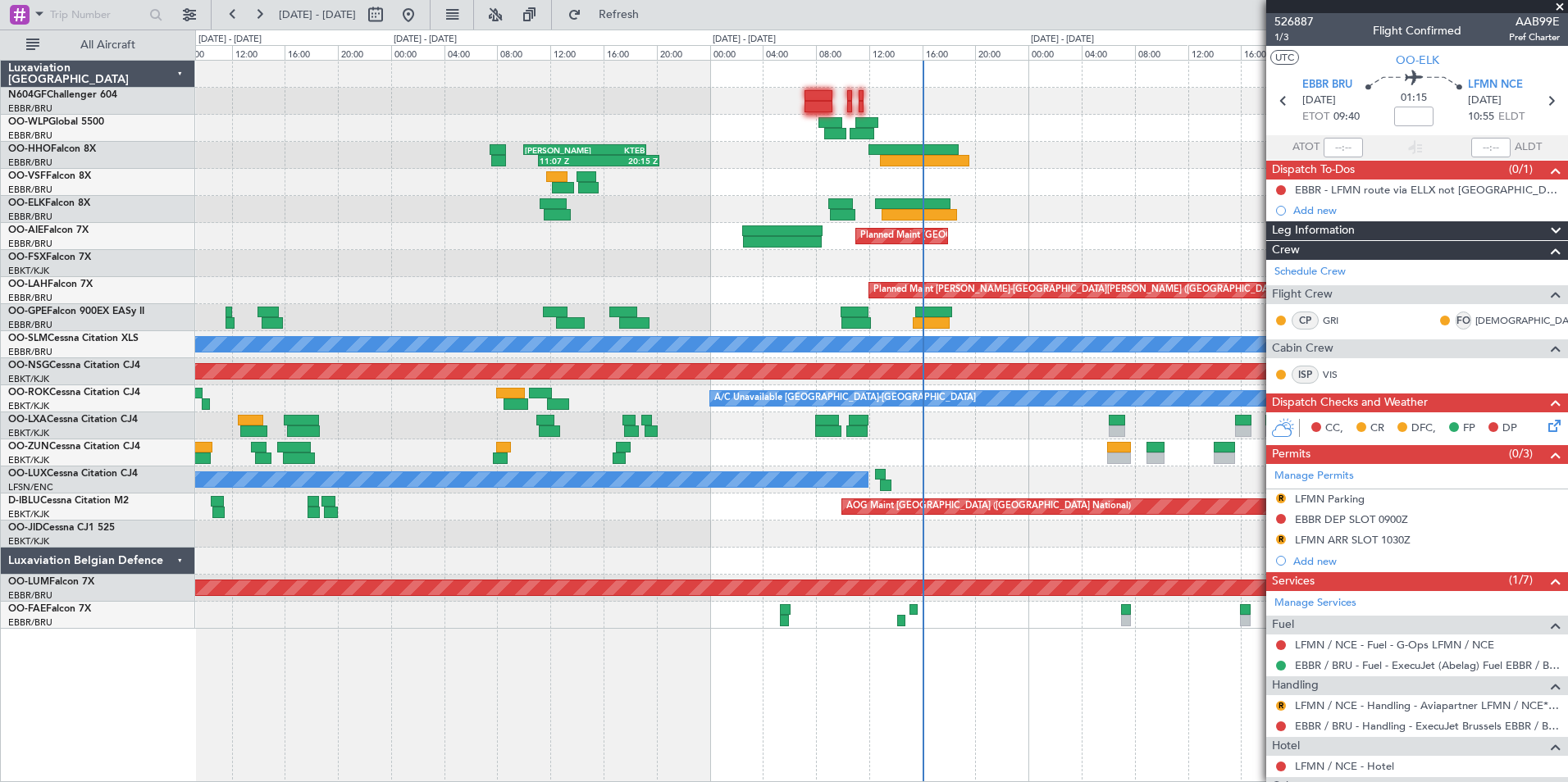
click at [665, 155] on div "11:07 Z 20:15 Z LIEO 10:00 Z KTEB 19:15 Z" at bounding box center [881, 155] width 1372 height 27
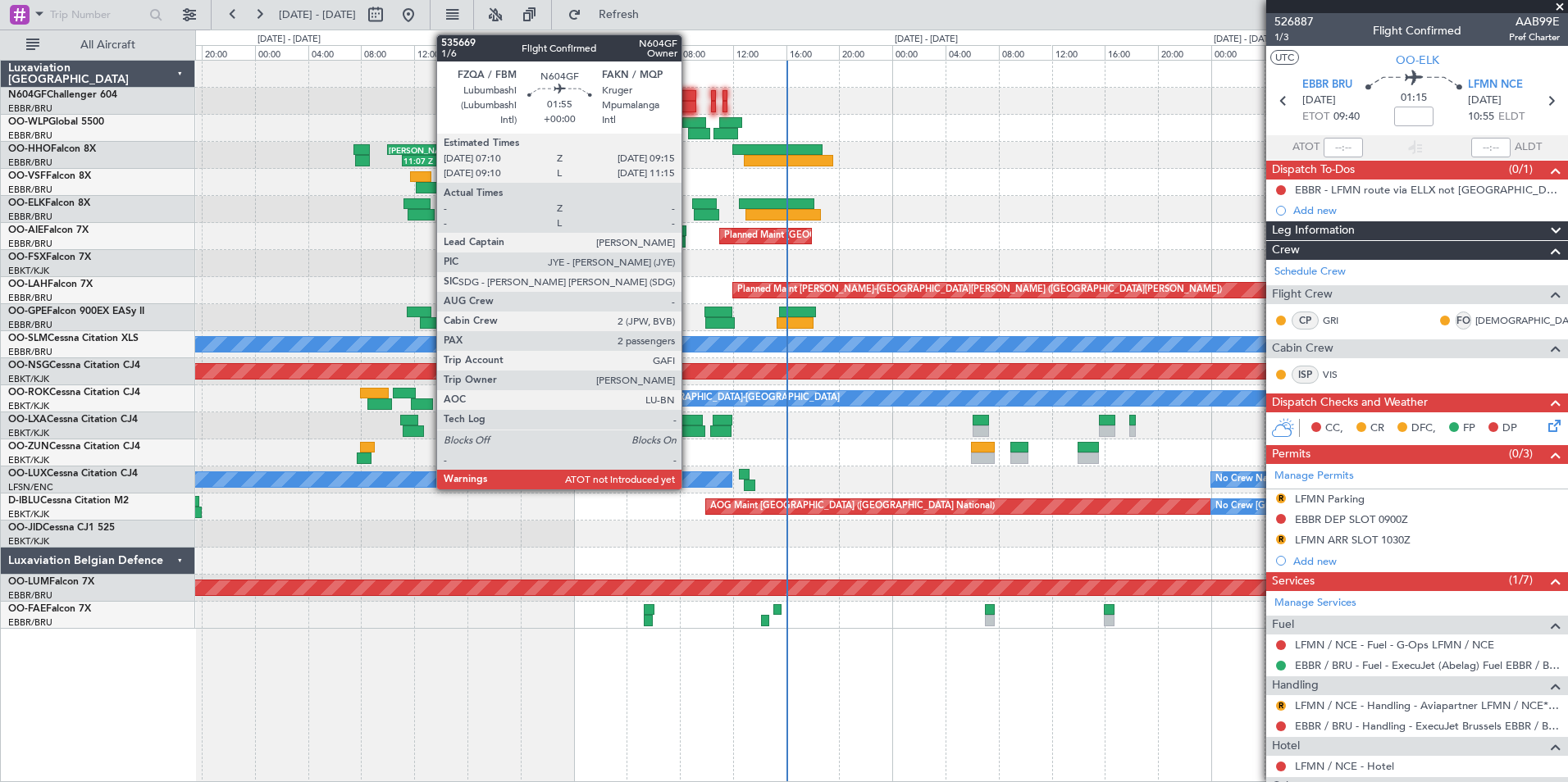
click at [689, 90] on div at bounding box center [682, 96] width 28 height 12
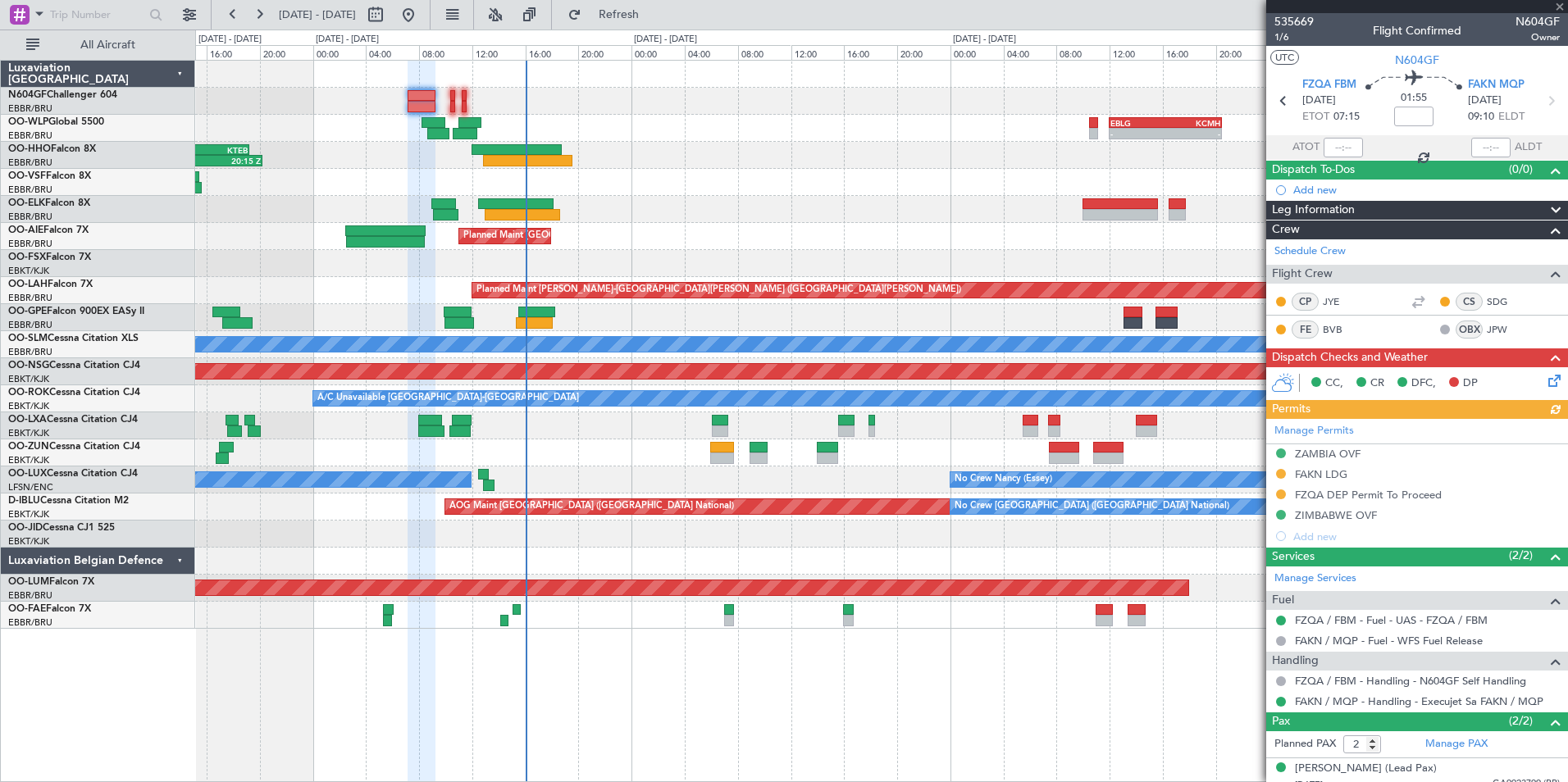
click at [716, 228] on div "Planned Maint [GEOGRAPHIC_DATA] ([GEOGRAPHIC_DATA])" at bounding box center [881, 237] width 1372 height 27
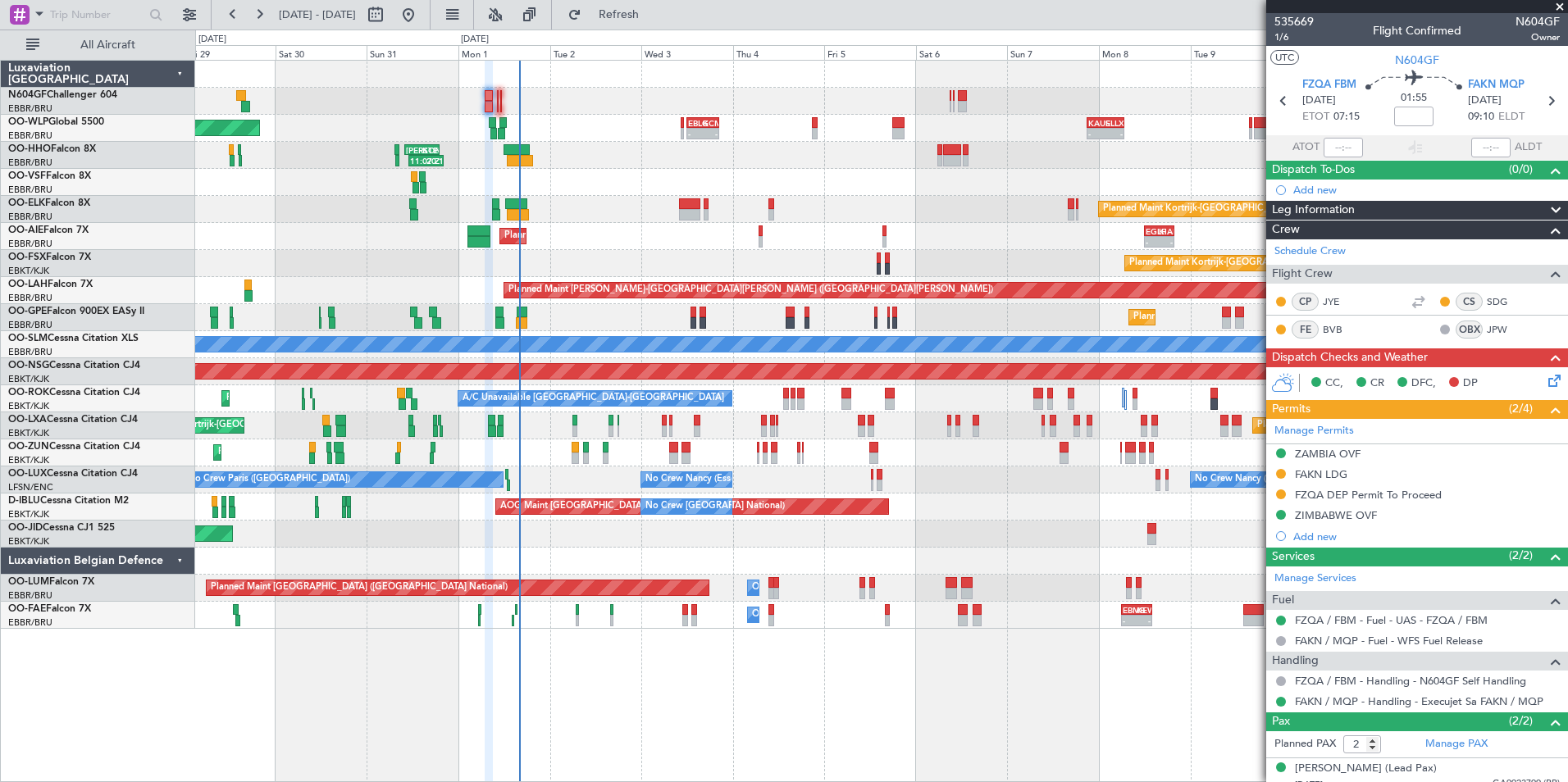
click at [586, 160] on div "- - EBLG 12:00 Z KCMH 20:30 Z - - KAUS 21:00 Z ELLX 06:45 Z Planned Maint Berli…" at bounding box center [881, 344] width 1372 height 568
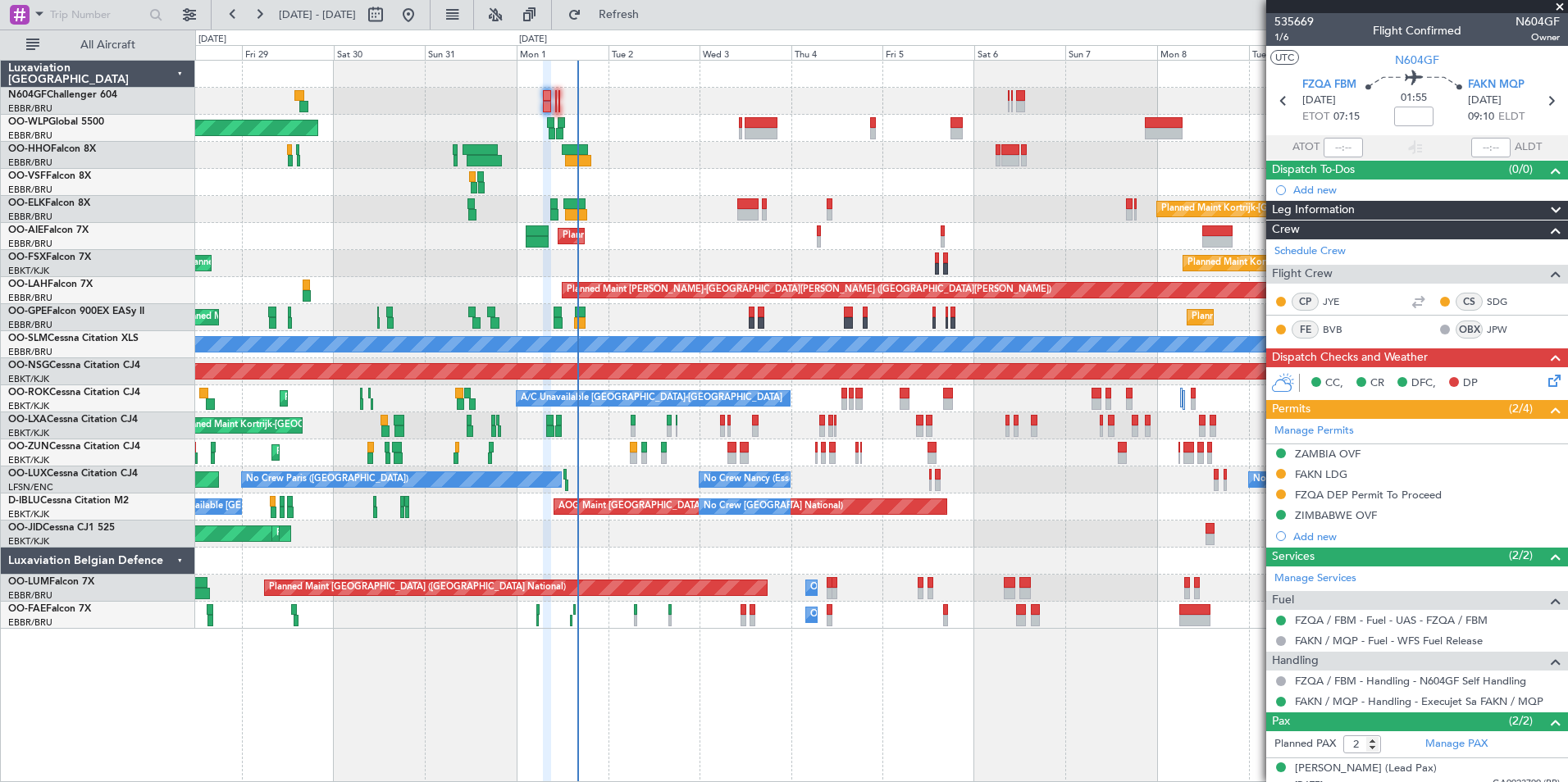
click at [683, 226] on div "Planned Maint Berlin (Brandenburg) Planned Maint Kortrijk-Wevelgem Planned Main…" at bounding box center [881, 344] width 1372 height 568
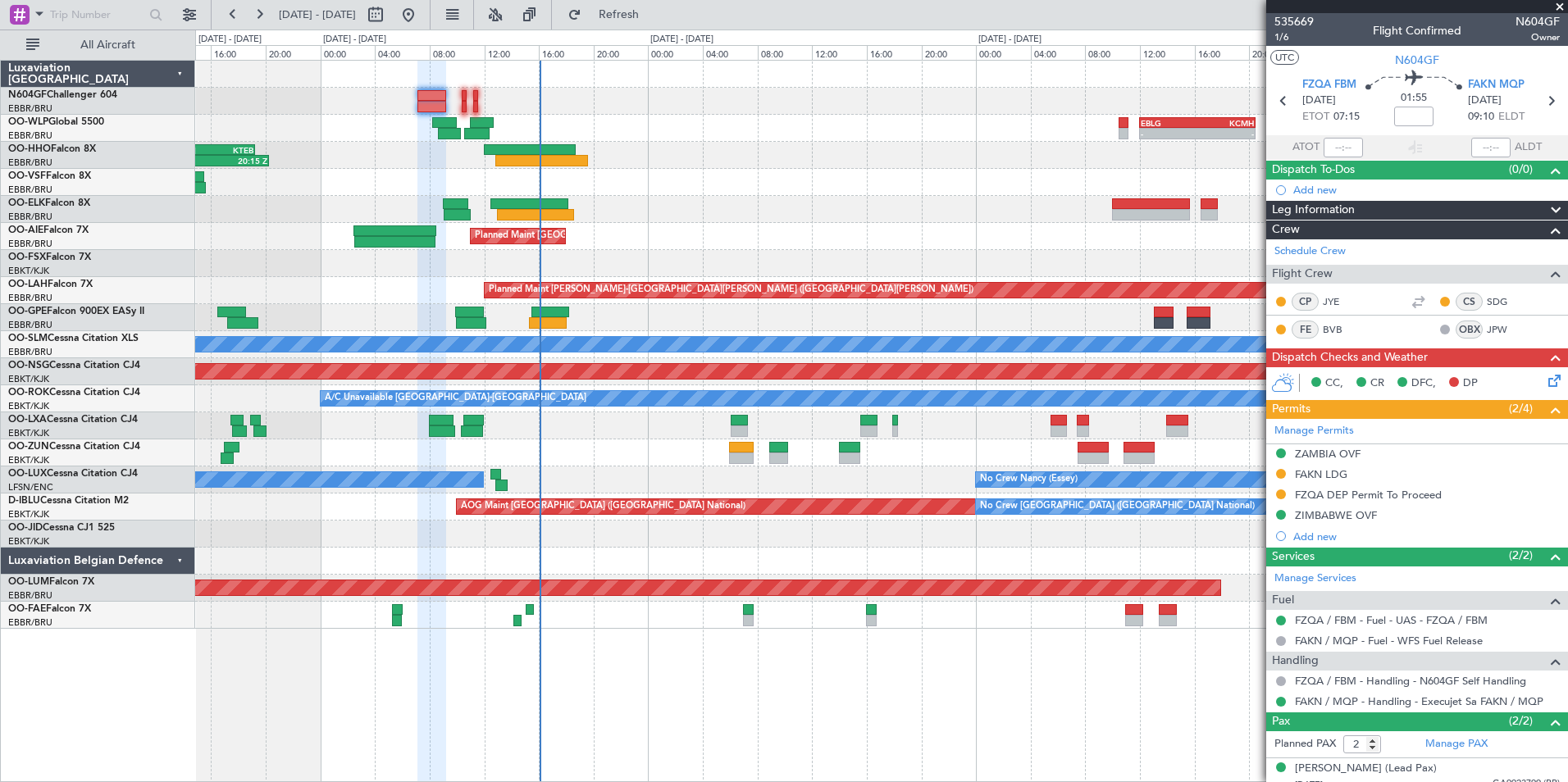
scroll to position [50, 0]
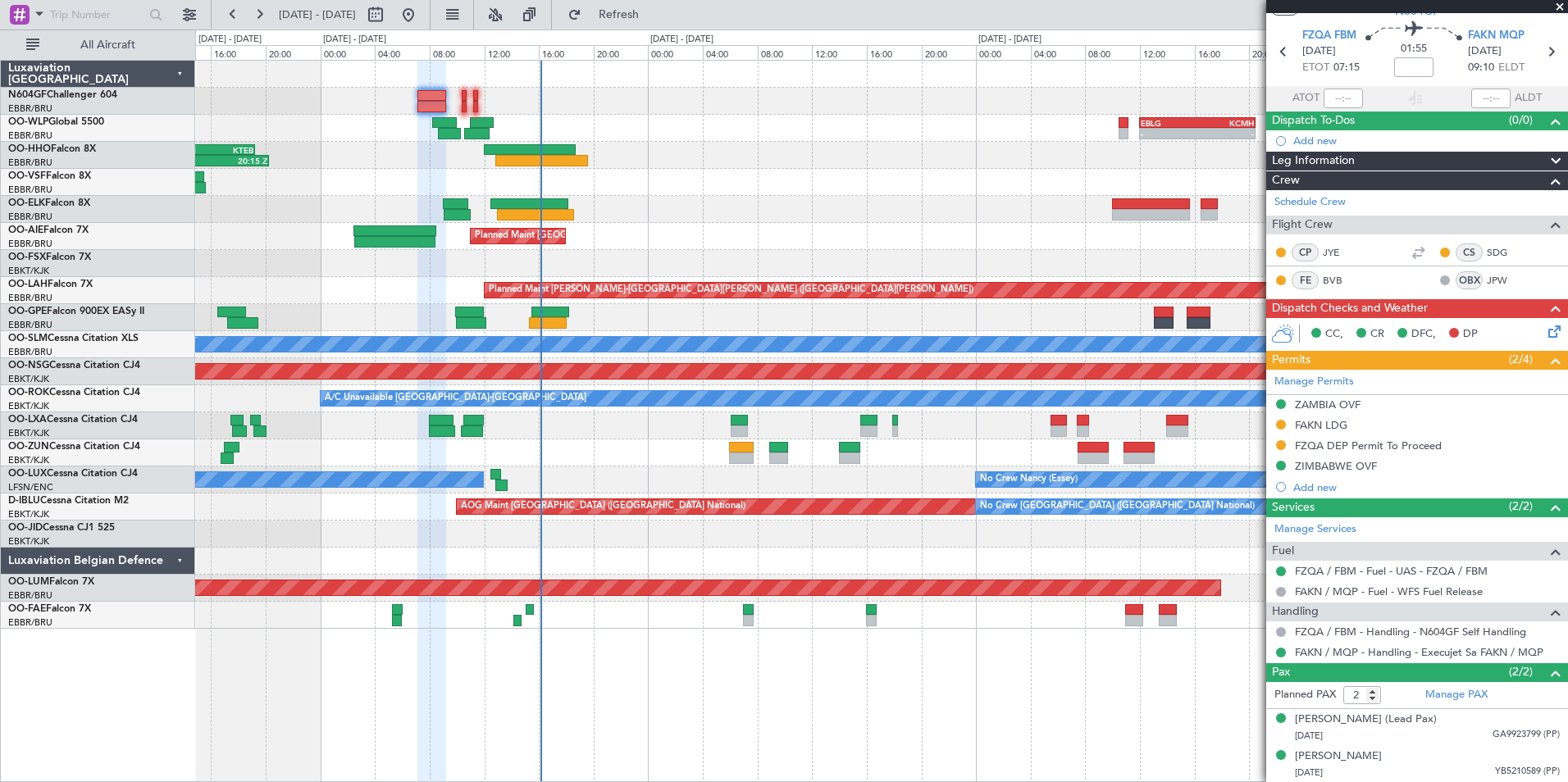
click at [592, 183] on div "- - EBLG 12:00 Z KCMH 20:30 Z 11:07 Z 20:15 Z LIEO 10:00 Z KTEB 19:15 Z Planned…" at bounding box center [881, 344] width 1372 height 568
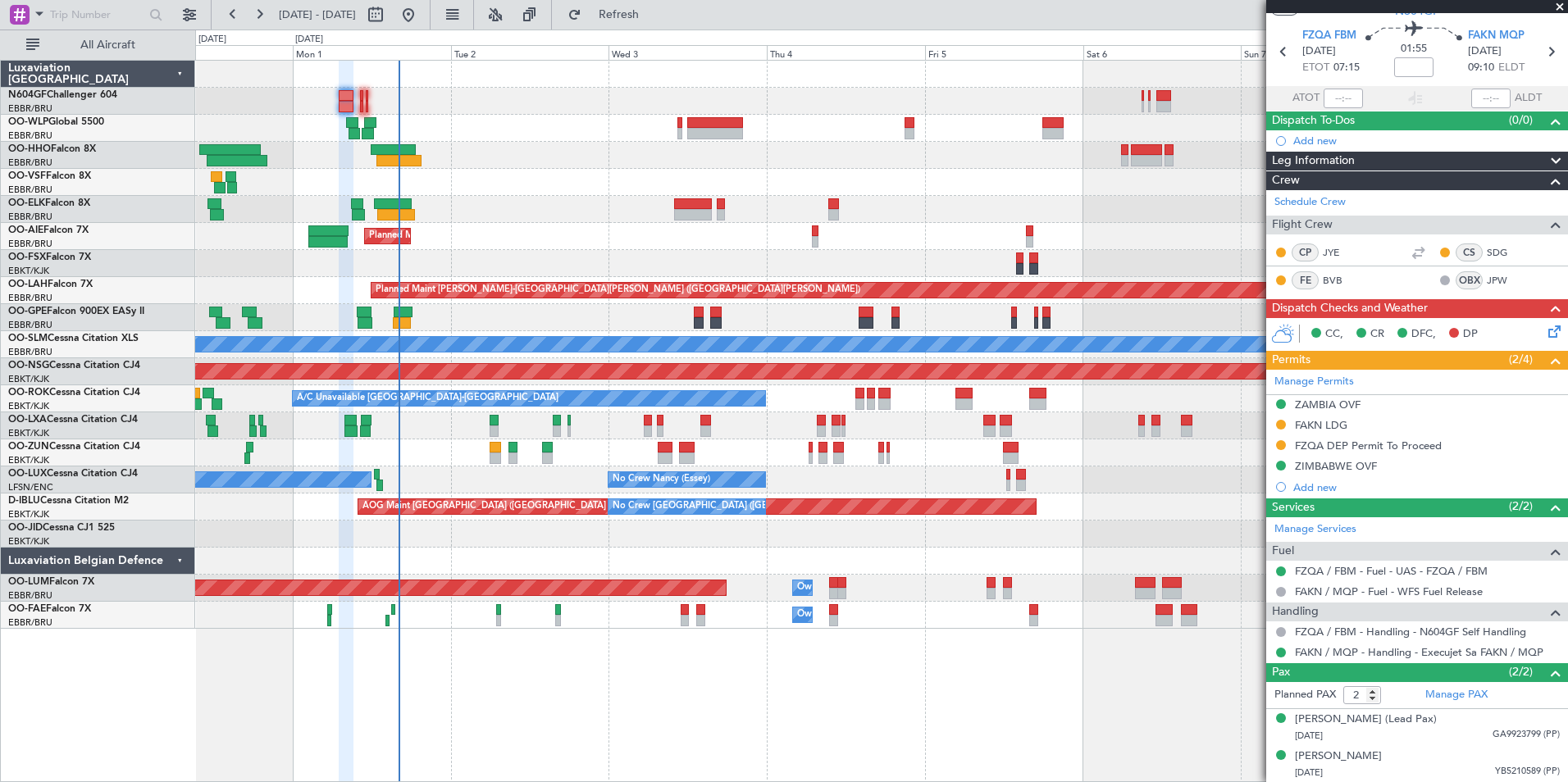
click at [567, 128] on div "Planned Maint Berlin (Brandenburg) Planned Maint Kortrijk-Wevelgem Planned Main…" at bounding box center [881, 344] width 1372 height 568
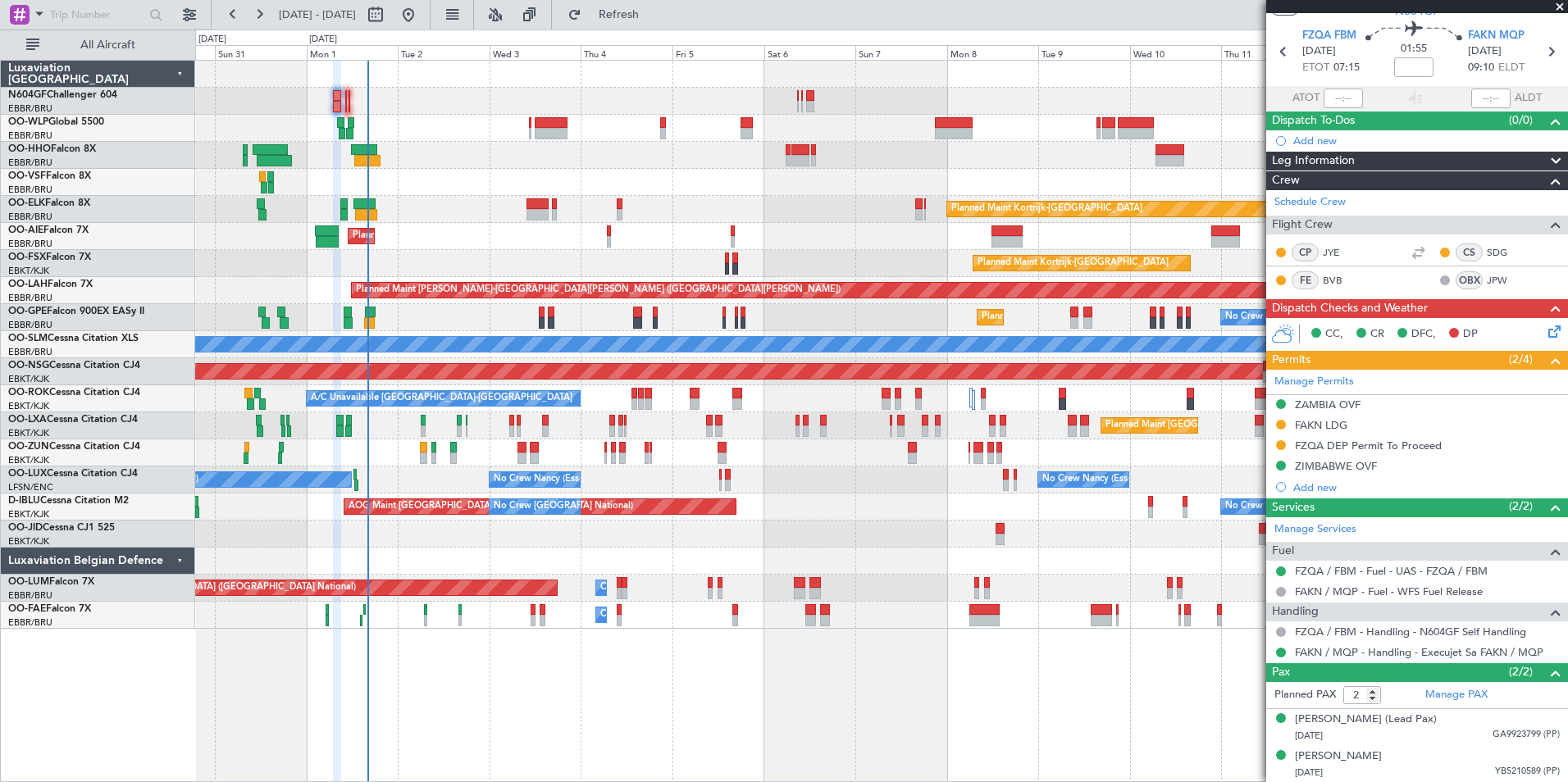
click at [686, 140] on div "Planned Maint Berlin (Brandenburg) Planned Maint Kortrijk-Wevelgem Planned Main…" at bounding box center [881, 344] width 1372 height 568
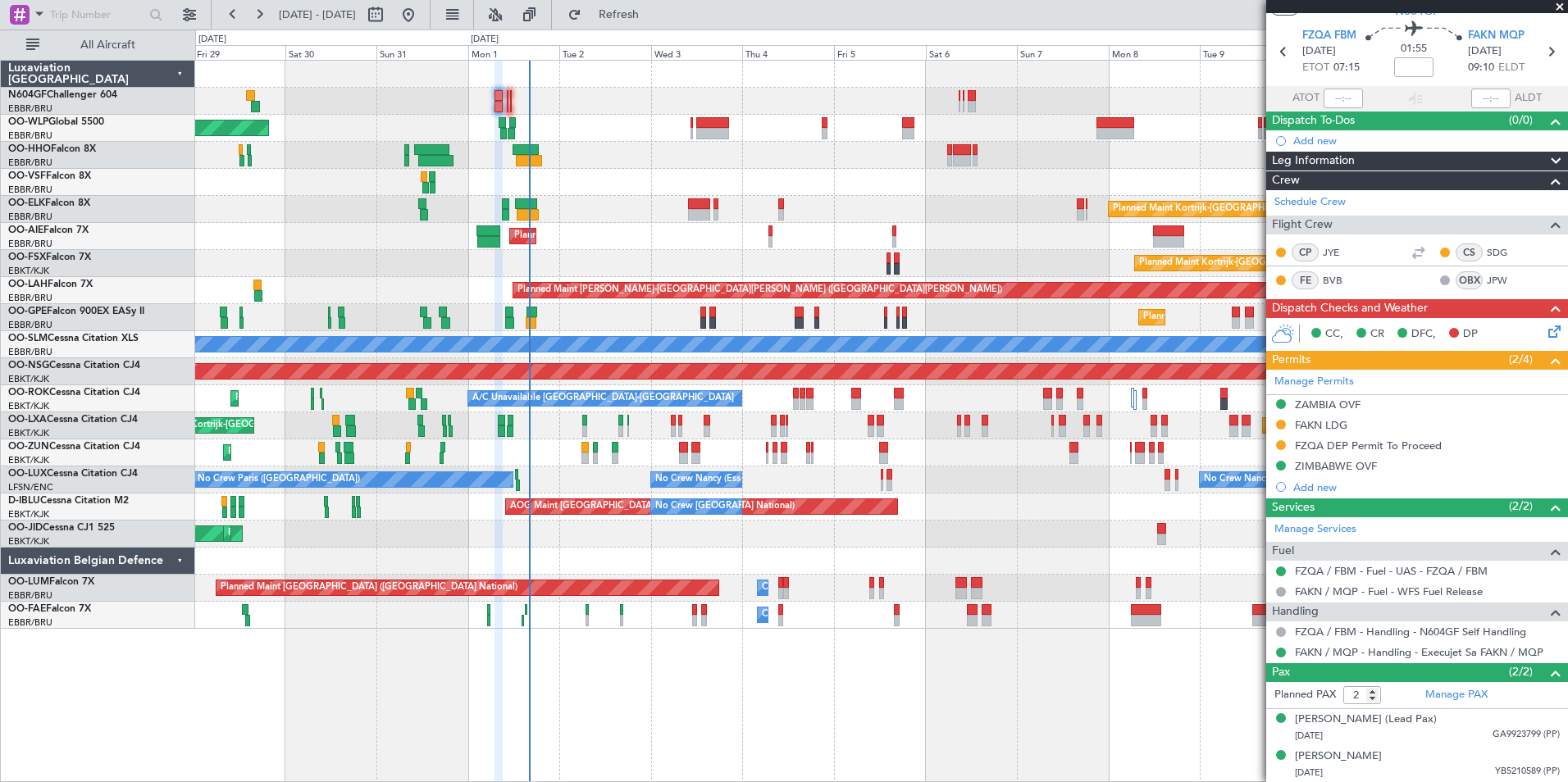
click at [765, 185] on div "Planned Maint Berlin (Brandenburg) Planned Maint Kortrijk-Wevelgem Planned Main…" at bounding box center [881, 344] width 1372 height 568
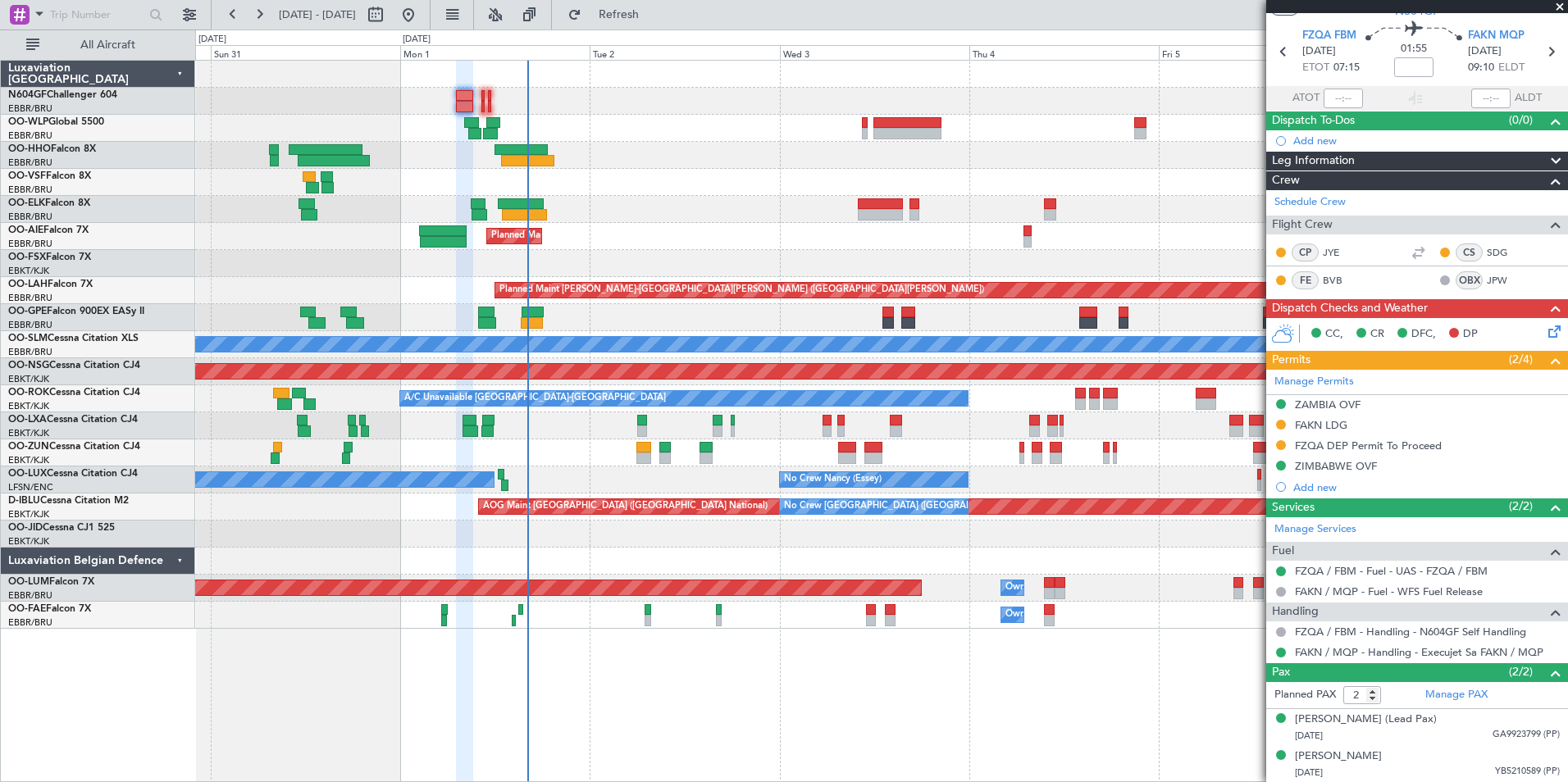
click at [715, 261] on div "Planned Maint Berlin (Brandenburg) Planned Maint Kortrijk-Wevelgem Planned Main…" at bounding box center [881, 344] width 1372 height 568
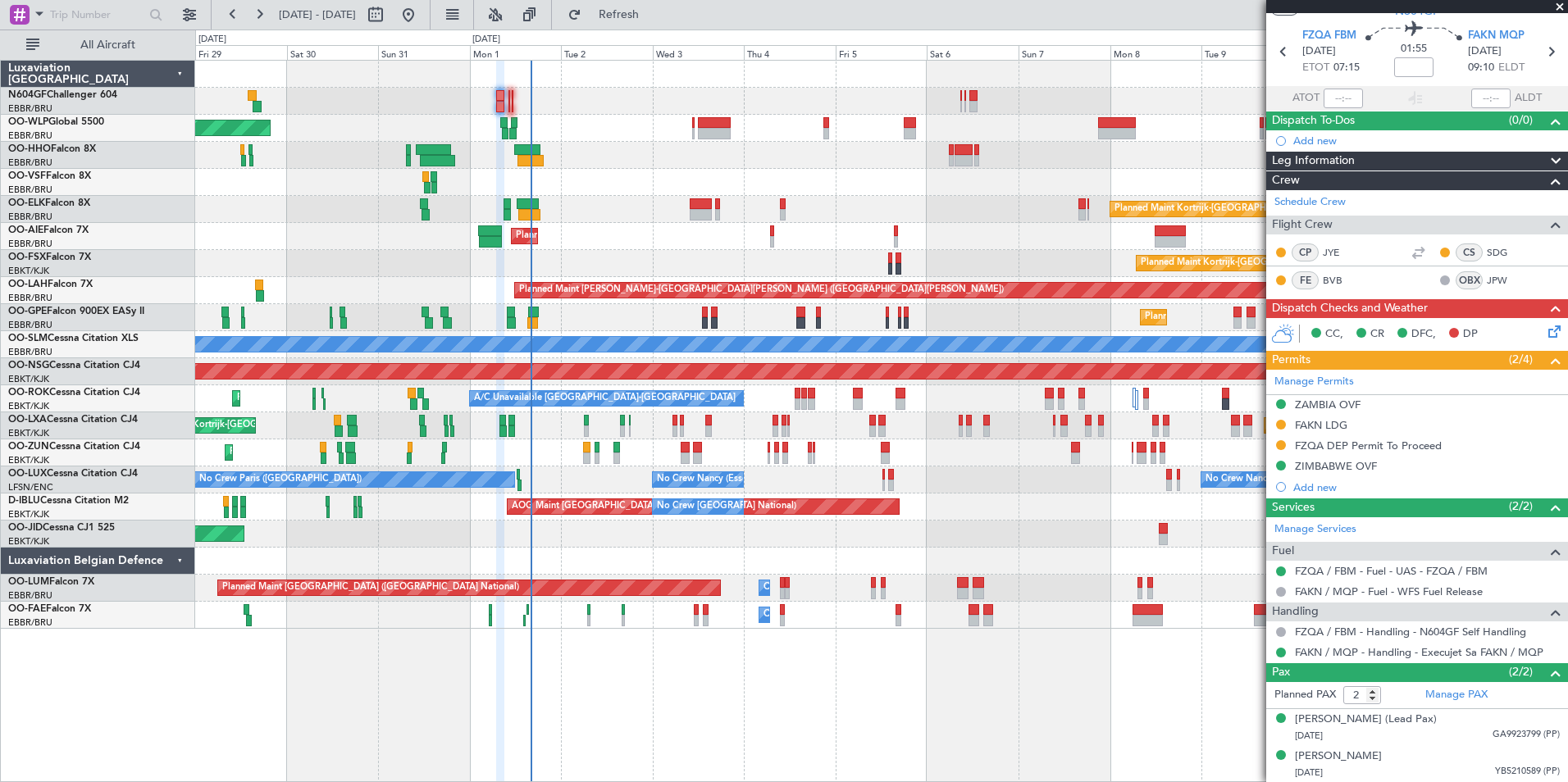
click at [723, 176] on div "Planned Maint Berlin (Brandenburg) Planned Maint Kortrijk-Wevelgem Planned Main…" at bounding box center [881, 344] width 1372 height 568
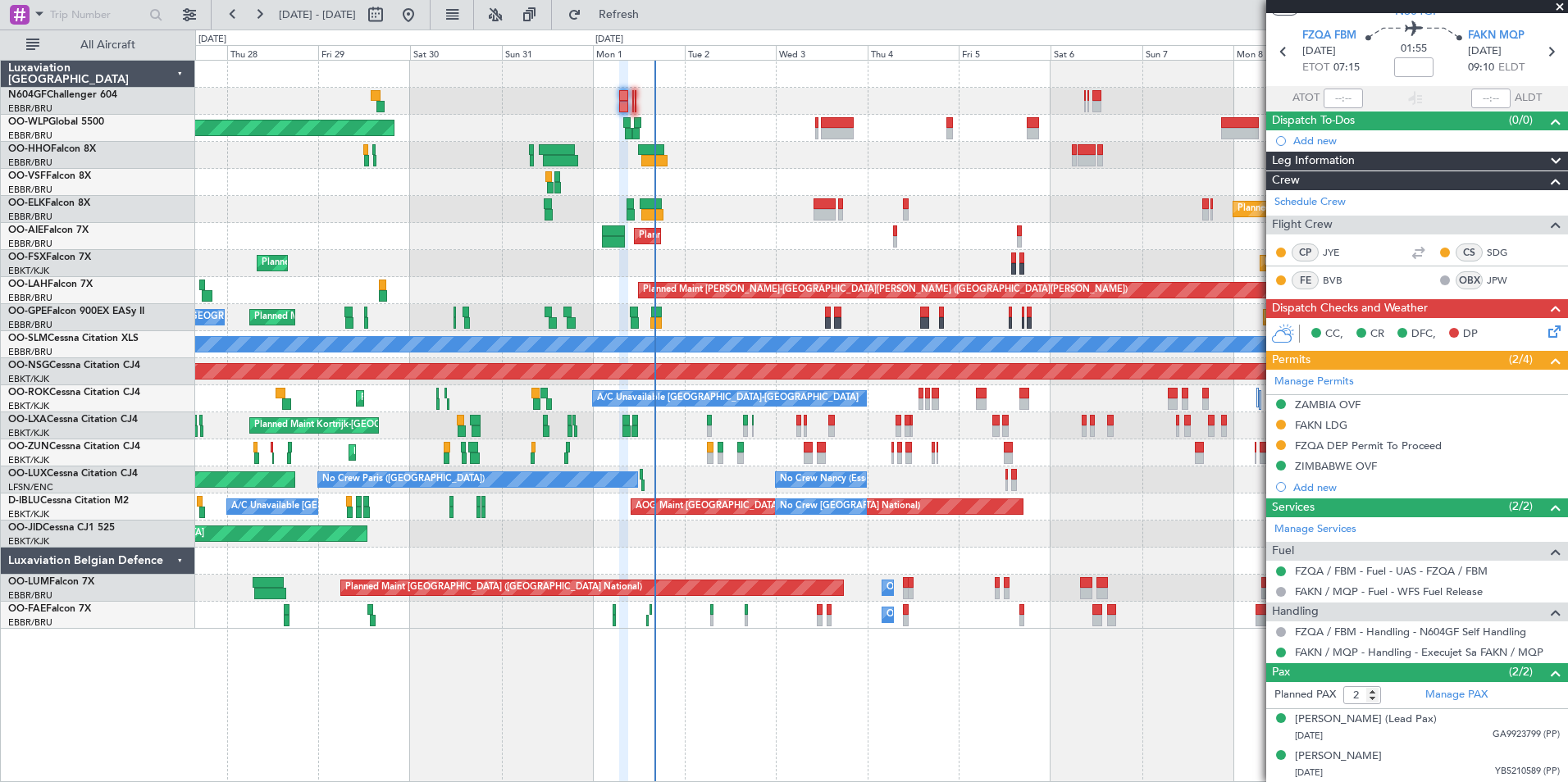
click at [777, 250] on div "Planned Maint Kortrijk-Wevelgem Planned Maint Kortrijk-Wevelgem" at bounding box center [881, 263] width 1372 height 27
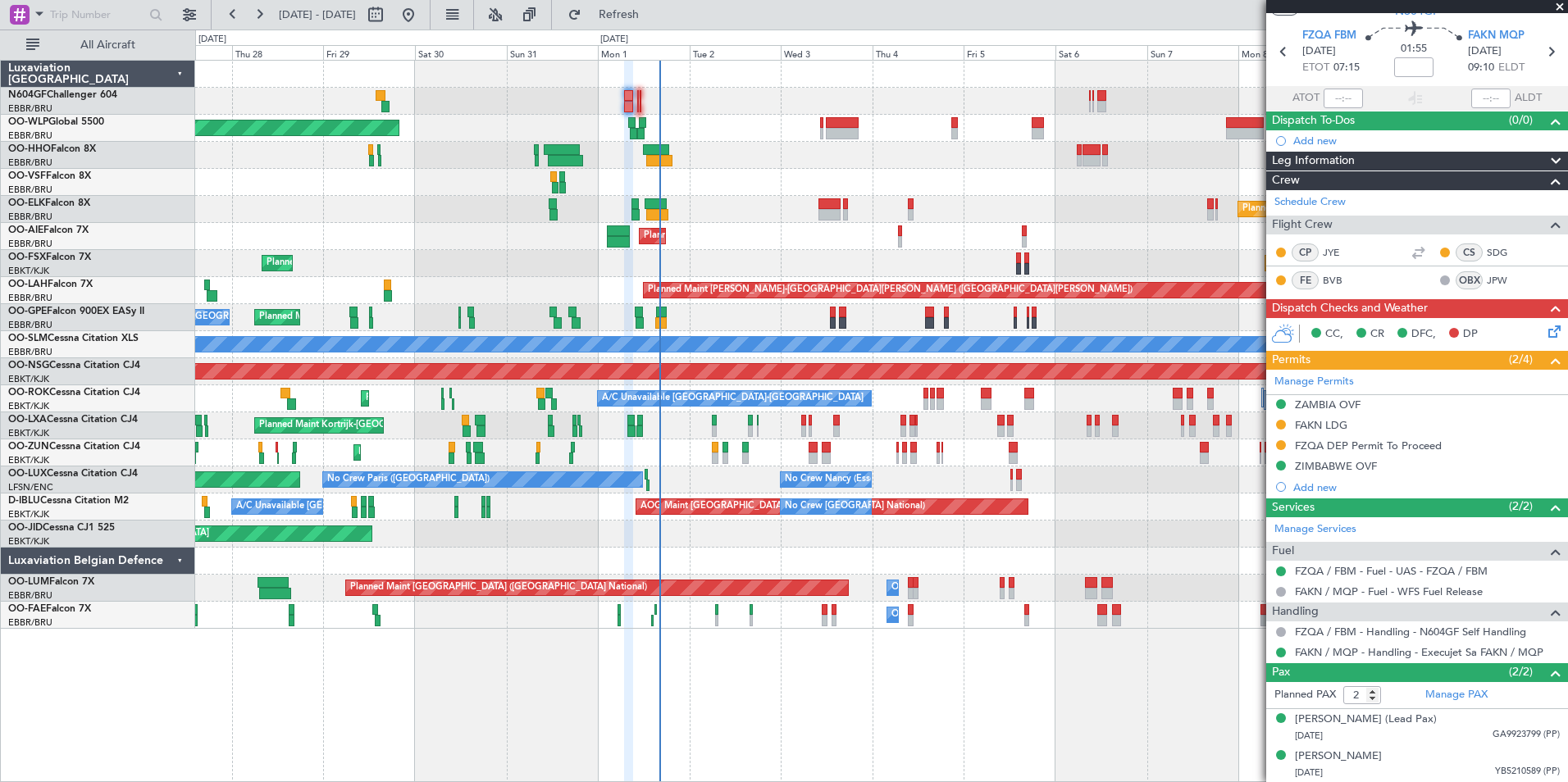
click at [657, 246] on div "Planned Maint [GEOGRAPHIC_DATA] ([GEOGRAPHIC_DATA])" at bounding box center [881, 237] width 1372 height 27
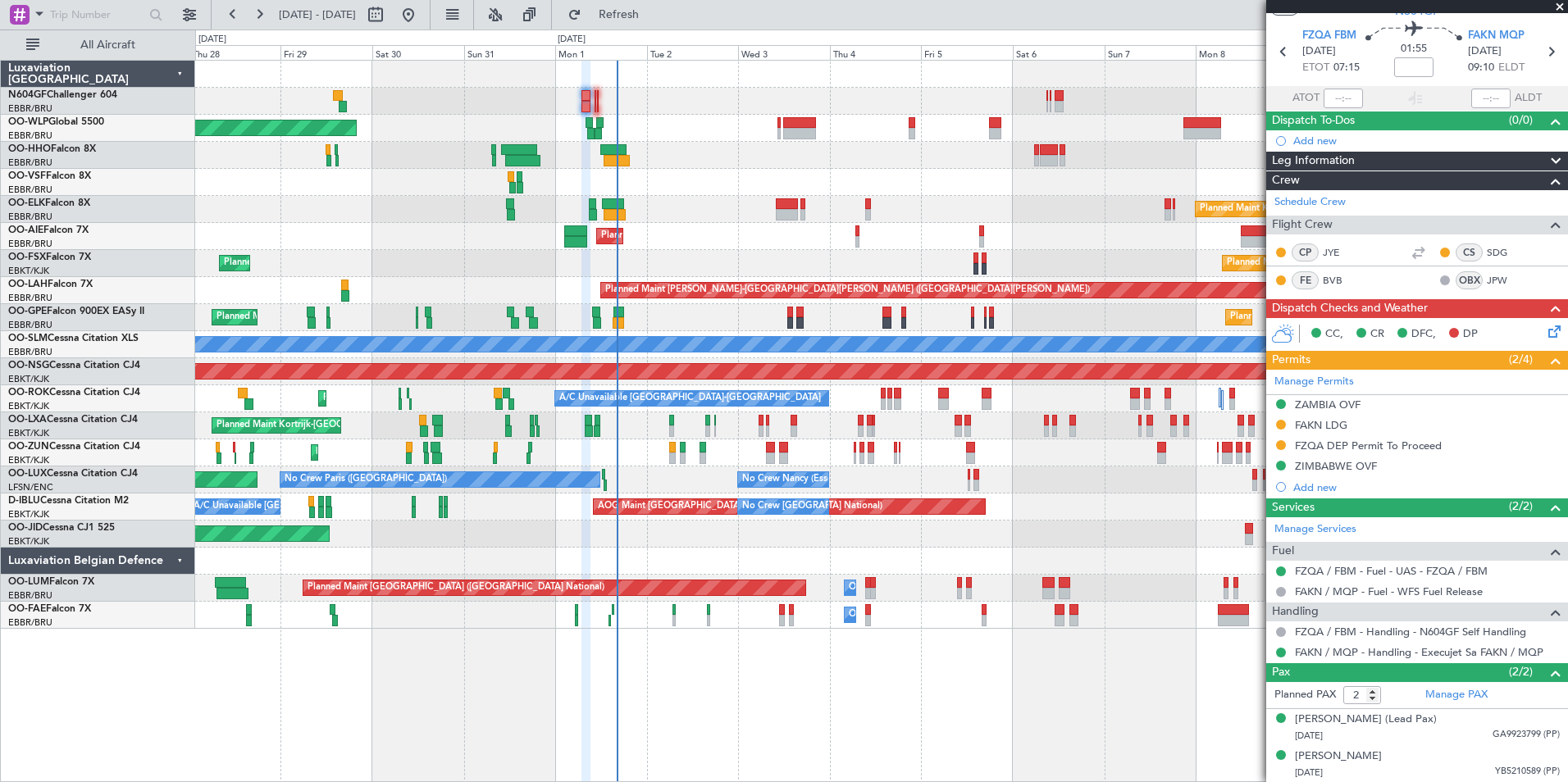
click at [548, 269] on div "Planned Maint Berlin (Brandenburg) Planned Maint Kortrijk-Wevelgem Planned Main…" at bounding box center [881, 344] width 1372 height 568
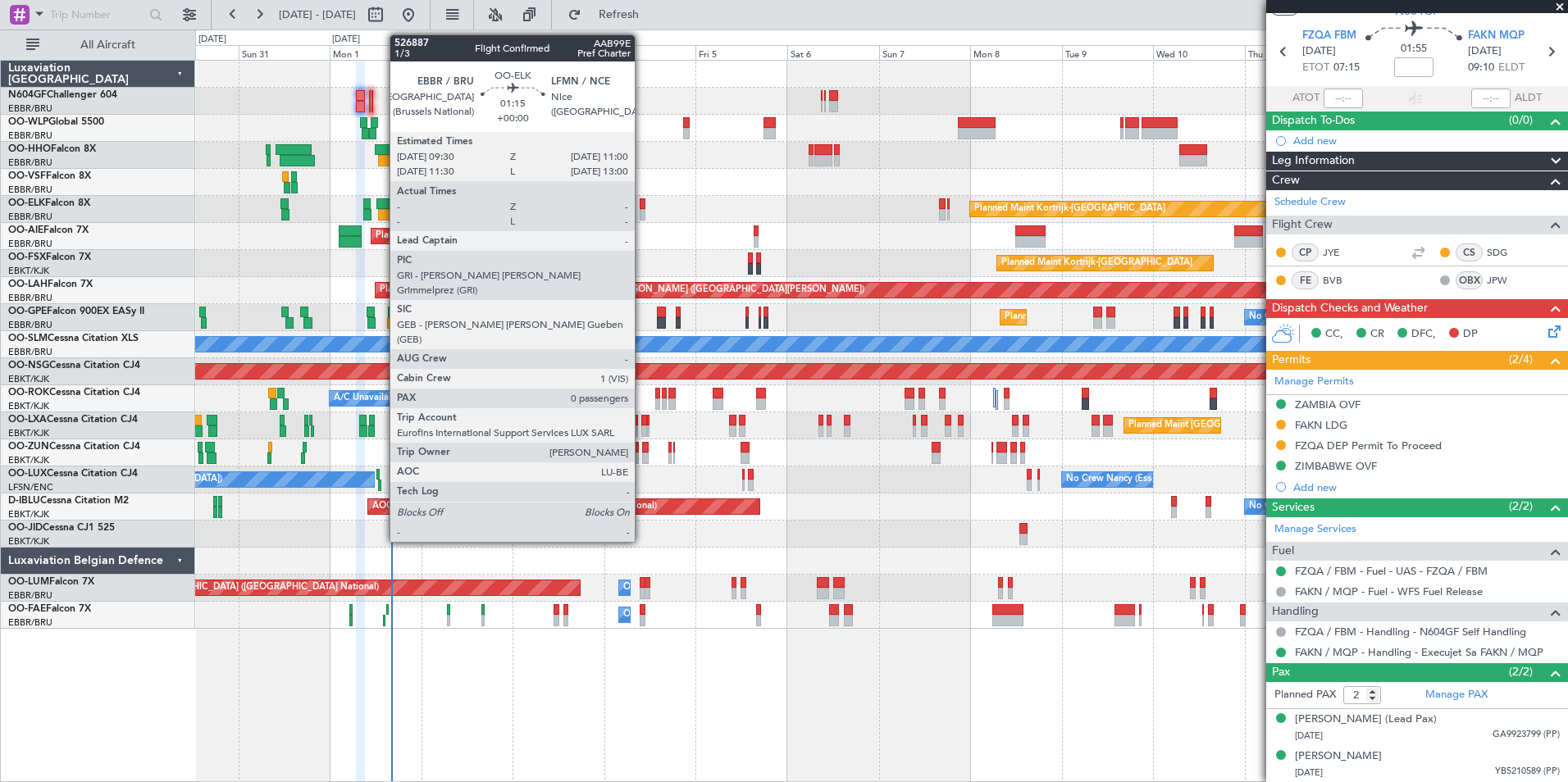
click at [642, 205] on div at bounding box center [642, 204] width 6 height 12
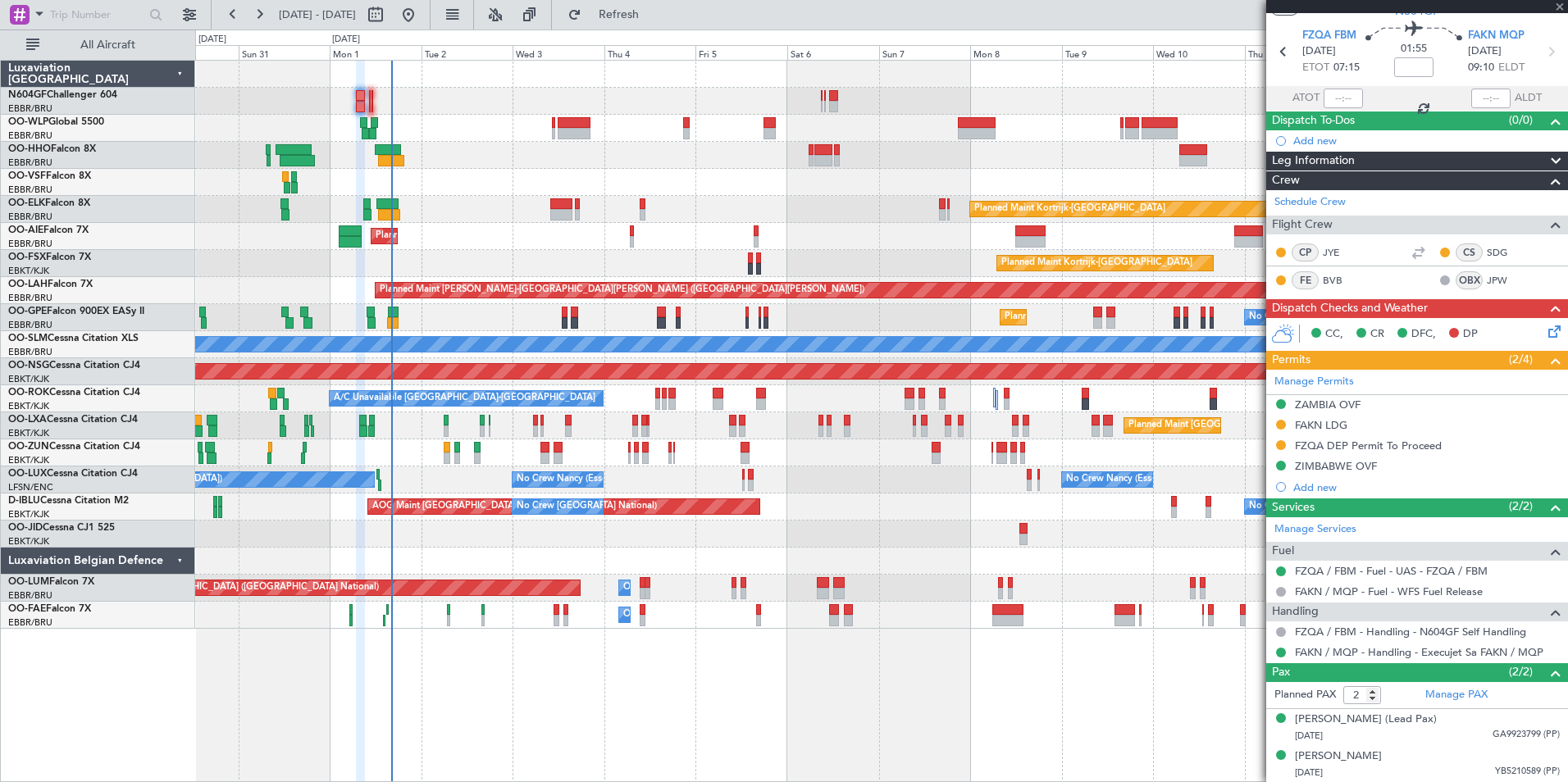
type input "0"
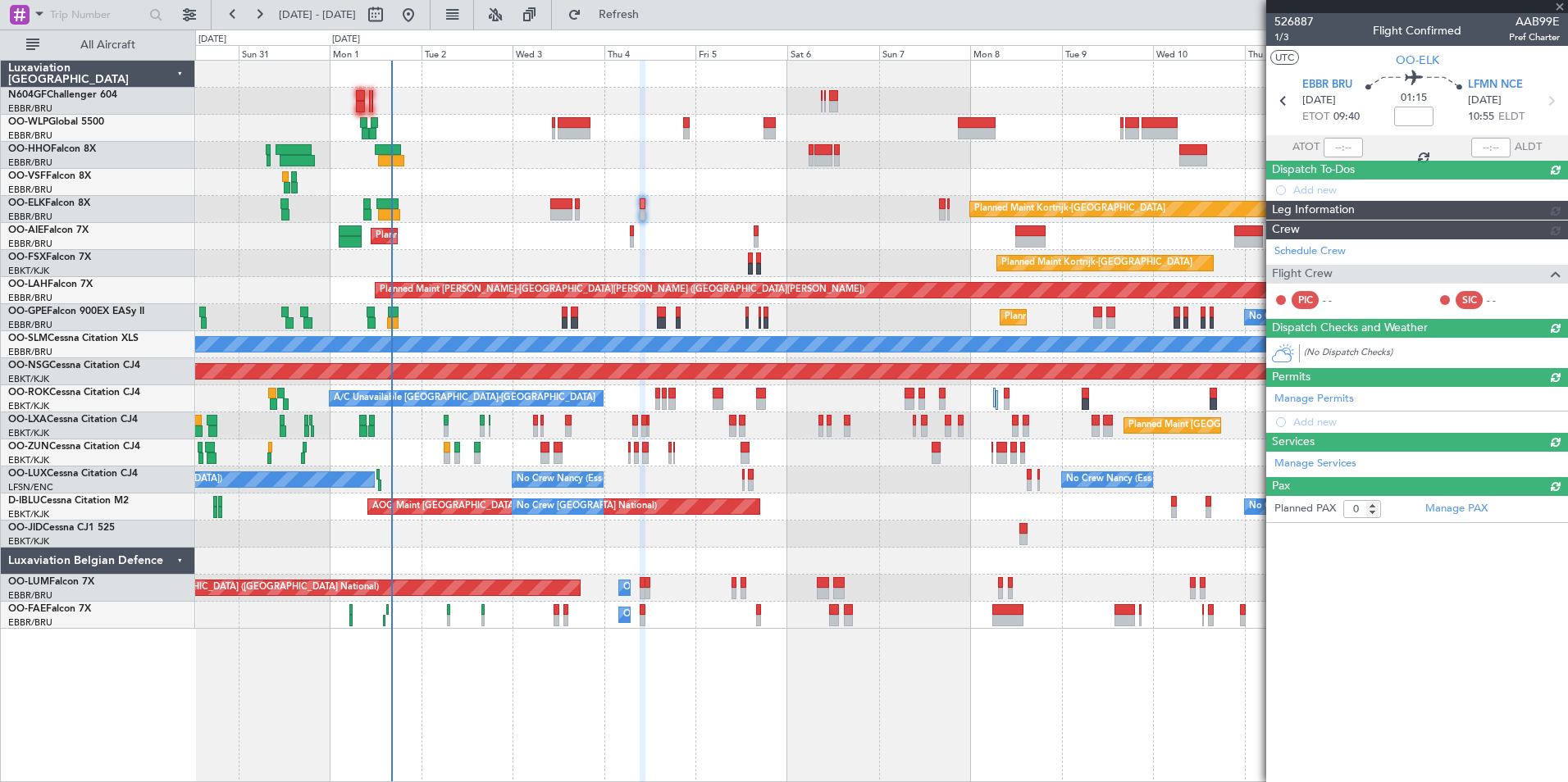
scroll to position [0, 0]
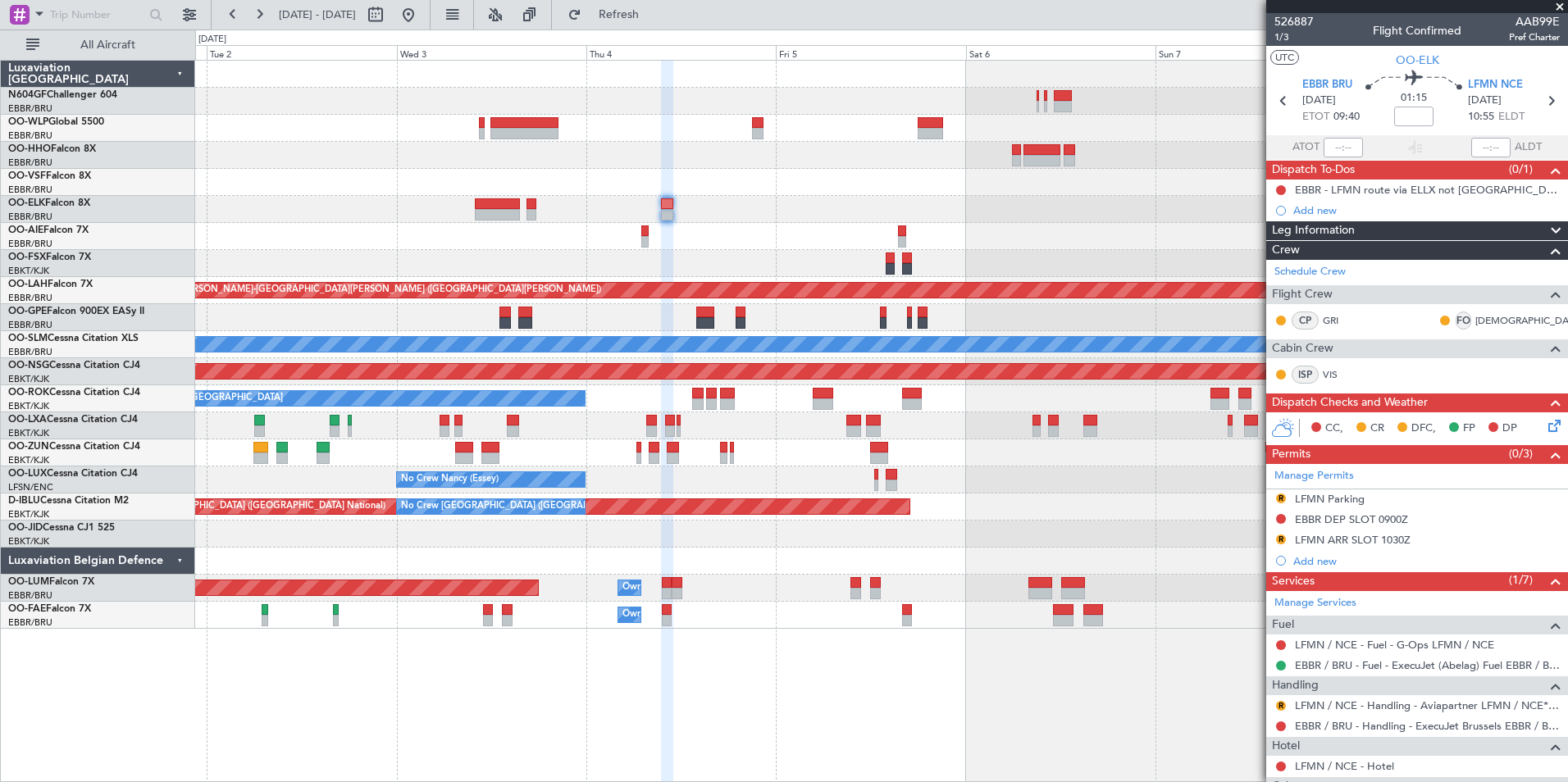
click at [508, 134] on div "Planned Maint Kortrijk-Wevelgem Planned Maint London (Farnborough) Planned Main…" at bounding box center [881, 344] width 1372 height 568
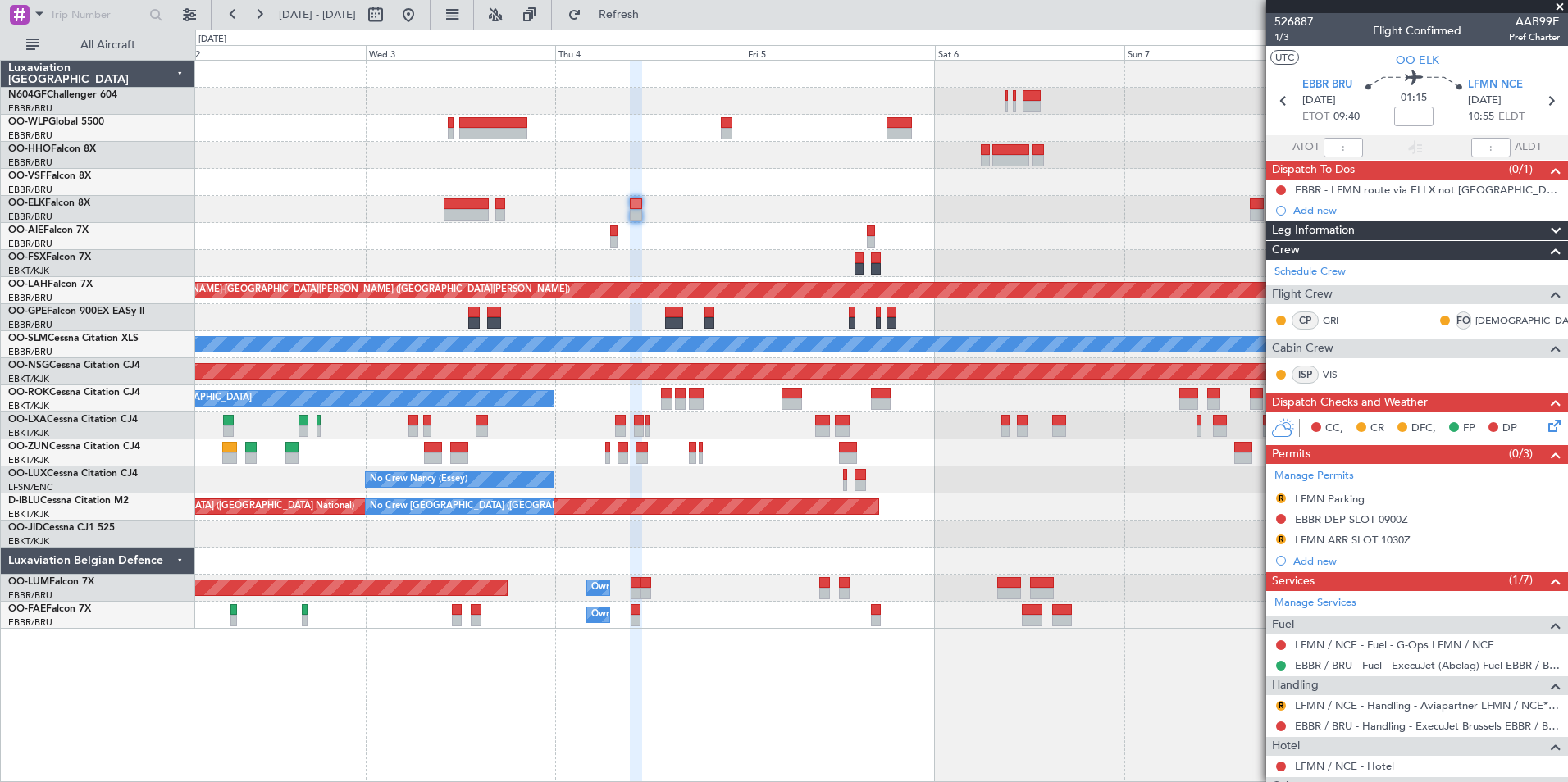
click at [1163, 219] on div "Planned Maint Kortrijk-[GEOGRAPHIC_DATA]" at bounding box center [881, 210] width 1372 height 27
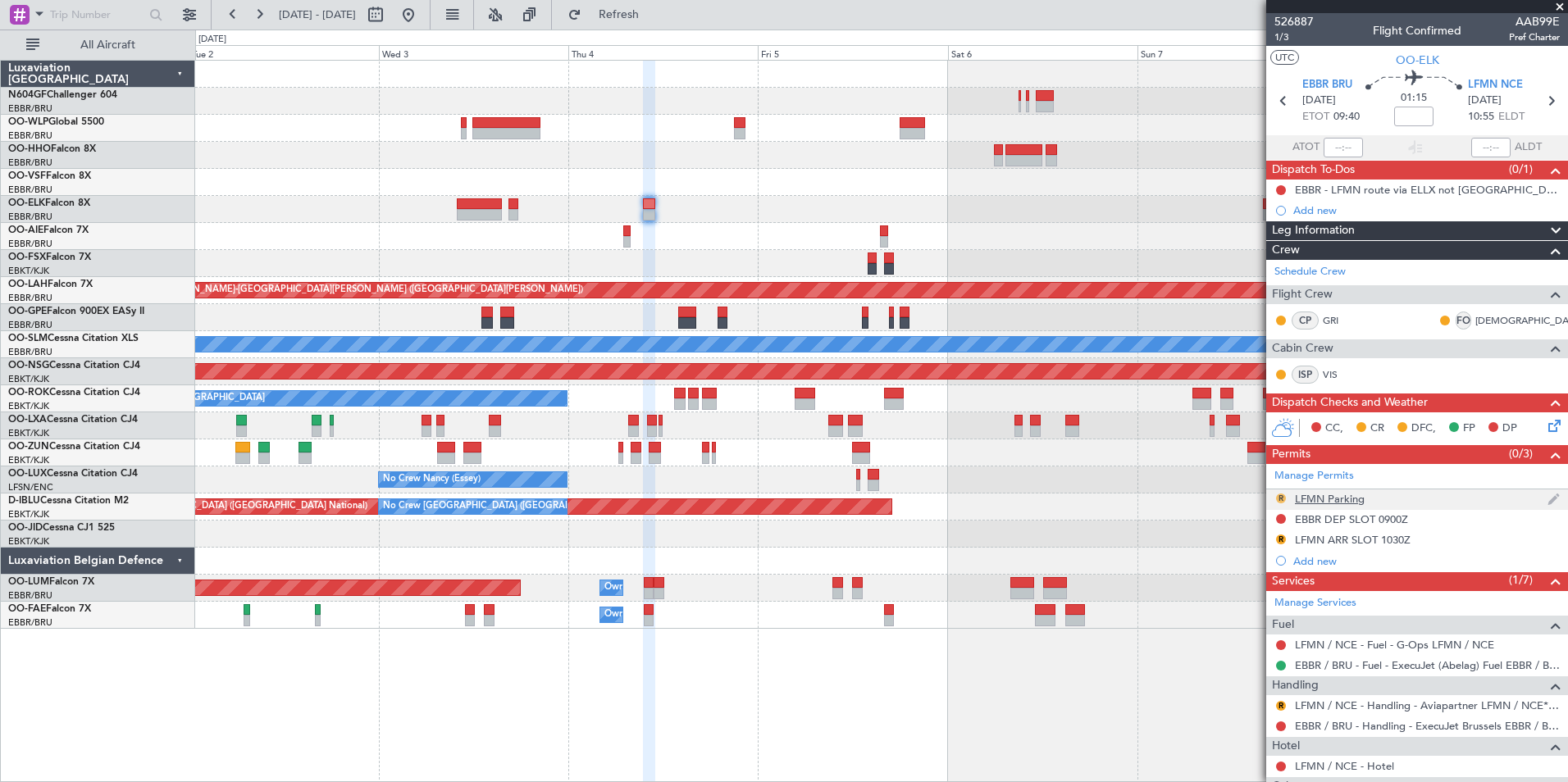
click at [1280, 501] on button "R" at bounding box center [1280, 498] width 10 height 10
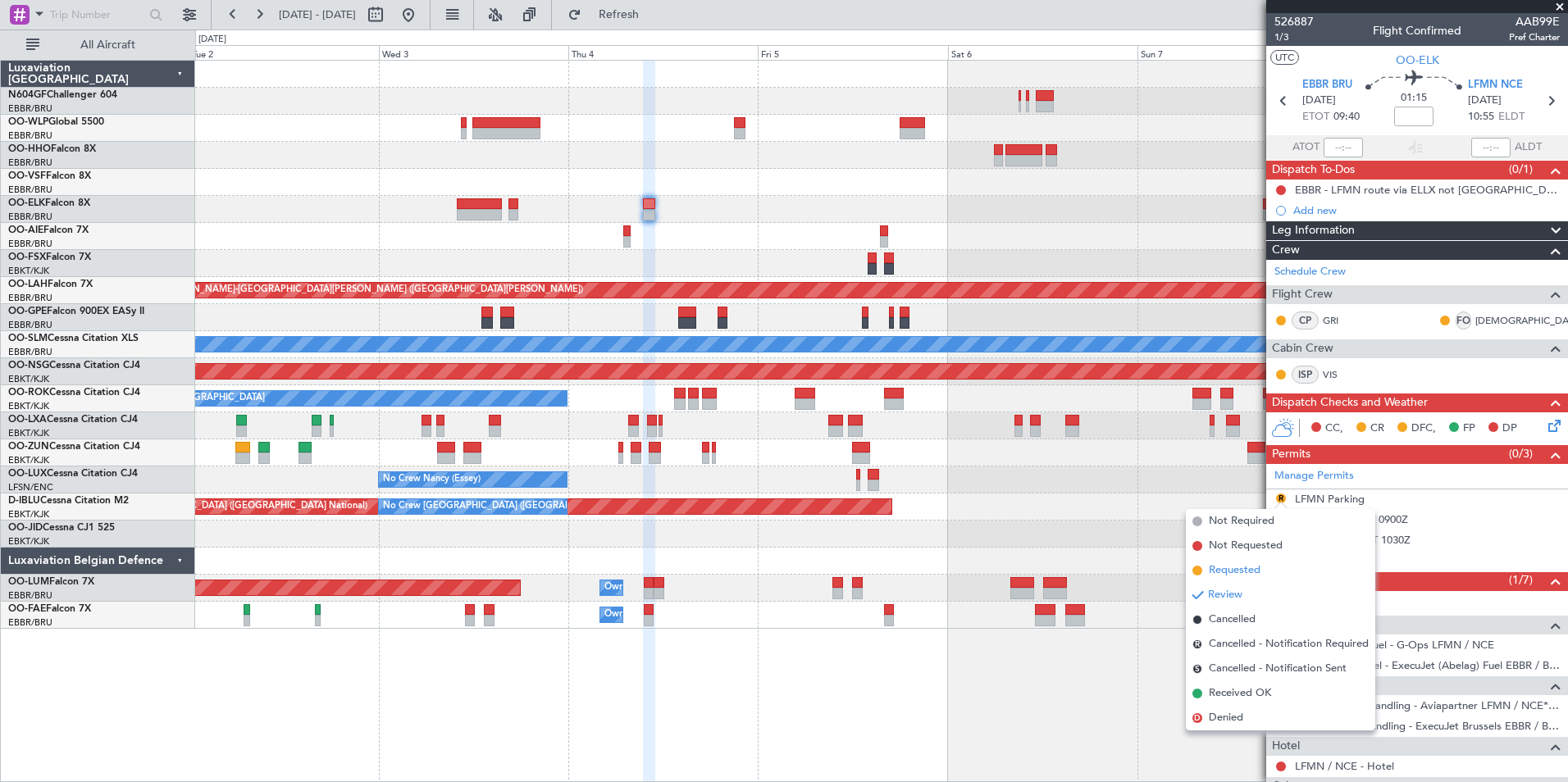
click at [1231, 572] on span "Requested" at bounding box center [1234, 570] width 51 height 17
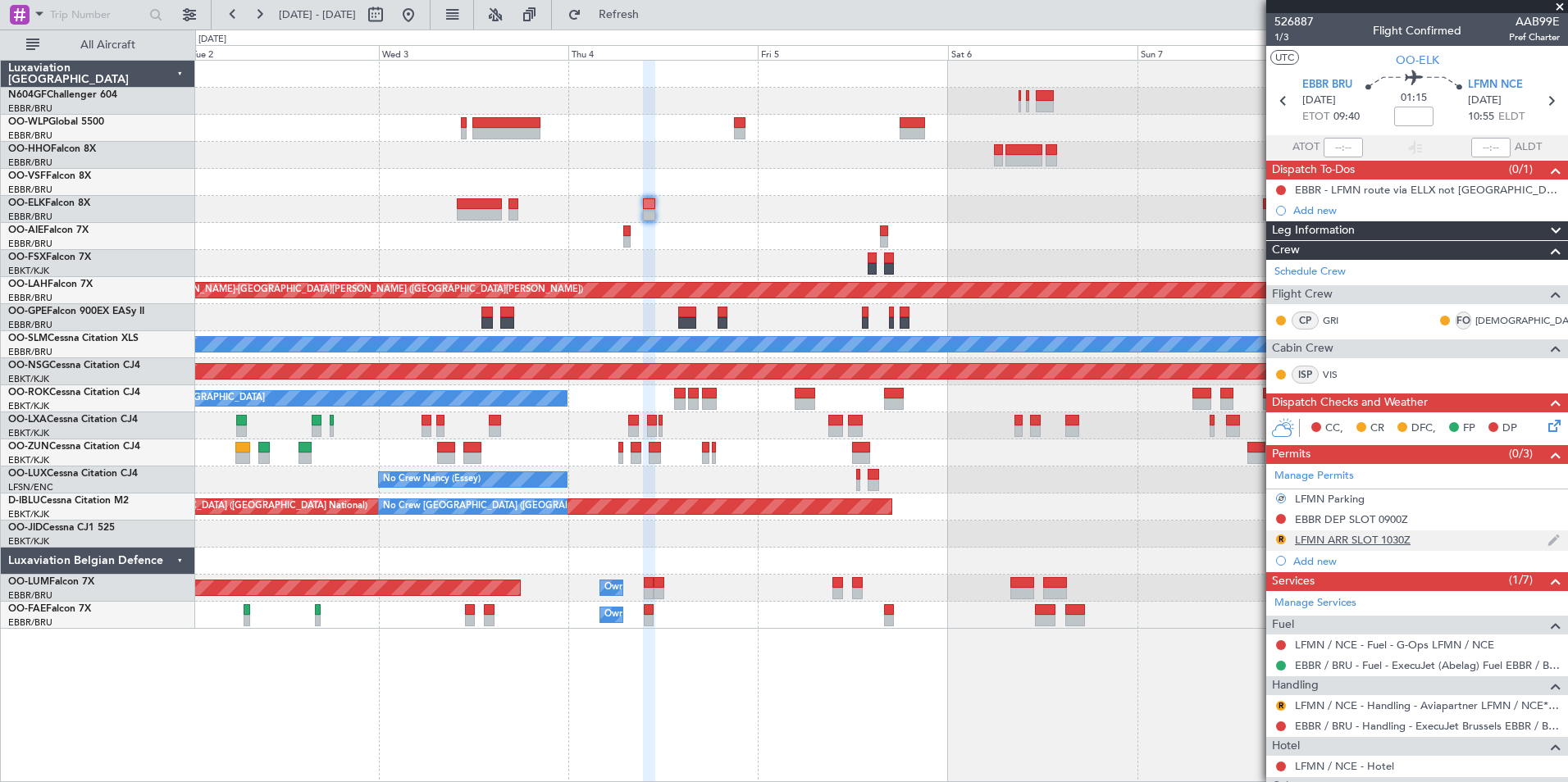
click at [1313, 533] on div "LFMN ARR SLOT 1030Z" at bounding box center [1352, 540] width 116 height 14
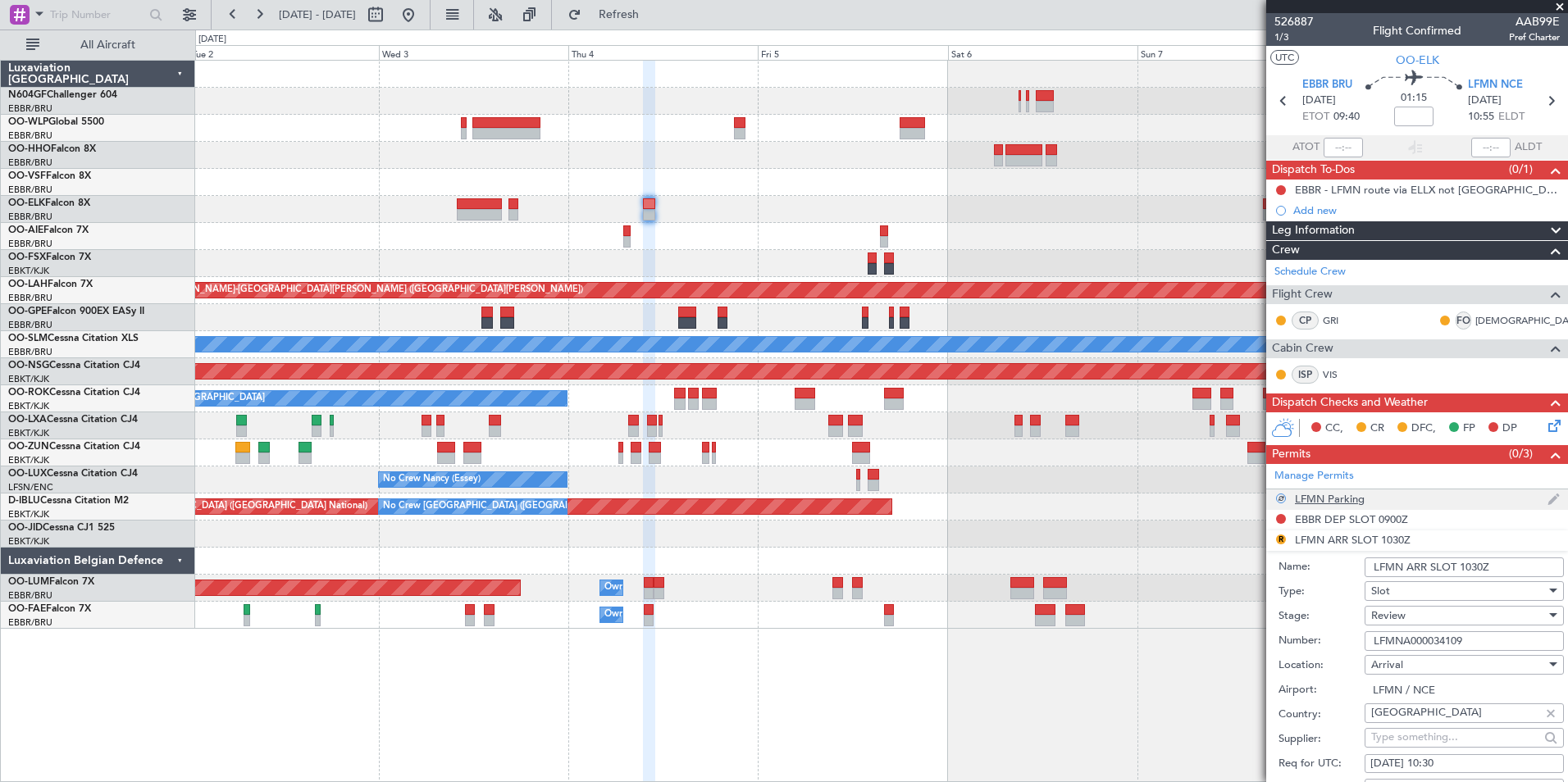
scroll to position [164, 0]
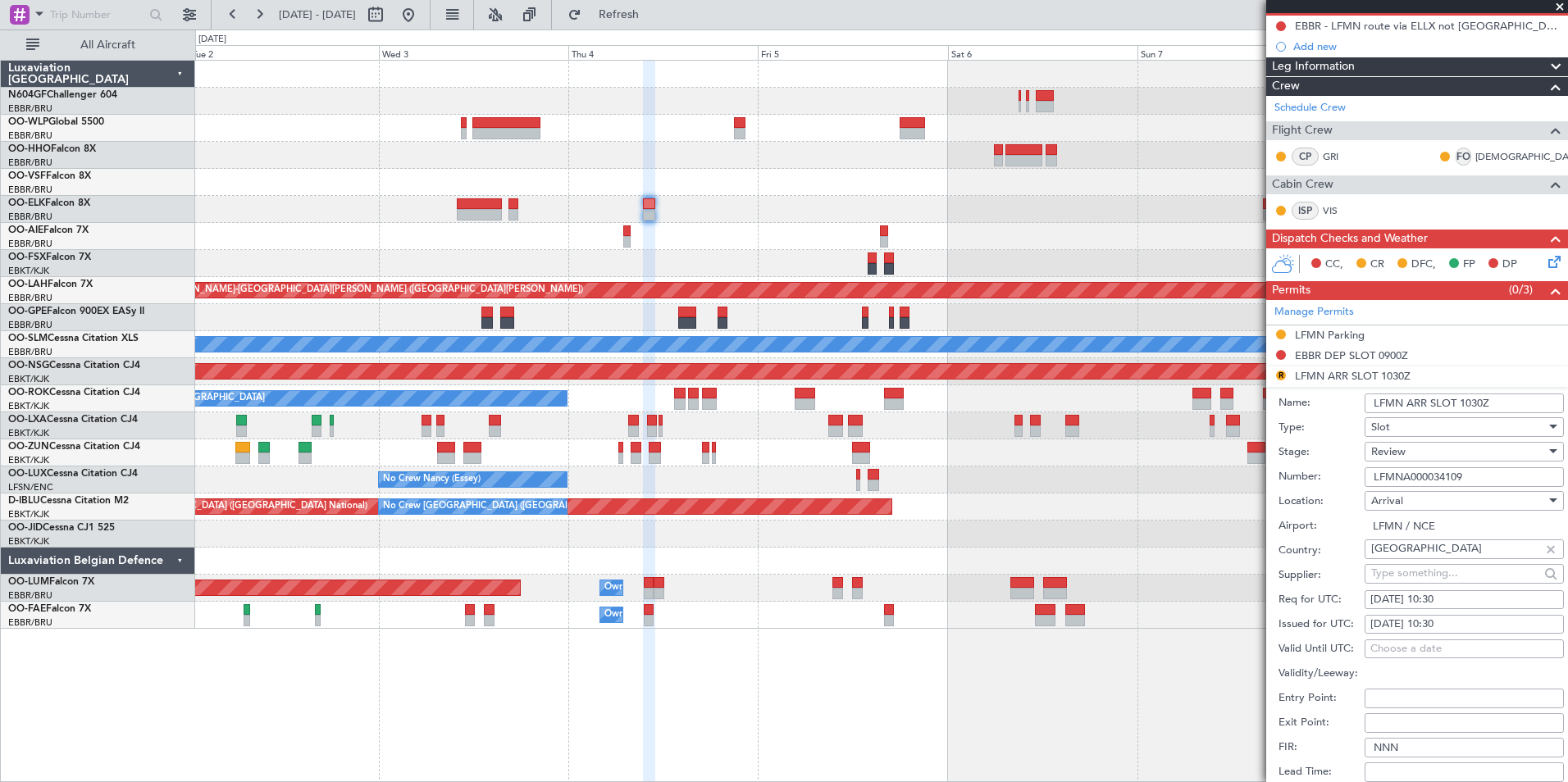
click at [1422, 470] on input "LFMNA000034109" at bounding box center [1463, 477] width 199 height 19
click at [1406, 451] on div "Review" at bounding box center [1458, 451] width 175 height 24
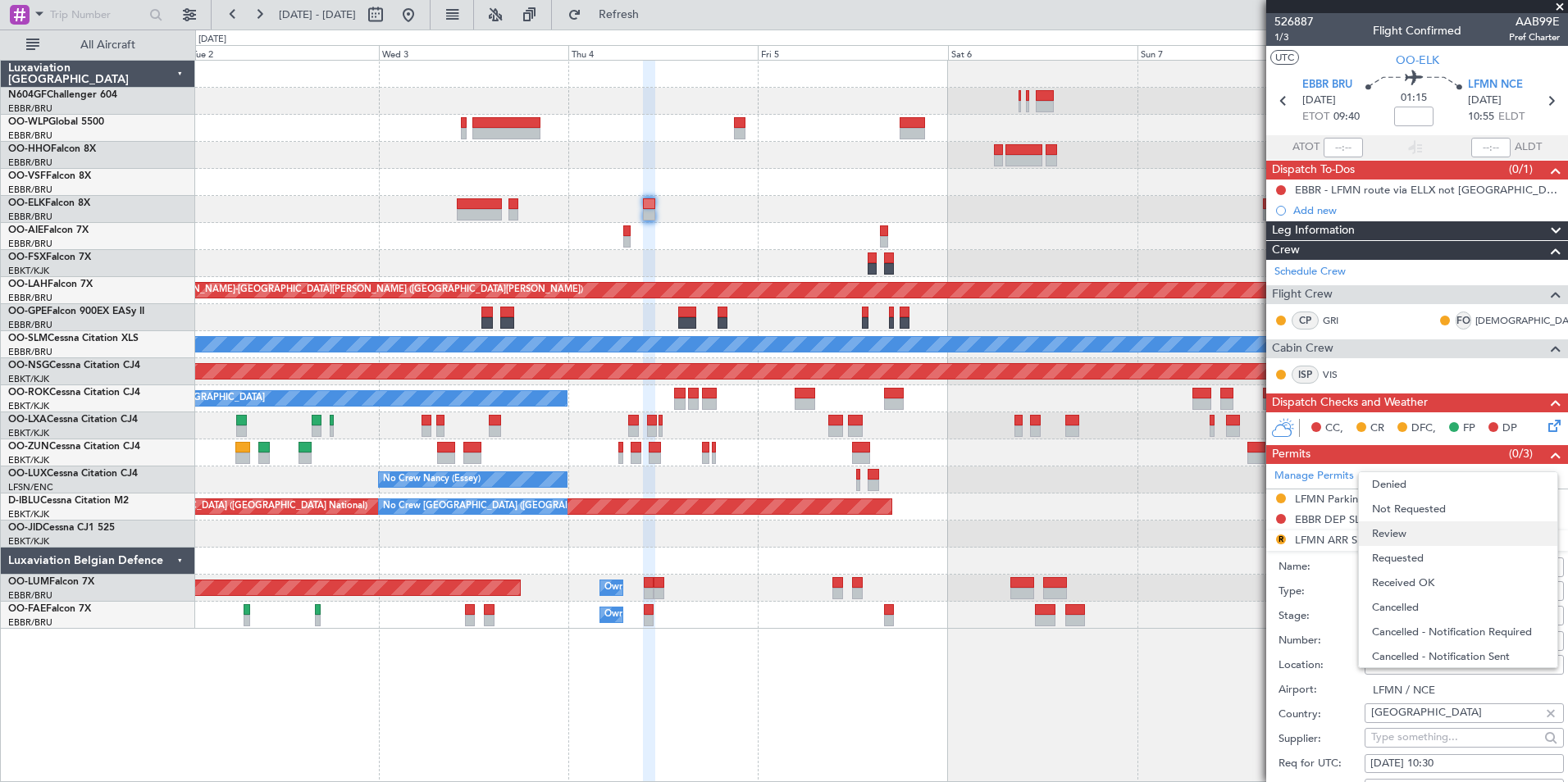
scroll to position [164, 0]
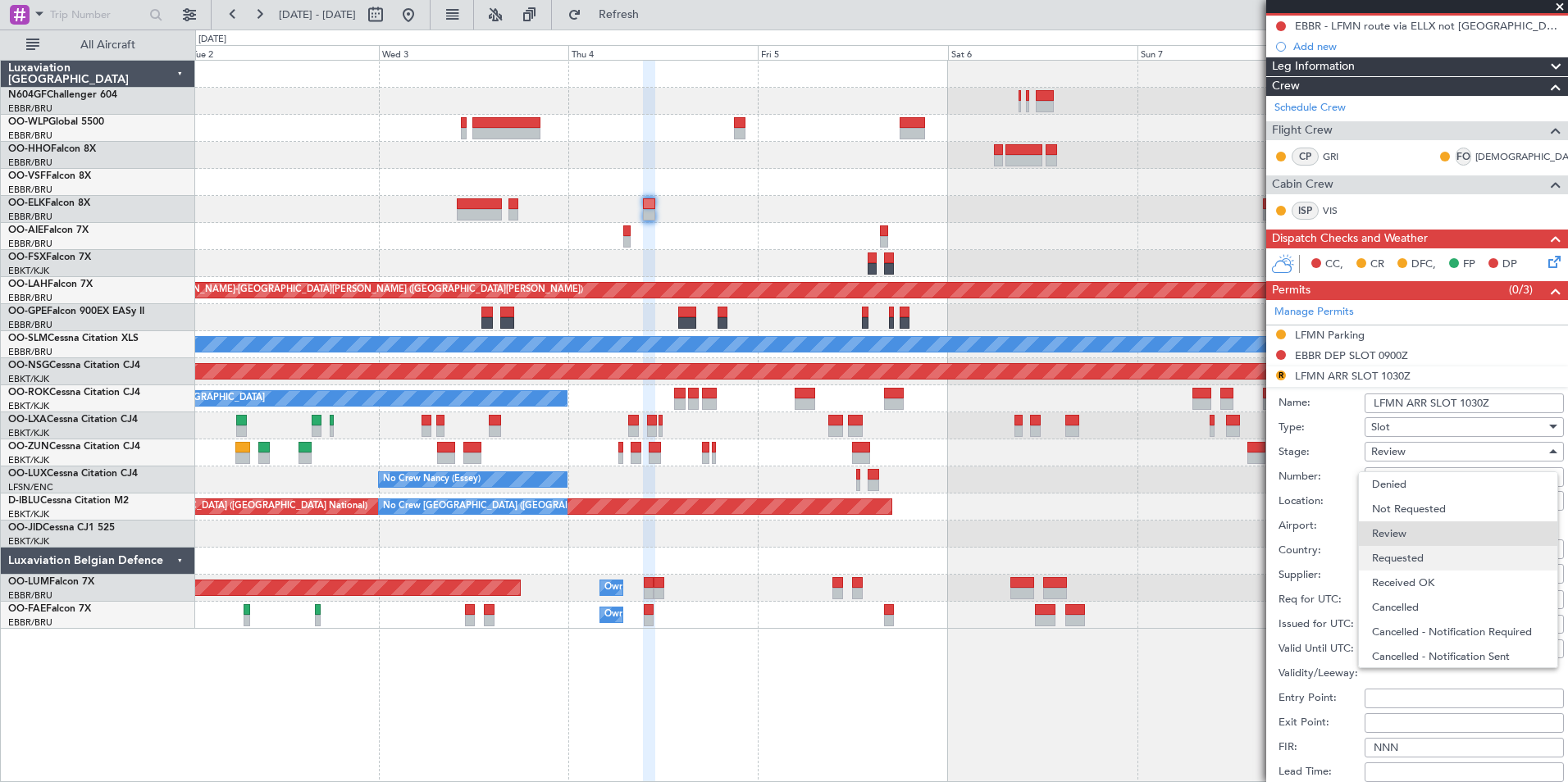
click at [1407, 547] on span "Requested" at bounding box center [1457, 558] width 172 height 24
click at [1439, 606] on div "[DATE] 10:30" at bounding box center [1463, 599] width 187 height 17
select select "9"
select select "2025"
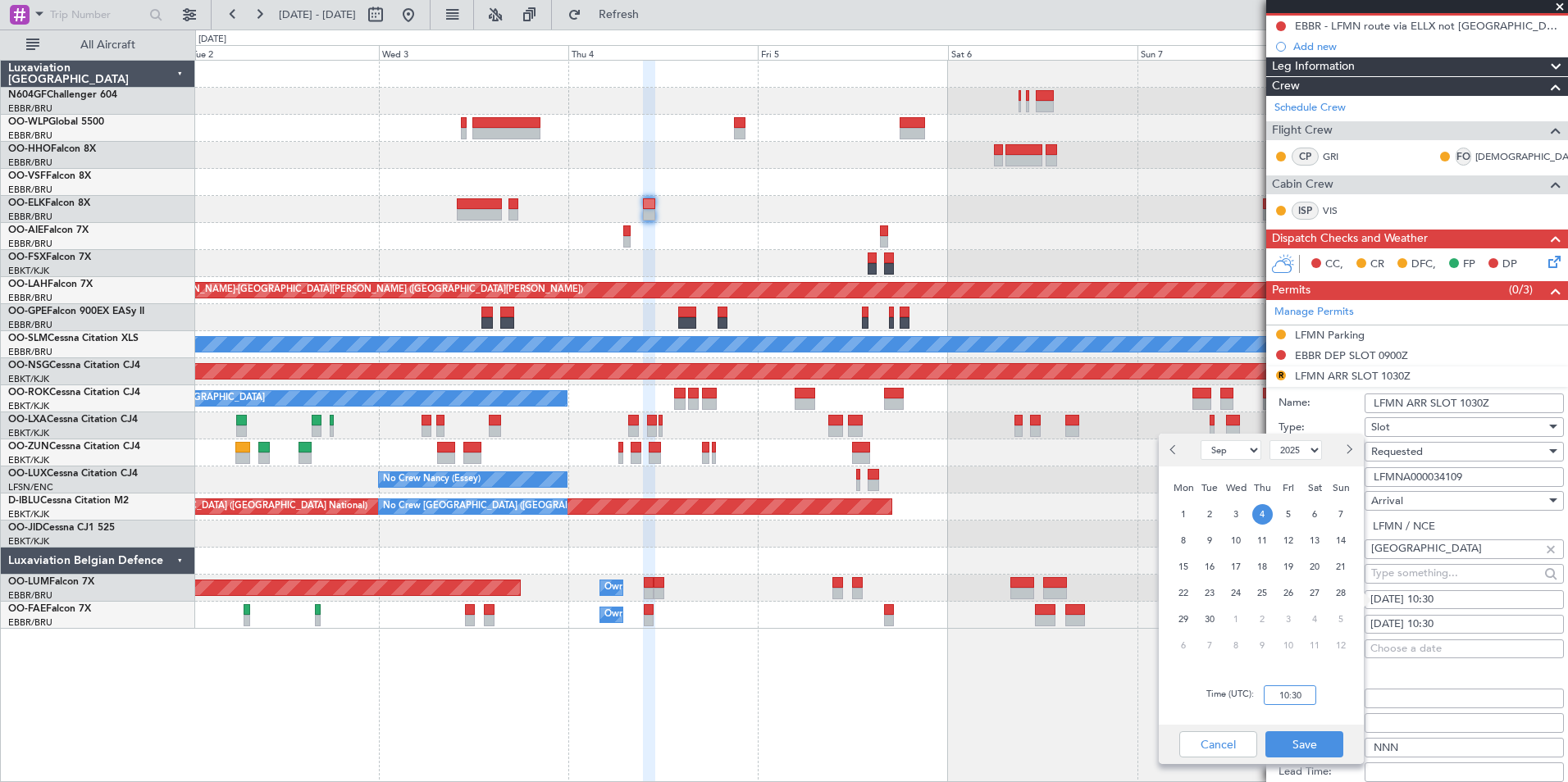
click at [1285, 695] on input "10:30" at bounding box center [1289, 696] width 52 height 19
type input "11:00"
click at [1345, 665] on div "Jan Feb Mar Apr May Jun [DATE] Aug Sep Oct Nov [DATE] 2016 2017 2018 2019 2020 …" at bounding box center [1260, 598] width 205 height 330
drag, startPoint x: 1345, startPoint y: 665, endPoint x: 1303, endPoint y: 748, distance: 93.0
click at [1303, 748] on button "Save" at bounding box center [1304, 744] width 78 height 26
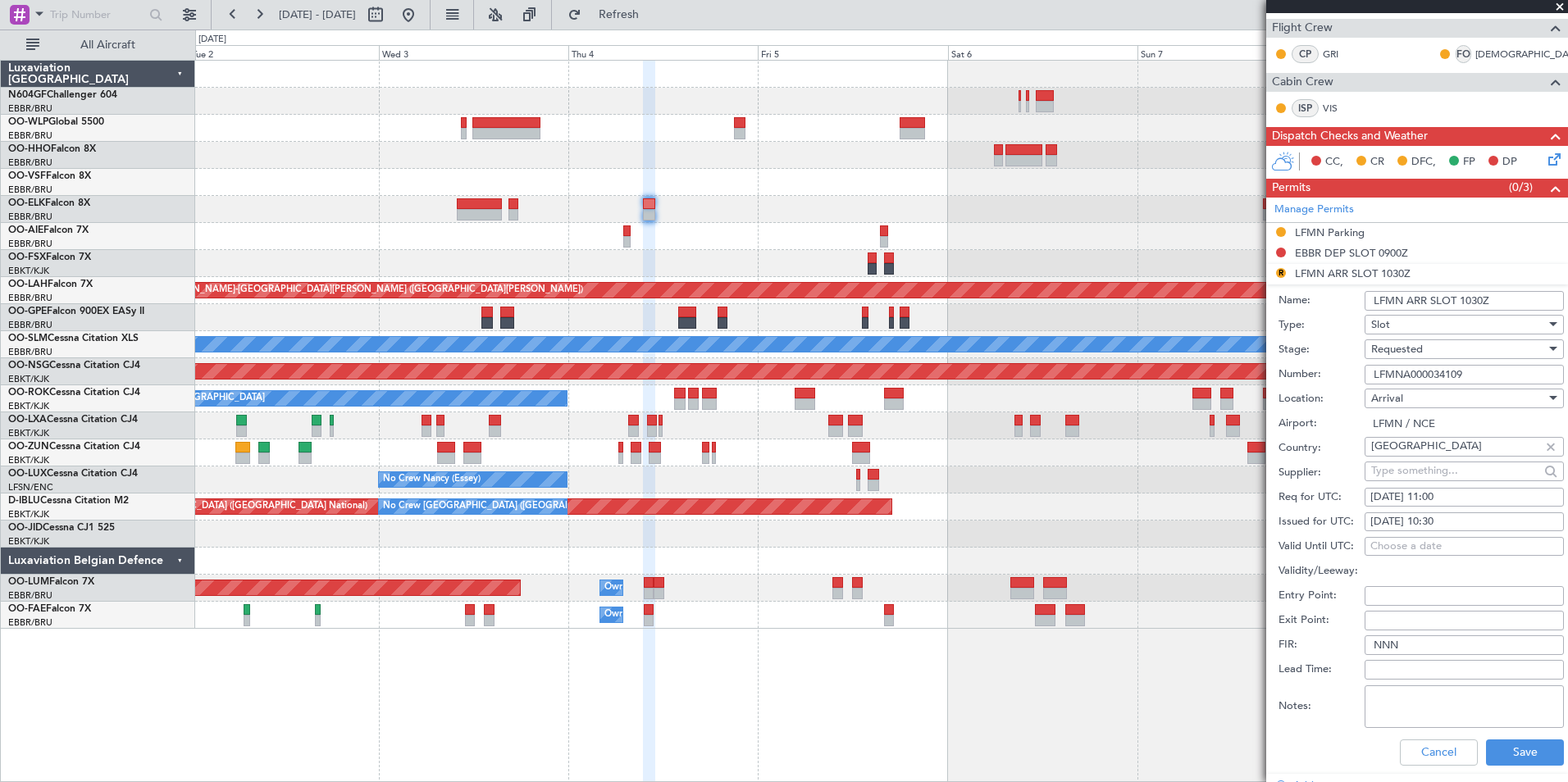
scroll to position [410, 0]
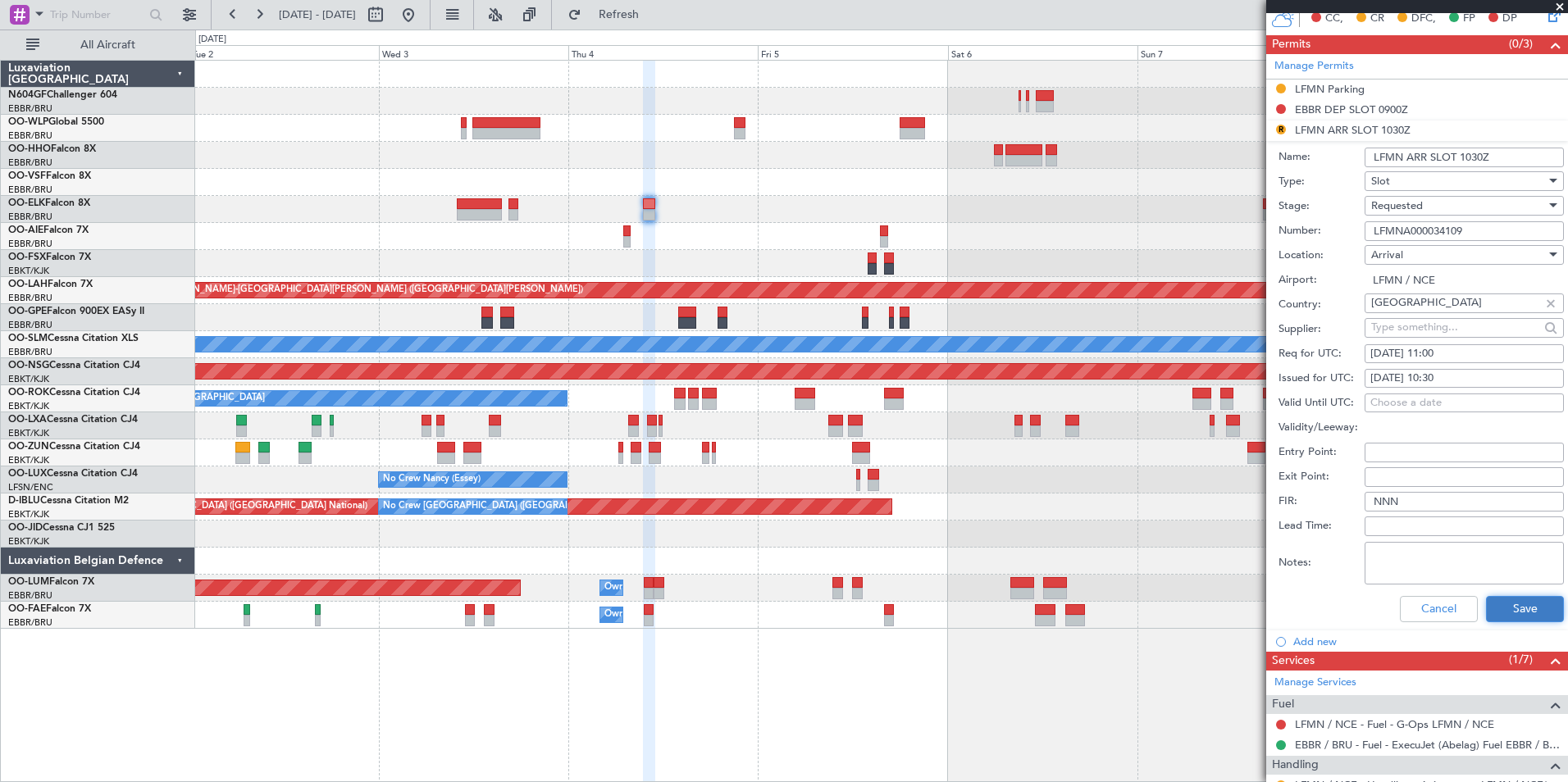
click at [1495, 601] on button "Save" at bounding box center [1524, 609] width 78 height 26
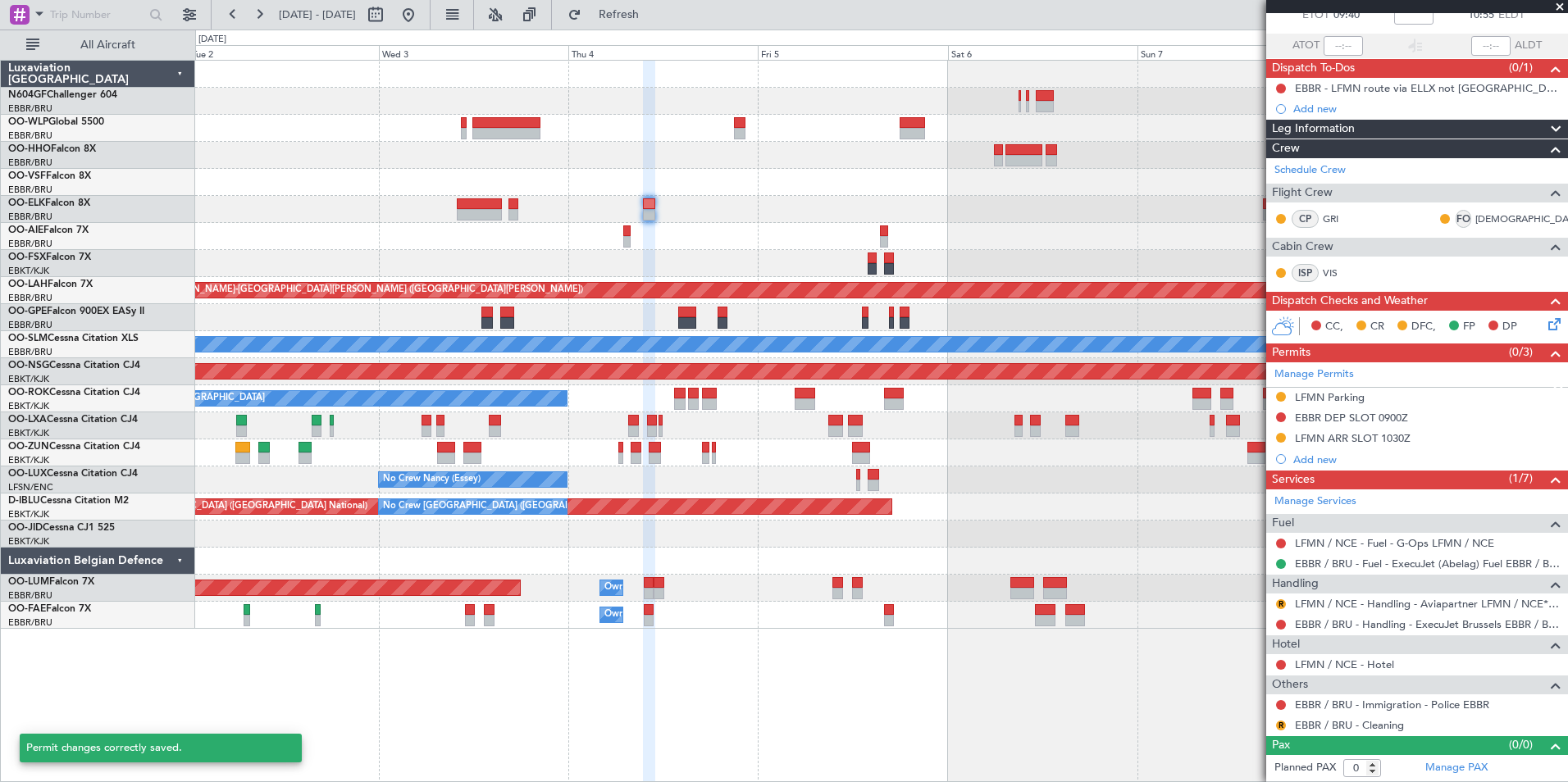
scroll to position [101, 0]
click at [934, 376] on div "Planned Maint [GEOGRAPHIC_DATA] ([GEOGRAPHIC_DATA])" at bounding box center [881, 371] width 4114 height 15
click at [1278, 607] on button "R" at bounding box center [1280, 605] width 10 height 10
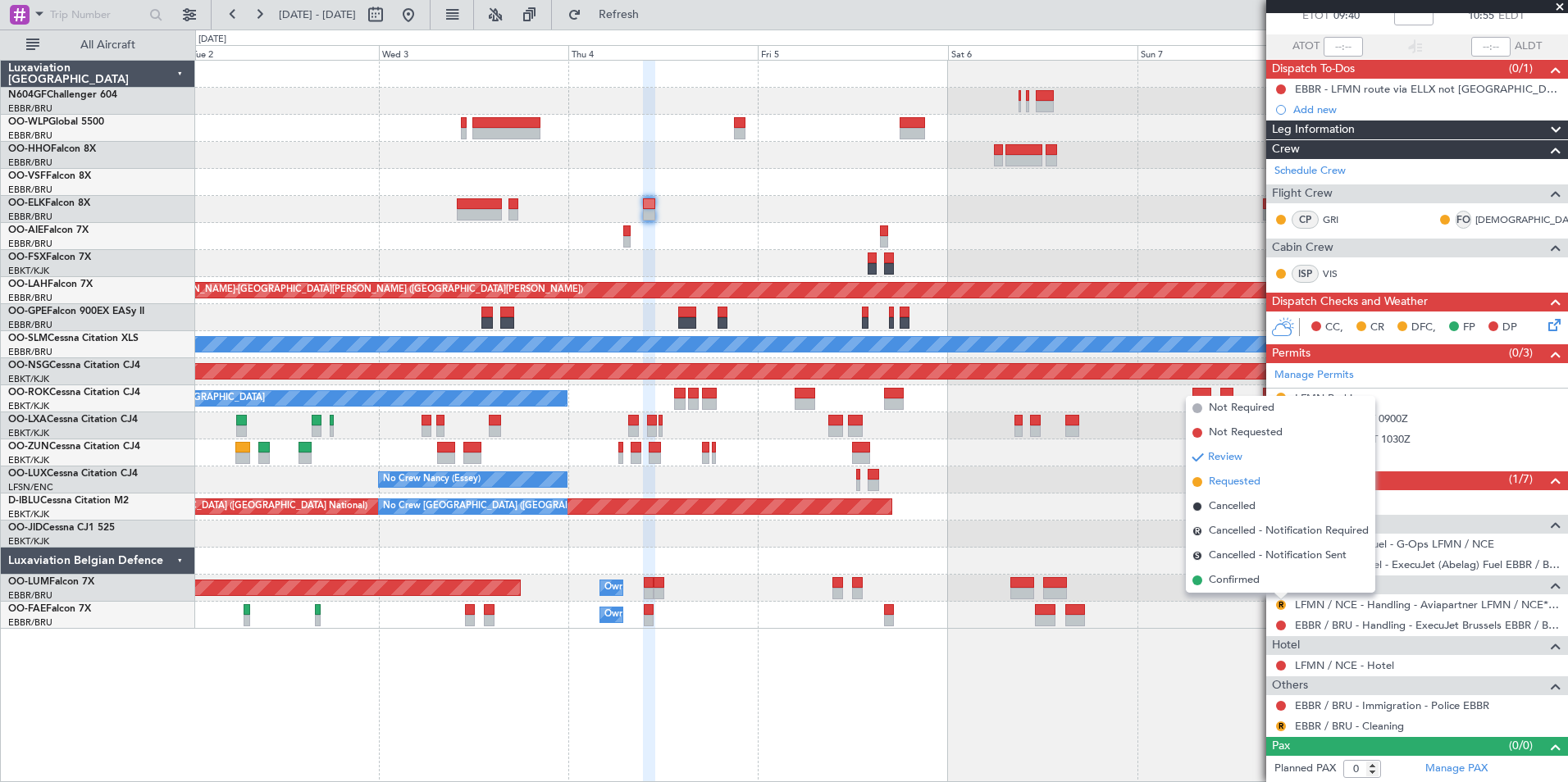
click at [1237, 492] on li "Requested" at bounding box center [1279, 482] width 189 height 24
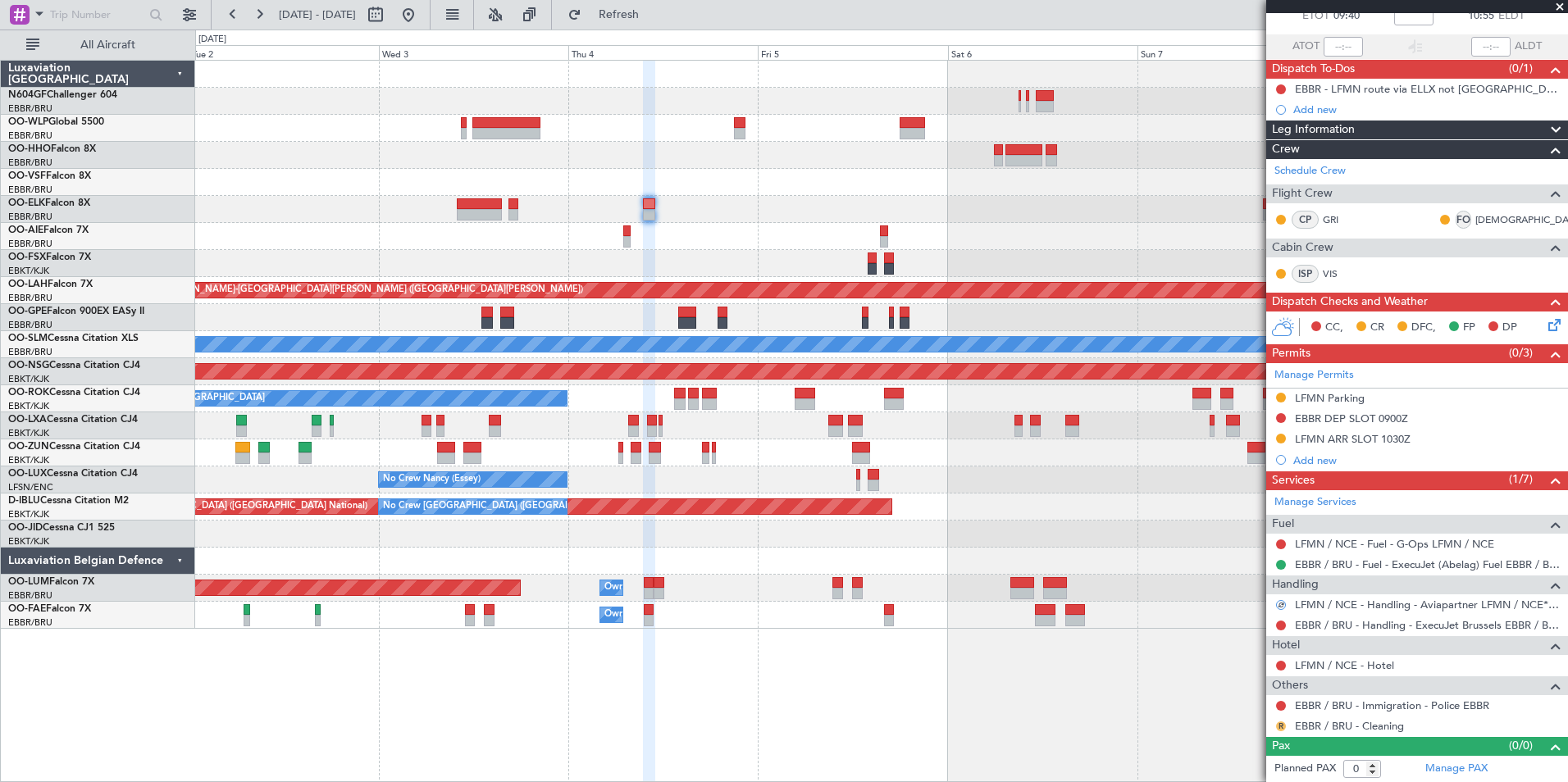
click at [1284, 722] on button "R" at bounding box center [1280, 727] width 10 height 10
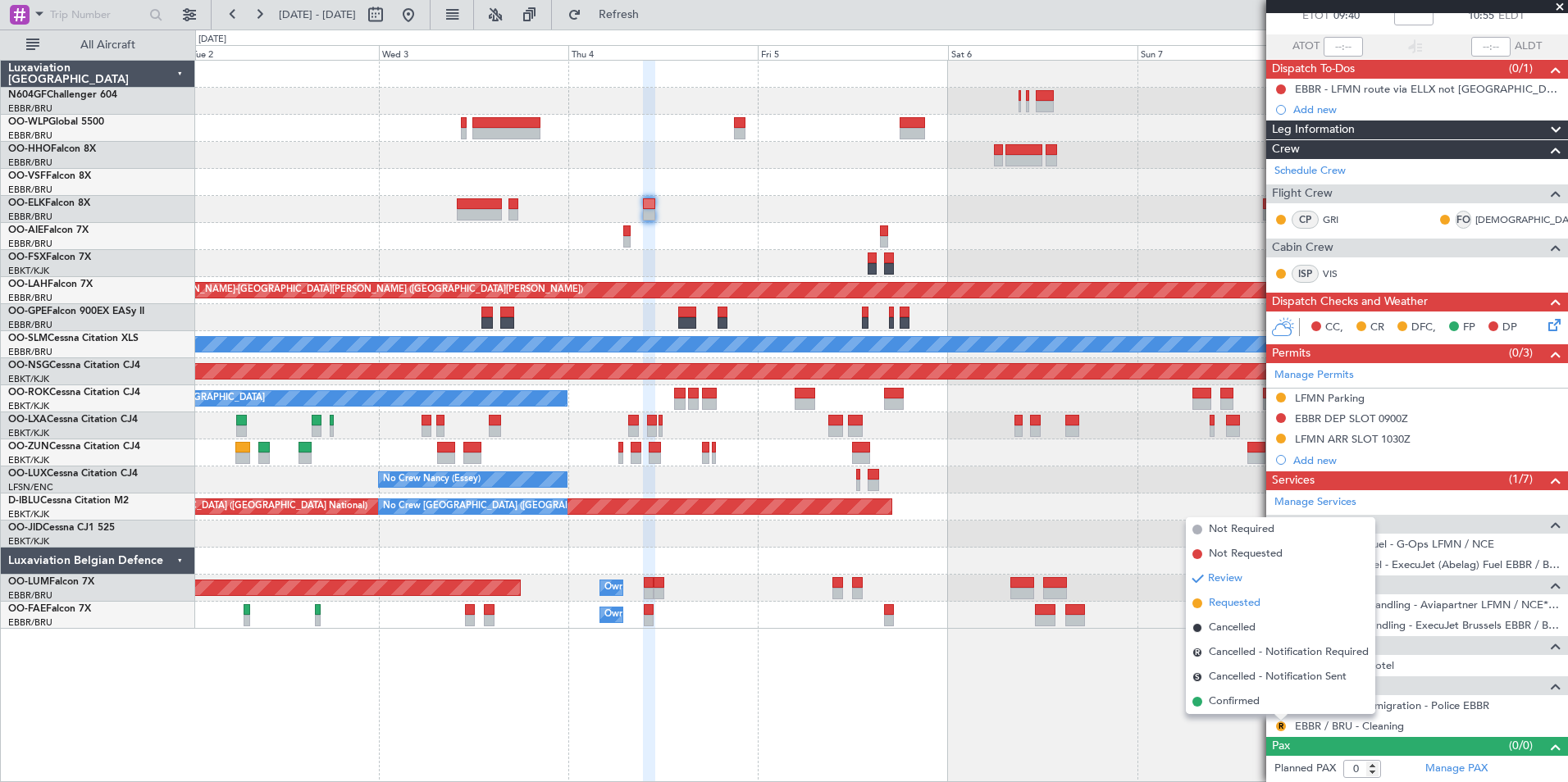
click at [1217, 609] on span "Requested" at bounding box center [1234, 603] width 51 height 17
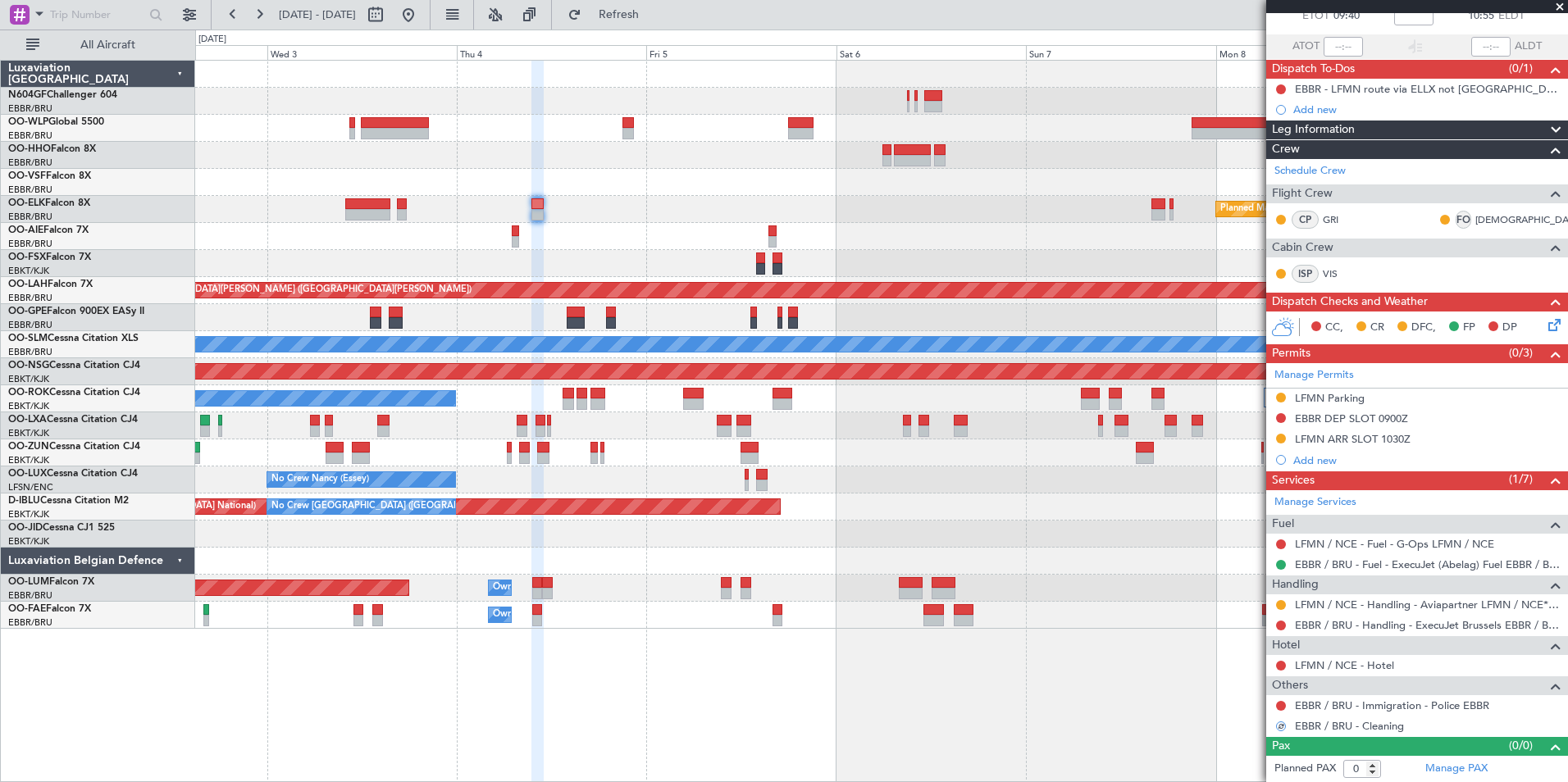
click at [675, 225] on div "Planned Maint Kortrijk-[GEOGRAPHIC_DATA] Planned Maint [GEOGRAPHIC_DATA] ([GEOG…" at bounding box center [881, 344] width 1372 height 568
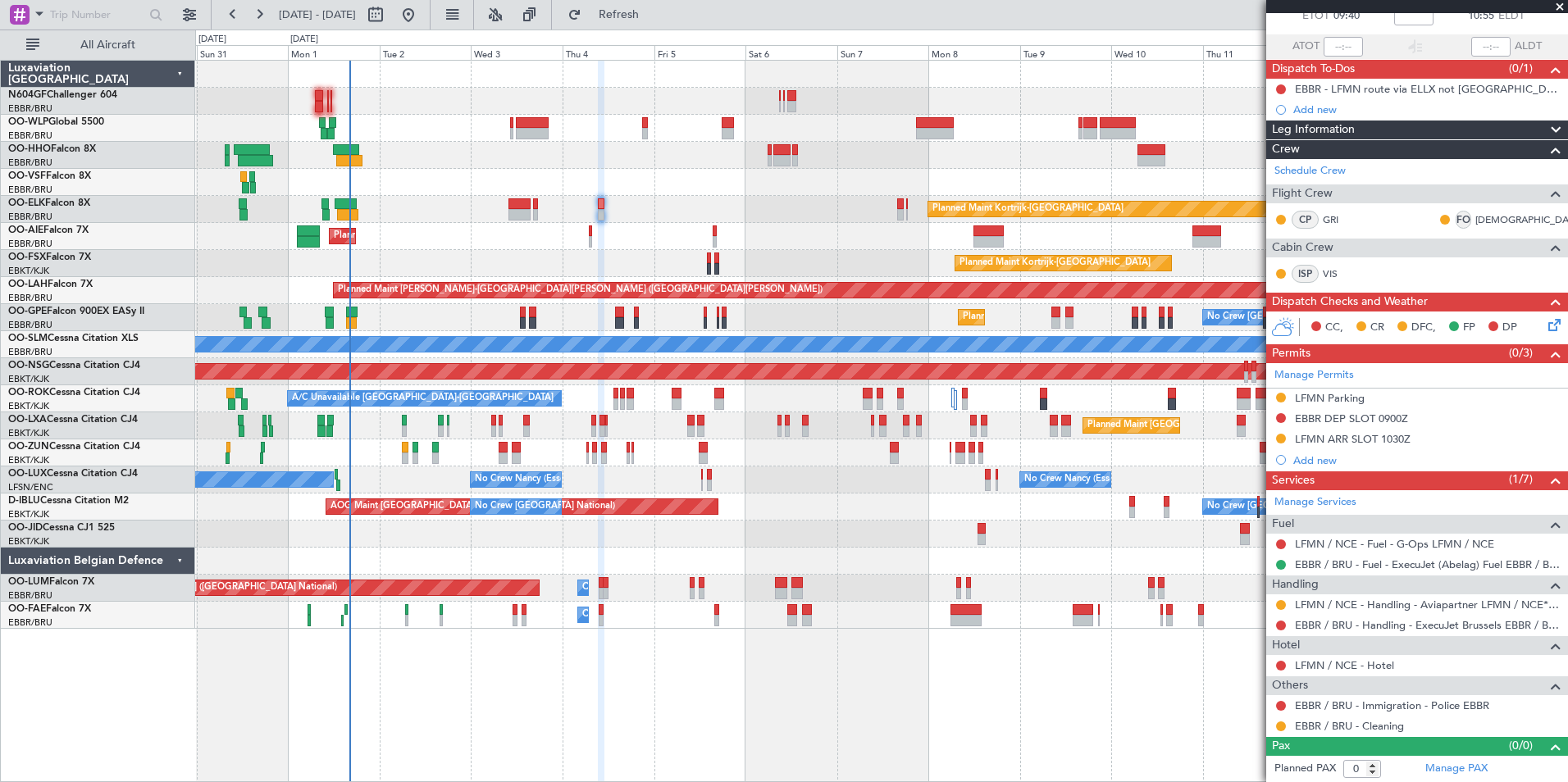
click at [765, 234] on div "Planned Maint [GEOGRAPHIC_DATA] ([GEOGRAPHIC_DATA])" at bounding box center [881, 237] width 1372 height 27
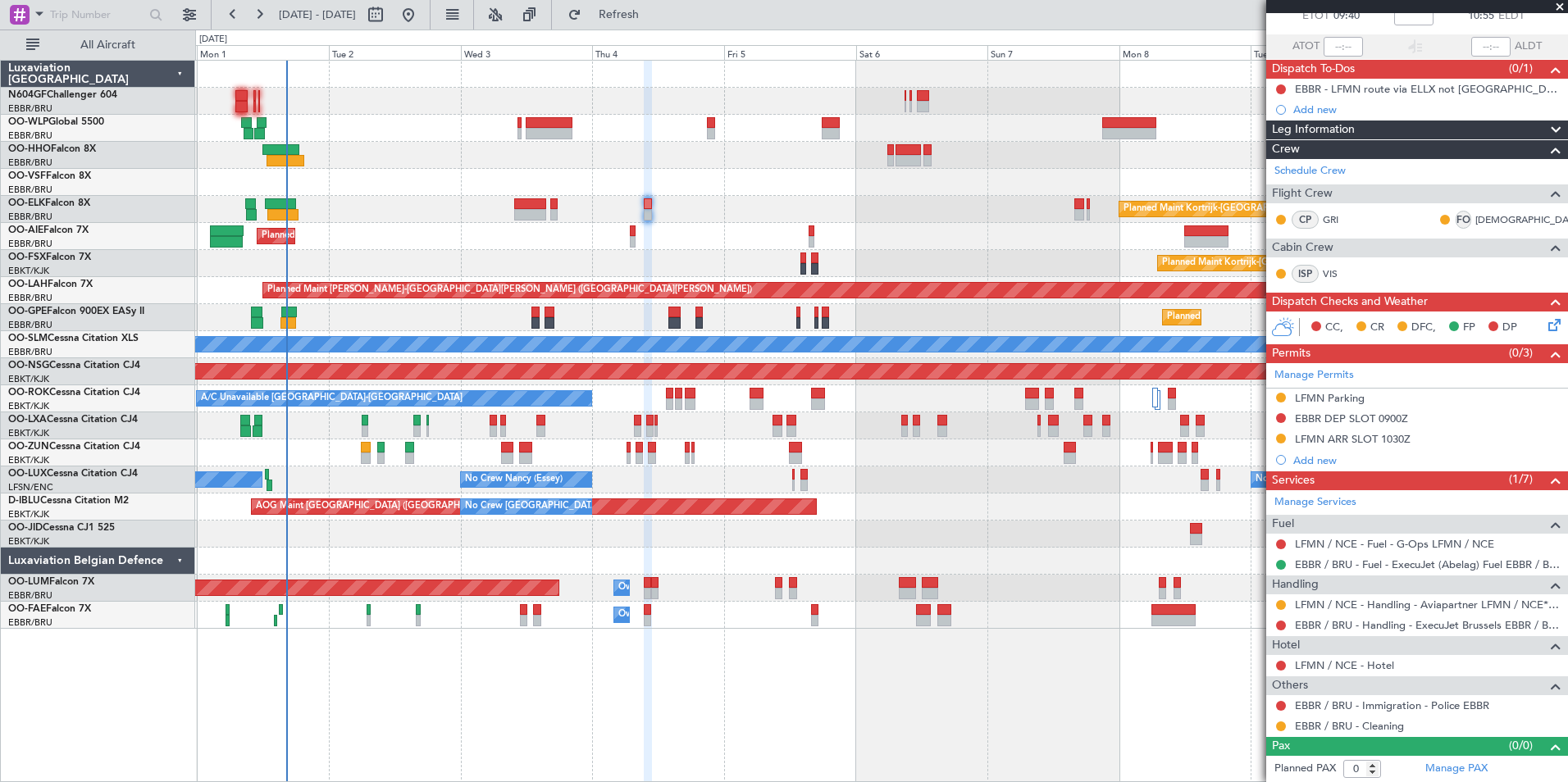
click at [855, 318] on div "Planned Maint [GEOGRAPHIC_DATA] ([GEOGRAPHIC_DATA]) Planned Maint [GEOGRAPHIC_D…" at bounding box center [881, 344] width 1372 height 568
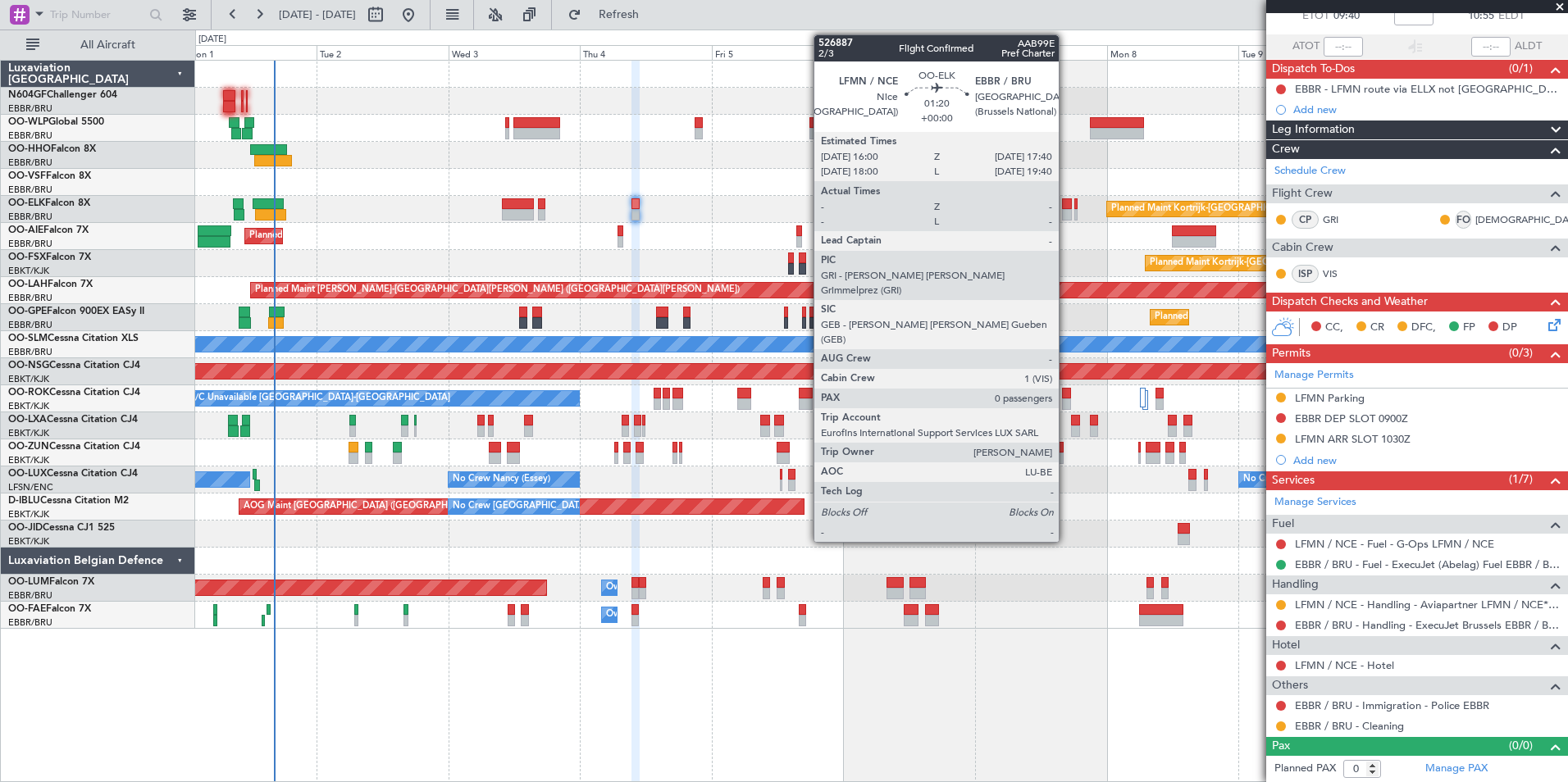
click at [1066, 213] on div at bounding box center [1067, 215] width 10 height 12
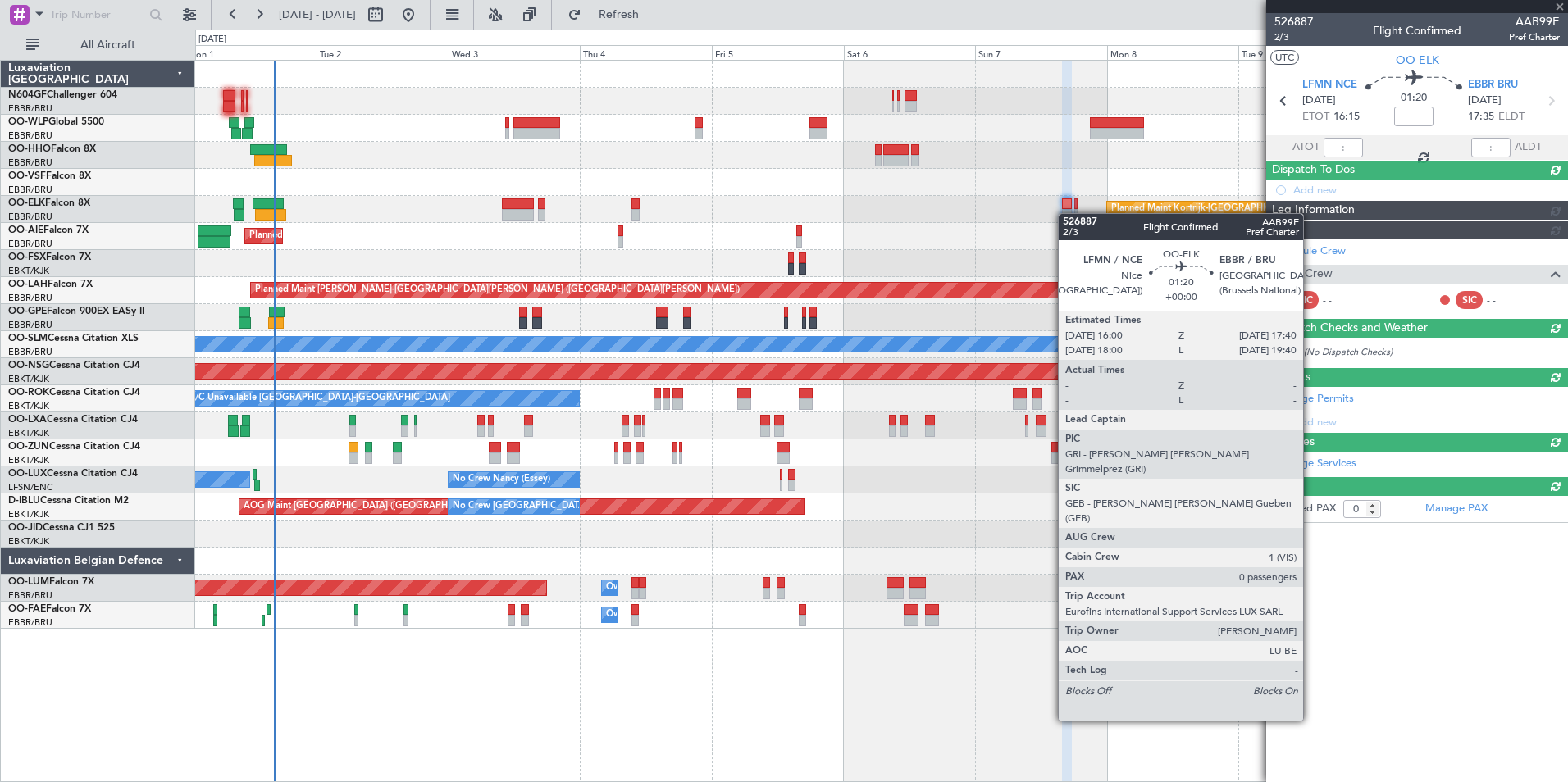
scroll to position [0, 0]
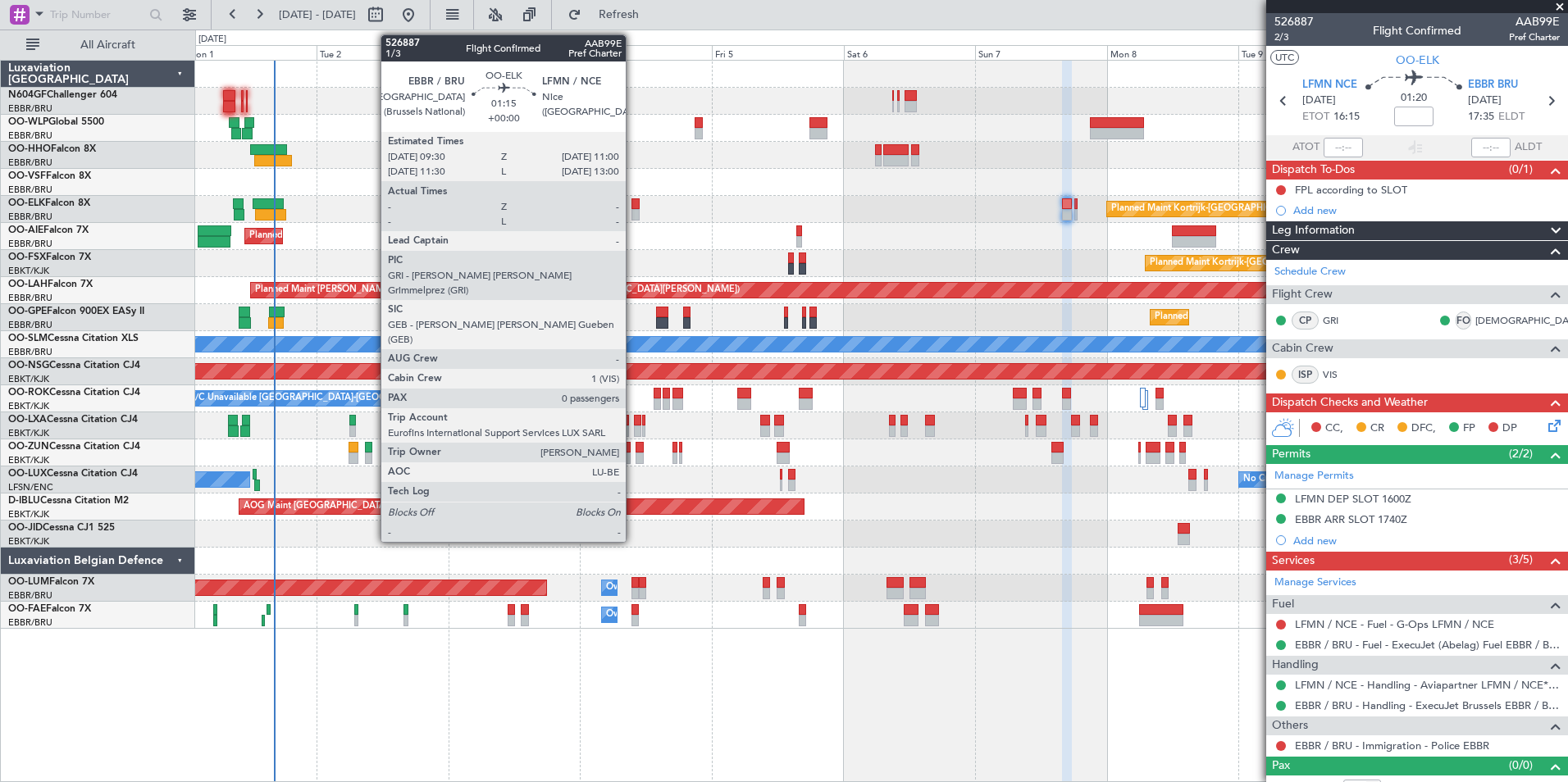
click at [633, 208] on div at bounding box center [635, 204] width 9 height 12
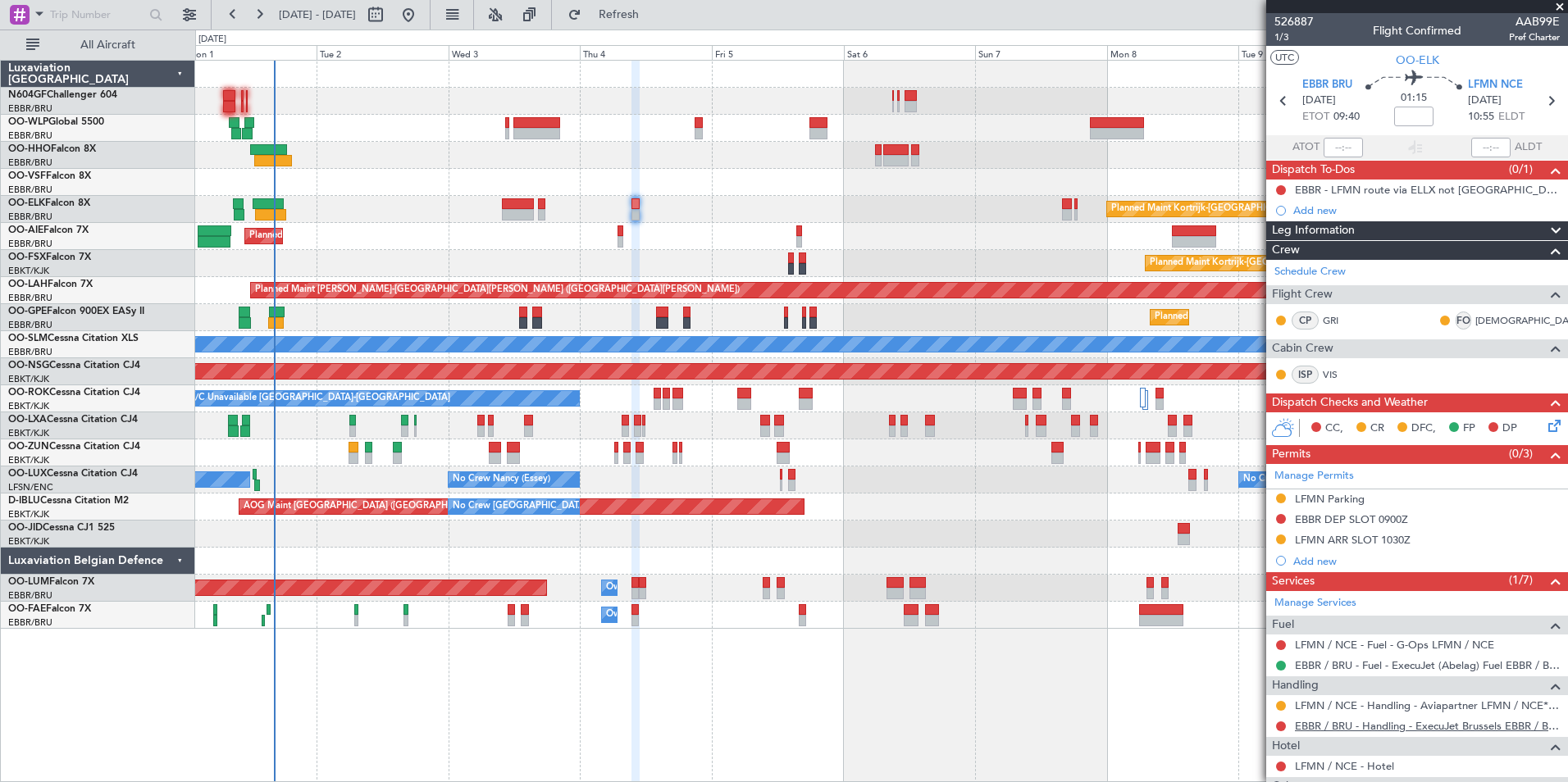
click at [1341, 729] on link "EBBR / BRU - Handling - ExecuJet Brussels EBBR / BRU" at bounding box center [1427, 726] width 265 height 14
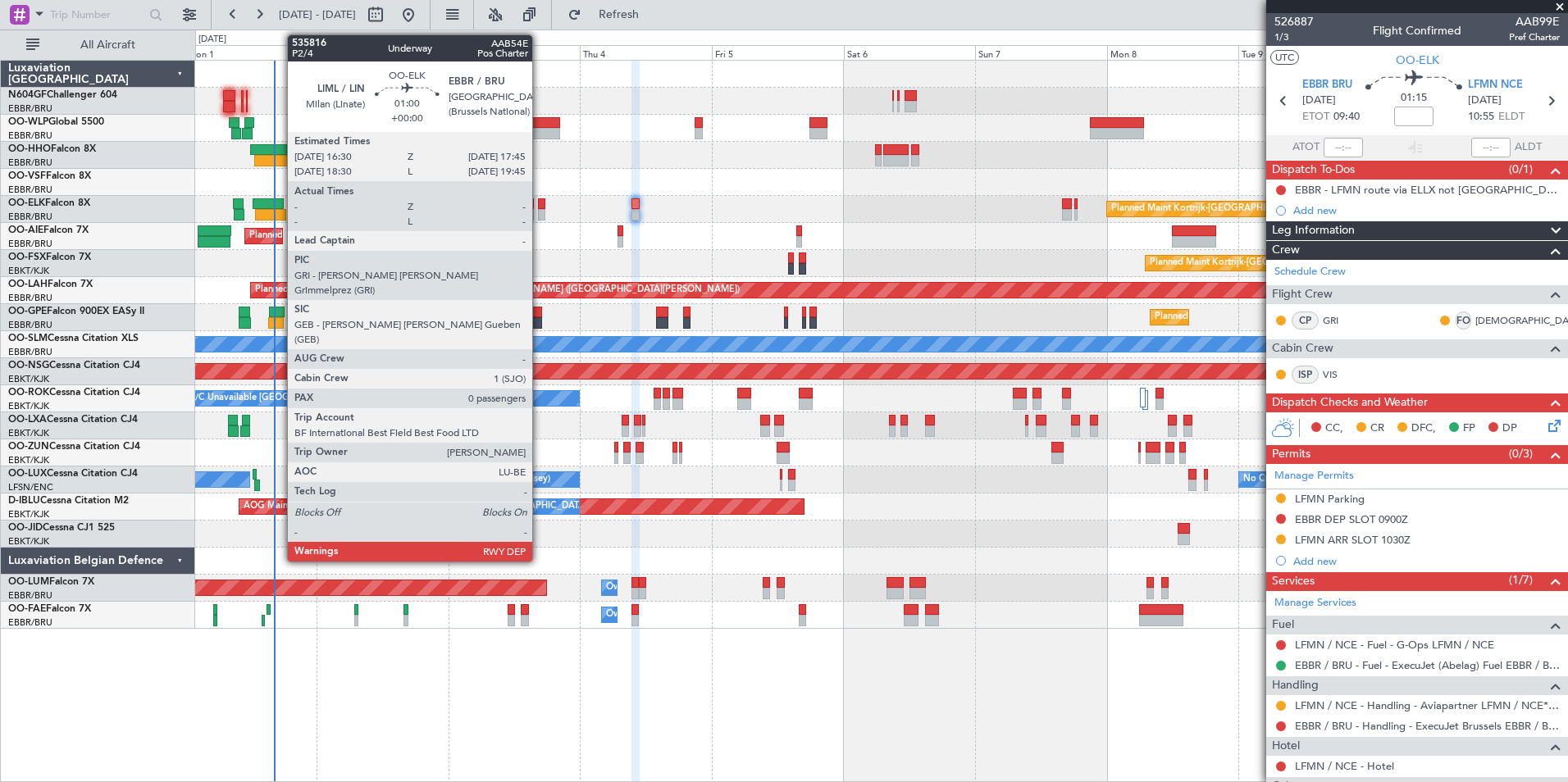
click at [539, 214] on div at bounding box center [542, 215] width 8 height 12
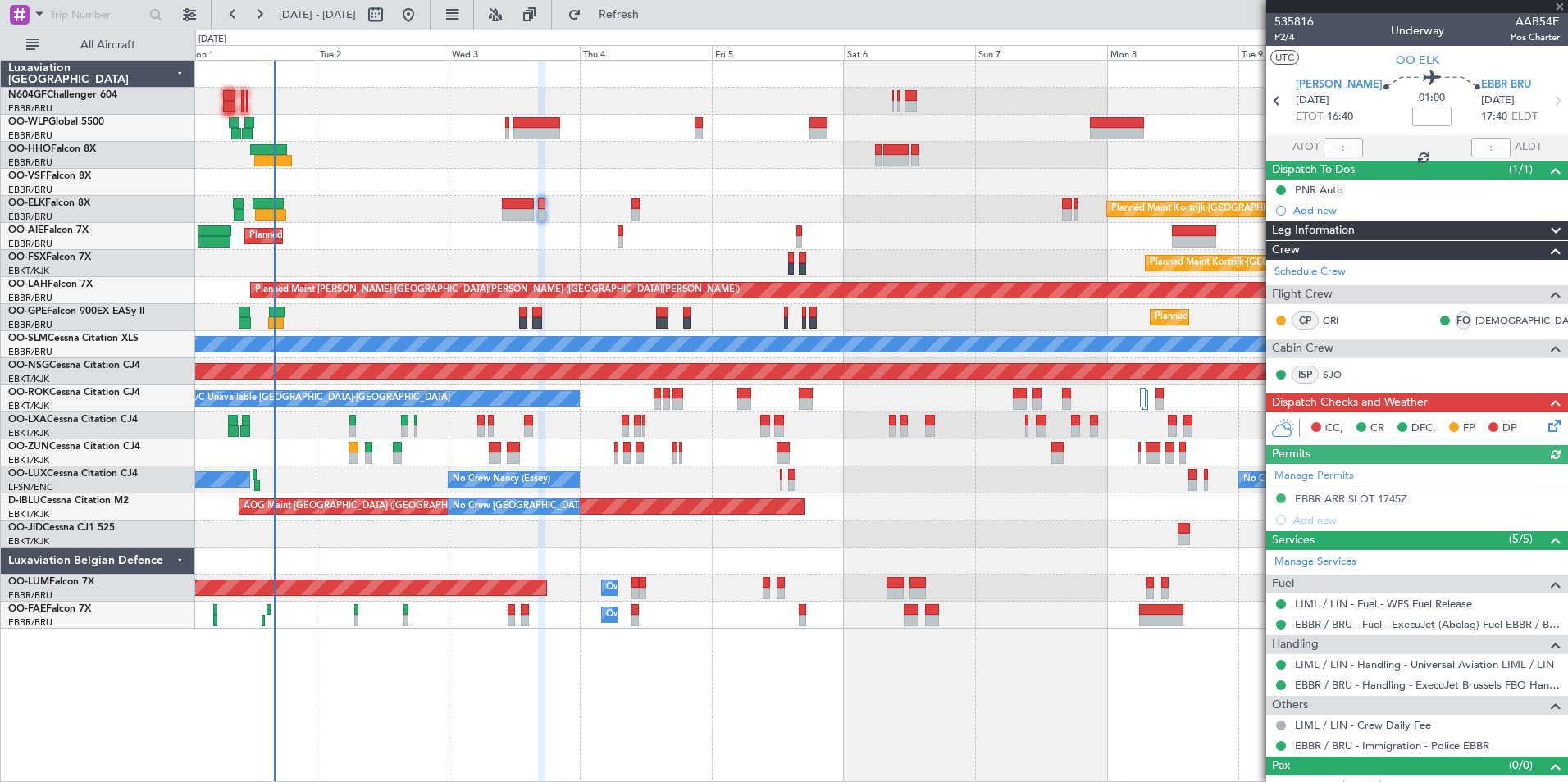
click at [560, 161] on div at bounding box center [881, 155] width 1372 height 27
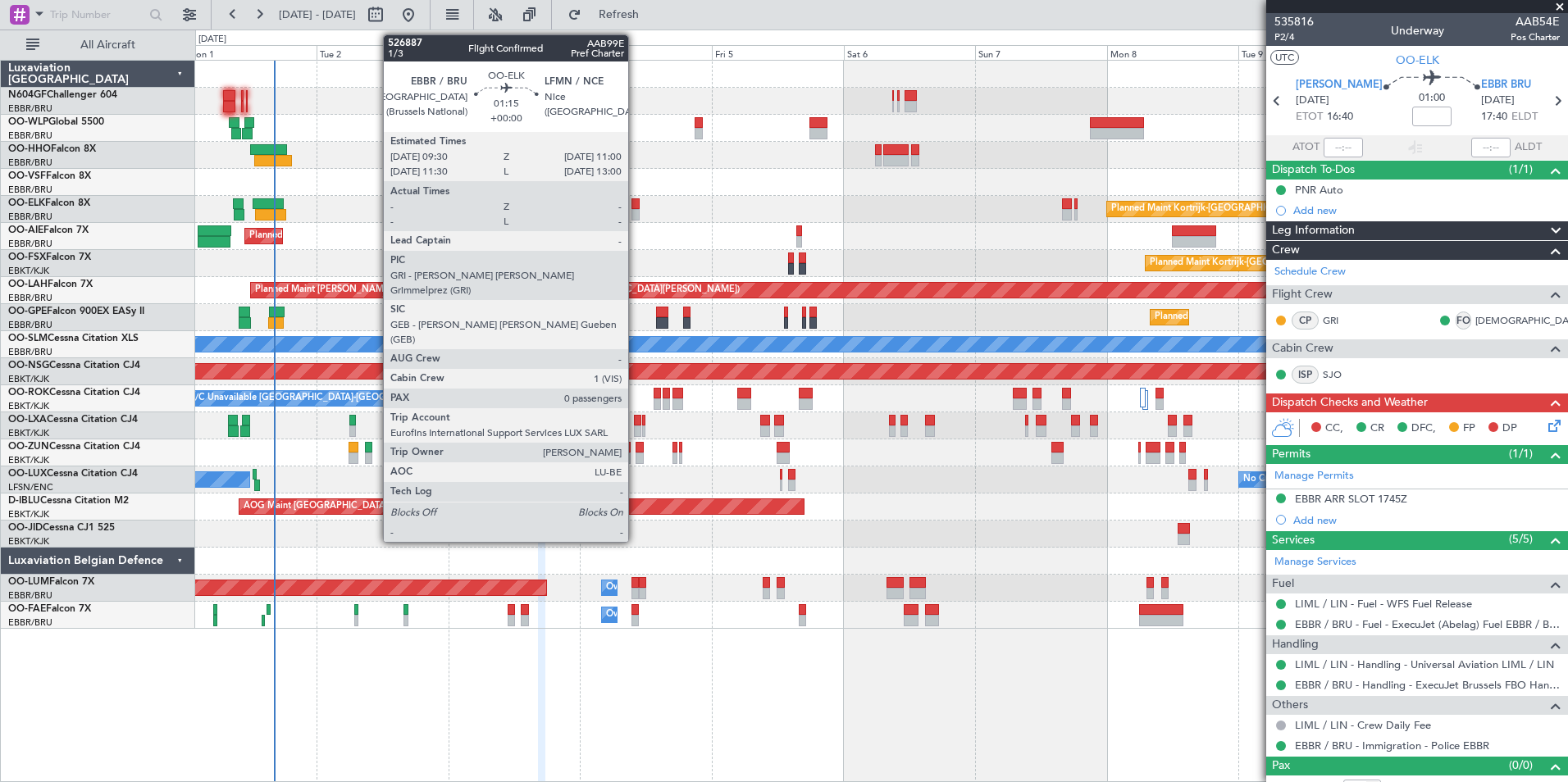
click at [637, 213] on div at bounding box center [635, 215] width 9 height 12
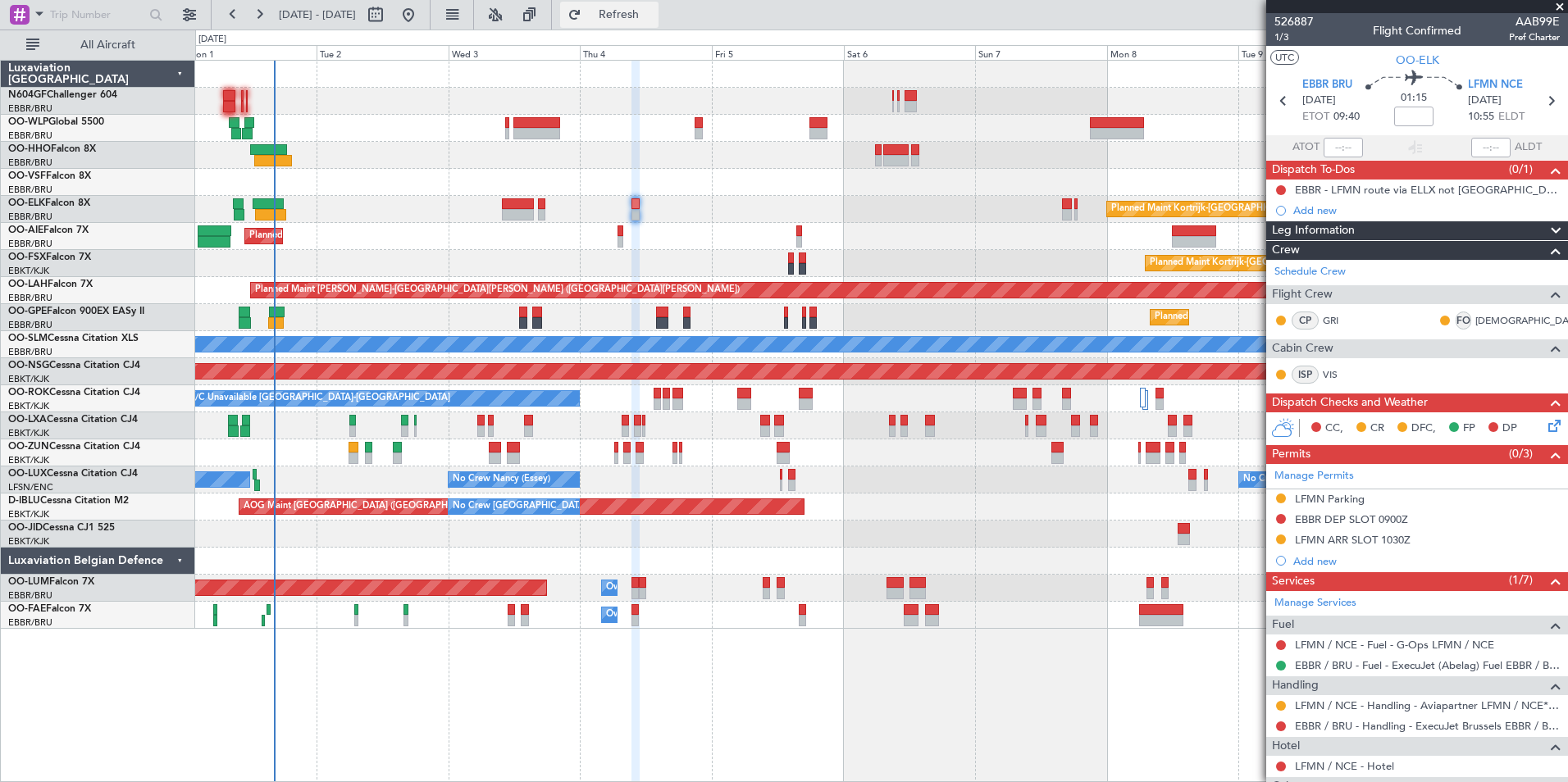
click at [652, 12] on span "Refresh" at bounding box center [619, 15] width 69 height 12
click at [1342, 514] on div "EBBR DEP SLOT 0900Z" at bounding box center [1351, 519] width 113 height 14
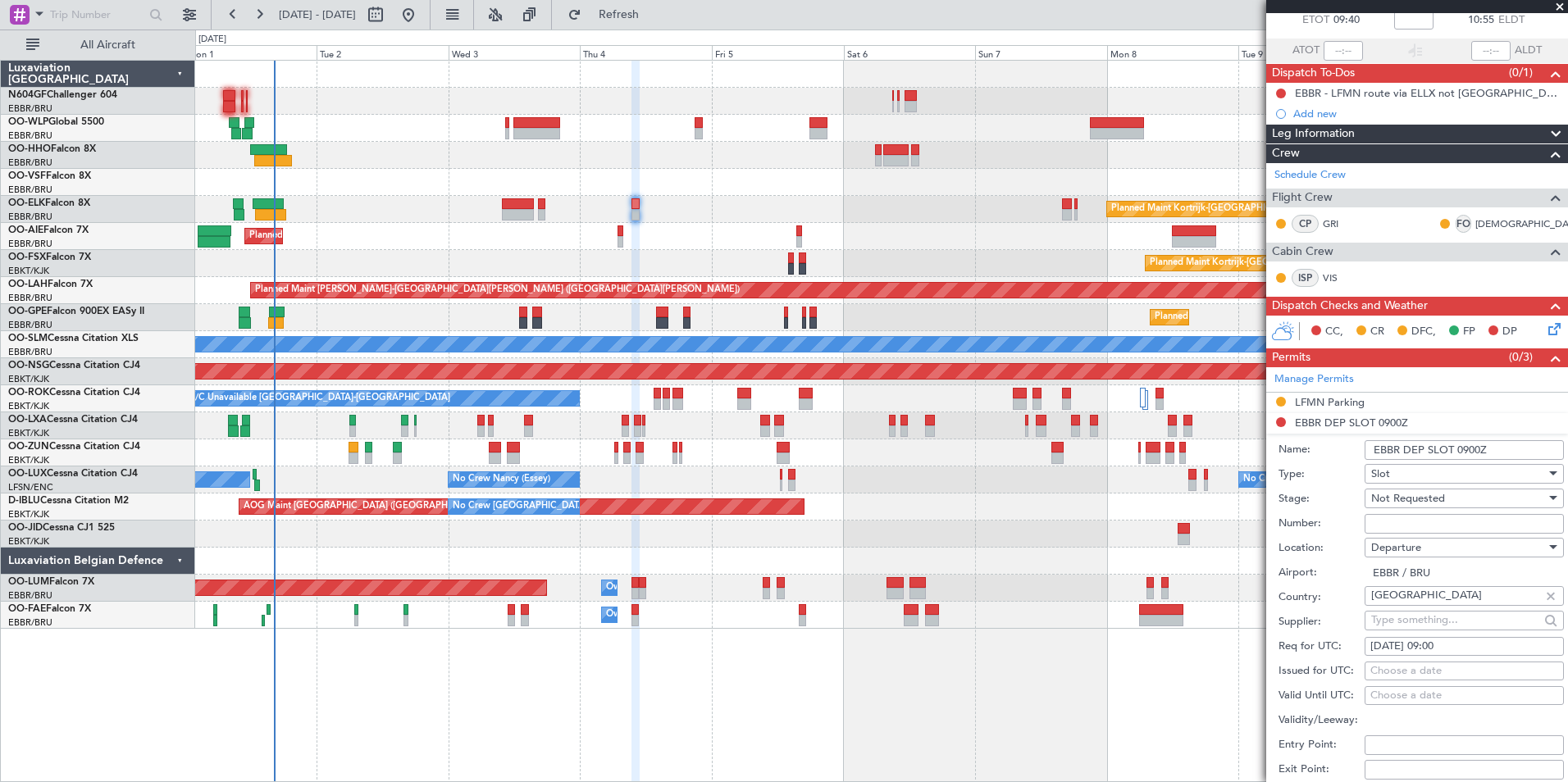
scroll to position [164, 0]
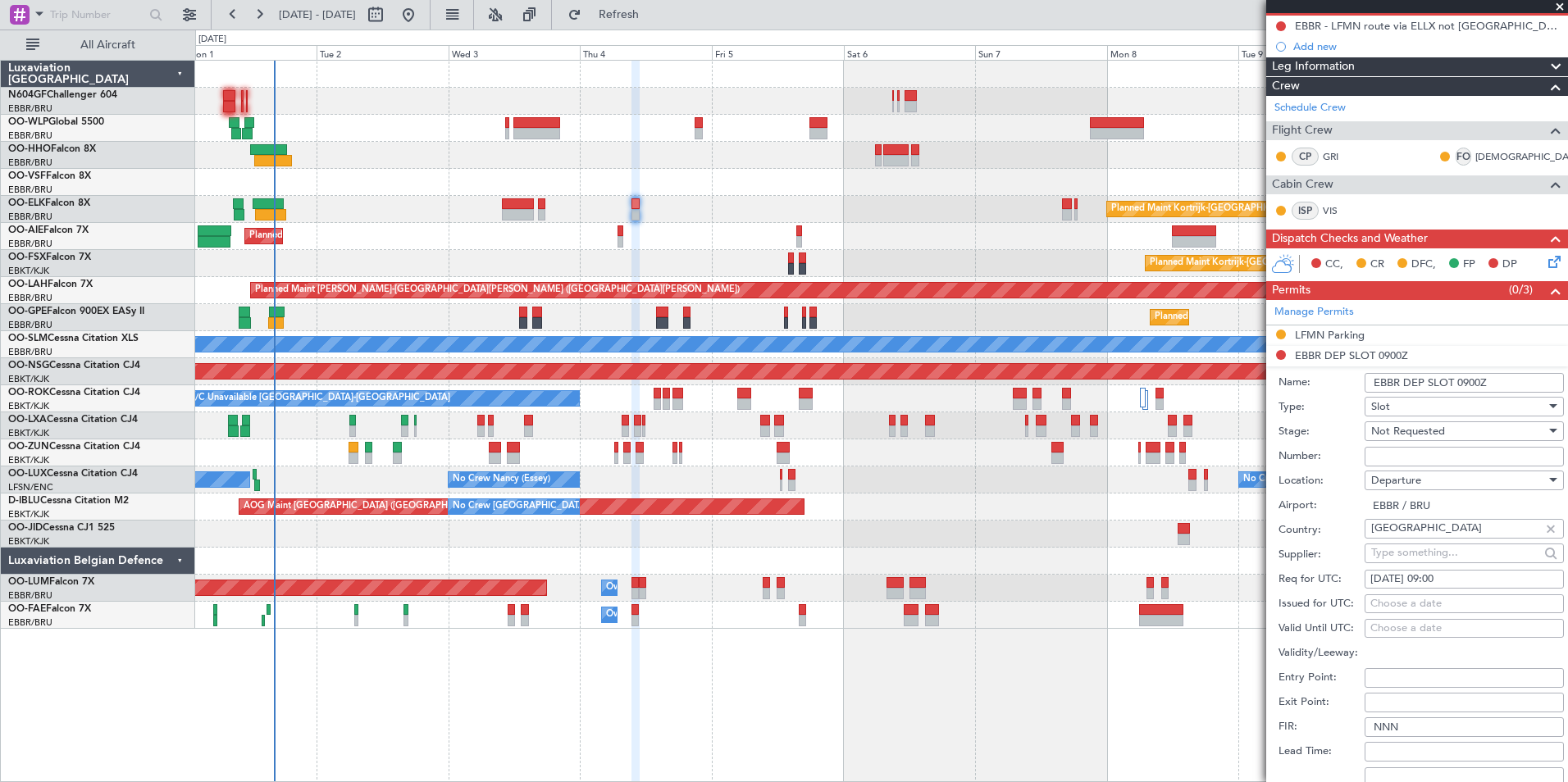
click at [1429, 432] on span "Not Requested" at bounding box center [1408, 430] width 74 height 15
click at [1414, 527] on span "Requested" at bounding box center [1457, 537] width 172 height 24
click at [1453, 586] on div "[DATE] 09:00" at bounding box center [1463, 579] width 187 height 17
select select "9"
select select "2025"
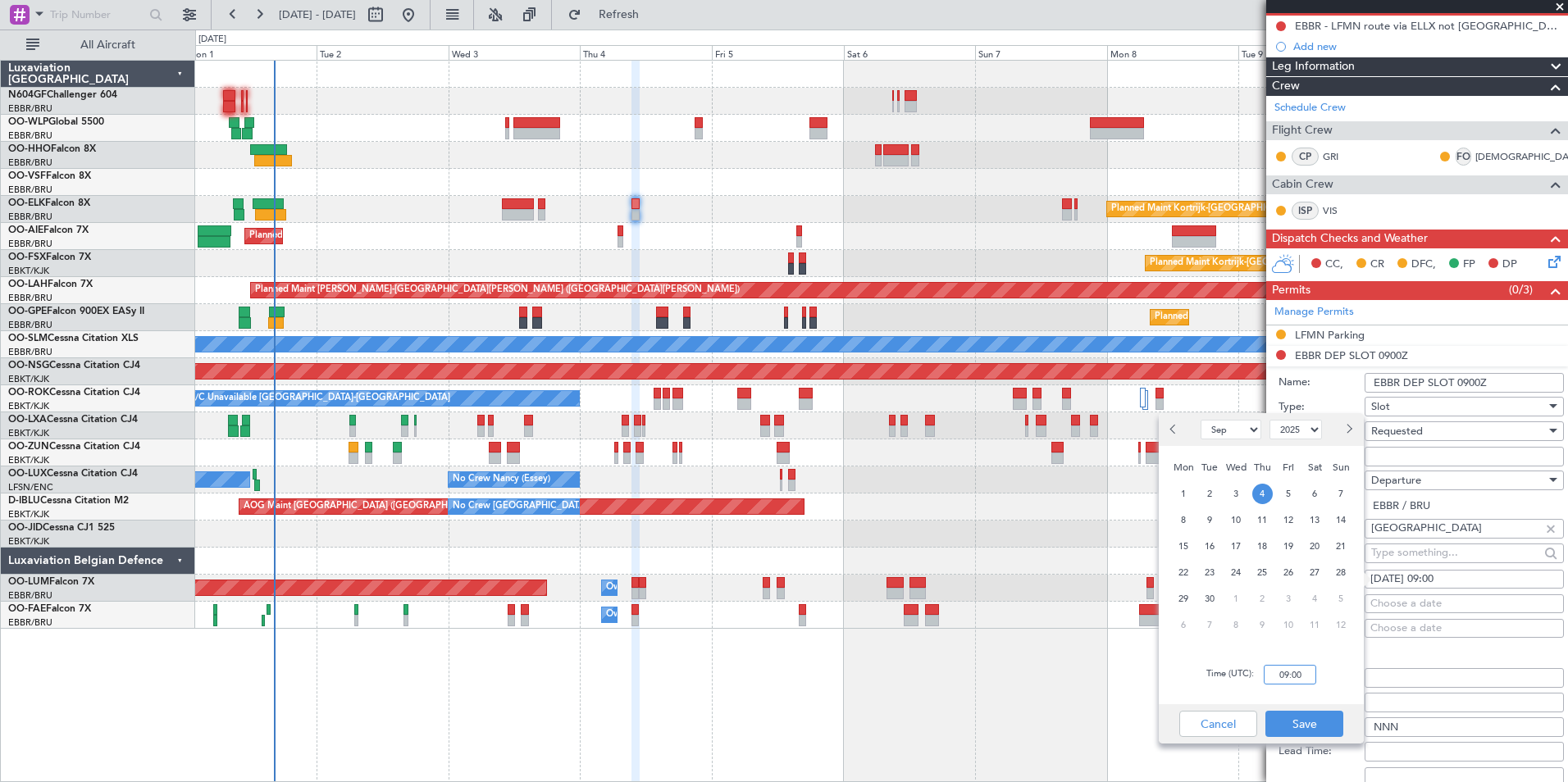
click at [1291, 682] on input "09:00" at bounding box center [1289, 674] width 52 height 19
type input "09:30"
click at [1323, 677] on div "Time (UTC): 09:30" at bounding box center [1260, 674] width 205 height 59
click at [1303, 714] on button "Save" at bounding box center [1304, 724] width 78 height 26
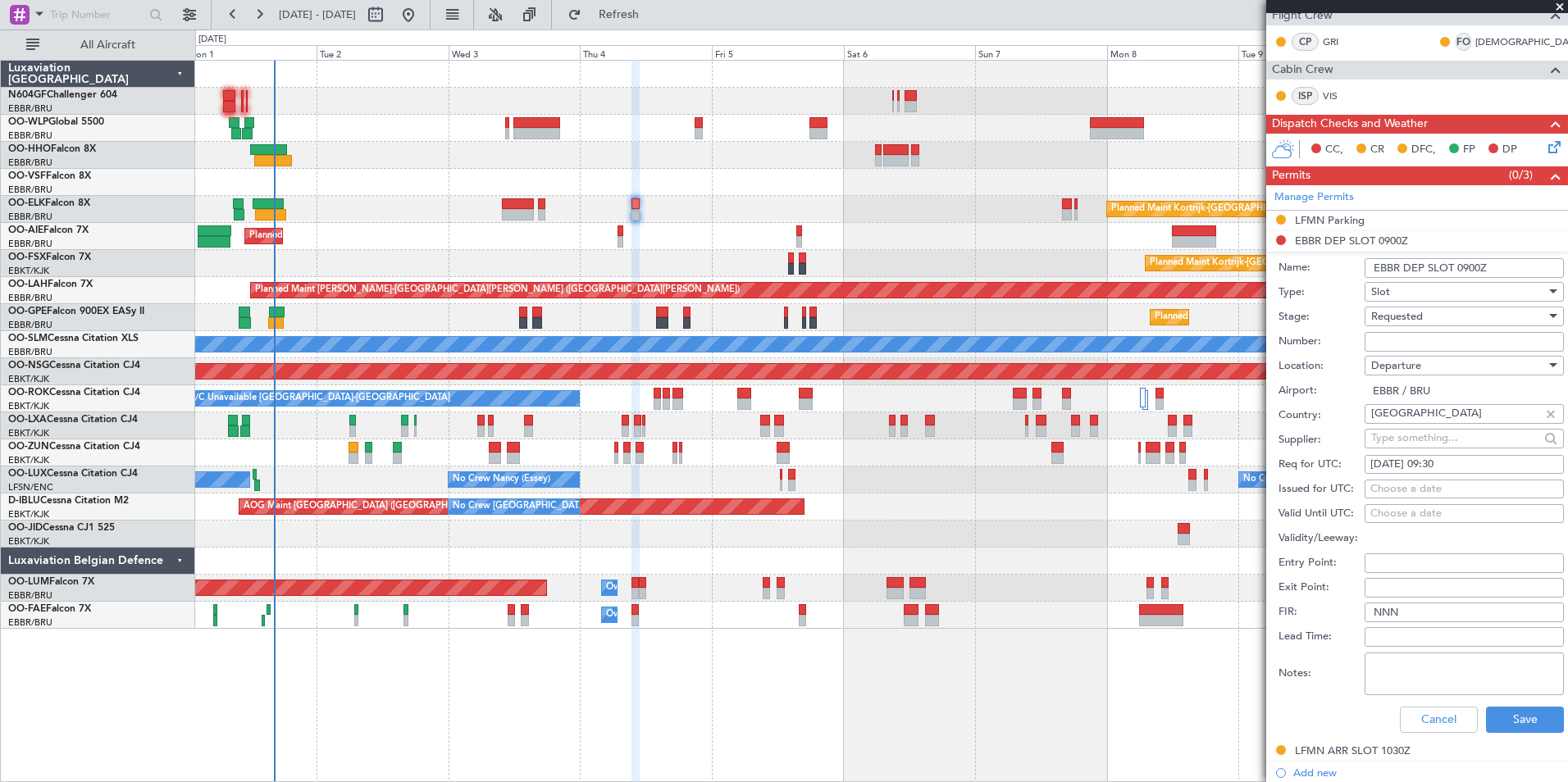
scroll to position [410, 0]
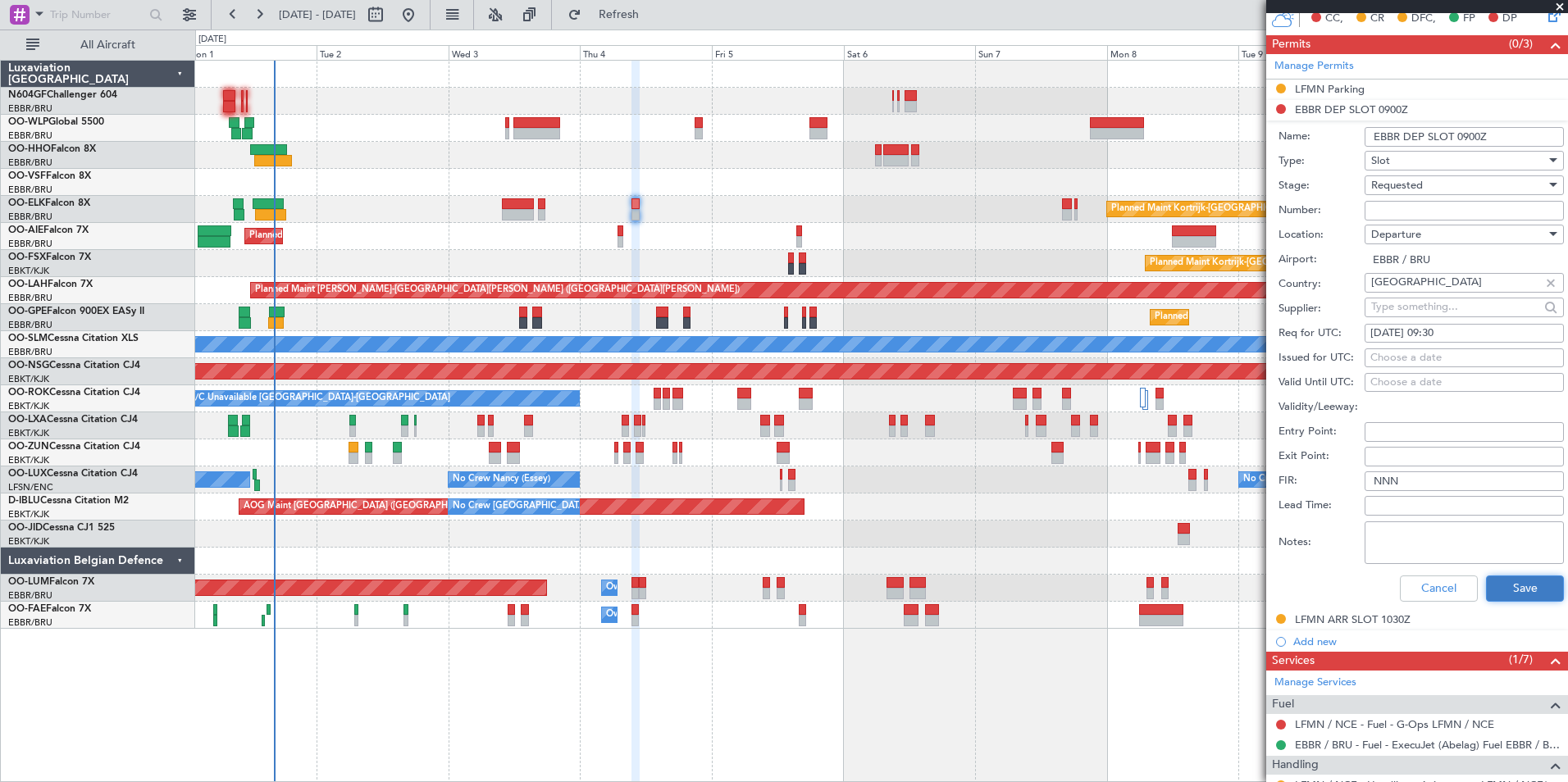
click at [1493, 583] on button "Save" at bounding box center [1524, 588] width 78 height 26
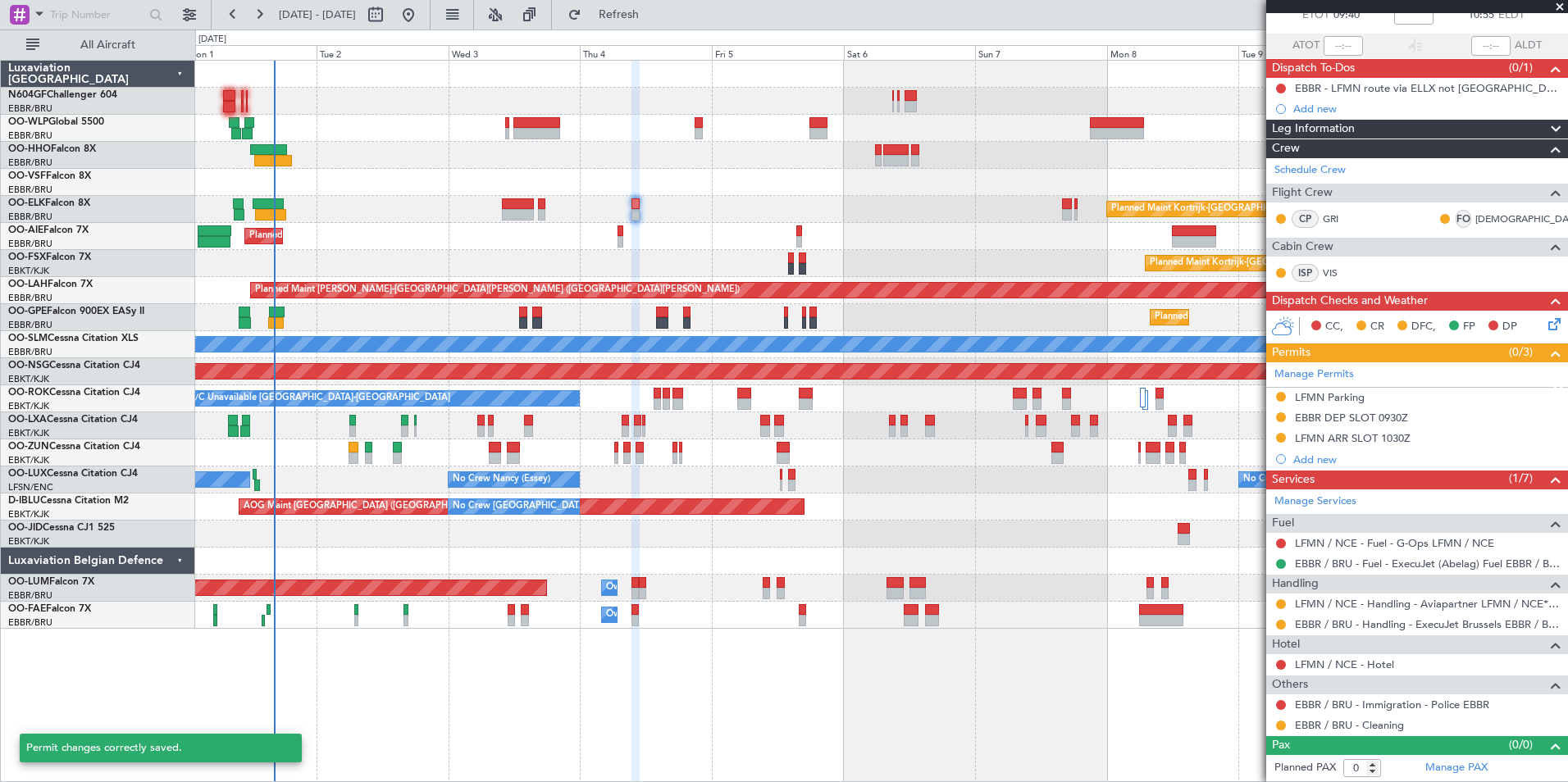
scroll to position [101, 0]
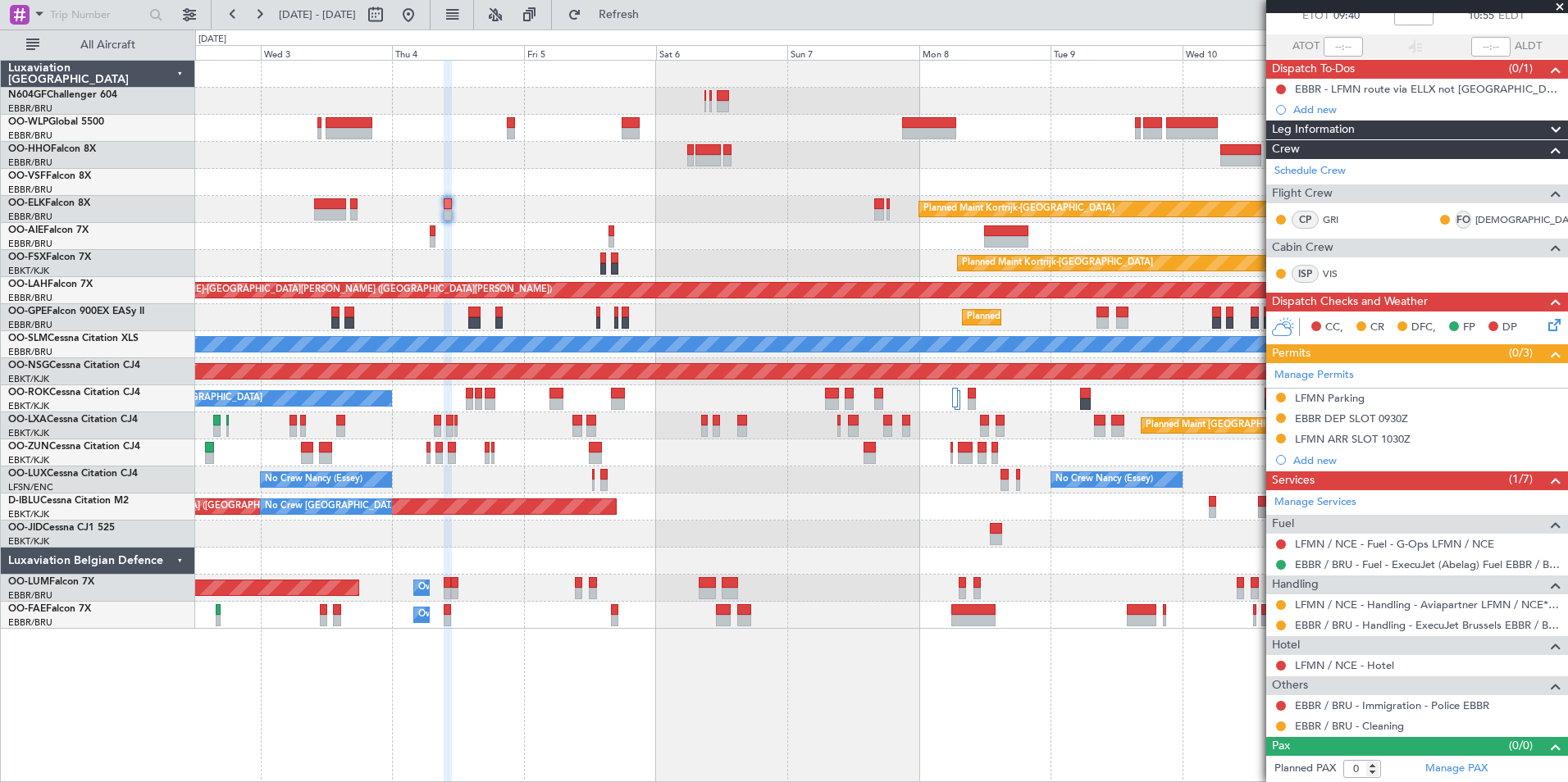
click at [765, 453] on div at bounding box center [881, 453] width 1372 height 27
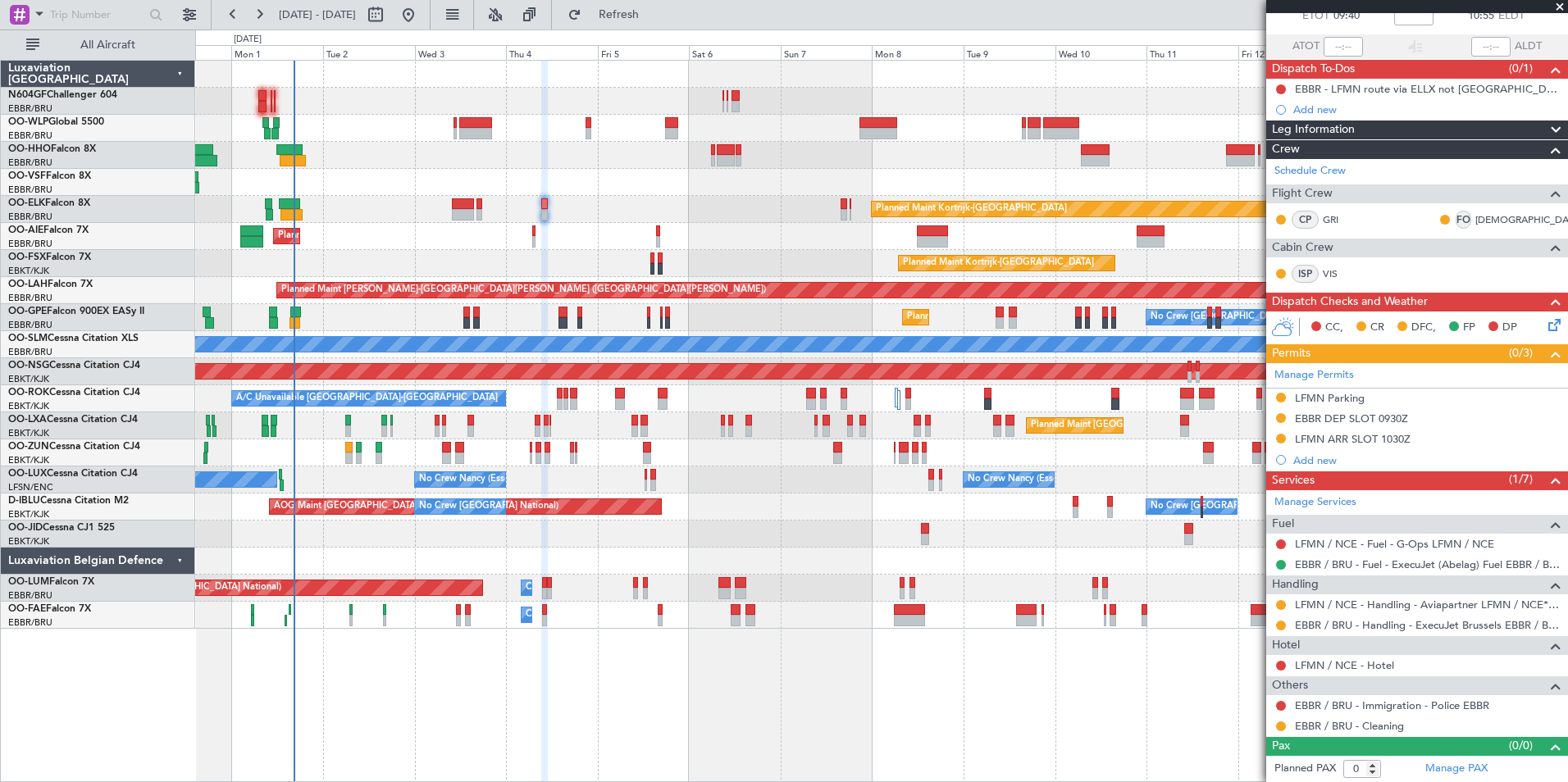
click at [589, 523] on div "Planned Maint Kortrijk-[GEOGRAPHIC_DATA] AOG Maint [GEOGRAPHIC_DATA]-[GEOGRAPHI…" at bounding box center [881, 534] width 1372 height 27
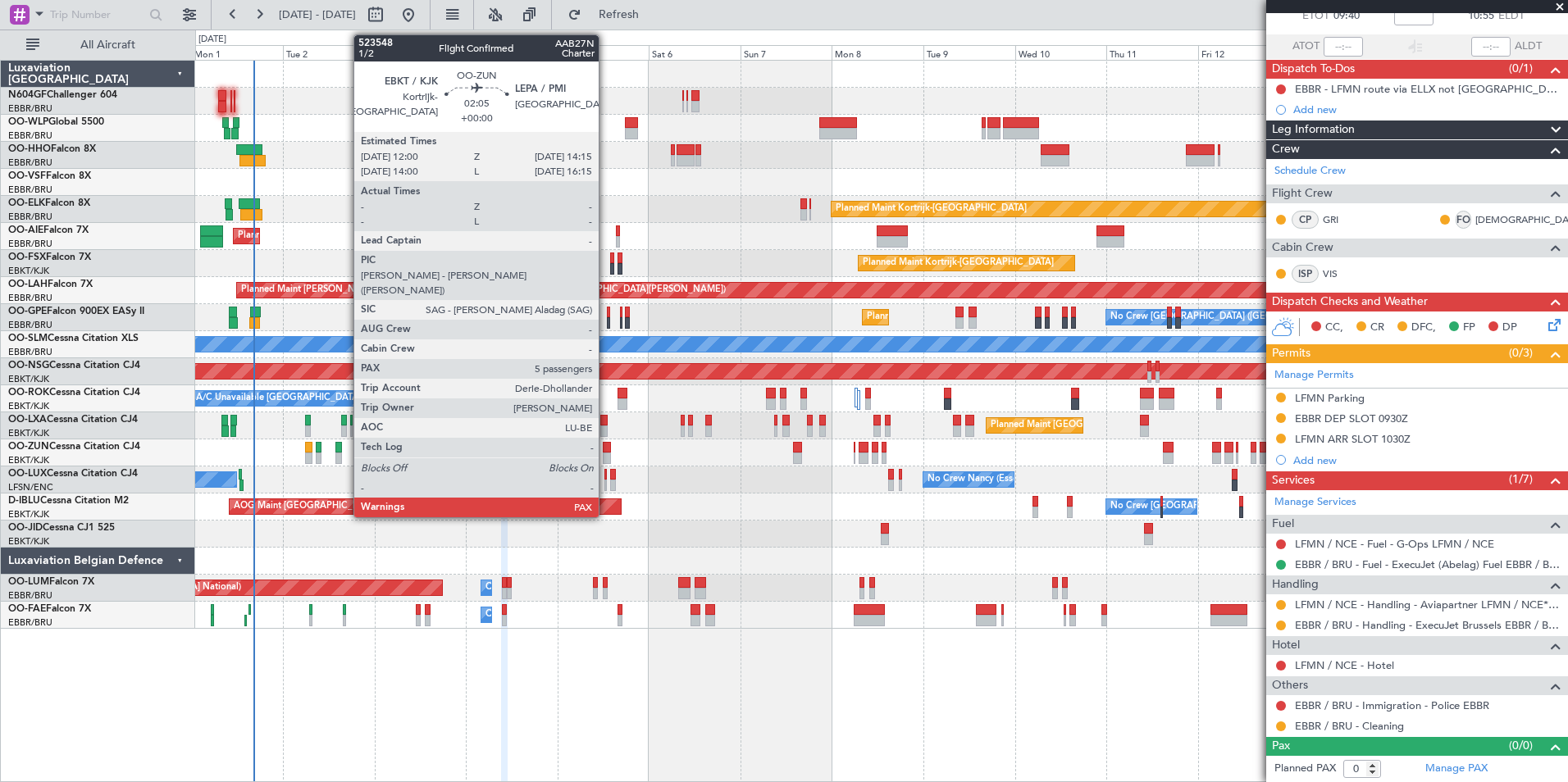
click at [606, 456] on div at bounding box center [606, 459] width 9 height 12
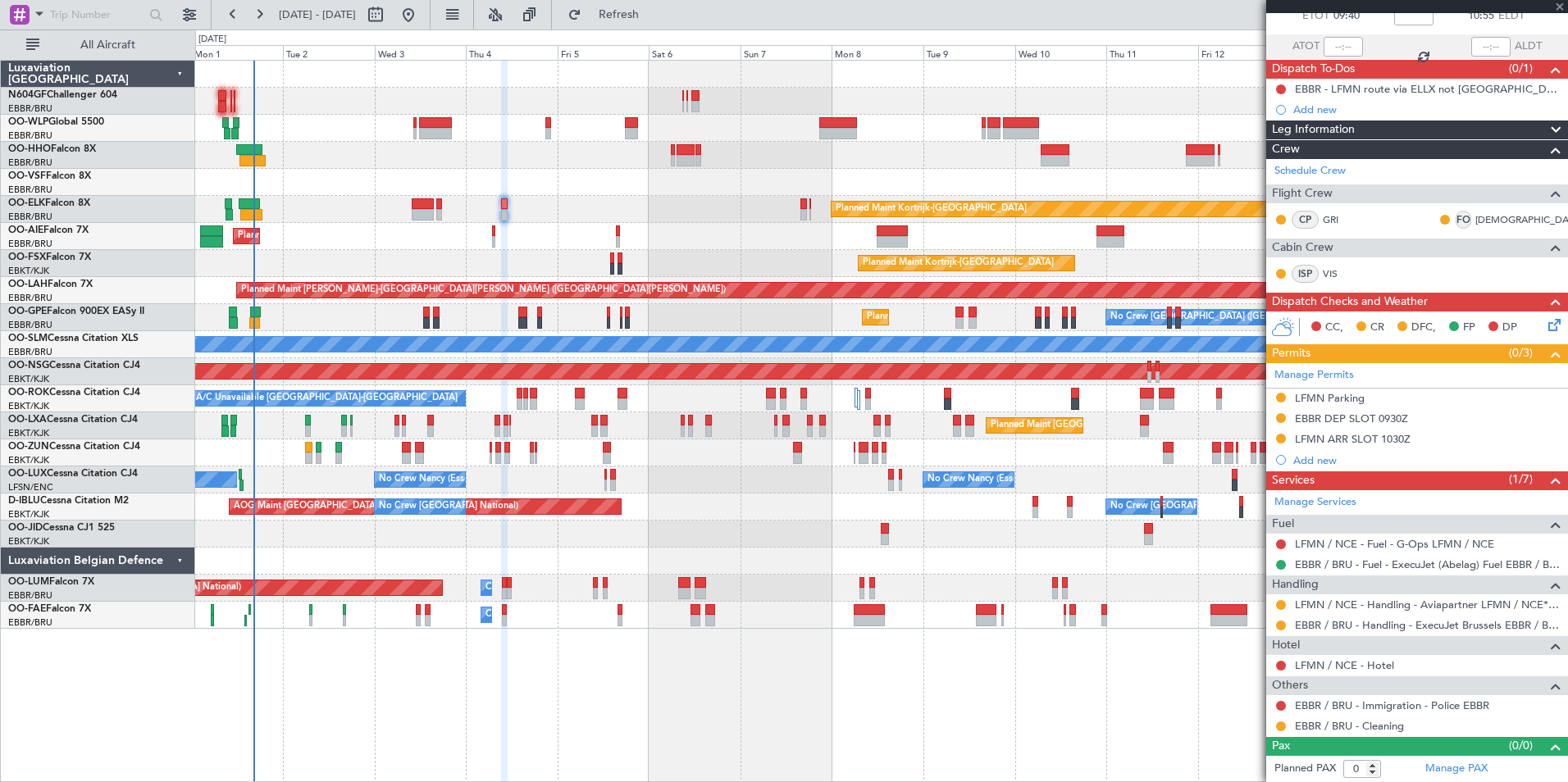
type input "5"
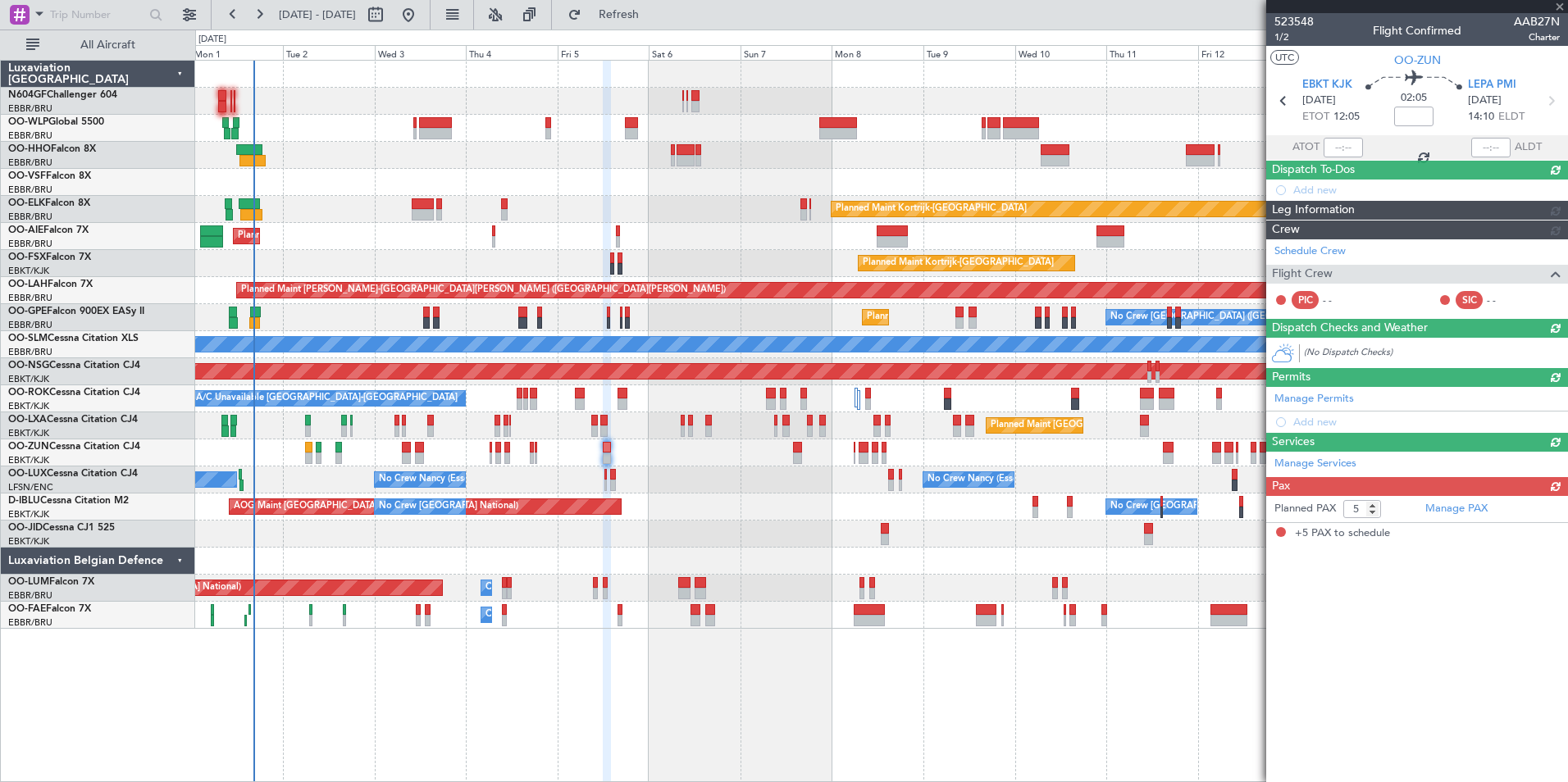
scroll to position [0, 0]
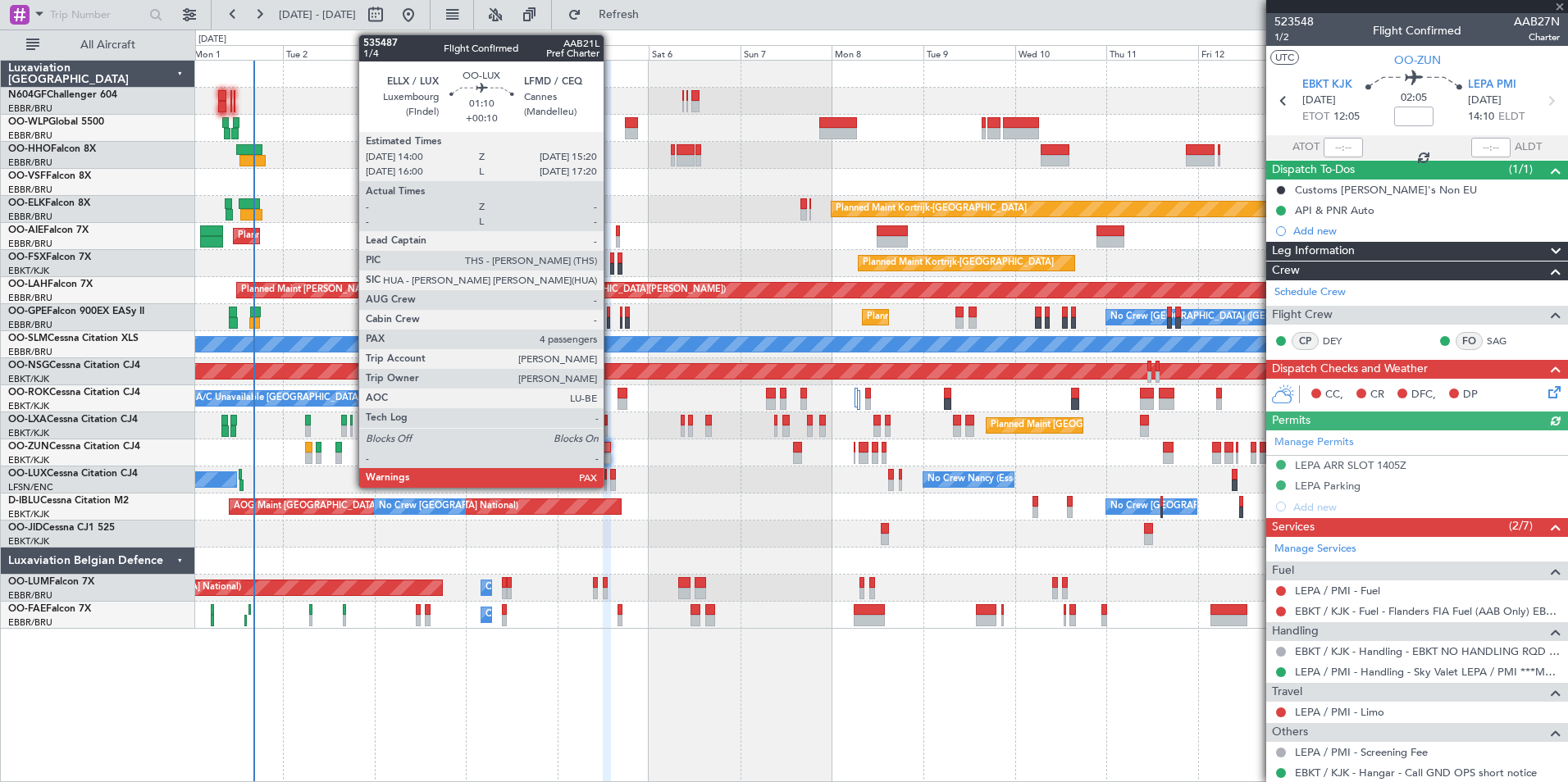
click at [611, 475] on div at bounding box center [613, 475] width 6 height 12
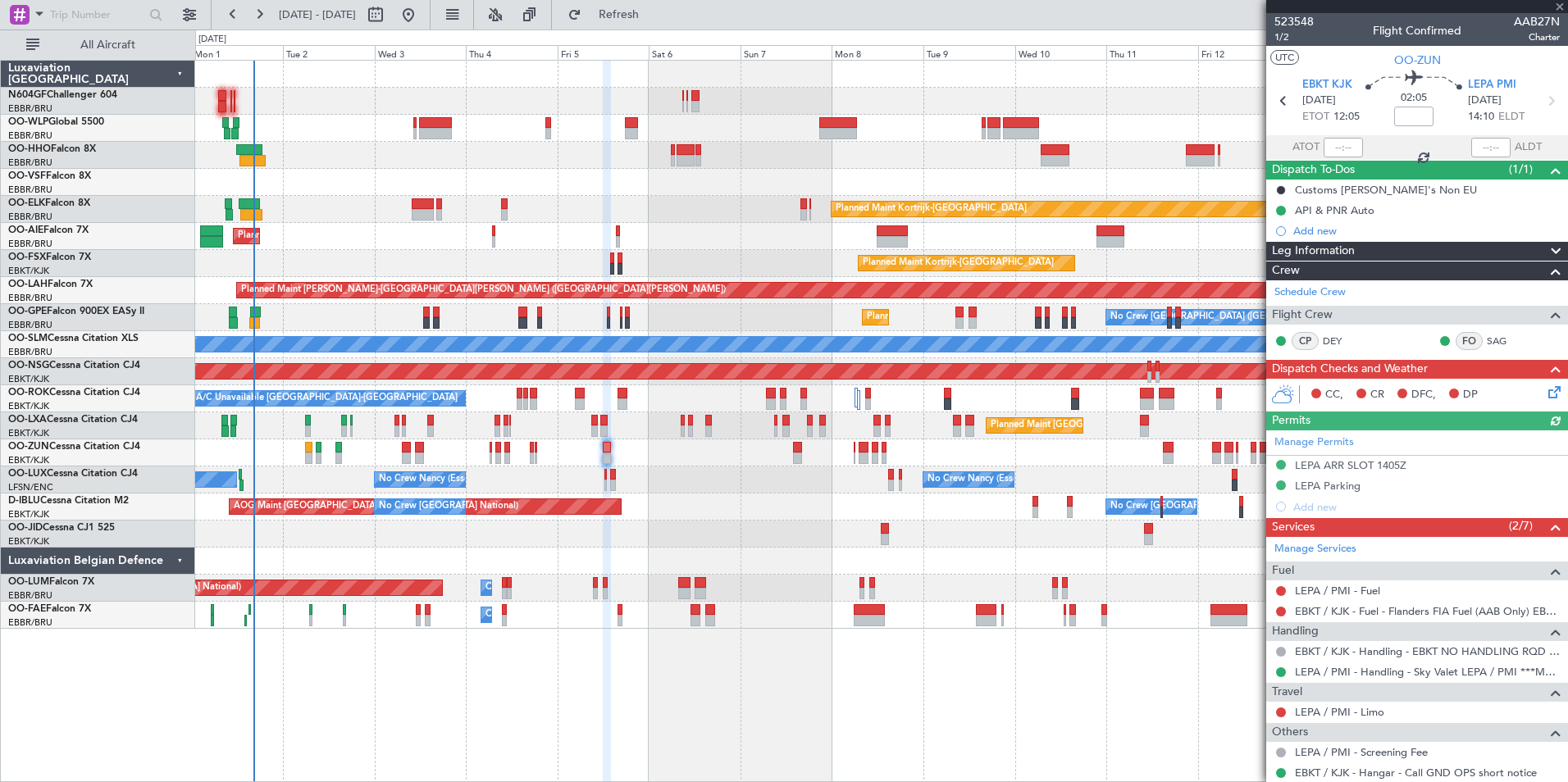
type input "+00:10"
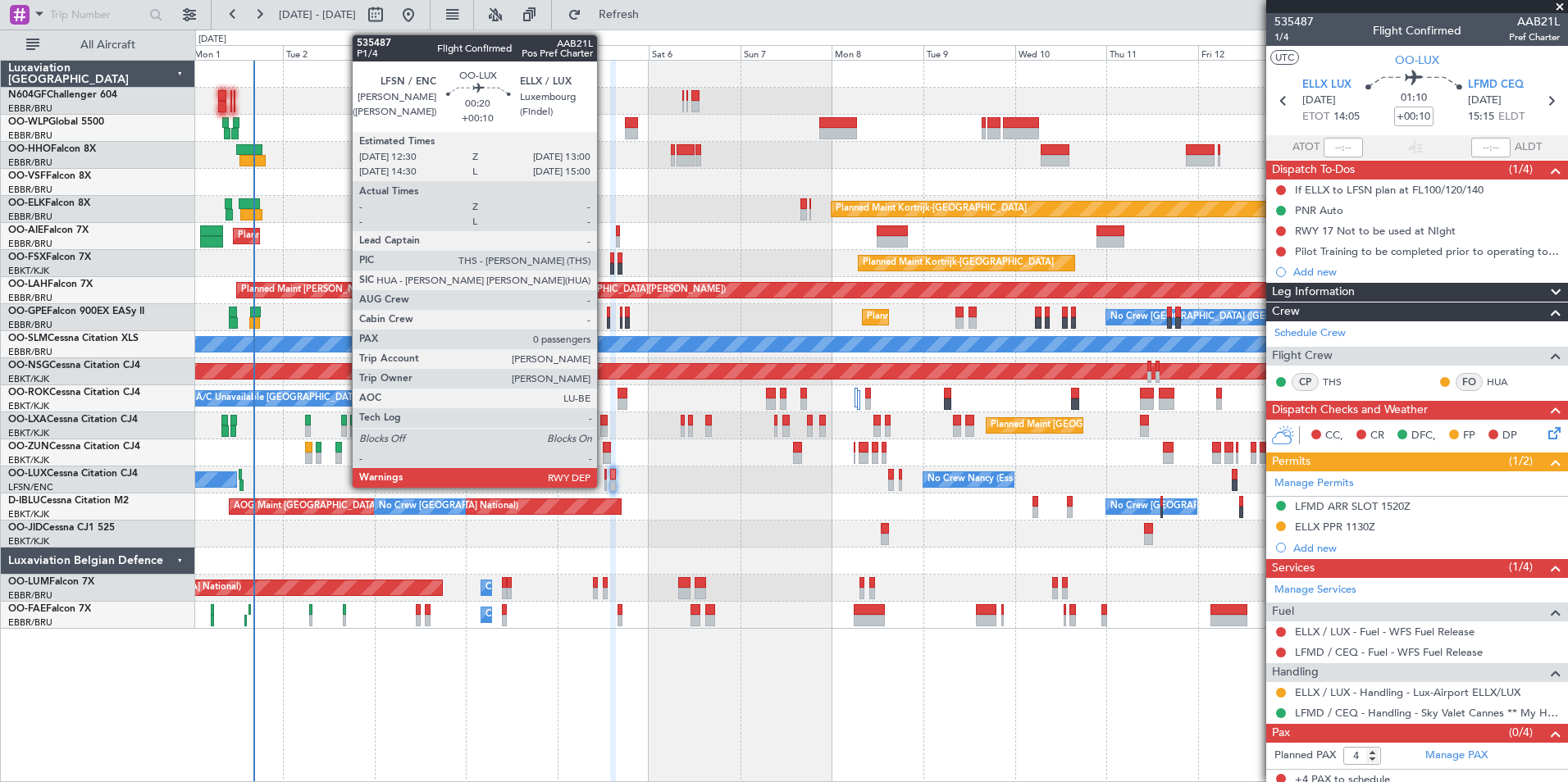
click at [605, 476] on div at bounding box center [605, 475] width 3 height 12
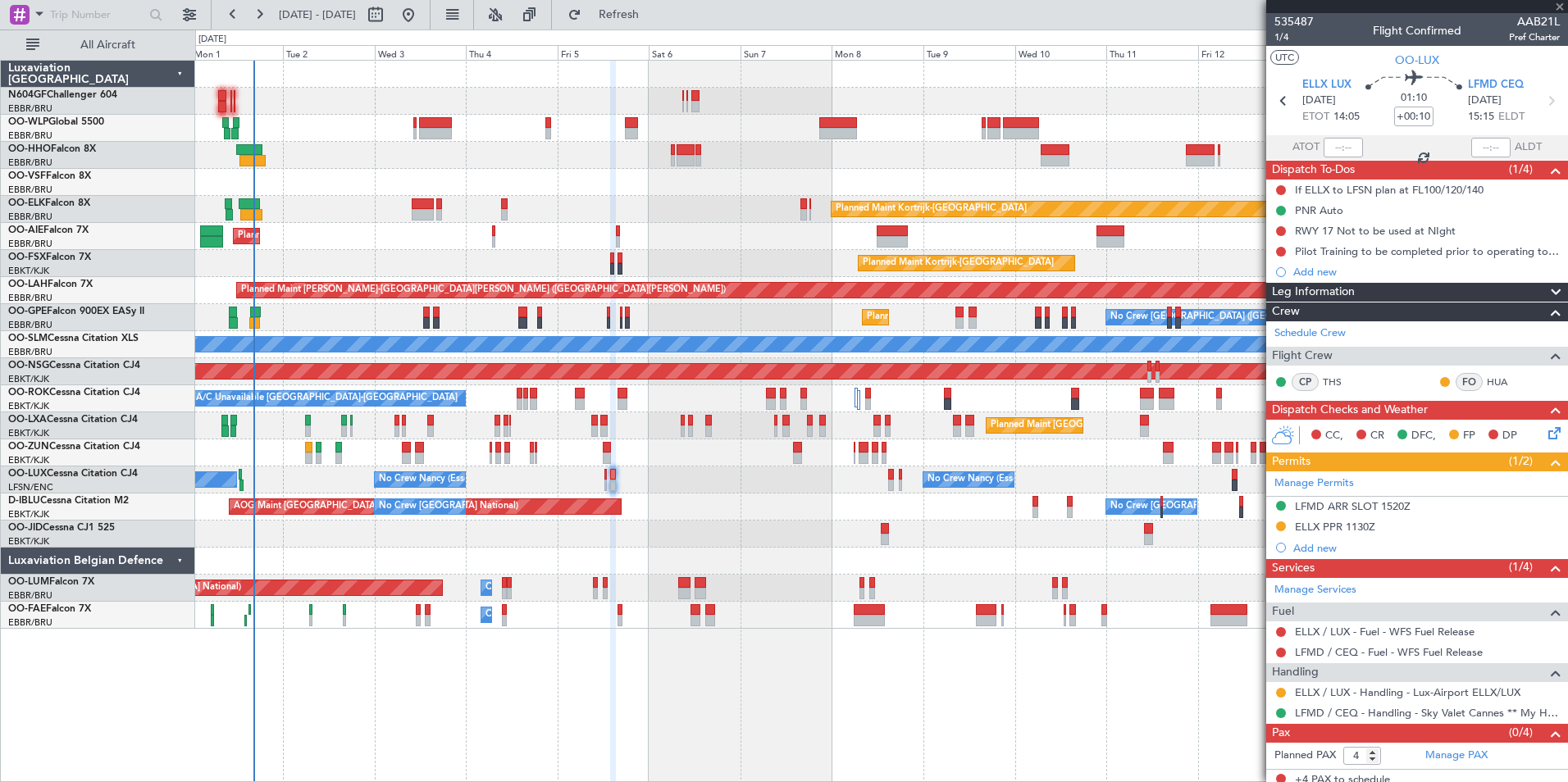
type input "0"
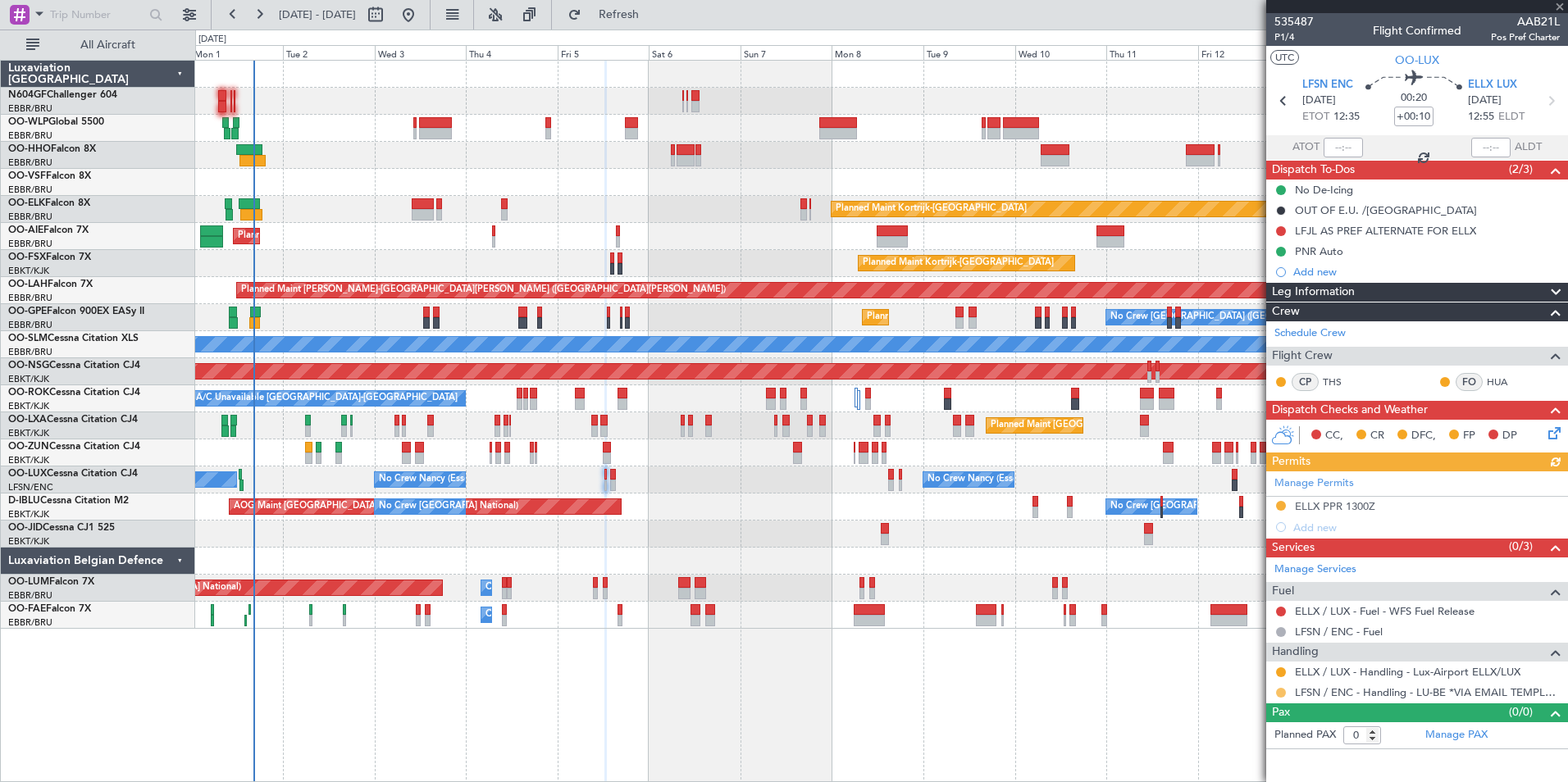
click at [1278, 689] on button at bounding box center [1280, 693] width 10 height 10
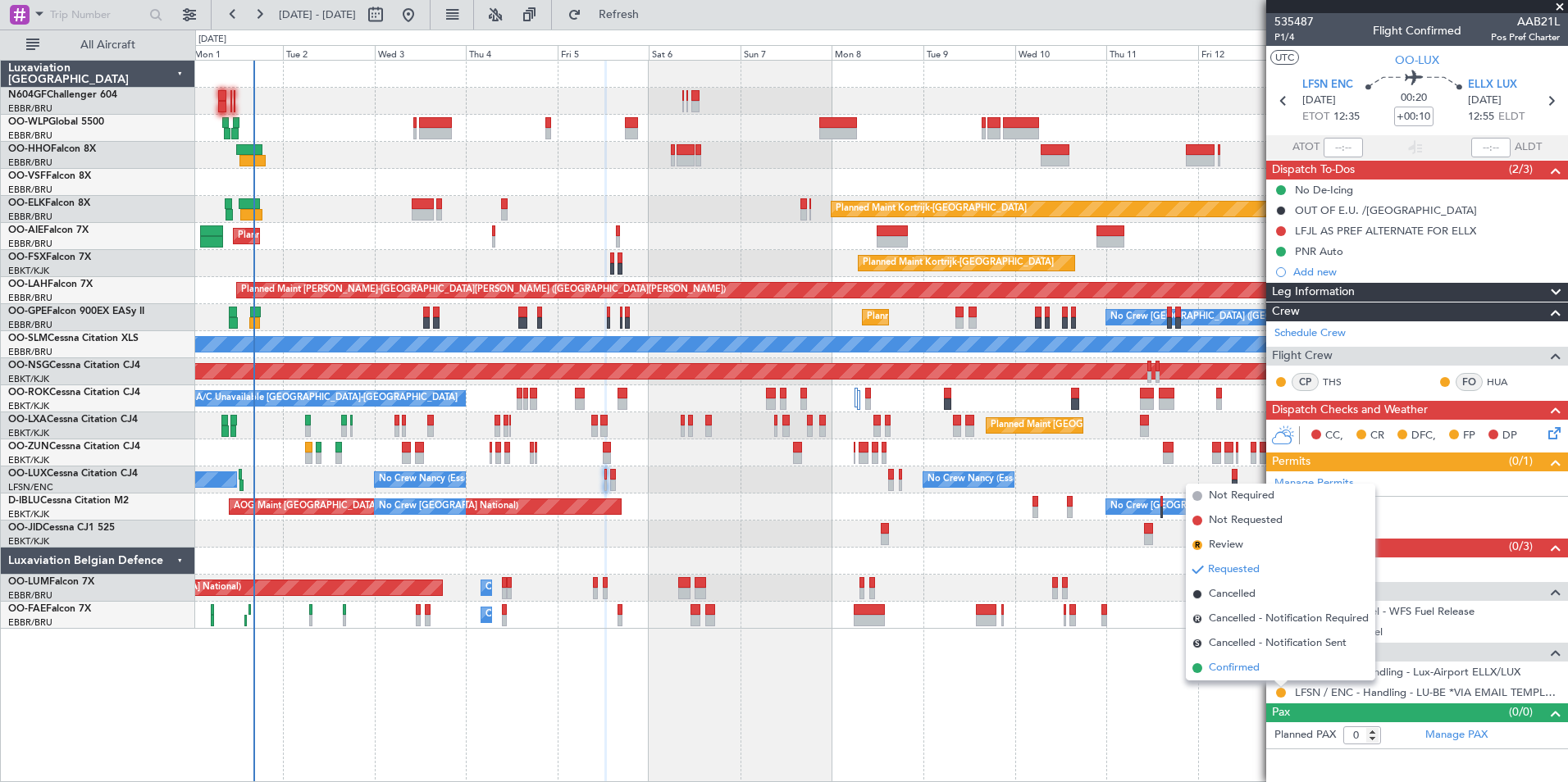
click at [1244, 665] on span "Confirmed" at bounding box center [1234, 667] width 51 height 17
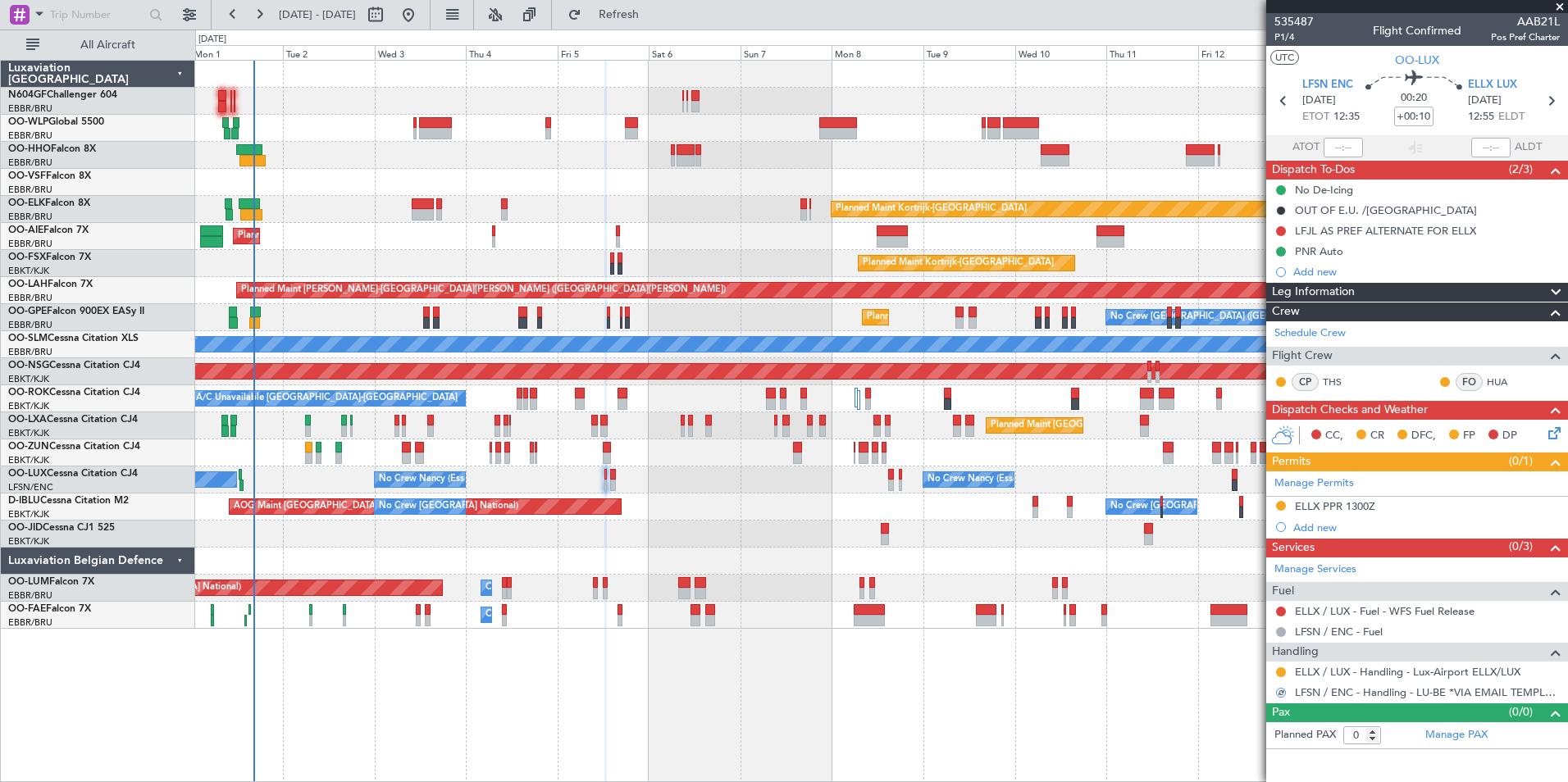
click at [669, 468] on div "No Crew [PERSON_NAME] ([PERSON_NAME]) No Crew [GEOGRAPHIC_DATA] ([GEOGRAPHIC_DA…" at bounding box center [881, 480] width 1372 height 27
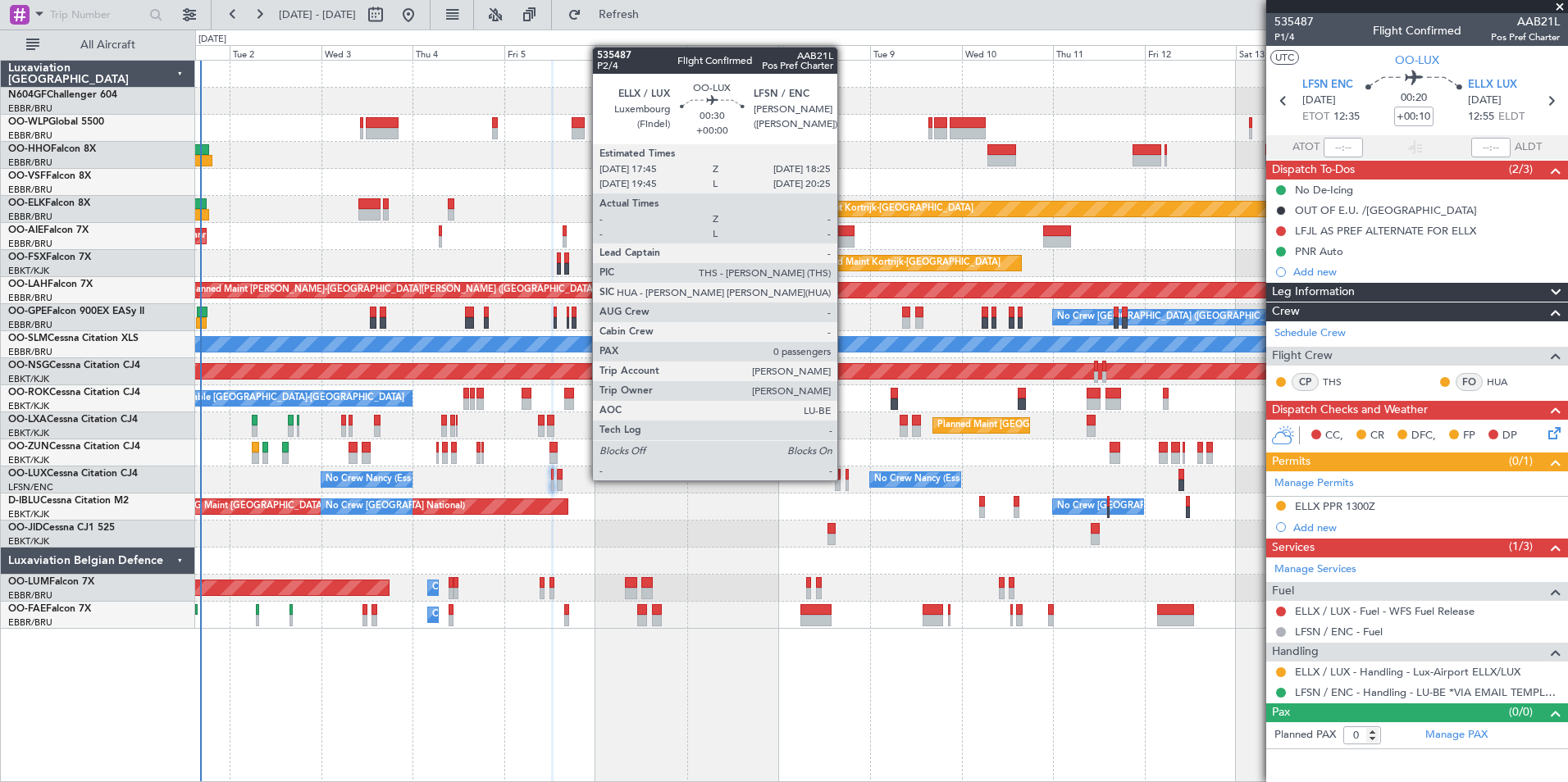
click at [845, 479] on div at bounding box center [846, 475] width 3 height 12
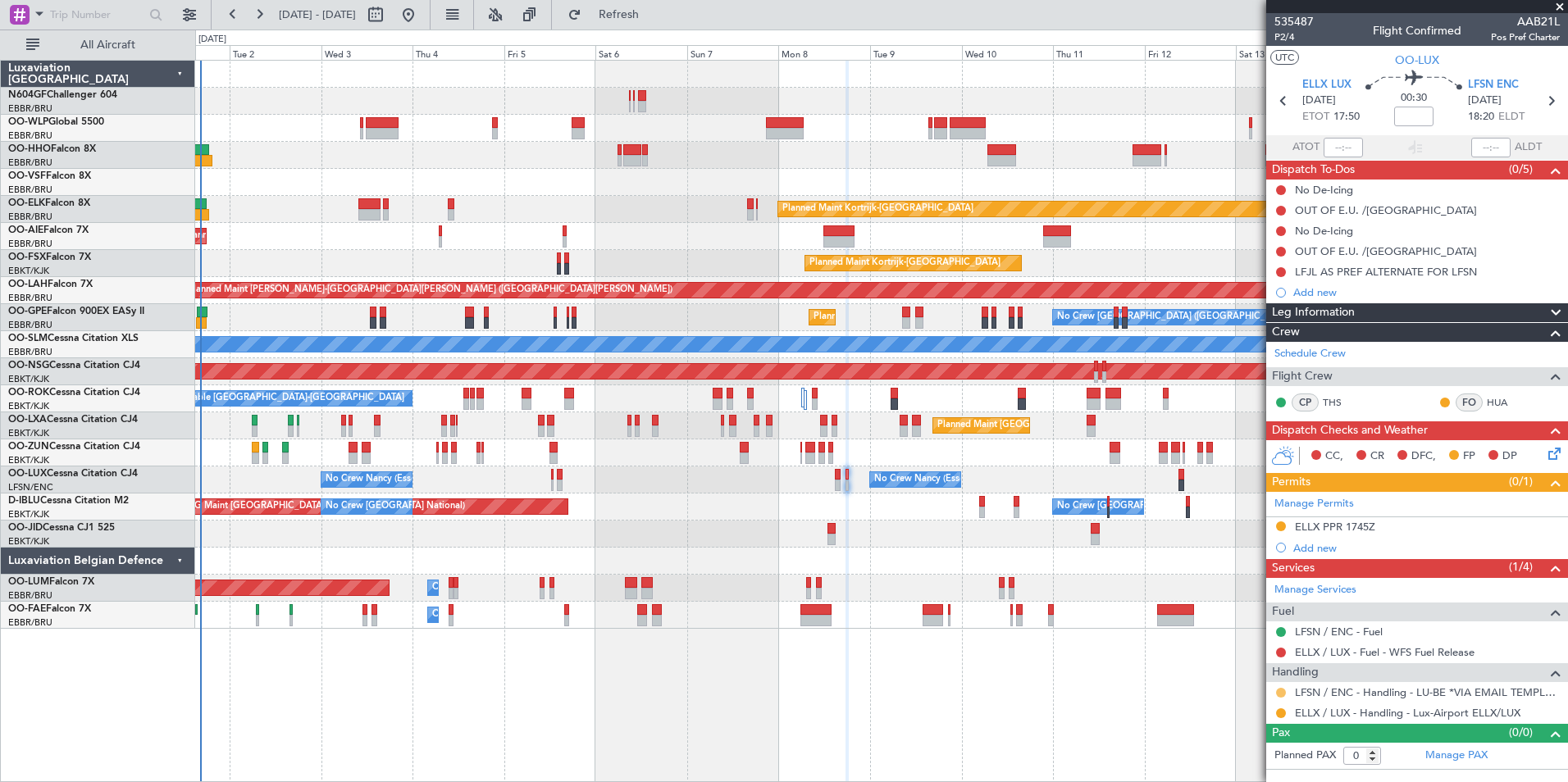
click at [1278, 690] on button at bounding box center [1280, 693] width 10 height 10
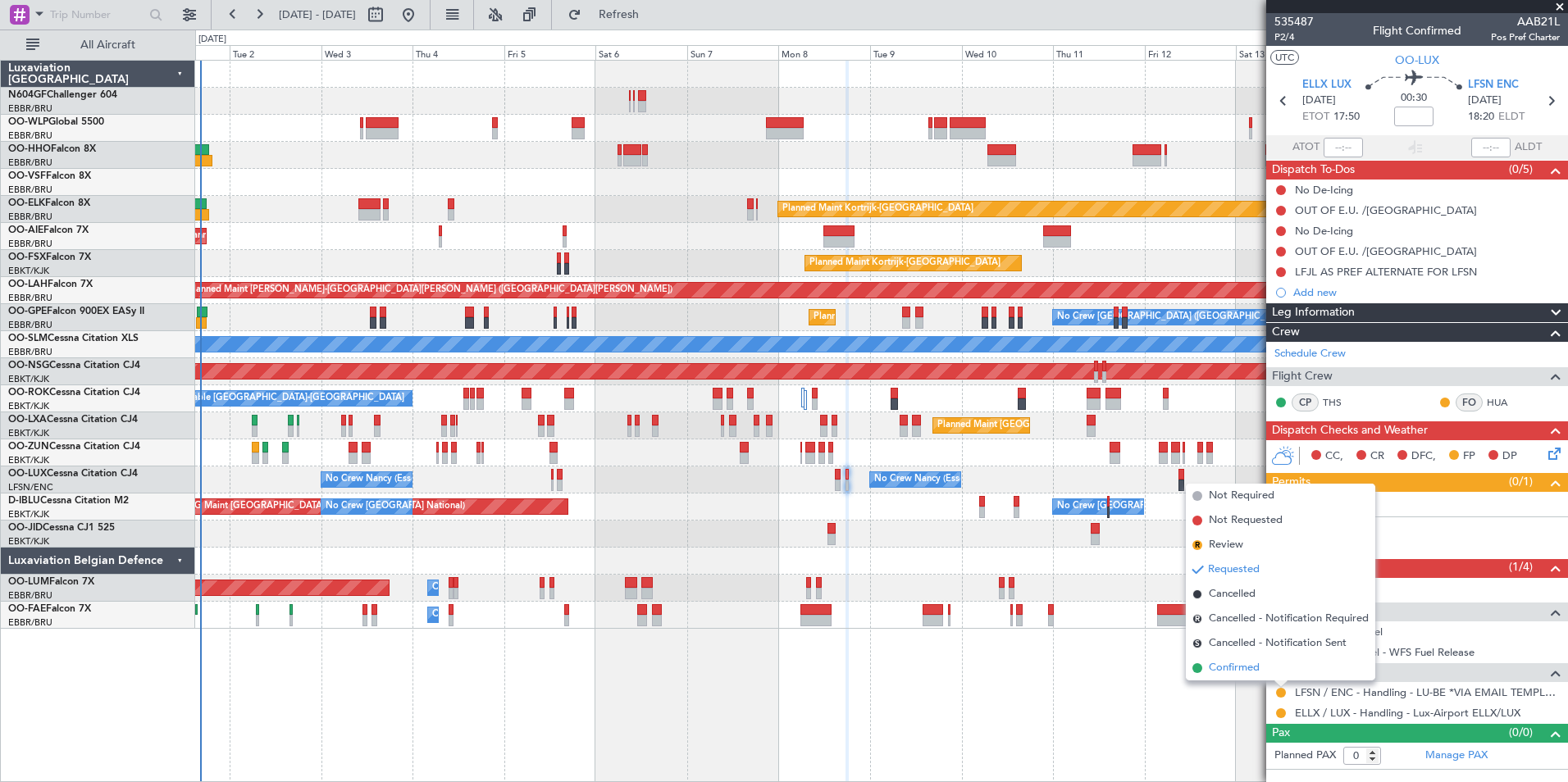
click at [1245, 664] on span "Confirmed" at bounding box center [1234, 667] width 51 height 17
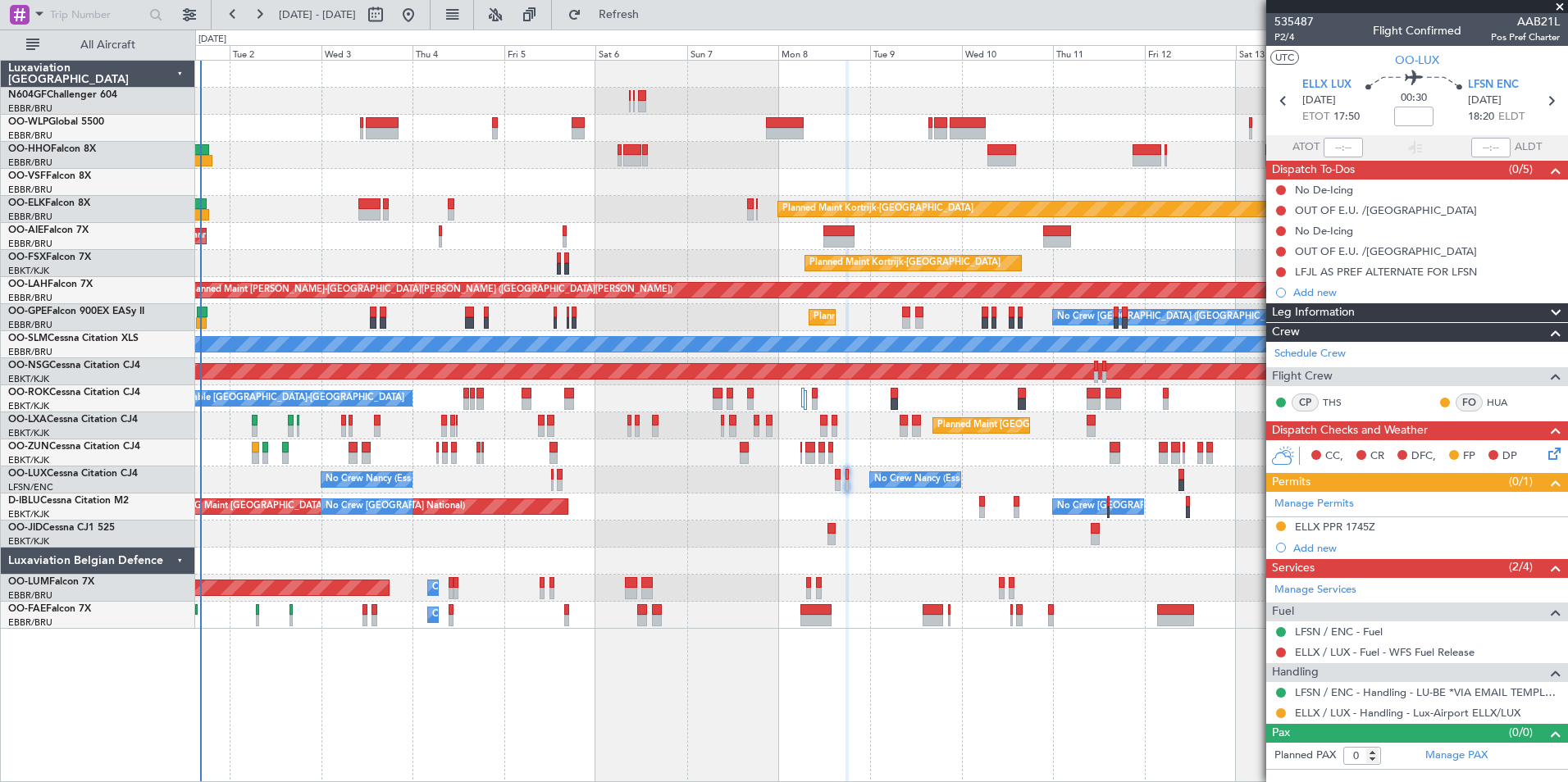
click at [682, 175] on div at bounding box center [881, 183] width 1372 height 27
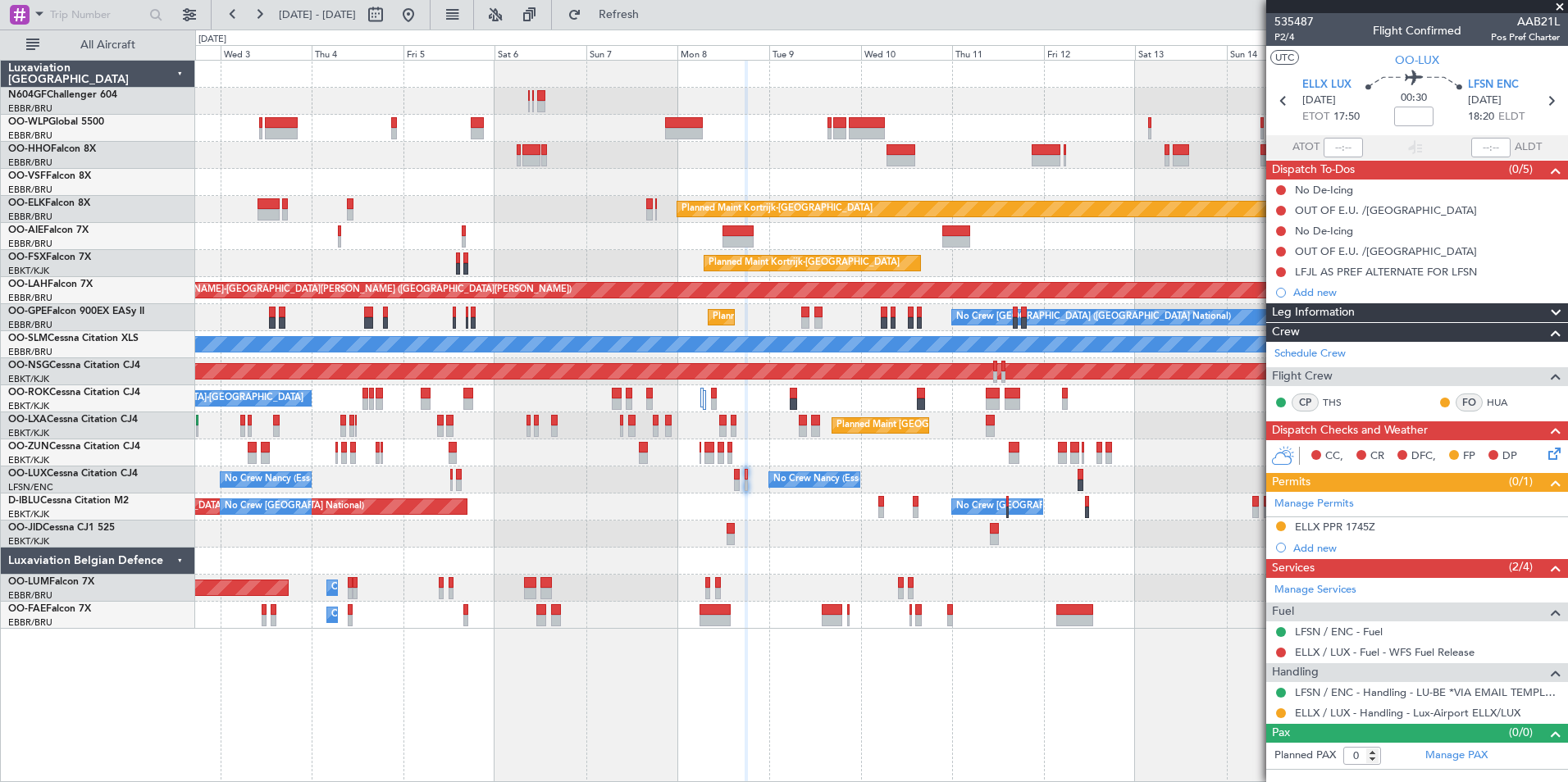
click at [836, 145] on div at bounding box center [881, 155] width 1372 height 27
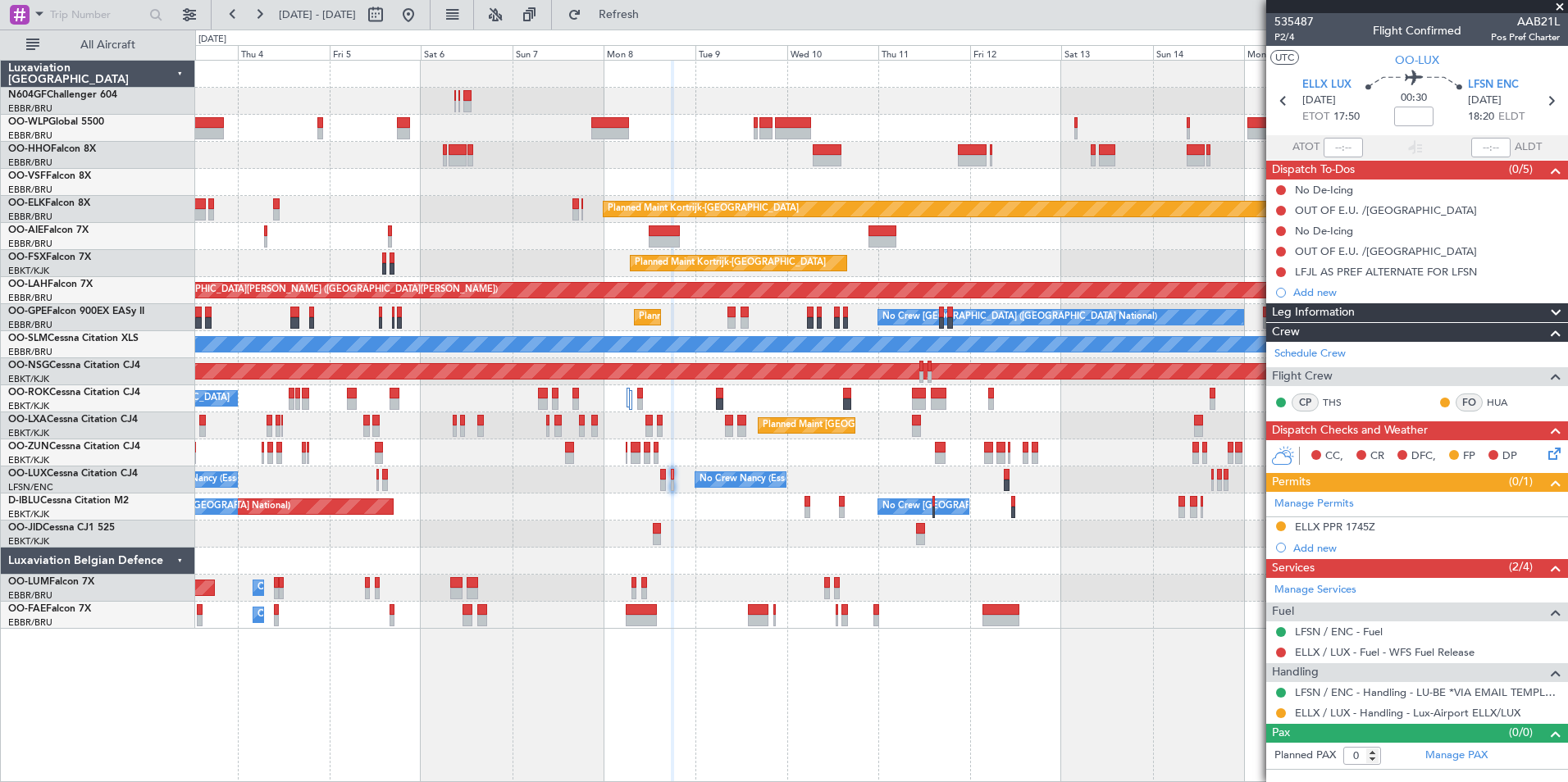
click at [752, 221] on div "Planned Maint Kortrijk-[GEOGRAPHIC_DATA]" at bounding box center [881, 210] width 1372 height 27
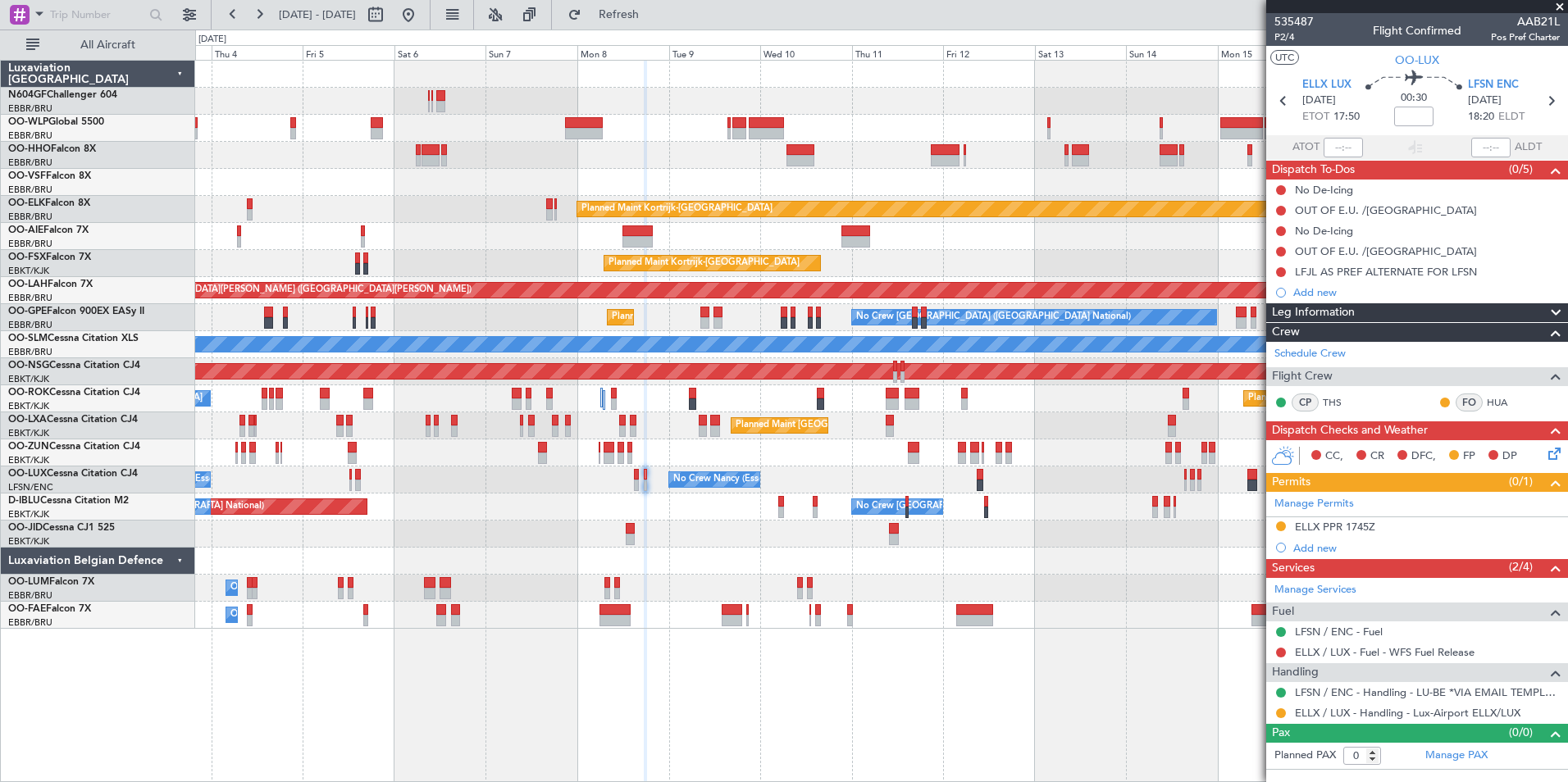
click at [587, 235] on div "Planned Maint Kortrijk-[GEOGRAPHIC_DATA] Planned Maint [GEOGRAPHIC_DATA] ([GEOG…" at bounding box center [881, 344] width 1372 height 568
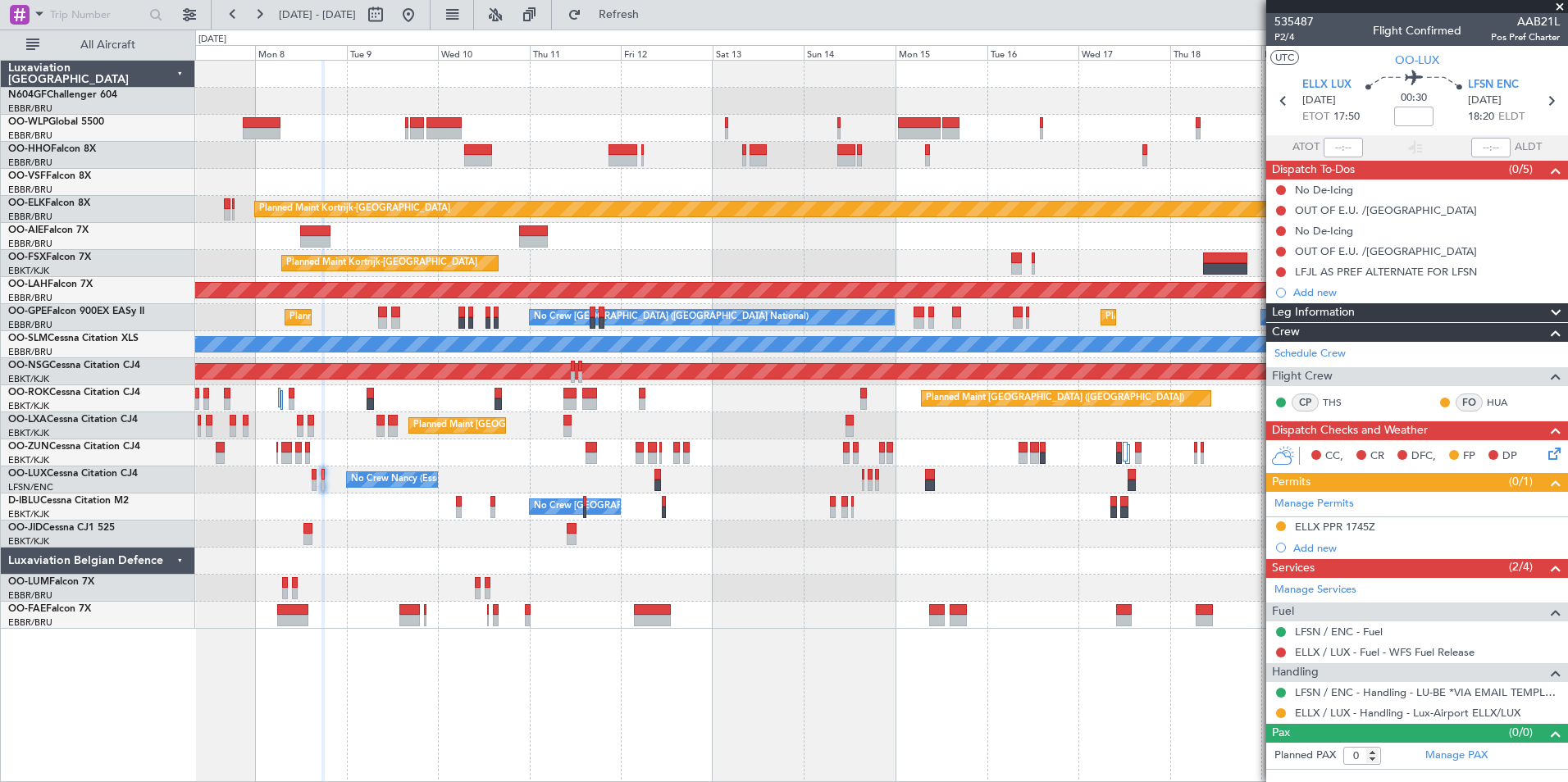
click at [565, 440] on div "Planned Maint Kortrijk-[GEOGRAPHIC_DATA] Planned Maint [GEOGRAPHIC_DATA]-[GEOGR…" at bounding box center [881, 344] width 1372 height 568
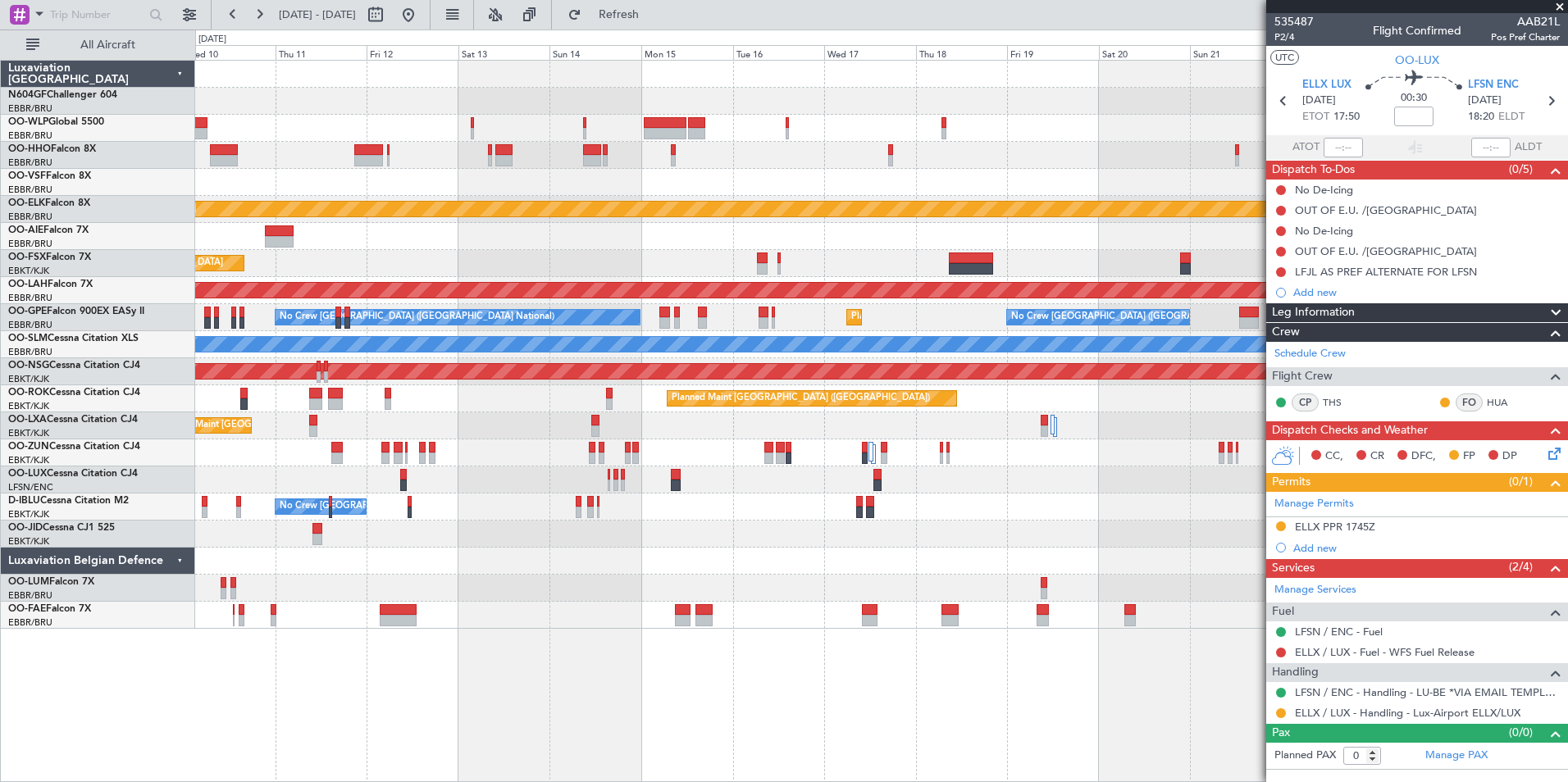
click at [73, 465] on div "Planned Maint Kortrijk-[GEOGRAPHIC_DATA] Planned Maint [GEOGRAPHIC_DATA]-[GEOGR…" at bounding box center [784, 405] width 1568 height 753
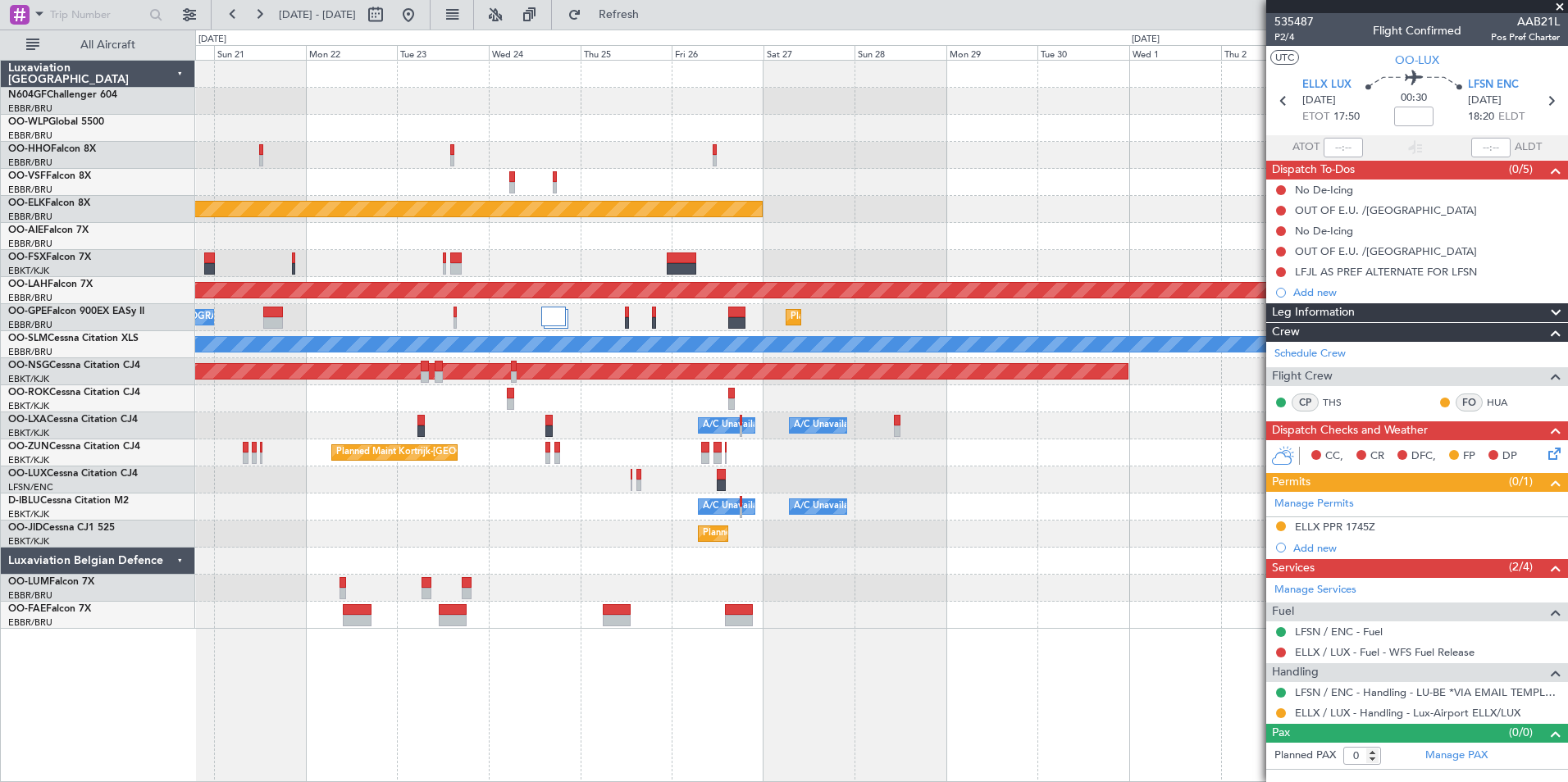
click at [355, 503] on div "Planned Maint Kortrijk-[GEOGRAPHIC_DATA] Planned [GEOGRAPHIC_DATA][PERSON_NAME]…" at bounding box center [881, 344] width 1372 height 568
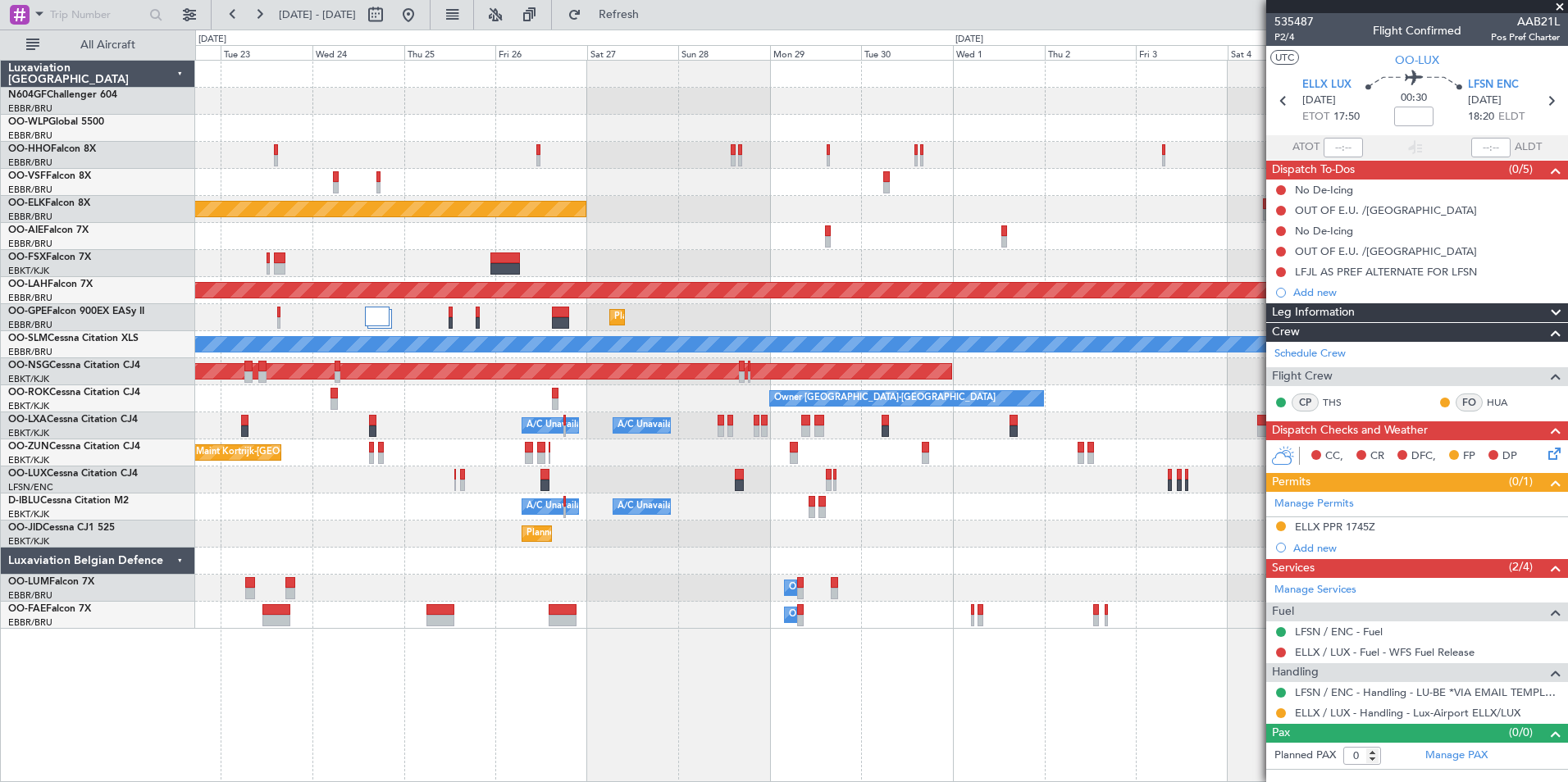
click at [525, 609] on div "Owner Melsbroek Air Base" at bounding box center [881, 615] width 1372 height 27
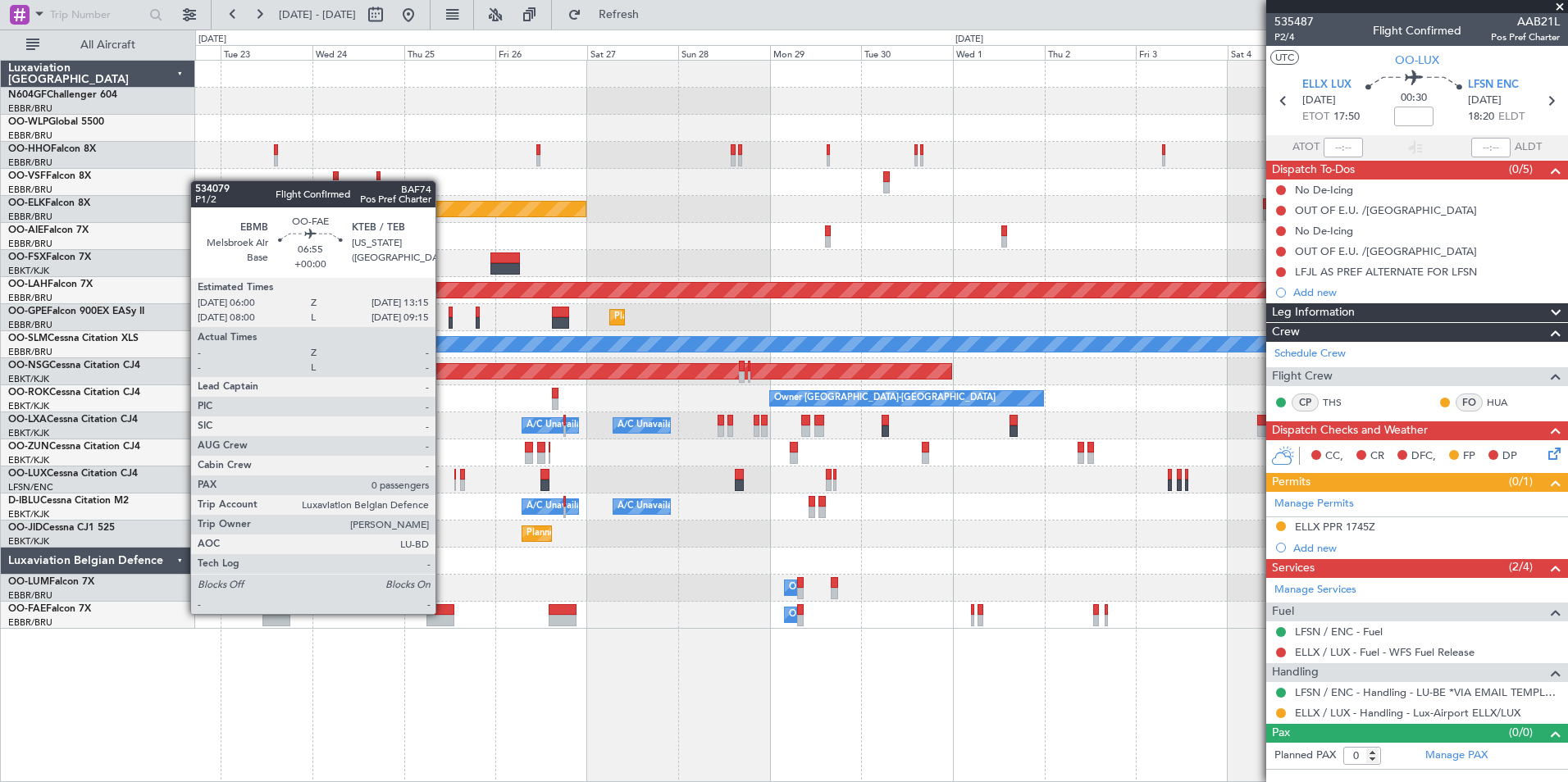
click at [443, 612] on div at bounding box center [440, 610] width 28 height 12
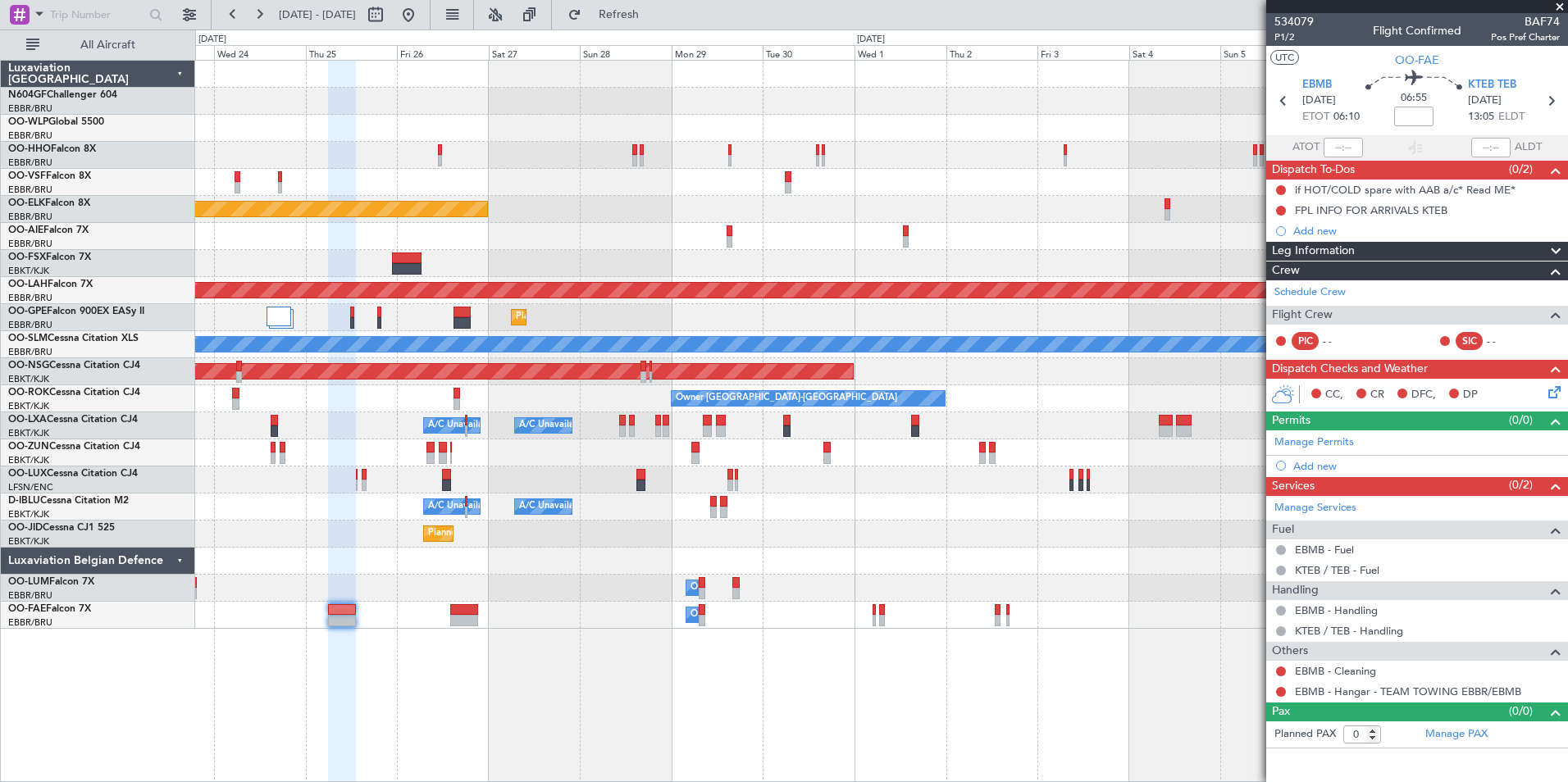
click at [408, 595] on div "Planned Maint Kortrijk-Wevelgem Planned Maint Alton-st Louis (St Louis Regl) Pl…" at bounding box center [881, 421] width 1373 height 722
drag, startPoint x: 451, startPoint y: 27, endPoint x: 462, endPoint y: 28, distance: 11.0
click at [462, 28] on mat-tooltip-component "Go to [DATE]" at bounding box center [461, 50] width 85 height 44
click at [422, 19] on button at bounding box center [408, 15] width 26 height 26
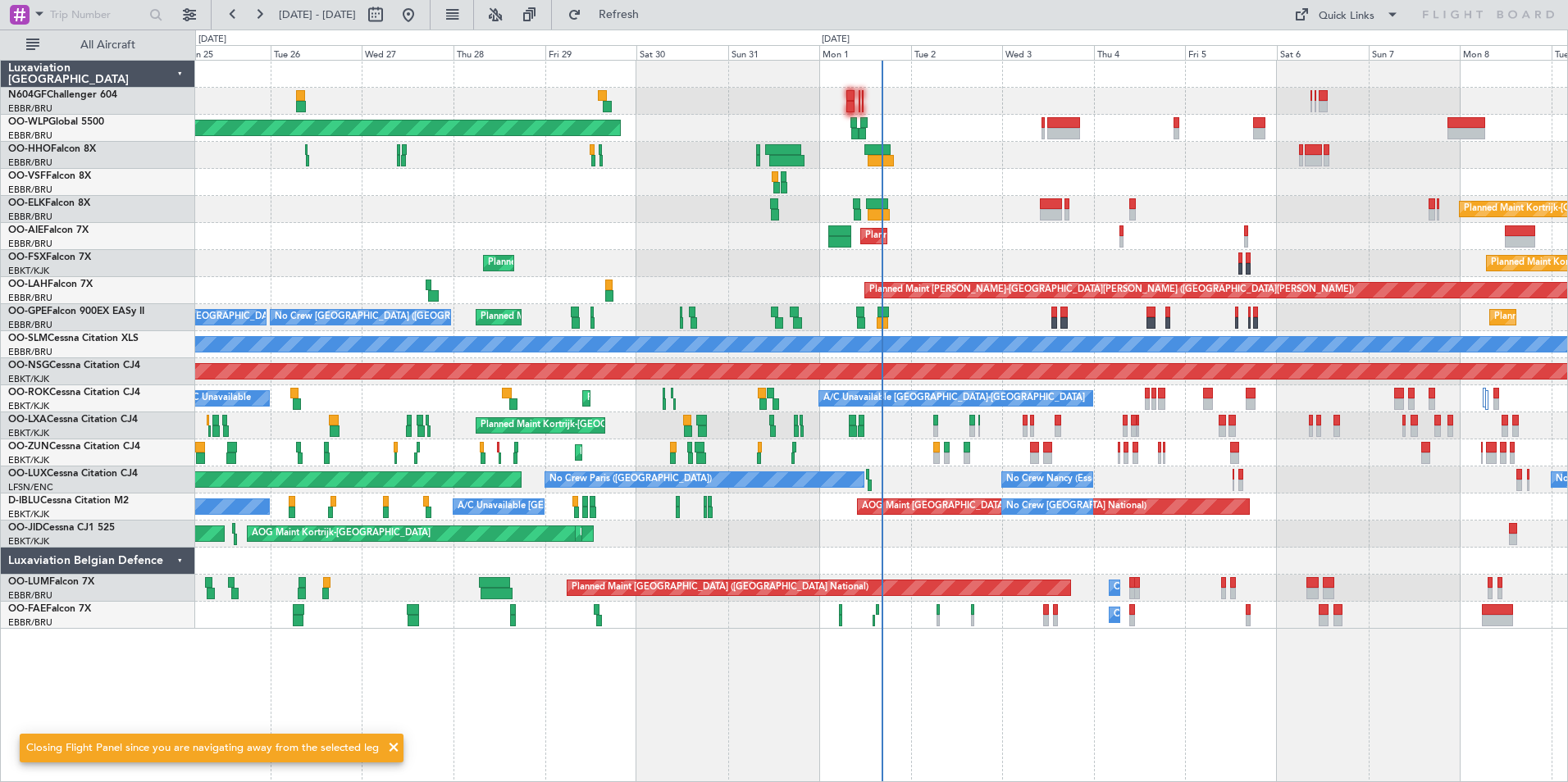
click at [746, 449] on div "Planned Maint Kortrijk-[GEOGRAPHIC_DATA]" at bounding box center [881, 453] width 1372 height 27
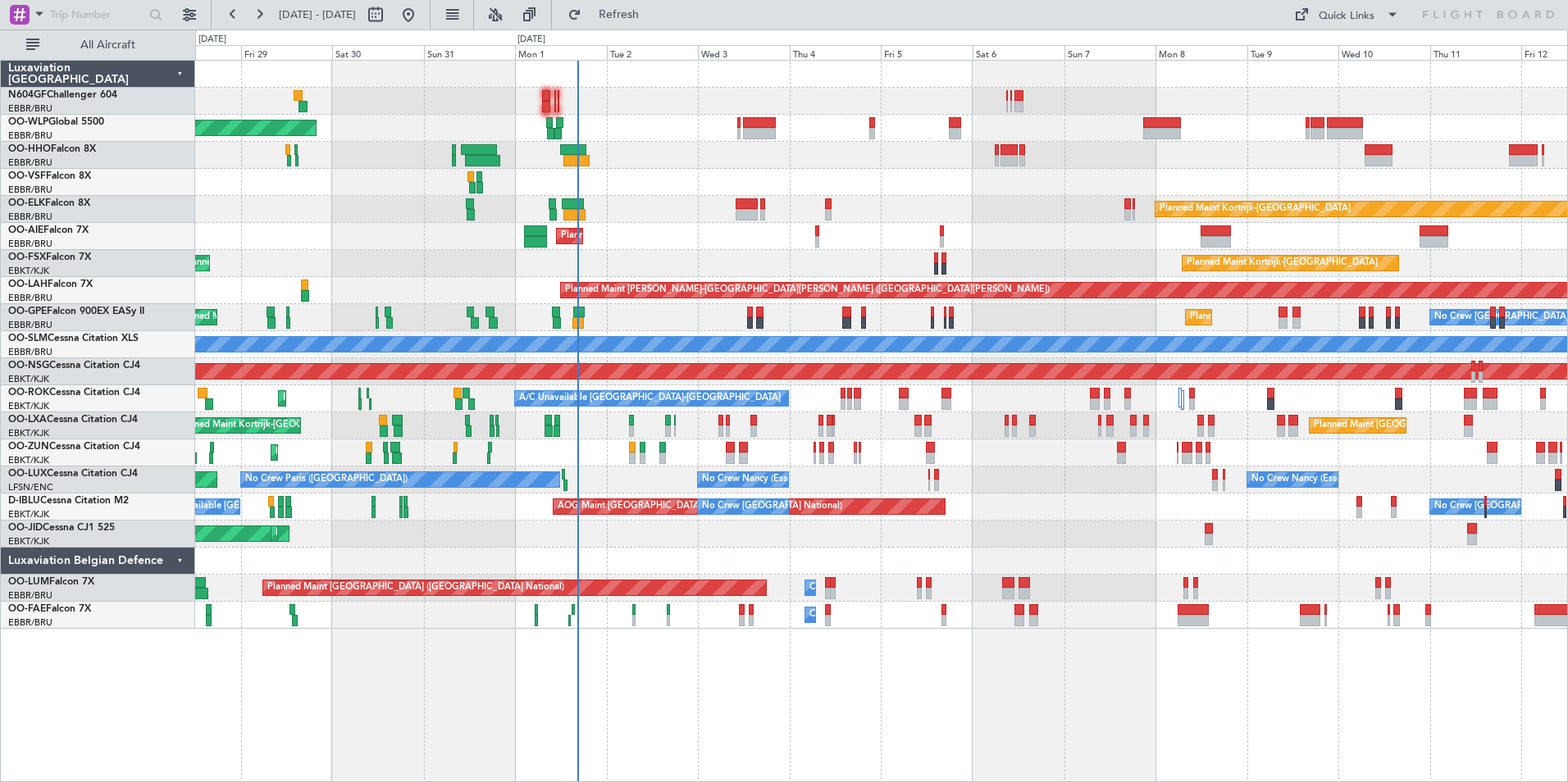
click at [712, 437] on div "Planned Maint Kortrijk-Wevelgem Planned Maint Brussels (Brussels National)" at bounding box center [881, 425] width 1372 height 27
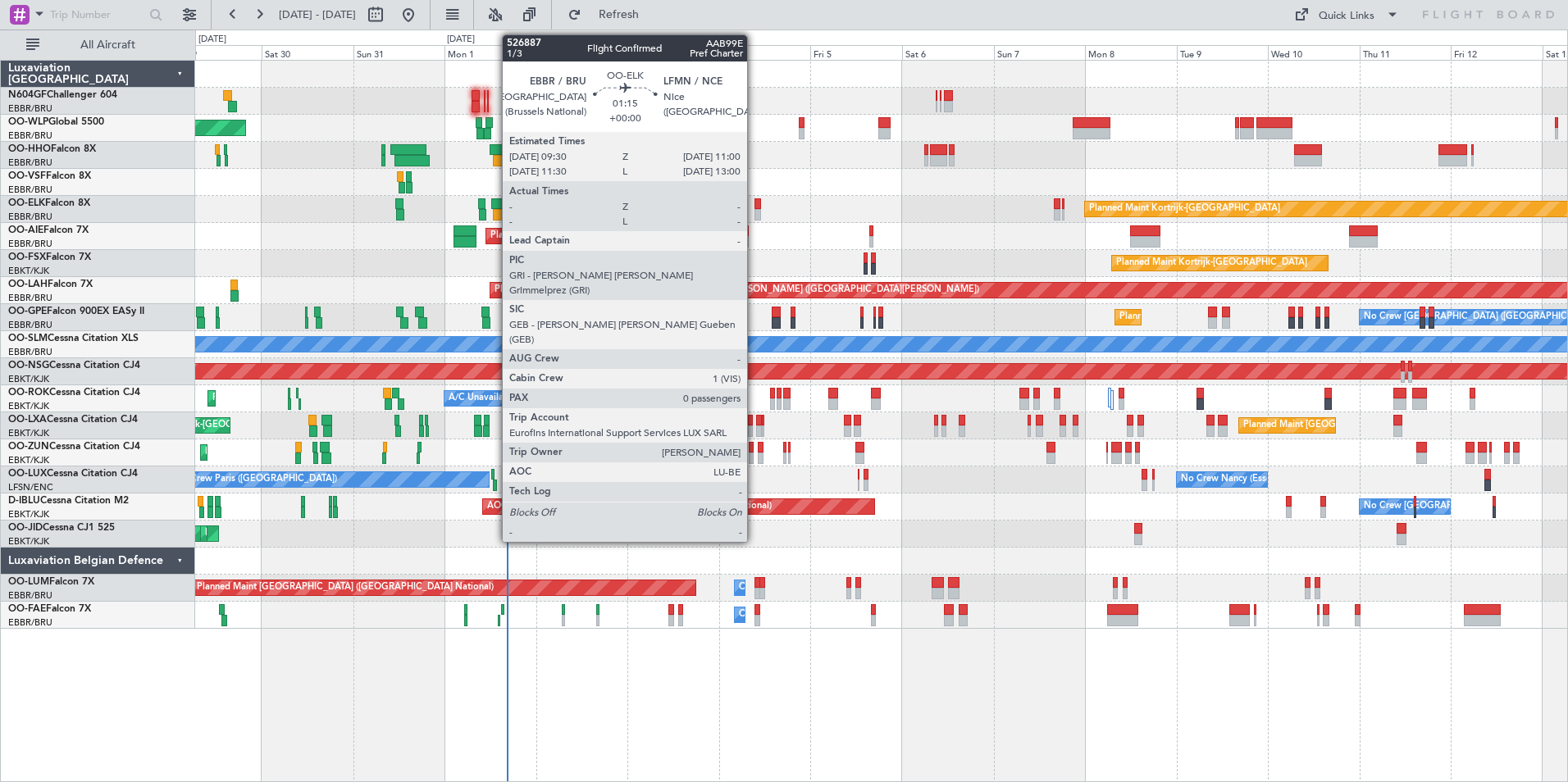
click at [754, 202] on div at bounding box center [757, 204] width 6 height 12
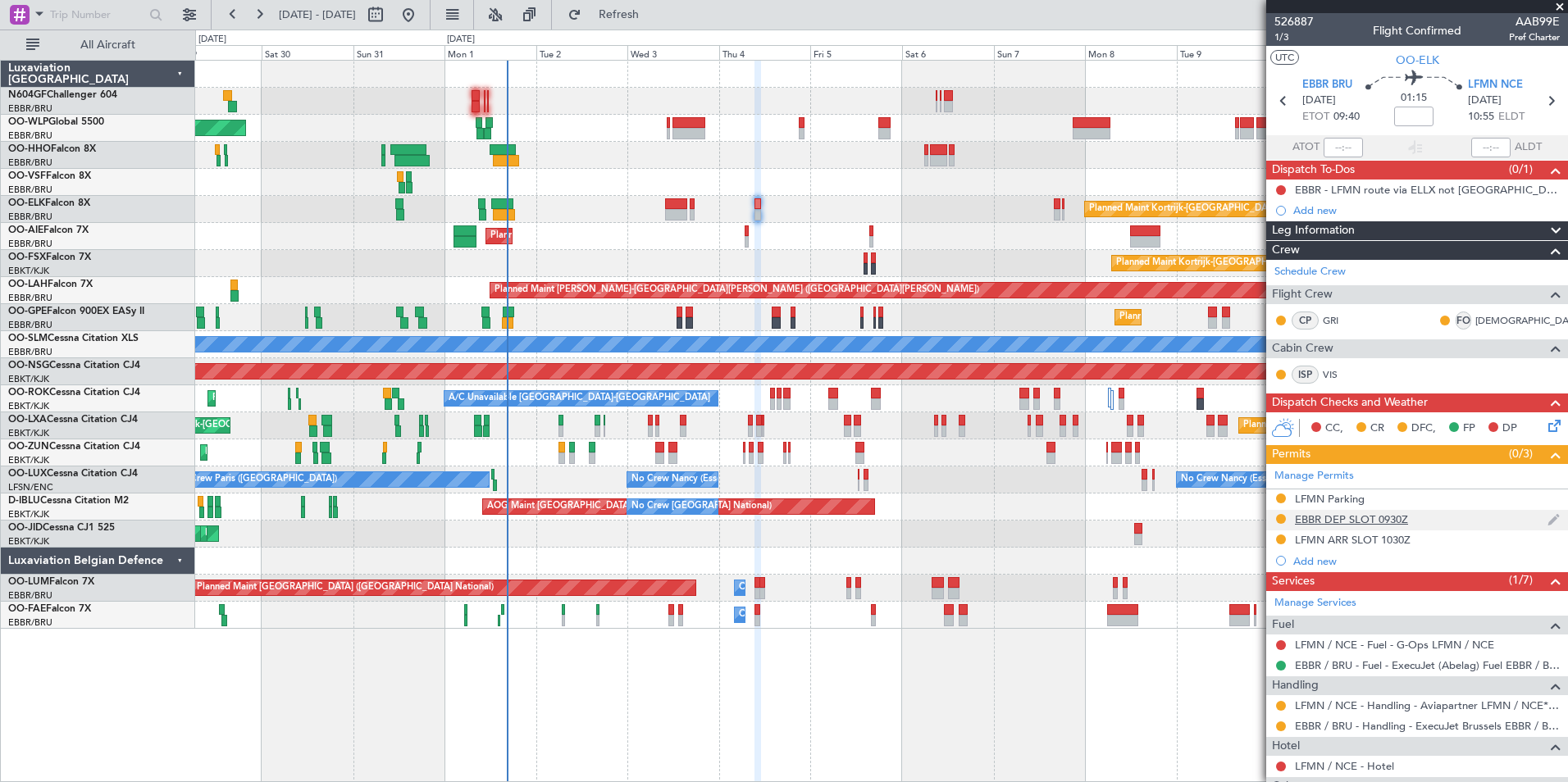
click at [1317, 518] on div "EBBR DEP SLOT 0930Z" at bounding box center [1351, 519] width 113 height 14
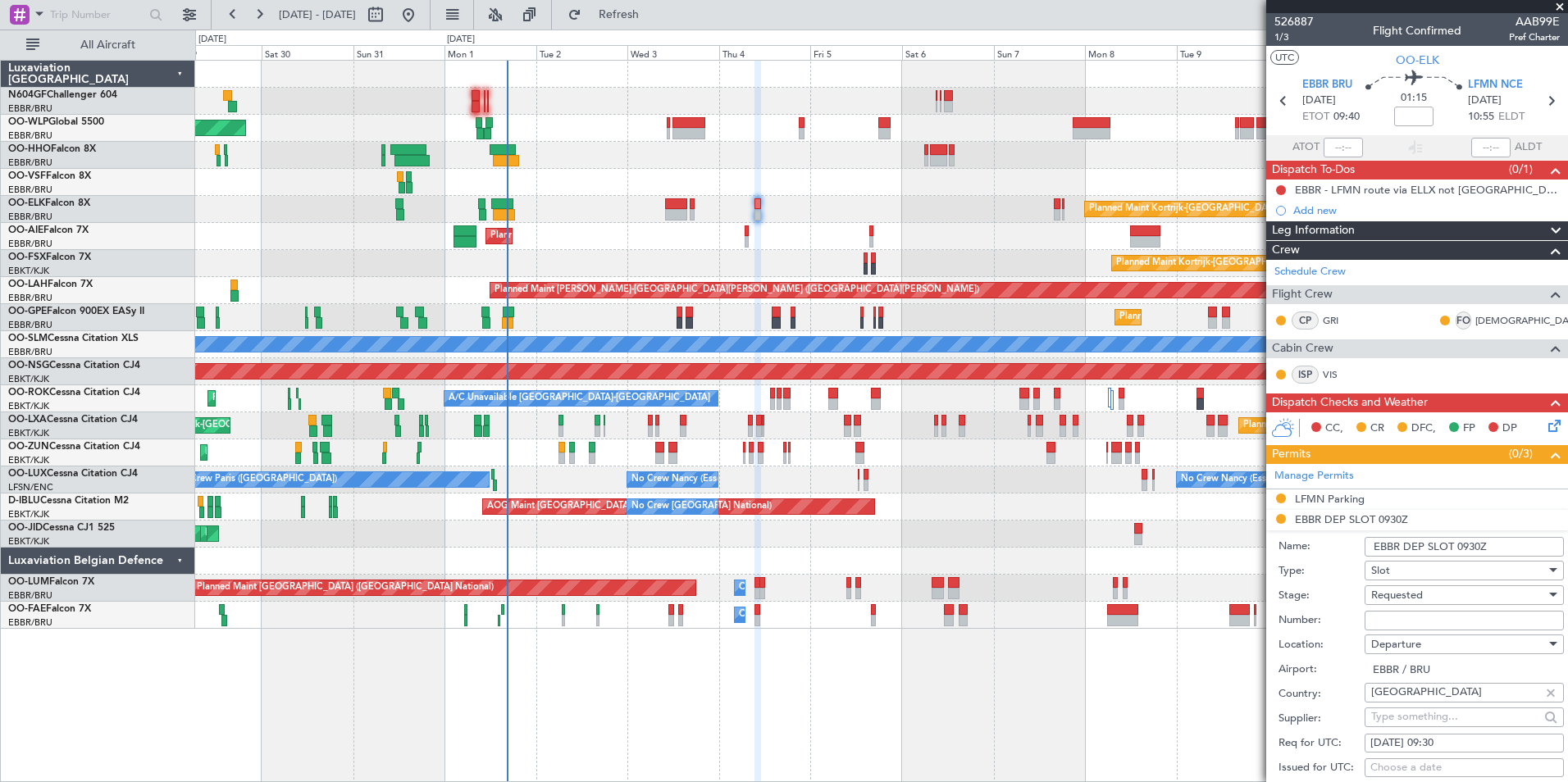
scroll to position [164, 0]
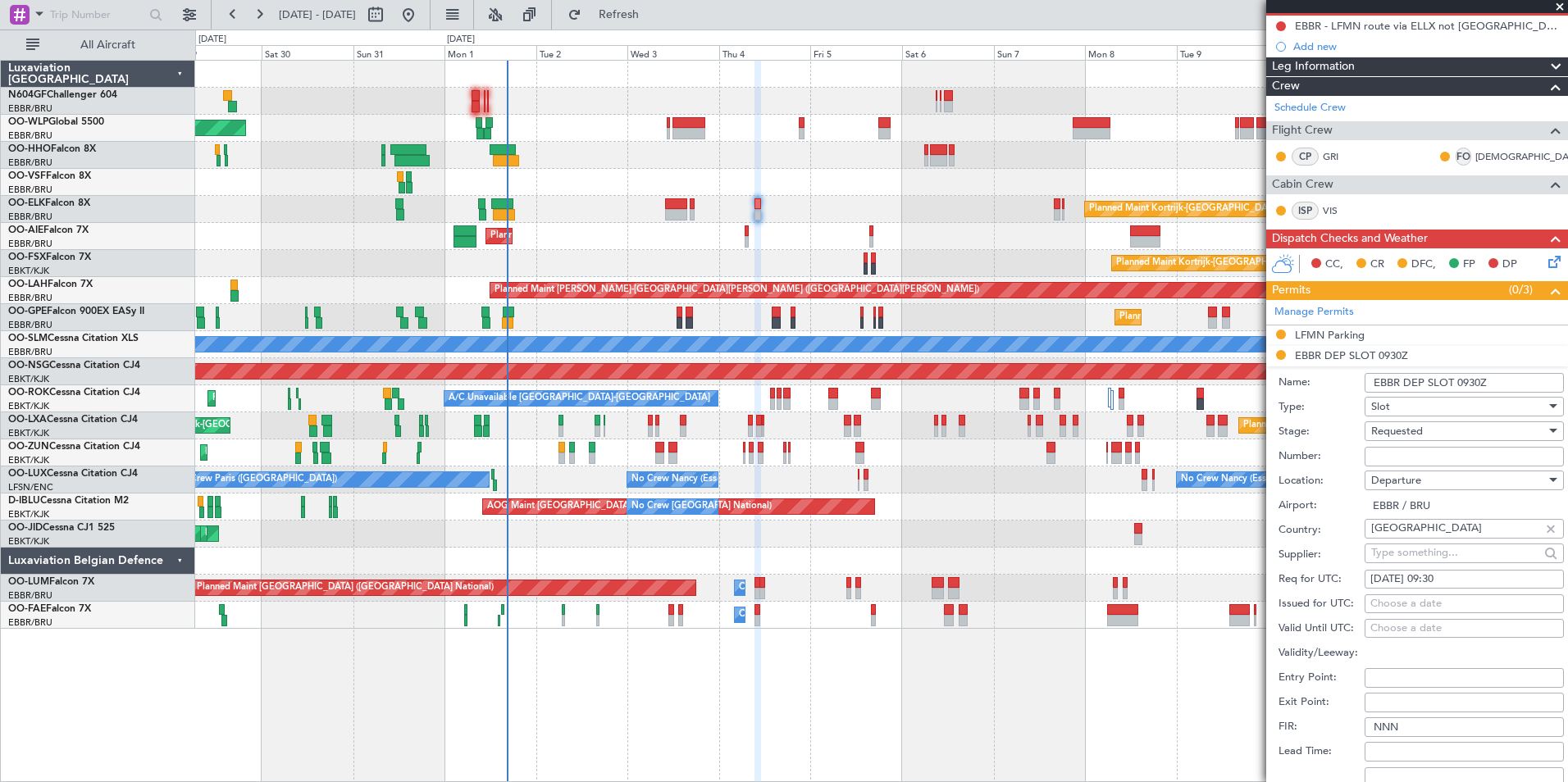
click at [1406, 449] on input "Number:" at bounding box center [1463, 457] width 199 height 19
paste input "EBBRAAB5411D00"
type input "EBBRAAB5411D00"
click at [1454, 432] on div "Requested" at bounding box center [1458, 430] width 175 height 24
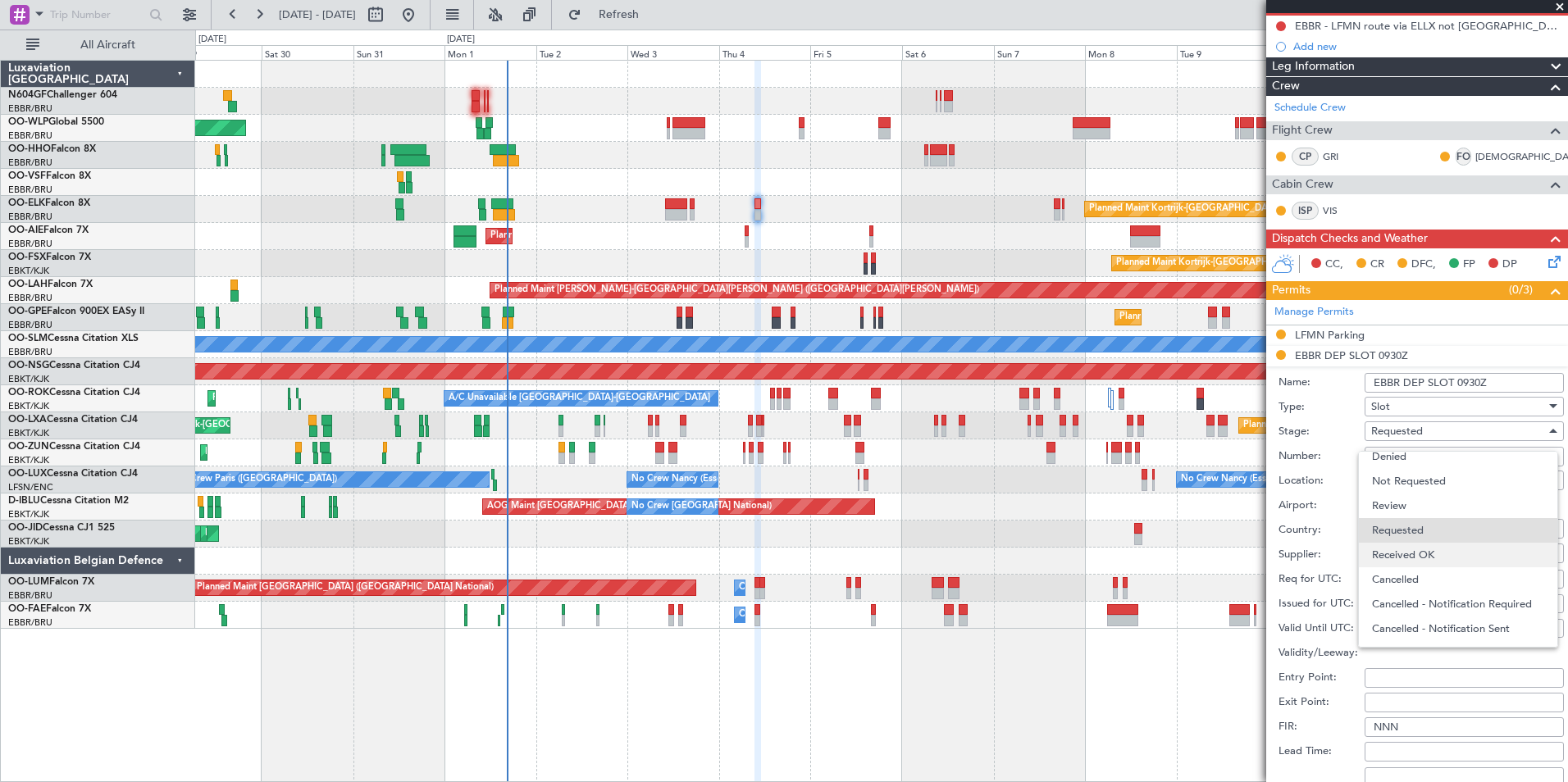
click at [1395, 563] on span "Received OK" at bounding box center [1457, 555] width 172 height 24
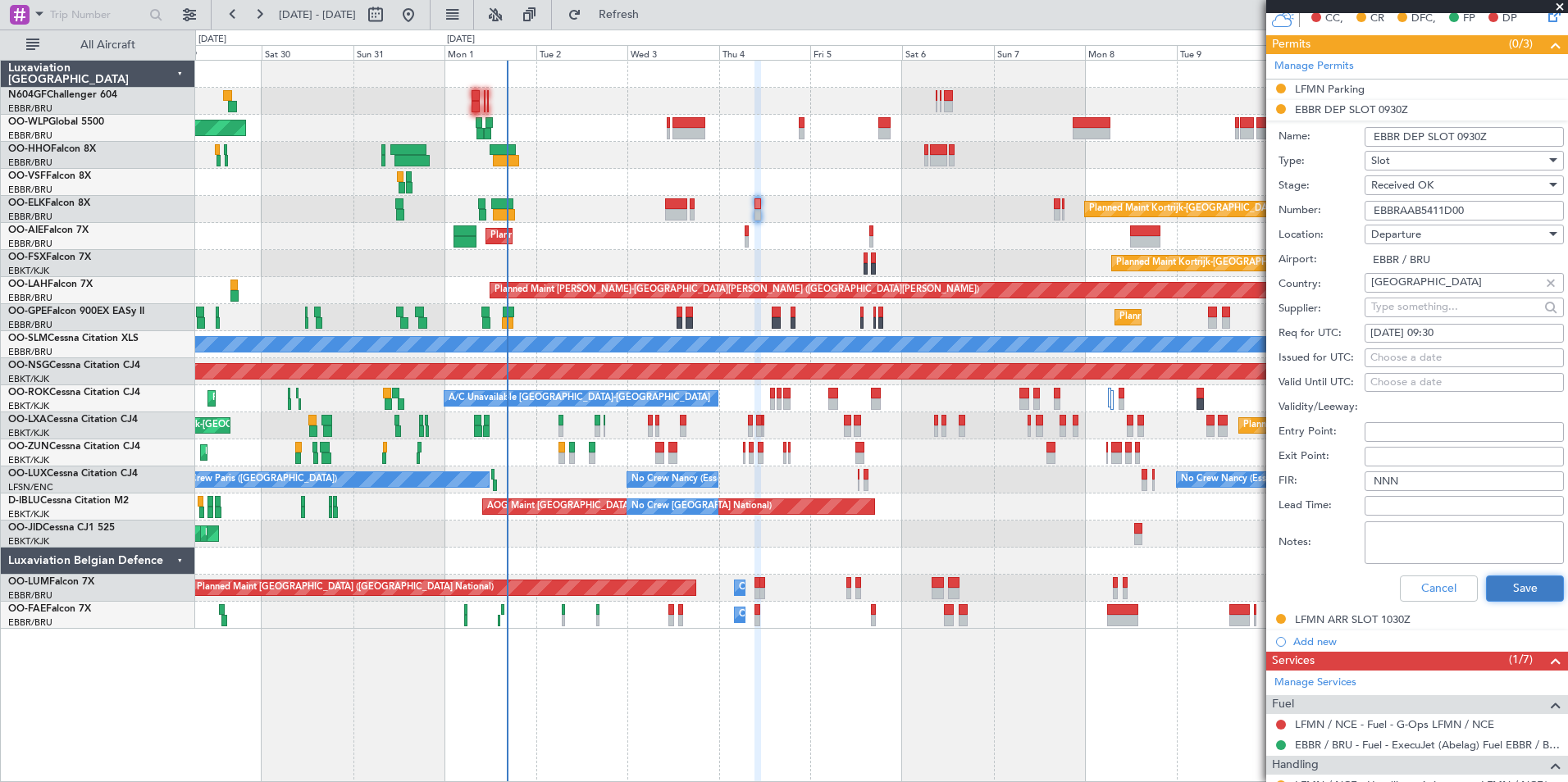
click at [1497, 583] on button "Save" at bounding box center [1524, 588] width 78 height 26
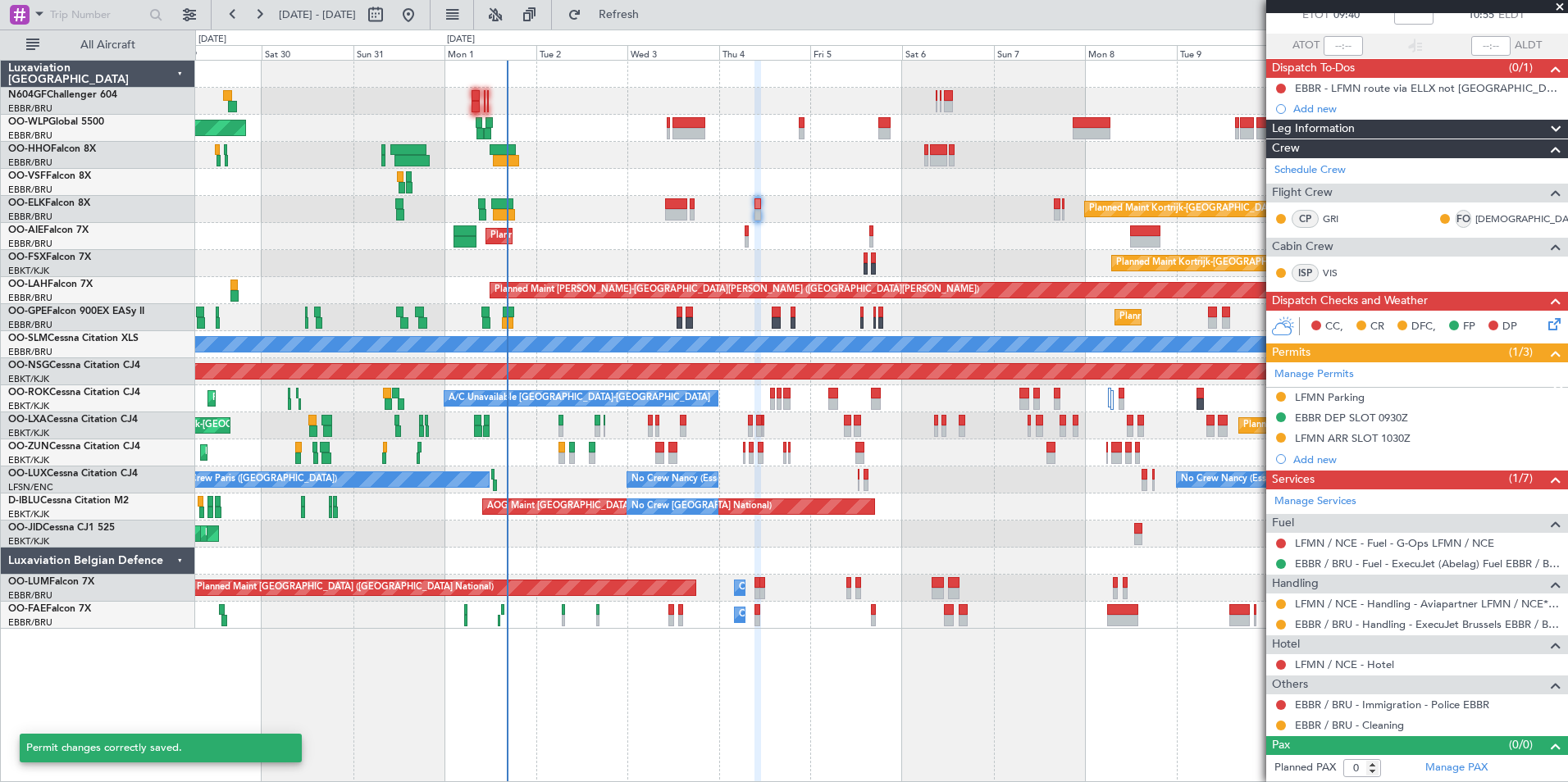
scroll to position [101, 0]
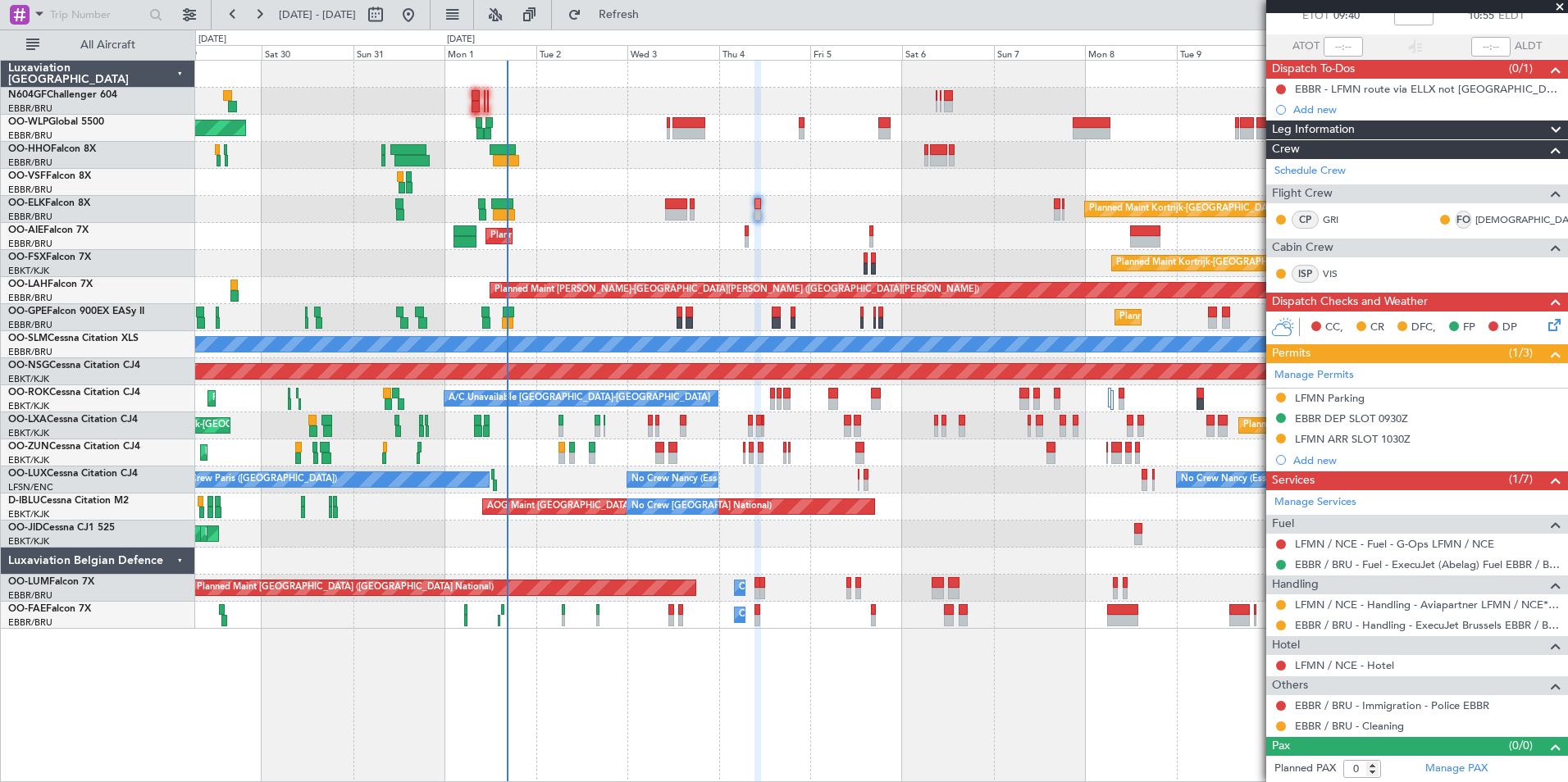
click at [884, 616] on div "Owner Melsbroek Air Base" at bounding box center [881, 615] width 1372 height 27
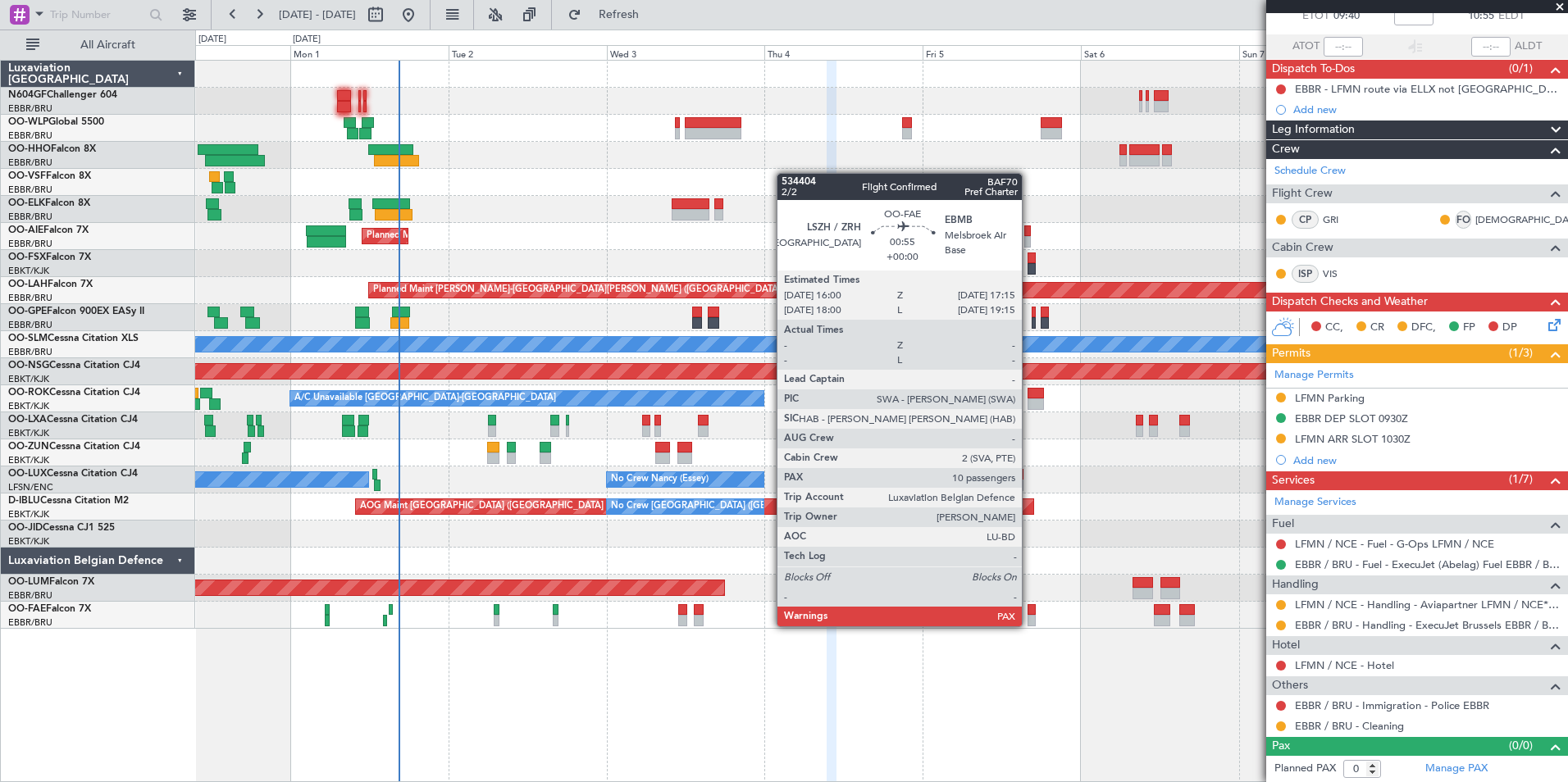
click at [867, 675] on div "Planned Maint Berlin (Brandenburg) Planned Maint Kortrijk-Wevelgem Planned Main…" at bounding box center [881, 421] width 1373 height 722
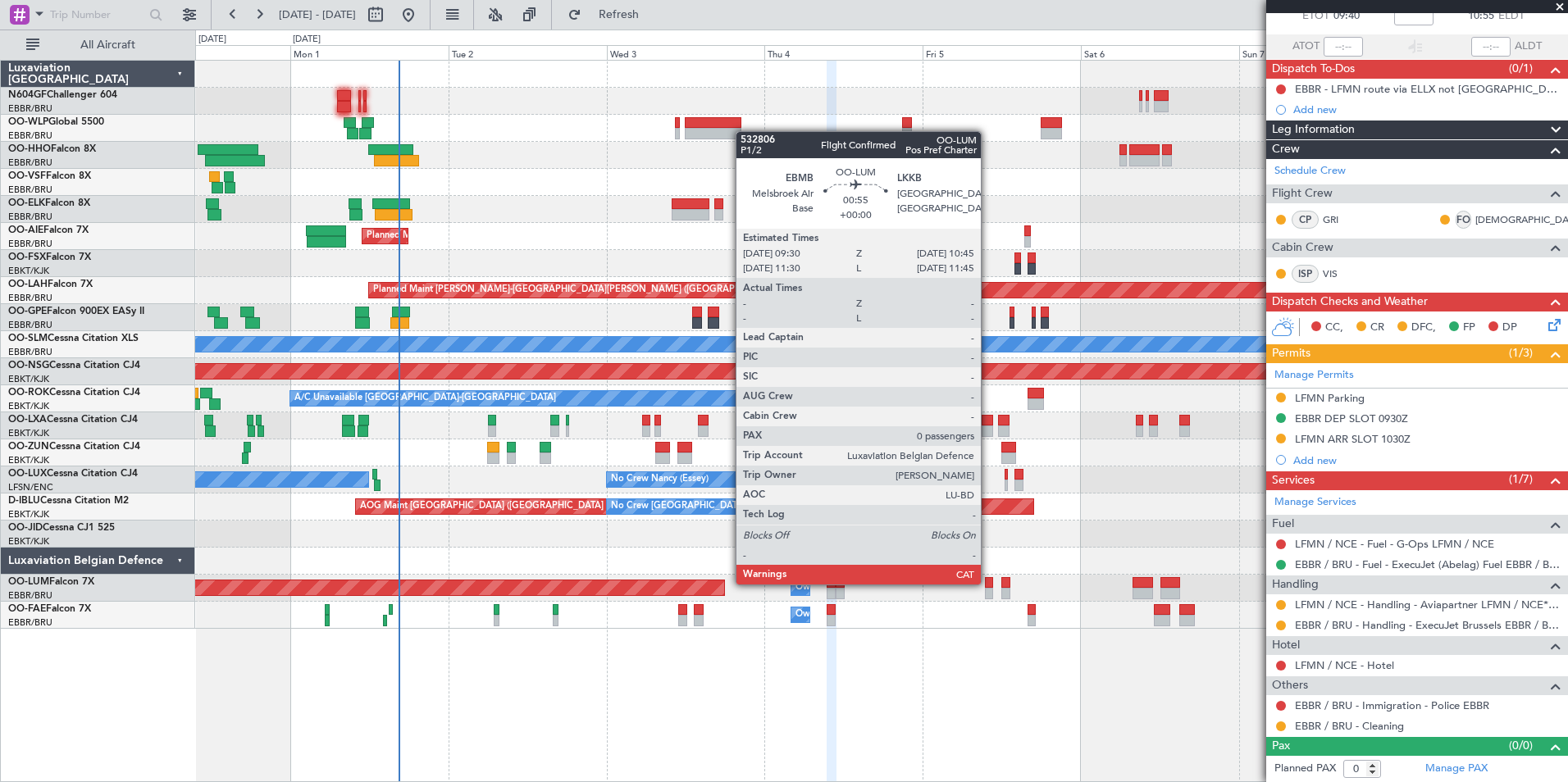
click at [988, 583] on div at bounding box center [989, 583] width 9 height 12
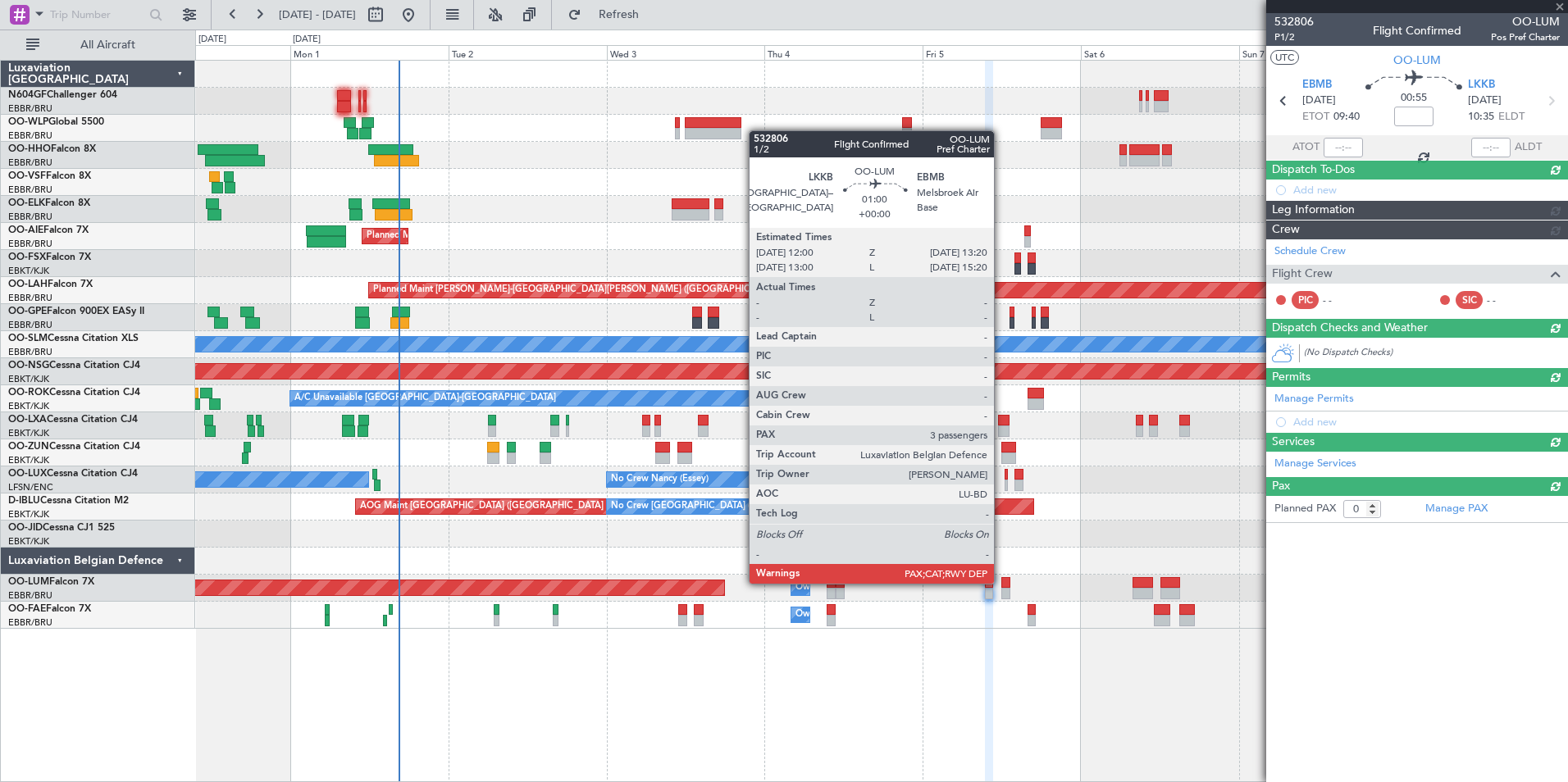
scroll to position [0, 0]
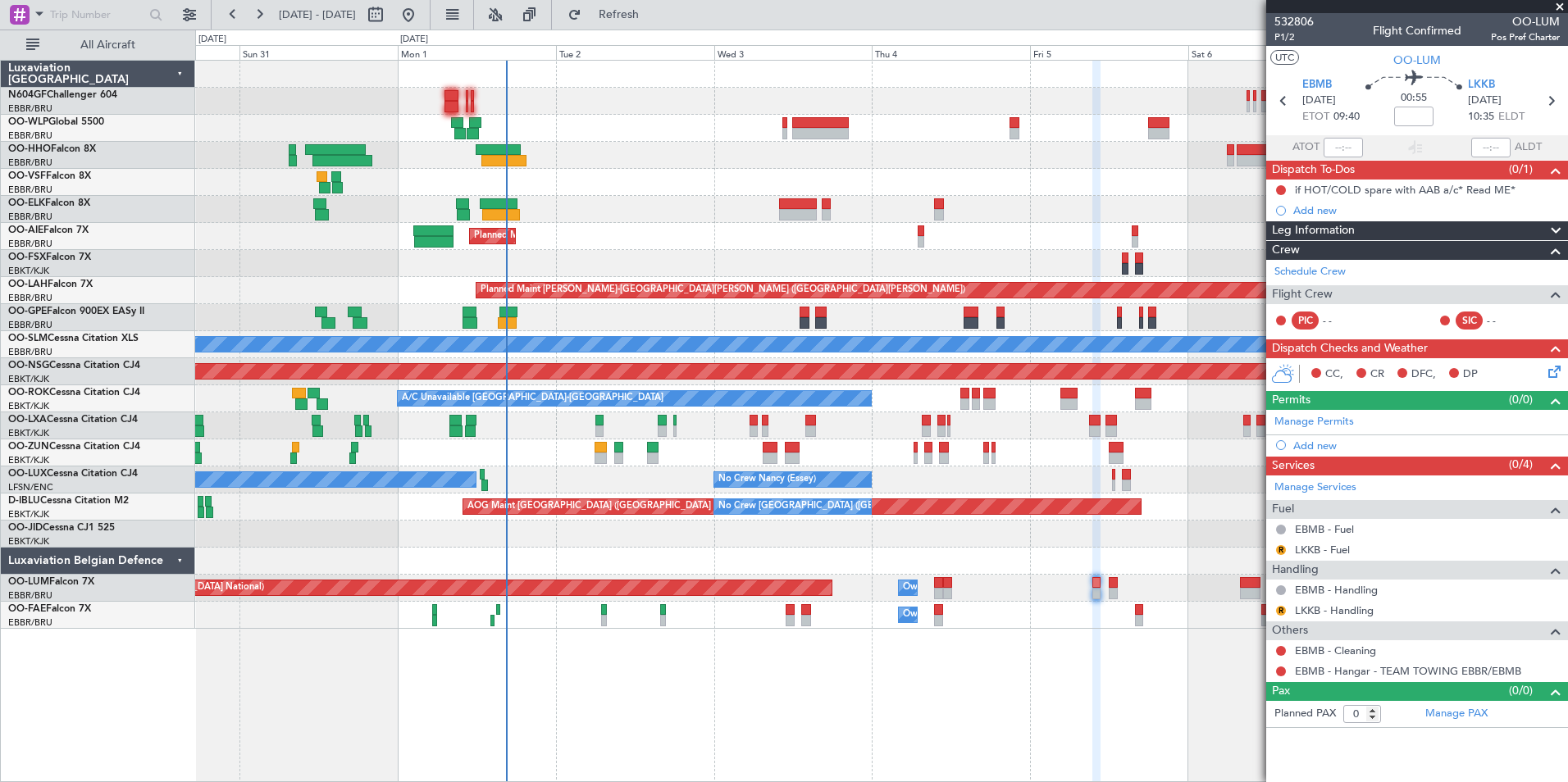
click at [727, 528] on div "Planned Maint Kortrijk-Wevelgem AOG Maint Kortrijk-Wevelgem" at bounding box center [881, 534] width 1372 height 27
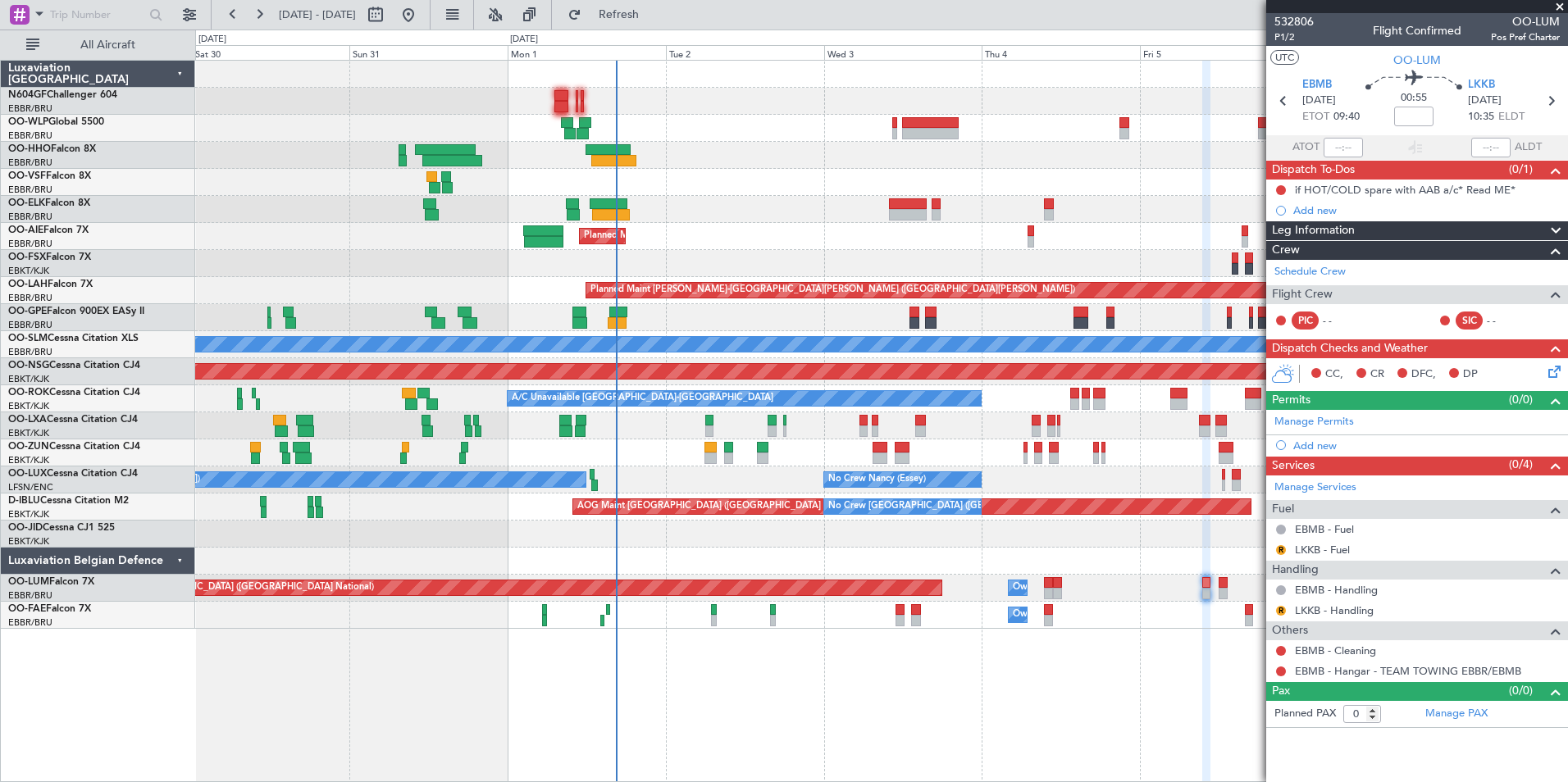
click at [880, 492] on div "Planned Maint Berlin (Brandenburg) Planned Maint Kortrijk-Wevelgem Planned Main…" at bounding box center [881, 344] width 1372 height 568
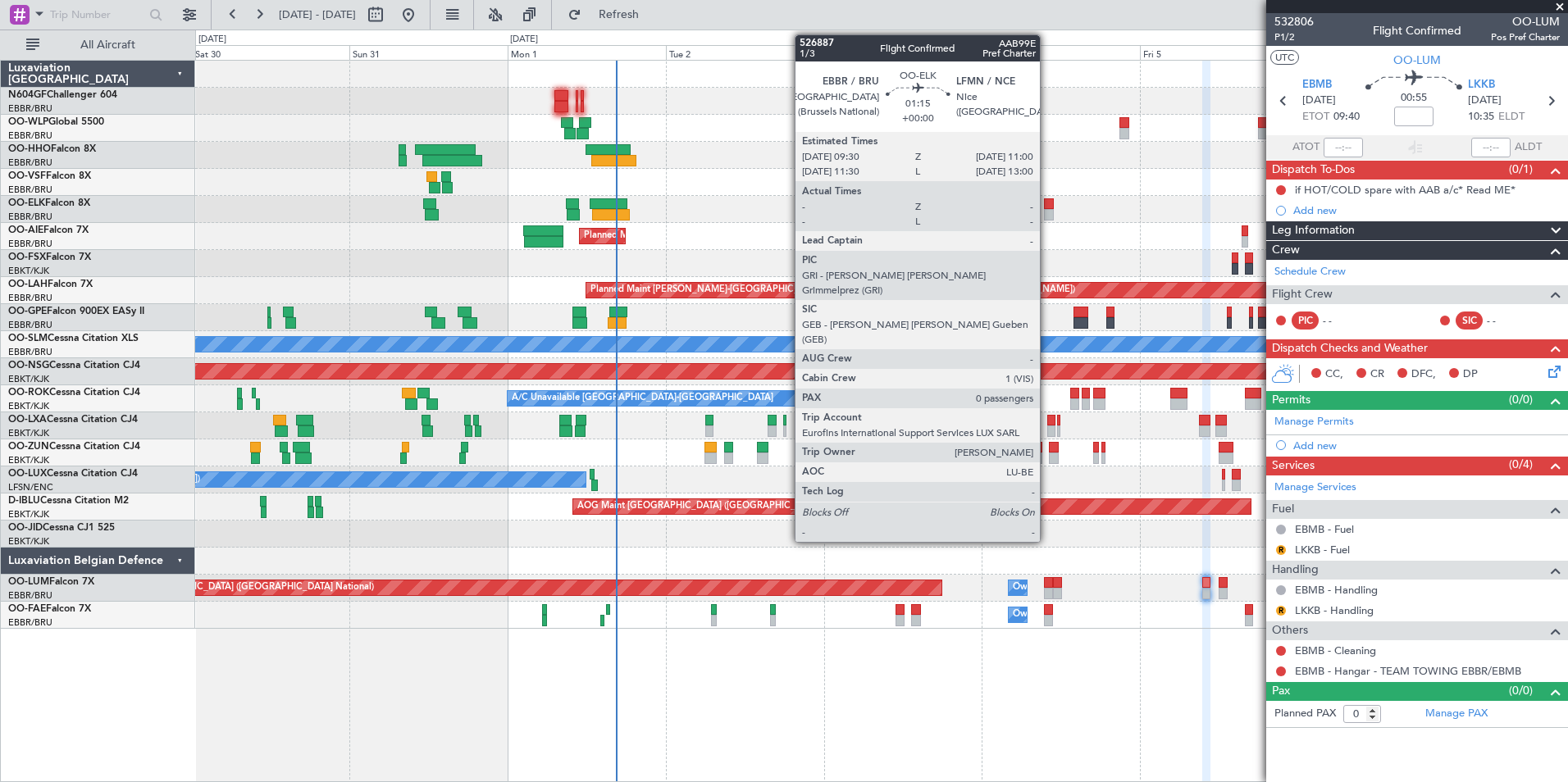
click at [1047, 205] on div at bounding box center [1048, 204] width 11 height 12
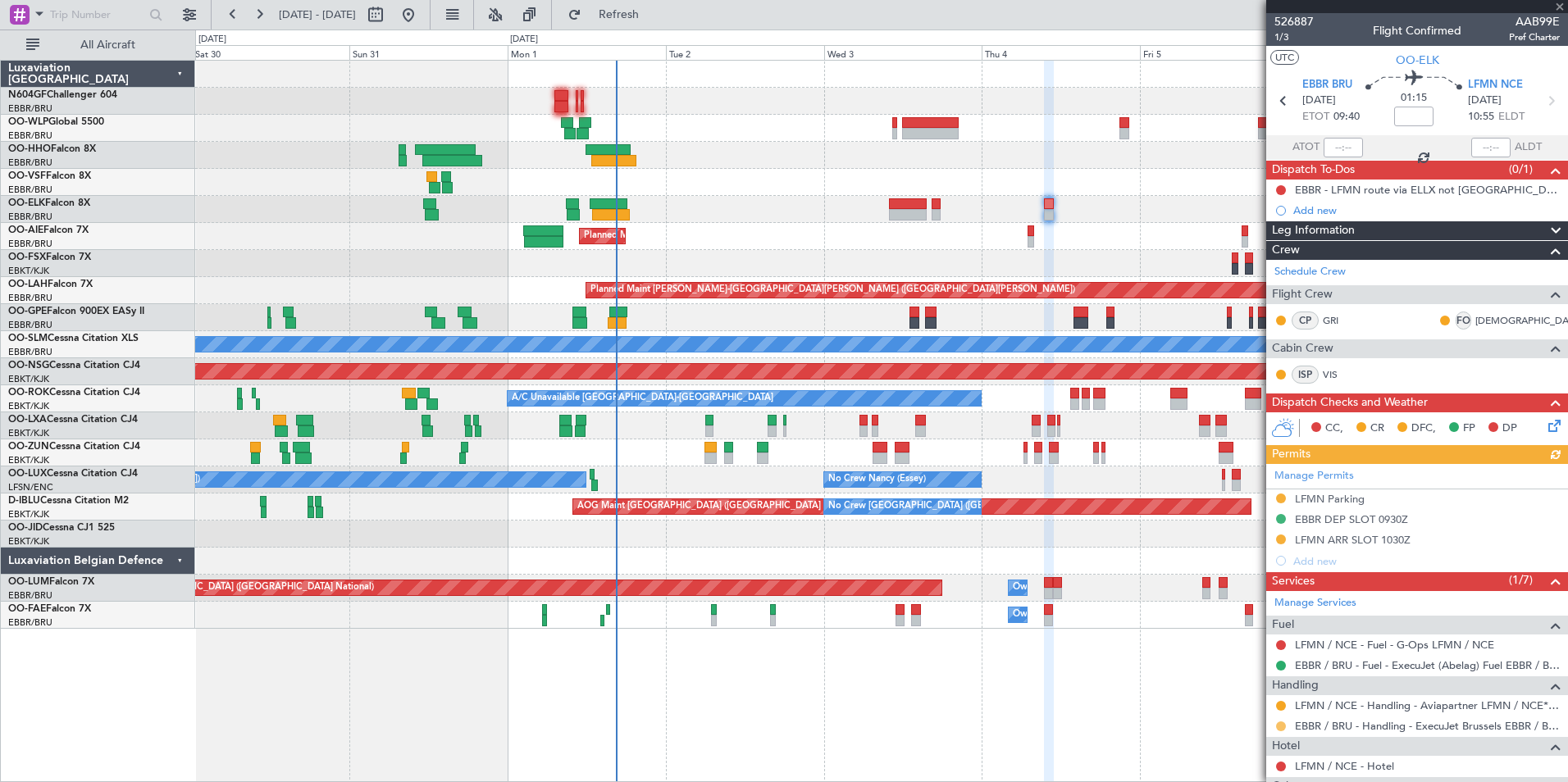
click at [1280, 722] on button at bounding box center [1280, 727] width 10 height 10
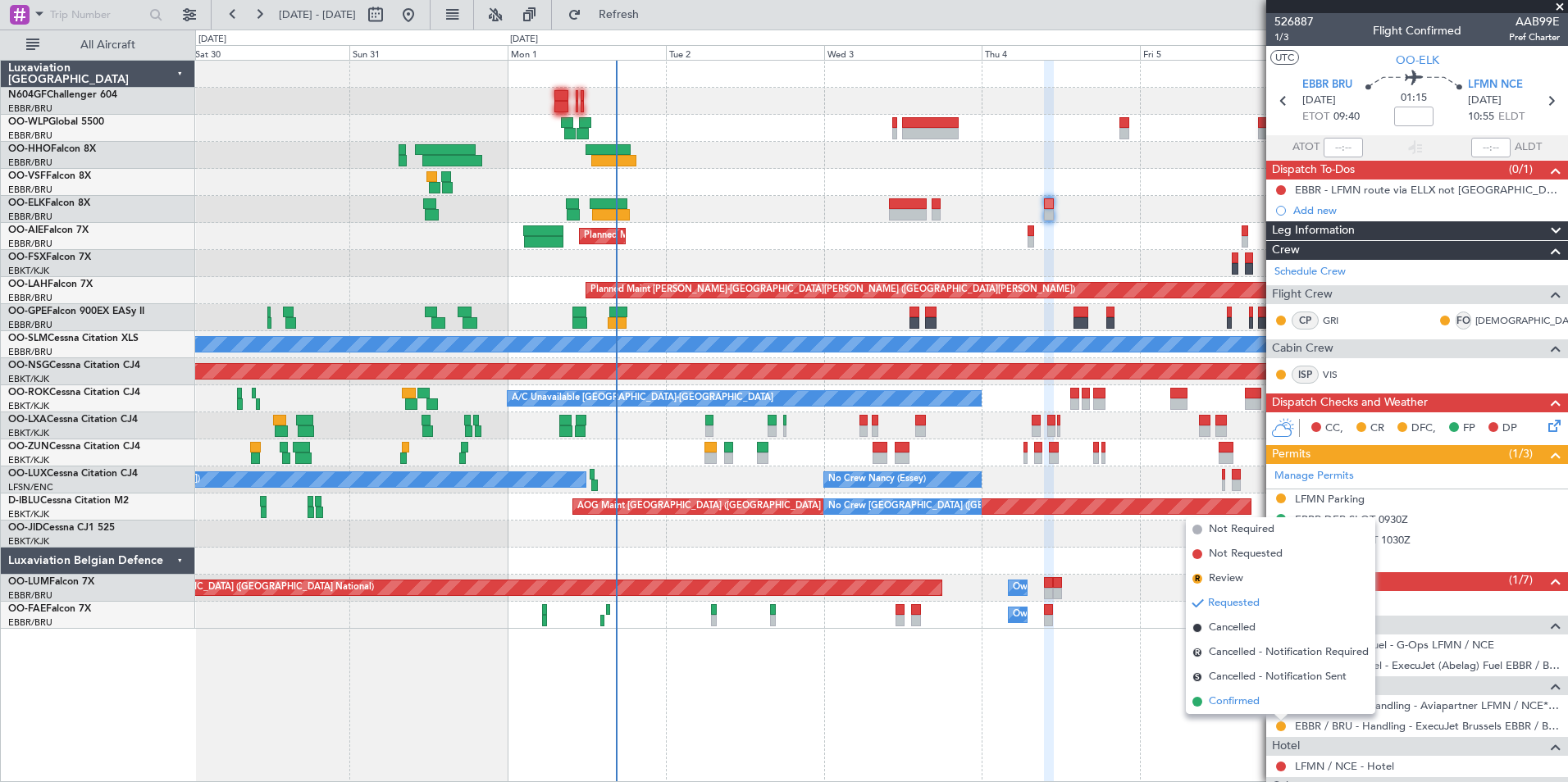
click at [1244, 703] on span "Confirmed" at bounding box center [1234, 701] width 51 height 17
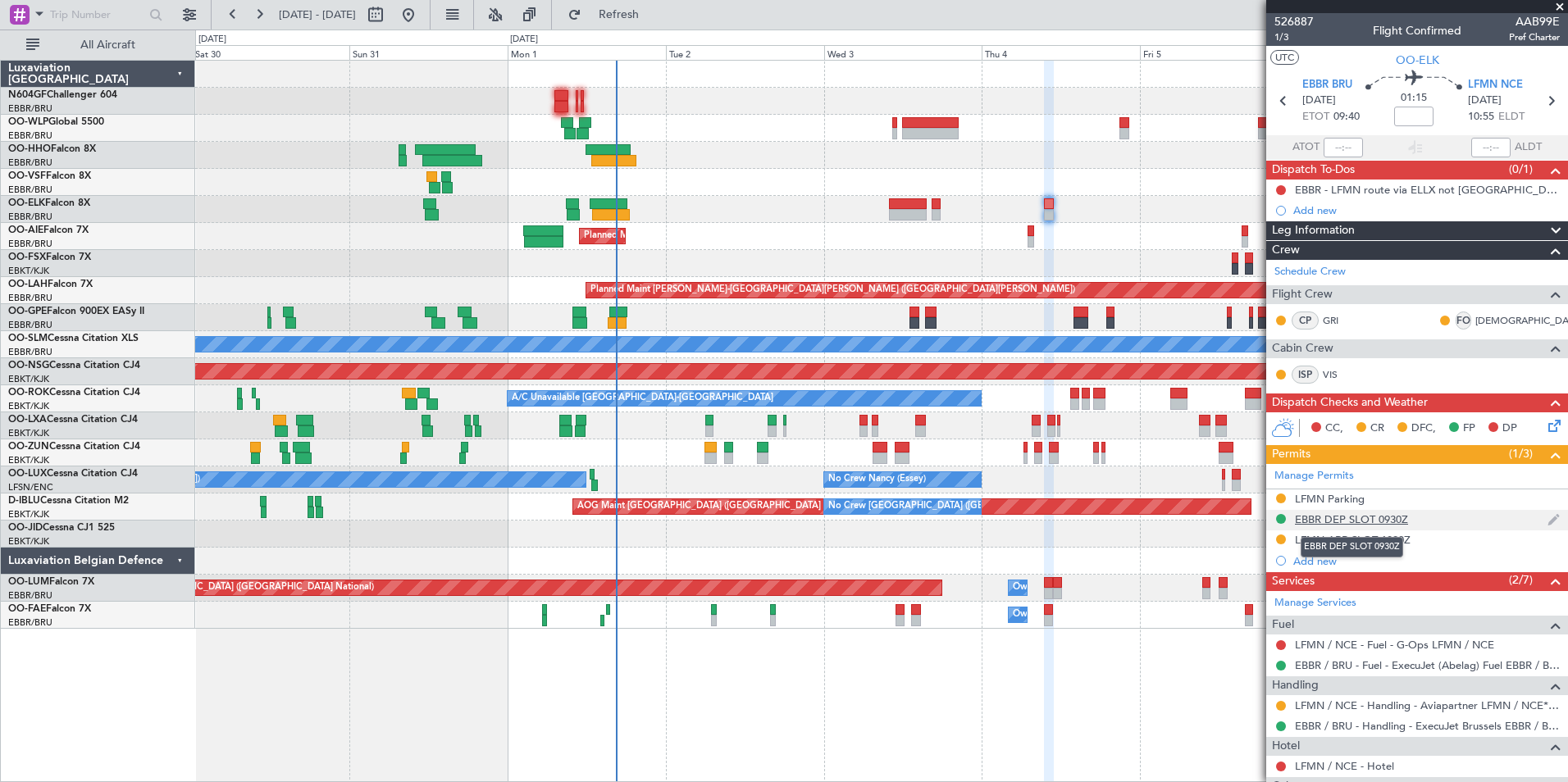
click at [1358, 523] on div "EBBR DEP SLOT 0930Z" at bounding box center [1351, 519] width 113 height 14
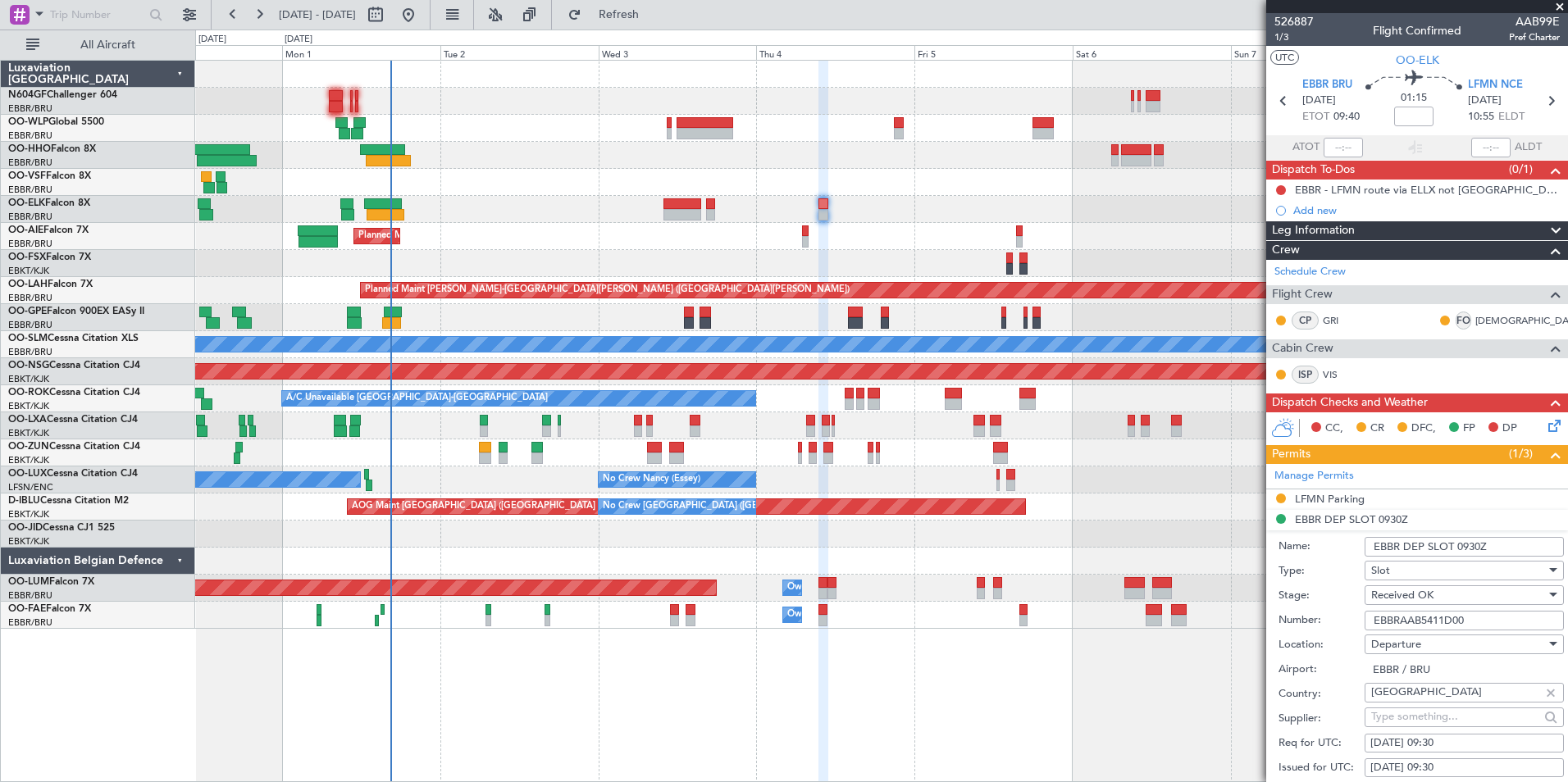
click at [742, 574] on div at bounding box center [881, 561] width 1372 height 27
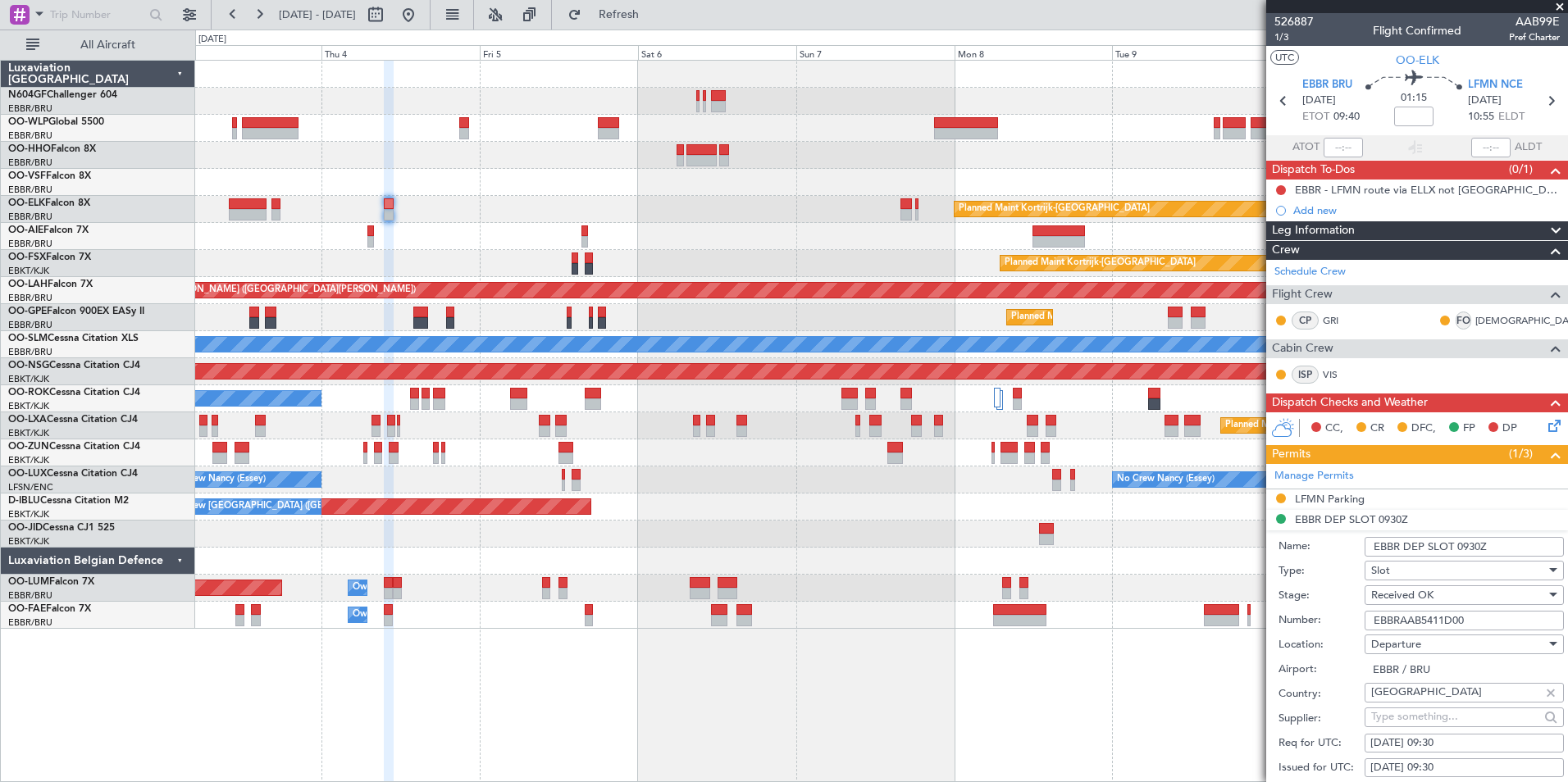
click at [291, 252] on div "Planned Maint Kortrijk-Wevelgem Planned Maint London (Farnborough) Planned Main…" at bounding box center [881, 344] width 1372 height 568
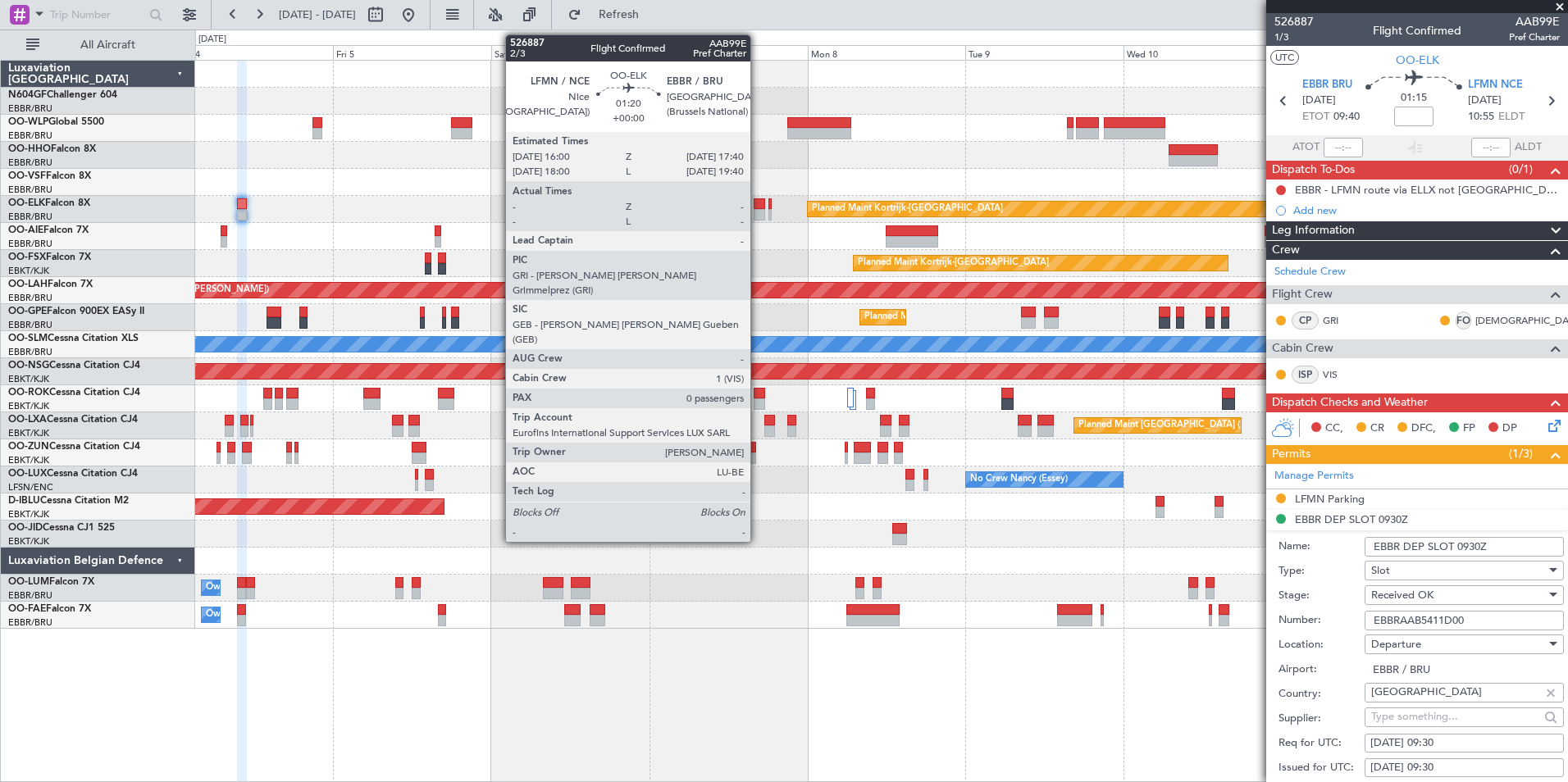
click at [758, 211] on div at bounding box center [760, 215] width 12 height 12
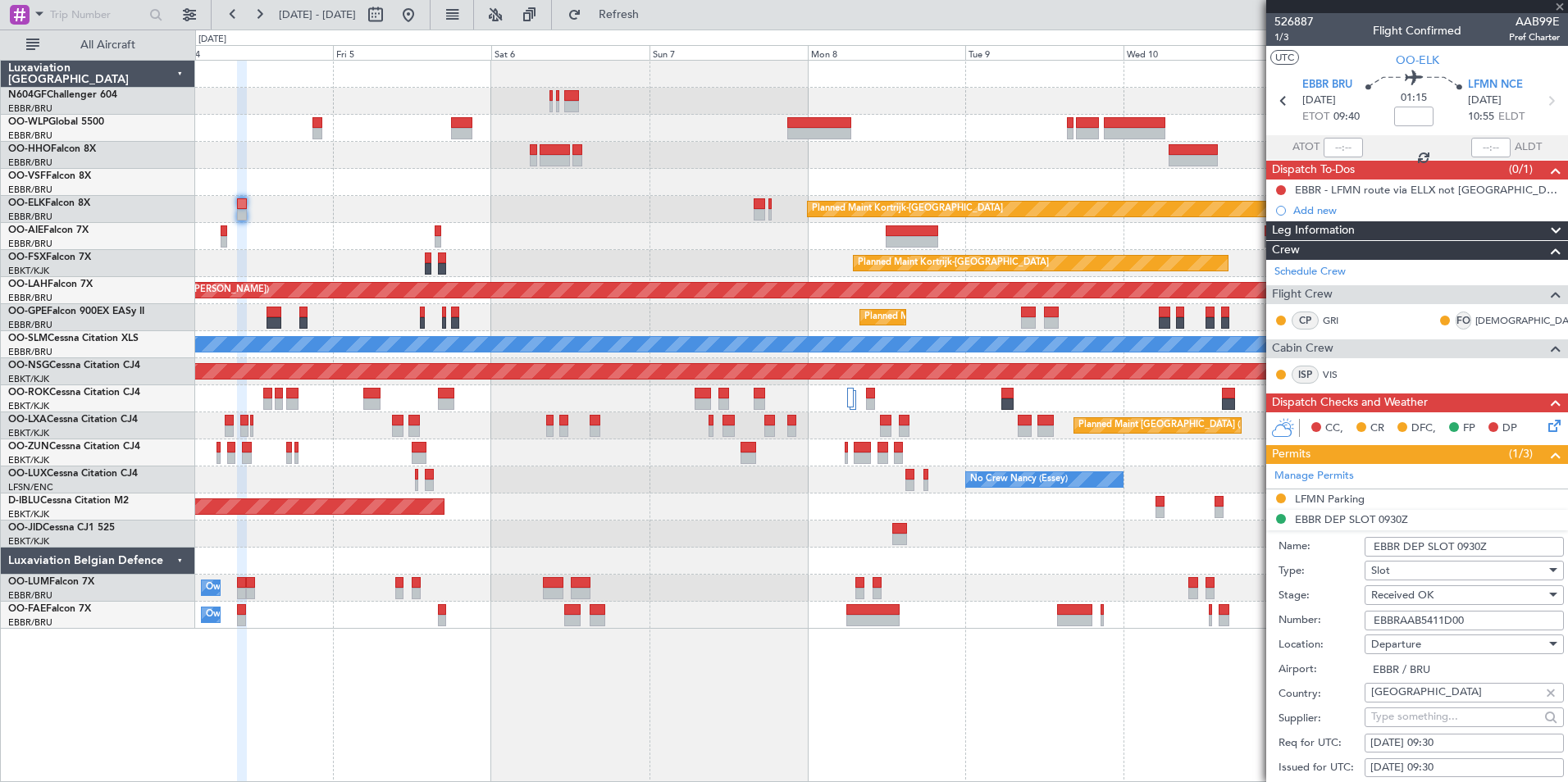
click at [775, 212] on div "Planned Maint Kortrijk-[GEOGRAPHIC_DATA]" at bounding box center [881, 210] width 1372 height 27
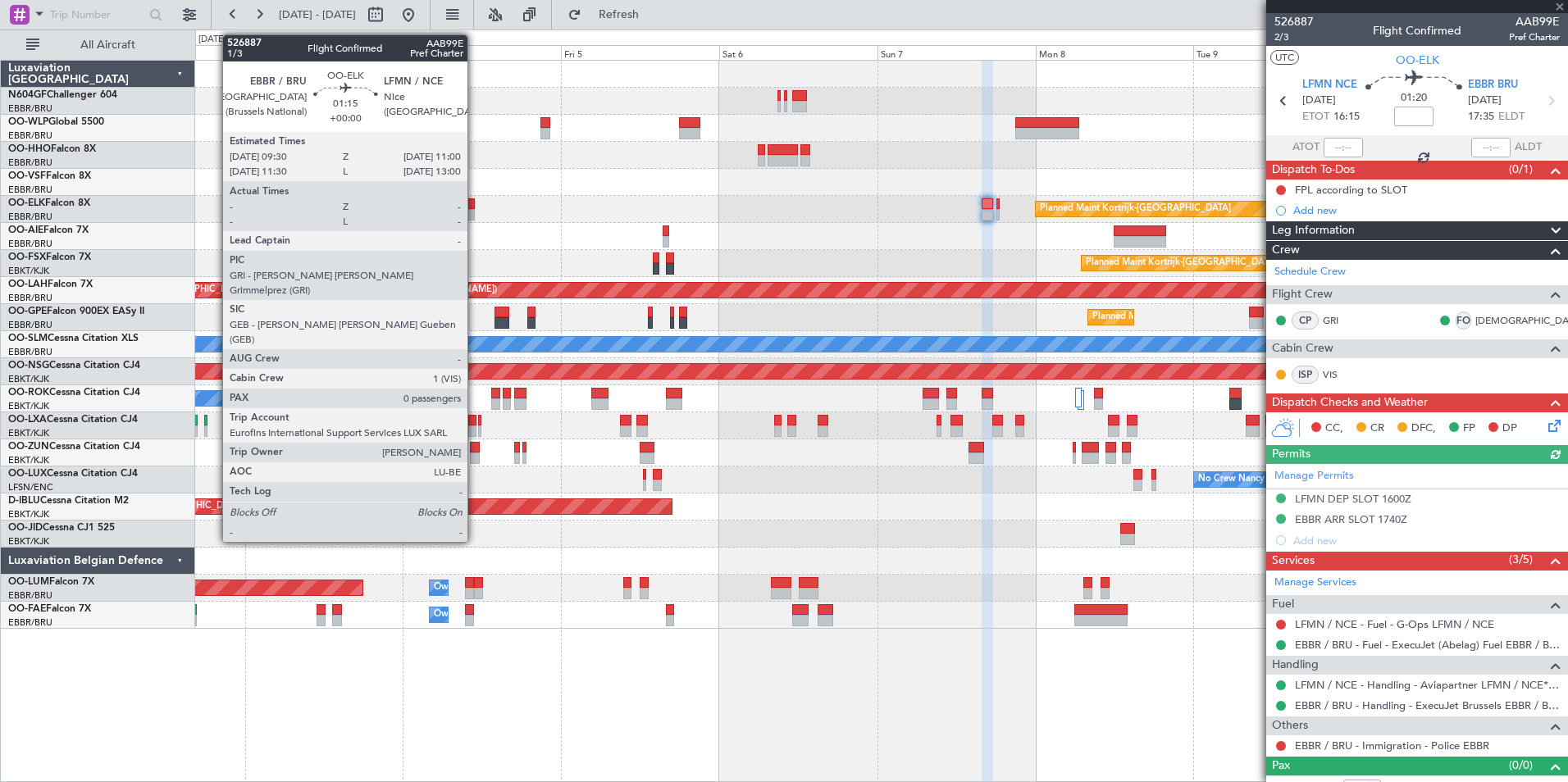
click at [475, 202] on div at bounding box center [470, 204] width 11 height 12
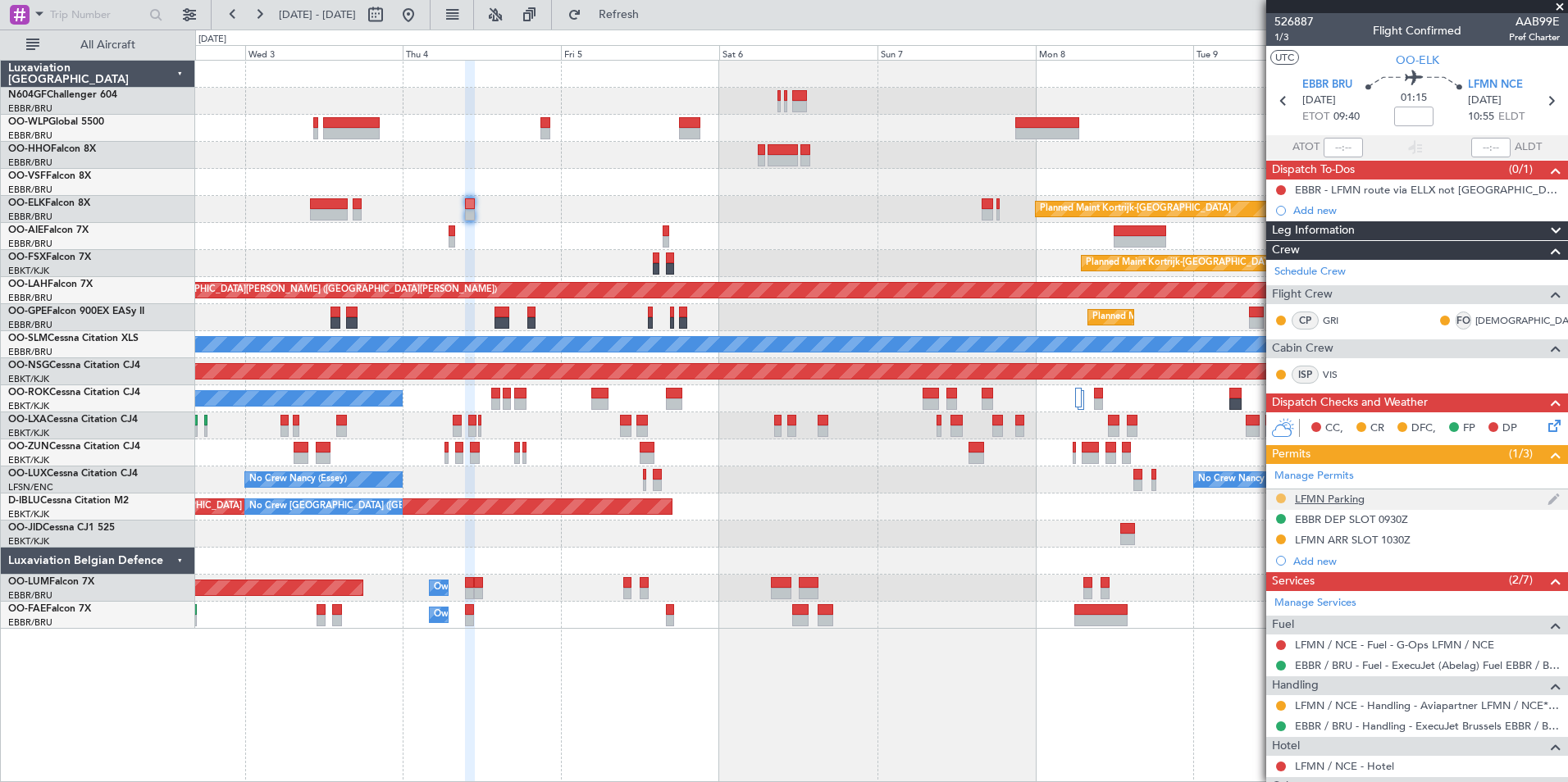
click at [1278, 495] on button at bounding box center [1280, 498] width 10 height 10
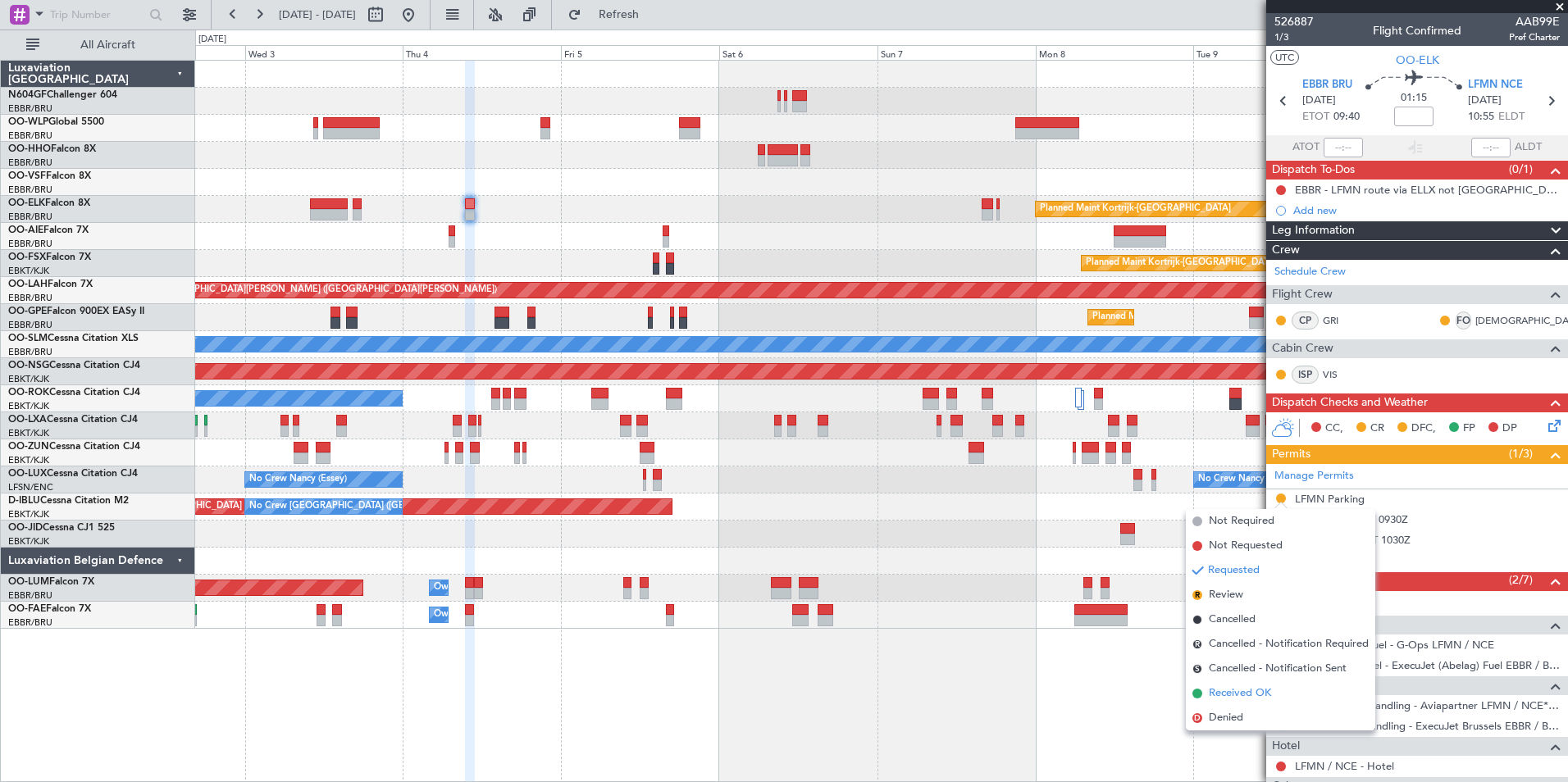
click at [1220, 690] on span "Received OK" at bounding box center [1240, 694] width 62 height 17
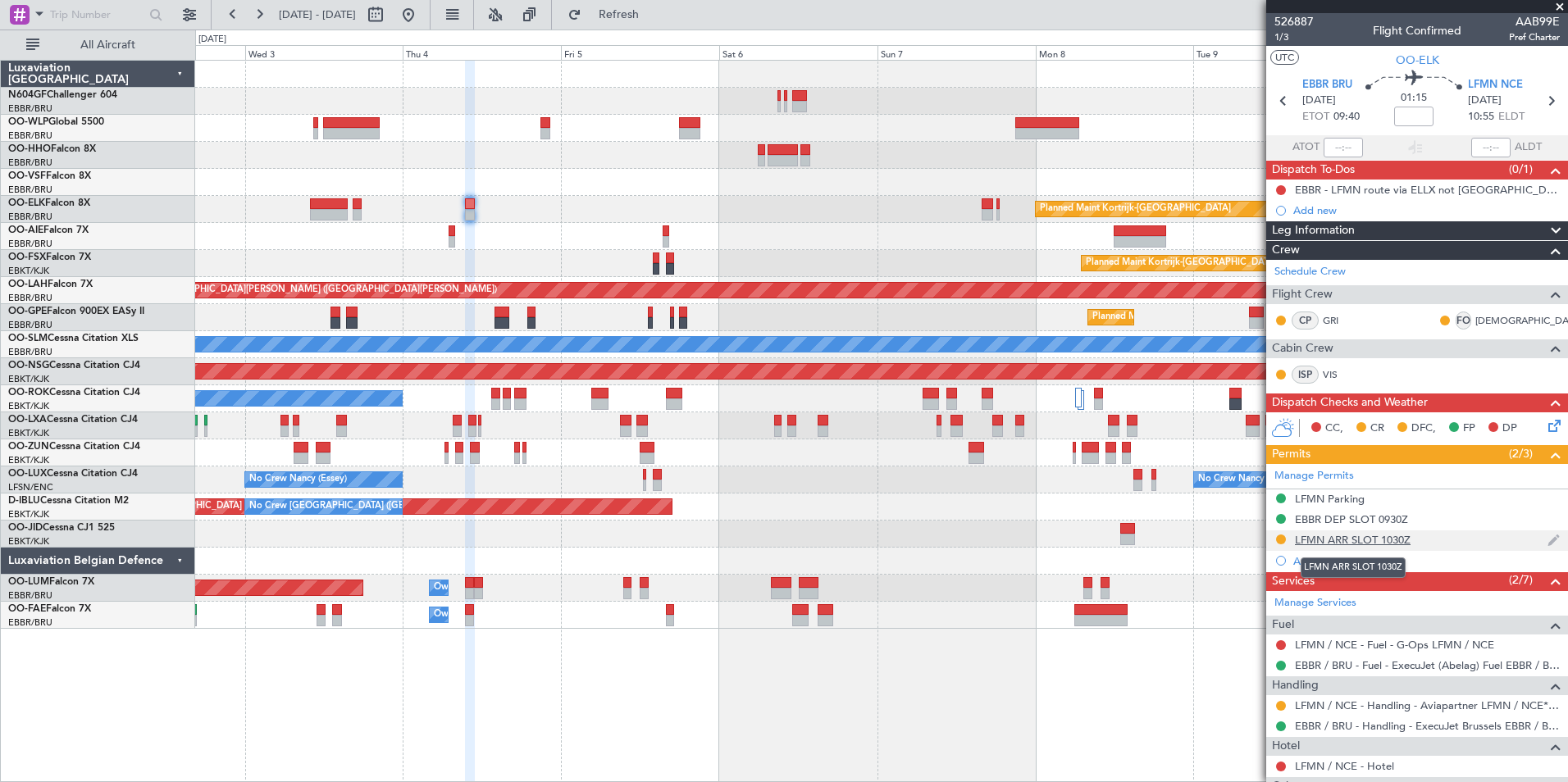
click at [1315, 538] on div "LFMN ARR SLOT 1030Z" at bounding box center [1352, 540] width 116 height 14
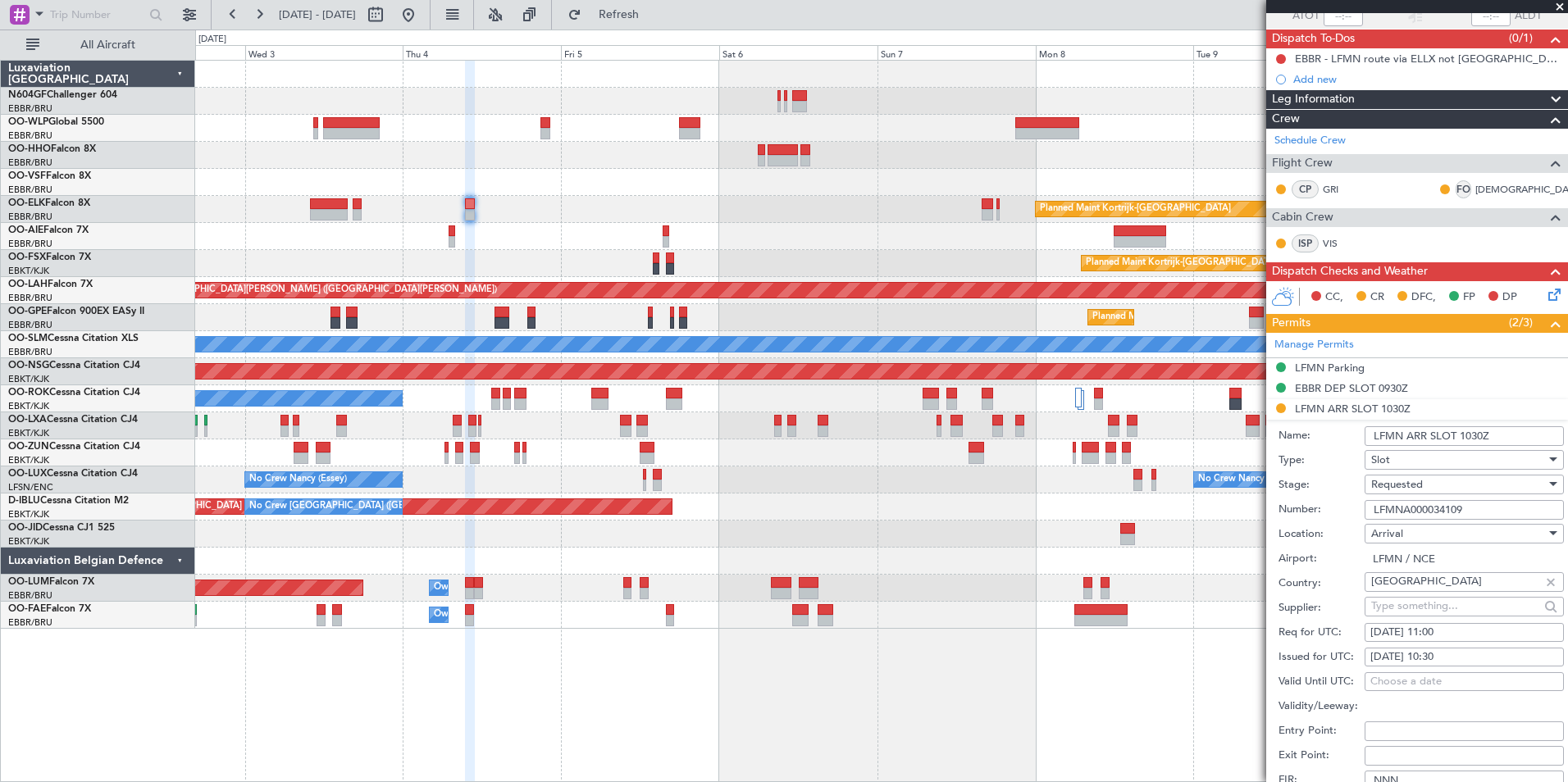
scroll to position [164, 0]
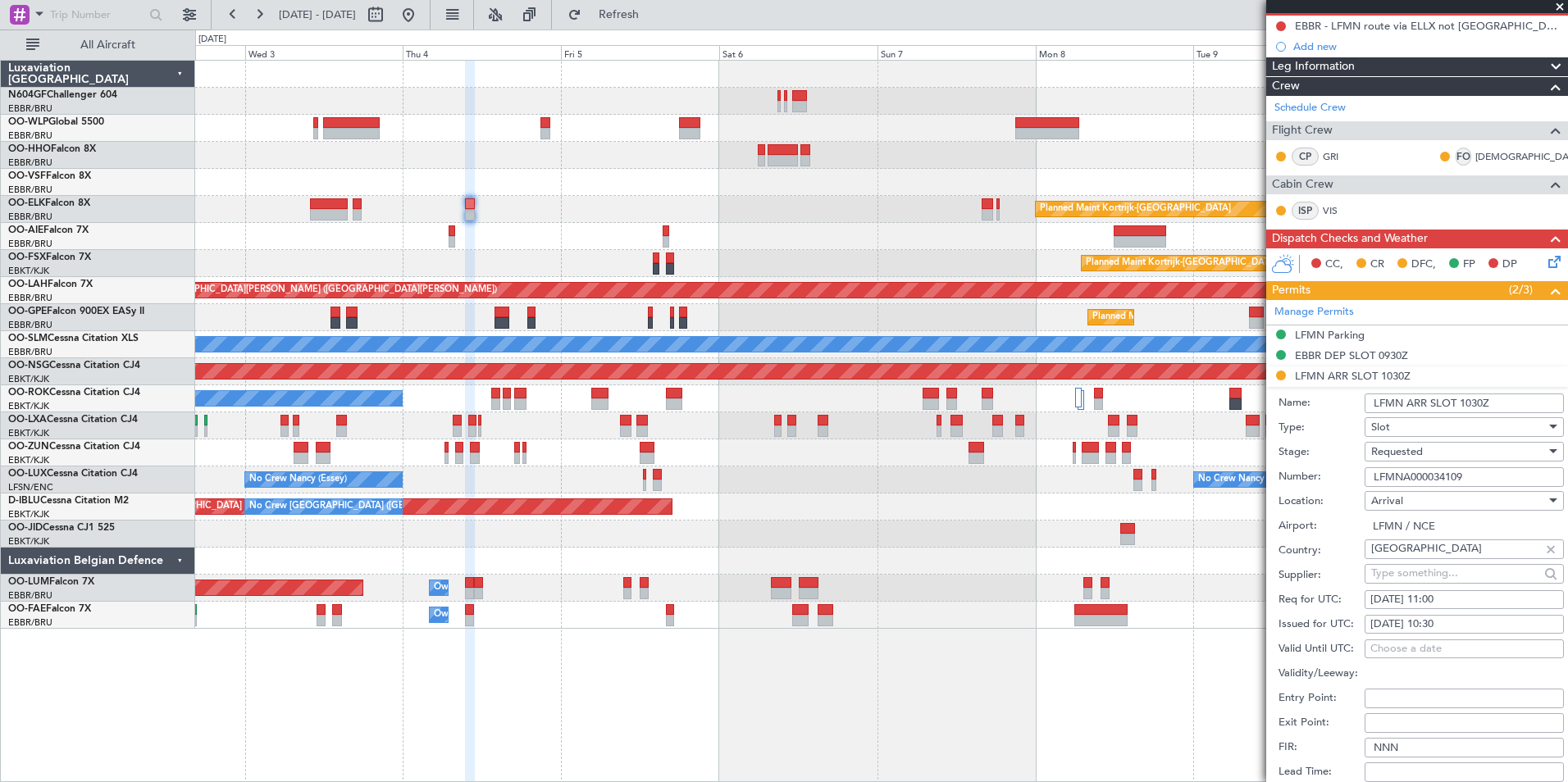
click at [1459, 628] on div "04/09/2025 10:30" at bounding box center [1463, 625] width 187 height 17
select select "9"
select select "2025"
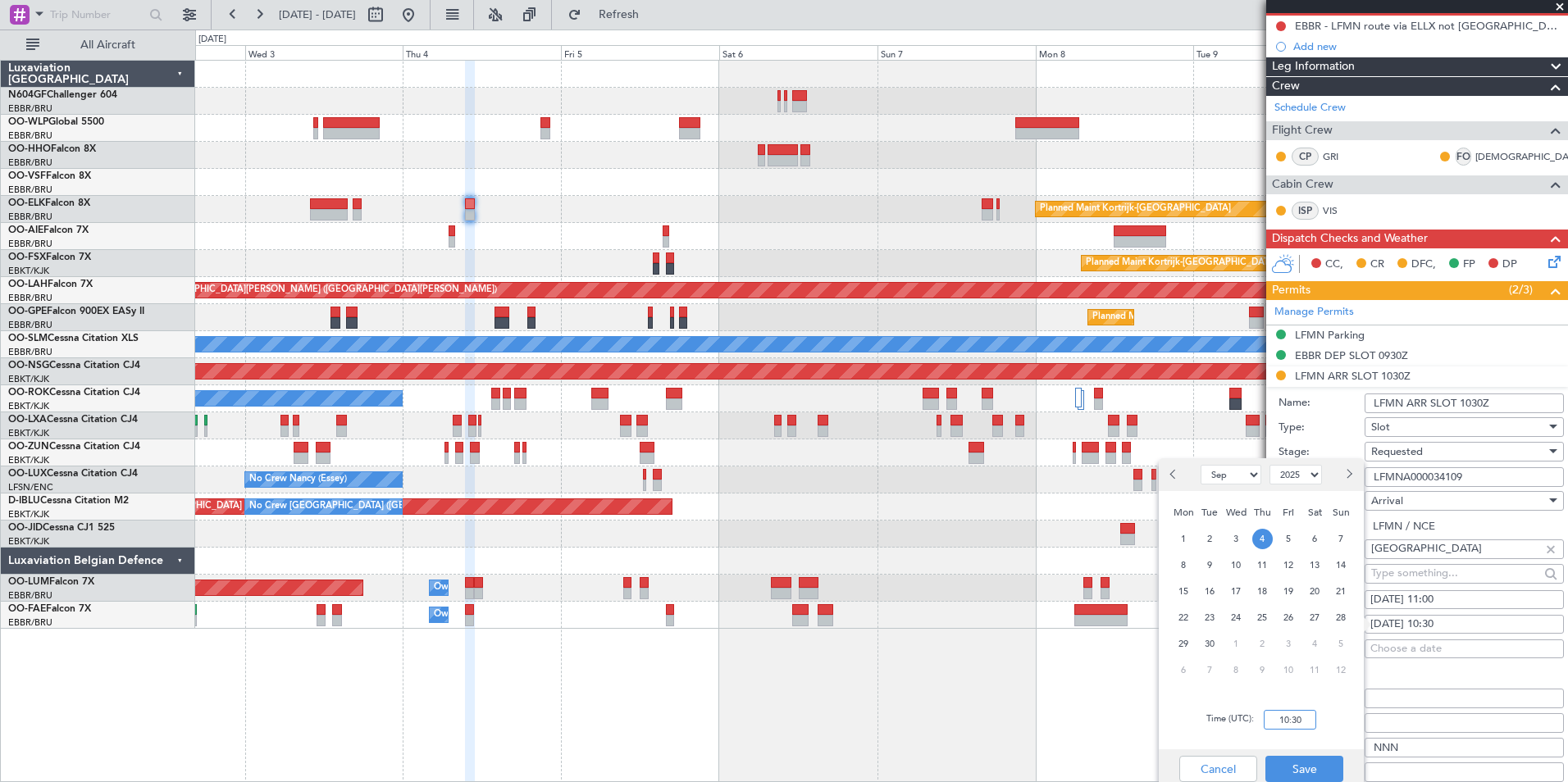
click at [1290, 712] on input "10:30" at bounding box center [1289, 720] width 52 height 19
type input "11:00"
click at [1315, 740] on div "Time (UTC): 11:00" at bounding box center [1260, 720] width 205 height 59
click at [1301, 769] on button "Save" at bounding box center [1304, 768] width 78 height 26
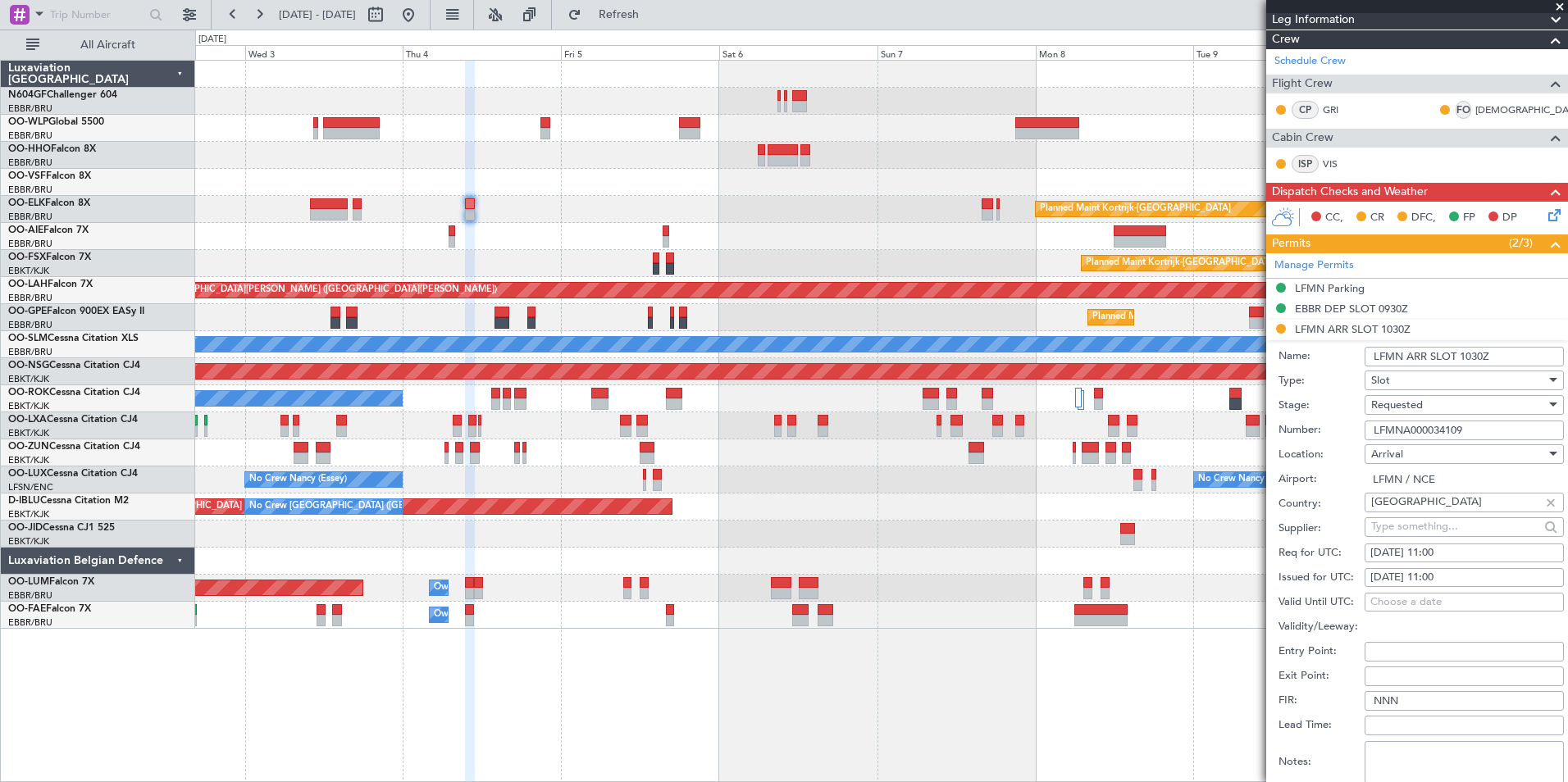
scroll to position [246, 0]
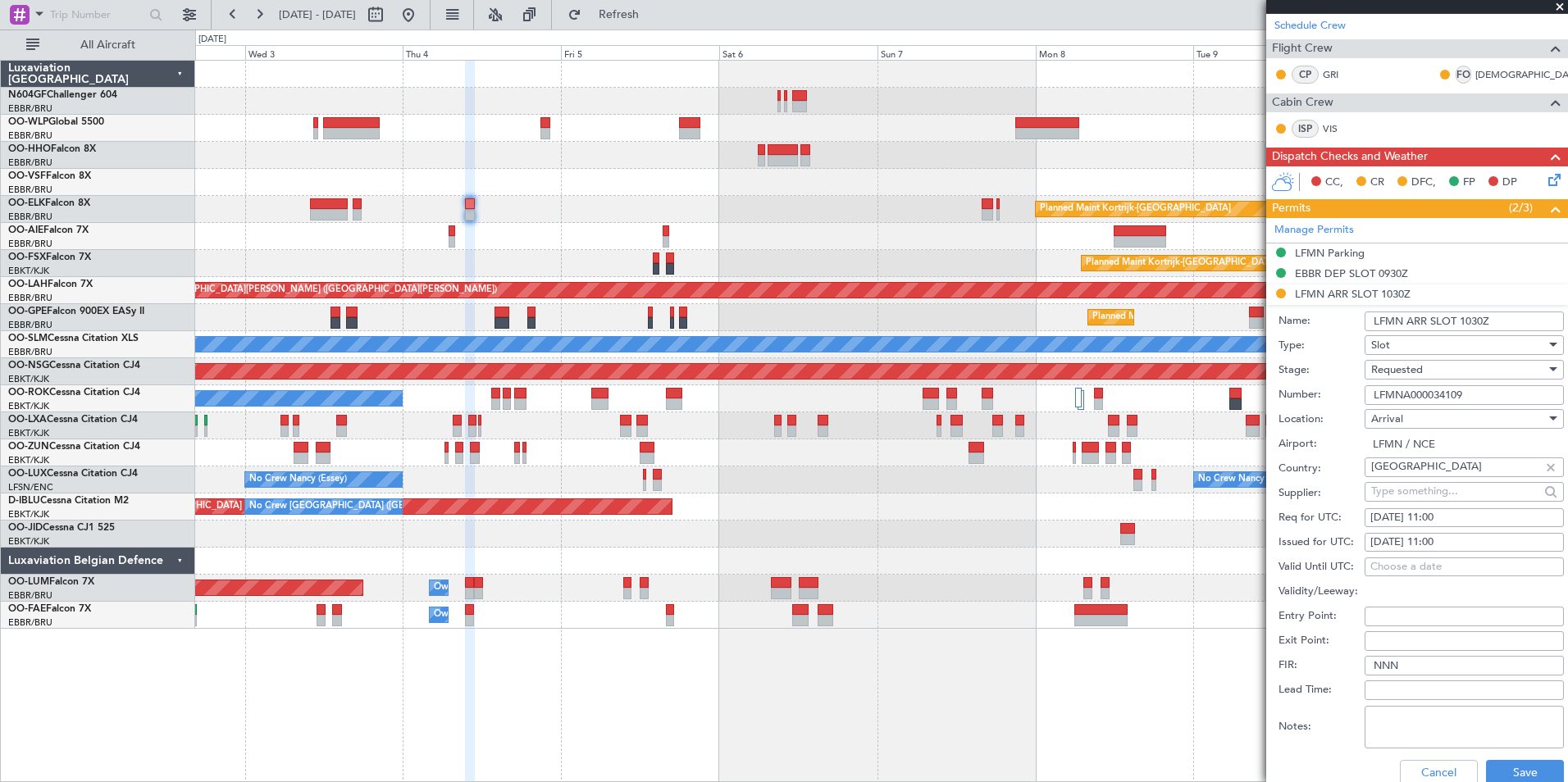
click at [1424, 364] on div "Requested" at bounding box center [1458, 369] width 175 height 24
click at [1438, 488] on span "Received OK" at bounding box center [1457, 493] width 172 height 24
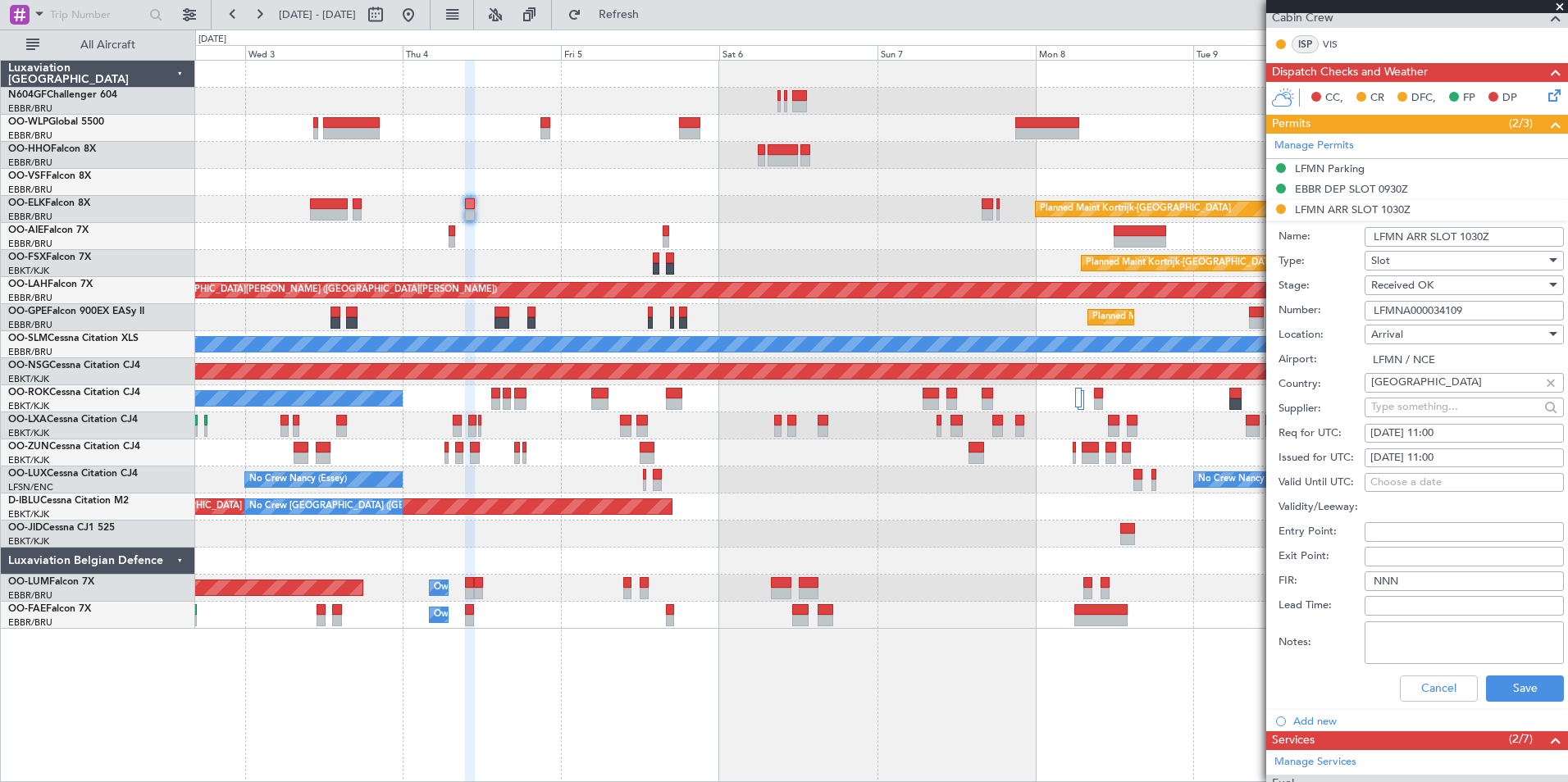
scroll to position [410, 0]
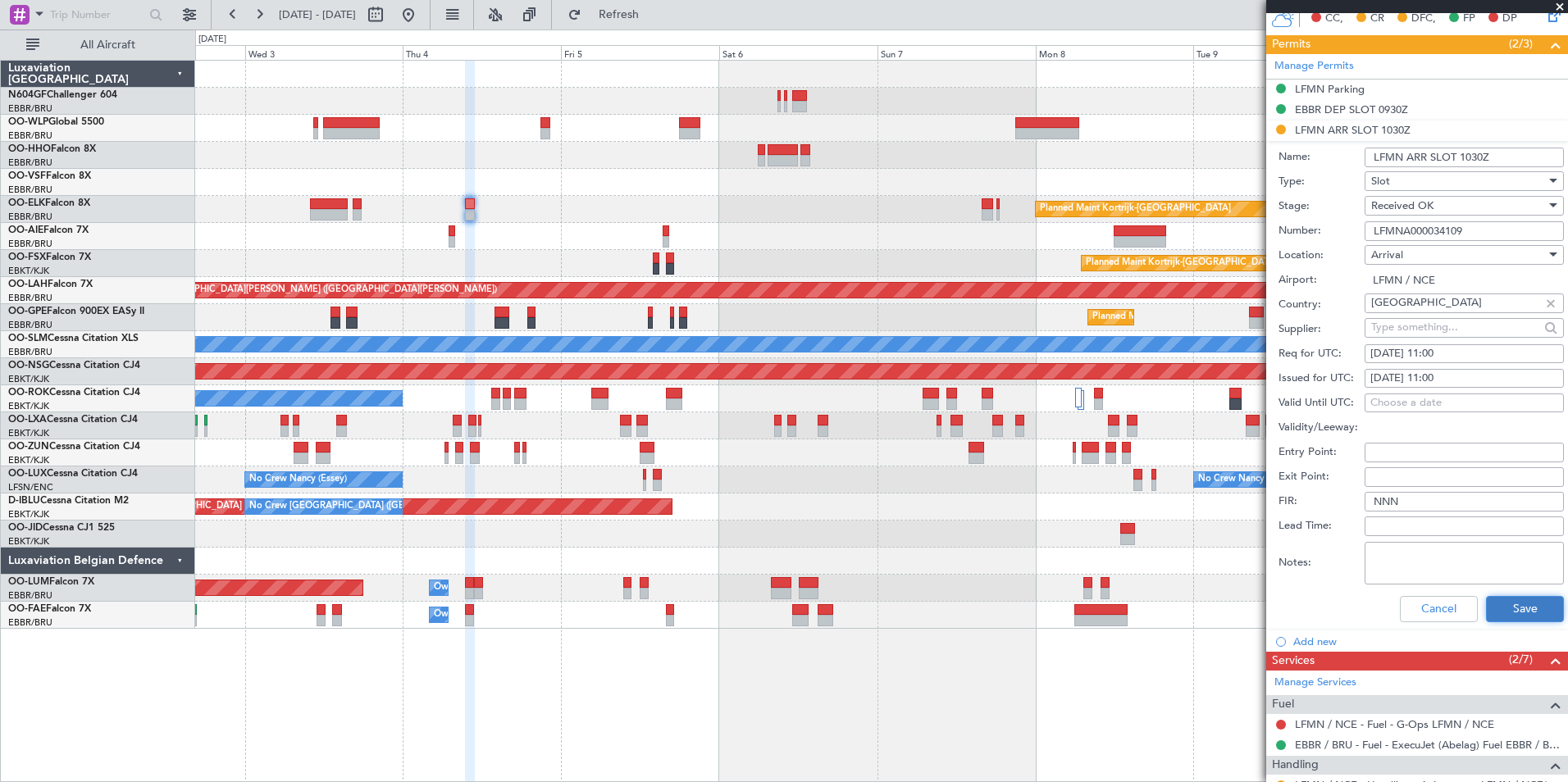
click at [1497, 612] on button "Save" at bounding box center [1524, 609] width 78 height 26
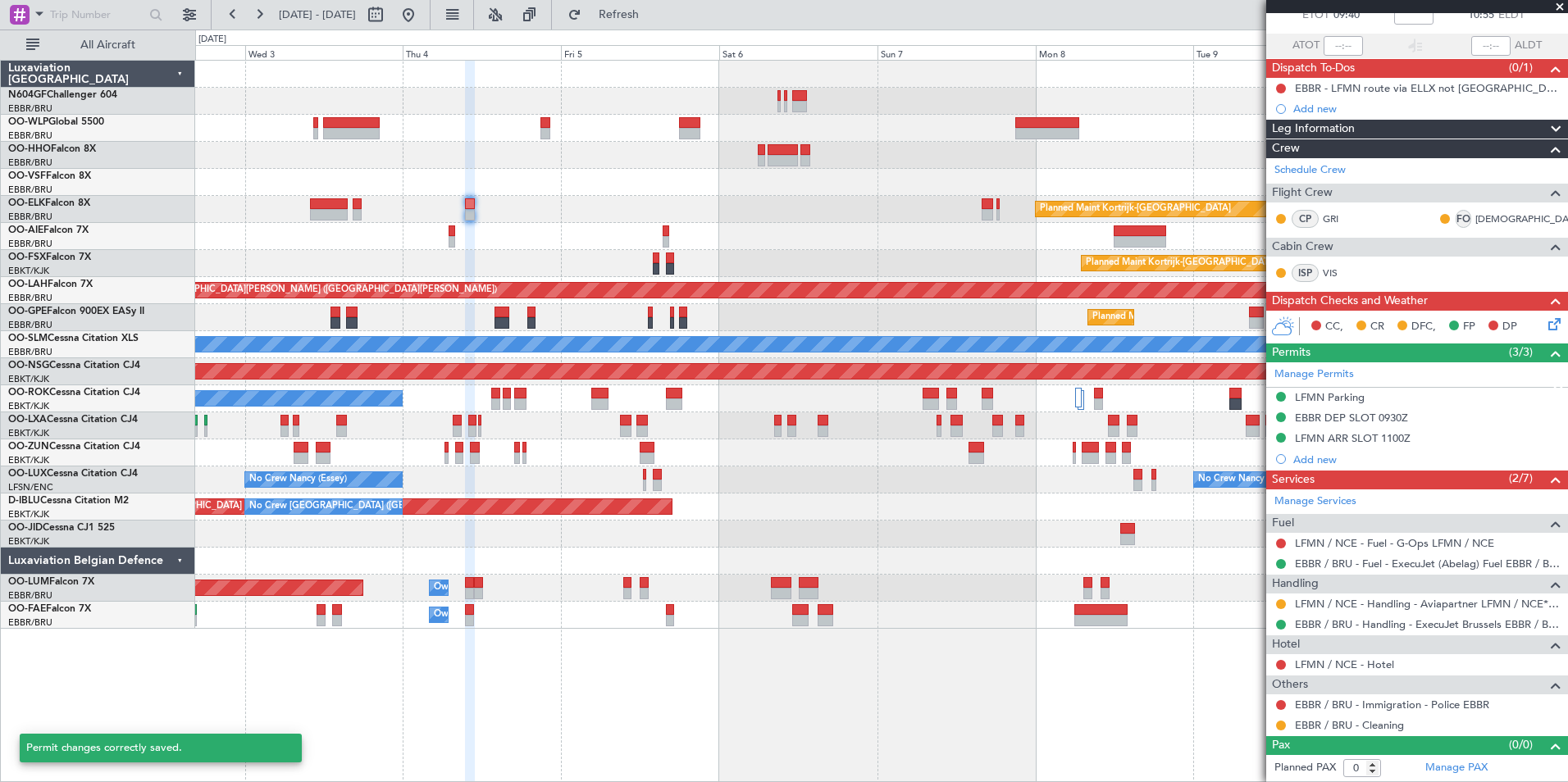
scroll to position [101, 0]
click at [1279, 606] on button at bounding box center [1280, 605] width 10 height 10
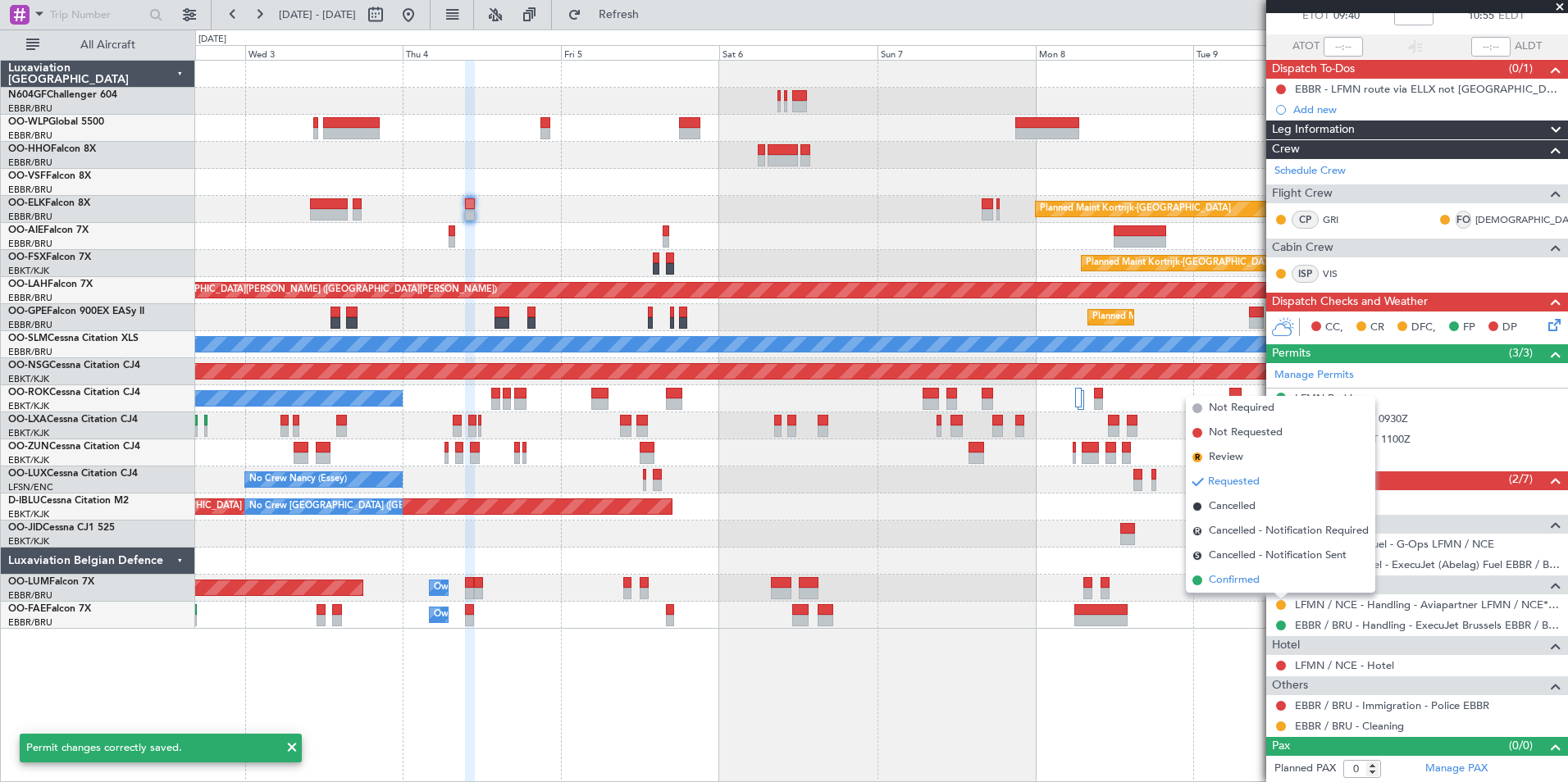
click at [1210, 586] on span "Confirmed" at bounding box center [1234, 580] width 51 height 17
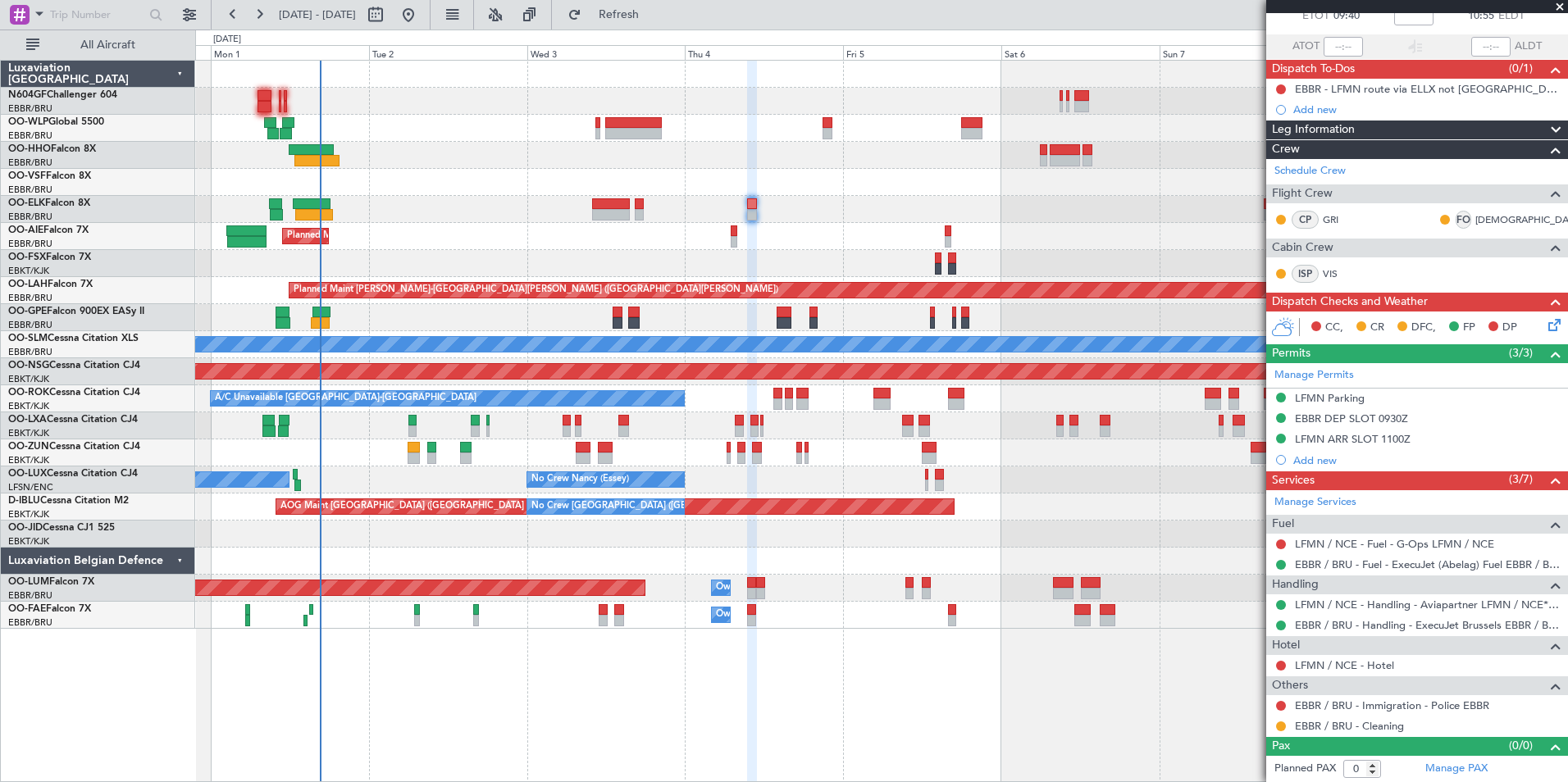
click at [997, 538] on div "Planned Maint Berlin (Brandenburg) Planned Maint Kortrijk-Wevelgem Planned Main…" at bounding box center [881, 344] width 1372 height 568
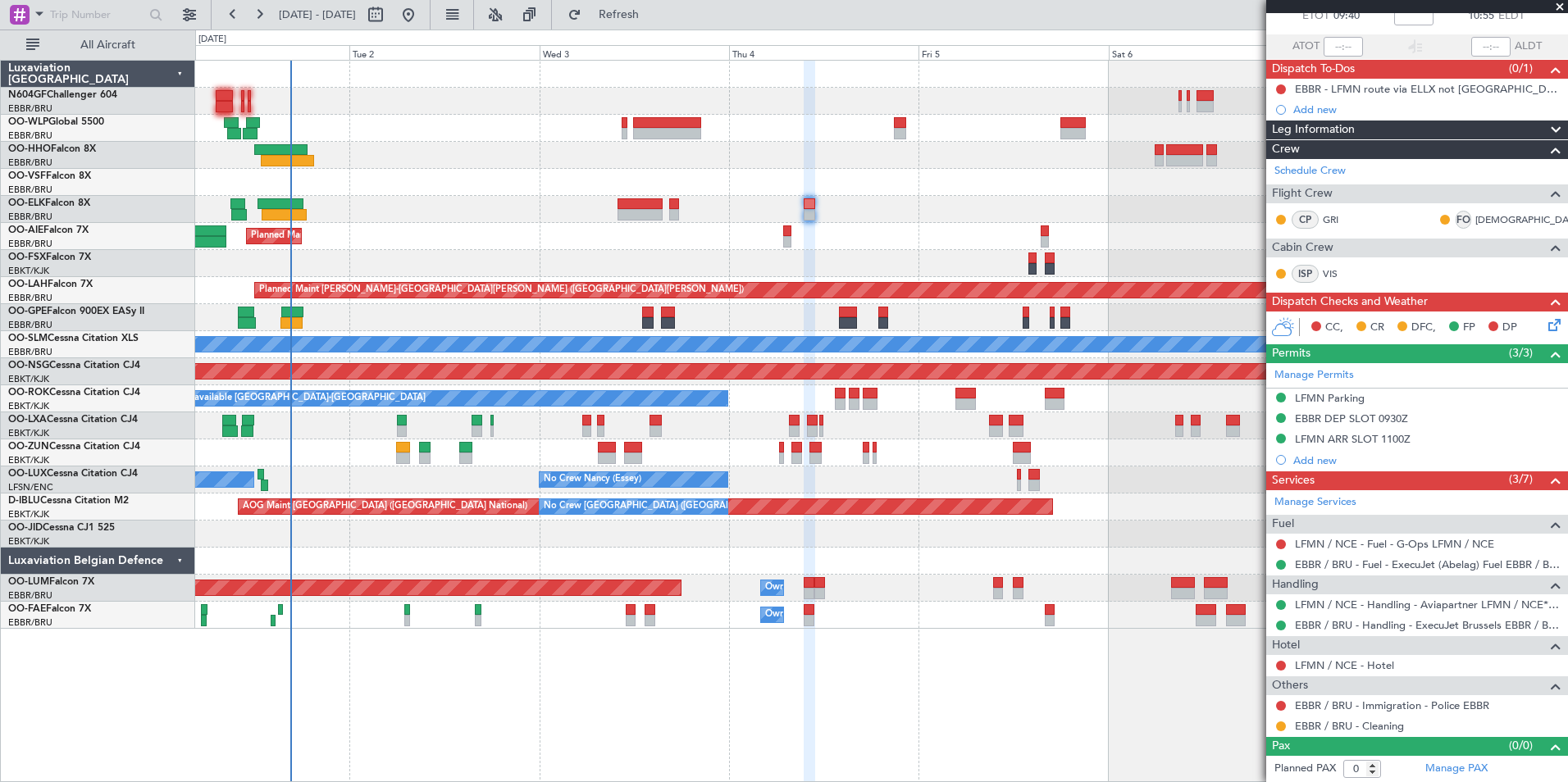
click at [644, 531] on div at bounding box center [881, 534] width 1372 height 27
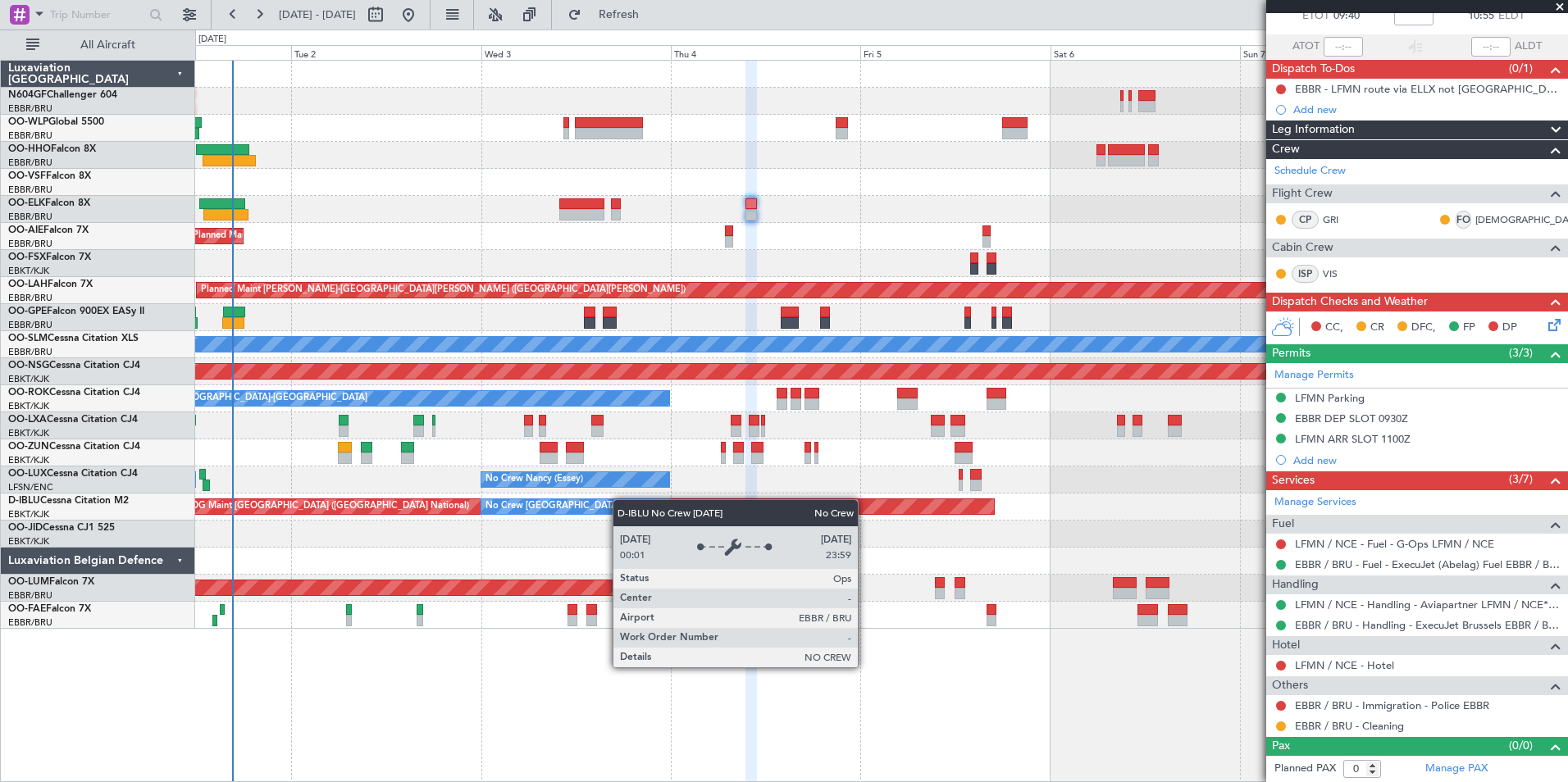
click at [660, 504] on div "Planned Maint Kortrijk-Wevelgem Planned Maint London (Farnborough) Planned Main…" at bounding box center [881, 344] width 1372 height 568
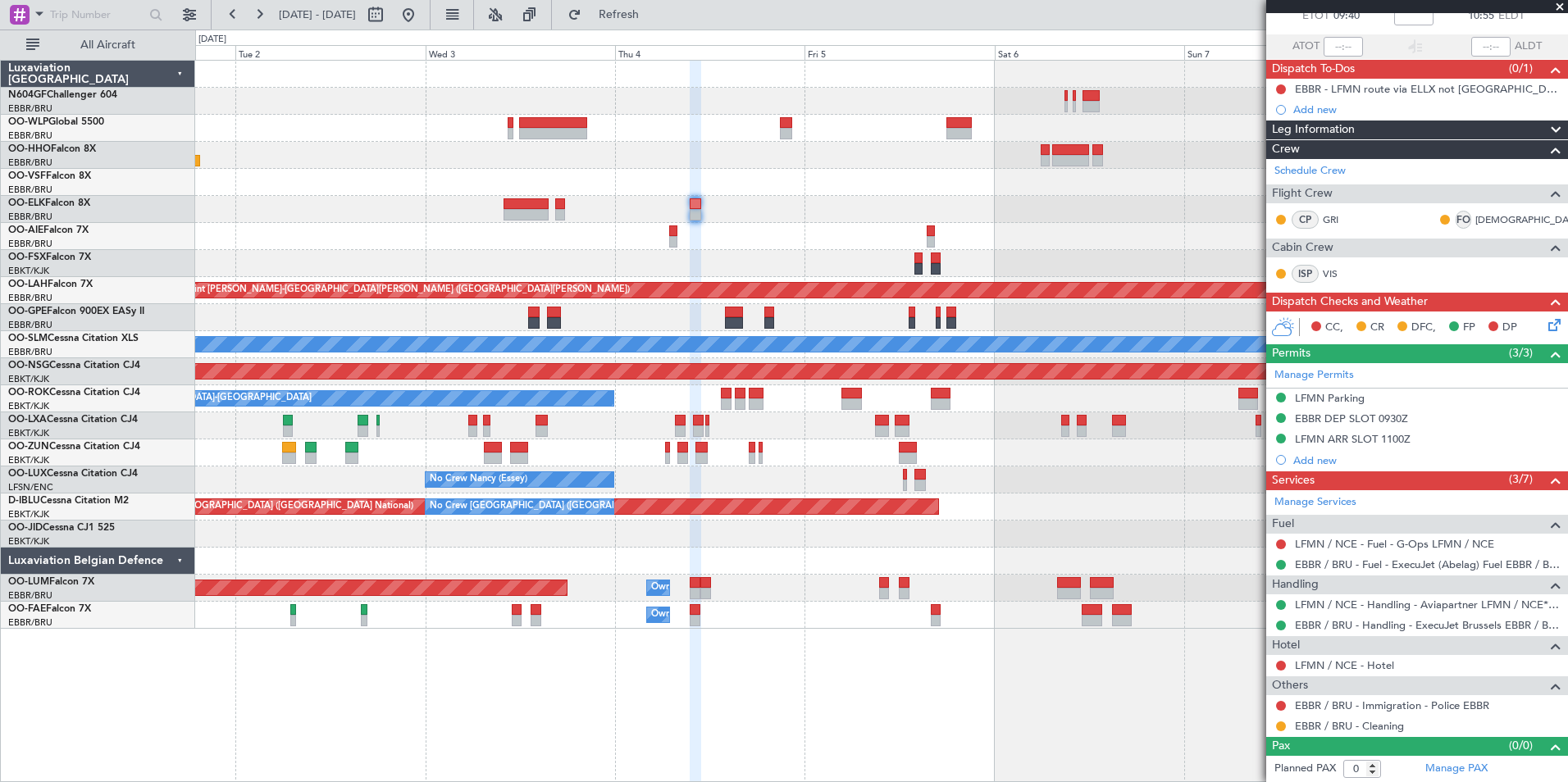
click at [533, 521] on div at bounding box center [881, 534] width 1372 height 27
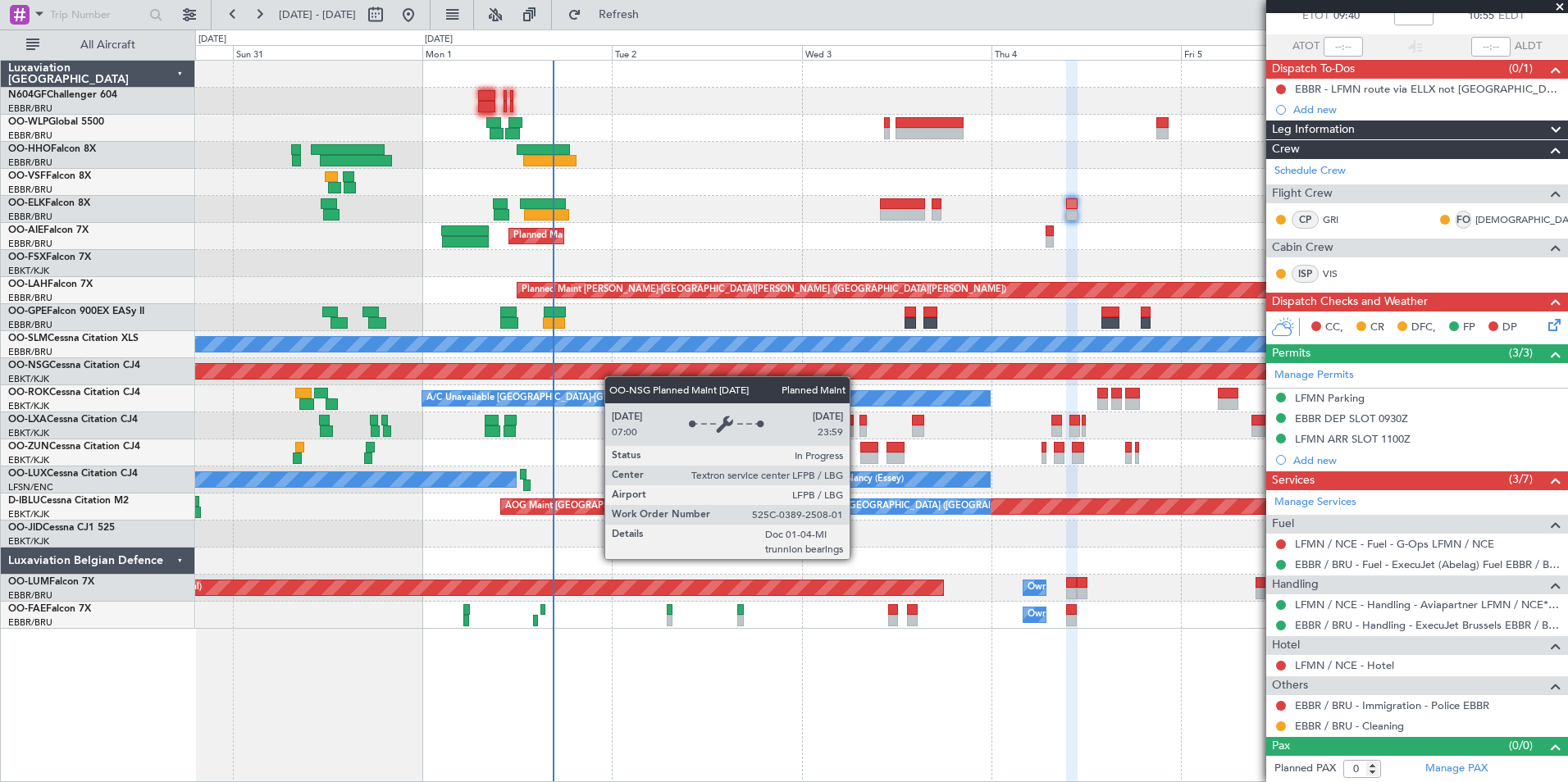
click at [762, 370] on div "Planned Maint Berlin (Brandenburg) Planned Maint Kortrijk-Wevelgem Planned Main…" at bounding box center [881, 344] width 1372 height 568
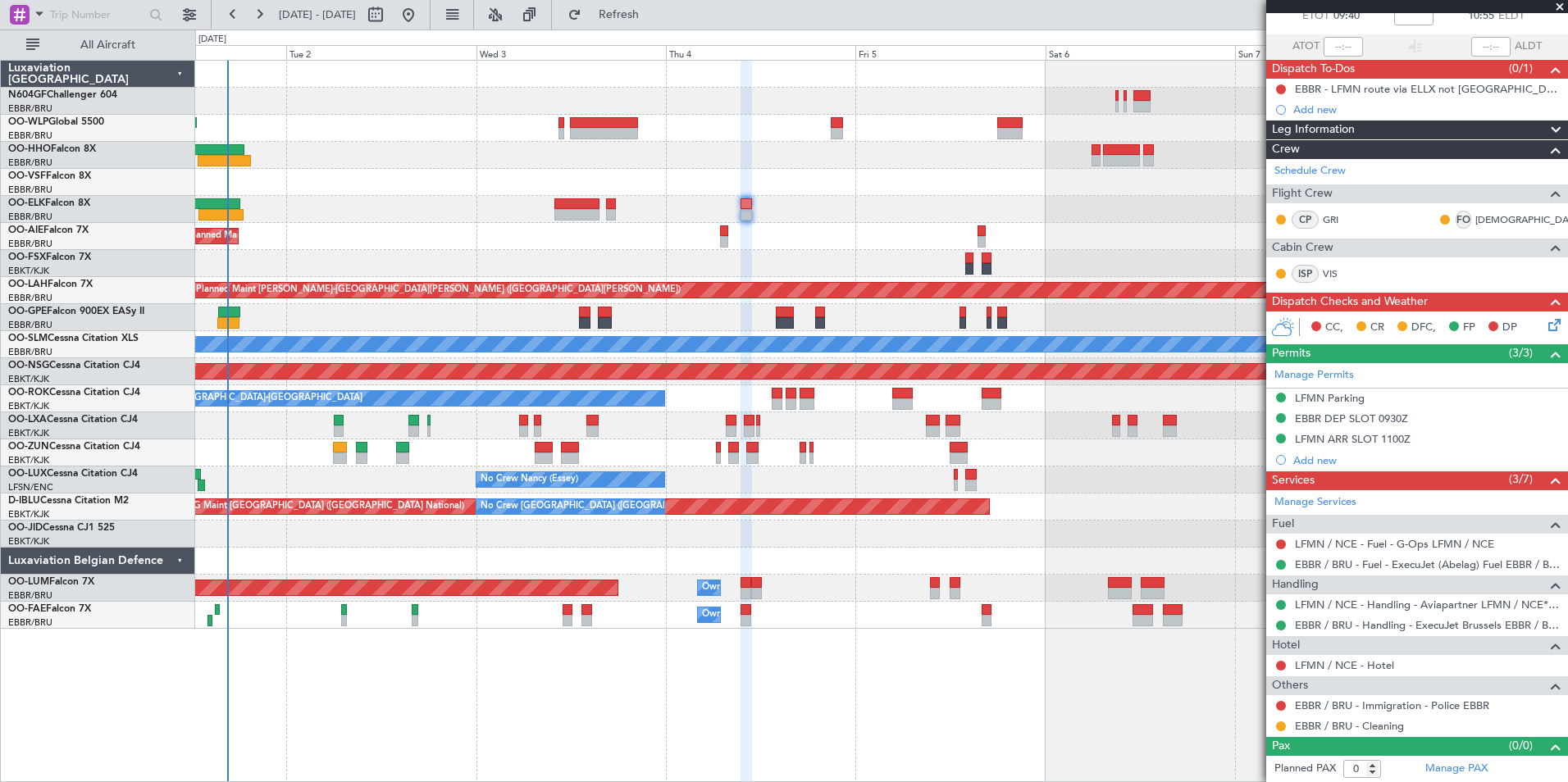
click at [434, 193] on div "Planned Maint Kortrijk-Wevelgem Planned Maint London (Farnborough) Planned Main…" at bounding box center [881, 344] width 1372 height 568
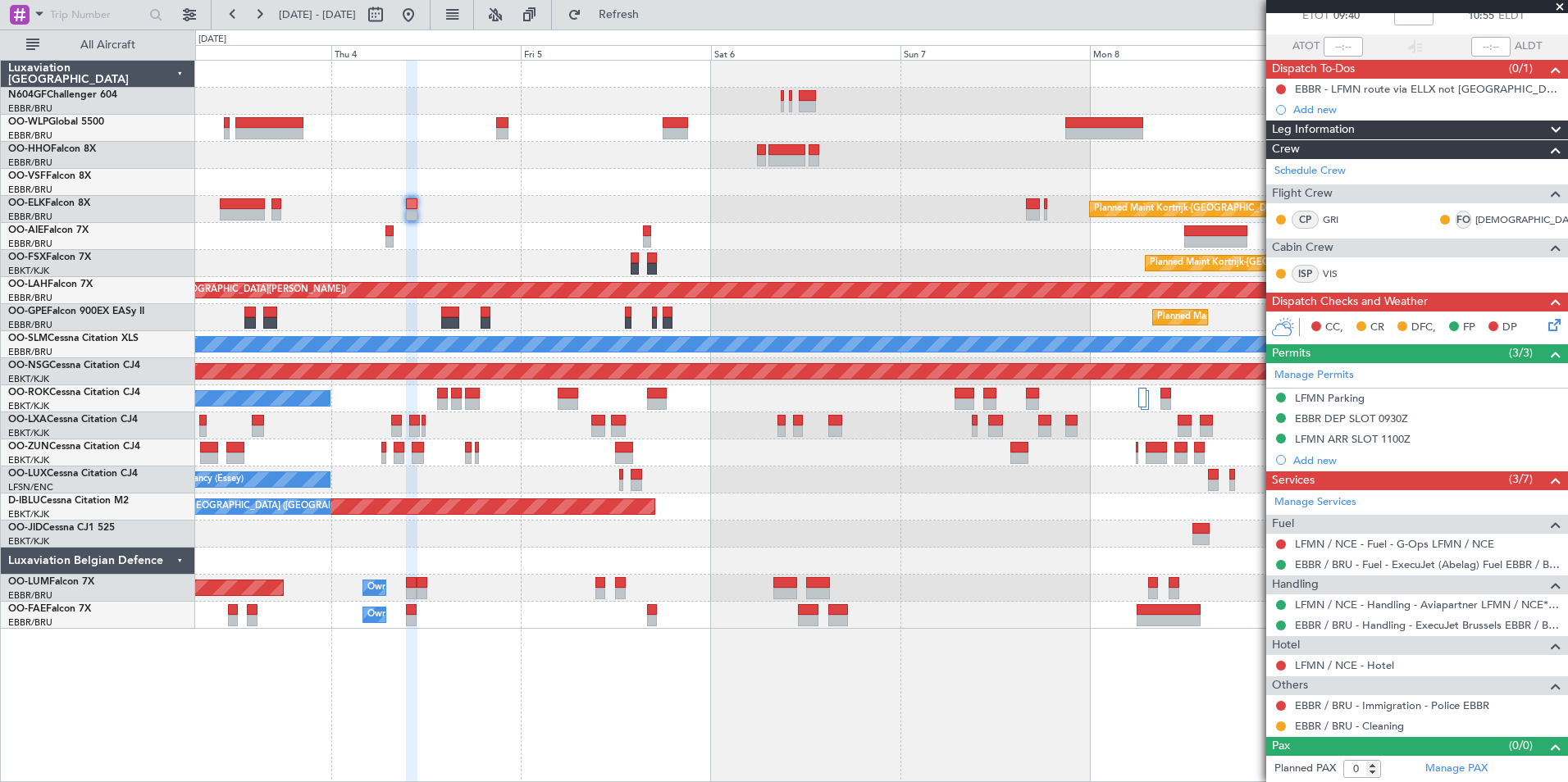
click at [333, 216] on div "Planned Maint Kortrijk-Wevelgem Planned Maint London (Farnborough) Planned Main…" at bounding box center [881, 344] width 1372 height 568
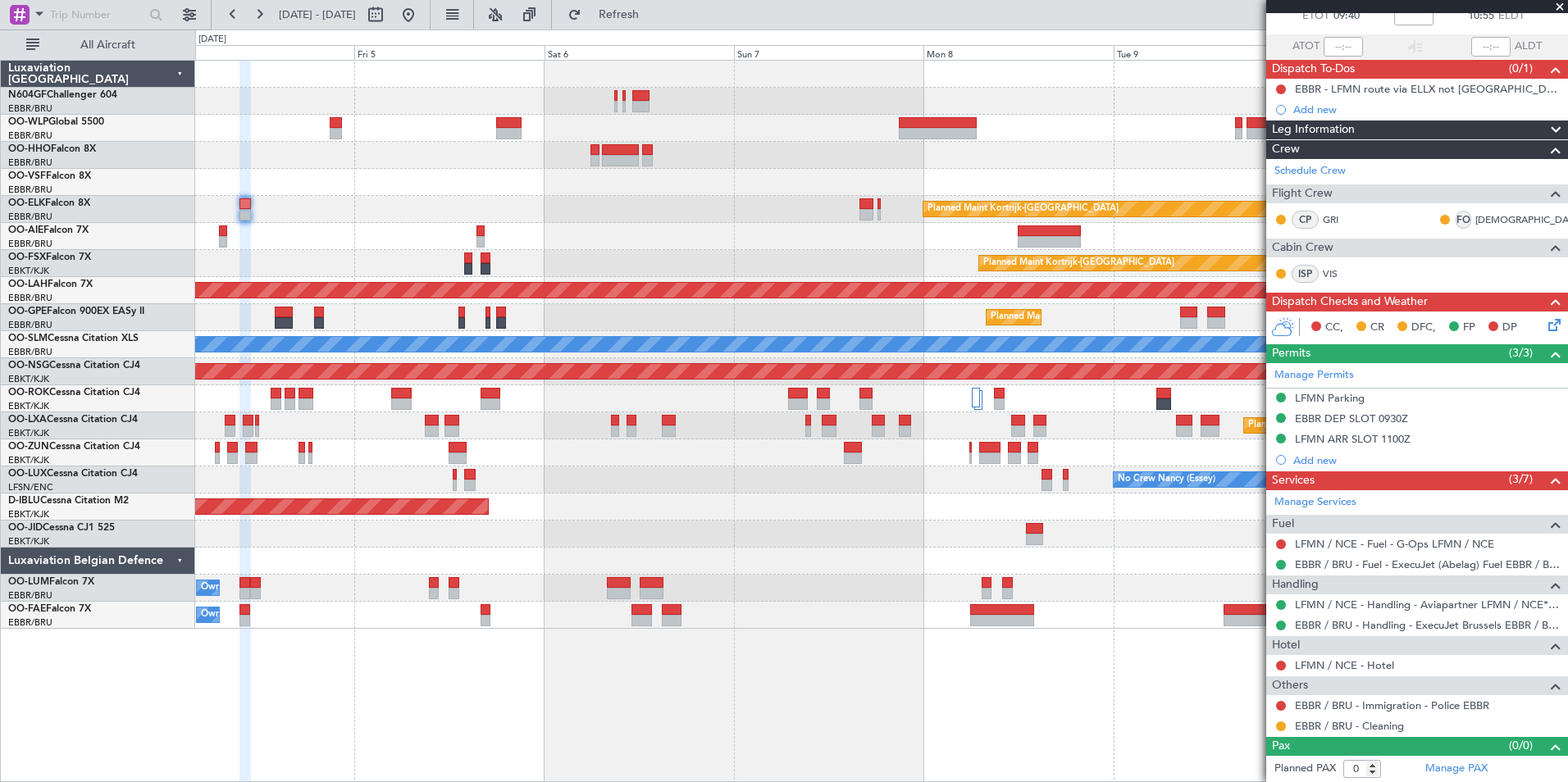
click at [426, 244] on div "Planned Maint Kortrijk-Wevelgem Planned Maint Kortrijk-Wevelgem Planned Maint A…" at bounding box center [881, 344] width 1372 height 568
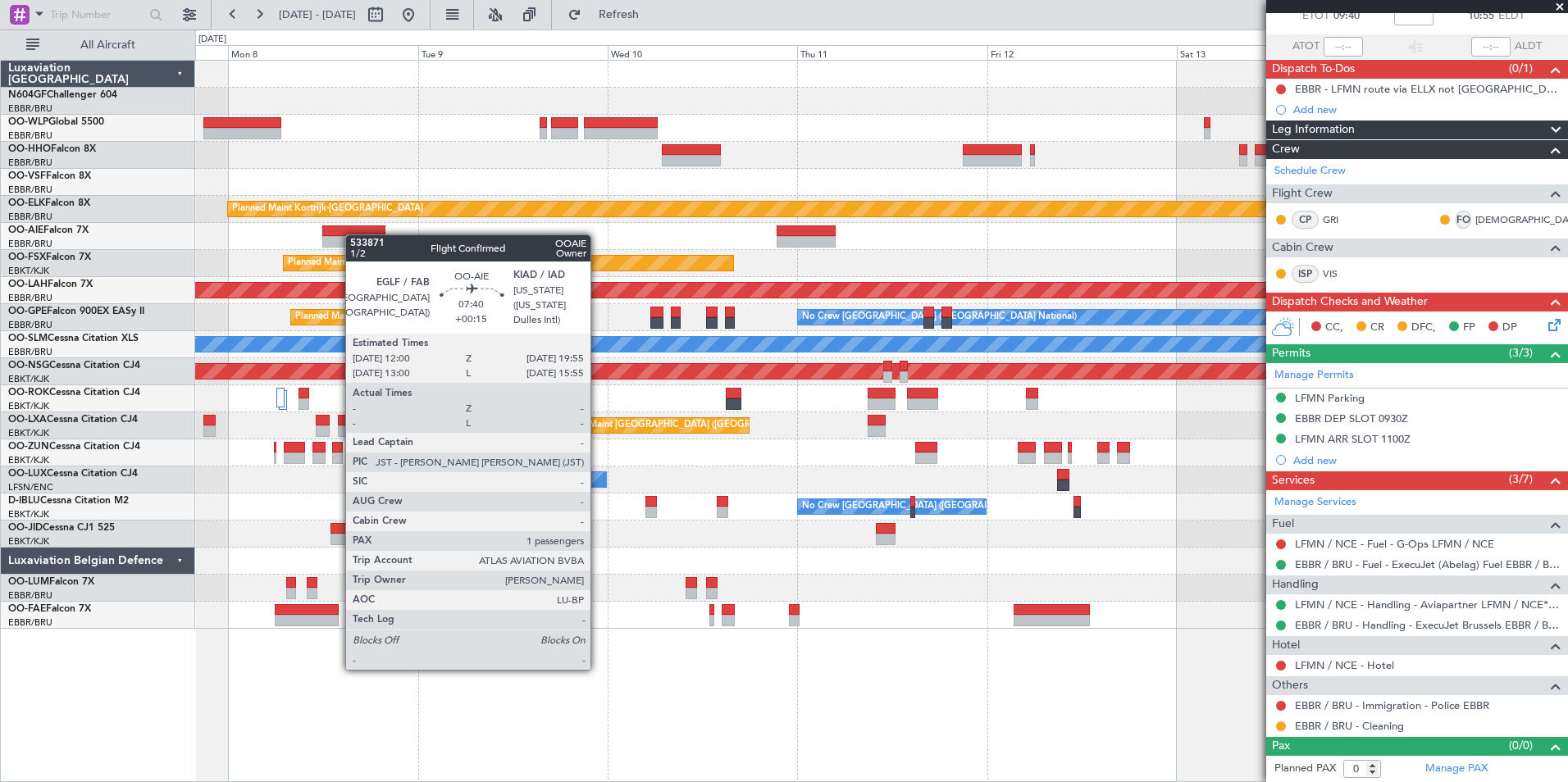
click at [344, 234] on div "Planned Maint Kortrijk-Wevelgem Planned Maint Kortrijk-Wevelgem Planned Maint A…" at bounding box center [881, 344] width 1372 height 568
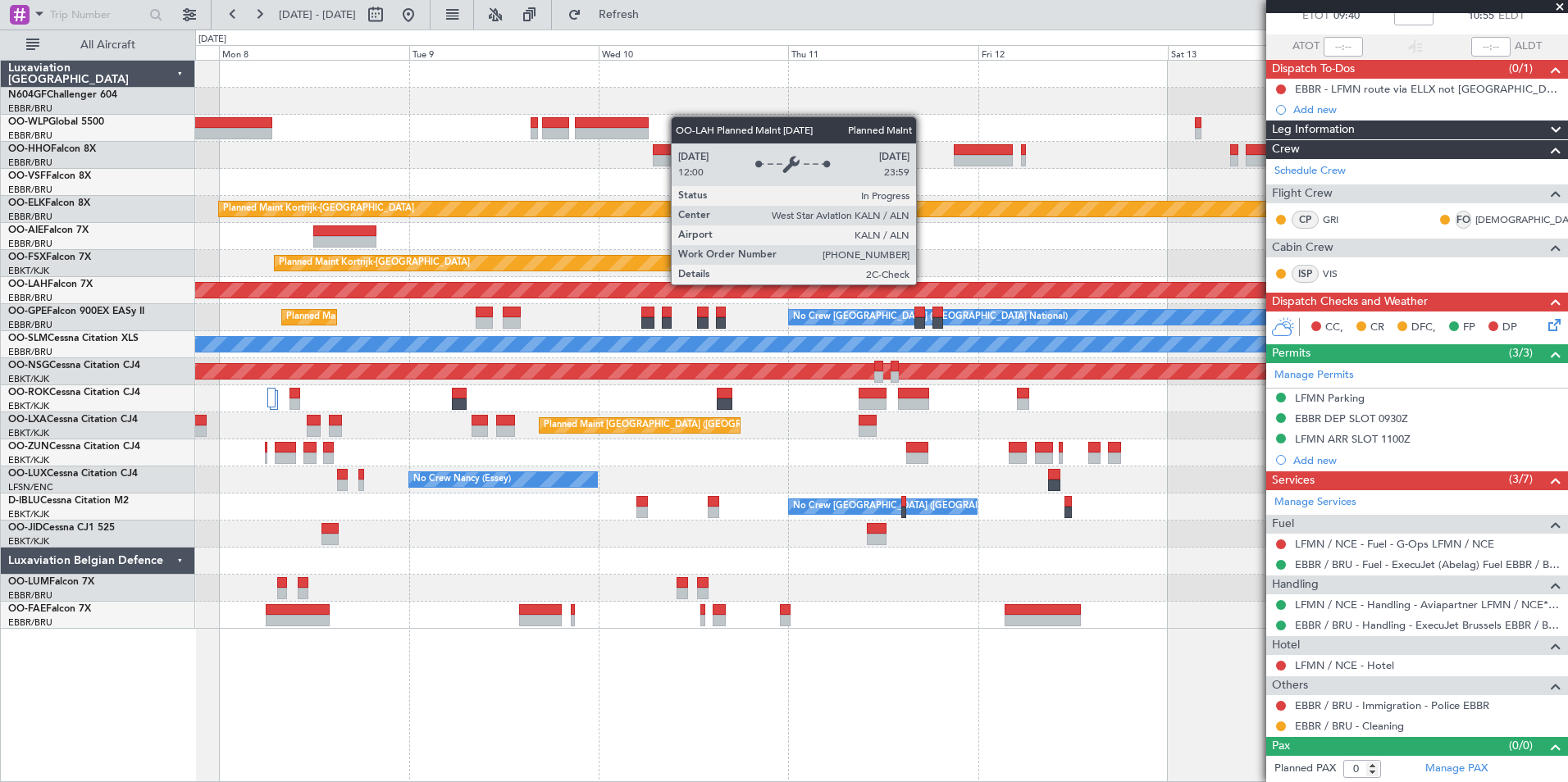
click at [503, 280] on div "Planned Maint [PERSON_NAME]-[GEOGRAPHIC_DATA][PERSON_NAME] ([GEOGRAPHIC_DATA][P…" at bounding box center [881, 290] width 1372 height 27
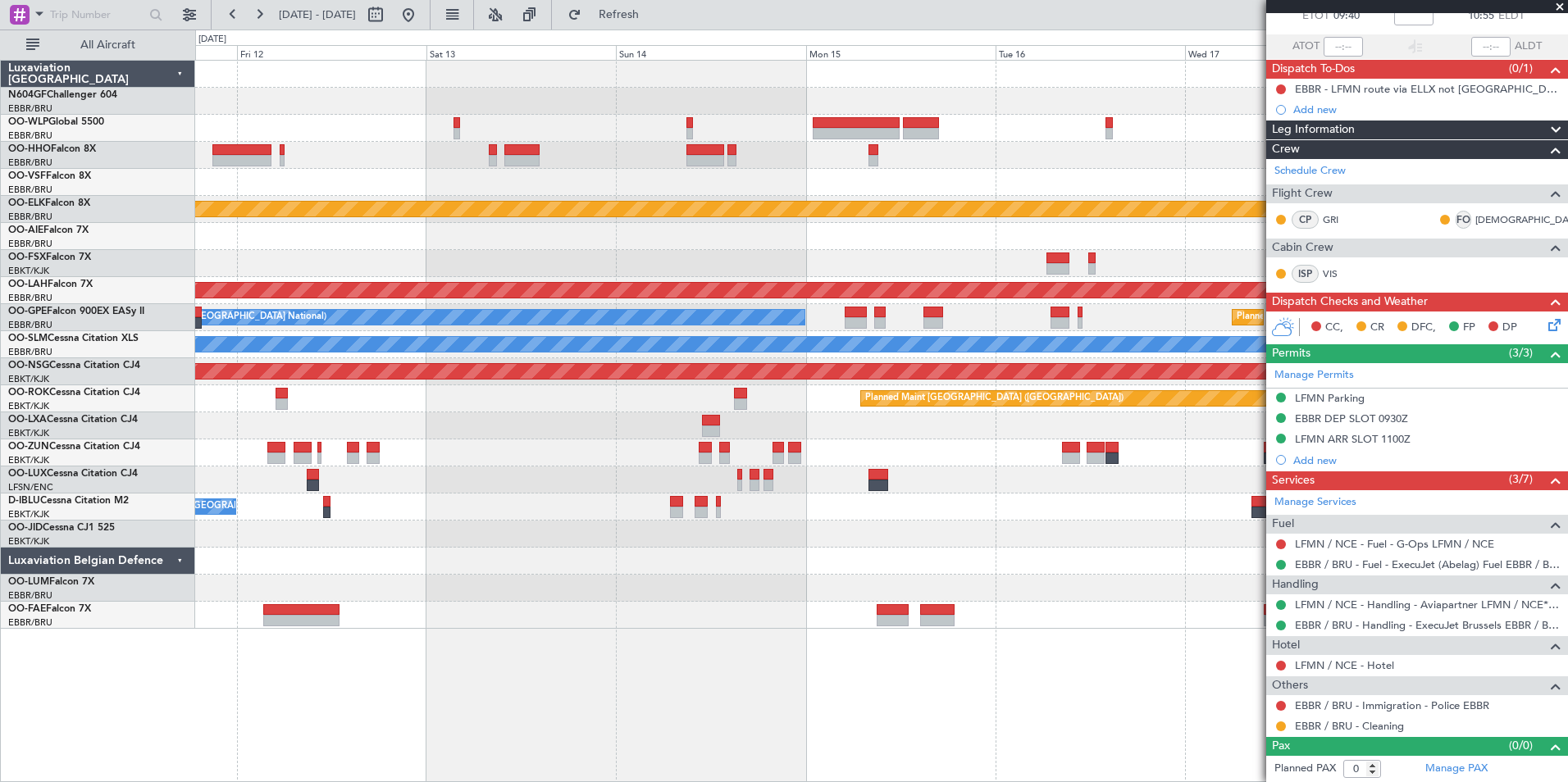
click at [562, 270] on div "Planned Maint Kortrijk-Wevelgem Planned Maint Kortrijk-Wevelgem Planned Maint A…" at bounding box center [881, 344] width 1372 height 568
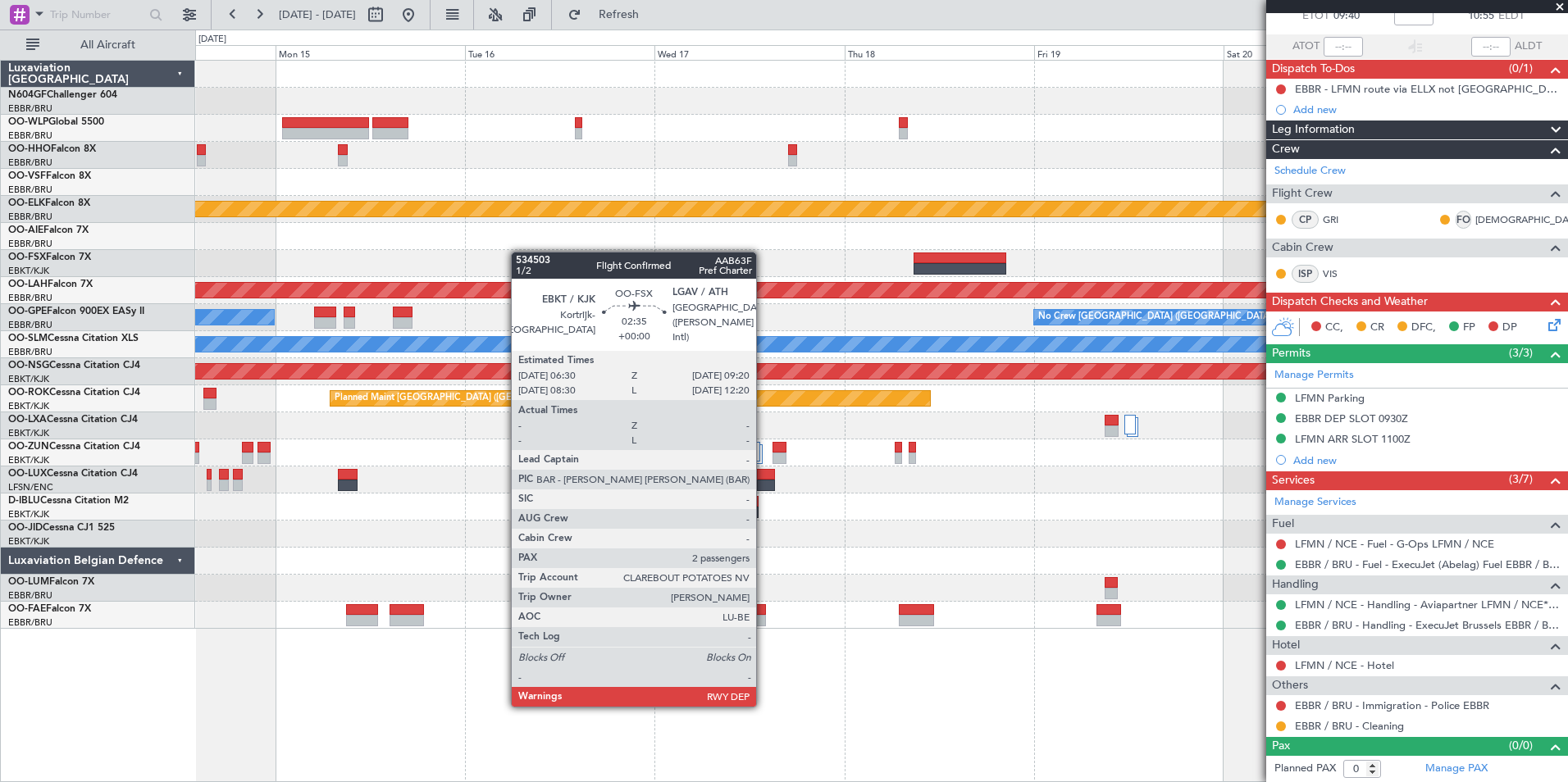
click at [519, 252] on div "Planned Maint Kortrijk-Wevelgem Planned Maint Alton-st Louis (St Louis Regl) No…" at bounding box center [881, 344] width 1372 height 568
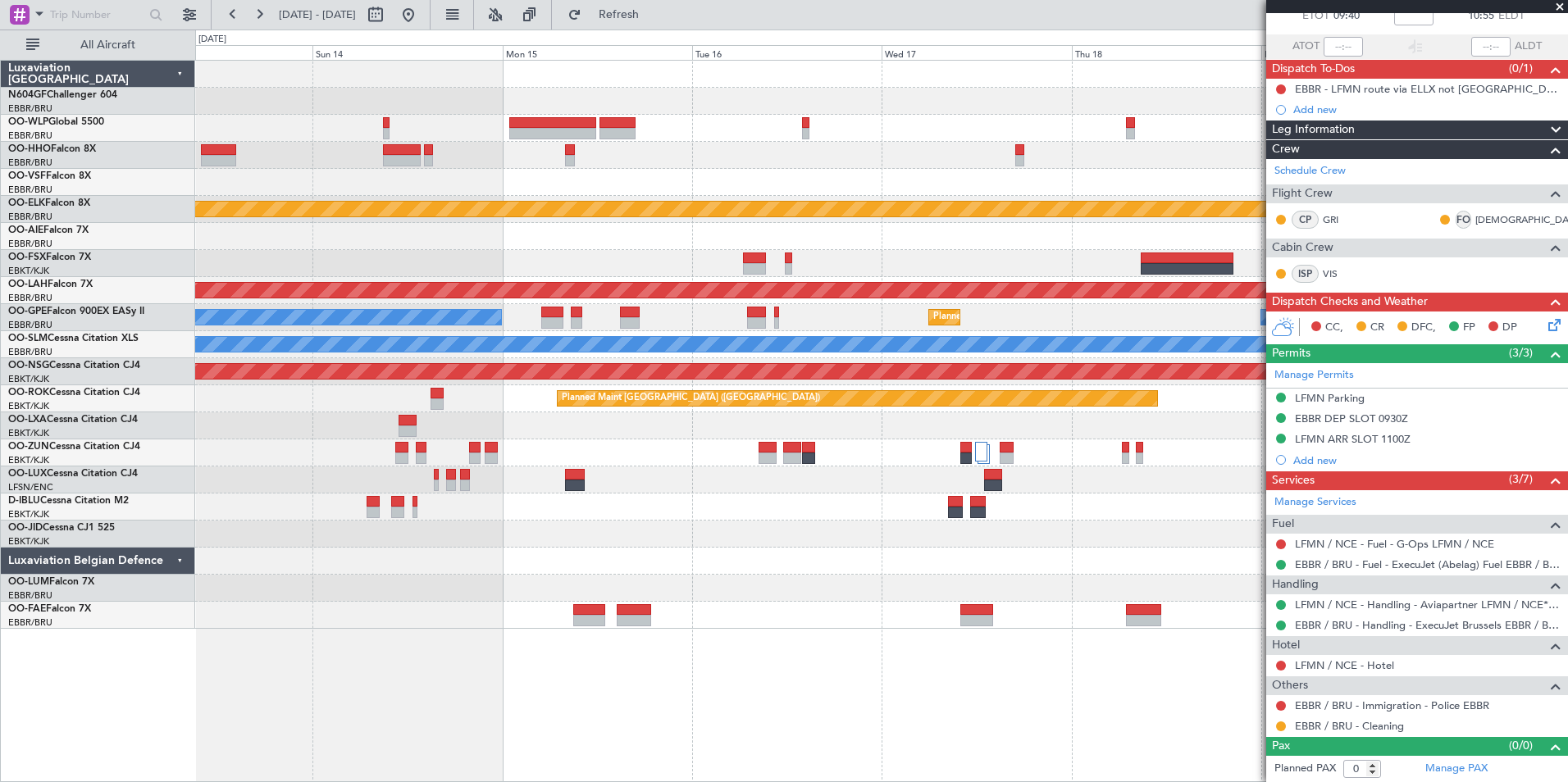
click at [1415, 450] on fb-app "16 Sep 2025 - 23 Sep 2025 Refresh Quick Links All Aircraft Planned Maint Kortri…" at bounding box center [784, 397] width 1568 height 769
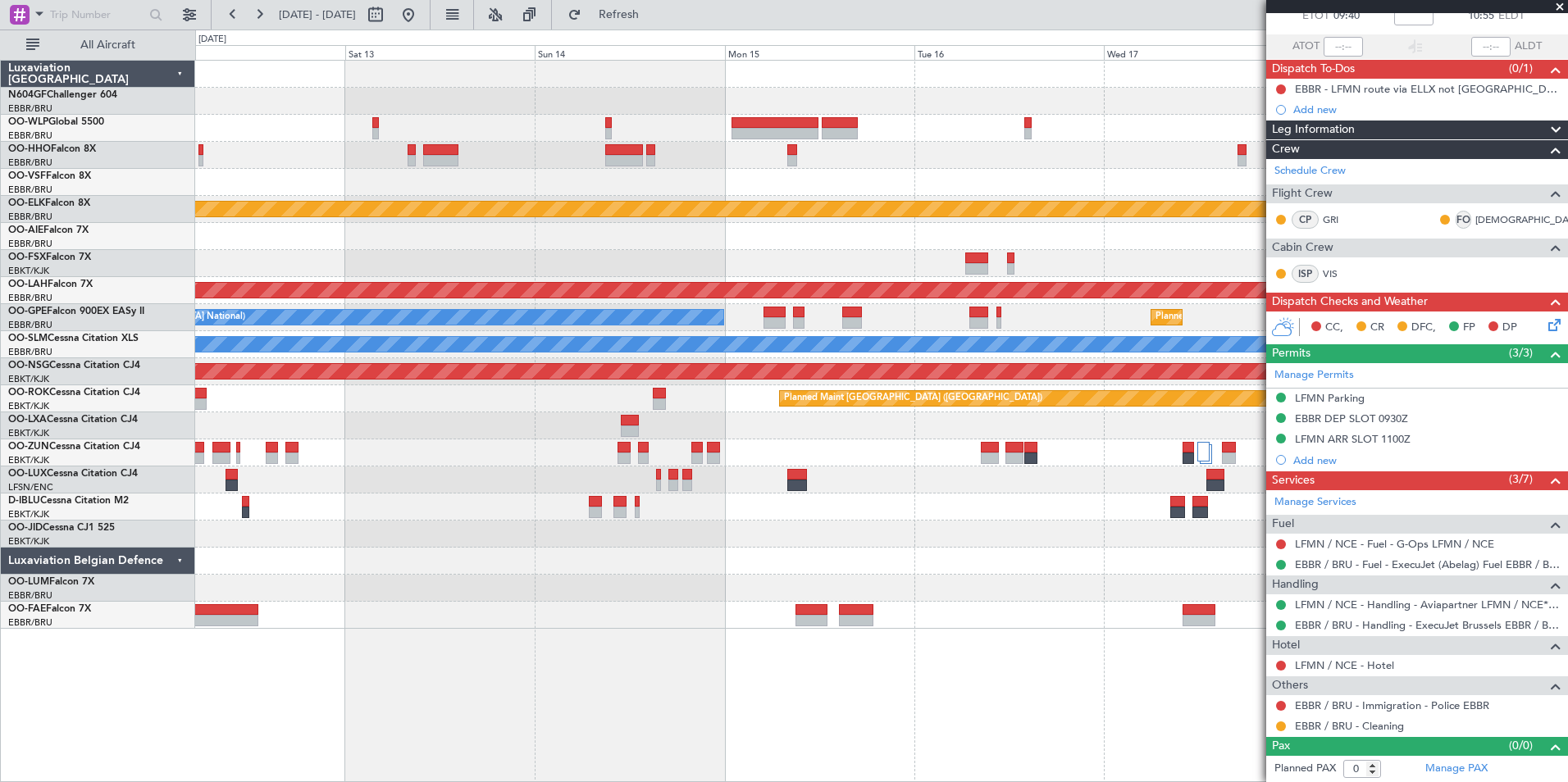
click at [628, 497] on div at bounding box center [620, 502] width 14 height 12
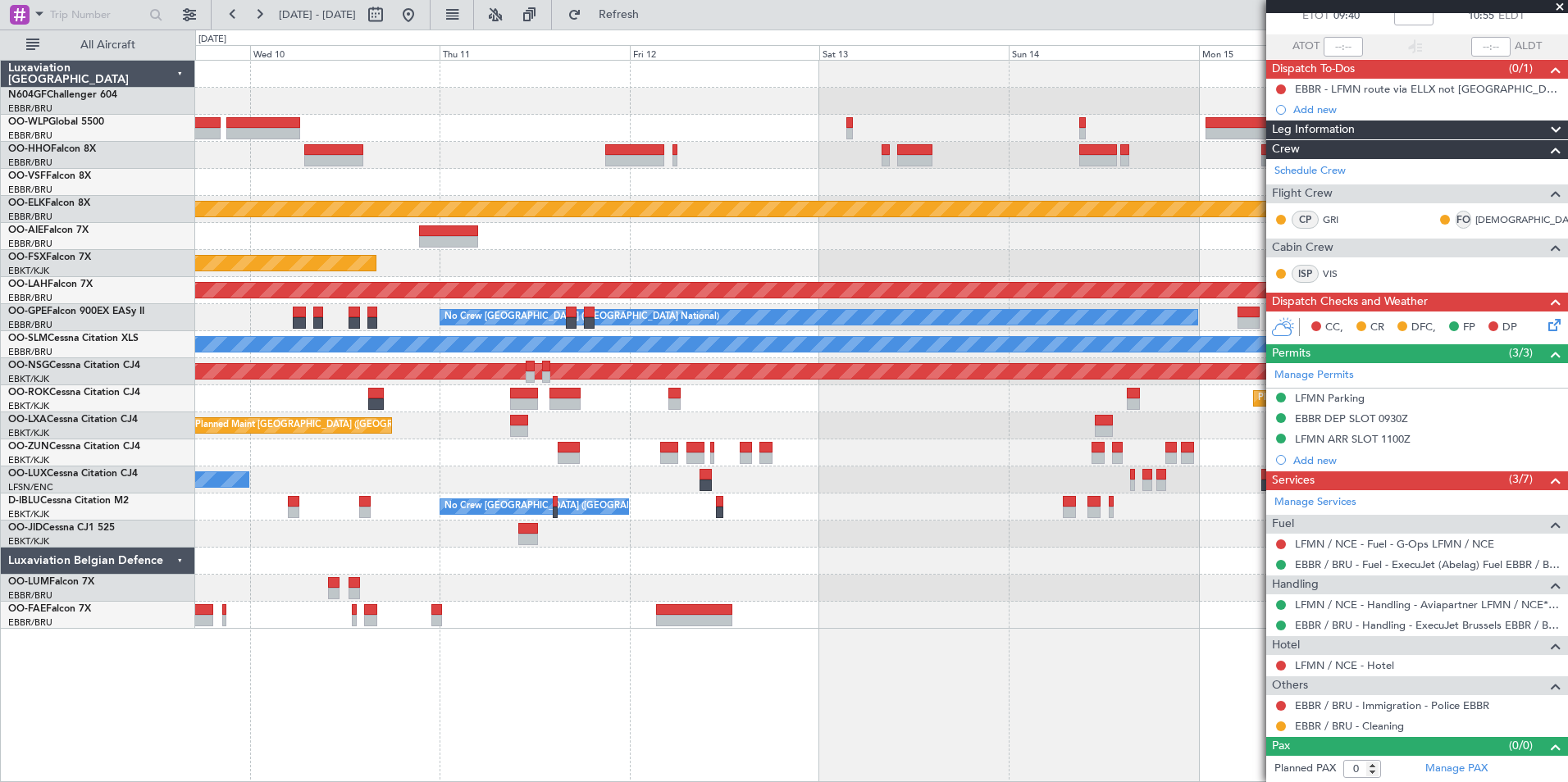
click at [1549, 467] on fb-app "16 Sep 2025 - 23 Sep 2025 Refresh Quick Links All Aircraft Planned Maint Kortri…" at bounding box center [784, 397] width 1568 height 769
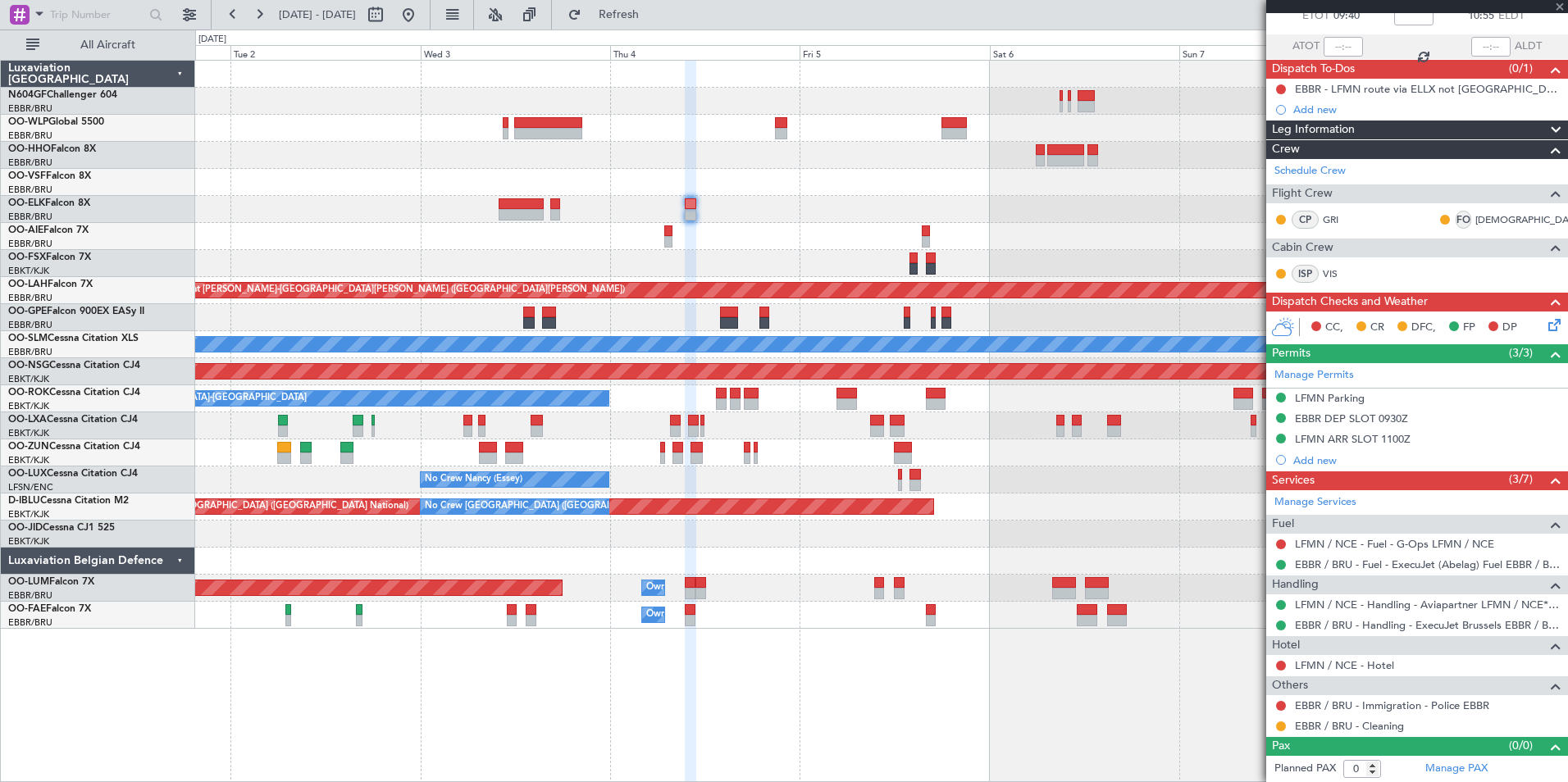
type input "2"
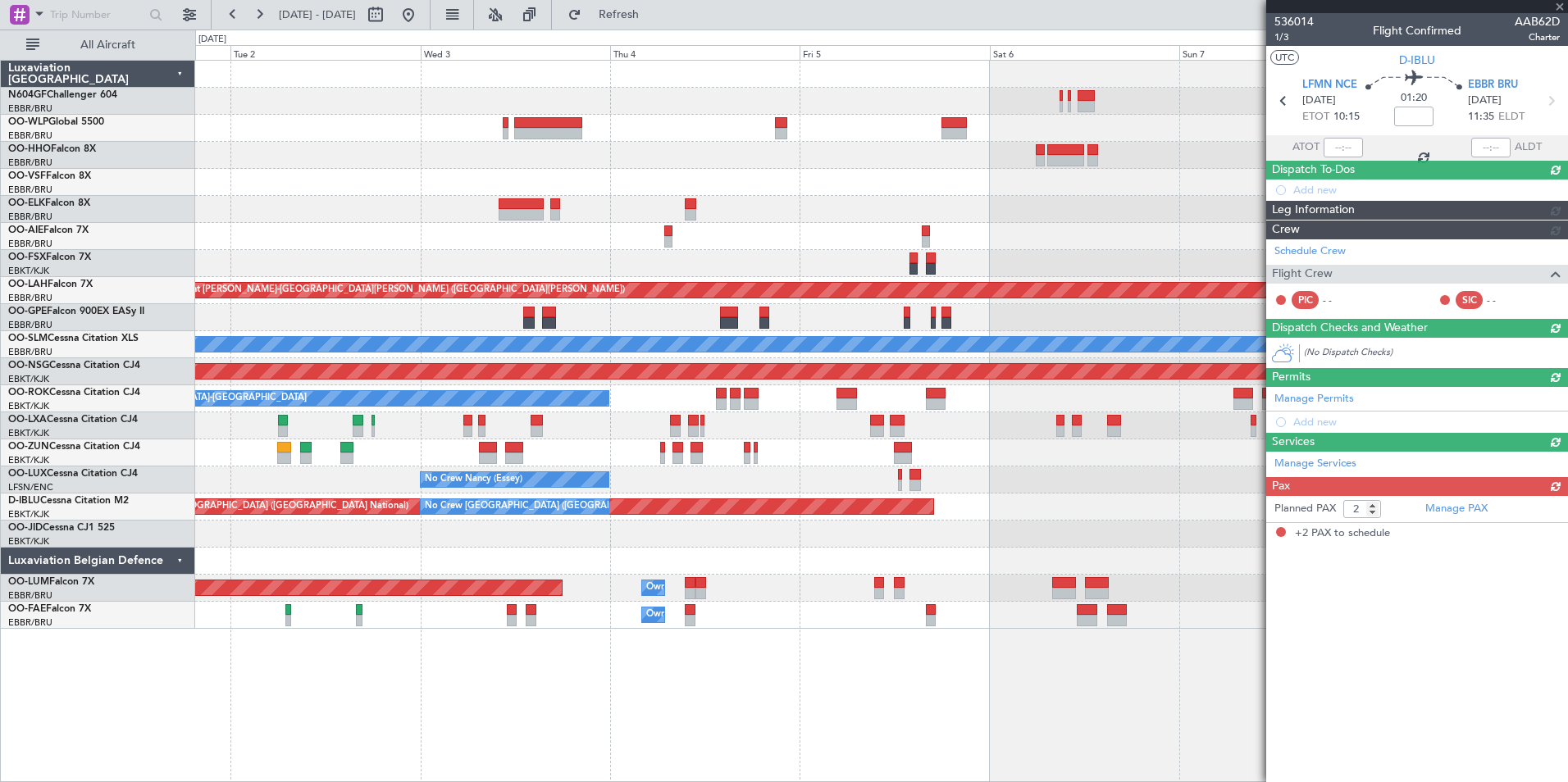
scroll to position [0, 0]
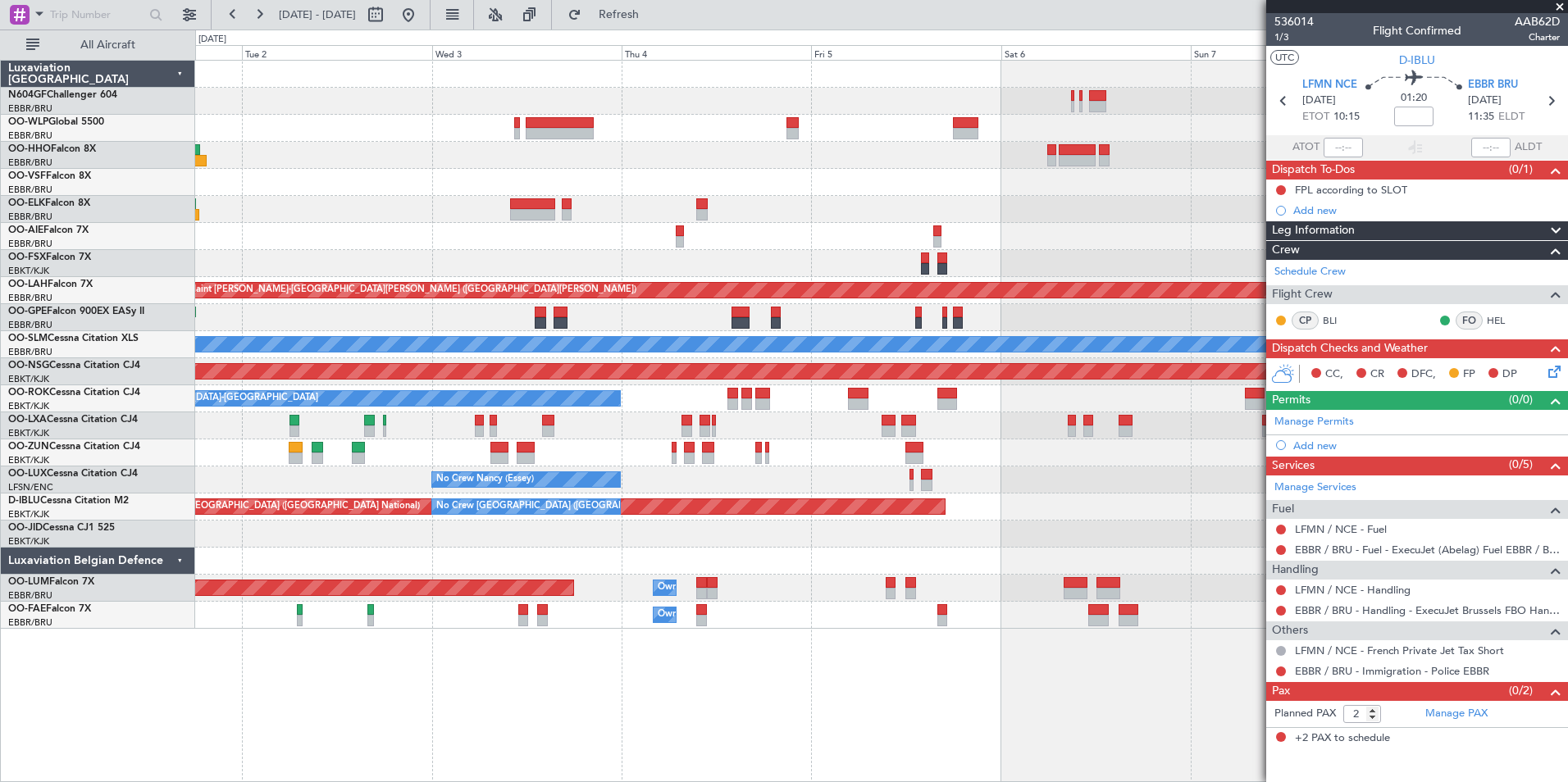
click at [764, 270] on div "Planned Maint Kortrijk-[GEOGRAPHIC_DATA]" at bounding box center [881, 263] width 1372 height 27
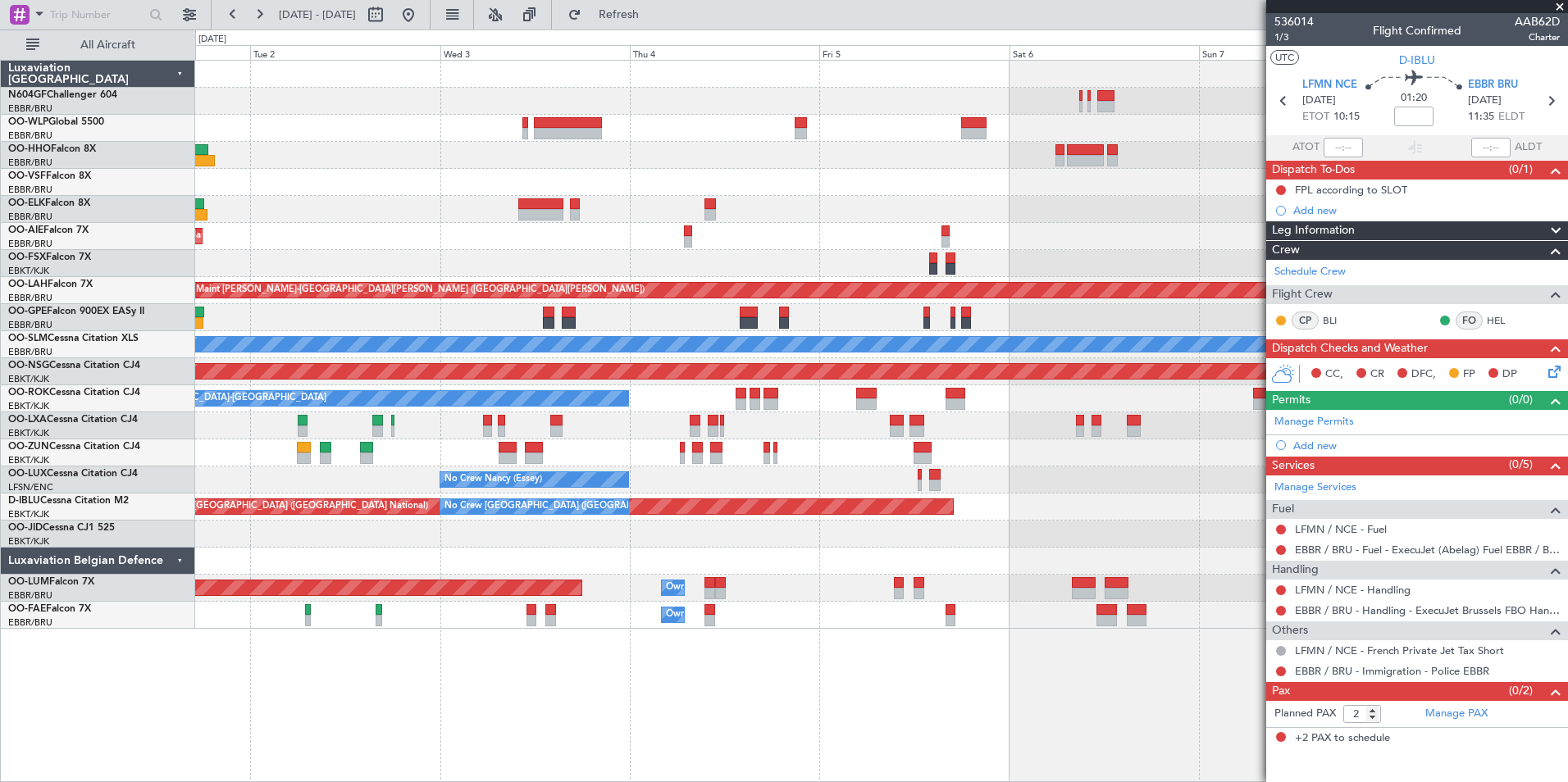
click at [984, 449] on div "Planned Maint Kortrijk-[GEOGRAPHIC_DATA] Planned Maint [GEOGRAPHIC_DATA] ([GEOG…" at bounding box center [881, 344] width 1372 height 568
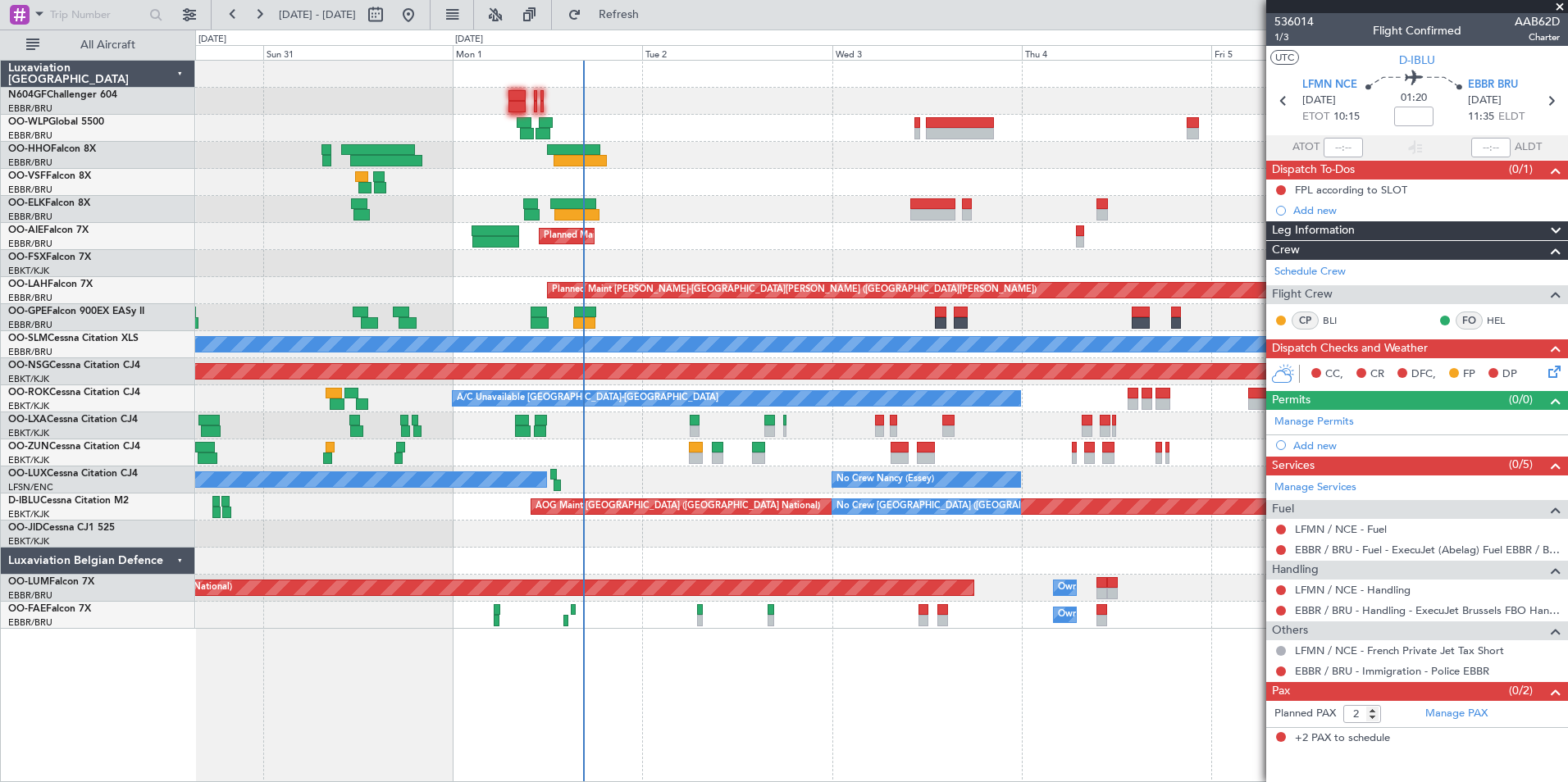
click at [501, 172] on div "Planned Maint [GEOGRAPHIC_DATA] ([GEOGRAPHIC_DATA]) Planned Maint [GEOGRAPHIC_D…" at bounding box center [881, 344] width 1372 height 568
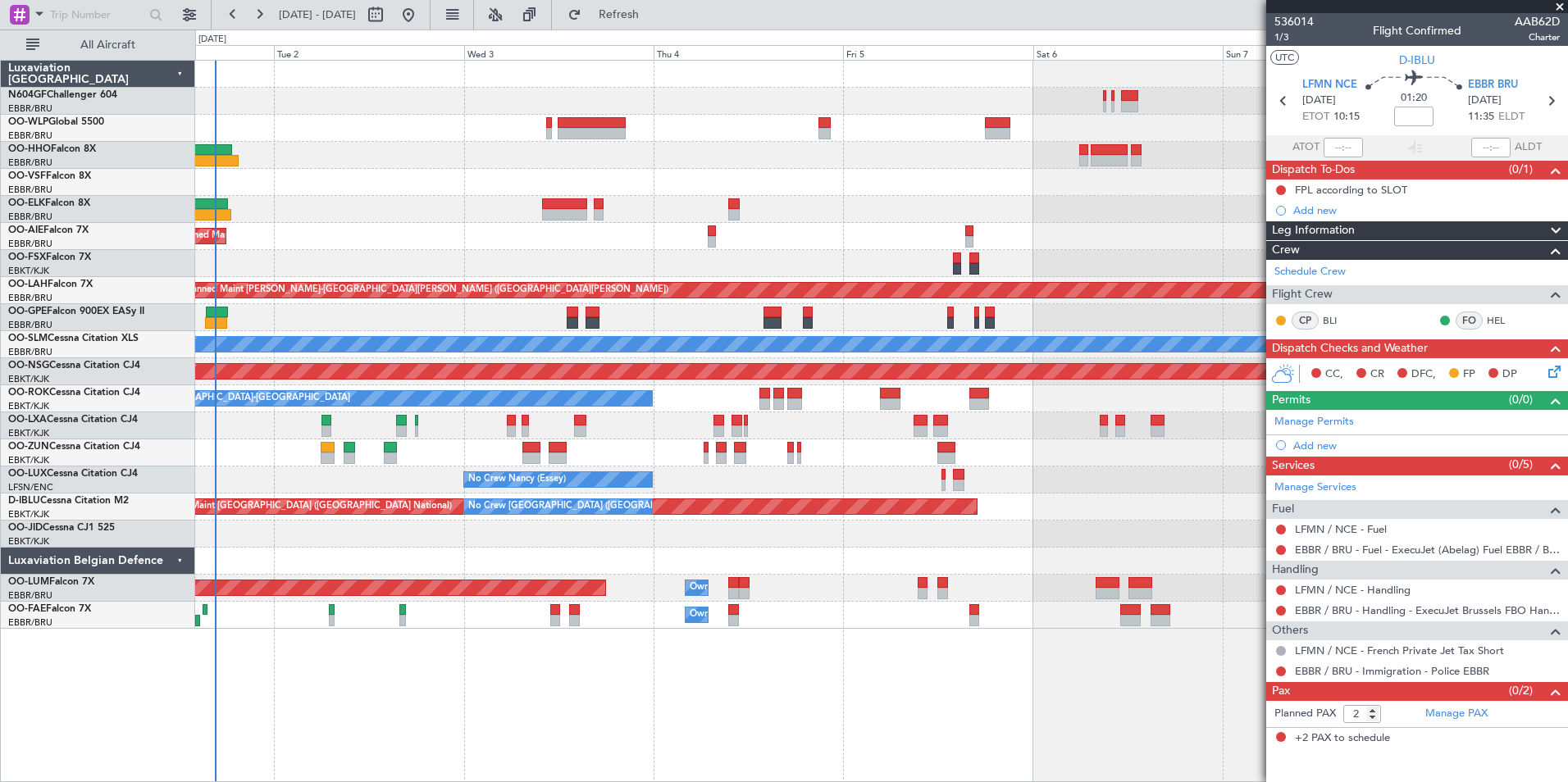
click at [470, 157] on div "Planned Maint Kortrijk-[GEOGRAPHIC_DATA] Planned Maint [GEOGRAPHIC_DATA] ([GEOG…" at bounding box center [881, 344] width 1372 height 568
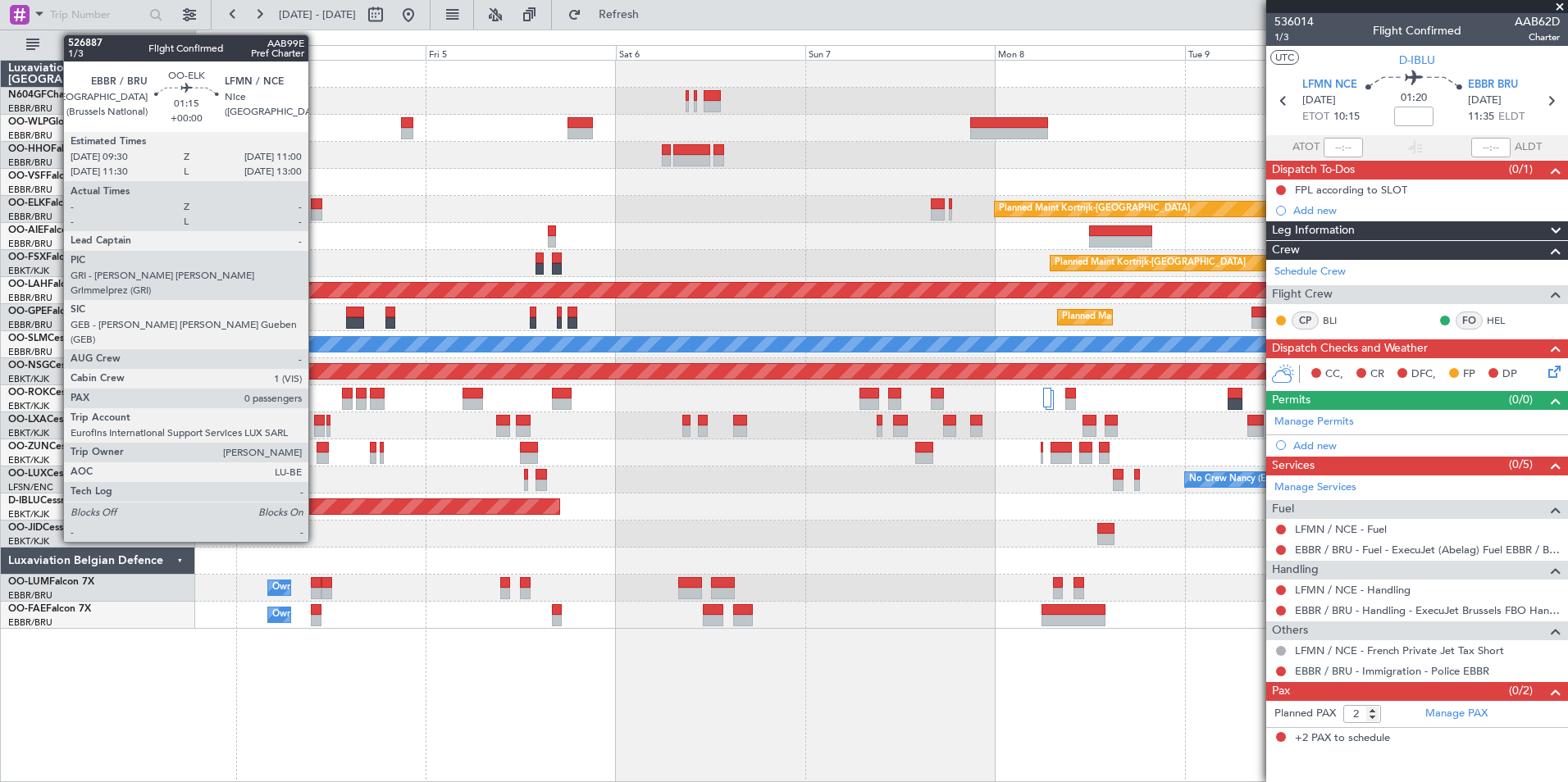
click at [317, 209] on div at bounding box center [317, 215] width 13 height 12
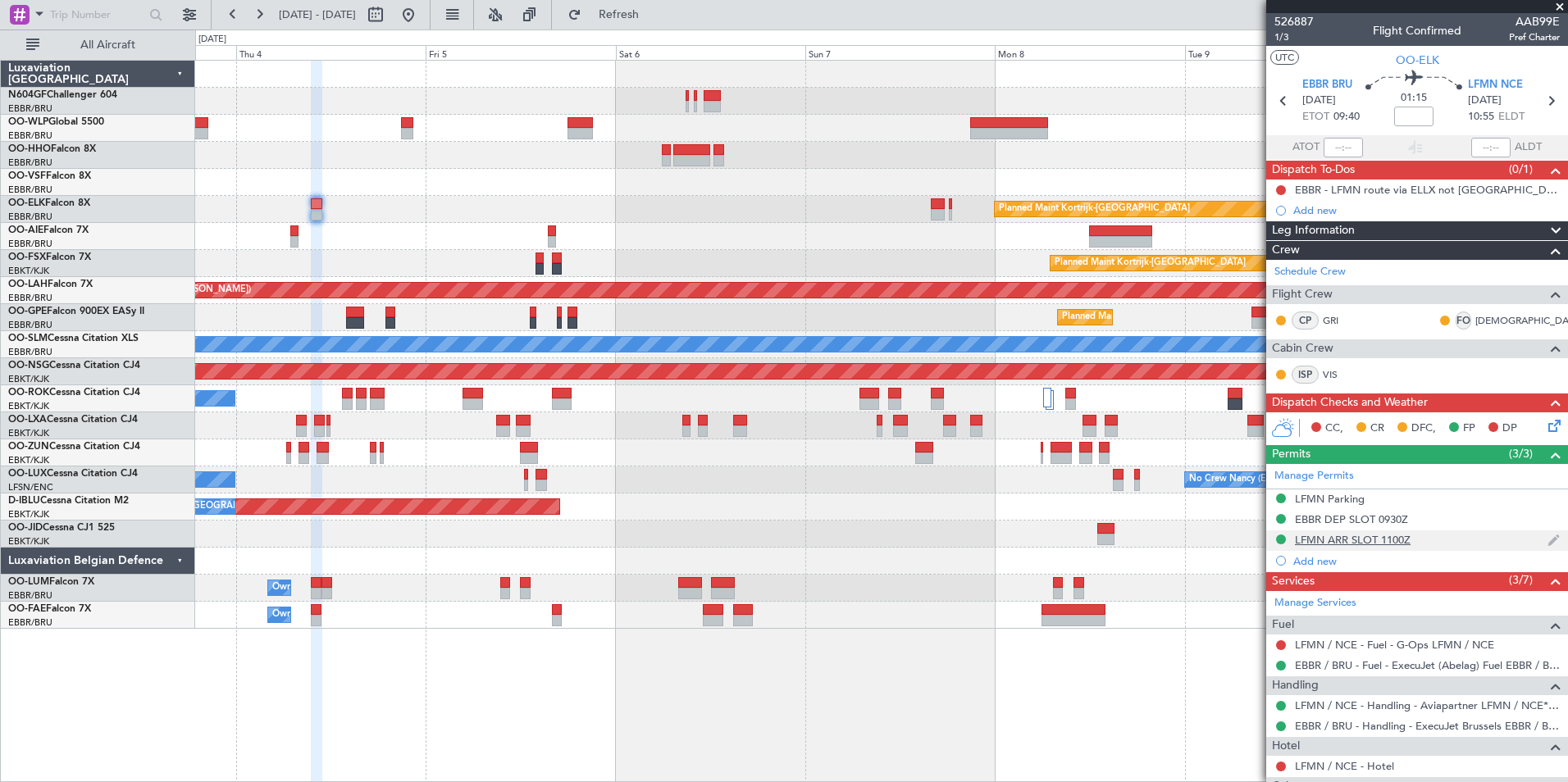
click at [1339, 537] on div "LFMN ARR SLOT 1100Z" at bounding box center [1352, 540] width 116 height 14
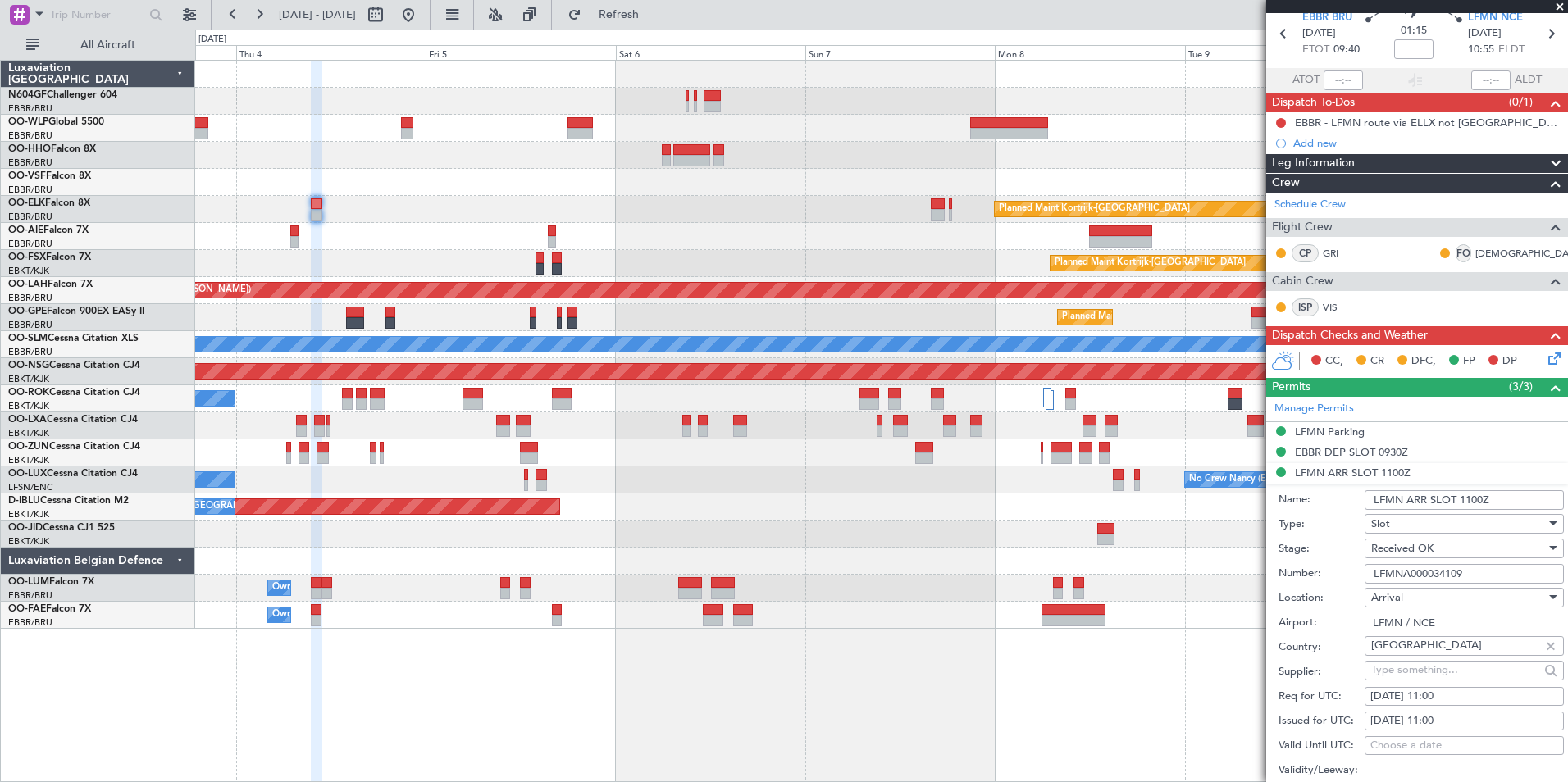
scroll to position [164, 0]
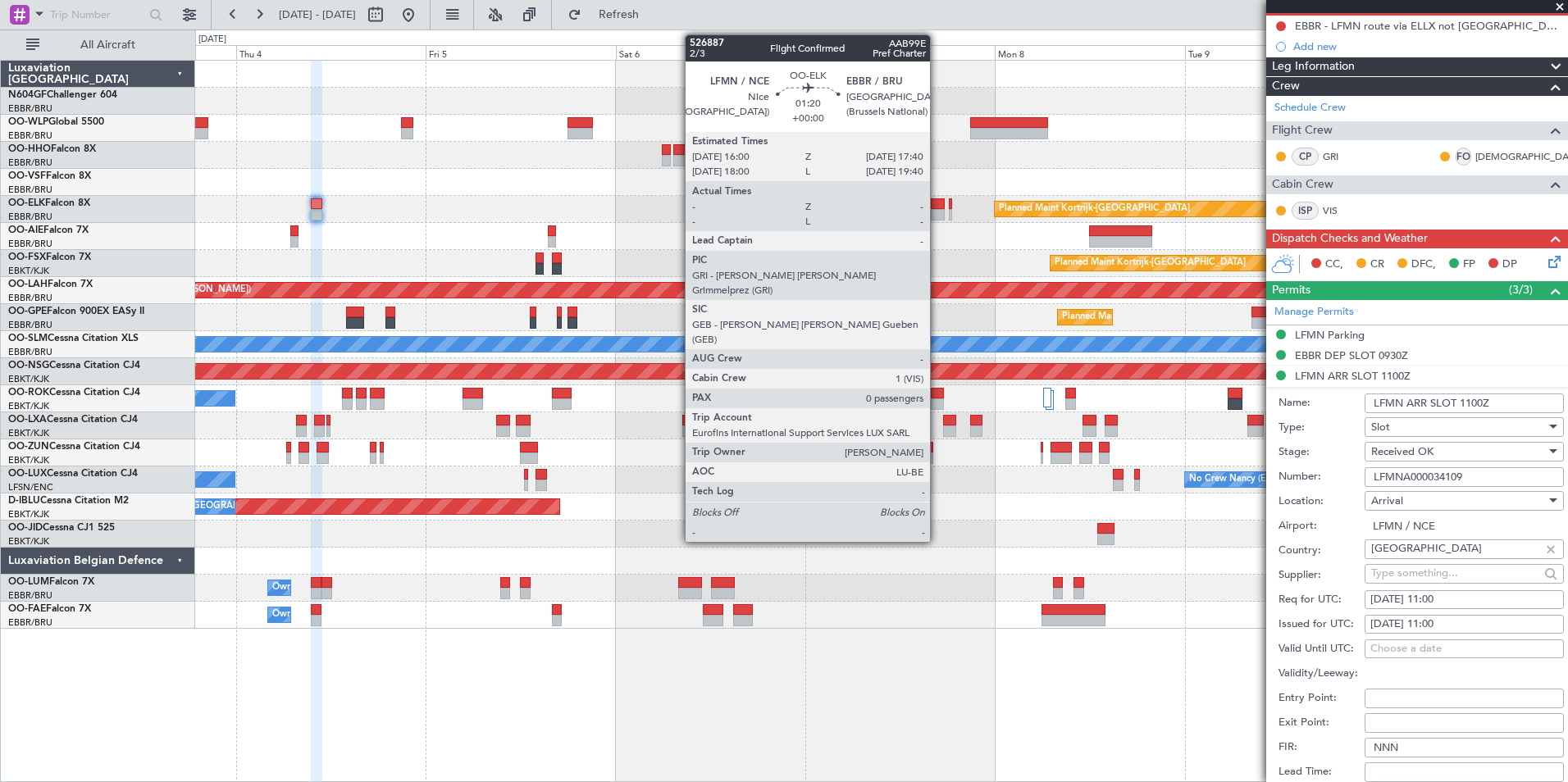
click at [937, 202] on div at bounding box center [937, 204] width 14 height 12
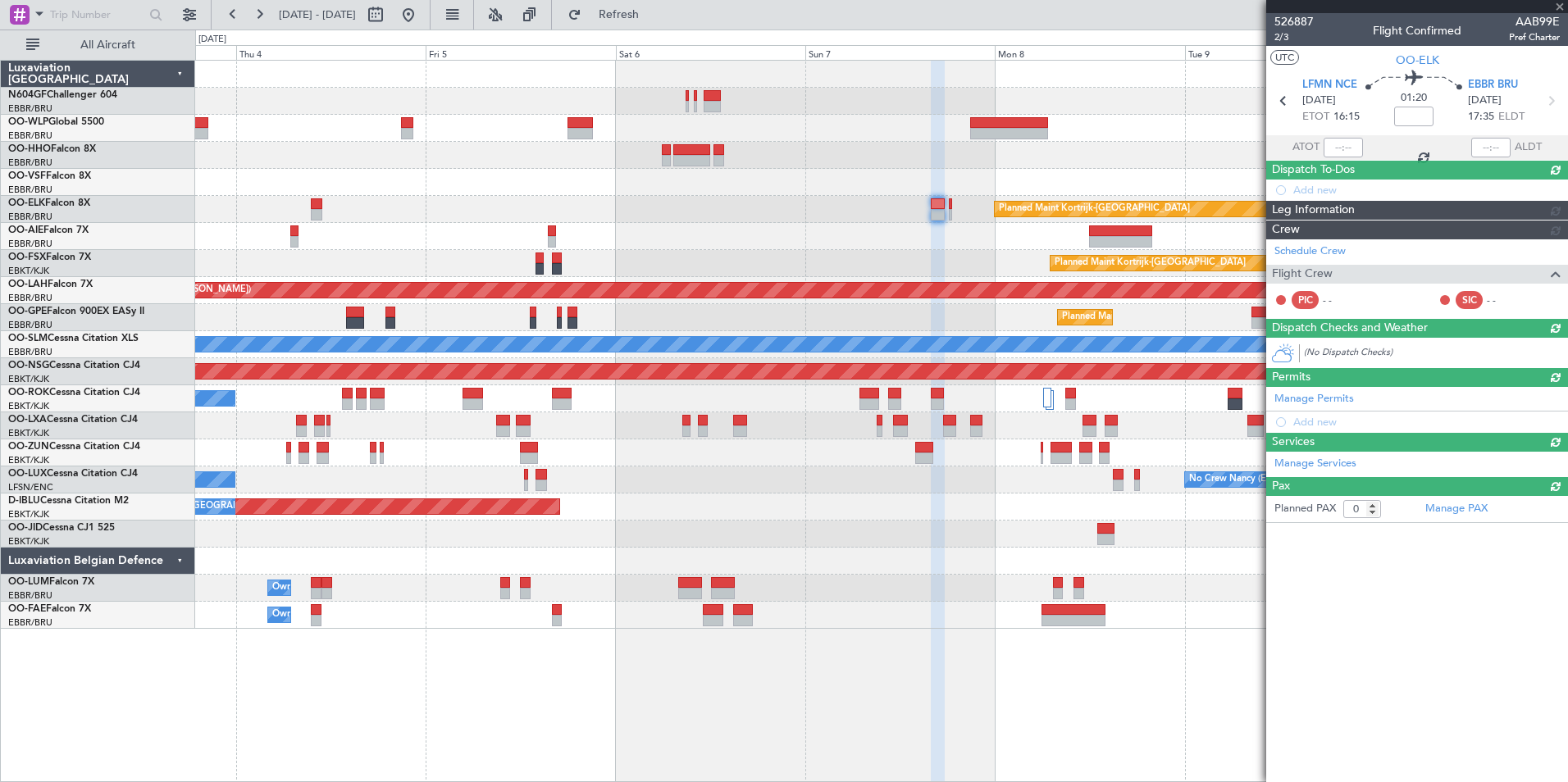
scroll to position [0, 0]
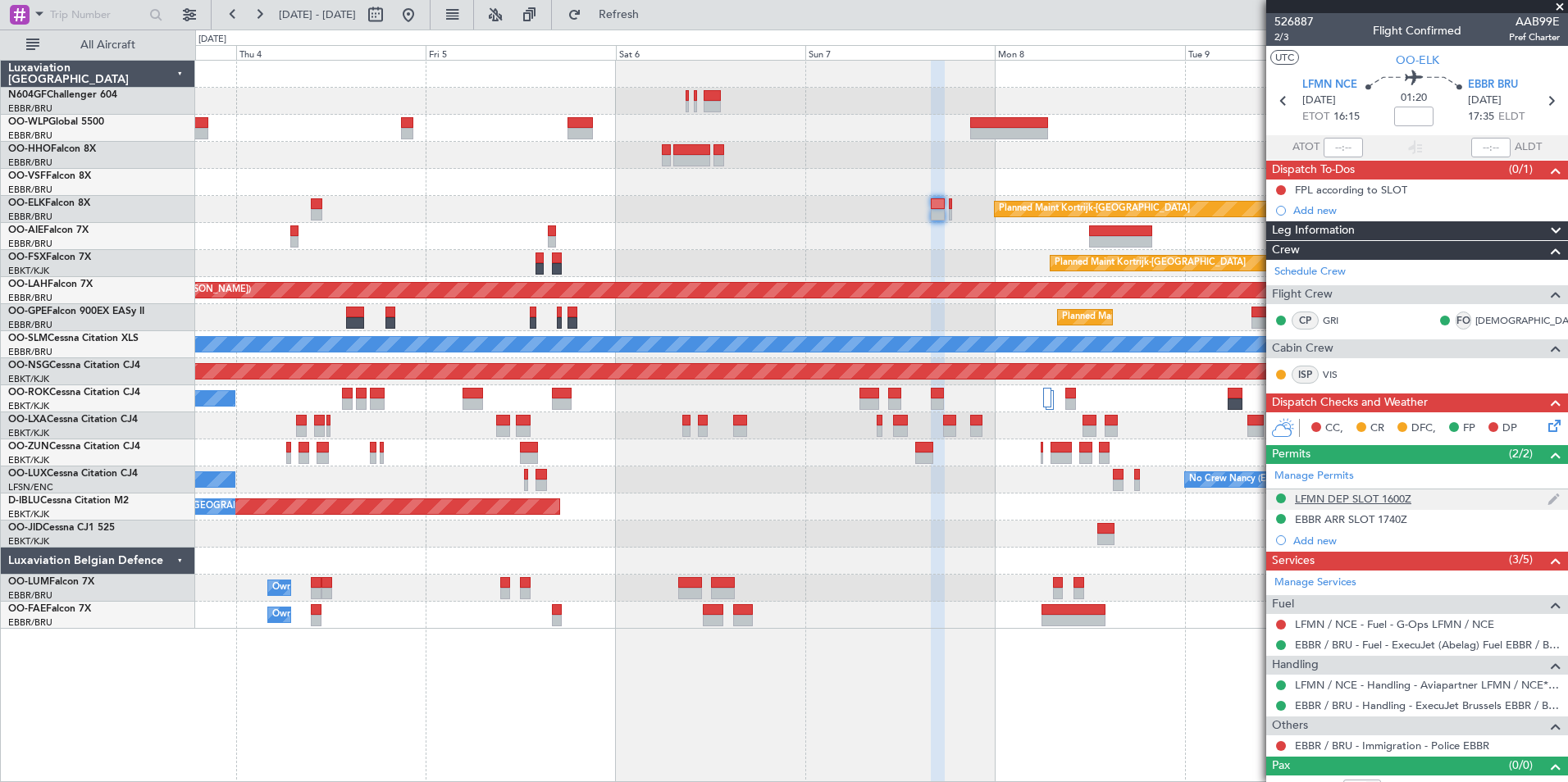
click at [1337, 496] on div "LFMN DEP SLOT 1600Z" at bounding box center [1353, 498] width 117 height 14
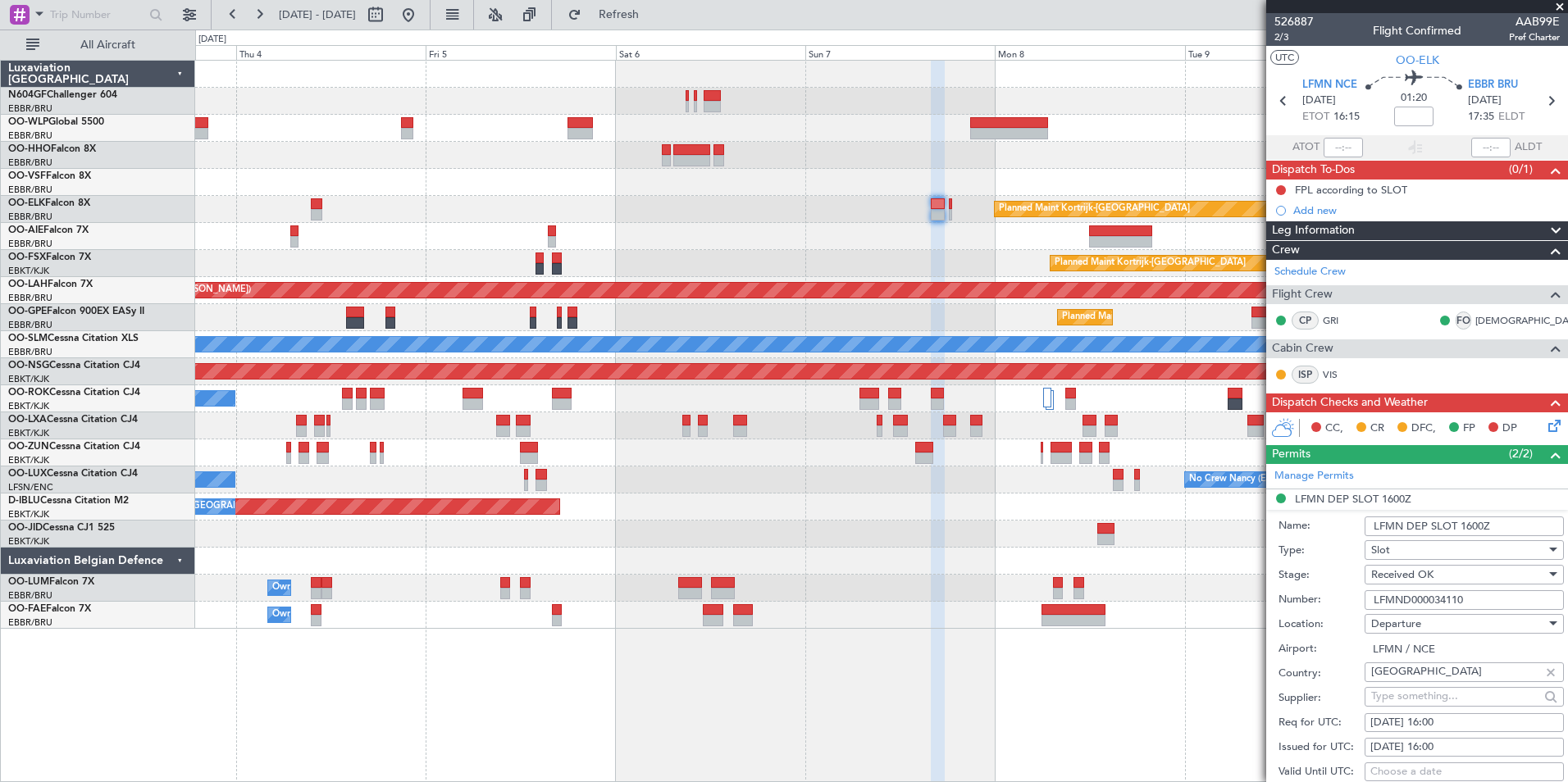
scroll to position [246, 0]
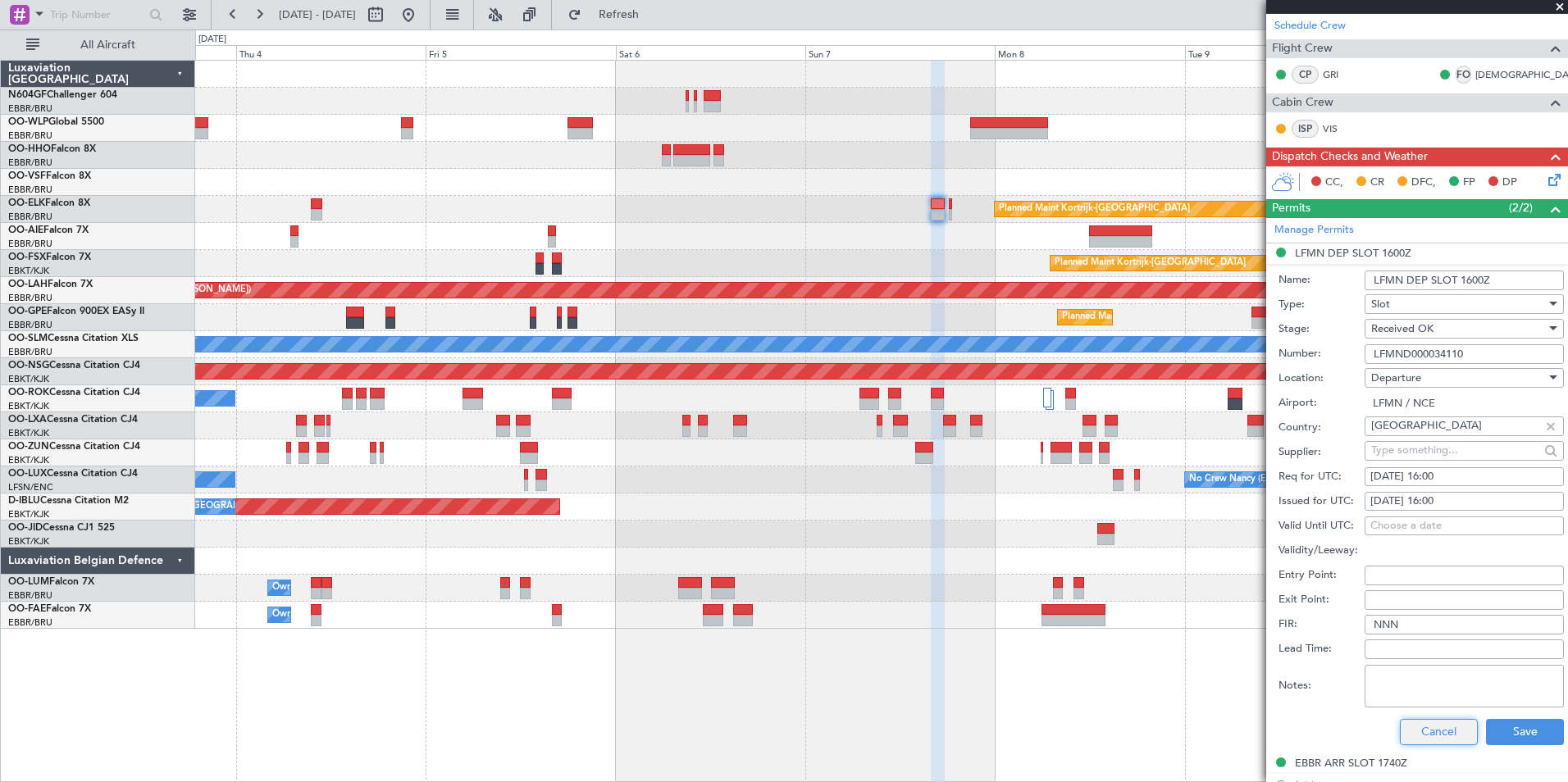
click at [1421, 728] on button "Cancel" at bounding box center [1439, 731] width 78 height 26
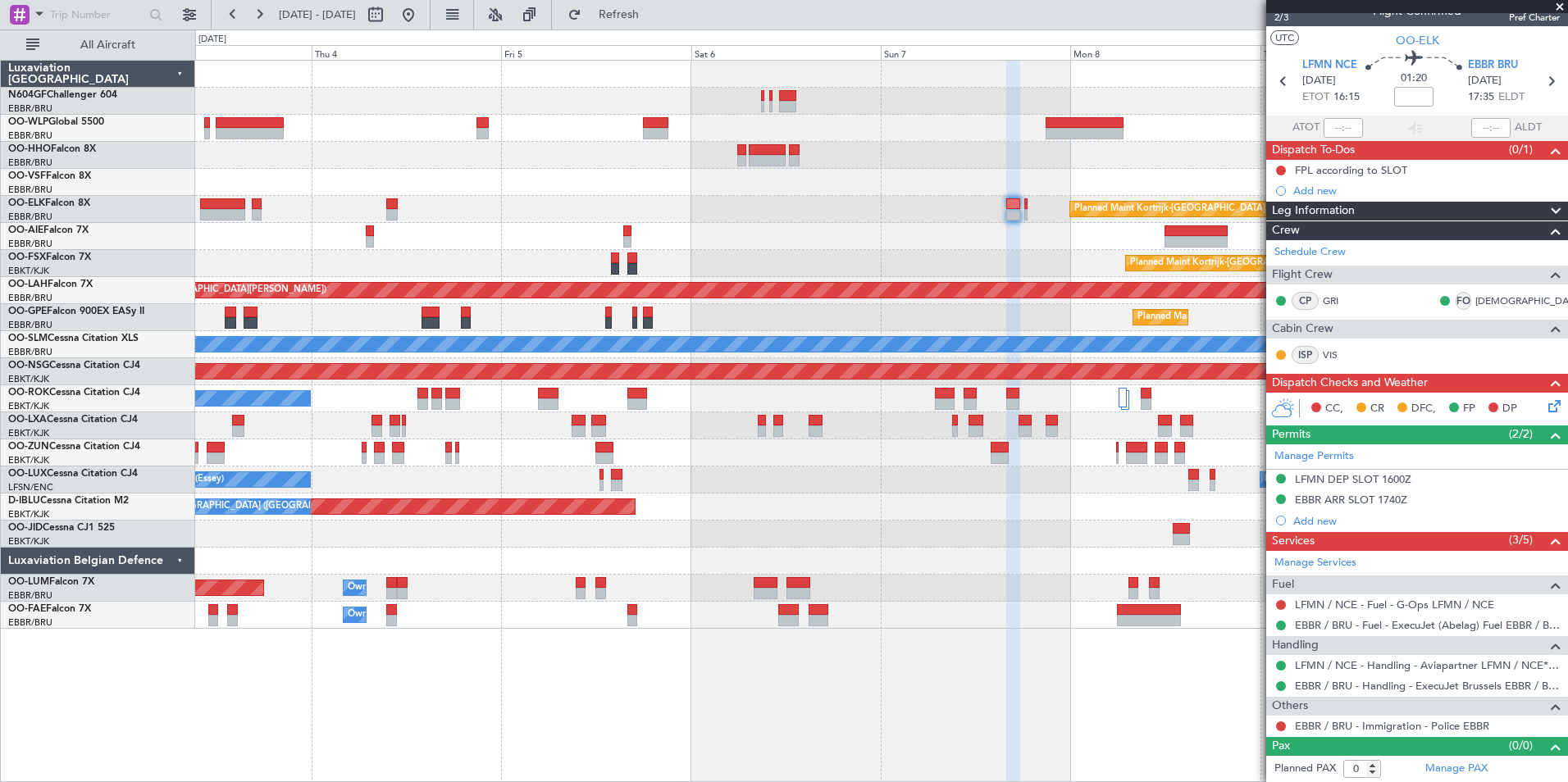
click at [693, 226] on div "Planned Maint [GEOGRAPHIC_DATA] ([GEOGRAPHIC_DATA])" at bounding box center [881, 237] width 1372 height 27
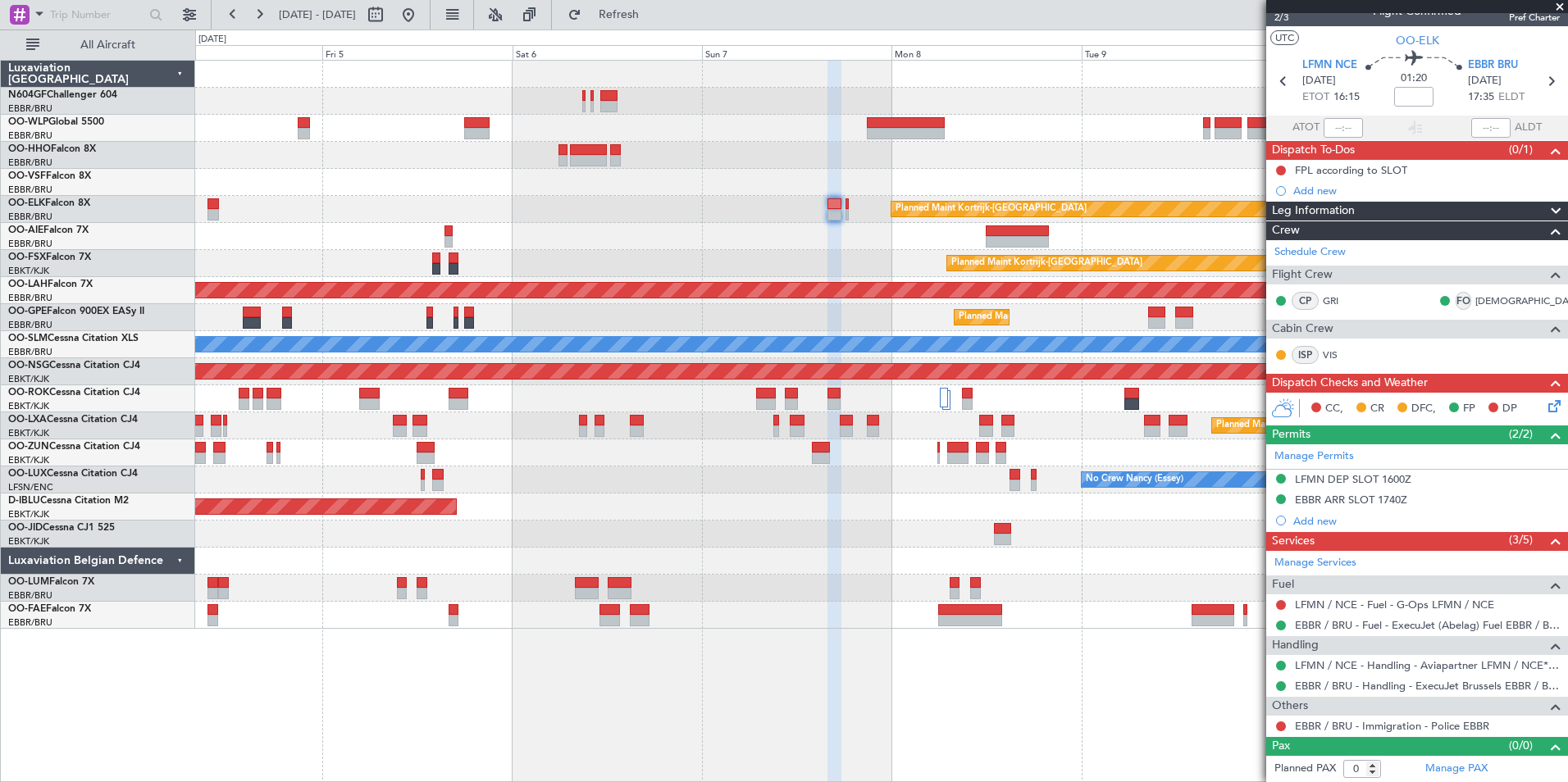
click at [751, 165] on div "Planned Maint Kortrijk-[GEOGRAPHIC_DATA] Planned Maint [GEOGRAPHIC_DATA]-[GEOGR…" at bounding box center [881, 344] width 1372 height 568
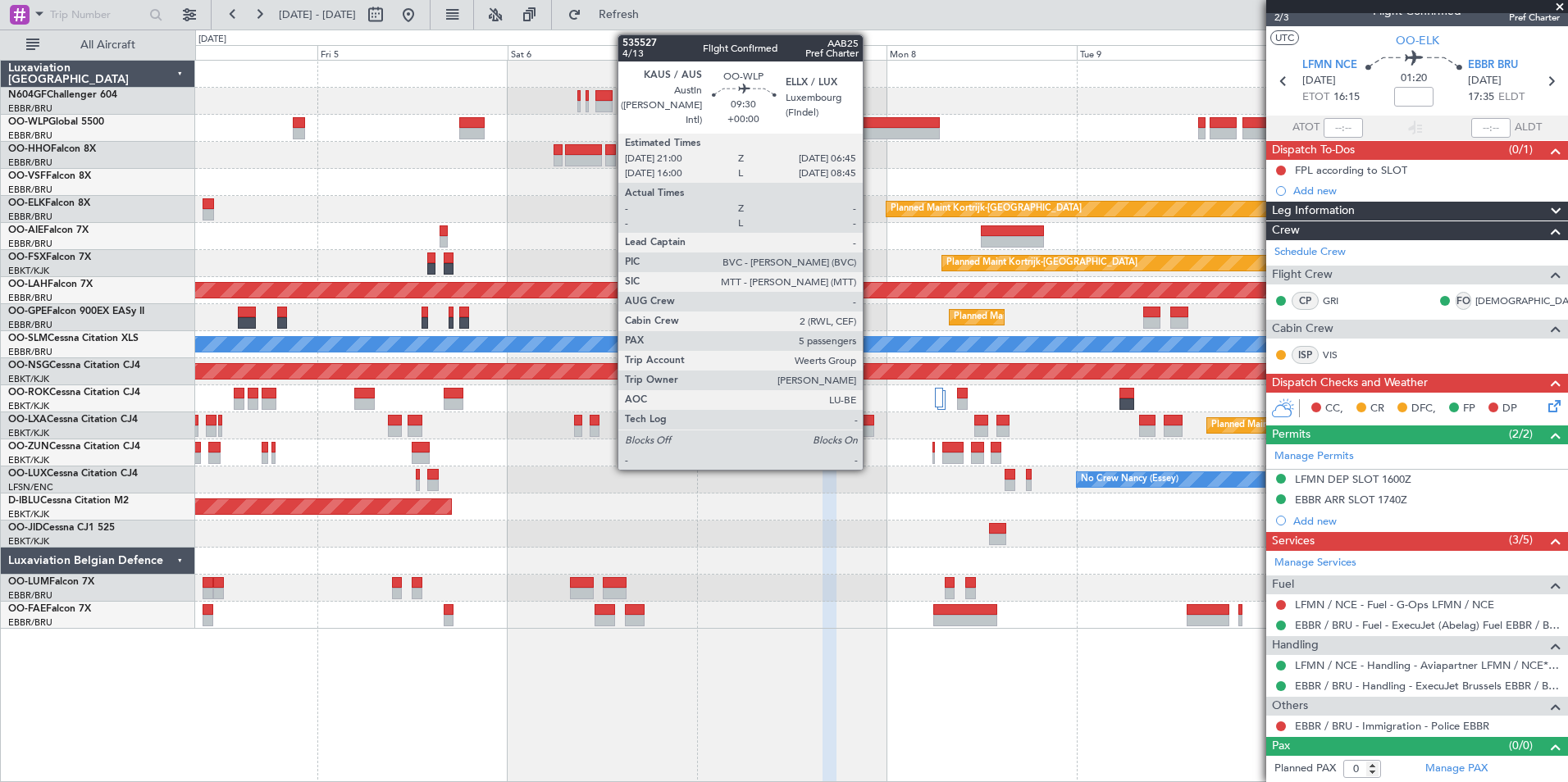
click at [869, 122] on div at bounding box center [900, 123] width 77 height 12
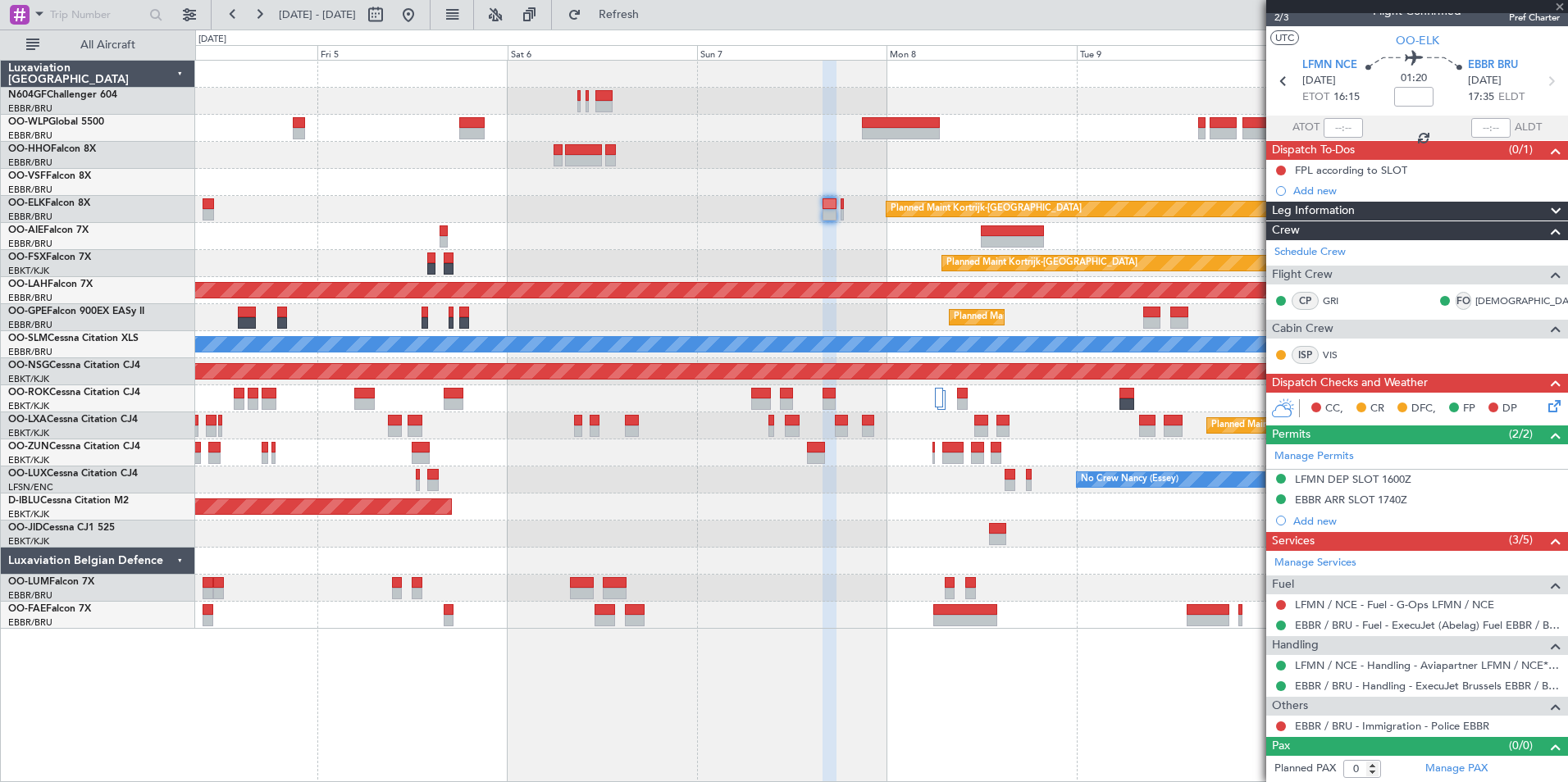
type input "5"
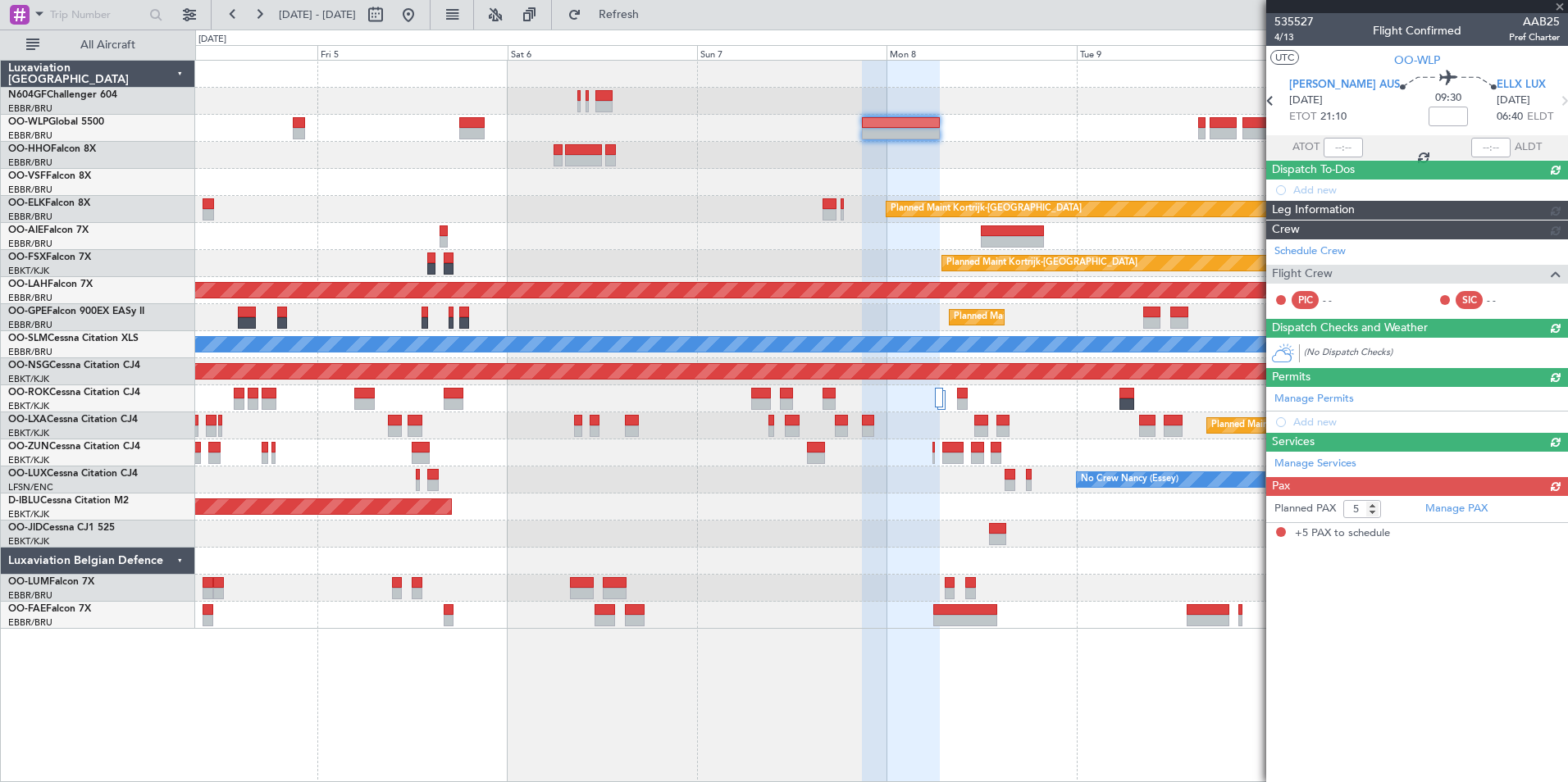
scroll to position [0, 0]
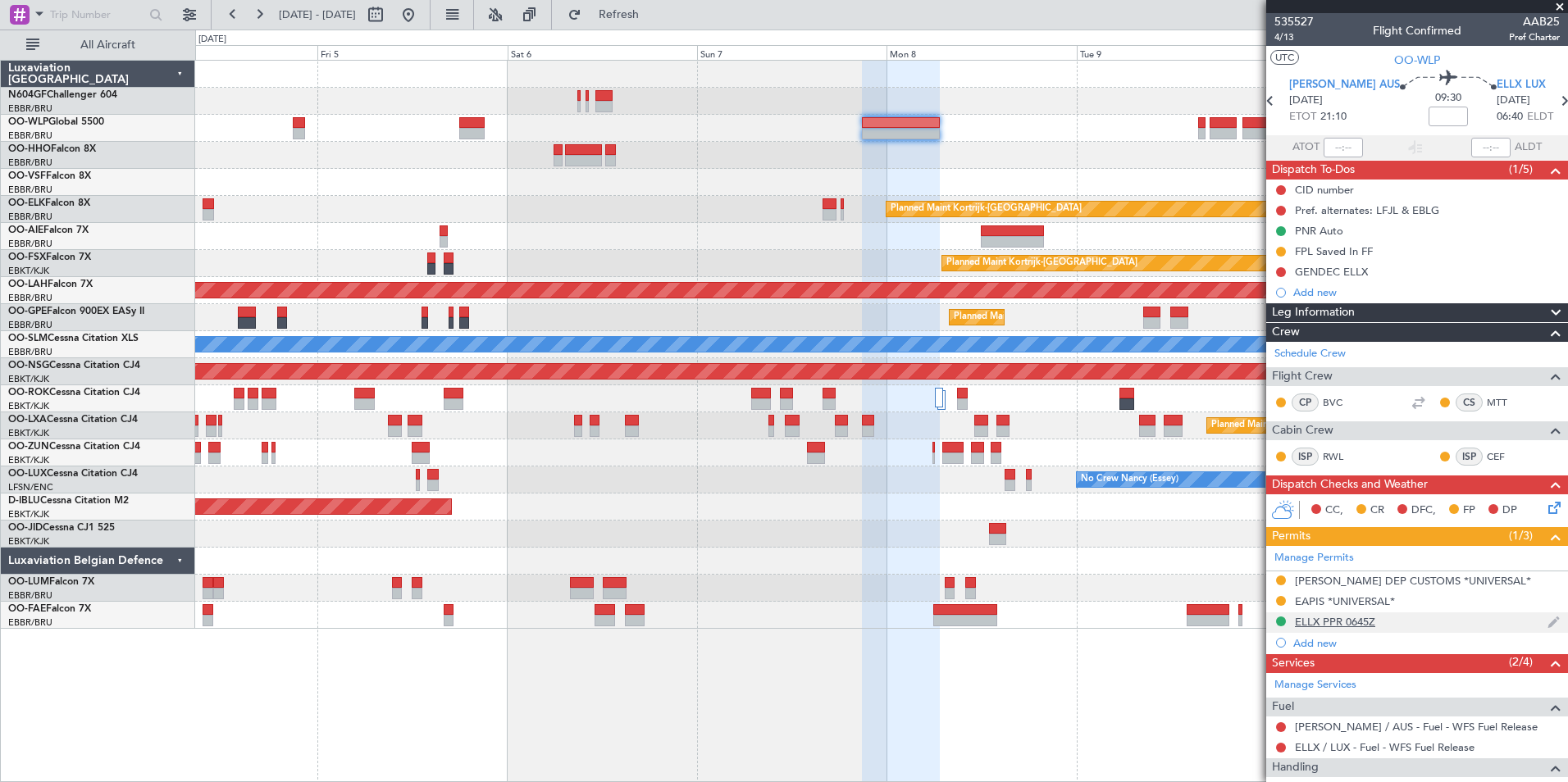
click at [1326, 628] on div "ELLX PPR 0645Z" at bounding box center [1416, 622] width 302 height 20
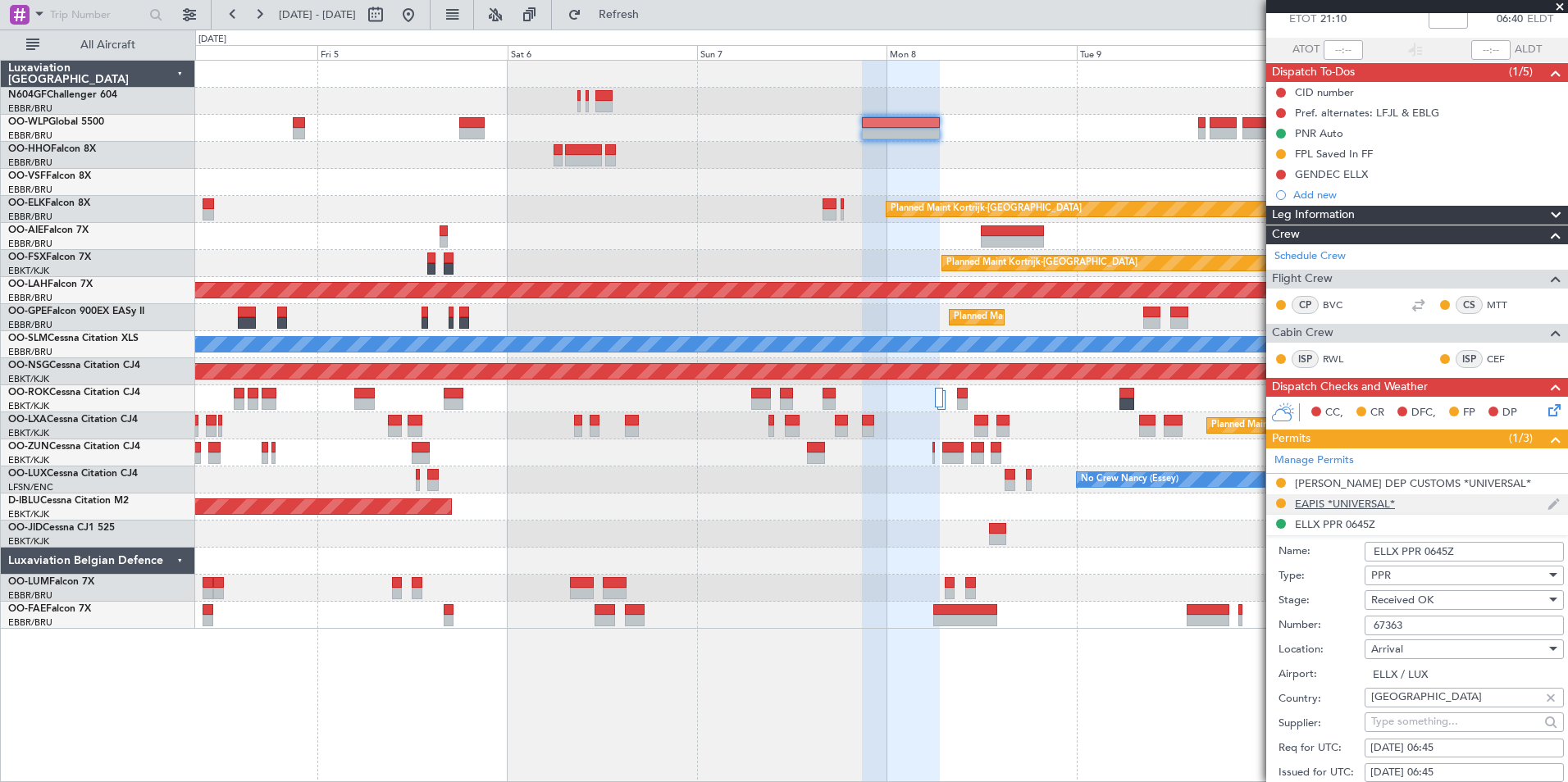
scroll to position [164, 0]
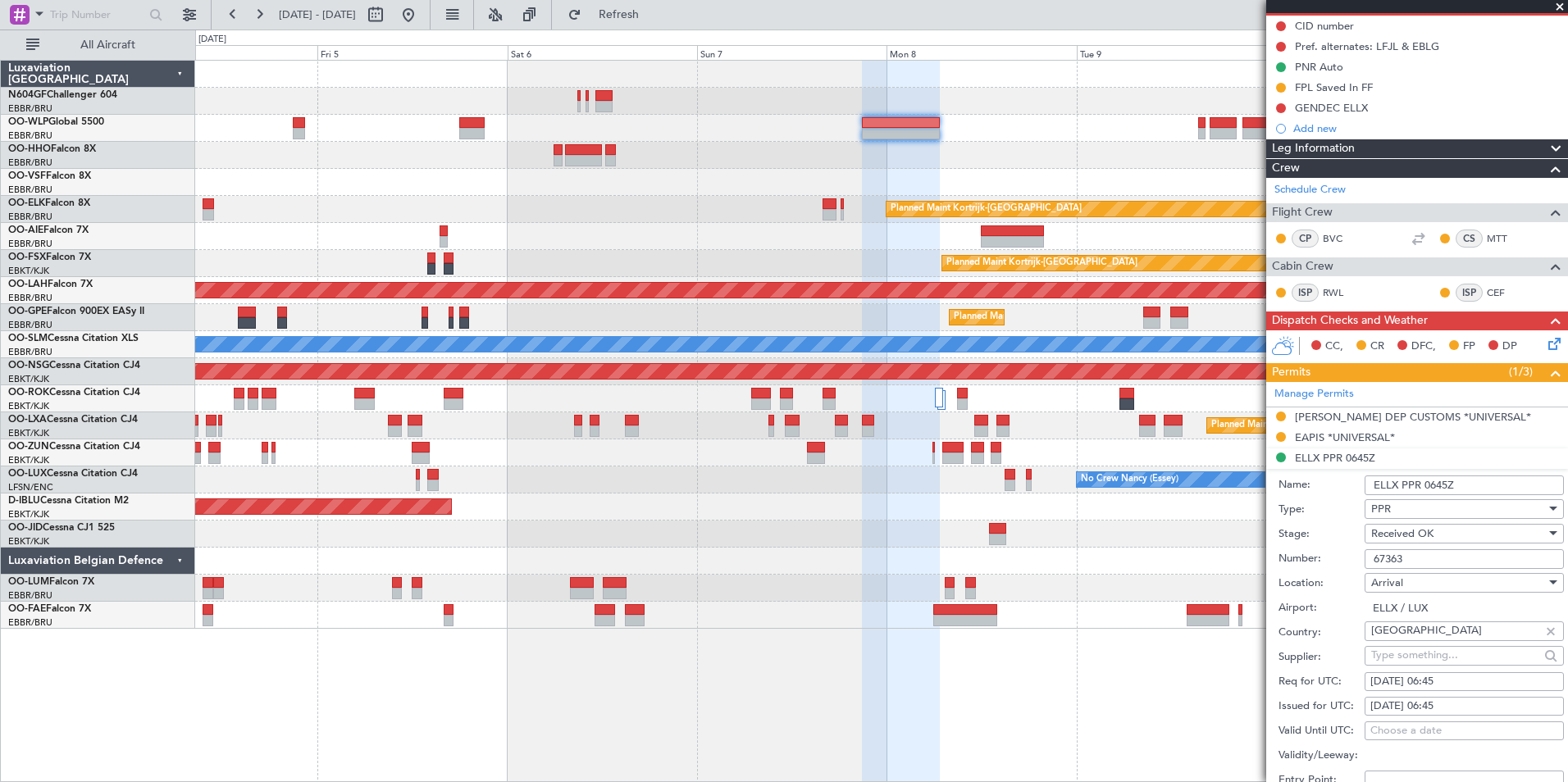
drag, startPoint x: 1423, startPoint y: 554, endPoint x: 1371, endPoint y: 555, distance: 52.0
click at [1374, 555] on input "67363" at bounding box center [1463, 559] width 199 height 19
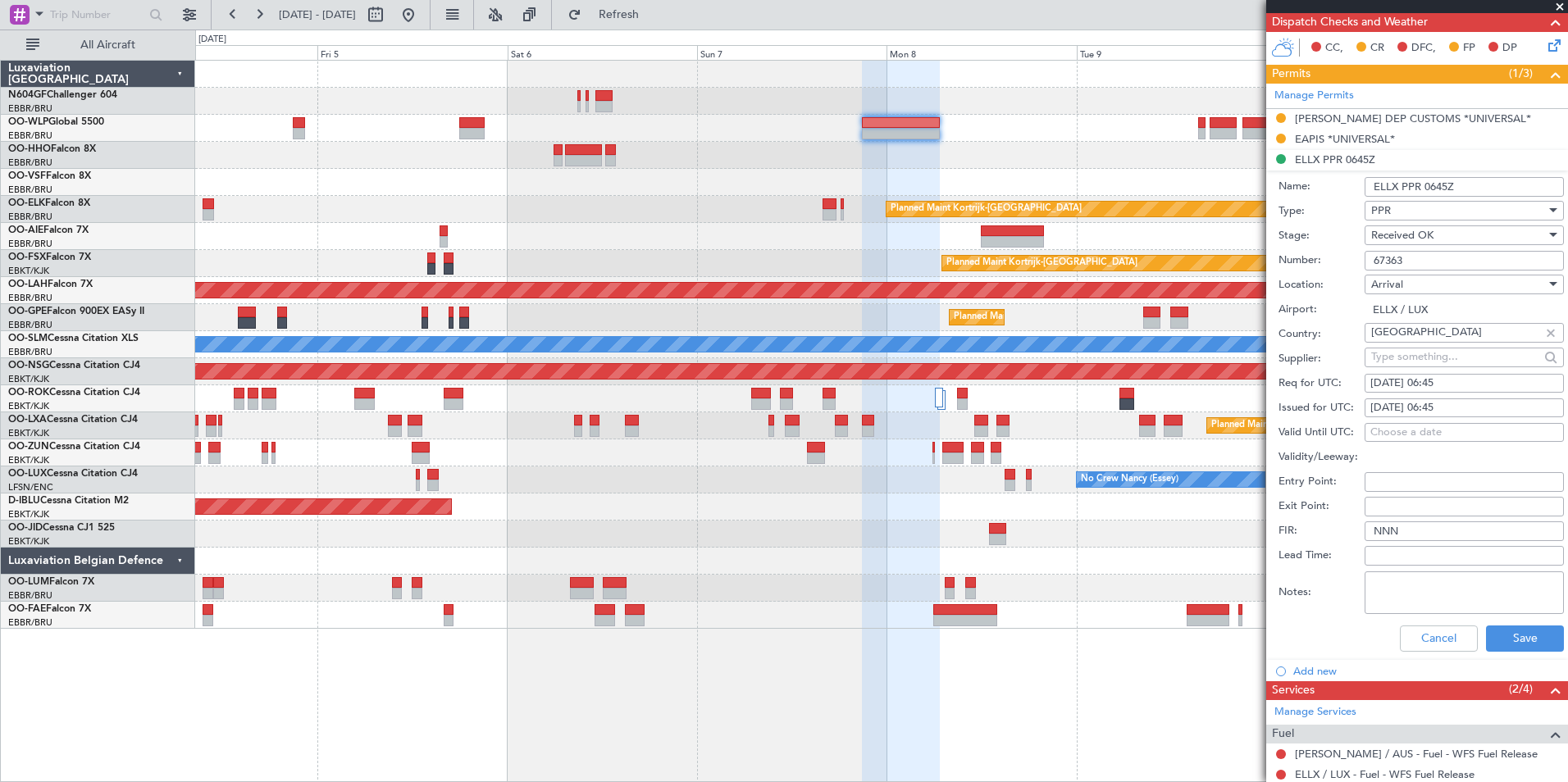
scroll to position [492, 0]
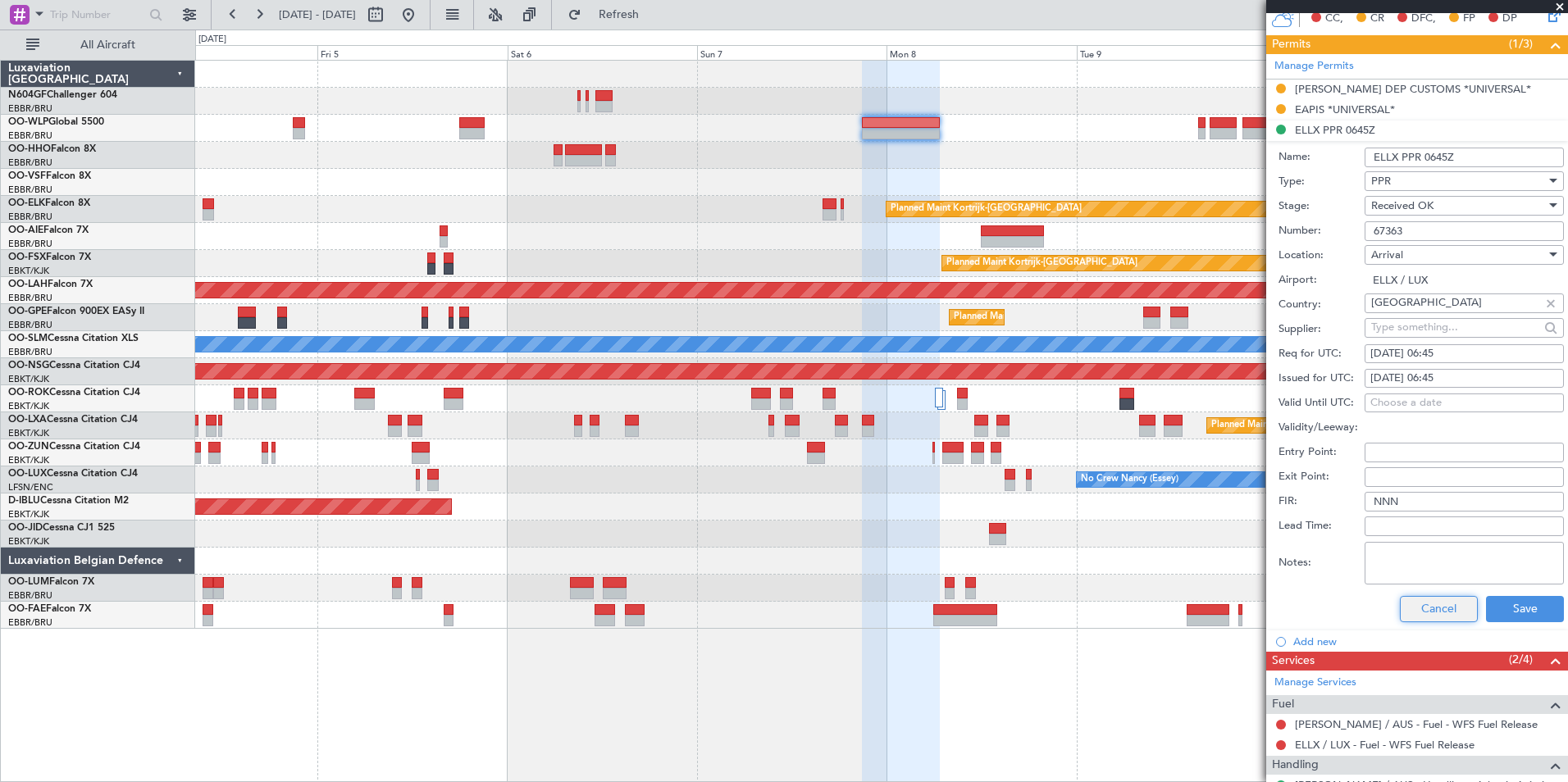
click at [1432, 617] on button "Cancel" at bounding box center [1439, 609] width 78 height 26
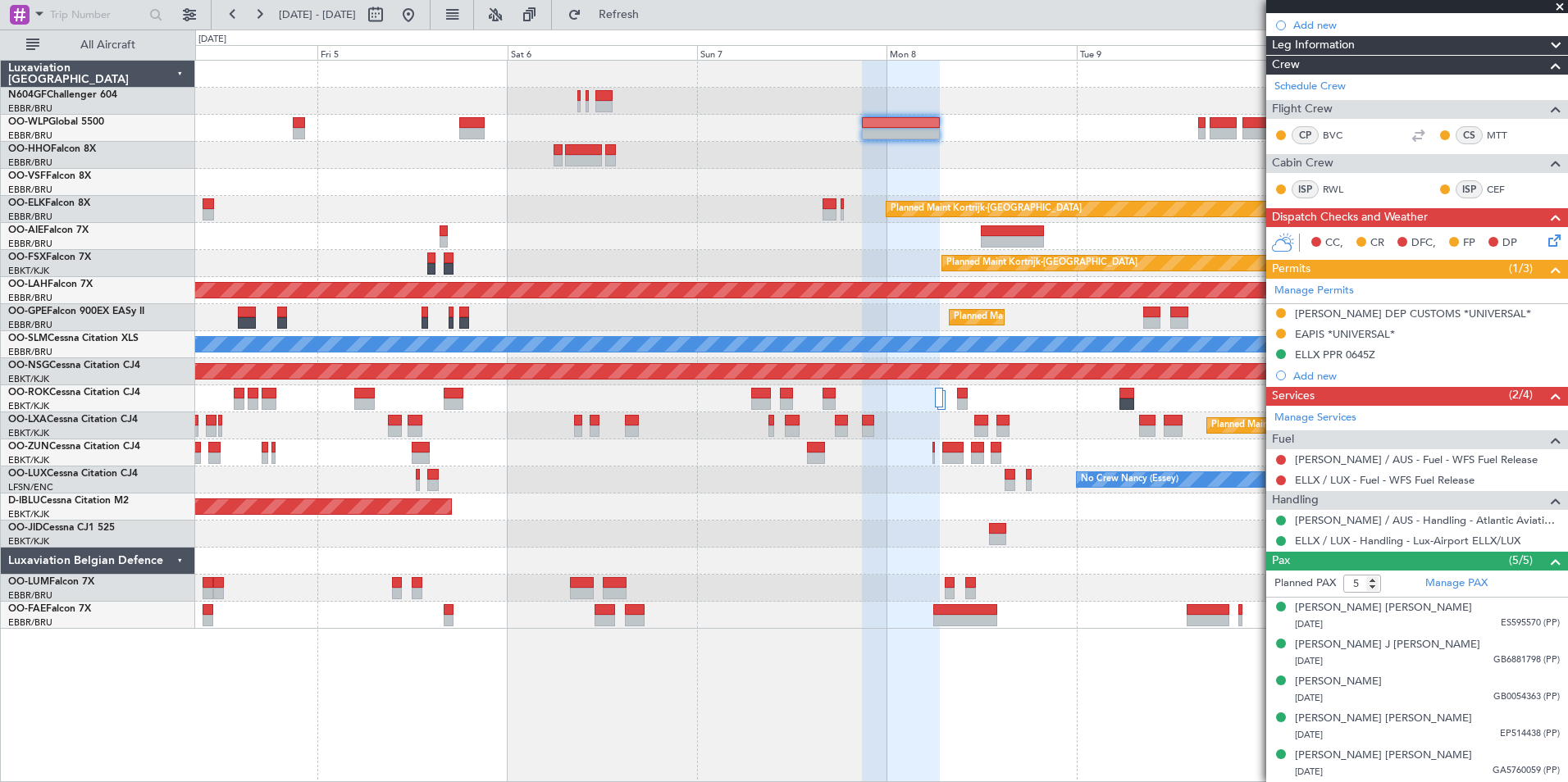
scroll to position [266, 0]
click at [728, 502] on div "AOG Maint [GEOGRAPHIC_DATA] ([GEOGRAPHIC_DATA] National) No Crew [GEOGRAPHIC_DA…" at bounding box center [881, 507] width 1372 height 27
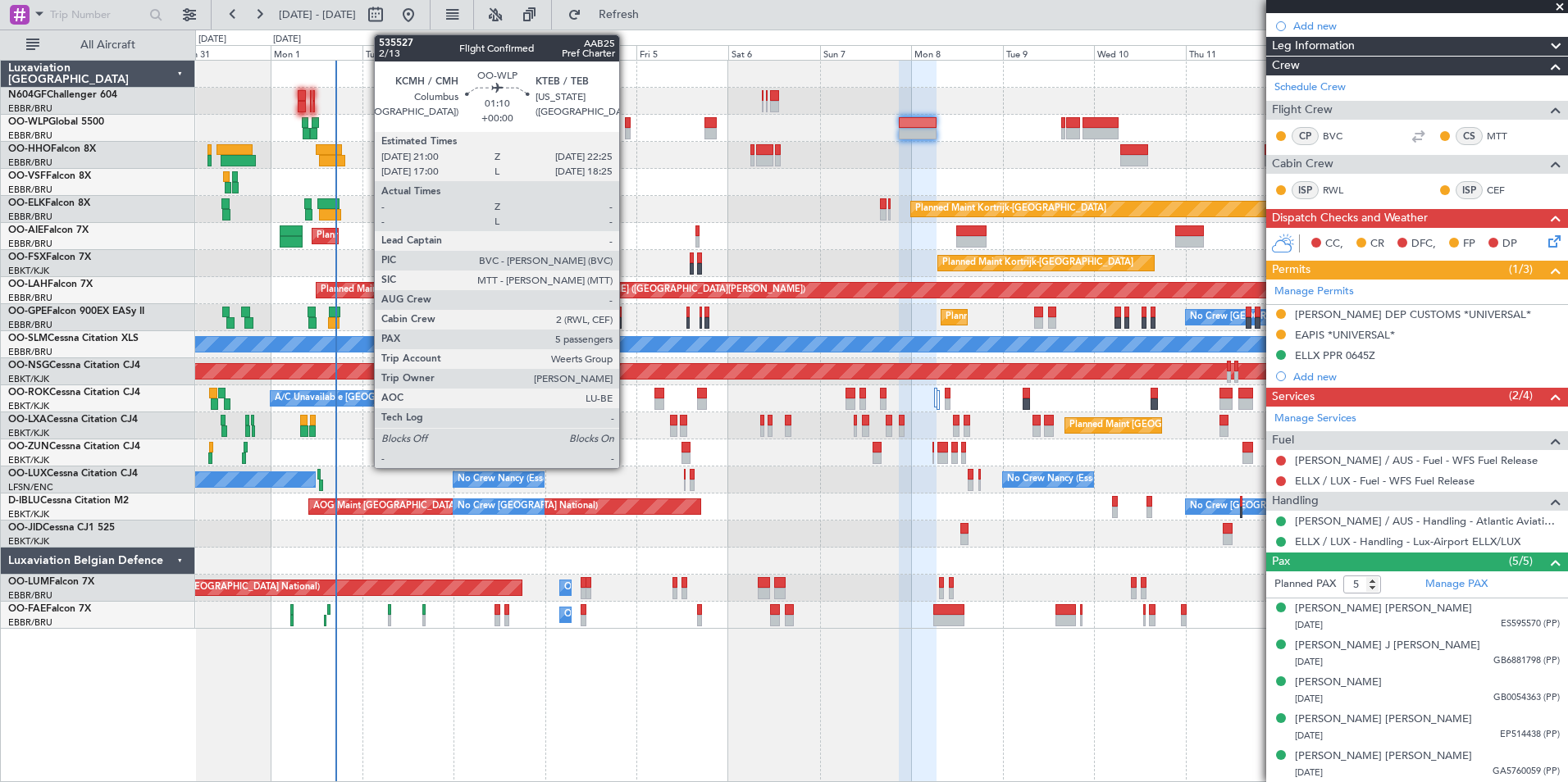
click at [627, 118] on div at bounding box center [628, 123] width 6 height 12
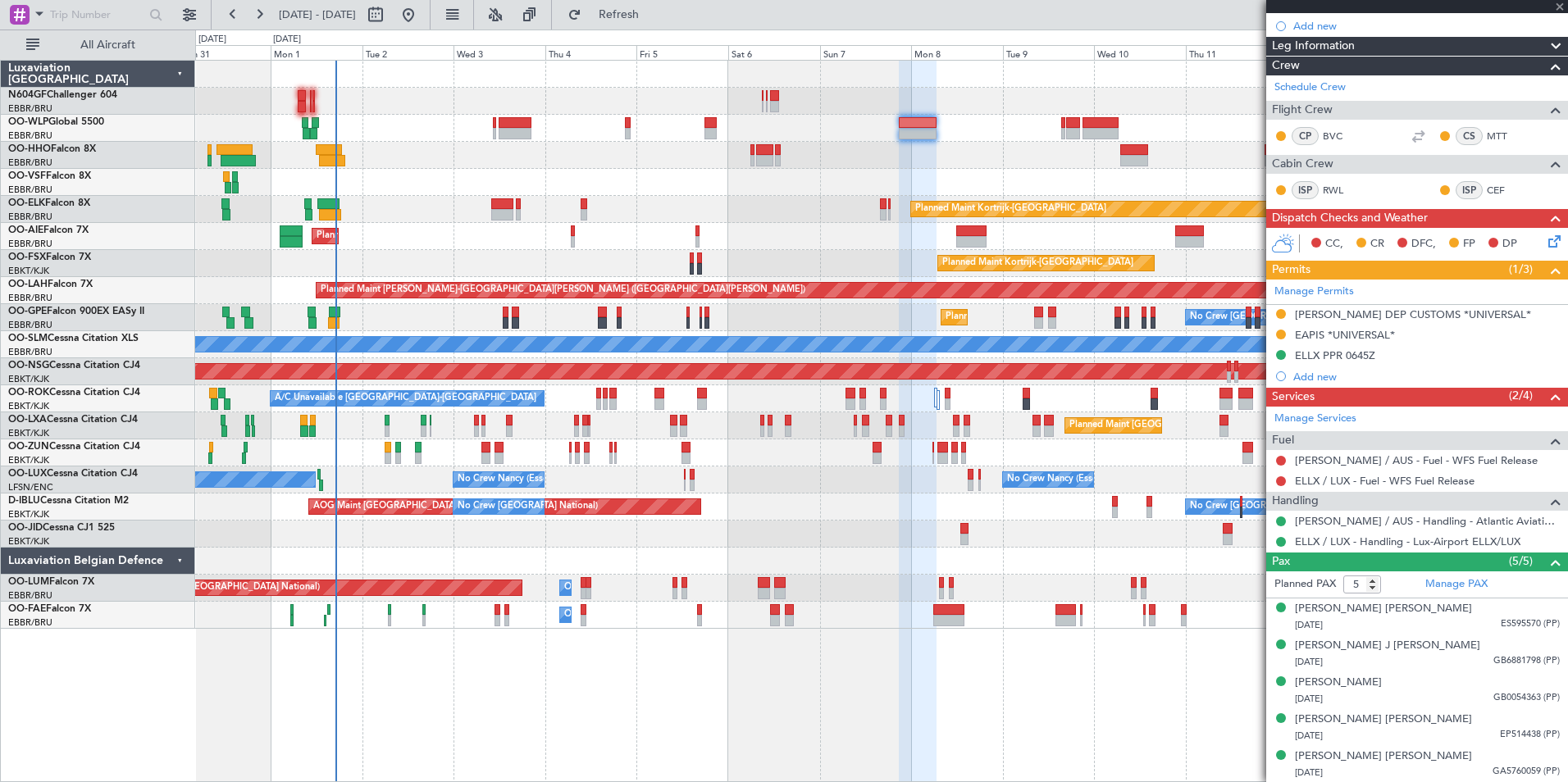
scroll to position [0, 0]
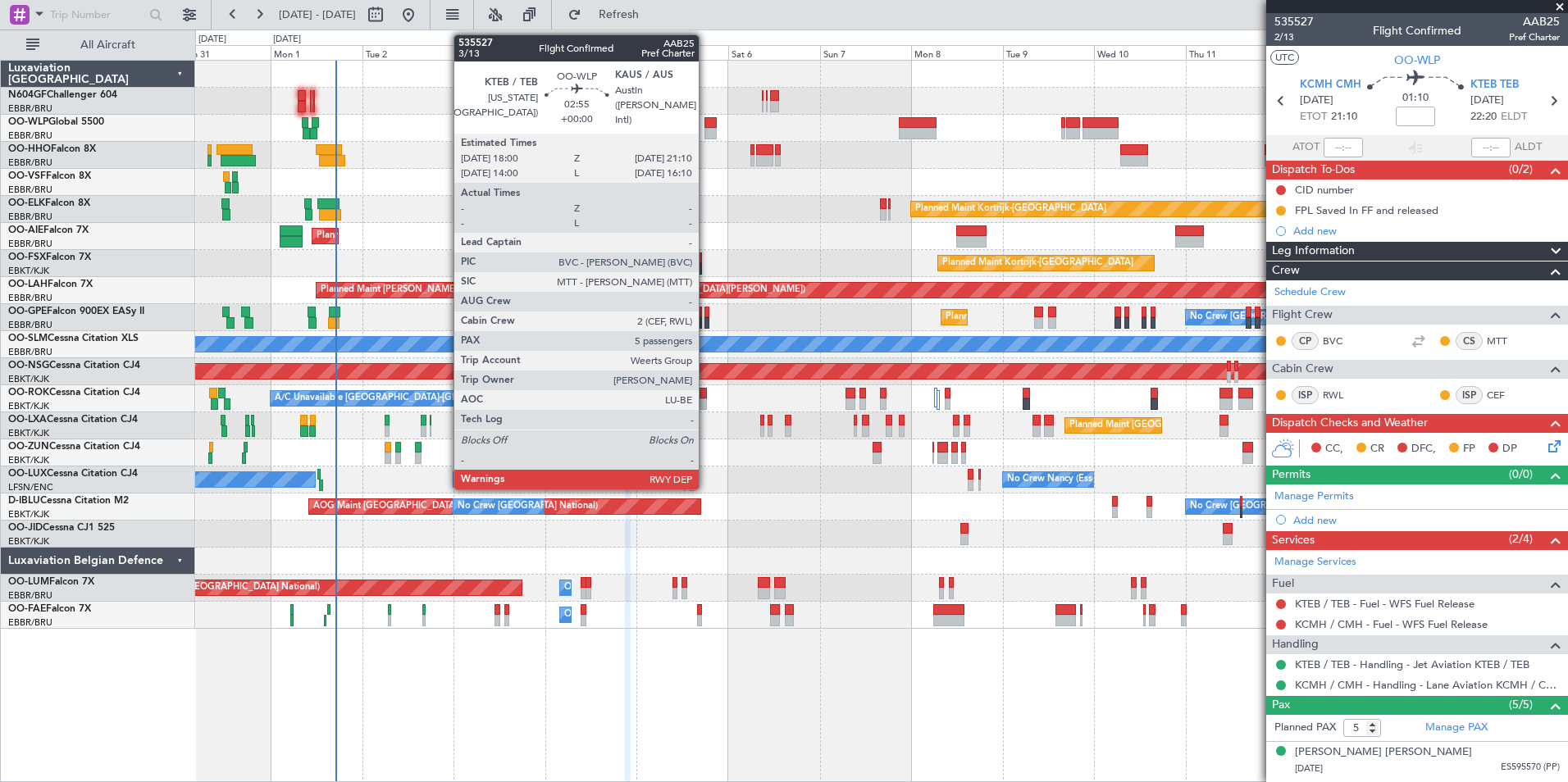
click at [706, 128] on div at bounding box center [710, 134] width 13 height 12
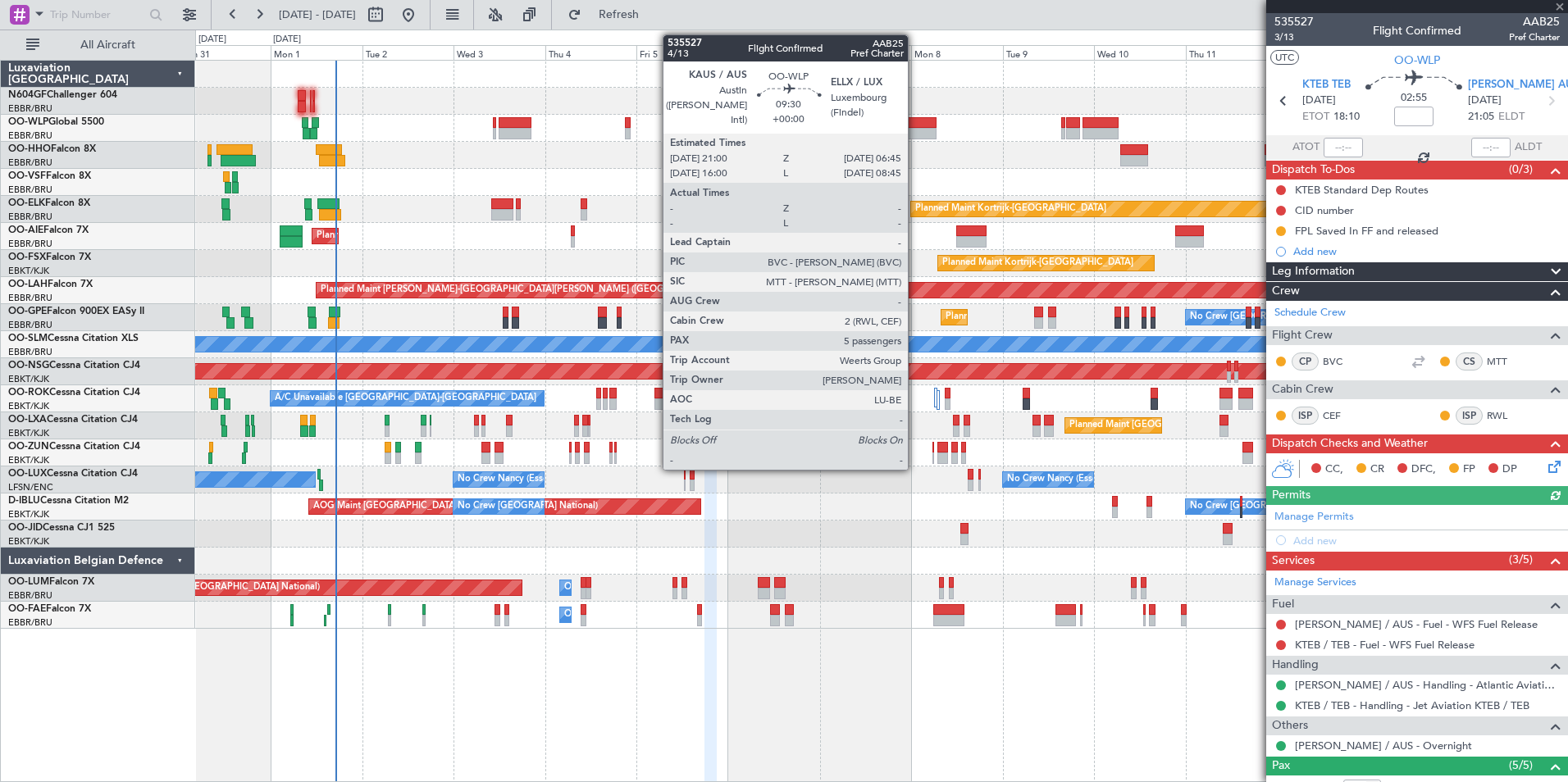
click at [915, 126] on div at bounding box center [917, 123] width 38 height 12
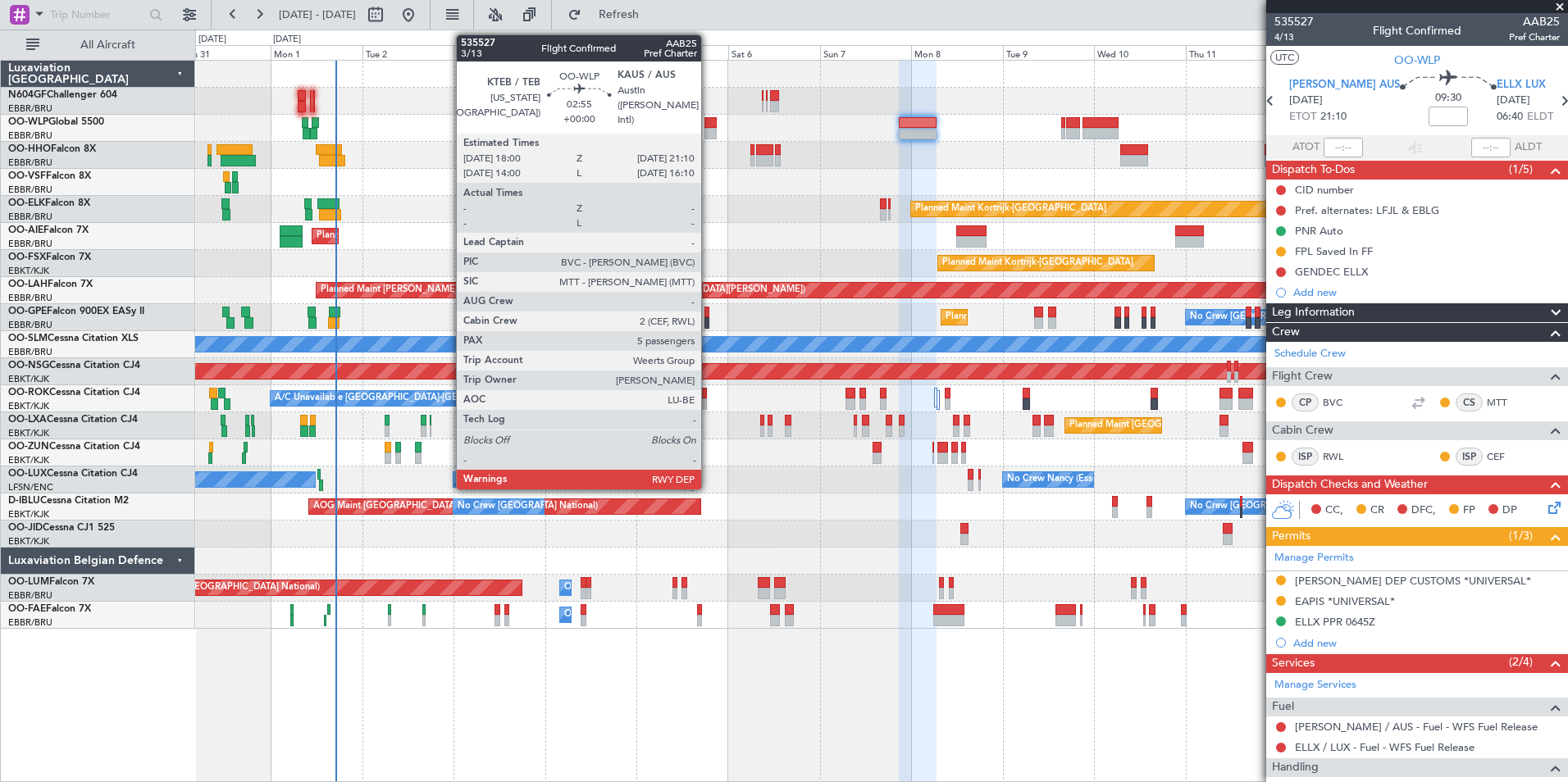
click at [708, 123] on div at bounding box center [710, 123] width 13 height 12
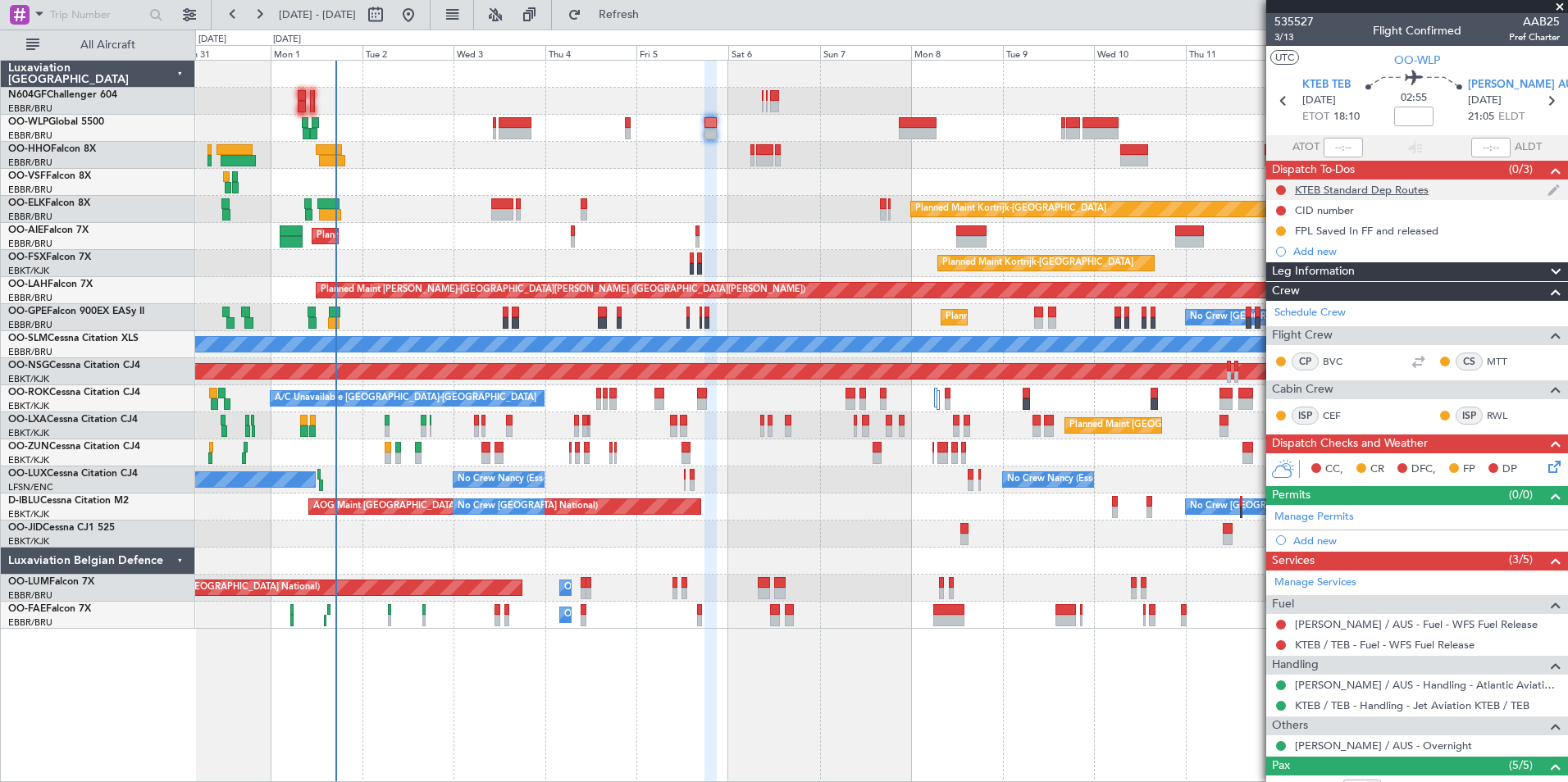
click at [1397, 191] on div "KTEB Standard Dep Routes" at bounding box center [1362, 189] width 134 height 14
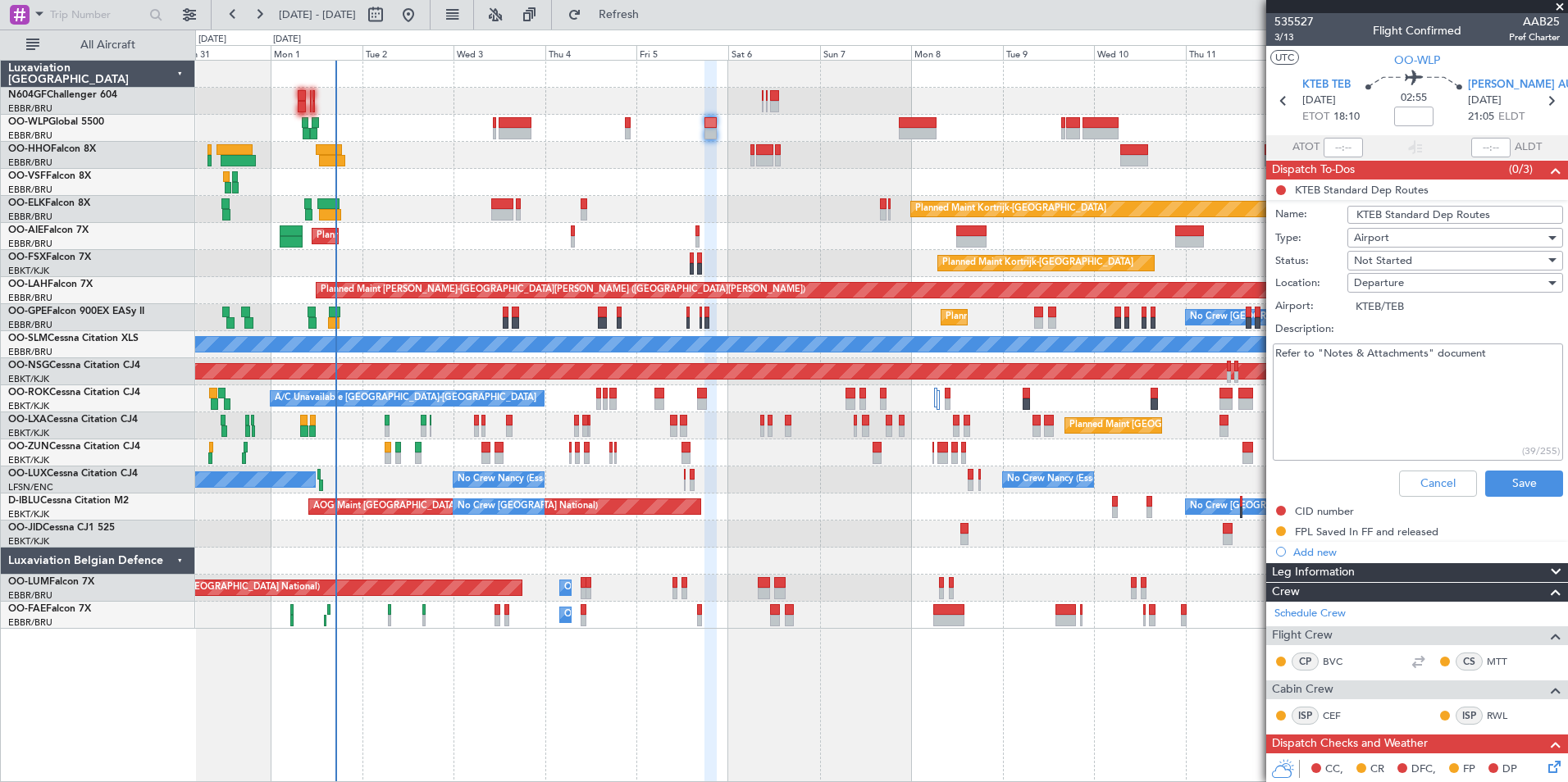
click at [1415, 467] on div "Cancel Save" at bounding box center [1413, 484] width 309 height 40
click at [1336, 79] on span "KTEB TEB" at bounding box center [1326, 85] width 49 height 17
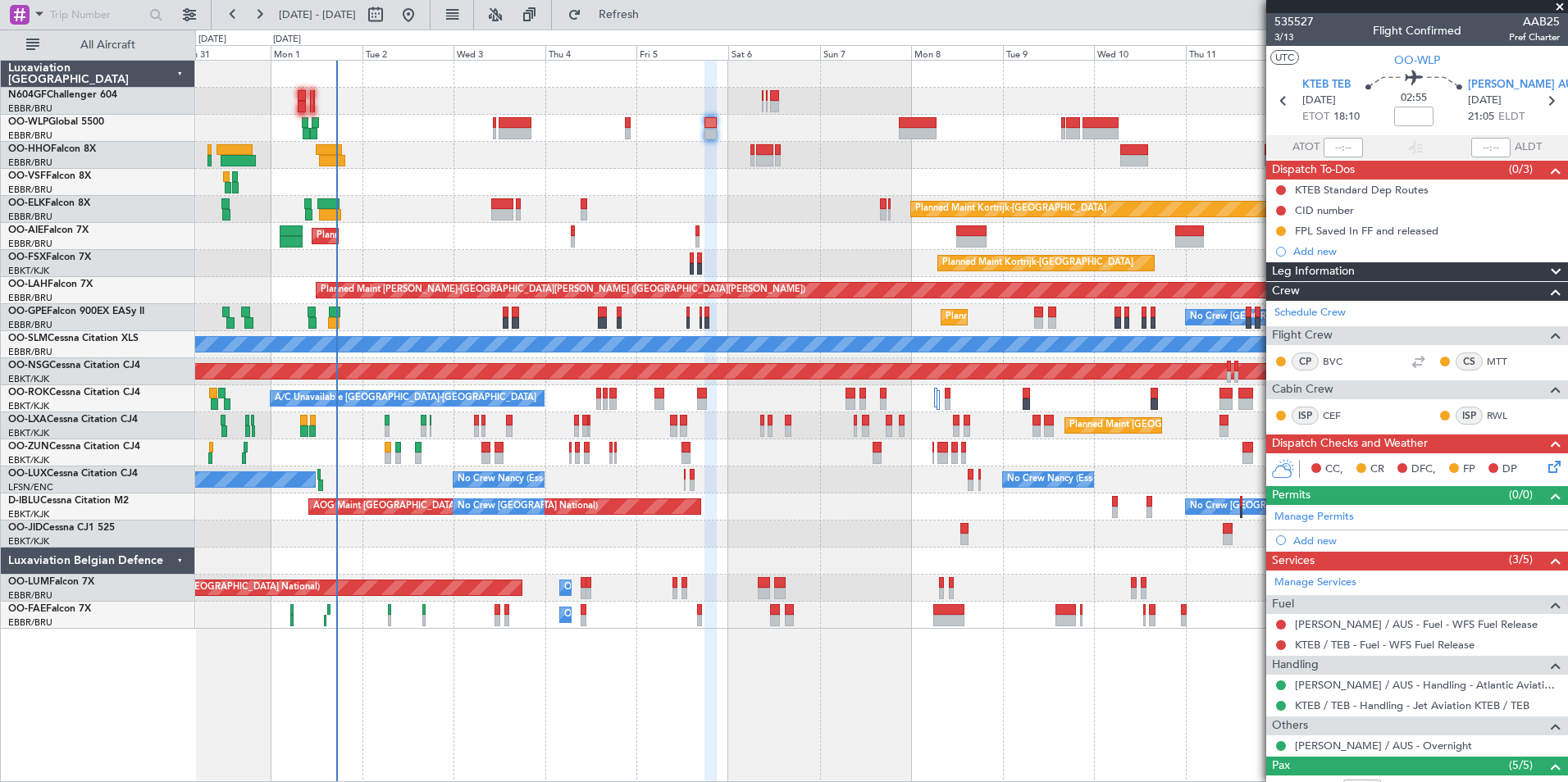
click at [955, 189] on div at bounding box center [881, 183] width 1372 height 27
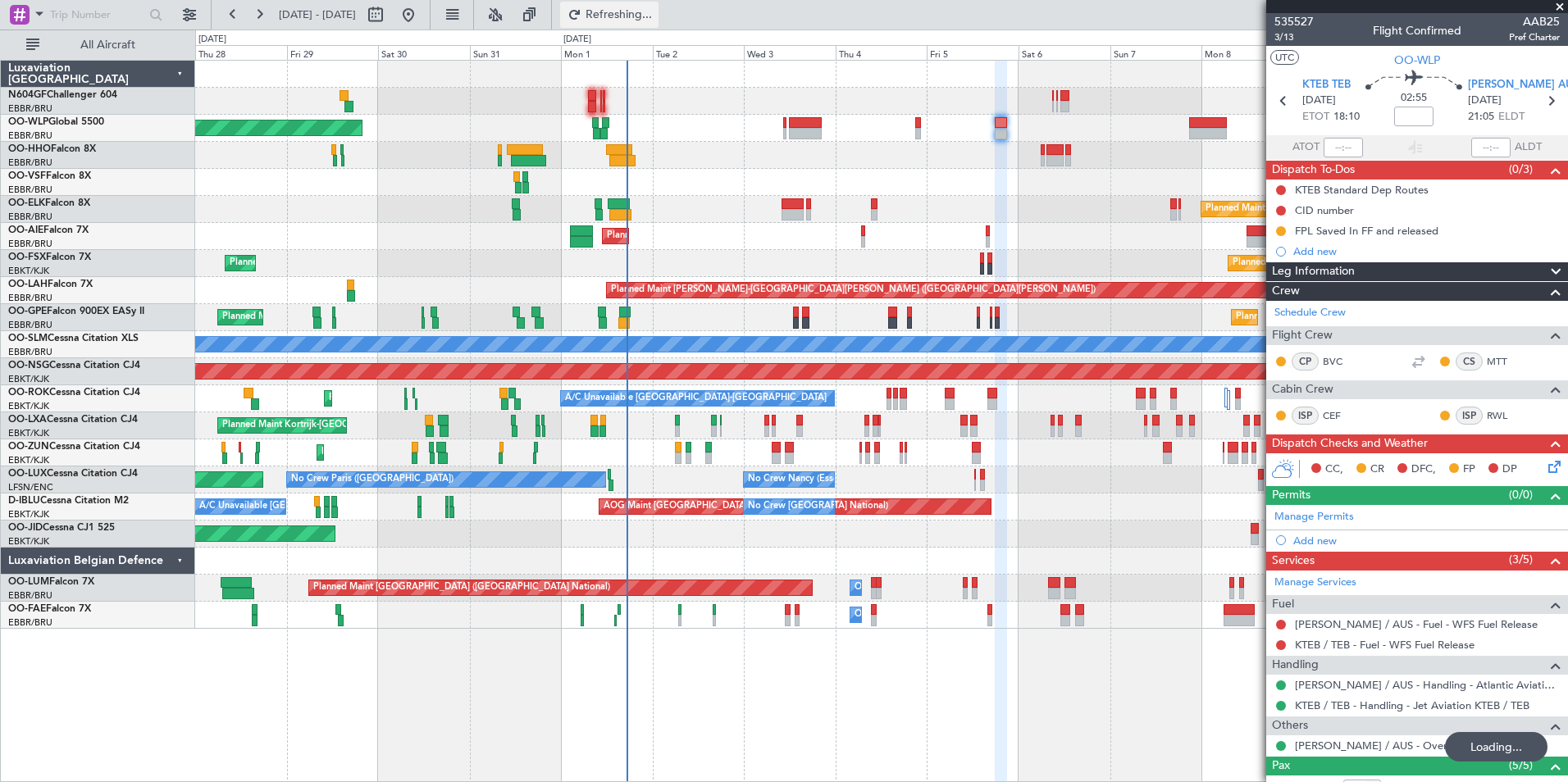
click at [654, 15] on span "Refreshing..." at bounding box center [619, 15] width 69 height 12
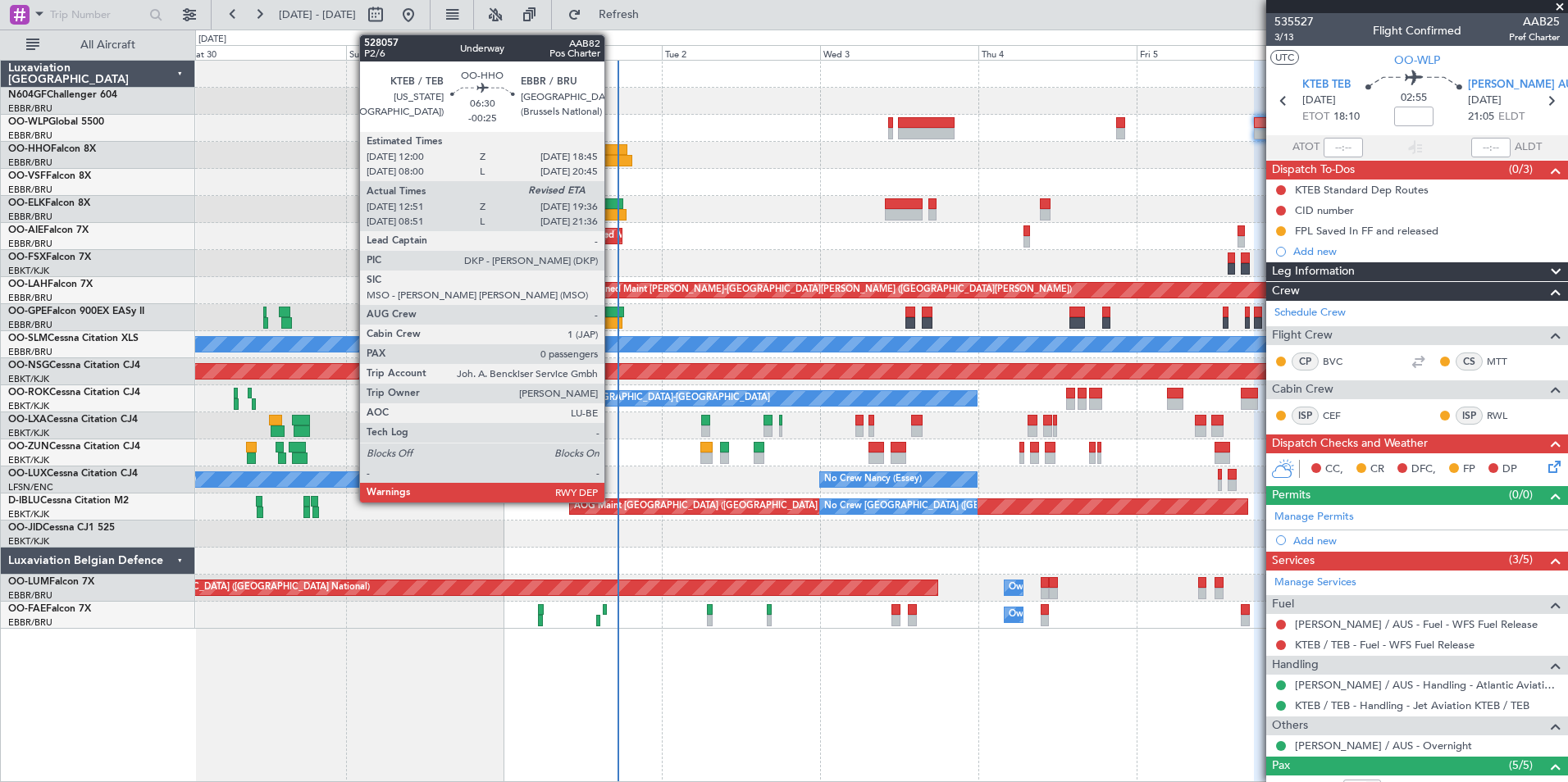
click at [612, 164] on div at bounding box center [610, 161] width 45 height 12
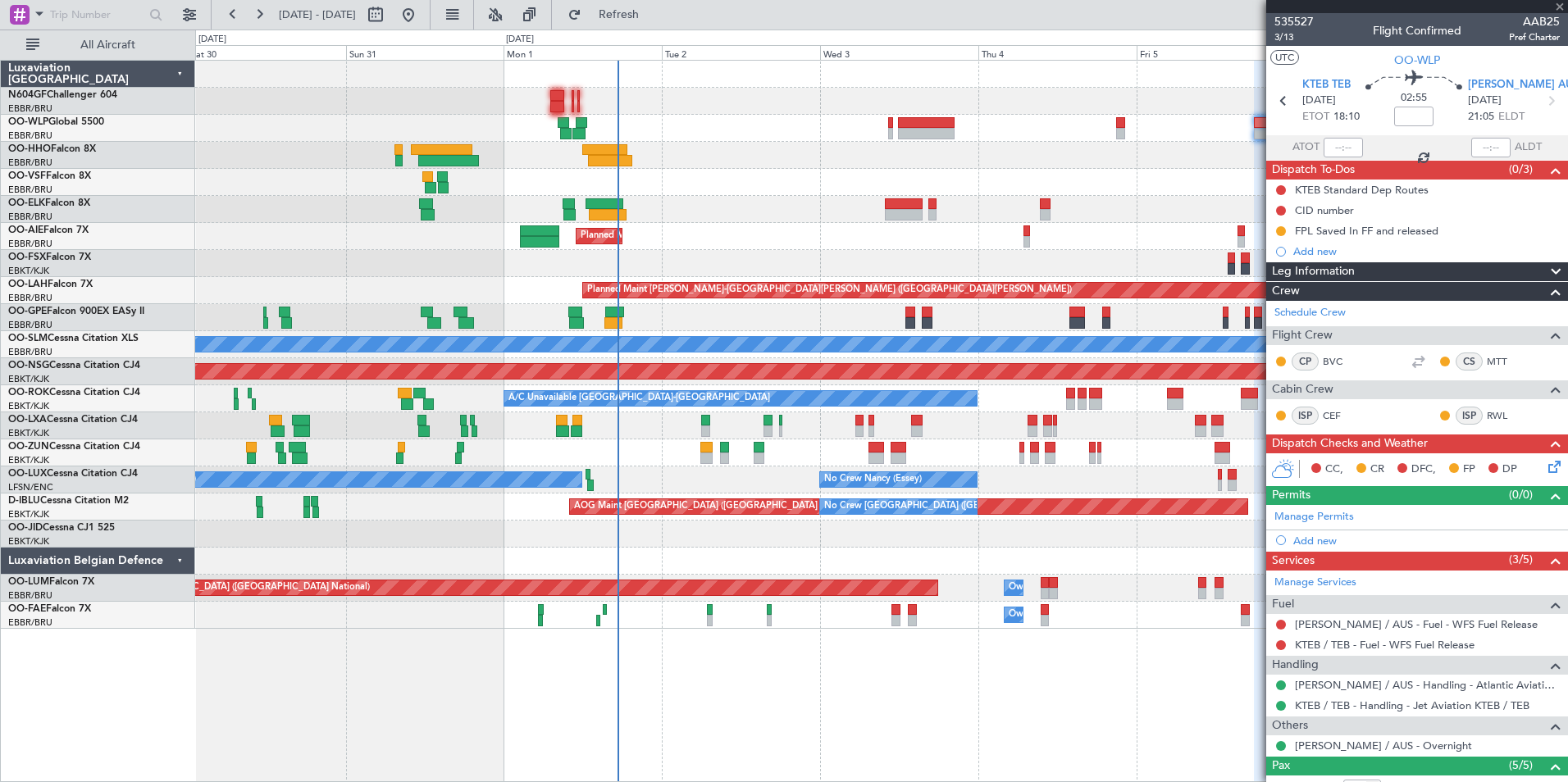
type input "-00:25"
type input "13:01"
type input "0"
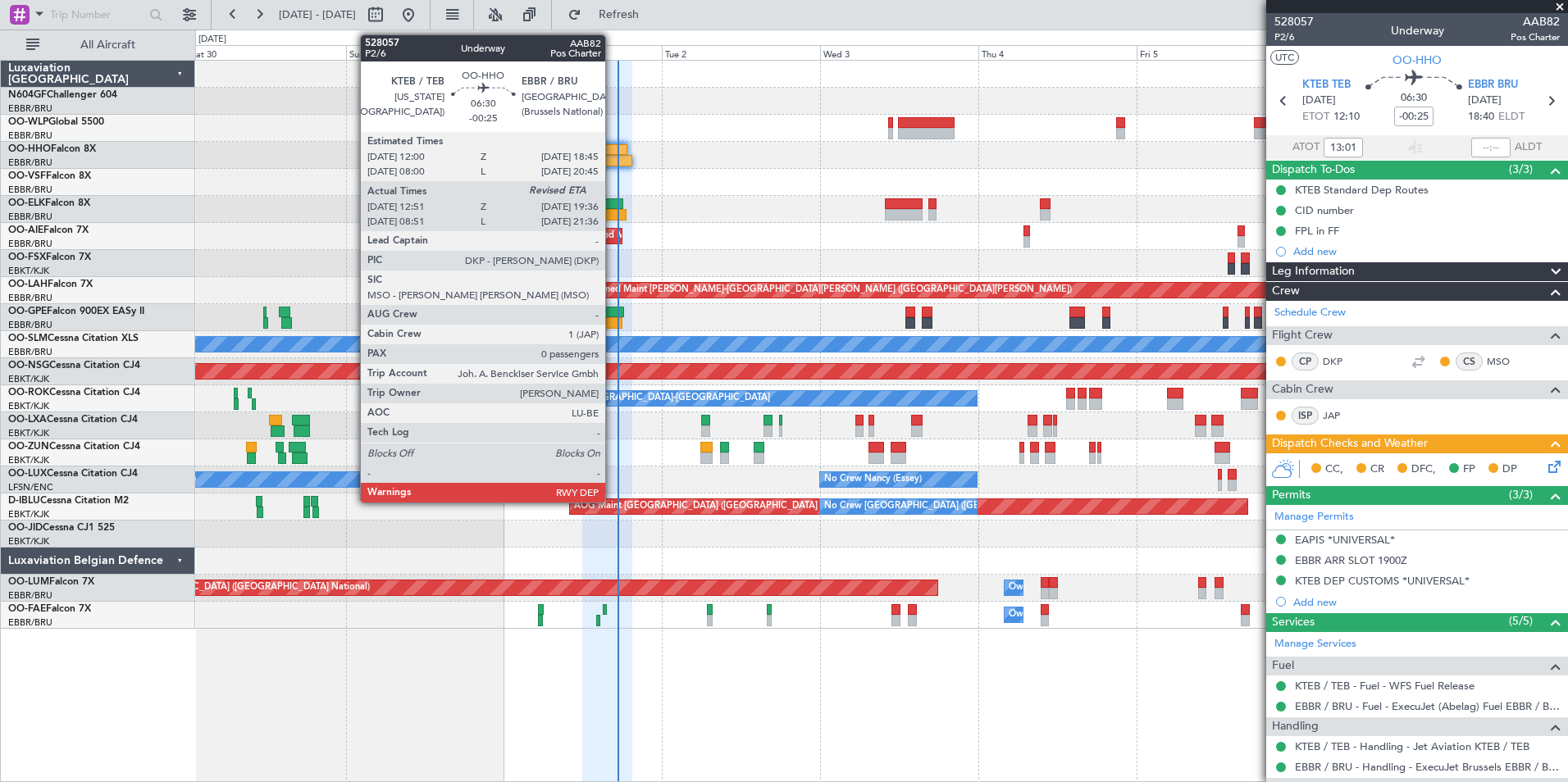
drag, startPoint x: 612, startPoint y: 161, endPoint x: 659, endPoint y: 105, distance: 73.1
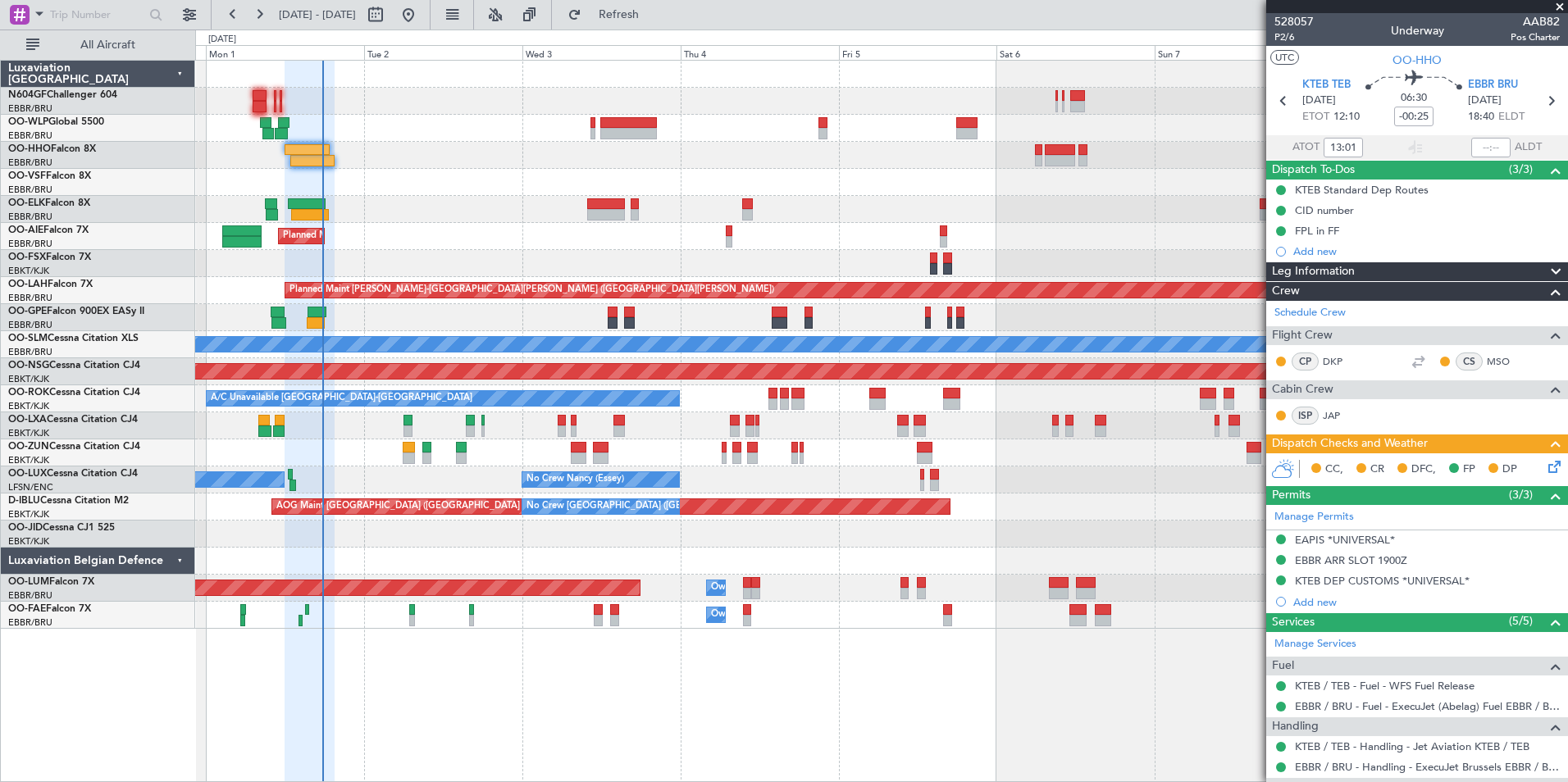
click at [592, 560] on div "Planned Maint Berlin (Brandenburg) Planned Maint Kortrijk-Wevelgem Planned Main…" at bounding box center [881, 344] width 1372 height 568
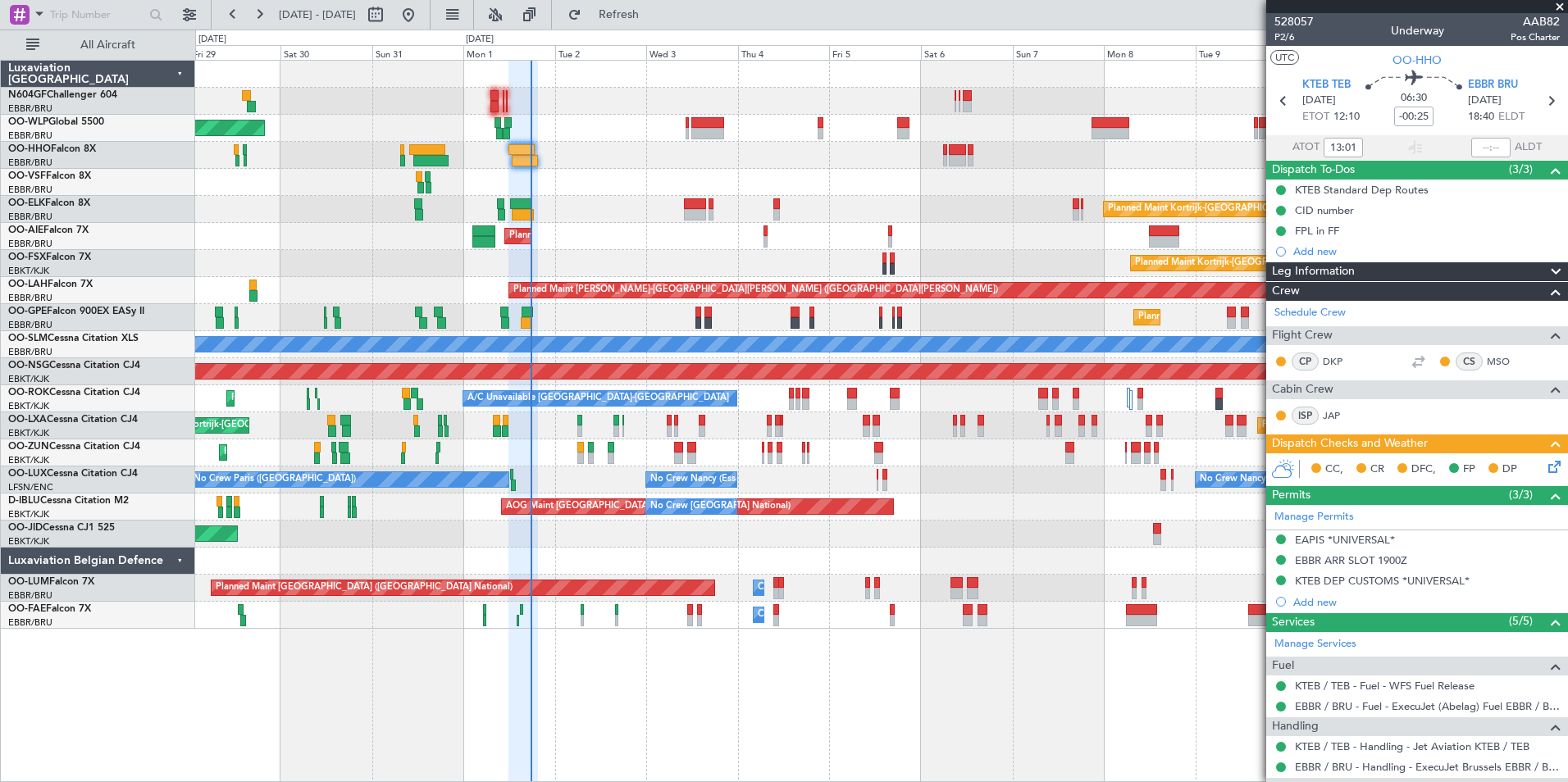
click at [770, 544] on div "Planned Maint Berlin (Brandenburg) Planned Maint Kortrijk-Wevelgem Planned Main…" at bounding box center [881, 344] width 1372 height 568
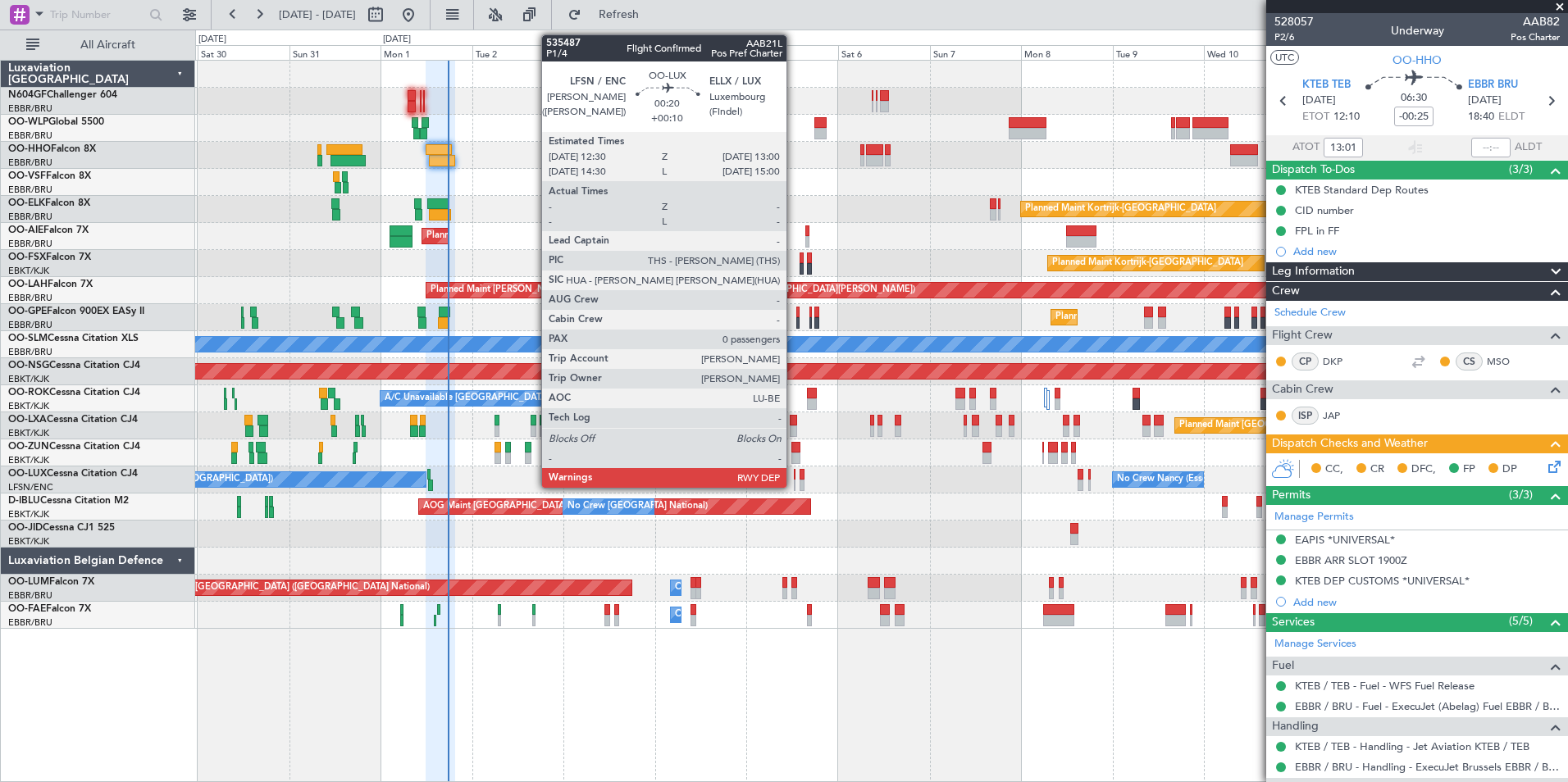
click at [794, 481] on div at bounding box center [795, 486] width 3 height 12
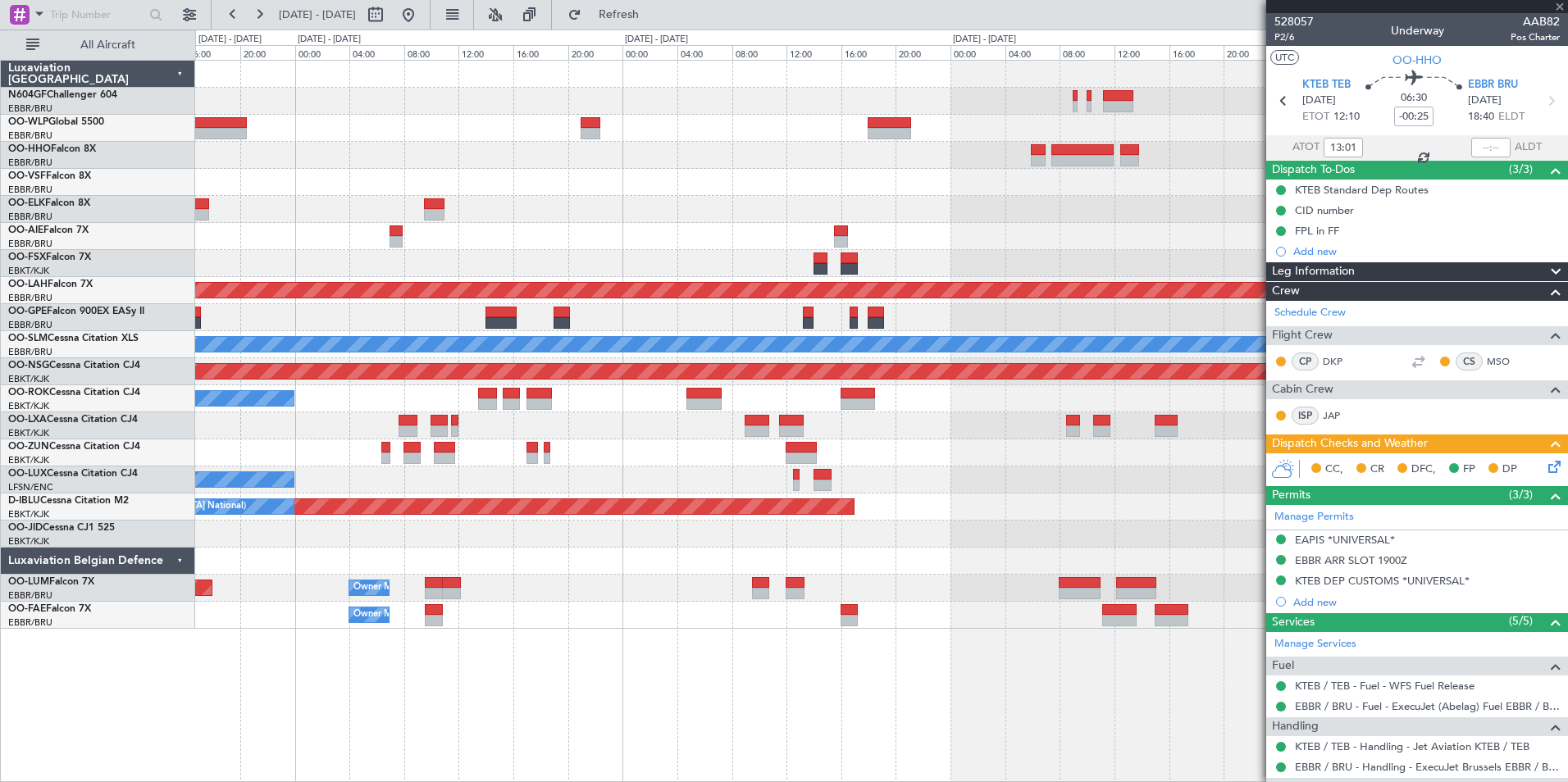
type input "+00:10"
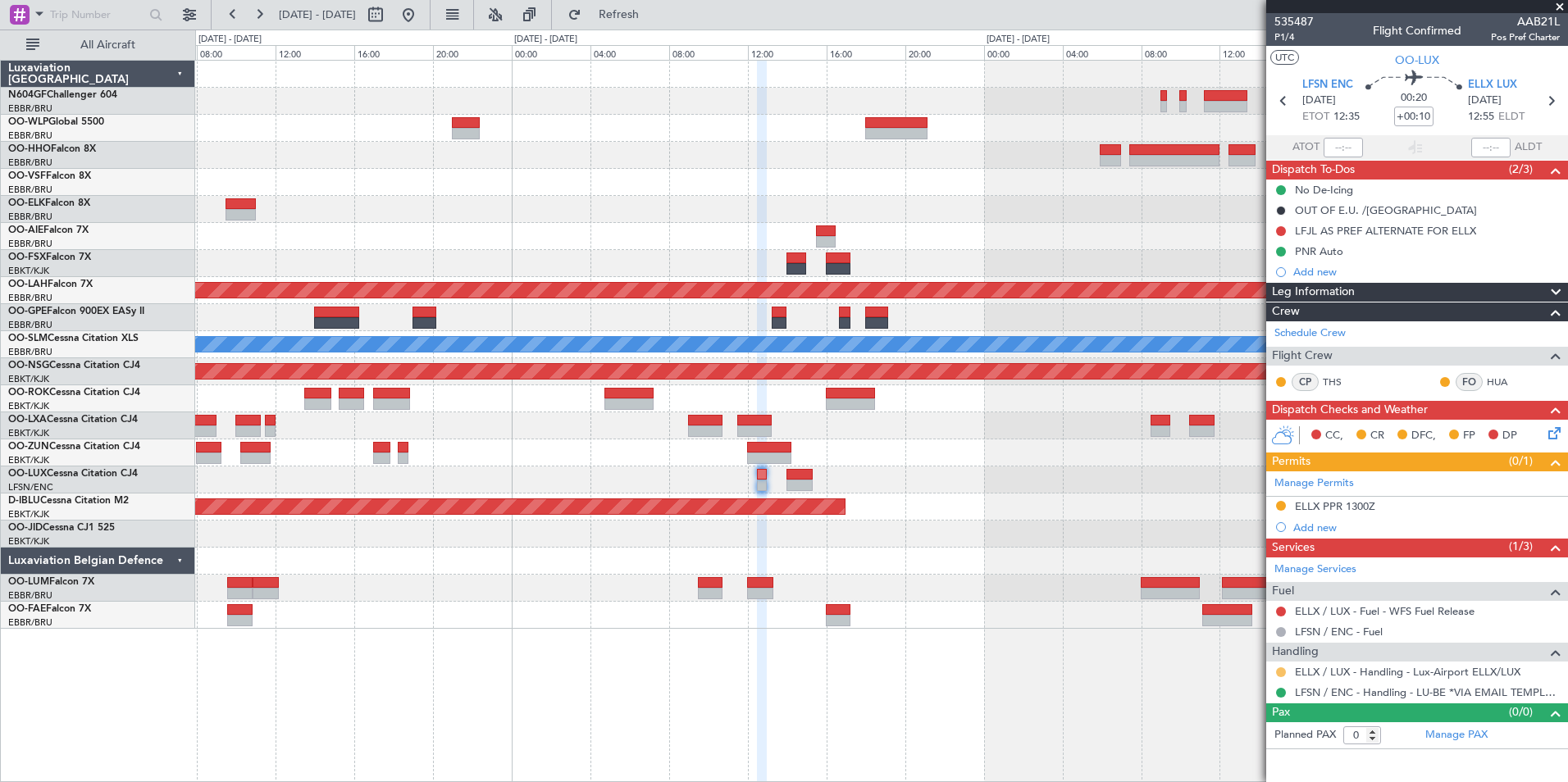
click at [1278, 669] on button at bounding box center [1280, 672] width 10 height 10
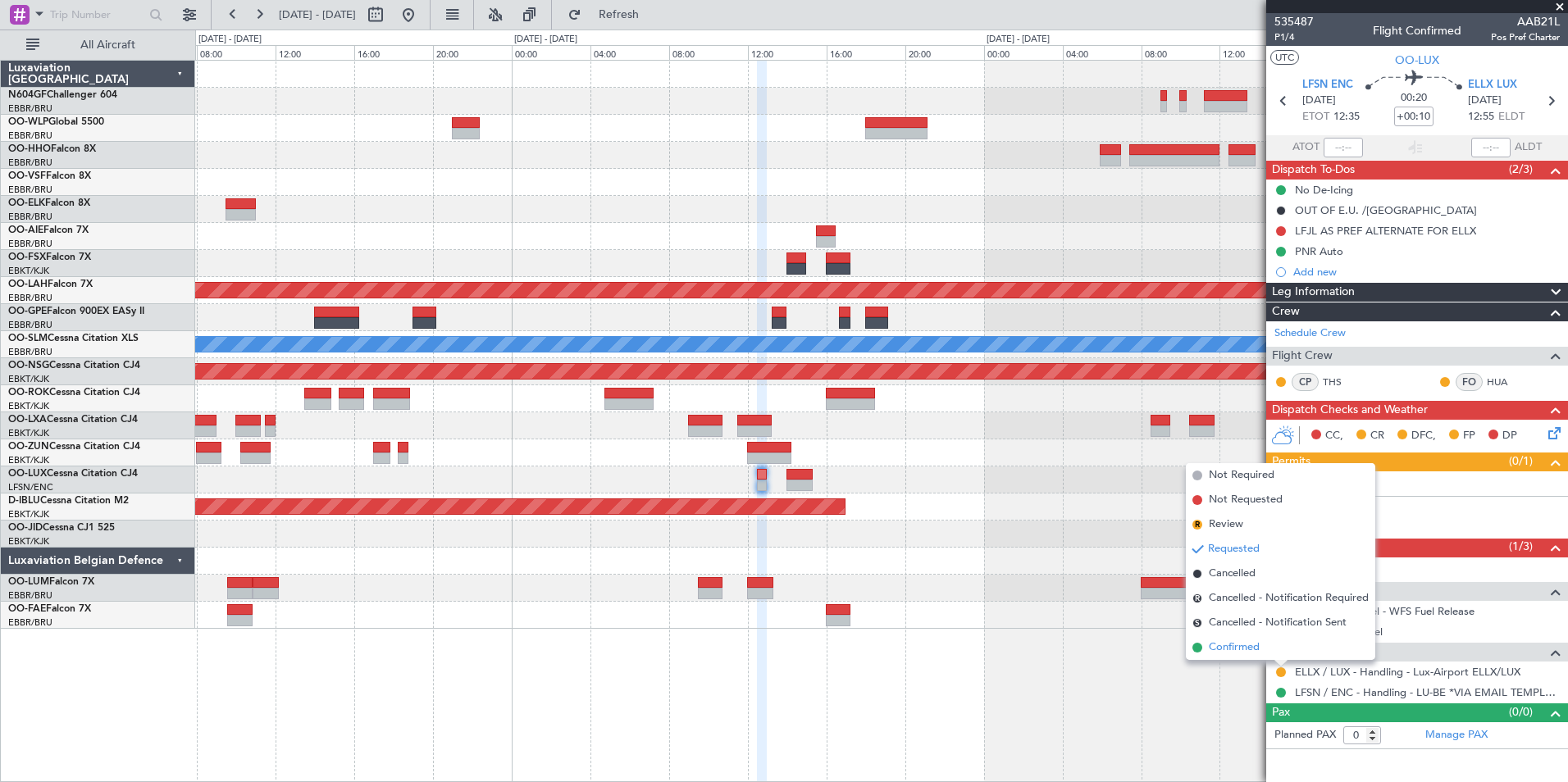
click at [1223, 649] on span "Confirmed" at bounding box center [1234, 647] width 51 height 17
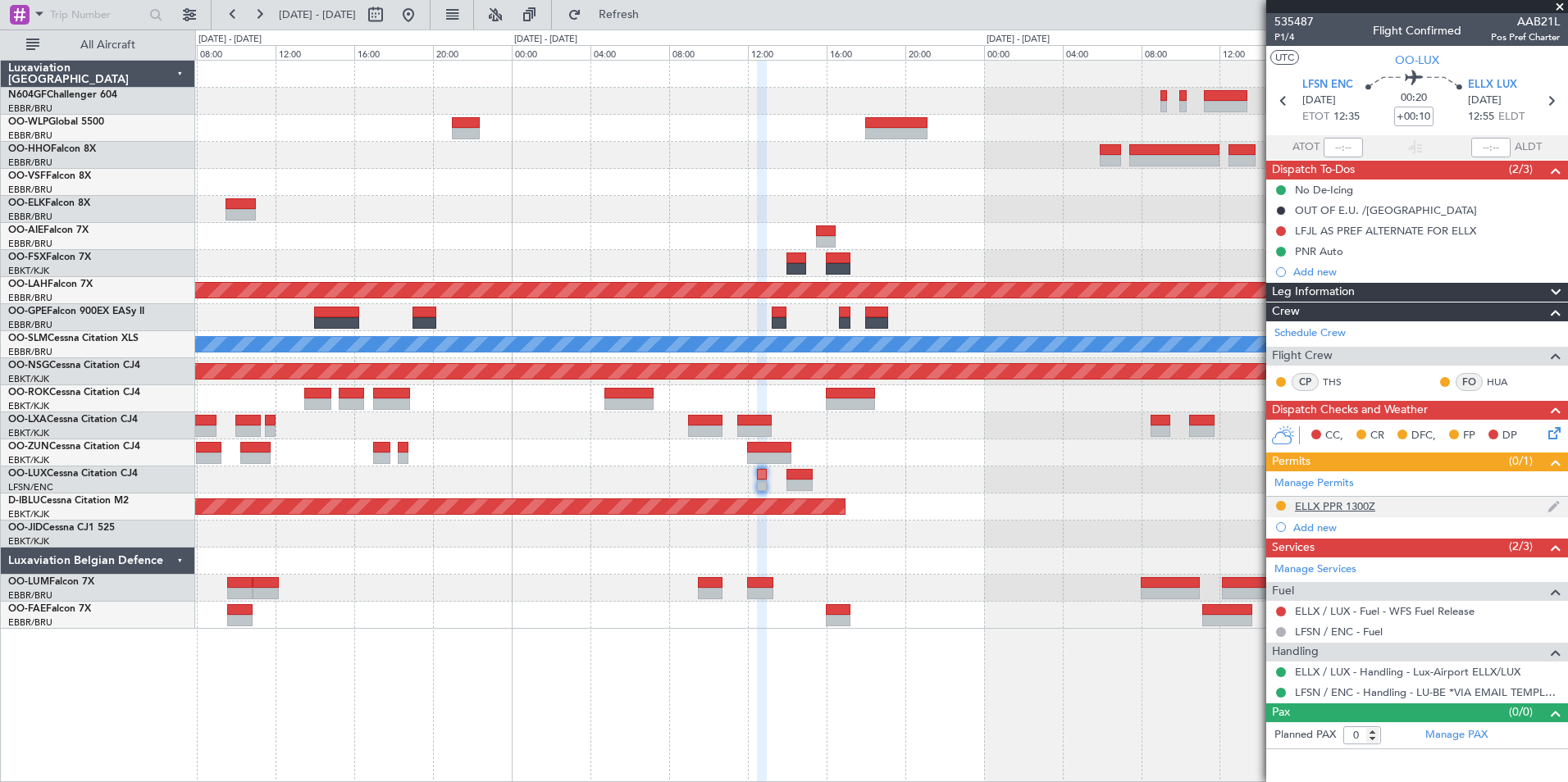
click at [1363, 500] on div "ELLX PPR 1300Z" at bounding box center [1335, 506] width 81 height 14
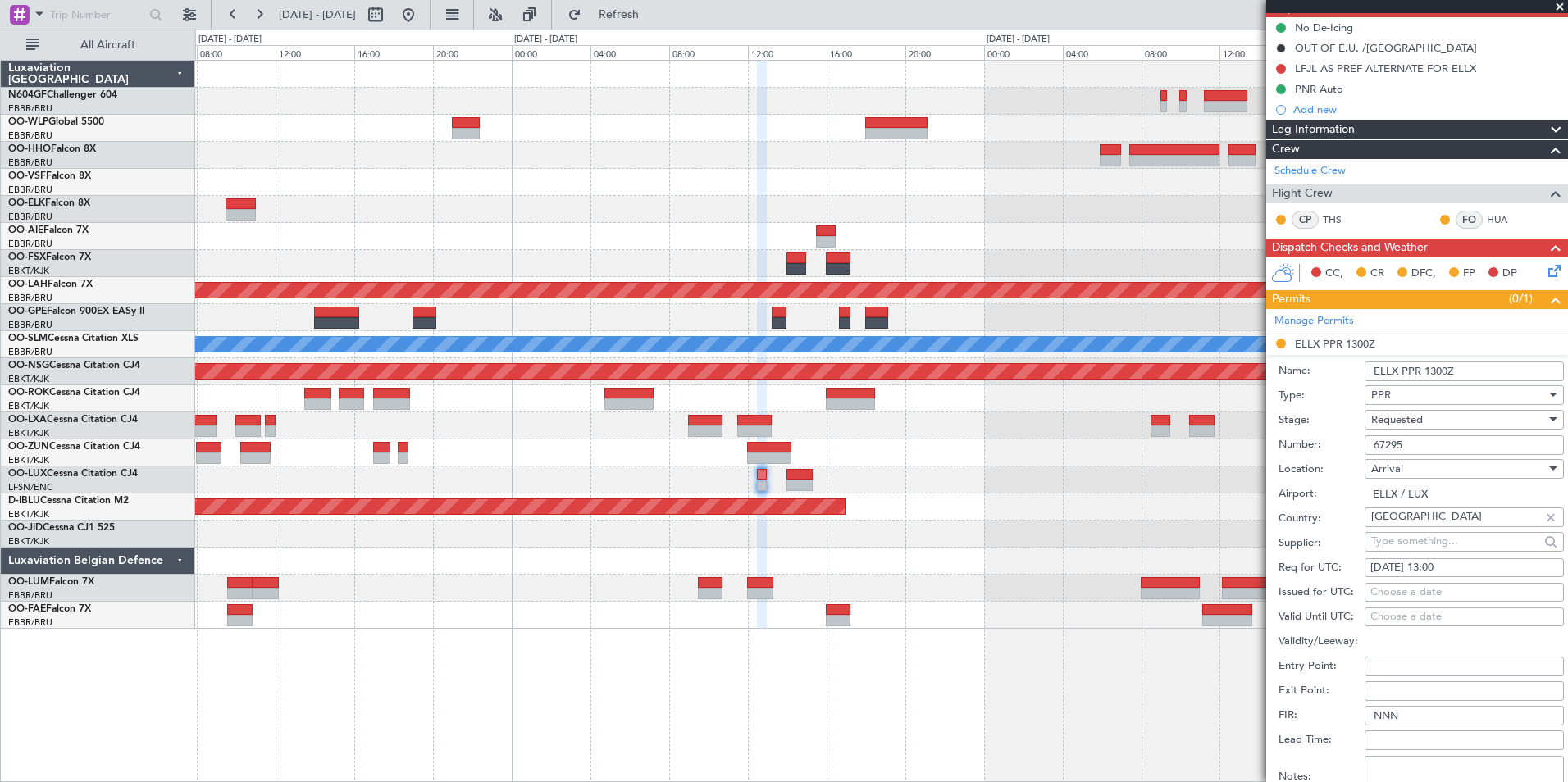
scroll to position [164, 0]
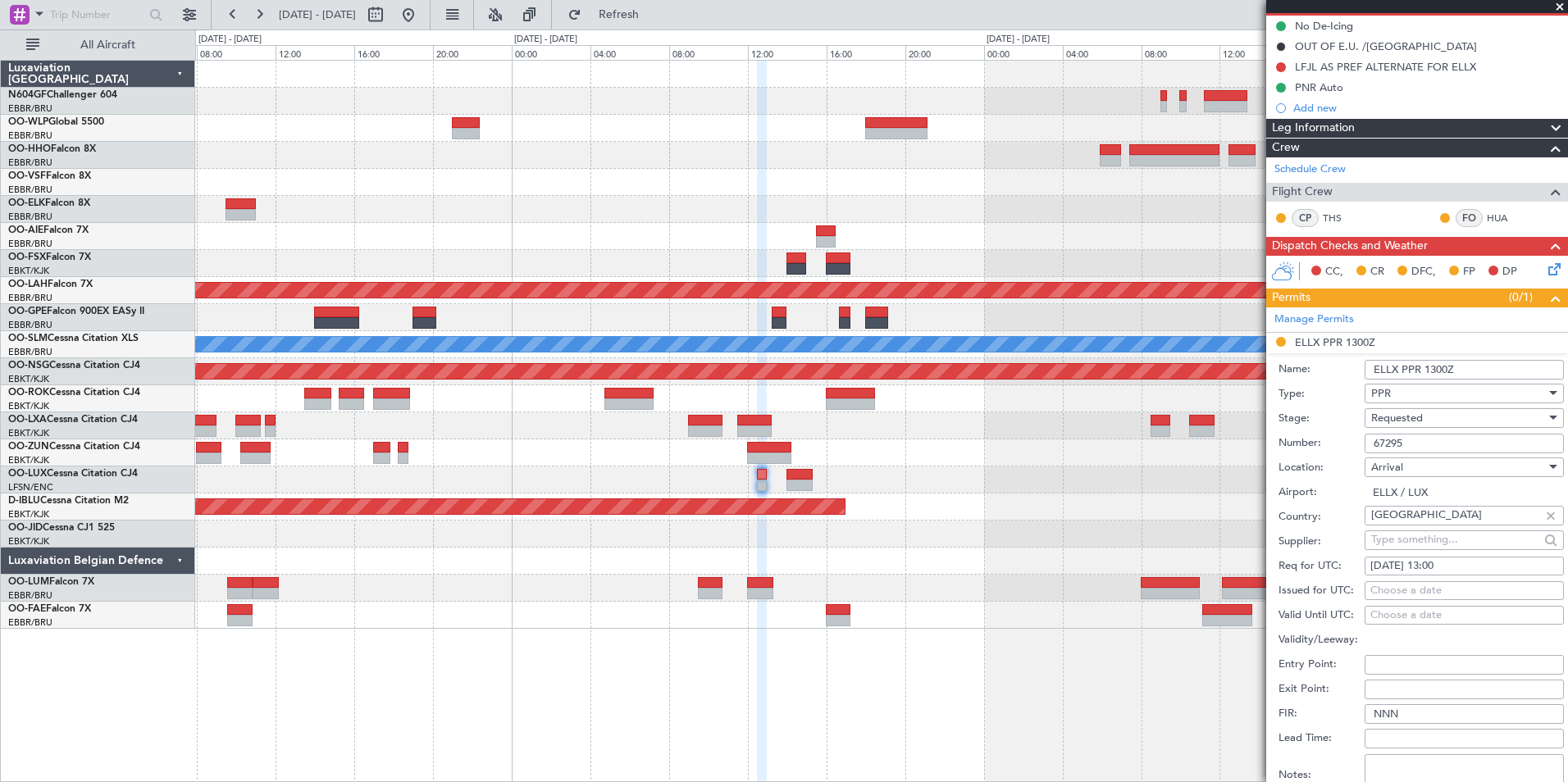
click at [1421, 425] on div "Requested" at bounding box center [1458, 418] width 175 height 24
click at [1441, 538] on span "Received OK" at bounding box center [1457, 541] width 172 height 24
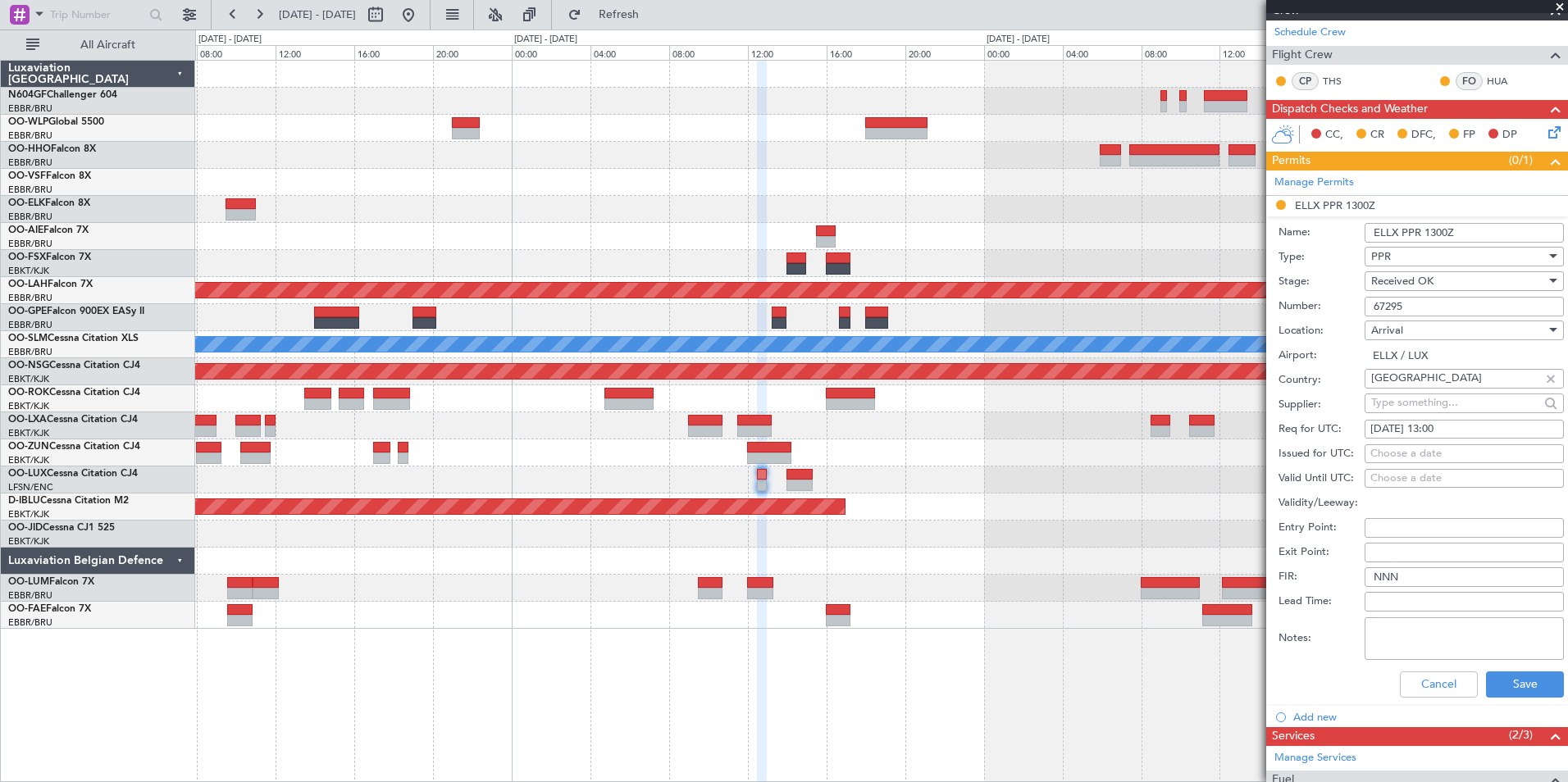
scroll to position [410, 0]
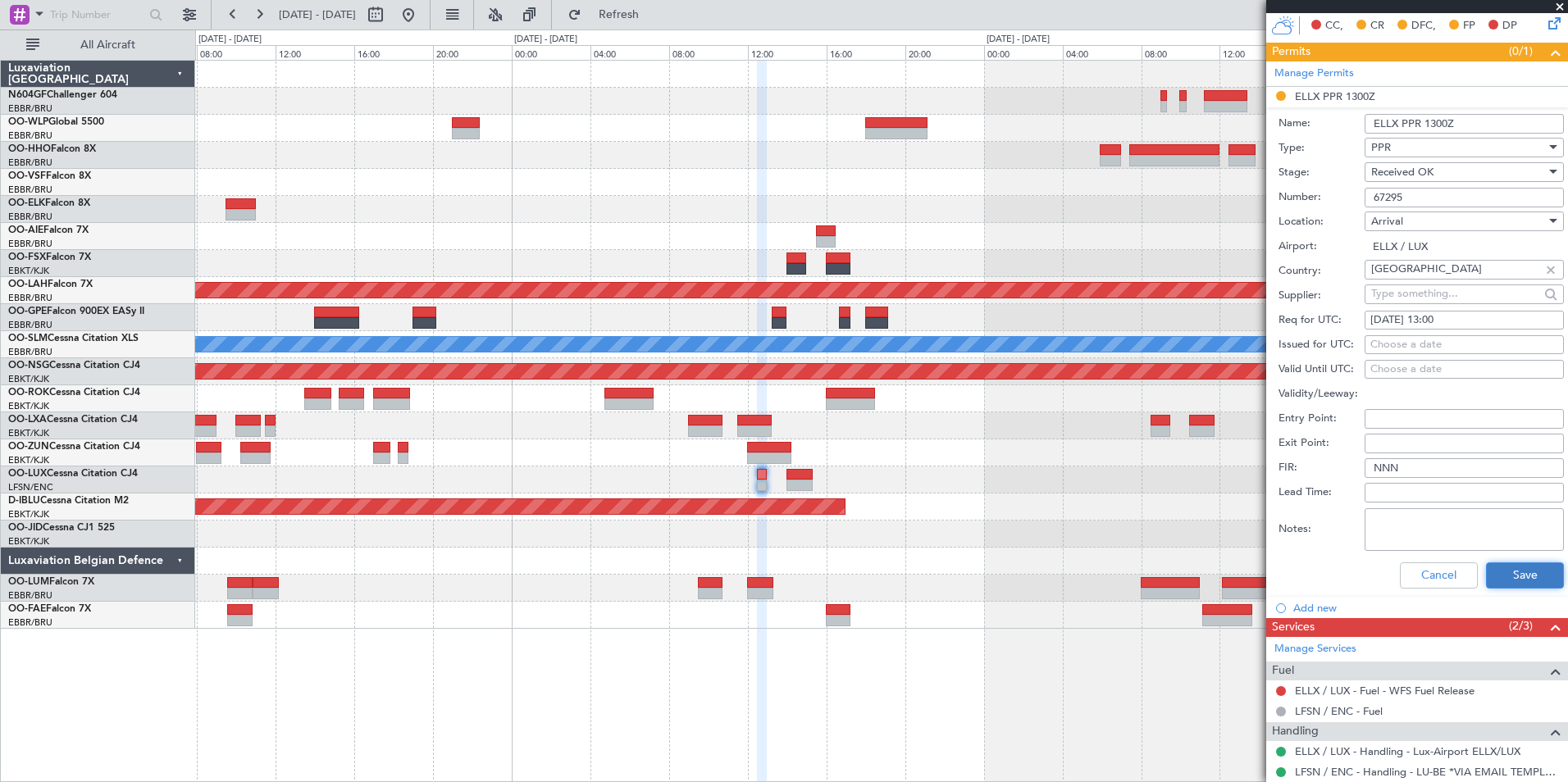
click at [1526, 578] on button "Save" at bounding box center [1524, 575] width 78 height 26
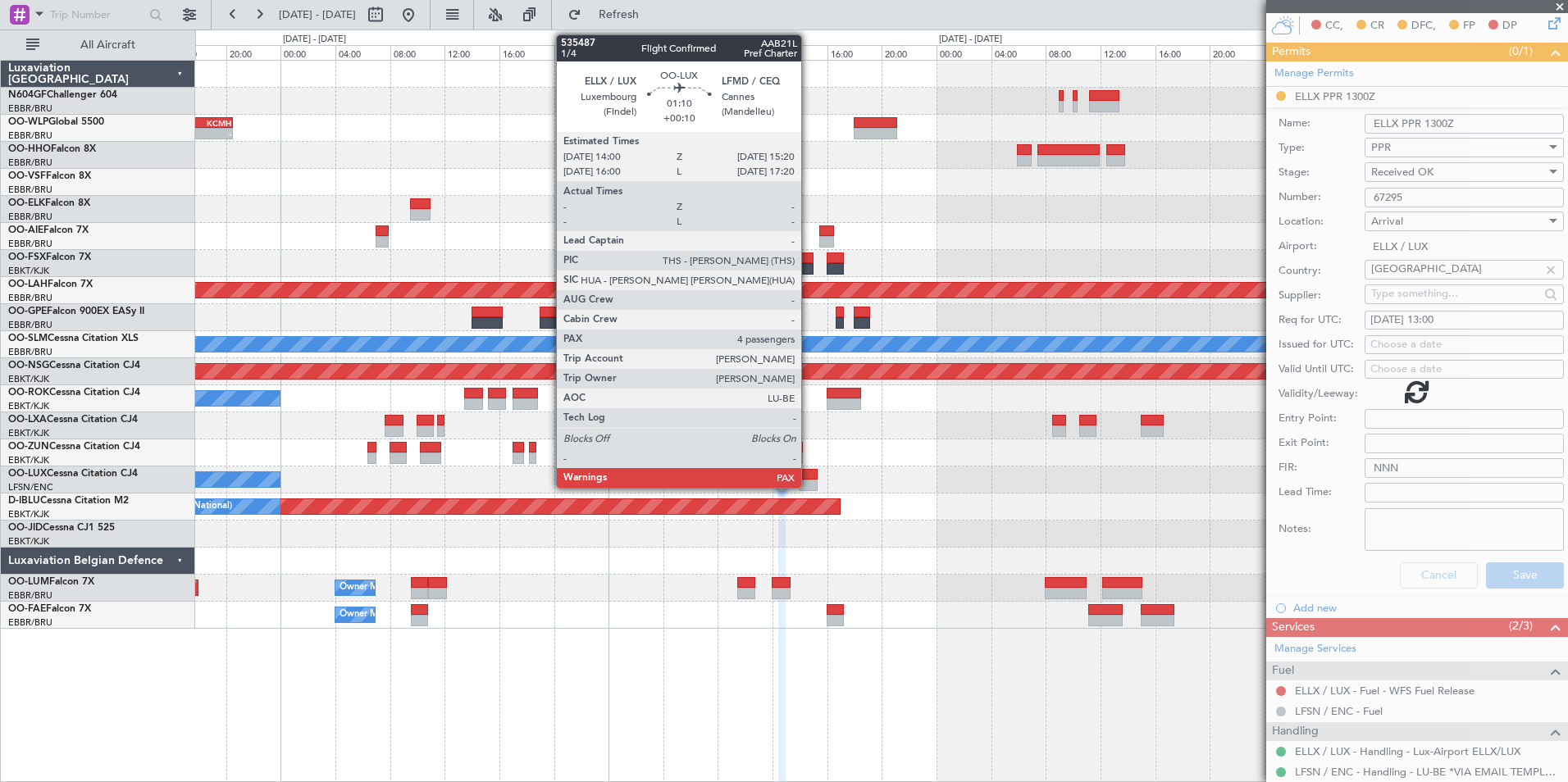
scroll to position [0, 0]
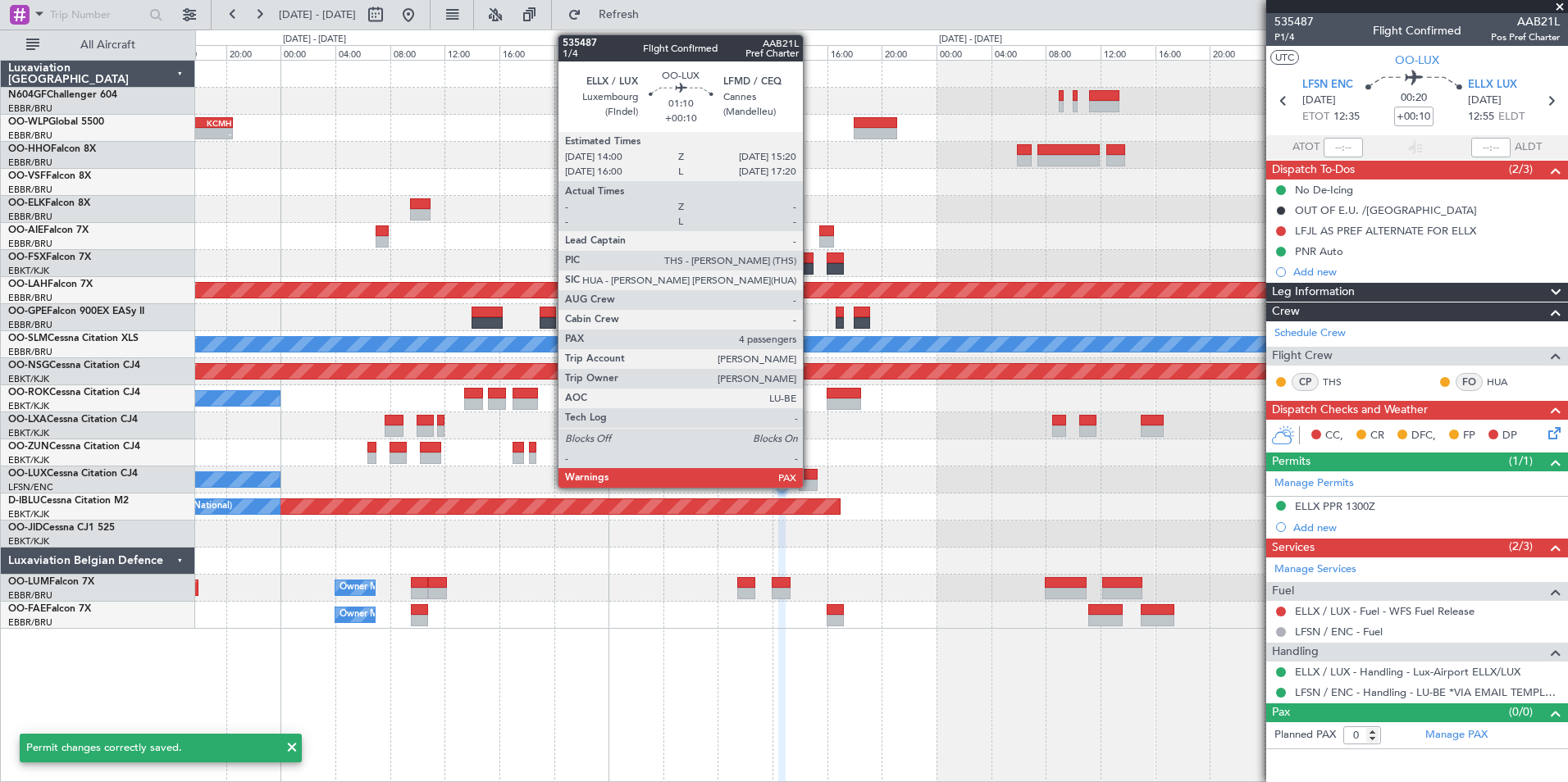
click at [810, 470] on div at bounding box center [807, 475] width 18 height 12
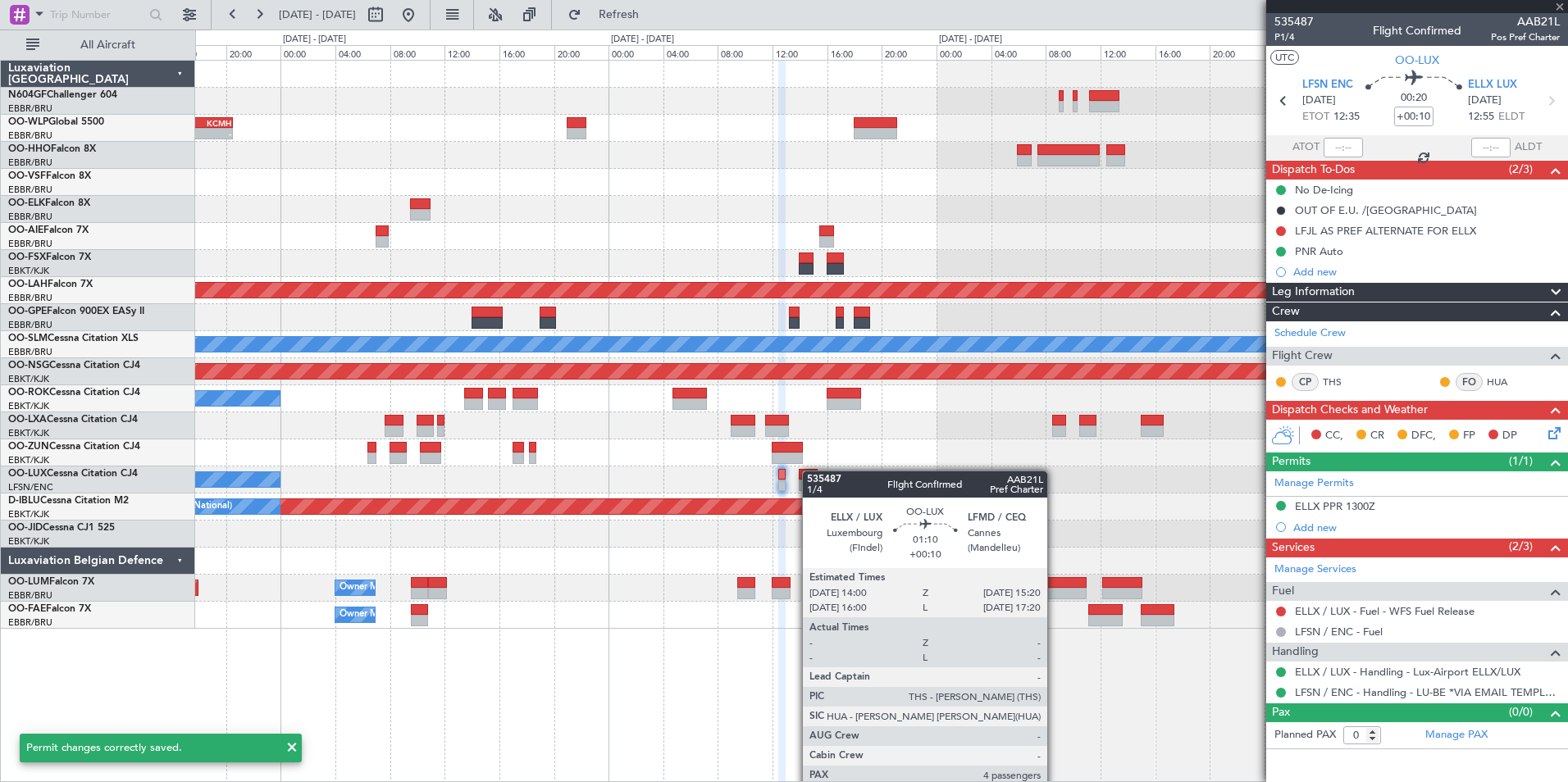
type input "4"
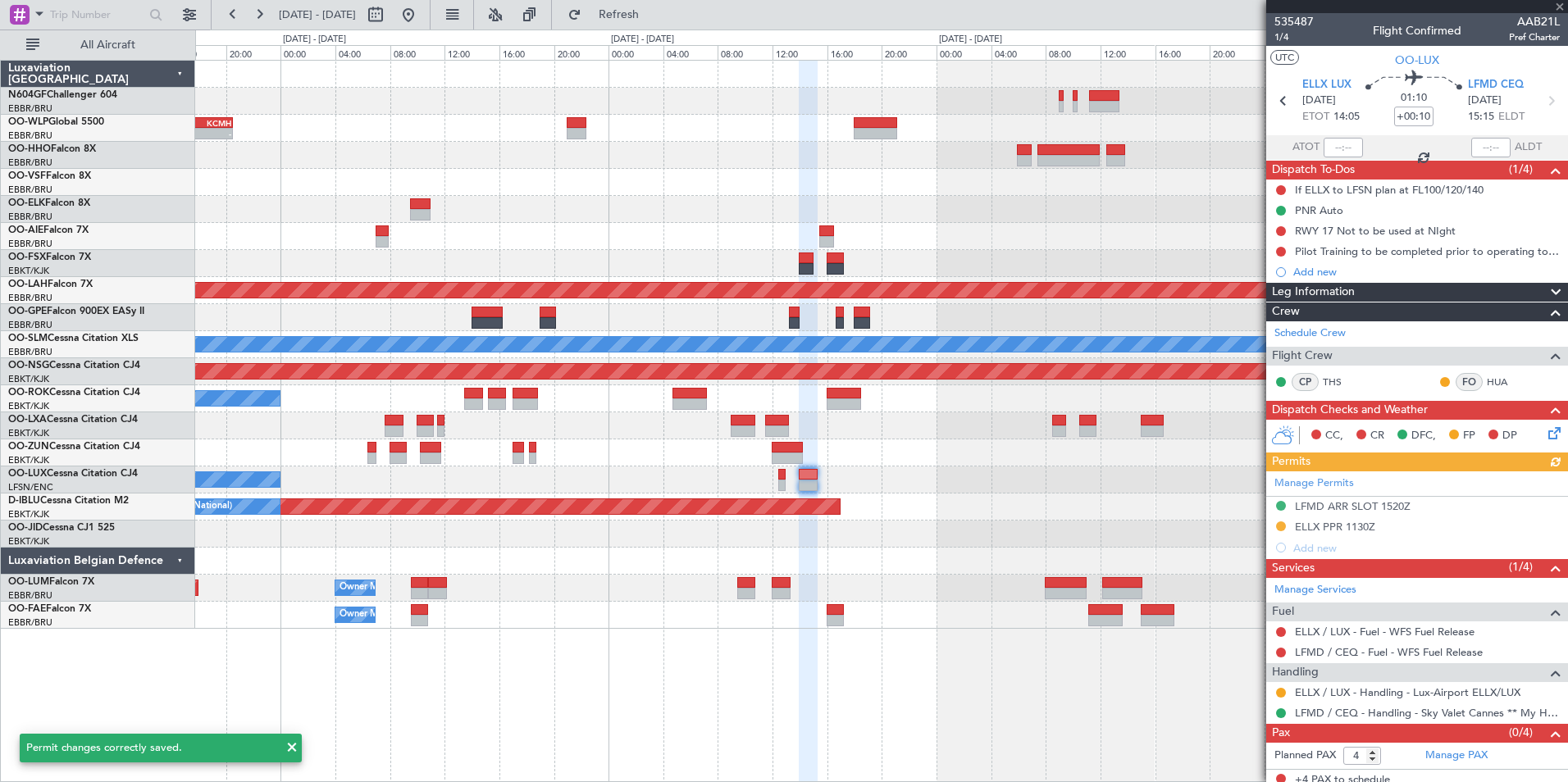
click at [1288, 686] on div "ELLX / LUX - Handling - Lux-Airport ELLX/LUX" at bounding box center [1416, 692] width 302 height 20
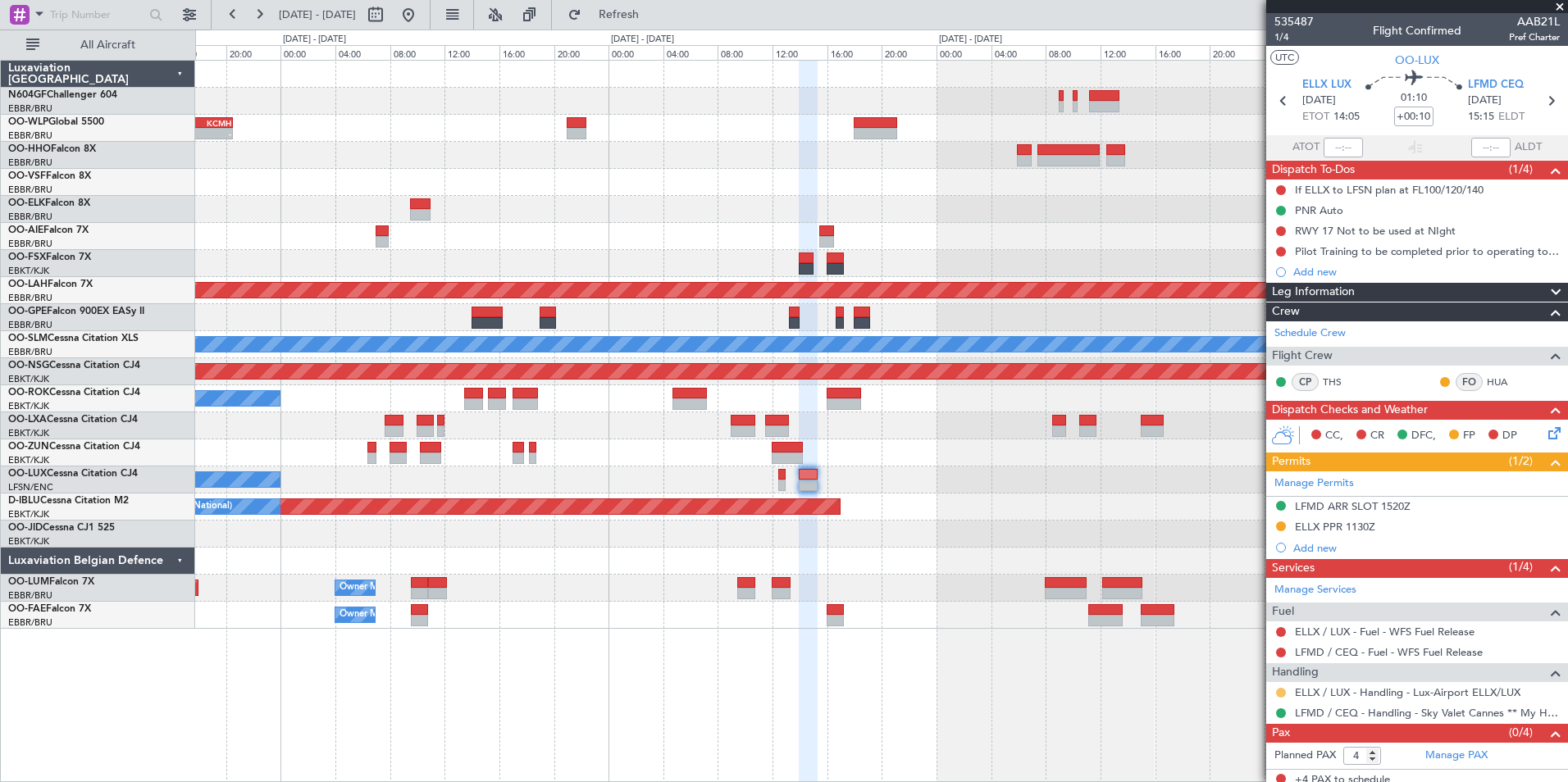
click at [1283, 691] on button at bounding box center [1280, 693] width 10 height 10
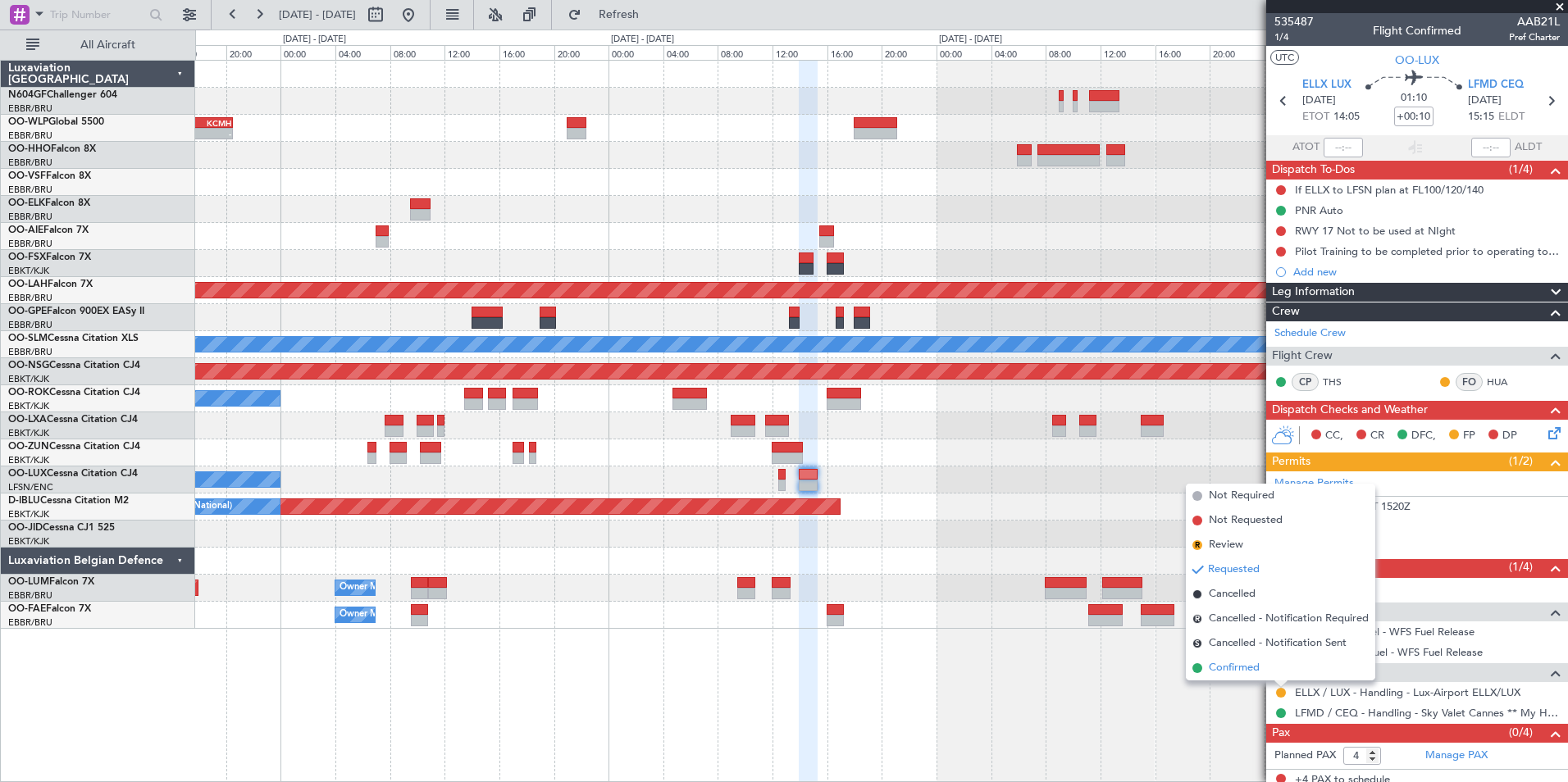
click at [1258, 669] on span "Confirmed" at bounding box center [1234, 667] width 51 height 17
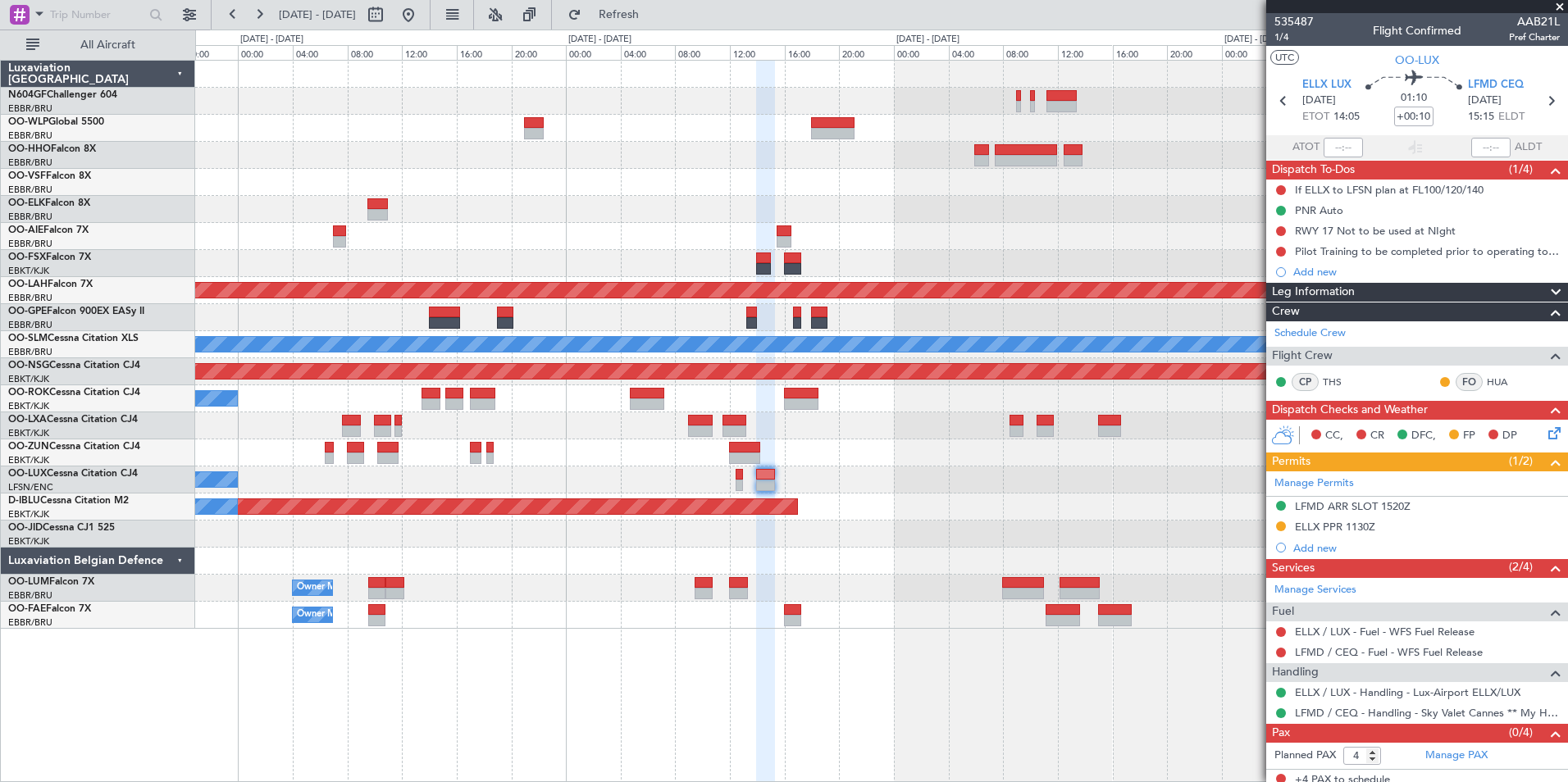
click at [1044, 683] on div "- - KAUS 21:00 Z ELLX 06:45 Z EBLG 12:00 Z KCMH 20:30 Z - - Planned Maint Kortr…" at bounding box center [881, 421] width 1373 height 722
click at [1313, 529] on div "ELLX PPR 1130Z" at bounding box center [1335, 527] width 81 height 14
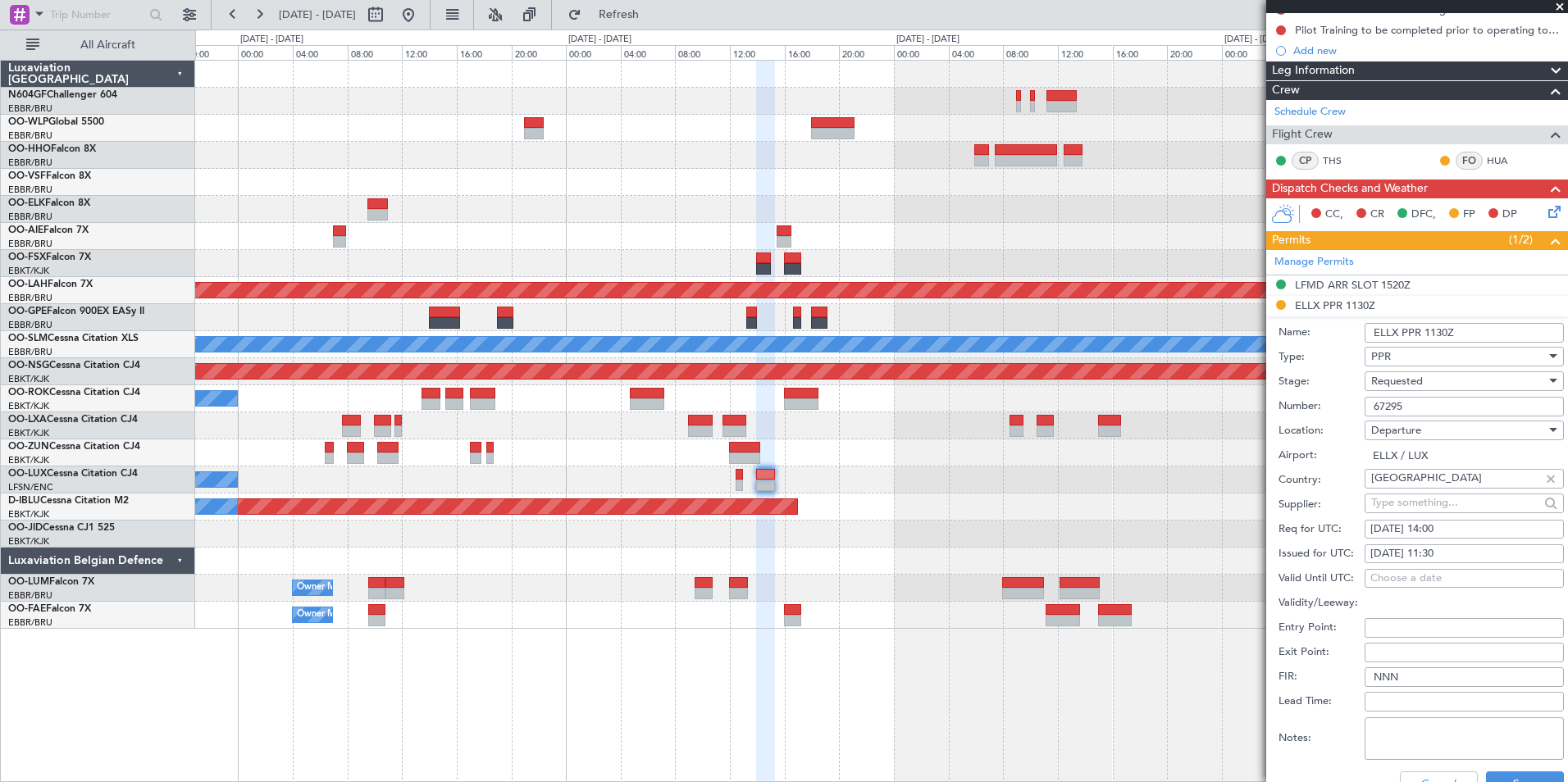
scroll to position [328, 0]
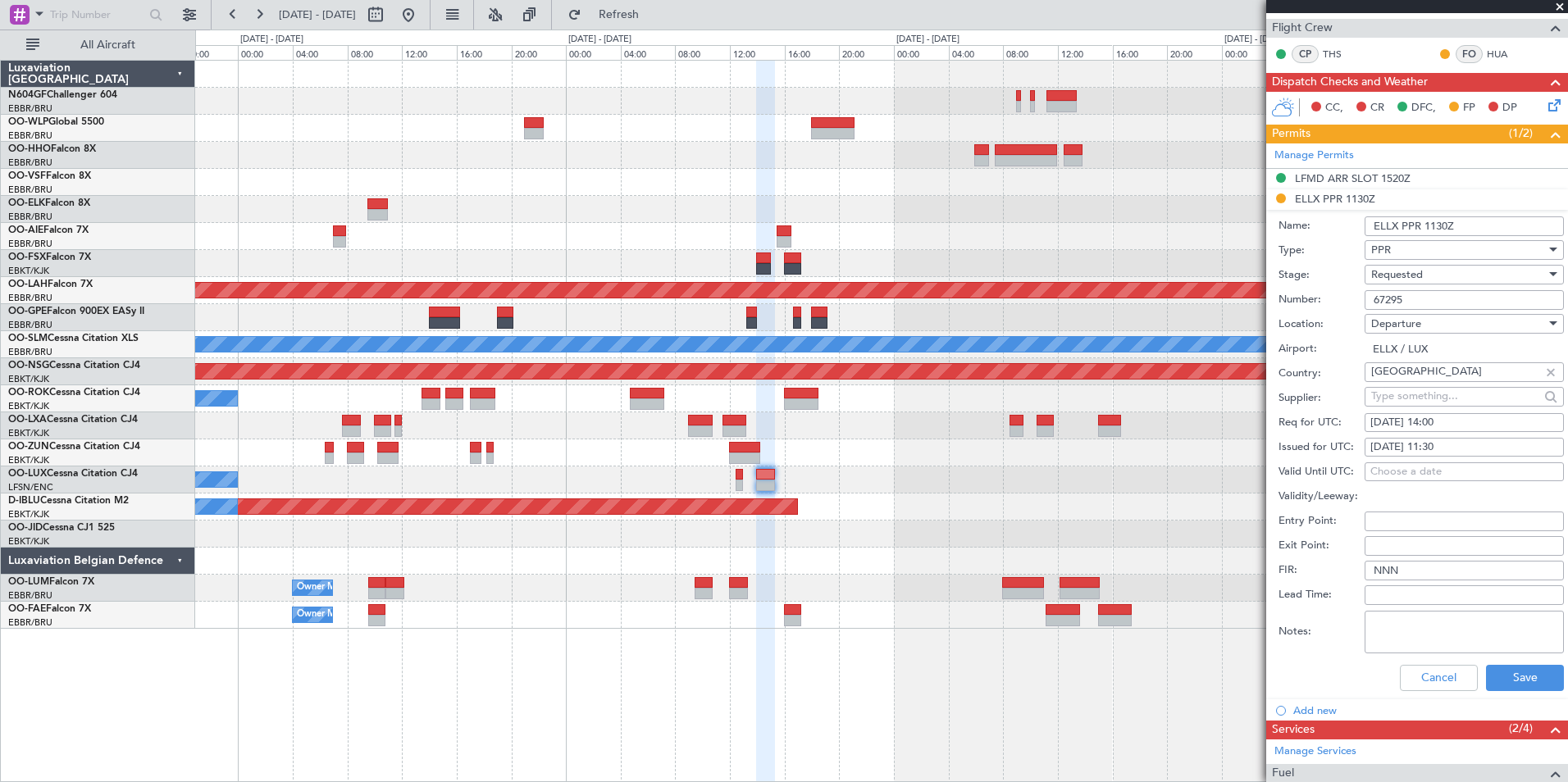
click at [1463, 449] on div "05/09/2025 11:30" at bounding box center [1463, 447] width 187 height 17
select select "9"
select select "2025"
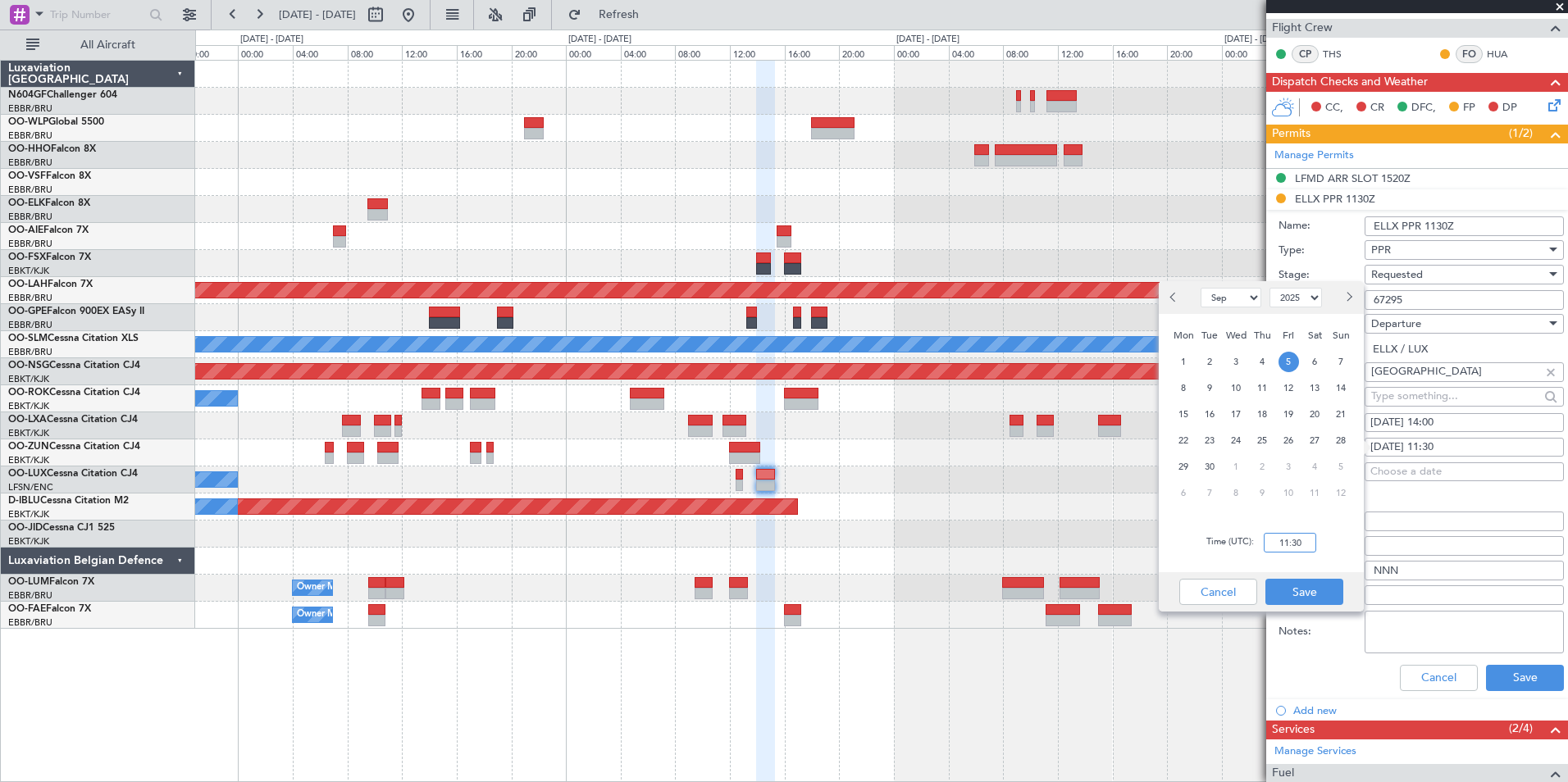
click at [1296, 540] on input "11:30" at bounding box center [1289, 543] width 52 height 19
type input "14:00"
click at [1321, 553] on div "Time (UTC): 14:00" at bounding box center [1260, 542] width 205 height 59
click at [1300, 583] on button "Save" at bounding box center [1304, 592] width 78 height 26
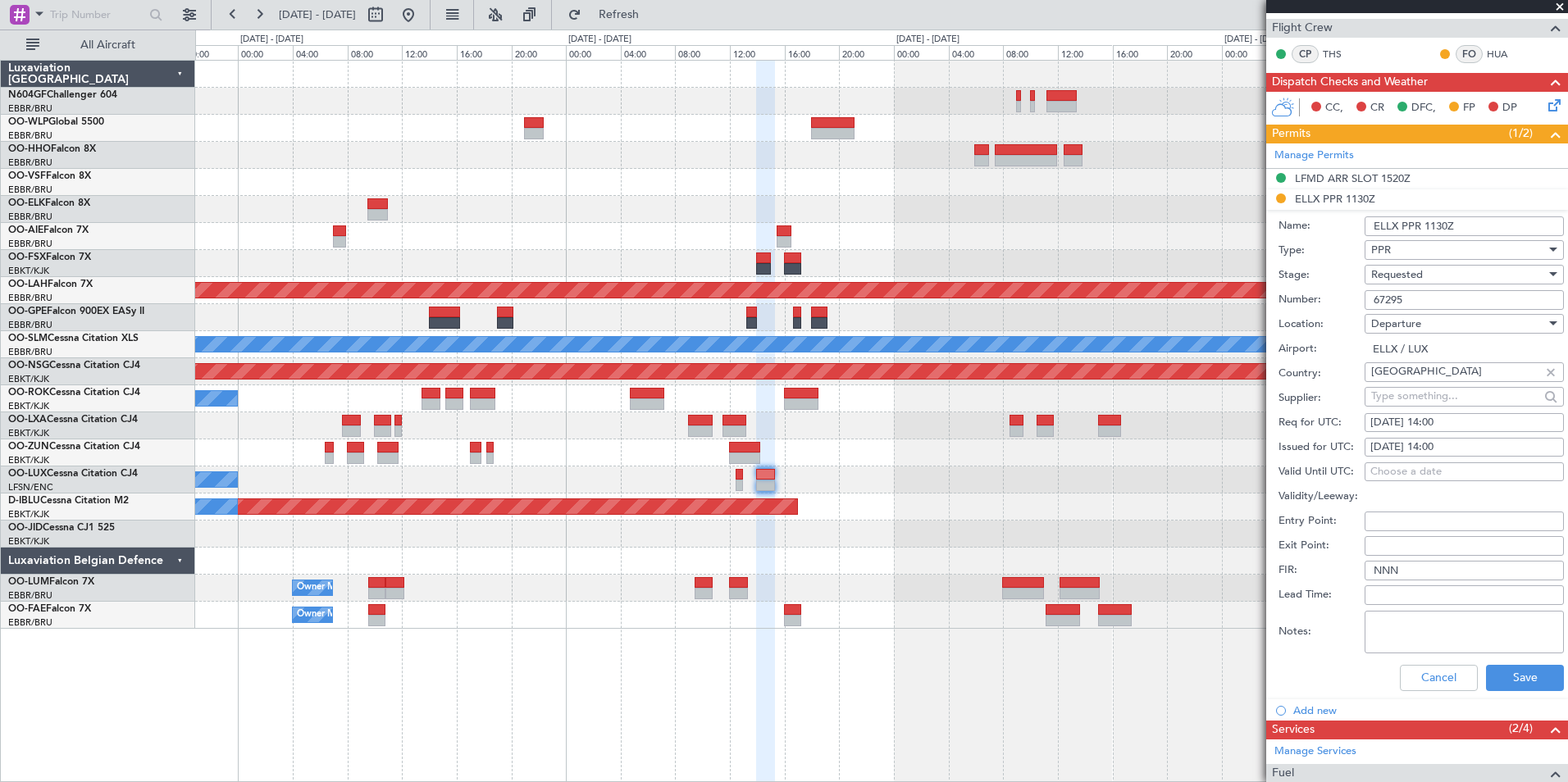
click at [1448, 268] on div "Requested" at bounding box center [1458, 274] width 175 height 24
click at [1440, 392] on span "Received OK" at bounding box center [1457, 397] width 172 height 24
click at [1488, 690] on button "Save" at bounding box center [1524, 677] width 78 height 26
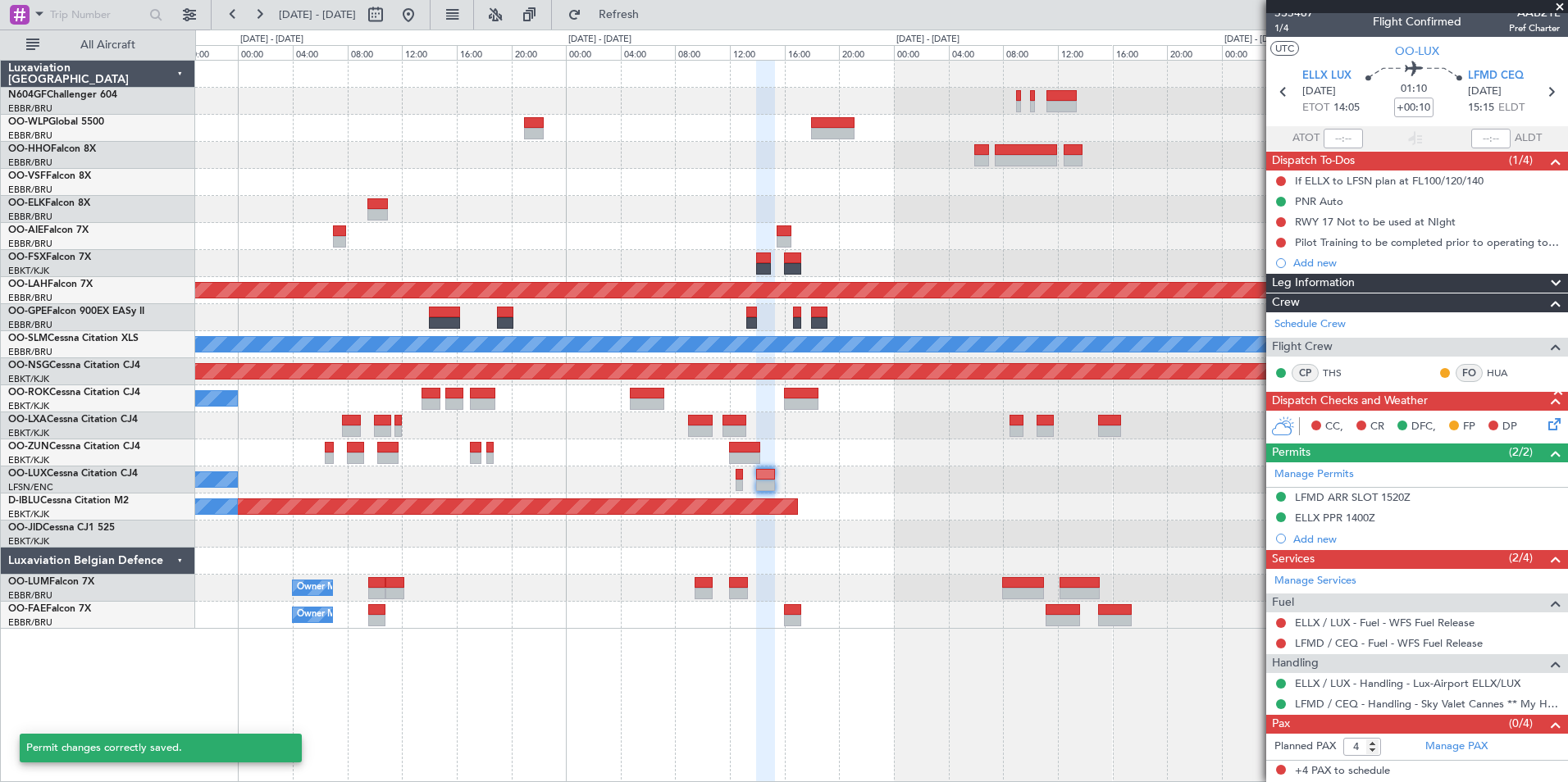
scroll to position [8, 0]
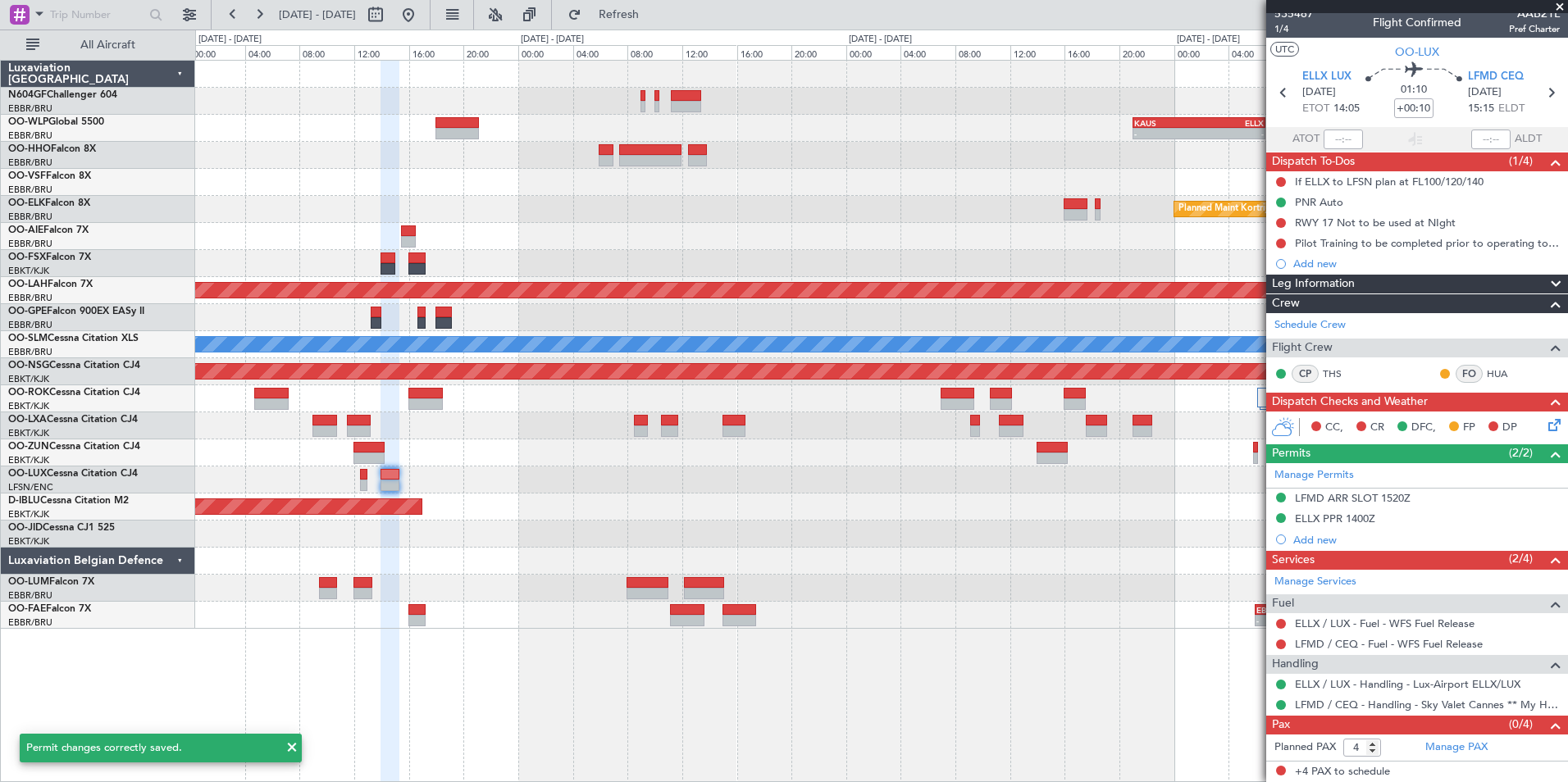
click at [746, 490] on div "No Crew Nancy (Essey) No Crew Nancy (Essey)" at bounding box center [881, 480] width 1372 height 27
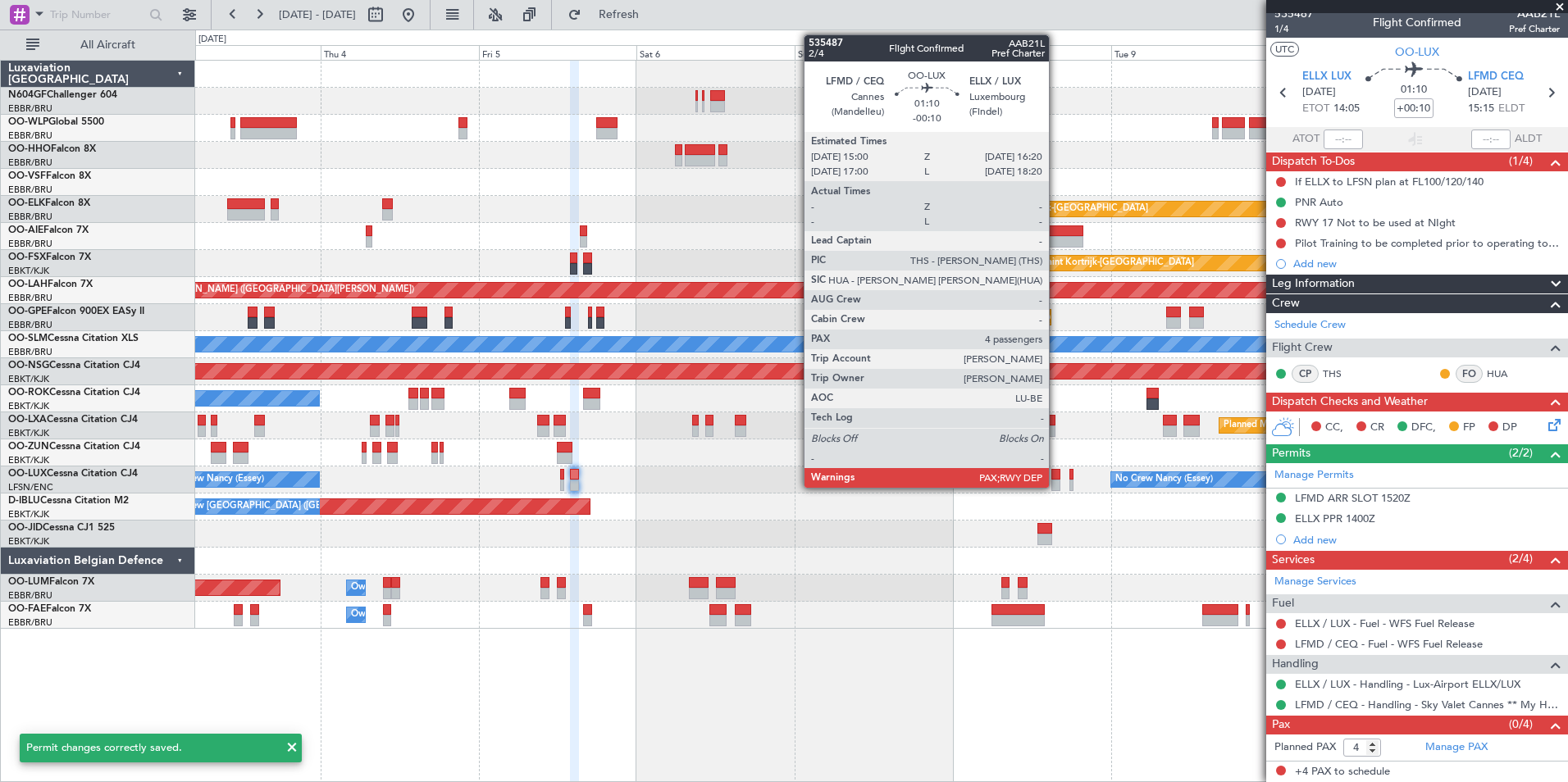
click at [1056, 484] on div at bounding box center [1055, 486] width 9 height 12
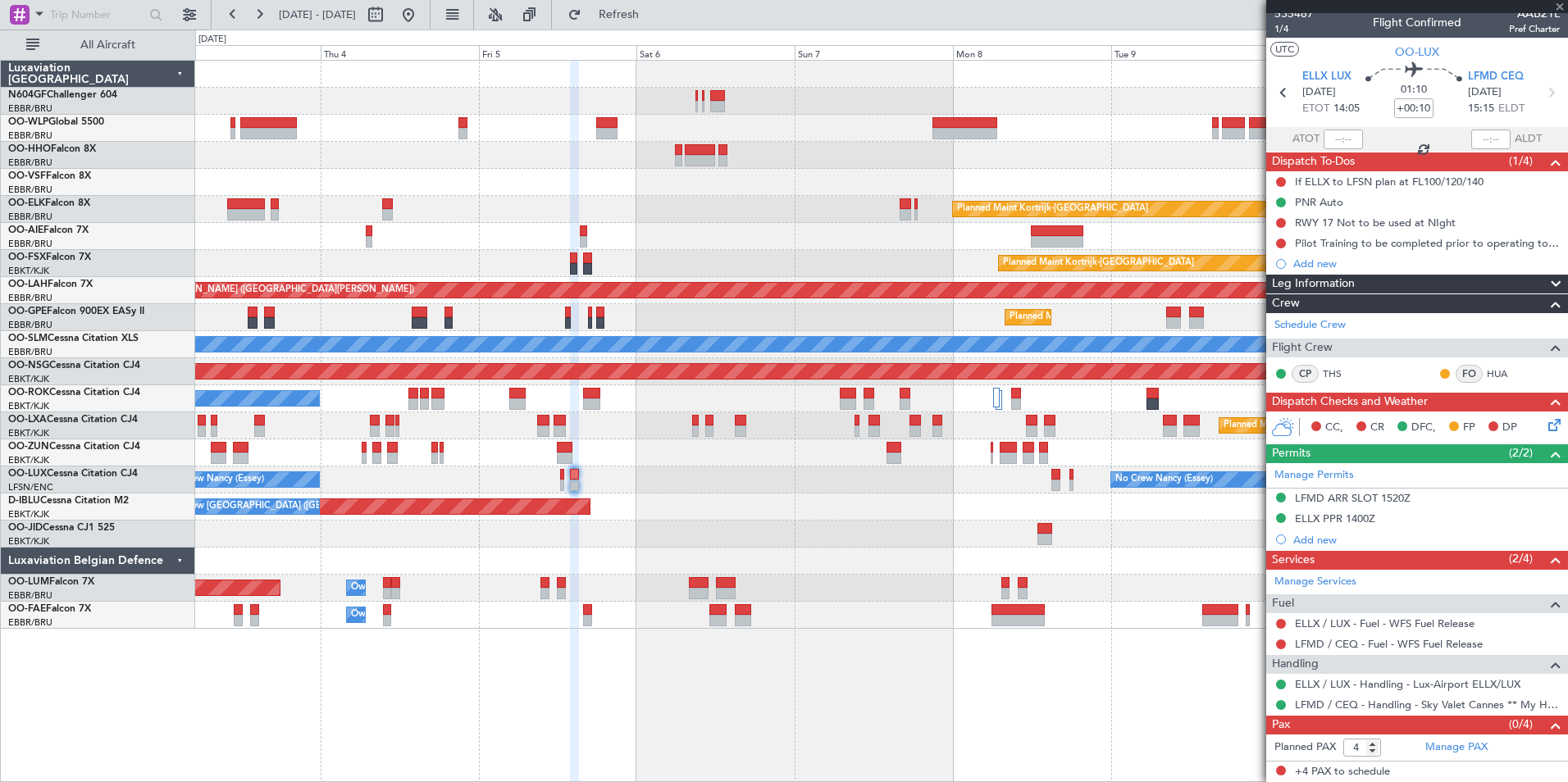
type input "-00:10"
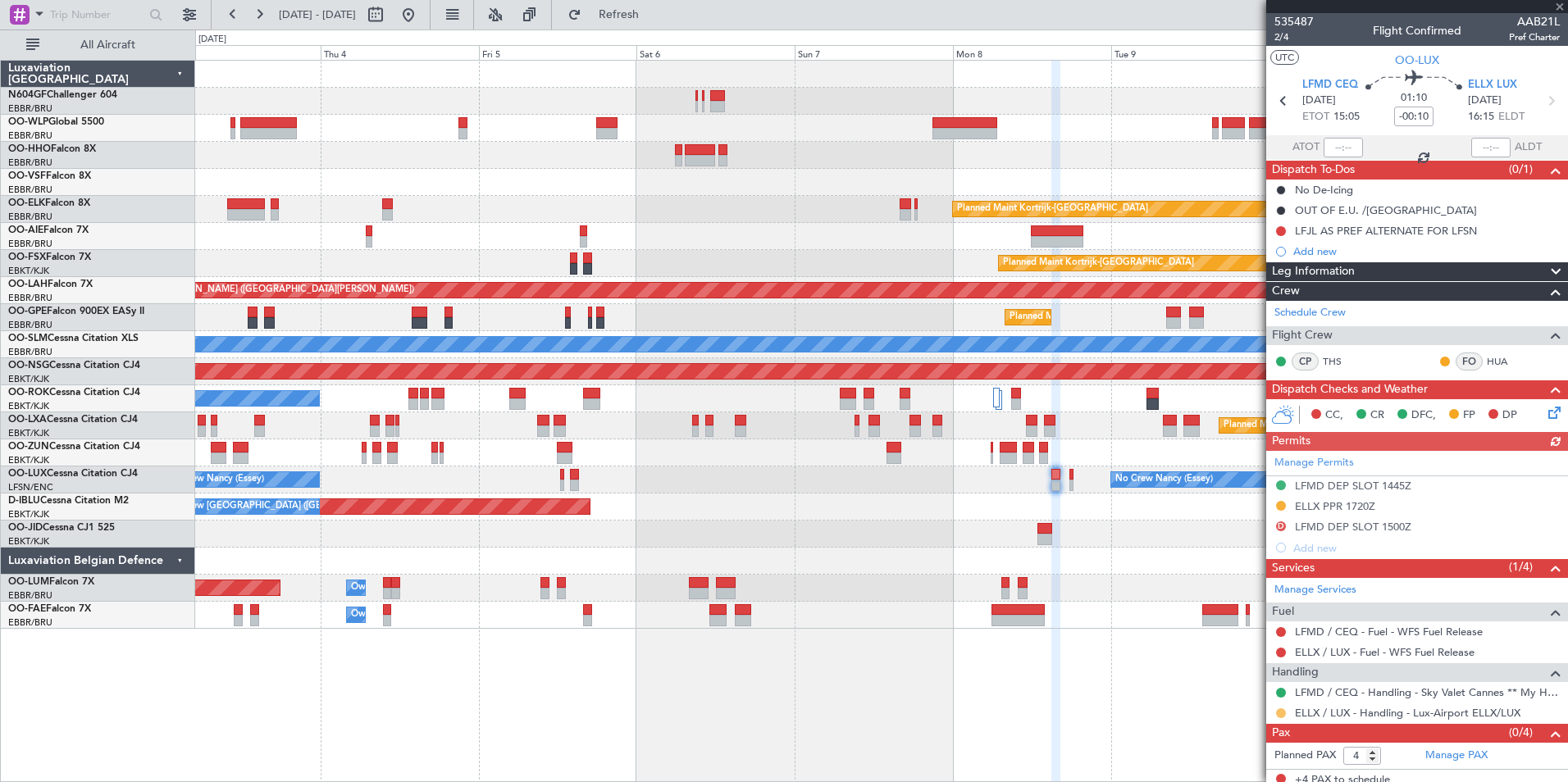
click at [1279, 710] on button at bounding box center [1280, 713] width 10 height 10
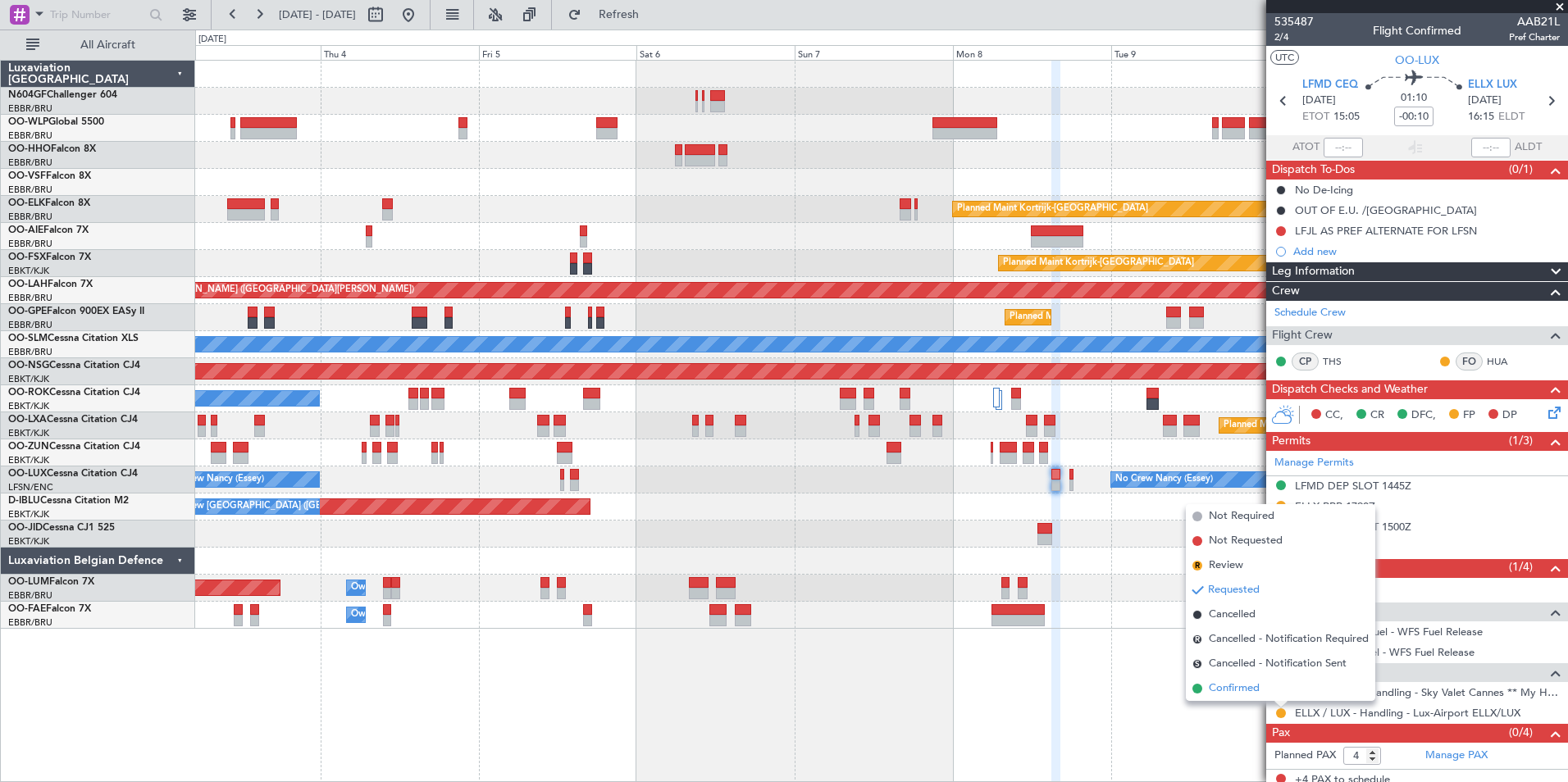
click at [1247, 686] on span "Confirmed" at bounding box center [1234, 688] width 51 height 17
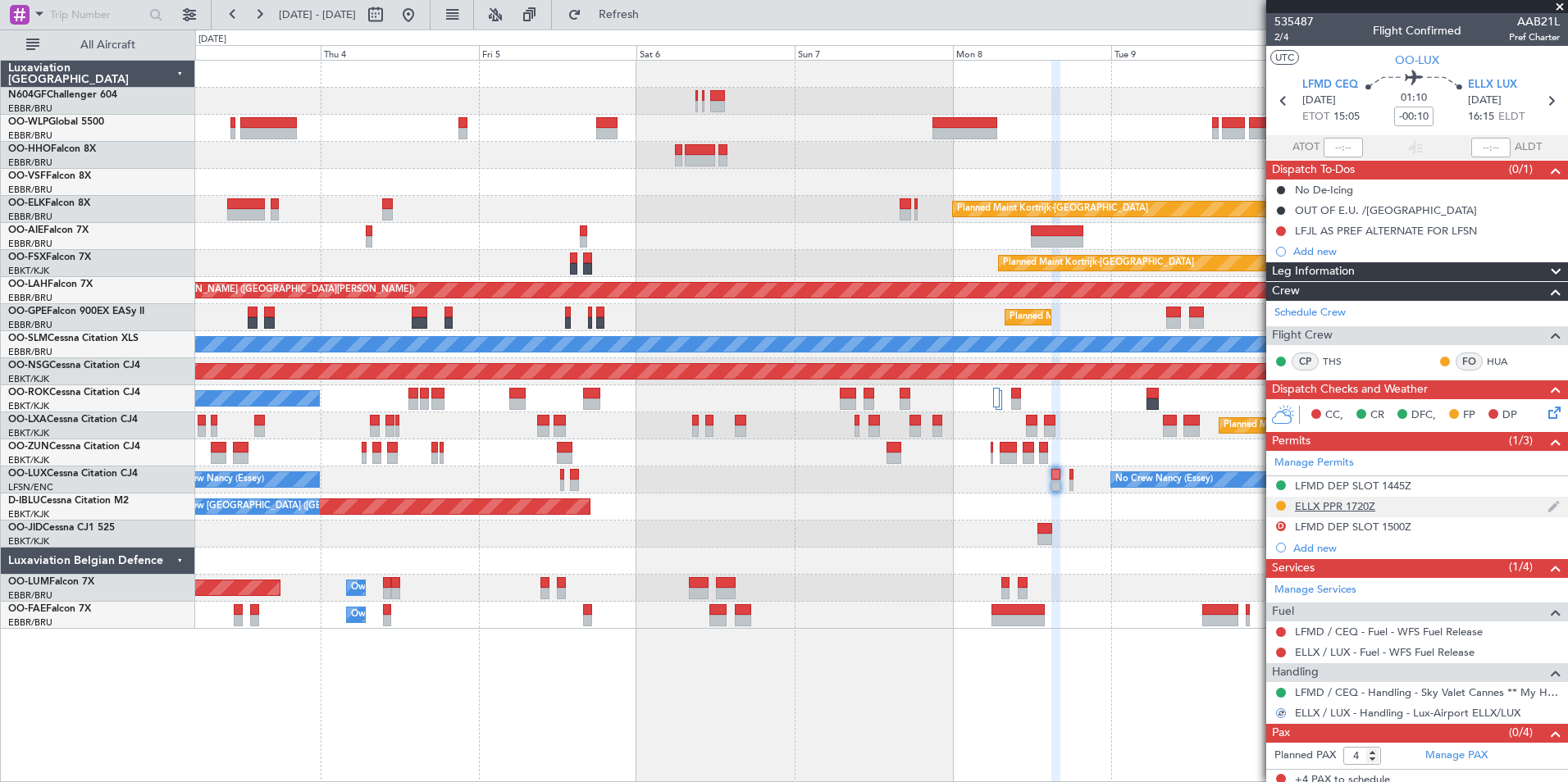
click at [1312, 507] on div "ELLX PPR 1720Z" at bounding box center [1335, 506] width 81 height 14
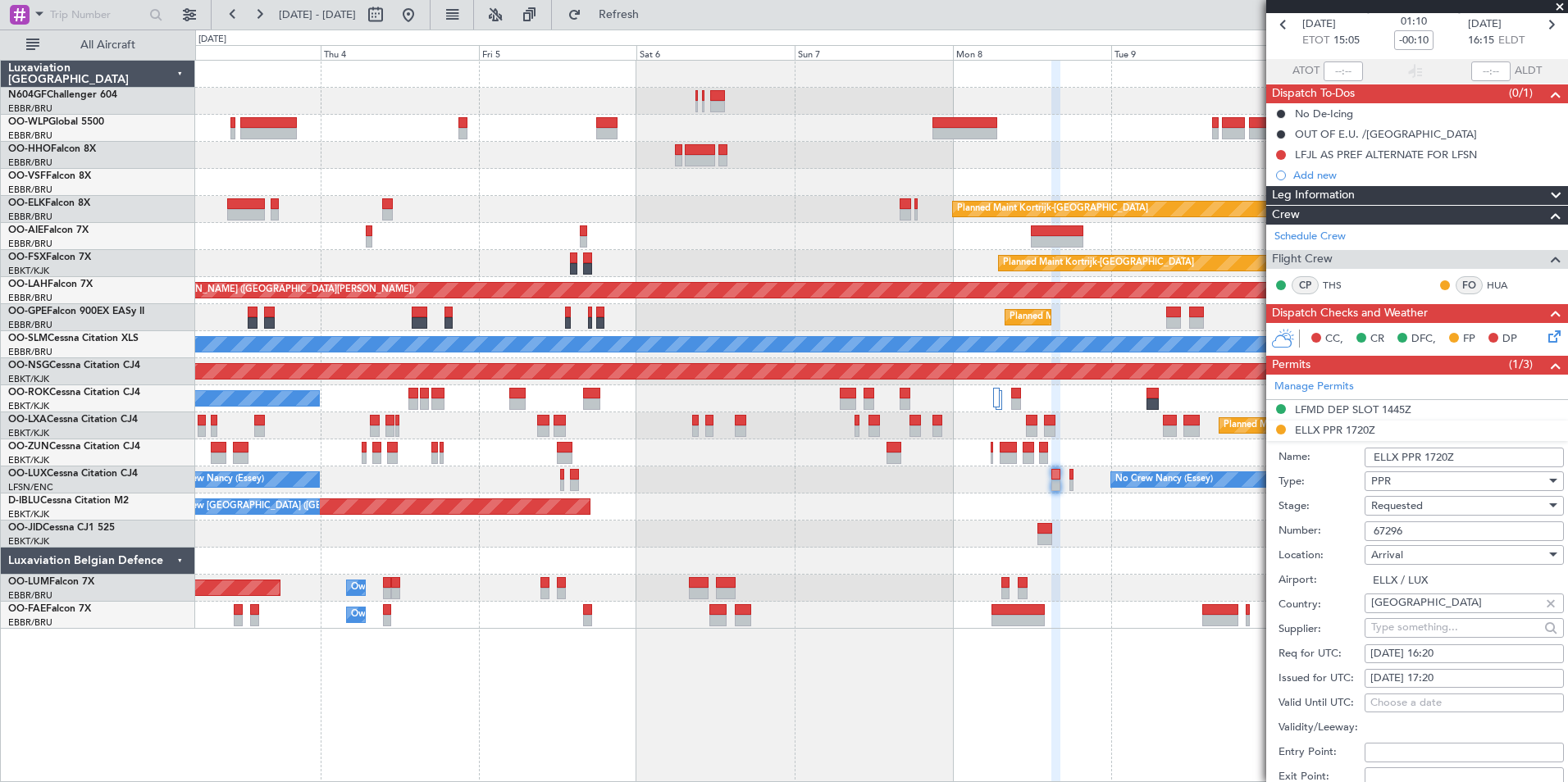
scroll to position [164, 0]
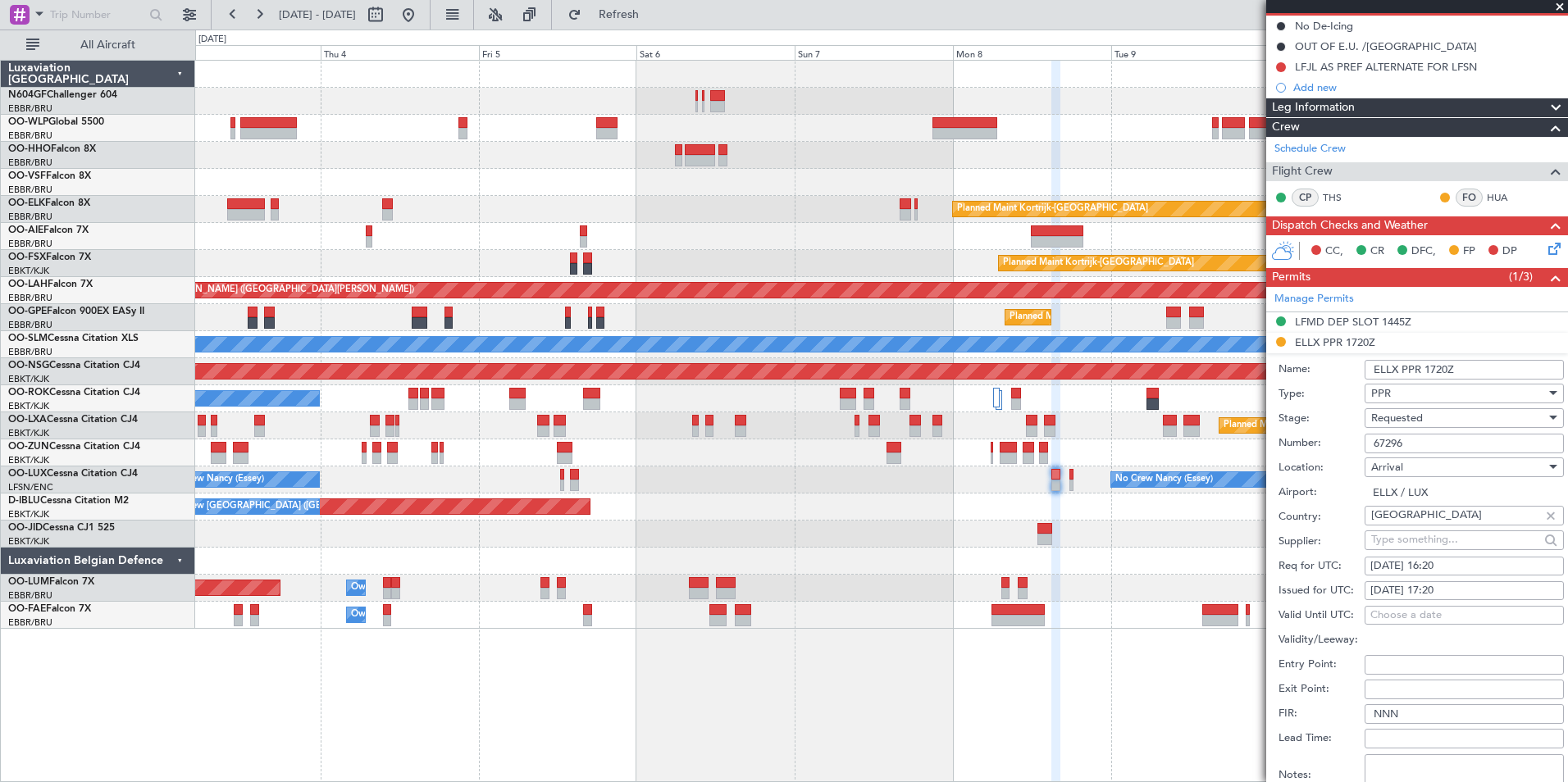
click at [1427, 584] on div "[DATE] 17:20" at bounding box center [1463, 591] width 187 height 17
select select "9"
select select "2025"
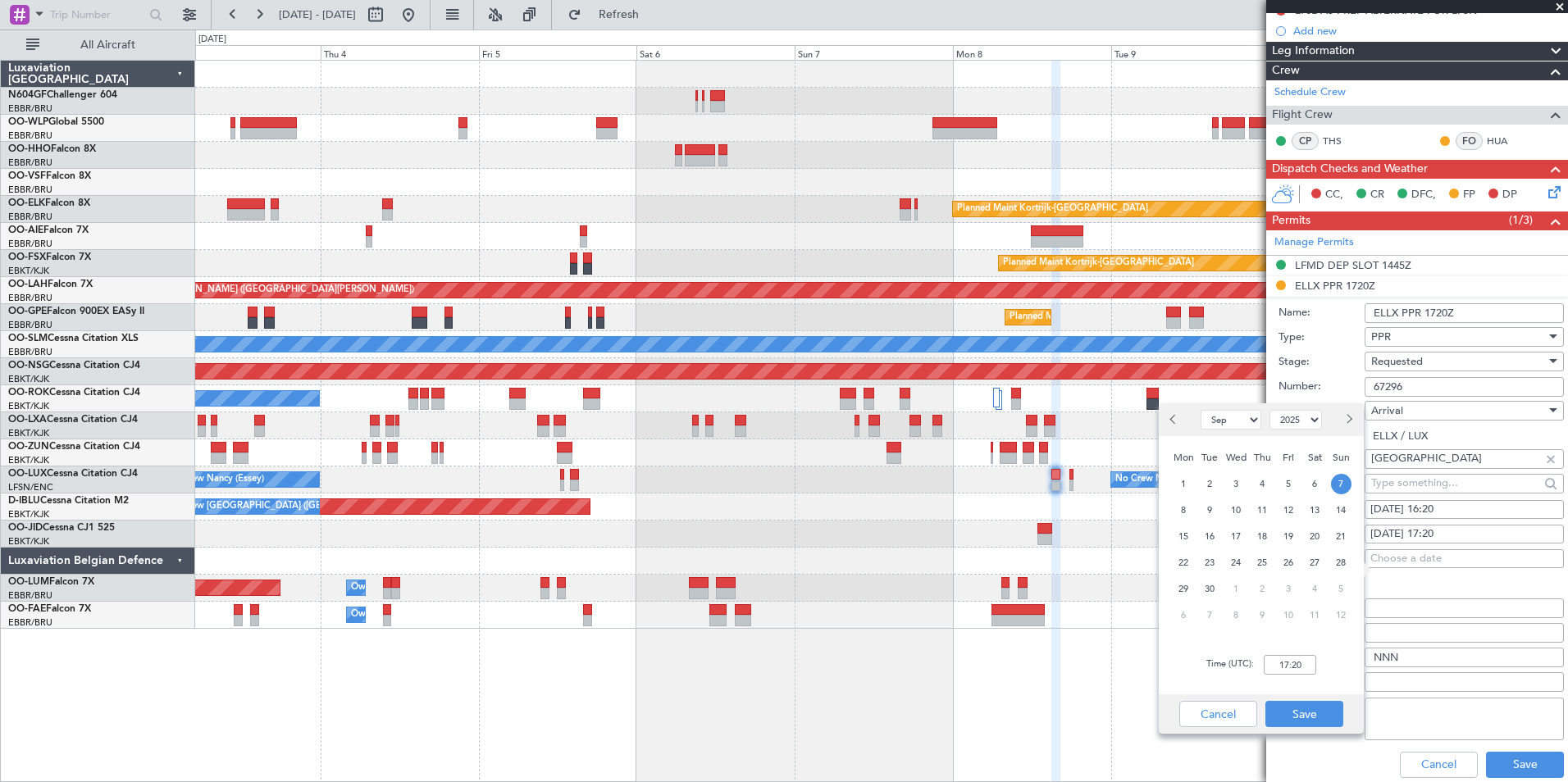
scroll to position [246, 0]
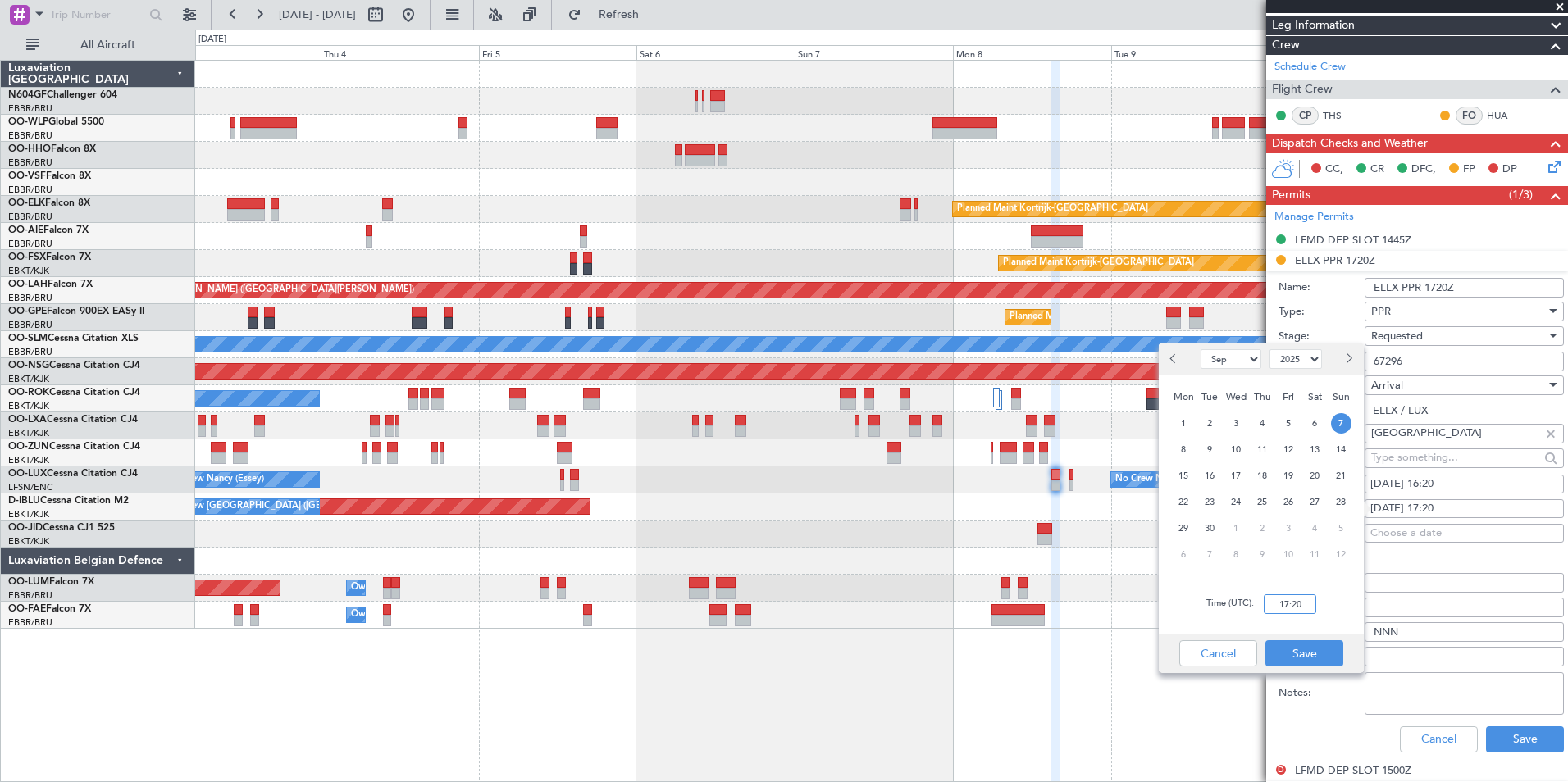
click at [1274, 597] on input "17:20" at bounding box center [1289, 604] width 52 height 19
type input "16:20"
click at [1304, 656] on button "Save" at bounding box center [1304, 653] width 78 height 26
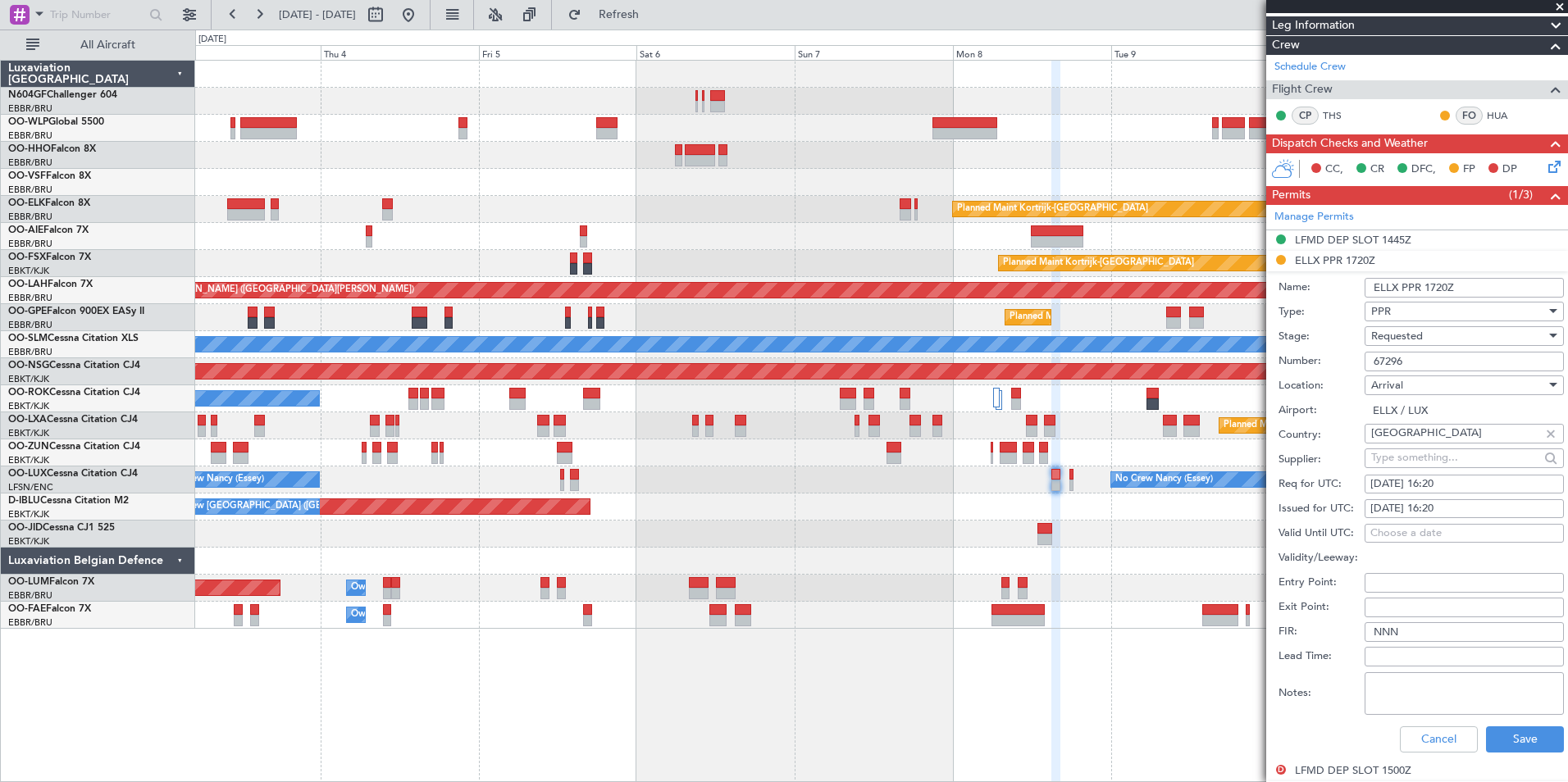
click at [1409, 338] on span "Requested" at bounding box center [1396, 335] width 51 height 15
click at [1421, 455] on span "Received OK" at bounding box center [1457, 459] width 172 height 24
click at [1492, 748] on button "Save" at bounding box center [1524, 739] width 78 height 26
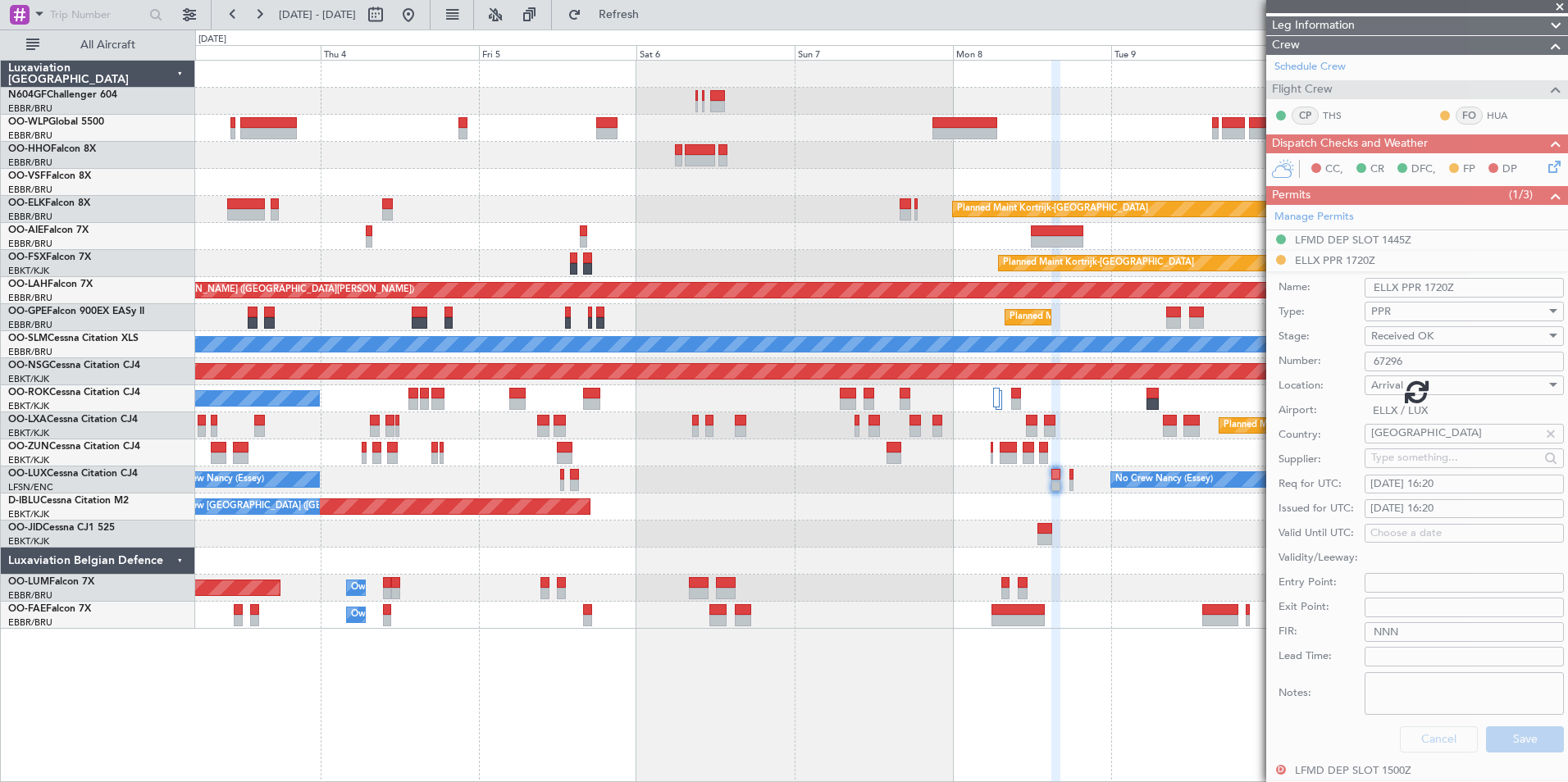
scroll to position [8, 0]
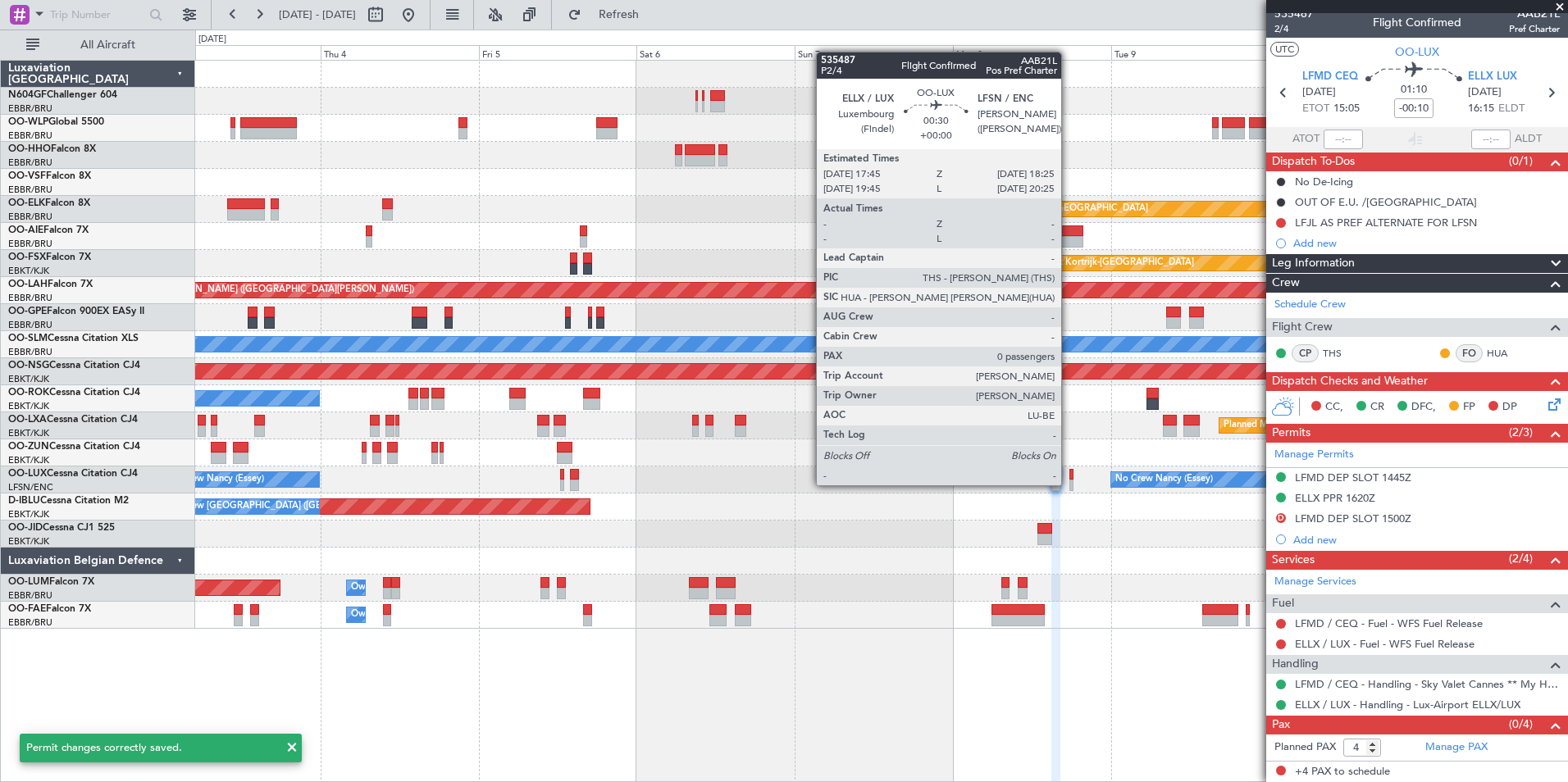
click at [1069, 484] on div at bounding box center [1071, 486] width 5 height 12
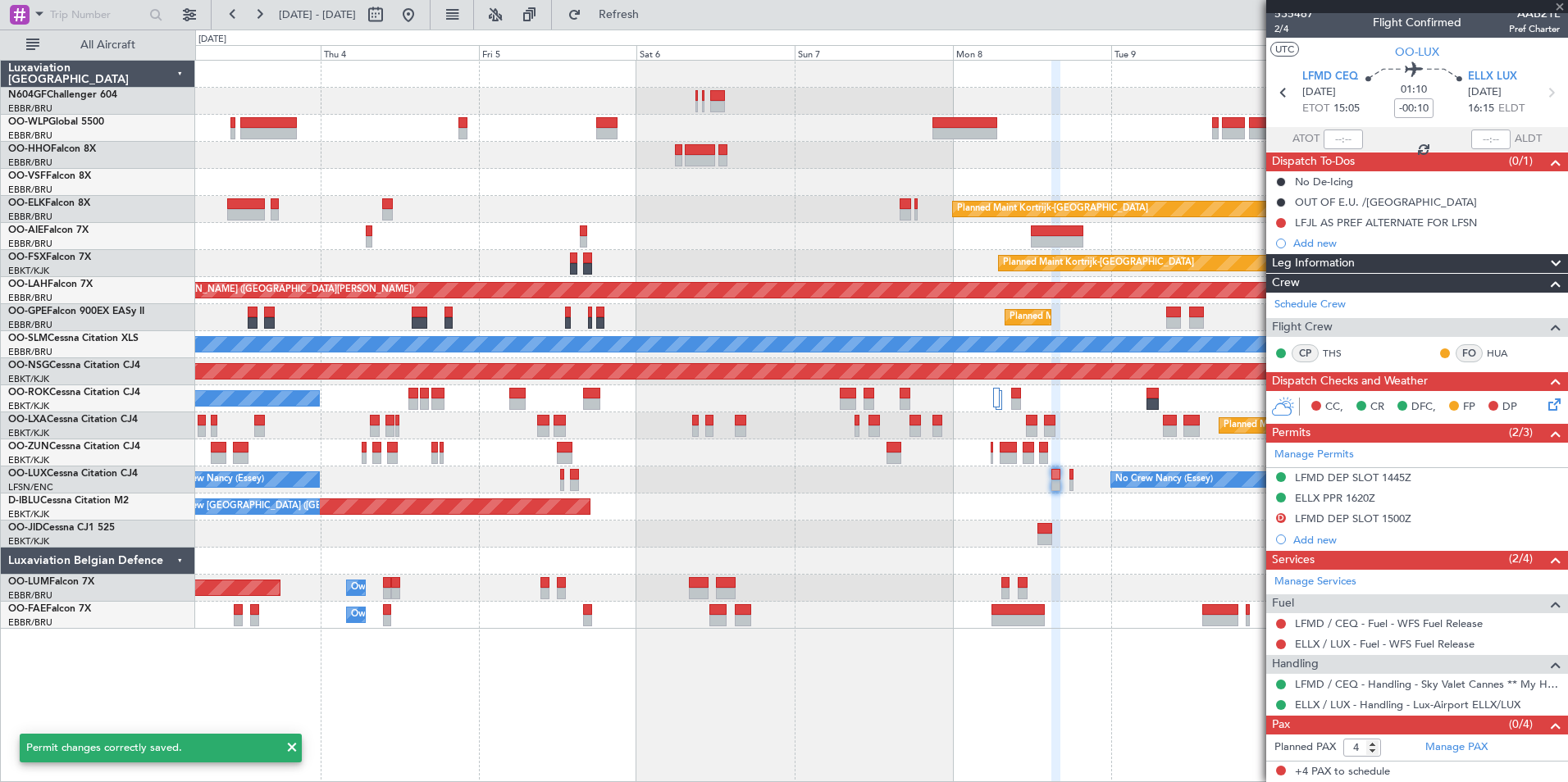
type input "0"
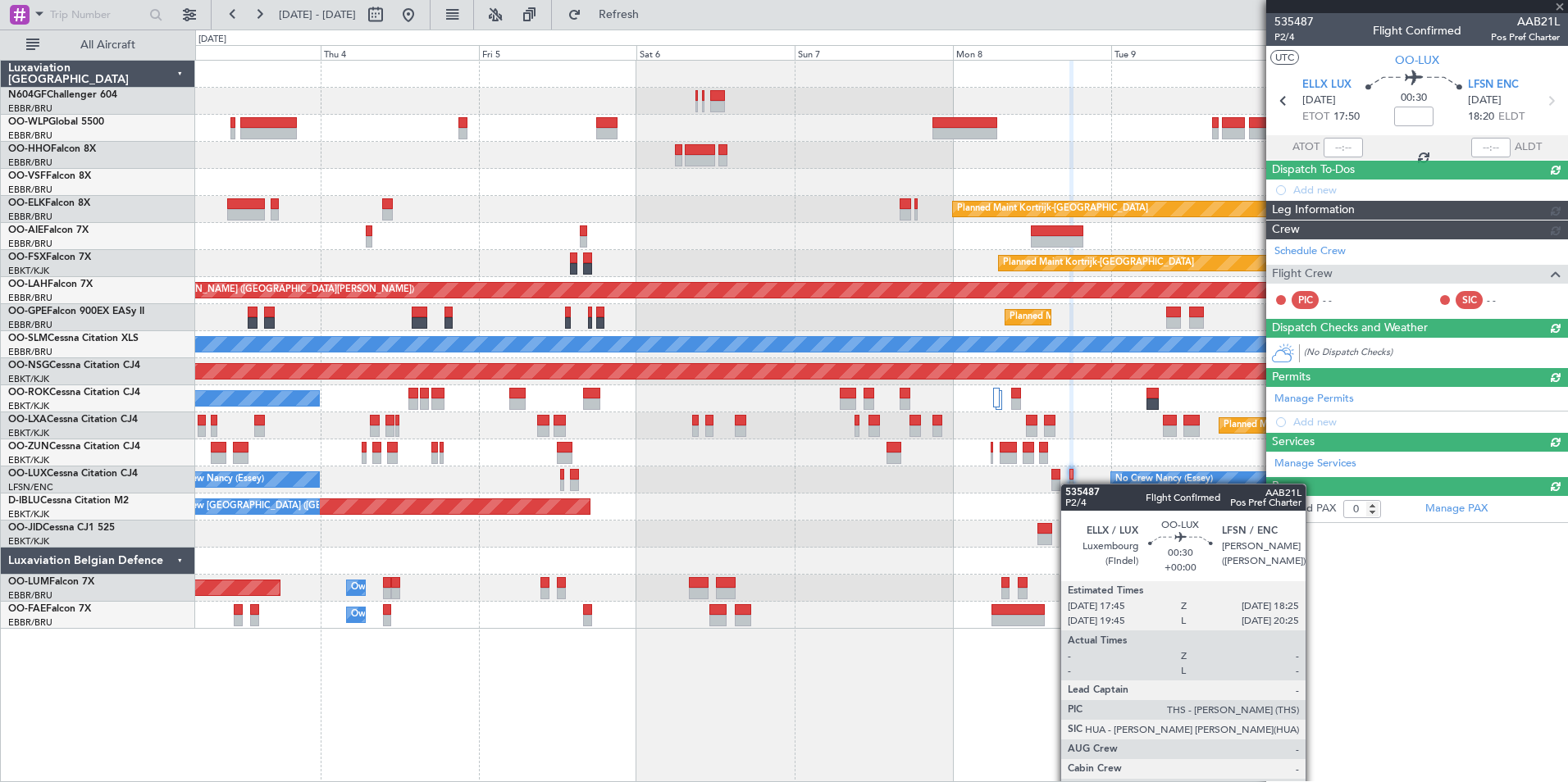
scroll to position [0, 0]
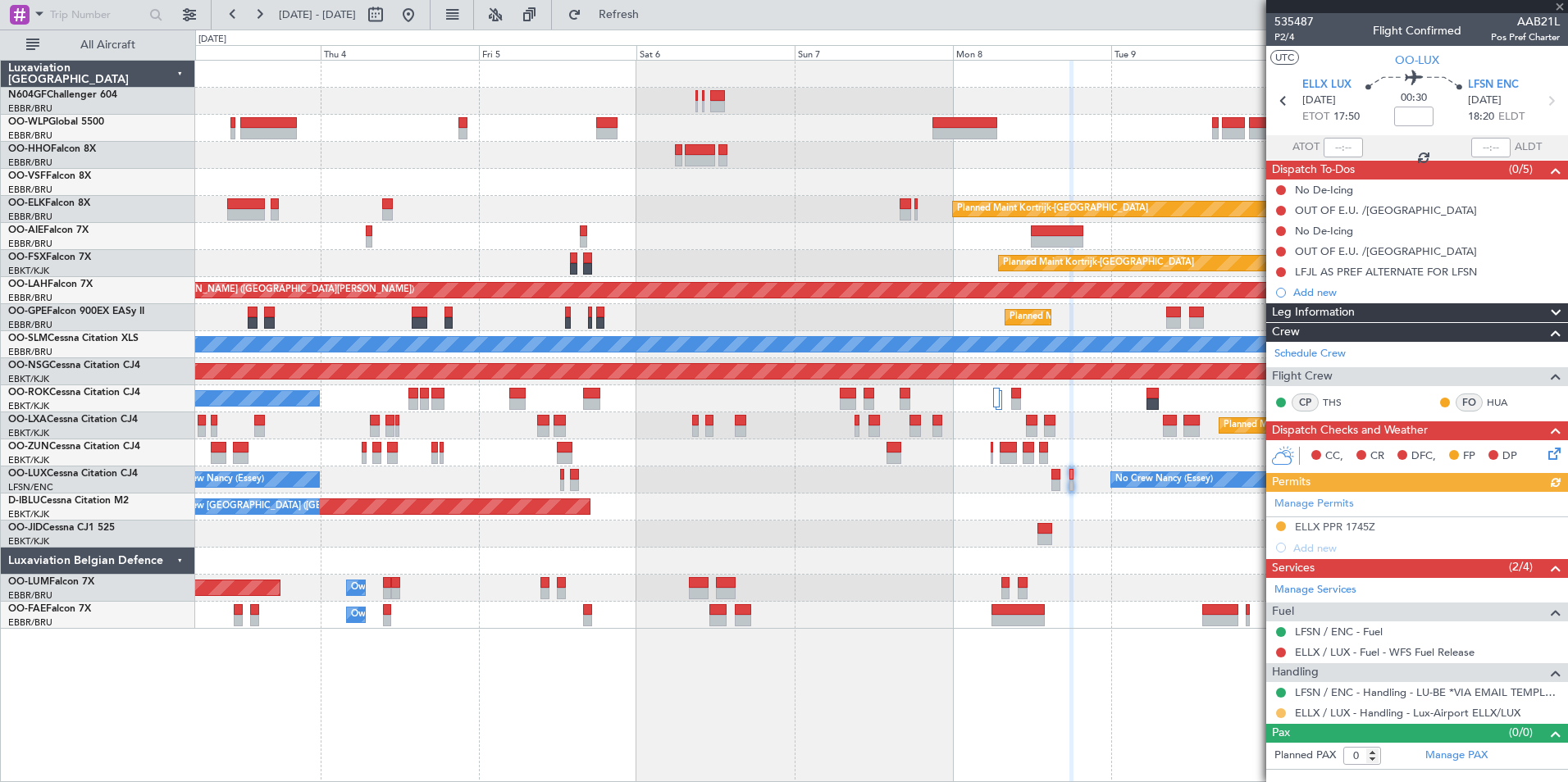
click at [1280, 712] on button at bounding box center [1280, 713] width 10 height 10
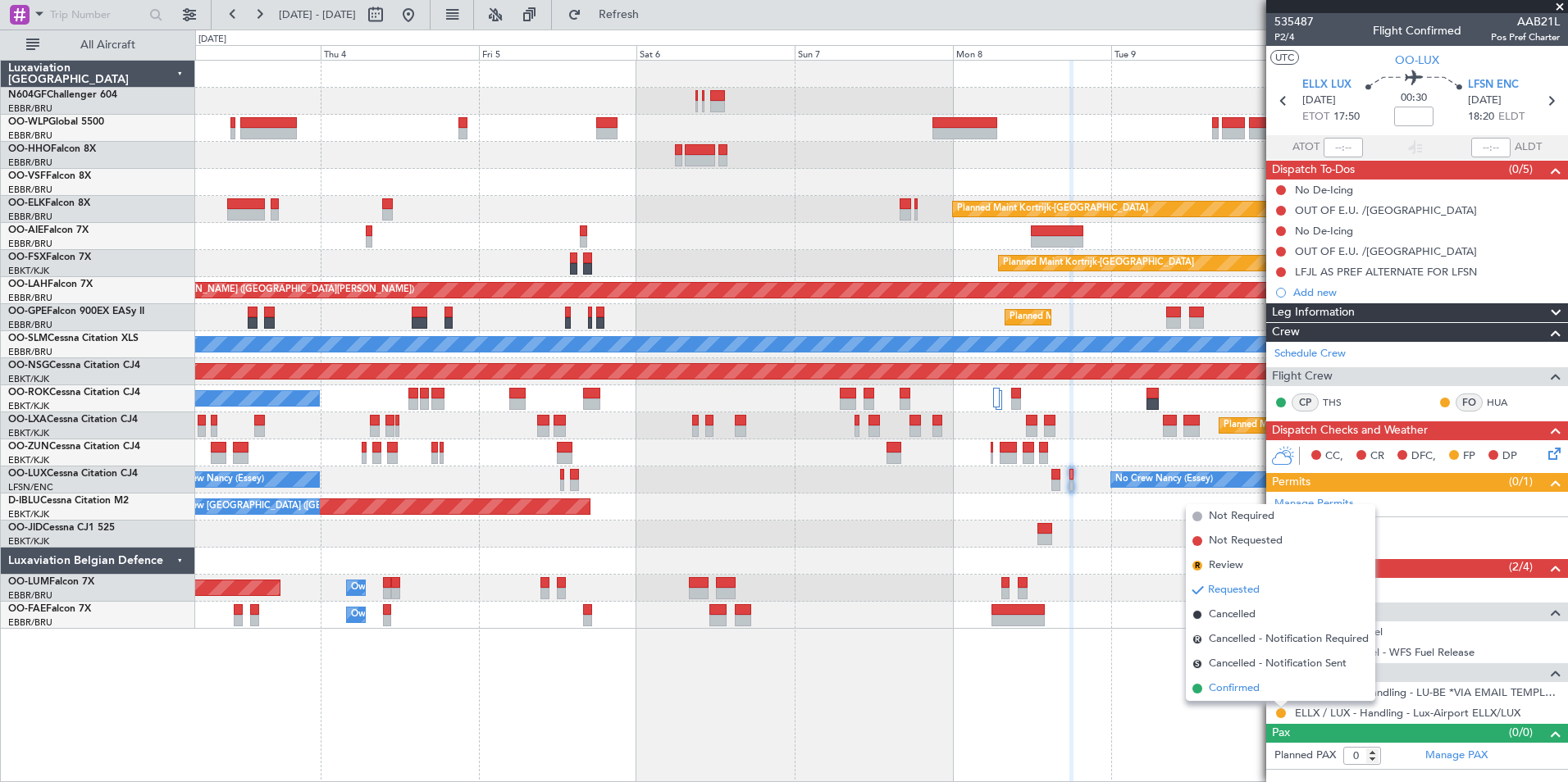
click at [1257, 692] on span "Confirmed" at bounding box center [1234, 688] width 51 height 17
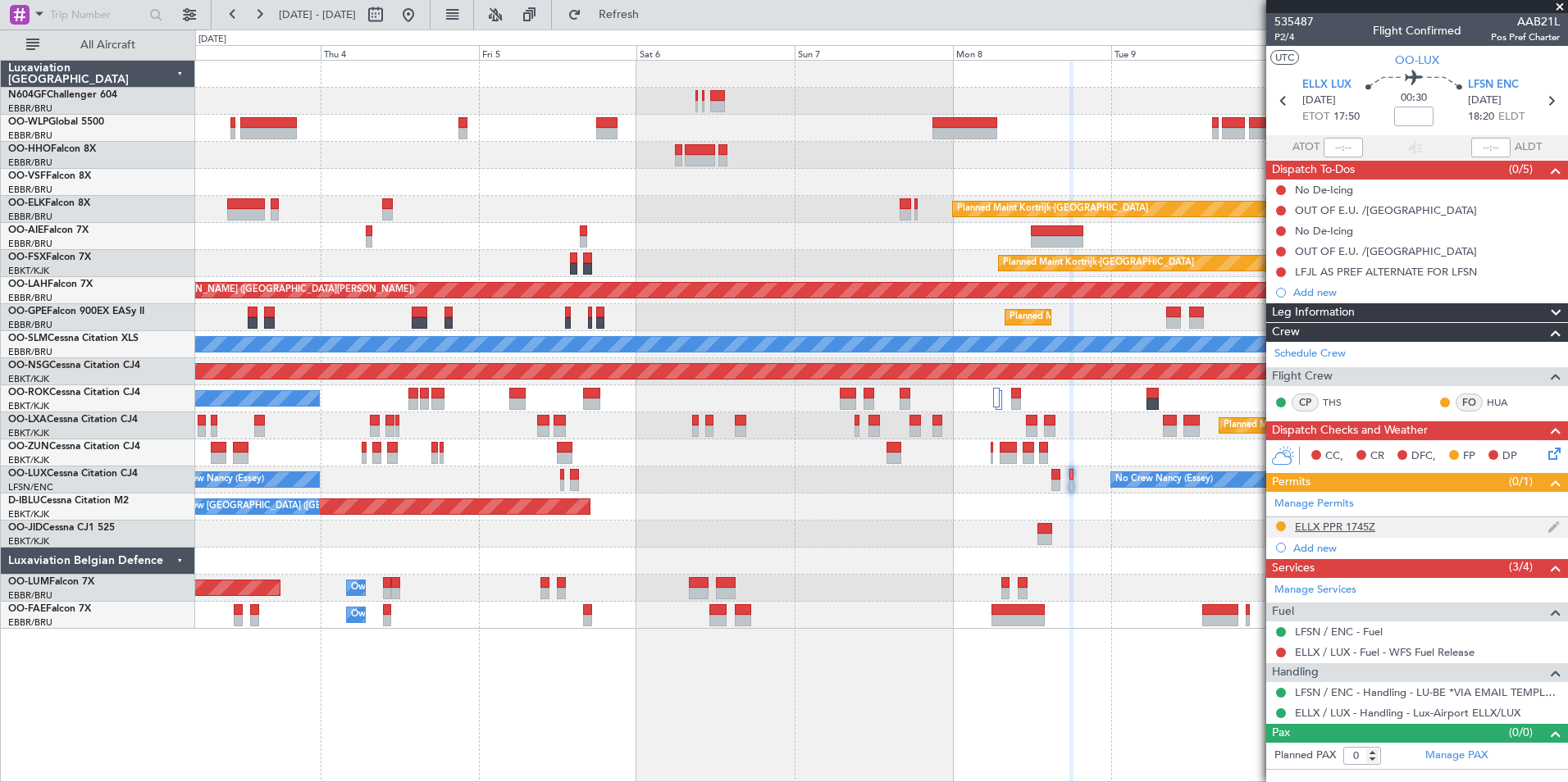
click at [1336, 528] on div "ELLX PPR 1745Z" at bounding box center [1335, 527] width 81 height 14
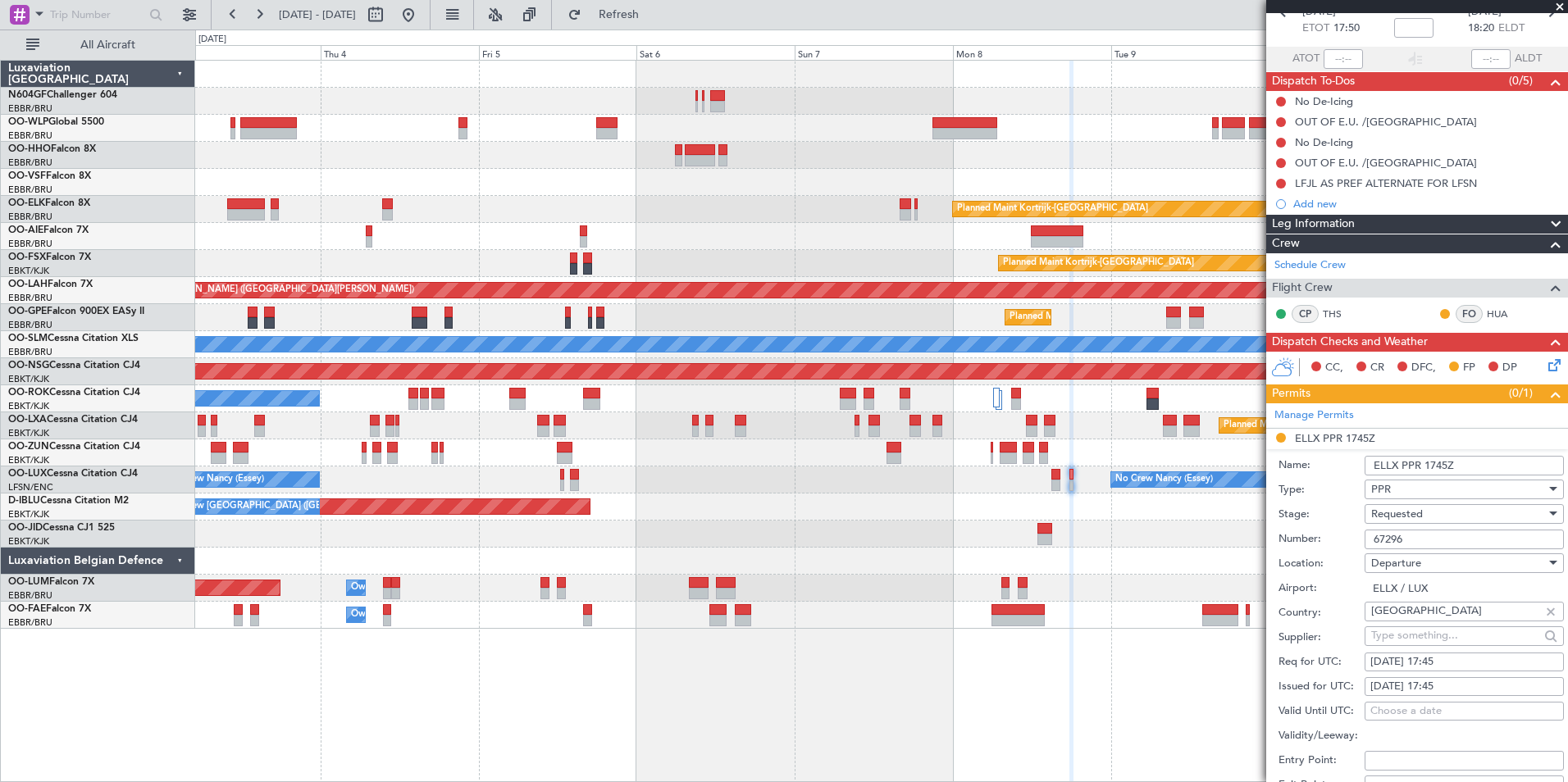
scroll to position [164, 0]
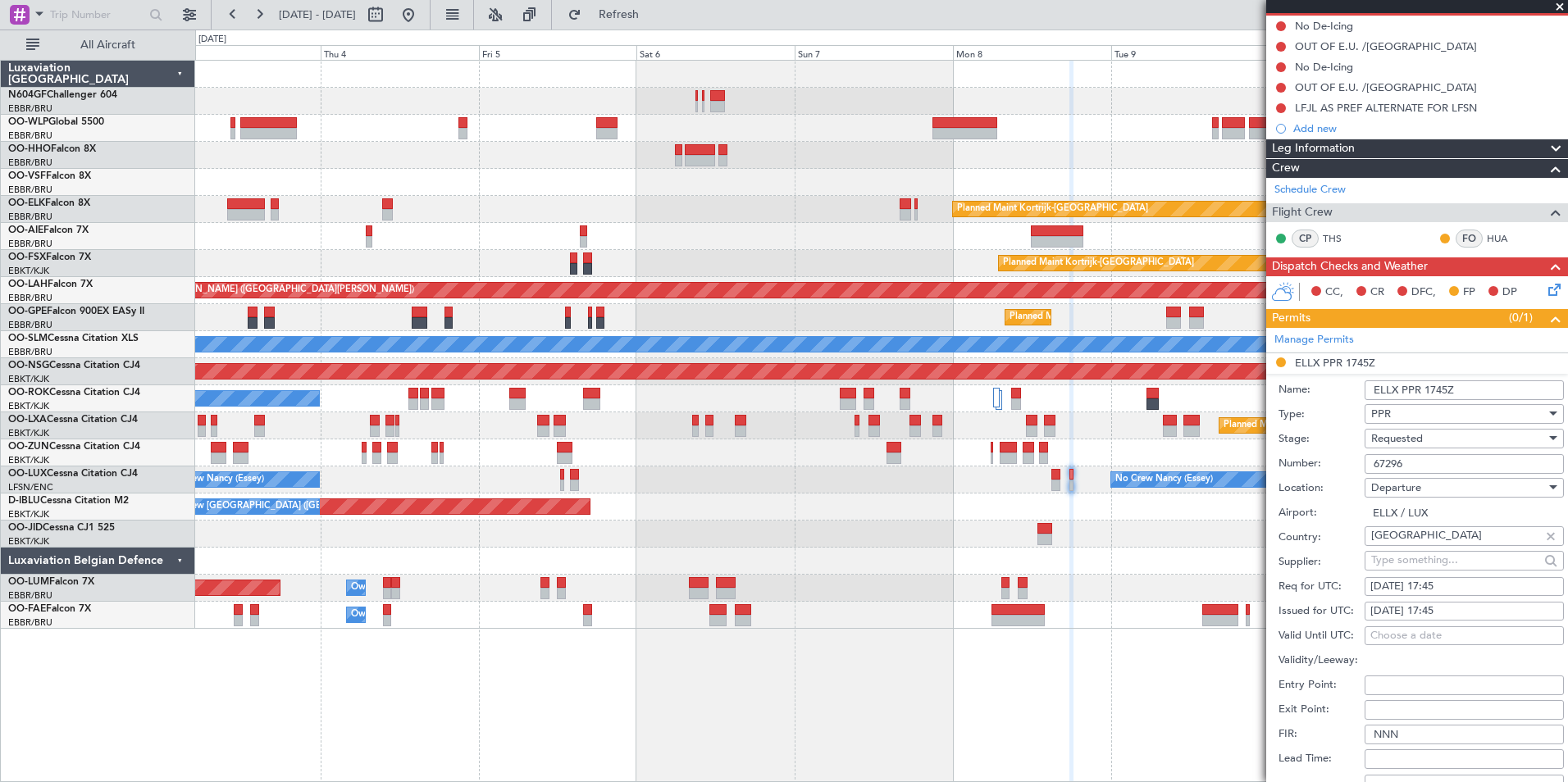
click at [1418, 433] on span "Requested" at bounding box center [1396, 438] width 51 height 15
click at [1403, 556] on span "Received OK" at bounding box center [1457, 561] width 172 height 24
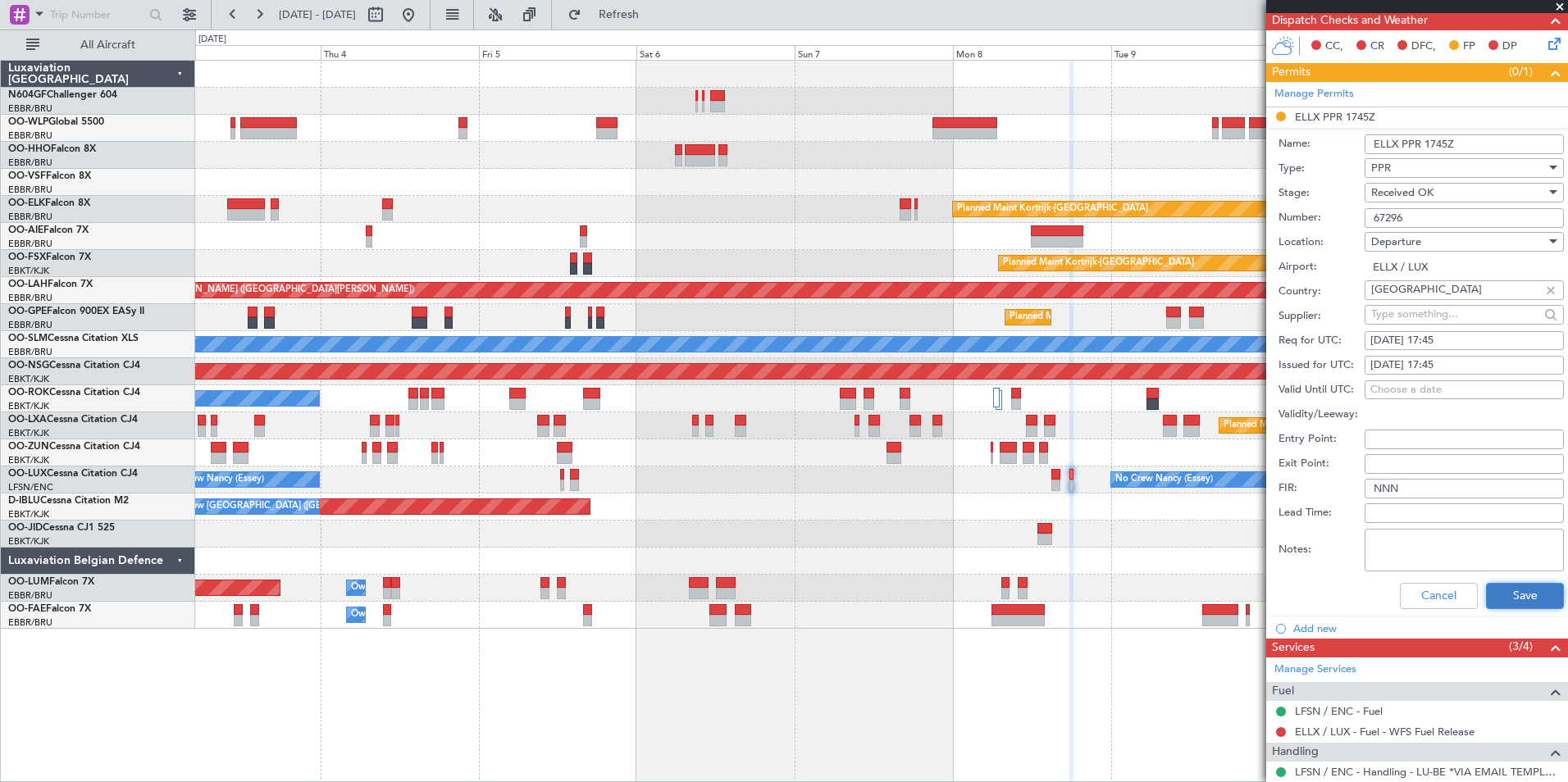
click at [1485, 598] on button "Save" at bounding box center [1524, 595] width 78 height 26
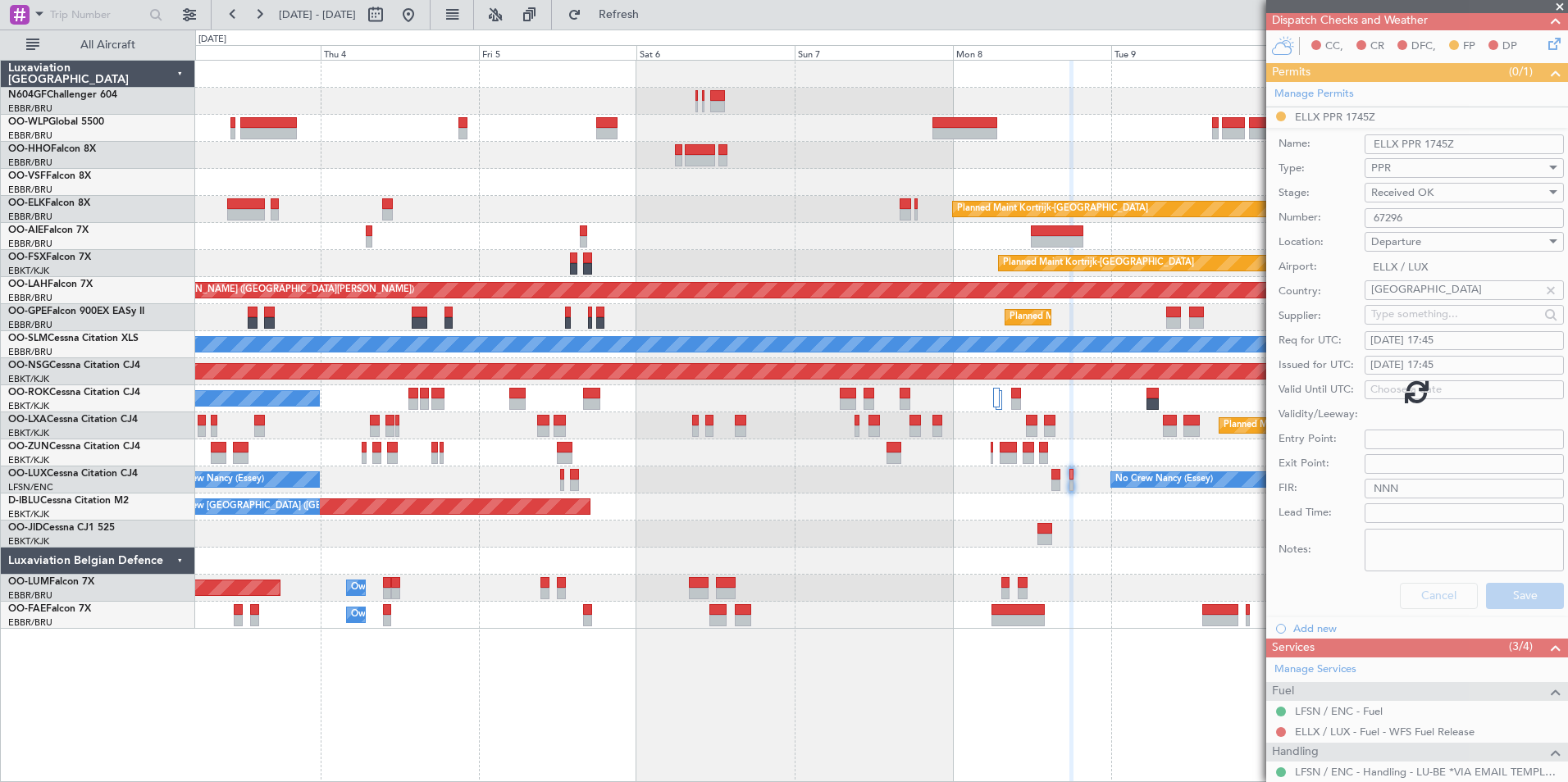
scroll to position [0, 0]
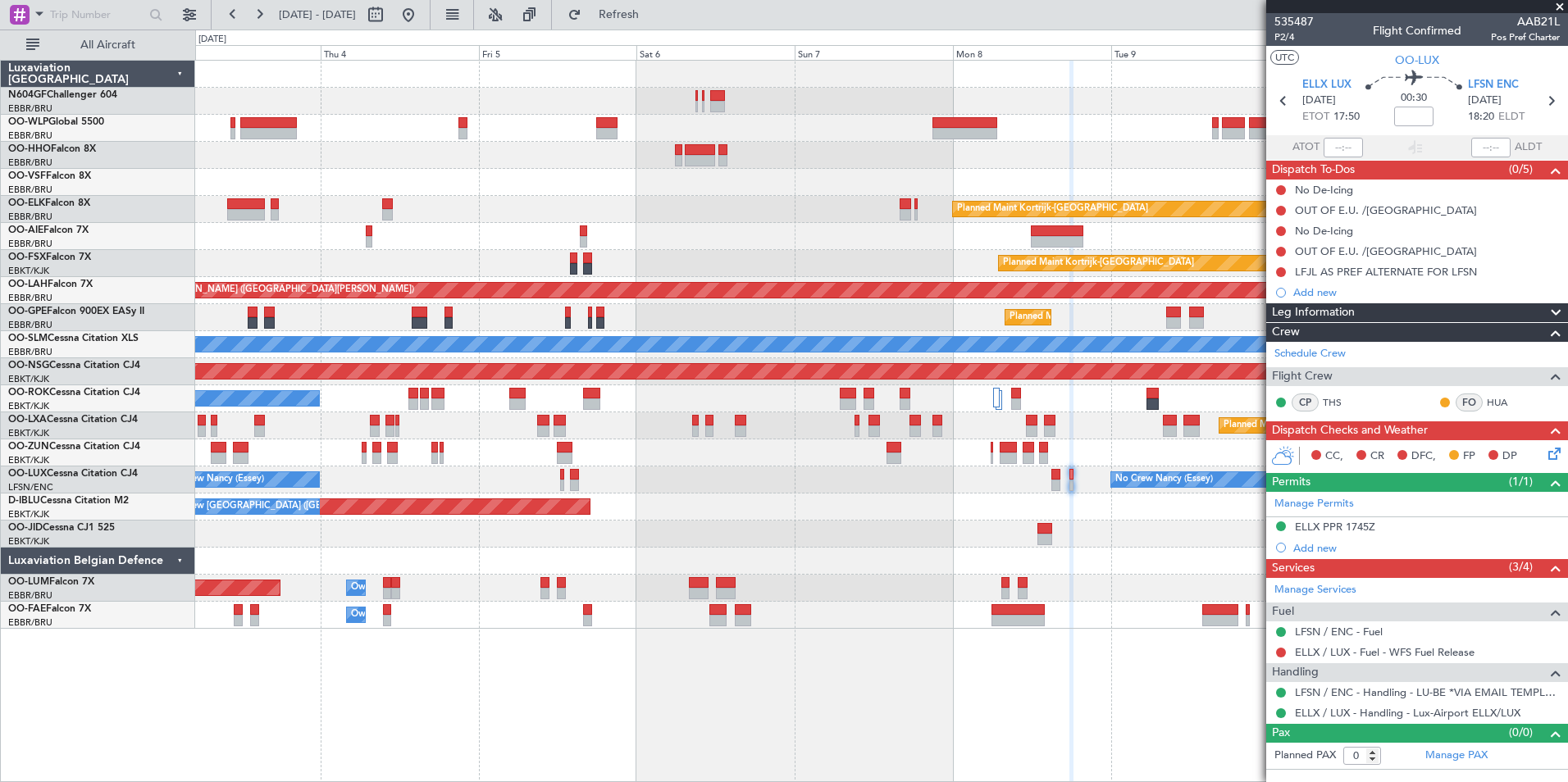
click at [722, 499] on div "No Crew [GEOGRAPHIC_DATA] ([GEOGRAPHIC_DATA] National) AOG Maint [GEOGRAPHIC_DA…" at bounding box center [881, 507] width 1372 height 27
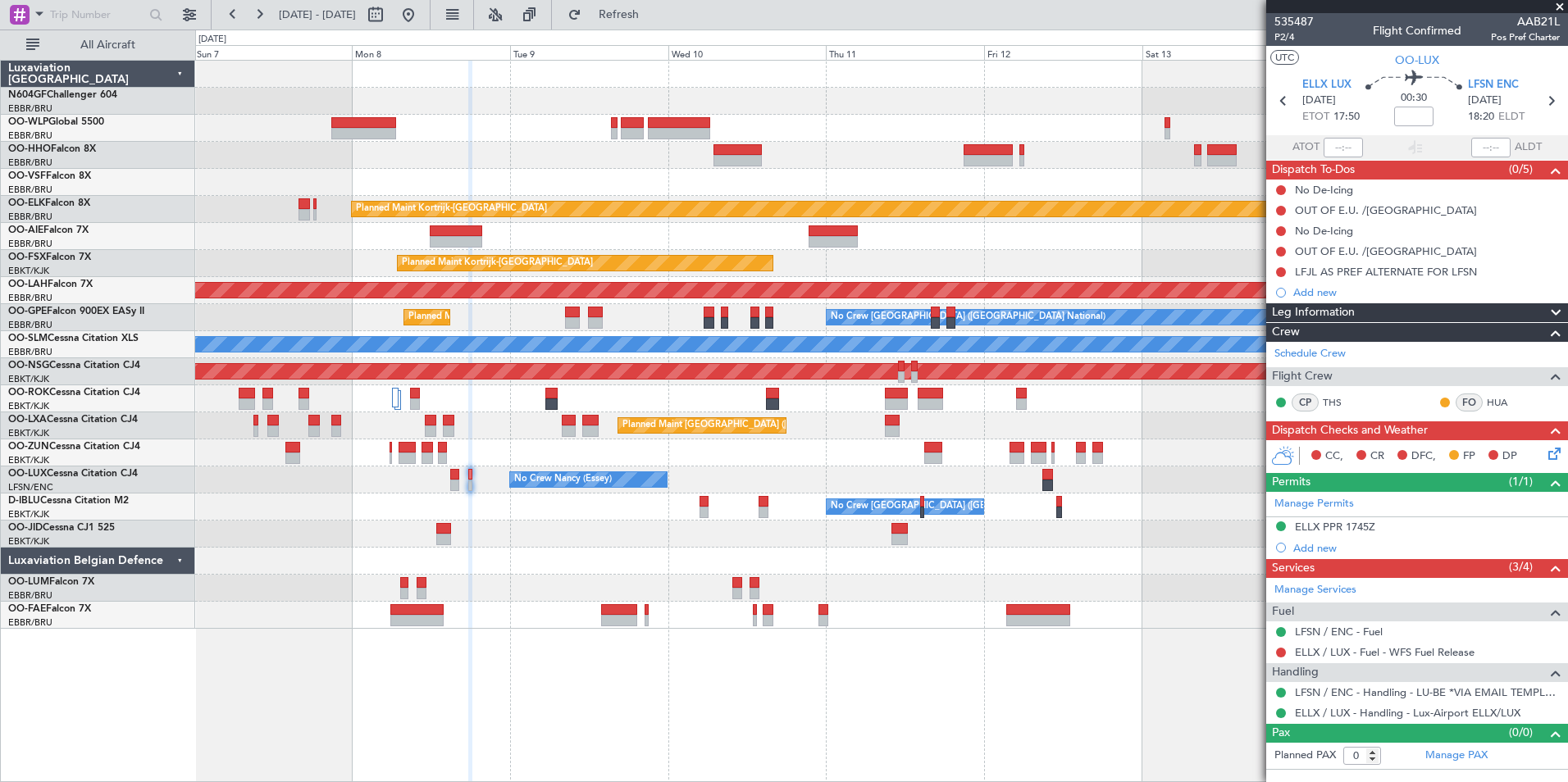
click at [618, 144] on div at bounding box center [881, 155] width 1372 height 27
click at [802, 132] on div "Planned Maint Kortrijk-[GEOGRAPHIC_DATA] Planned Maint [GEOGRAPHIC_DATA]-[GEOGR…" at bounding box center [881, 344] width 1372 height 568
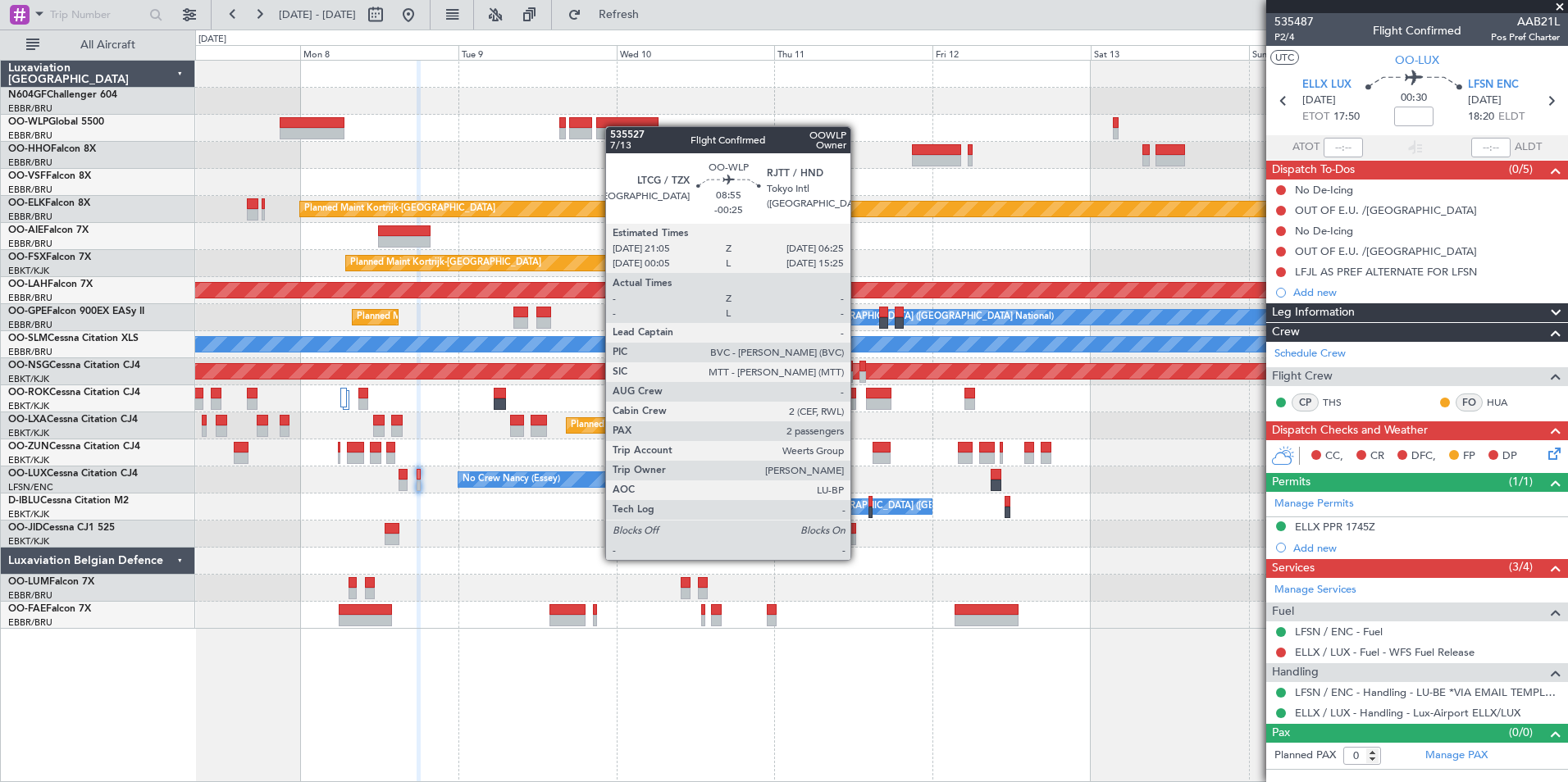
click at [612, 126] on div "Planned Maint Kortrijk-[GEOGRAPHIC_DATA] Planned Maint [GEOGRAPHIC_DATA]-[GEOGR…" at bounding box center [881, 344] width 1372 height 568
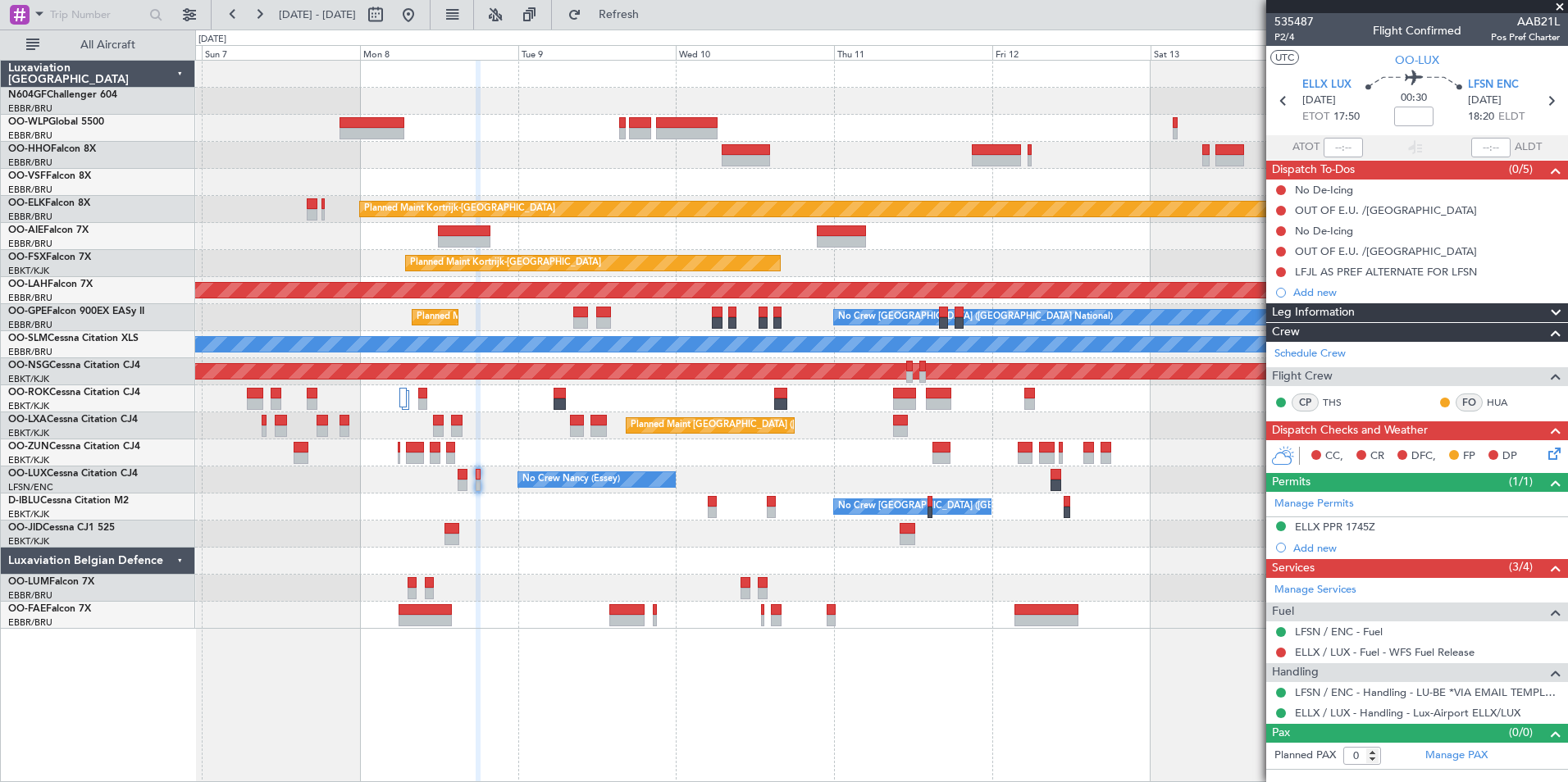
click at [615, 531] on div at bounding box center [881, 534] width 1372 height 27
click at [935, 571] on div at bounding box center [881, 561] width 1372 height 27
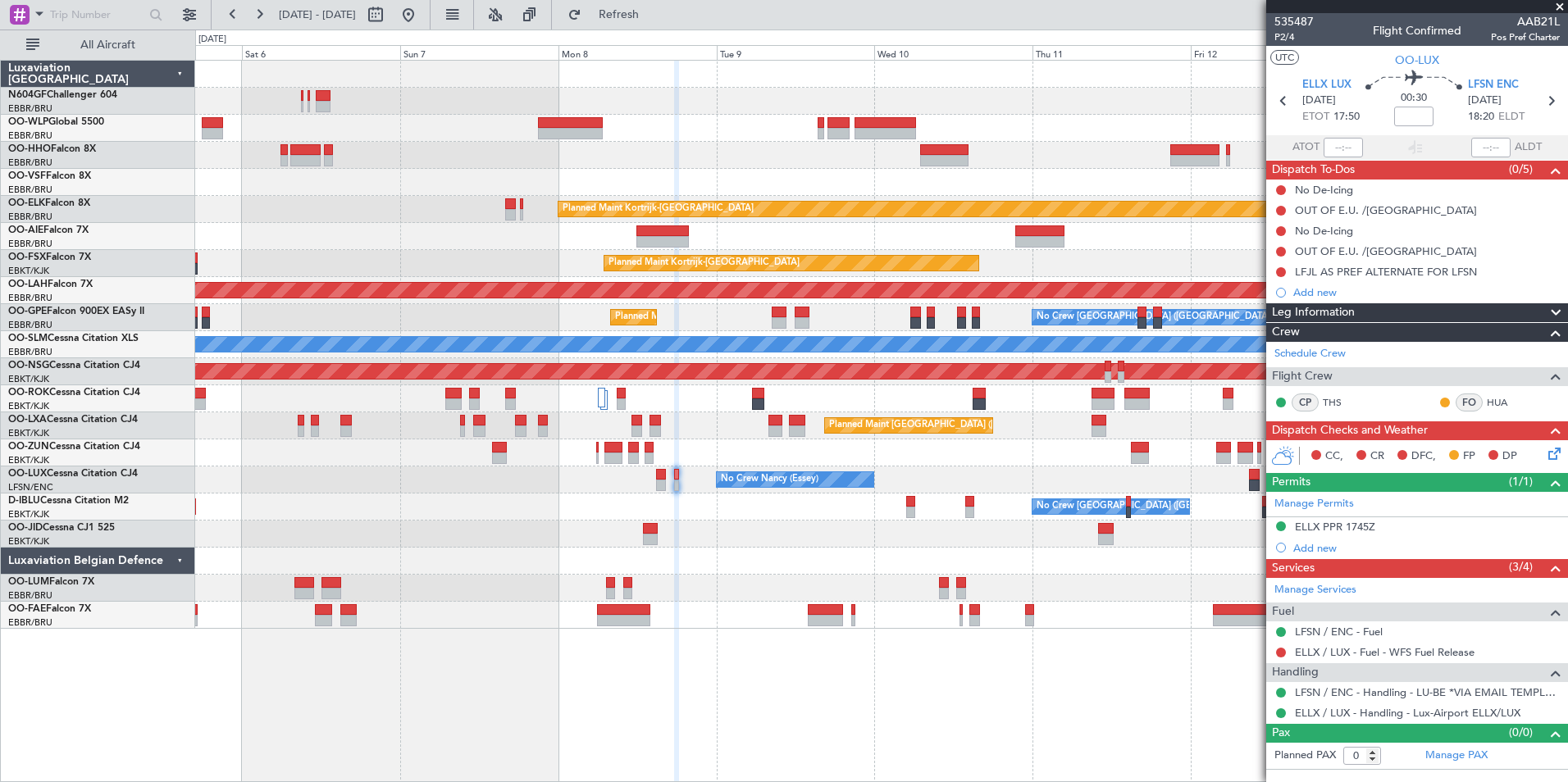
click at [707, 513] on div "No Crew [GEOGRAPHIC_DATA] ([GEOGRAPHIC_DATA] National) AOG Maint [GEOGRAPHIC_DA…" at bounding box center [881, 507] width 1372 height 27
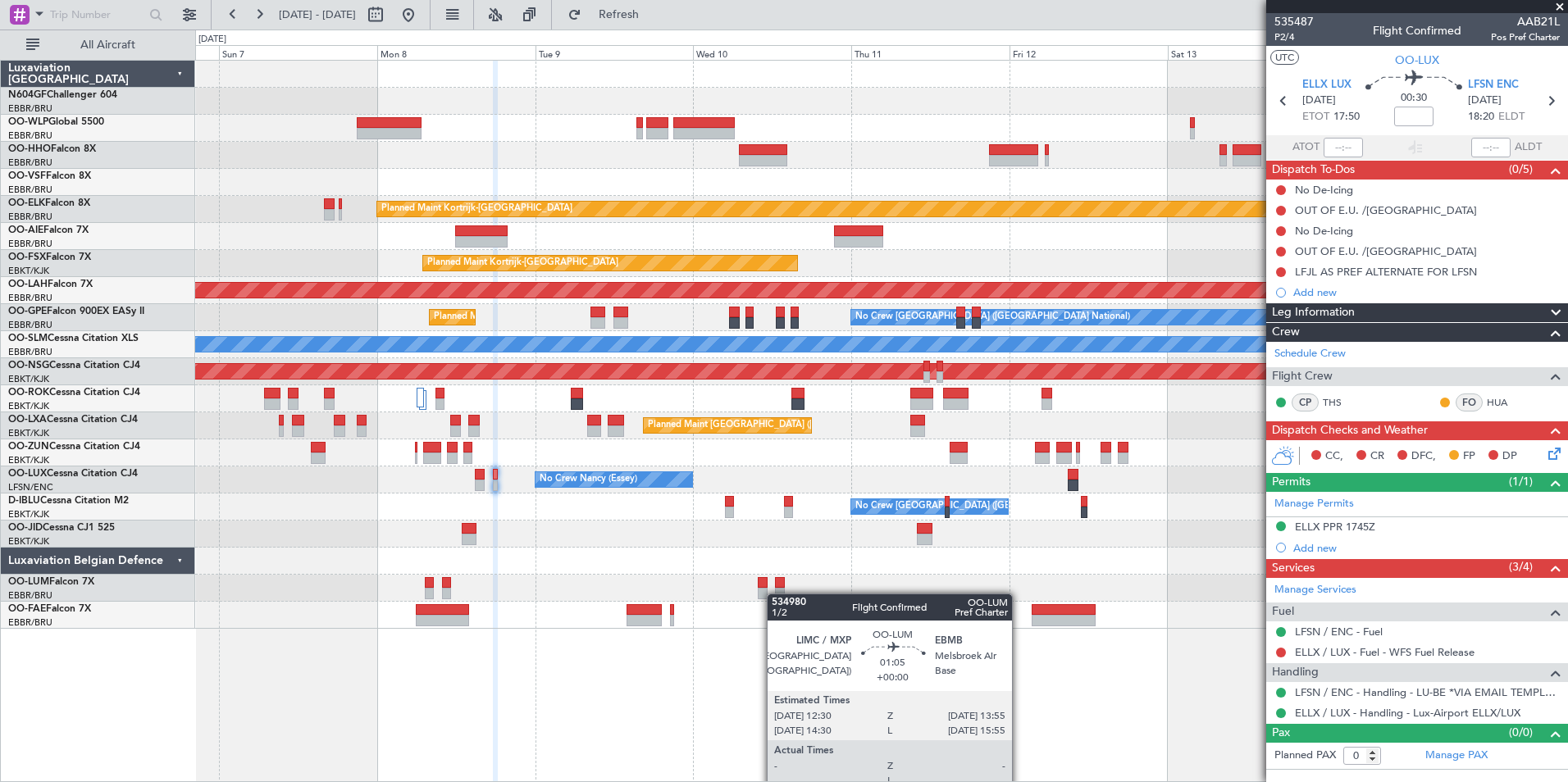
click at [775, 594] on div "Planned Maint Kortrijk-[GEOGRAPHIC_DATA] Planned Maint [GEOGRAPHIC_DATA]-[GEOGR…" at bounding box center [881, 421] width 1373 height 722
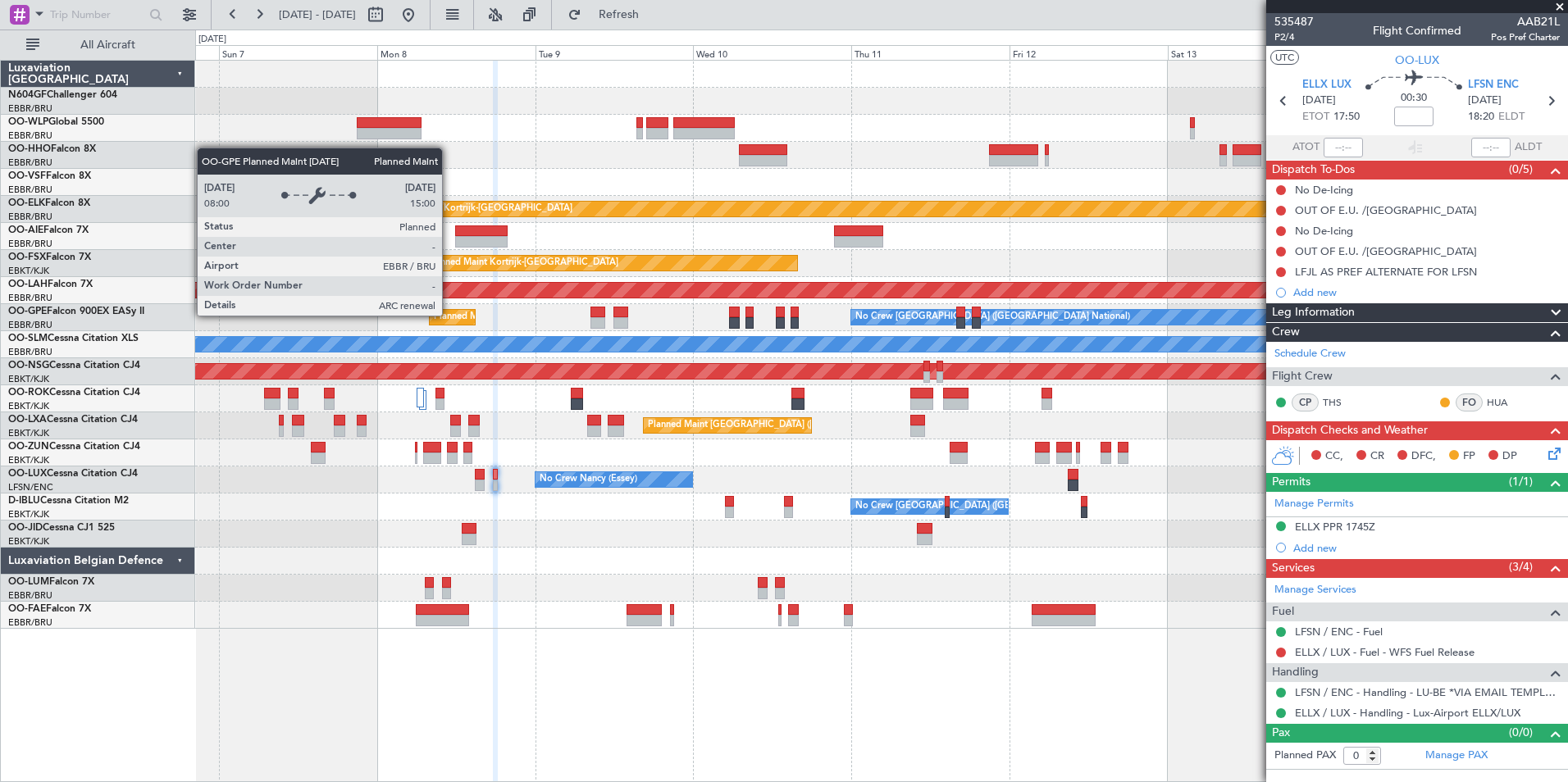
click at [449, 315] on div "Planned Maint [GEOGRAPHIC_DATA] ([GEOGRAPHIC_DATA] National)" at bounding box center [582, 317] width 297 height 24
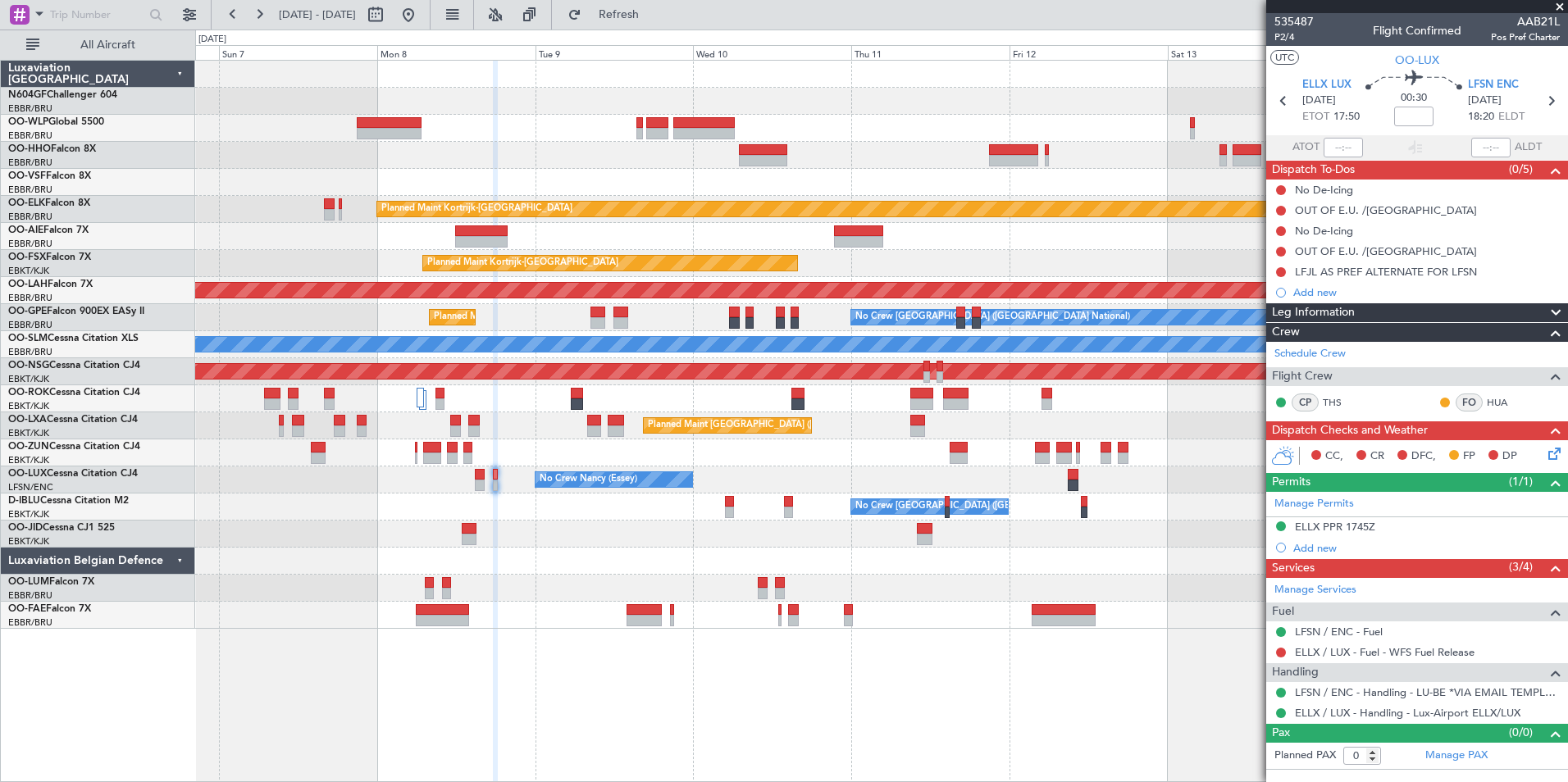
click at [783, 129] on div "Planned Maint Kortrijk-[GEOGRAPHIC_DATA] Planned Maint [GEOGRAPHIC_DATA]-[GEOGR…" at bounding box center [881, 344] width 1372 height 568
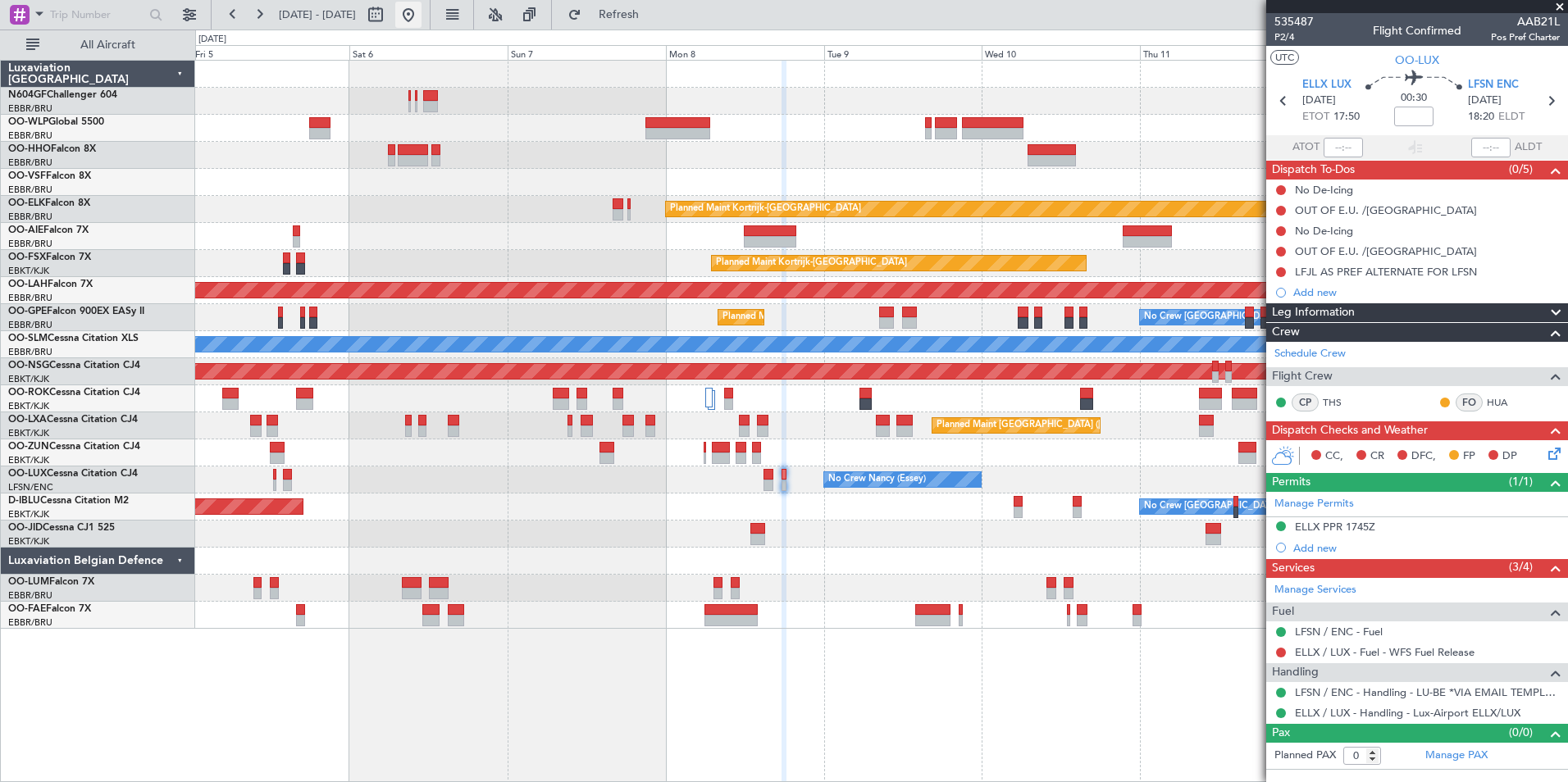
click at [422, 14] on button at bounding box center [408, 15] width 26 height 26
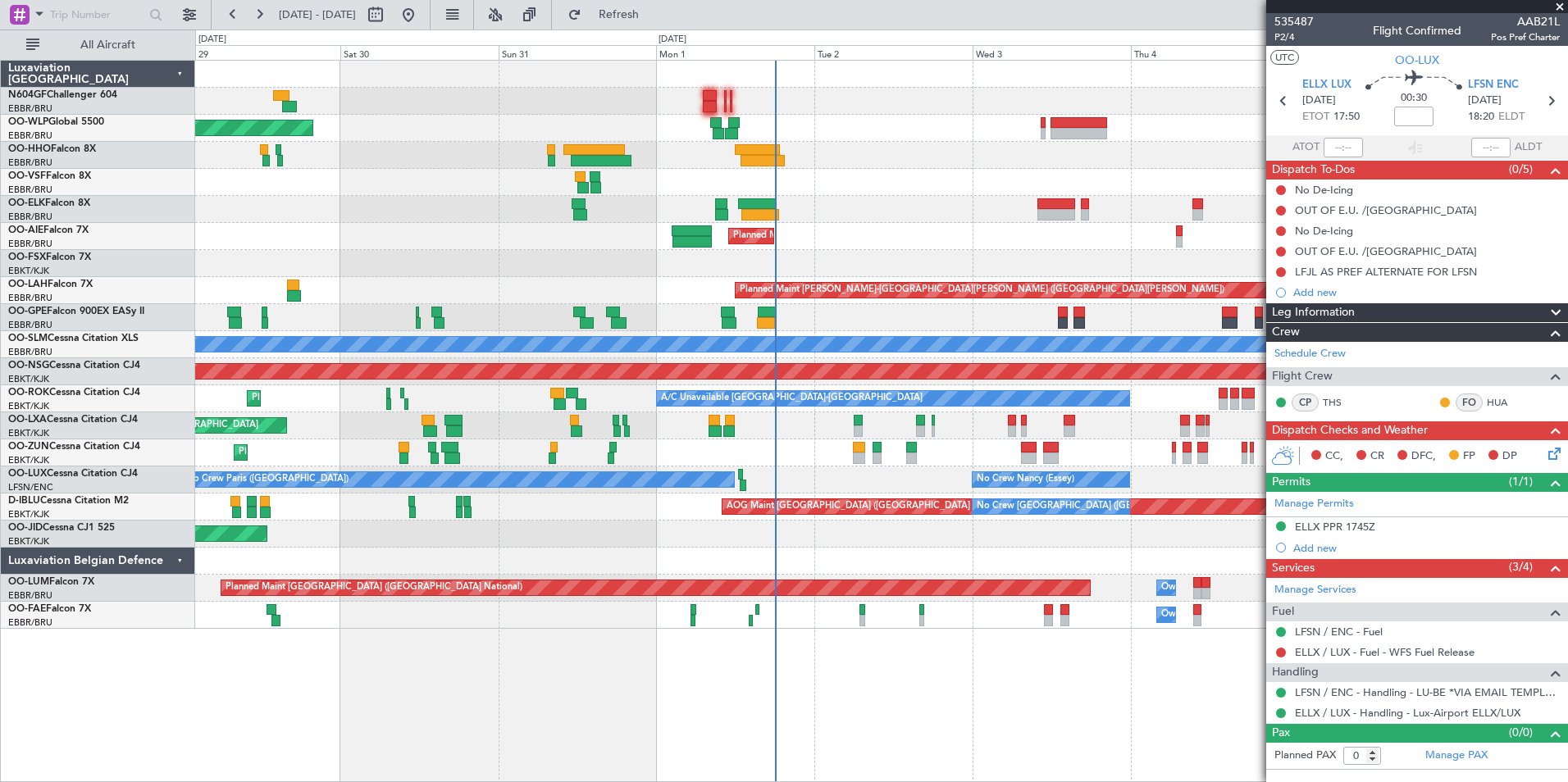
click at [844, 158] on div at bounding box center [881, 155] width 1372 height 27
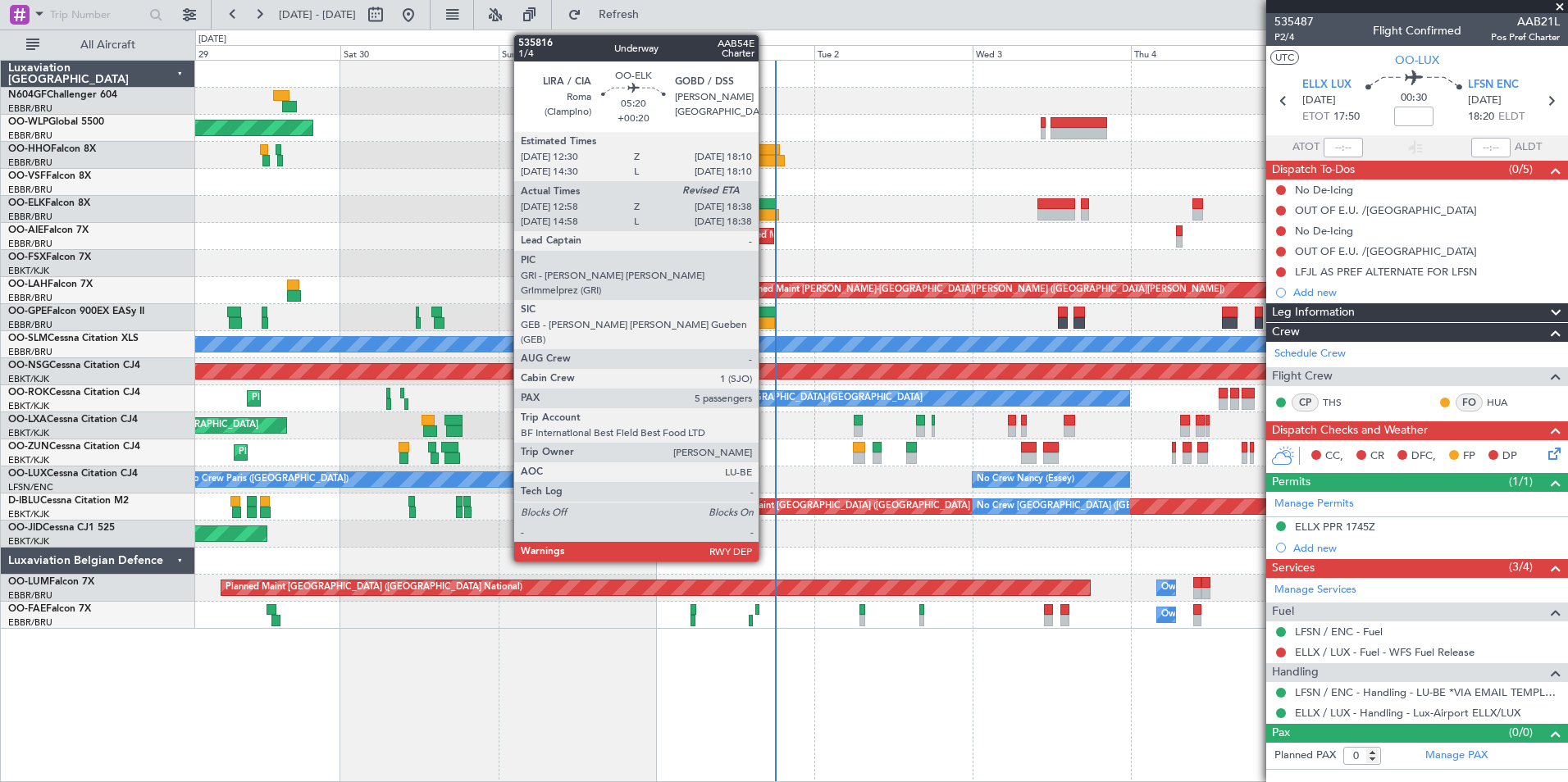
click at [766, 208] on div at bounding box center [757, 204] width 38 height 12
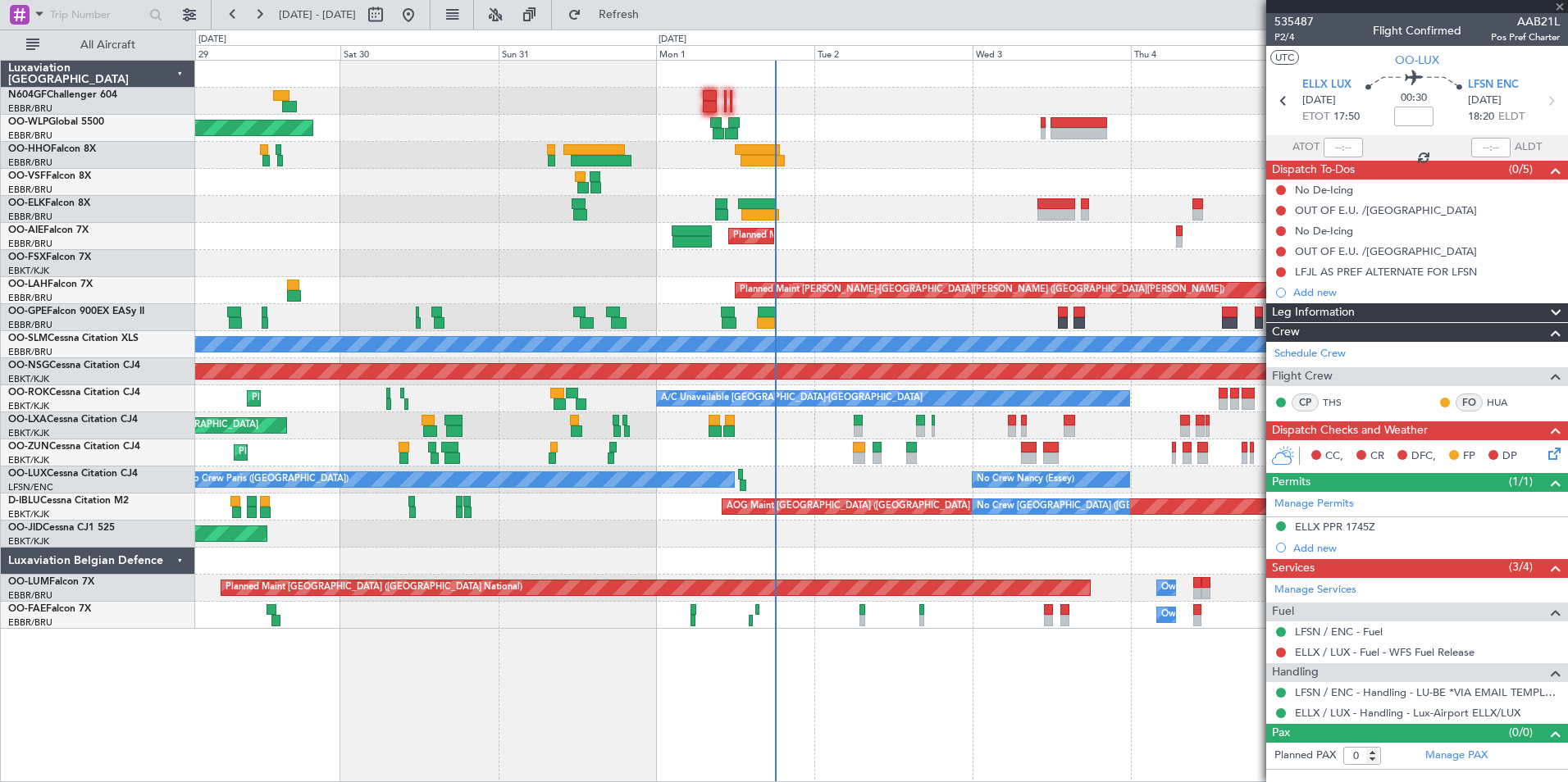
type input "+00:20"
type input "13:08"
type input "5"
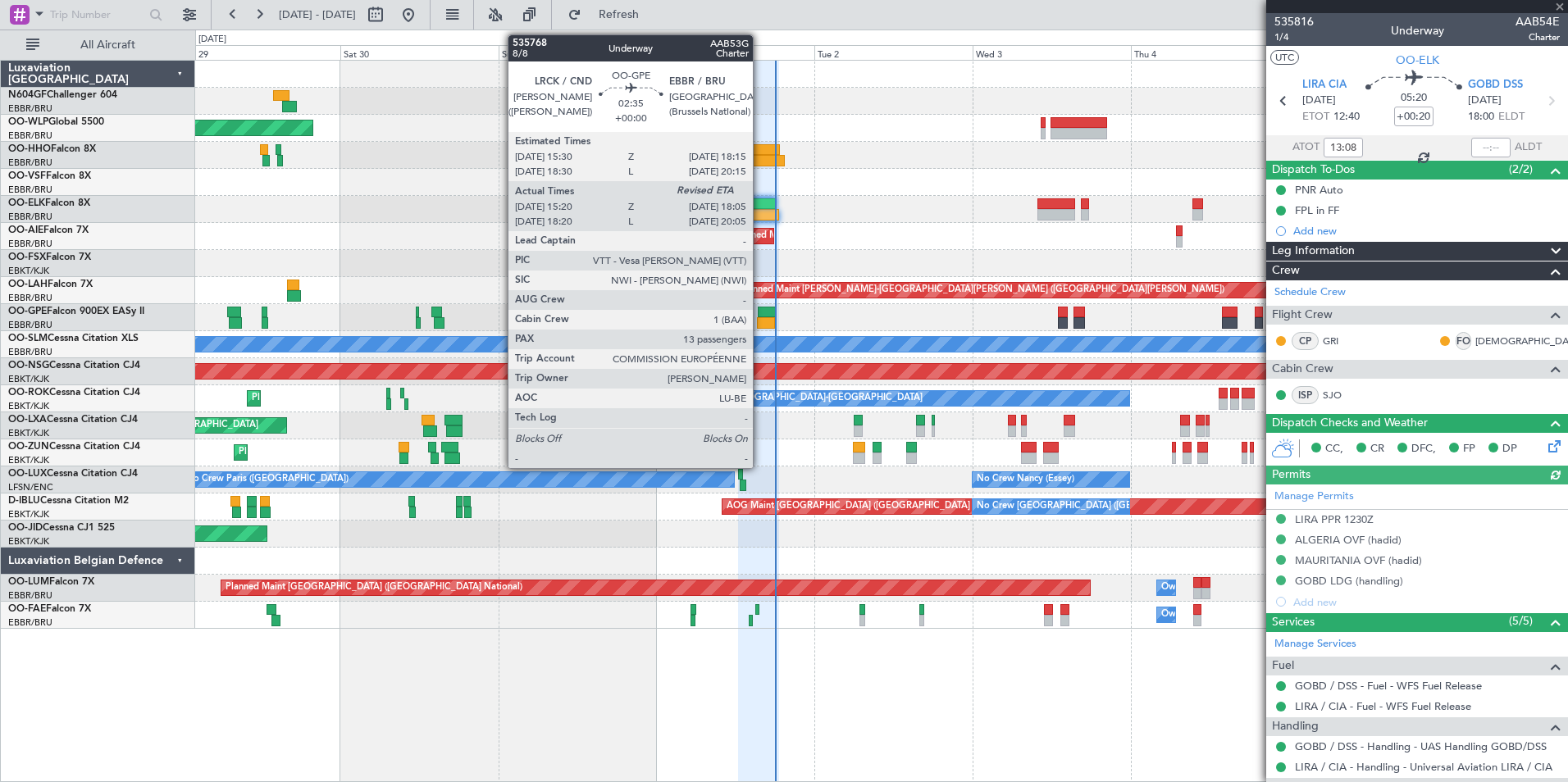
click at [760, 315] on div at bounding box center [767, 313] width 18 height 12
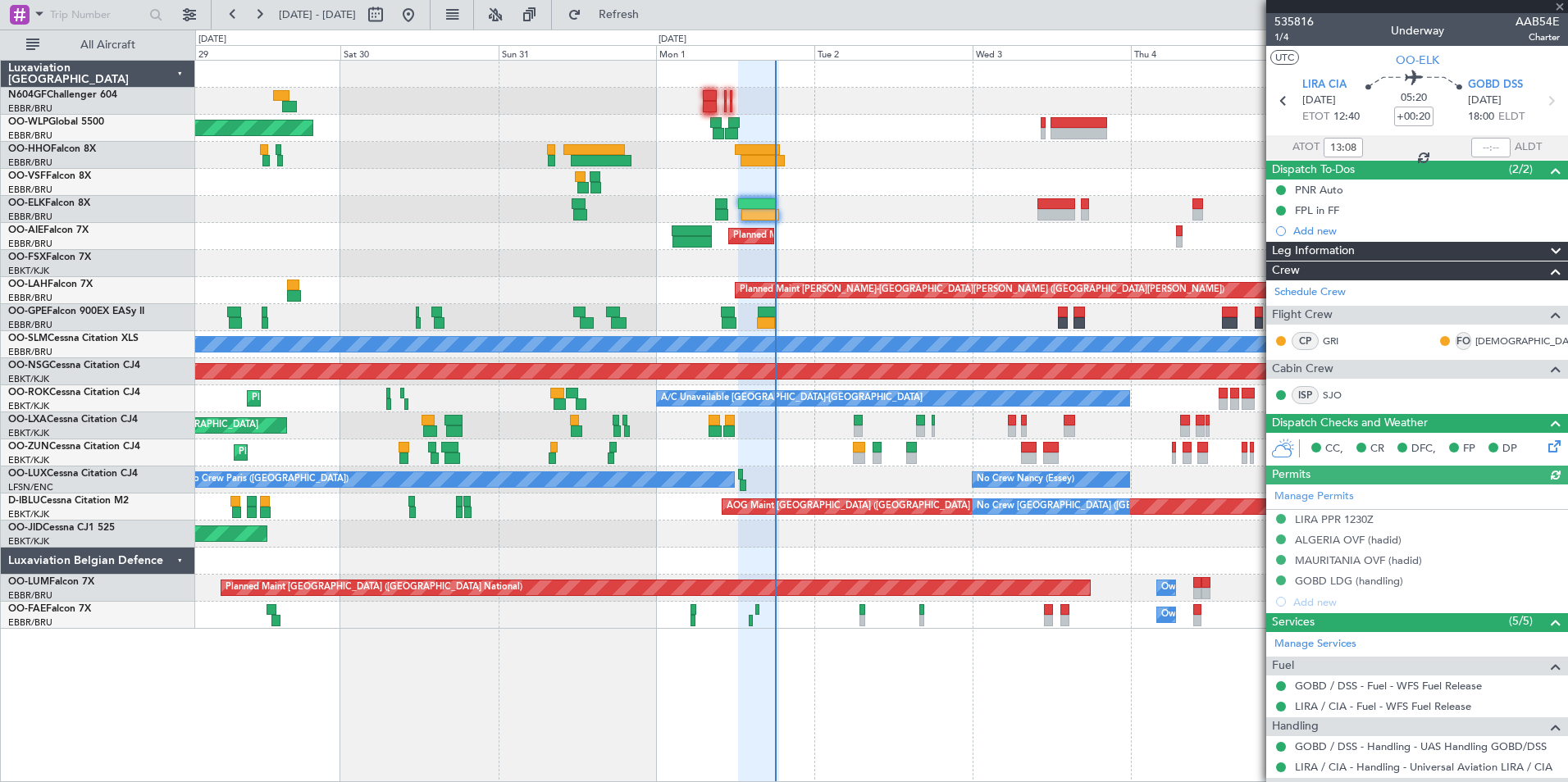
type input "15:25"
type input "13"
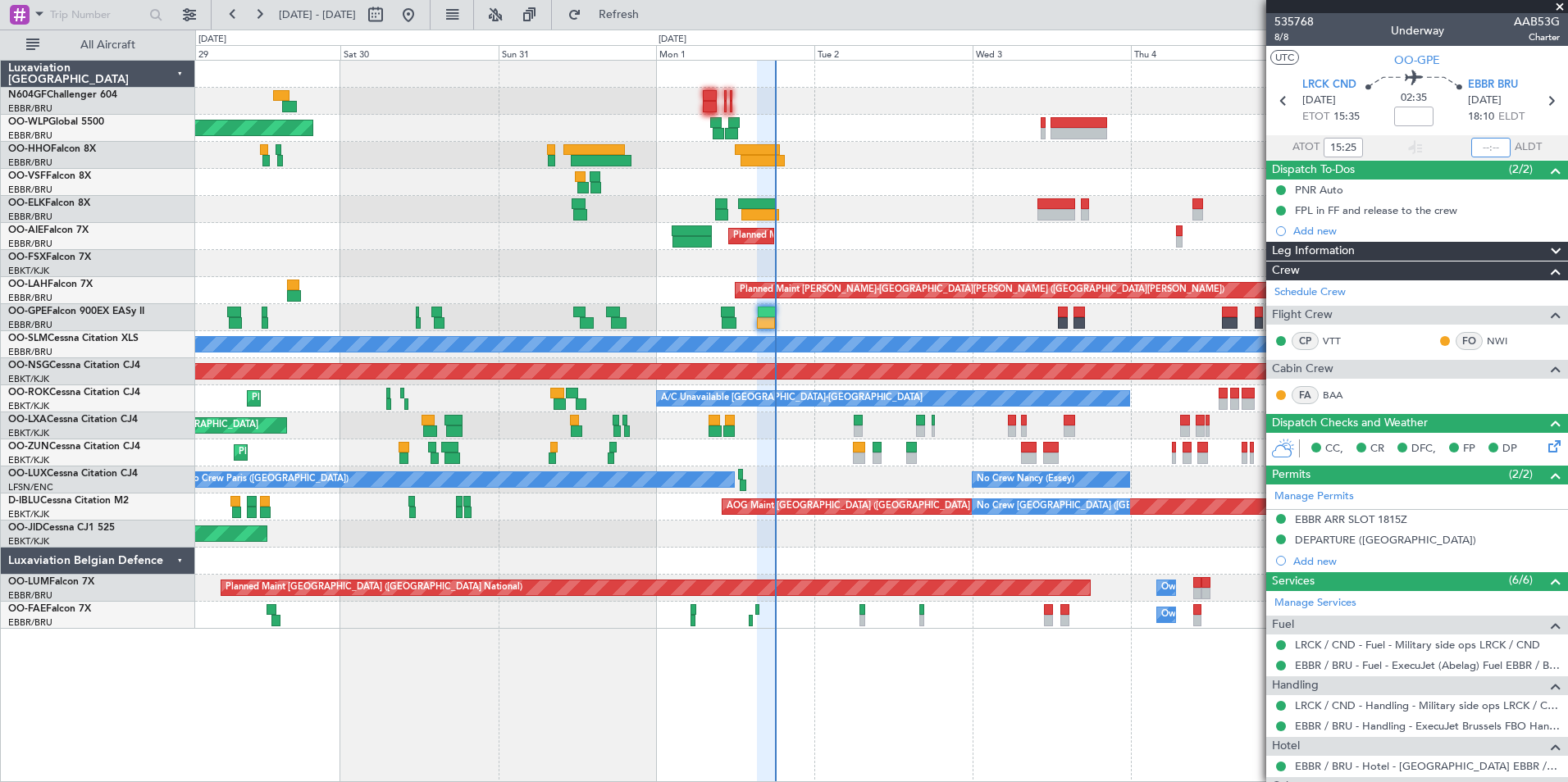
click at [1475, 152] on input "text" at bounding box center [1490, 148] width 40 height 19
type input "18:05"
click at [1483, 55] on section "UTC OO-GPE" at bounding box center [1416, 57] width 302 height 24
click at [1176, 225] on div at bounding box center [1178, 231] width 7 height 12
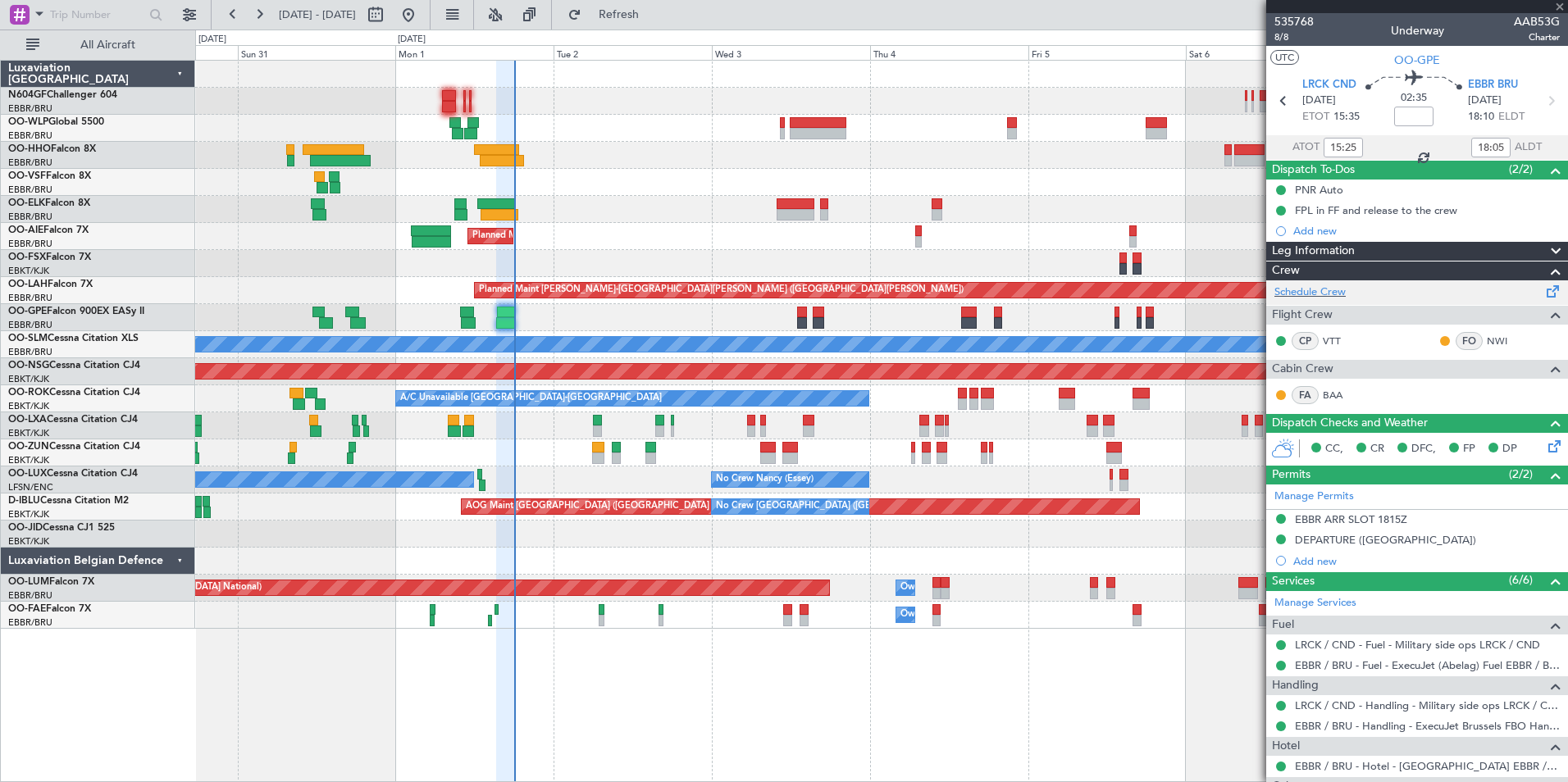
type input "2"
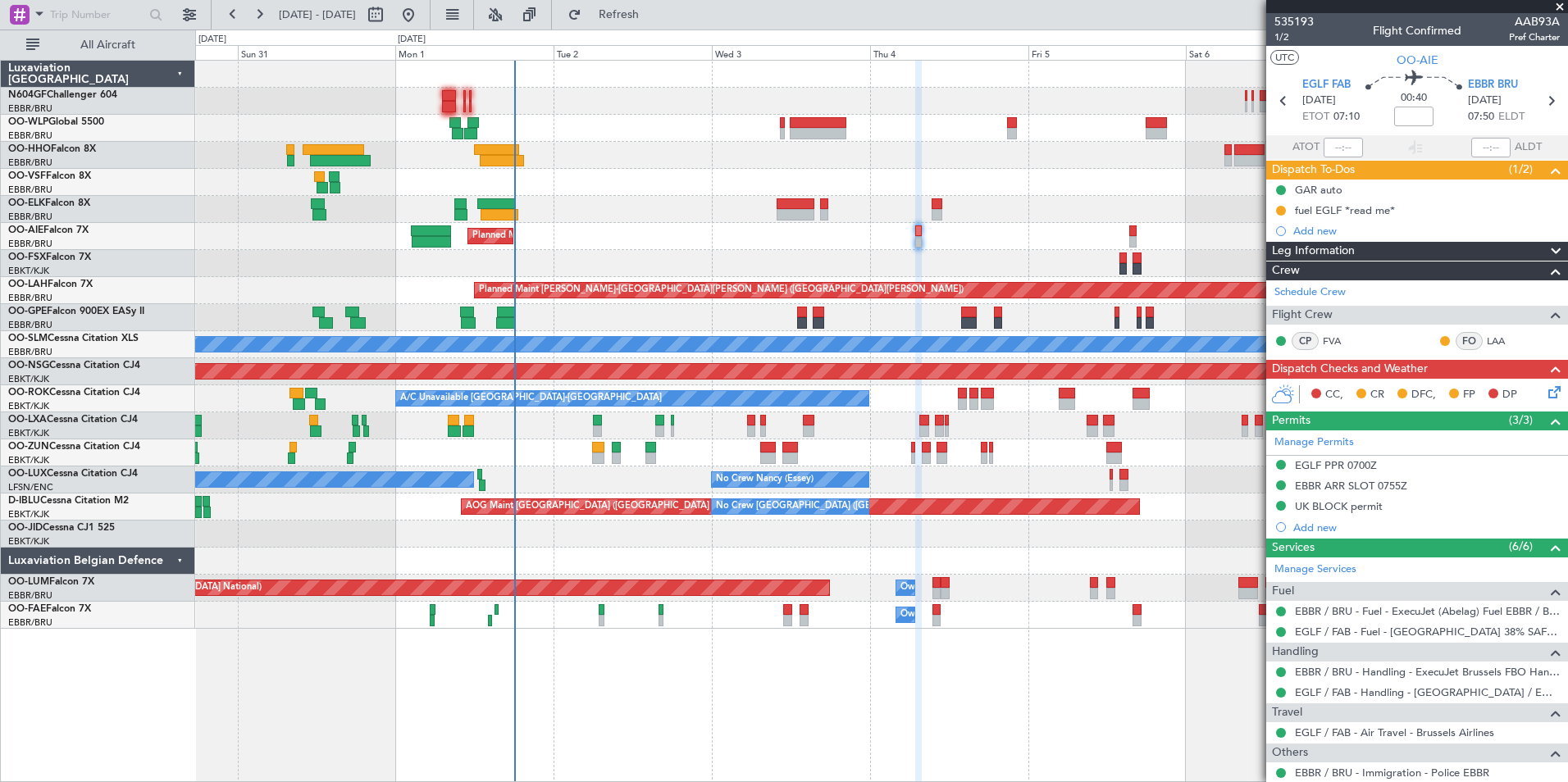
click at [501, 218] on div "Planned Maint [GEOGRAPHIC_DATA] ([GEOGRAPHIC_DATA]) Planned Maint [GEOGRAPHIC_D…" at bounding box center [881, 344] width 1372 height 568
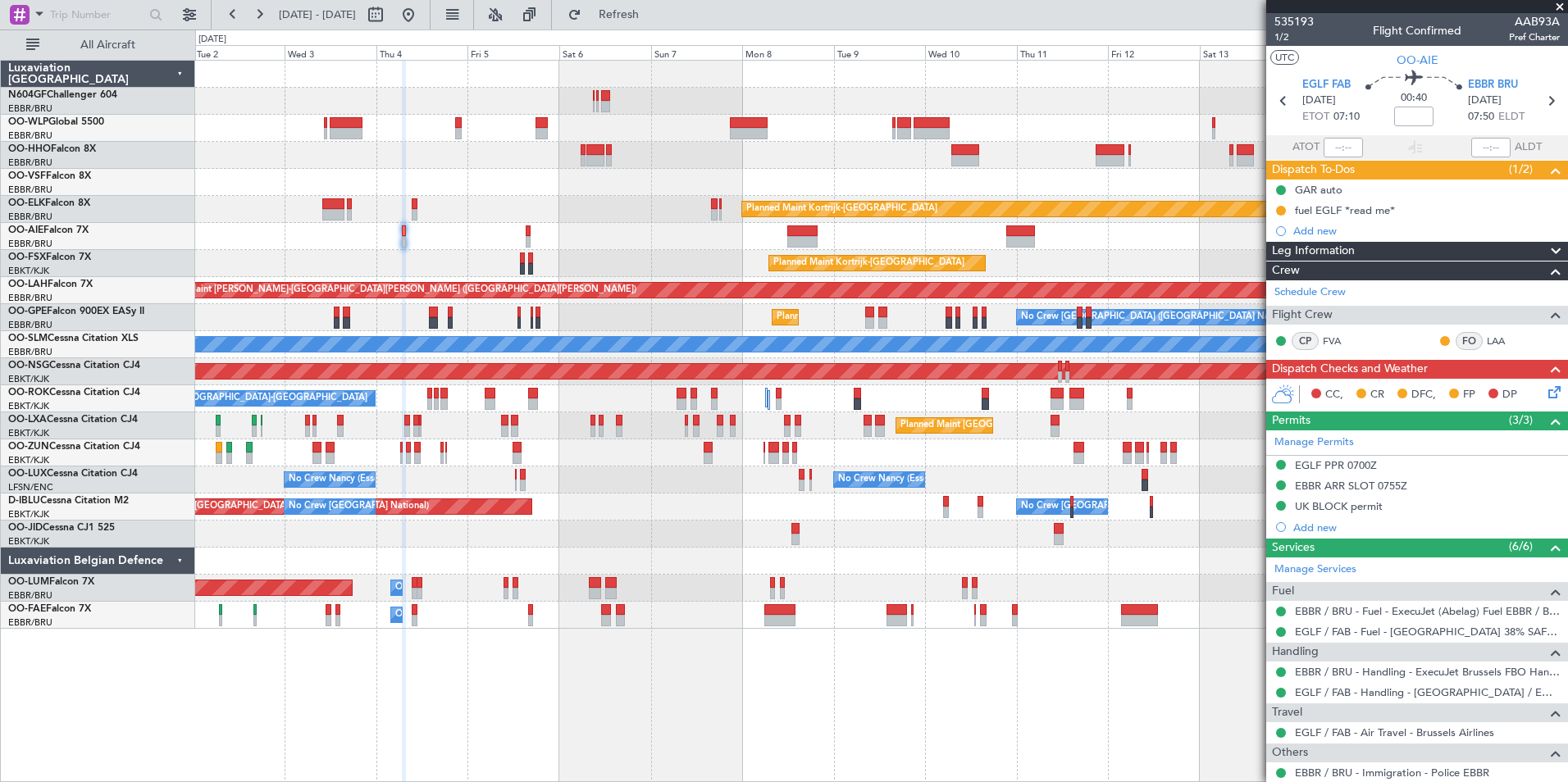
click at [707, 199] on div "Planned Maint [GEOGRAPHIC_DATA] ([GEOGRAPHIC_DATA]) Planned Maint [GEOGRAPHIC_D…" at bounding box center [881, 344] width 1372 height 568
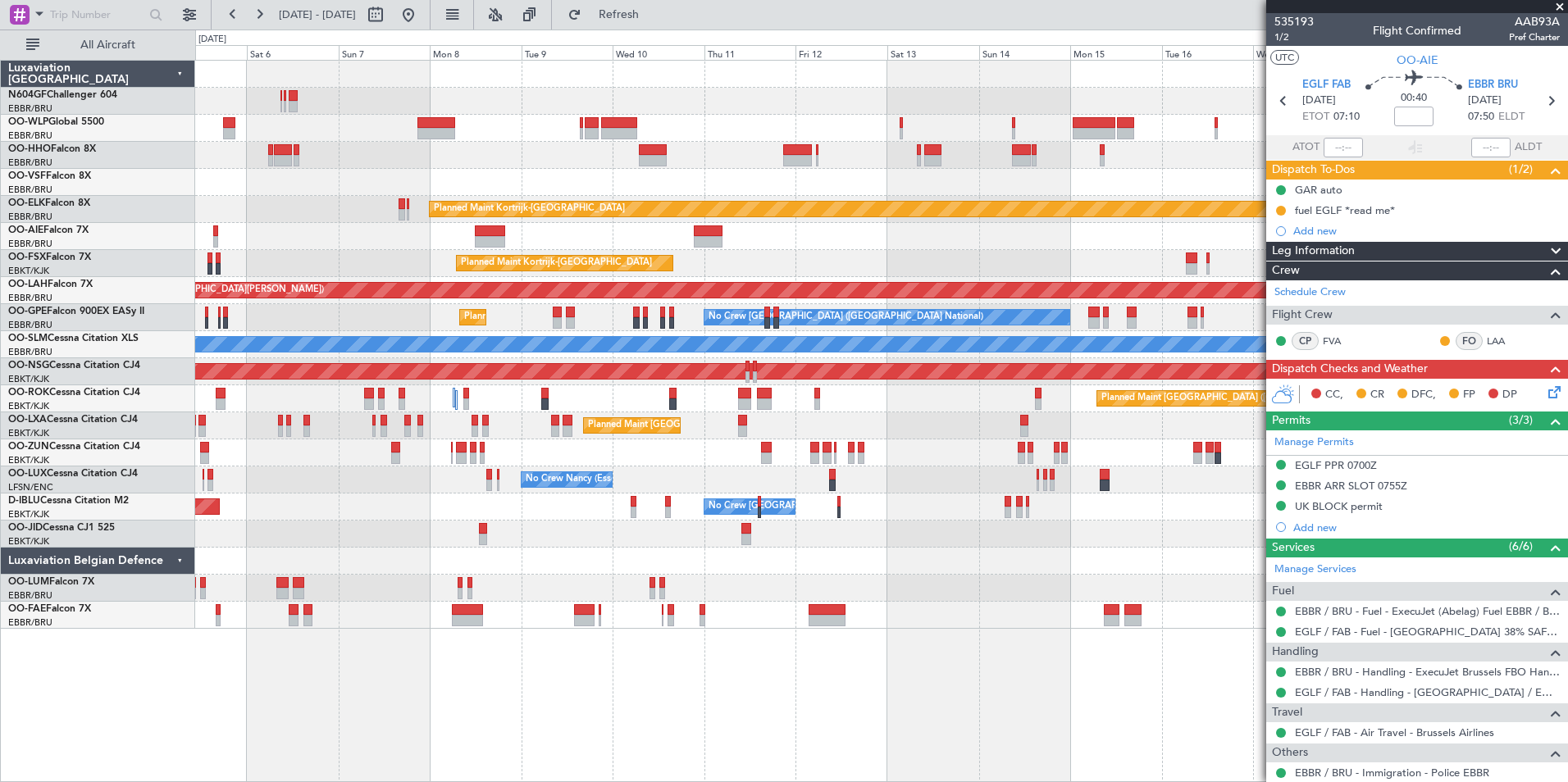
click at [607, 197] on div "Planned Maint Kortrijk-[GEOGRAPHIC_DATA]" at bounding box center [881, 210] width 1372 height 27
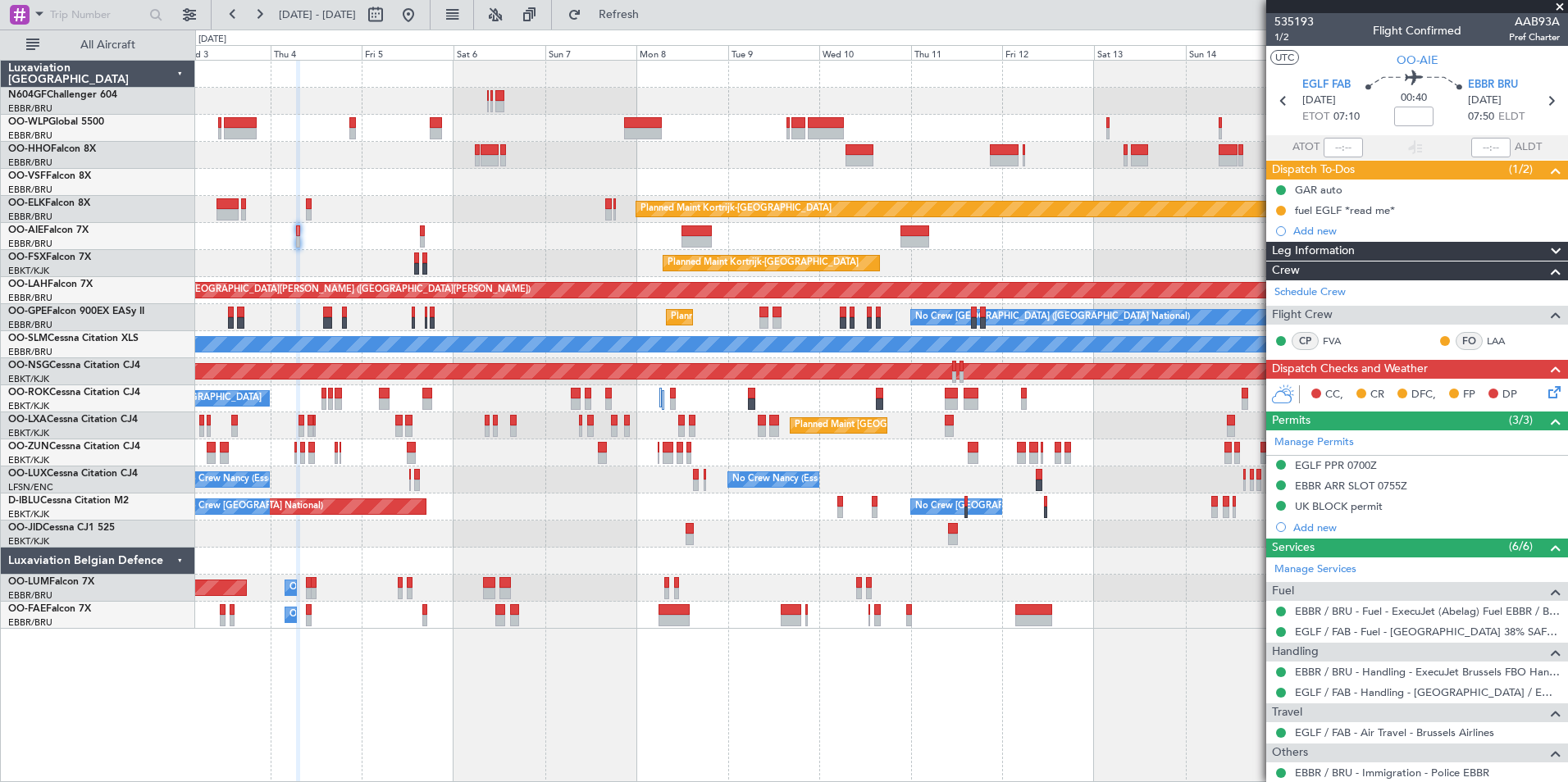
click at [568, 254] on div "Planned Maint Kortrijk-Wevelgem Planned Maint London (Farnborough) Planned Main…" at bounding box center [881, 344] width 1372 height 568
click at [638, 243] on div "Planned Maint [GEOGRAPHIC_DATA] ([GEOGRAPHIC_DATA])" at bounding box center [881, 237] width 1372 height 27
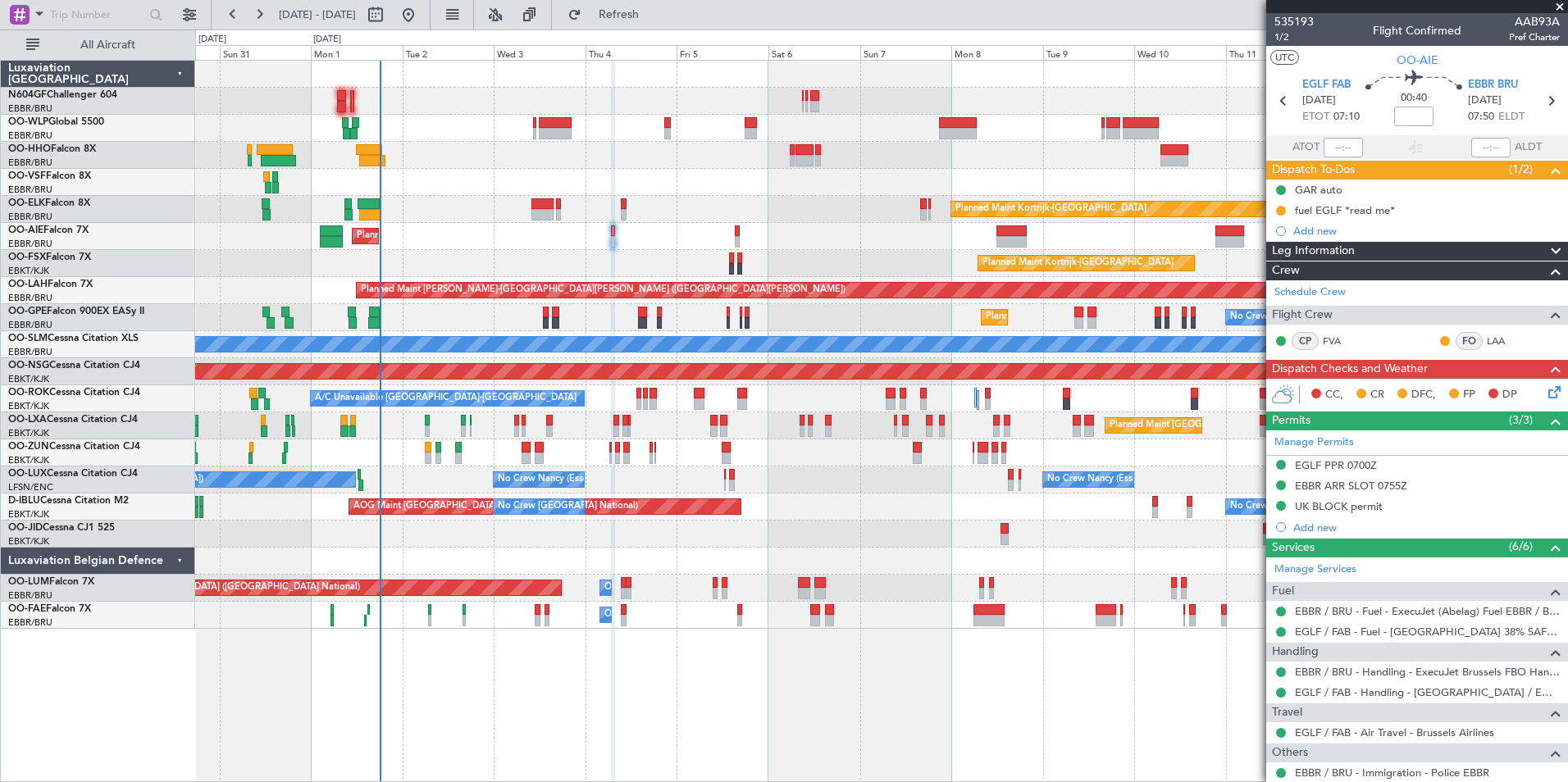
click at [864, 190] on div "Planned Maint Berlin (Brandenburg) Planned Maint Kortrijk-Wevelgem Planned Main…" at bounding box center [881, 344] width 1372 height 568
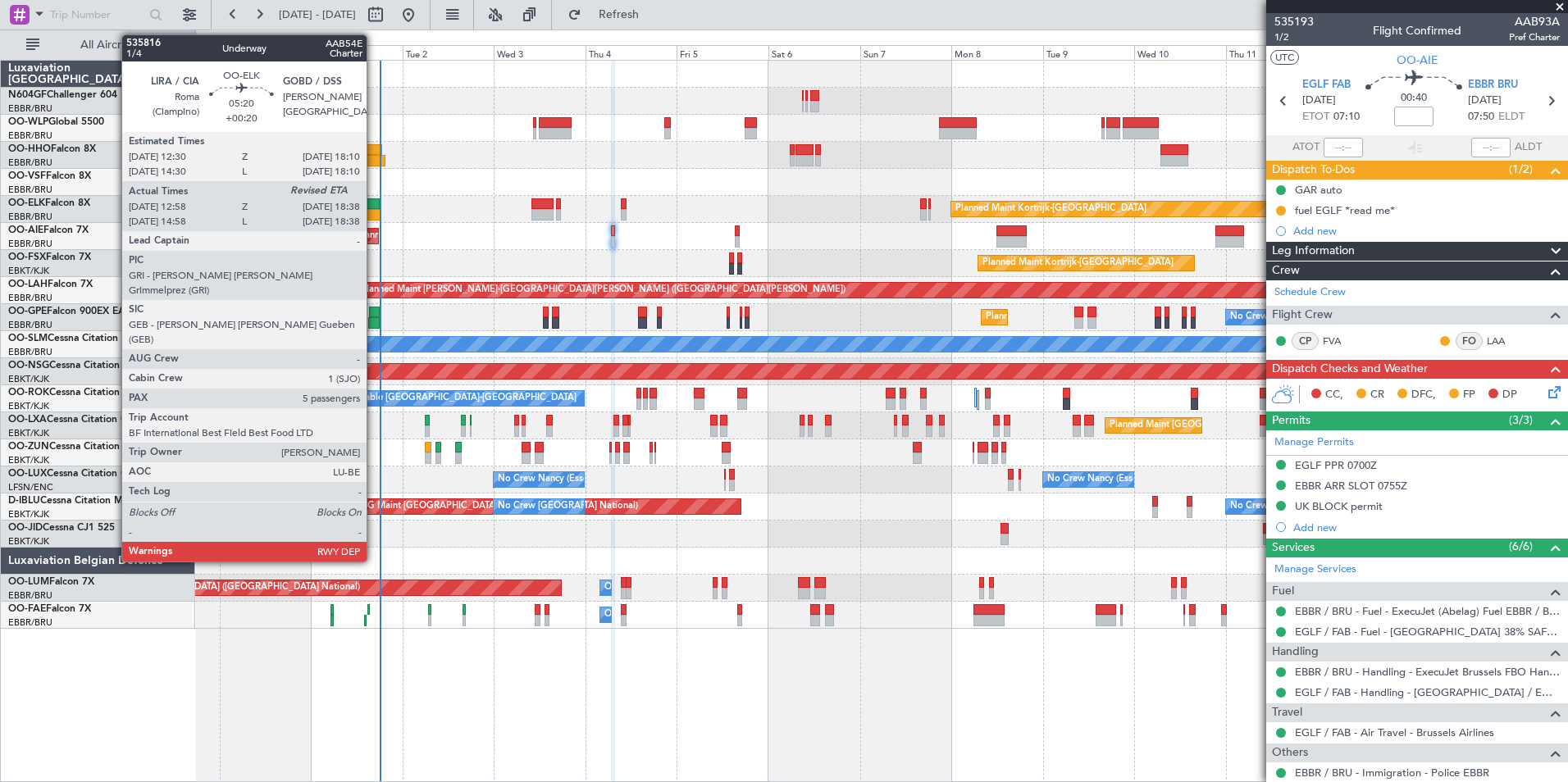
click at [374, 202] on div at bounding box center [368, 204] width 22 height 12
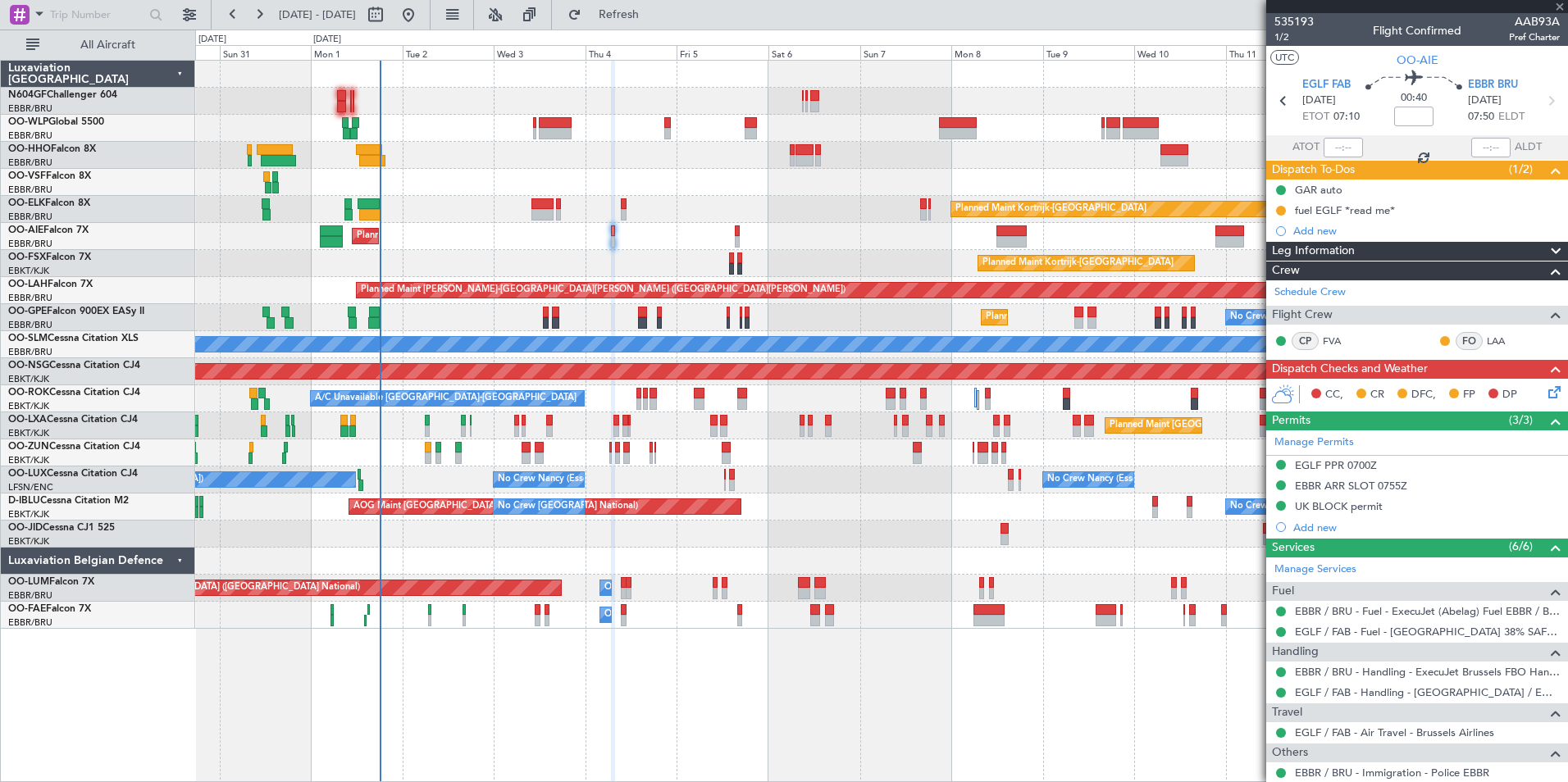
type input "+00:20"
type input "13:08"
type input "5"
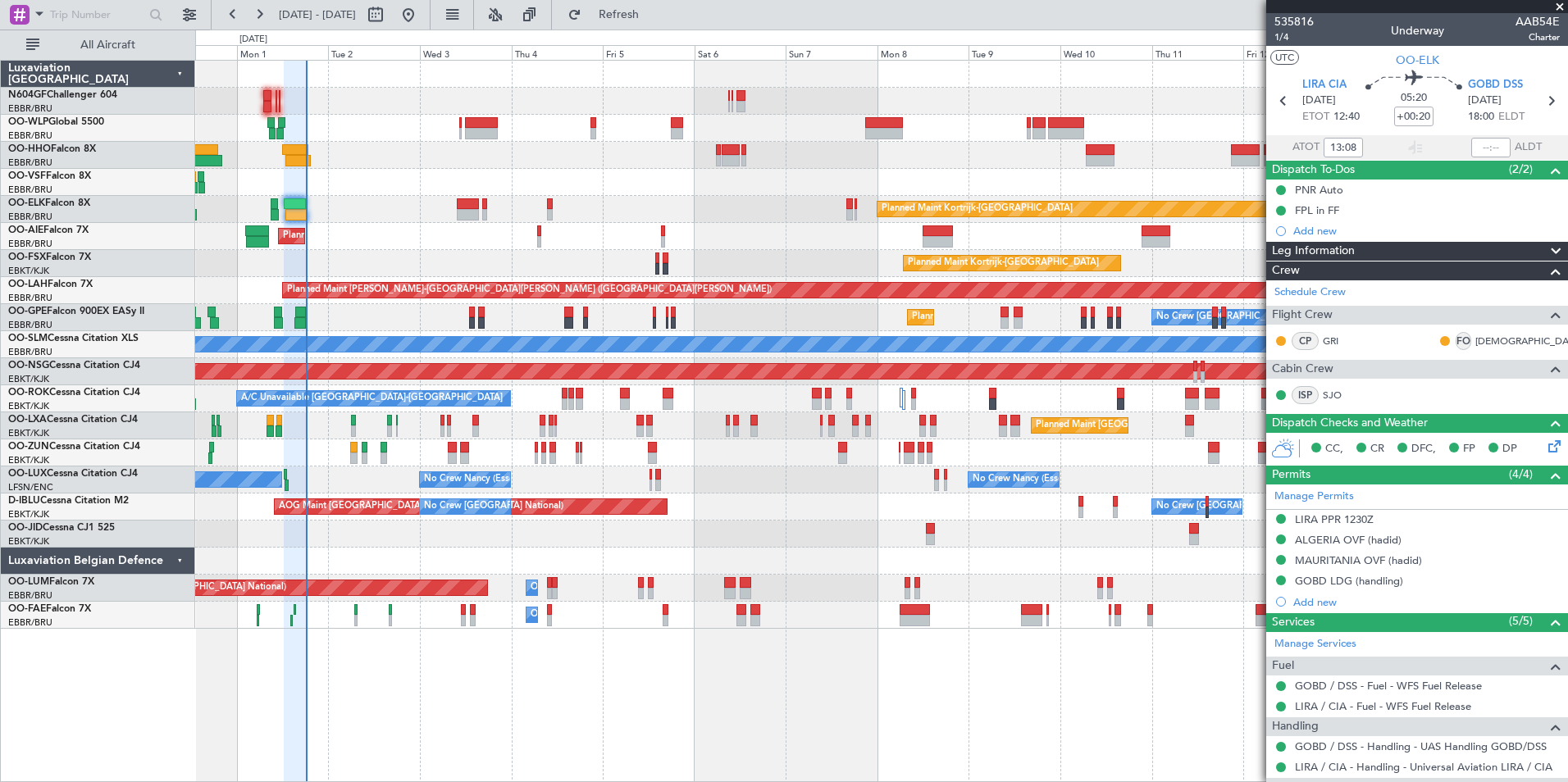
click at [385, 376] on div "Planned Maint Berlin (Brandenburg) Planned Maint Kortrijk-Wevelgem Planned Main…" at bounding box center [881, 344] width 1372 height 568
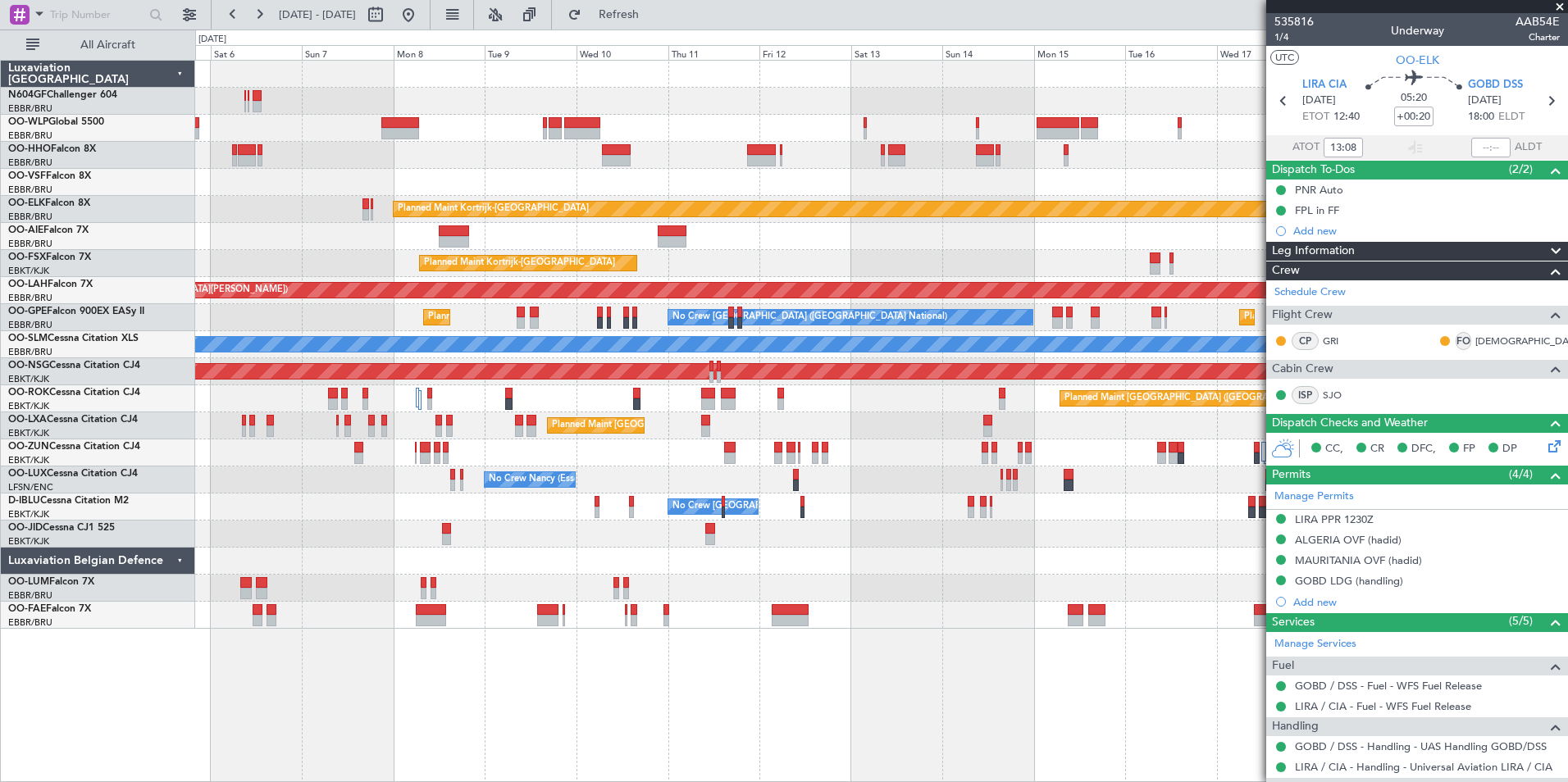
click at [444, 286] on div "Planned Maint [PERSON_NAME]-[GEOGRAPHIC_DATA][PERSON_NAME] ([GEOGRAPHIC_DATA][P…" at bounding box center [881, 290] width 1372 height 27
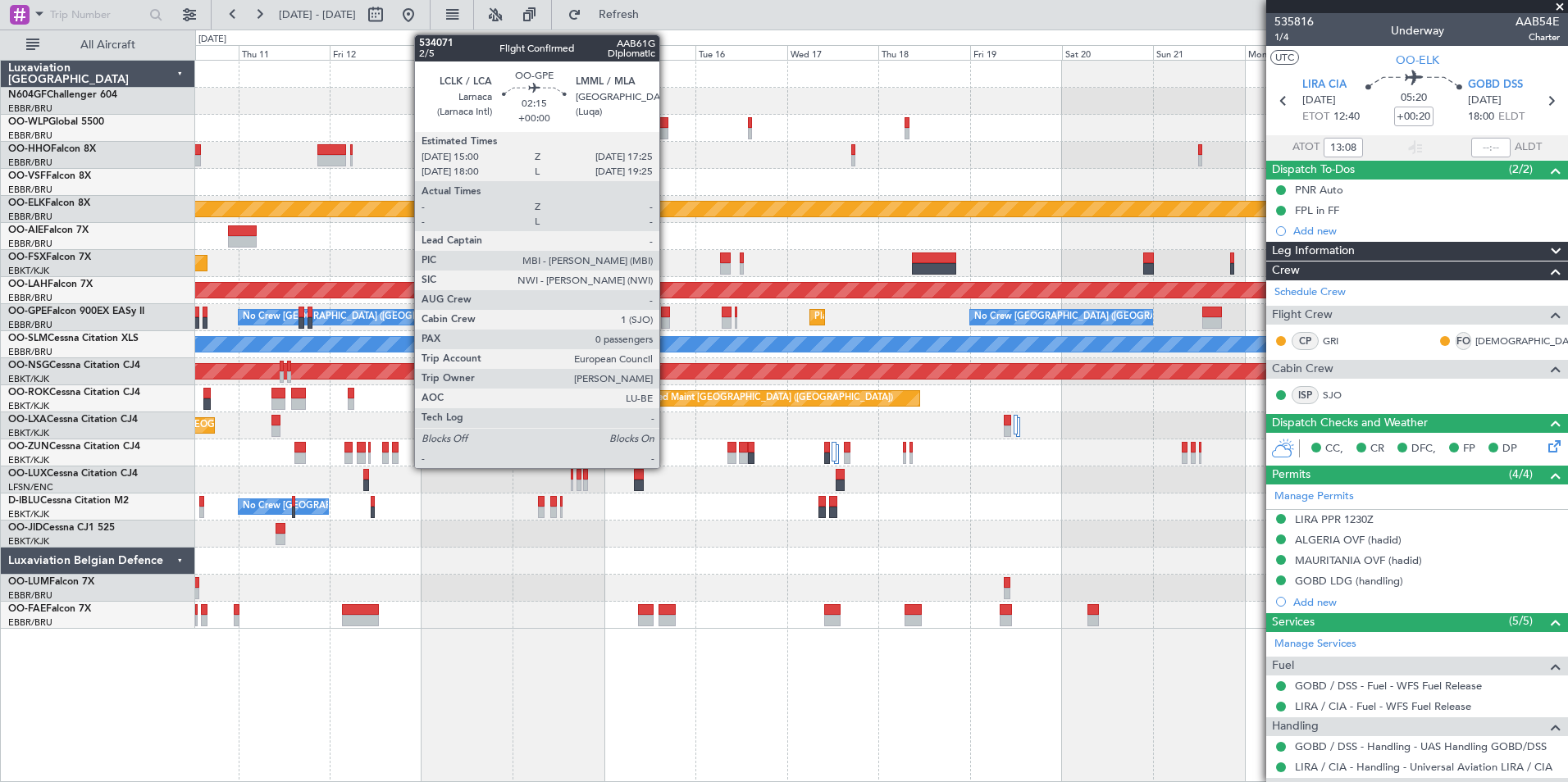
click at [666, 313] on div at bounding box center [665, 313] width 10 height 12
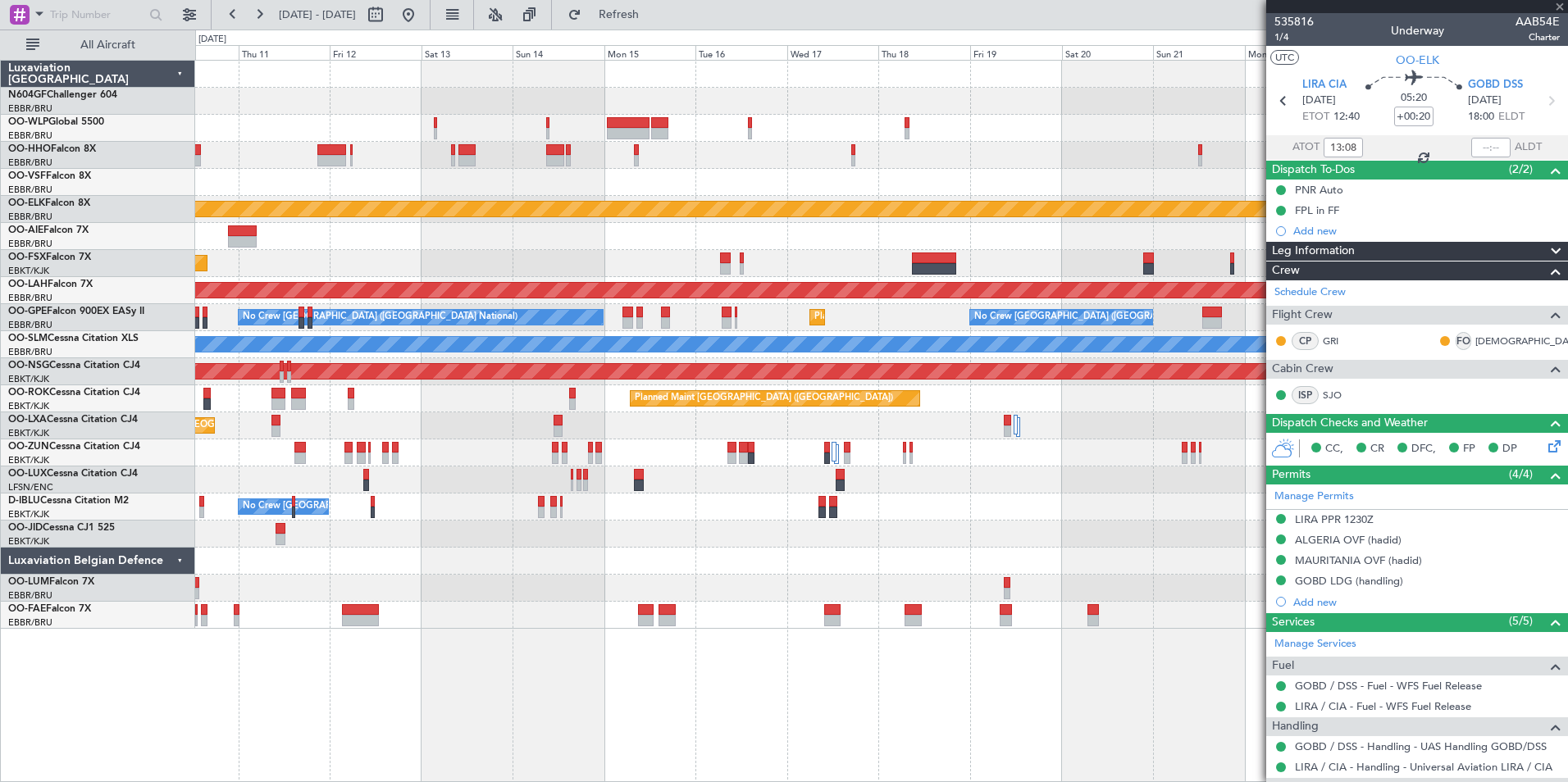
type input "0"
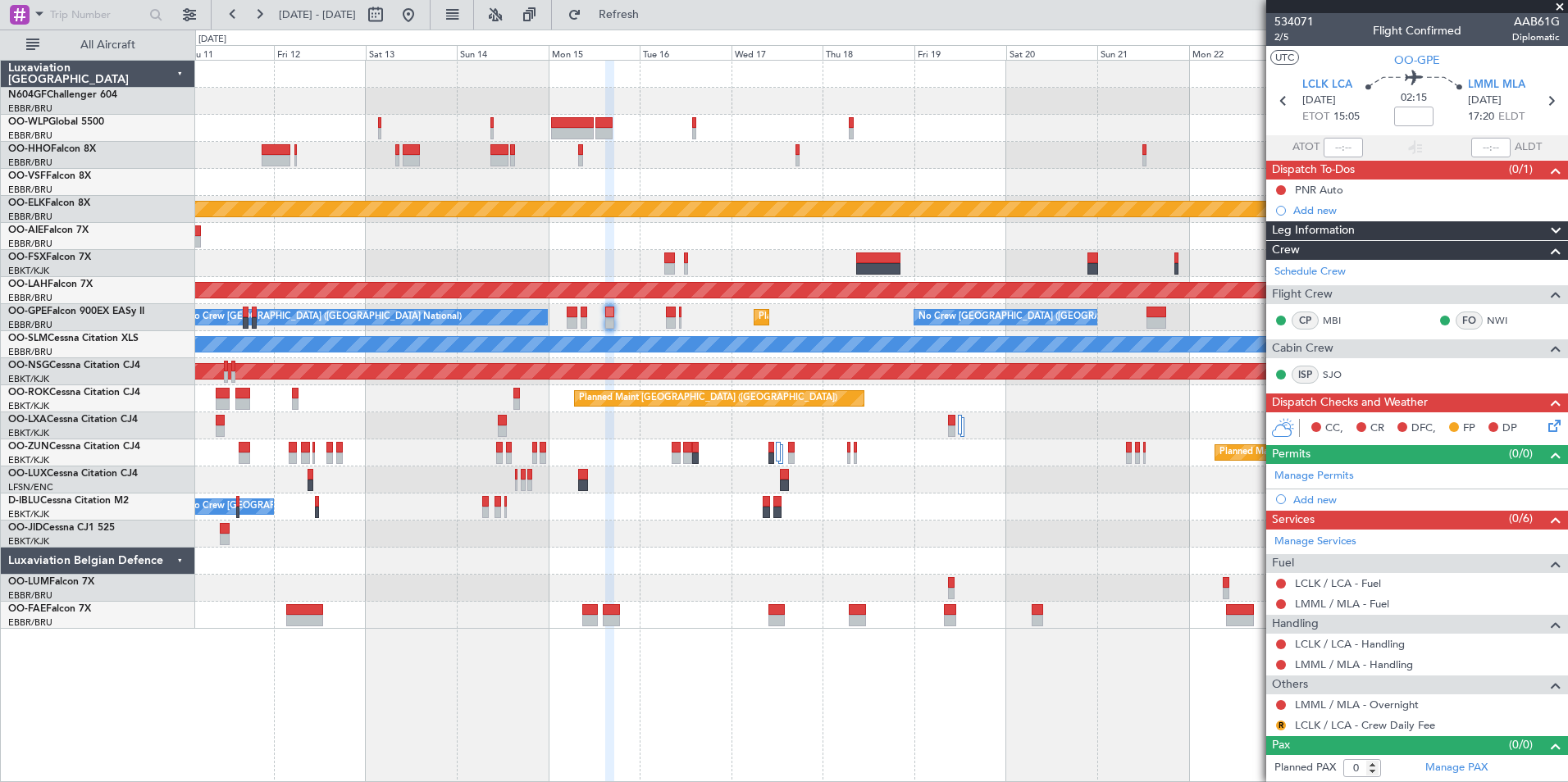
click at [798, 358] on div "Planned Maint [GEOGRAPHIC_DATA] ([GEOGRAPHIC_DATA])" at bounding box center [881, 372] width 1372 height 27
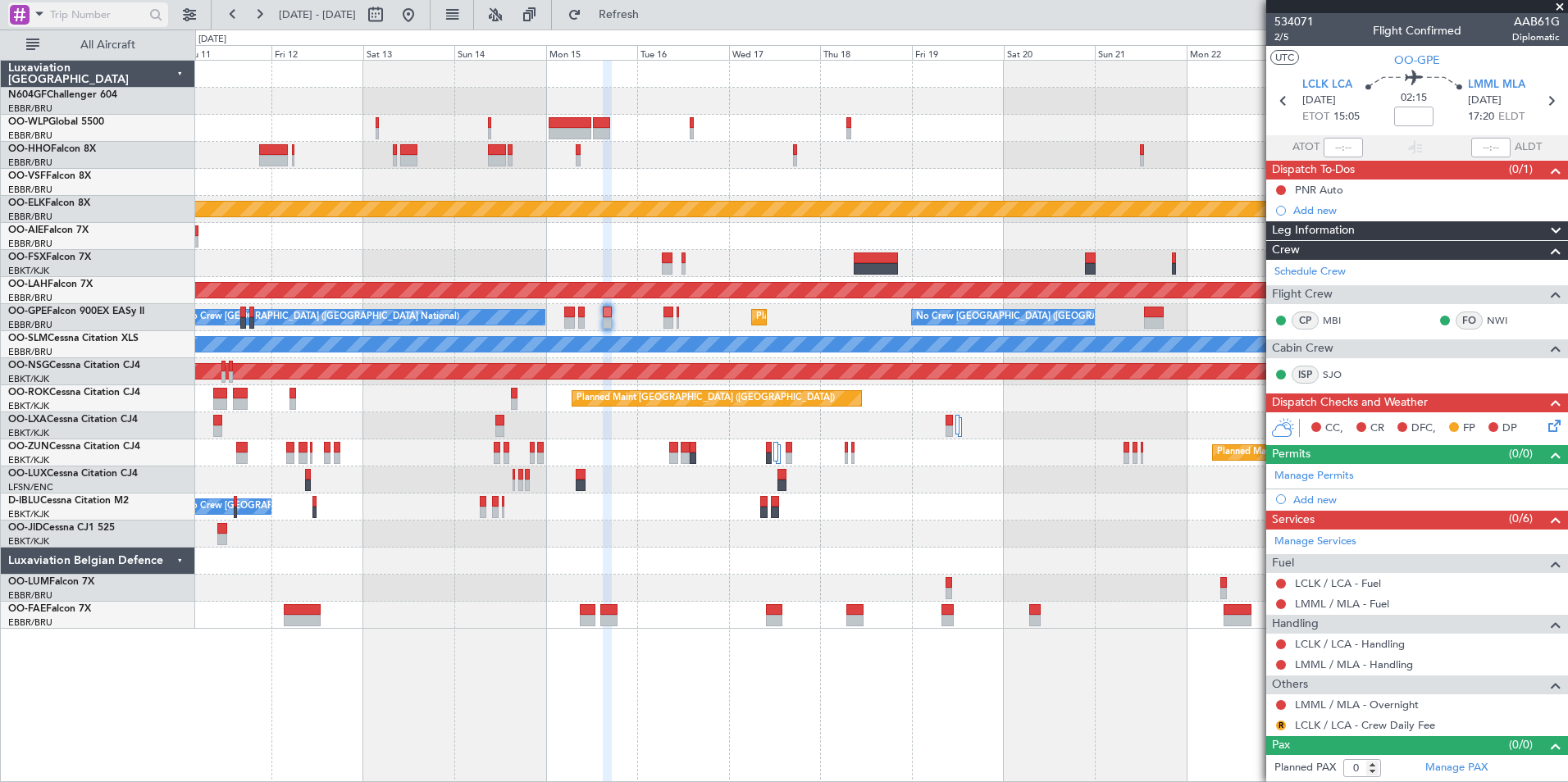
click at [41, 17] on span at bounding box center [39, 13] width 19 height 20
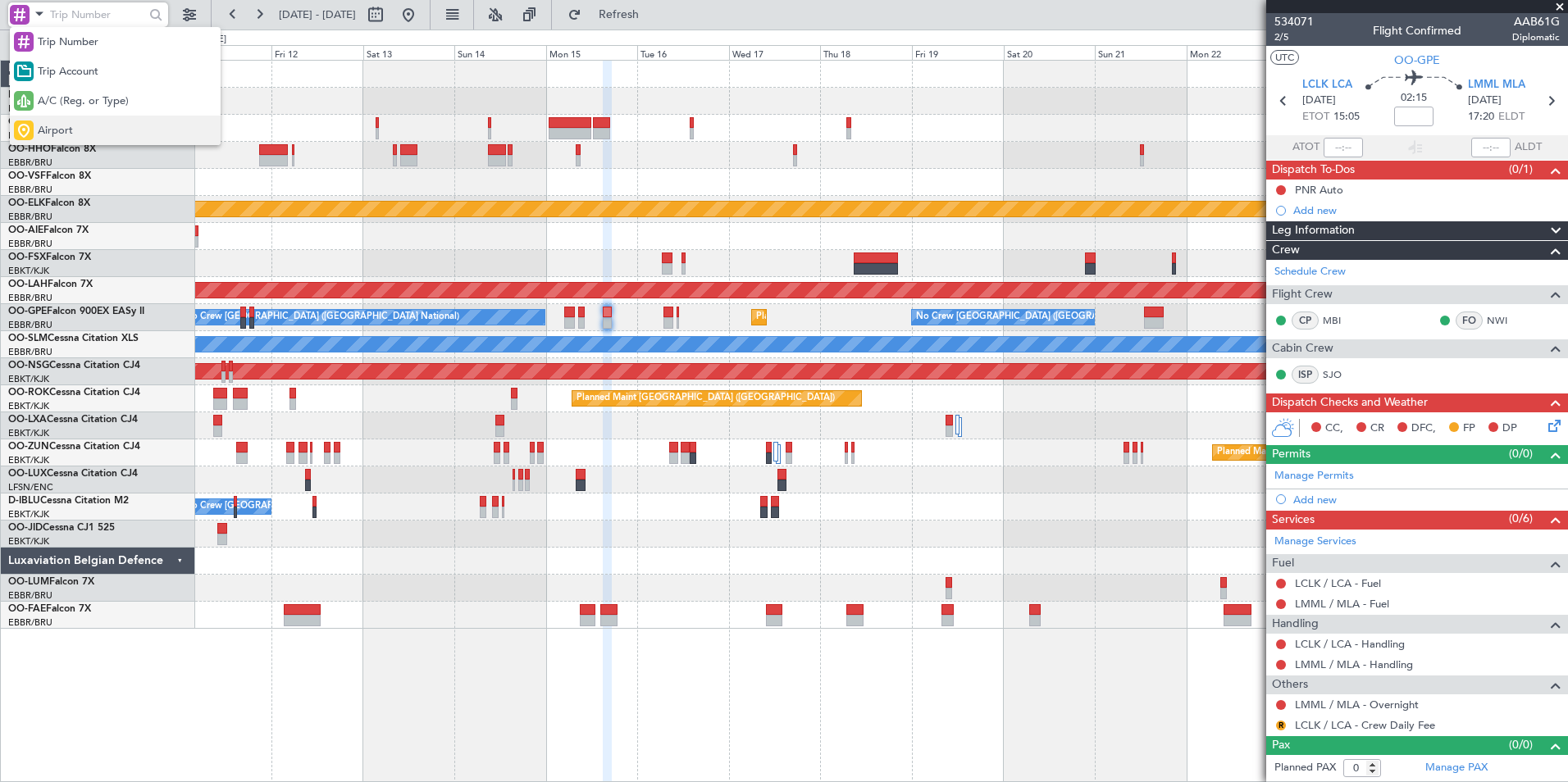
click at [80, 119] on div "Airport" at bounding box center [115, 130] width 211 height 29
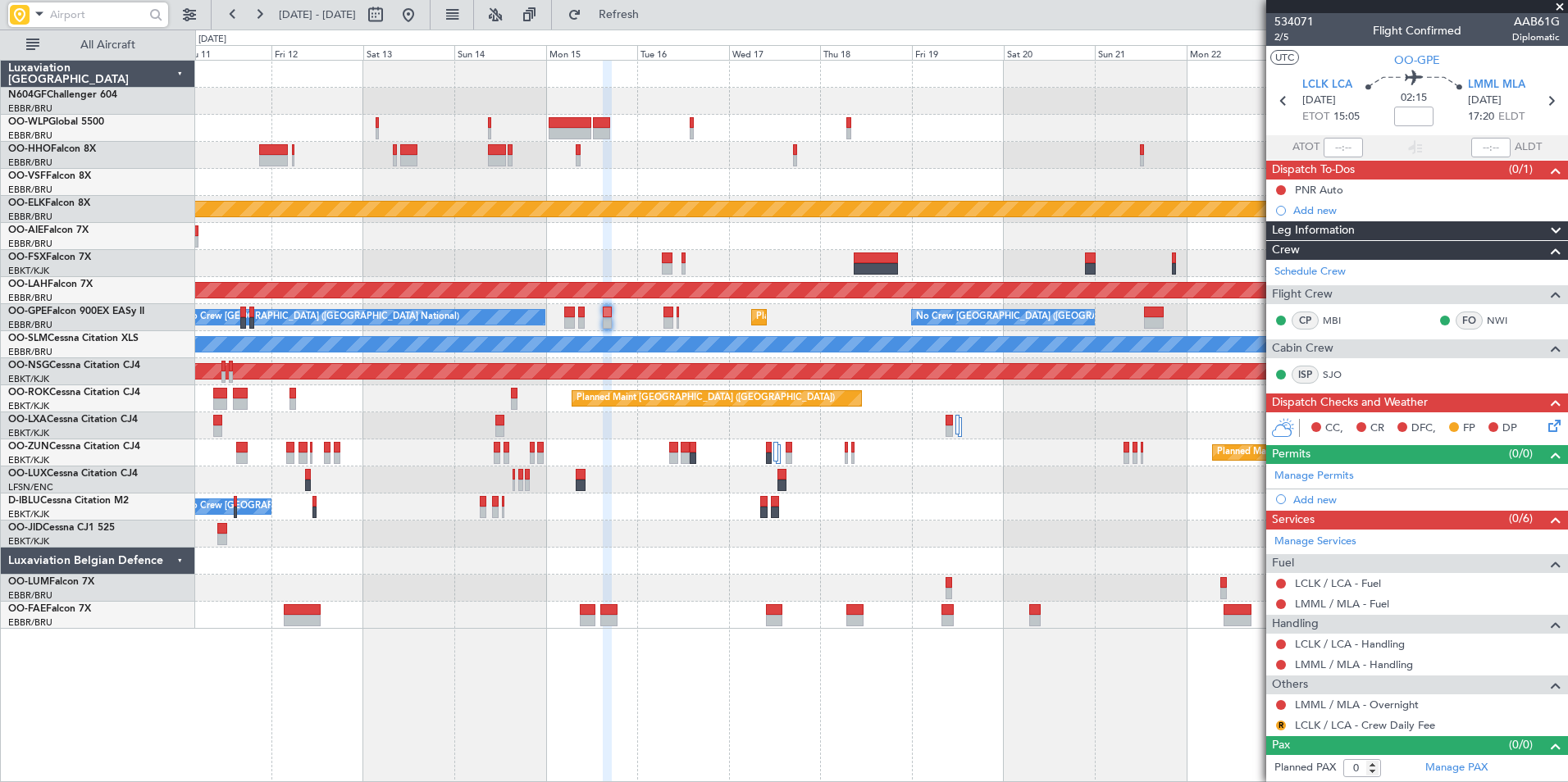
click at [76, 9] on input "text" at bounding box center [96, 15] width 94 height 24
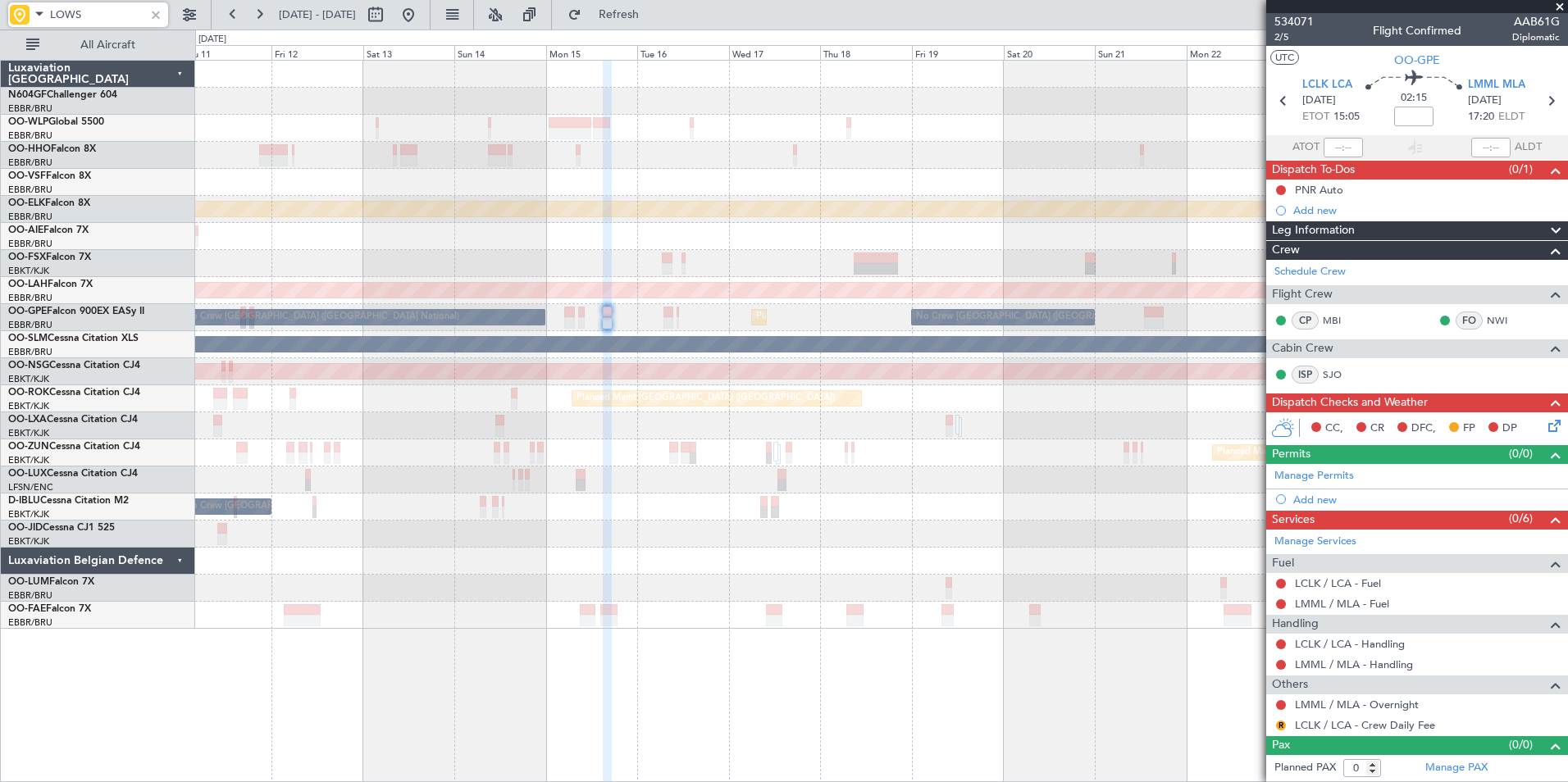
click at [680, 254] on div "Planned Maint Kortrijk-[GEOGRAPHIC_DATA]" at bounding box center [881, 263] width 1372 height 27
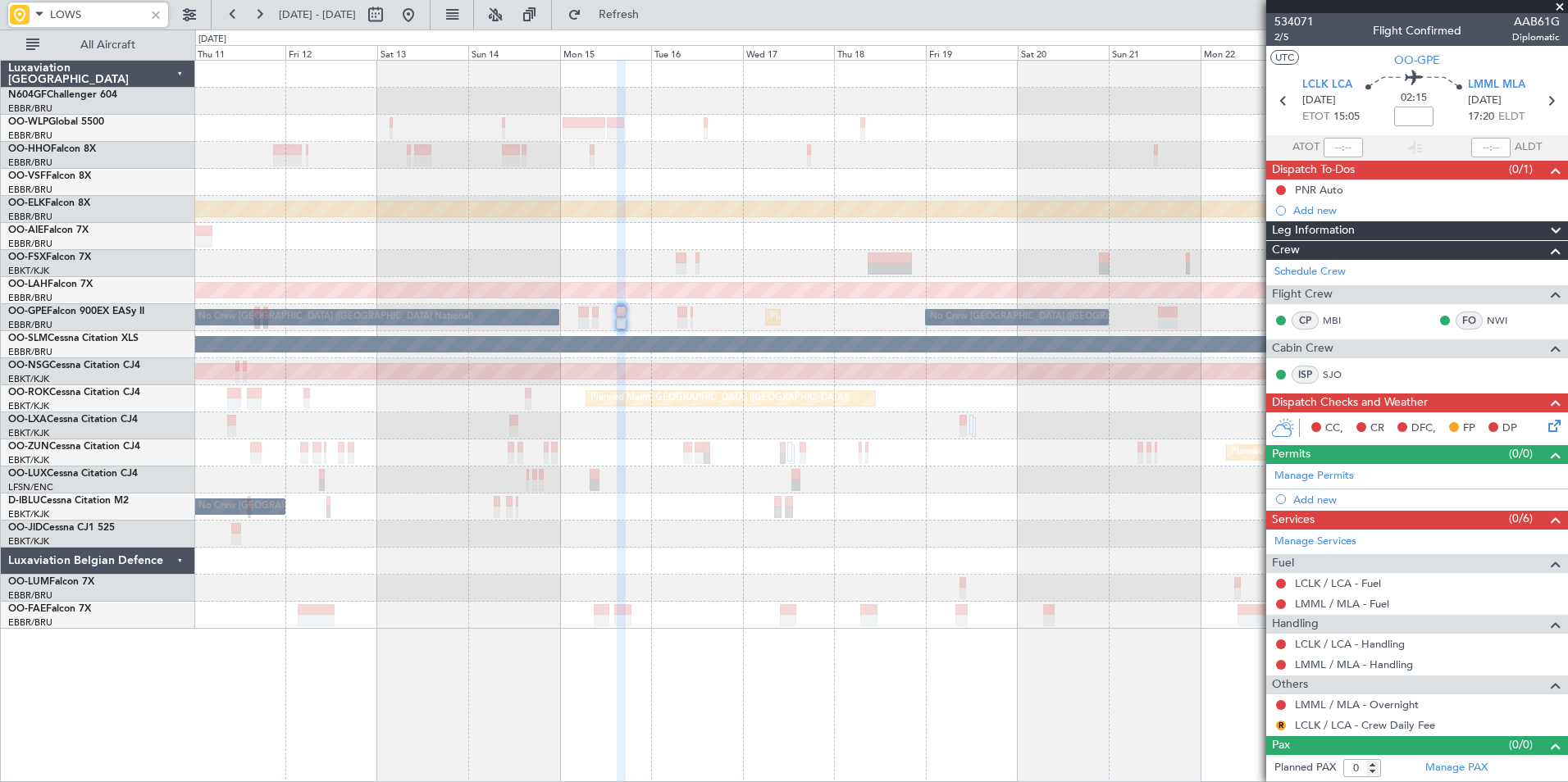
click at [0, 165] on html "LOWS 11 Sep 2025 - 26 Sep 2025 Refresh Quick Links All Aircraft Planned Maint K…" at bounding box center [784, 391] width 1568 height 782
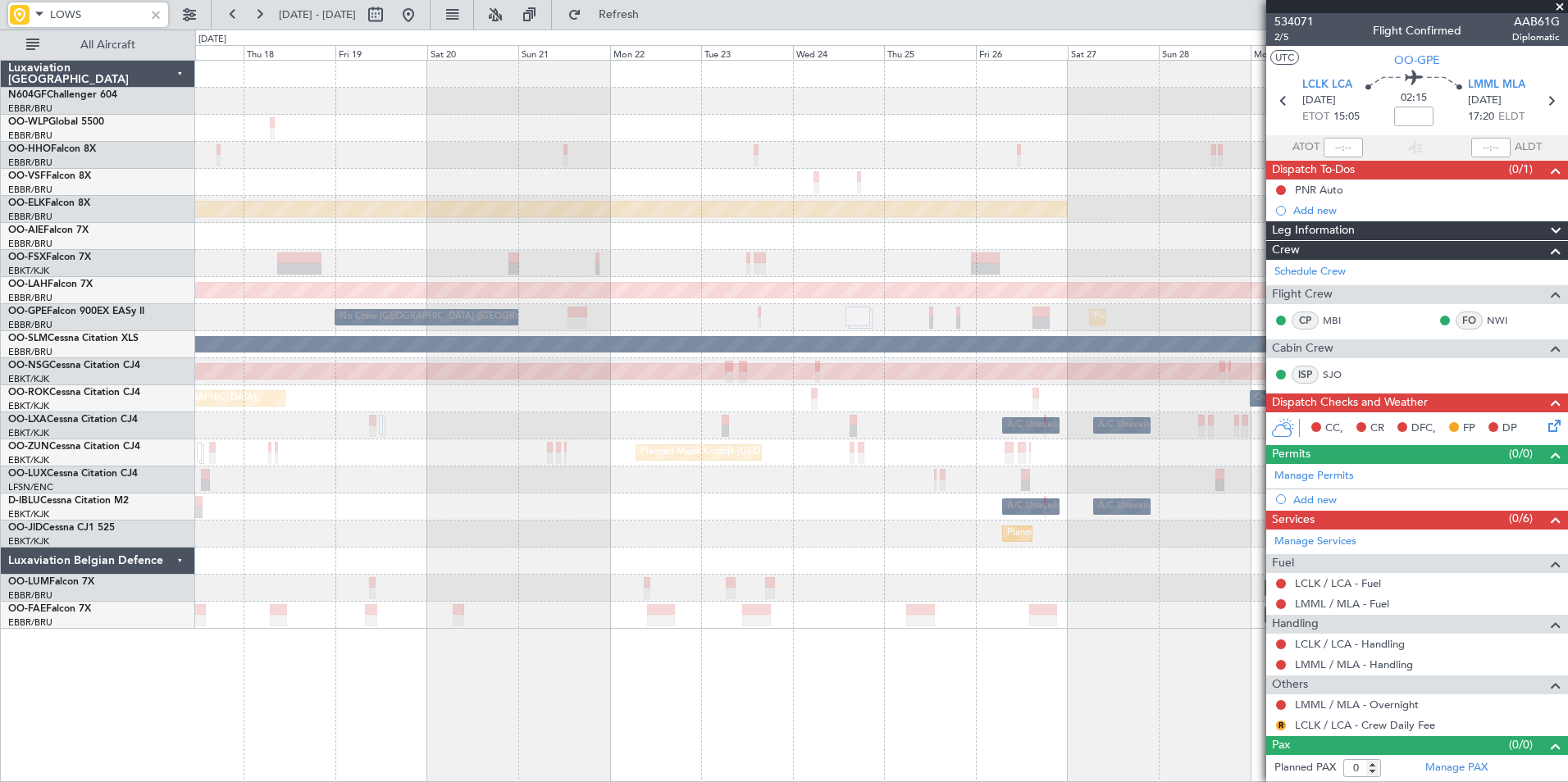
click at [328, 197] on div "Planned Maint Kortrijk-Wevelgem Planned Maint Alton-st Louis (St Louis Regl) No…" at bounding box center [881, 344] width 1372 height 568
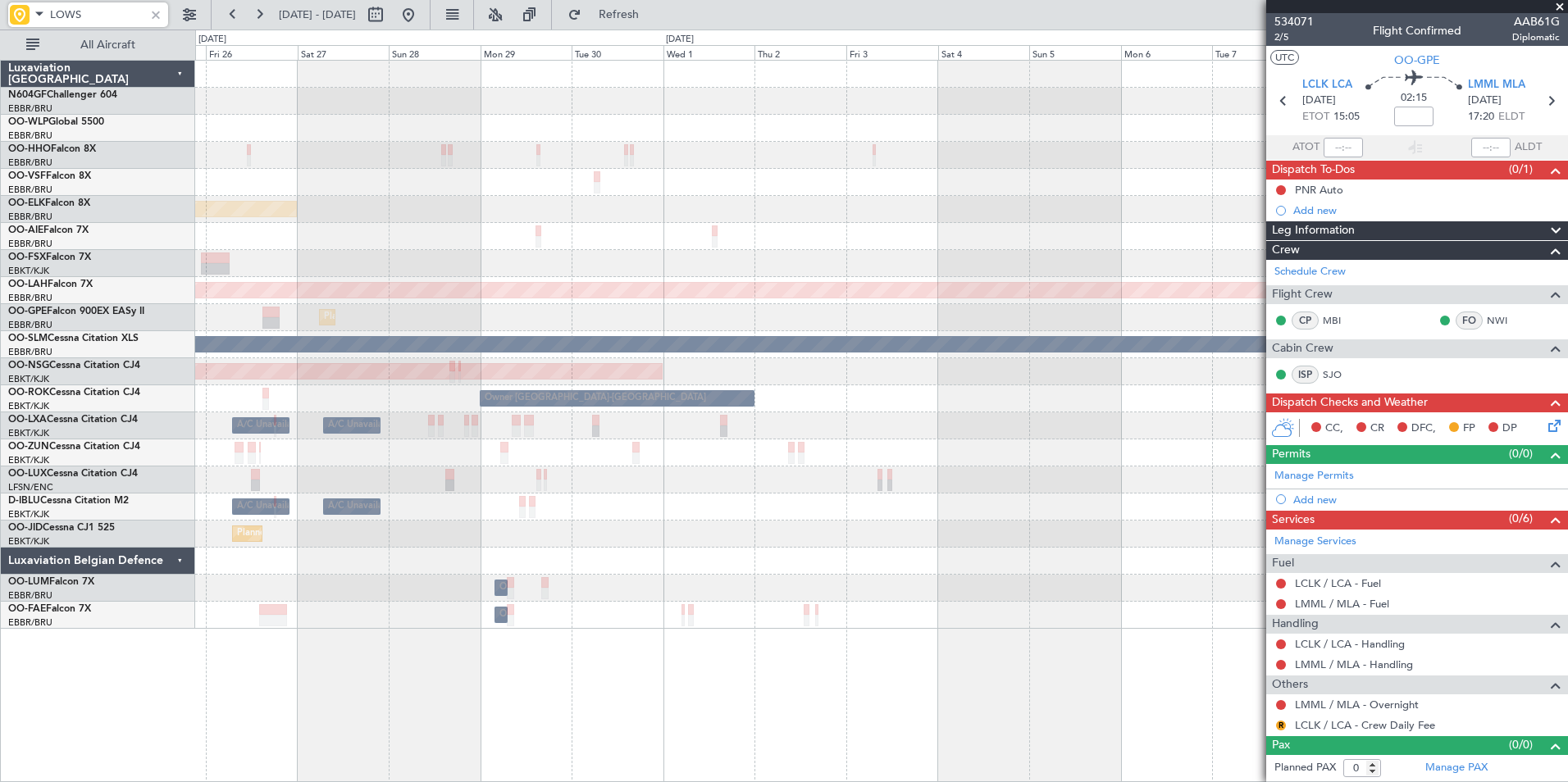
click at [303, 205] on div "Planned Maint Kortrijk-Wevelgem Planned Maint Alton-st Louis (St Louis Regl) Pl…" at bounding box center [881, 344] width 1372 height 568
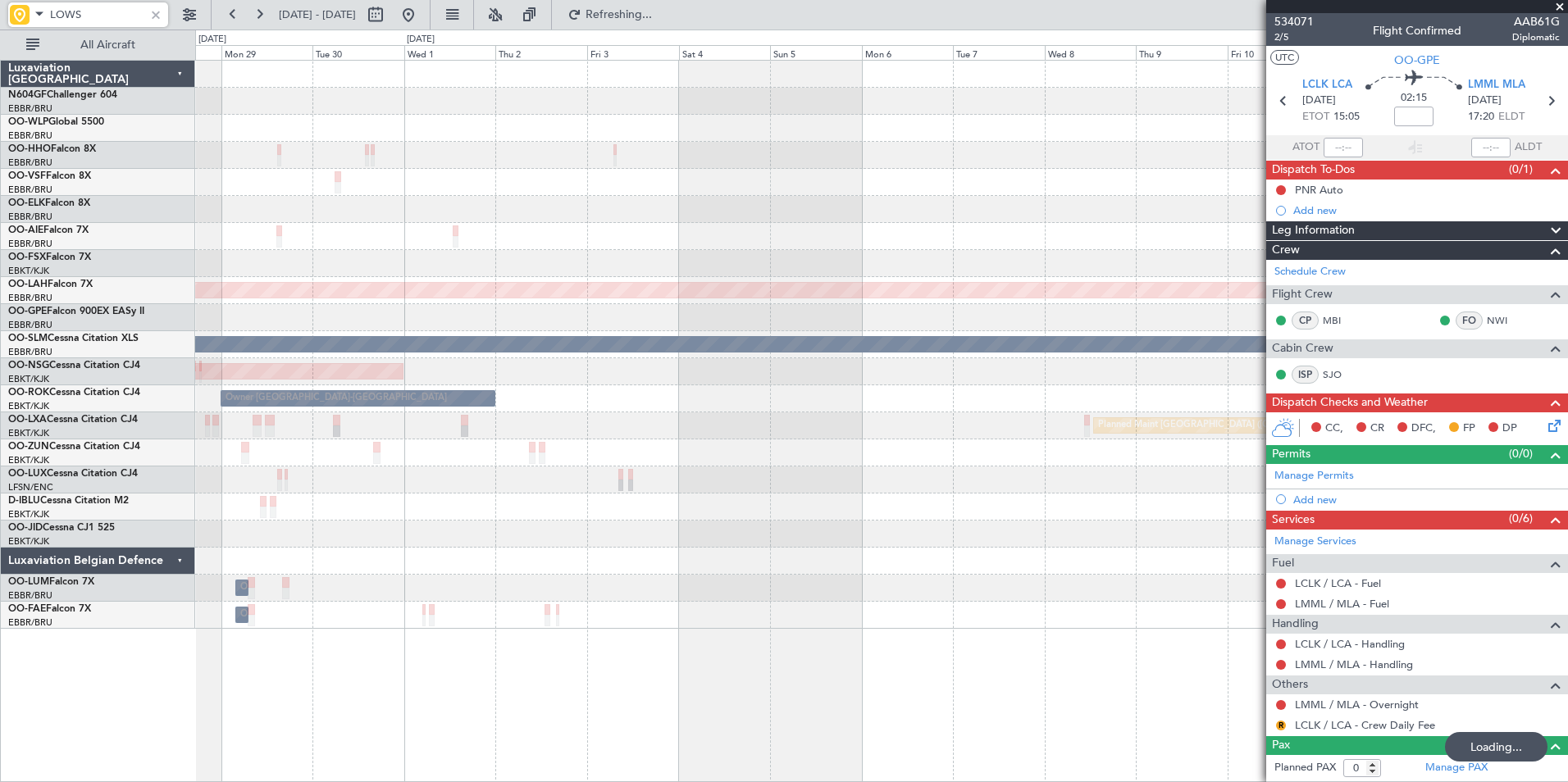
type input "LOWS"
click at [30, 11] on span at bounding box center [39, 13] width 19 height 20
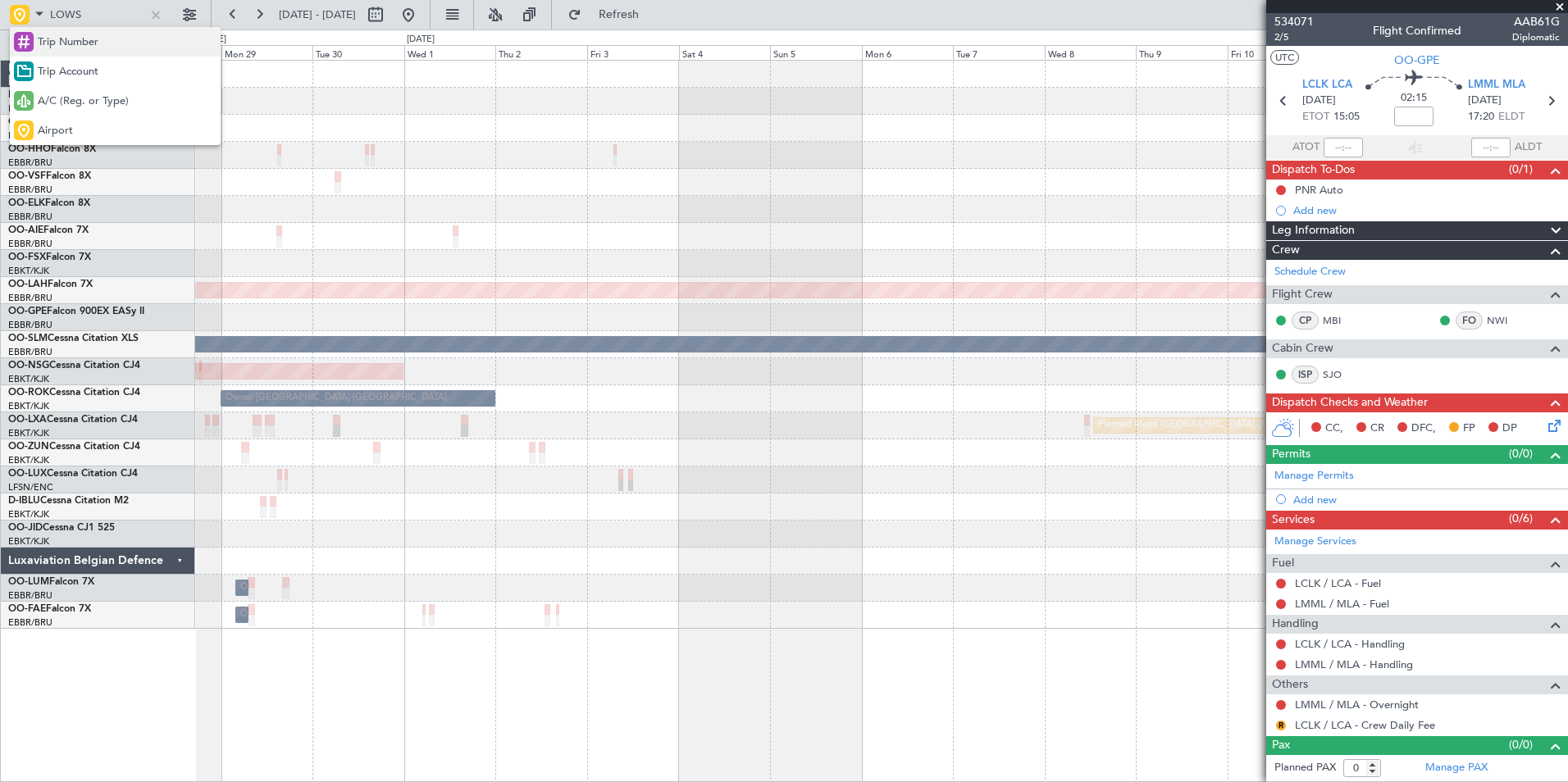
click at [56, 39] on span "Trip Number" at bounding box center [68, 42] width 60 height 17
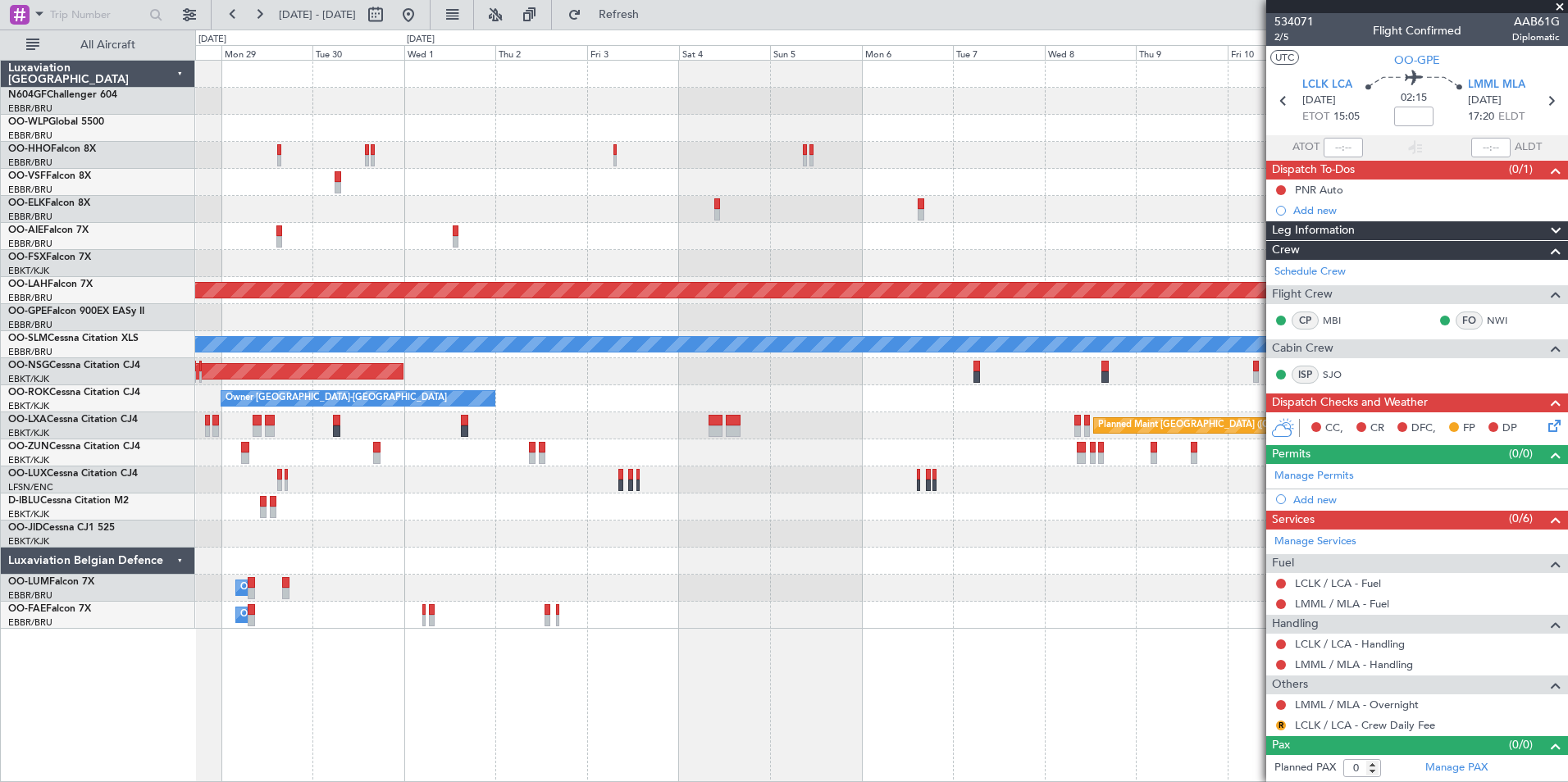
click at [202, 218] on div "Planned Maint Kortrijk-Wevelgem Planned Maint Brussels (Brussels National) Plan…" at bounding box center [881, 344] width 1372 height 568
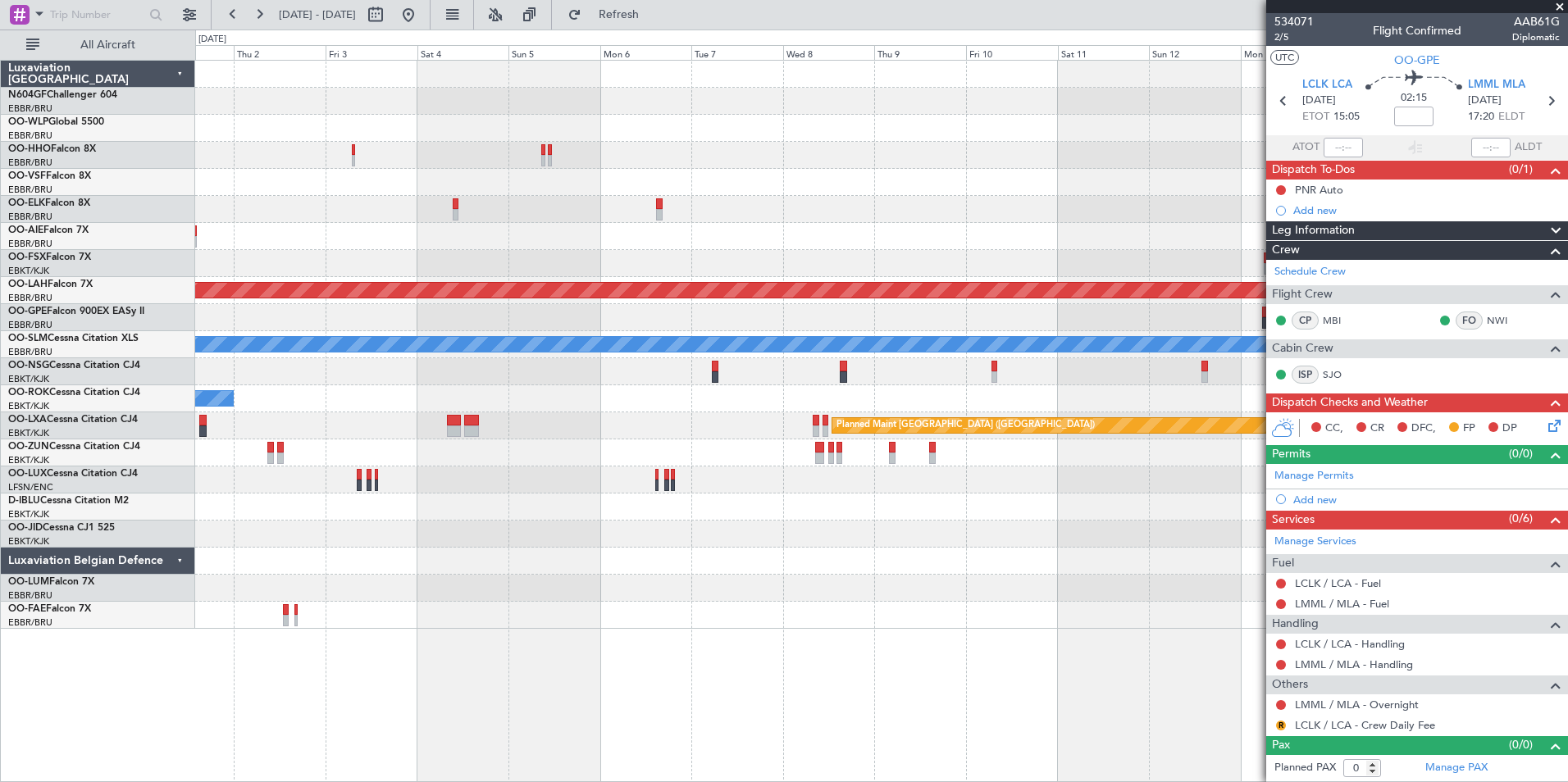
click at [444, 359] on div "Planned Maint Brussels (Brussels National) Planned Maint Alton-st Louis (St Lou…" at bounding box center [881, 344] width 1372 height 568
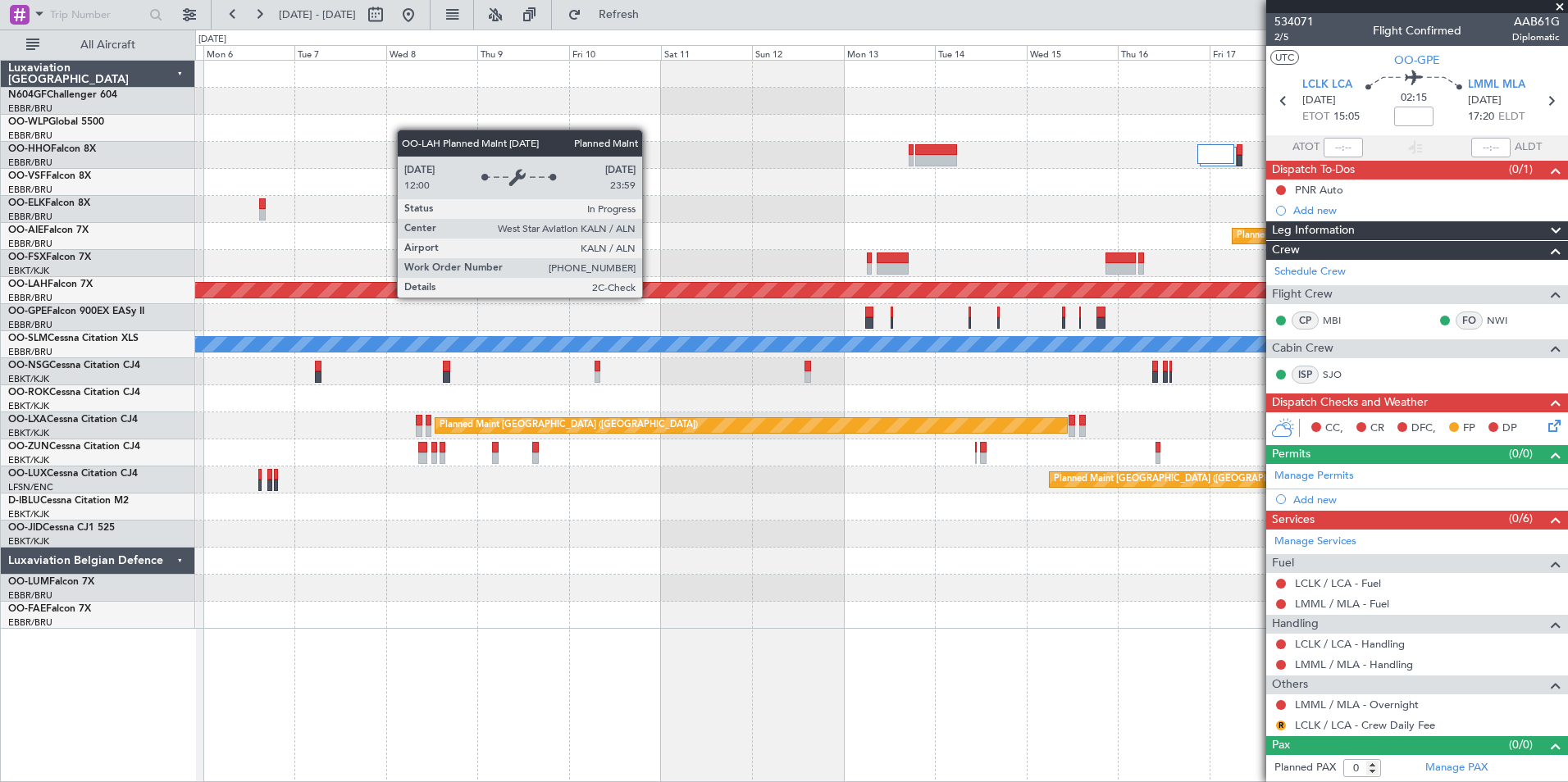
click at [570, 276] on div "Planned Maint Brussels (Brussels National) Planned Maint Alton-st Louis (St Lou…" at bounding box center [881, 344] width 1372 height 568
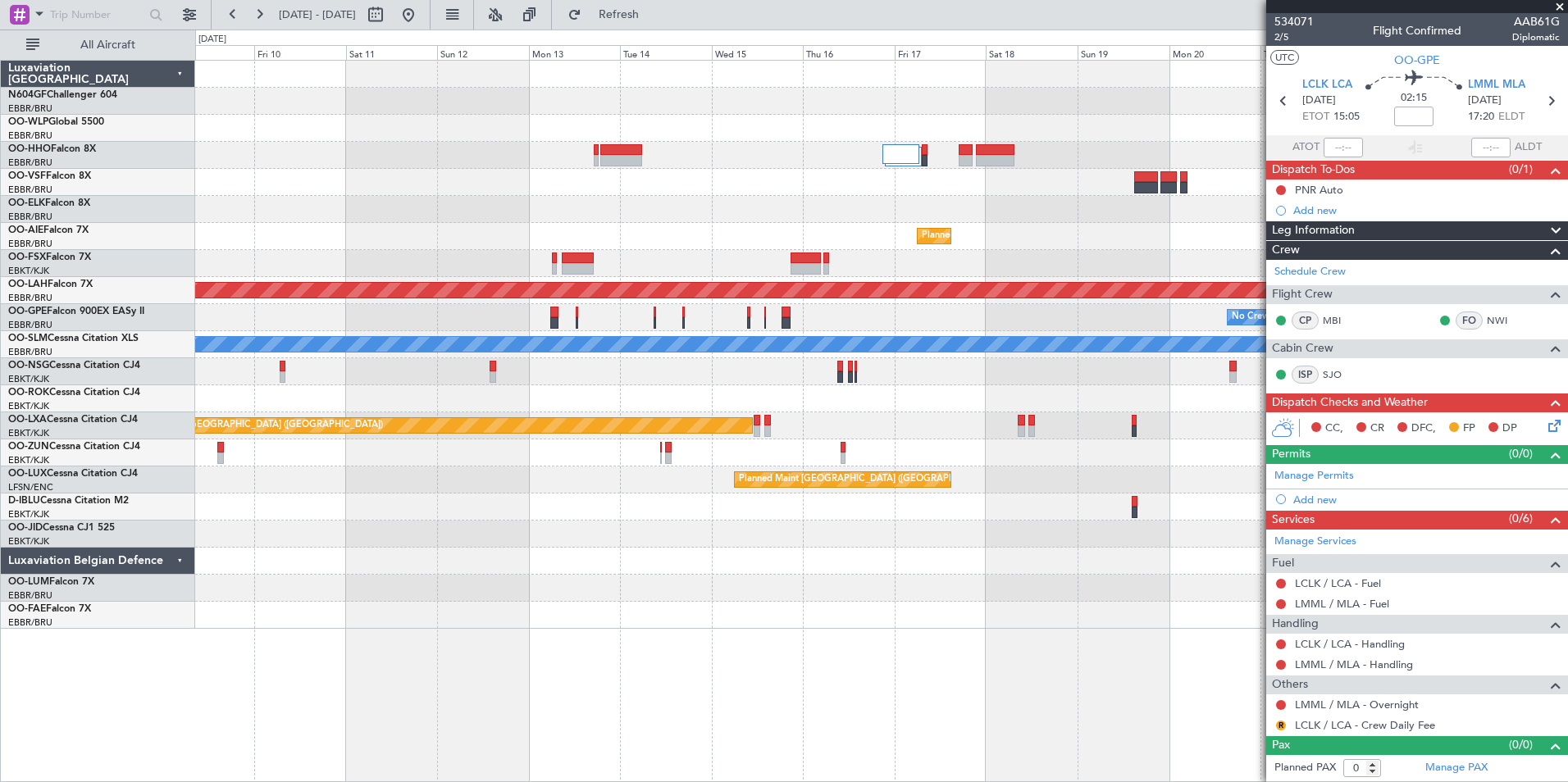
click at [490, 233] on div "Planned Maint Brussels (Brussels National) Planned Maint Alton-st Louis (St Lou…" at bounding box center [881, 344] width 1372 height 568
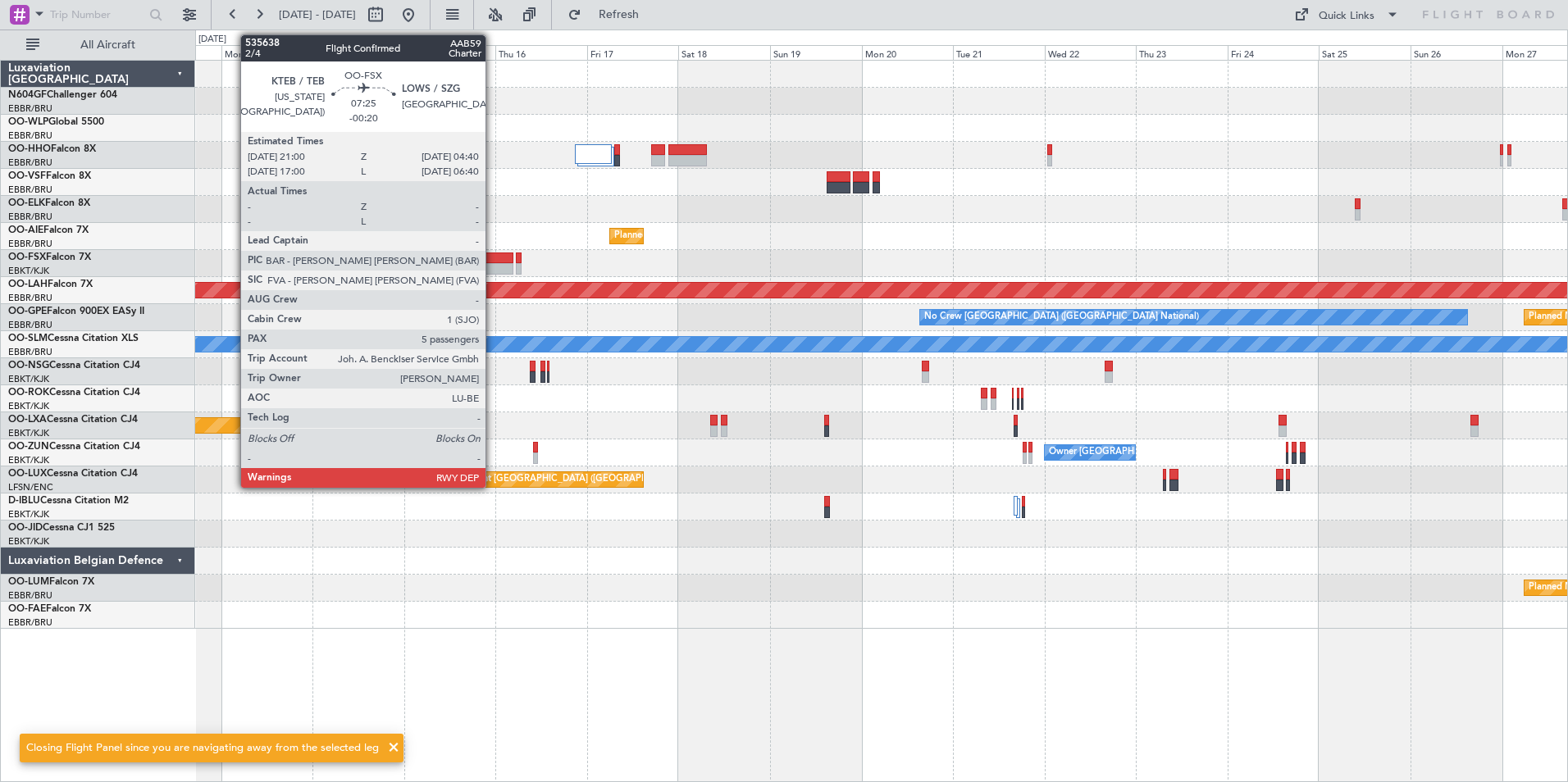
click at [493, 259] on div at bounding box center [497, 258] width 29 height 12
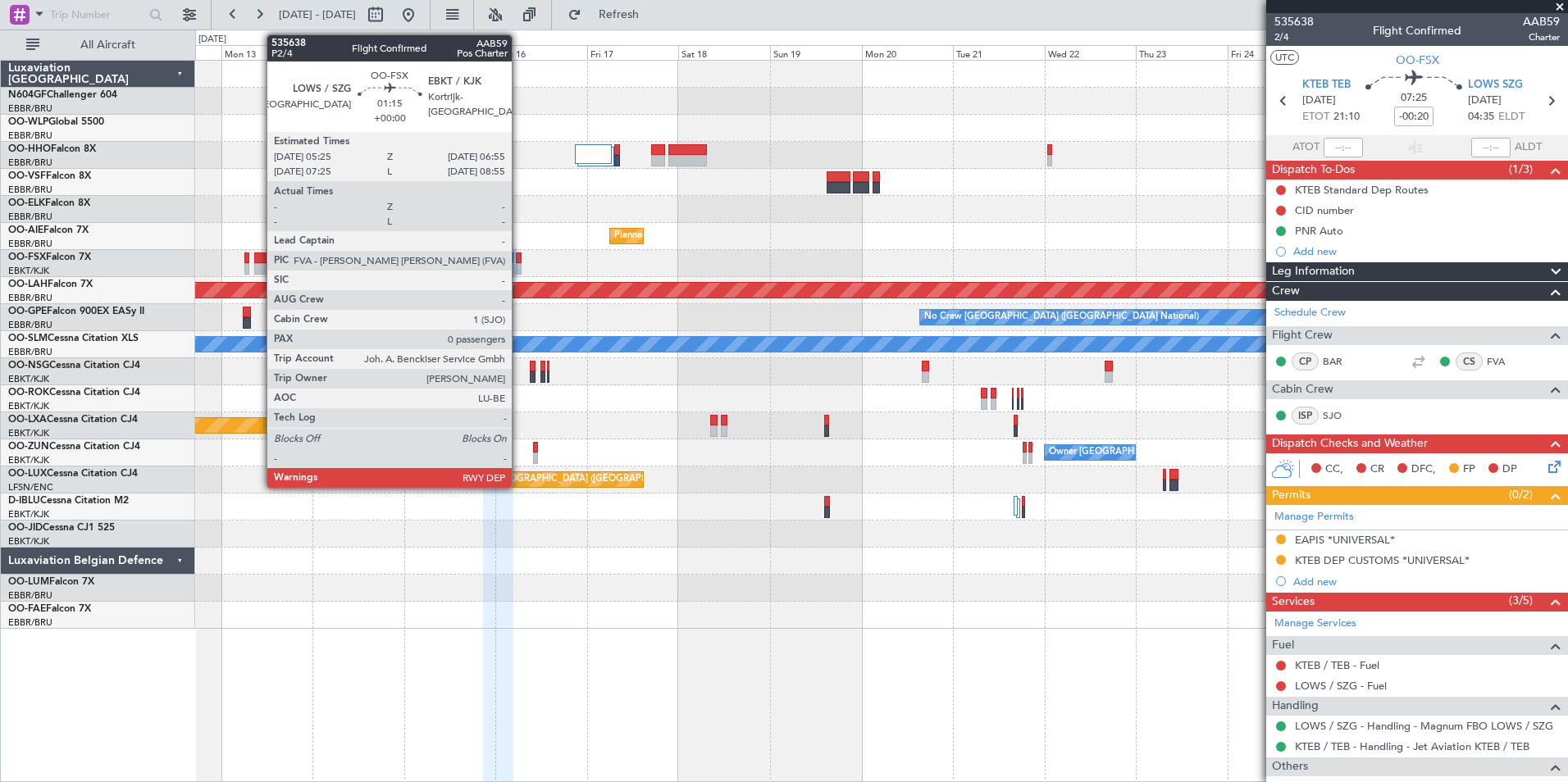
click at [519, 264] on div at bounding box center [519, 269] width 6 height 12
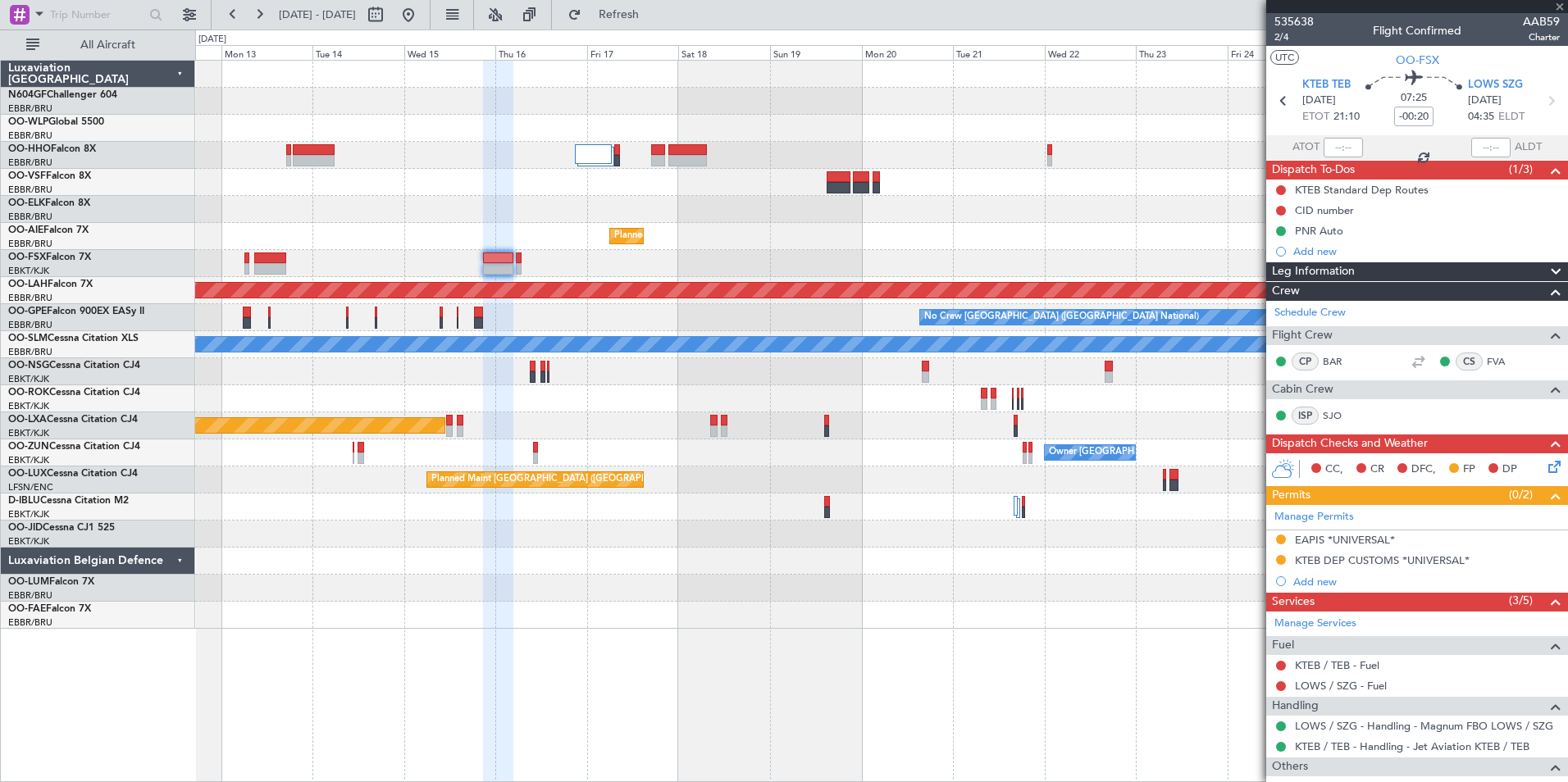
type input "0"
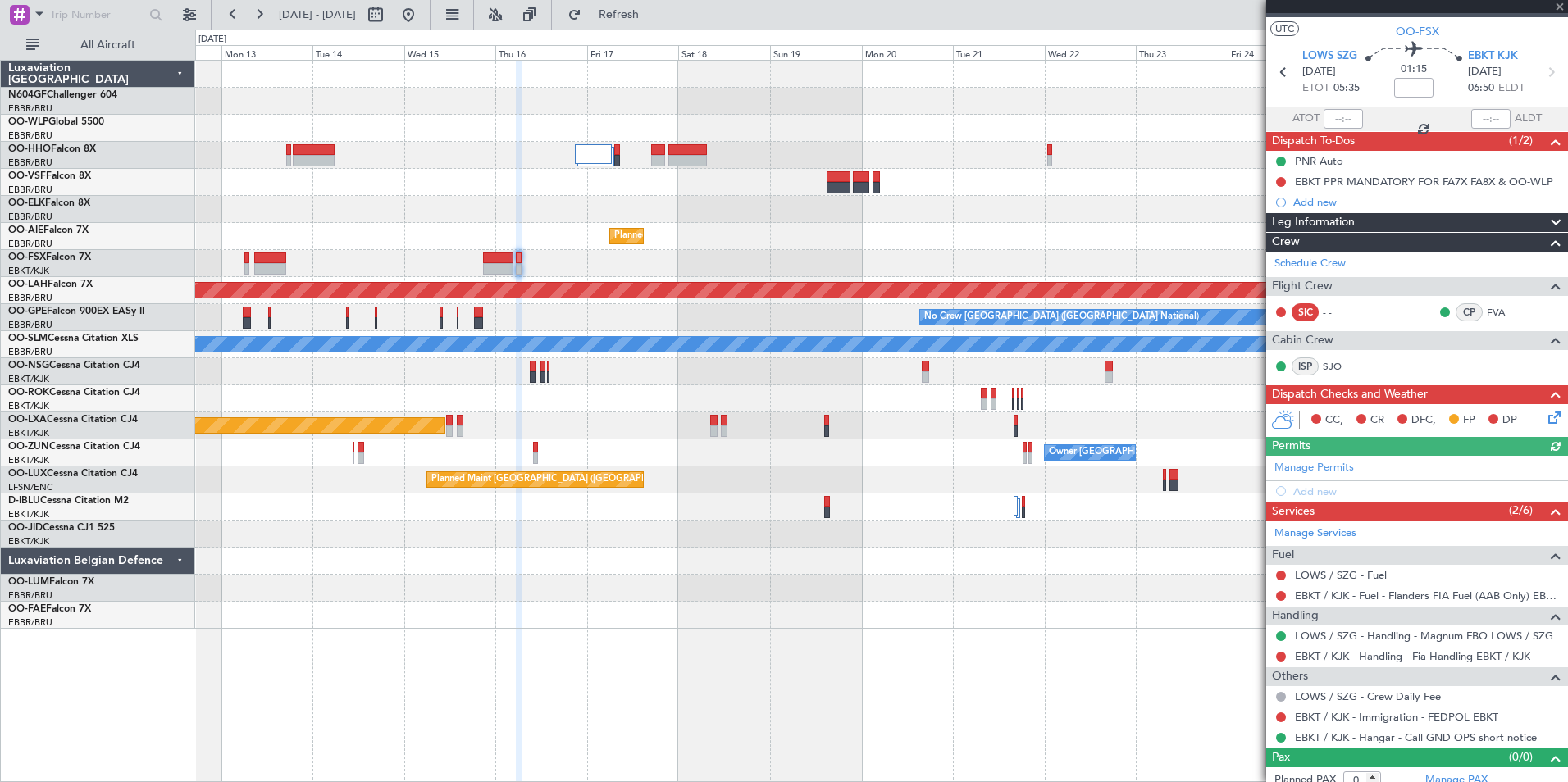
scroll to position [40, 0]
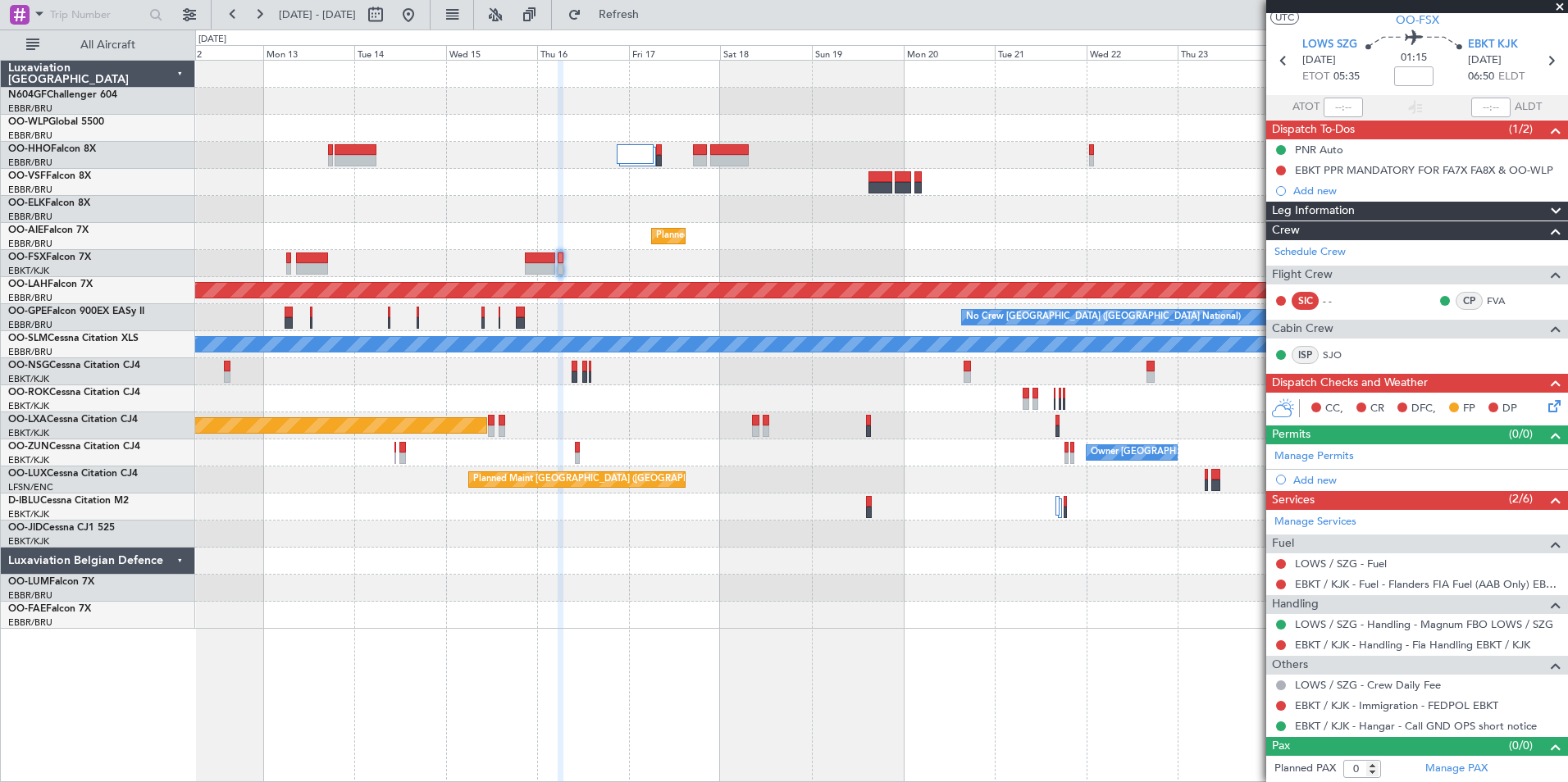
click at [822, 231] on div "Planned Maint Brussels (Brussels National) Planned Maint Alton-st Louis (St Lou…" at bounding box center [881, 344] width 1372 height 568
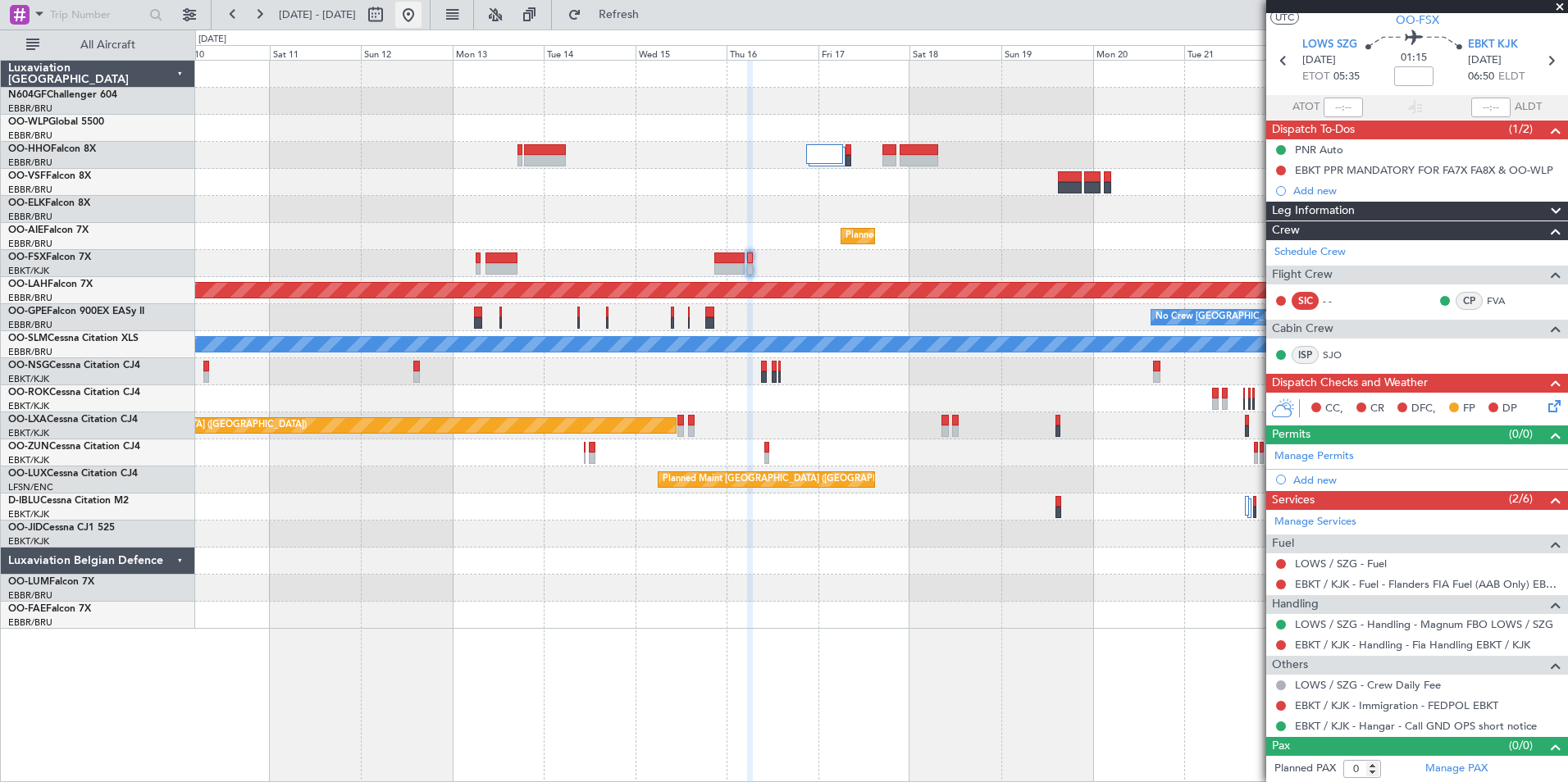
click at [422, 15] on button at bounding box center [408, 15] width 26 height 26
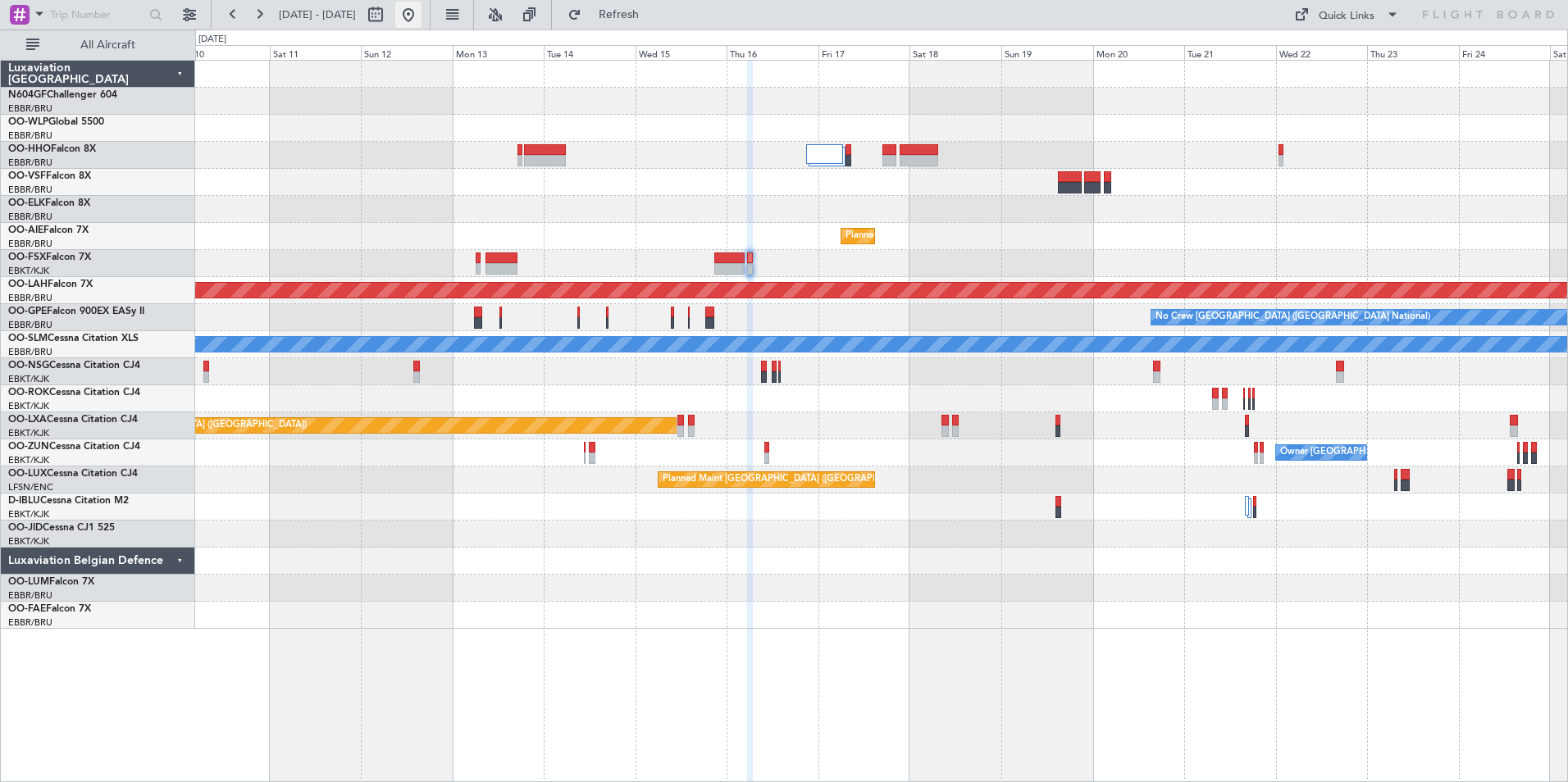
scroll to position [0, 0]
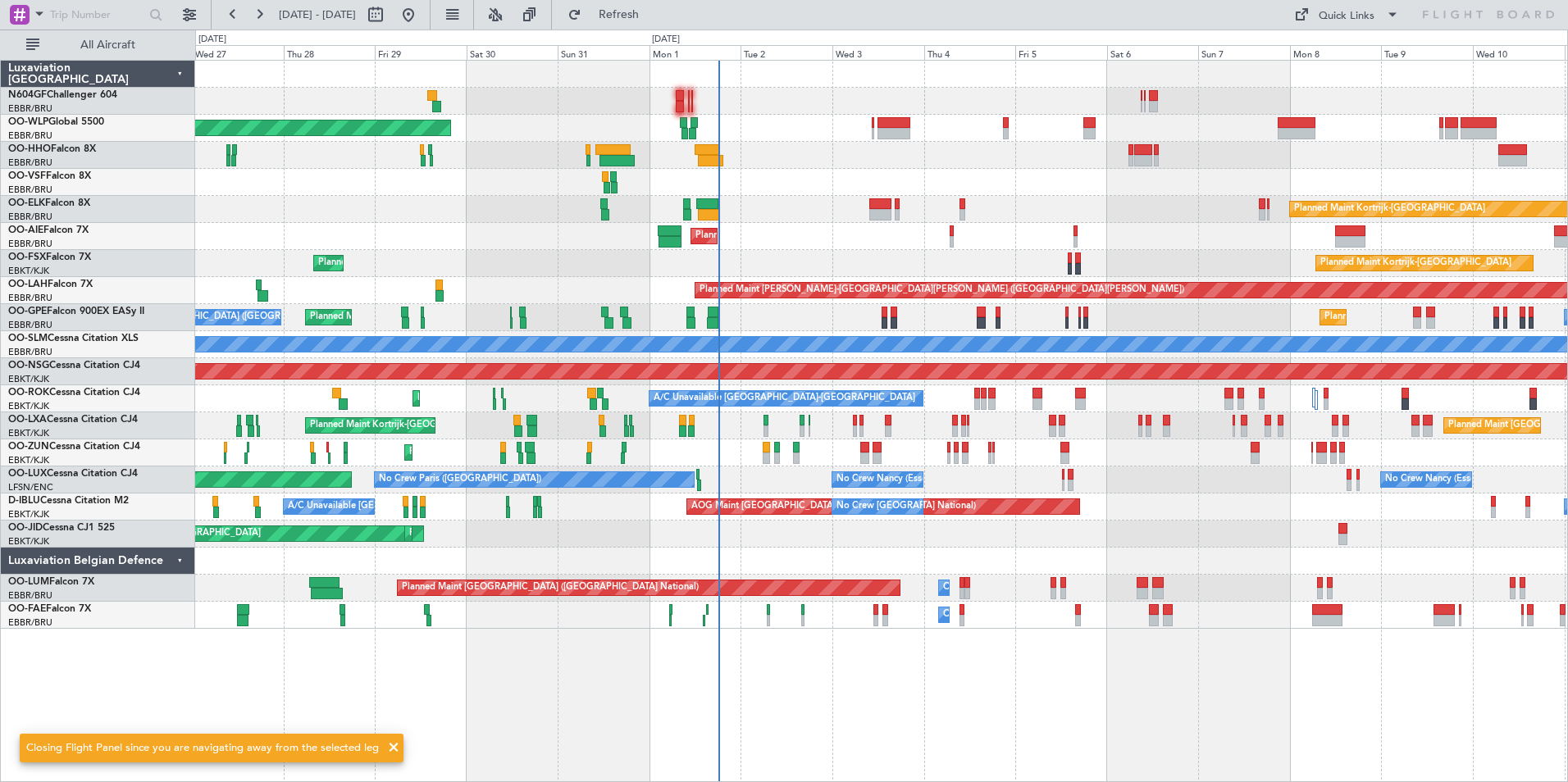
click at [919, 204] on div "Planned Maint Berlin (Brandenburg) Planned Maint Kortrijk-Wevelgem Planned Main…" at bounding box center [881, 344] width 1372 height 568
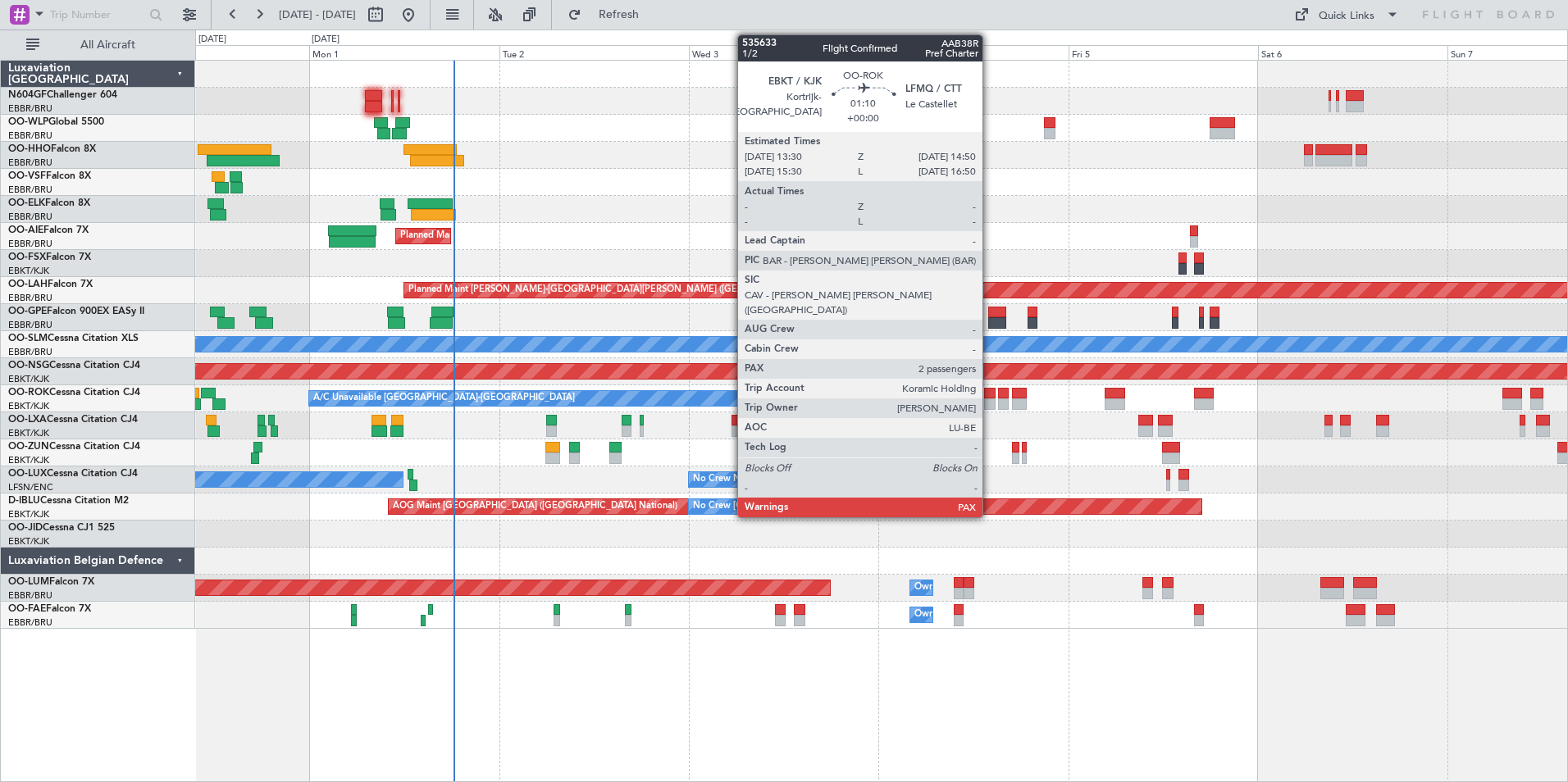
click at [990, 404] on div at bounding box center [989, 404] width 11 height 12
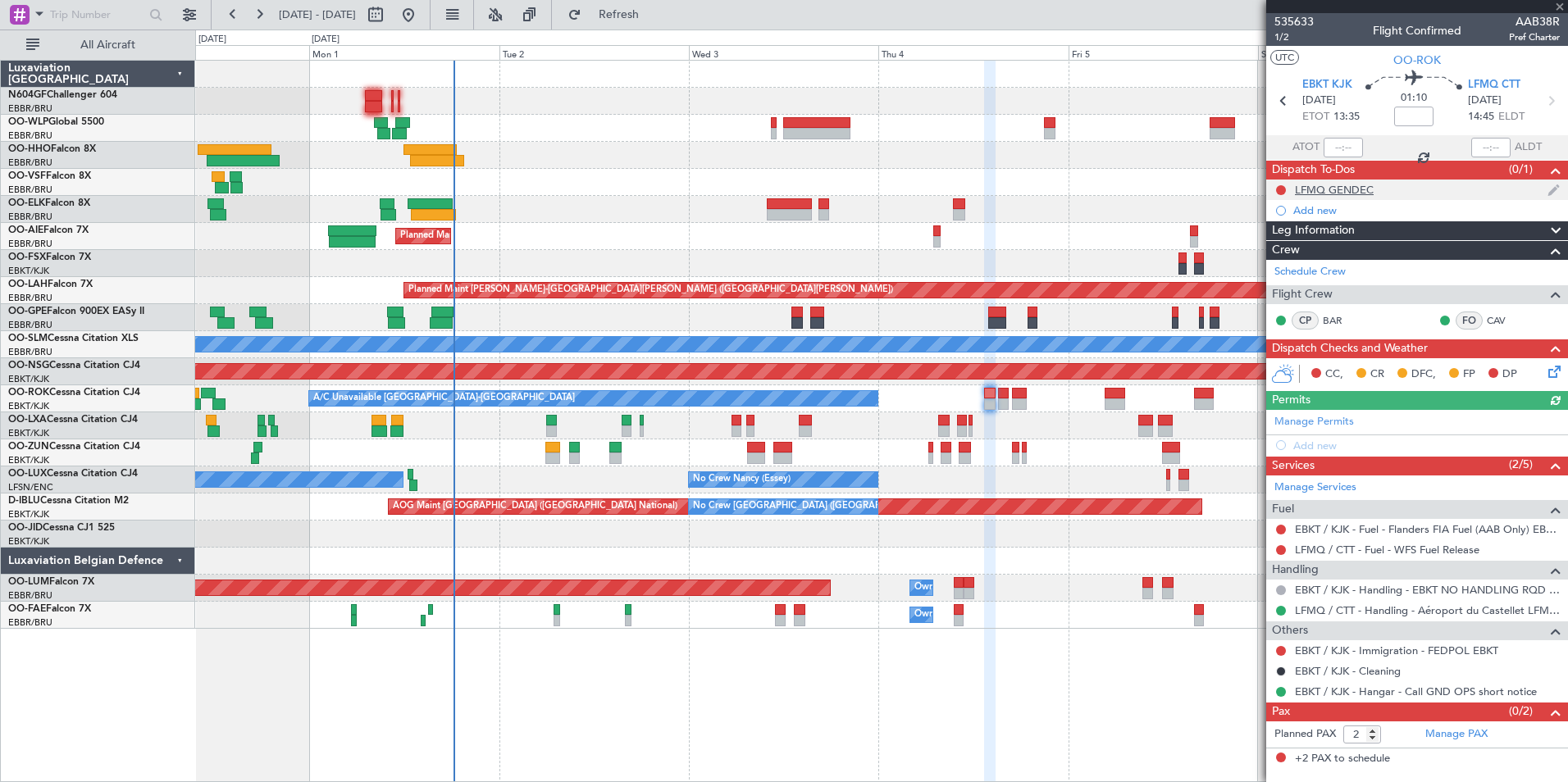
click at [1352, 193] on div "LFMQ GENDEC" at bounding box center [1334, 189] width 79 height 14
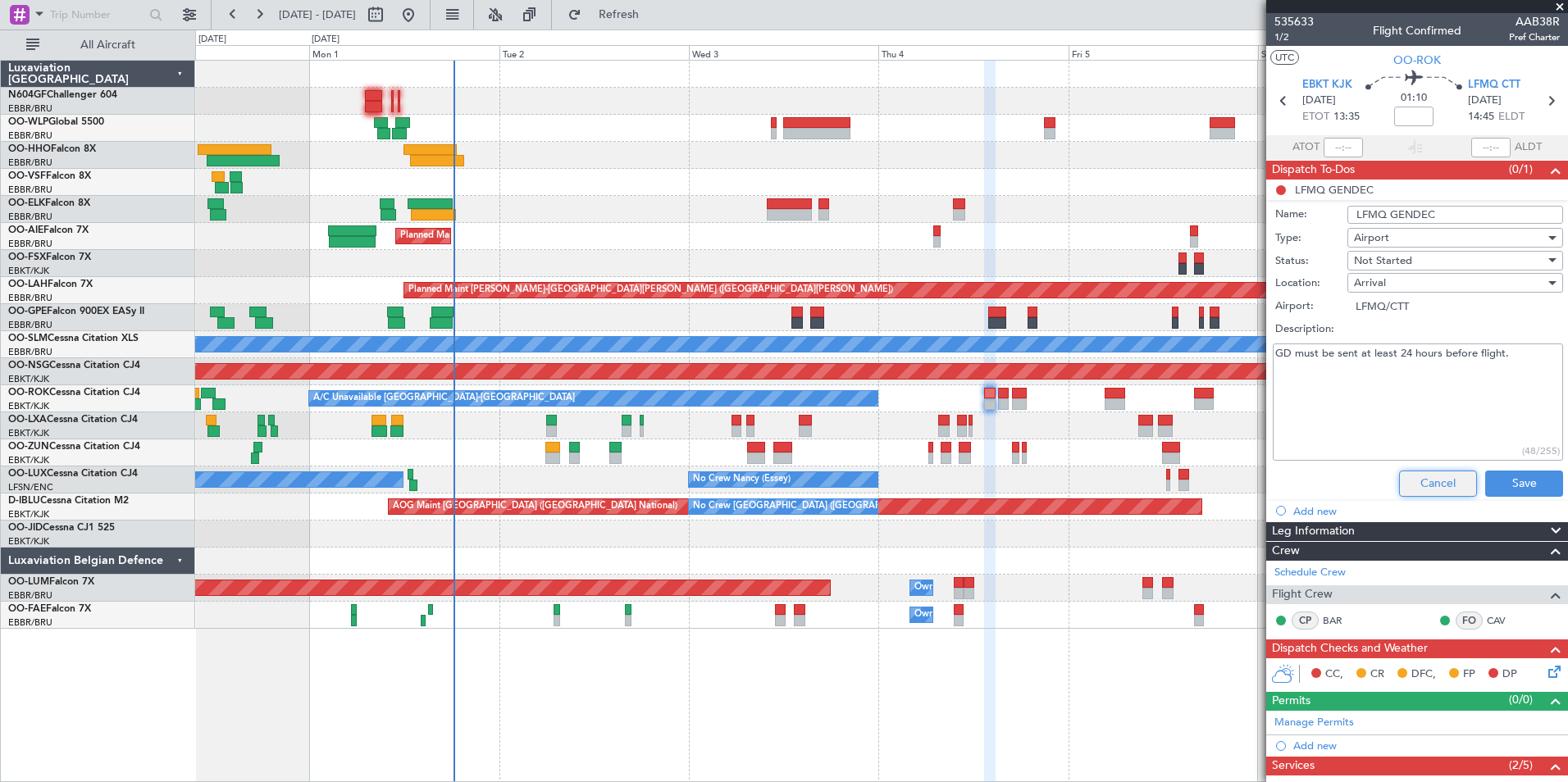
click at [1419, 495] on button "Cancel" at bounding box center [1438, 483] width 78 height 26
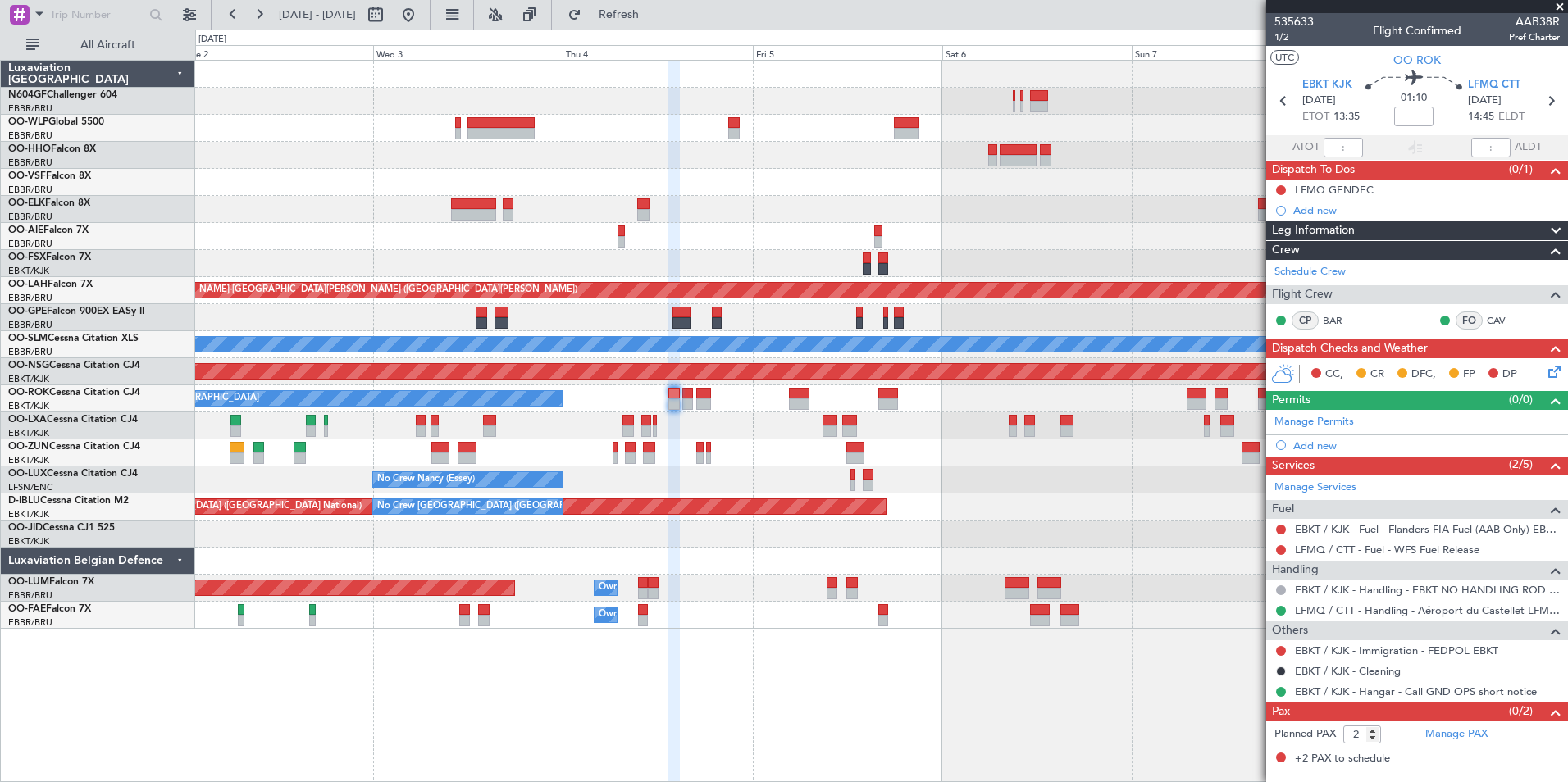
click at [586, 689] on div "Planned Maint Kortrijk-[GEOGRAPHIC_DATA] Planned Maint [GEOGRAPHIC_DATA] ([GEOG…" at bounding box center [881, 421] width 1373 height 722
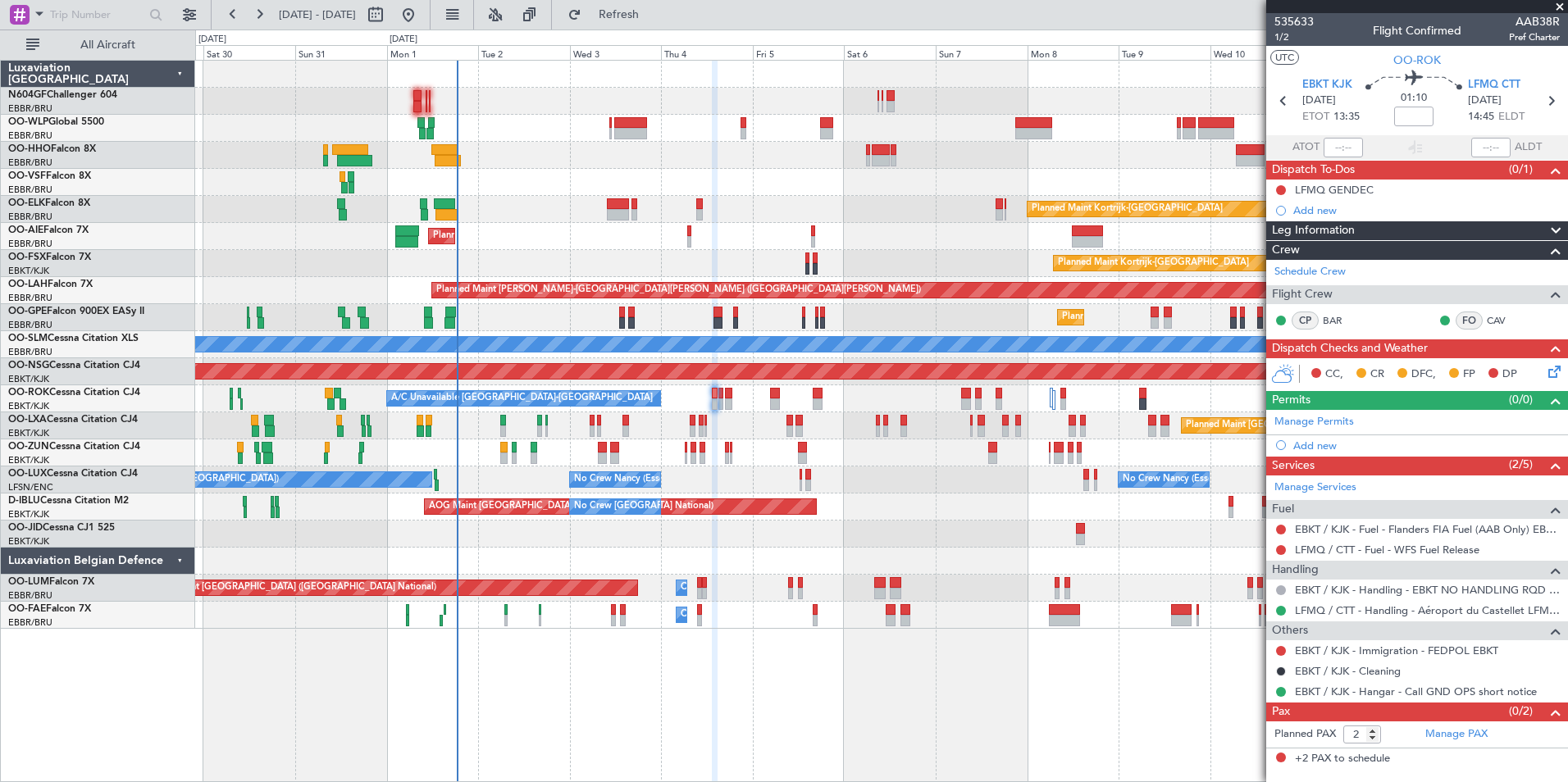
click at [668, 631] on div "Planned Maint [GEOGRAPHIC_DATA] ([GEOGRAPHIC_DATA]) Planned Maint [GEOGRAPHIC_D…" at bounding box center [881, 421] width 1373 height 722
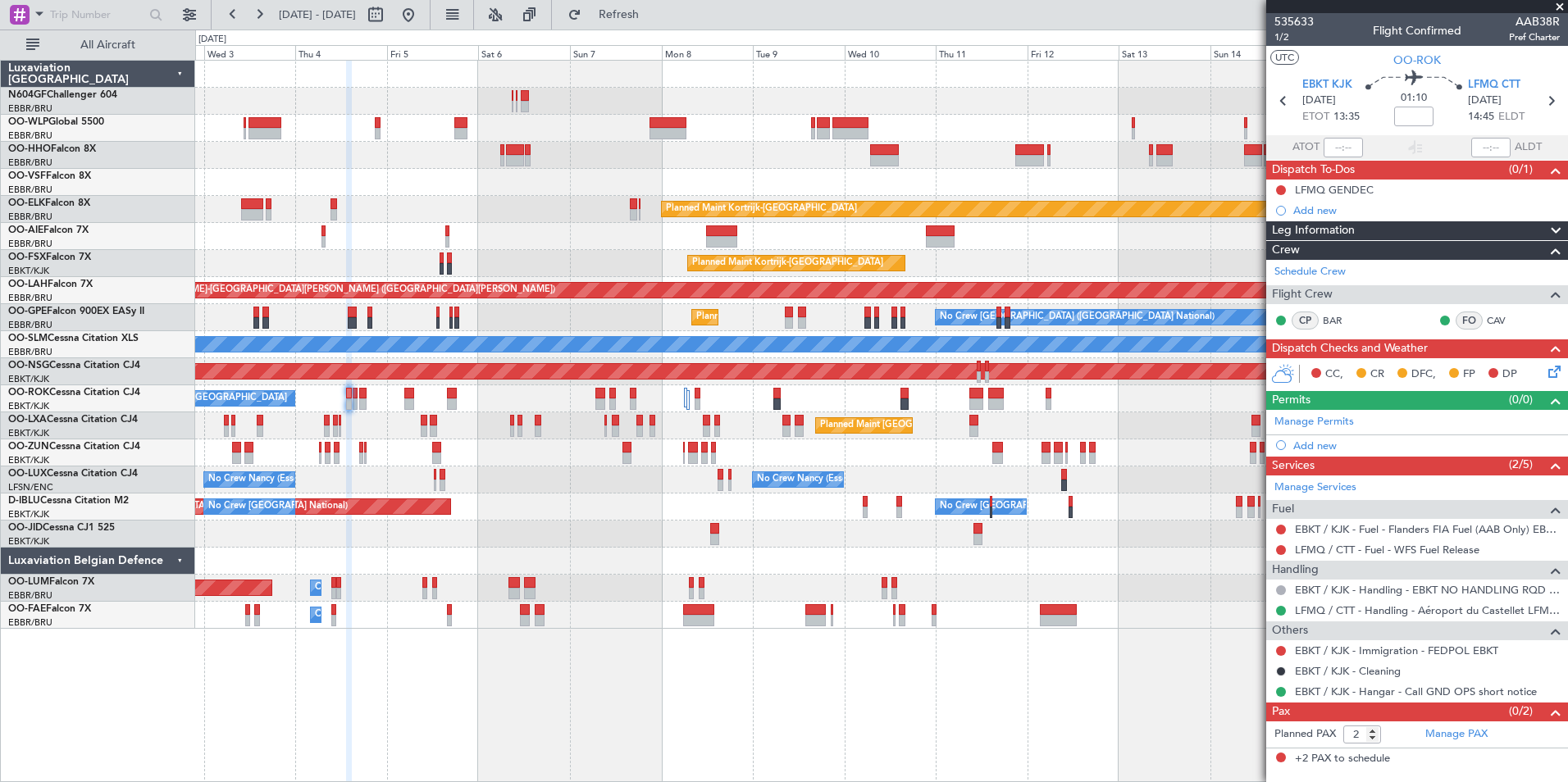
click at [837, 577] on div "Planned Maint [GEOGRAPHIC_DATA] ([GEOGRAPHIC_DATA] National) Owner [GEOGRAPHIC_…" at bounding box center [881, 589] width 1372 height 27
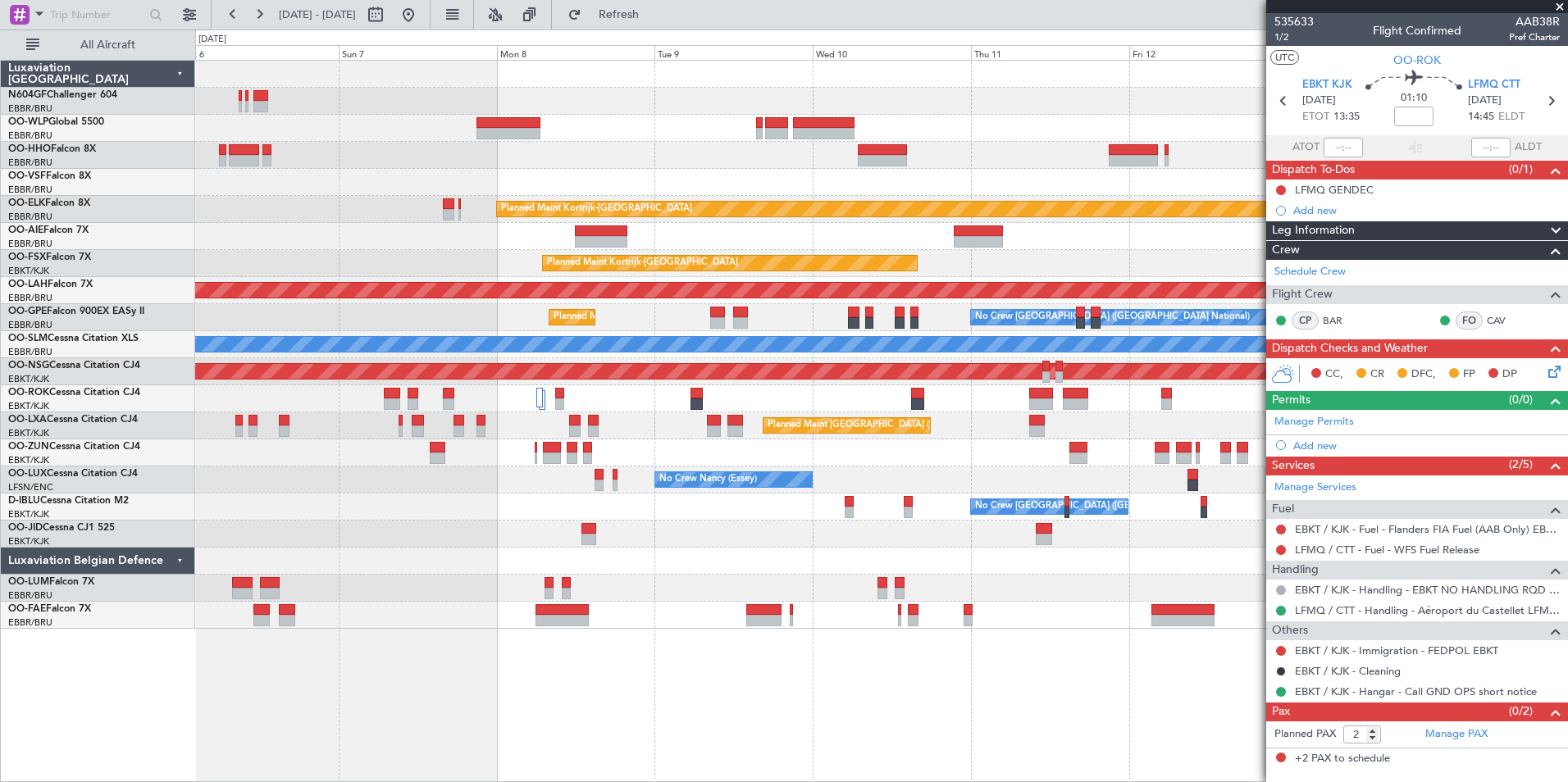
click at [727, 576] on div "Owner Melsbroek Air Base" at bounding box center [881, 589] width 1372 height 27
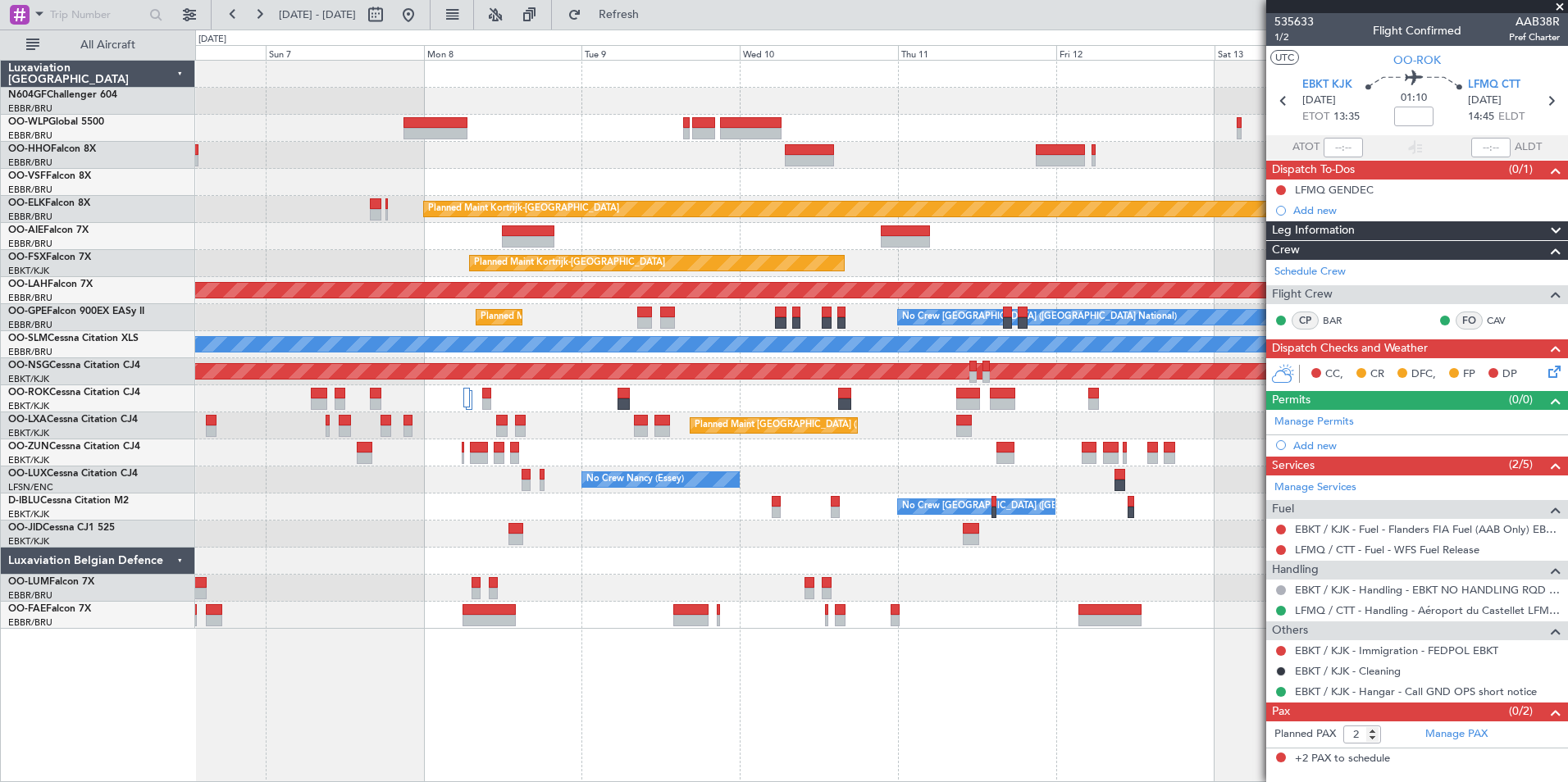
click at [865, 571] on div at bounding box center [881, 561] width 1372 height 27
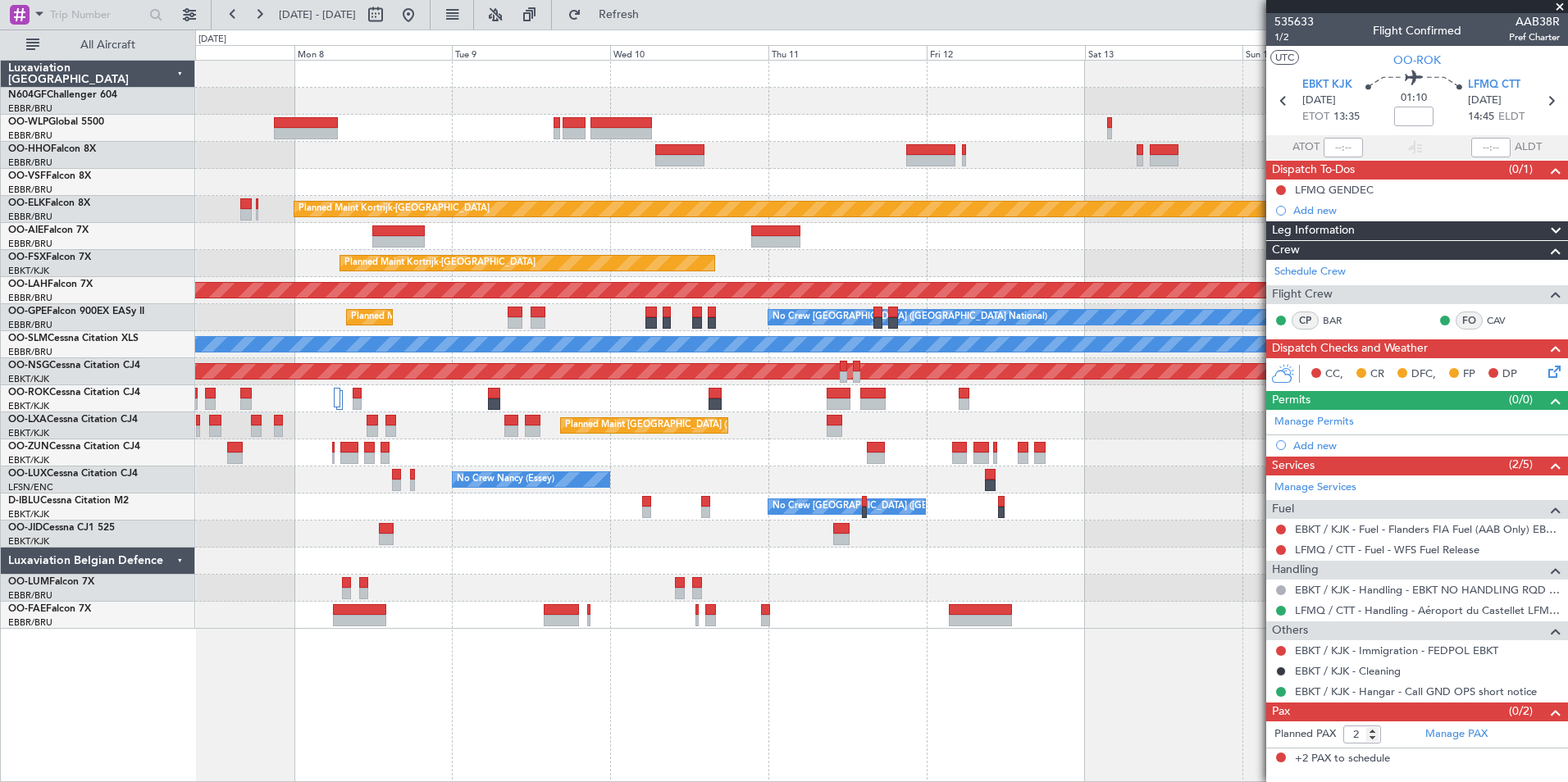
click at [1158, 221] on div "Planned Maint Kortrijk-[GEOGRAPHIC_DATA]" at bounding box center [881, 210] width 1372 height 27
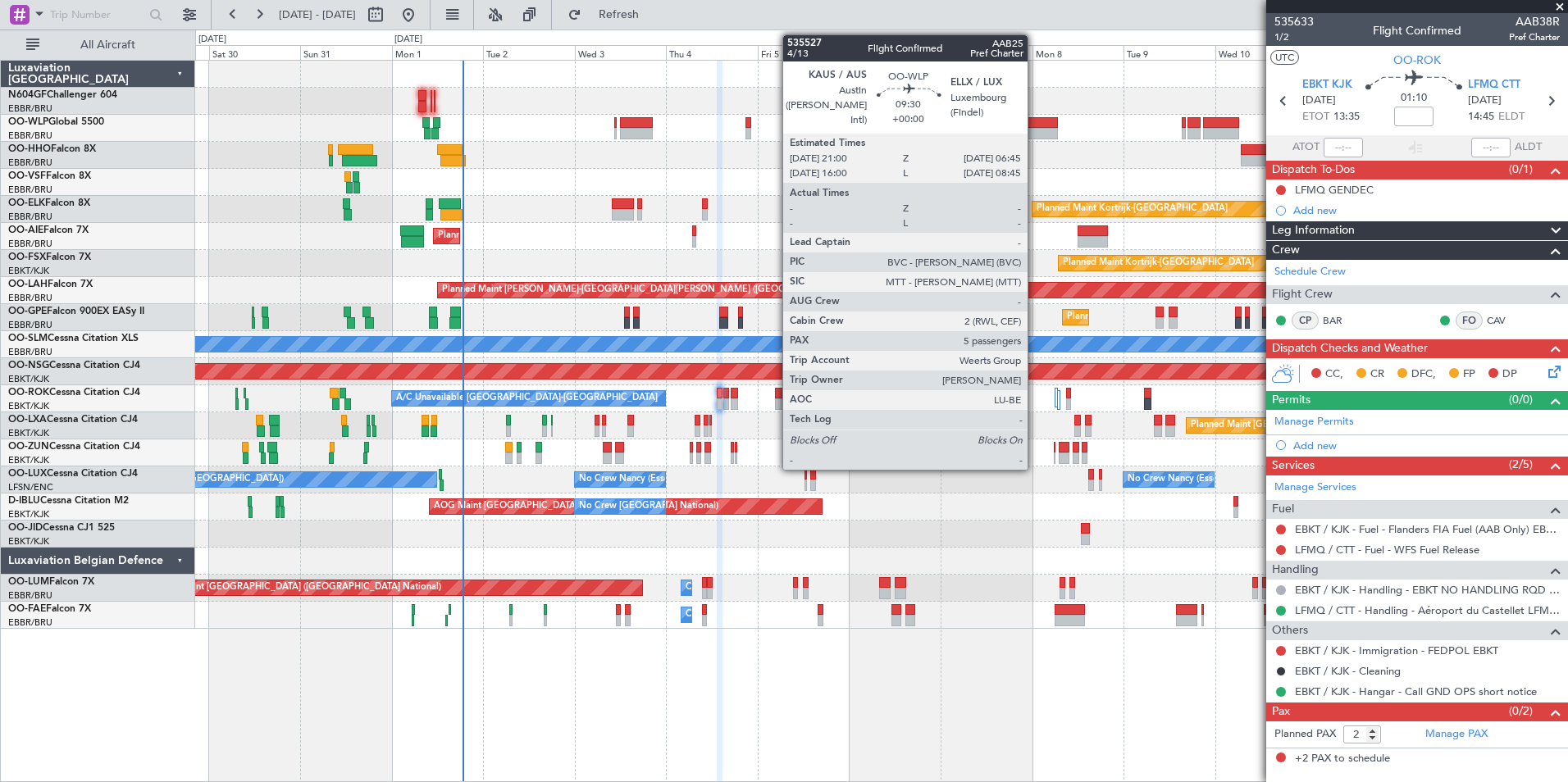
click at [1035, 128] on div at bounding box center [1039, 134] width 38 height 12
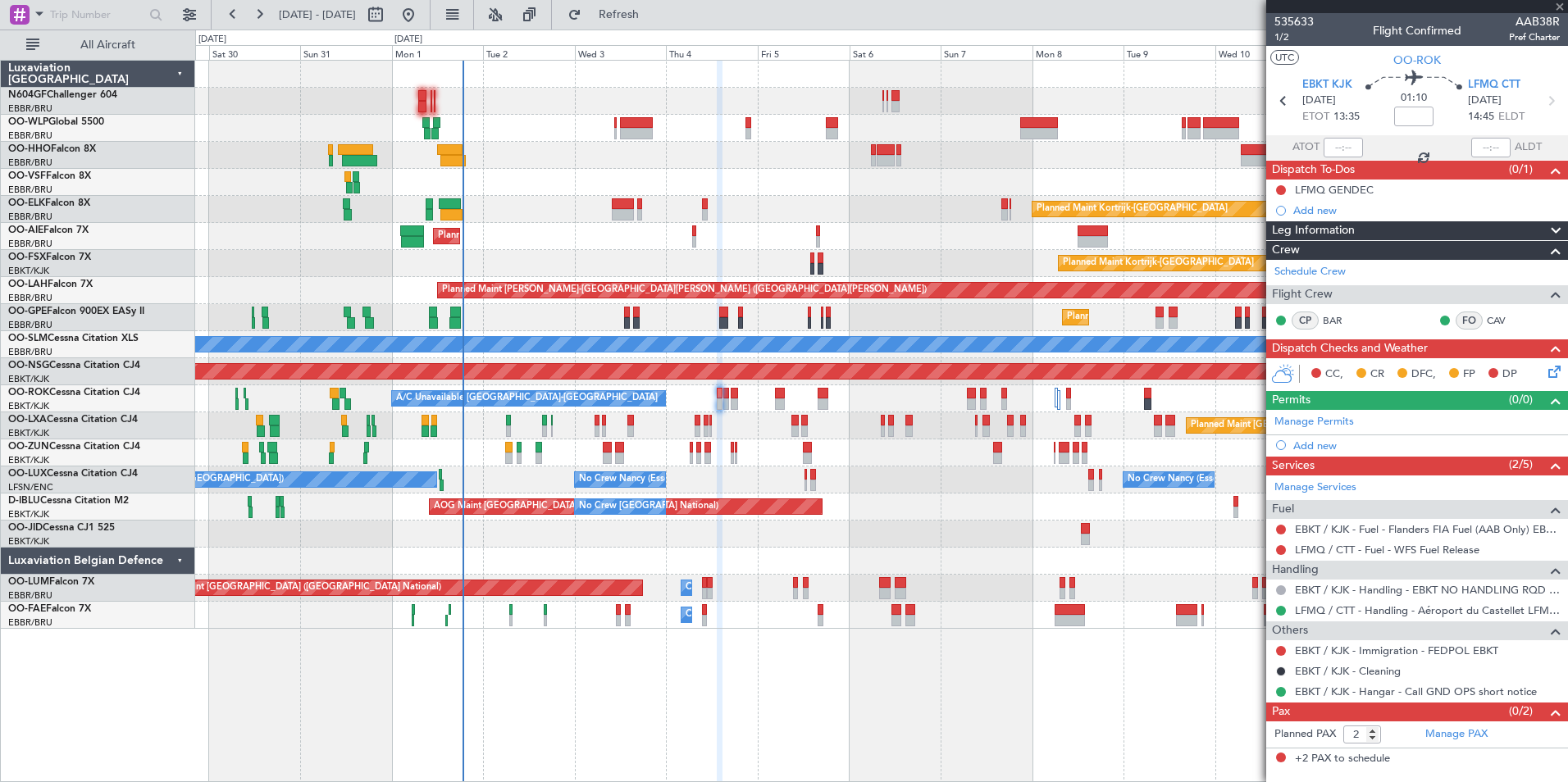
type input "5"
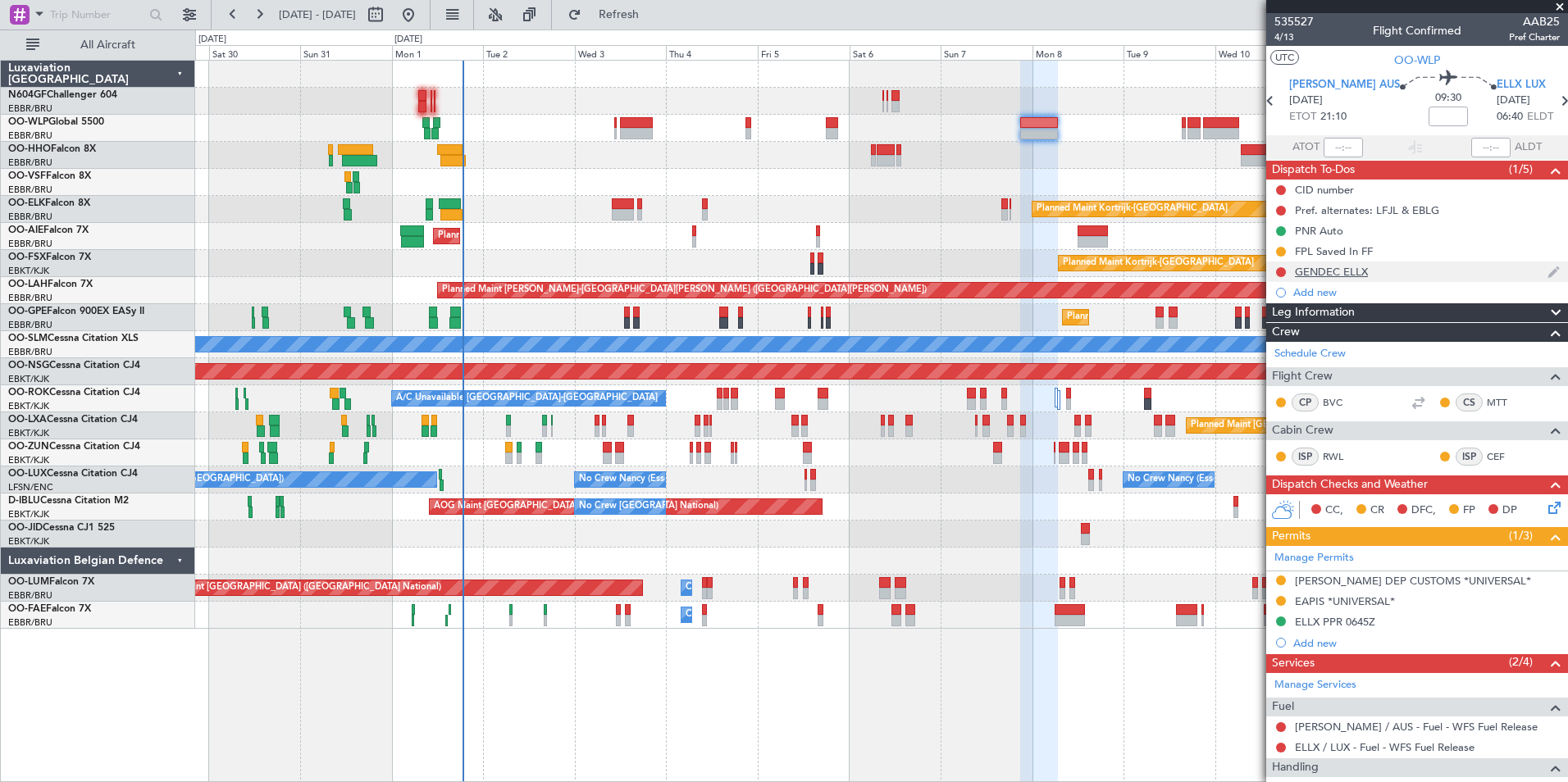
click at [1343, 276] on div "GENDEC ELLX" at bounding box center [1331, 272] width 73 height 14
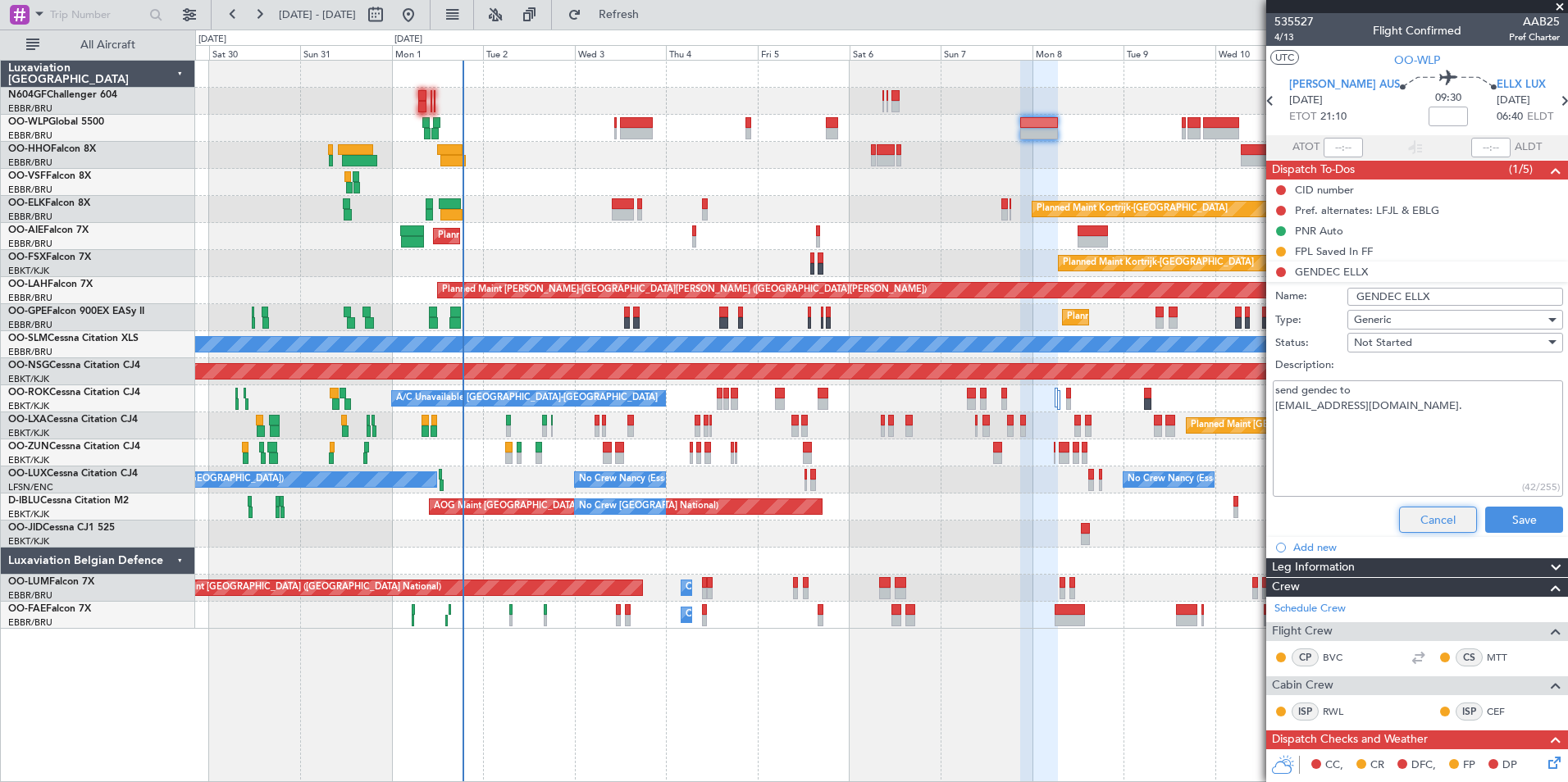
click at [1421, 518] on button "Cancel" at bounding box center [1438, 520] width 78 height 26
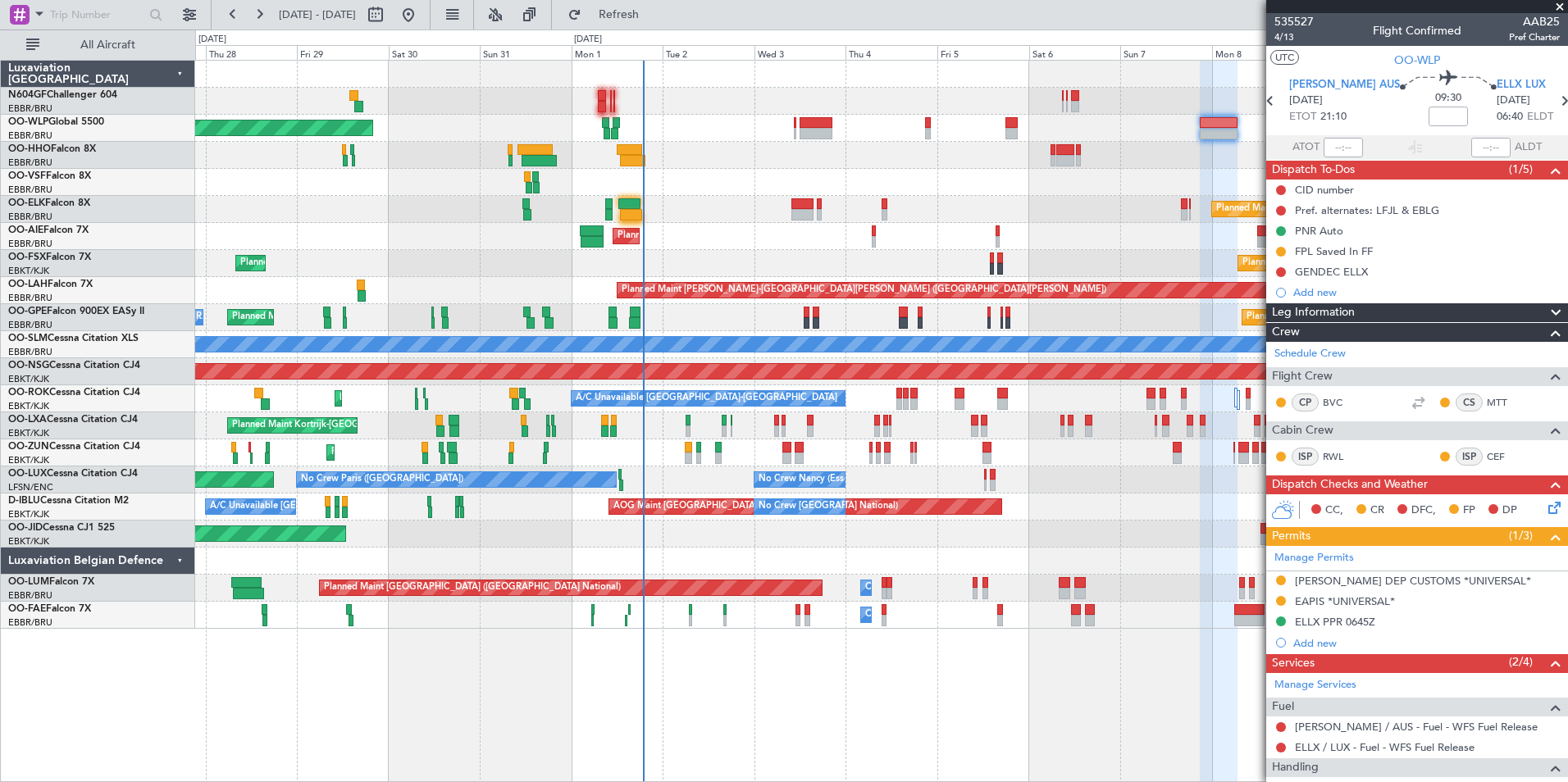
click at [706, 244] on div "Planned Maint [GEOGRAPHIC_DATA] ([GEOGRAPHIC_DATA]) Planned Maint [GEOGRAPHIC_D…" at bounding box center [881, 344] width 1372 height 568
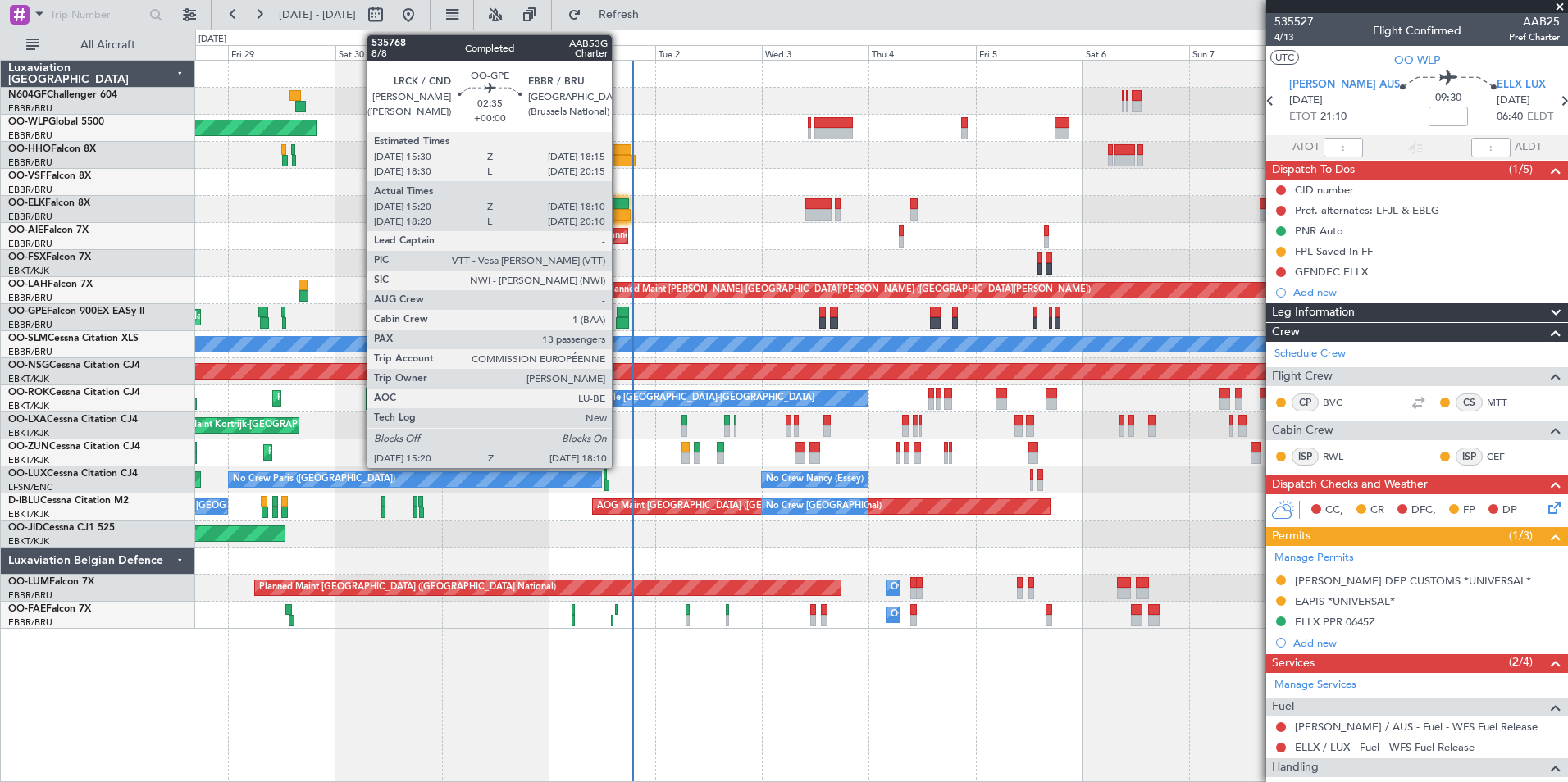
click at [619, 313] on div at bounding box center [623, 313] width 13 height 12
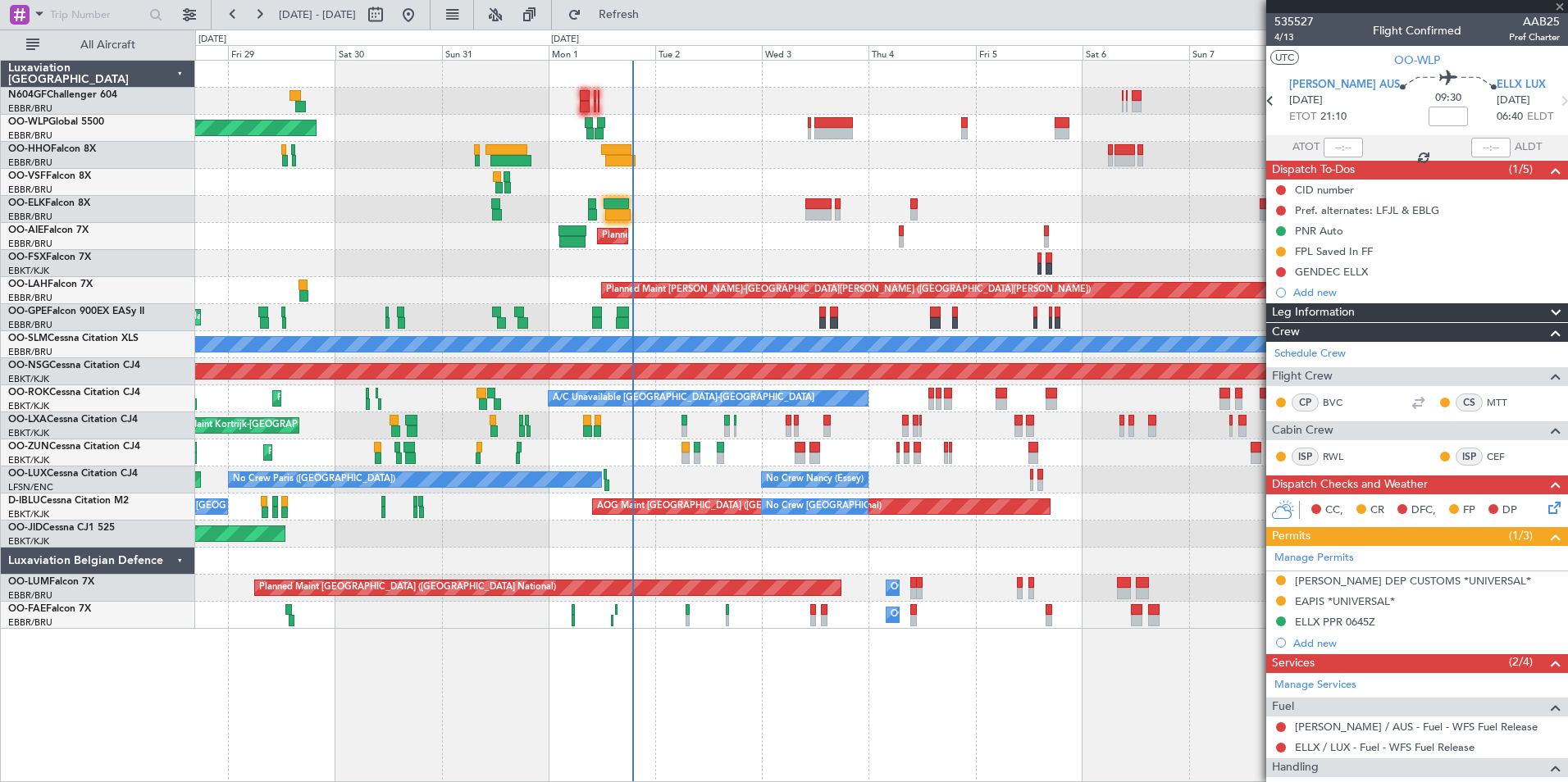
type input "15:25"
type input "18:05"
type input "13"
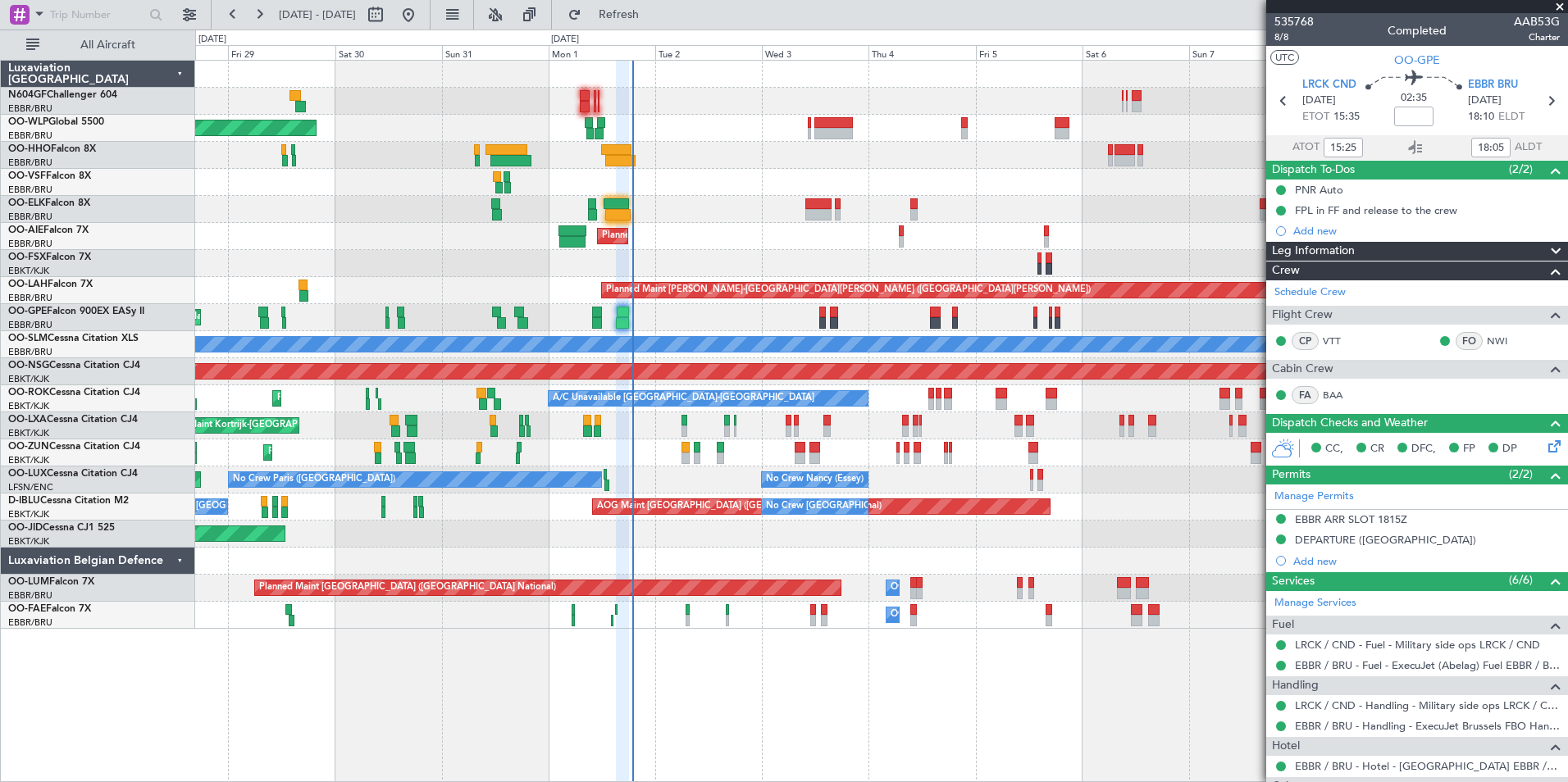
click at [888, 530] on div "Planned Maint Kortrijk-[GEOGRAPHIC_DATA] AOG Maint [GEOGRAPHIC_DATA]-[GEOGRAPHI…" at bounding box center [881, 534] width 1372 height 27
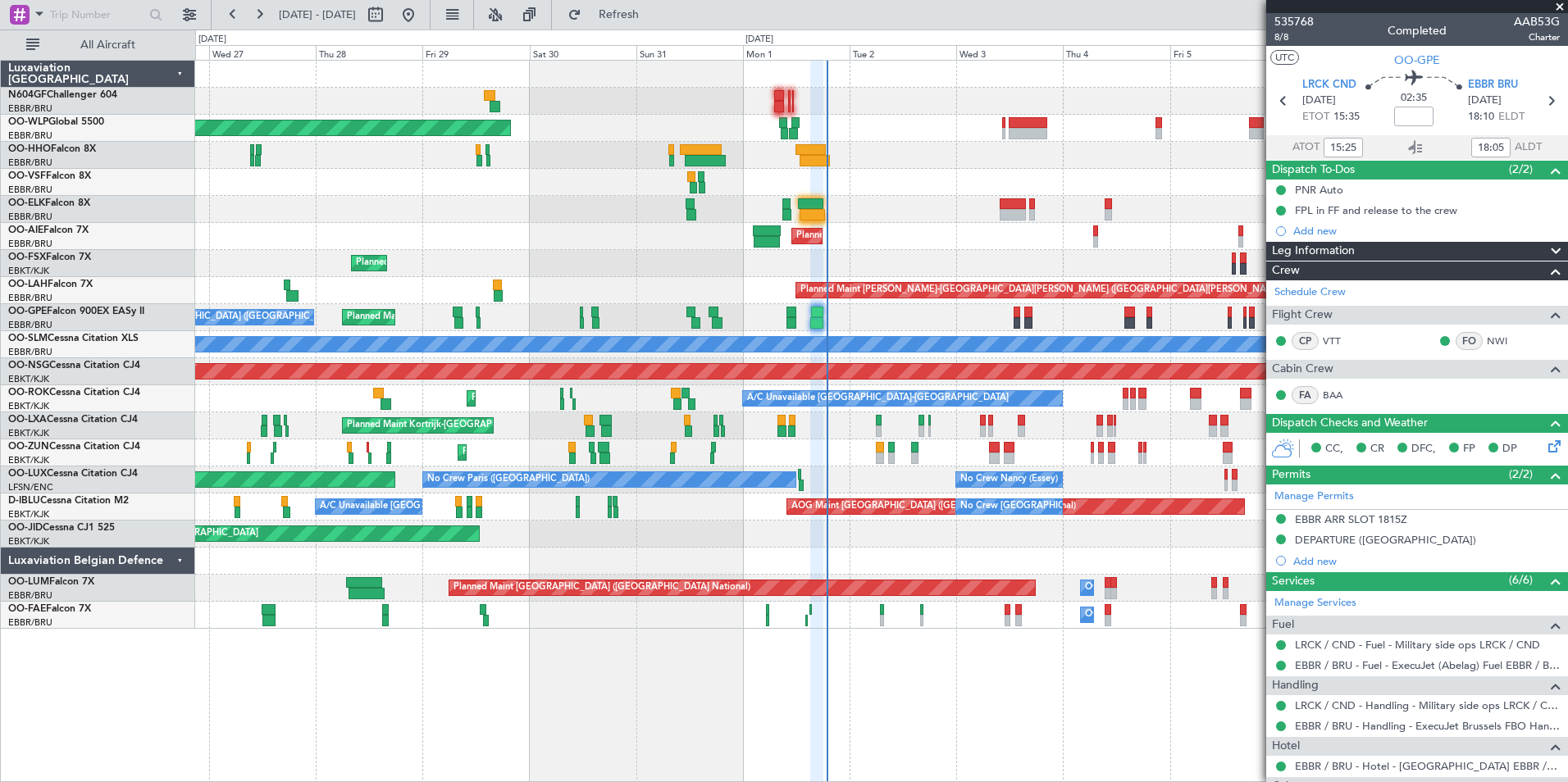
click at [790, 512] on div "Planned Maint [GEOGRAPHIC_DATA] ([GEOGRAPHIC_DATA]) Planned Maint [GEOGRAPHIC_D…" at bounding box center [881, 344] width 1372 height 568
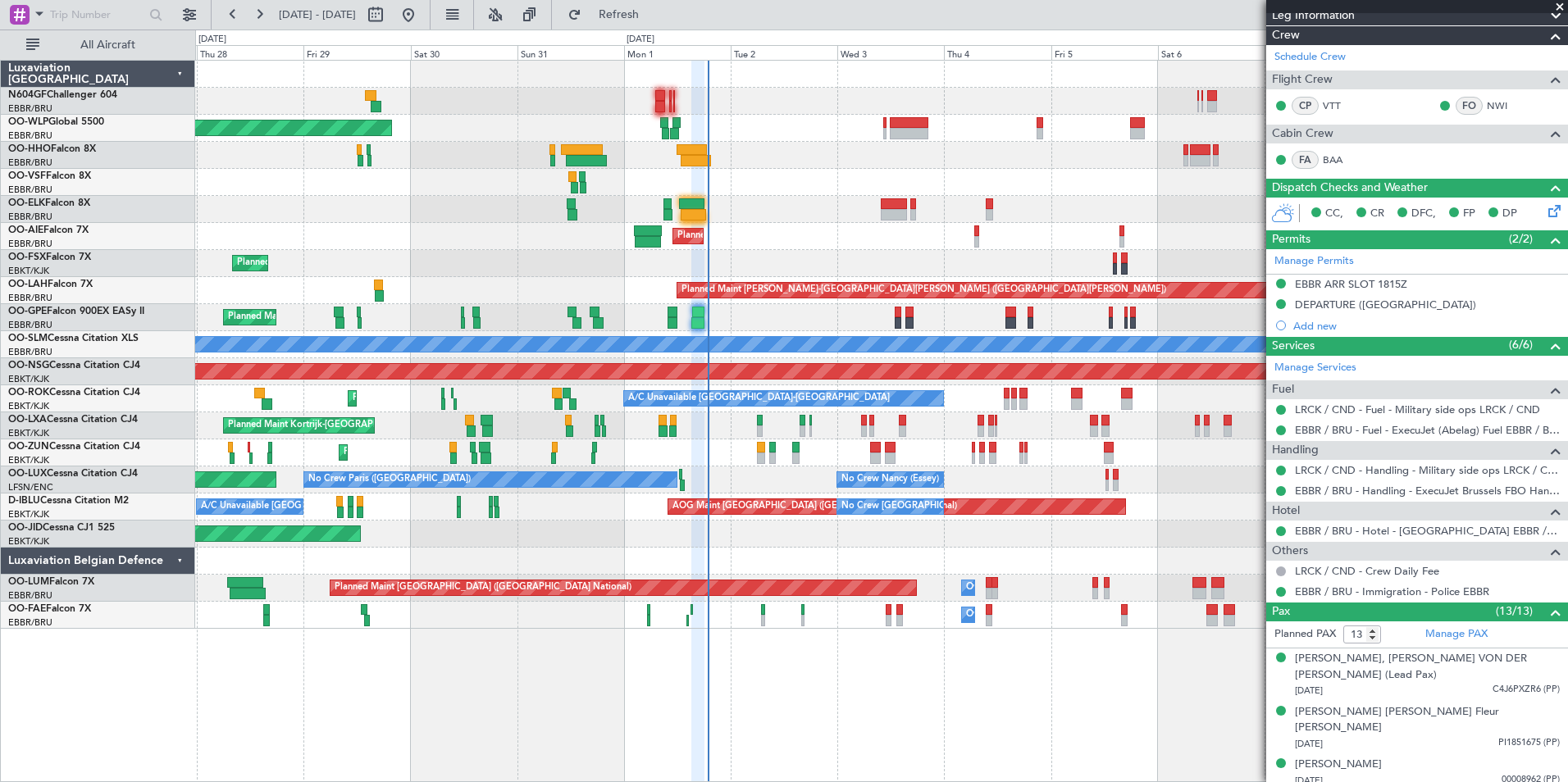
scroll to position [328, 0]
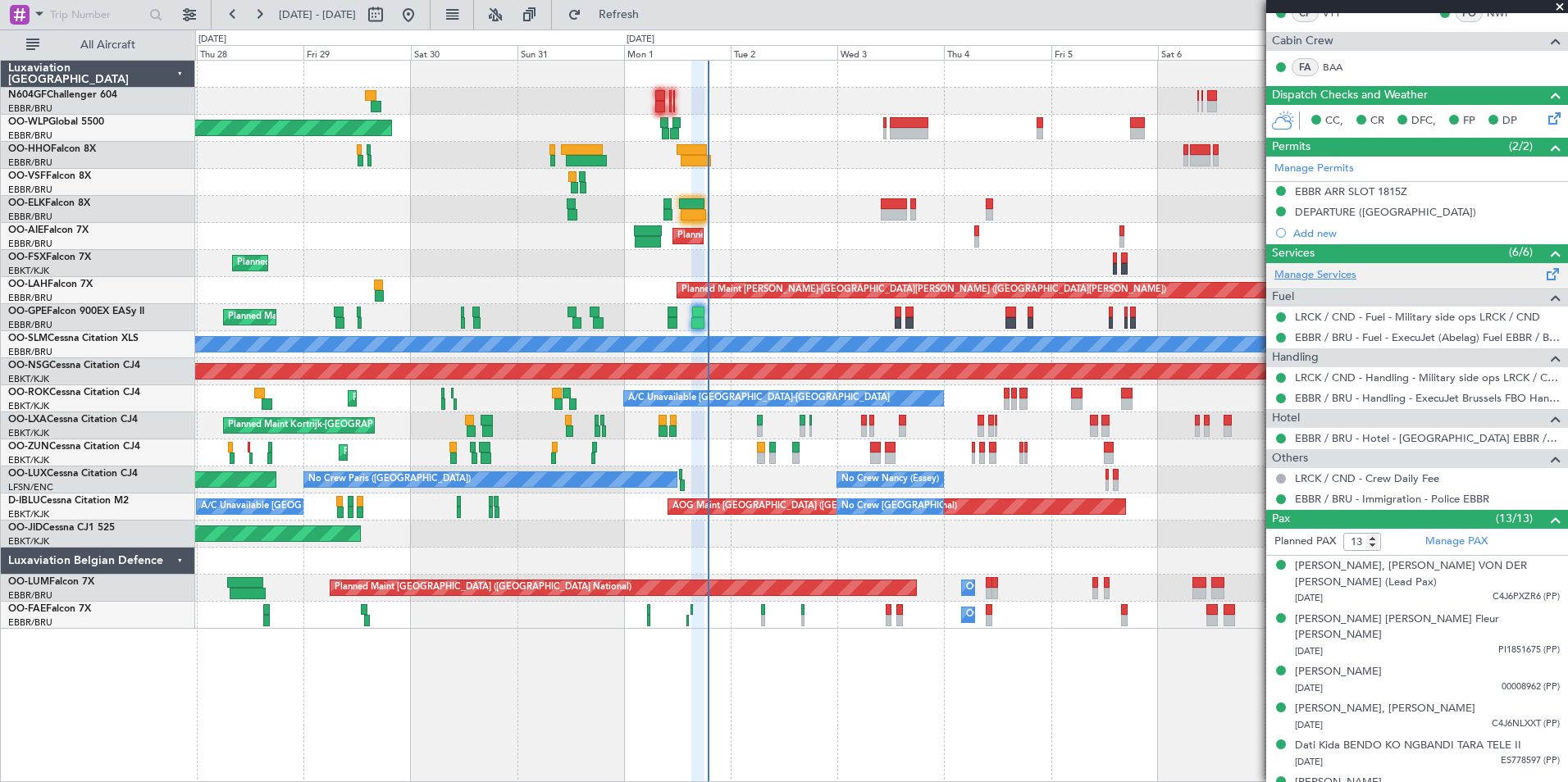
click at [1341, 276] on link "Manage Services" at bounding box center [1314, 275] width 82 height 17
click at [644, 18] on span "Refresh" at bounding box center [619, 15] width 69 height 12
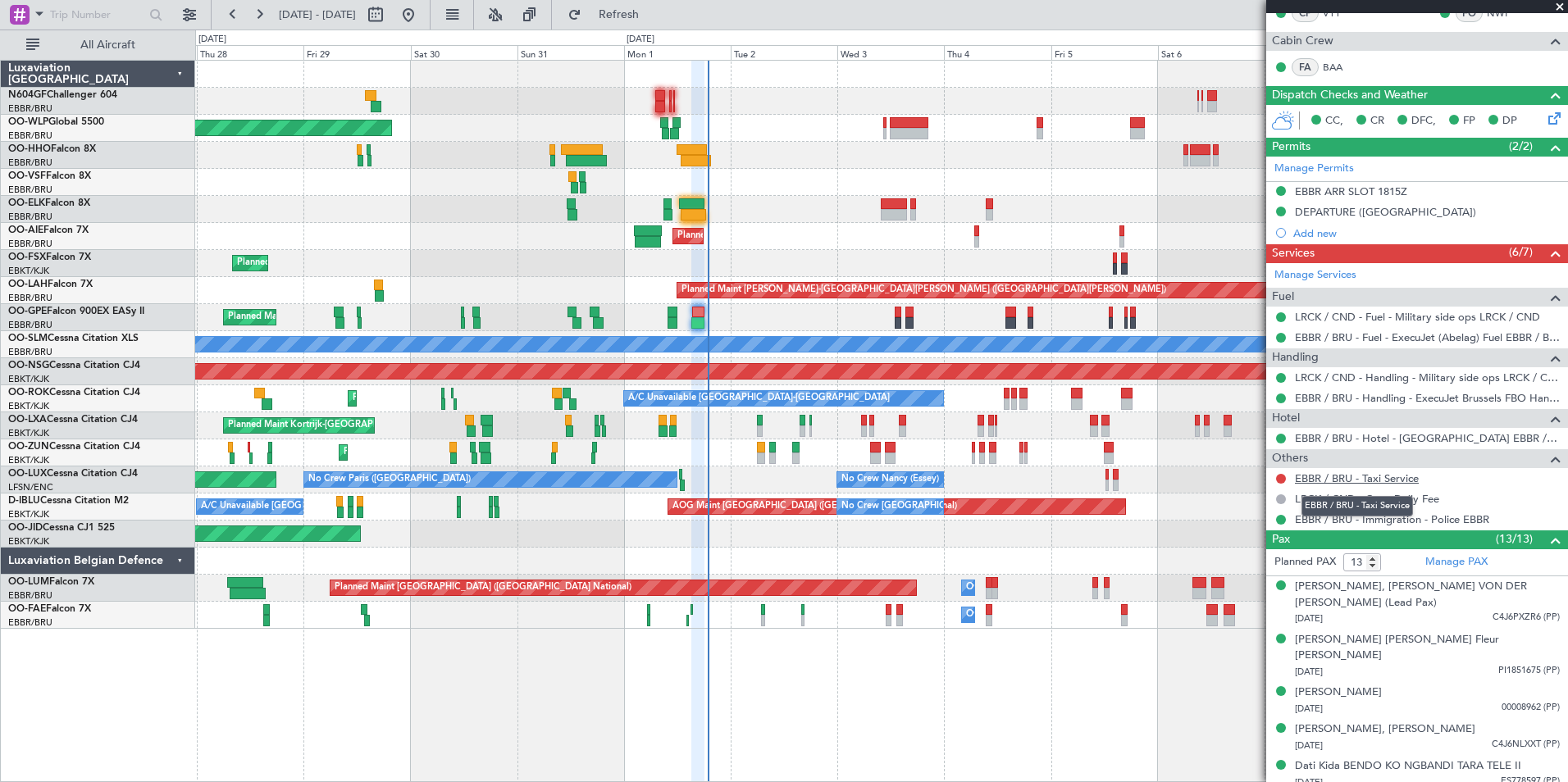
click at [1383, 481] on link "EBBR / BRU - Taxi Service" at bounding box center [1356, 478] width 123 height 14
click at [659, 5] on button "Refresh" at bounding box center [608, 15] width 98 height 26
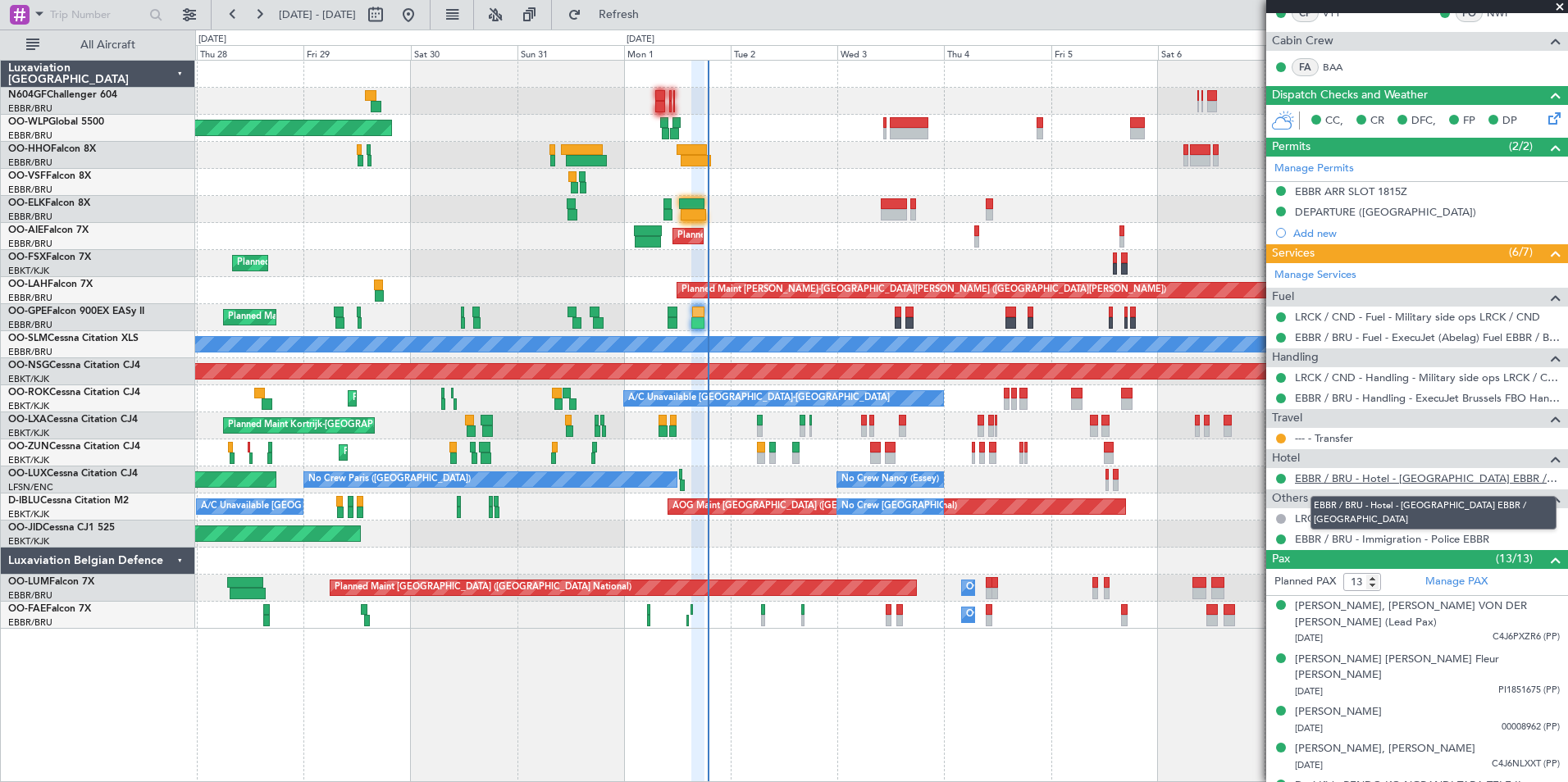
click at [1369, 475] on link "EBBR / BRU - Hotel - [GEOGRAPHIC_DATA] EBBR / [GEOGRAPHIC_DATA]" at bounding box center [1427, 478] width 265 height 14
click at [1343, 436] on link "--- - Transfer" at bounding box center [1324, 438] width 58 height 14
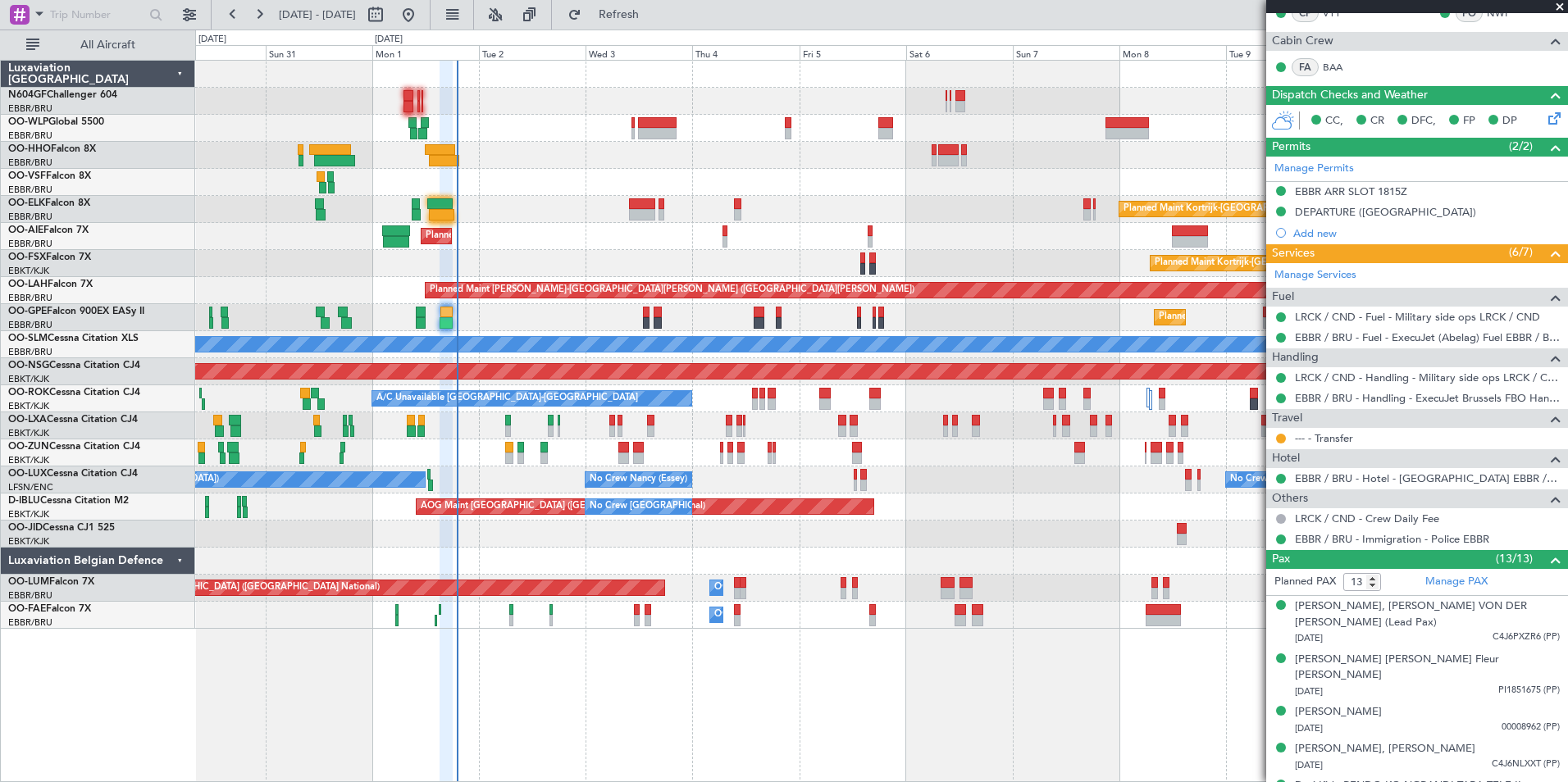
click at [355, 202] on div "Planned Maint Kortrijk-[GEOGRAPHIC_DATA]" at bounding box center [881, 210] width 1372 height 27
click at [658, 260] on div "Planned Maint Kortrijk-[GEOGRAPHIC_DATA] Planned Maint [GEOGRAPHIC_DATA]-[GEOGR…" at bounding box center [881, 263] width 1372 height 27
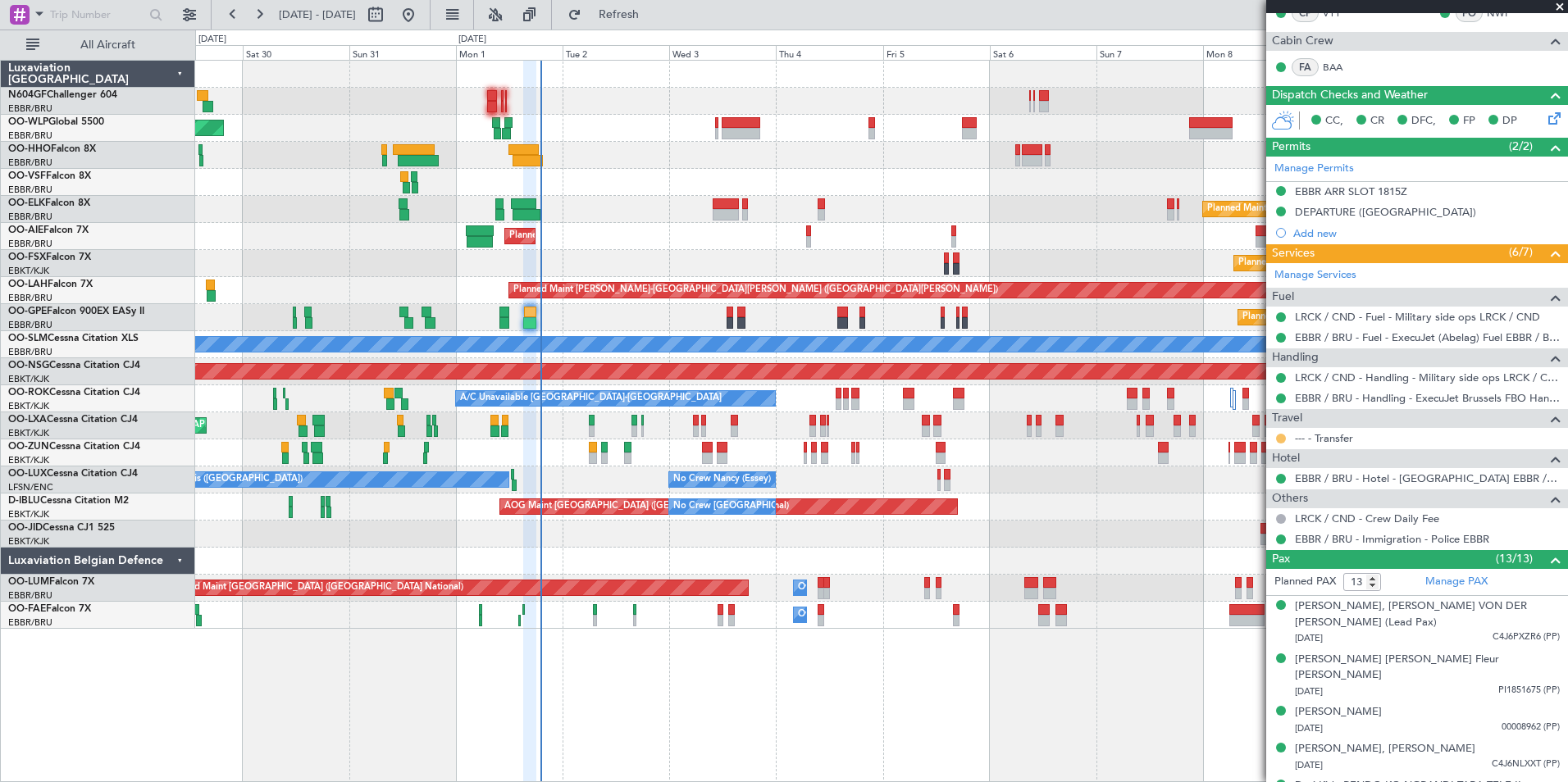
click at [1280, 439] on button at bounding box center [1280, 438] width 10 height 10
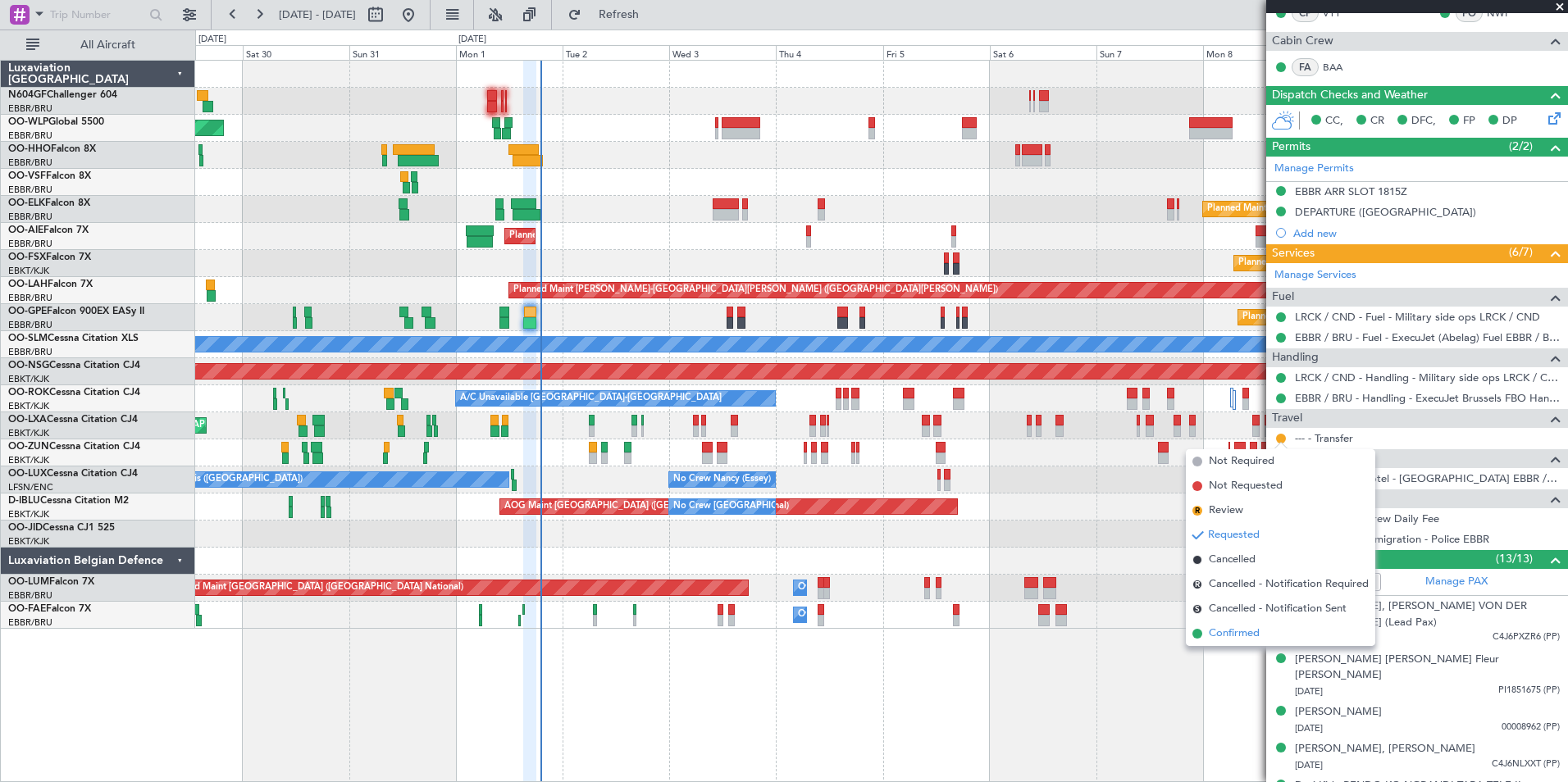
click at [1244, 628] on span "Confirmed" at bounding box center [1234, 633] width 51 height 17
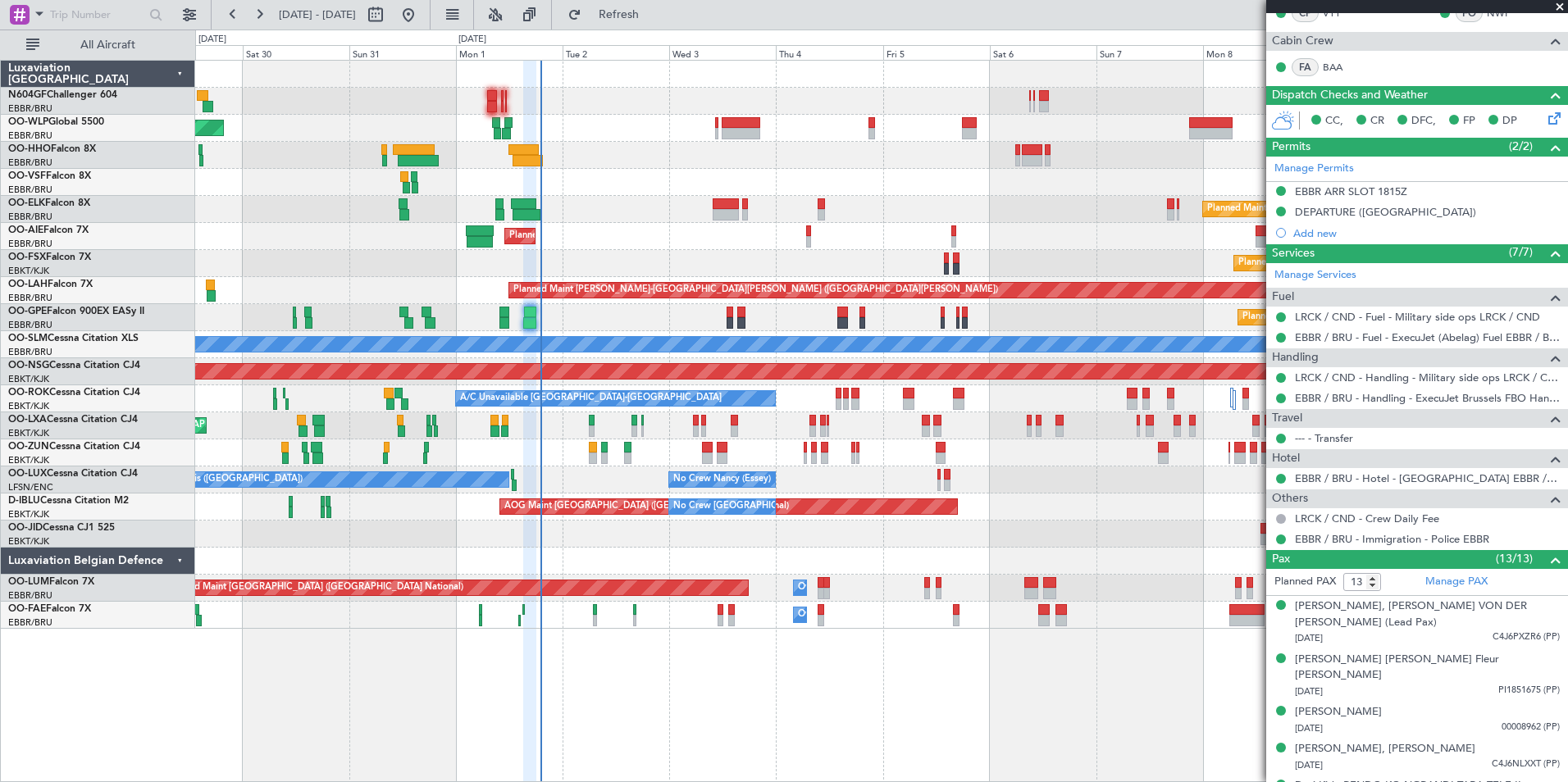
click at [728, 163] on div at bounding box center [881, 155] width 1372 height 27
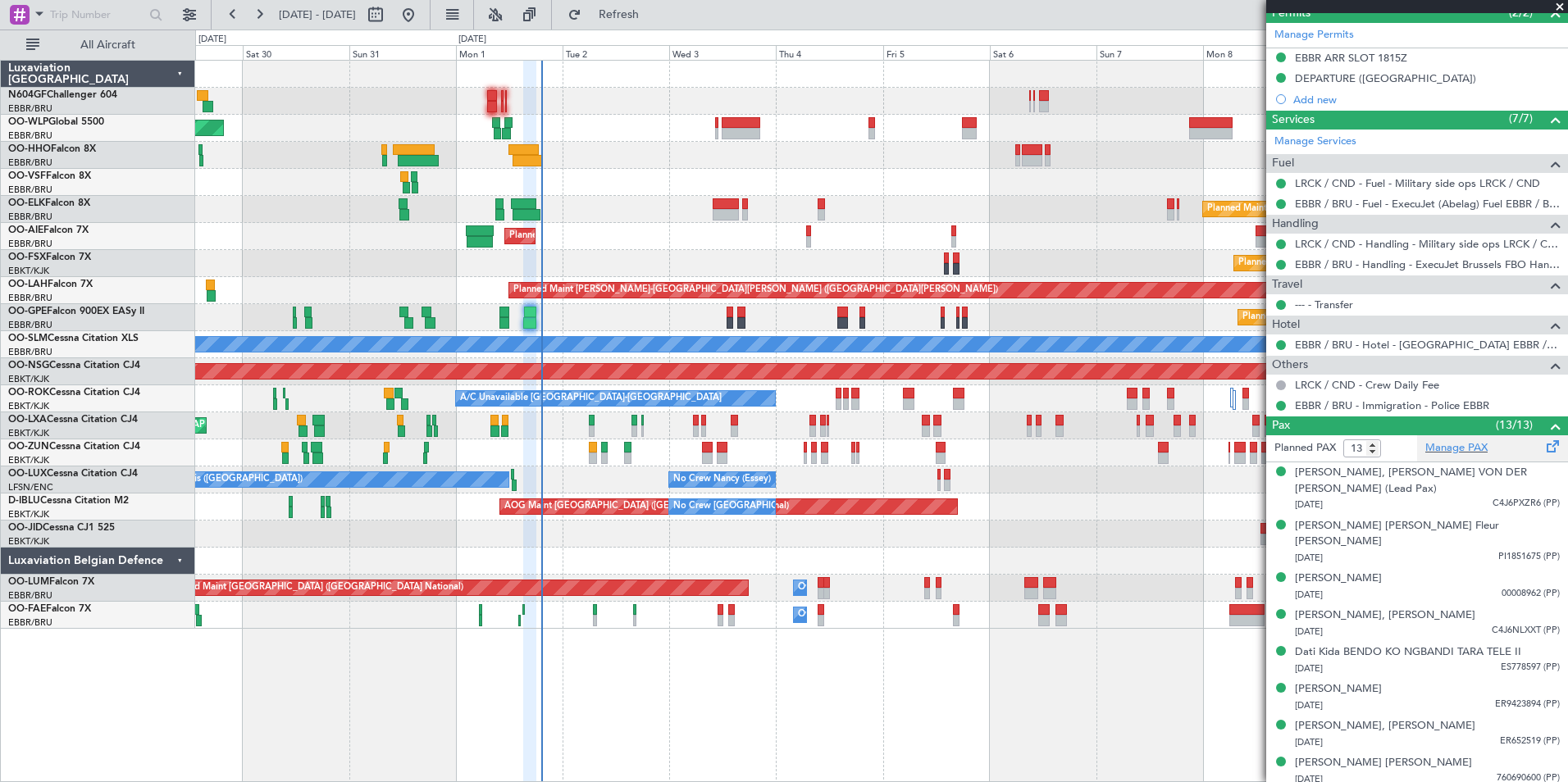
scroll to position [621, 0]
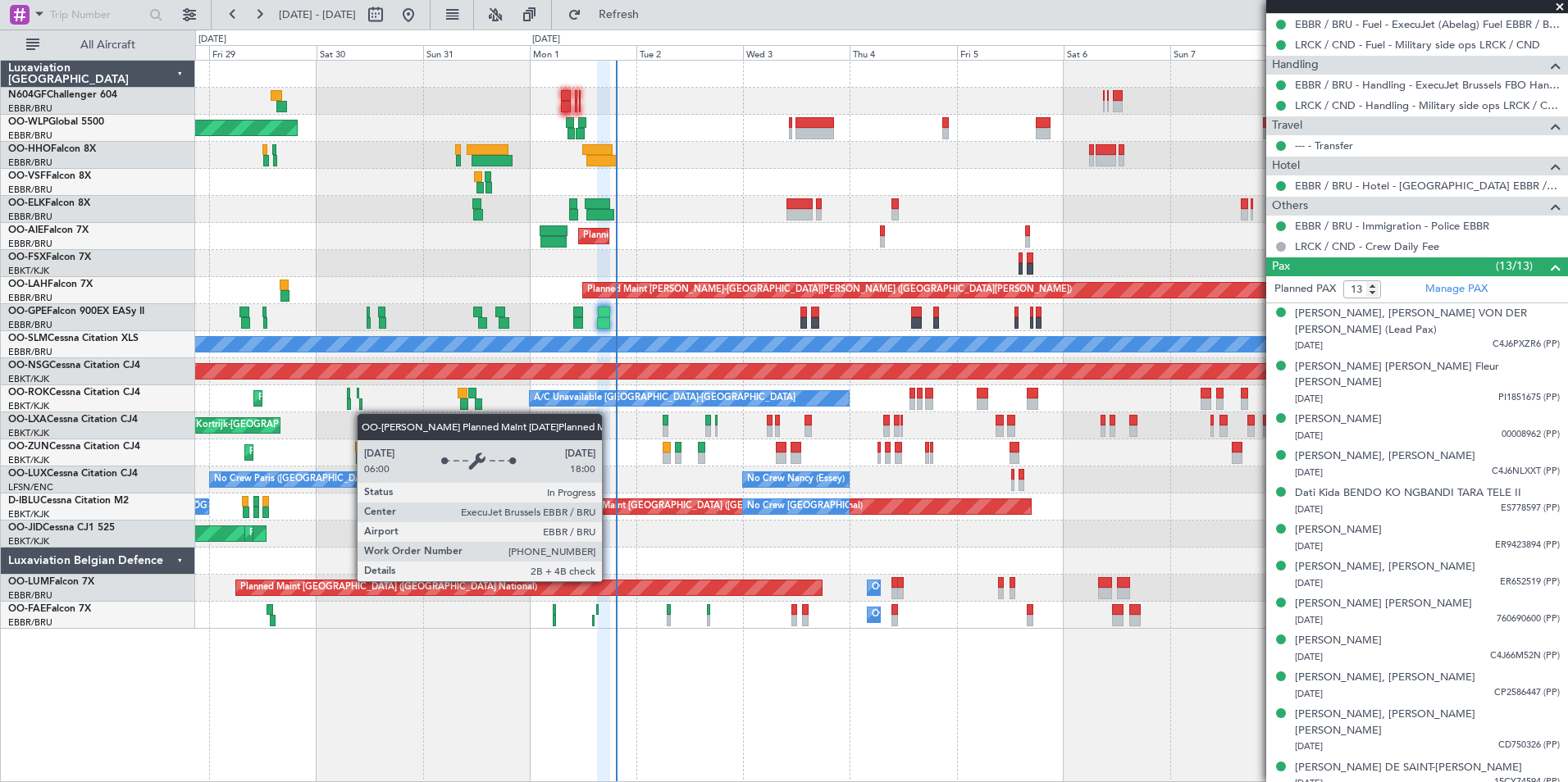
click at [683, 581] on div "Planned Maint [GEOGRAPHIC_DATA] ([GEOGRAPHIC_DATA] National)" at bounding box center [528, 588] width 586 height 15
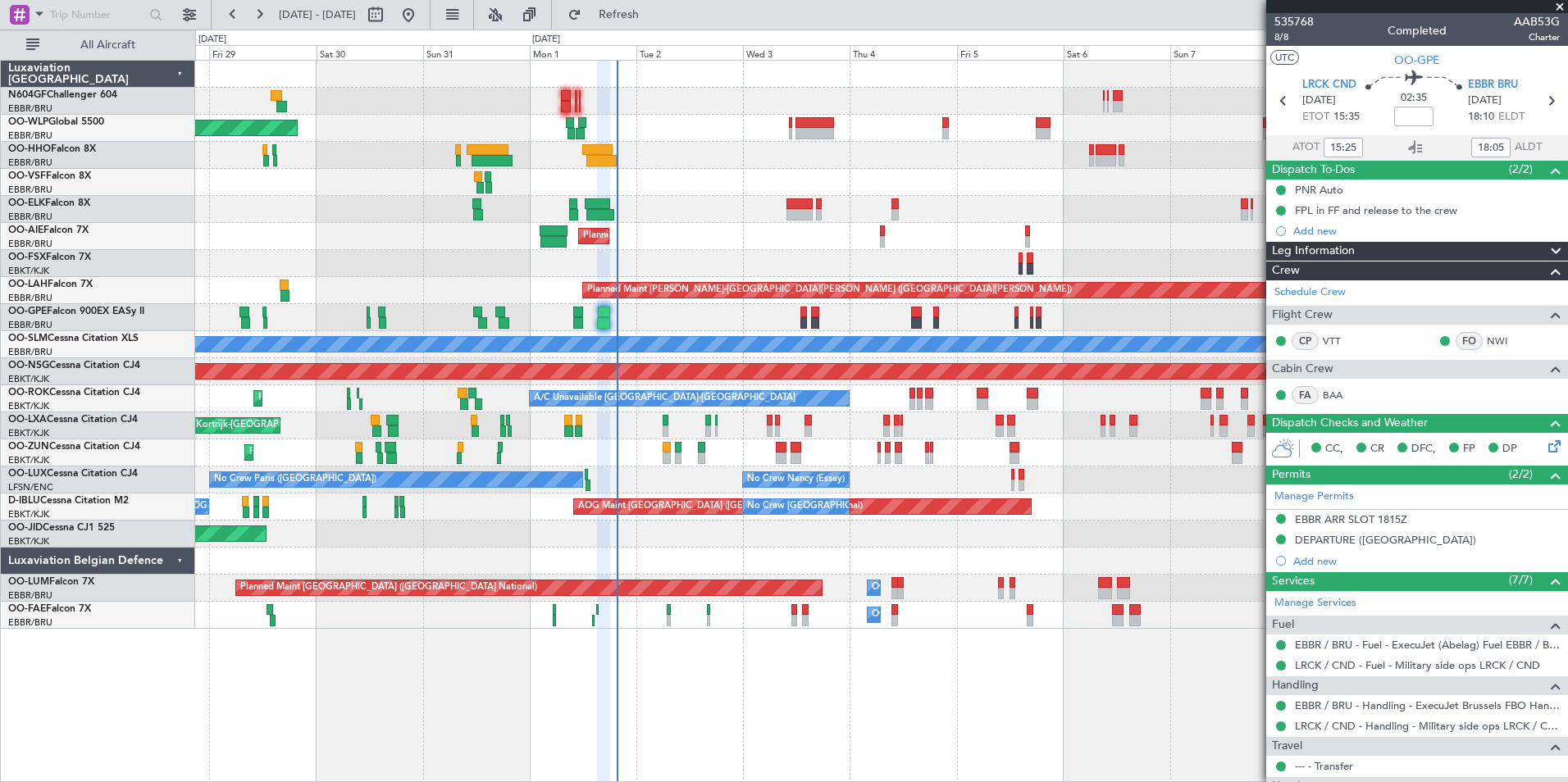
scroll to position [621, 0]
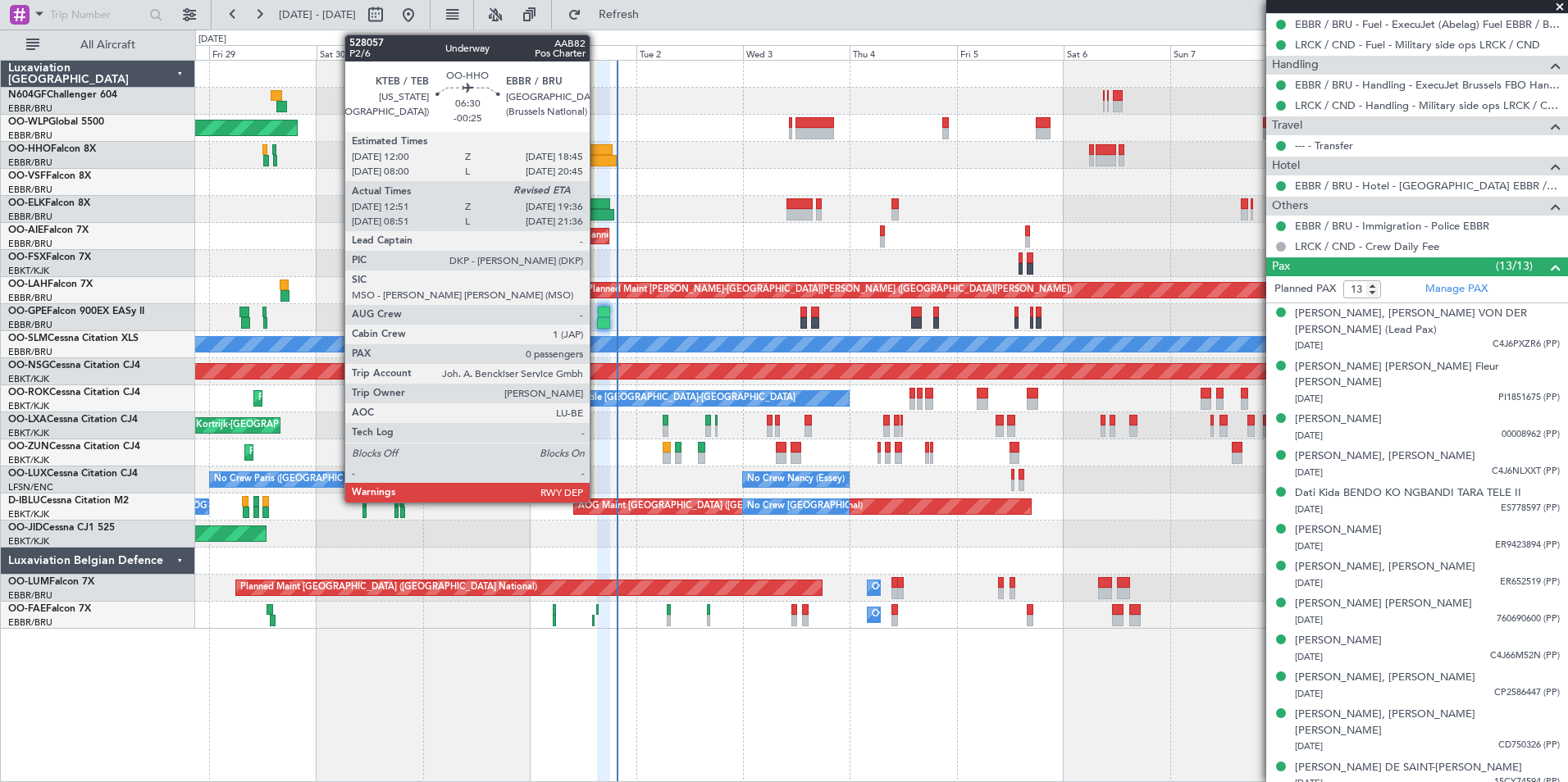
click at [597, 155] on div at bounding box center [600, 161] width 30 height 12
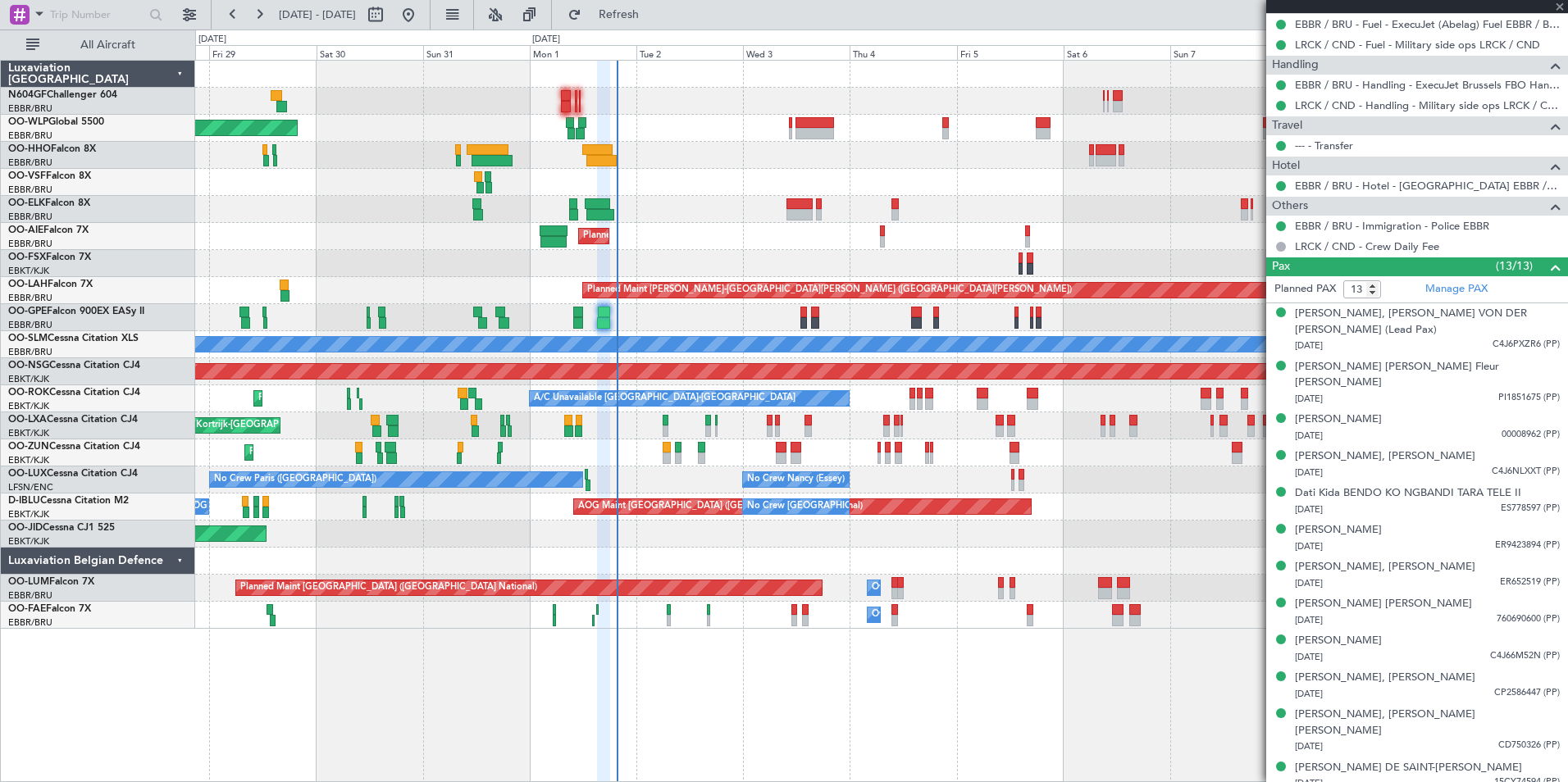
type input "-00:25"
type input "13:01"
type input "0"
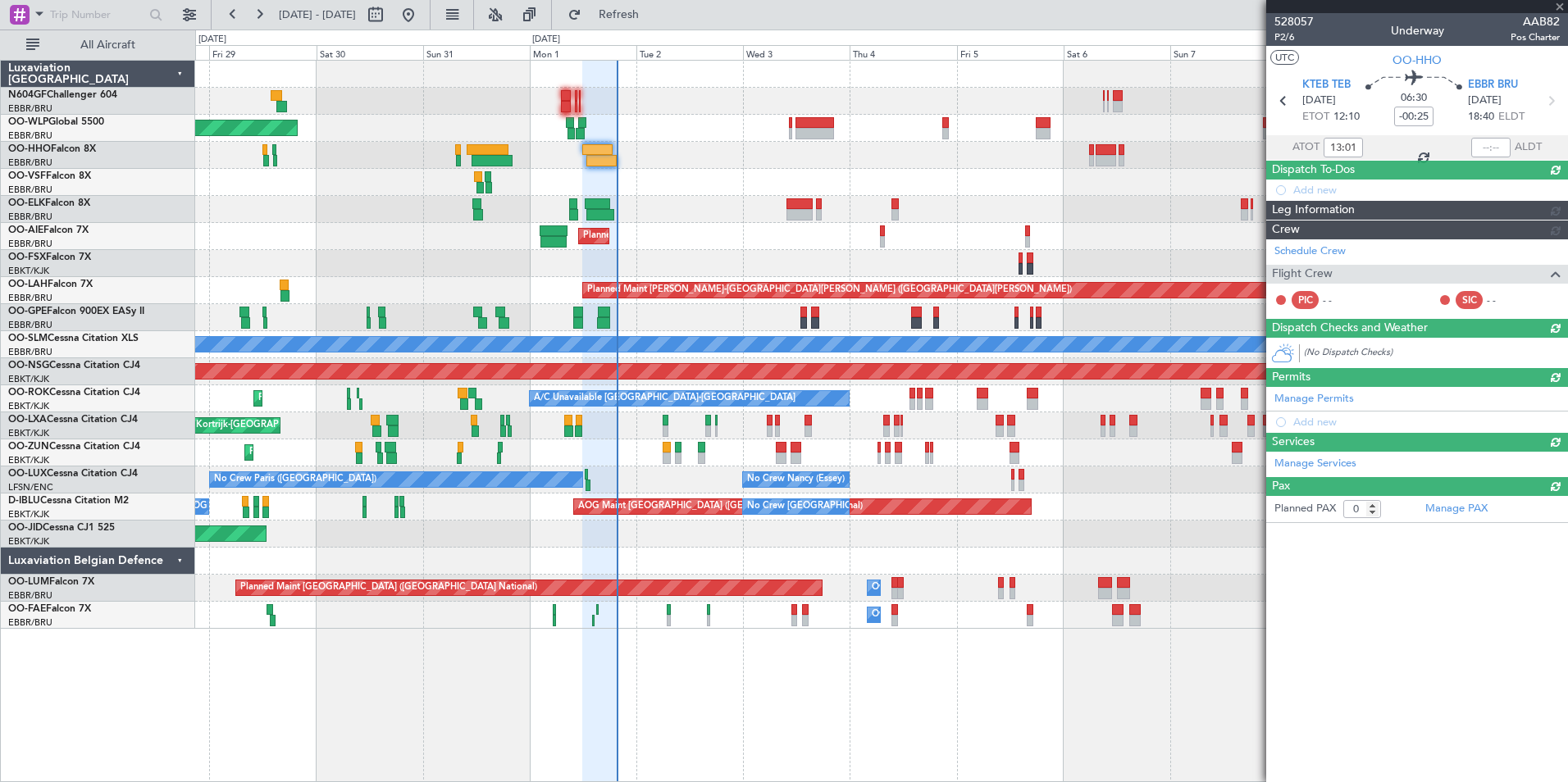
scroll to position [0, 0]
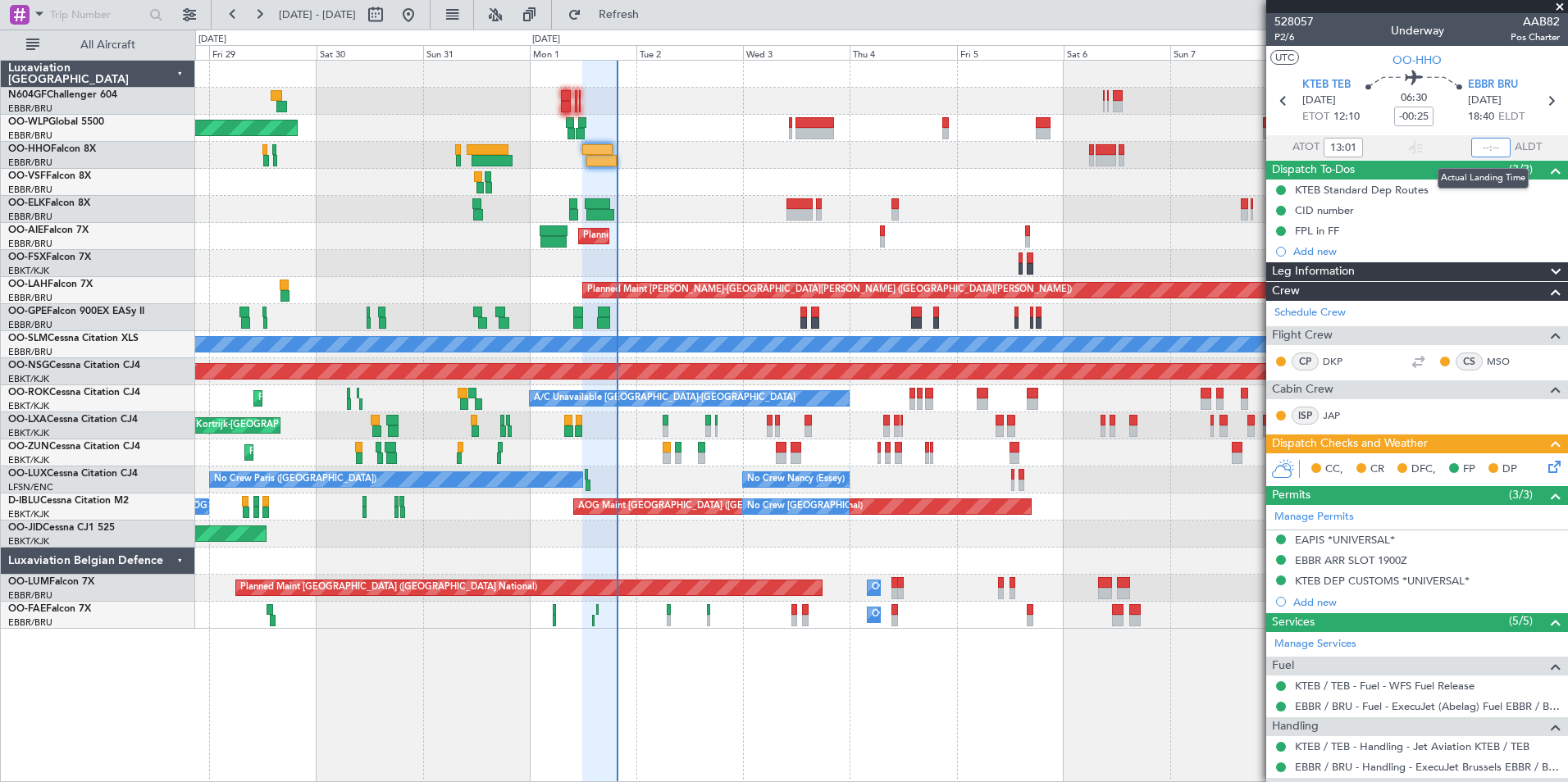
click at [1485, 146] on input "text" at bounding box center [1490, 148] width 40 height 19
click at [1473, 63] on section "UTC OO-HHO" at bounding box center [1416, 57] width 302 height 24
type input "19:38"
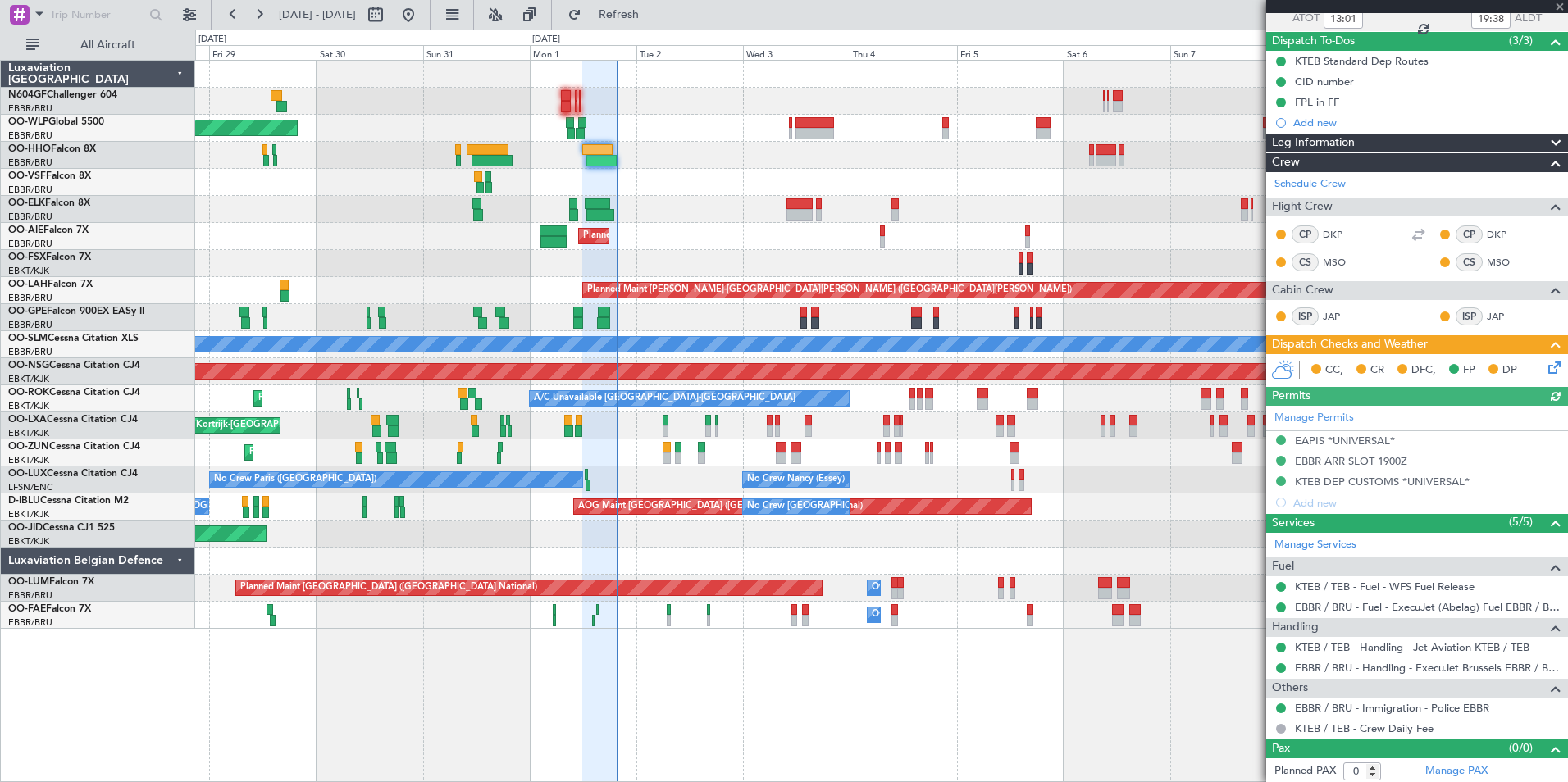
scroll to position [131, 0]
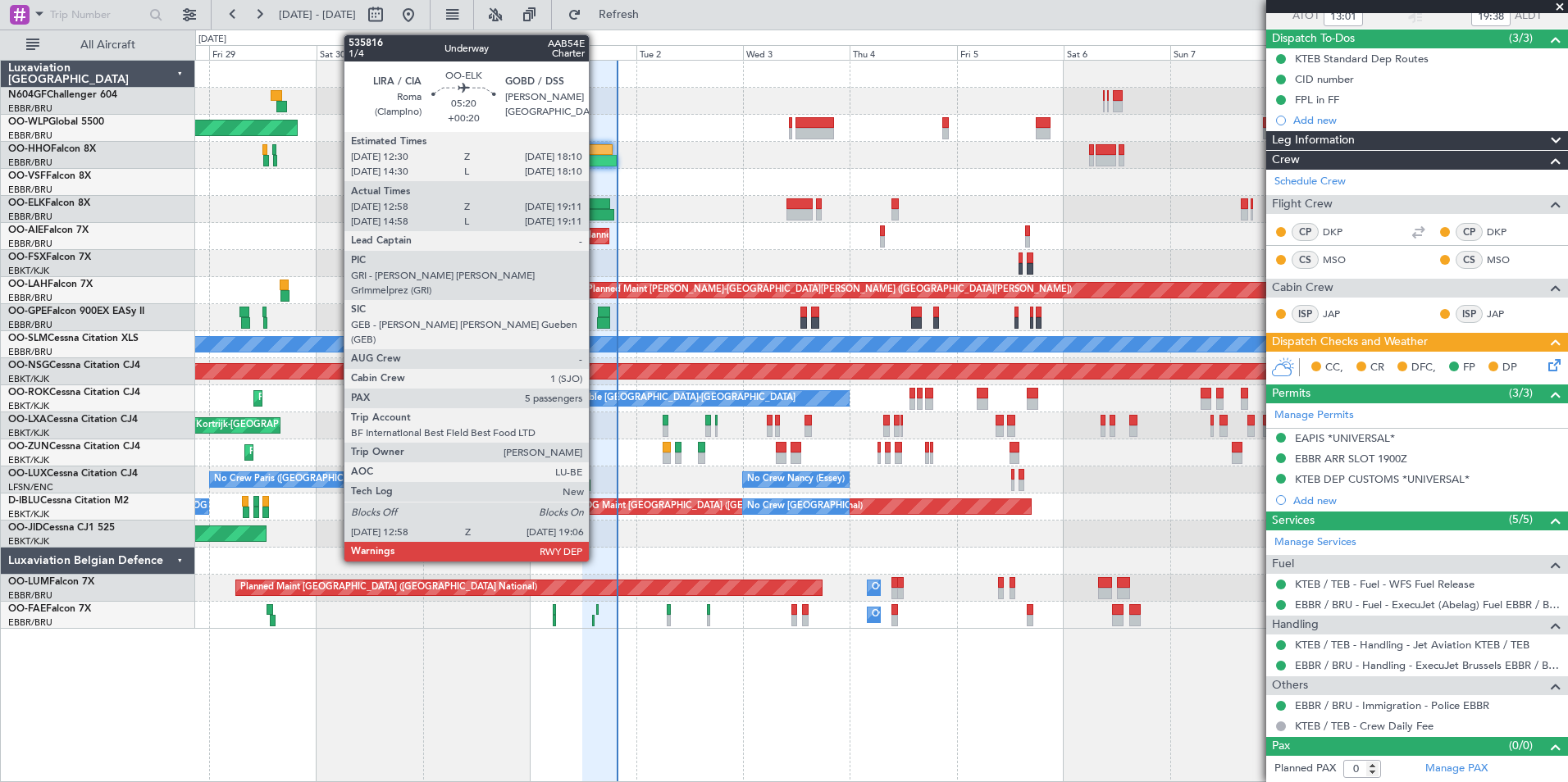
click at [597, 210] on div at bounding box center [599, 215] width 28 height 12
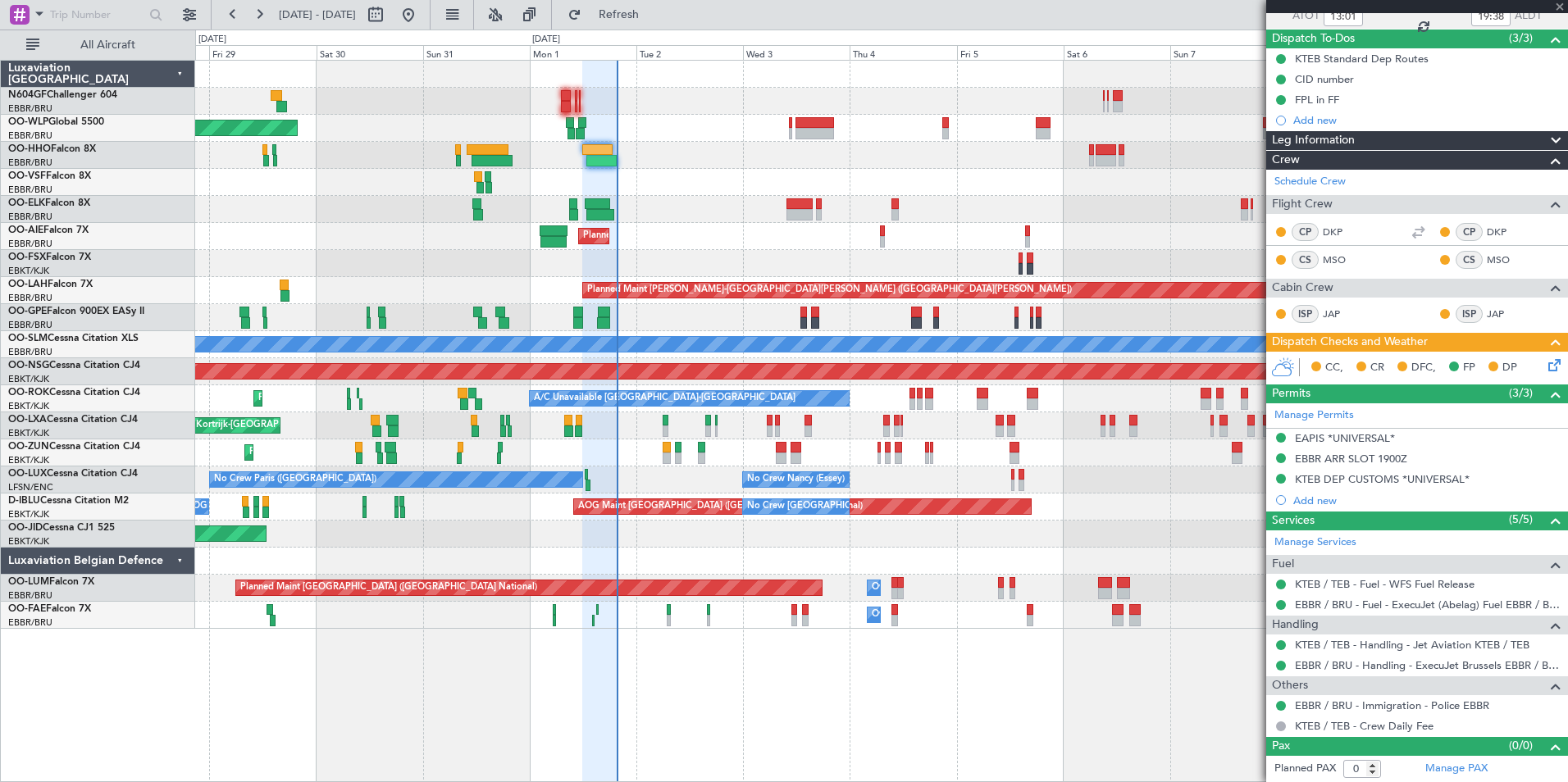
type input "+00:20"
type input "13:08"
type input "19:01"
type input "5"
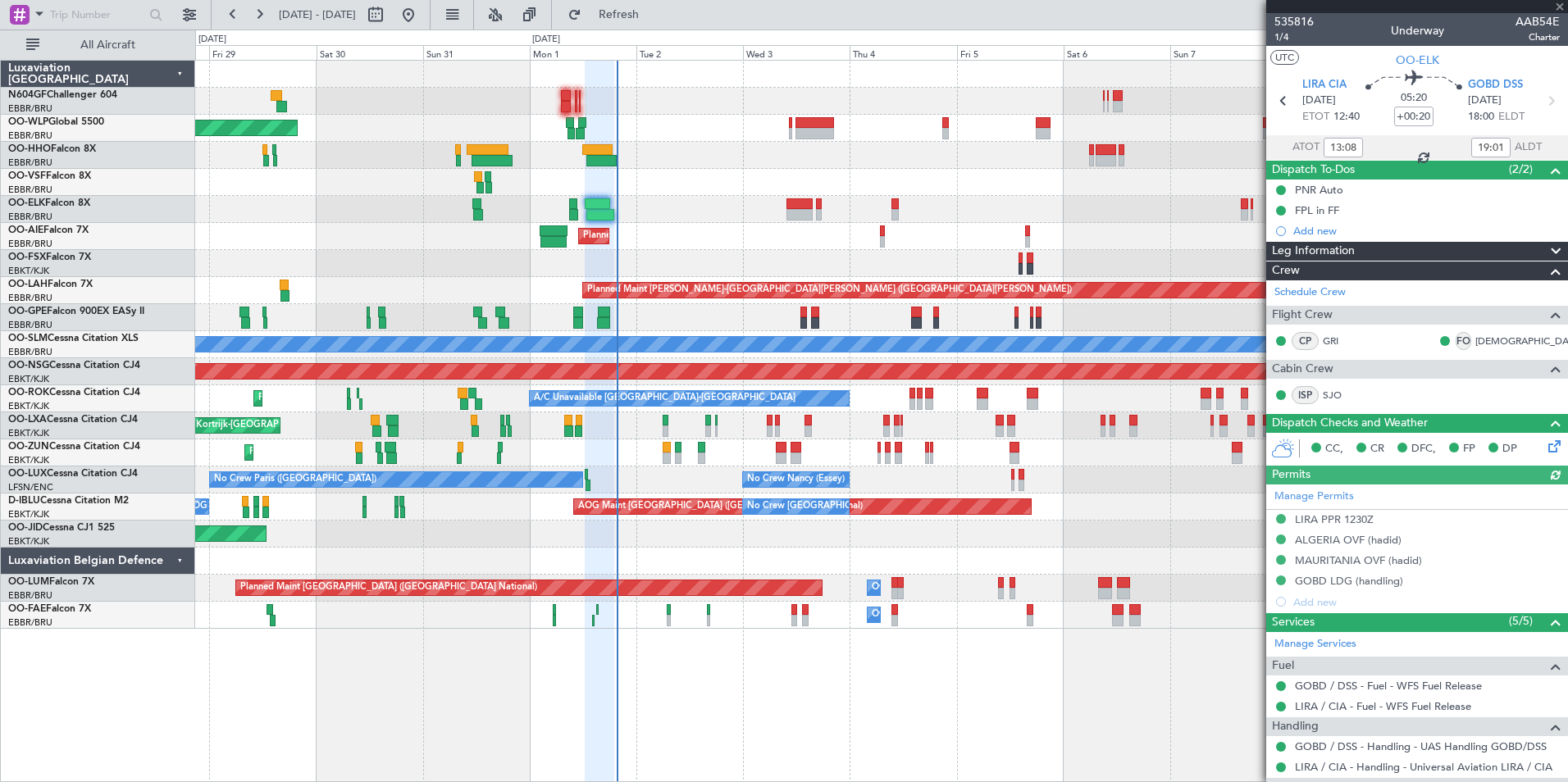
scroll to position [328, 0]
